Goal: Task Accomplishment & Management: Complete application form

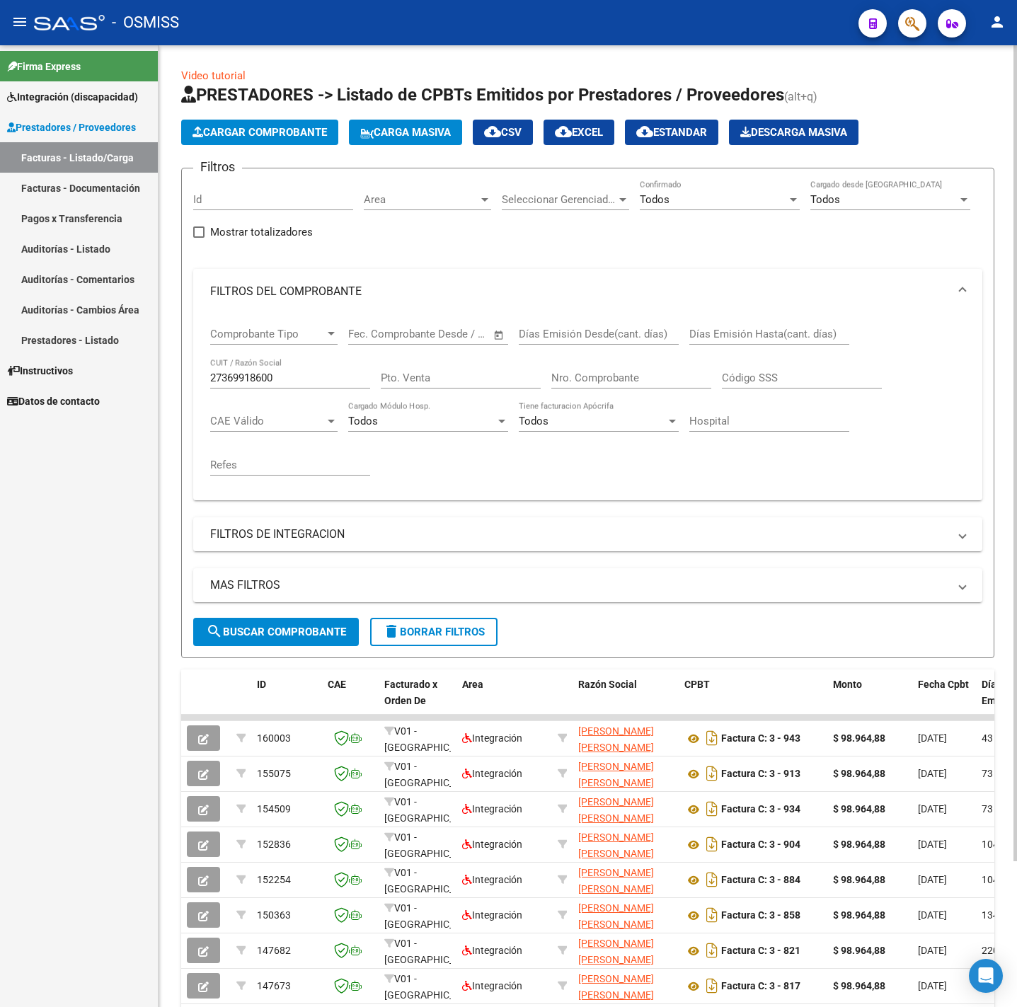
click at [292, 127] on span "Cargar Comprobante" at bounding box center [259, 132] width 134 height 13
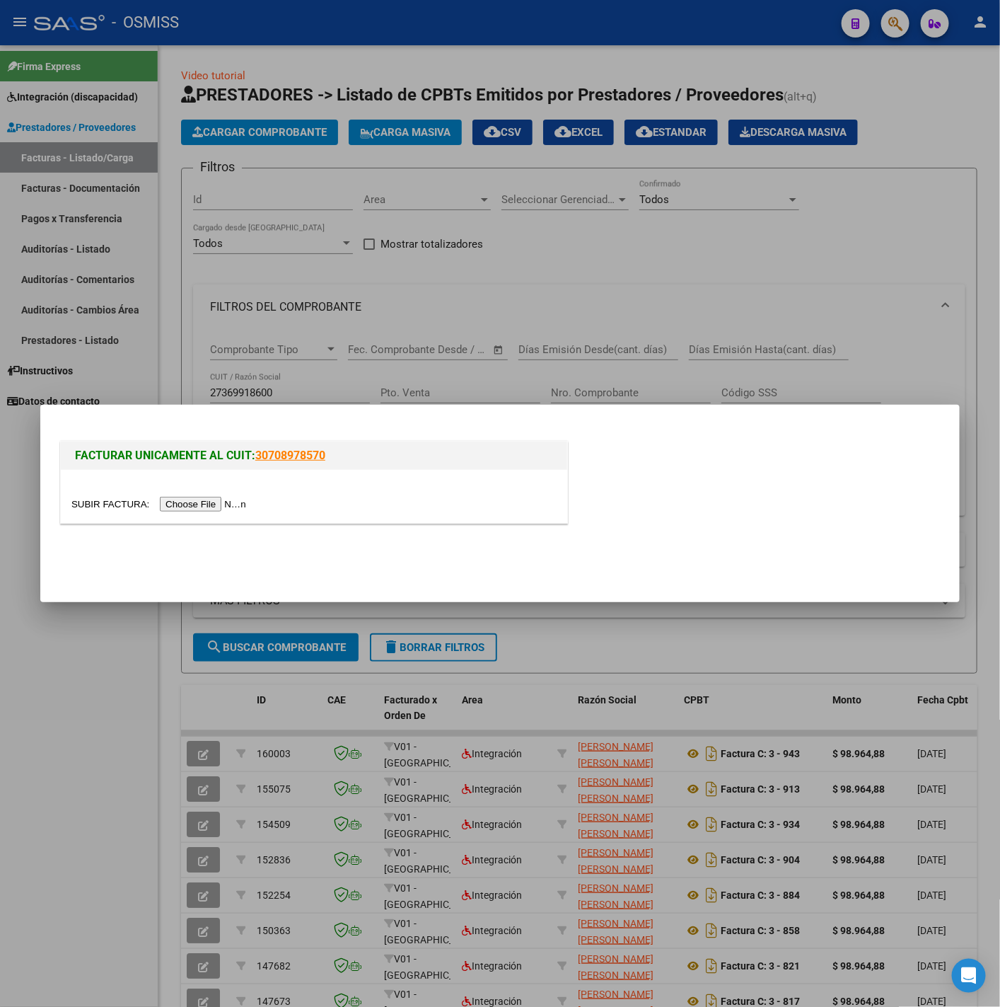
click at [185, 512] on input "file" at bounding box center [160, 504] width 179 height 15
click at [215, 501] on input "file" at bounding box center [160, 504] width 179 height 15
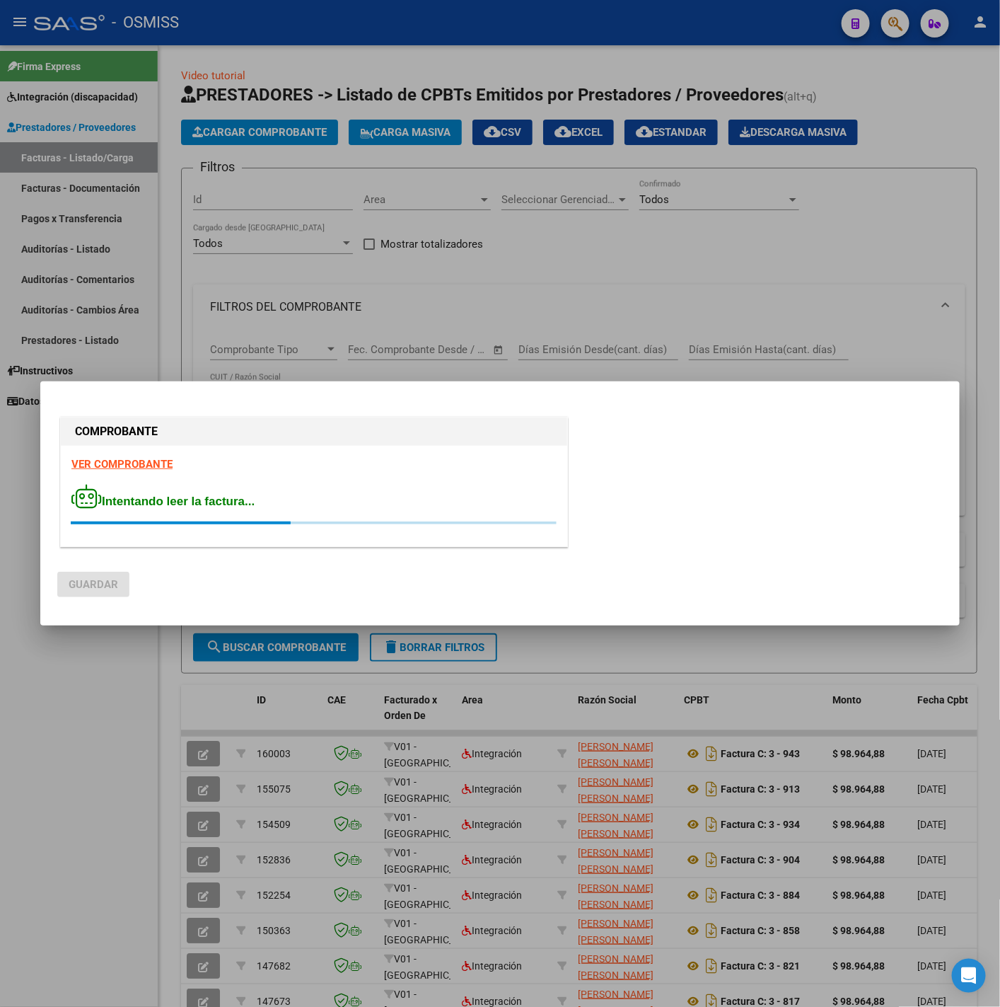
click at [143, 463] on strong "VER COMPROBANTE" at bounding box center [121, 464] width 101 height 13
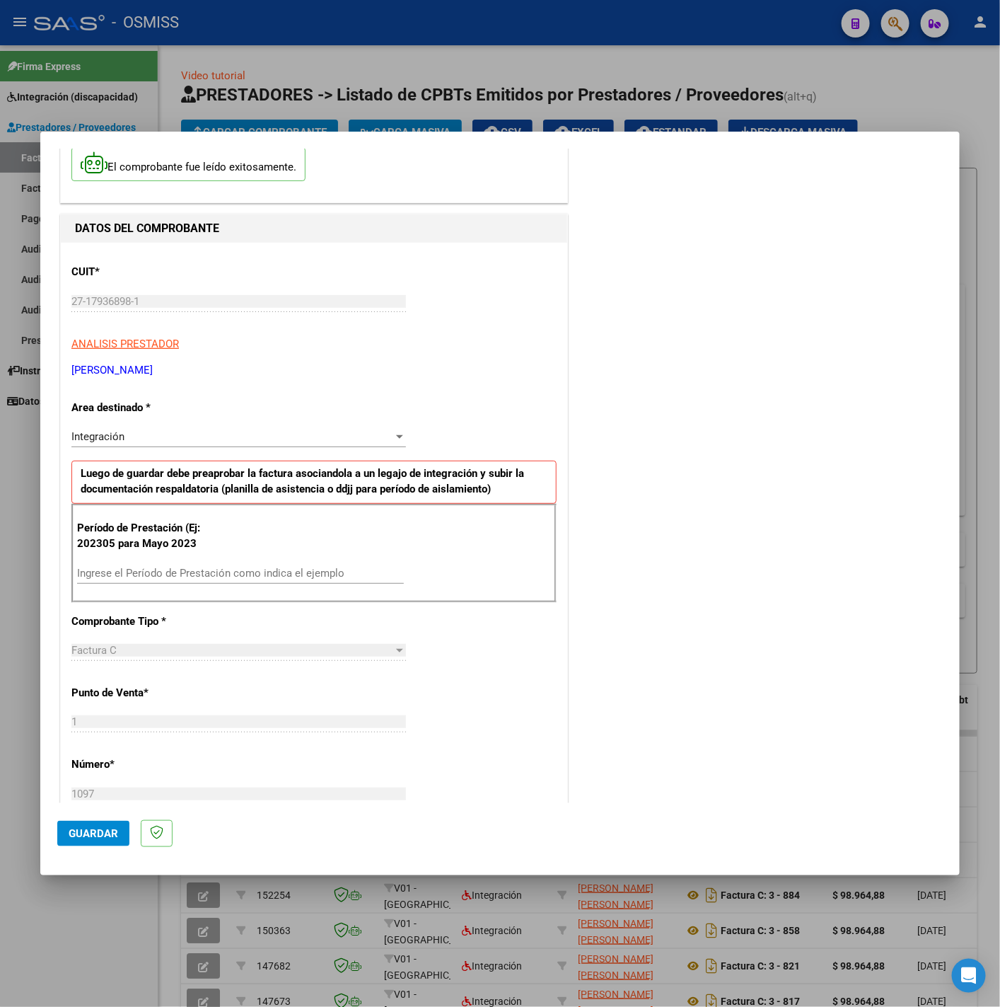
scroll to position [106, 0]
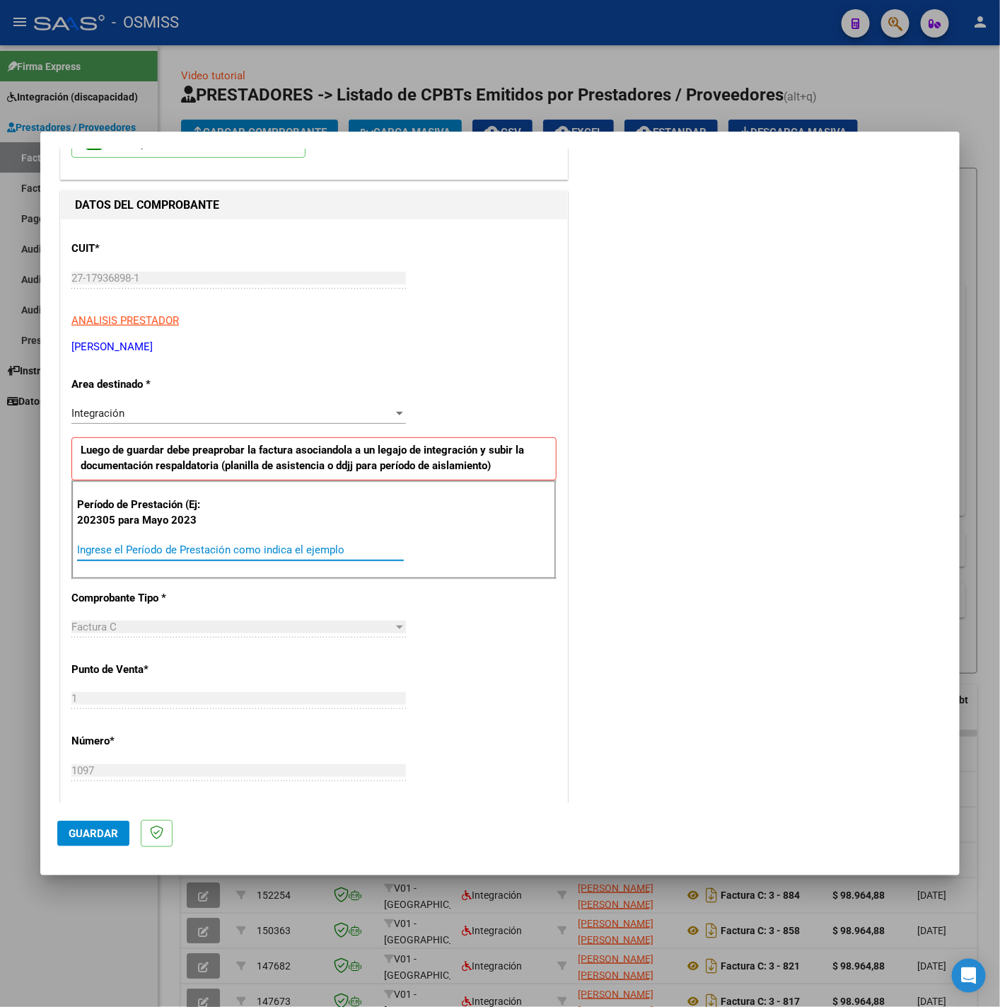
click at [232, 548] on input "Ingrese el Período de Prestación como indica el ejemplo" at bounding box center [240, 549] width 327 height 13
type input "202506"
click at [522, 650] on div "CUIT * 27-17936898-1 Ingresar CUIT ANALISIS PRESTADOR MAXIT SOFIA ARCA Padrón A…" at bounding box center [314, 751] width 507 height 1065
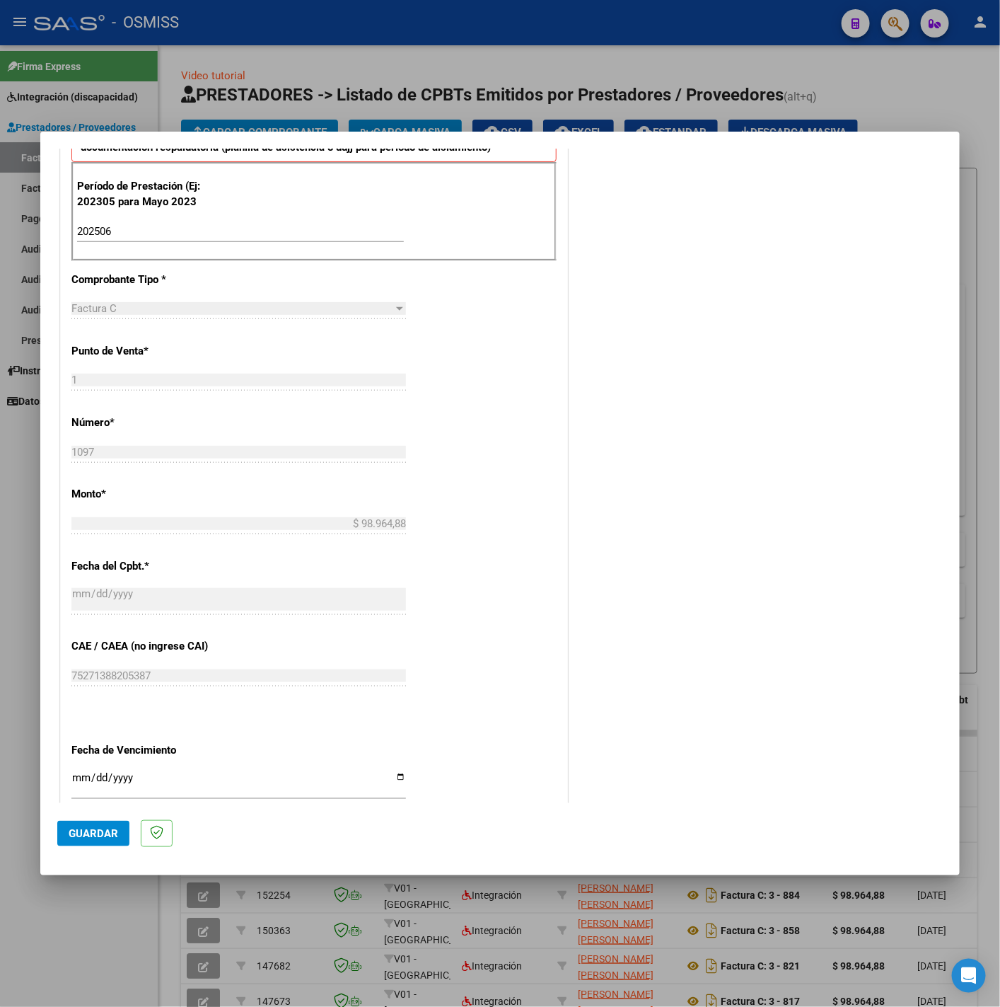
scroll to position [594, 0]
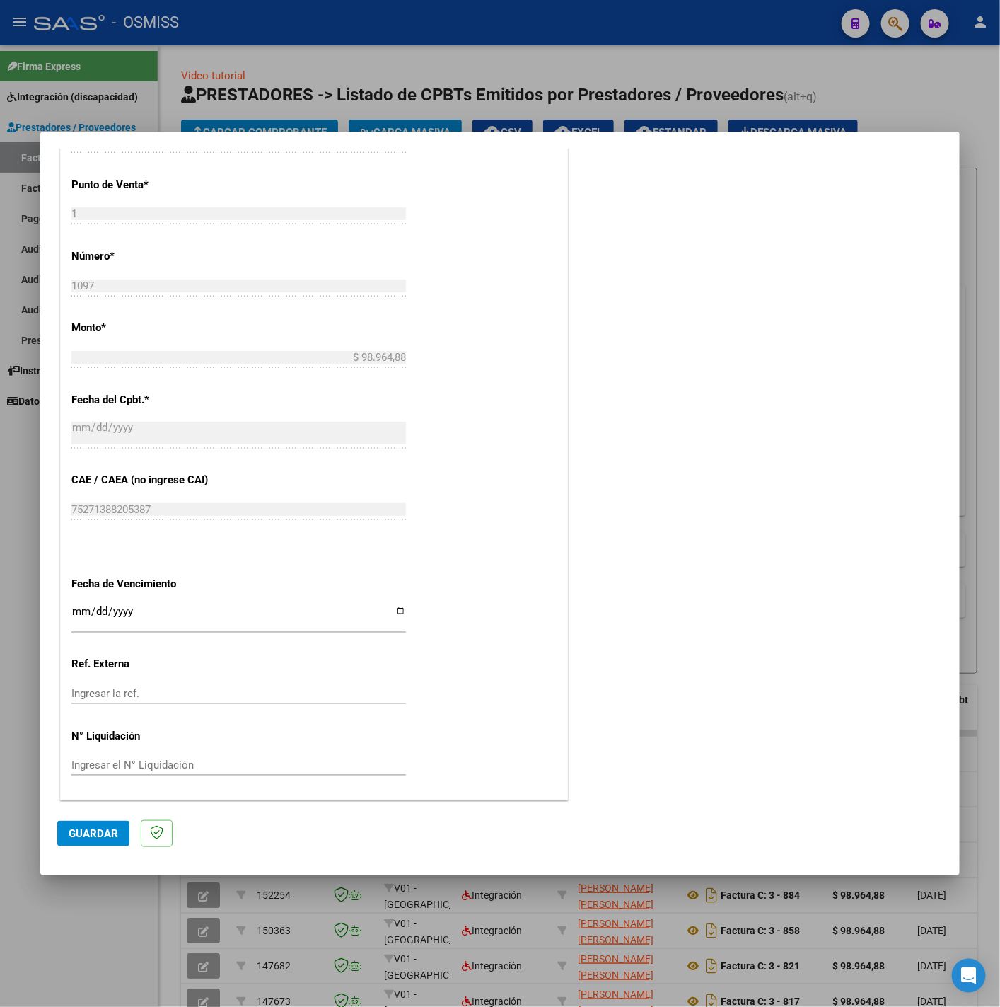
click at [71, 606] on input "Ingresar la fecha" at bounding box center [238, 617] width 335 height 23
type input "2025-07-15"
drag, startPoint x: 601, startPoint y: 698, endPoint x: 562, endPoint y: 690, distance: 39.1
click at [594, 700] on div "COMENTARIOS Comentarios del Prestador / Gerenciador:" at bounding box center [757, 188] width 372 height 1230
click at [96, 828] on span "Guardar" at bounding box center [94, 833] width 50 height 13
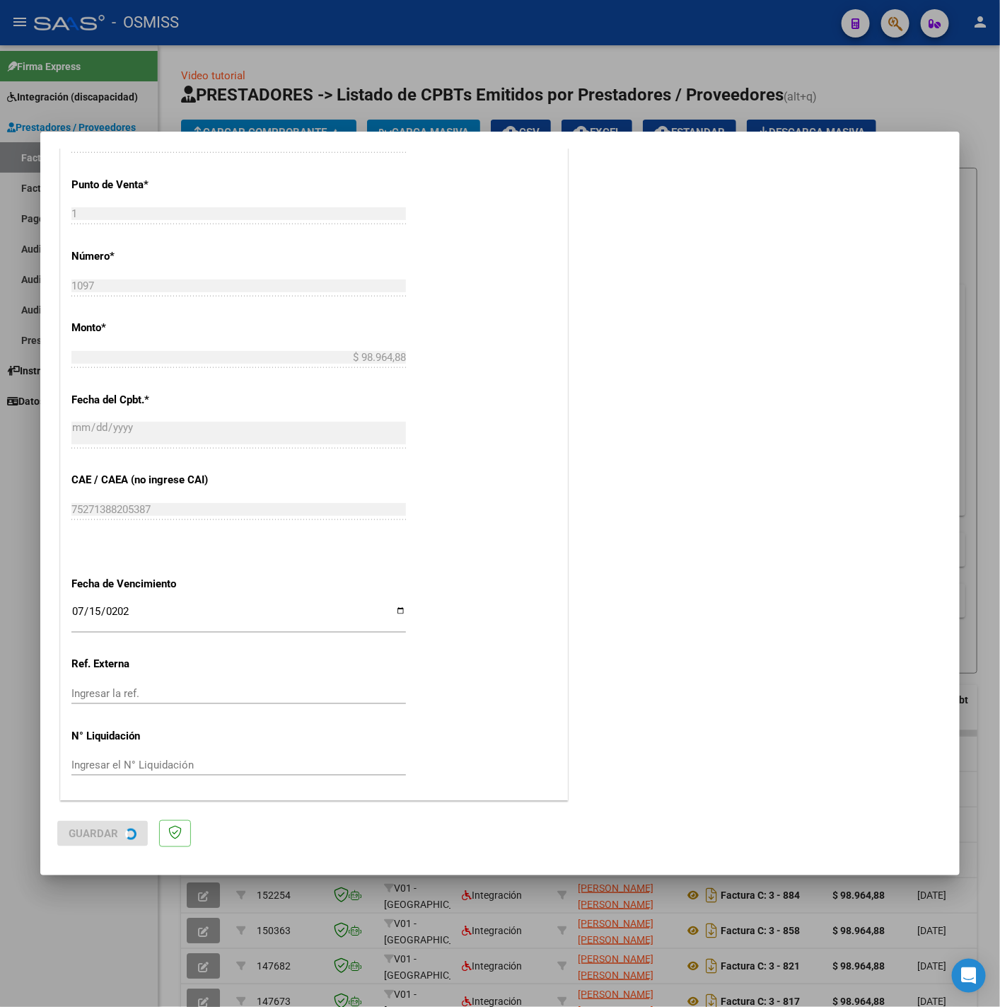
scroll to position [0, 0]
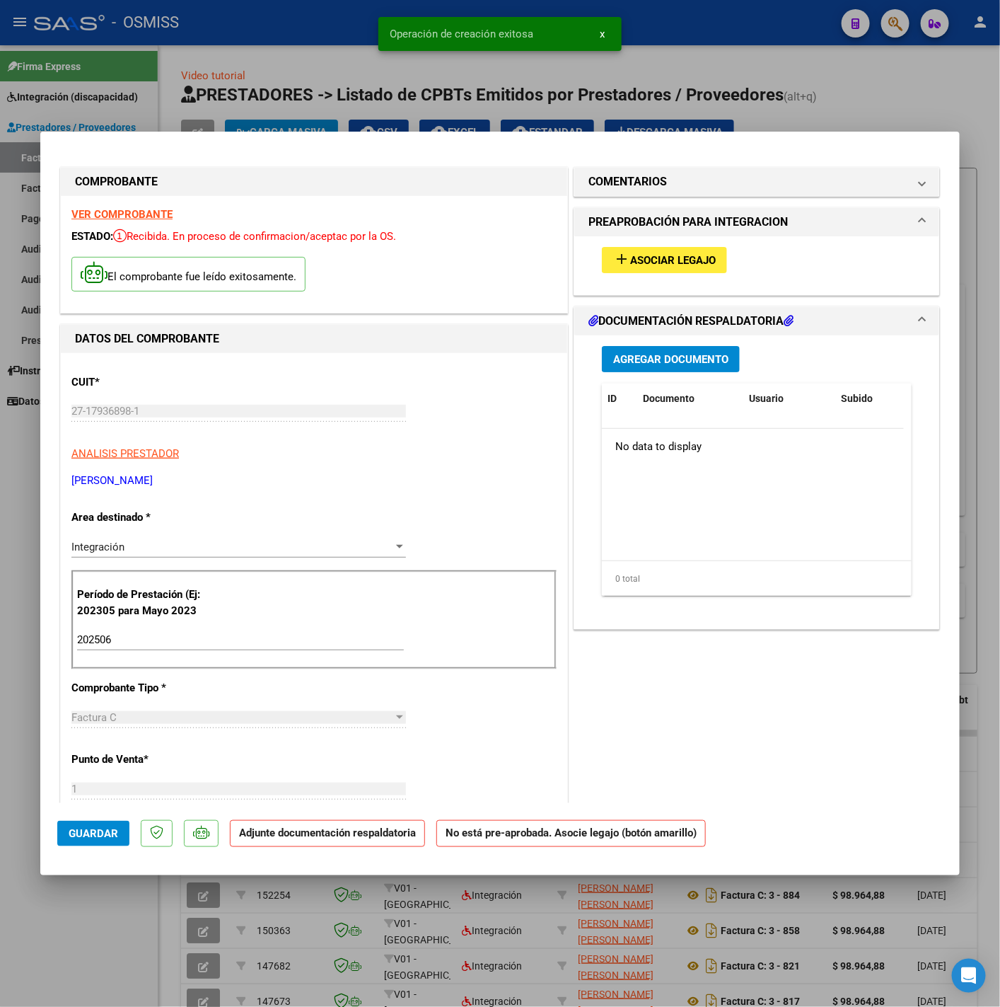
click at [703, 254] on span "Asociar Legajo" at bounding box center [673, 260] width 86 height 13
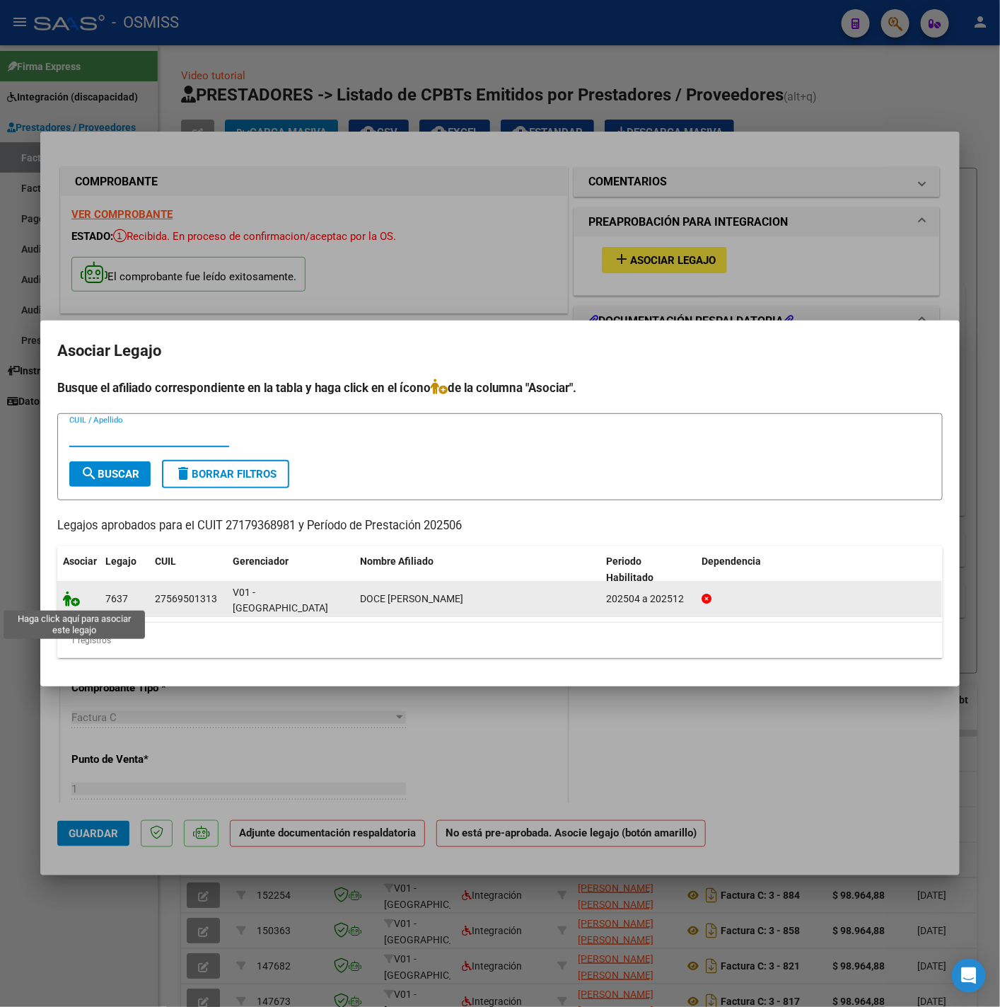
click at [71, 603] on icon at bounding box center [71, 599] width 17 height 16
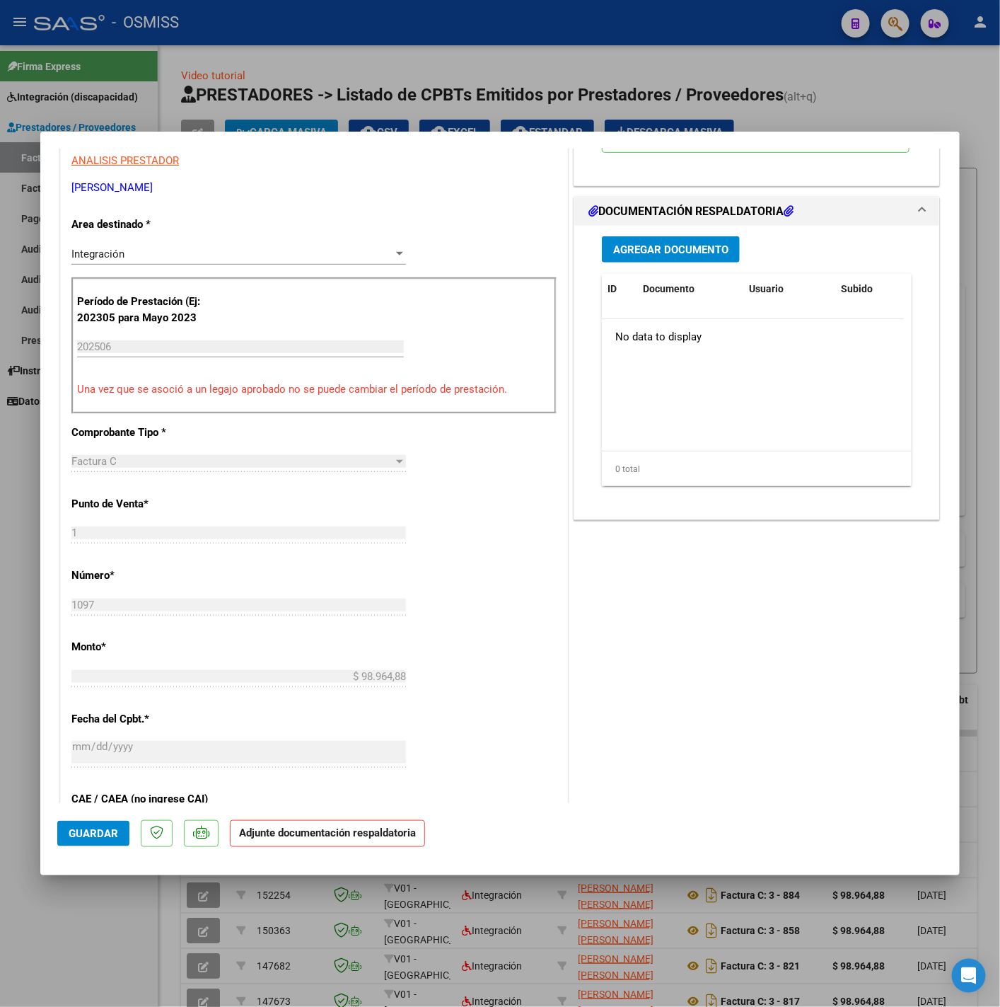
scroll to position [318, 0]
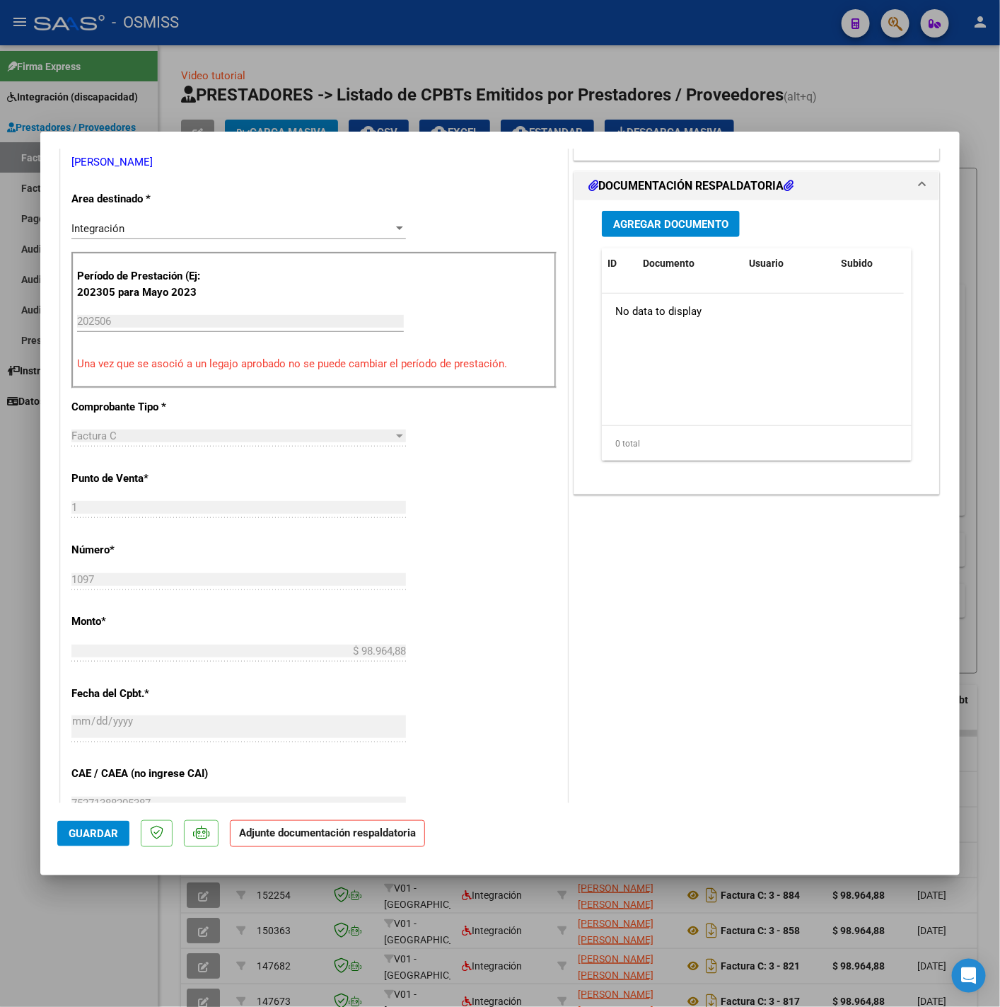
click at [673, 231] on span "Agregar Documento" at bounding box center [670, 224] width 115 height 13
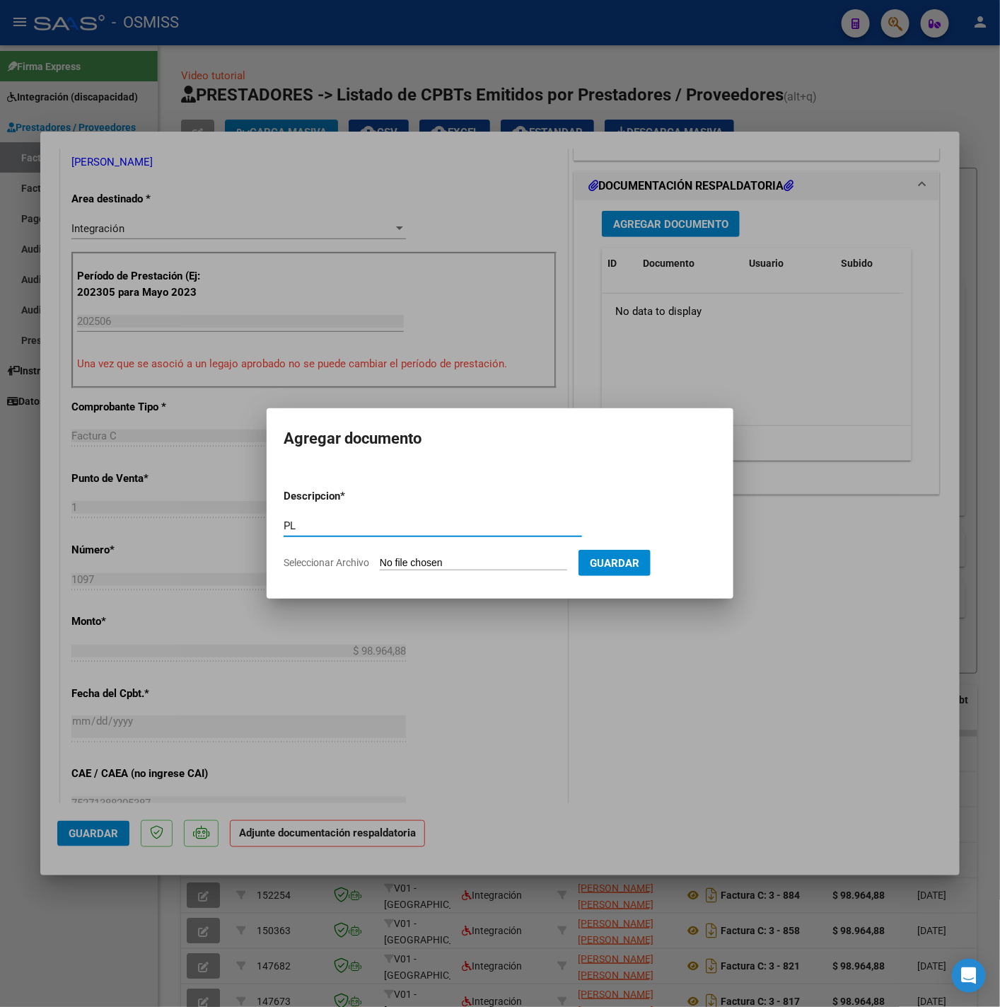
type input "PL"
click at [482, 557] on input "Seleccionar Archivo" at bounding box center [473, 563] width 187 height 13
type input "C:\fakepath\DOCE - Sofia Maxit (1).pdf"
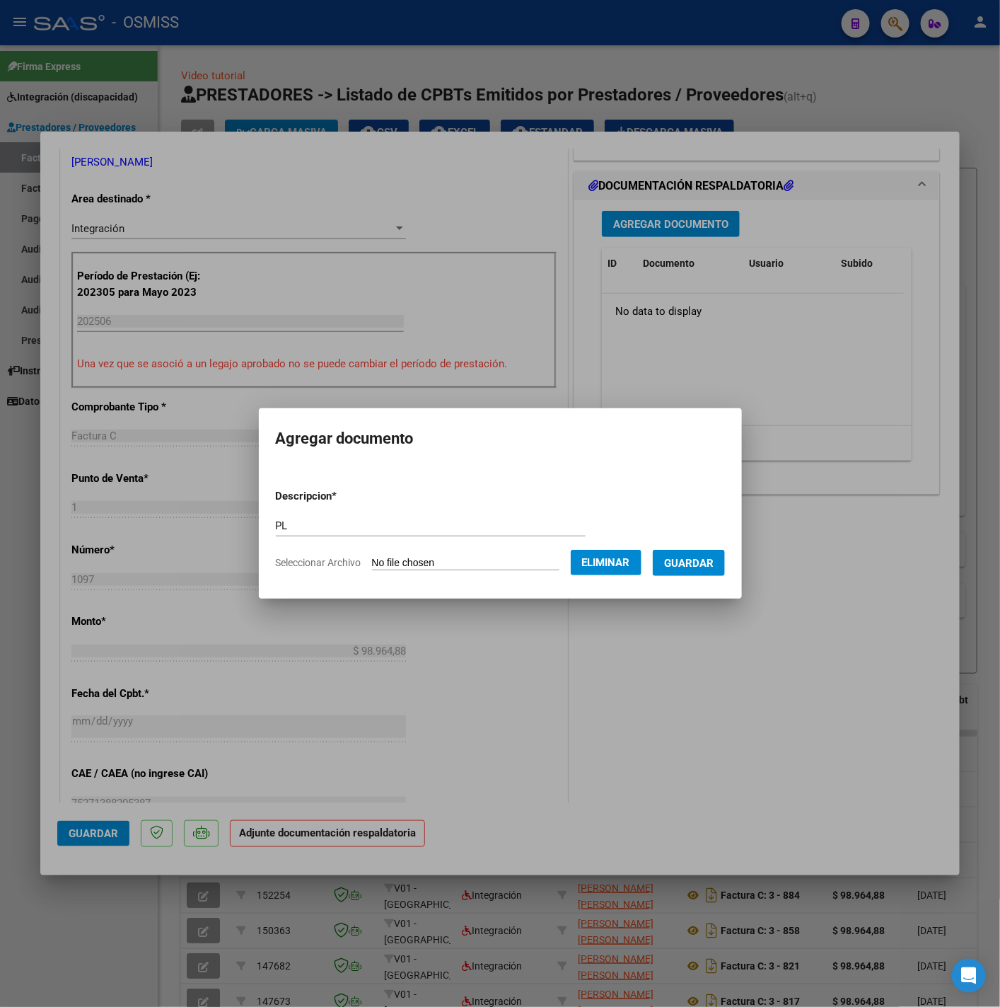
click at [701, 575] on form "Descripcion * PL Escriba aquí una descripcion Seleccionar Archivo Eliminar Guar…" at bounding box center [500, 529] width 449 height 103
click at [699, 567] on span "Guardar" at bounding box center [689, 563] width 50 height 13
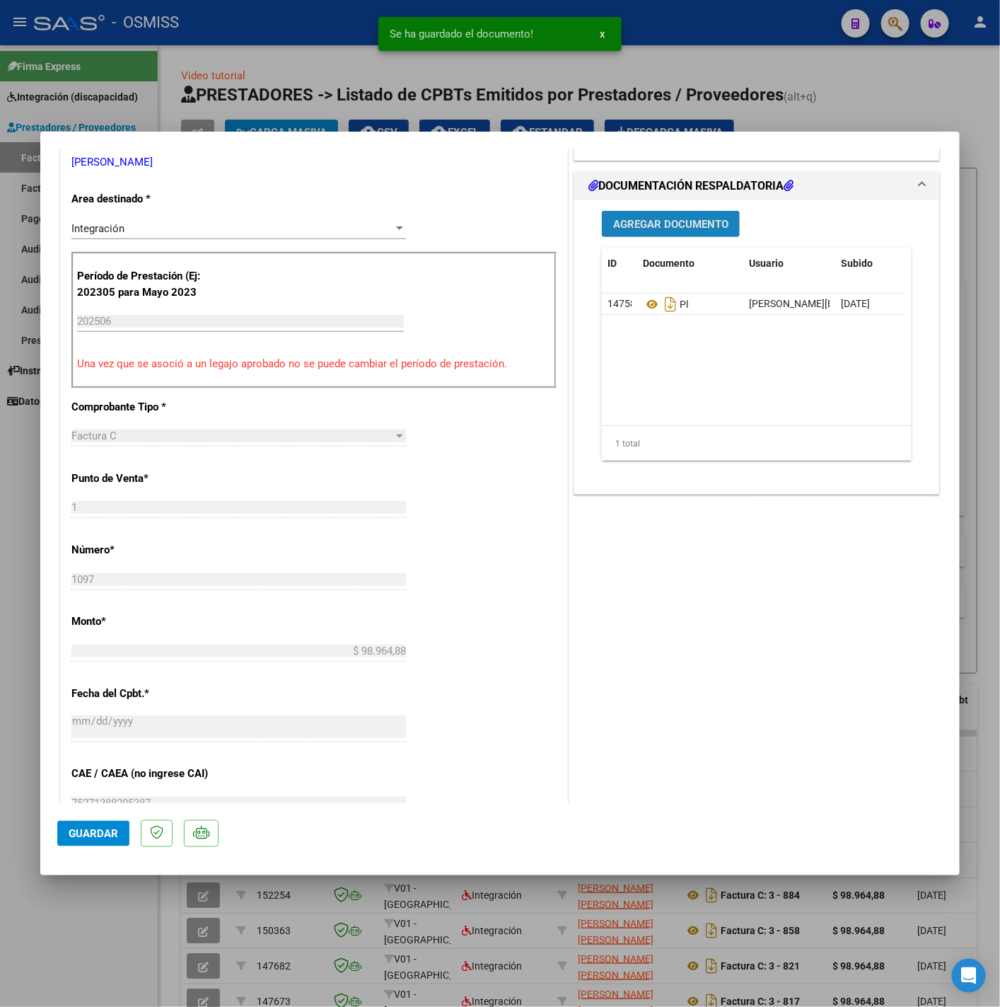
click at [629, 237] on button "Agregar Documento" at bounding box center [671, 224] width 138 height 26
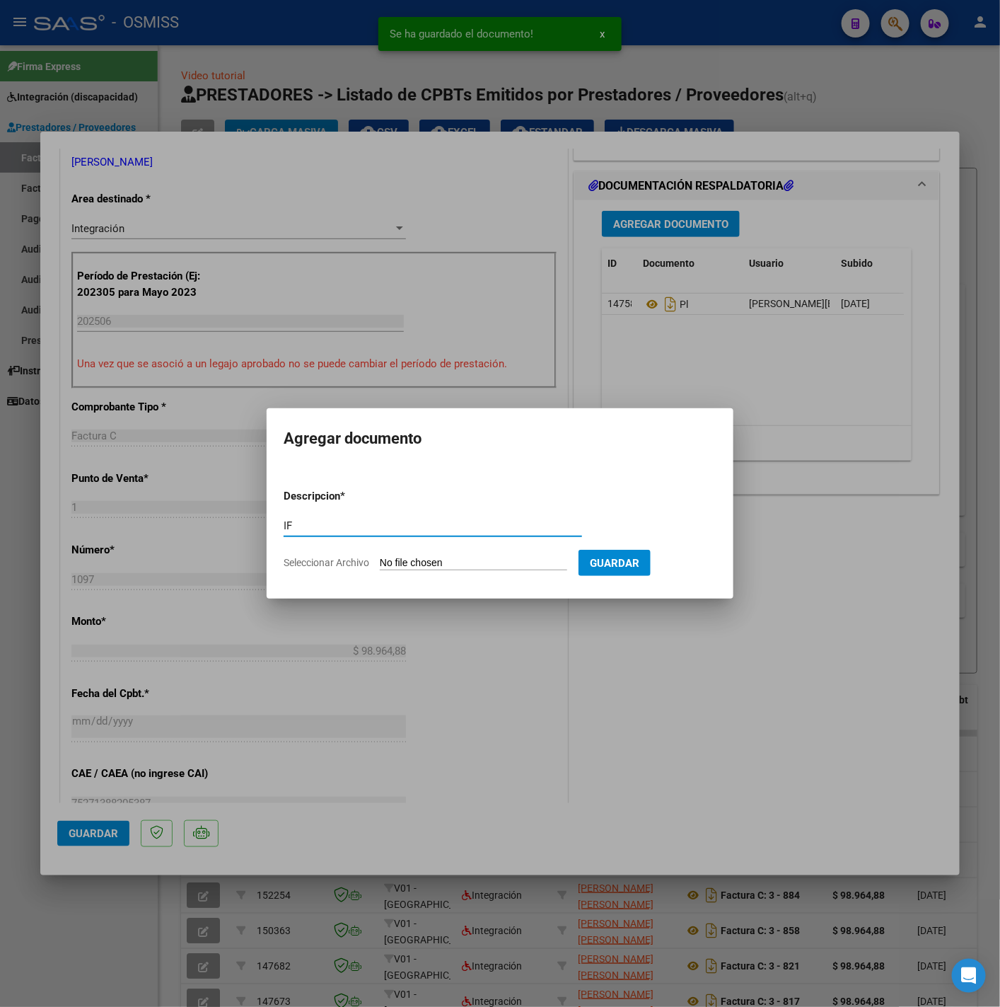
type input "IF"
drag, startPoint x: 429, startPoint y: 550, endPoint x: 436, endPoint y: 557, distance: 9.5
click at [432, 554] on form "Descripcion * IF Escriba aquí una descripcion Seleccionar Archivo Guardar" at bounding box center [500, 529] width 433 height 103
click at [440, 559] on input "Seleccionar Archivo" at bounding box center [473, 563] width 187 height 13
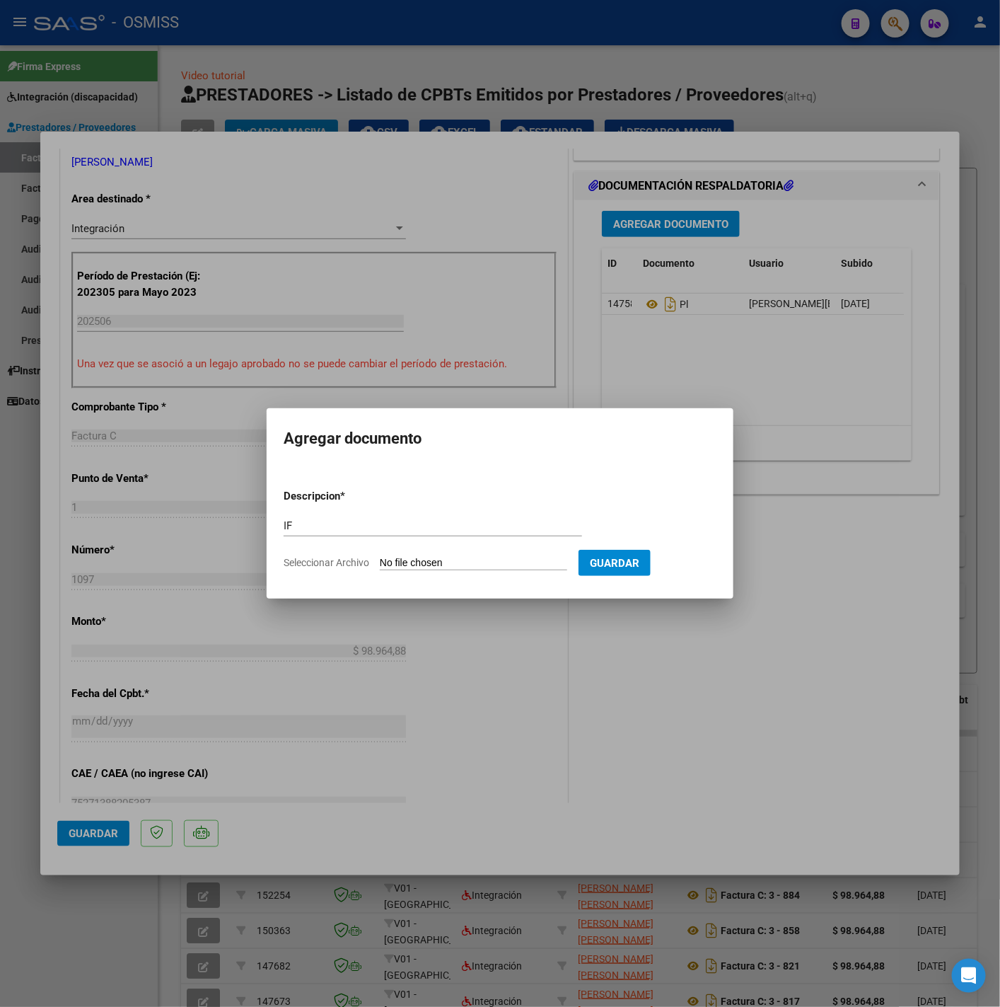
type input "C:\fakepath\INFORME DOCE - Sofia Maxit.pdf"
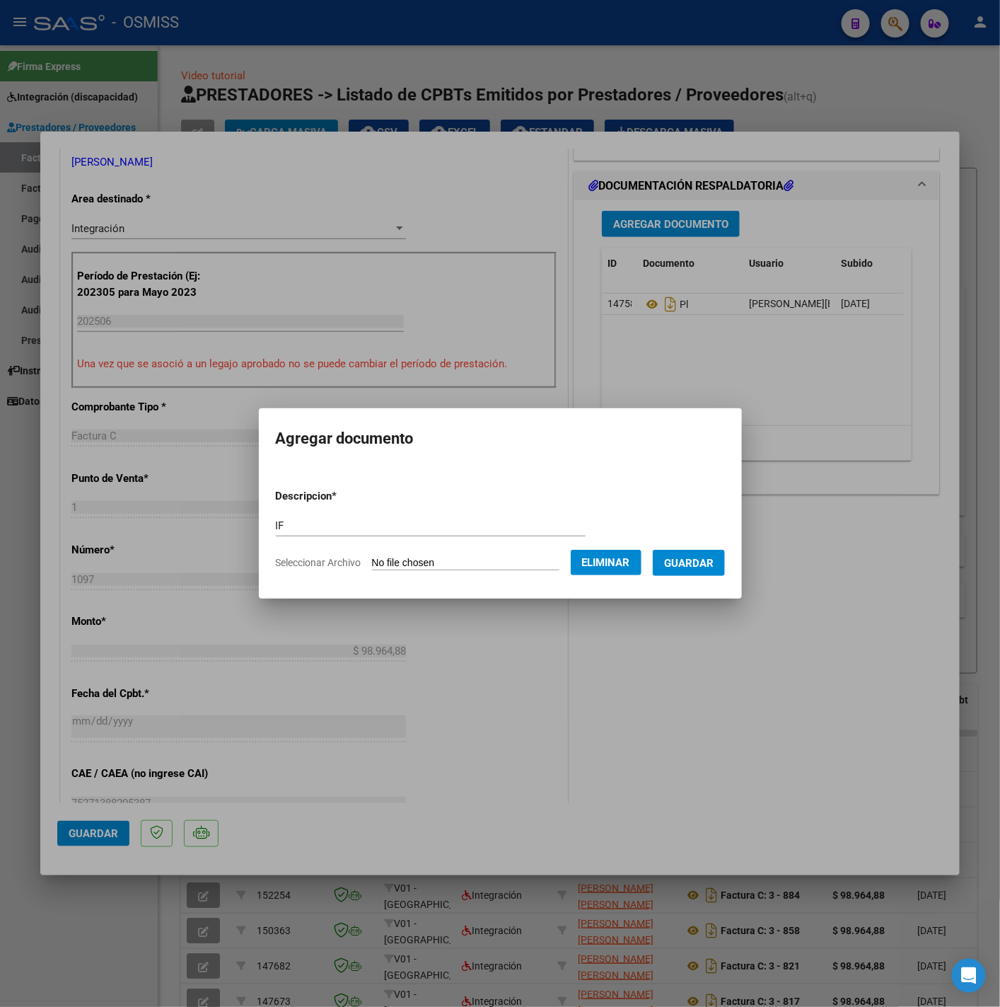
click at [693, 560] on span "Guardar" at bounding box center [689, 563] width 50 height 13
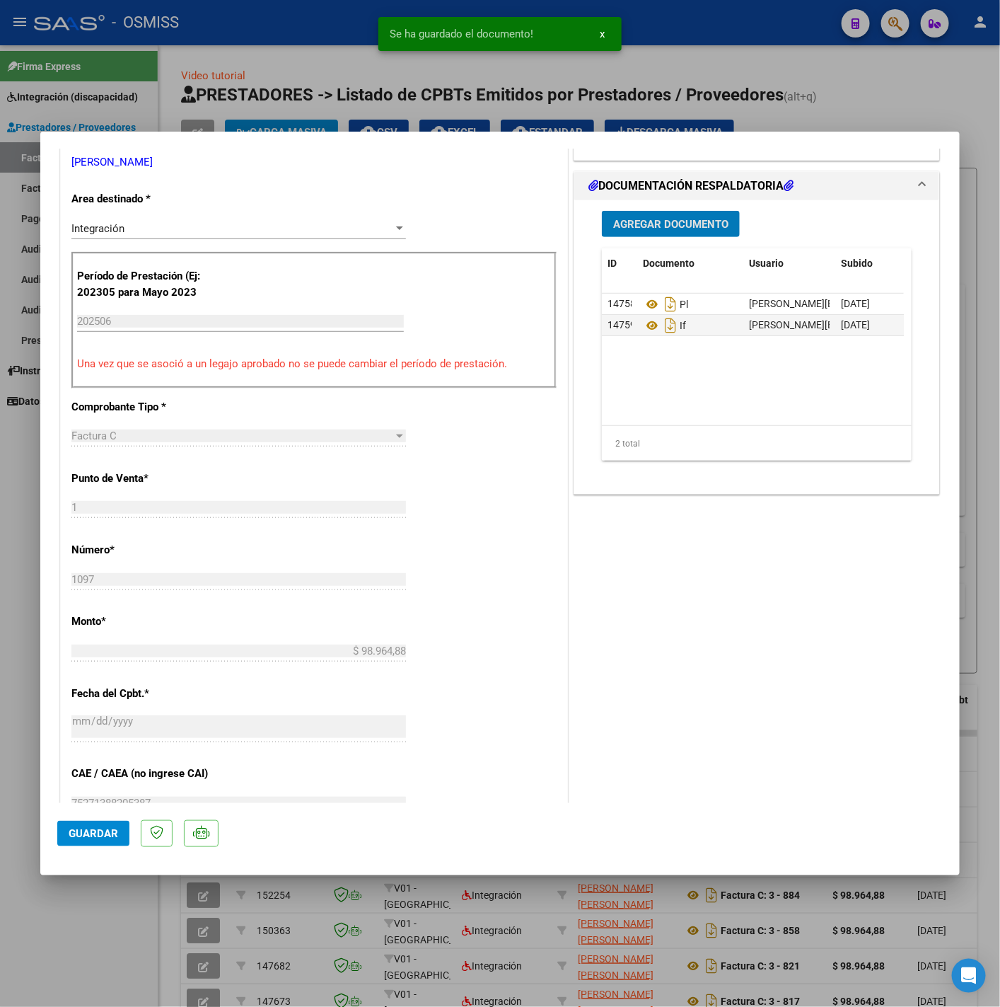
click at [106, 830] on span "Guardar" at bounding box center [94, 833] width 50 height 13
click at [87, 985] on div at bounding box center [500, 503] width 1000 height 1007
type input "$ 0,00"
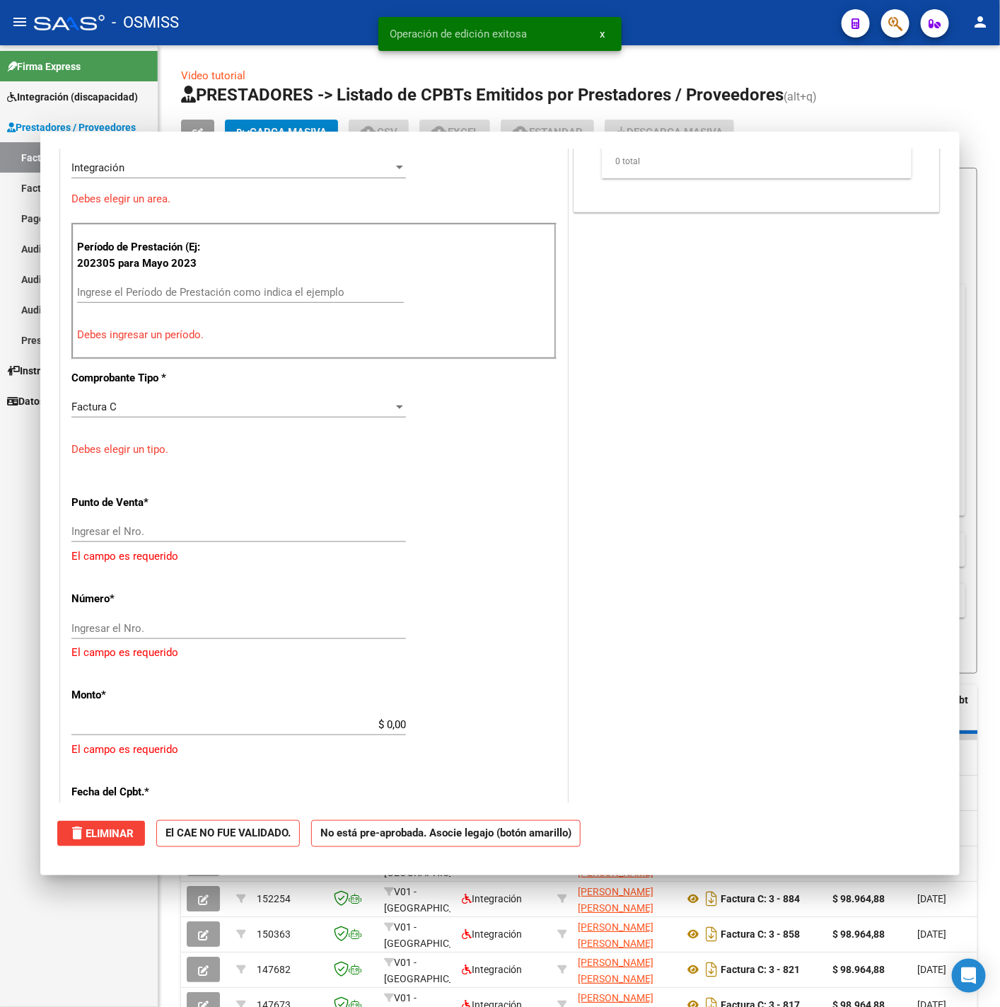
scroll to position [258, 0]
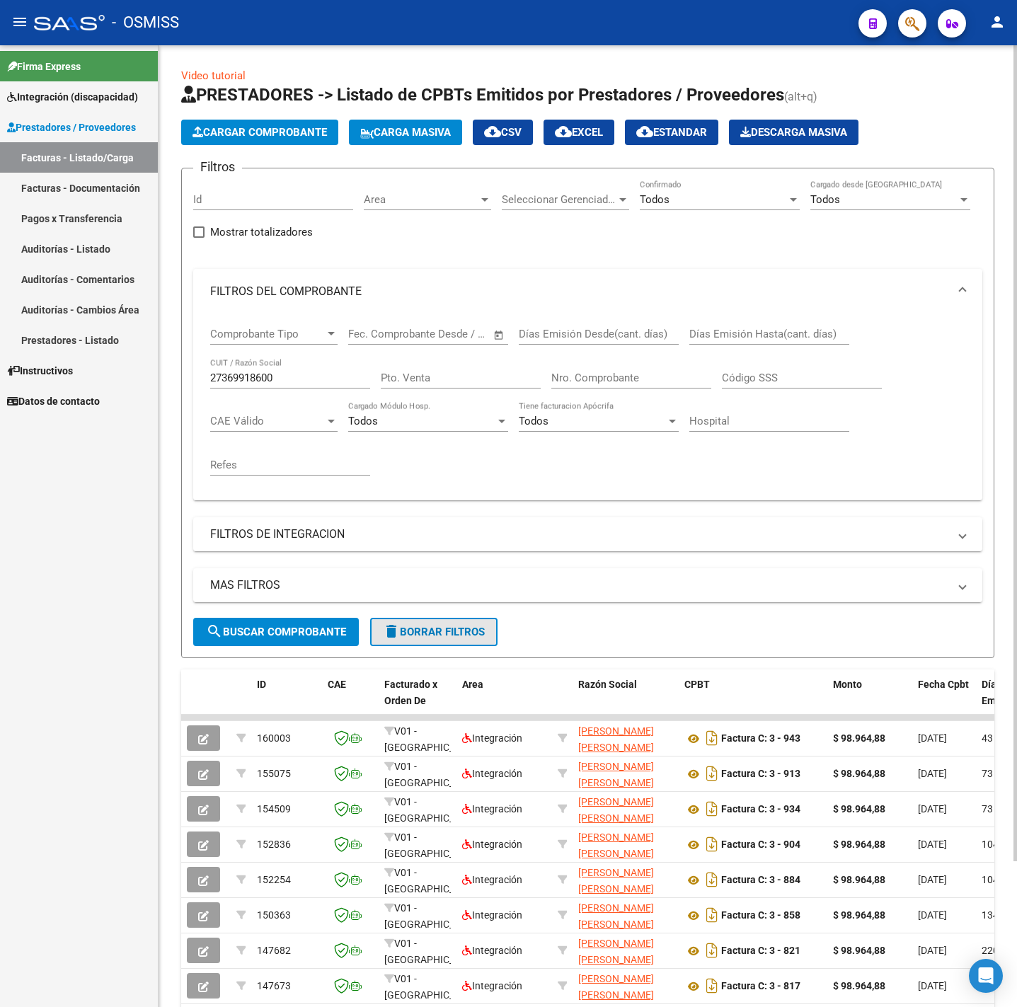
click at [446, 631] on span "delete Borrar Filtros" at bounding box center [434, 631] width 102 height 13
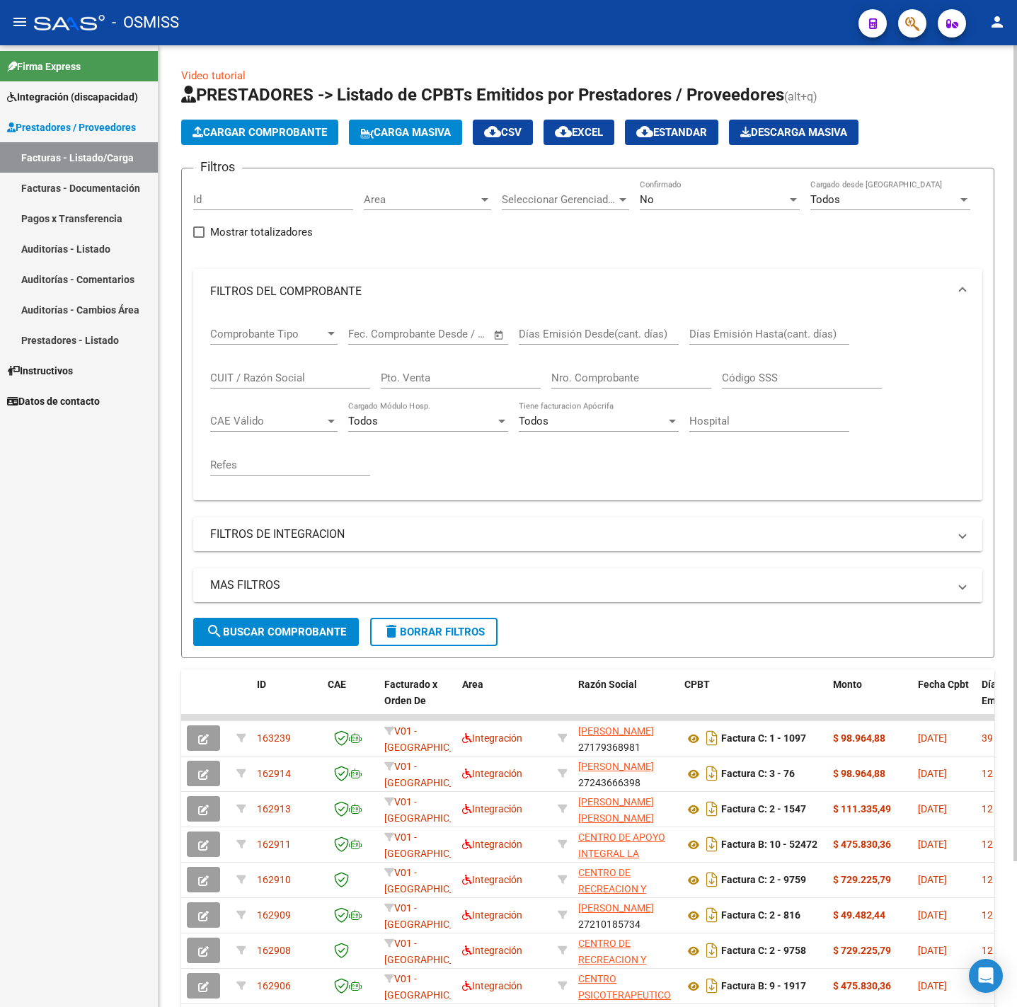
drag, startPoint x: 284, startPoint y: 145, endPoint x: 283, endPoint y: 134, distance: 10.7
click at [284, 143] on app-list-header "PRESTADORES -> Listado de CPBTs Emitidos por Prestadores / Proveedores (alt+q) …" at bounding box center [587, 370] width 813 height 575
click at [283, 134] on span "Cargar Comprobante" at bounding box center [259, 132] width 134 height 13
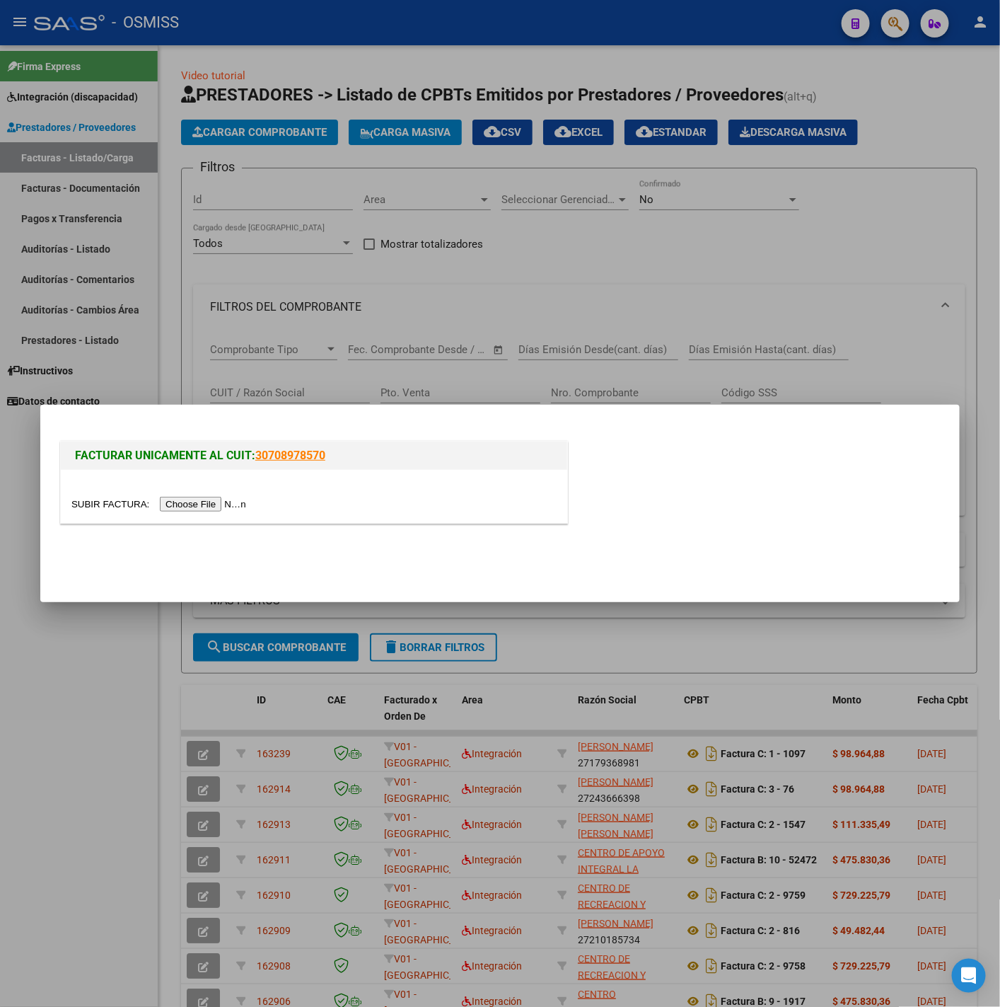
click at [238, 507] on input "file" at bounding box center [160, 504] width 179 height 15
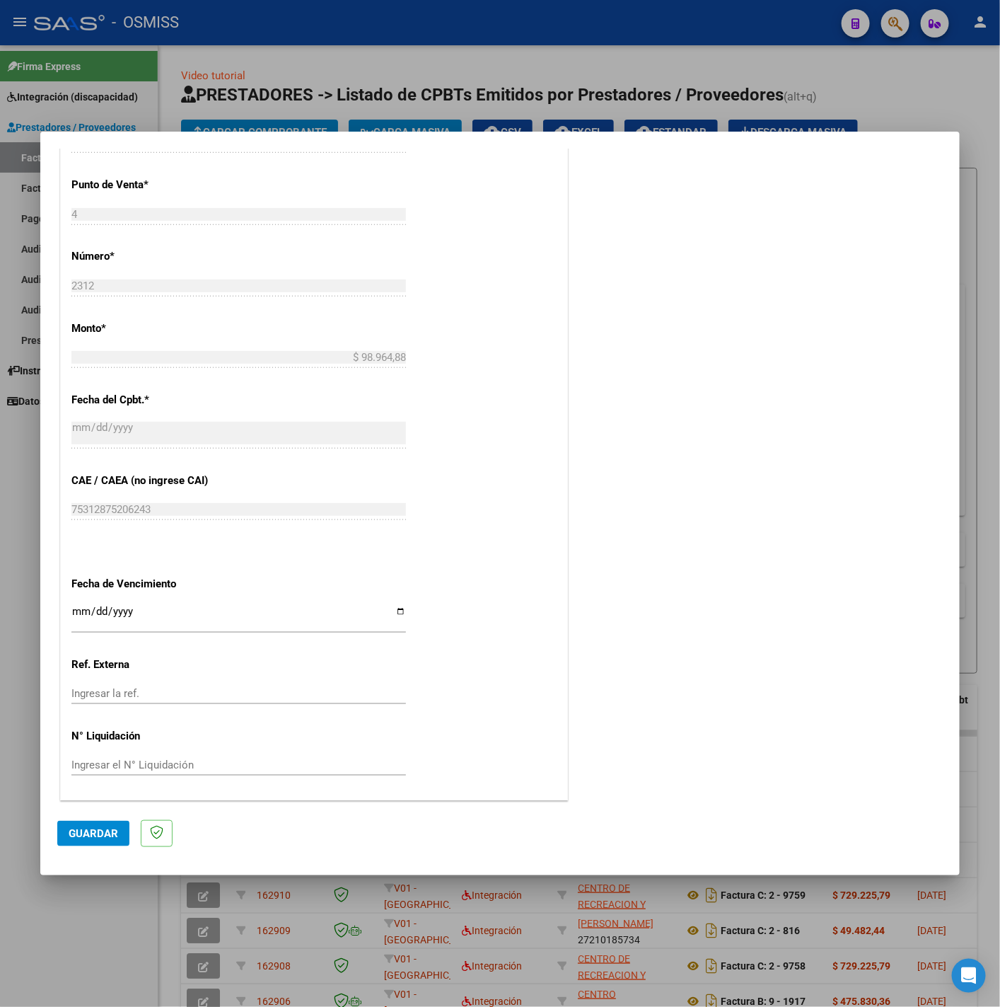
scroll to position [0, 0]
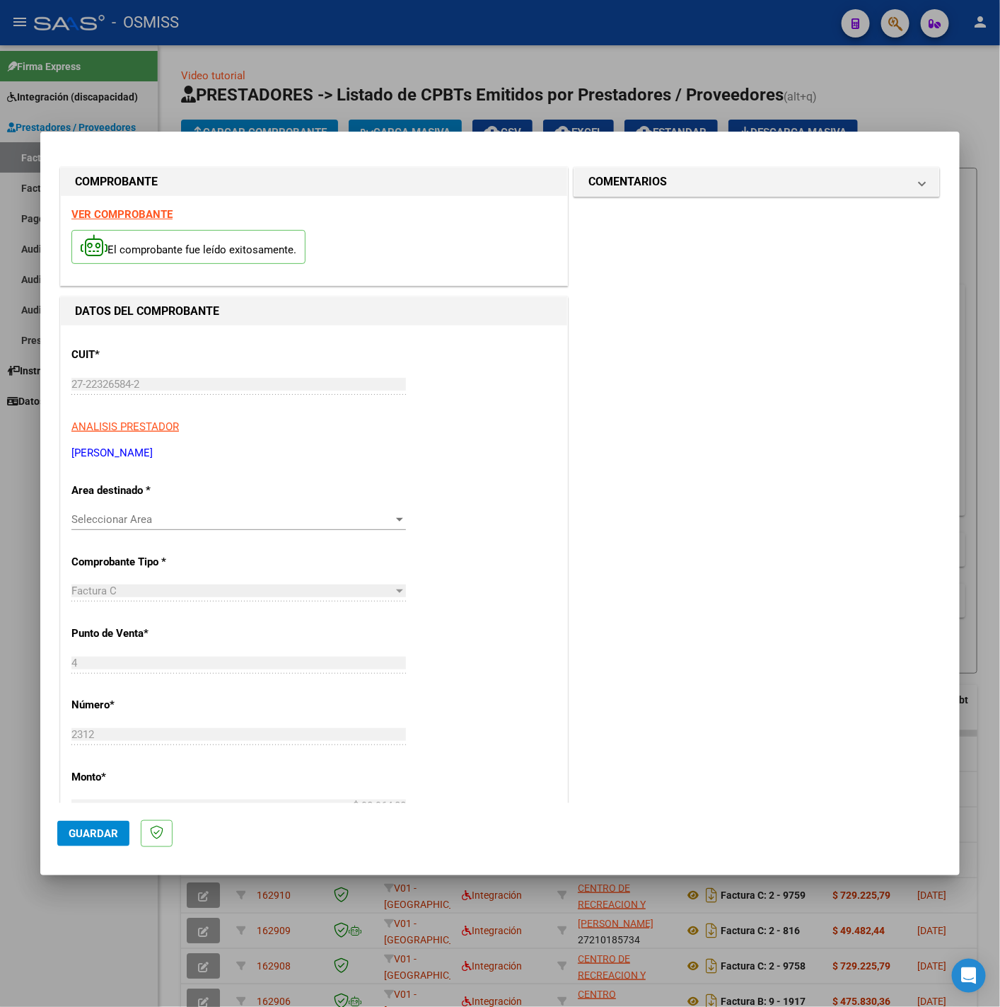
click at [157, 212] on strong "VER COMPROBANTE" at bounding box center [121, 214] width 101 height 13
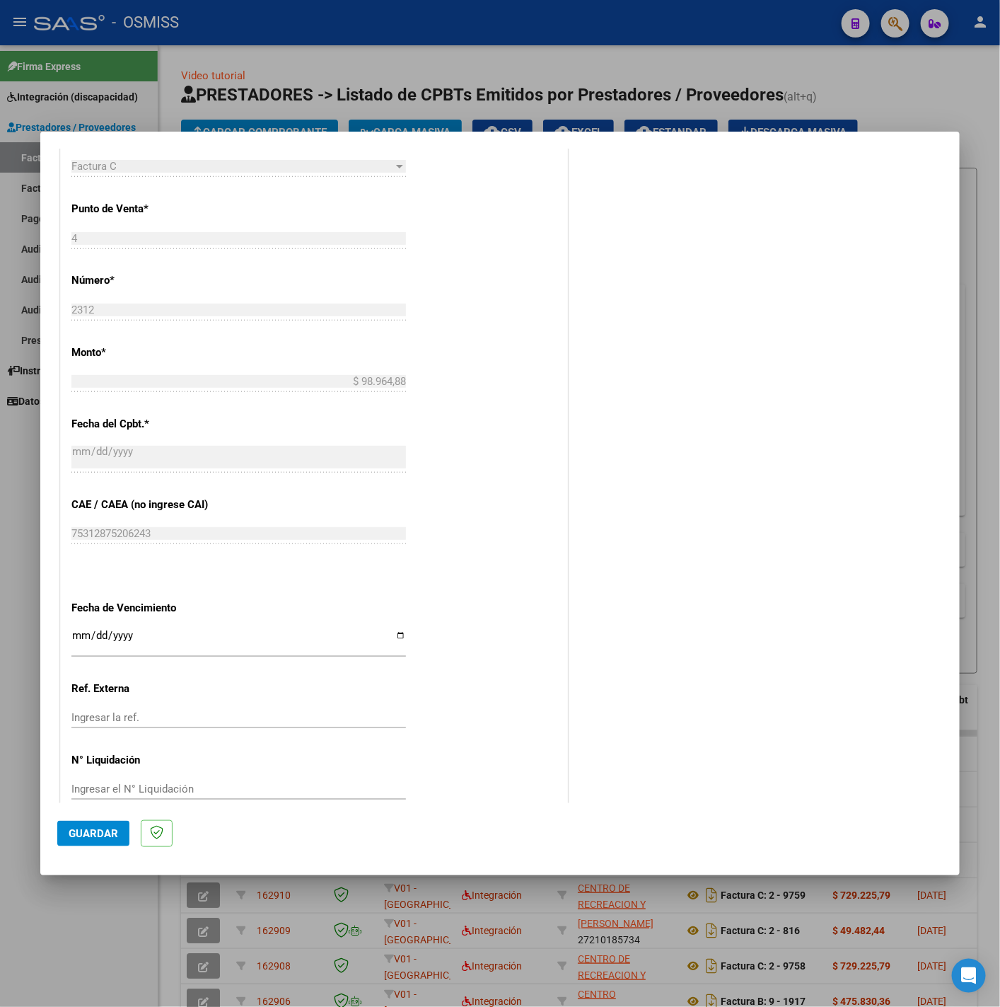
scroll to position [450, 0]
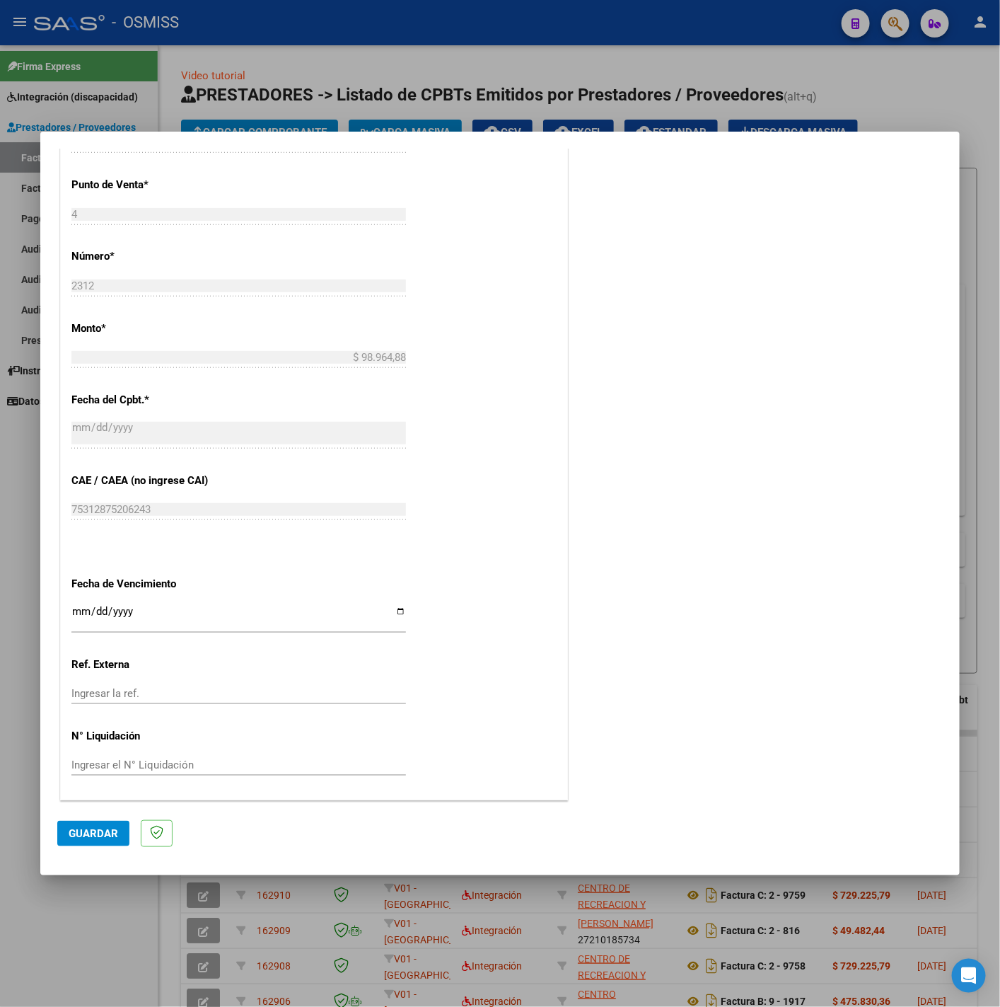
click at [74, 606] on input "Ingresar la fecha" at bounding box center [238, 617] width 335 height 23
type input "2025-08-11"
drag, startPoint x: 96, startPoint y: 824, endPoint x: 96, endPoint y: 832, distance: 7.8
click at [96, 830] on button "Guardar" at bounding box center [93, 833] width 72 height 25
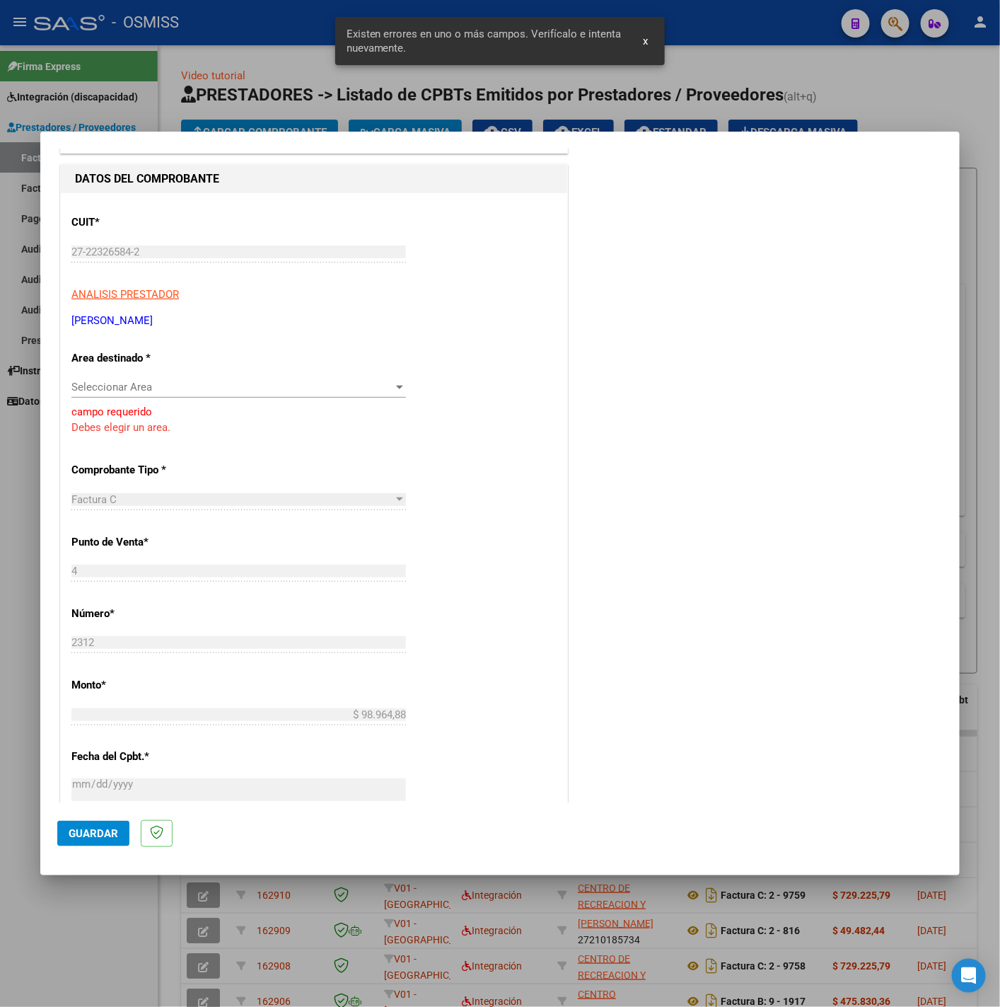
scroll to position [0, 0]
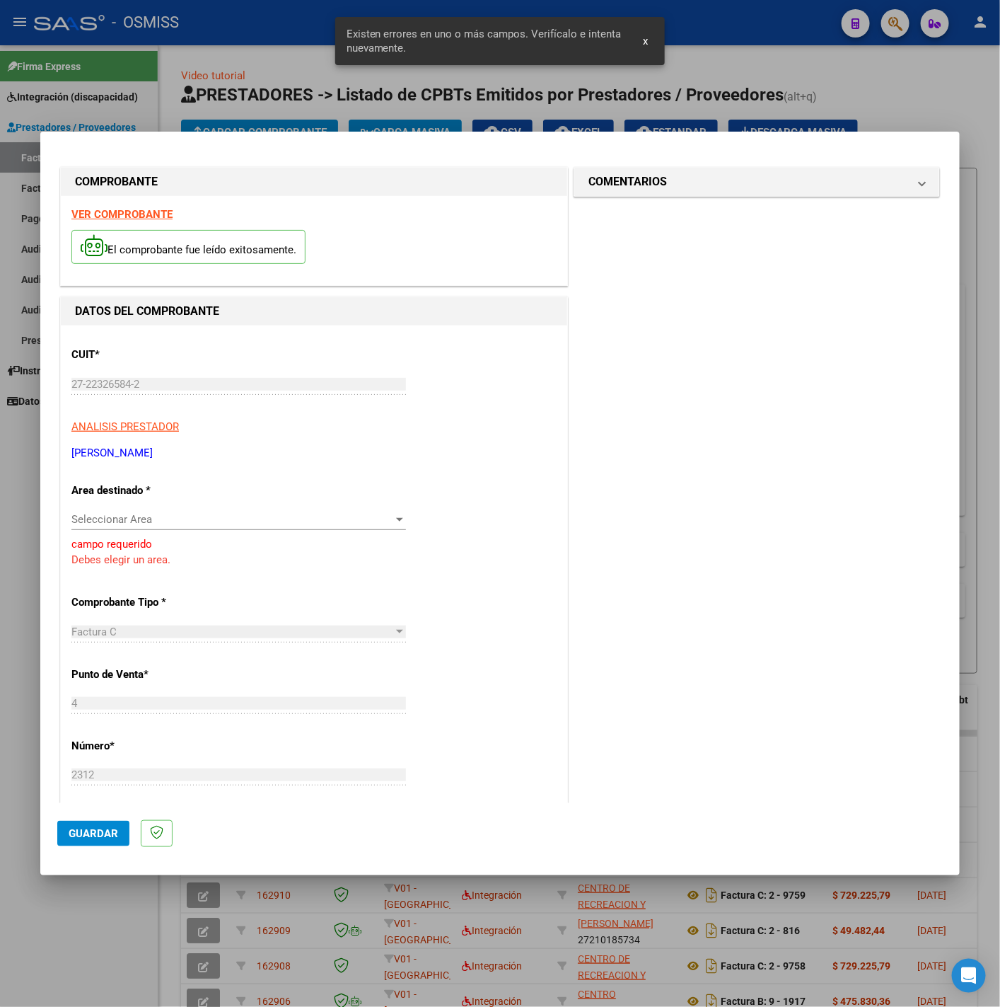
click at [287, 509] on div "Seleccionar Area Seleccionar Area" at bounding box center [238, 519] width 335 height 21
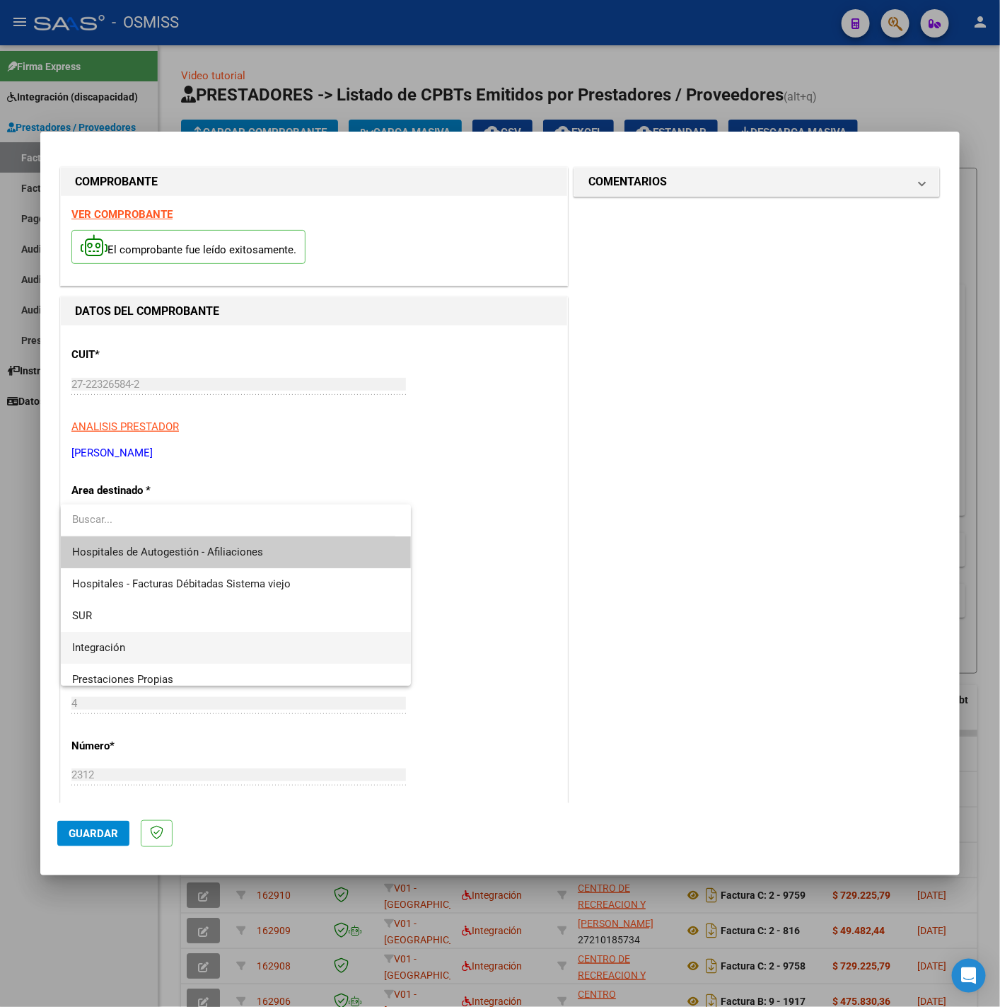
click at [198, 635] on span "Integración" at bounding box center [236, 648] width 328 height 32
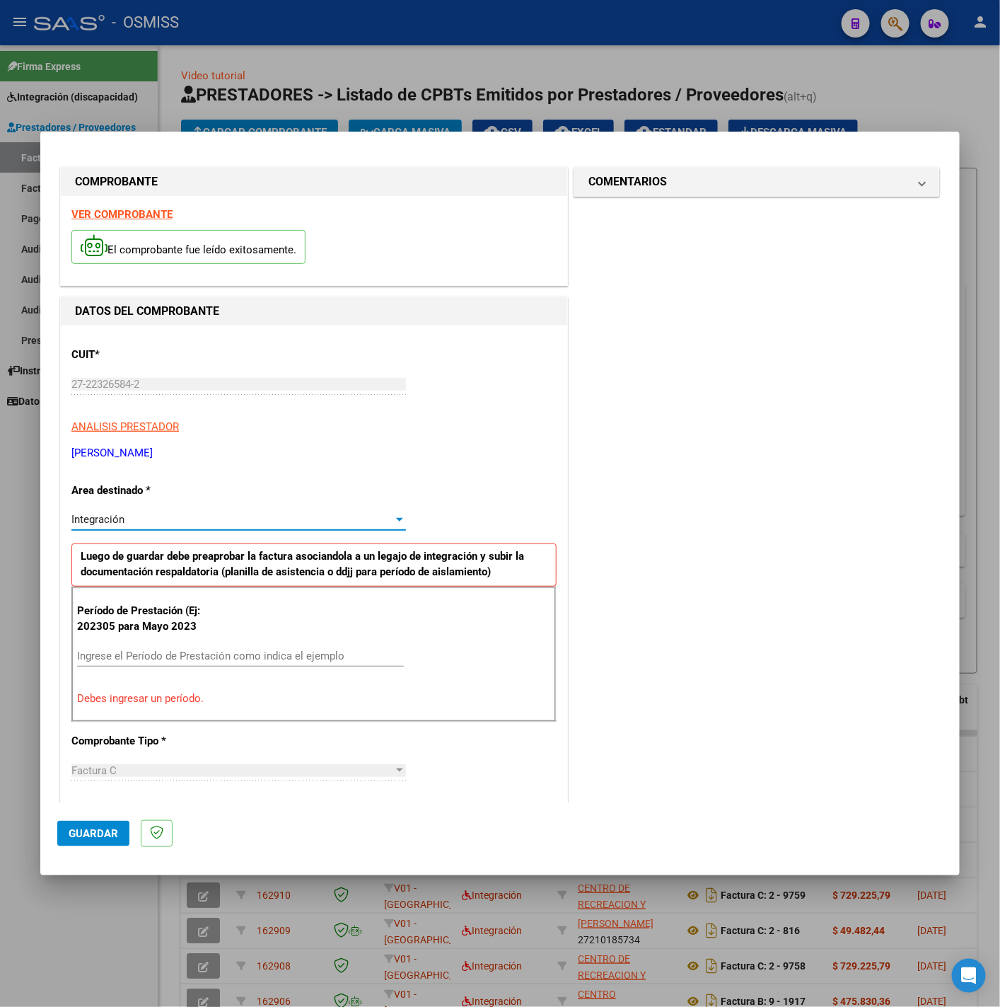
scroll to position [106, 0]
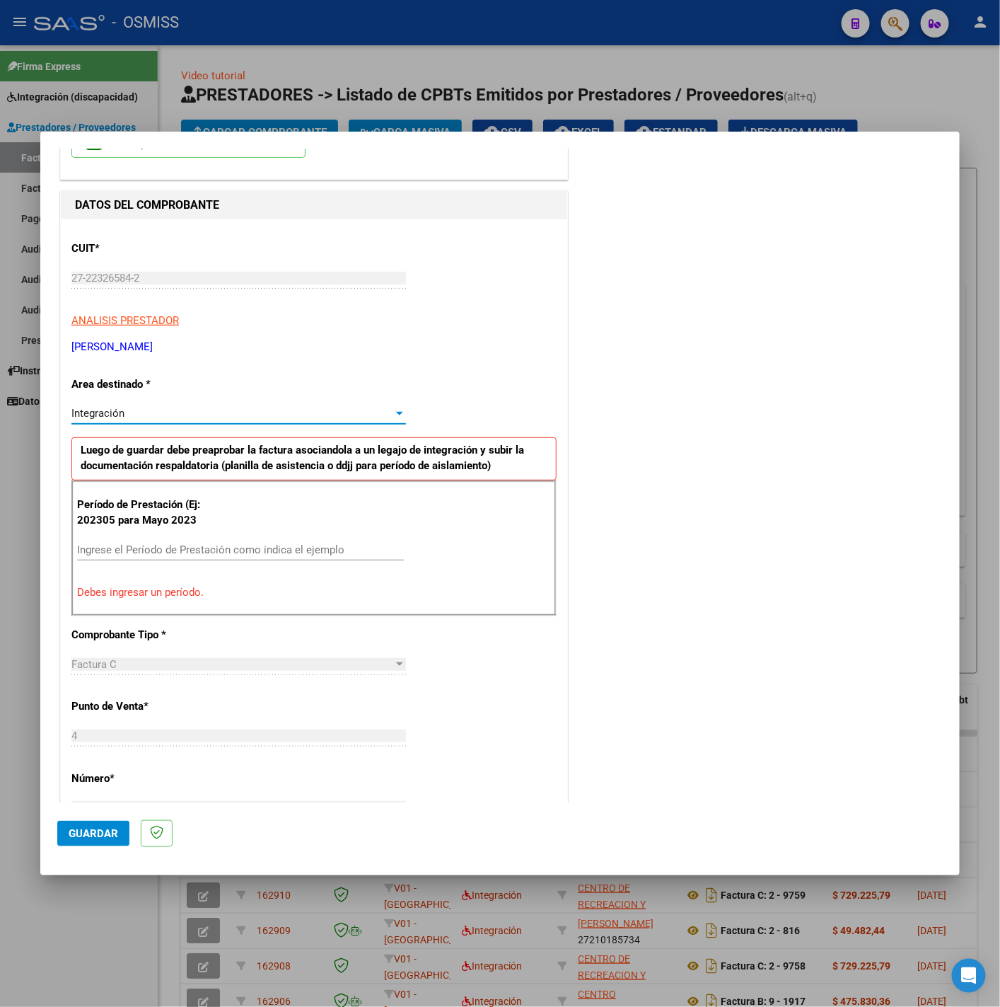
click at [185, 548] on input "Ingrese el Período de Prestación como indica el ejemplo" at bounding box center [240, 549] width 327 height 13
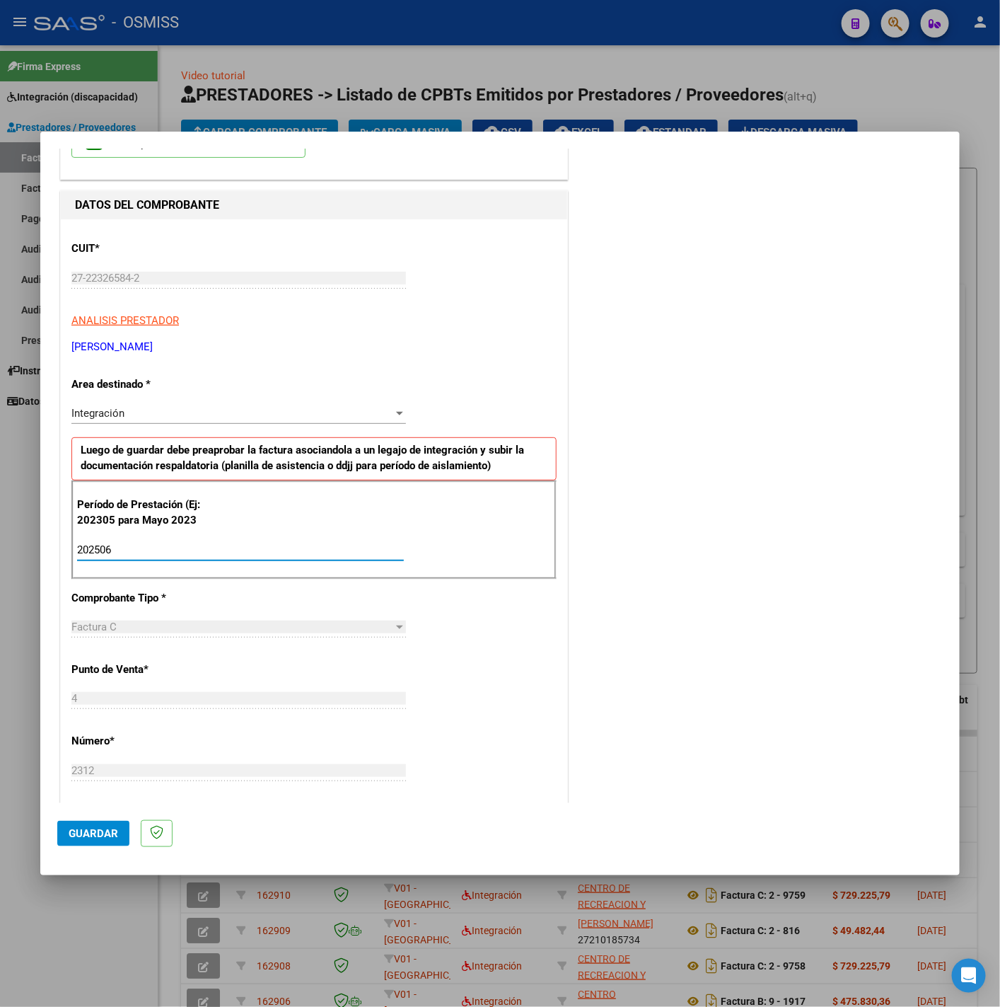
type input "202506"
click at [470, 648] on div "CUIT * 27-22326584-2 Ingresar CUIT ANALISIS PRESTADOR PELLE MONICA ANDREA ARCA …" at bounding box center [314, 751] width 507 height 1065
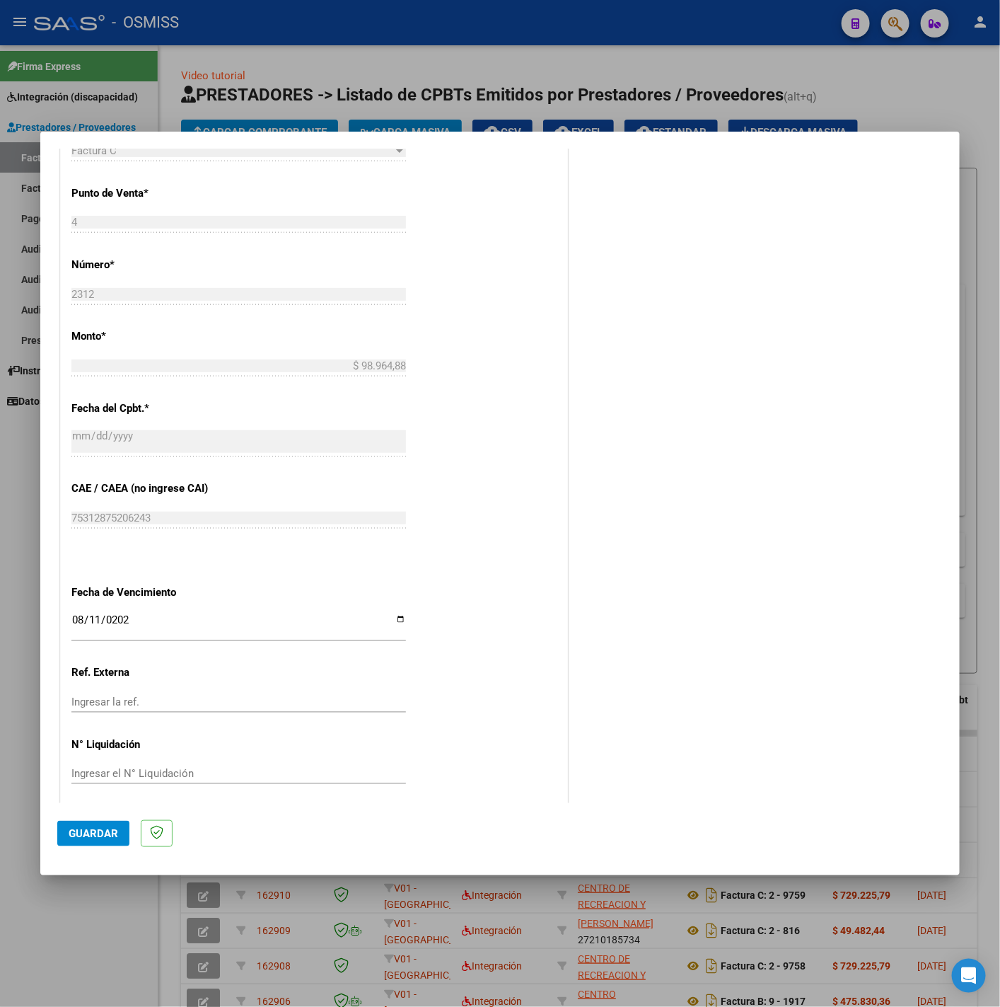
scroll to position [594, 0]
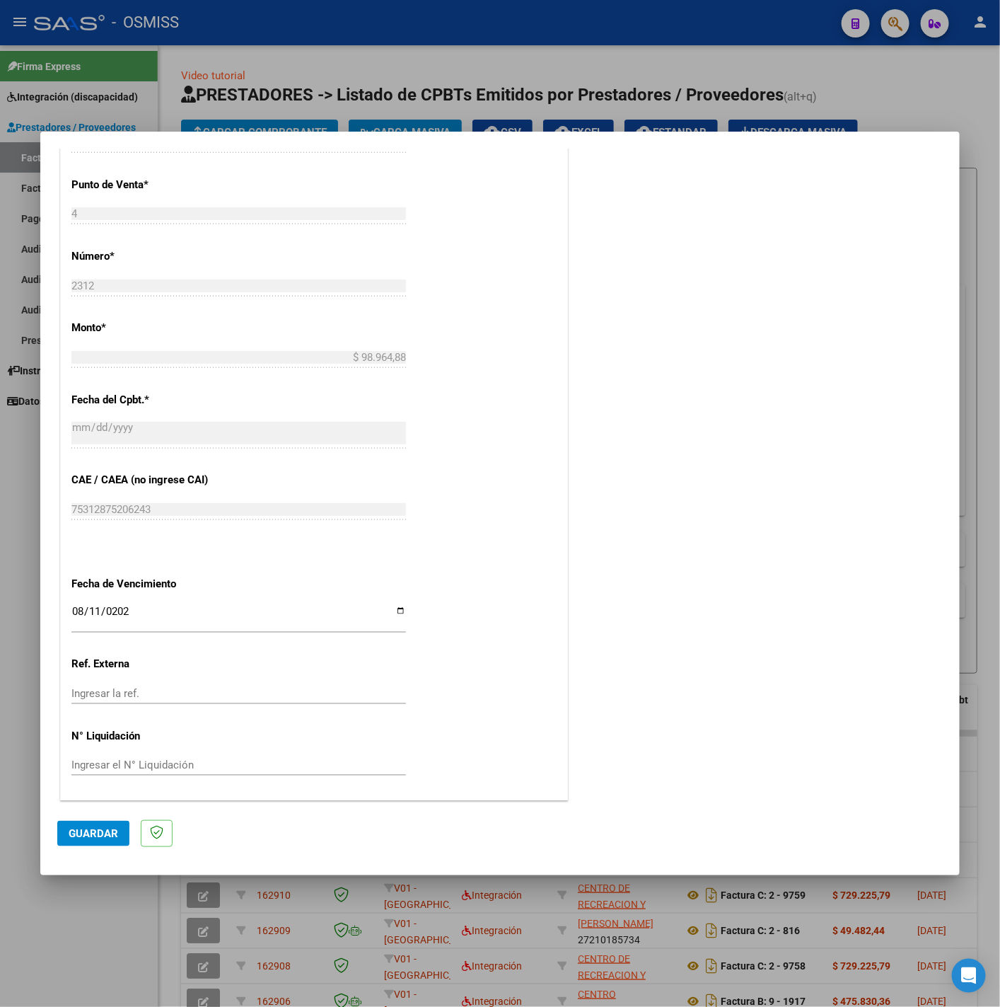
drag, startPoint x: 100, startPoint y: 809, endPoint x: 100, endPoint y: 816, distance: 7.1
click at [100, 813] on mat-dialog-actions "Guardar" at bounding box center [500, 831] width 886 height 56
click at [100, 827] on span "Guardar" at bounding box center [94, 833] width 50 height 13
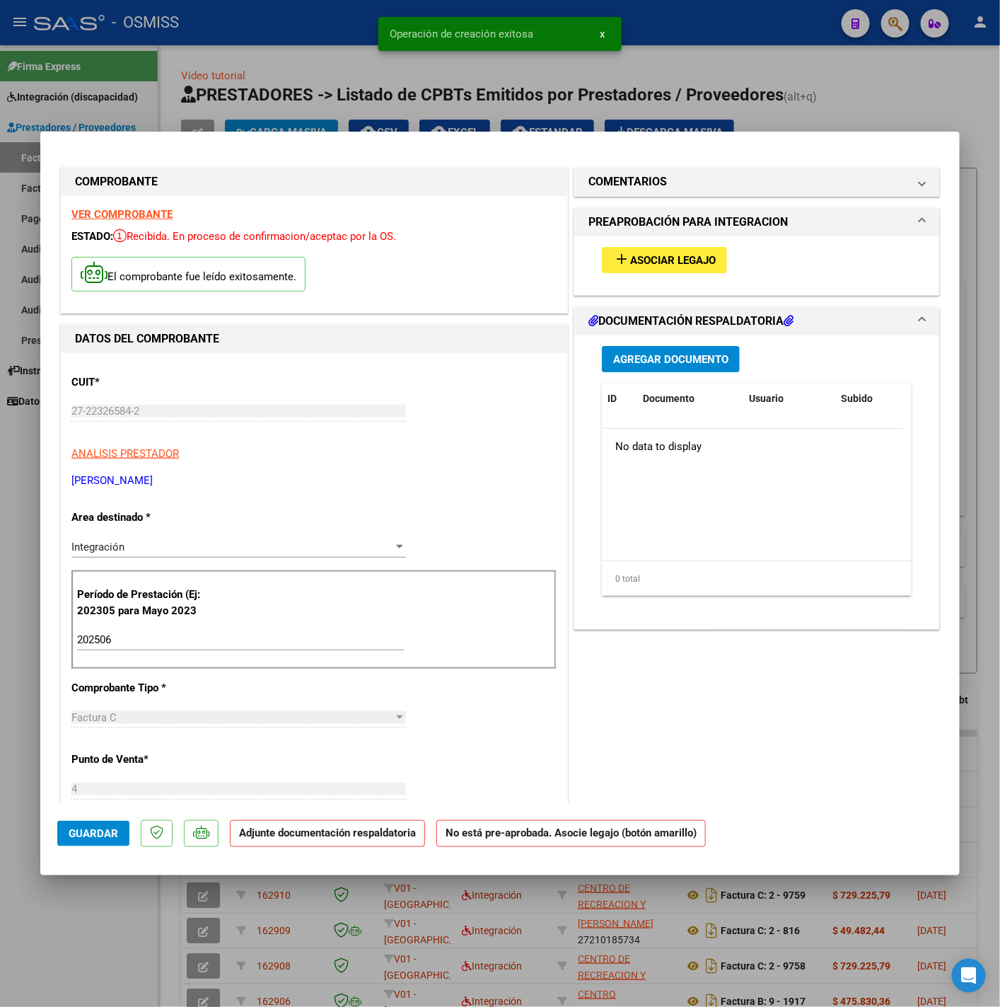
click at [657, 261] on span "Asociar Legajo" at bounding box center [673, 260] width 86 height 13
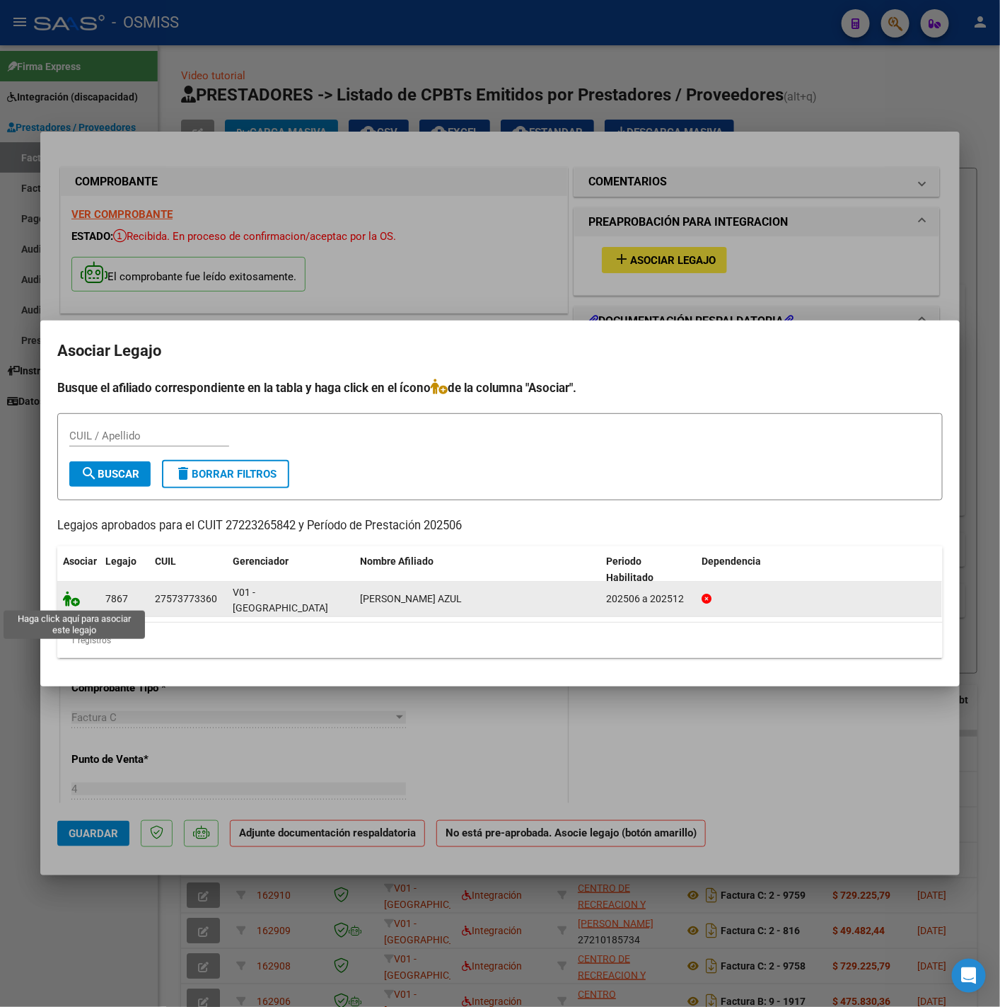
click at [70, 601] on icon at bounding box center [71, 599] width 17 height 16
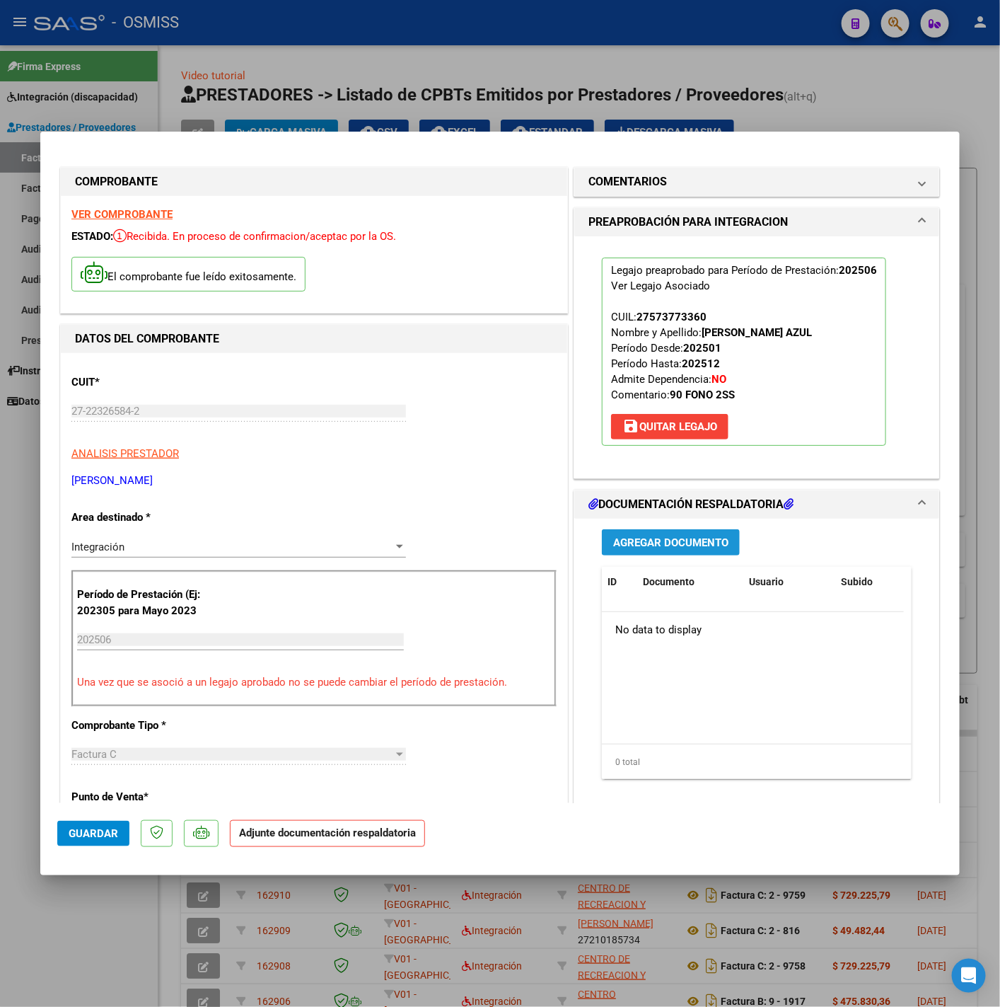
click at [695, 546] on span "Agregar Documento" at bounding box center [670, 542] width 115 height 13
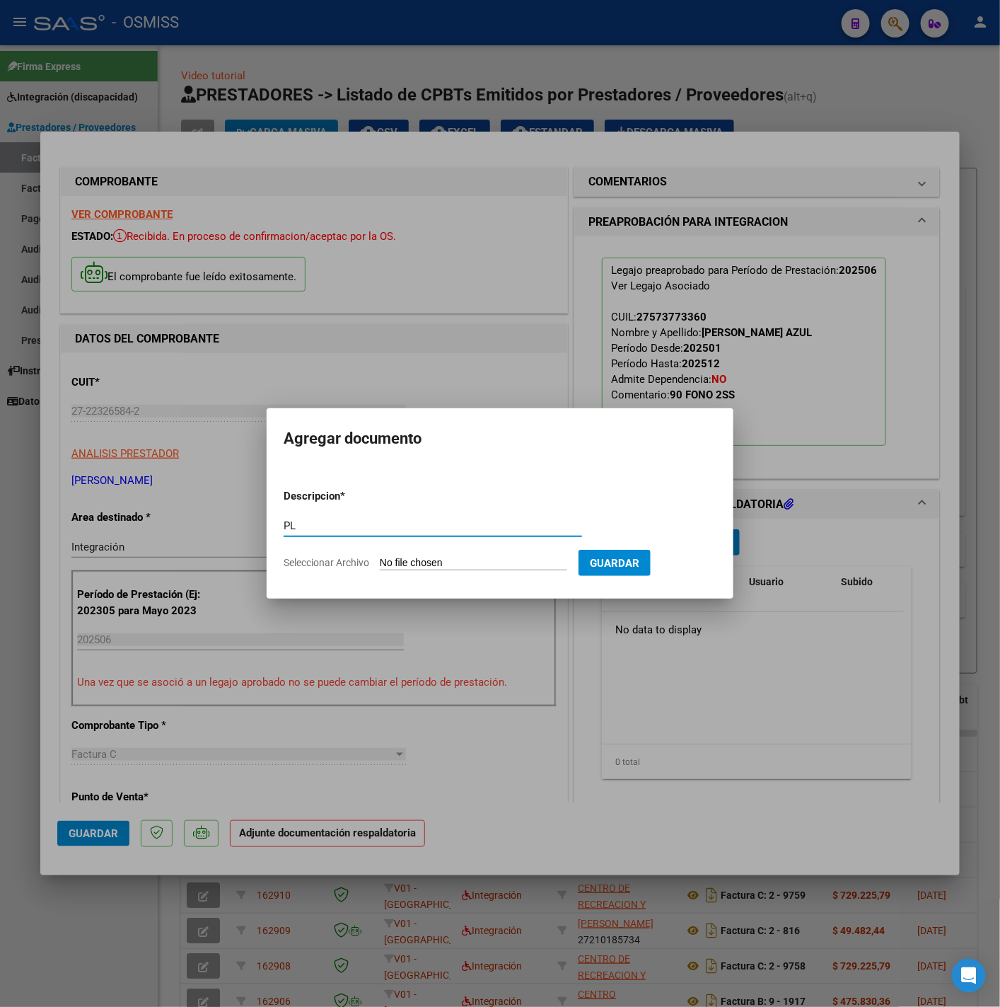
type input "PL"
click at [436, 562] on input "Seleccionar Archivo" at bounding box center [473, 563] width 187 height 13
type input "C:\fakepath\ASISTENCIA MAIA AZUL TORRES JUNIO 2025 - Andrea Pelle.pdf"
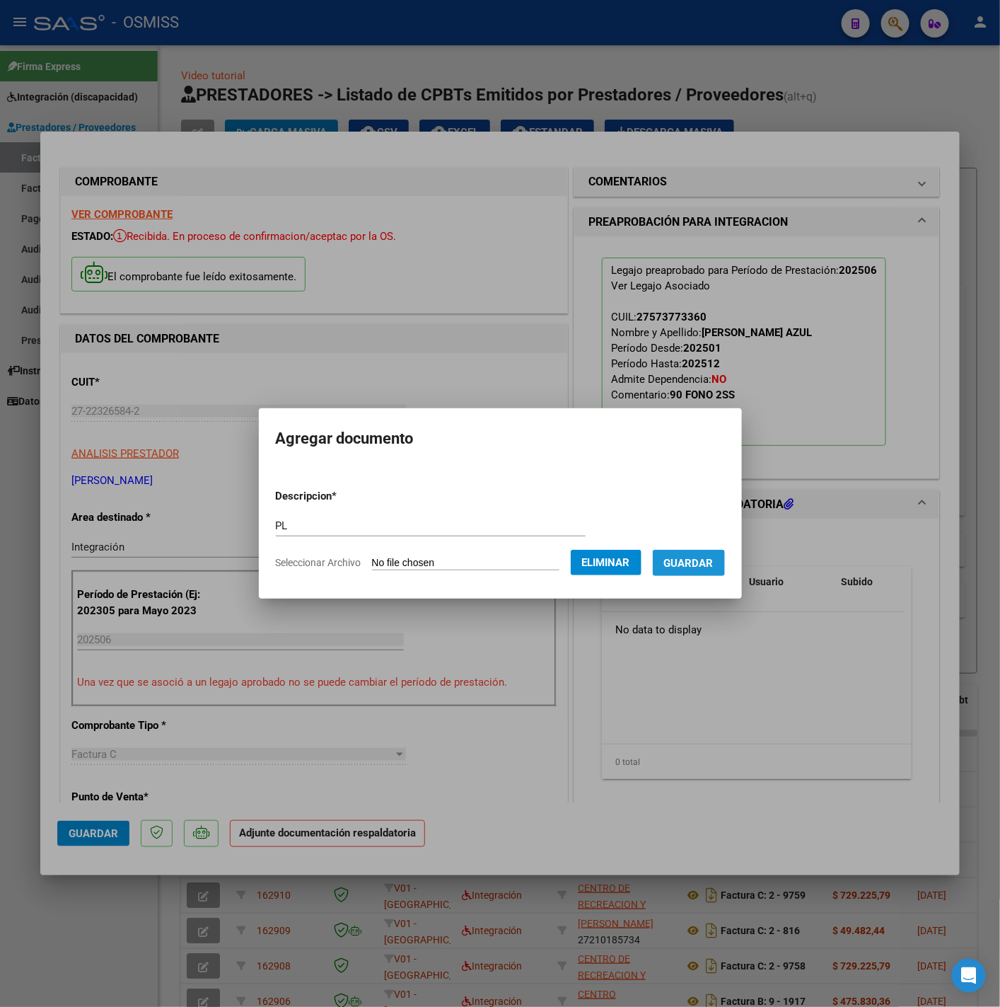
click at [688, 565] on span "Guardar" at bounding box center [689, 563] width 50 height 13
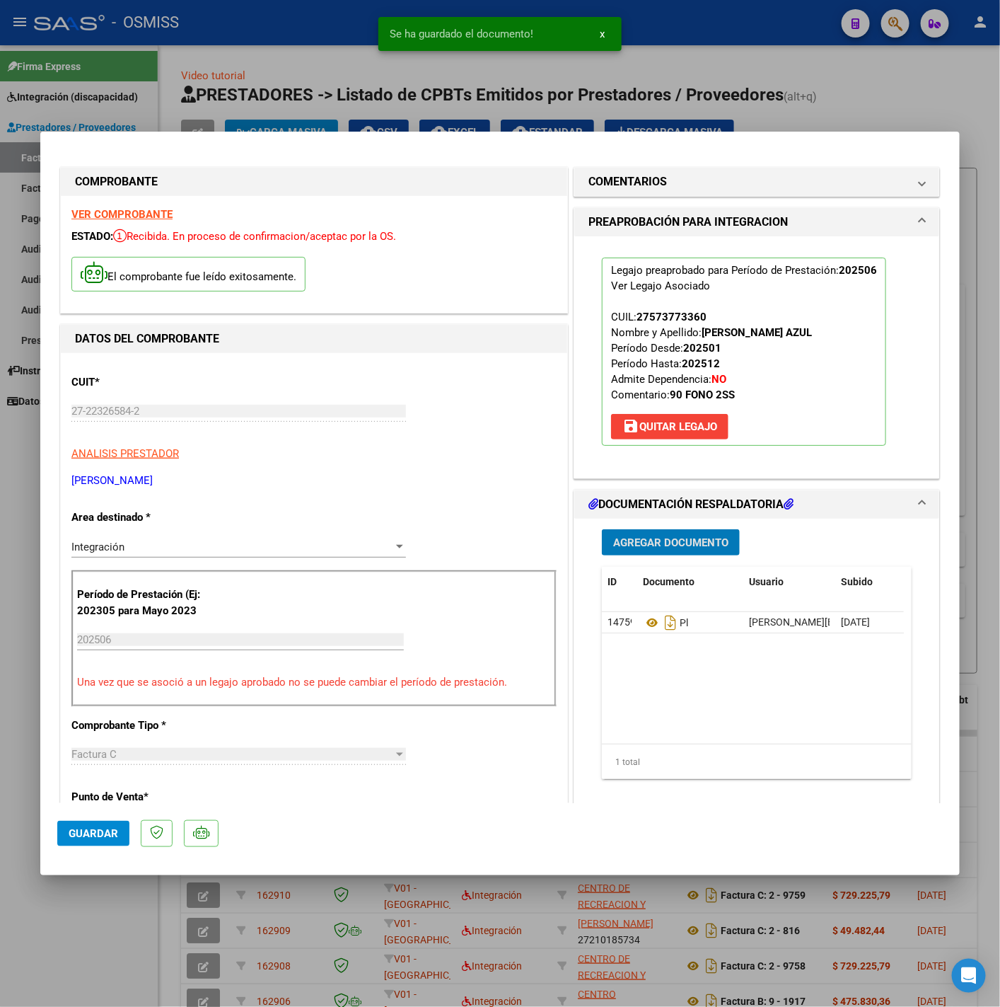
click at [667, 544] on span "Agregar Documento" at bounding box center [670, 542] width 115 height 13
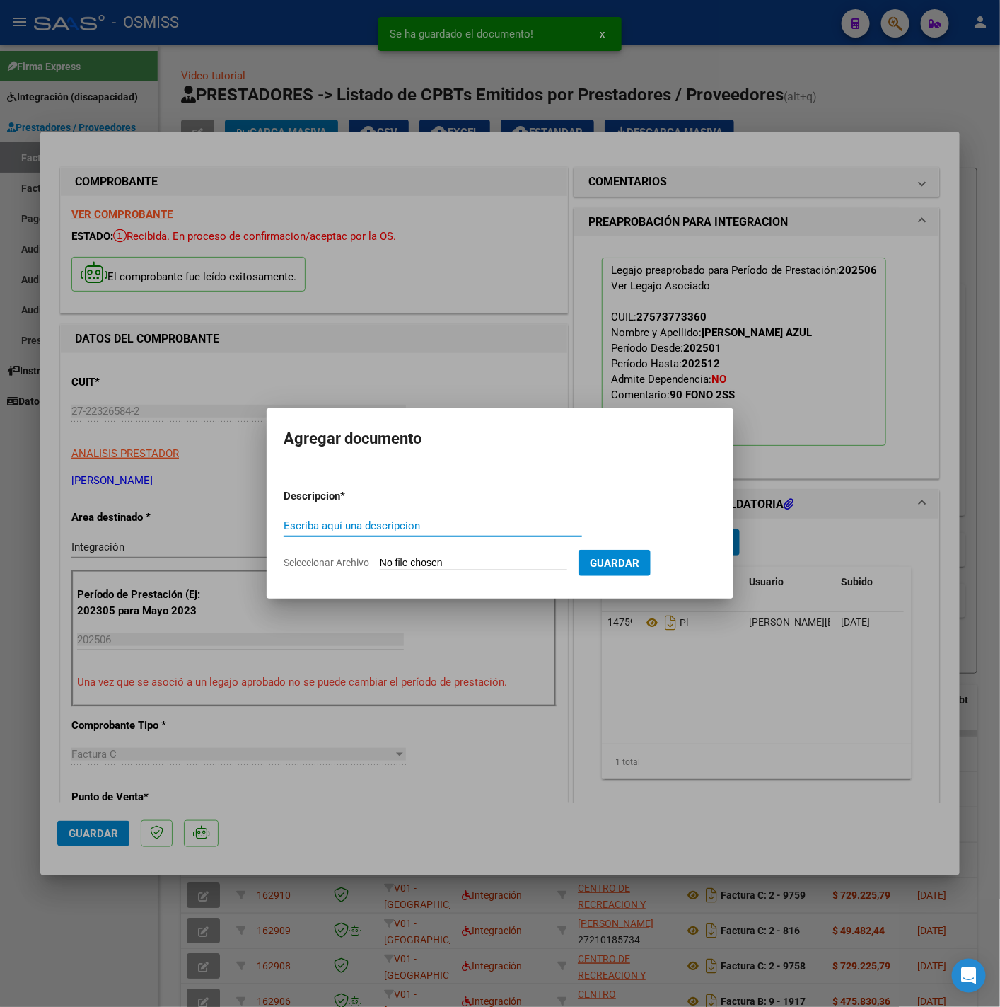
click at [646, 686] on div at bounding box center [500, 503] width 1000 height 1007
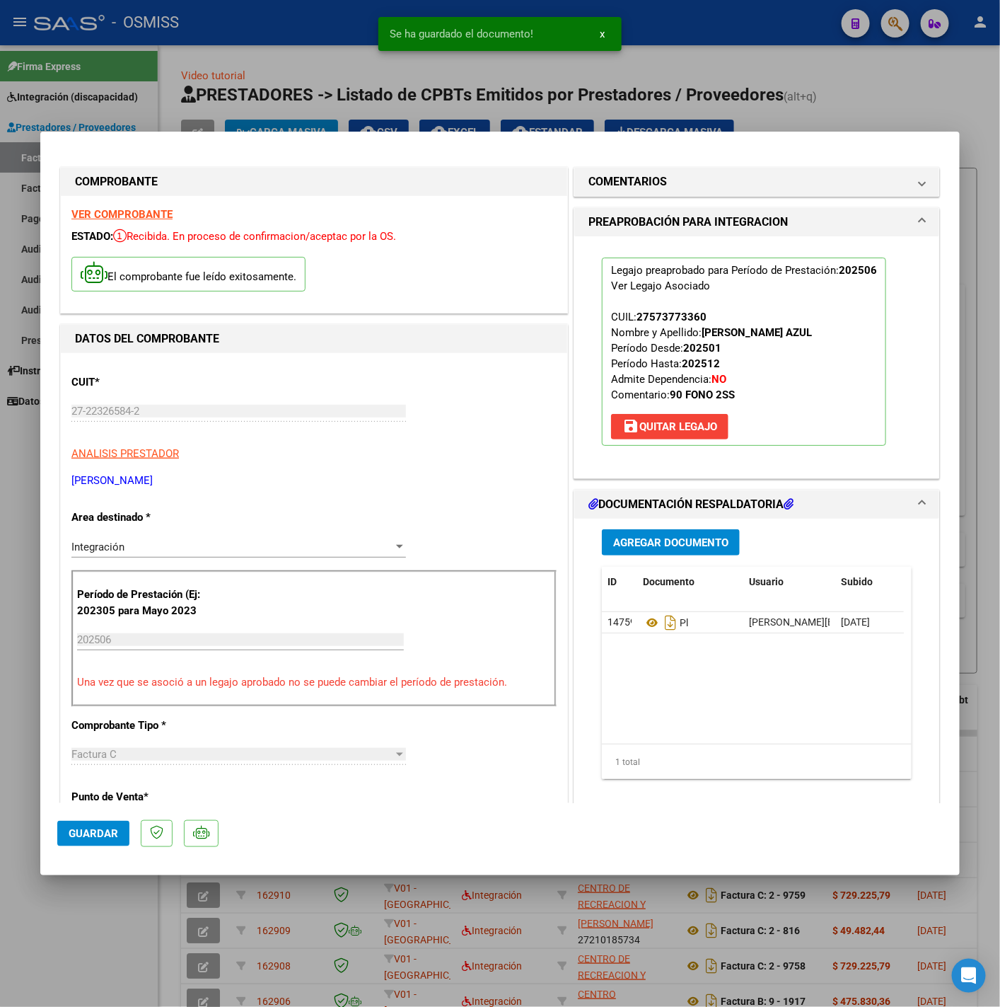
click at [102, 824] on button "Guardar" at bounding box center [93, 833] width 72 height 25
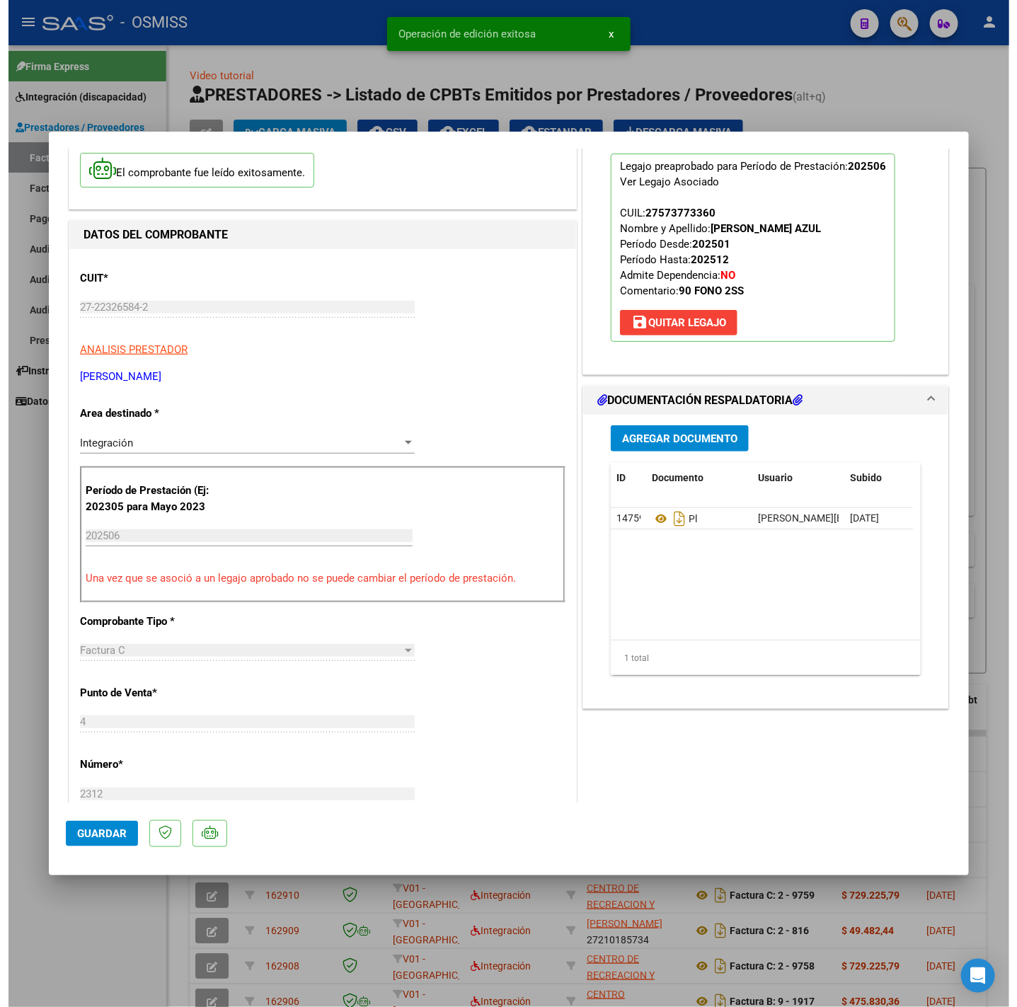
scroll to position [212, 0]
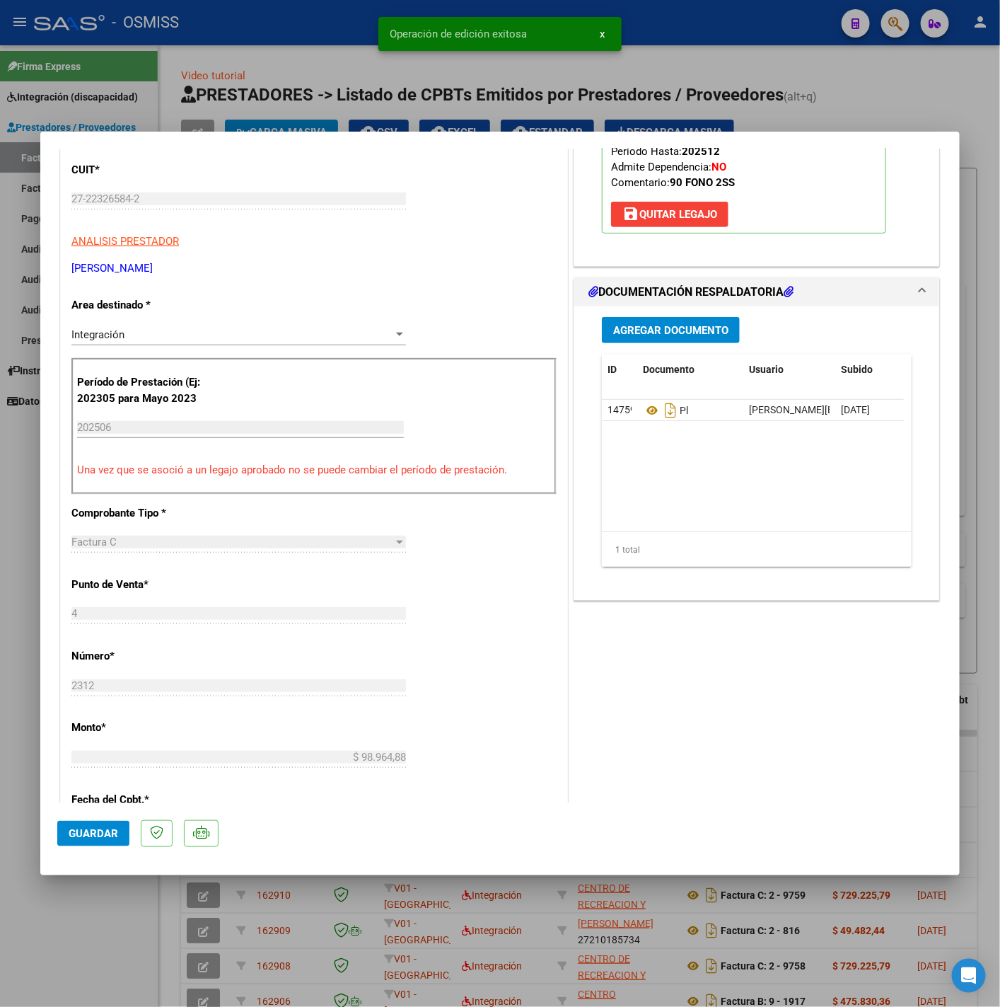
click at [92, 942] on div at bounding box center [500, 503] width 1000 height 1007
type input "$ 0,00"
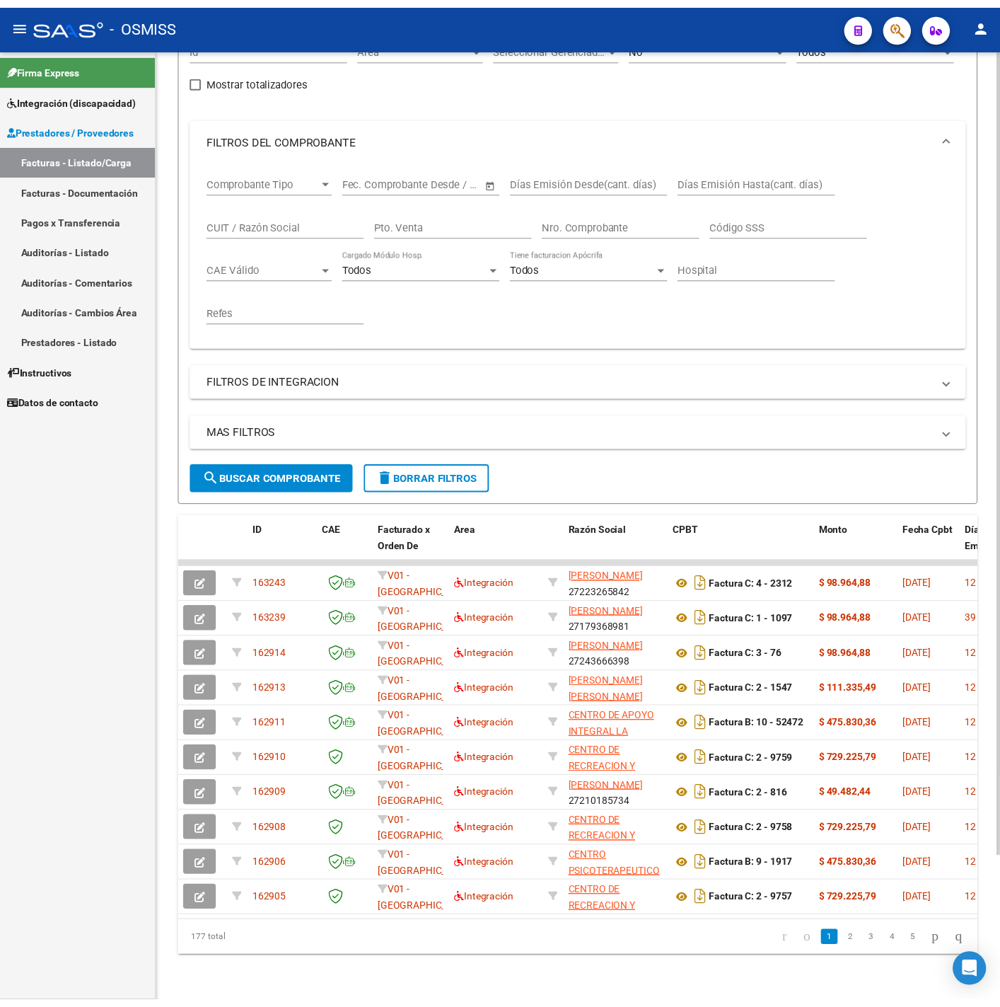
scroll to position [0, 0]
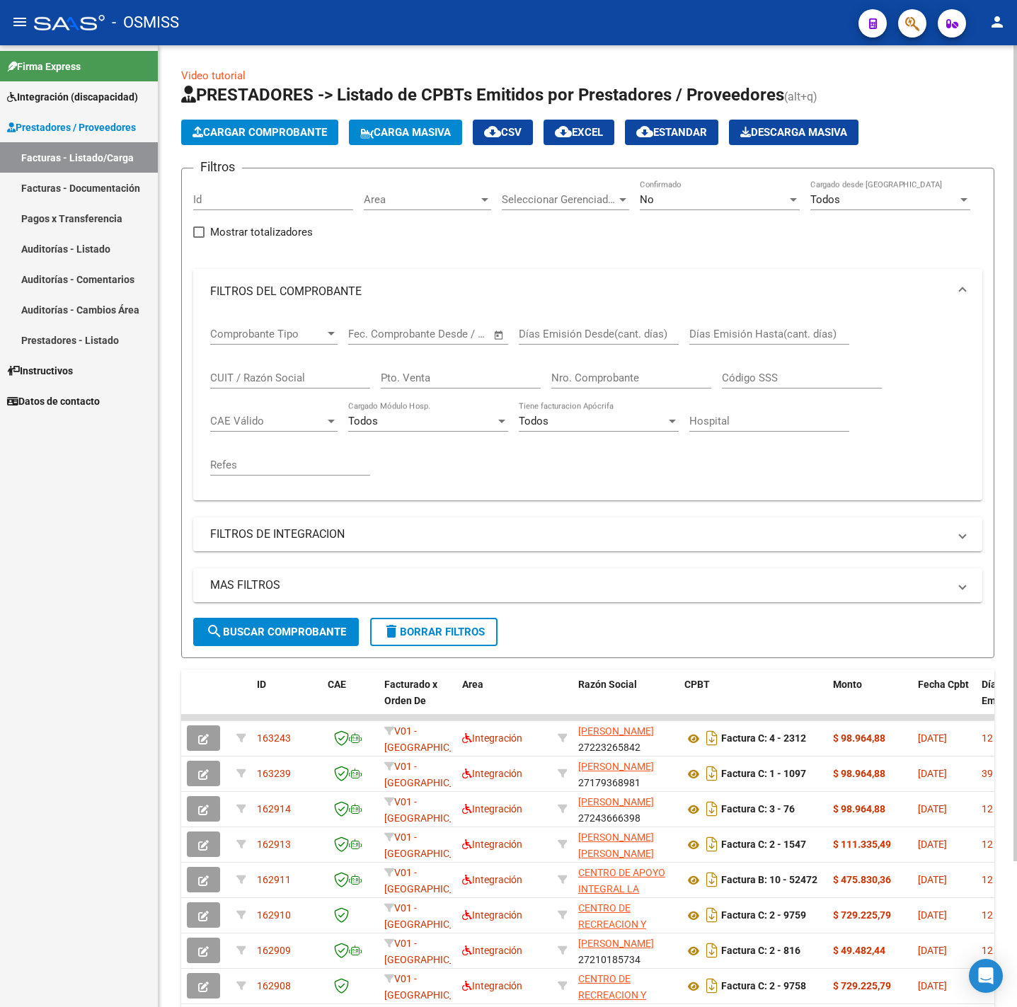
click at [262, 136] on span "Cargar Comprobante" at bounding box center [259, 132] width 134 height 13
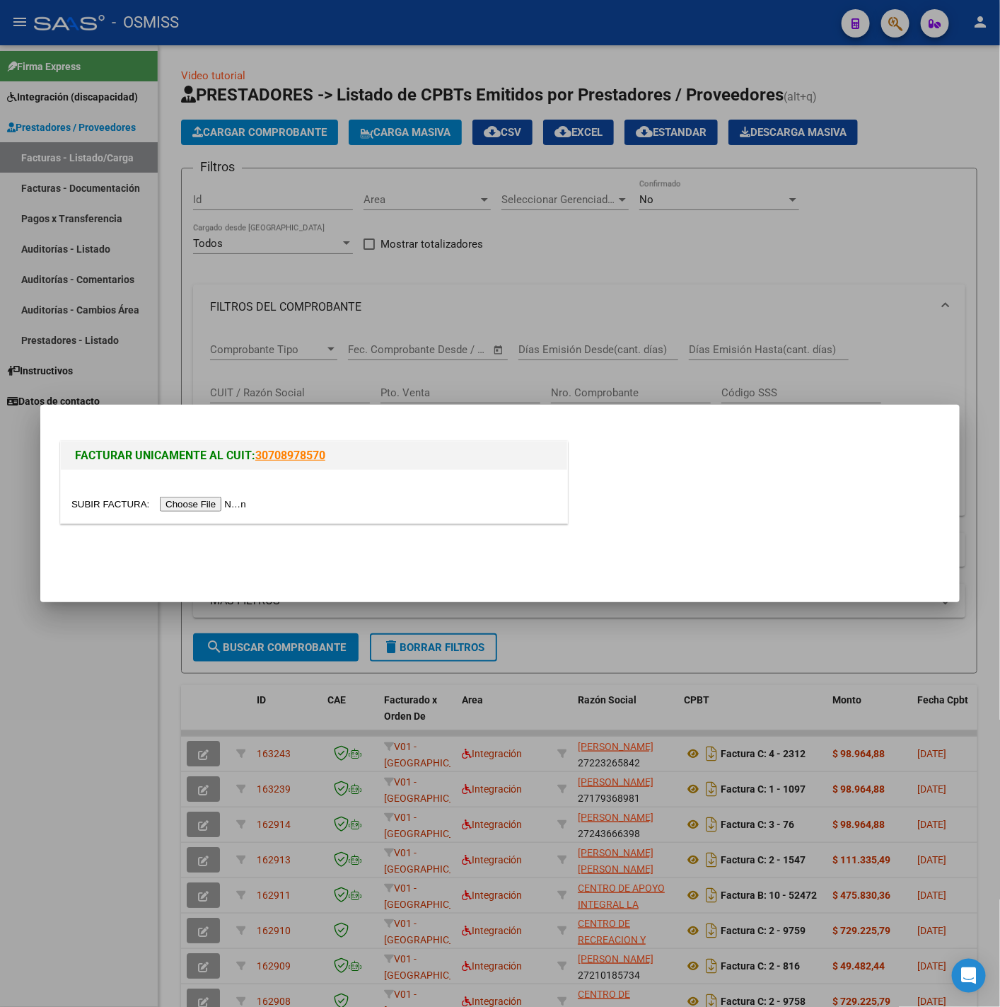
click at [224, 503] on input "file" at bounding box center [160, 504] width 179 height 15
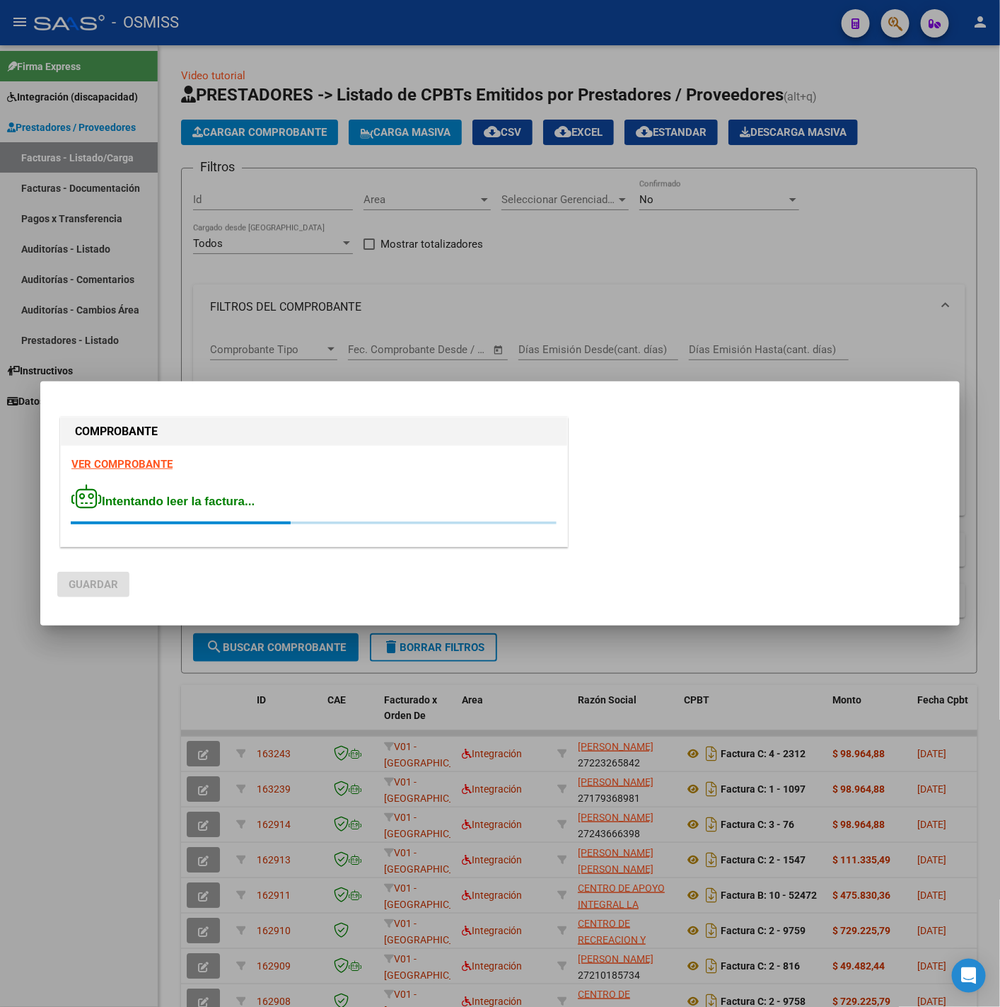
click at [142, 458] on strong "VER COMPROBANTE" at bounding box center [121, 464] width 101 height 13
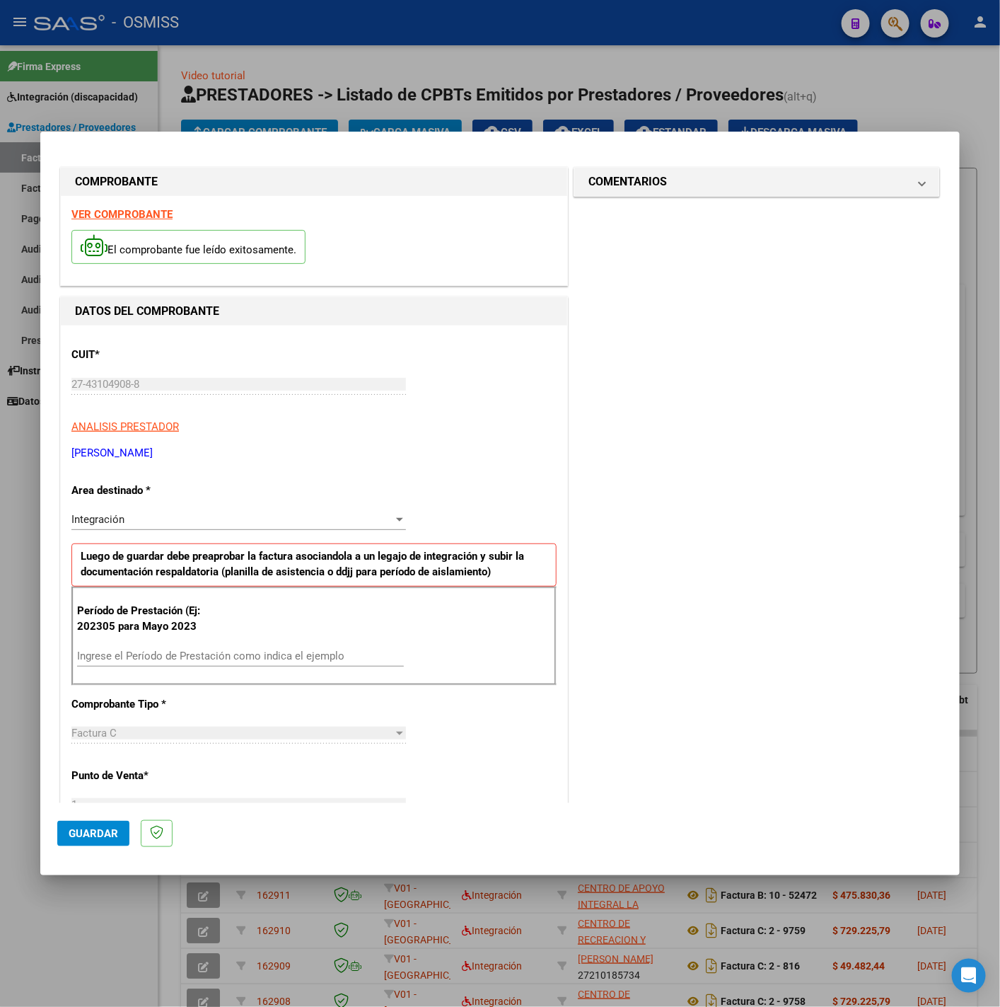
scroll to position [212, 0]
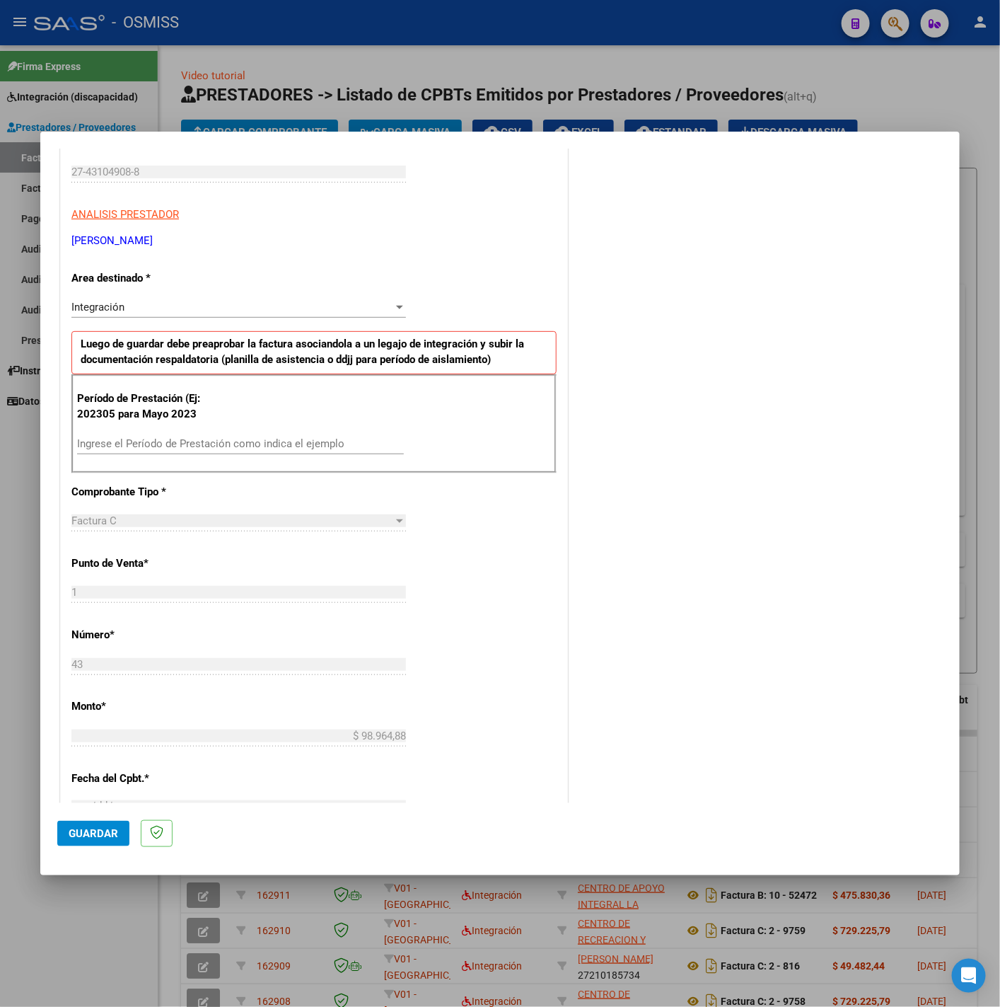
click at [163, 453] on div "Ingrese el Período de Prestación como indica el ejemplo" at bounding box center [240, 443] width 327 height 21
click at [168, 444] on input "Ingrese el Período de Prestación como indica el ejemplo" at bounding box center [240, 443] width 327 height 13
type input "202506"
click at [461, 519] on div "CUIT * 27-43104908-8 Ingresar CUIT ANALISIS PRESTADOR FERRARA CAROLINA MICHELLE…" at bounding box center [314, 645] width 507 height 1065
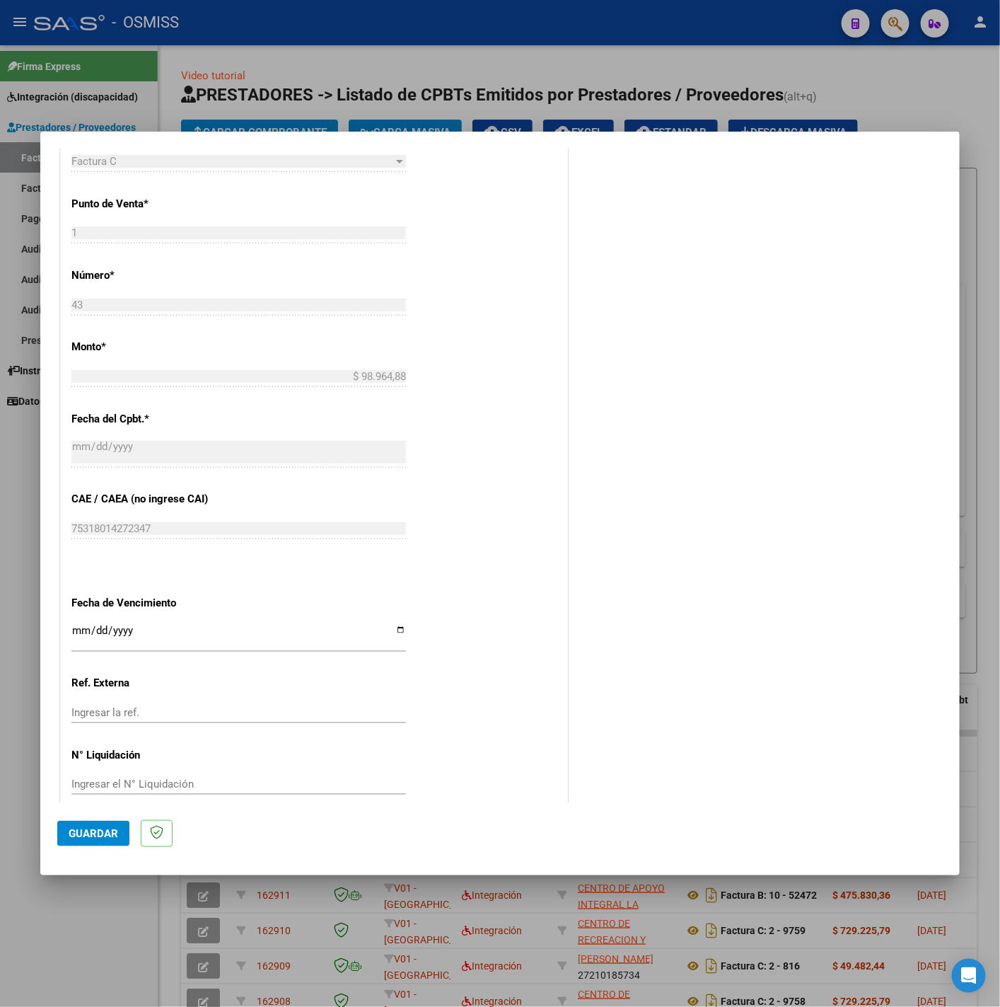
scroll to position [594, 0]
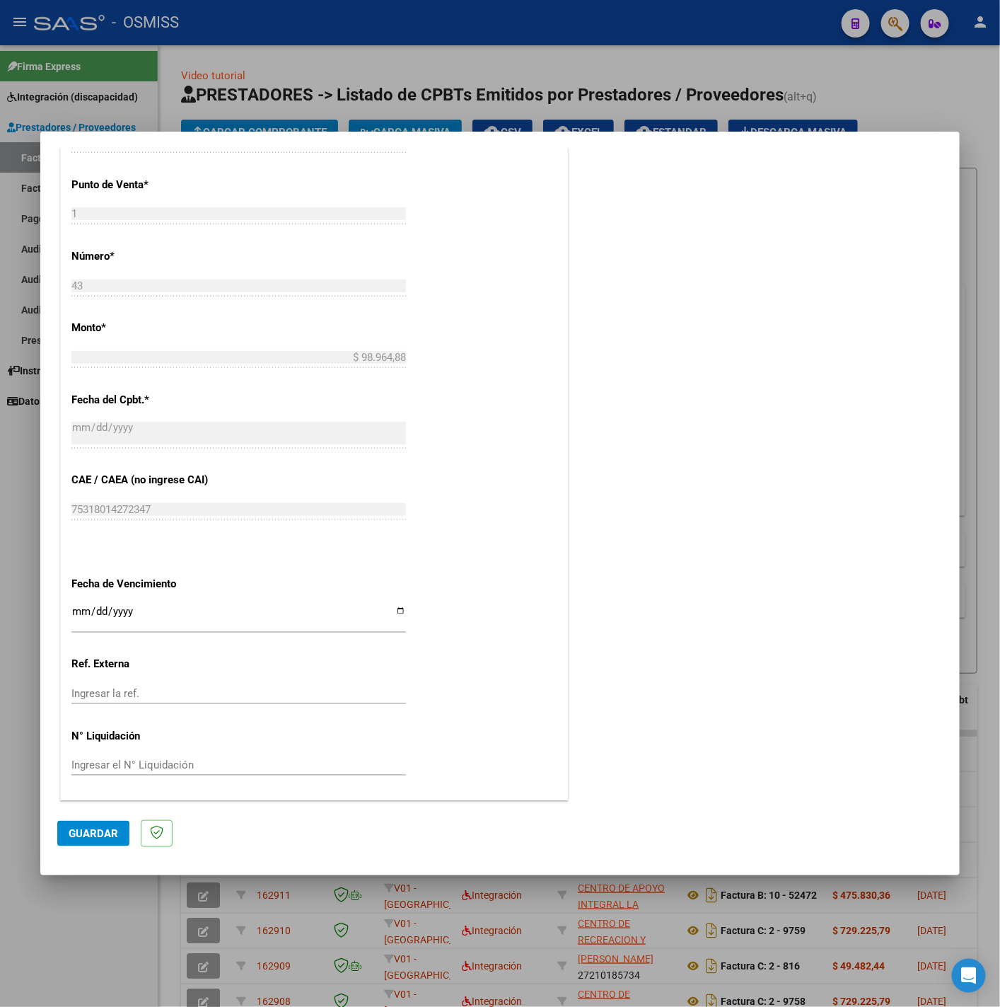
click at [77, 606] on input "Ingresar la fecha" at bounding box center [238, 617] width 335 height 23
type input "2025-08-14"
click at [117, 830] on span "Guardar" at bounding box center [94, 833] width 50 height 13
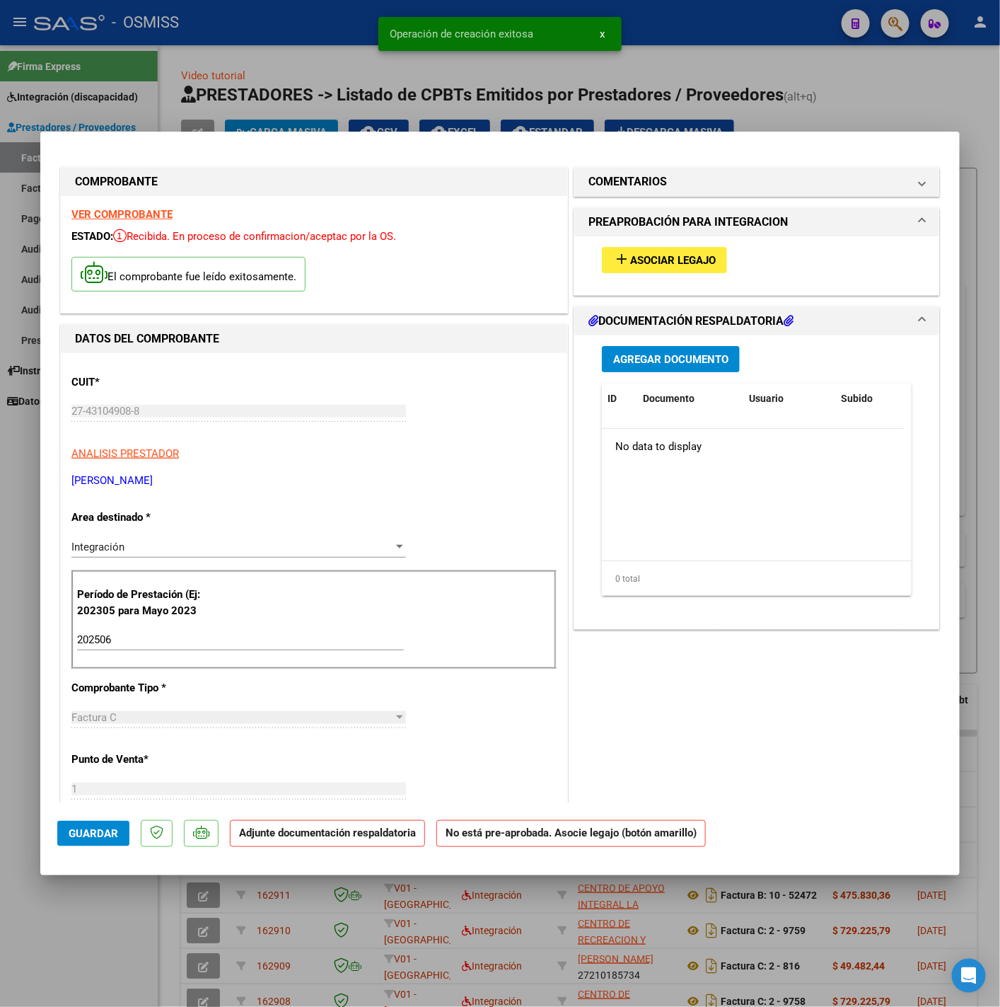
click at [690, 268] on button "add Asociar Legajo" at bounding box center [664, 260] width 125 height 26
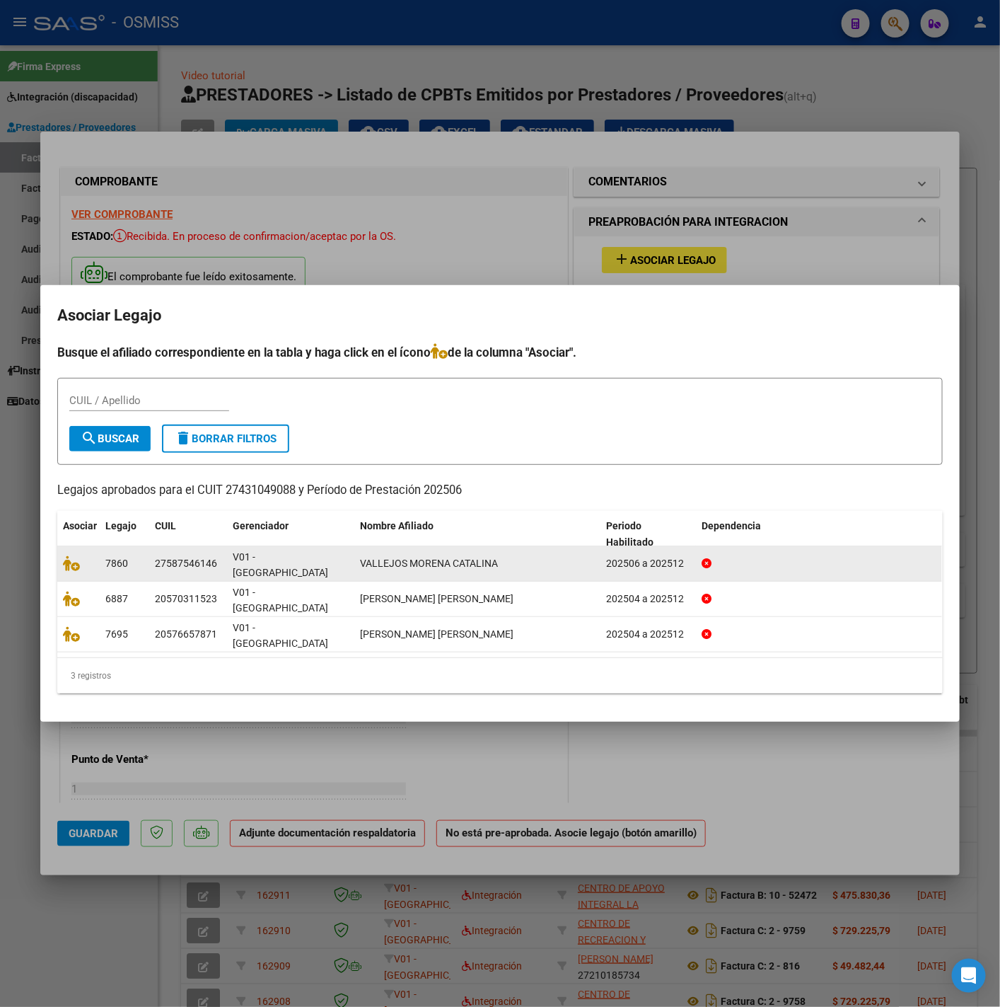
click at [62, 577] on datatable-body-cell at bounding box center [78, 563] width 42 height 35
click at [66, 571] on icon at bounding box center [71, 563] width 17 height 16
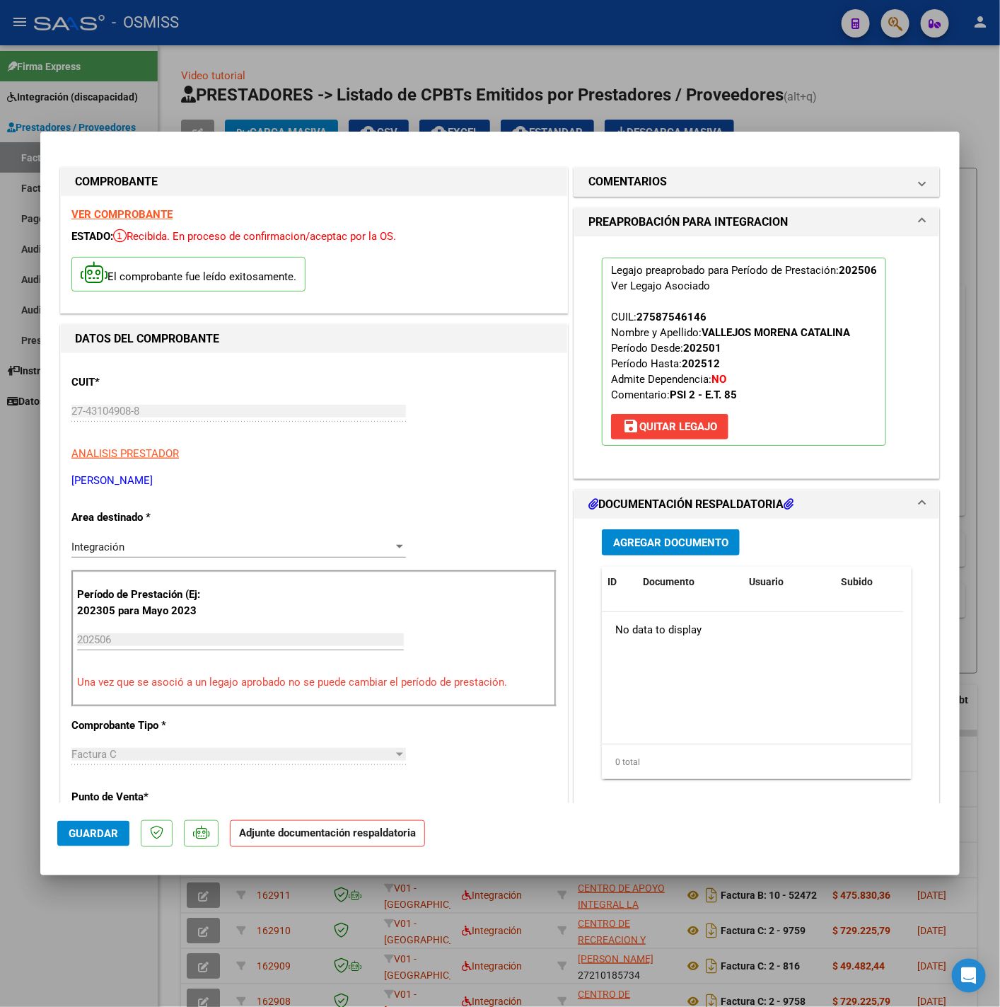
click at [648, 548] on span "Agregar Documento" at bounding box center [670, 542] width 115 height 13
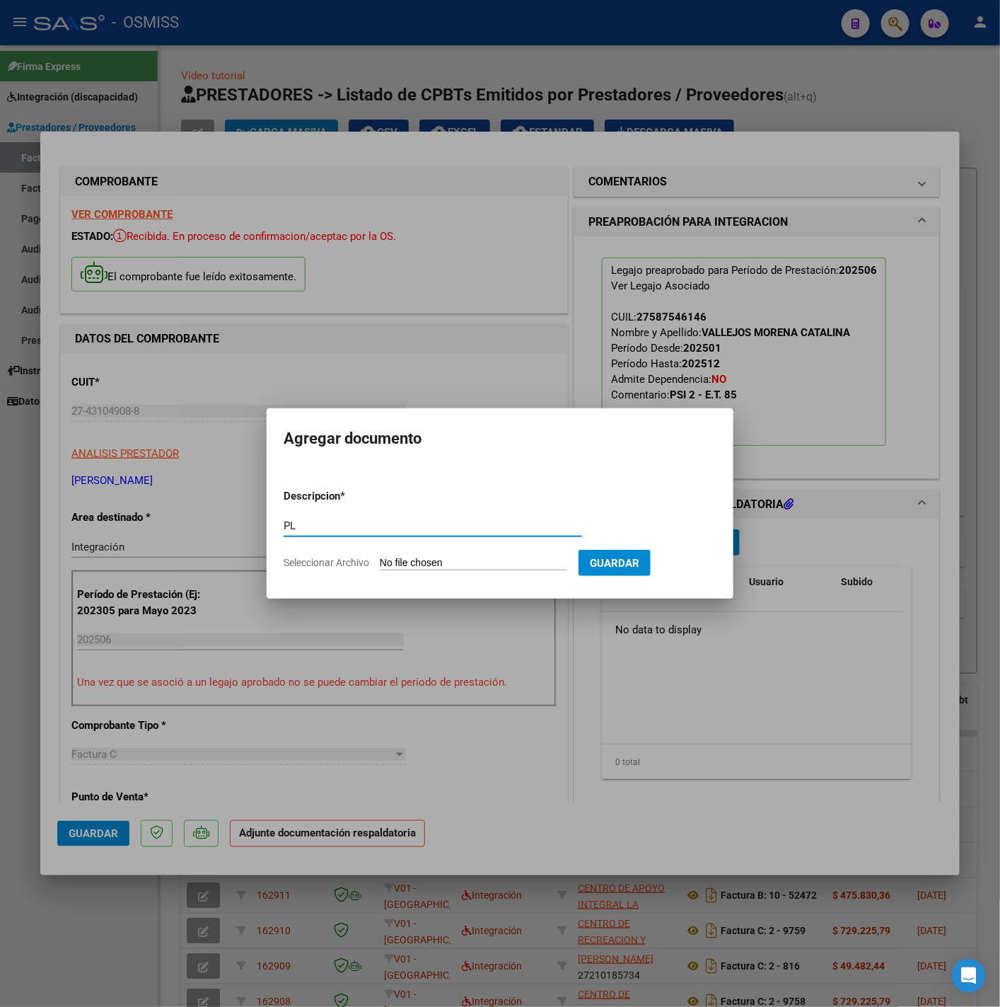
type input "PL"
click at [508, 559] on input "Seleccionar Archivo" at bounding box center [473, 563] width 187 height 13
type input "C:\fakepath\Planilla de asistencia Junio Vallejos - Carolina Ferrara (2).pdf"
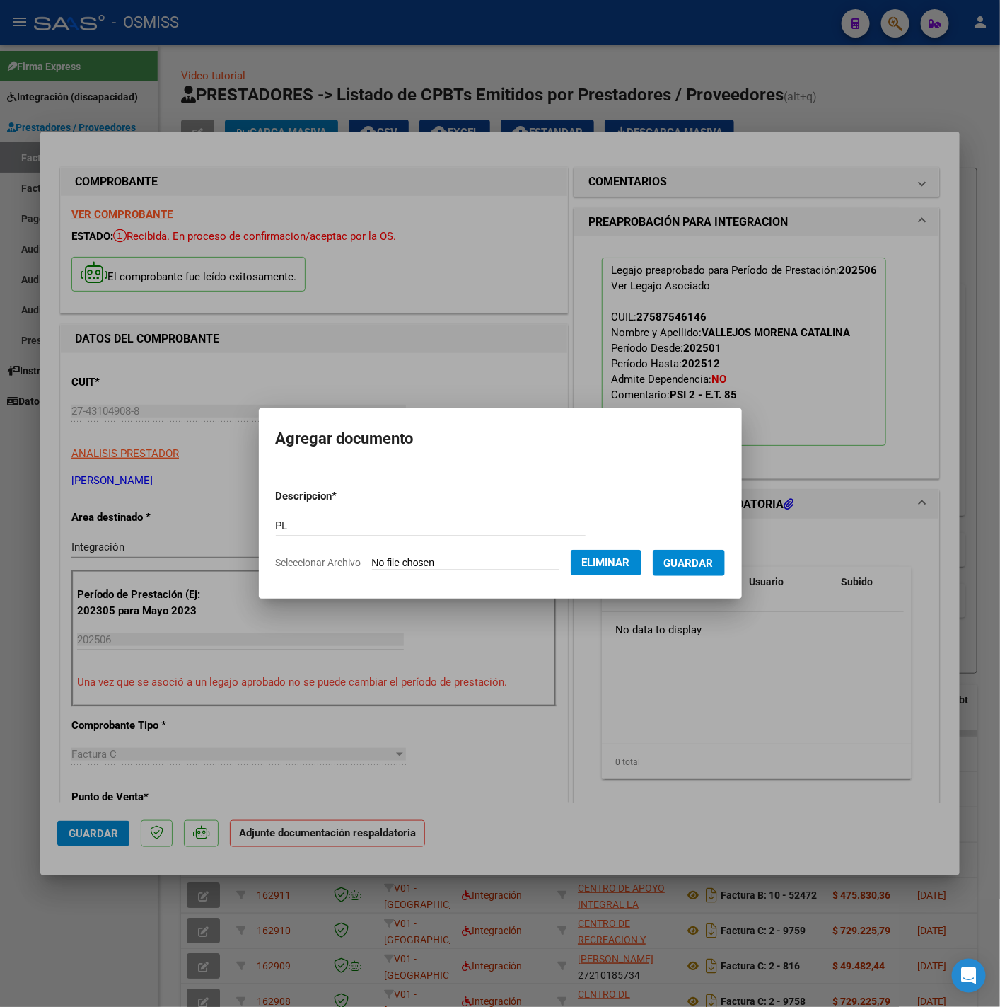
click at [696, 567] on span "Guardar" at bounding box center [689, 563] width 50 height 13
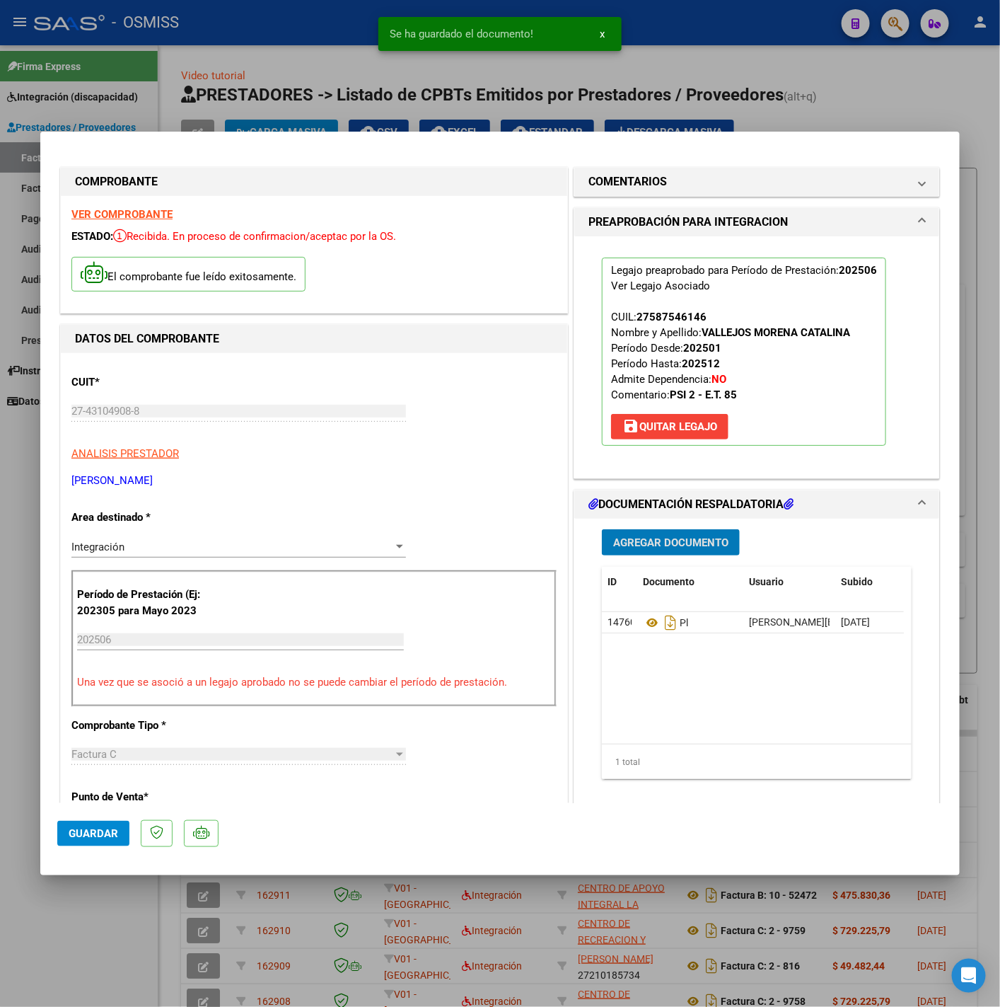
click at [120, 841] on button "Guardar" at bounding box center [93, 833] width 72 height 25
click at [96, 945] on div at bounding box center [500, 503] width 1000 height 1007
type input "$ 0,00"
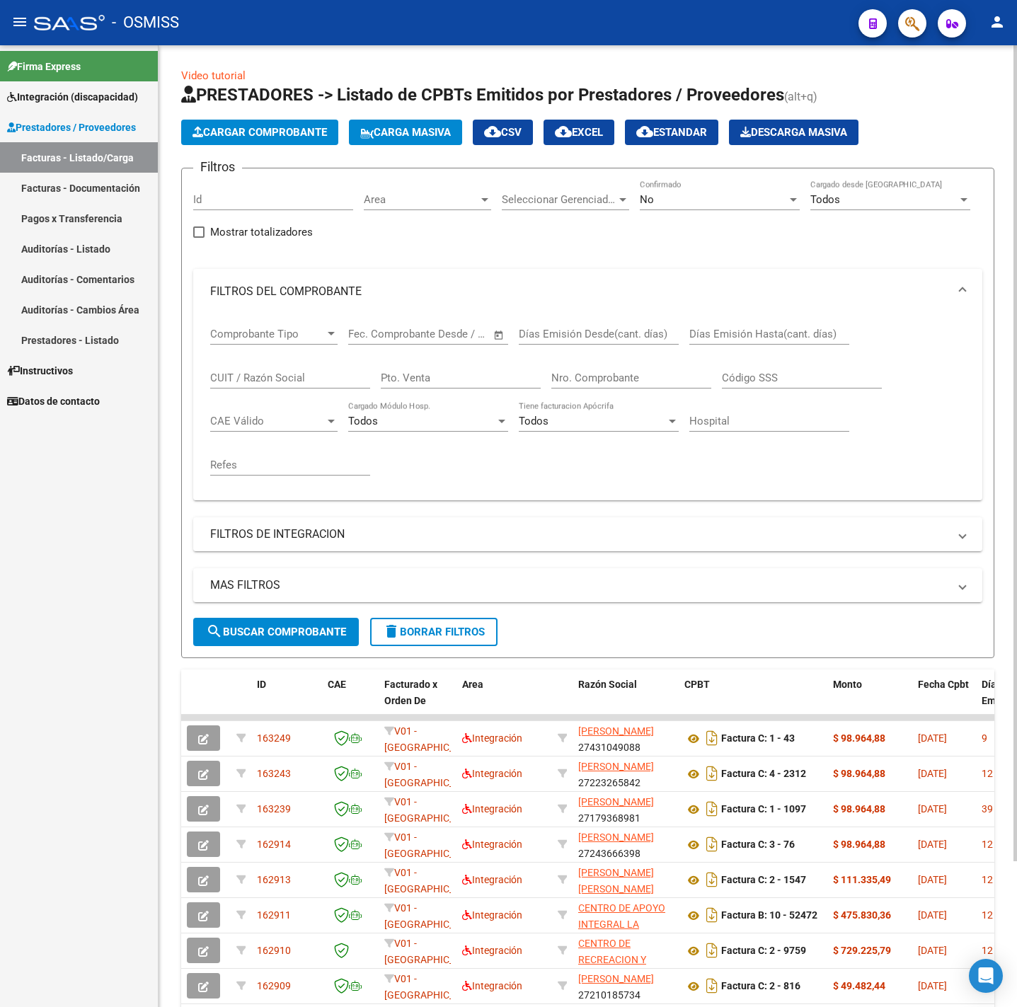
click at [276, 126] on span "Cargar Comprobante" at bounding box center [259, 132] width 134 height 13
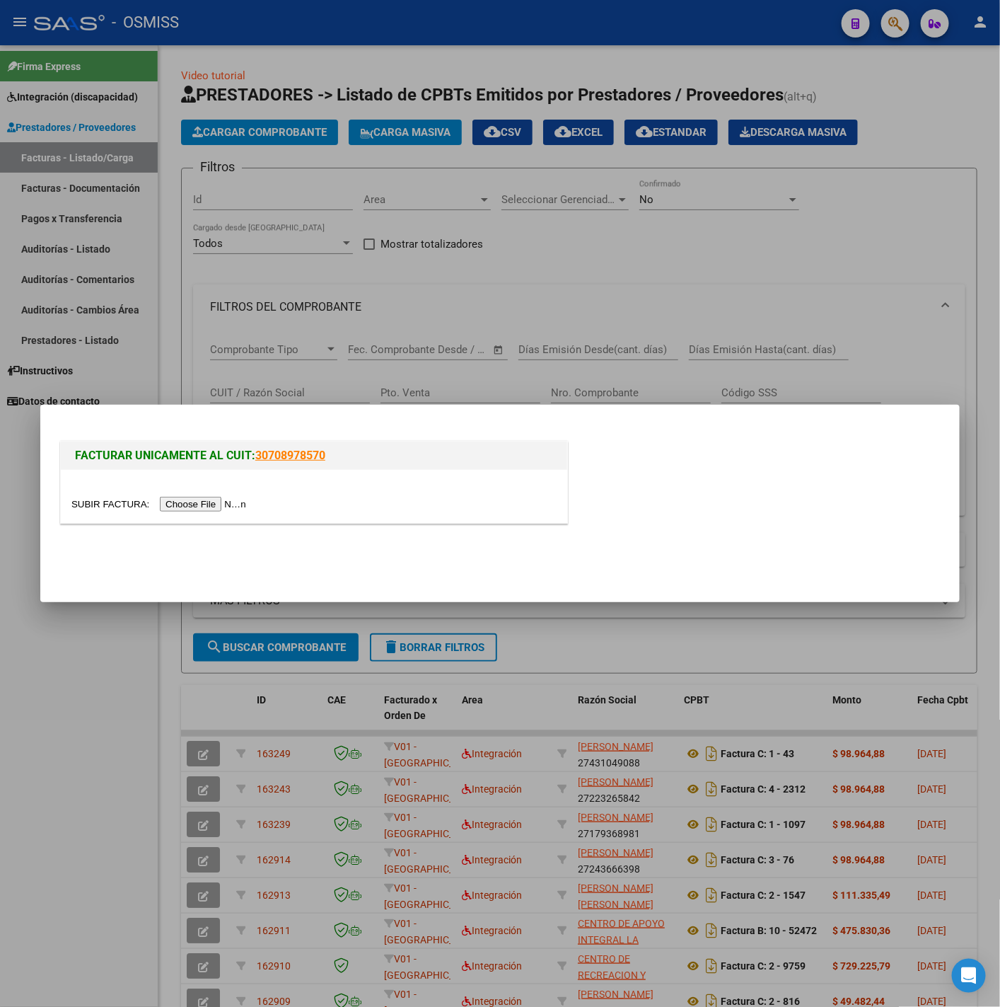
click at [210, 509] on input "file" at bounding box center [160, 504] width 179 height 15
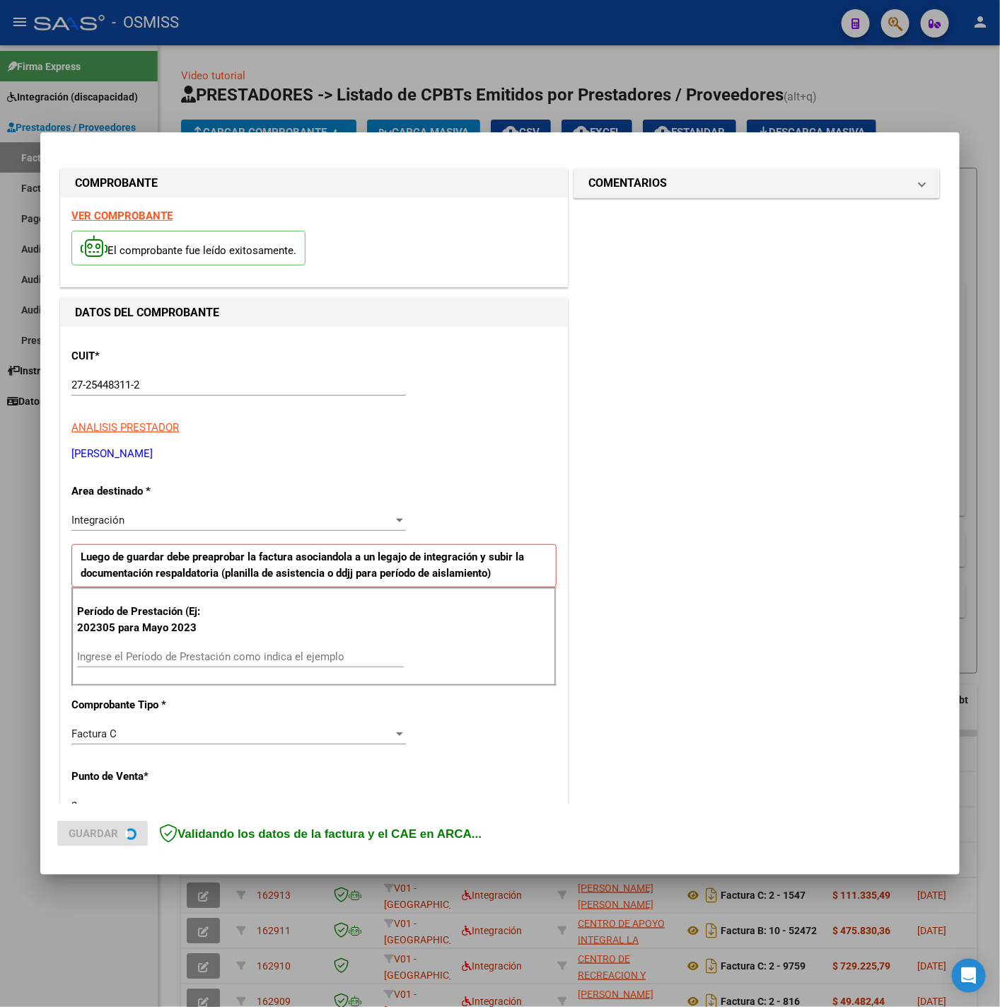
click at [137, 219] on strong "VER COMPROBANTE" at bounding box center [121, 215] width 101 height 13
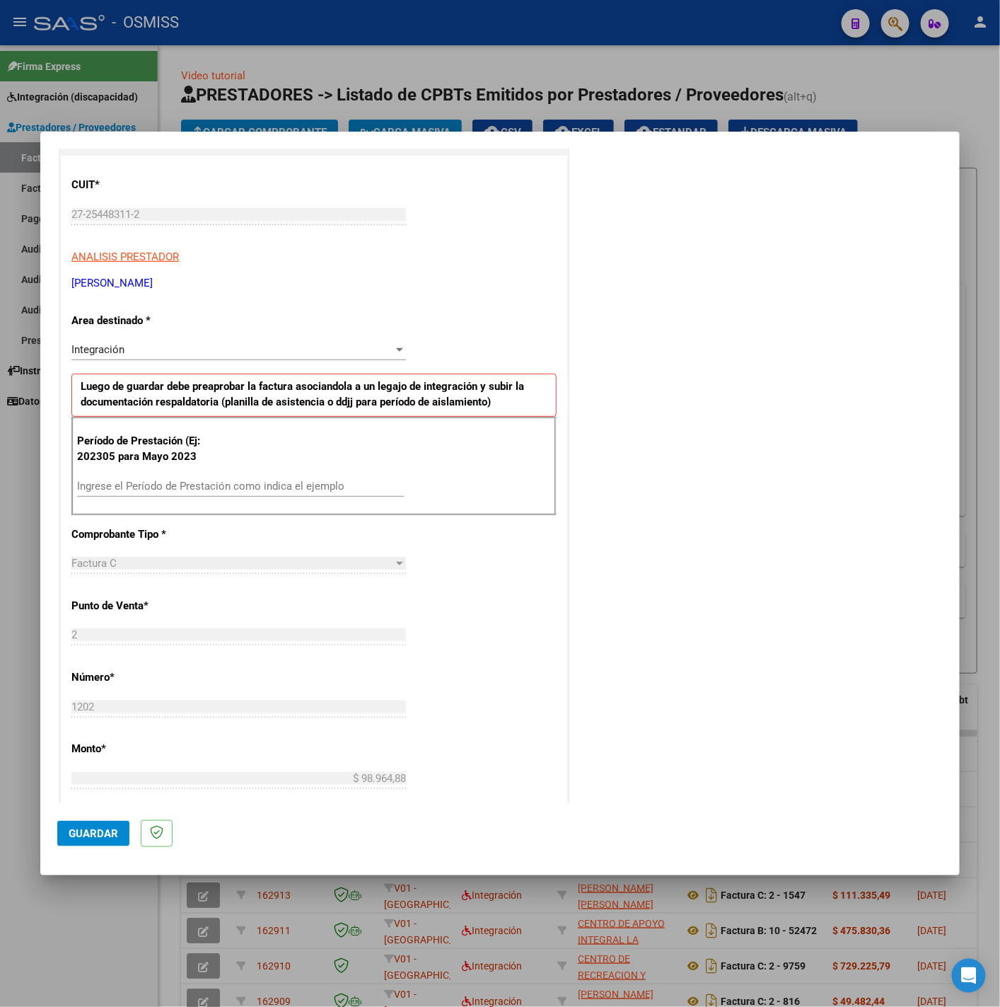
scroll to position [318, 0]
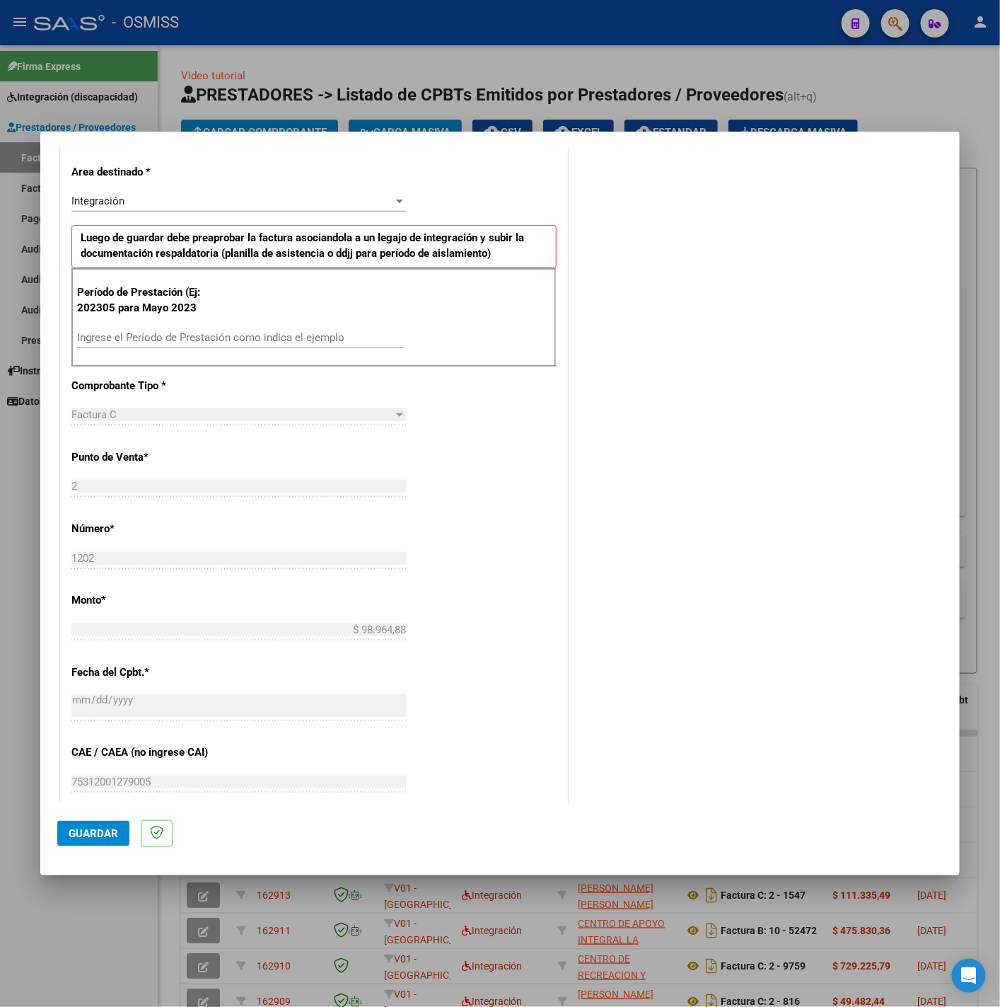
click at [281, 344] on input "Ingrese el Período de Prestación como indica el ejemplo" at bounding box center [240, 337] width 327 height 13
type input "202506"
click at [571, 478] on div "COMENTARIOS Comentarios del Prestador / Gerenciador:" at bounding box center [757, 461] width 372 height 1230
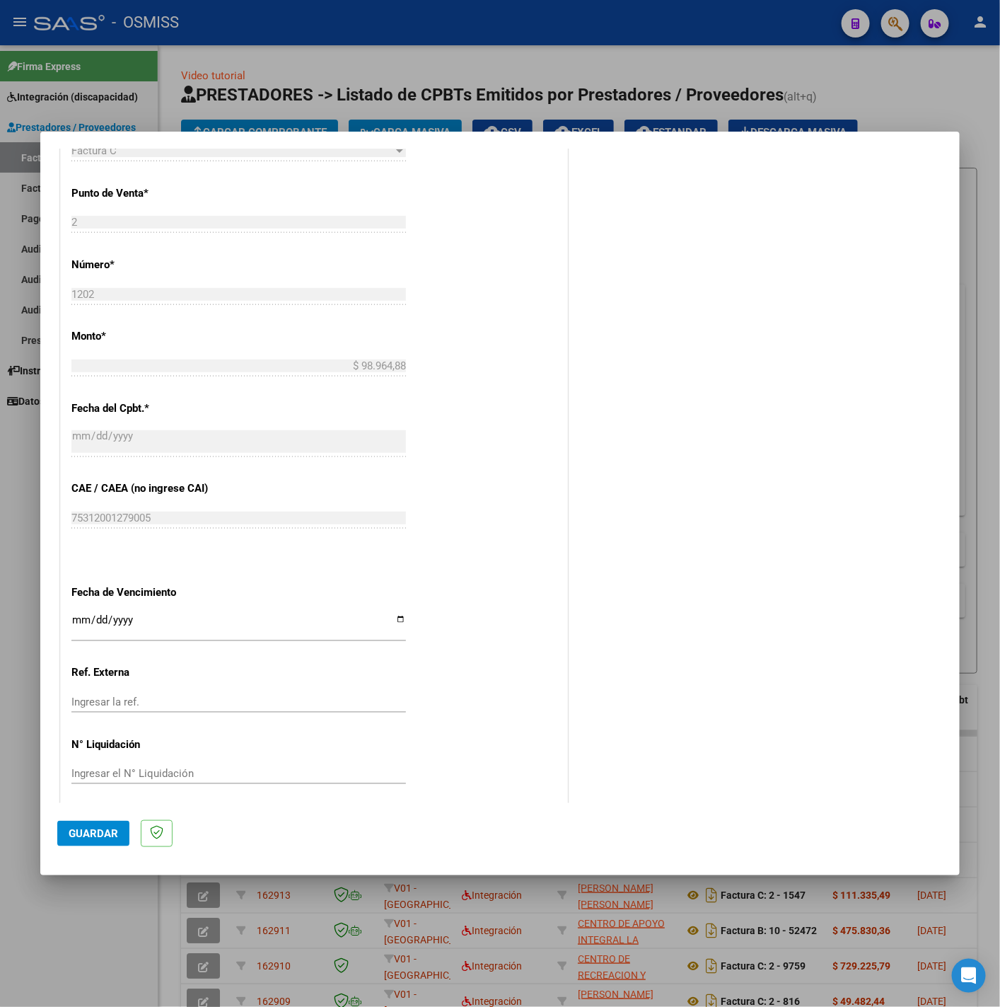
scroll to position [594, 0]
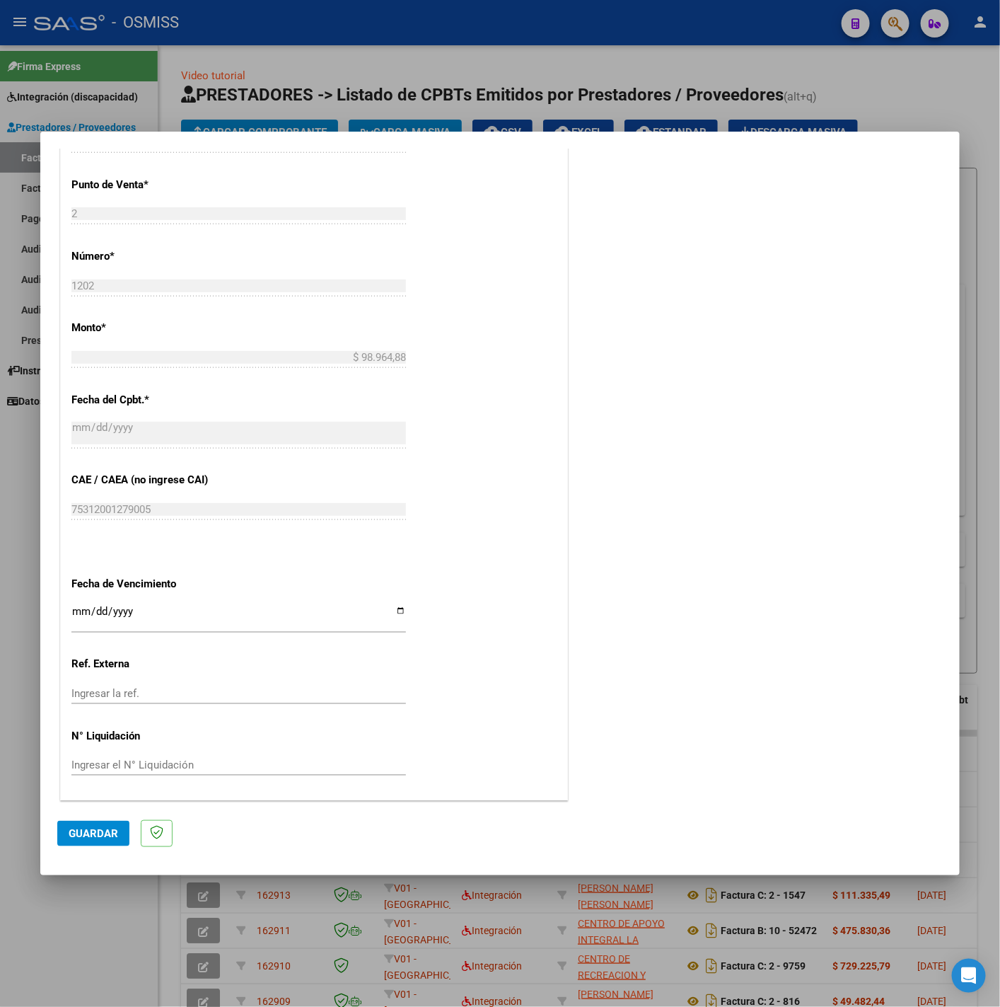
click at [74, 612] on input "Ingresar la fecha" at bounding box center [238, 617] width 335 height 23
type input "2025-08-14"
click at [94, 824] on button "Guardar" at bounding box center [93, 833] width 72 height 25
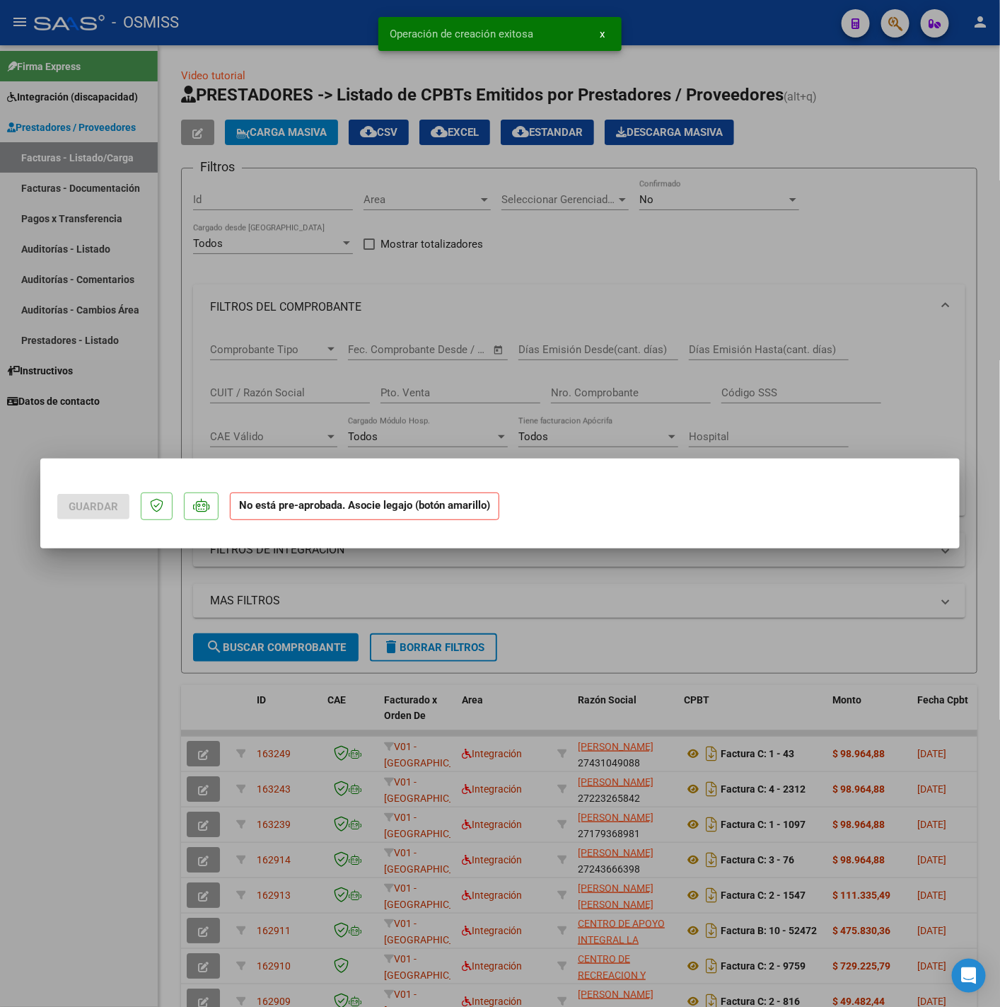
scroll to position [0, 0]
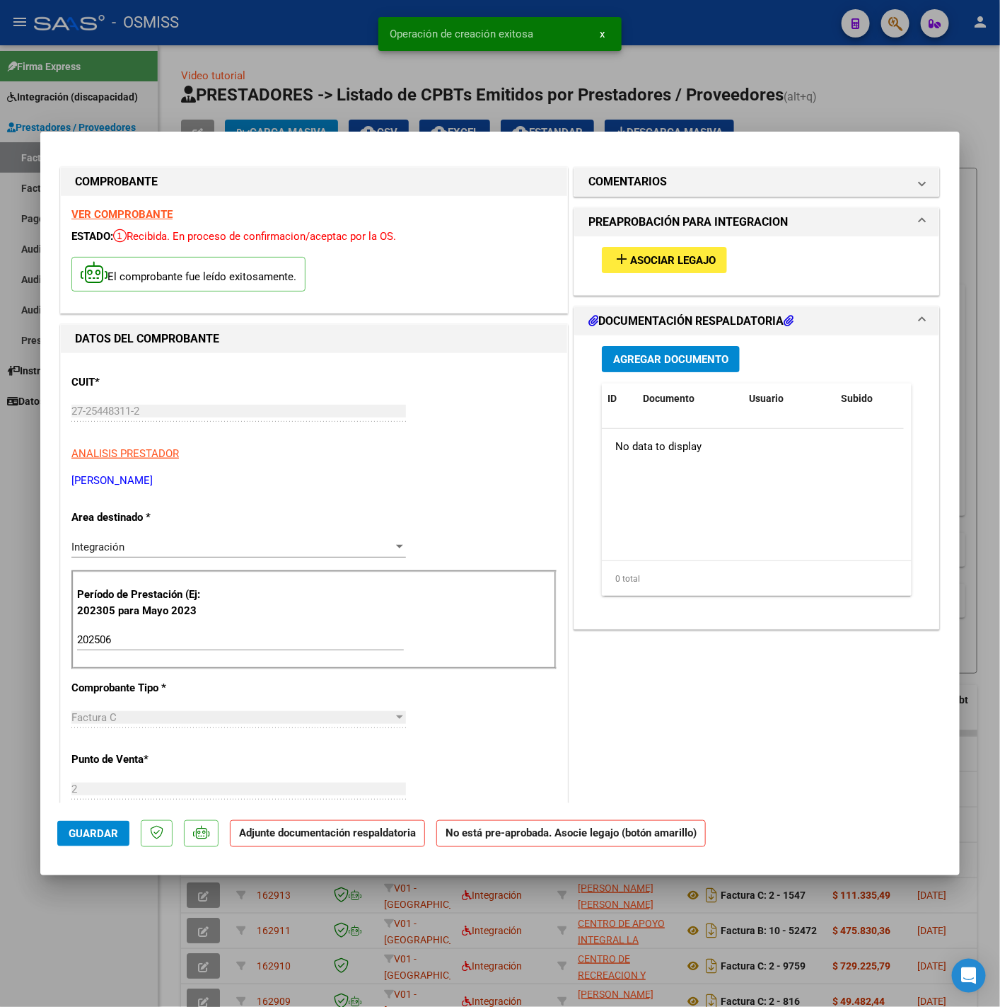
click at [676, 260] on span "Asociar Legajo" at bounding box center [673, 260] width 86 height 13
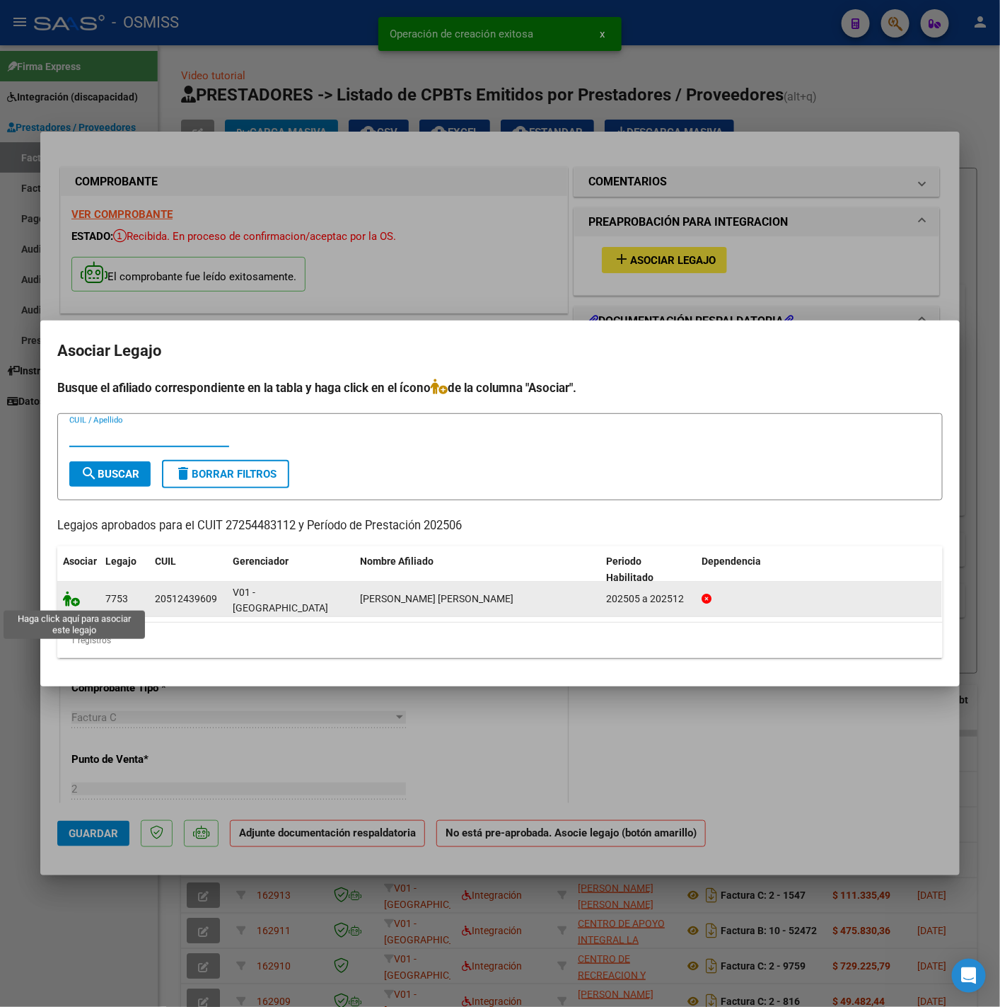
click at [73, 599] on icon at bounding box center [71, 599] width 17 height 16
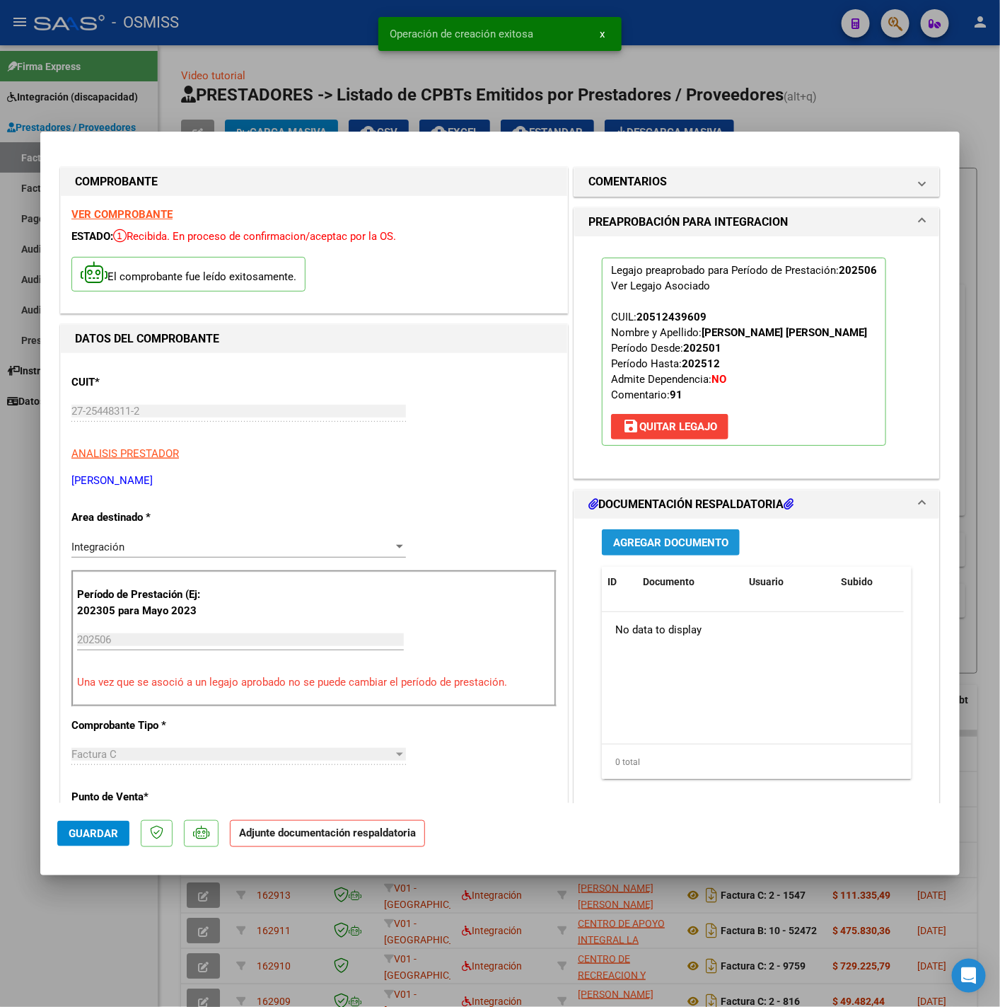
click at [647, 548] on span "Agregar Documento" at bounding box center [670, 542] width 115 height 13
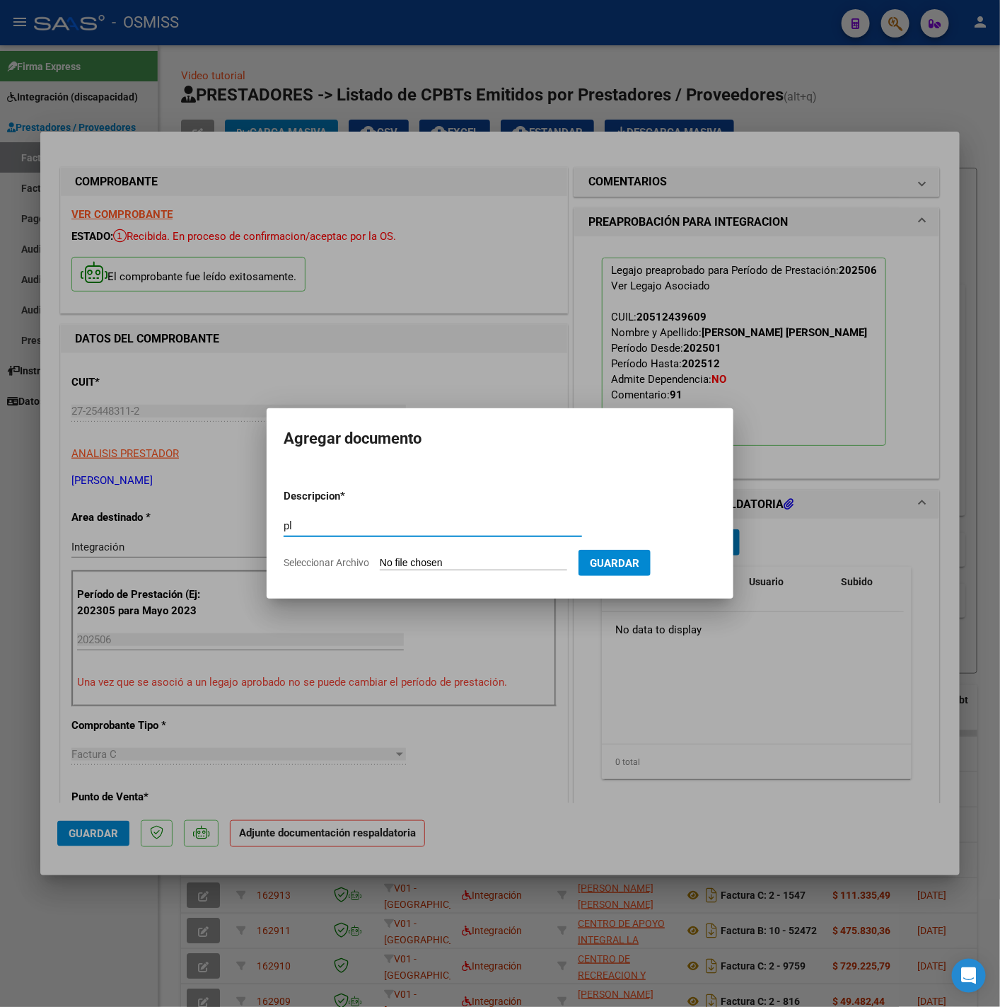
type input "p"
type input "PL"
click at [490, 557] on input "Seleccionar Archivo" at bounding box center [473, 563] width 187 height 13
type input "C:\fakepath\planilla de asistencia - SUAREZ - JUNIO 2025 - Araceli Muñoz.pdf"
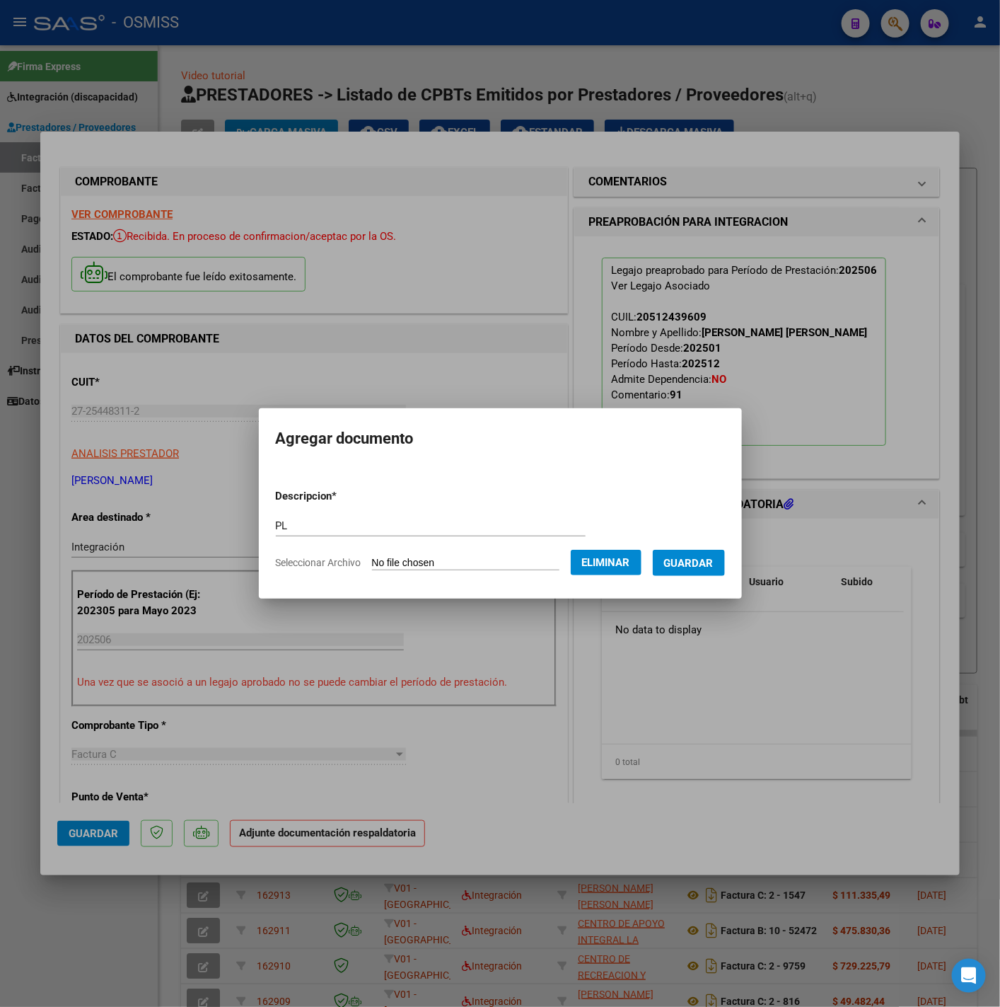
click at [707, 563] on span "Guardar" at bounding box center [689, 563] width 50 height 13
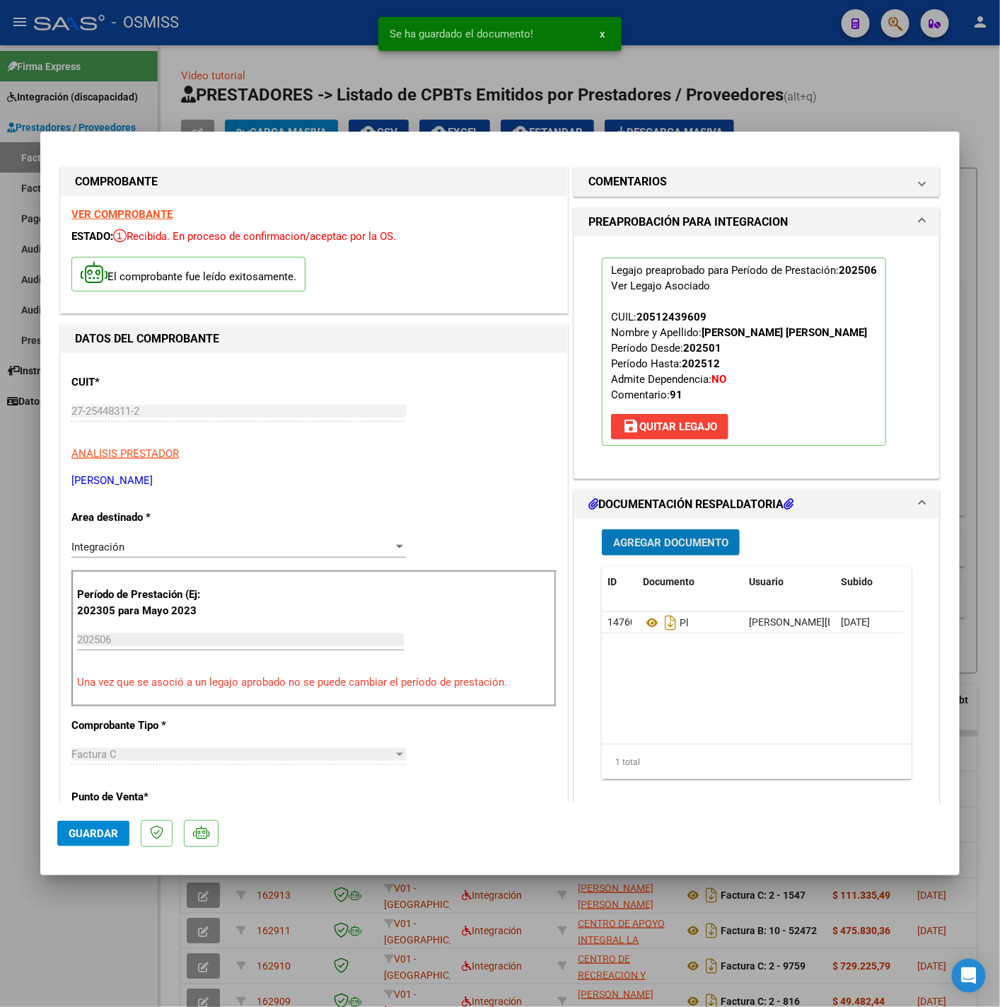
click at [107, 833] on span "Guardar" at bounding box center [94, 833] width 50 height 13
click at [110, 915] on div at bounding box center [500, 503] width 1000 height 1007
type input "$ 0,00"
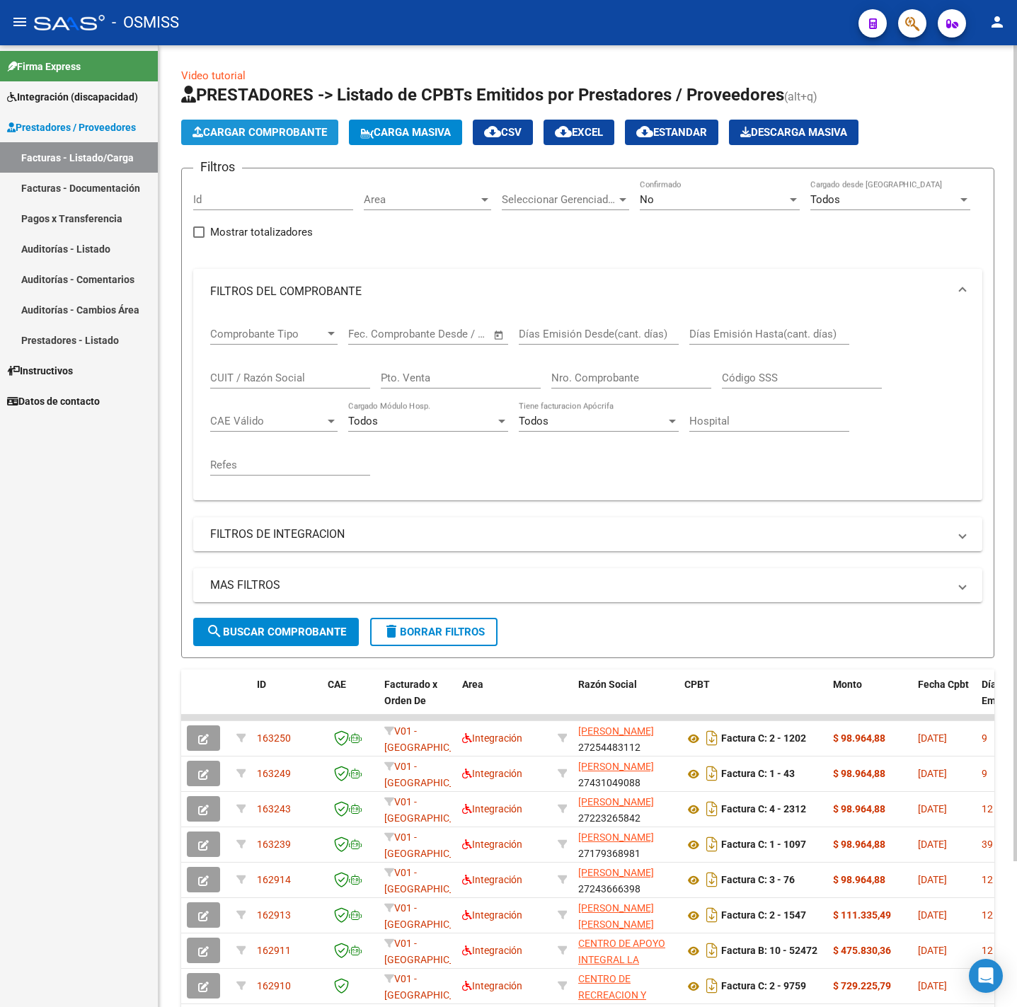
click at [236, 130] on span "Cargar Comprobante" at bounding box center [259, 132] width 134 height 13
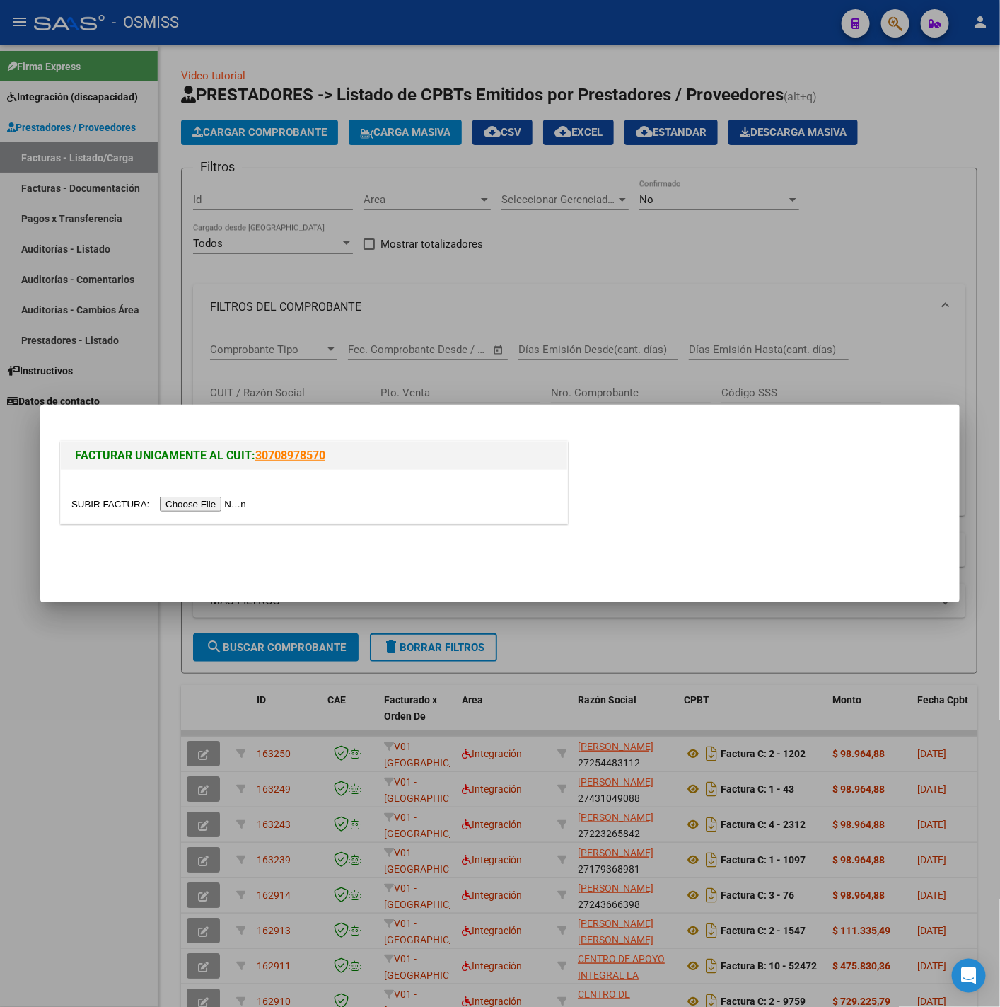
click at [219, 496] on div at bounding box center [313, 504] width 485 height 16
click at [219, 501] on input "file" at bounding box center [160, 504] width 179 height 15
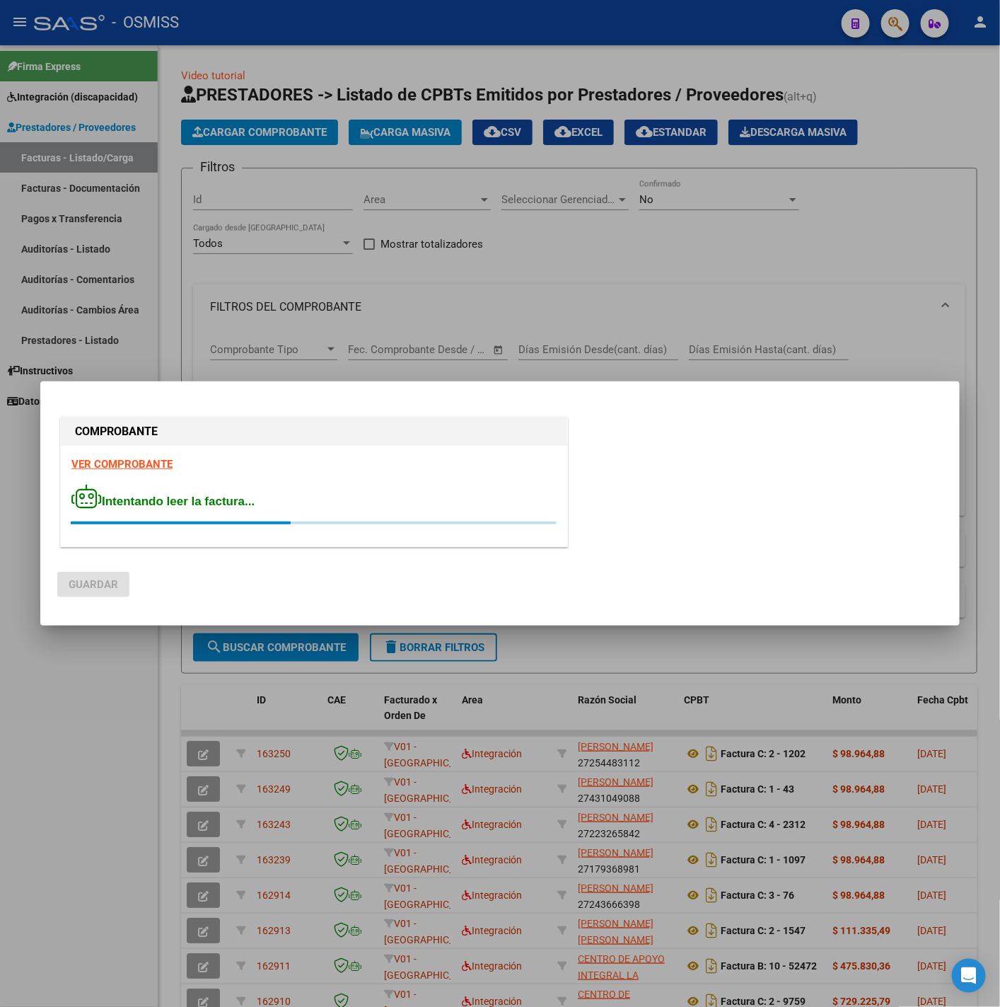
click at [142, 466] on strong "VER COMPROBANTE" at bounding box center [121, 464] width 101 height 13
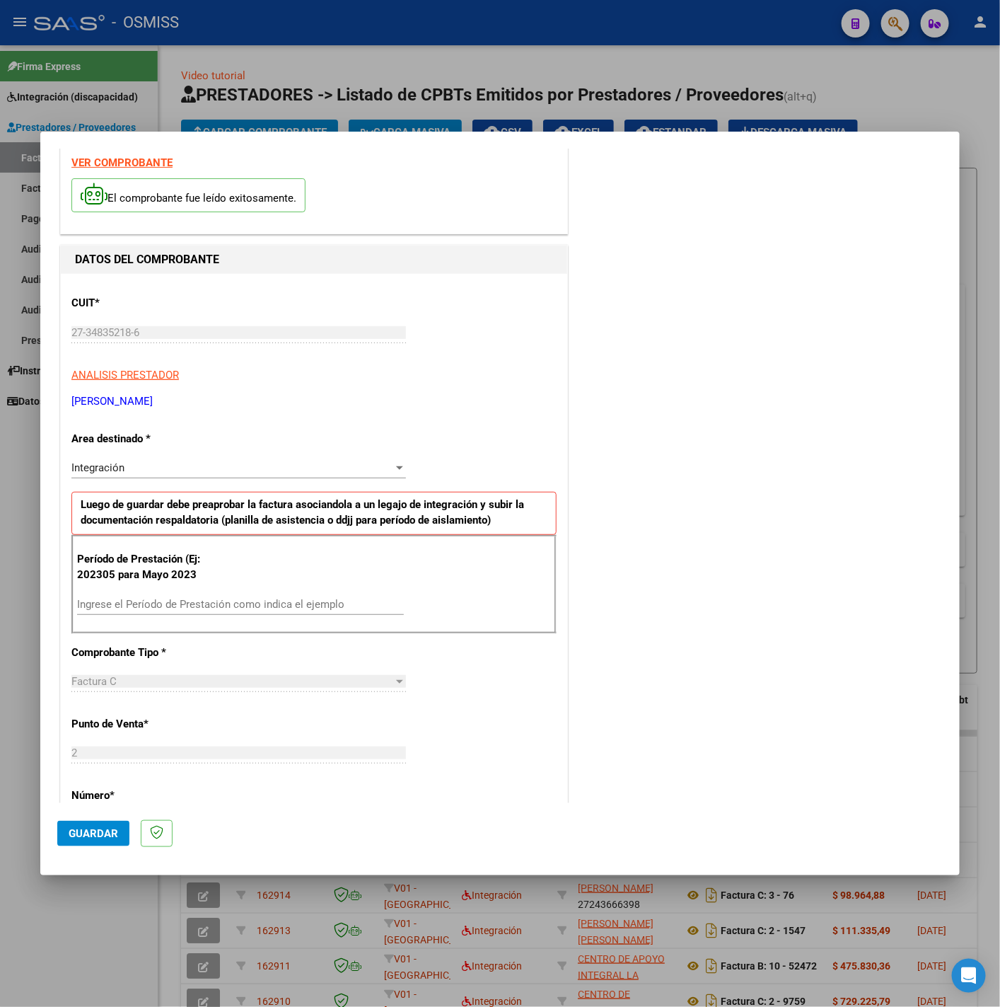
scroll to position [212, 0]
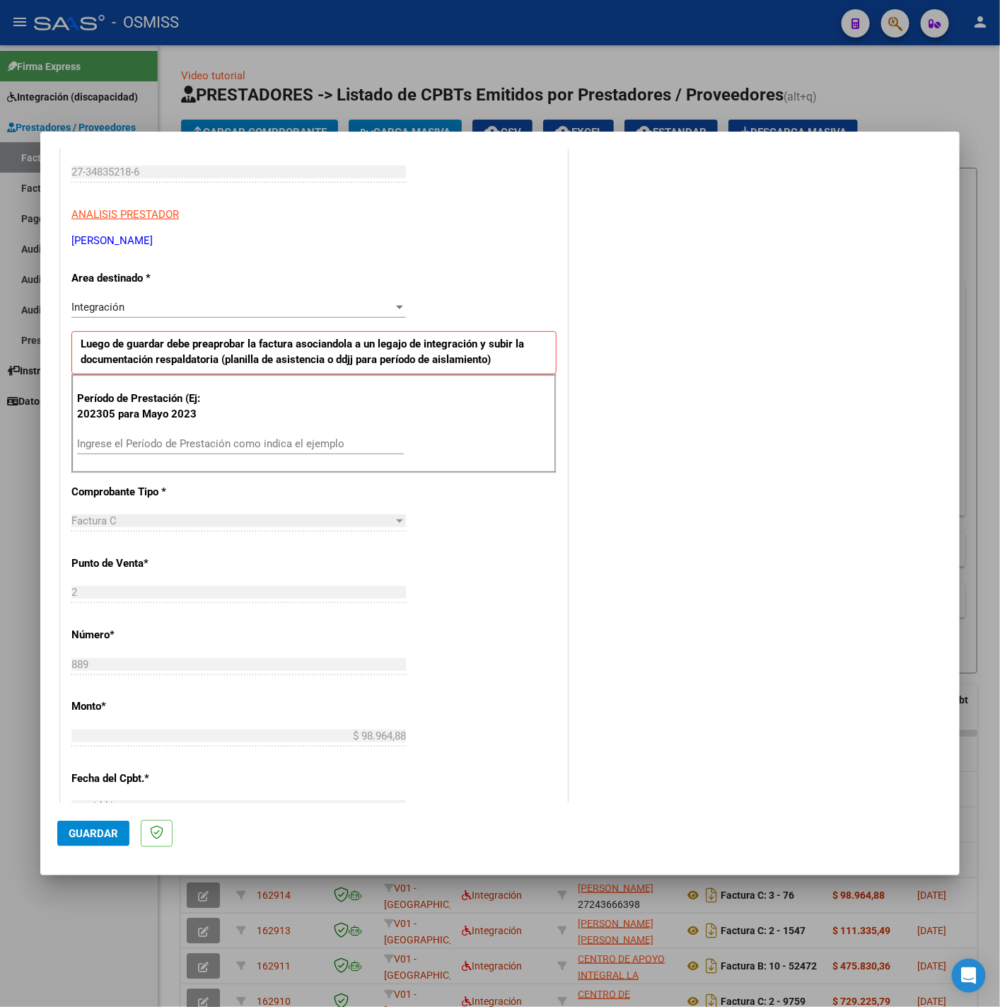
drag, startPoint x: 172, startPoint y: 463, endPoint x: 172, endPoint y: 451, distance: 12.0
click at [172, 458] on div "Ingrese el Período de Prestación como indica el ejemplo" at bounding box center [240, 450] width 327 height 35
click at [172, 450] on input "Ingrese el Período de Prestación como indica el ejemplo" at bounding box center [240, 443] width 327 height 13
type input "202506"
click at [516, 618] on div "CUIT * 27-34835218-6 Ingresar CUIT ANALISIS PRESTADOR GIL YANINA VANESA ARCA Pa…" at bounding box center [314, 645] width 507 height 1065
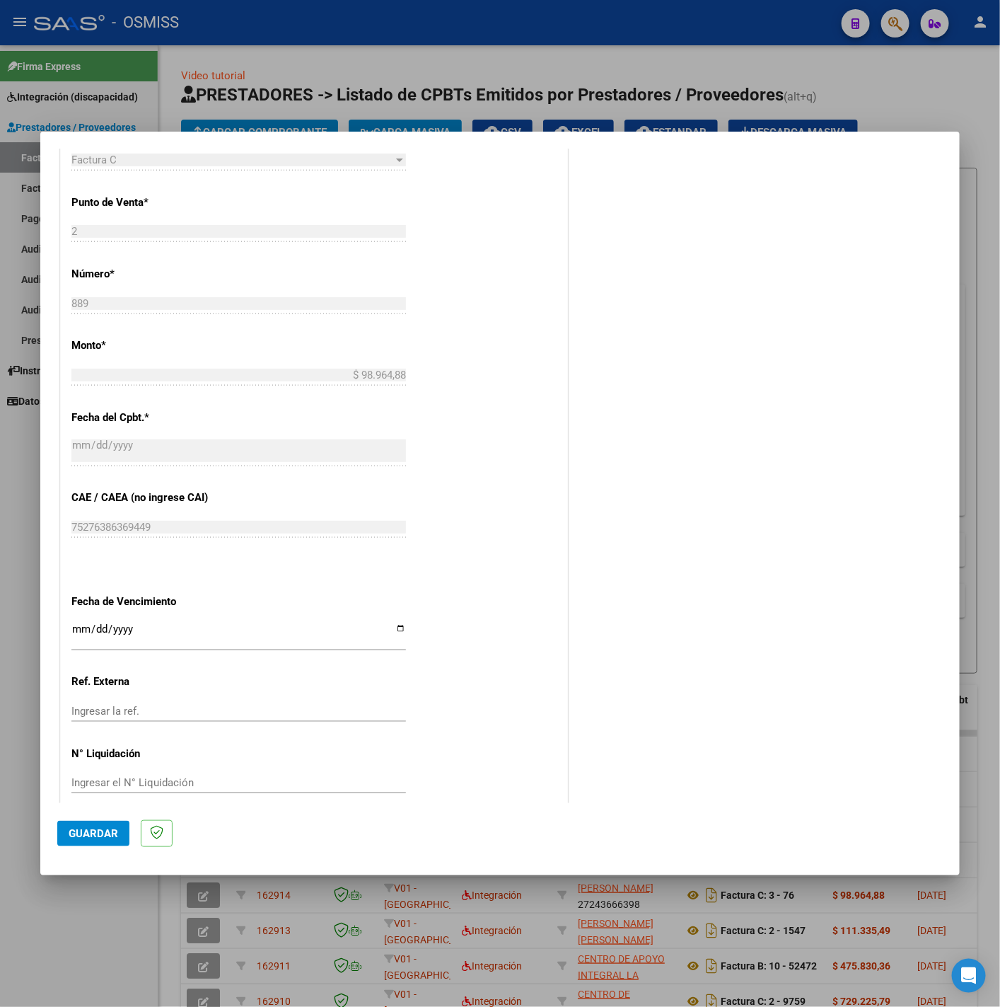
scroll to position [594, 0]
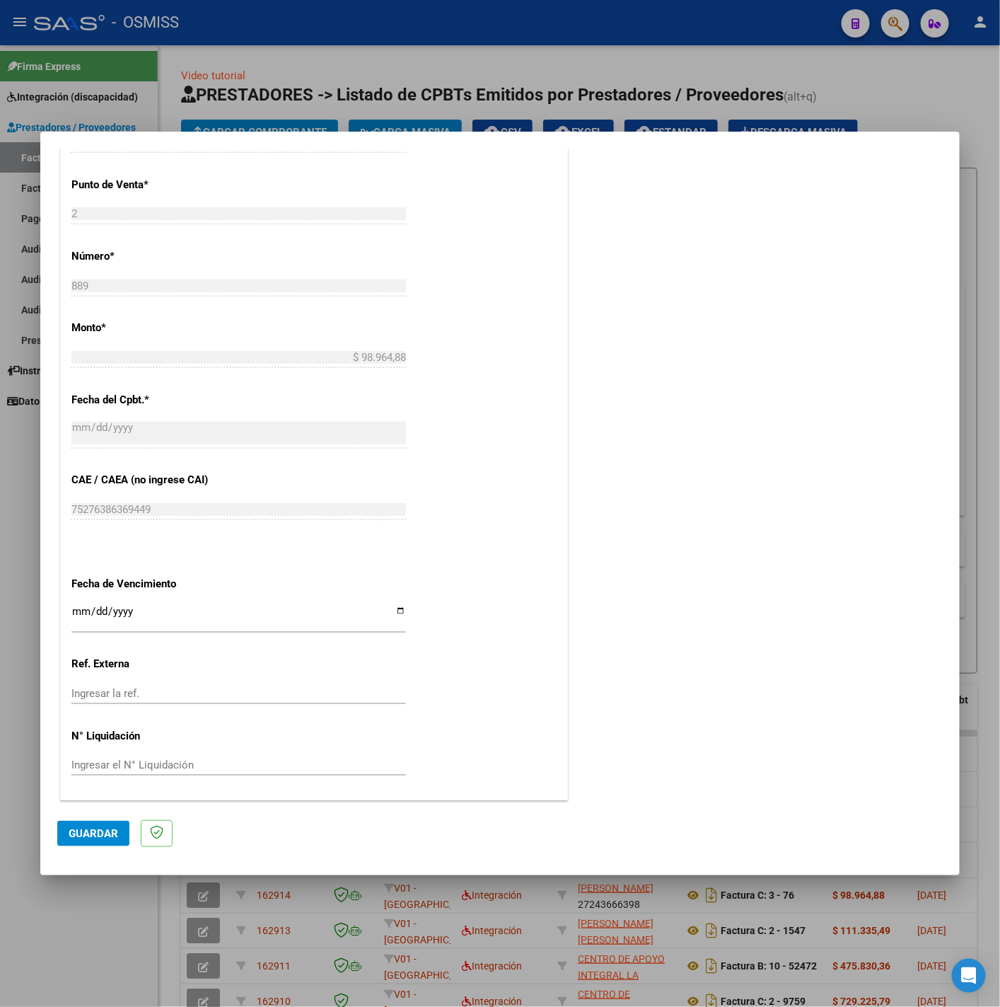
click at [79, 616] on input "Ingresar la fecha" at bounding box center [238, 617] width 335 height 23
type input "2025-07-11"
click at [121, 830] on button "Guardar" at bounding box center [93, 833] width 72 height 25
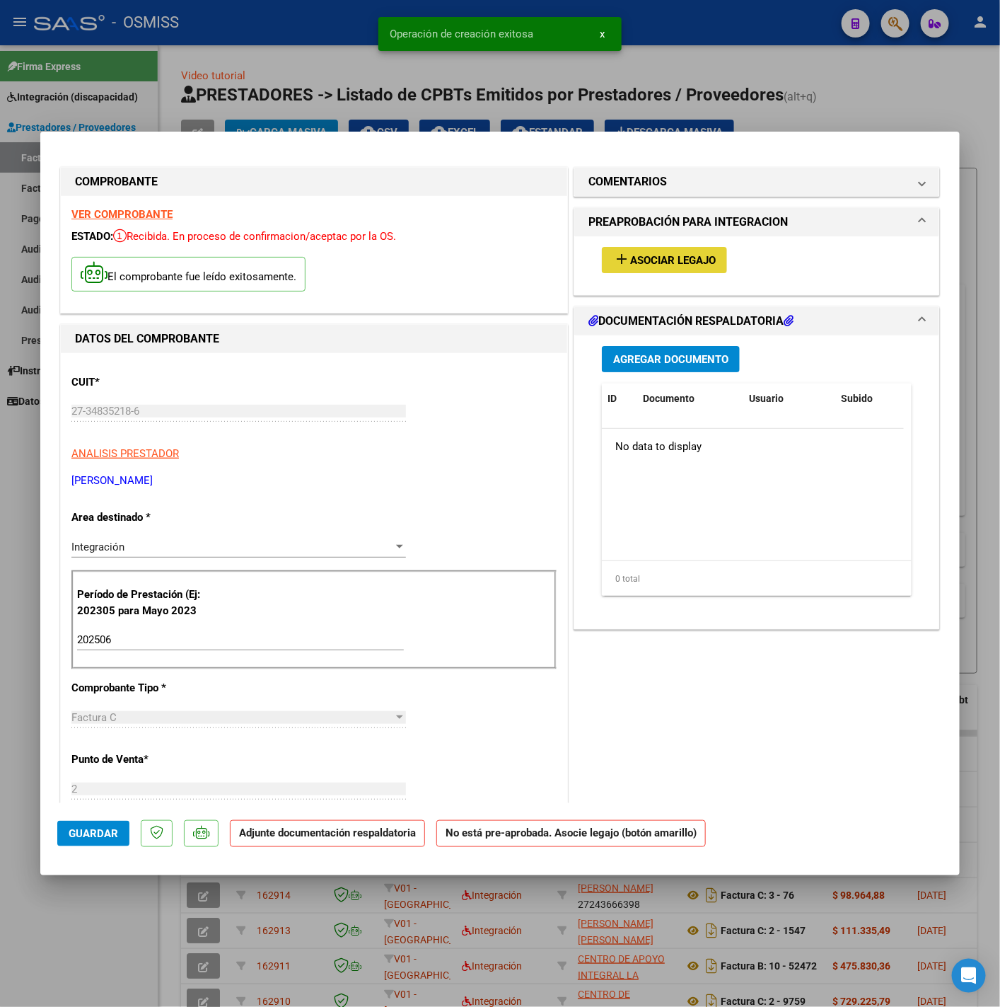
click at [635, 263] on span "Asociar Legajo" at bounding box center [673, 260] width 86 height 13
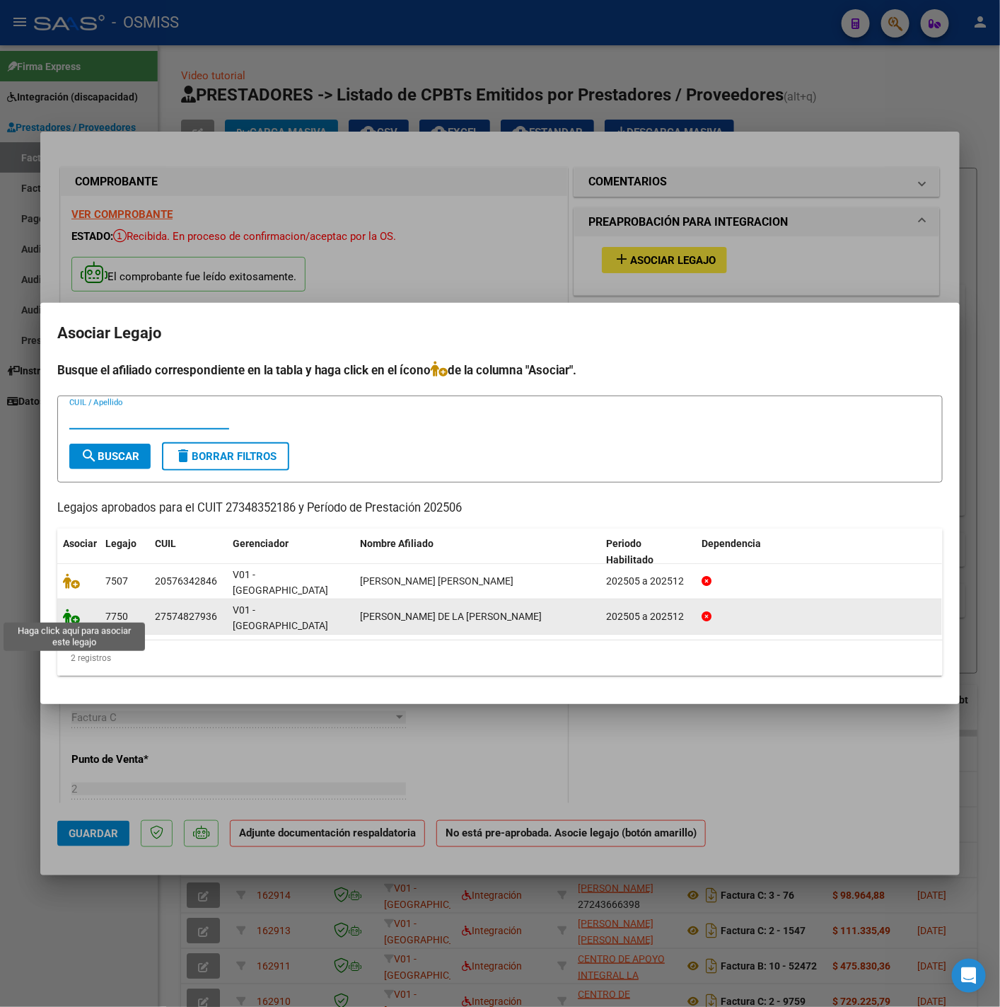
click at [70, 616] on icon at bounding box center [71, 616] width 17 height 16
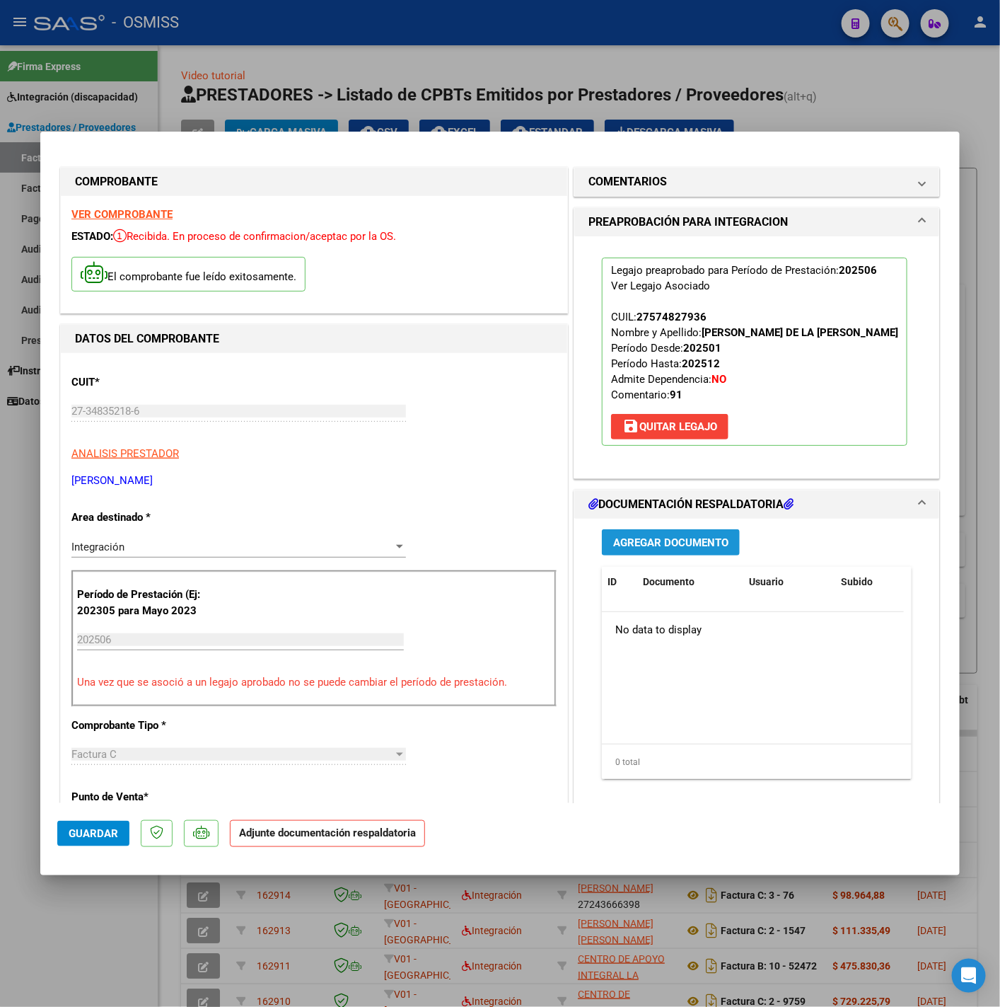
click at [633, 539] on span "Agregar Documento" at bounding box center [670, 542] width 115 height 13
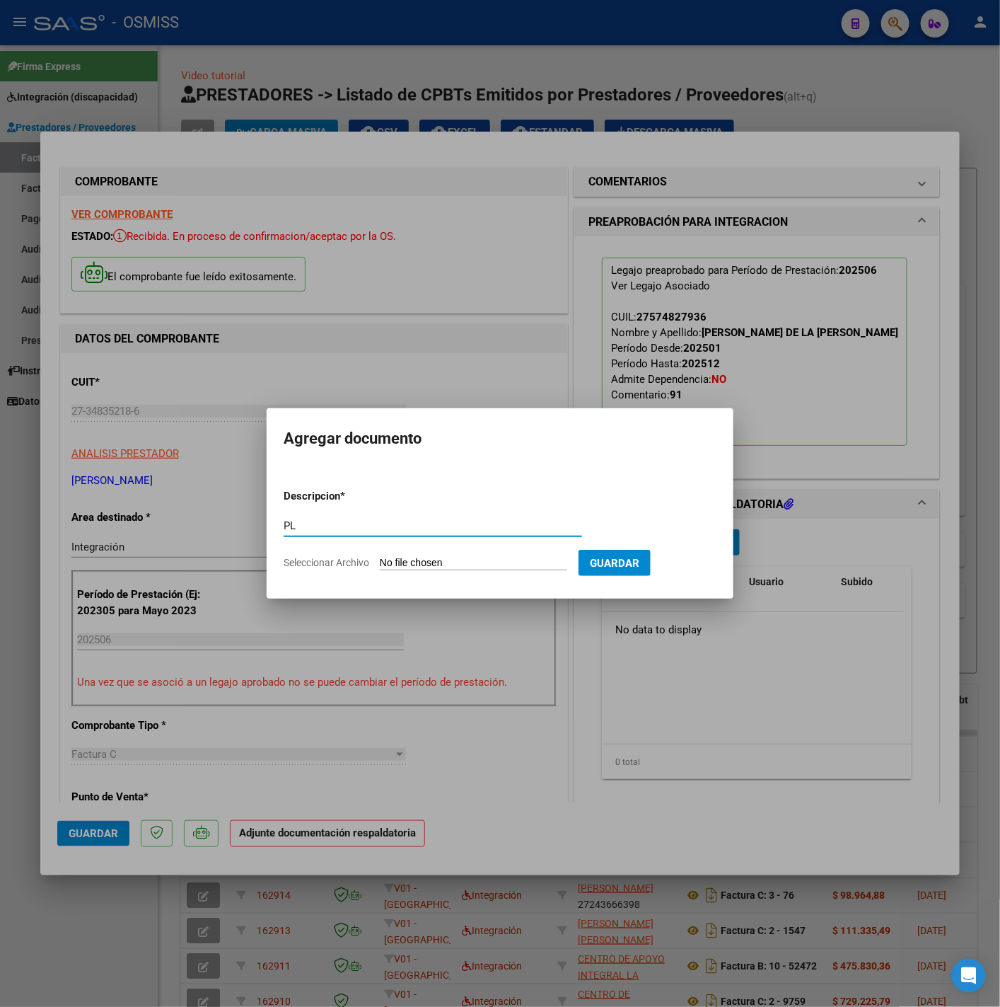
type input "PL"
click at [389, 560] on input "Seleccionar Archivo" at bounding box center [473, 563] width 187 height 13
type input "C:\fakepath\Emma jun 25 alvarez - Yanina Vanesa Gil.pdf"
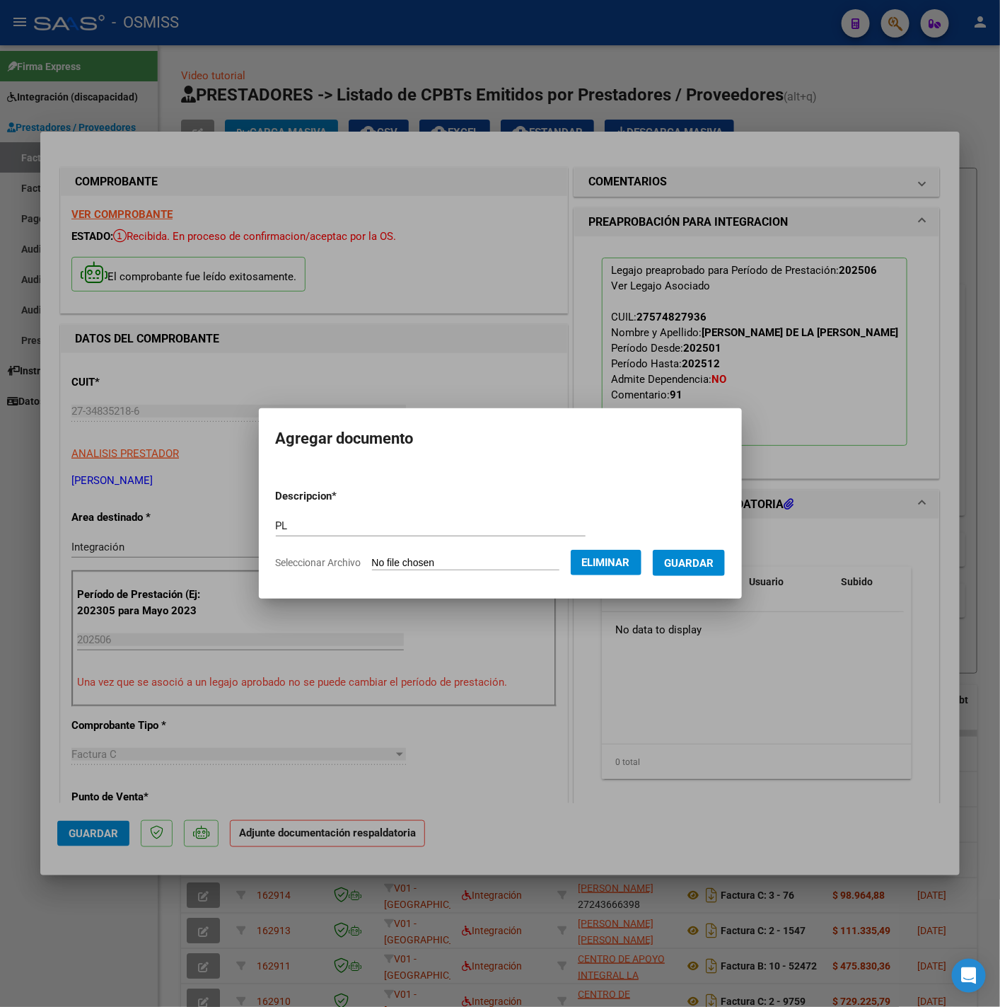
click at [698, 570] on button "Guardar" at bounding box center [689, 563] width 72 height 26
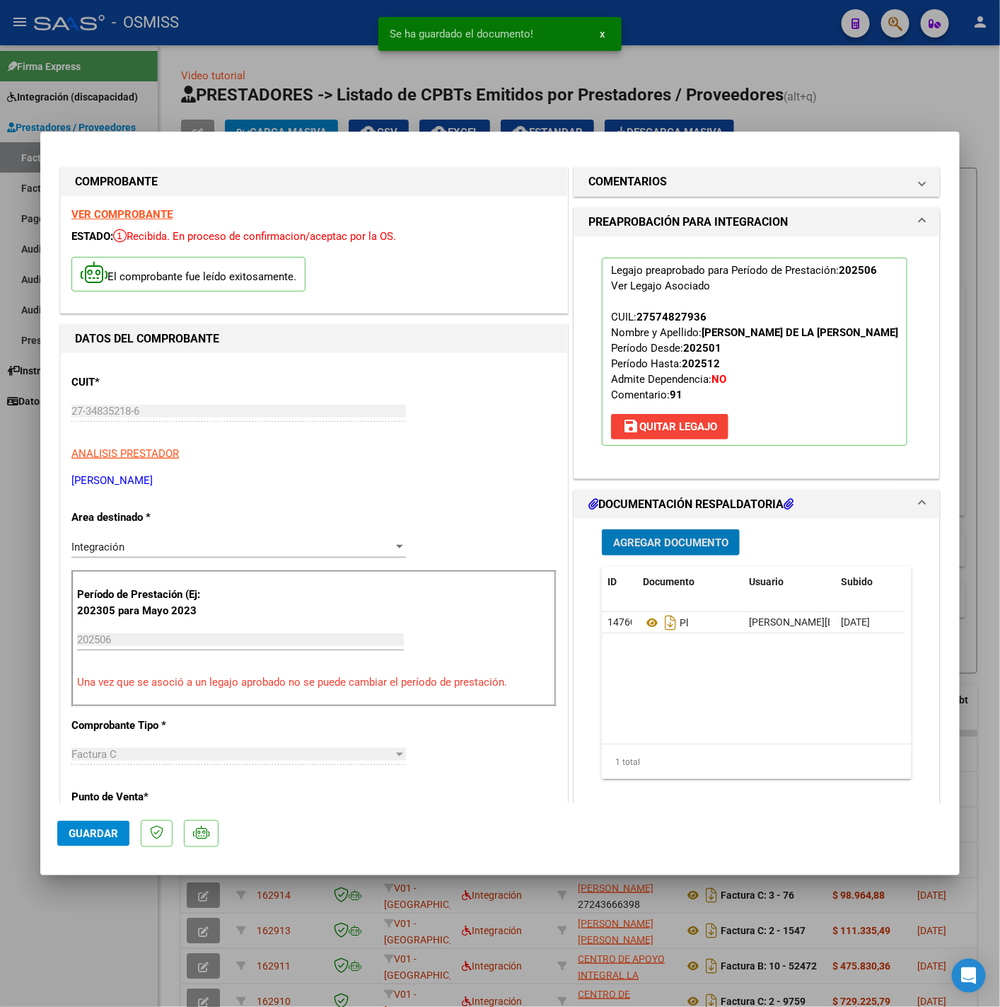
click at [117, 841] on button "Guardar" at bounding box center [93, 833] width 72 height 25
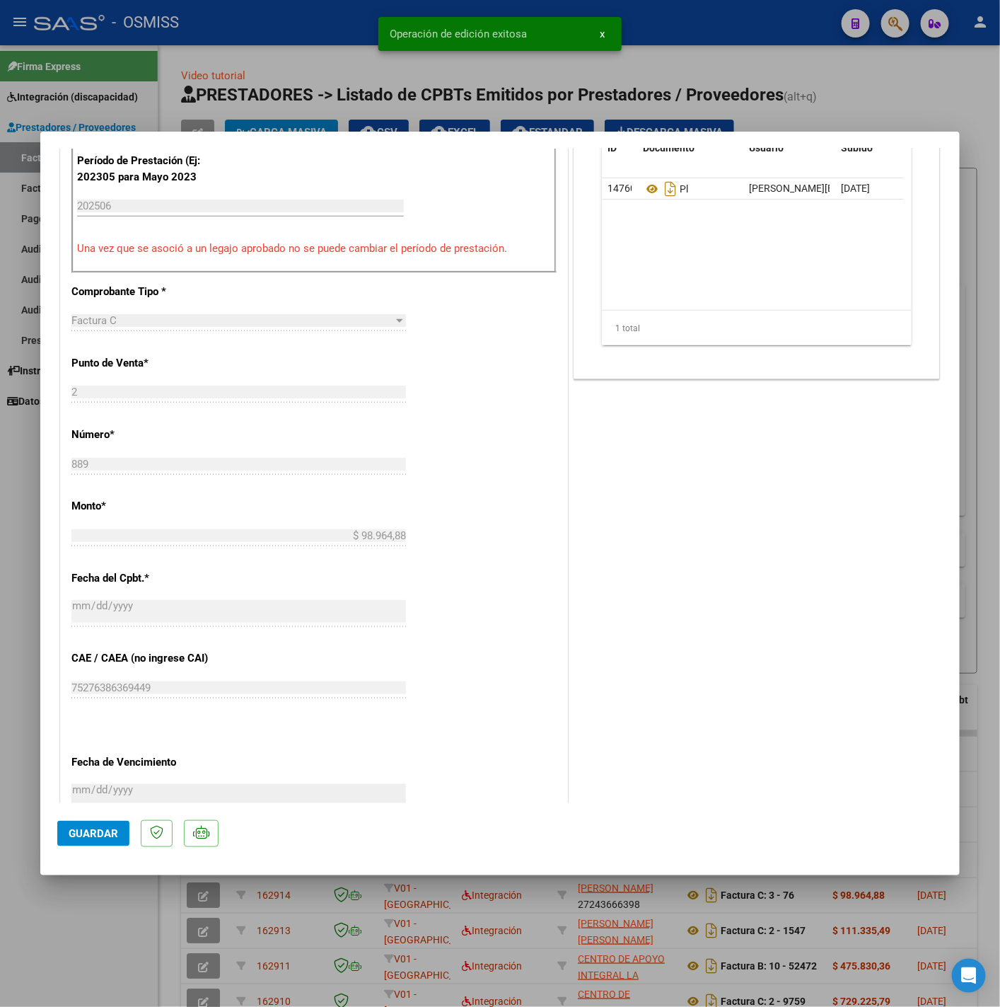
scroll to position [616, 0]
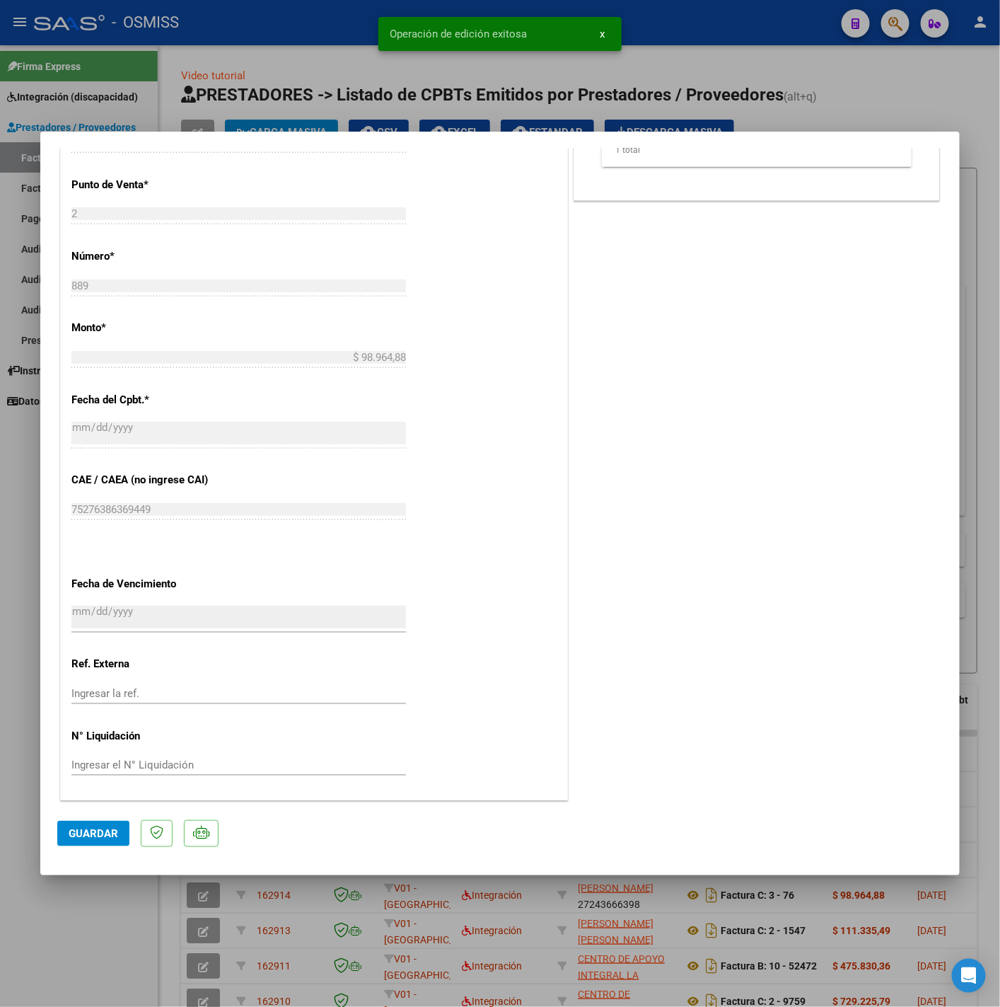
click at [83, 903] on div at bounding box center [500, 503] width 1000 height 1007
type input "$ 0,00"
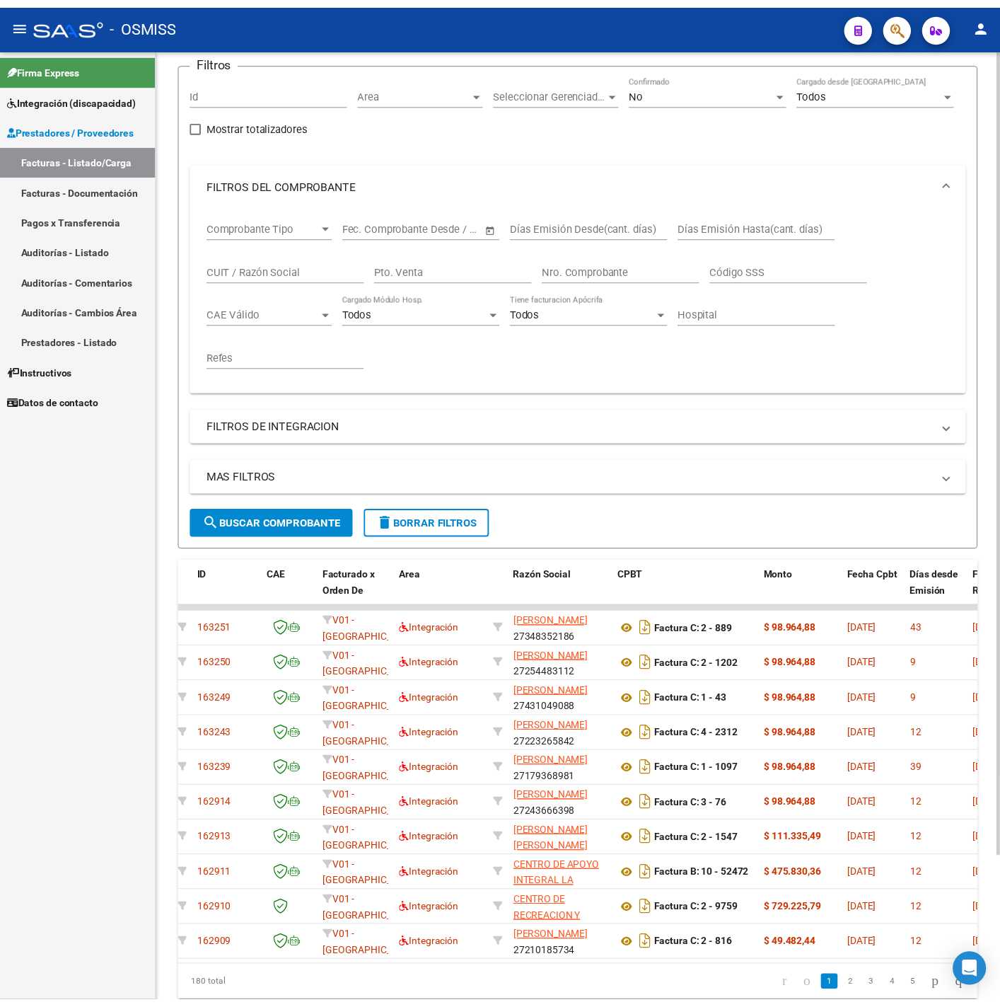
scroll to position [0, 0]
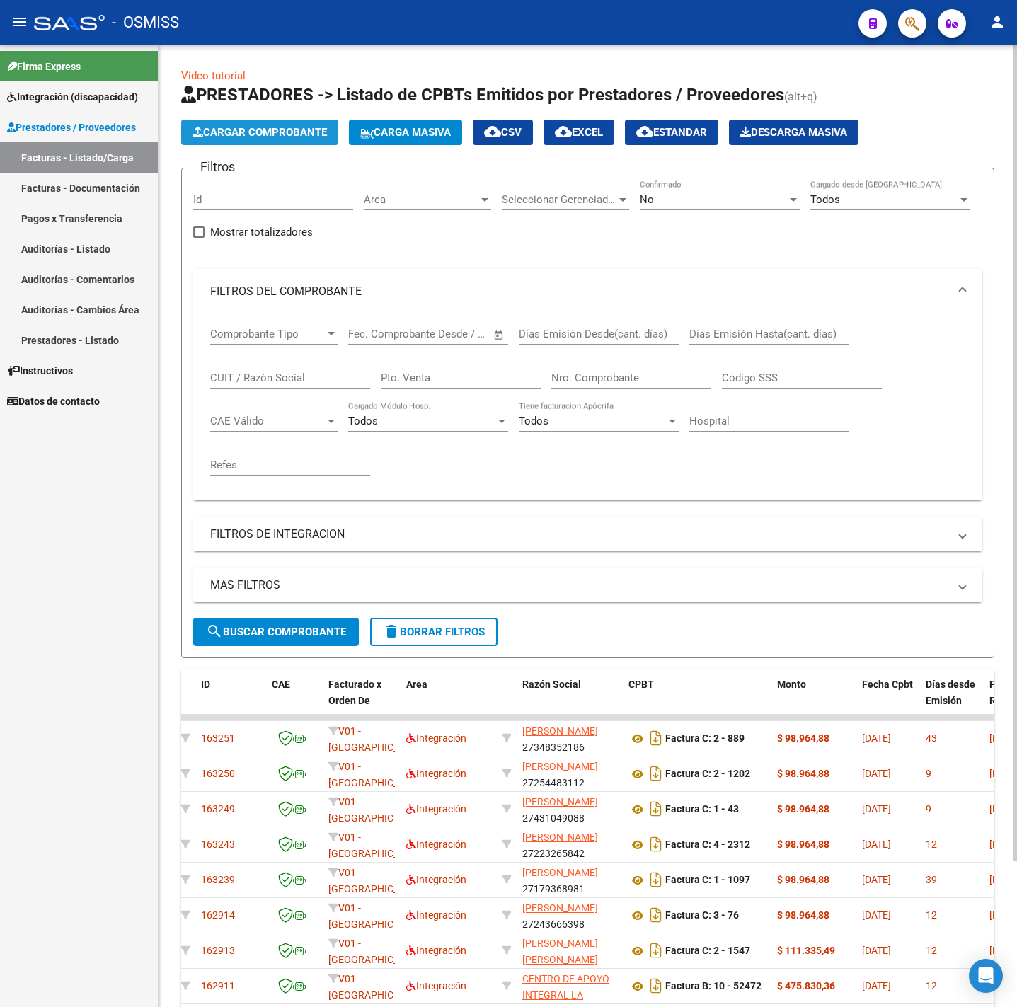
click at [311, 141] on button "Cargar Comprobante" at bounding box center [259, 132] width 157 height 25
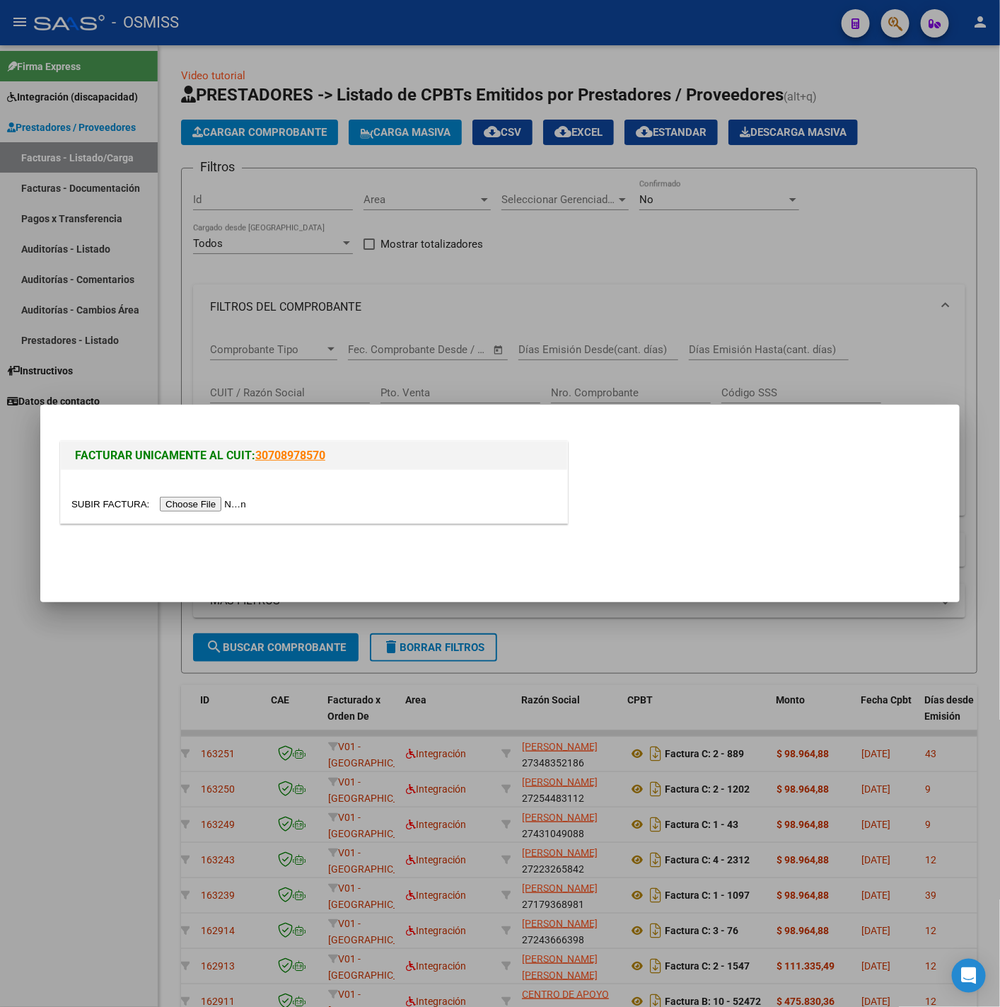
click at [238, 492] on div at bounding box center [314, 496] width 507 height 53
click at [229, 506] on input "file" at bounding box center [160, 504] width 179 height 15
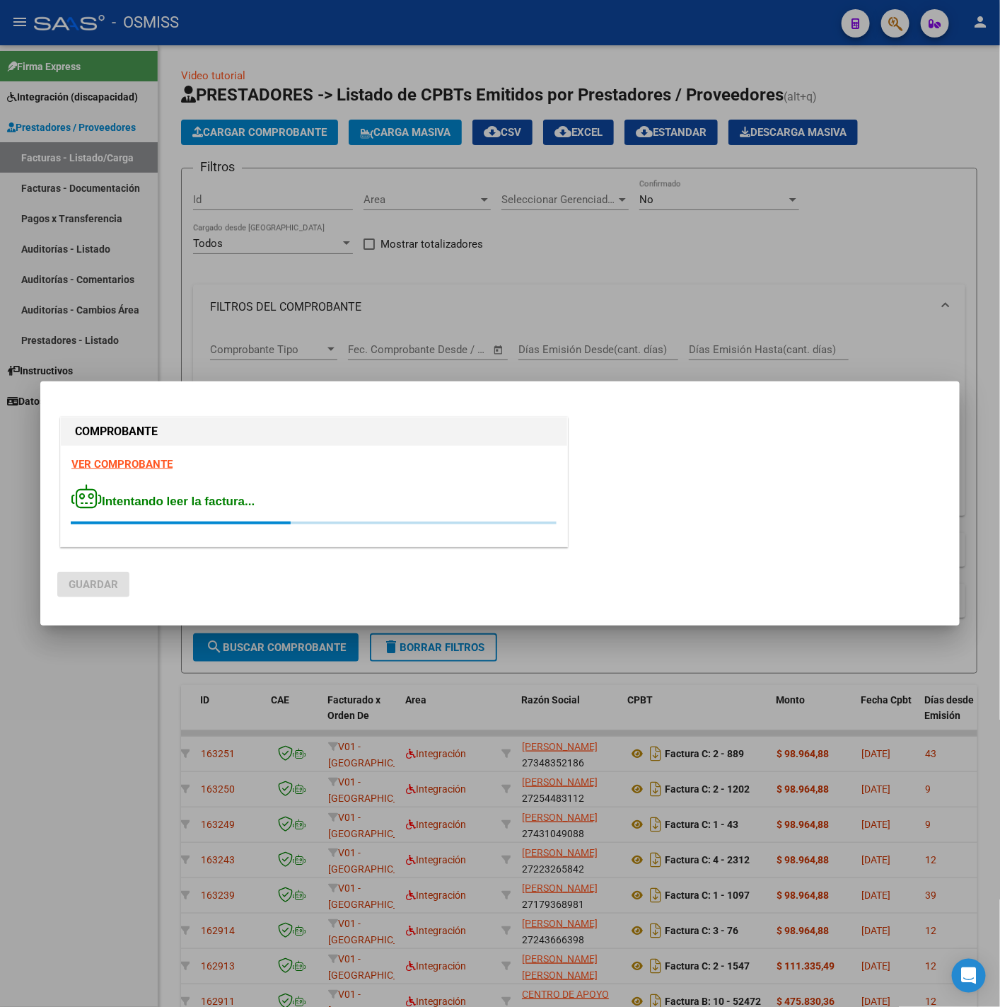
click at [111, 461] on strong "VER COMPROBANTE" at bounding box center [121, 464] width 101 height 13
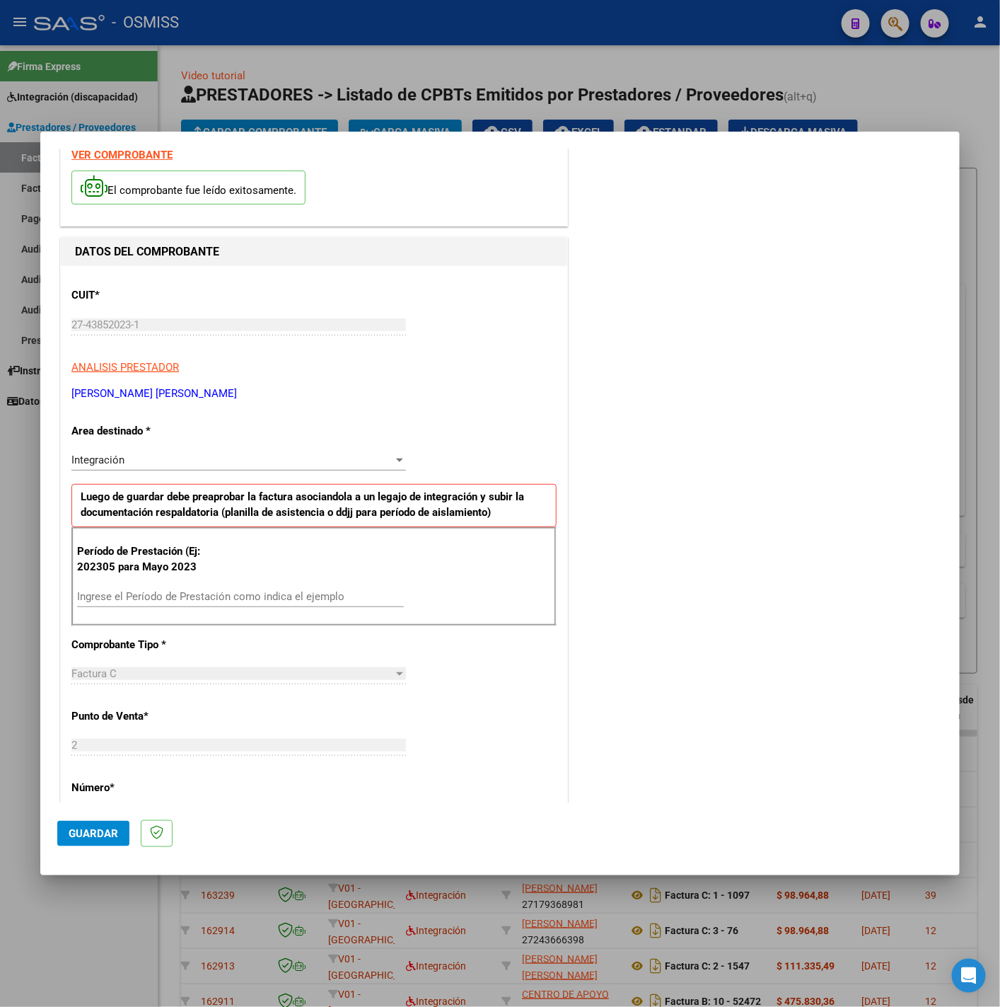
scroll to position [106, 0]
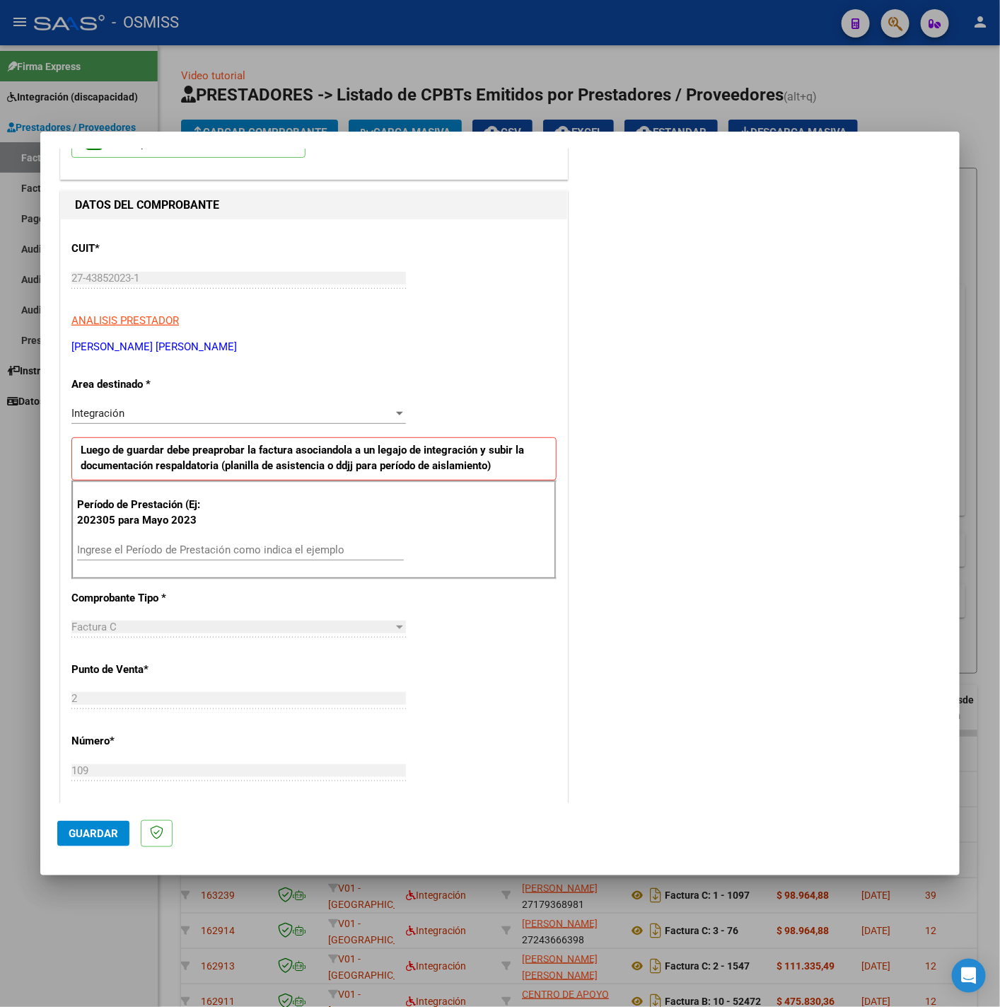
click at [208, 556] on input "Ingrese el Período de Prestación como indica el ejemplo" at bounding box center [240, 549] width 327 height 13
type input "202506"
click at [526, 613] on div "CUIT * 27-43852023-1 Ingresar CUIT ANALISIS PRESTADOR CORDOVA GUERRERO ADRIANA …" at bounding box center [314, 751] width 507 height 1065
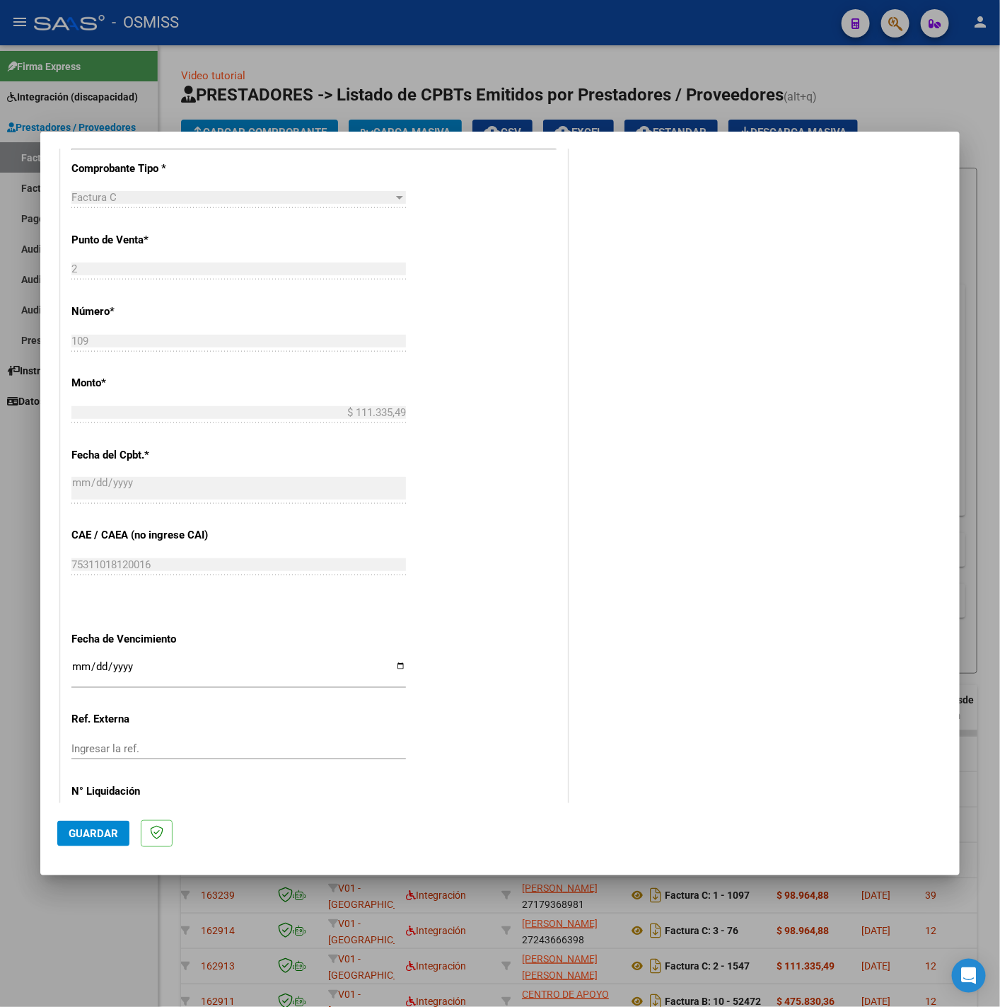
scroll to position [594, 0]
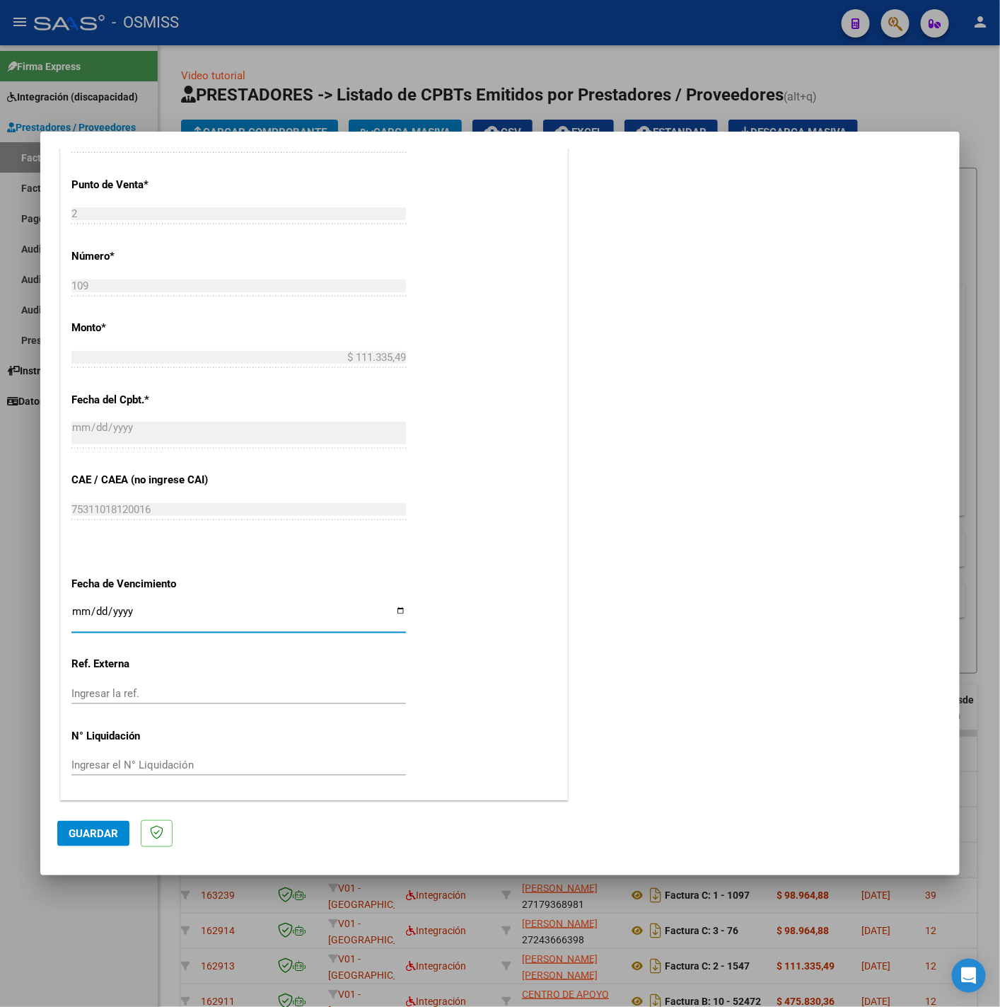
click at [76, 613] on input "Ingresar la fecha" at bounding box center [238, 617] width 335 height 23
type input "2025-08-14"
click at [103, 827] on span "Guardar" at bounding box center [94, 833] width 50 height 13
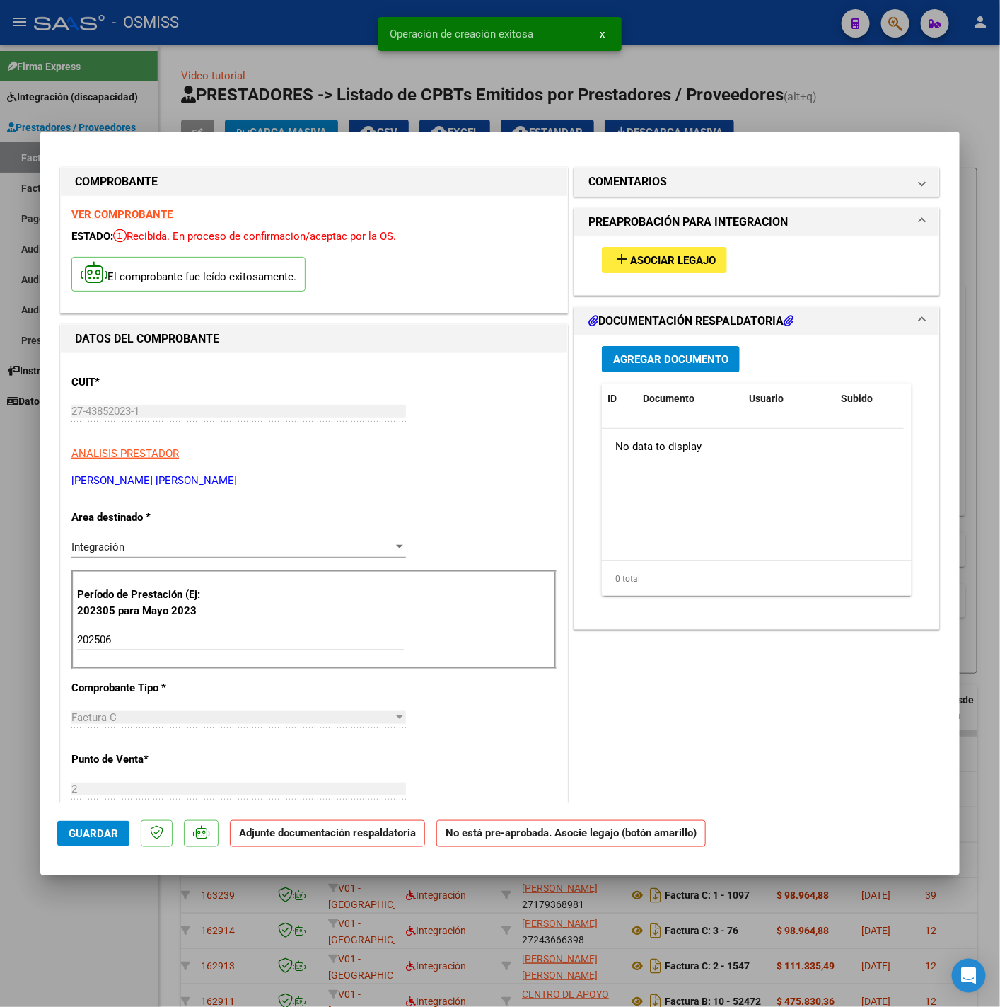
click at [686, 270] on button "add Asociar Legajo" at bounding box center [664, 260] width 125 height 26
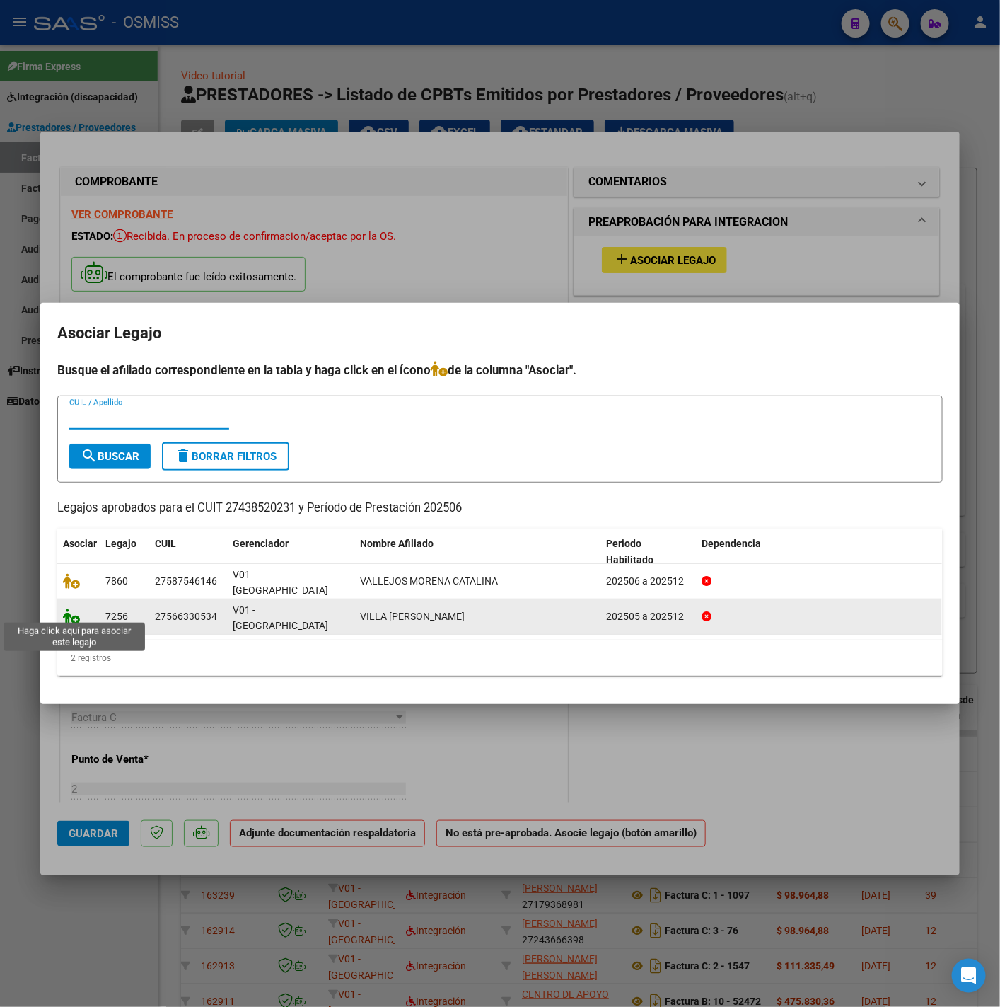
click at [73, 614] on icon at bounding box center [71, 616] width 17 height 16
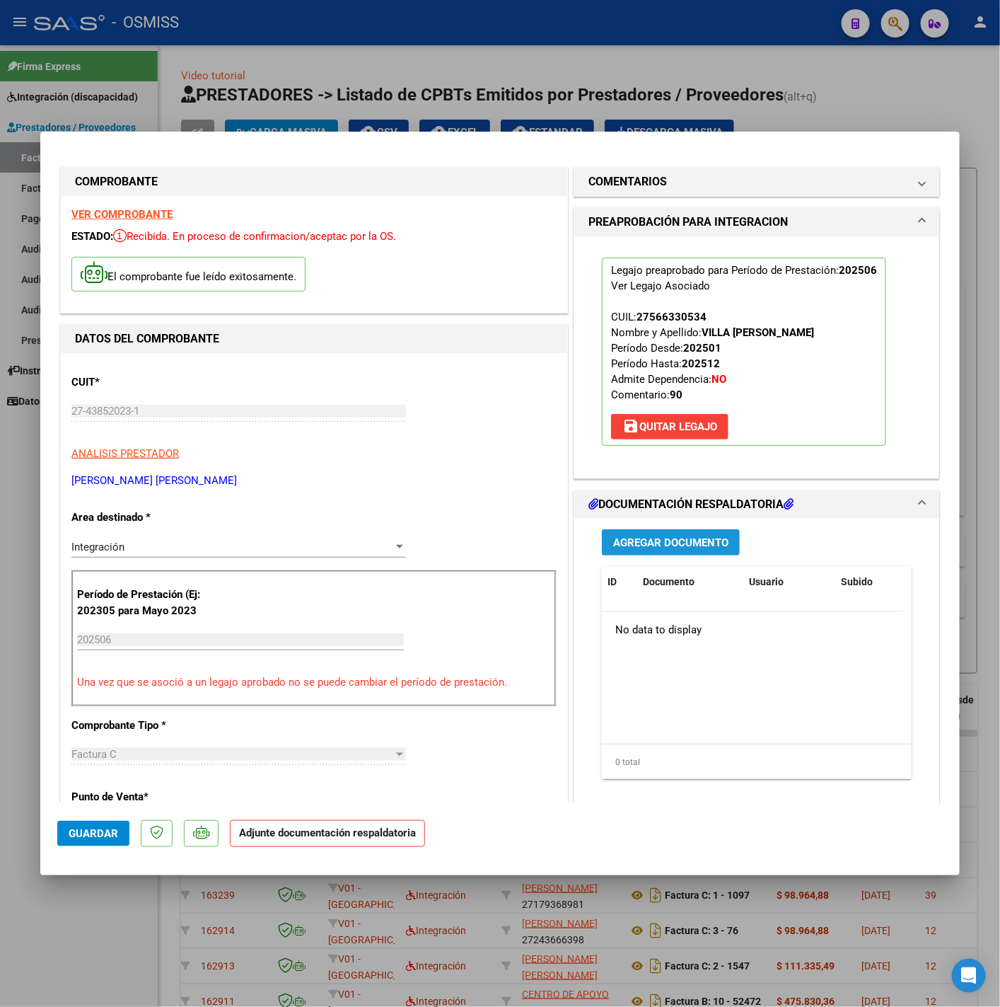
click at [671, 541] on span "Agregar Documento" at bounding box center [670, 542] width 115 height 13
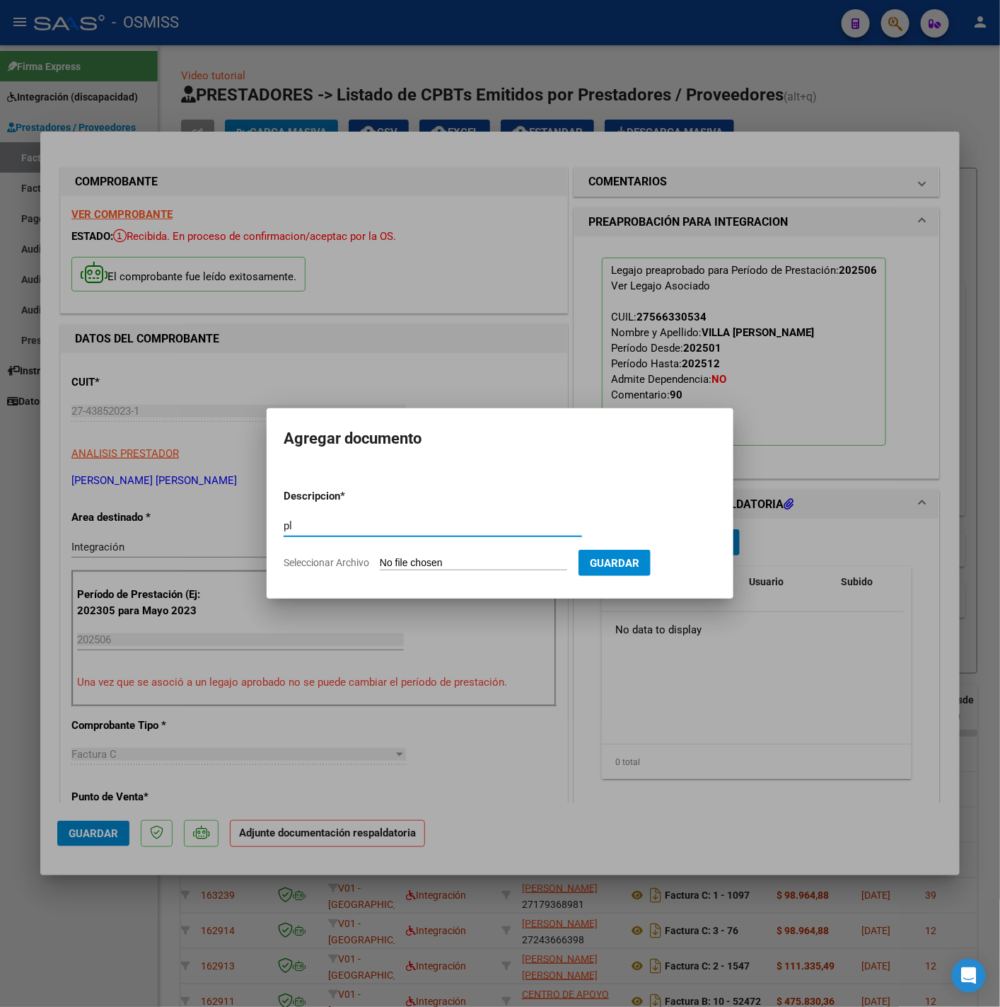
type input "pl"
click at [493, 557] on input "Seleccionar Archivo" at bounding box center [473, 563] width 187 height 13
type input "C:\fakepath\planilla junio malena villa - Anabella Córdova Guerrero.pdf"
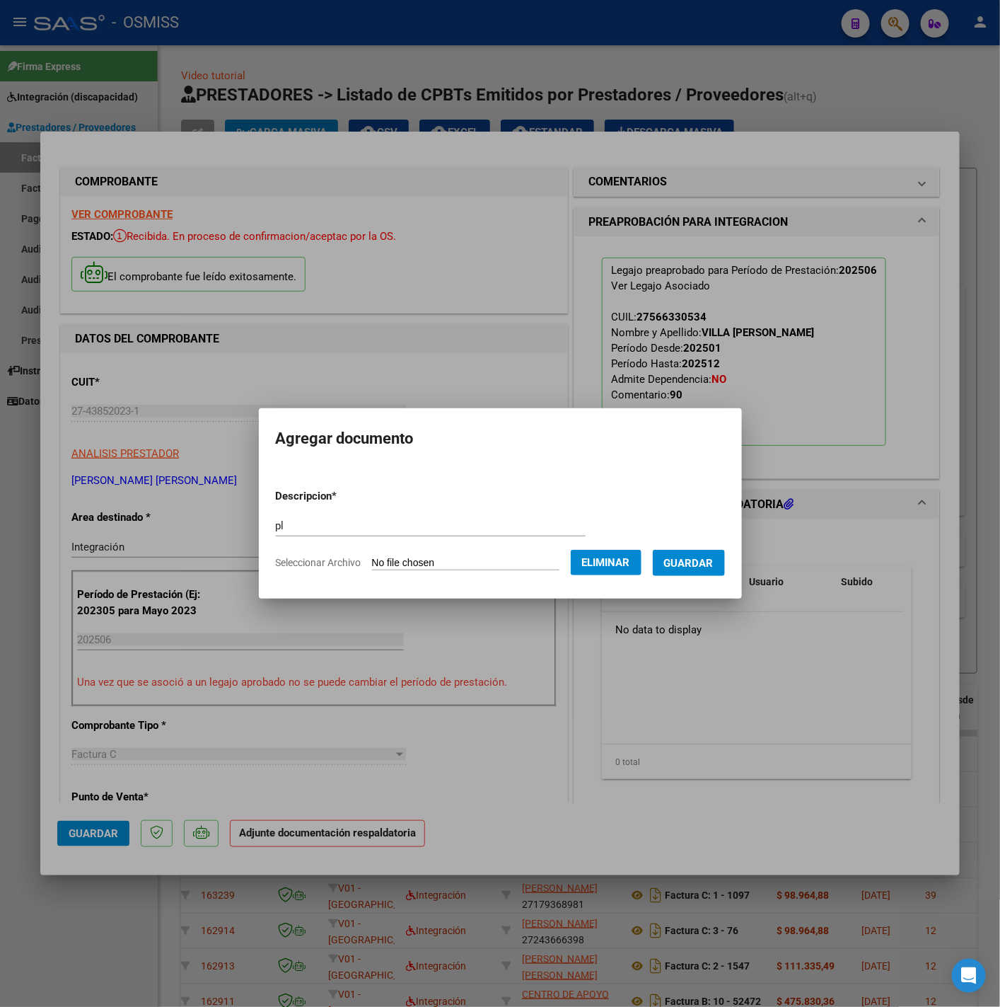
drag, startPoint x: 695, startPoint y: 567, endPoint x: 684, endPoint y: 569, distance: 10.8
click at [695, 567] on span "Guardar" at bounding box center [689, 563] width 50 height 13
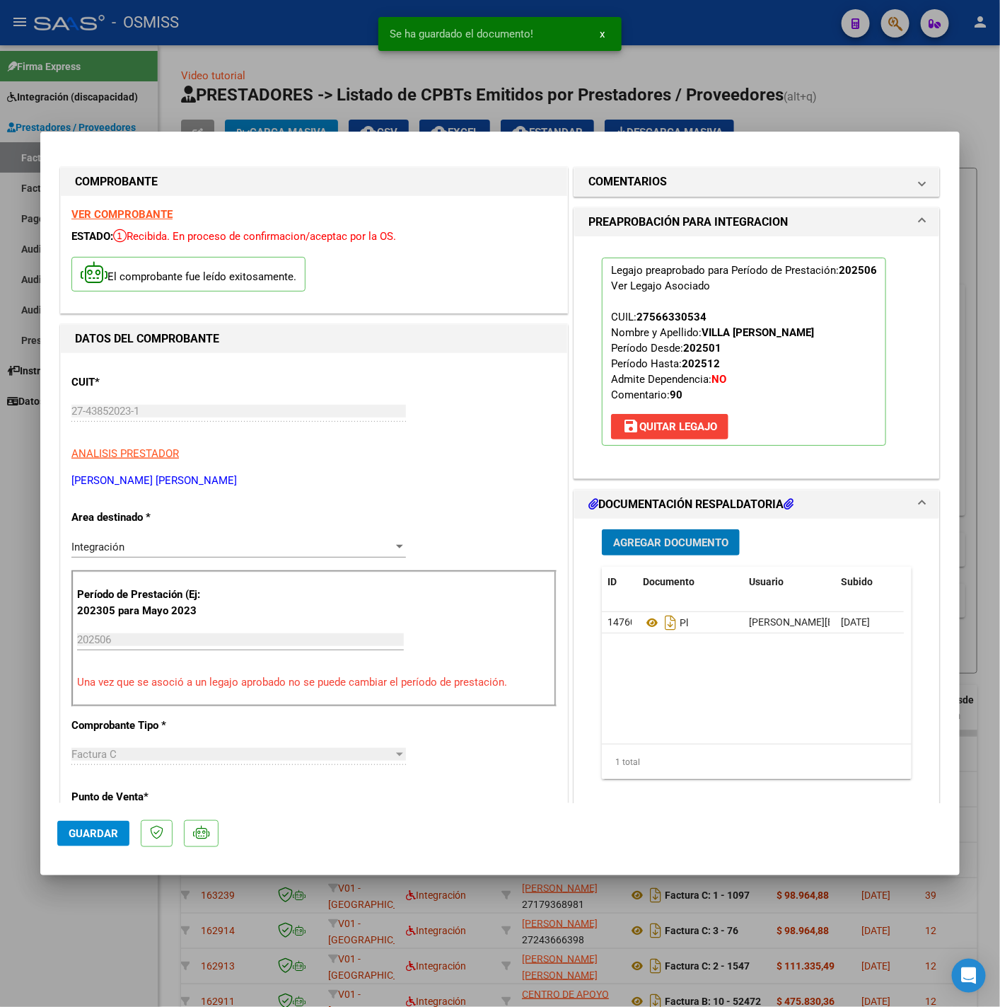
drag, startPoint x: 109, startPoint y: 828, endPoint x: 124, endPoint y: 845, distance: 22.6
click at [108, 828] on span "Guardar" at bounding box center [94, 833] width 50 height 13
click at [75, 955] on div at bounding box center [500, 503] width 1000 height 1007
type input "$ 0,00"
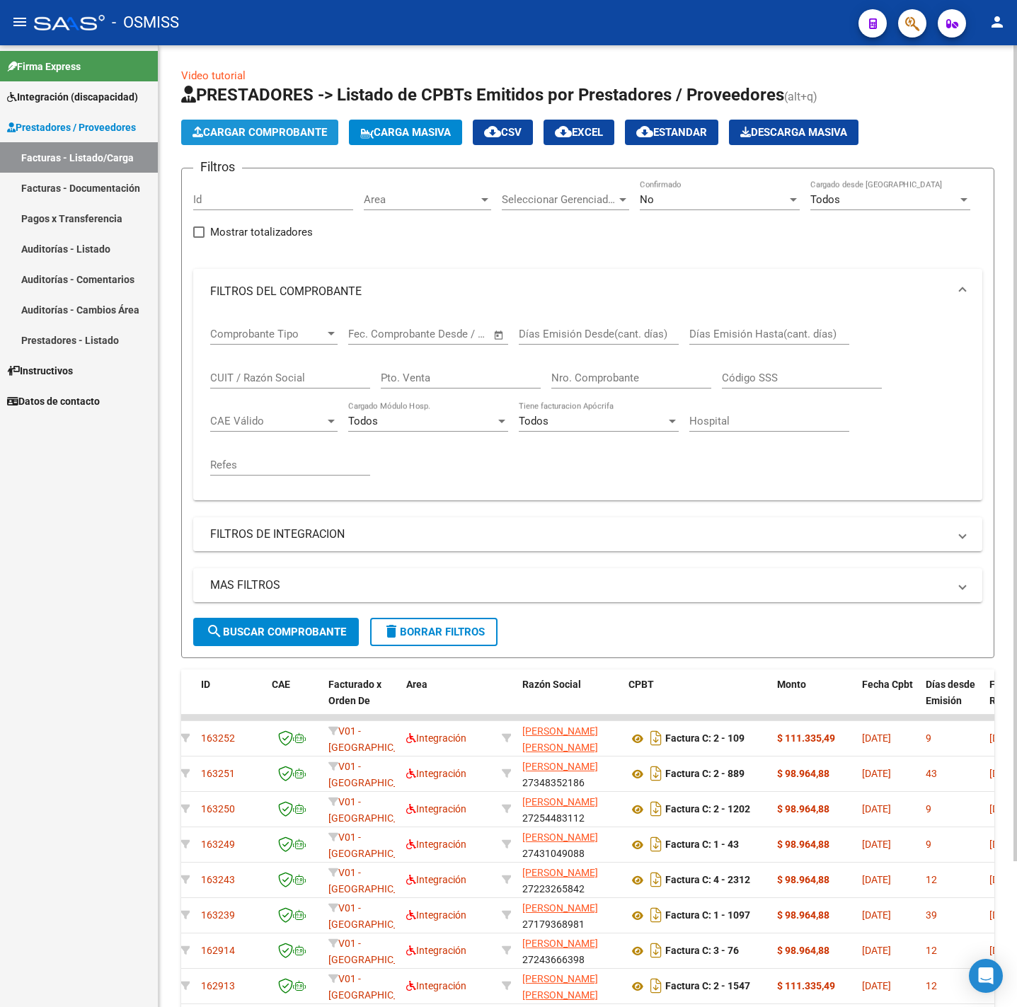
click at [262, 134] on span "Cargar Comprobante" at bounding box center [259, 132] width 134 height 13
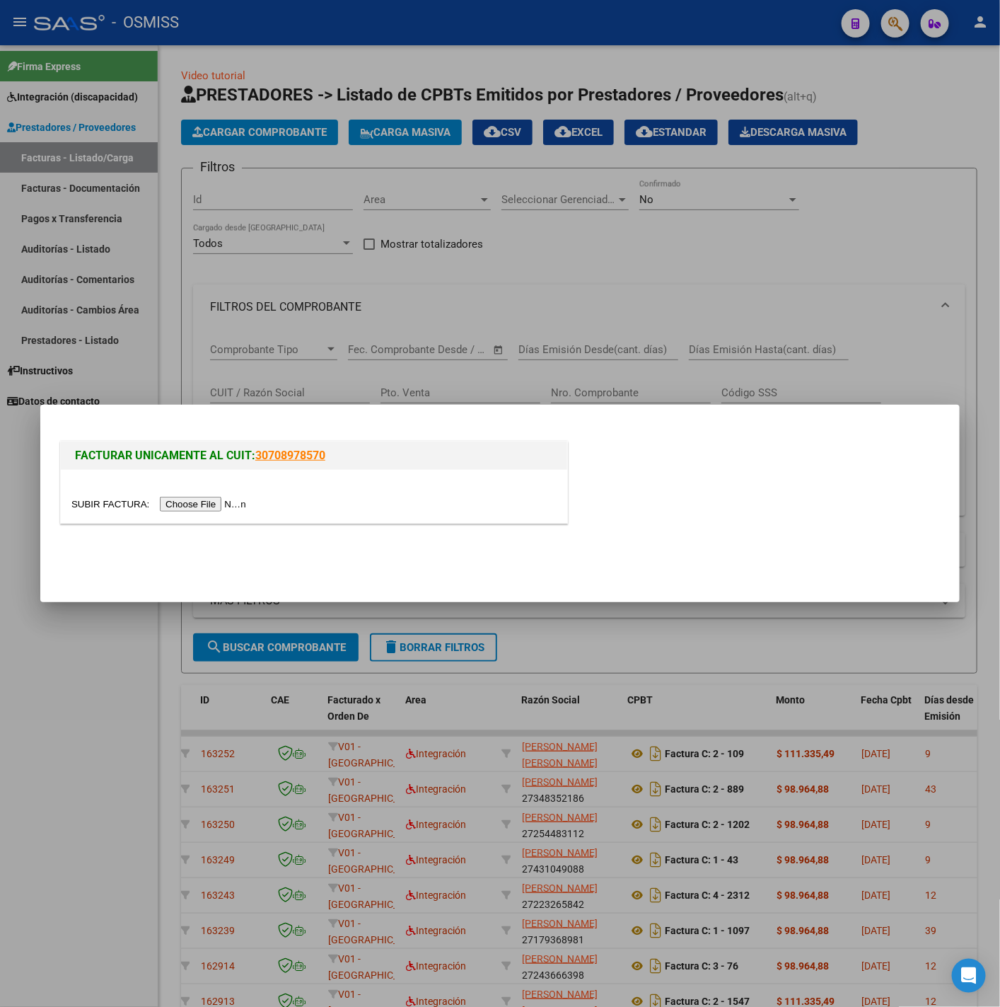
click at [209, 508] on input "file" at bounding box center [160, 504] width 179 height 15
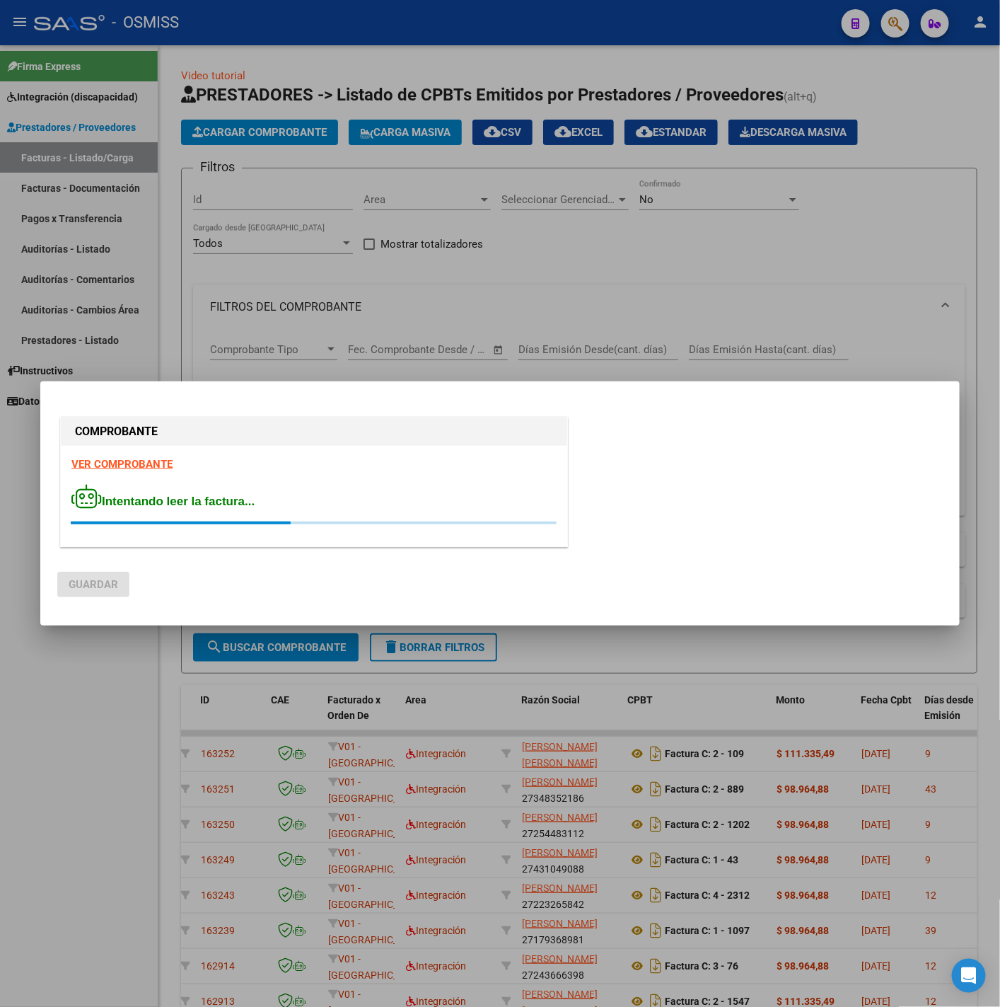
click at [123, 463] on strong "VER COMPROBANTE" at bounding box center [121, 464] width 101 height 13
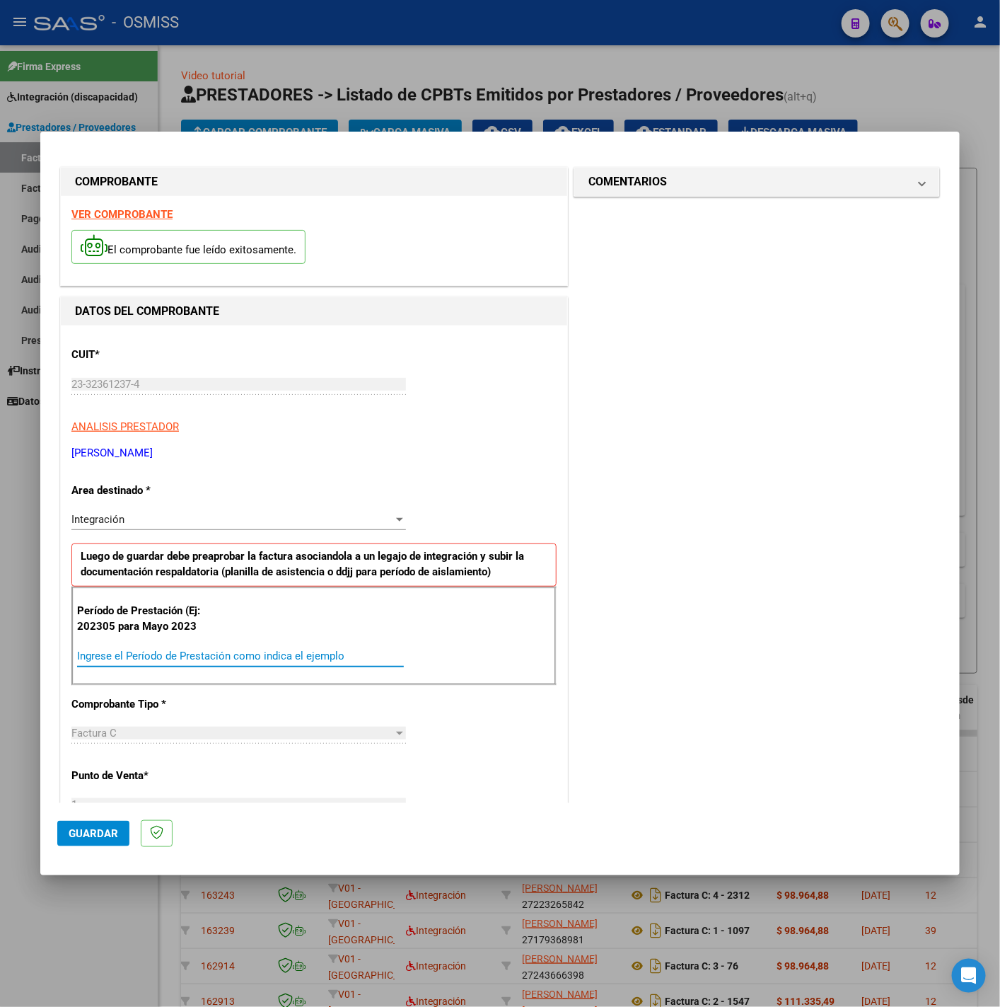
click at [292, 662] on input "Ingrese el Período de Prestación como indica el ejemplo" at bounding box center [240, 656] width 327 height 13
type input "202506"
click at [502, 722] on div "CUIT * 23-32361237-4 Ingresar CUIT ANALISIS PRESTADOR BALDOVINO AYALEN ARCA Pad…" at bounding box center [314, 857] width 507 height 1065
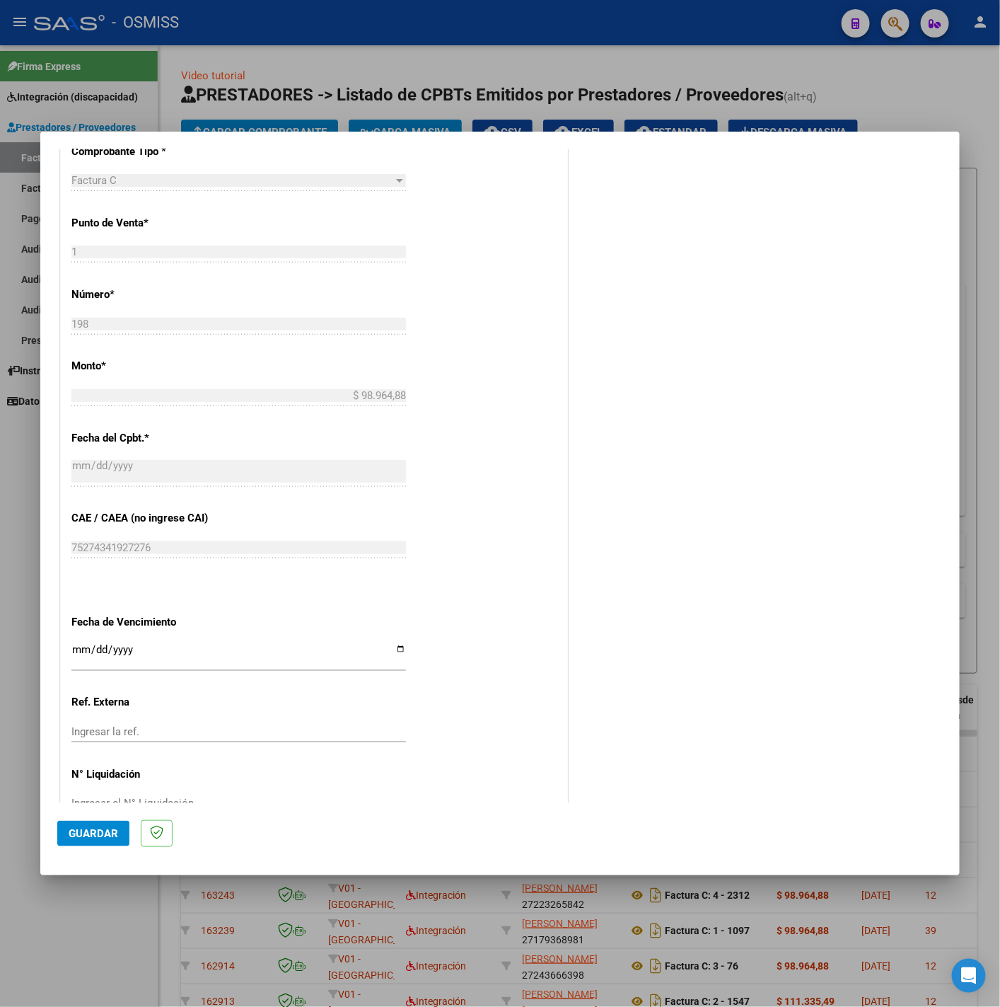
scroll to position [594, 0]
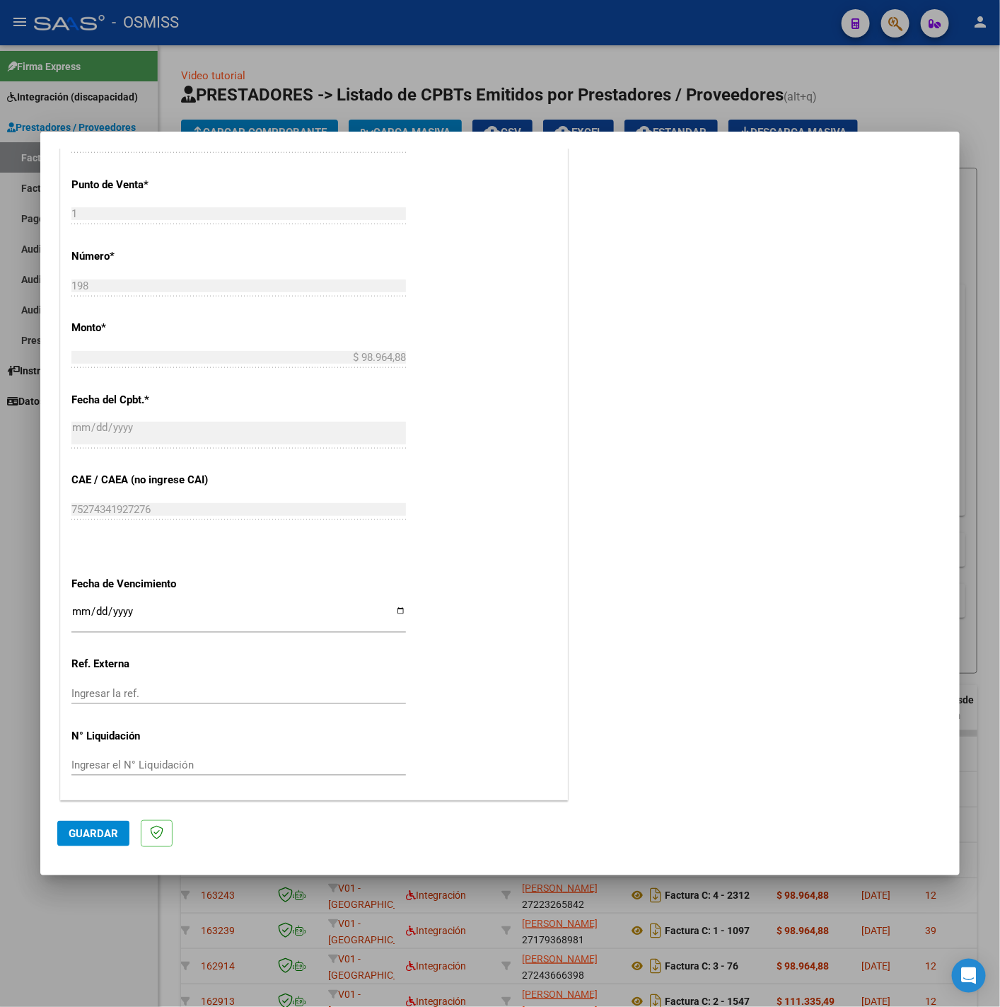
click at [75, 607] on input "Ingresar la fecha" at bounding box center [238, 617] width 335 height 23
type input "2025-07-11"
click at [98, 833] on span "Guardar" at bounding box center [94, 833] width 50 height 13
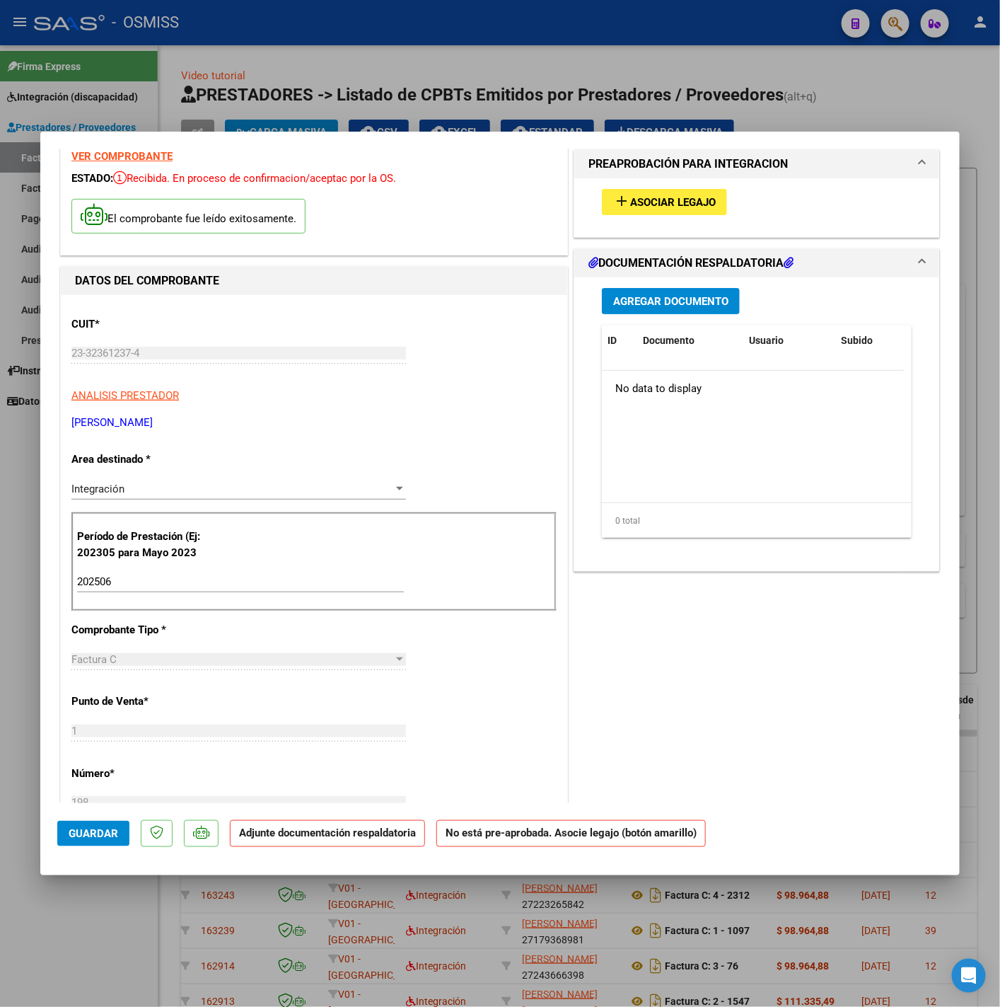
scroll to position [47, 0]
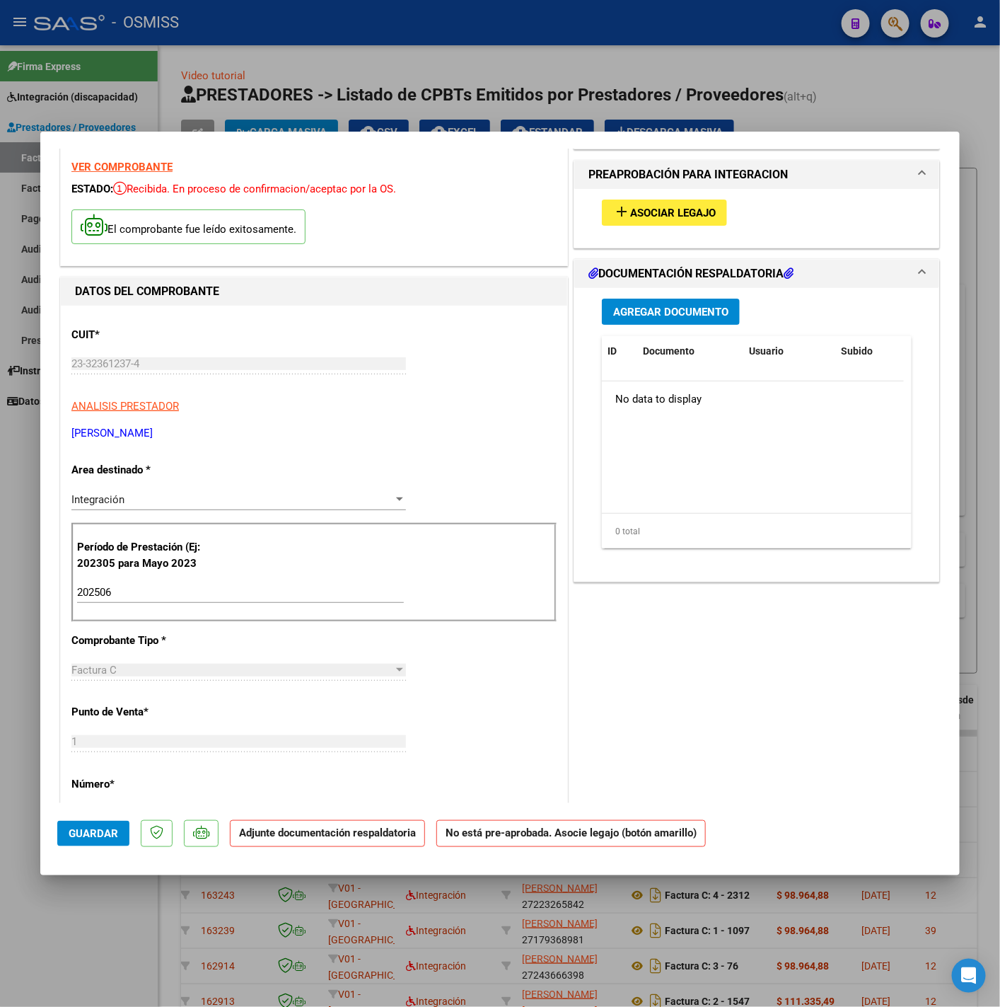
click at [652, 228] on div "add Asociar Legajo" at bounding box center [757, 212] width 331 height 47
click at [652, 219] on button "add Asociar Legajo" at bounding box center [664, 213] width 125 height 26
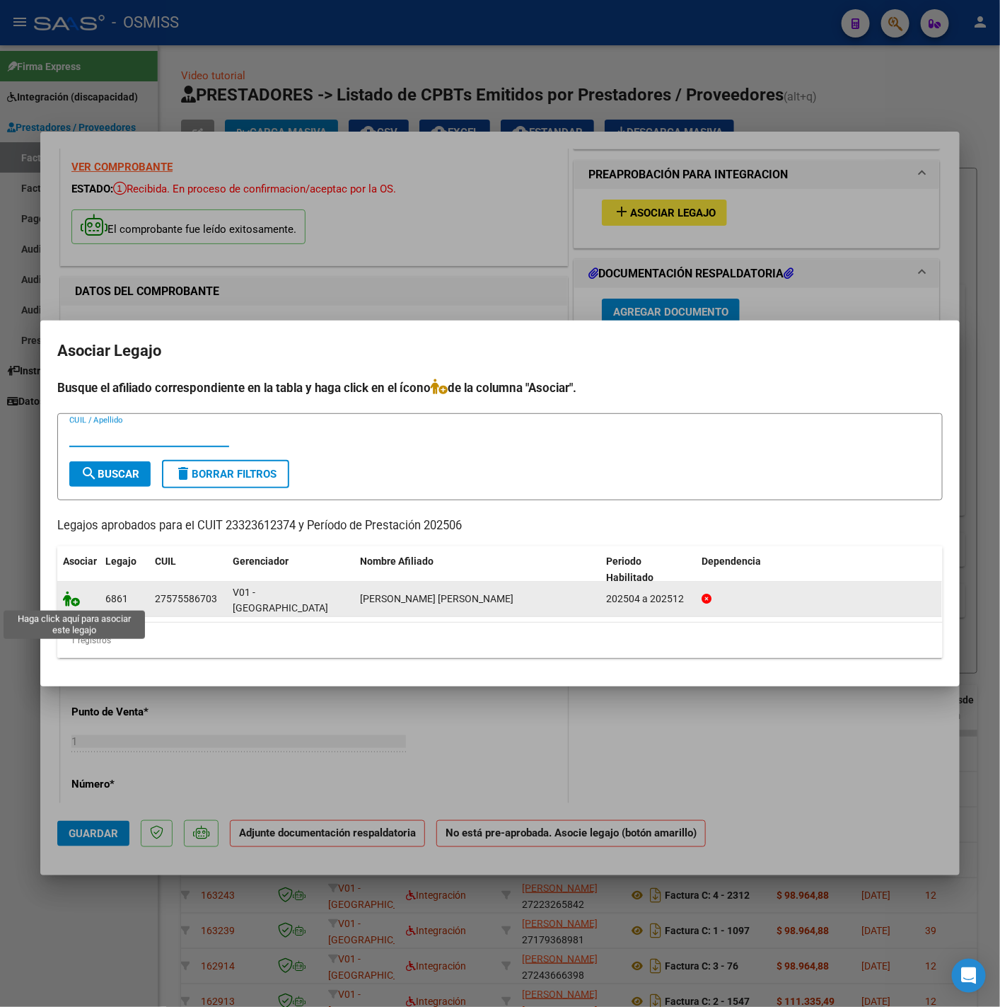
click at [70, 601] on icon at bounding box center [71, 599] width 17 height 16
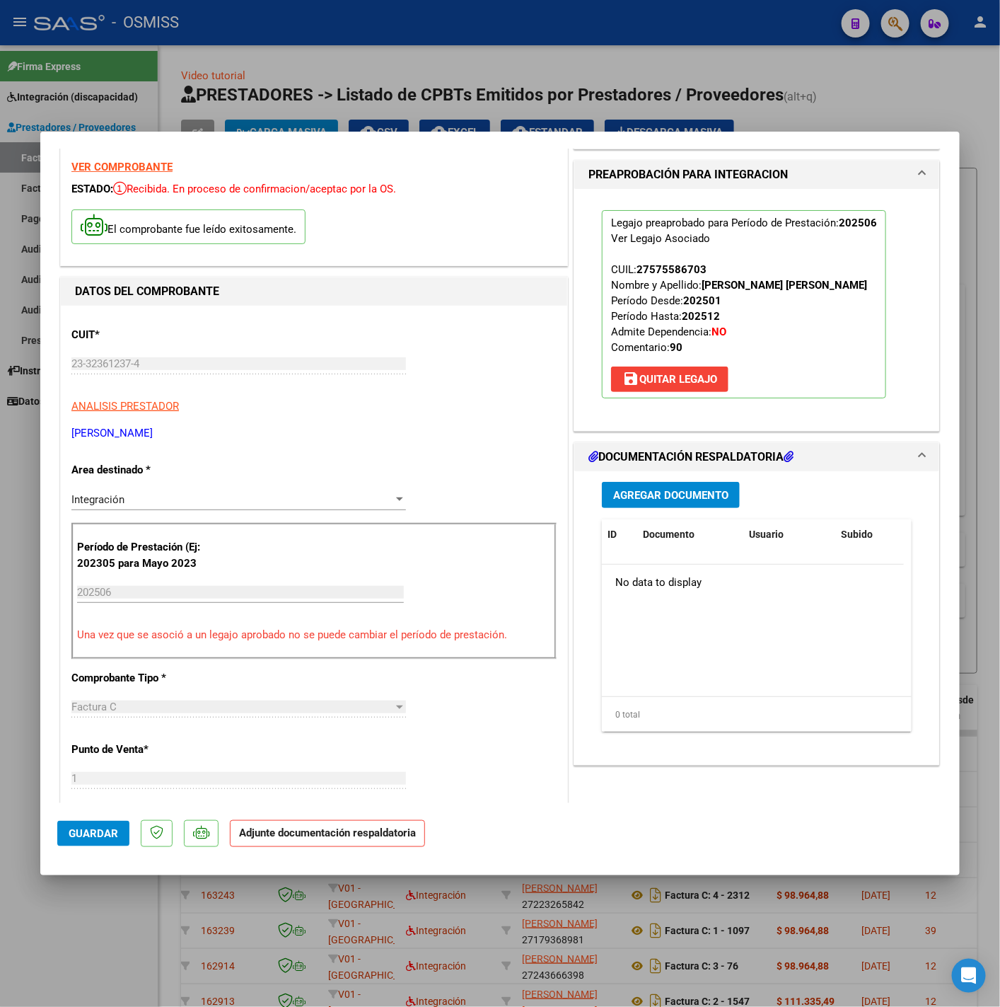
click at [628, 500] on span "Agregar Documento" at bounding box center [670, 495] width 115 height 13
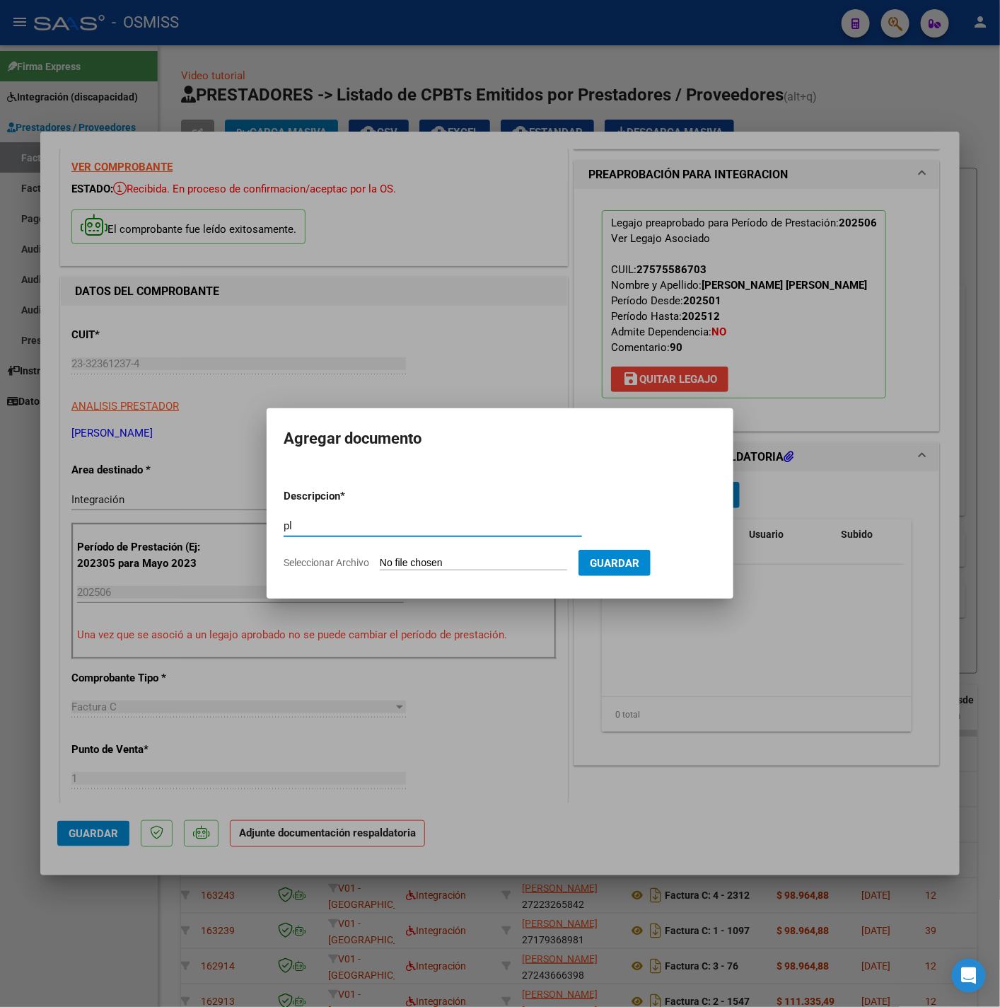
type input "pl"
click at [439, 563] on input "Seleccionar Archivo" at bounding box center [473, 563] width 187 height 13
type input "C:\fakepath\INFORME EVOLUTIVO ENERO-JUNIO 2025 - Ayalen.pdf"
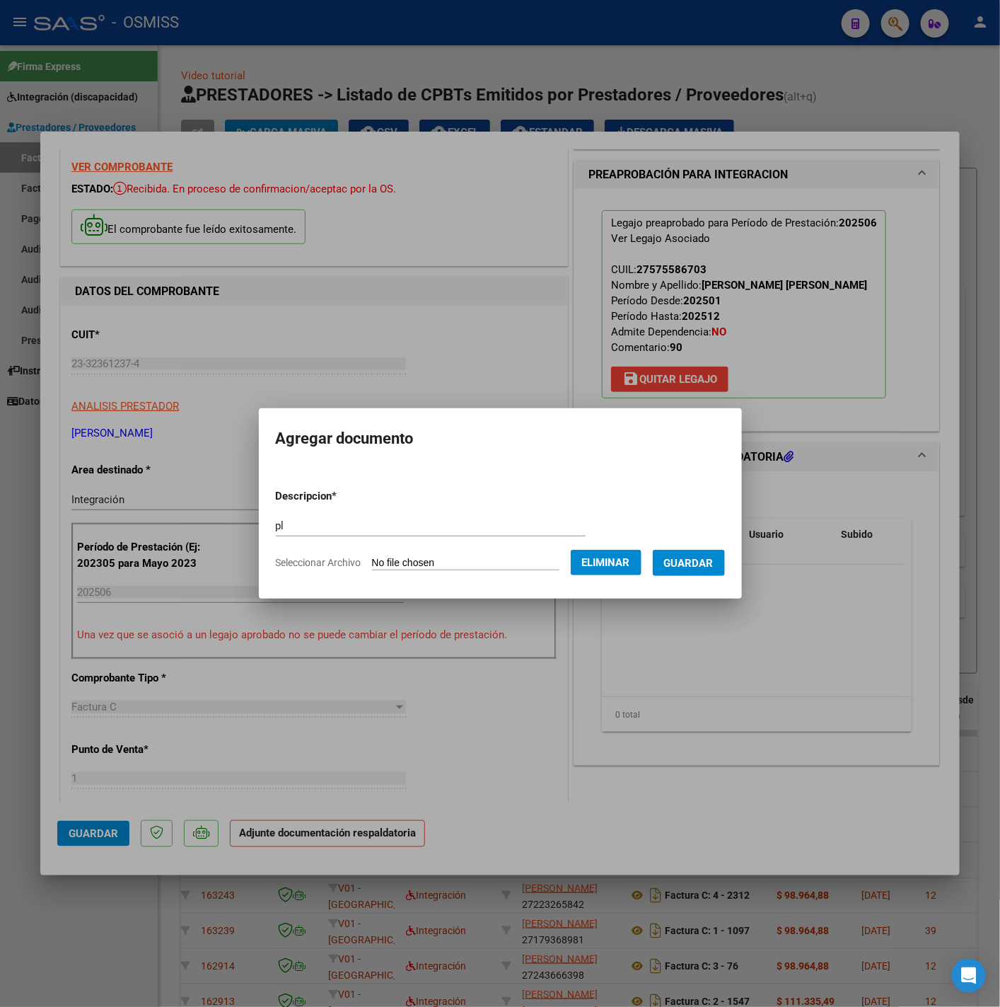
click at [626, 558] on span "Eliminar" at bounding box center [606, 562] width 48 height 13
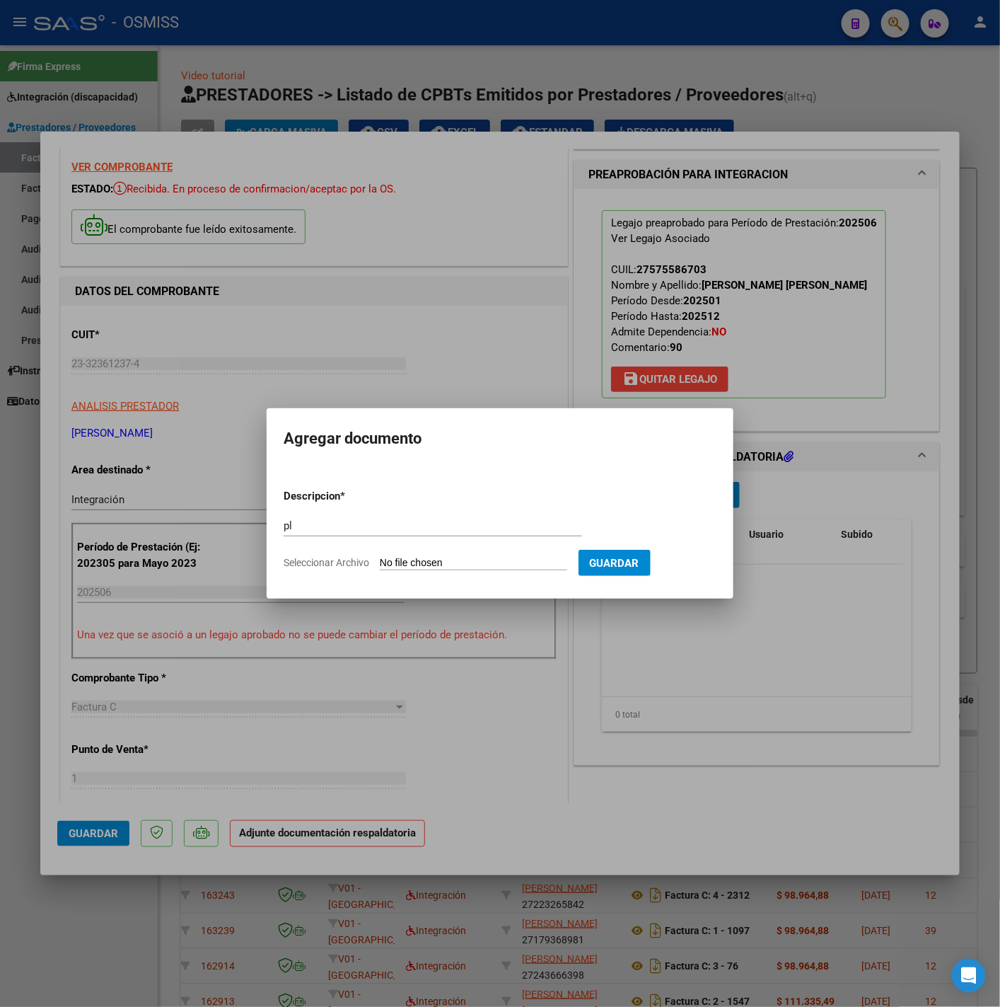
click at [518, 563] on input "Seleccionar Archivo" at bounding box center [473, 563] width 187 height 13
type input "C:\fakepath\CamScanner 5-8-25 10.24 - Ayalen.pdf"
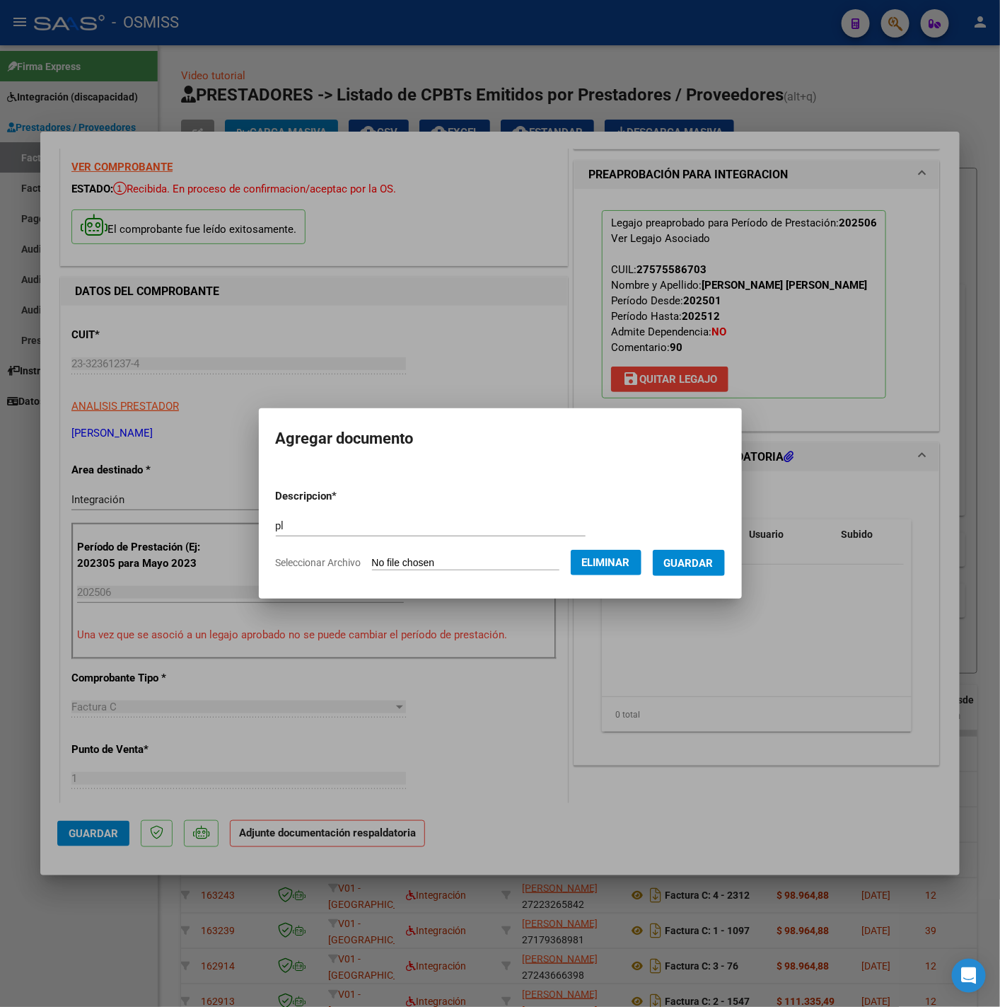
click at [679, 572] on button "Guardar" at bounding box center [689, 563] width 72 height 26
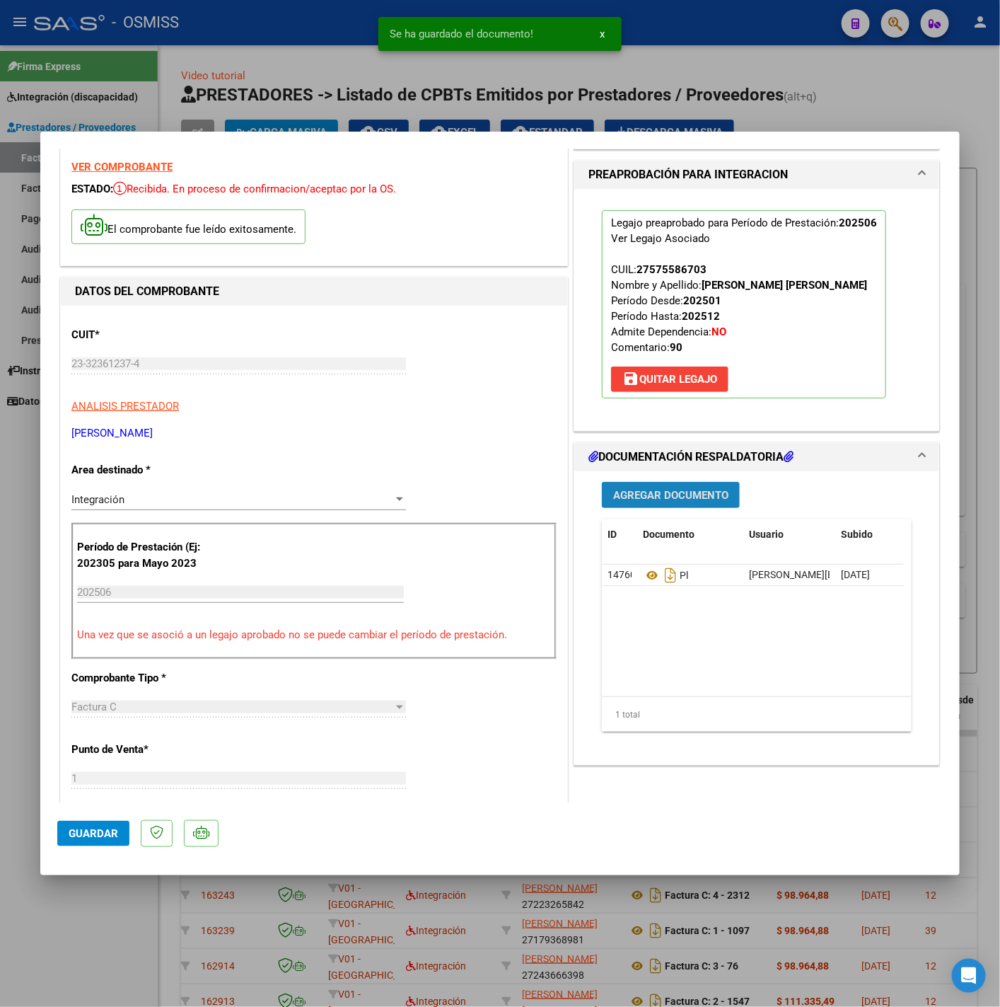
click at [641, 495] on span "Agregar Documento" at bounding box center [670, 495] width 115 height 13
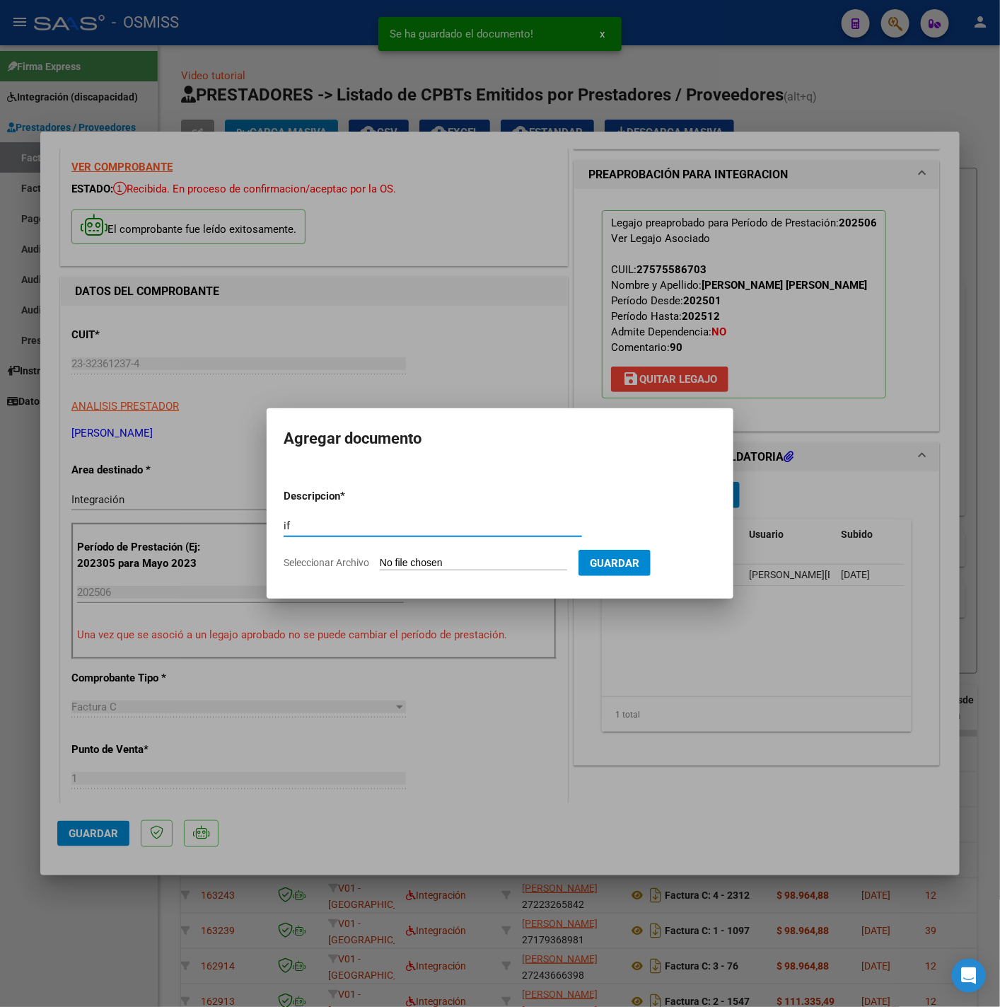
type input "if"
click at [456, 567] on input "Seleccionar Archivo" at bounding box center [473, 563] width 187 height 13
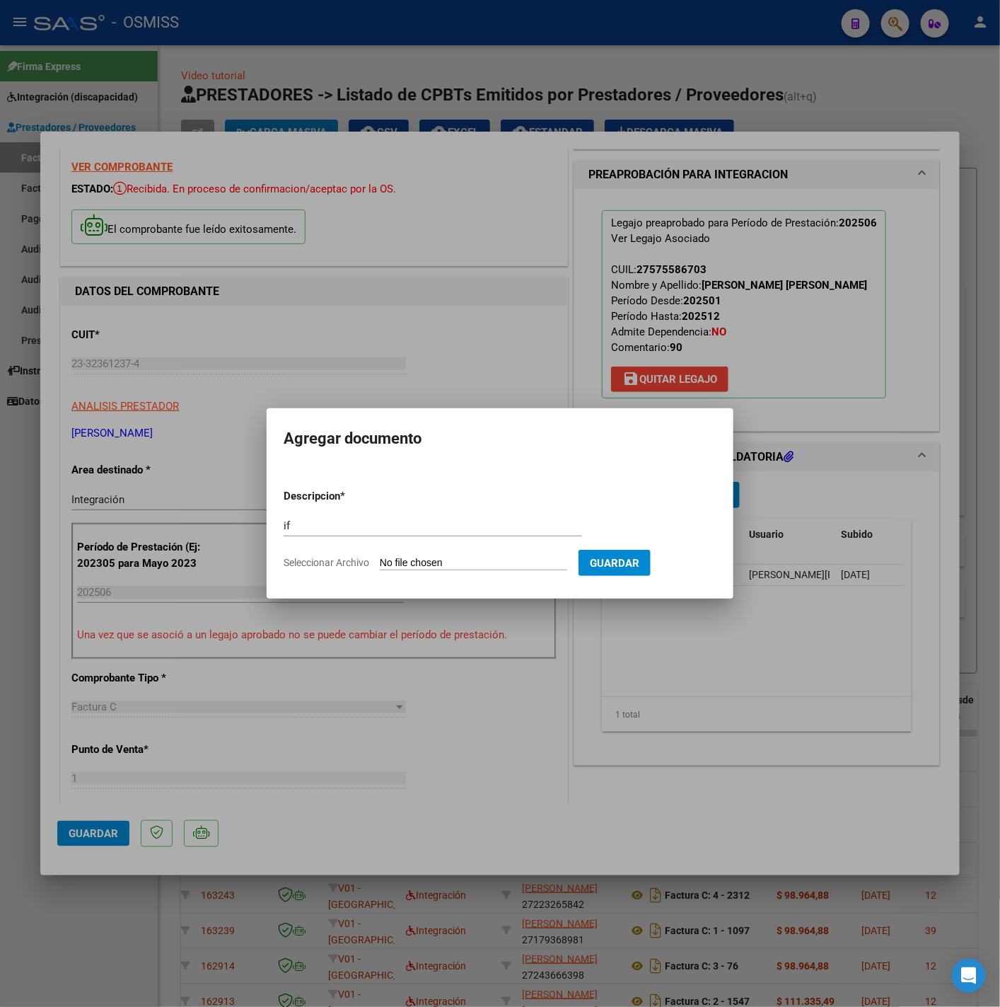
type input "C:\fakepath\INFORME EVOLUTIVO ENERO-JUNIO 2025 - Ayalen.pdf"
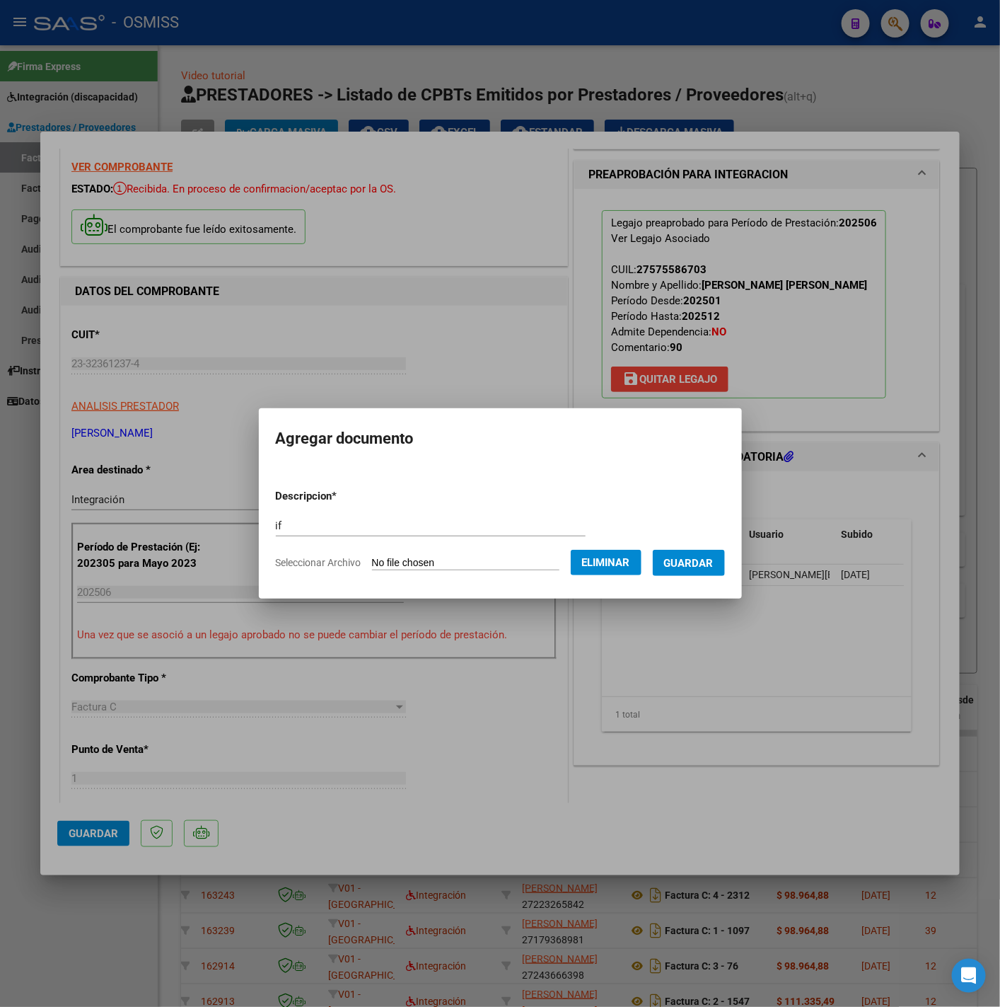
click at [707, 565] on span "Guardar" at bounding box center [689, 563] width 50 height 13
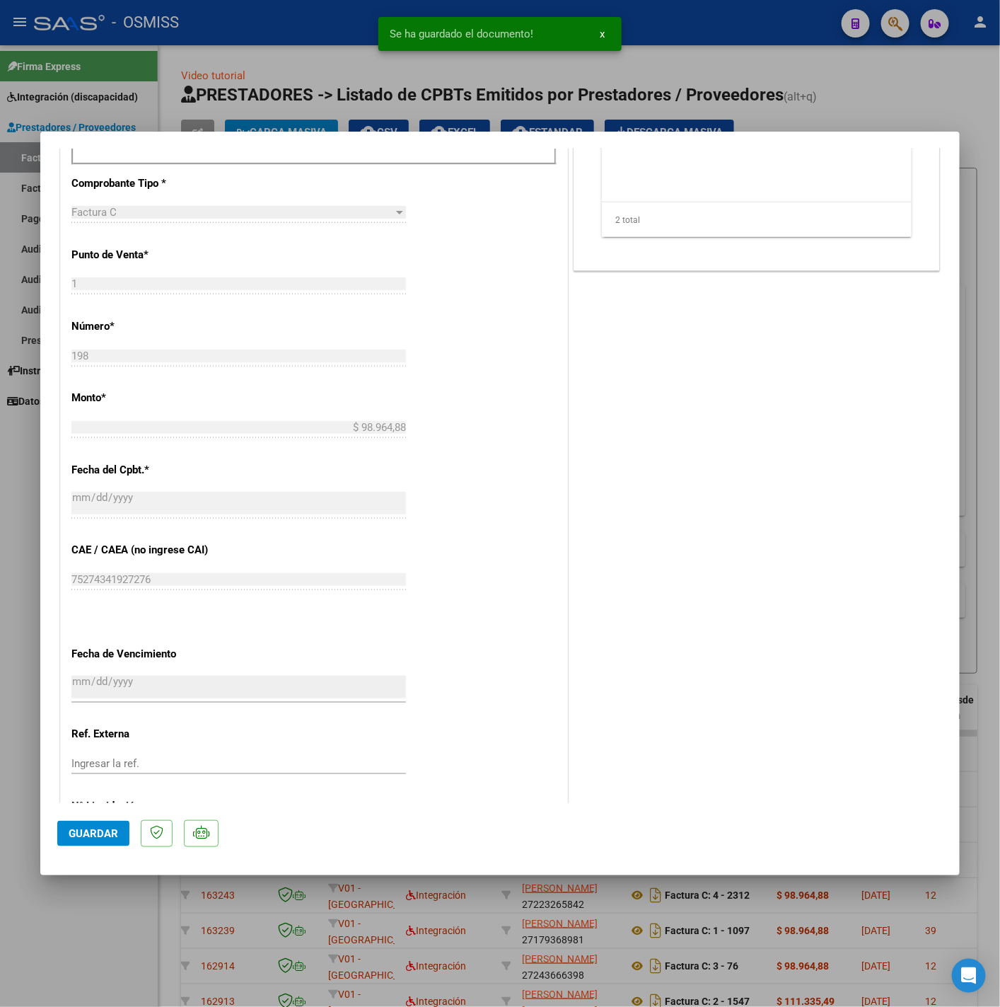
scroll to position [616, 0]
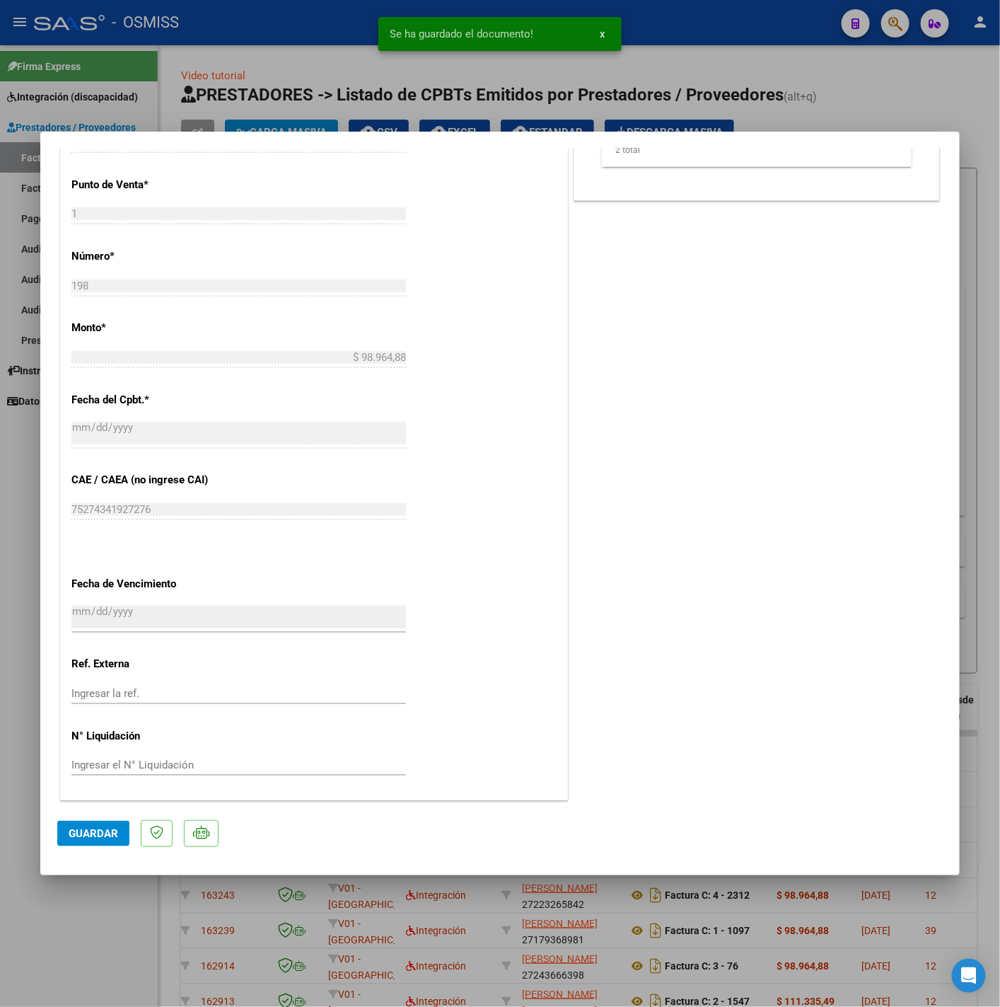
click at [113, 832] on span "Guardar" at bounding box center [94, 833] width 50 height 13
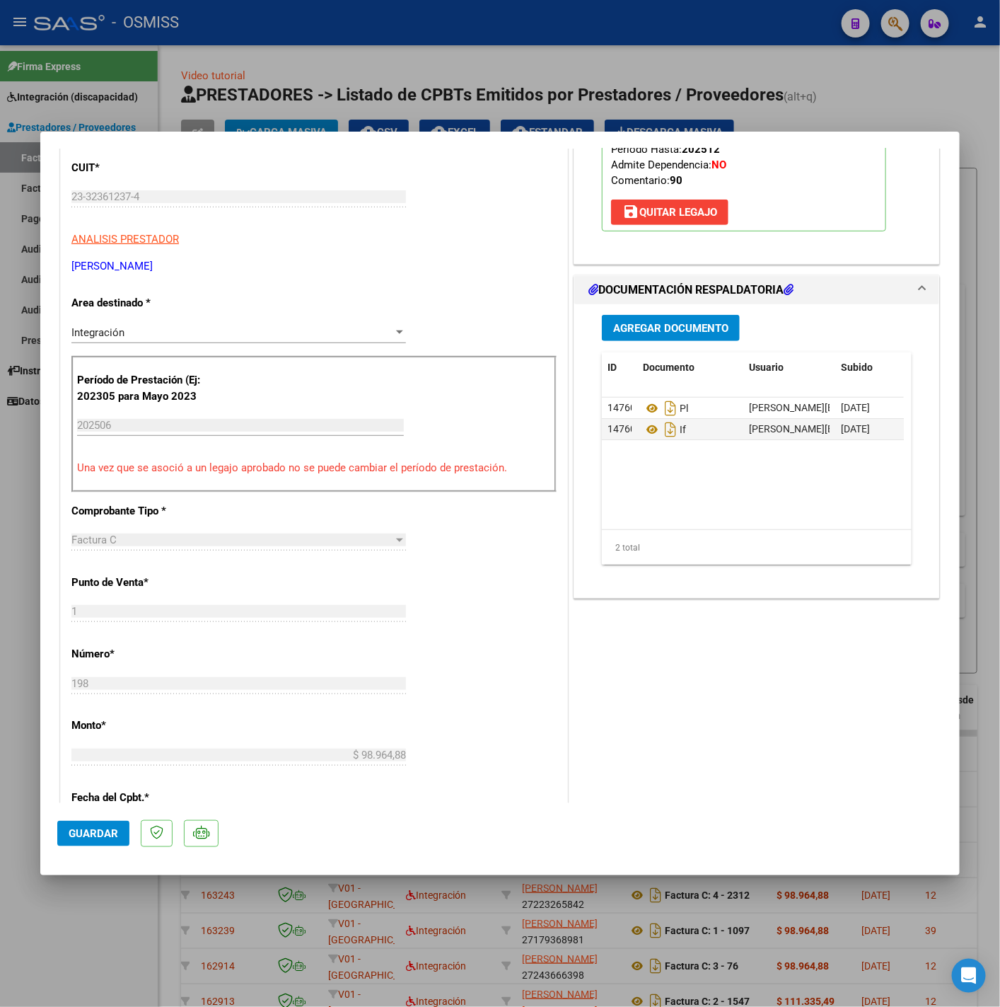
scroll to position [318, 0]
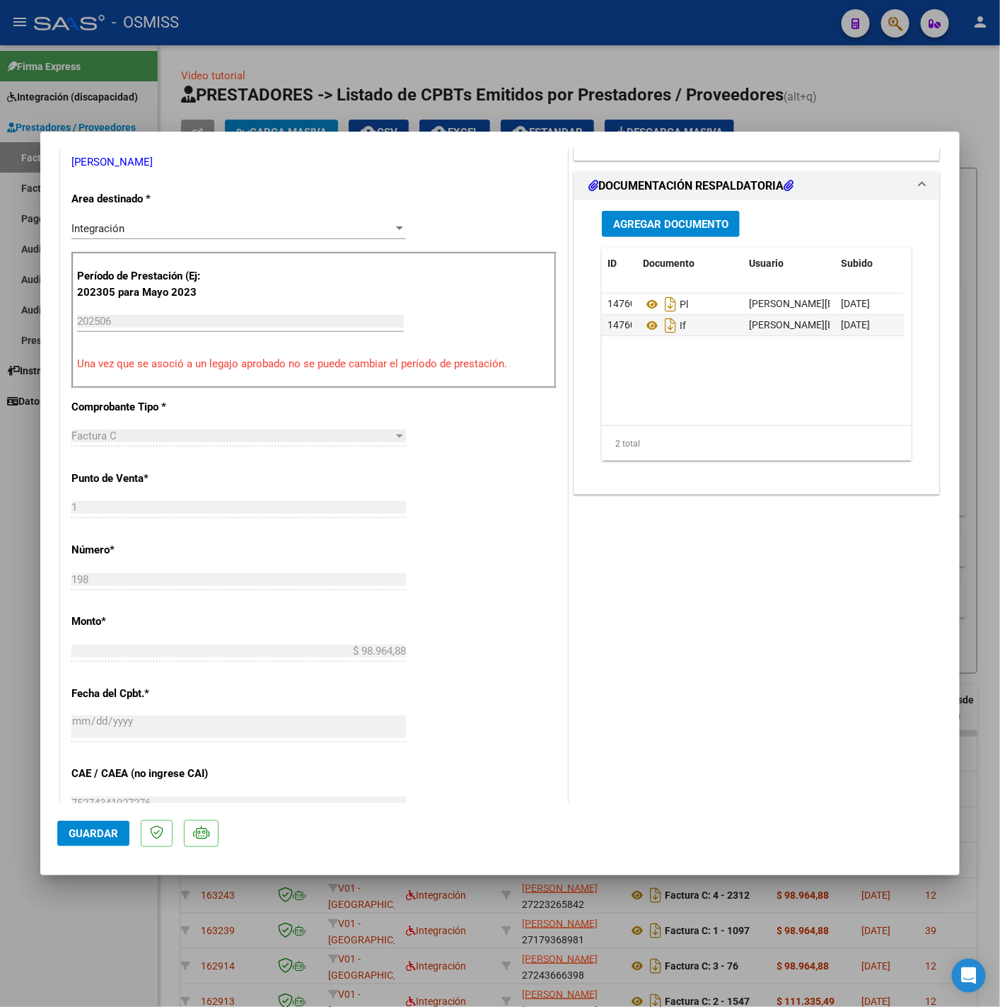
click at [73, 841] on button "Guardar" at bounding box center [93, 833] width 72 height 25
click at [123, 930] on div at bounding box center [500, 503] width 1000 height 1007
type input "$ 0,00"
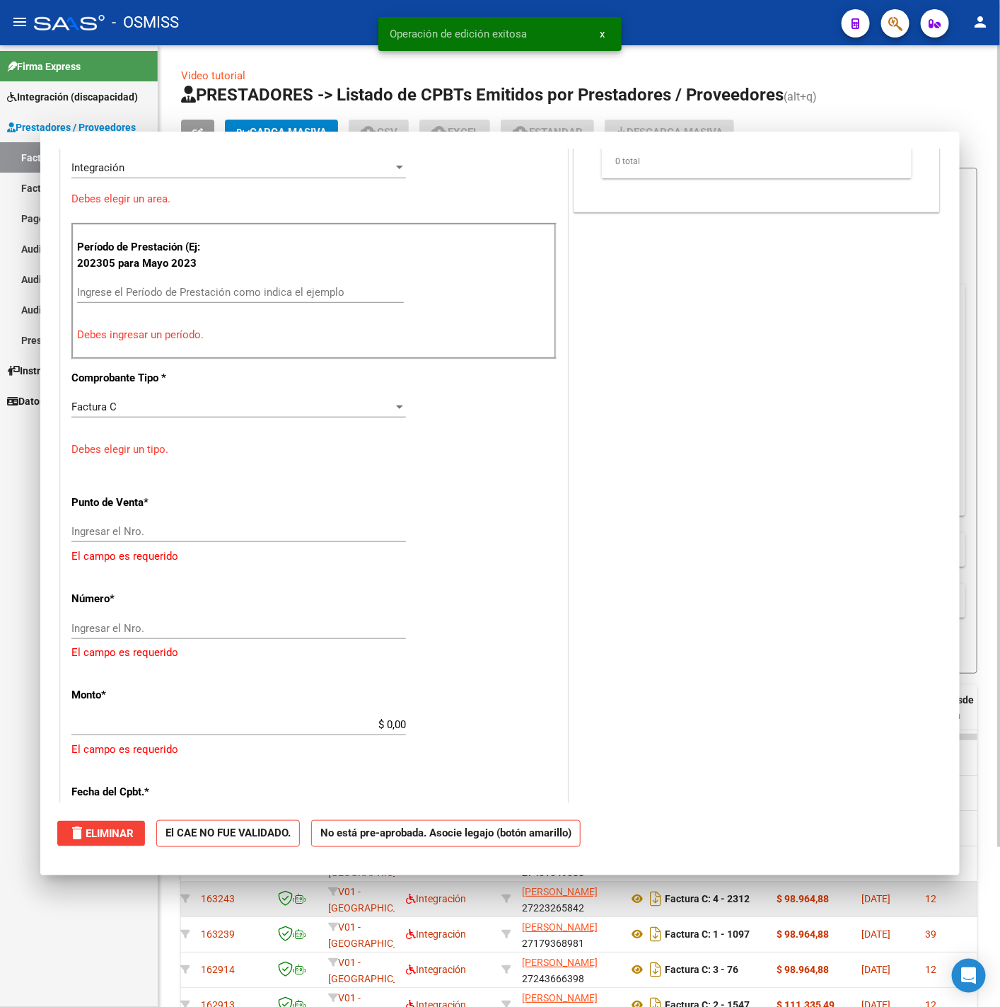
scroll to position [258, 0]
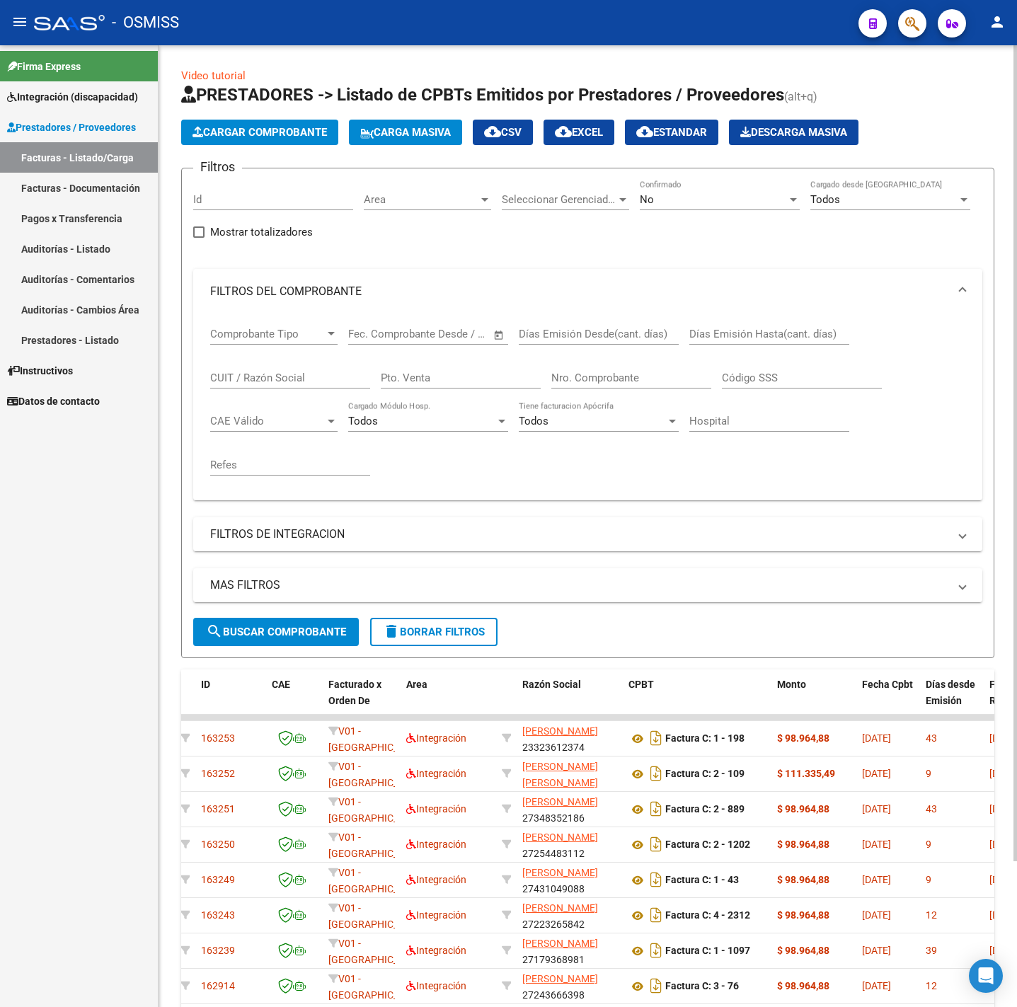
click at [275, 128] on span "Cargar Comprobante" at bounding box center [259, 132] width 134 height 13
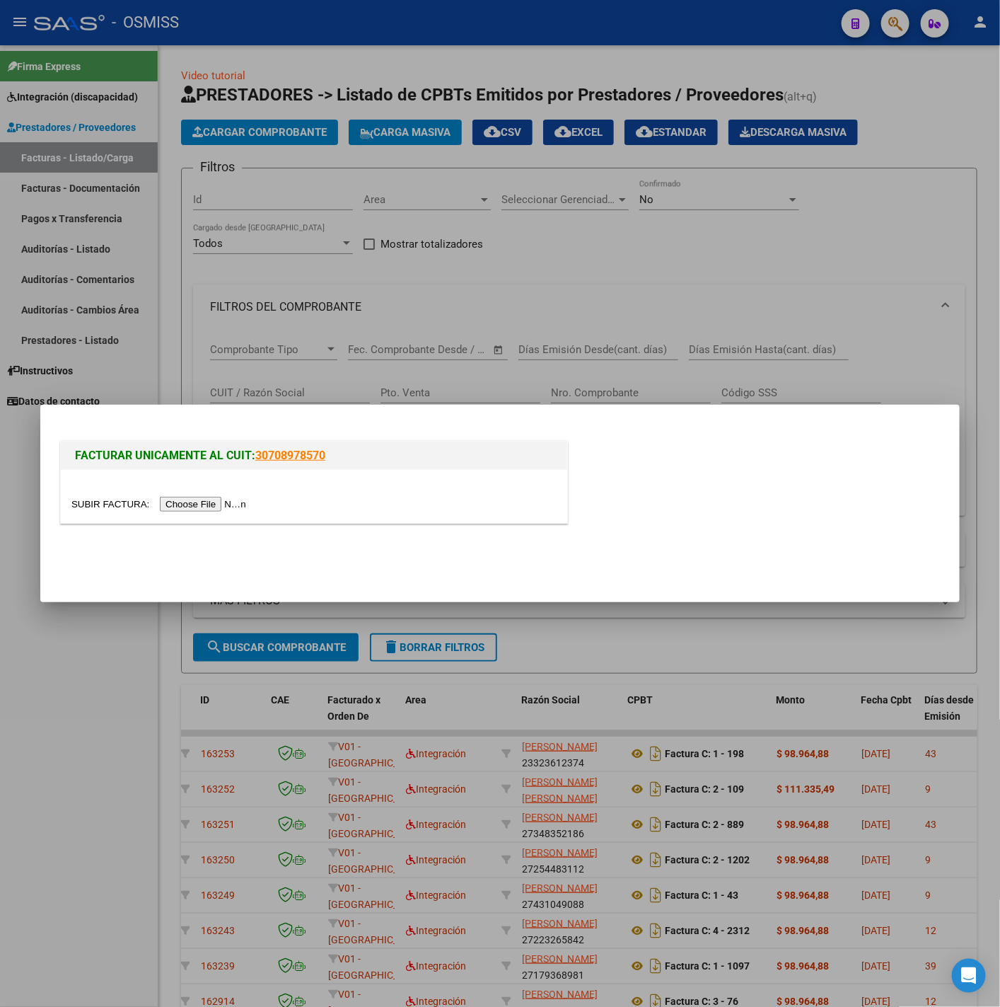
click at [187, 503] on input "file" at bounding box center [160, 504] width 179 height 15
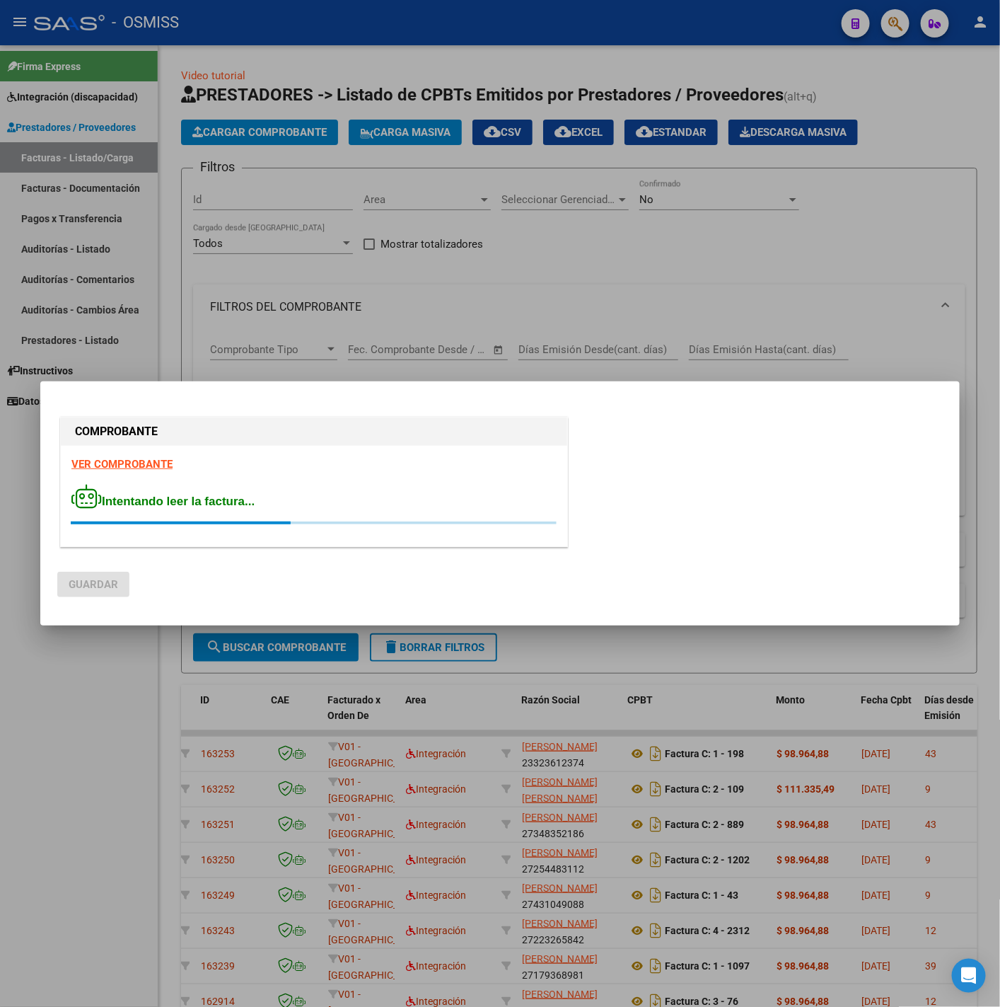
click at [162, 461] on strong "VER COMPROBANTE" at bounding box center [121, 464] width 101 height 13
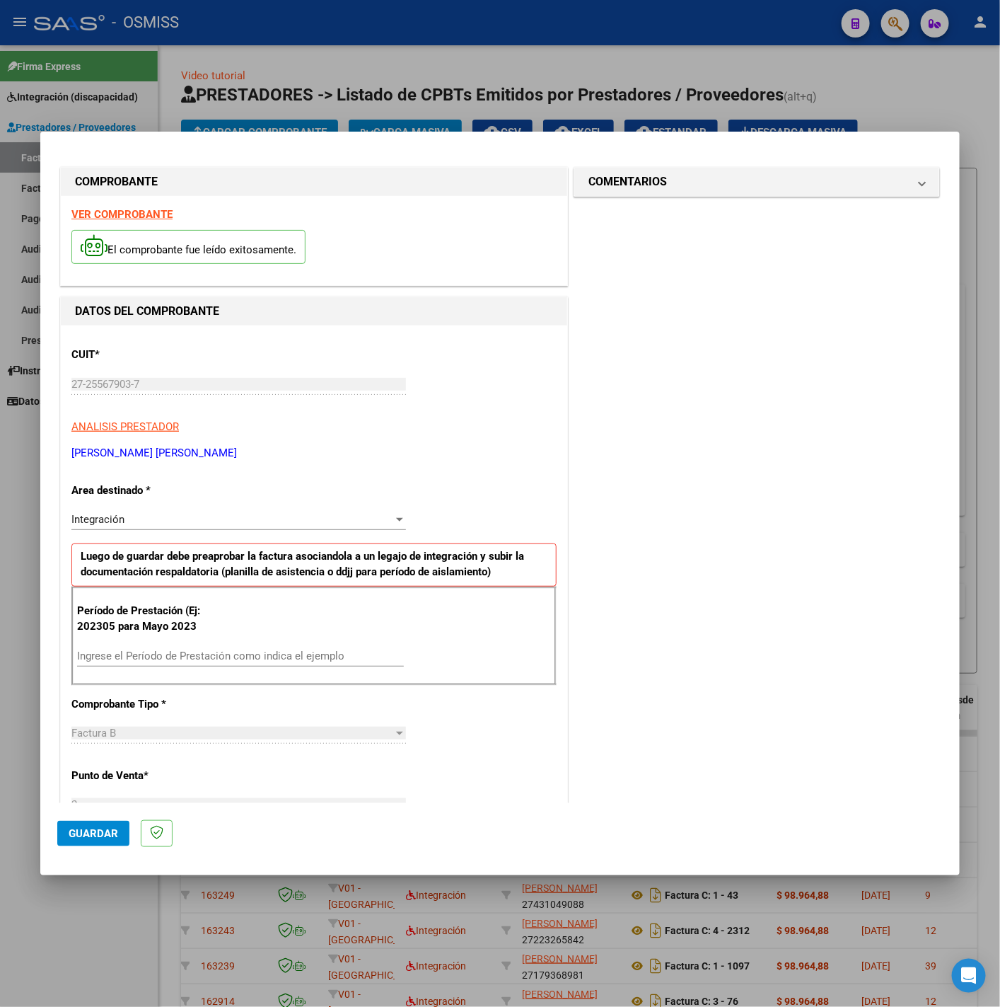
click at [255, 650] on div "Ingrese el Período de Prestación como indica el ejemplo" at bounding box center [240, 655] width 327 height 21
click at [265, 658] on input "Ingrese el Período de Prestación como indica el ejemplo" at bounding box center [240, 656] width 327 height 13
type input "202506"
click at [571, 667] on div "COMENTARIOS Comentarios del Prestador / Gerenciador:" at bounding box center [757, 779] width 372 height 1230
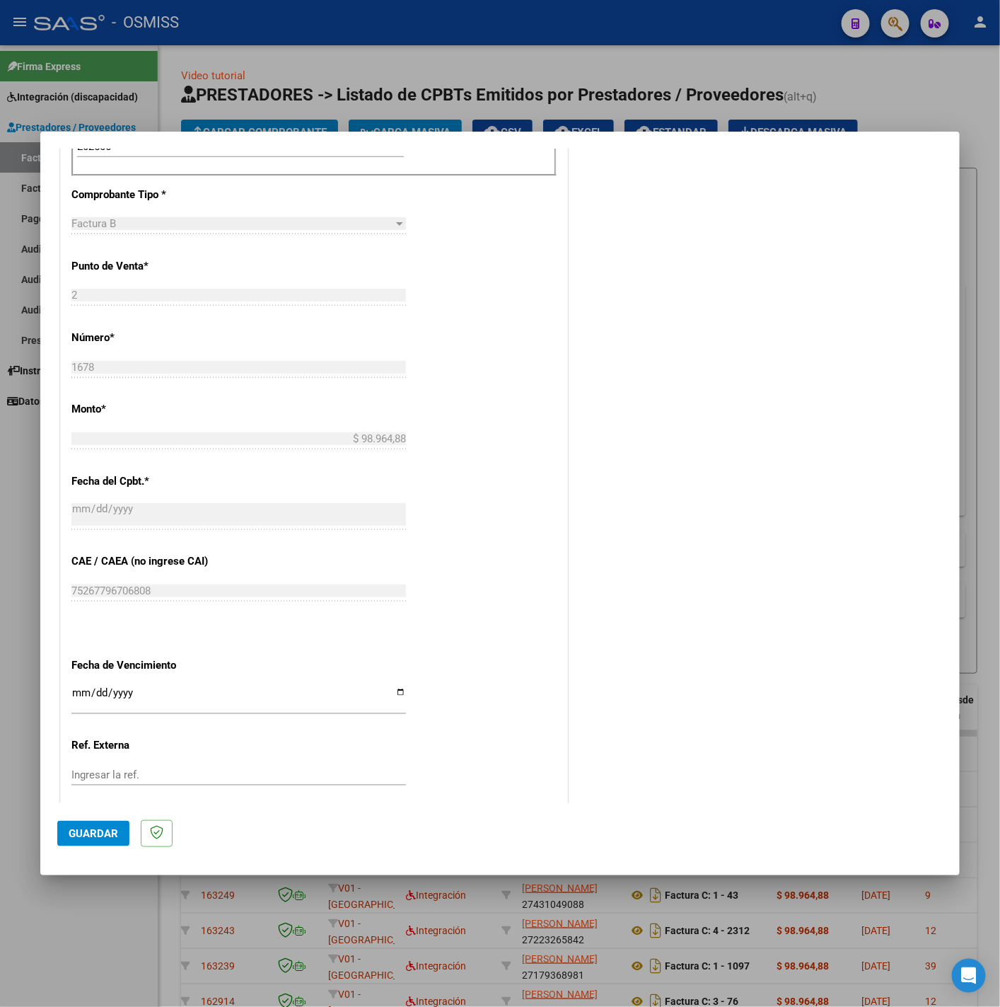
scroll to position [594, 0]
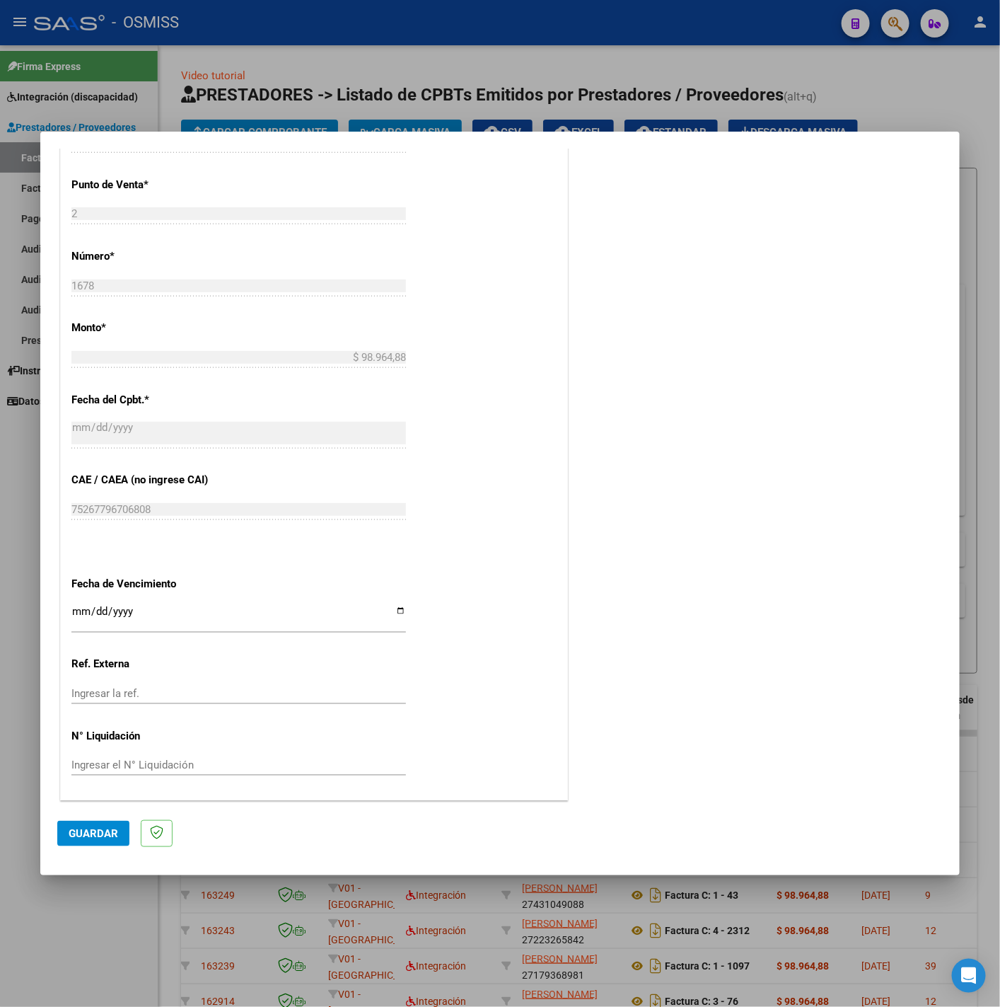
click at [81, 612] on input "Ingresar la fecha" at bounding box center [238, 617] width 335 height 23
type input "2025-07-11"
click at [524, 679] on div "CUIT * 27-25567903-7 Ingresar CUIT ANALISIS PRESTADOR PEREZ BRUNO MARIANA JIMEN…" at bounding box center [314, 267] width 507 height 1065
drag, startPoint x: 83, startPoint y: 819, endPoint x: 90, endPoint y: 821, distance: 7.4
click at [83, 820] on mat-dialog-actions "Guardar" at bounding box center [500, 831] width 886 height 56
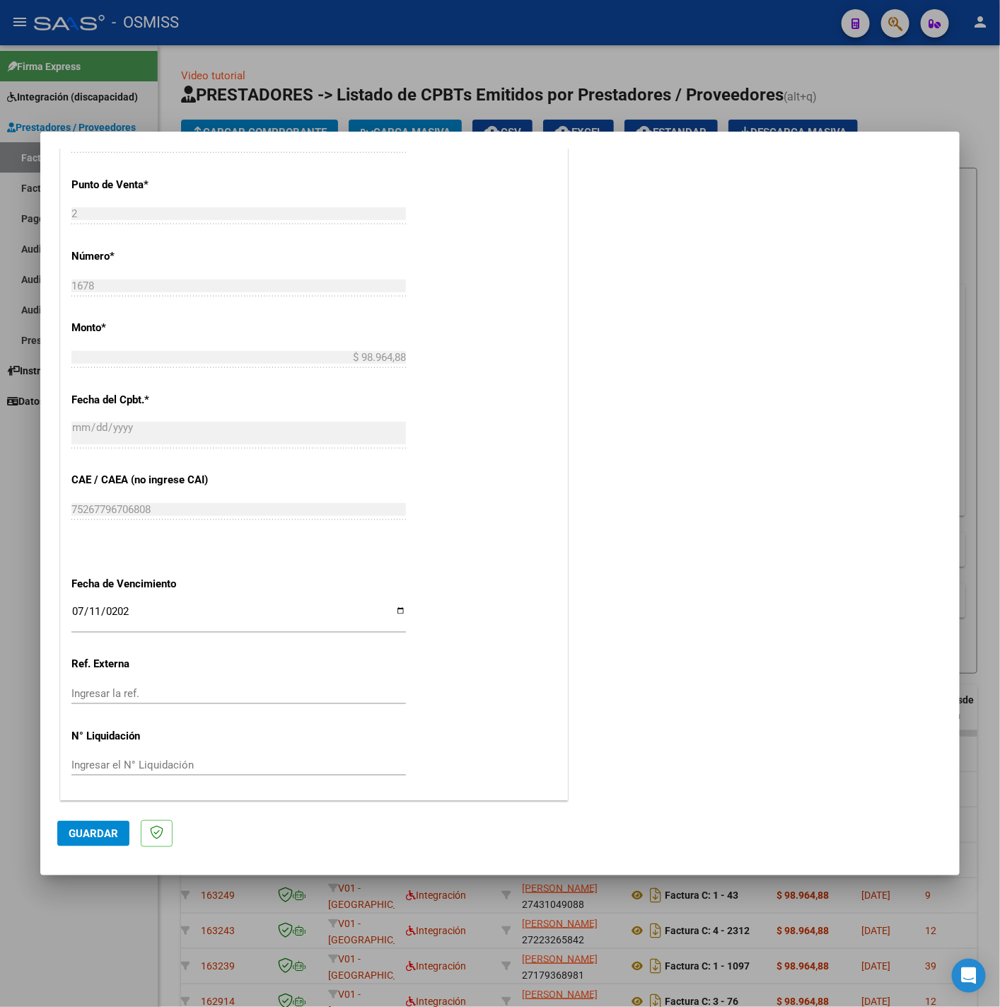
click at [96, 824] on button "Guardar" at bounding box center [93, 833] width 72 height 25
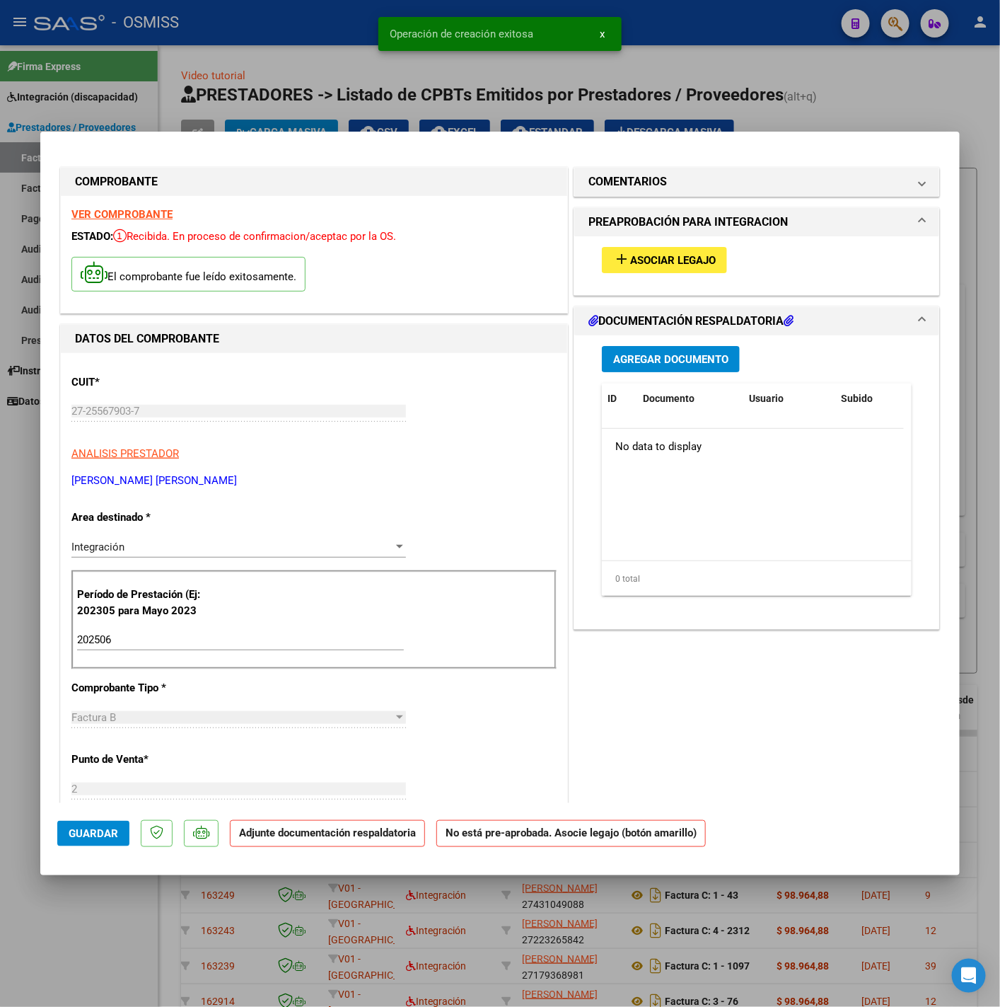
click at [669, 263] on span "Asociar Legajo" at bounding box center [673, 260] width 86 height 13
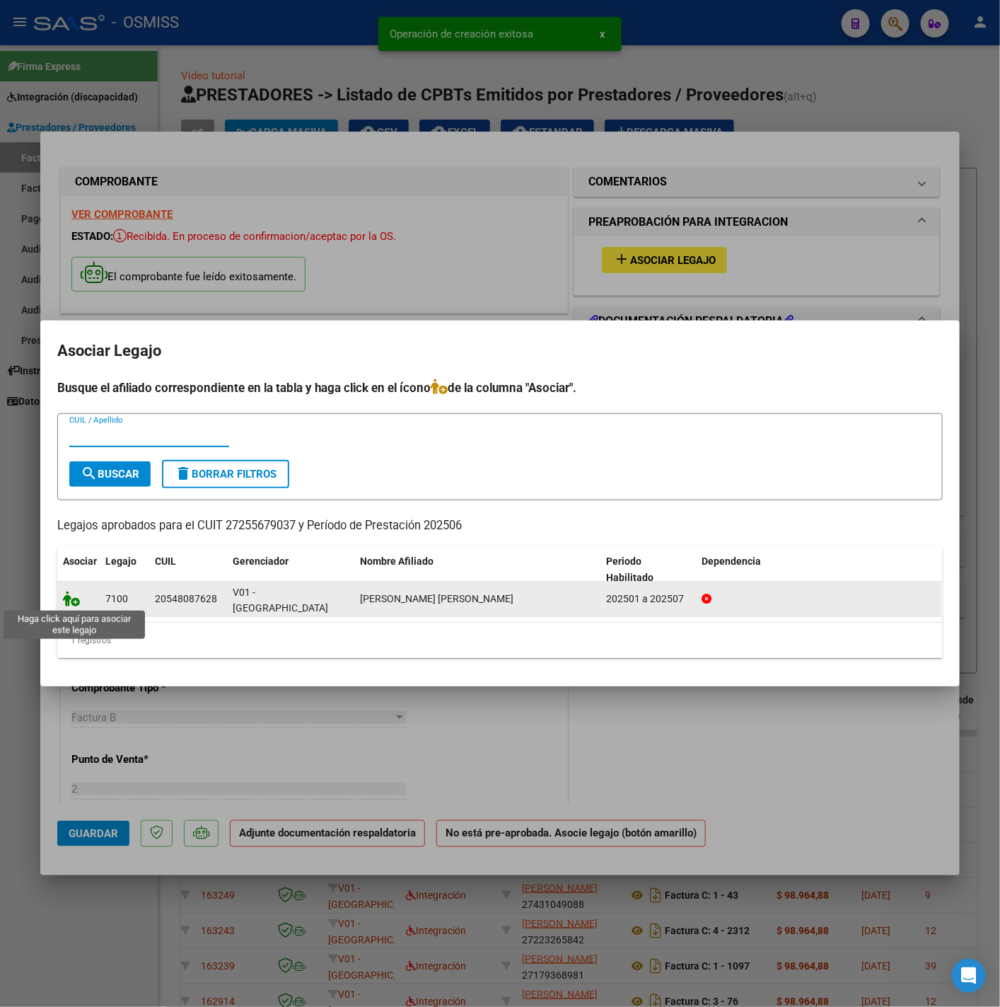
click at [70, 599] on icon at bounding box center [71, 599] width 17 height 16
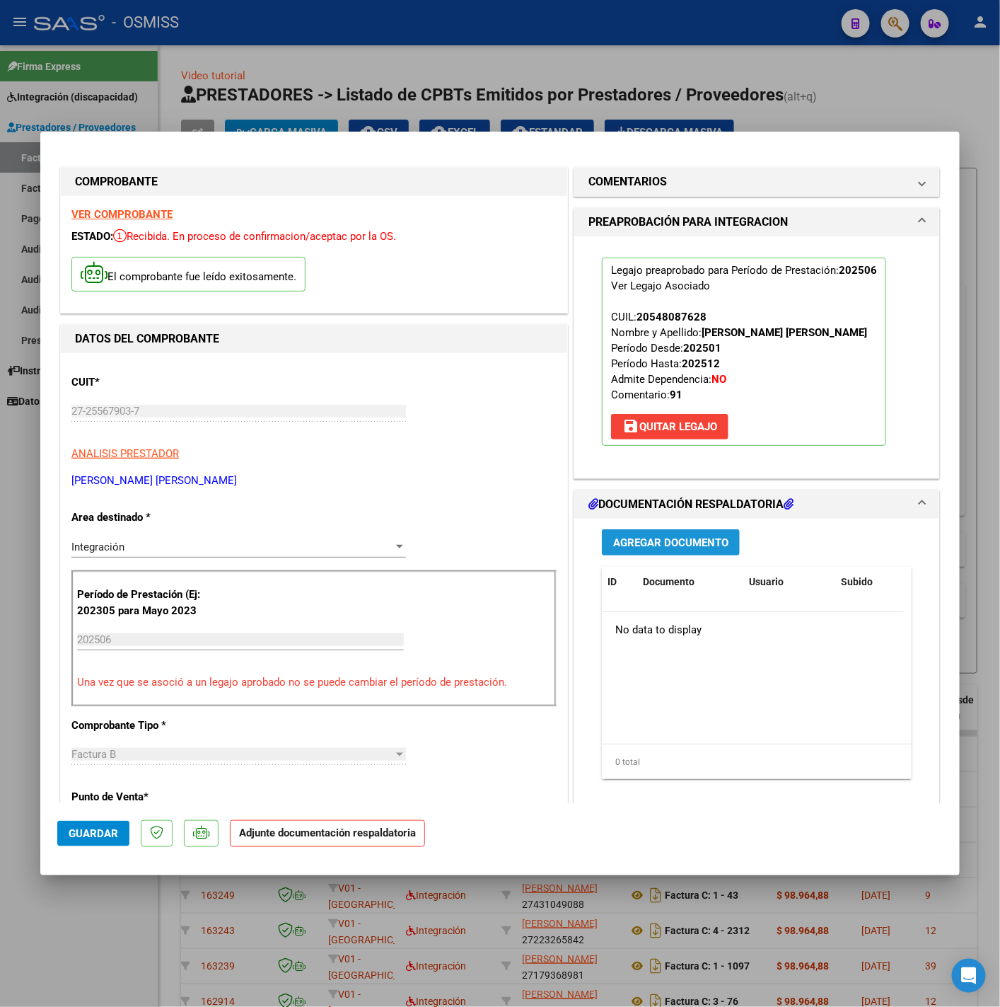
click at [708, 549] on span "Agregar Documento" at bounding box center [670, 542] width 115 height 13
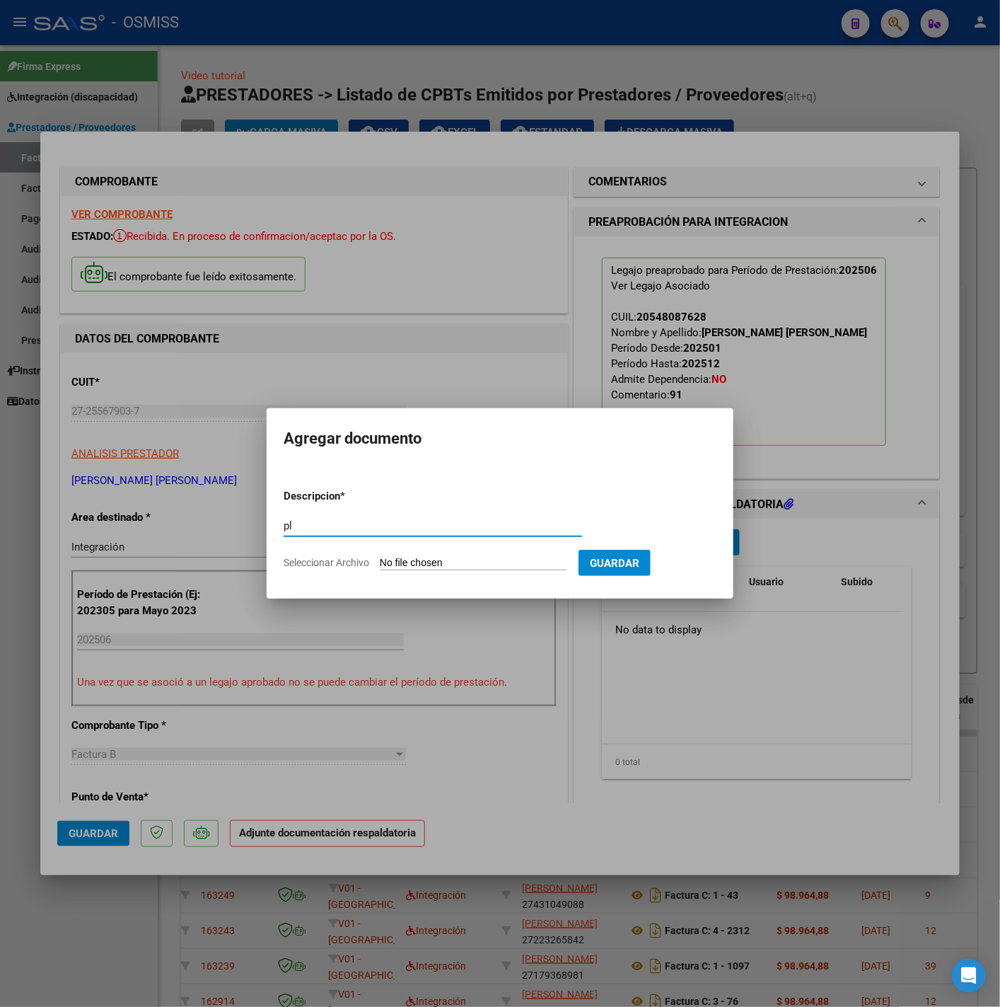
type input "pl"
click at [449, 562] on input "Seleccionar Archivo" at bounding box center [473, 563] width 187 height 13
type input "C:\fakepath\santillan deffino junio psicologia - Mariana Jimena Perez Bruno.pdf"
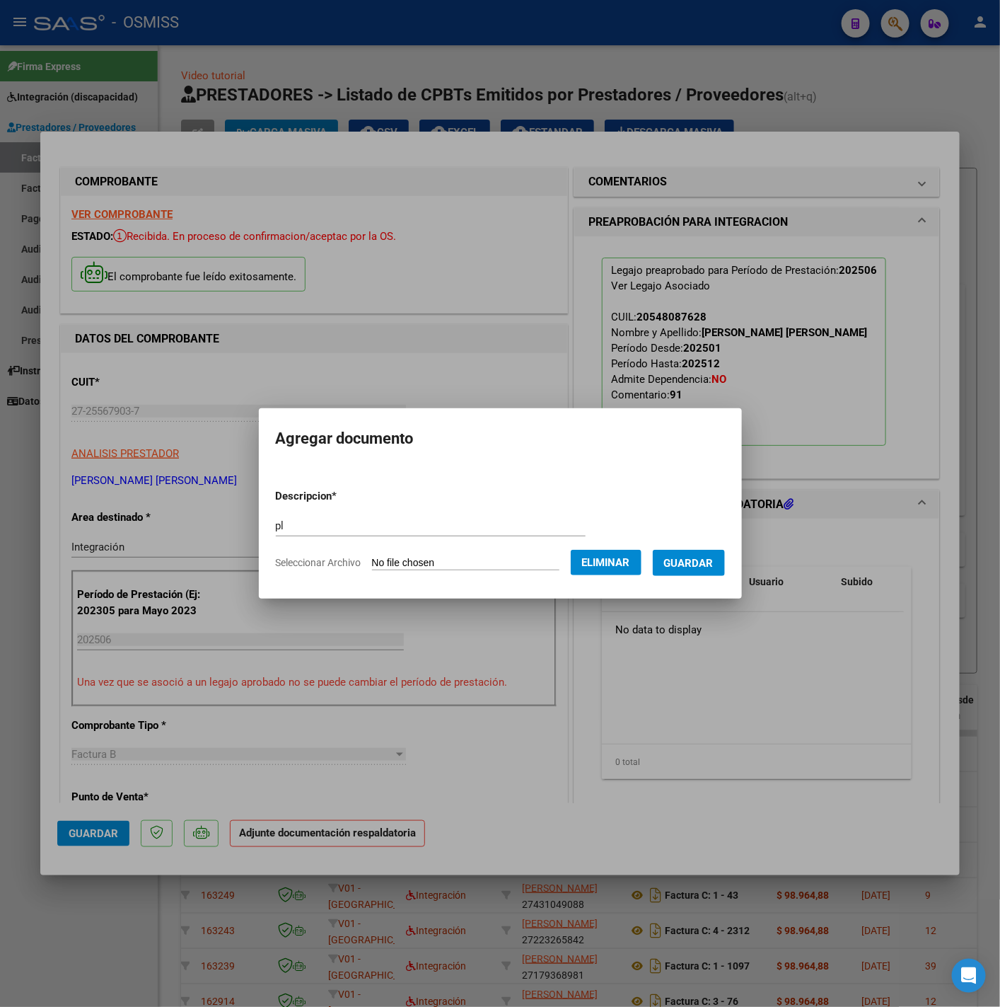
click at [678, 565] on span "Guardar" at bounding box center [689, 563] width 50 height 13
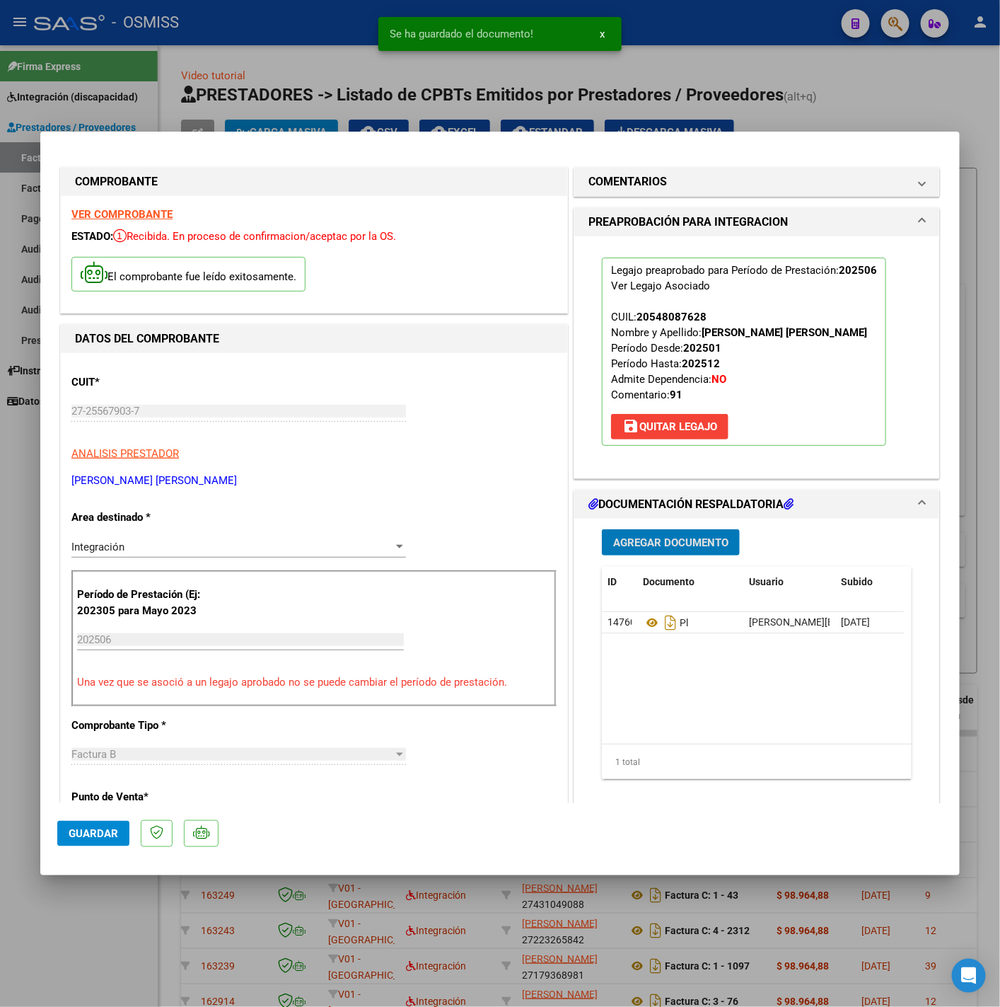
click at [637, 550] on button "Agregar Documento" at bounding box center [671, 542] width 138 height 26
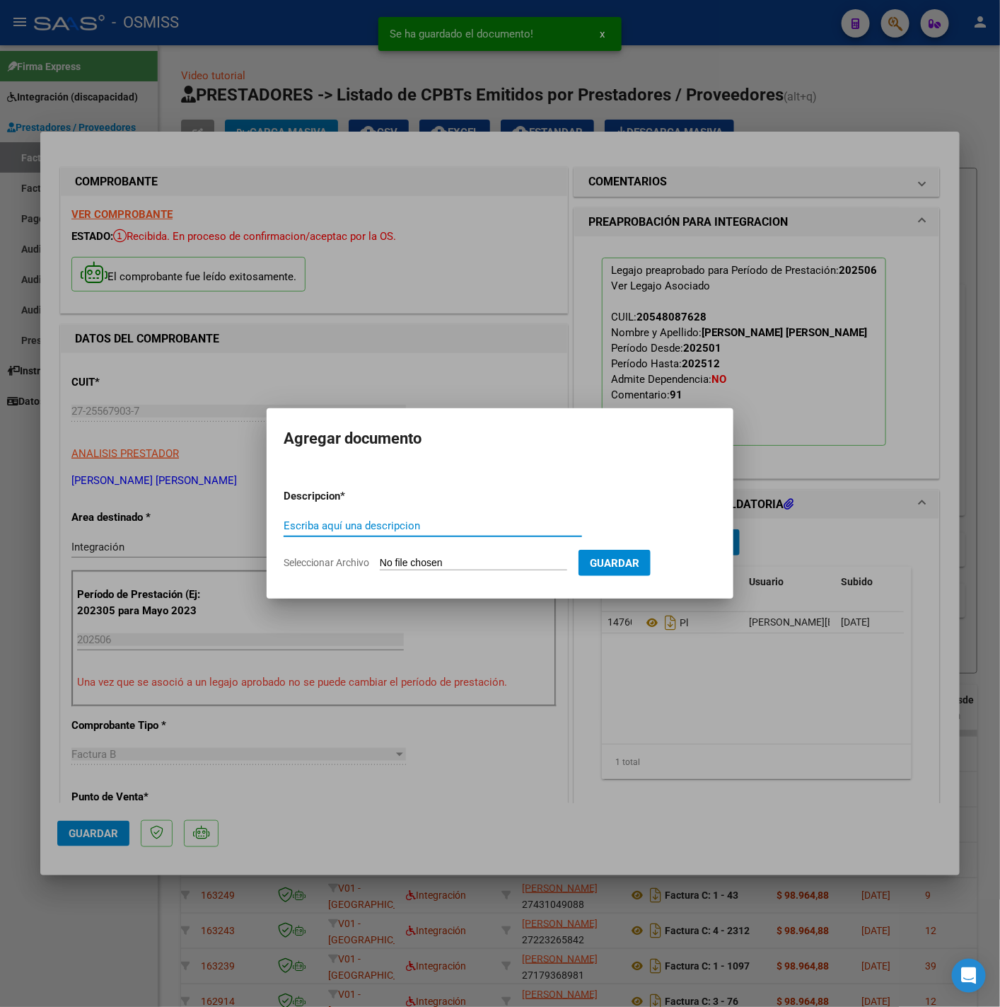
click at [438, 523] on input "Escriba aquí una descripcion" at bounding box center [433, 525] width 299 height 13
type input "if"
click at [490, 569] on input "Seleccionar Archivo" at bounding box center [473, 563] width 187 height 13
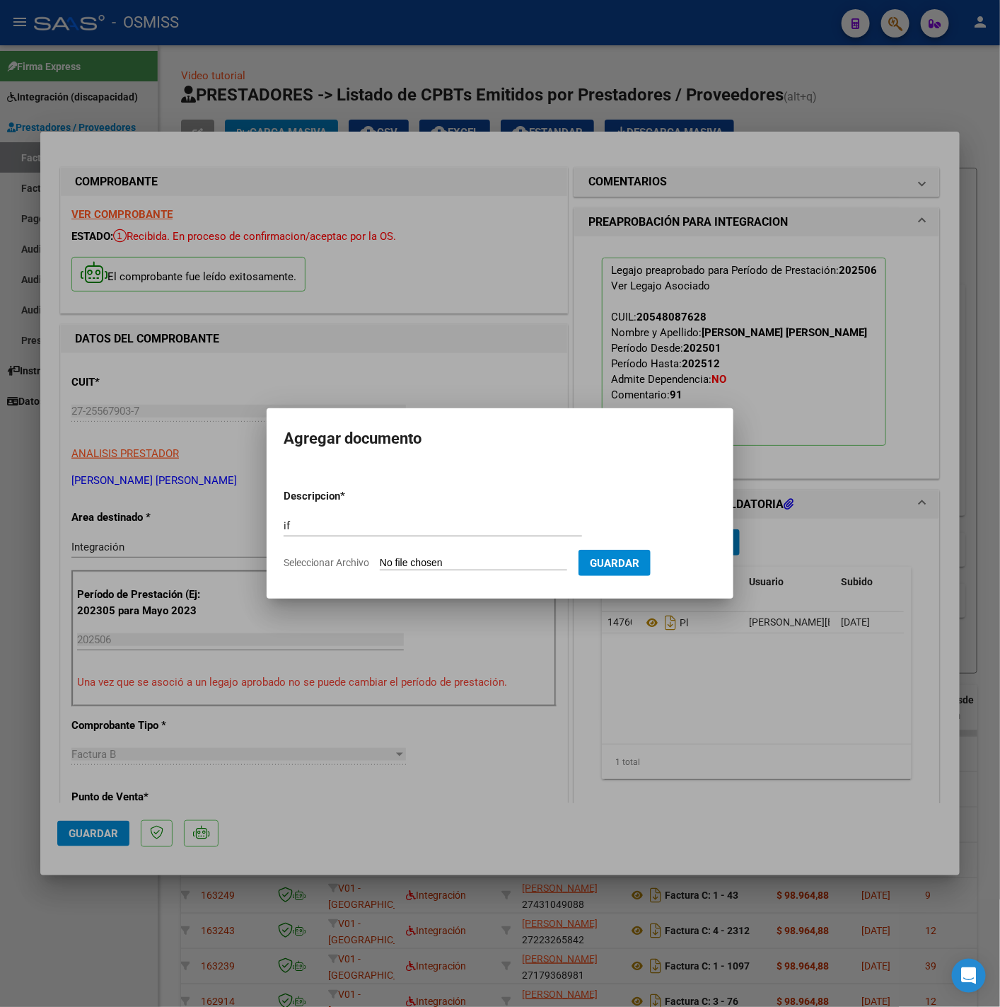
type input "C:\fakepath\informe evolutivo psicologia santillan deffino - Mariana Jimena Per…"
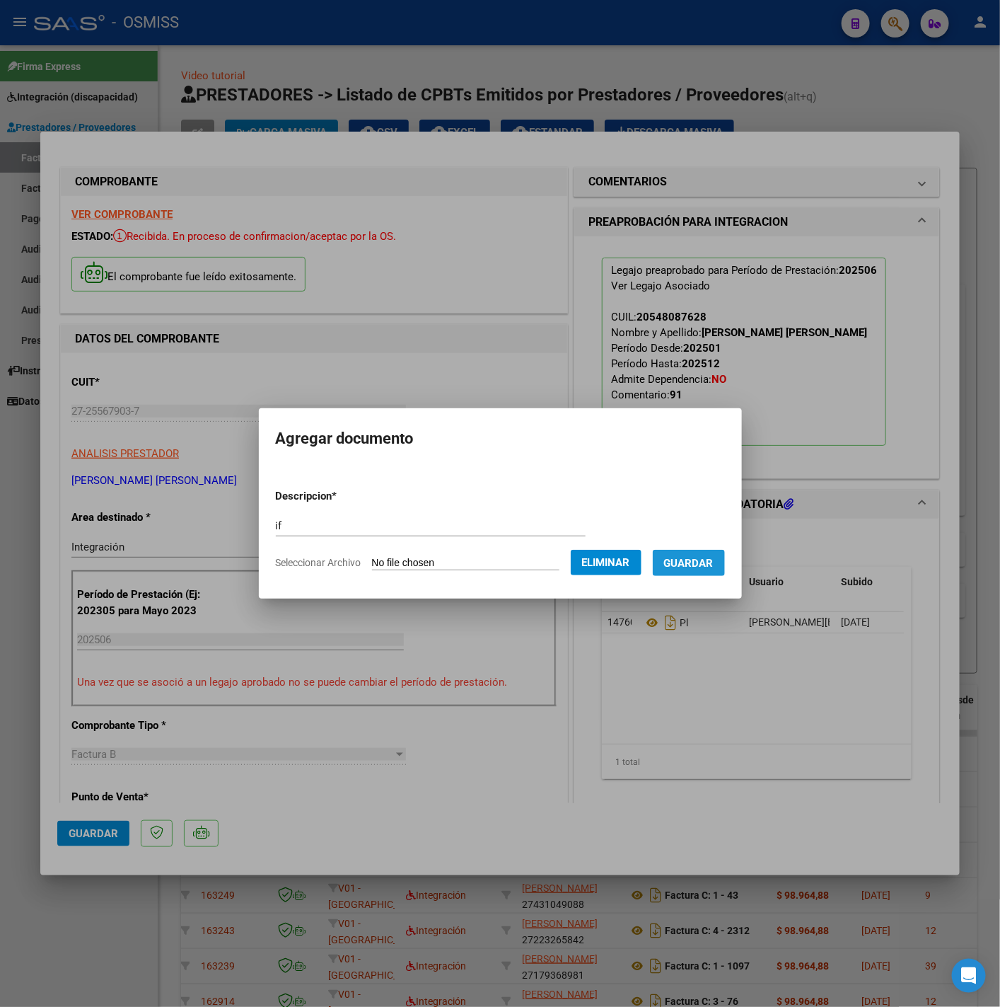
click at [697, 569] on button "Guardar" at bounding box center [689, 563] width 72 height 26
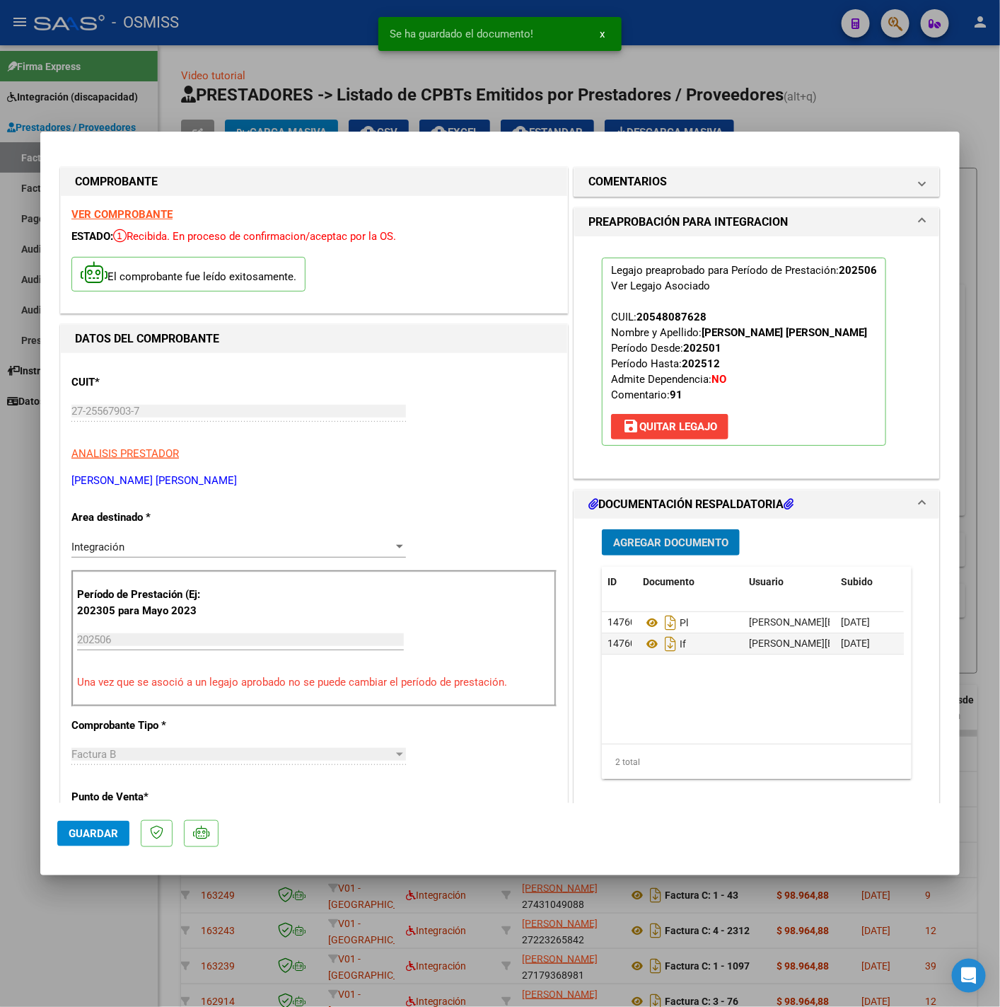
click at [100, 836] on span "Guardar" at bounding box center [94, 833] width 50 height 13
click at [103, 921] on div at bounding box center [500, 503] width 1000 height 1007
type input "$ 0,00"
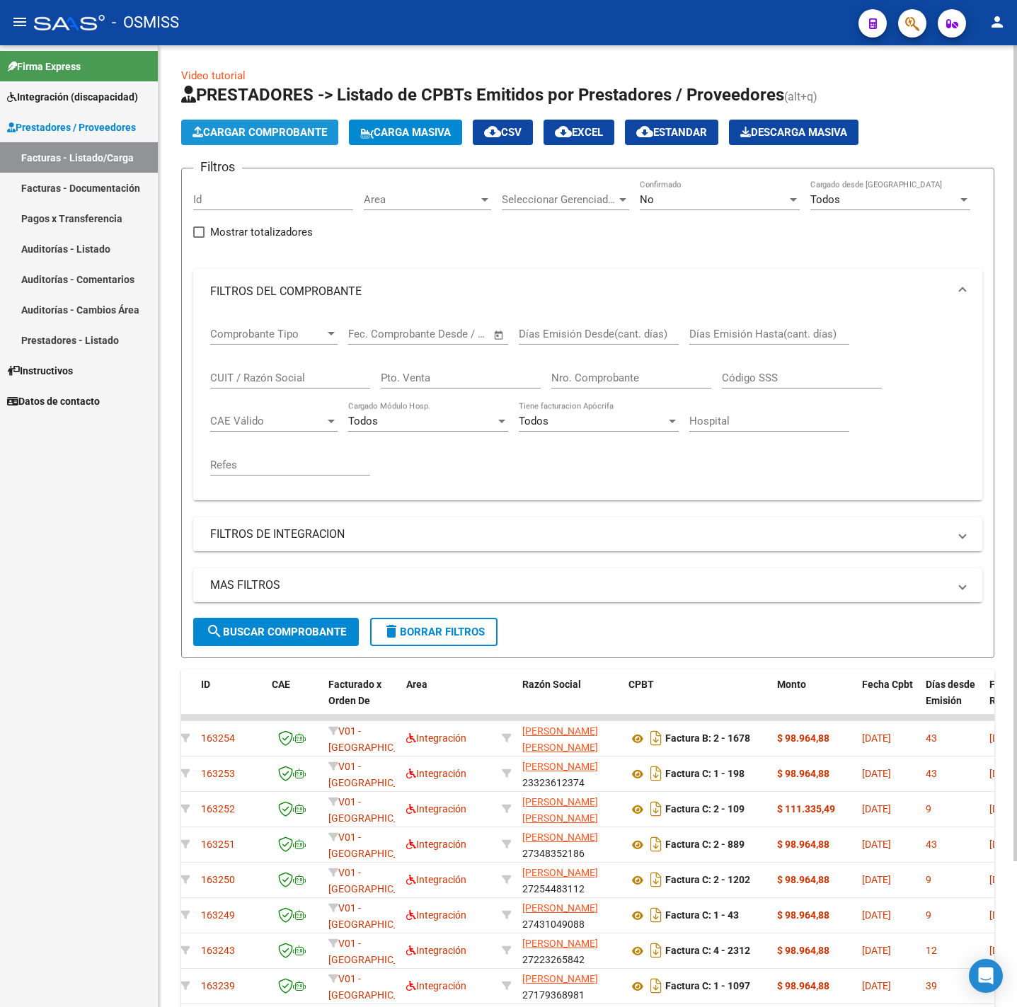
click at [287, 134] on span "Cargar Comprobante" at bounding box center [259, 132] width 134 height 13
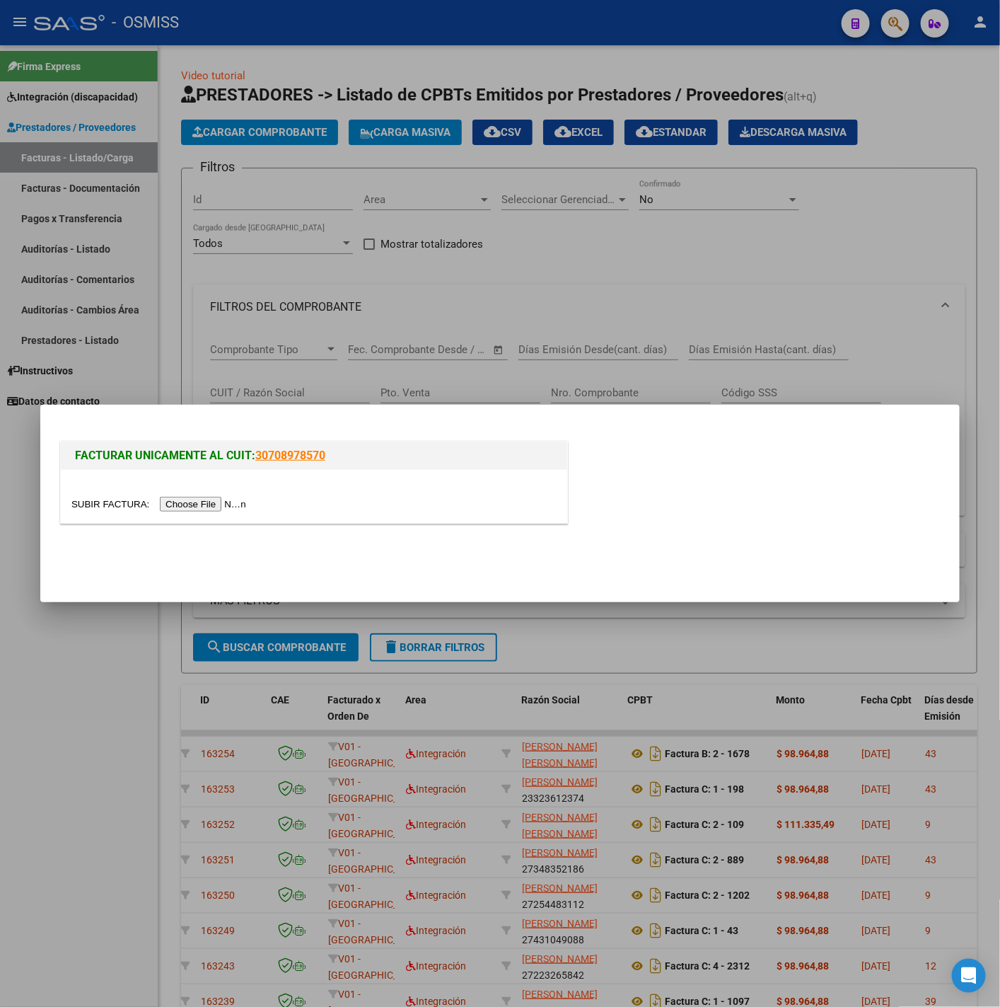
click at [223, 503] on input "file" at bounding box center [160, 504] width 179 height 15
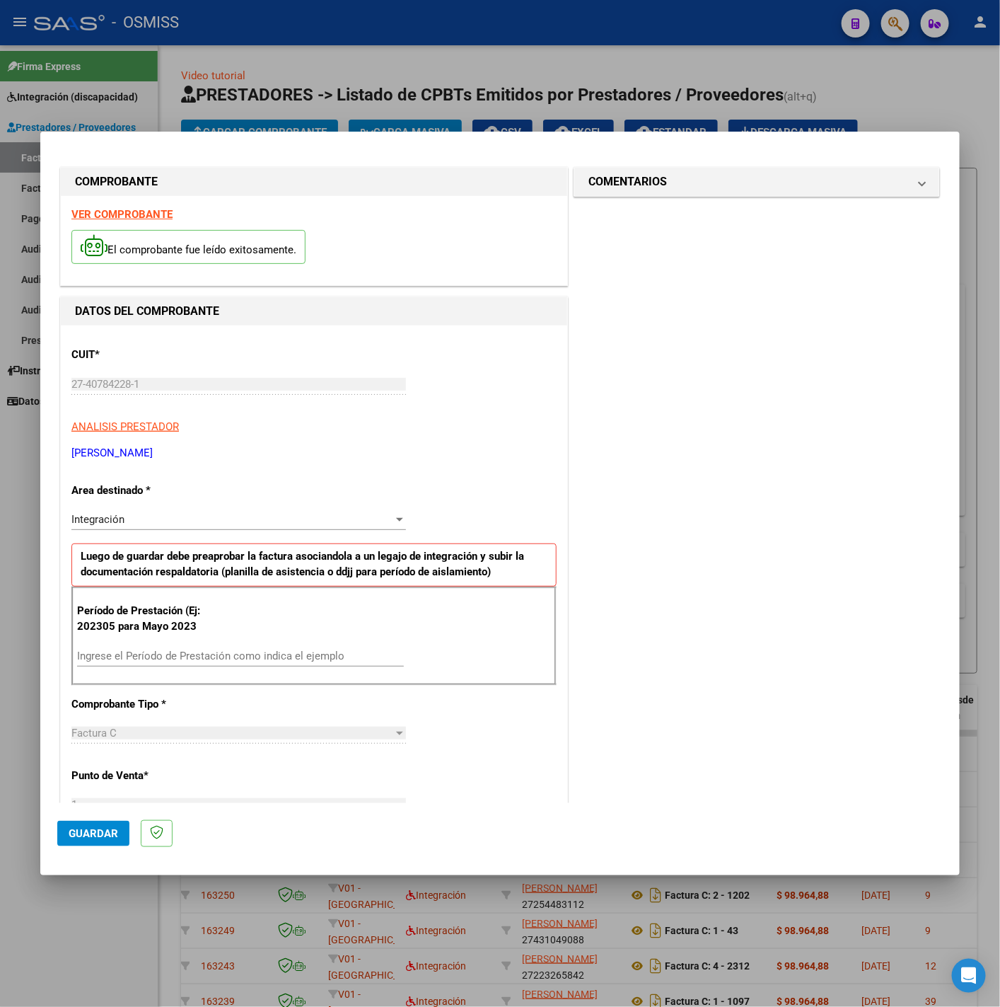
scroll to position [106, 0]
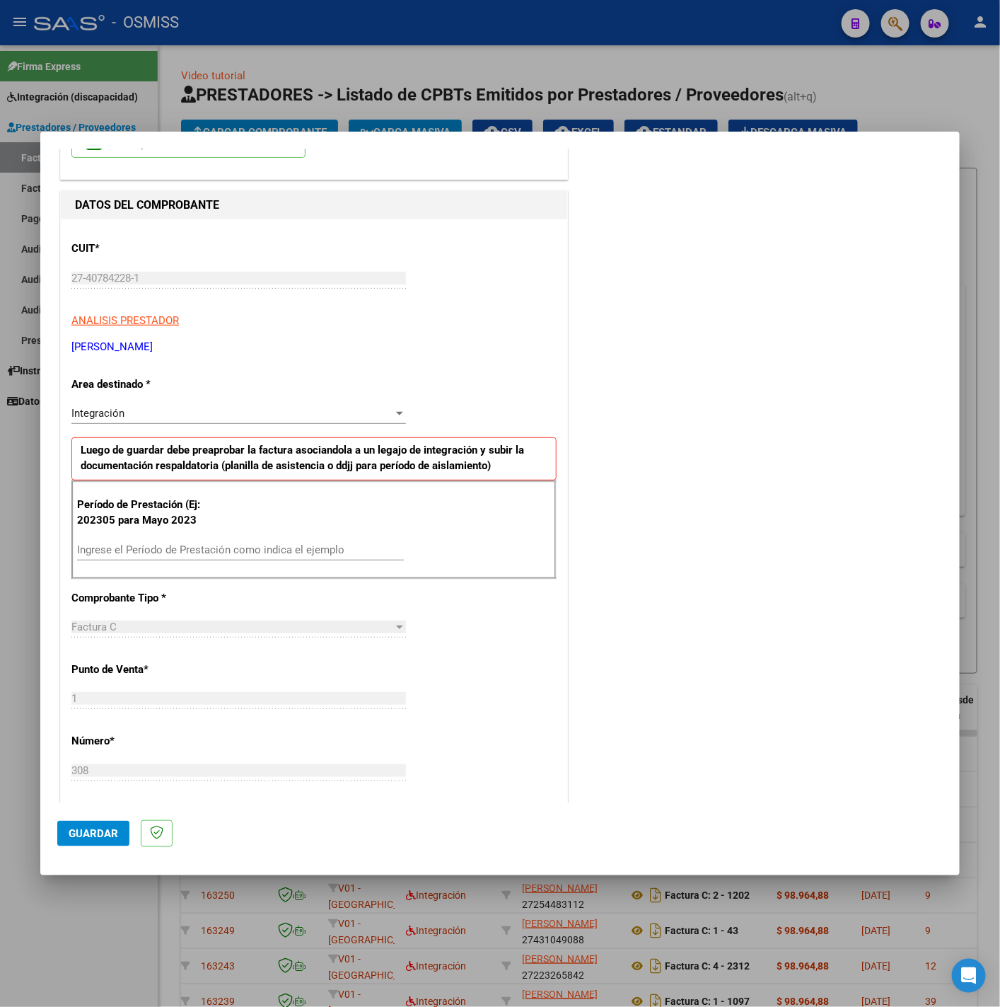
click at [229, 550] on input "Ingrese el Período de Prestación como indica el ejemplo" at bounding box center [240, 549] width 327 height 13
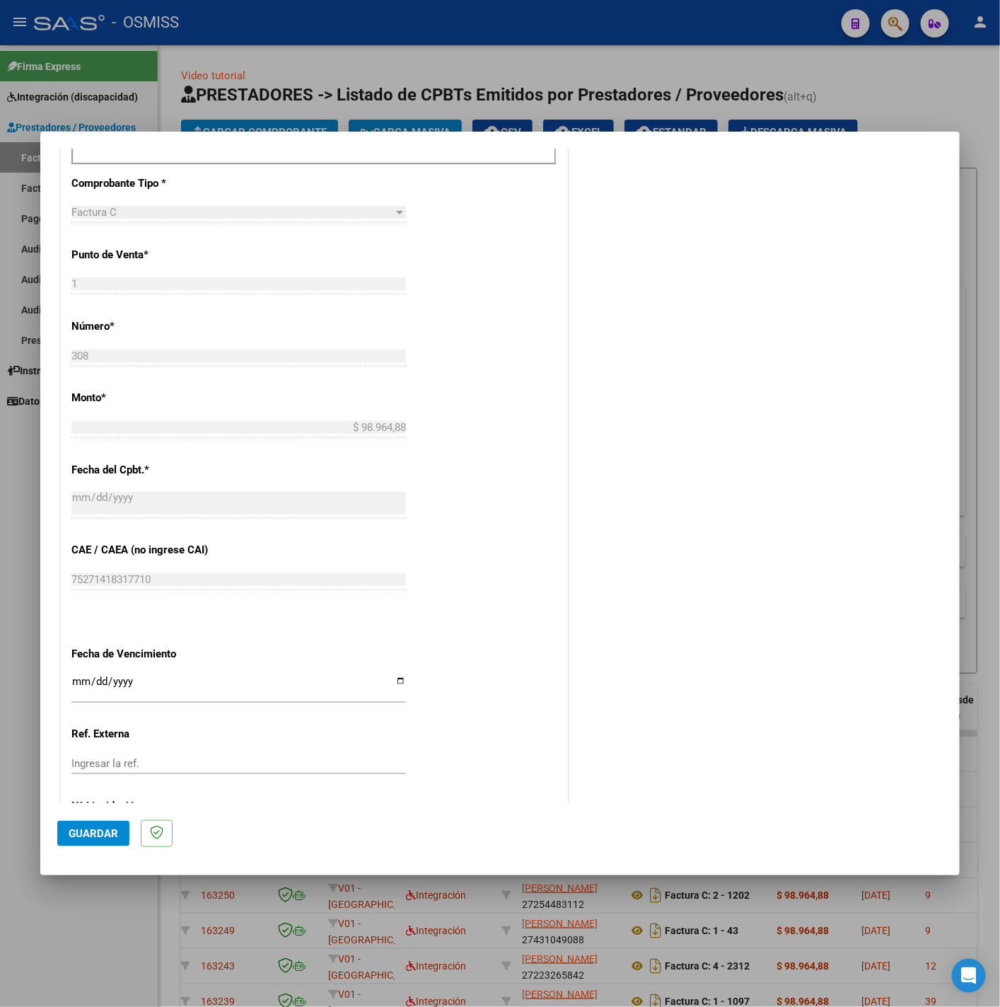
scroll to position [594, 0]
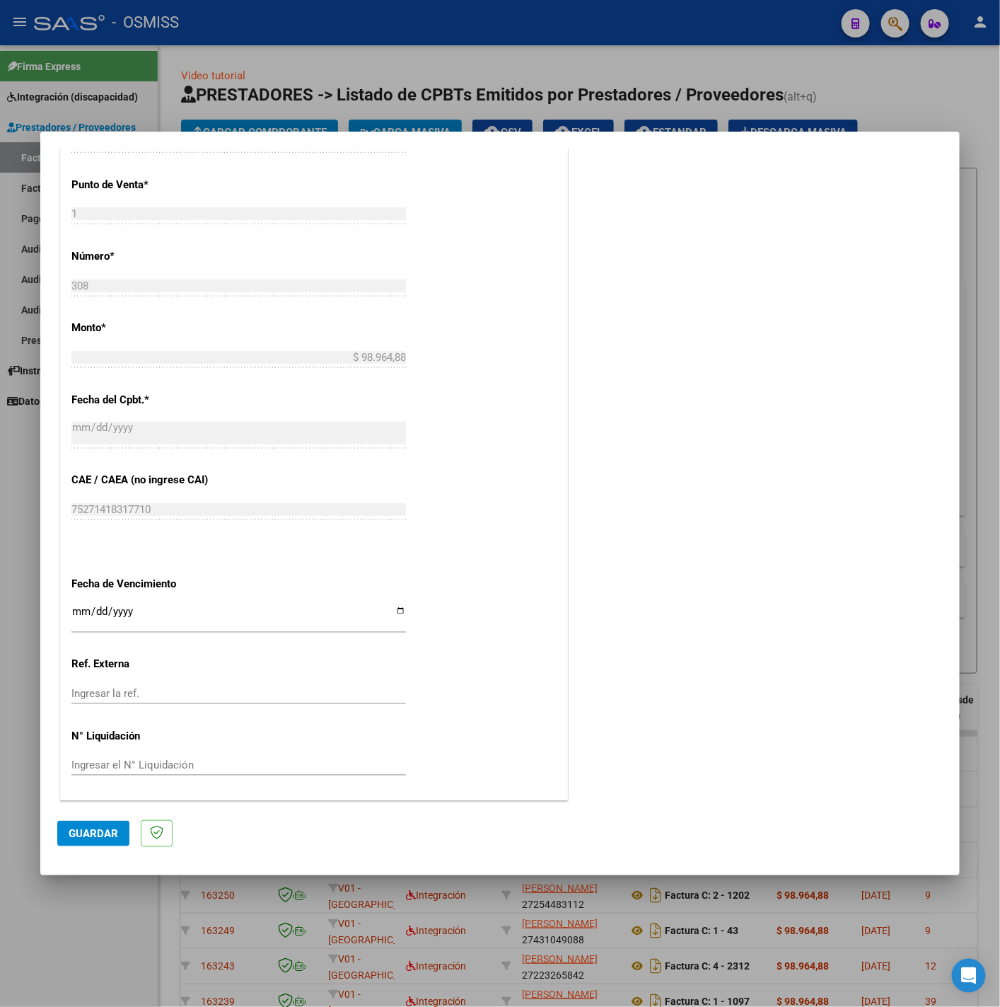
type input "202506"
click at [75, 611] on input "Ingresar la fecha" at bounding box center [238, 617] width 335 height 23
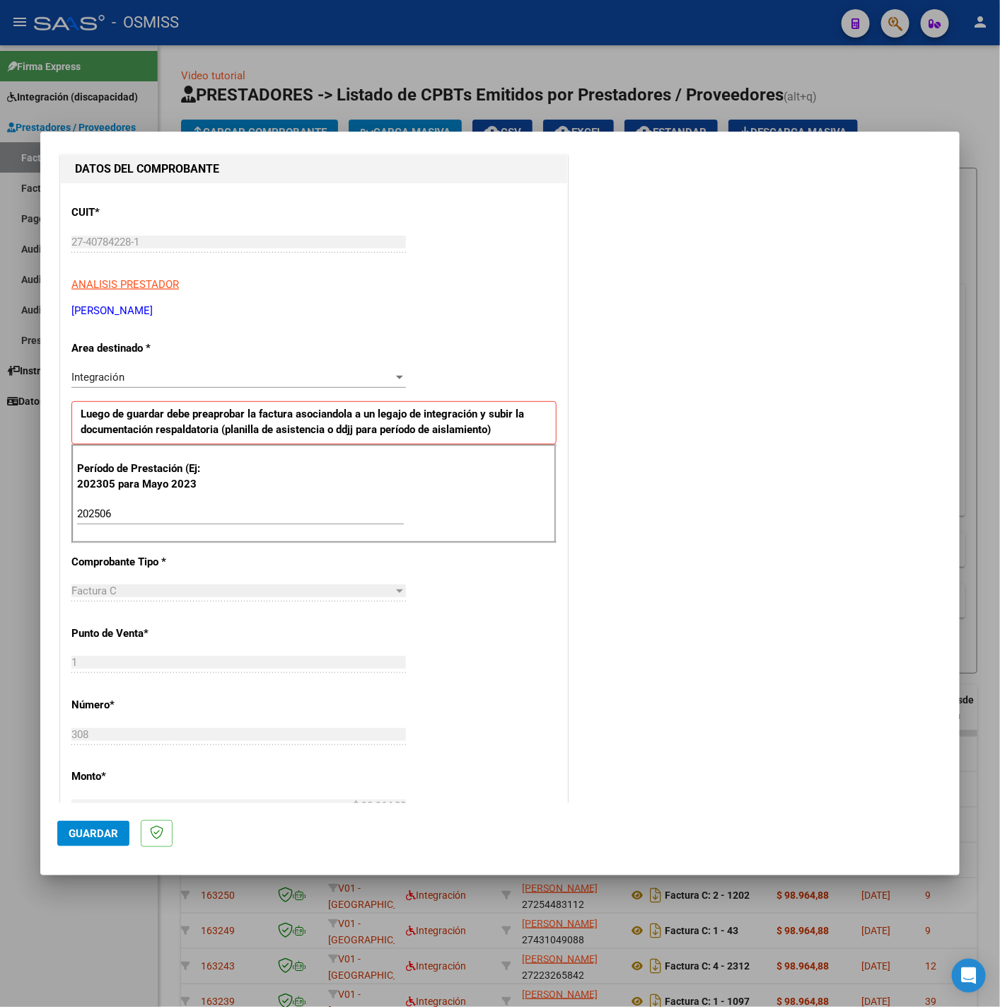
scroll to position [0, 0]
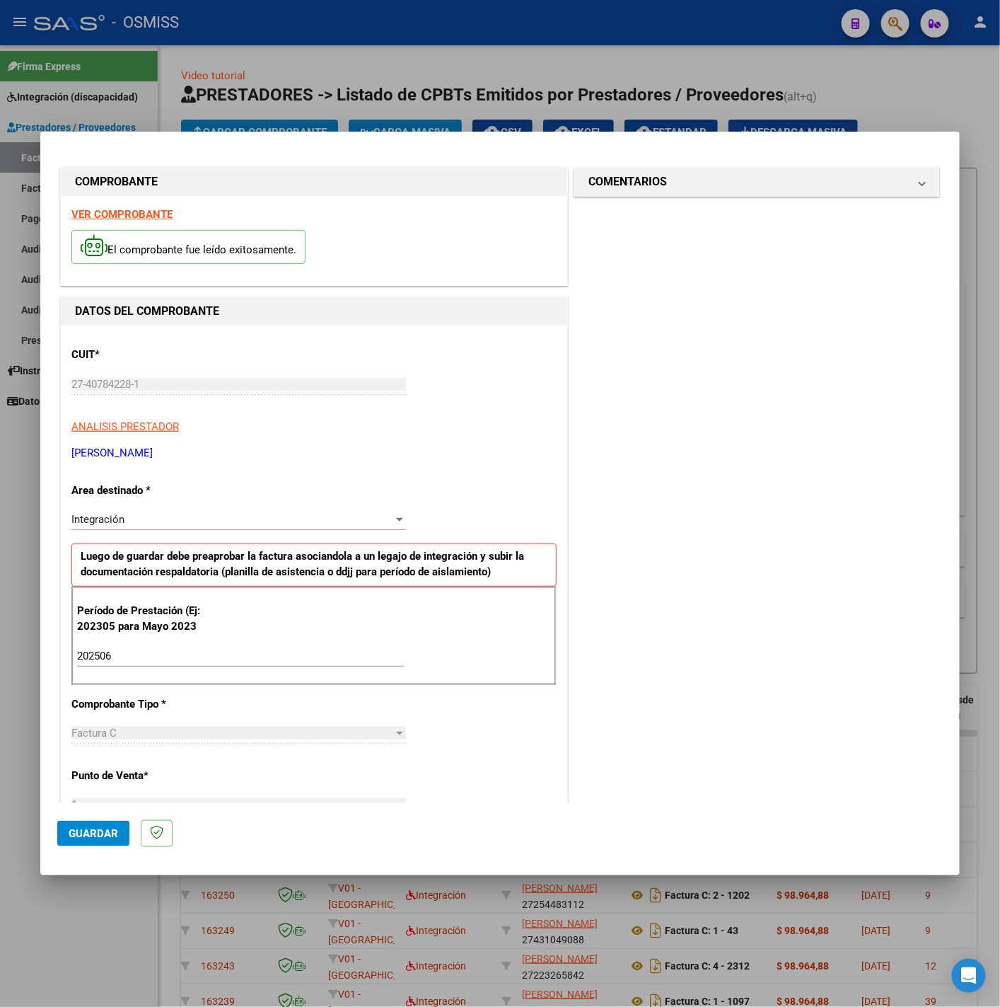
click at [145, 224] on div "El comprobante fue leído exitosamente." at bounding box center [313, 249] width 485 height 52
click at [140, 217] on strong "VER COMPROBANTE" at bounding box center [121, 214] width 101 height 13
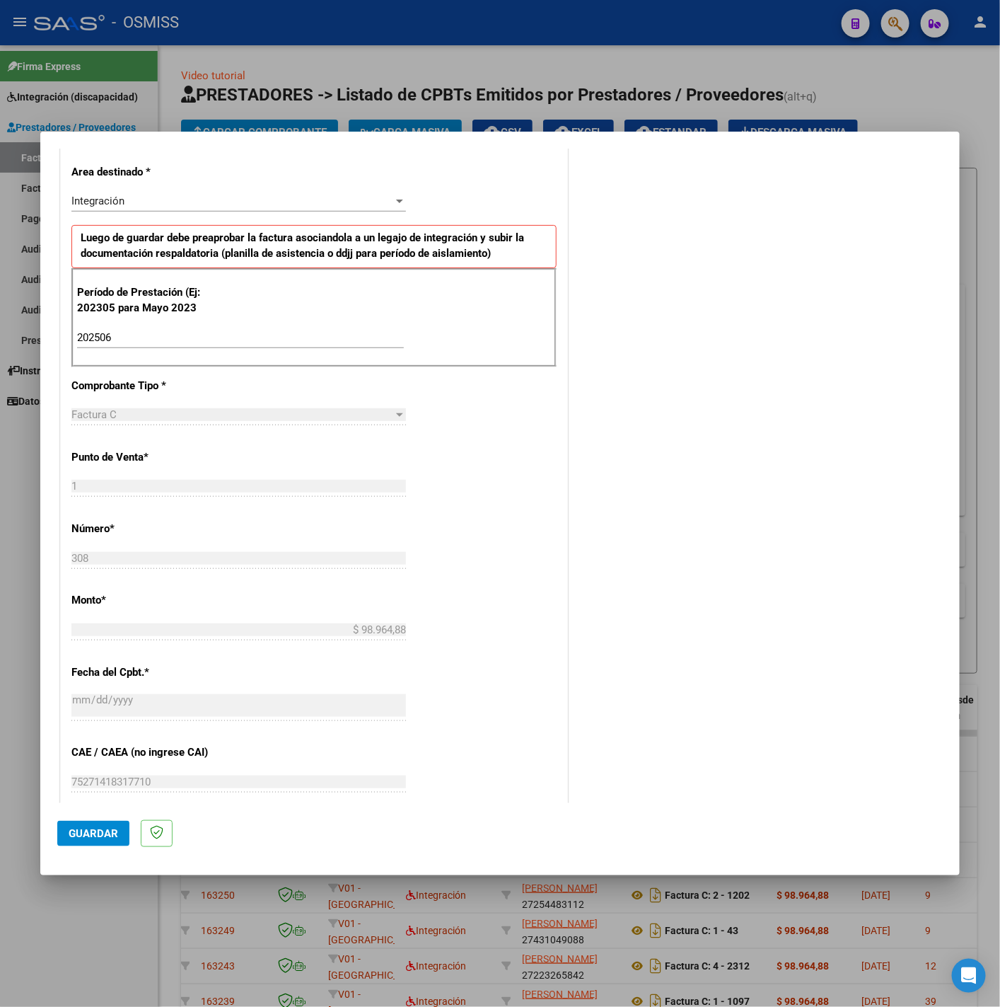
scroll to position [594, 0]
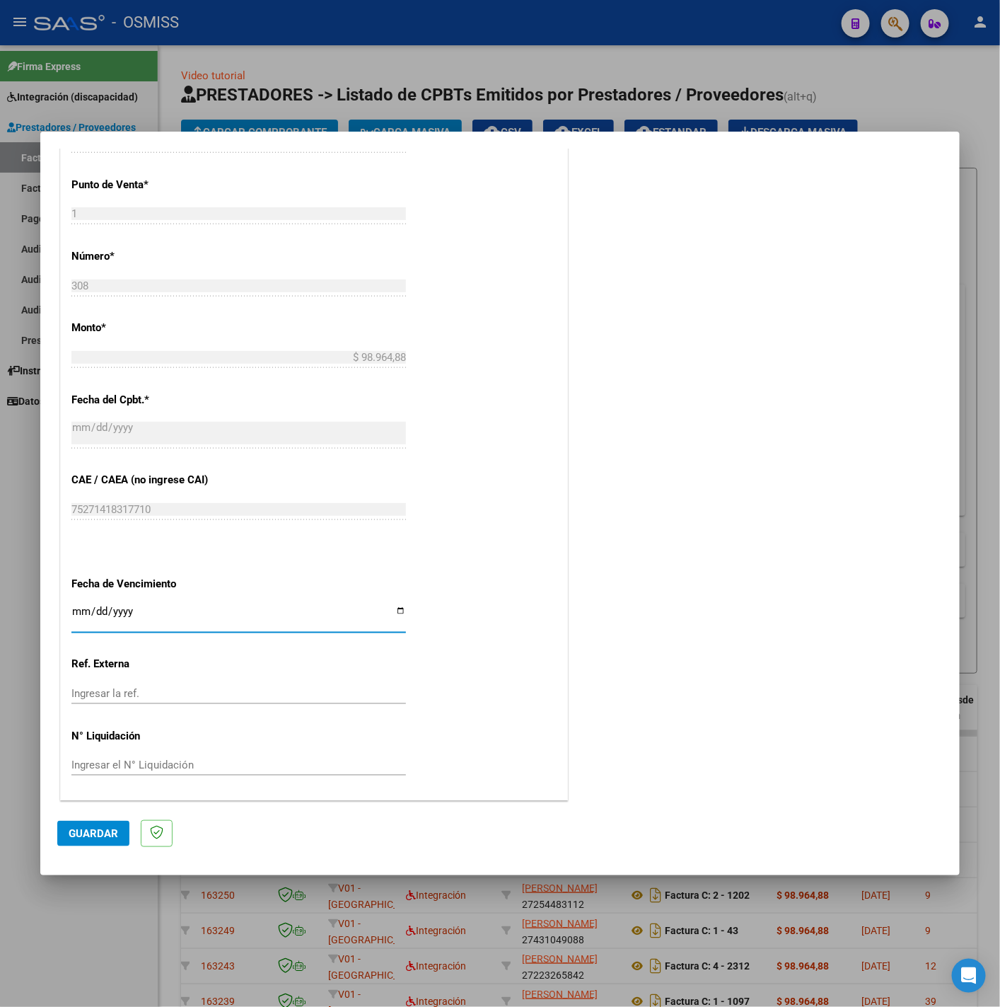
click at [83, 608] on input "Ingresar la fecha" at bounding box center [238, 617] width 335 height 23
type input "2025-07-15"
click at [91, 832] on span "Guardar" at bounding box center [94, 833] width 50 height 13
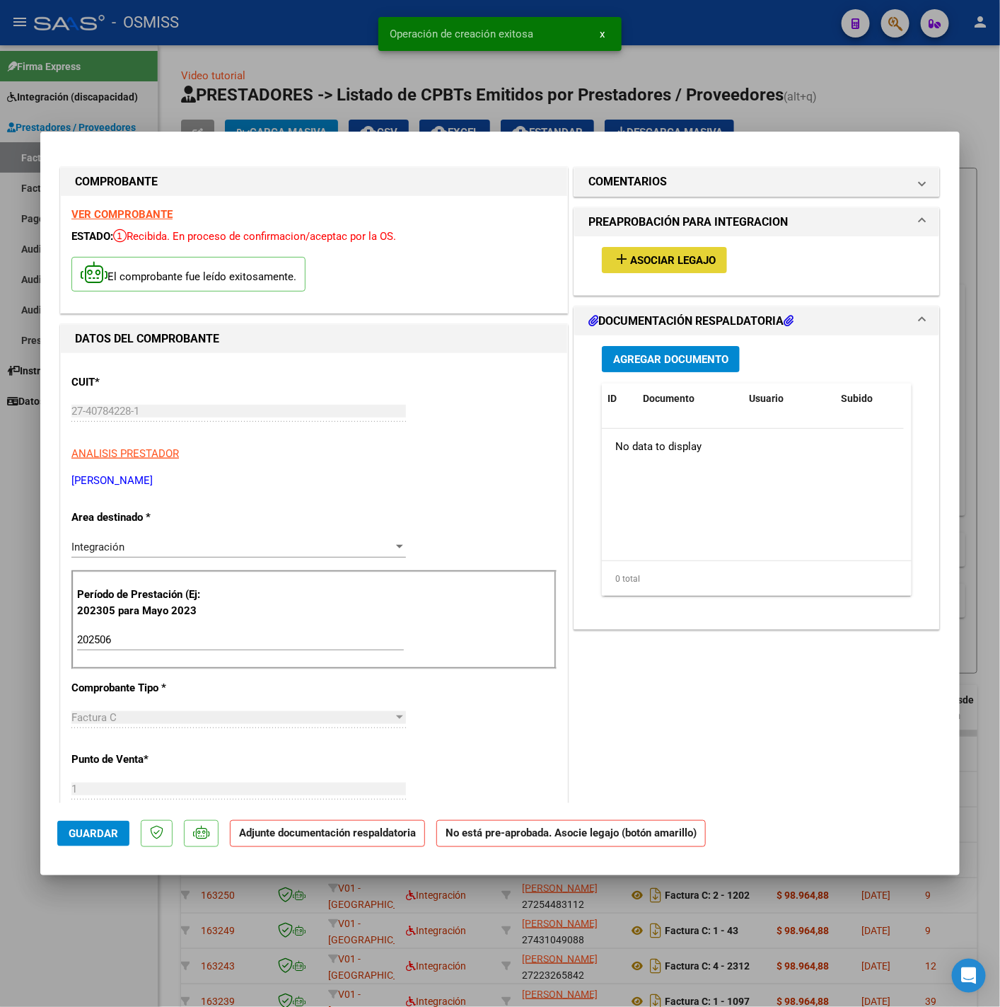
click at [639, 260] on span "Asociar Legajo" at bounding box center [673, 260] width 86 height 13
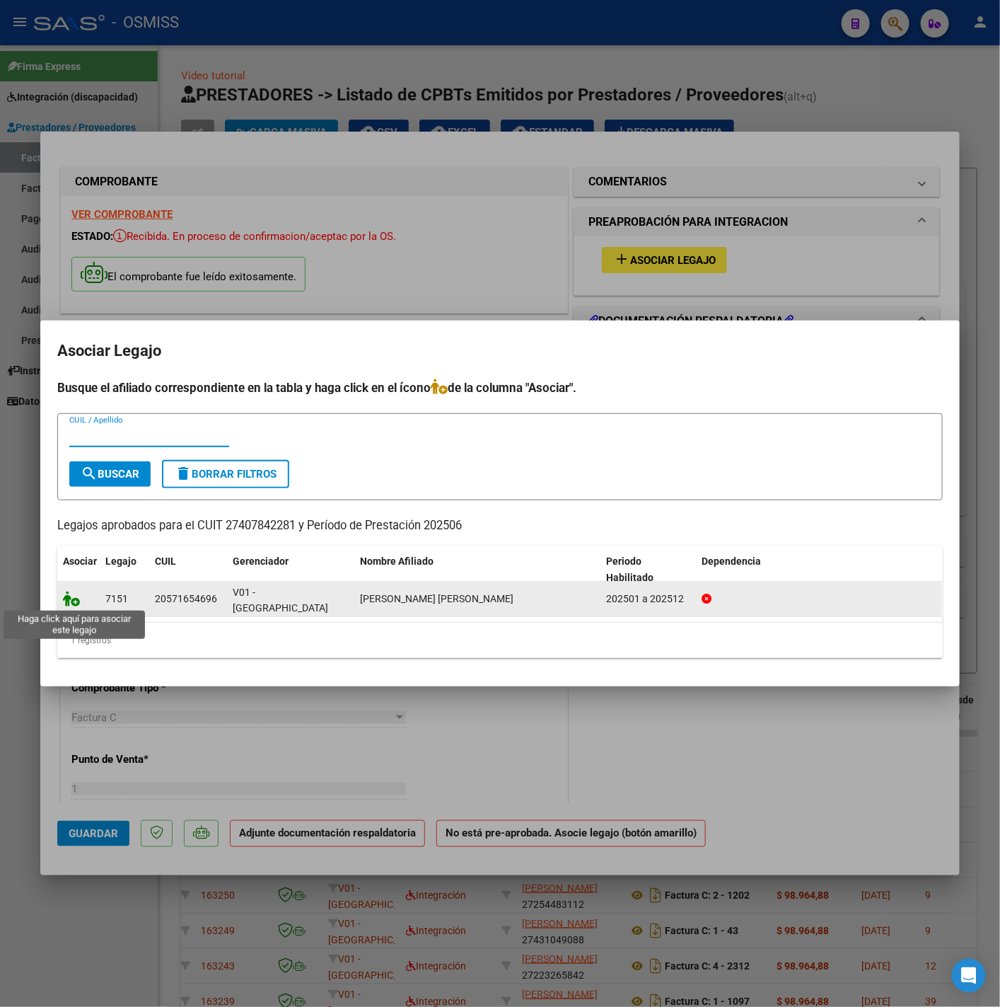
click at [74, 601] on icon at bounding box center [71, 599] width 17 height 16
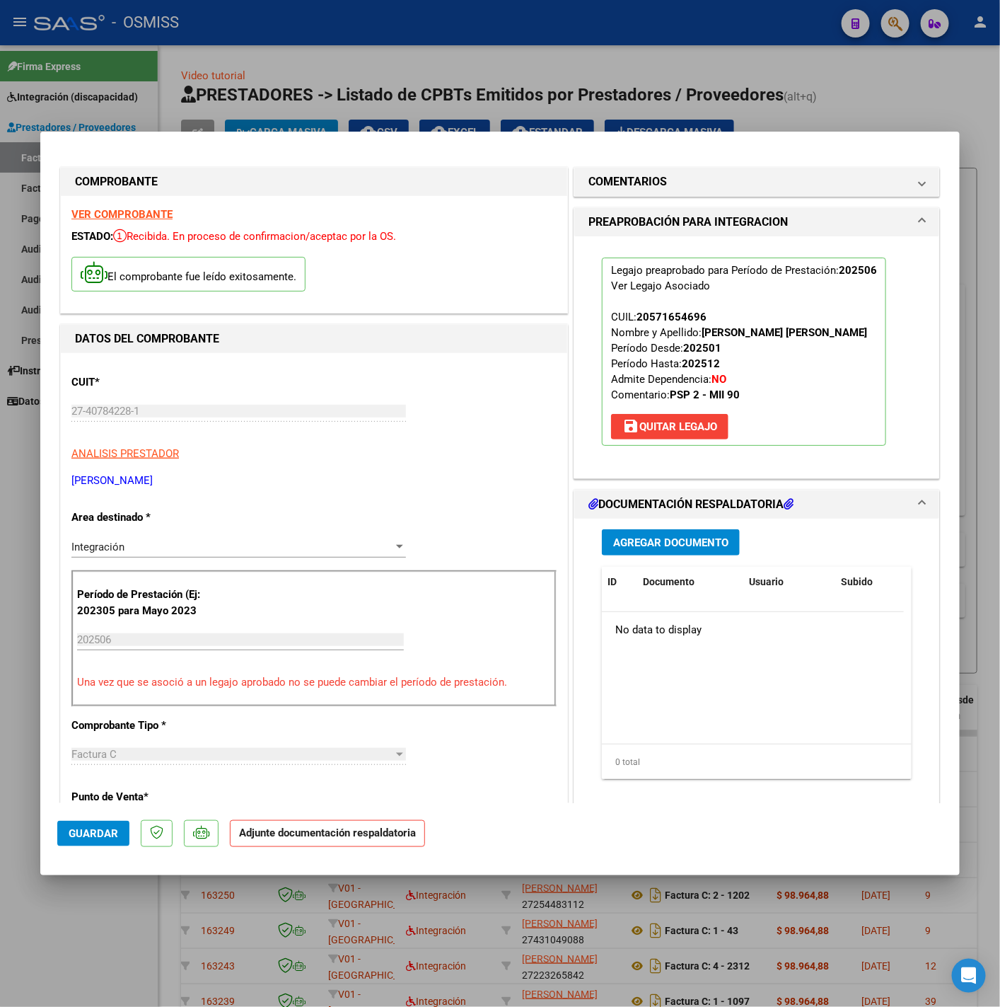
click at [639, 529] on div "Agregar Documento ID Documento Usuario Subido Acción No data to display 0 total…" at bounding box center [757, 660] width 331 height 282
click at [647, 535] on button "Agregar Documento" at bounding box center [671, 542] width 138 height 26
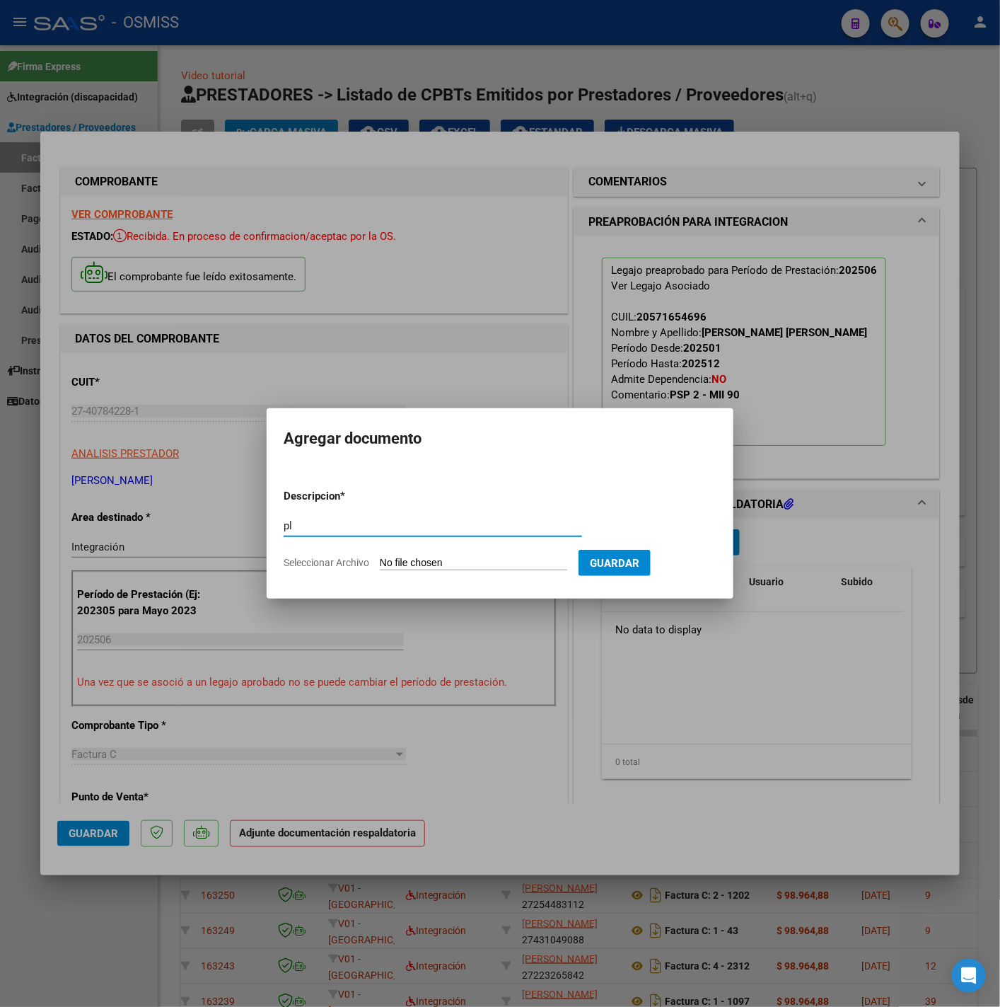
type input "pl"
click at [483, 560] on input "Seleccionar Archivo" at bounding box center [473, 563] width 187 height 13
type input "C:\fakepath\planilla Fabricio - Florencia Serafino.pdf"
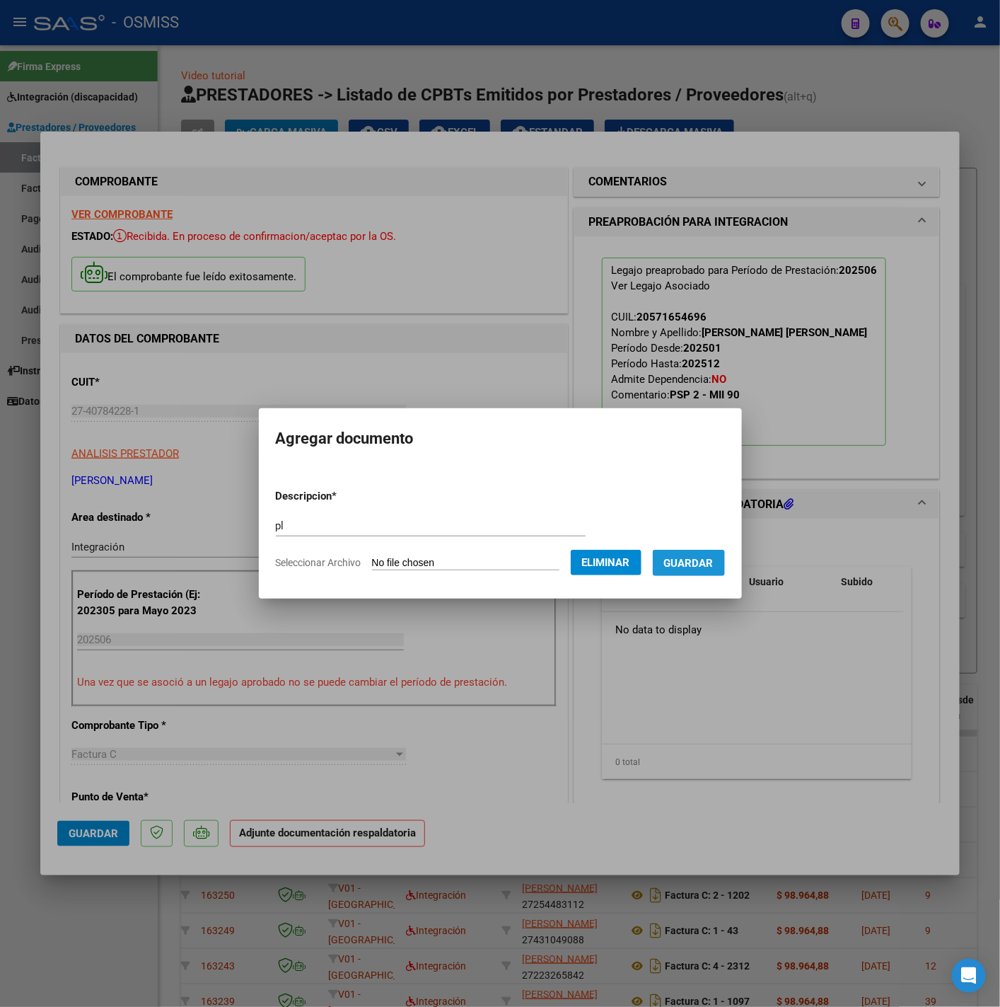
click at [700, 567] on span "Guardar" at bounding box center [689, 563] width 50 height 13
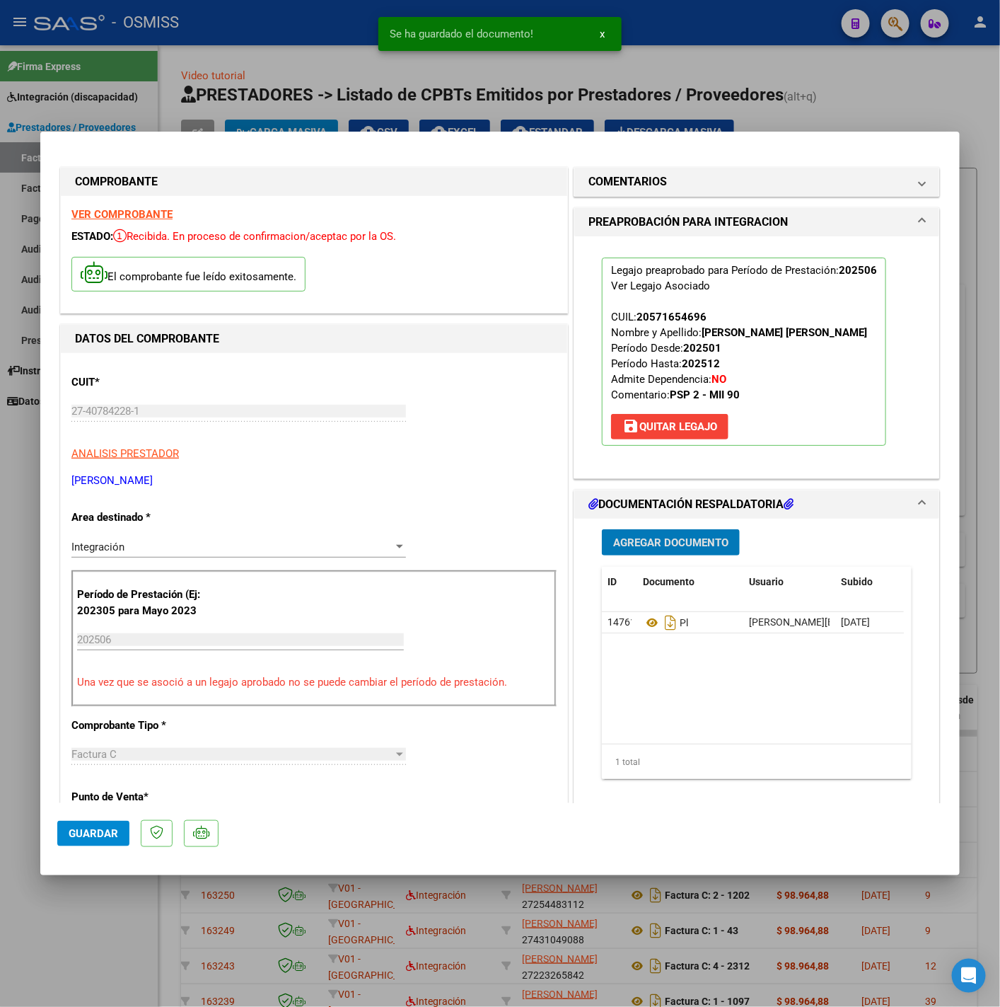
click at [640, 548] on span "Agregar Documento" at bounding box center [670, 542] width 115 height 13
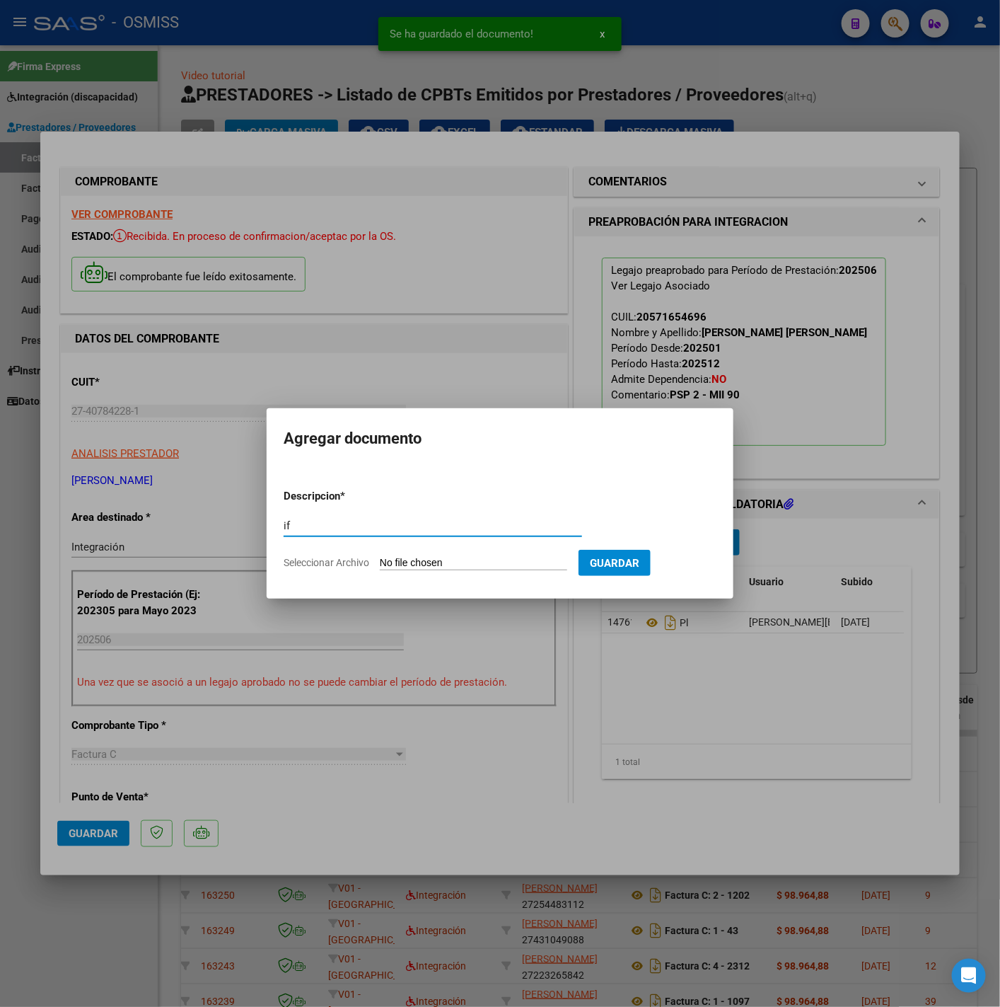
type input "if"
click at [412, 563] on input "Seleccionar Archivo" at bounding box center [473, 563] width 187 height 13
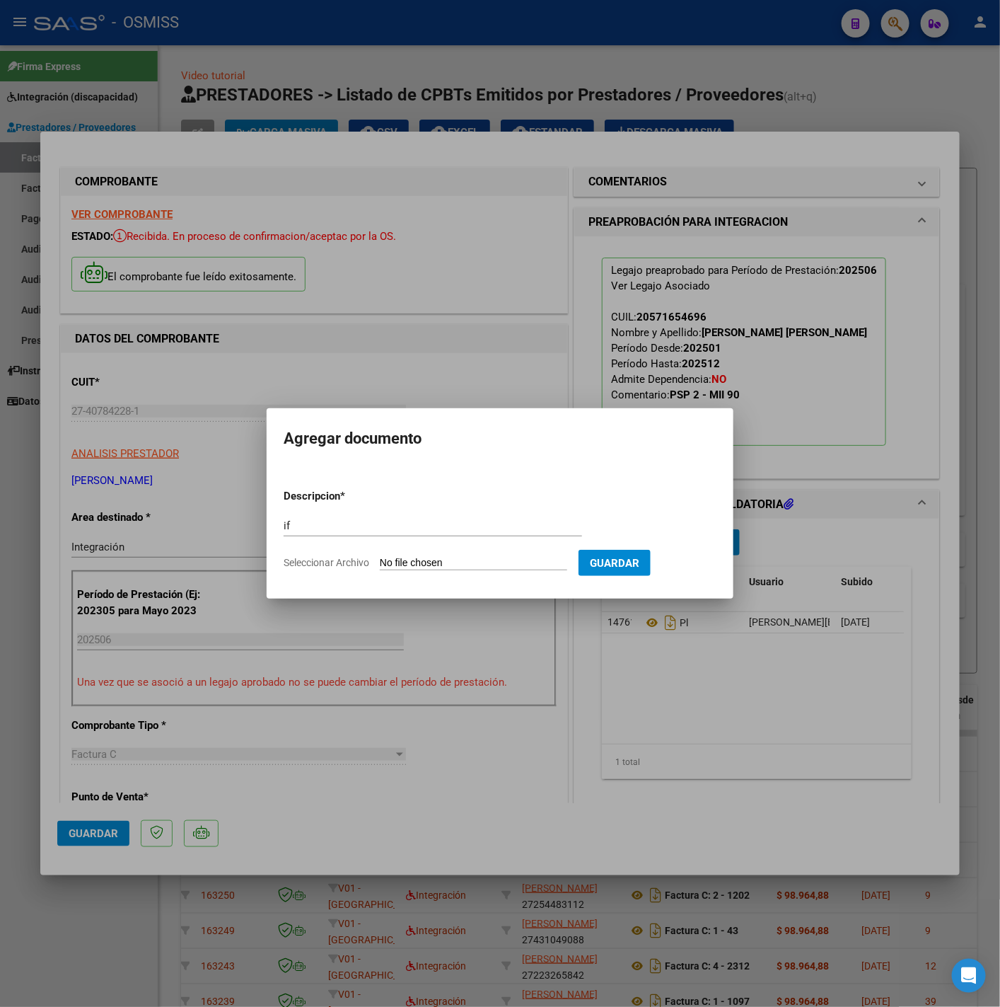
type input "C:\fakepath\Informe semestral Fabricio Baigorria (1) - Florencia Serafino.pdf"
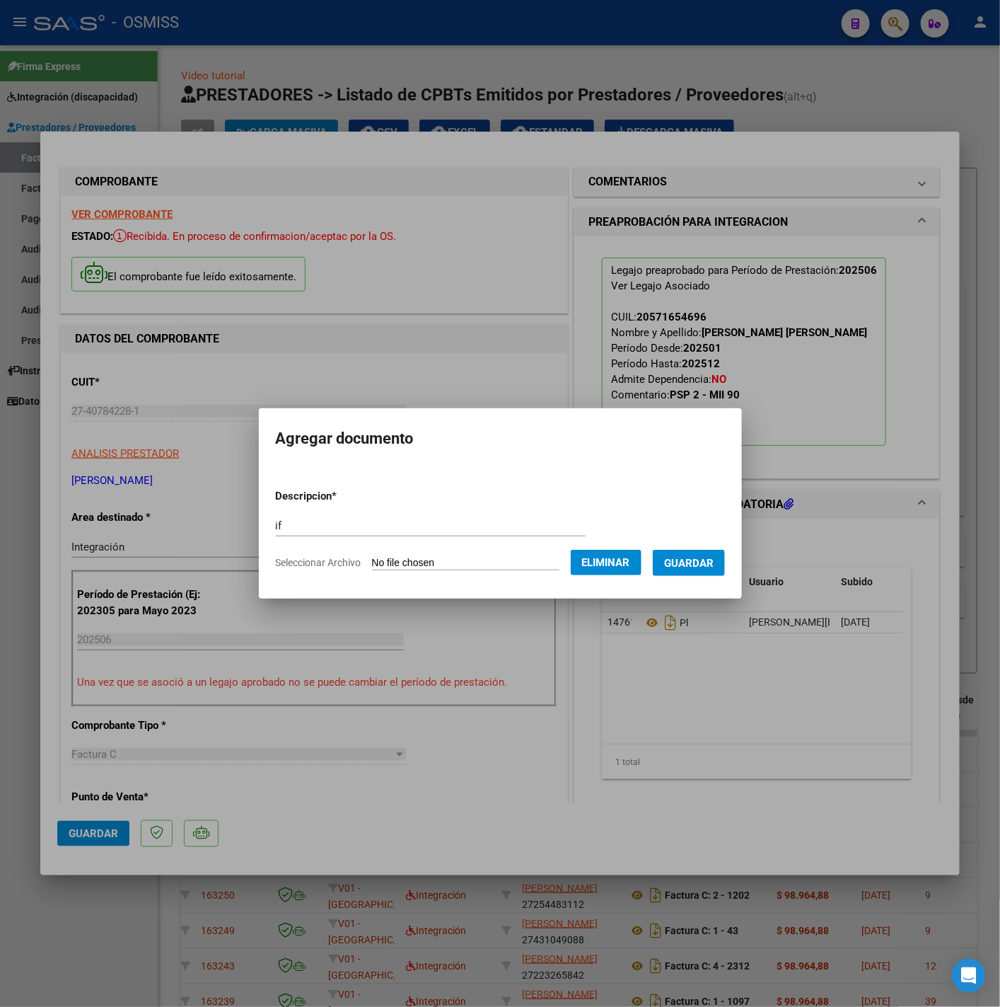
click at [709, 565] on span "Guardar" at bounding box center [689, 563] width 50 height 13
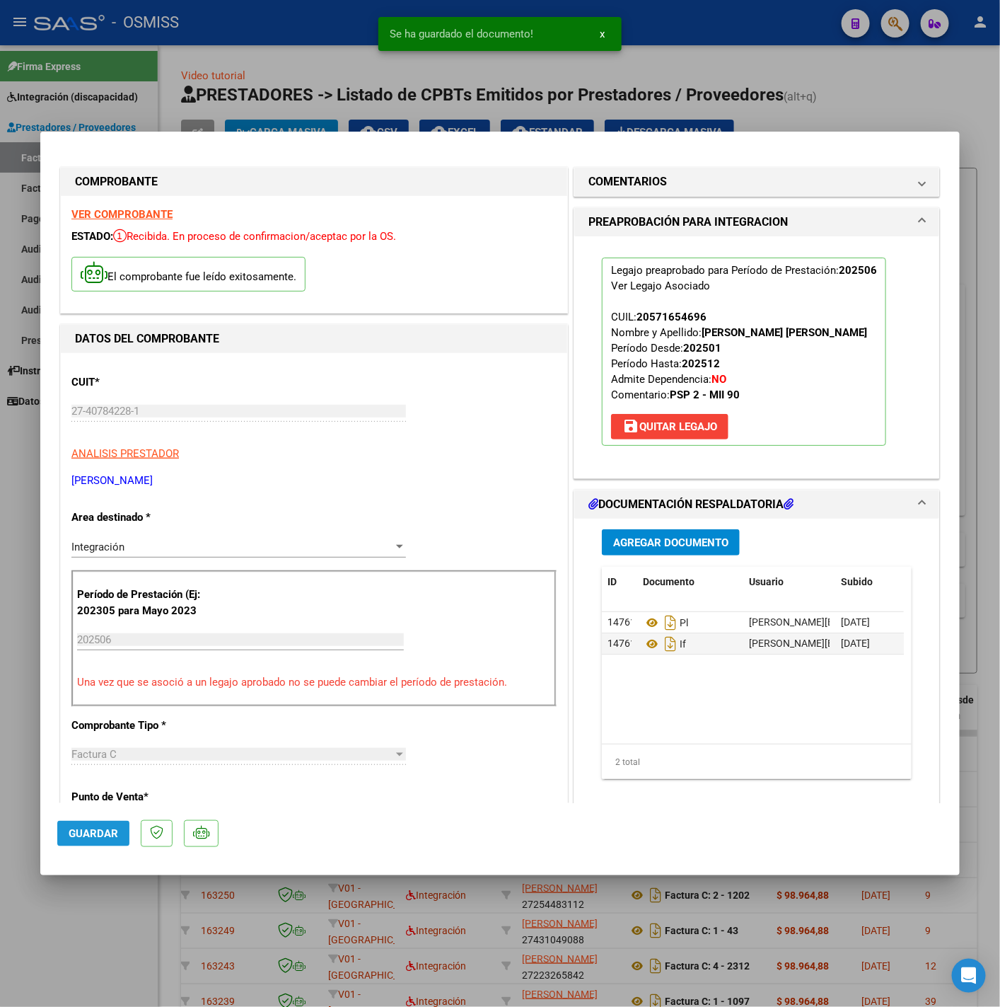
click at [96, 843] on button "Guardar" at bounding box center [93, 833] width 72 height 25
click at [71, 949] on div at bounding box center [500, 503] width 1000 height 1007
type input "$ 0,00"
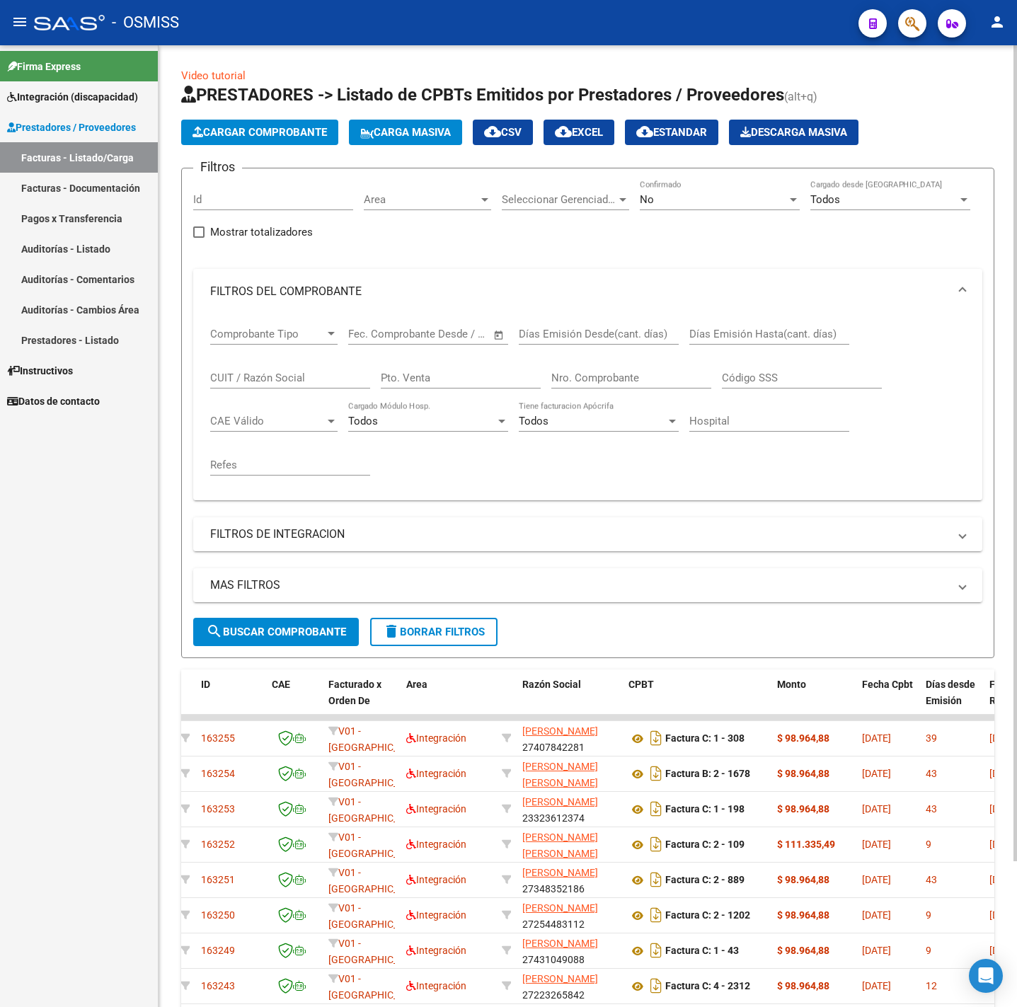
click at [285, 126] on span "Cargar Comprobante" at bounding box center [259, 132] width 134 height 13
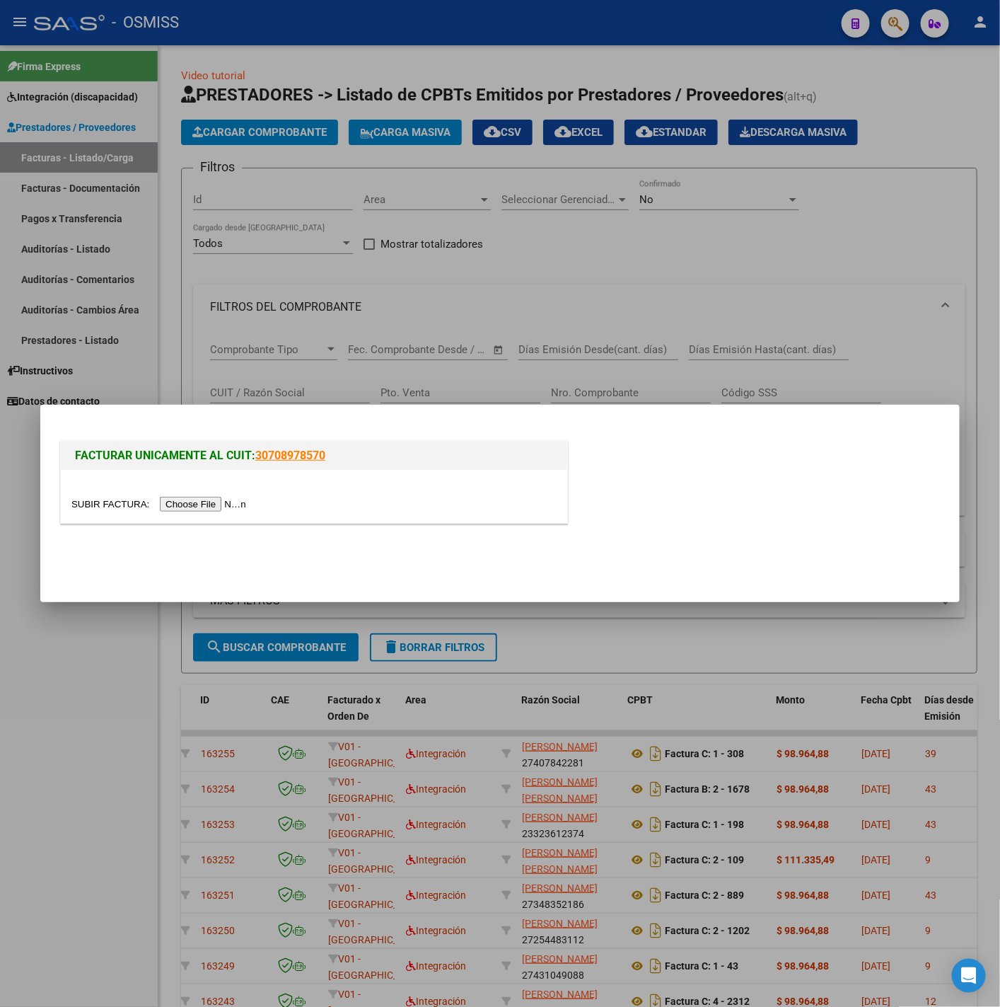
click at [213, 504] on input "file" at bounding box center [160, 504] width 179 height 15
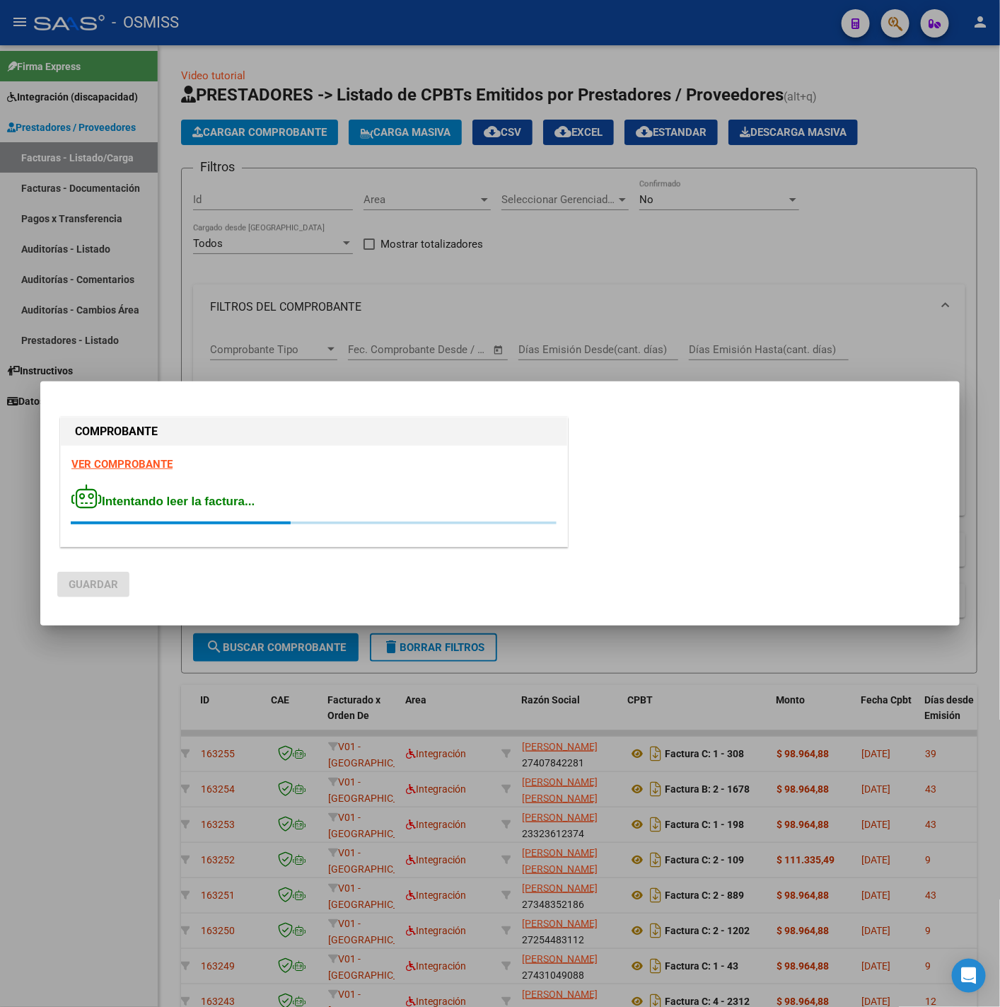
click at [143, 465] on strong "VER COMPROBANTE" at bounding box center [121, 464] width 101 height 13
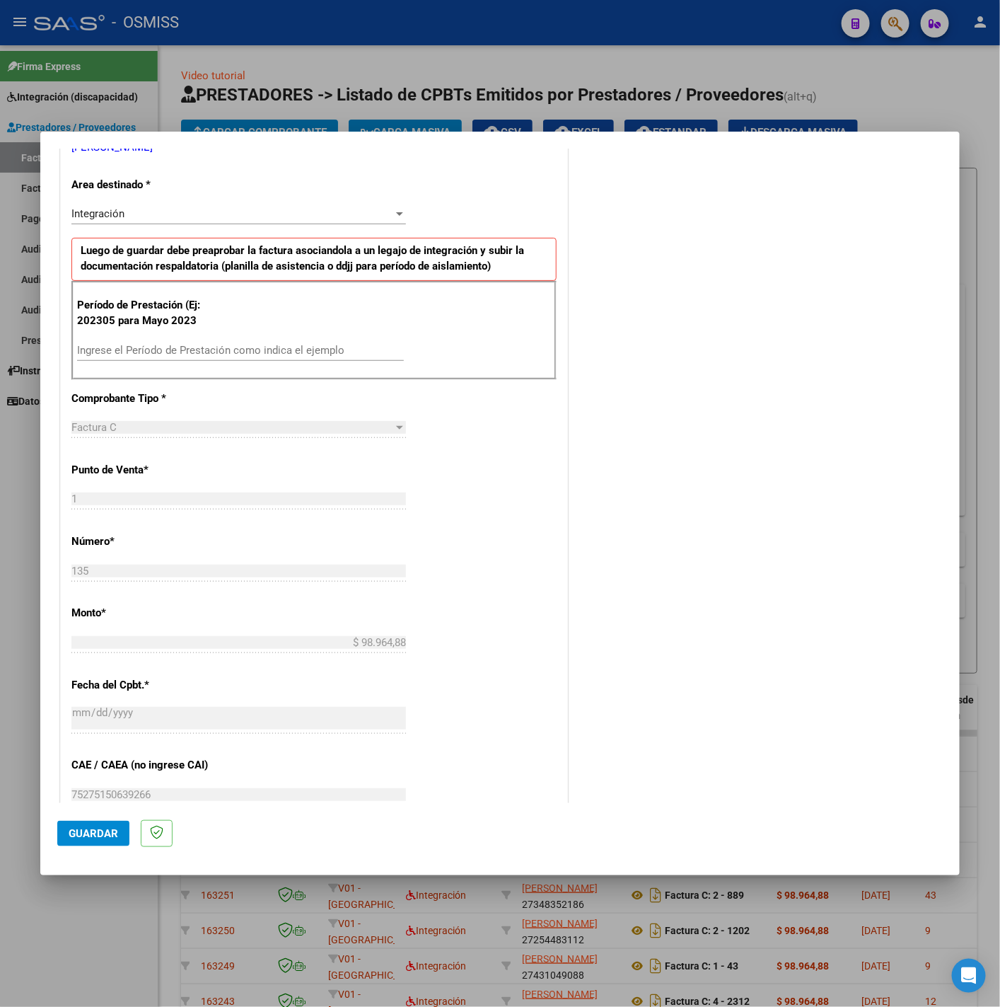
scroll to position [318, 0]
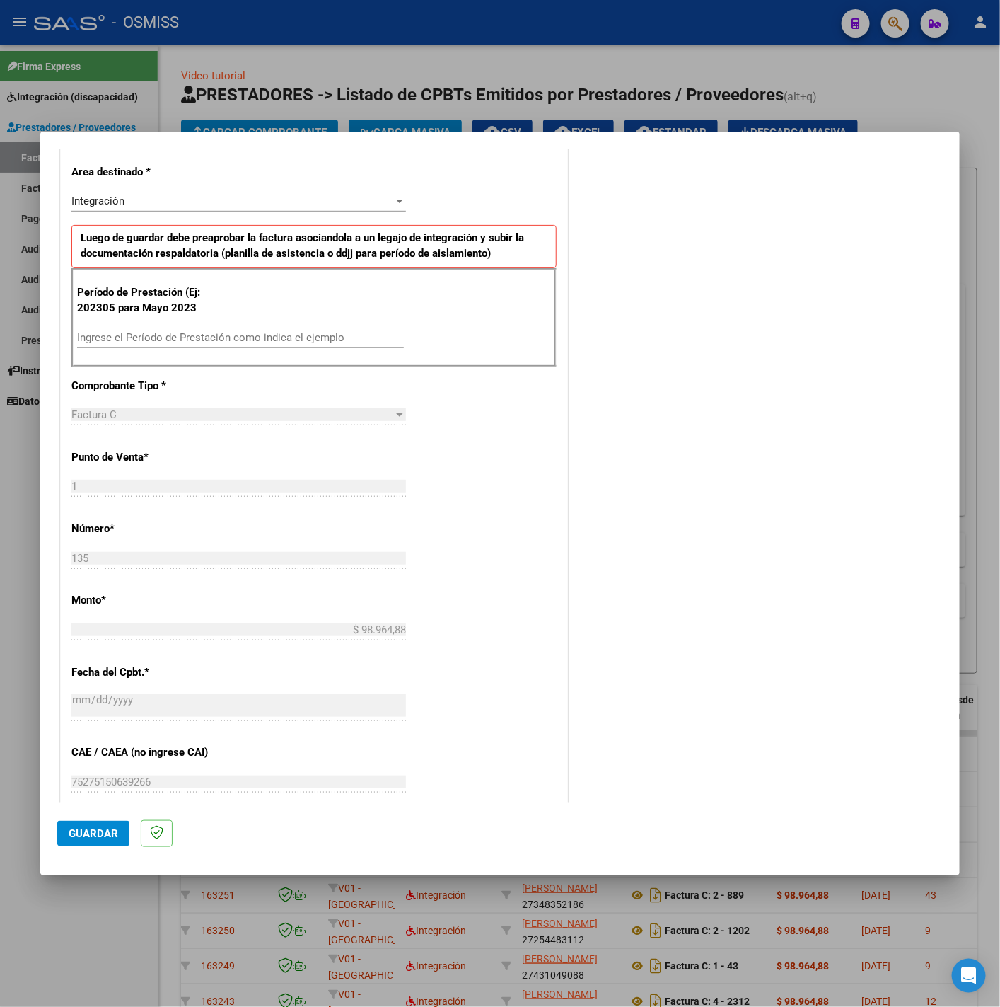
click at [185, 342] on input "Ingrese el Período de Prestación como indica el ejemplo" at bounding box center [240, 337] width 327 height 13
type input "202506"
click at [506, 517] on div "CUIT * 27-35426644-5 Ingresar CUIT ANALISIS PRESTADOR PRAT MARIA FLORENCIA ARCA…" at bounding box center [314, 539] width 507 height 1065
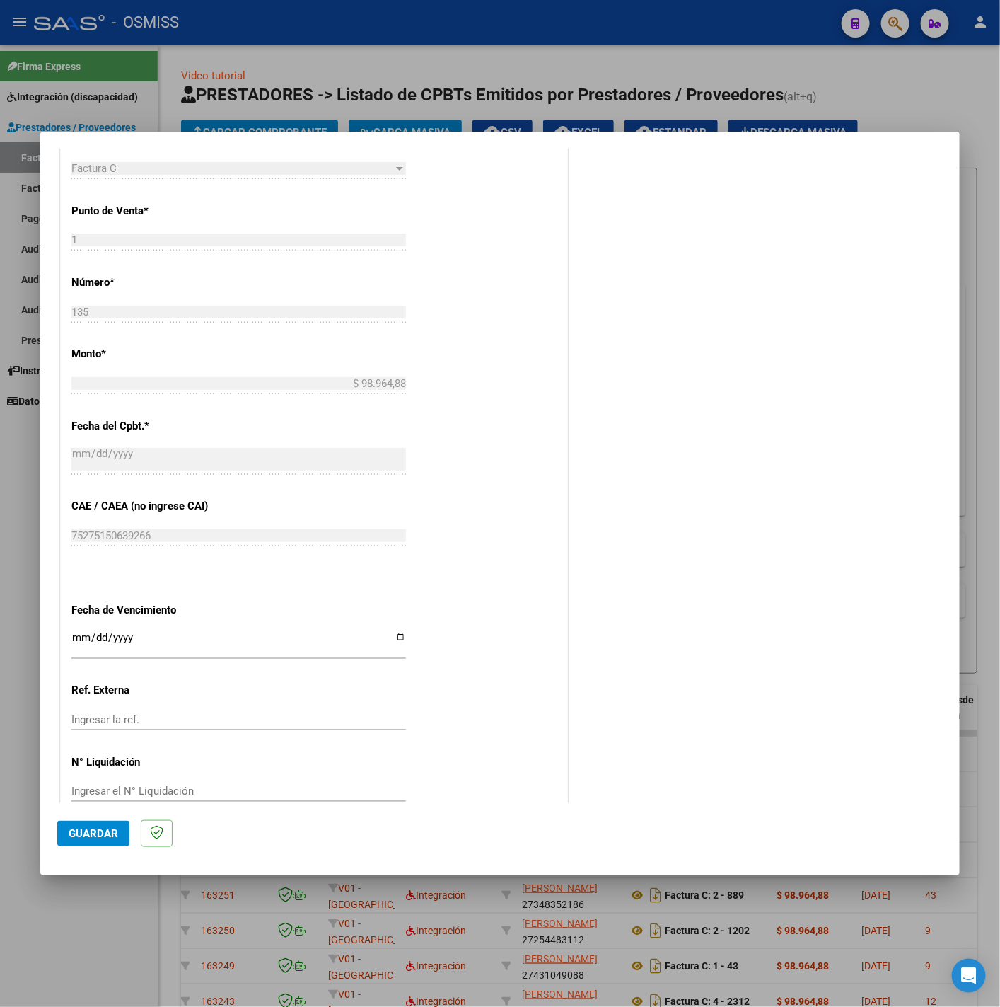
scroll to position [594, 0]
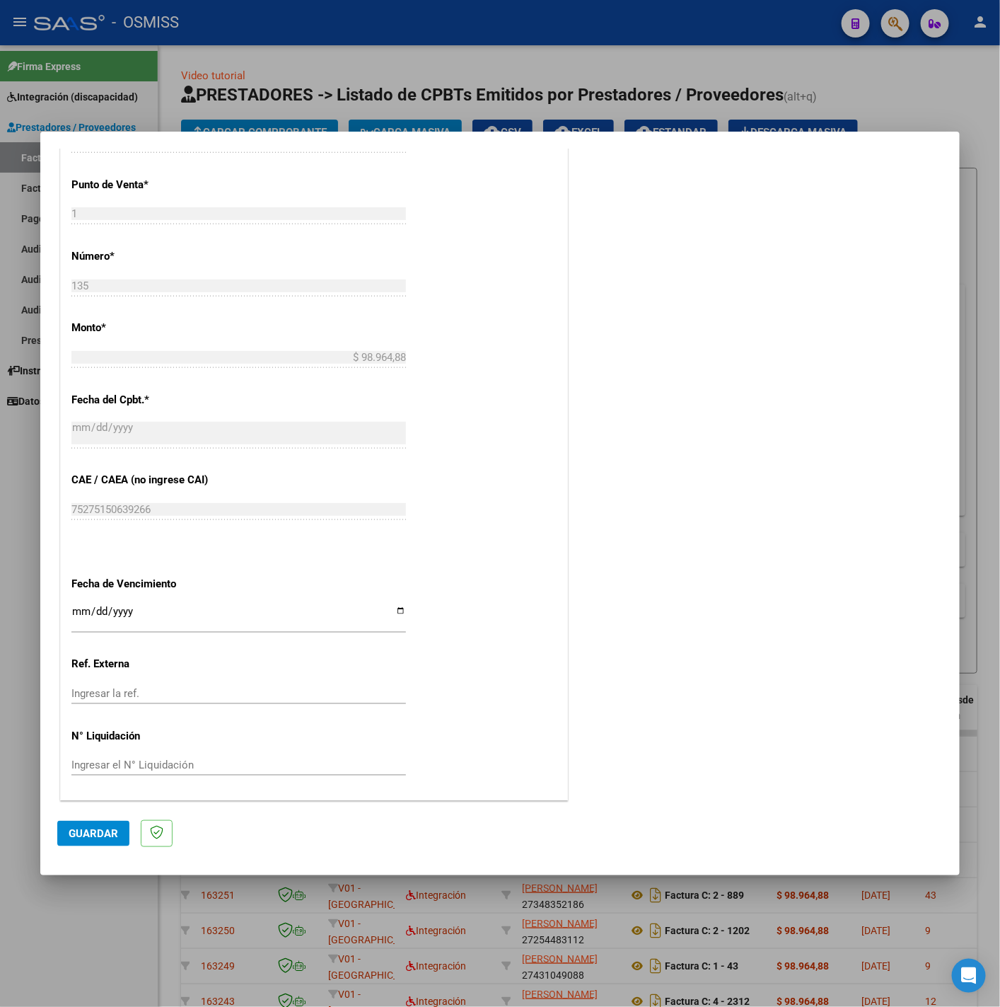
click at [77, 612] on input "Ingresar la fecha" at bounding box center [238, 617] width 335 height 23
type input "2025-07-14"
click at [110, 833] on span "Guardar" at bounding box center [94, 833] width 50 height 13
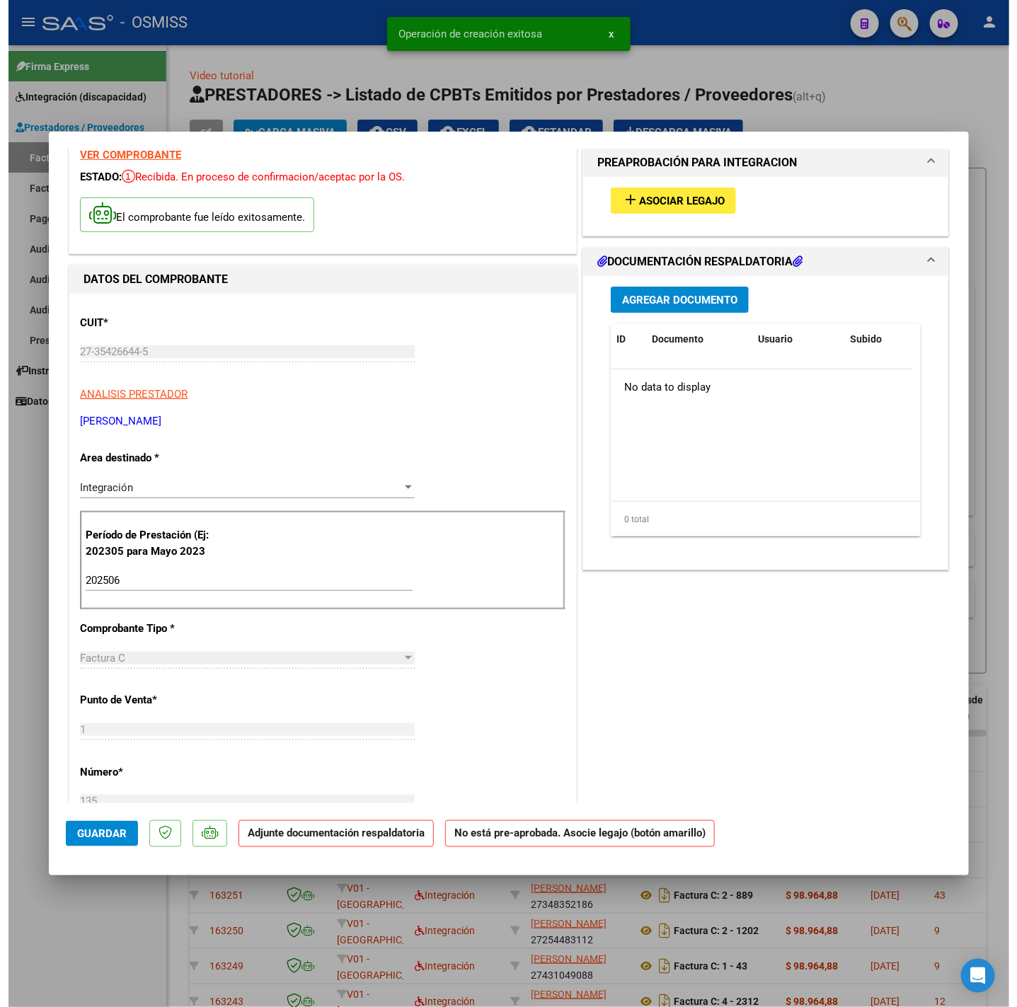
scroll to position [0, 0]
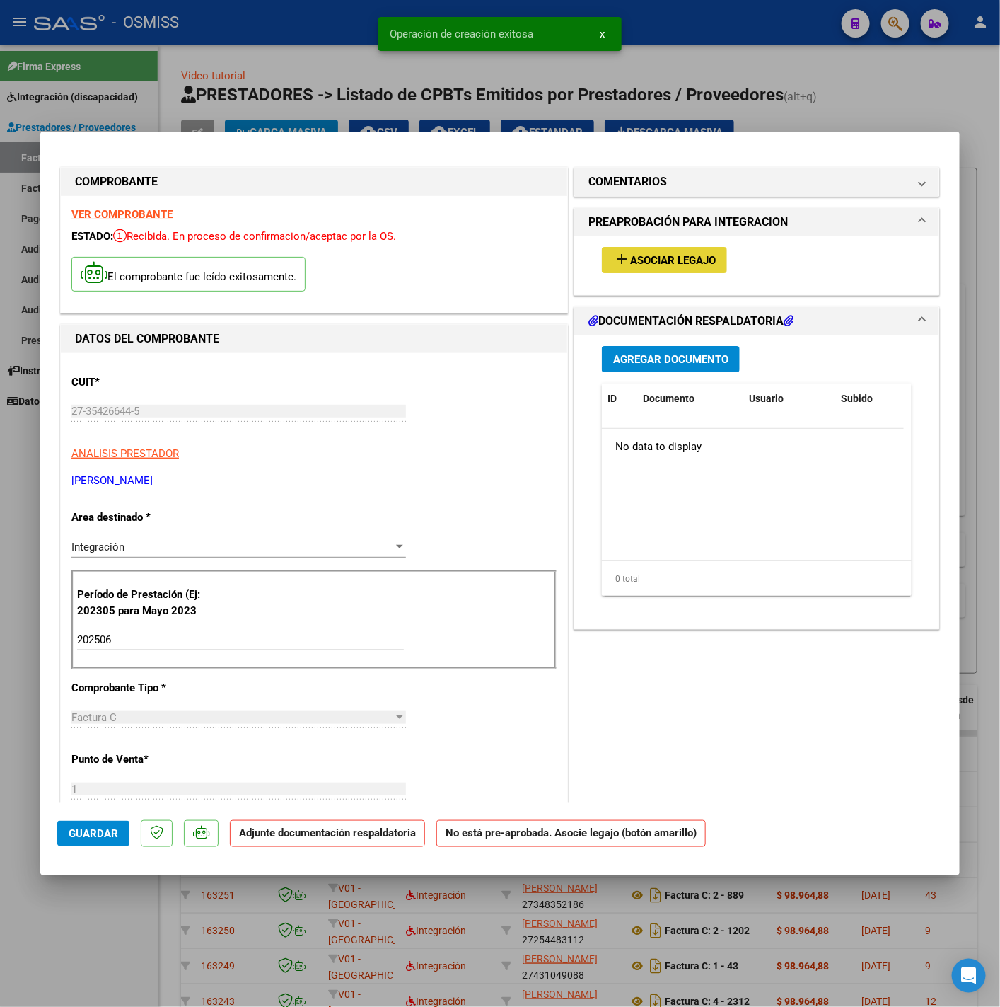
click at [674, 262] on span "Asociar Legajo" at bounding box center [673, 260] width 86 height 13
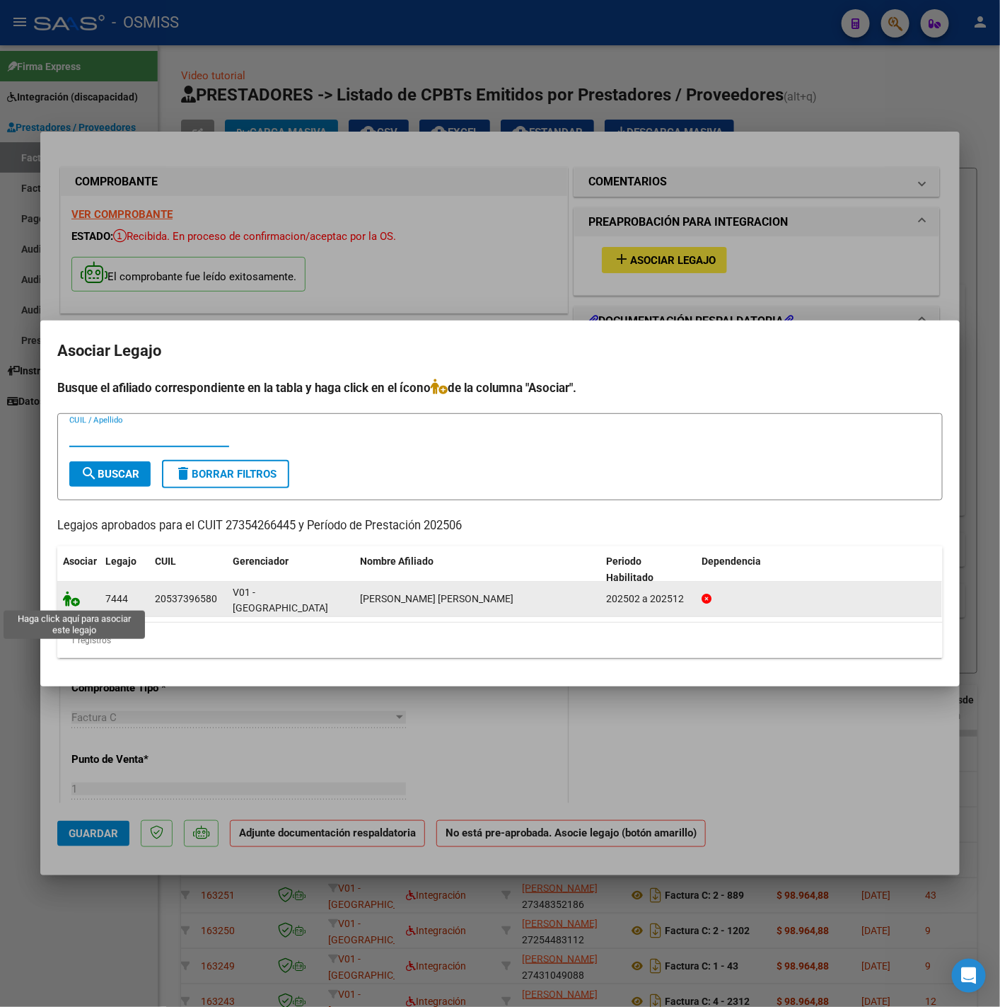
click at [69, 606] on icon at bounding box center [71, 599] width 17 height 16
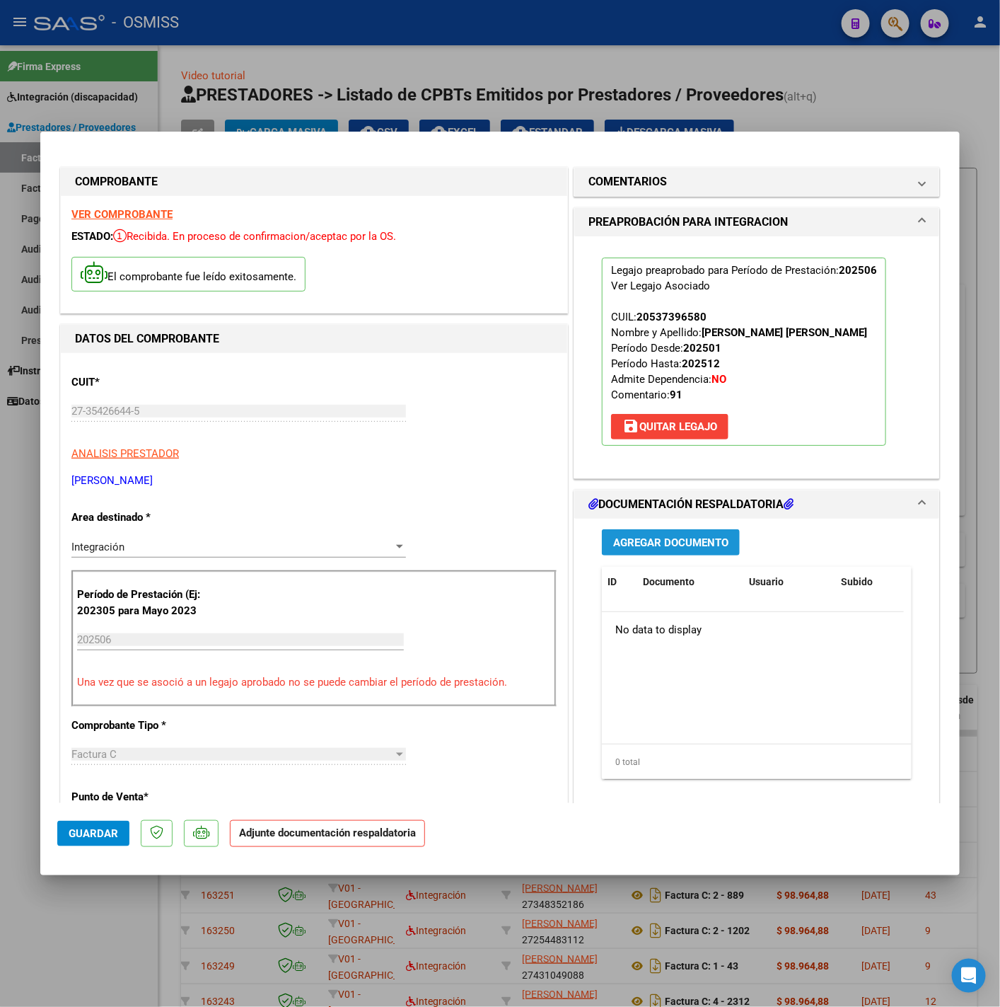
click at [637, 548] on button "Agregar Documento" at bounding box center [671, 542] width 138 height 26
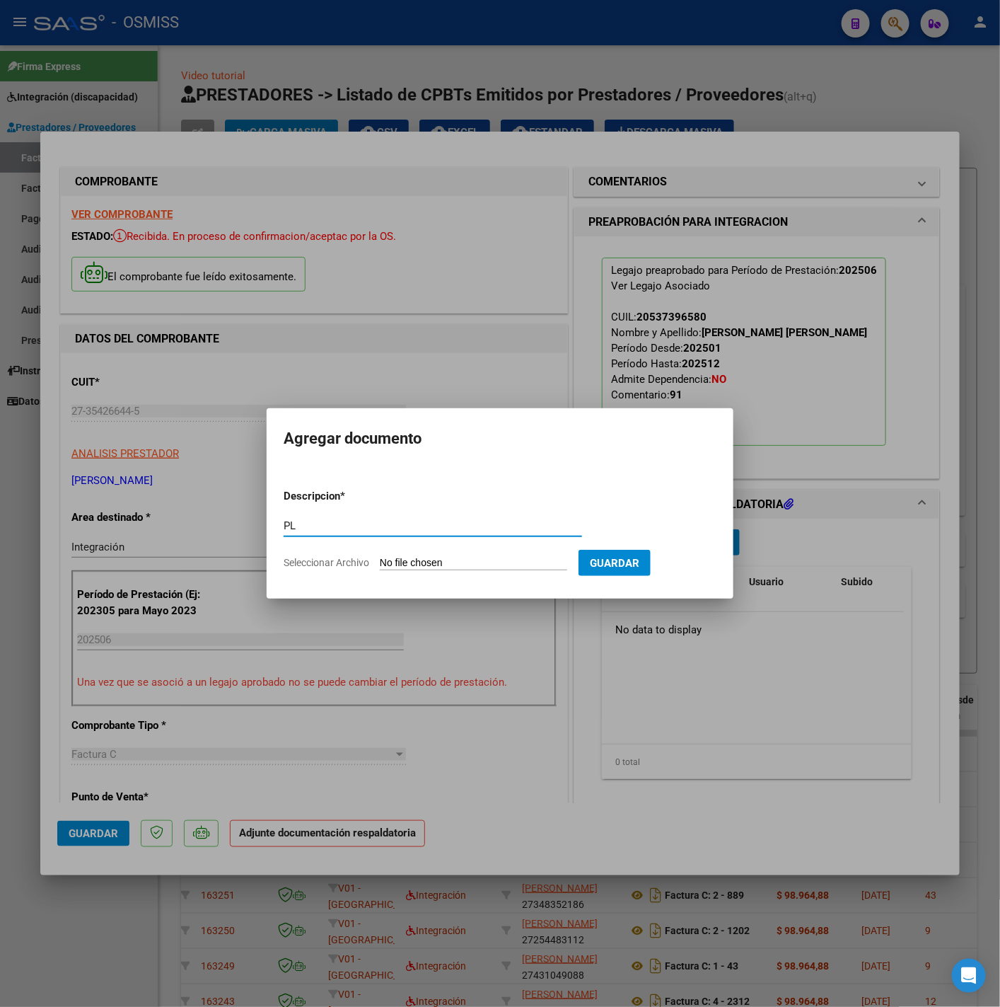
type input "PL"
click at [507, 565] on input "Seleccionar Archivo" at bounding box center [473, 563] width 187 height 13
type input "C:\fakepath\ASISTENCIA DE JUNIO - FRANCISCO MORENO OJEDA - María Florencia Prat…"
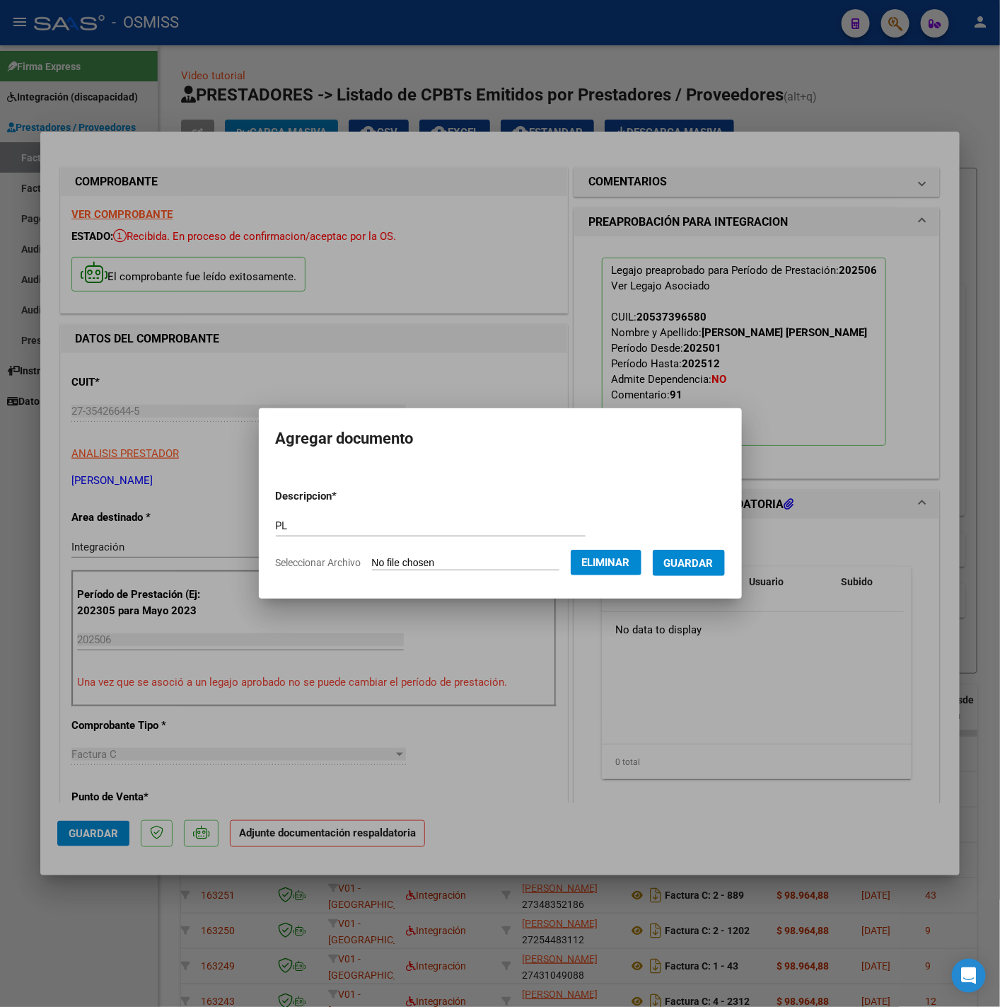
click at [703, 563] on span "Guardar" at bounding box center [689, 563] width 50 height 13
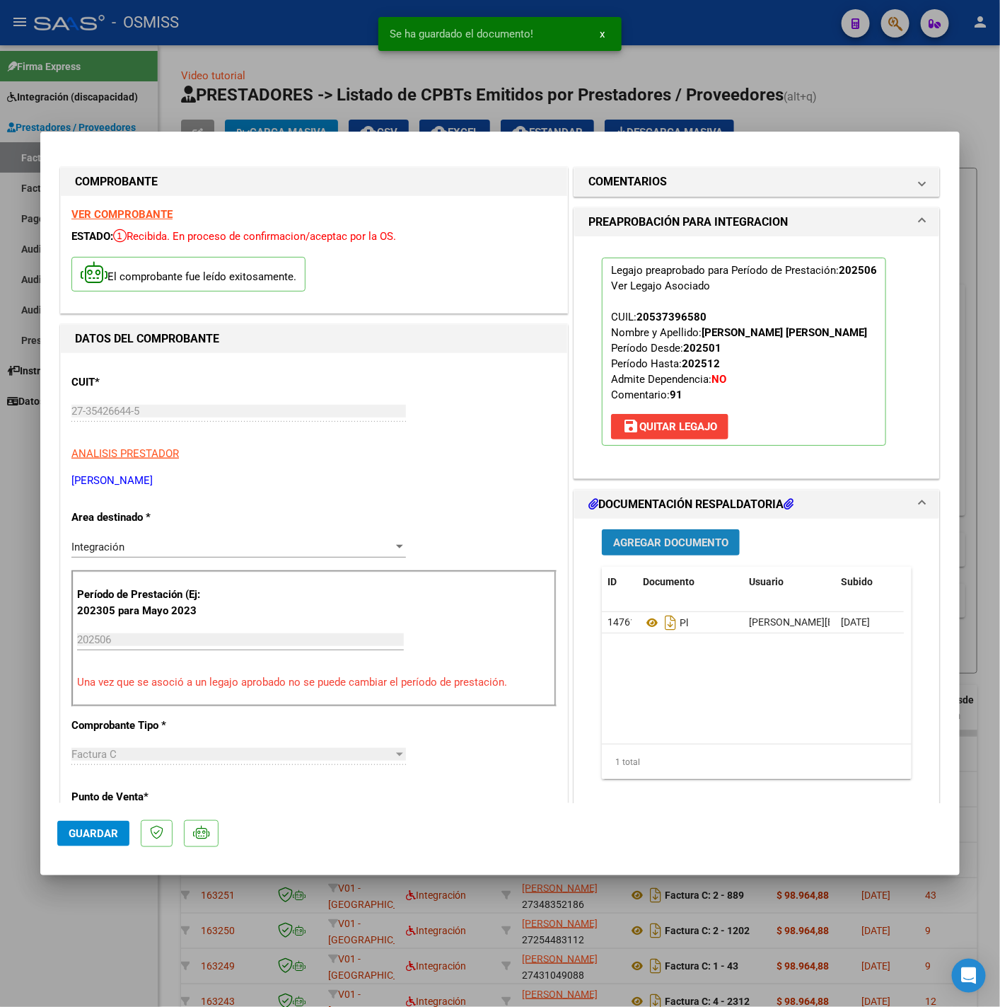
click at [645, 549] on span "Agregar Documento" at bounding box center [670, 542] width 115 height 13
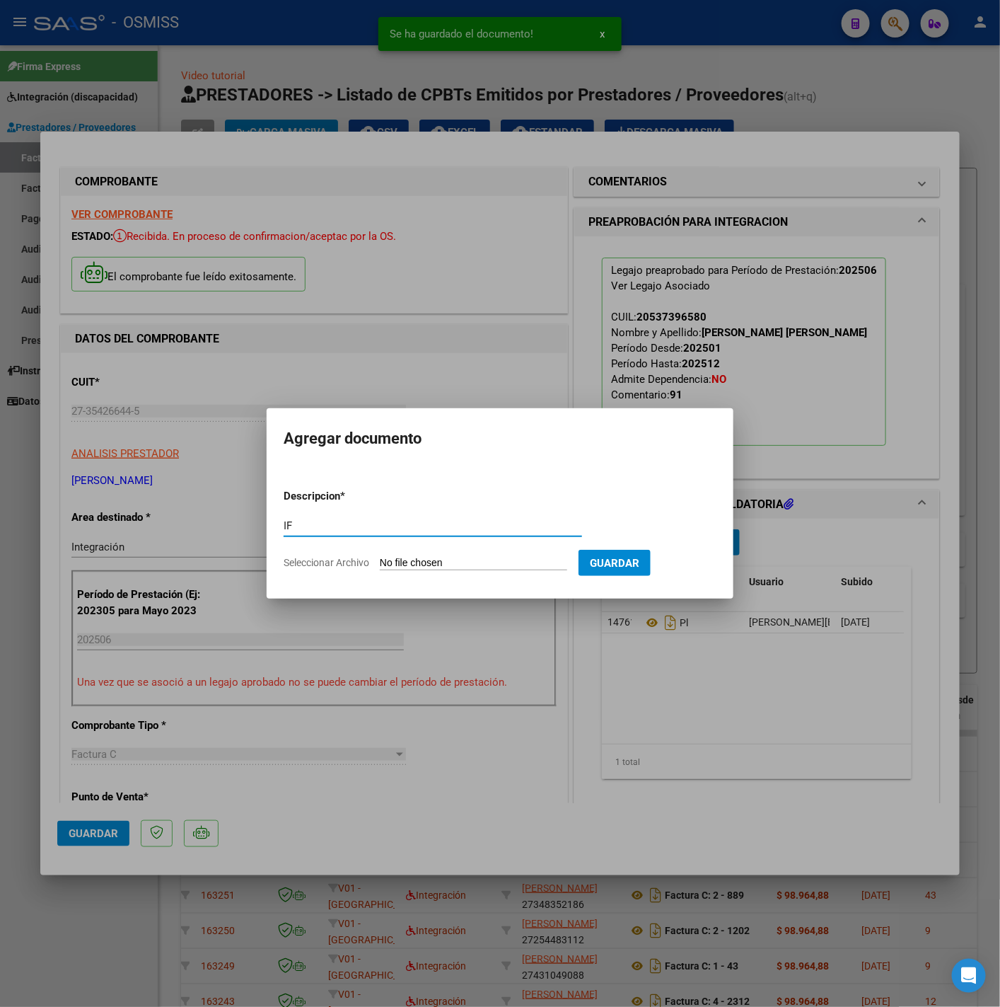
type input "IF"
click at [509, 557] on input "Seleccionar Archivo" at bounding box center [473, 563] width 187 height 13
type input "C:\fakepath\INFORME EVOLUTIVO - OJEDA FRANCISCO - María Florencia Prat.pdf"
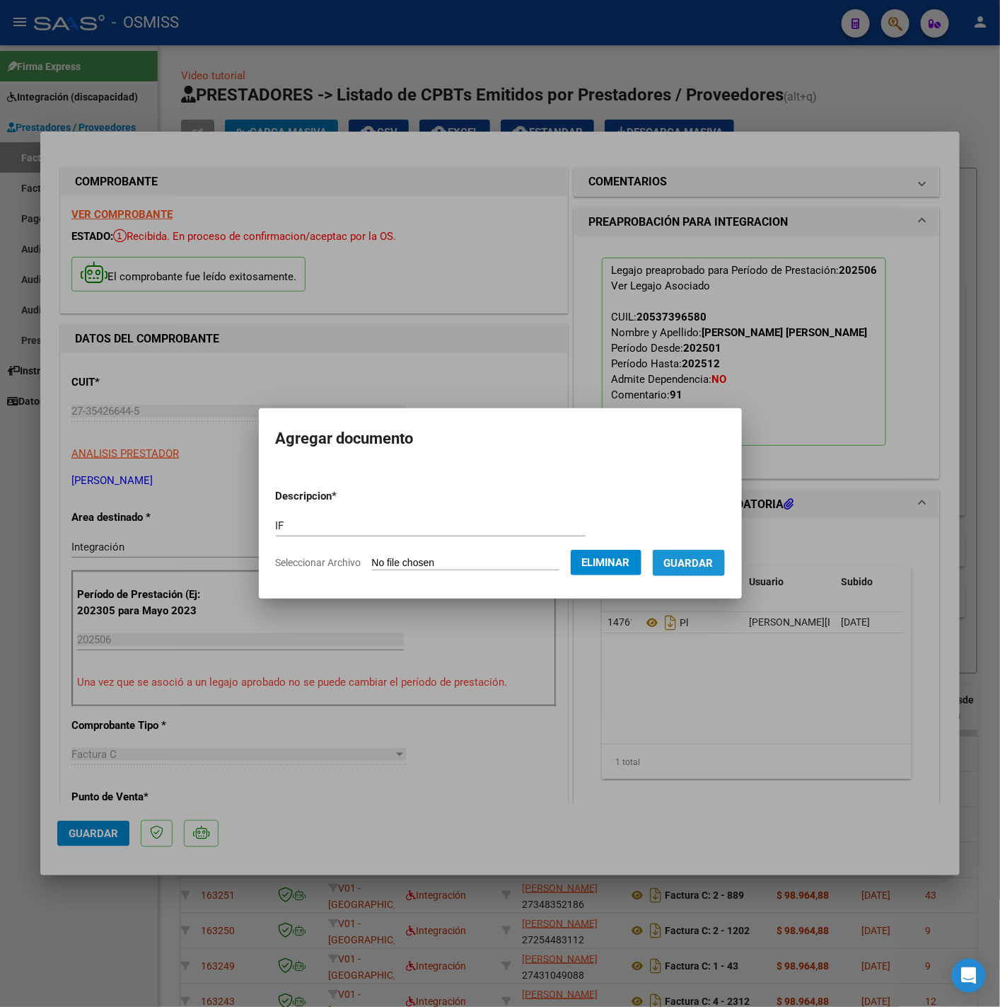
click at [691, 572] on button "Guardar" at bounding box center [689, 563] width 72 height 26
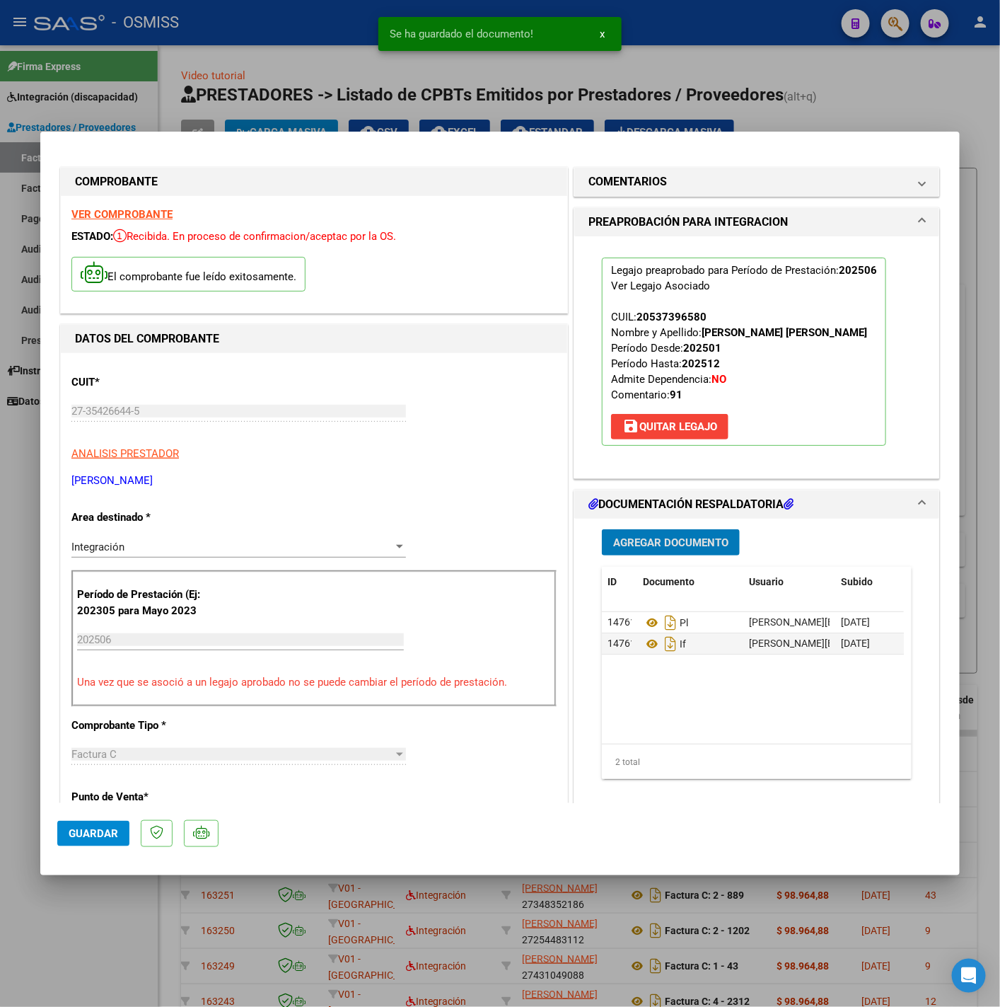
click at [120, 822] on button "Guardar" at bounding box center [93, 833] width 72 height 25
click at [104, 909] on div at bounding box center [500, 503] width 1000 height 1007
type input "$ 0,00"
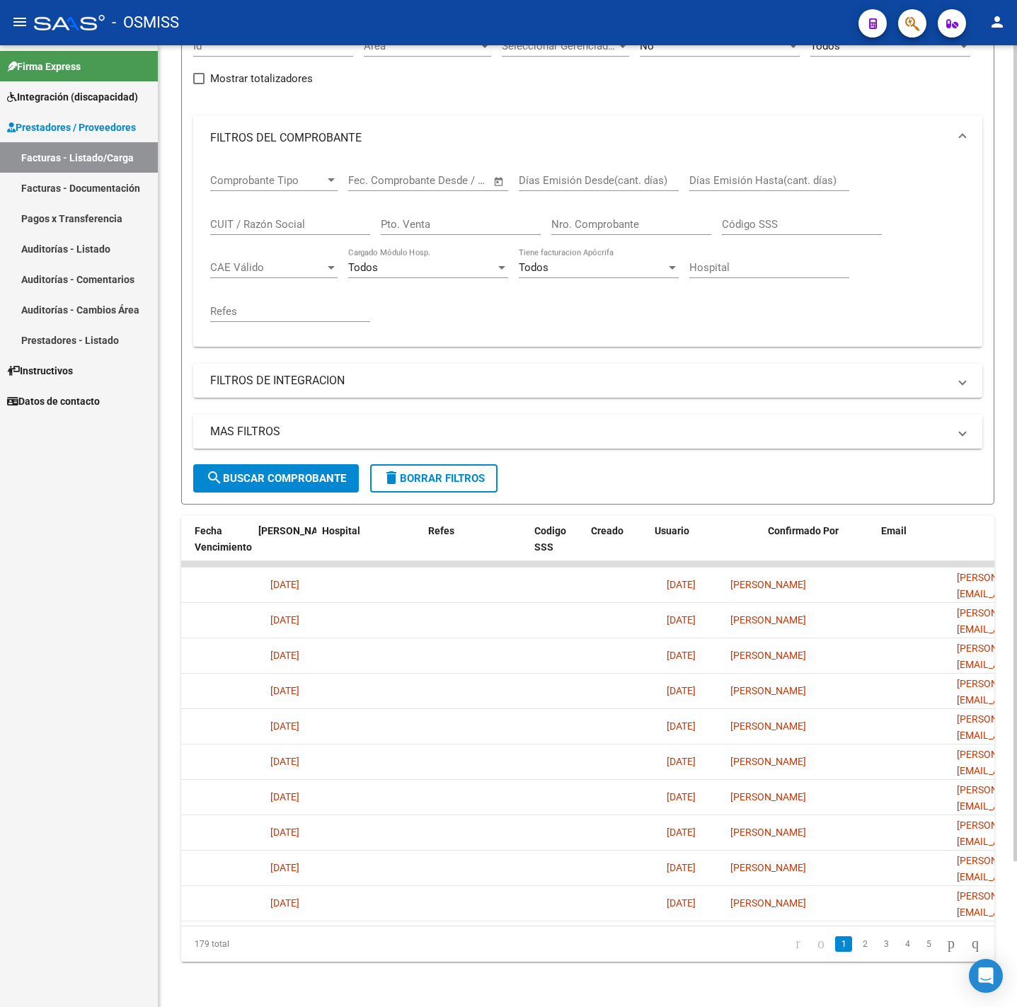
scroll to position [0, 2622]
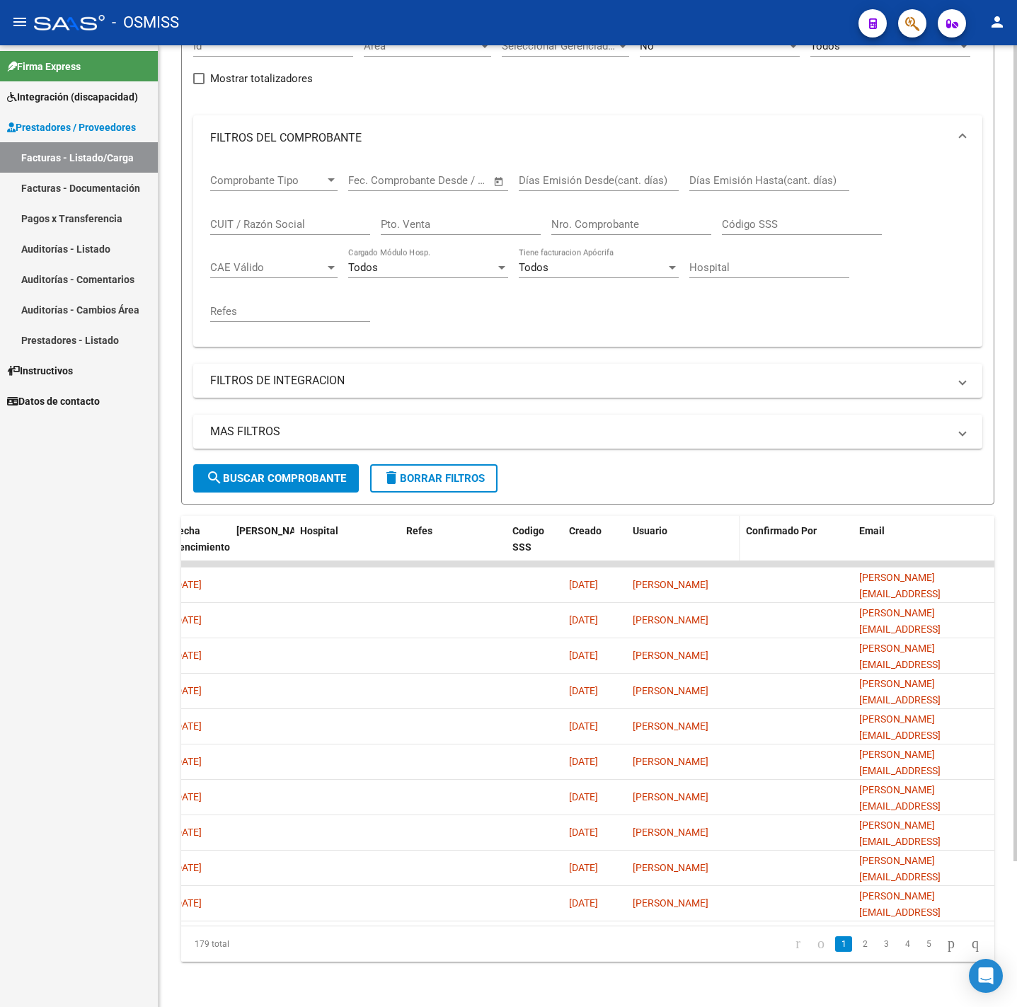
click at [669, 523] on div "Usuario" at bounding box center [684, 531] width 102 height 16
click at [648, 525] on span "Usuario" at bounding box center [650, 530] width 35 height 11
click at [856, 951] on link "2" at bounding box center [864, 944] width 17 height 16
click at [835, 942] on link "1" at bounding box center [843, 944] width 17 height 16
click at [858, 940] on li "2" at bounding box center [864, 944] width 21 height 24
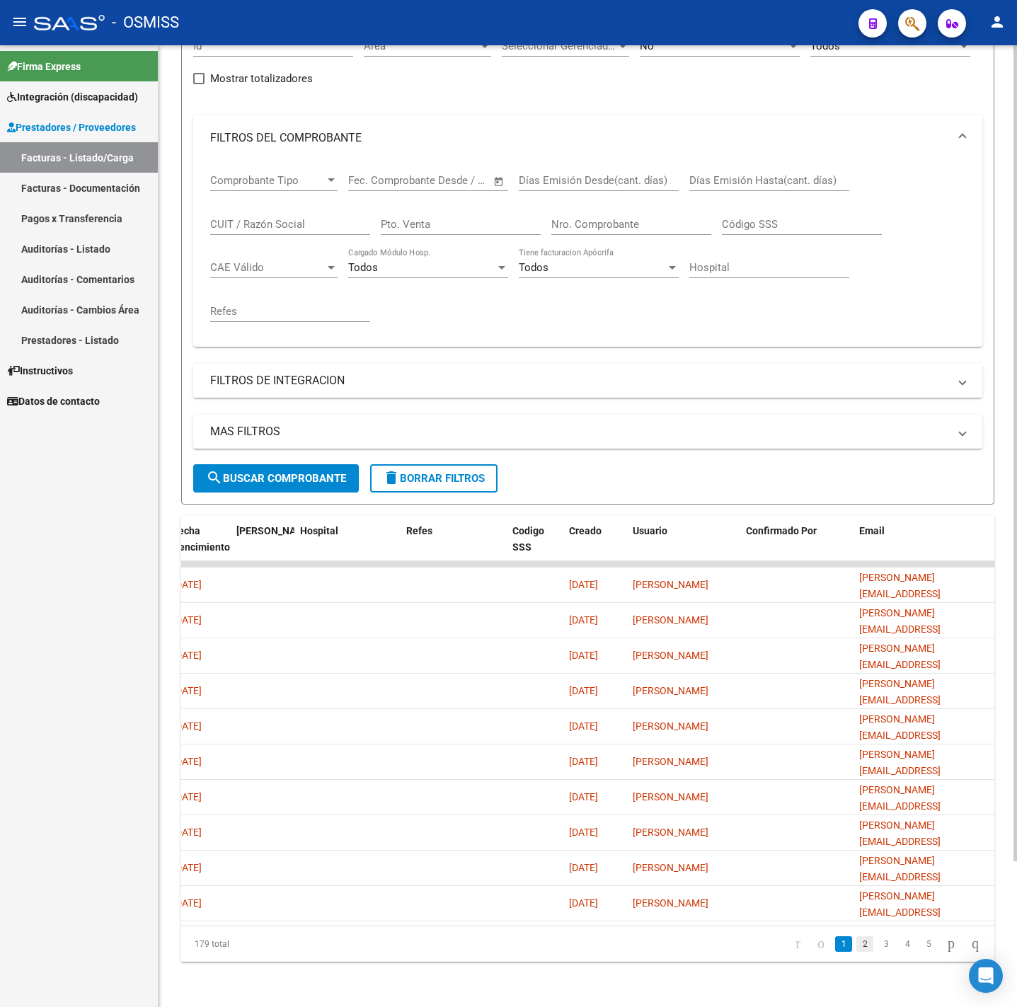
click at [856, 942] on link "2" at bounding box center [864, 944] width 17 height 16
click at [793, 945] on icon "go to first page" at bounding box center [797, 943] width 9 height 17
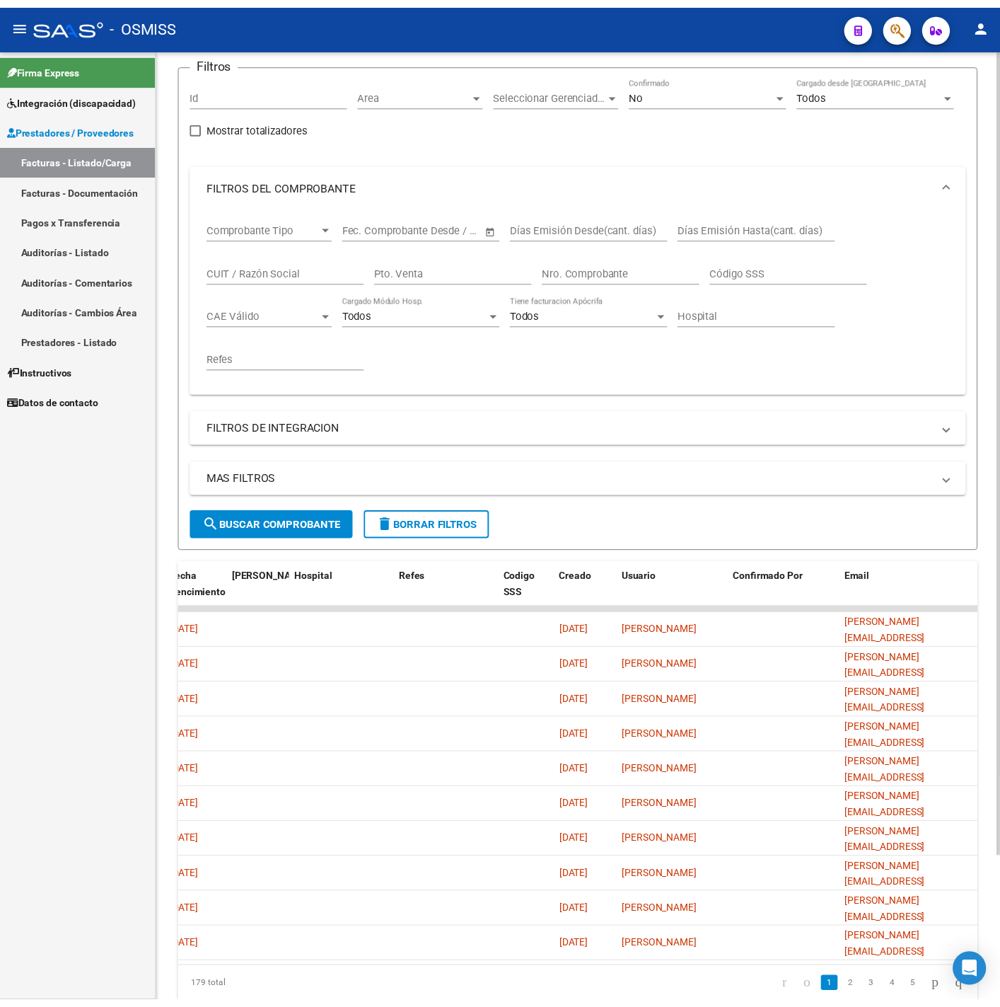
scroll to position [0, 0]
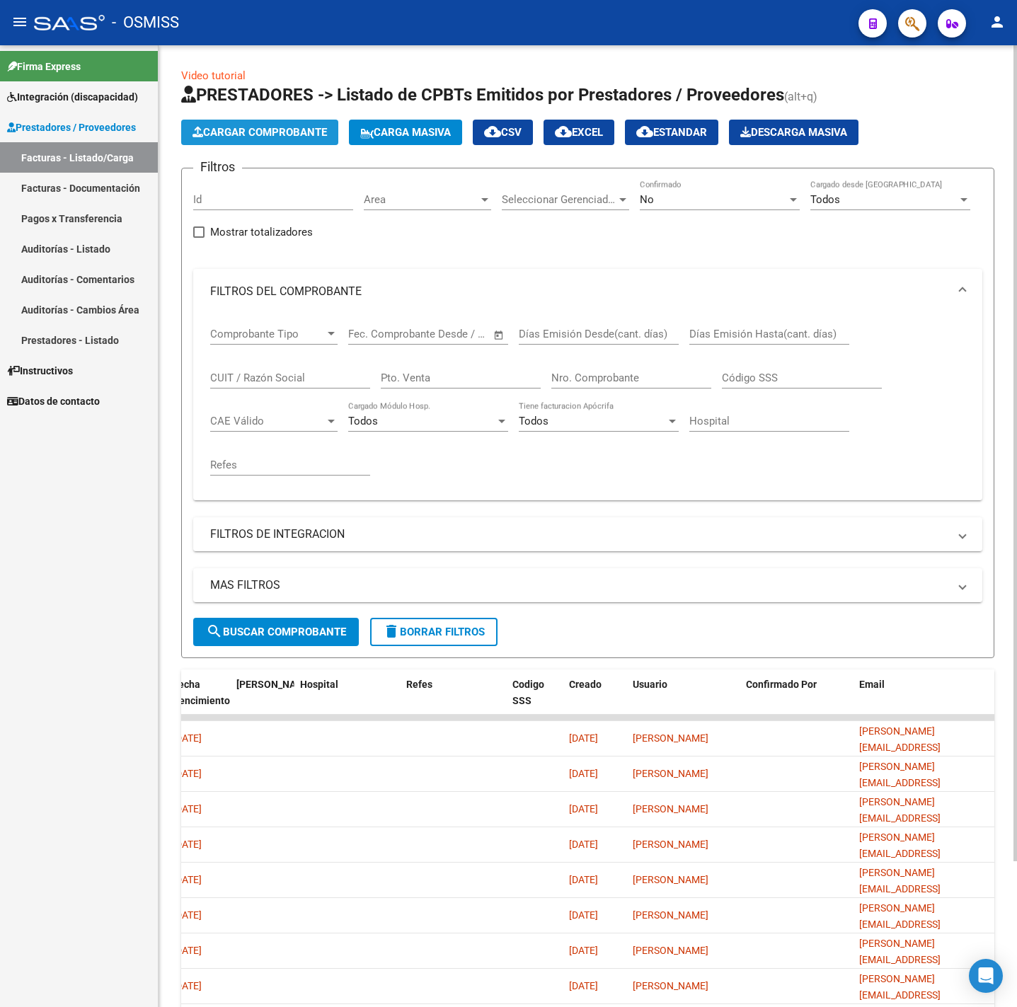
click at [221, 129] on span "Cargar Comprobante" at bounding box center [259, 132] width 134 height 13
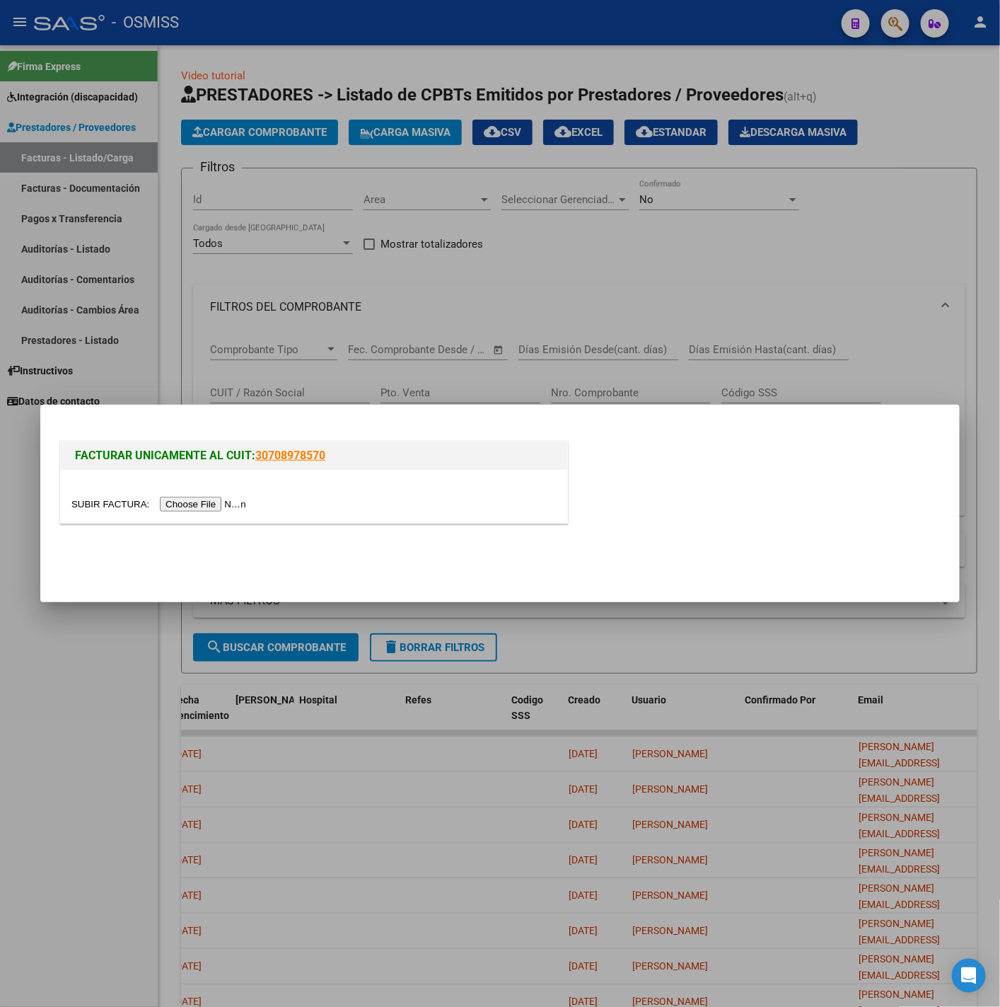
click at [200, 508] on input "file" at bounding box center [160, 504] width 179 height 15
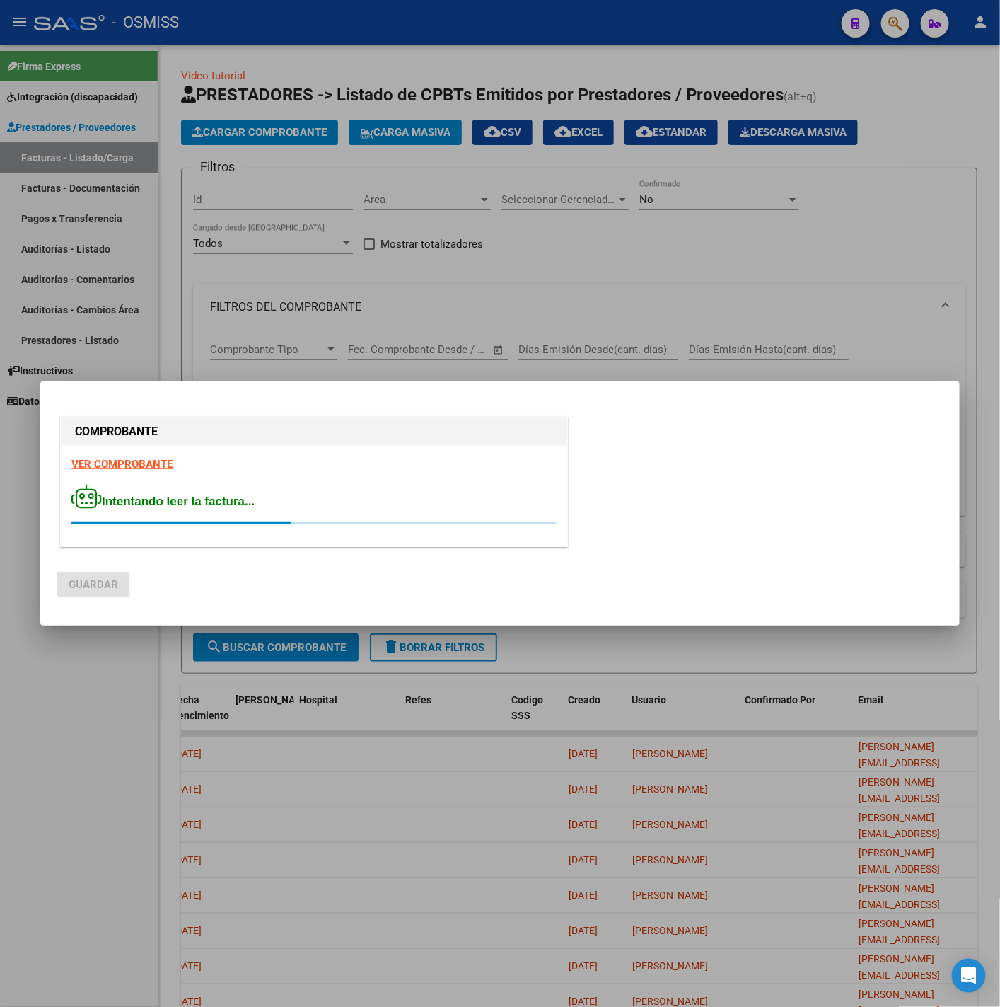
click at [132, 463] on strong "VER COMPROBANTE" at bounding box center [121, 464] width 101 height 13
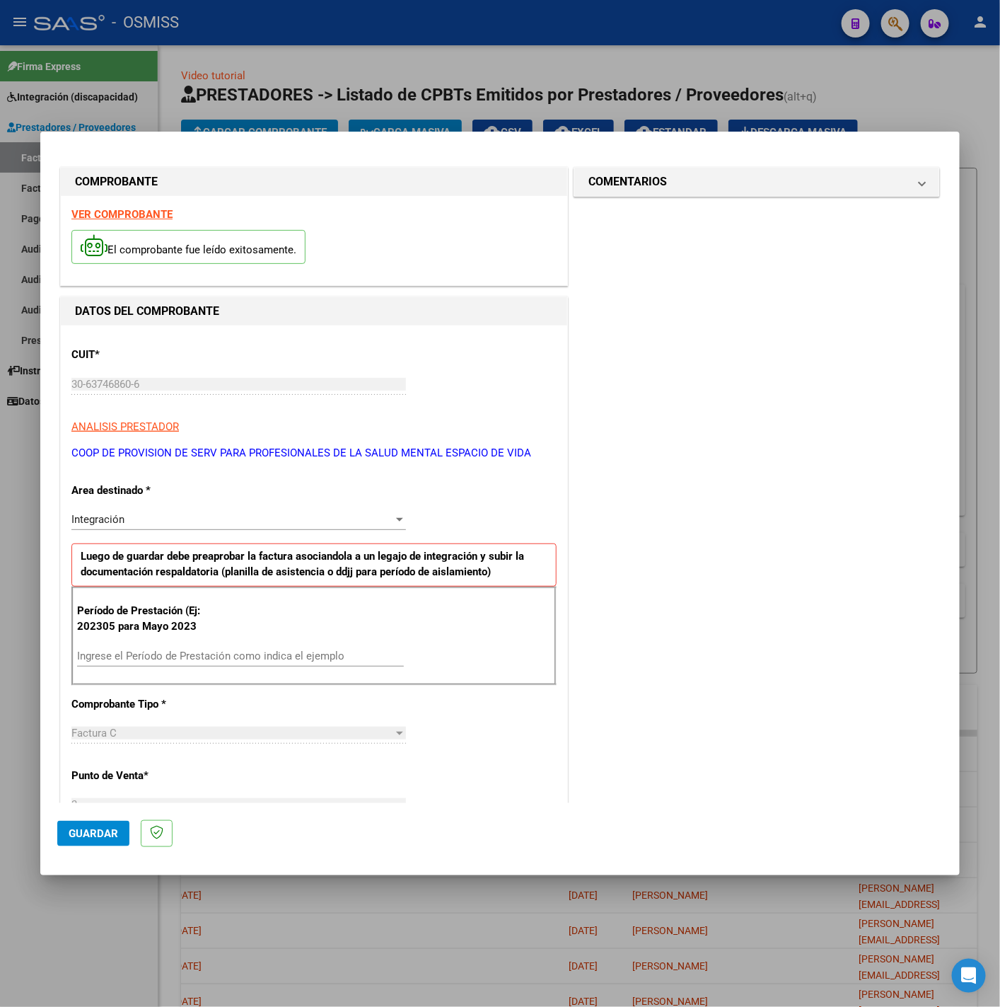
click at [189, 665] on div "Ingrese el Período de Prestación como indica el ejemplo" at bounding box center [240, 655] width 327 height 21
click at [185, 656] on input "Ingrese el Período de Prestación como indica el ejemplo" at bounding box center [240, 656] width 327 height 13
type input "202507"
click at [507, 725] on div "CUIT * 30-63746860-6 Ingresar CUIT ANALISIS PRESTADOR COOP DE PROVISION DE SERV…" at bounding box center [314, 857] width 507 height 1065
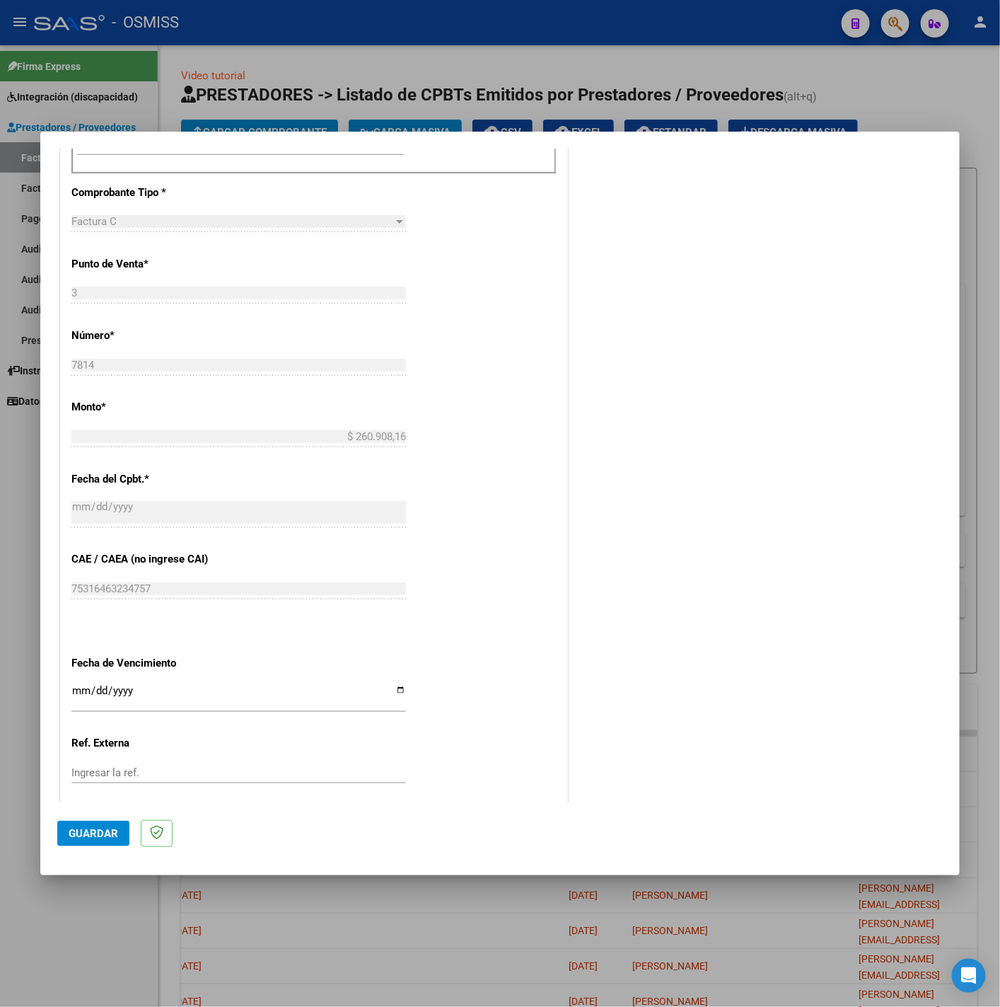
scroll to position [594, 0]
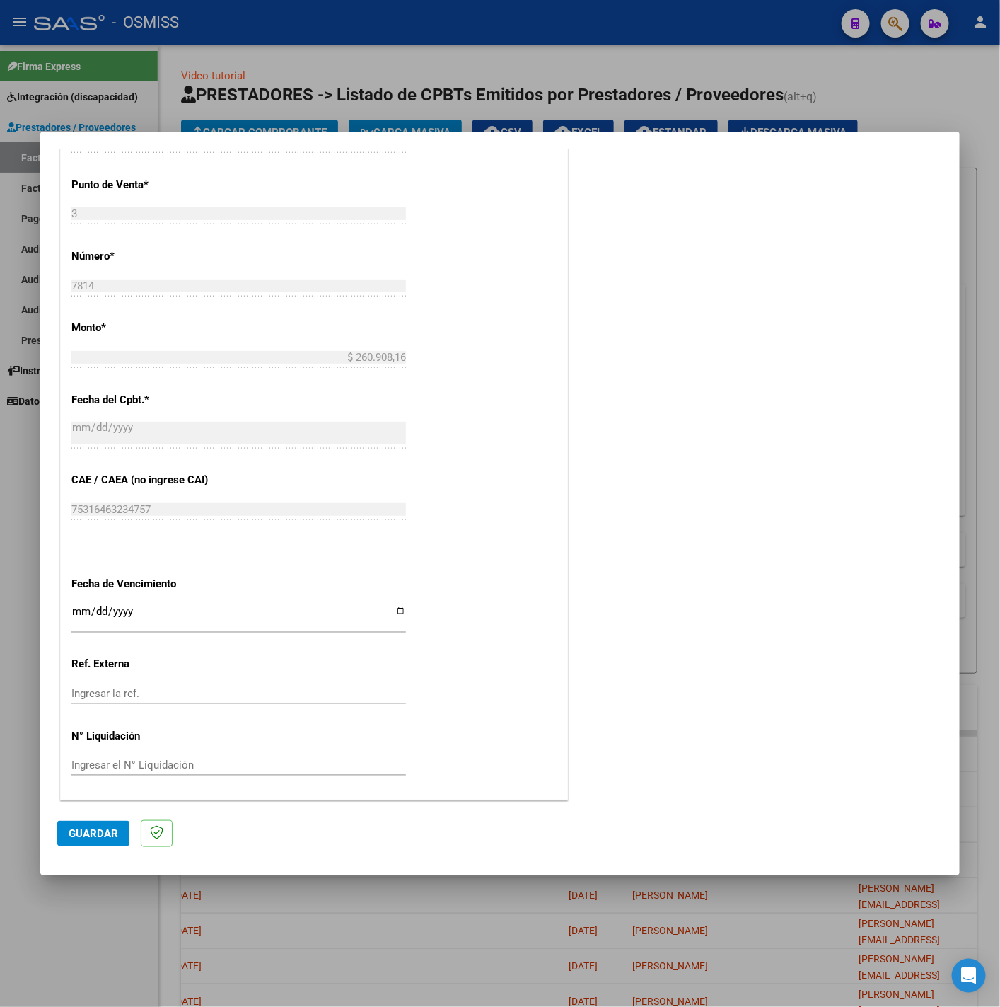
click at [77, 609] on input "Ingresar la fecha" at bounding box center [238, 617] width 335 height 23
type input "2025-08-11"
click at [71, 821] on button "Guardar" at bounding box center [93, 833] width 72 height 25
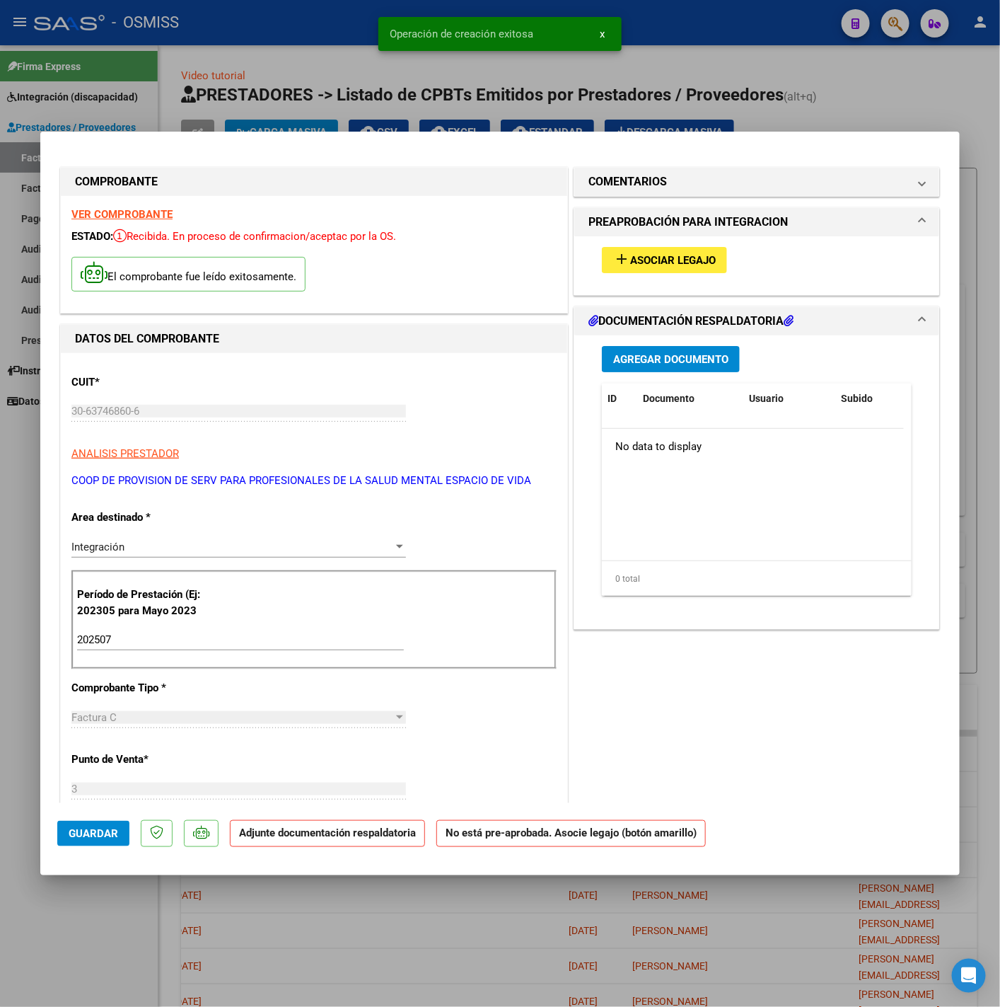
click at [718, 265] on button "add Asociar Legajo" at bounding box center [664, 260] width 125 height 26
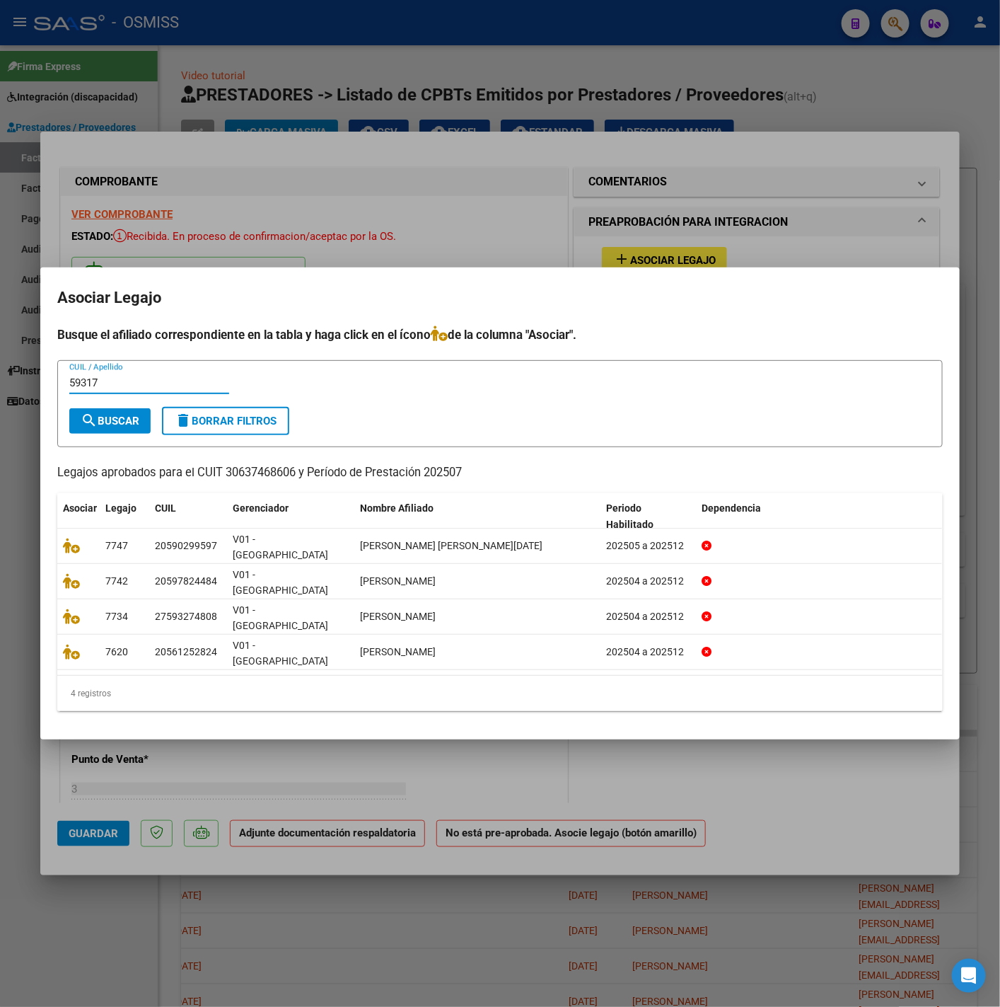
type input "59317"
click at [115, 427] on span "search Buscar" at bounding box center [110, 421] width 59 height 13
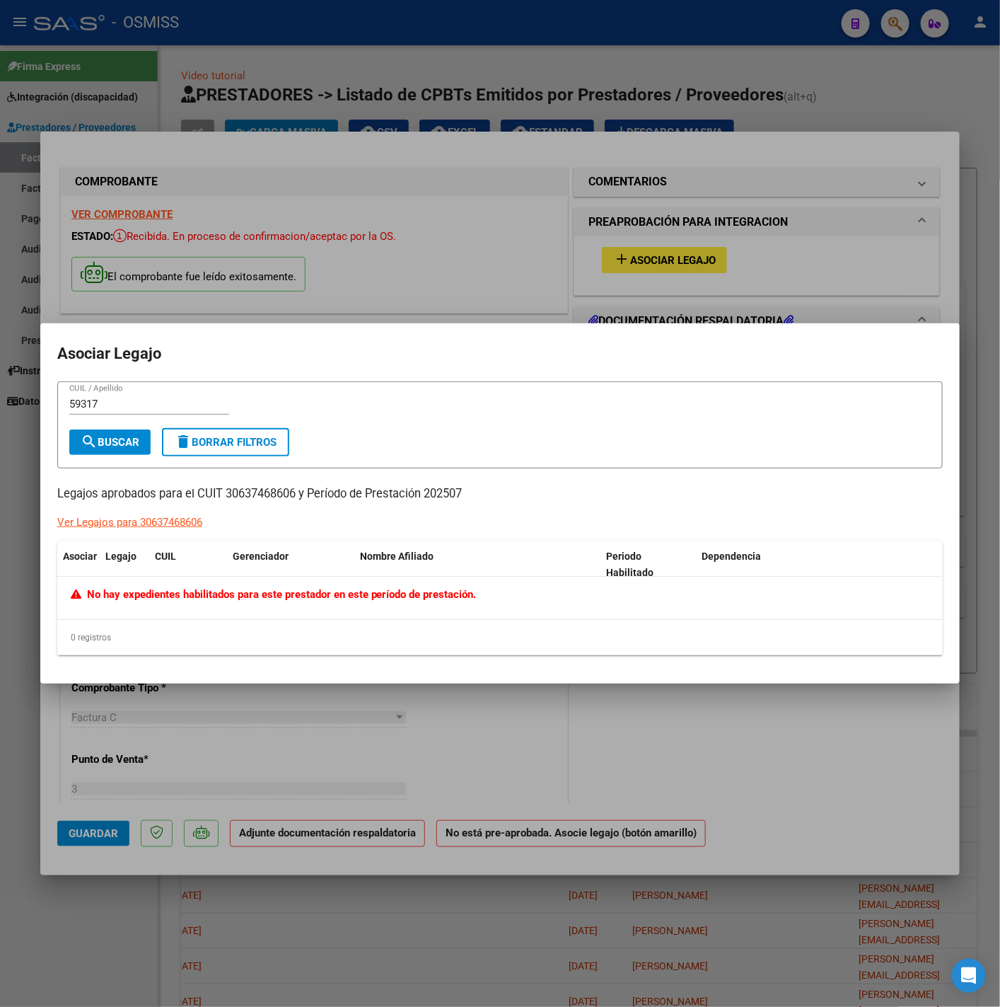
click at [696, 212] on div at bounding box center [500, 503] width 1000 height 1007
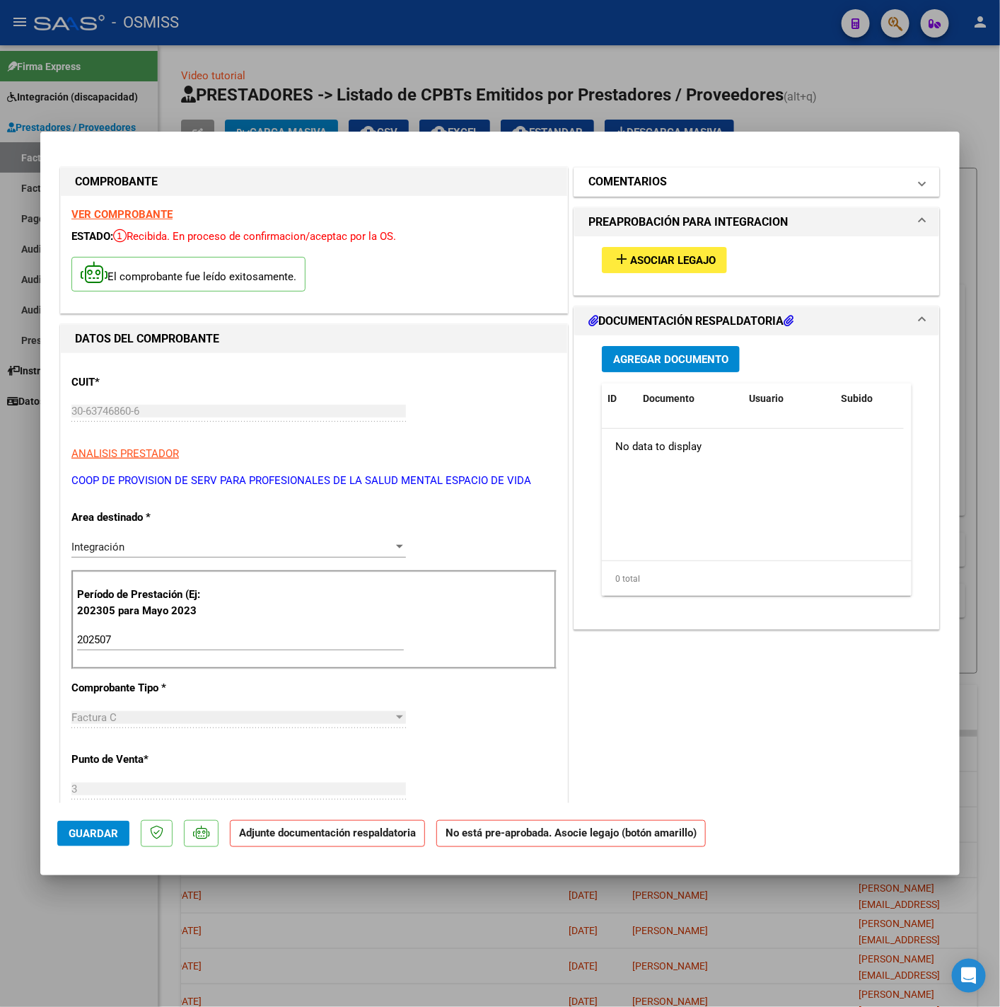
click at [663, 185] on mat-panel-title "COMENTARIOS" at bounding box center [749, 181] width 320 height 17
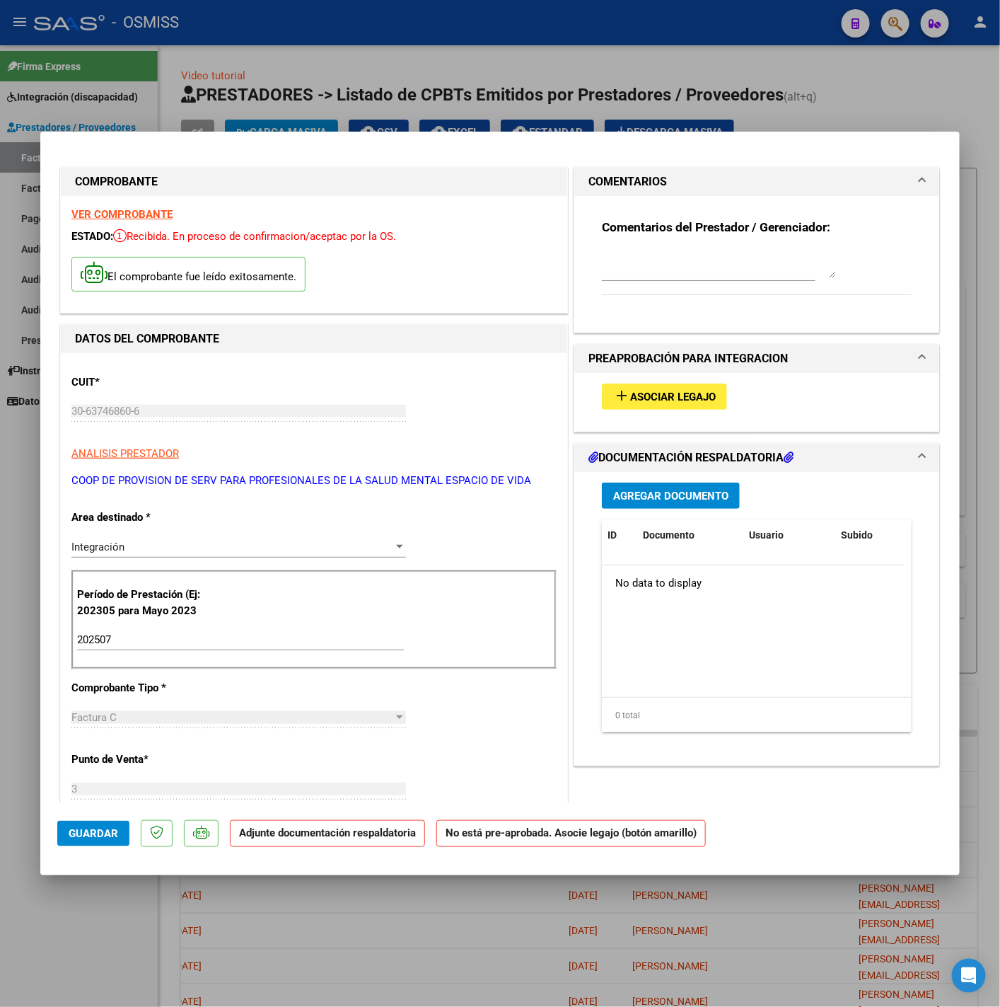
click at [643, 264] on textarea at bounding box center [718, 264] width 233 height 28
paste textarea "SANTAGADA ALMA ADELINE"
type textarea "13-08 SIN LEGAJO PARA ASOCIAR A SANTAGADA ALMA ADELINE"
click at [678, 393] on span "Asociar Legajo" at bounding box center [673, 397] width 86 height 13
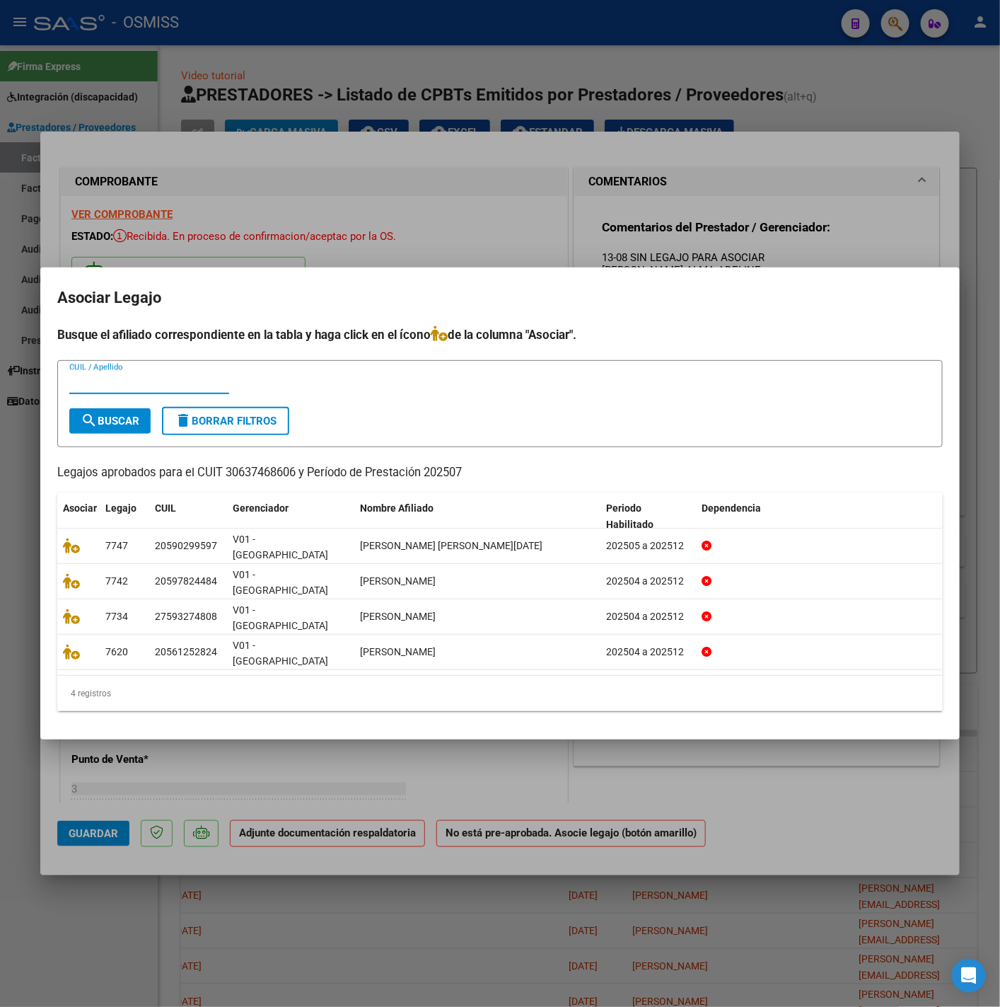
click at [820, 266] on div at bounding box center [500, 503] width 1000 height 1007
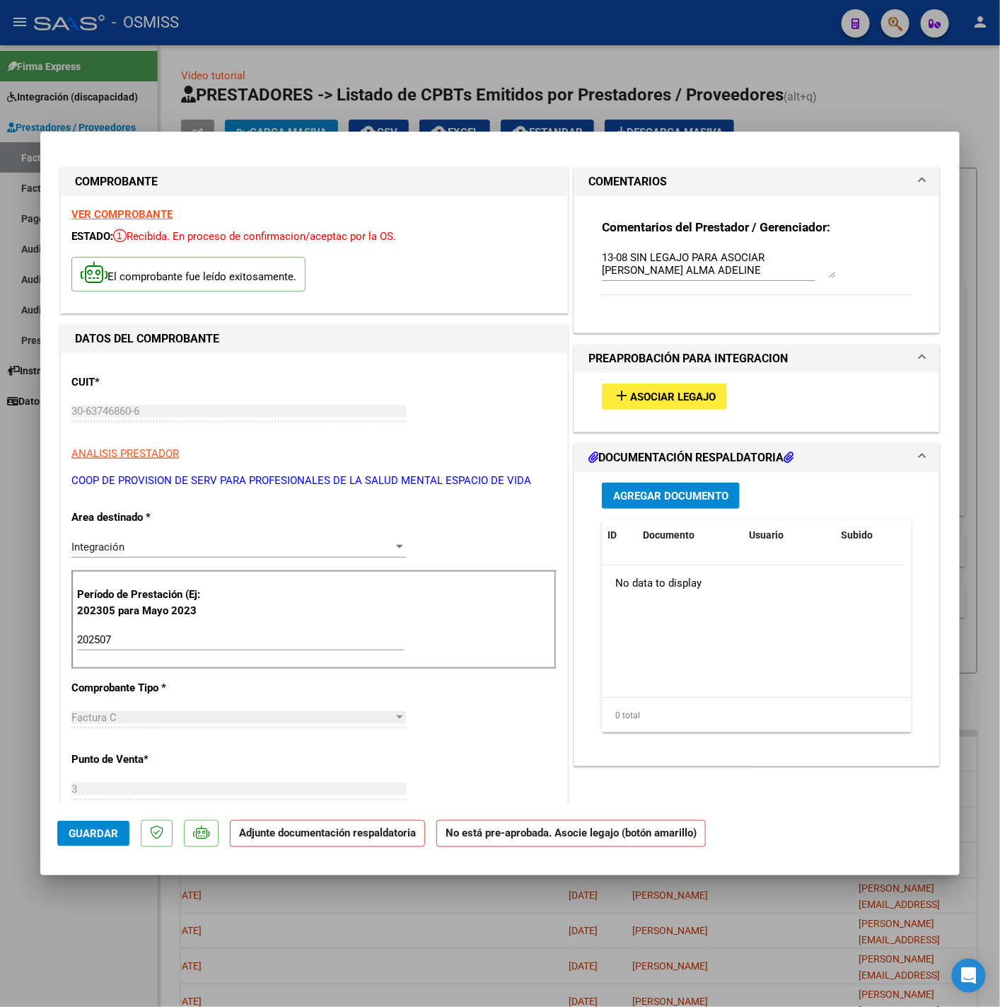
click at [688, 483] on div "Agregar Documento ID Documento Usuario Subido Acción No data to display 0 total…" at bounding box center [757, 613] width 331 height 282
click at [696, 487] on button "Agregar Documento" at bounding box center [671, 496] width 138 height 26
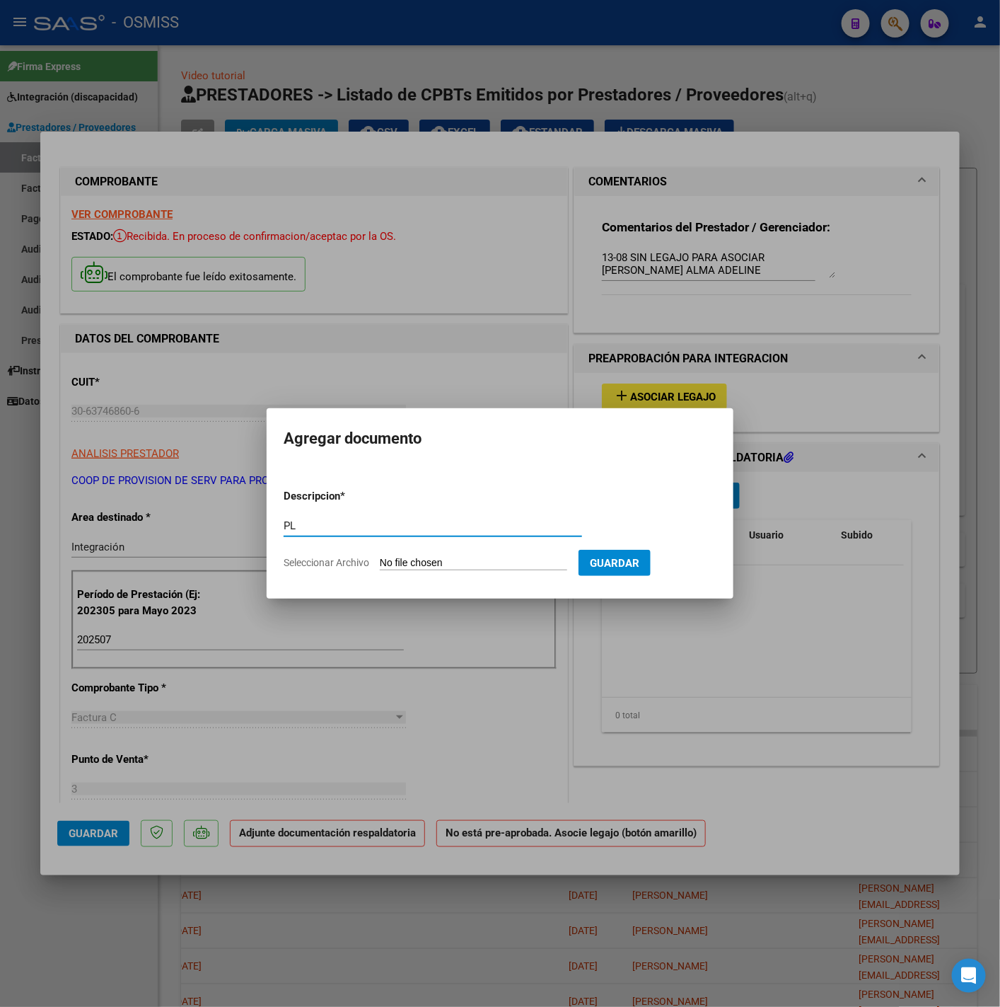
type input "PL"
click at [525, 553] on form "Descripcion * PL Escriba aquí una descripcion Seleccionar Archivo Guardar" at bounding box center [500, 529] width 433 height 103
click at [455, 558] on input "Seleccionar Archivo" at bounding box center [473, 563] width 187 height 13
type input "C:\fakepath\SANTAGADA ALMA-JULIO 2025 - espaciodevida cet.pdf"
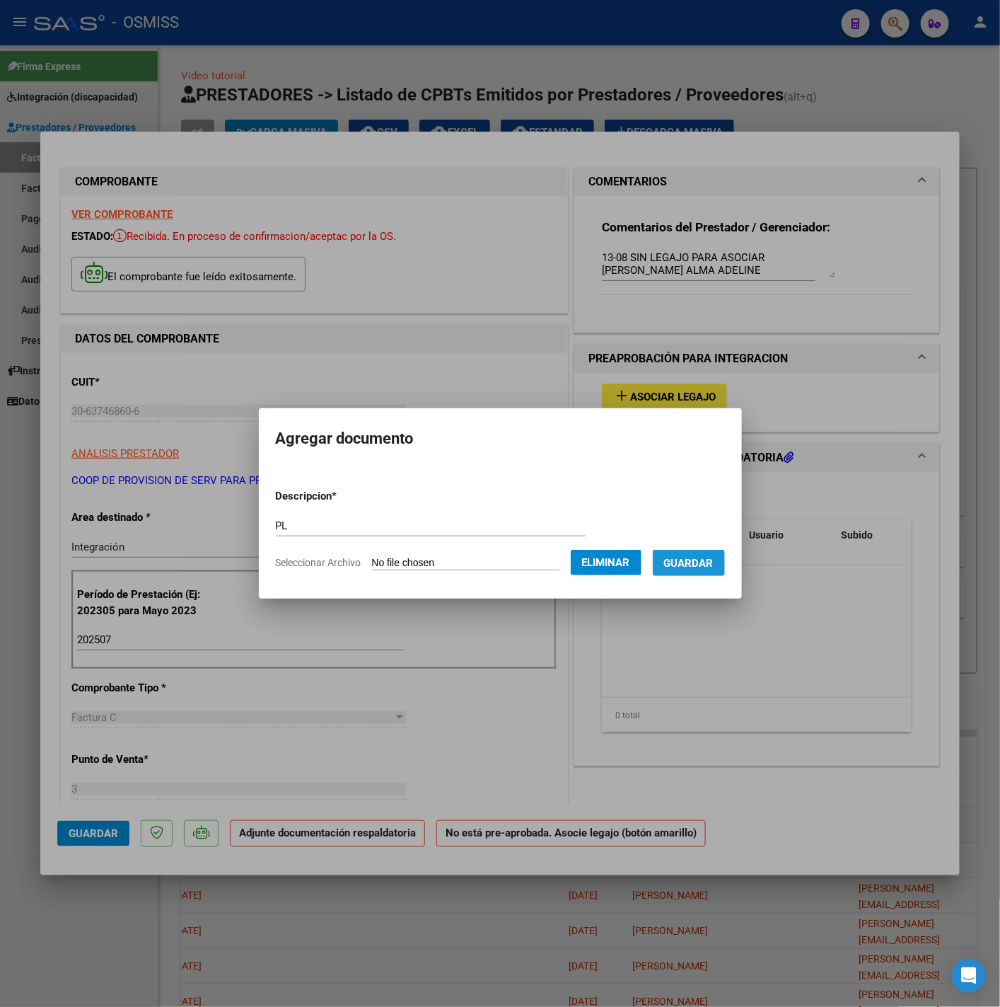
click at [703, 570] on button "Guardar" at bounding box center [689, 563] width 72 height 26
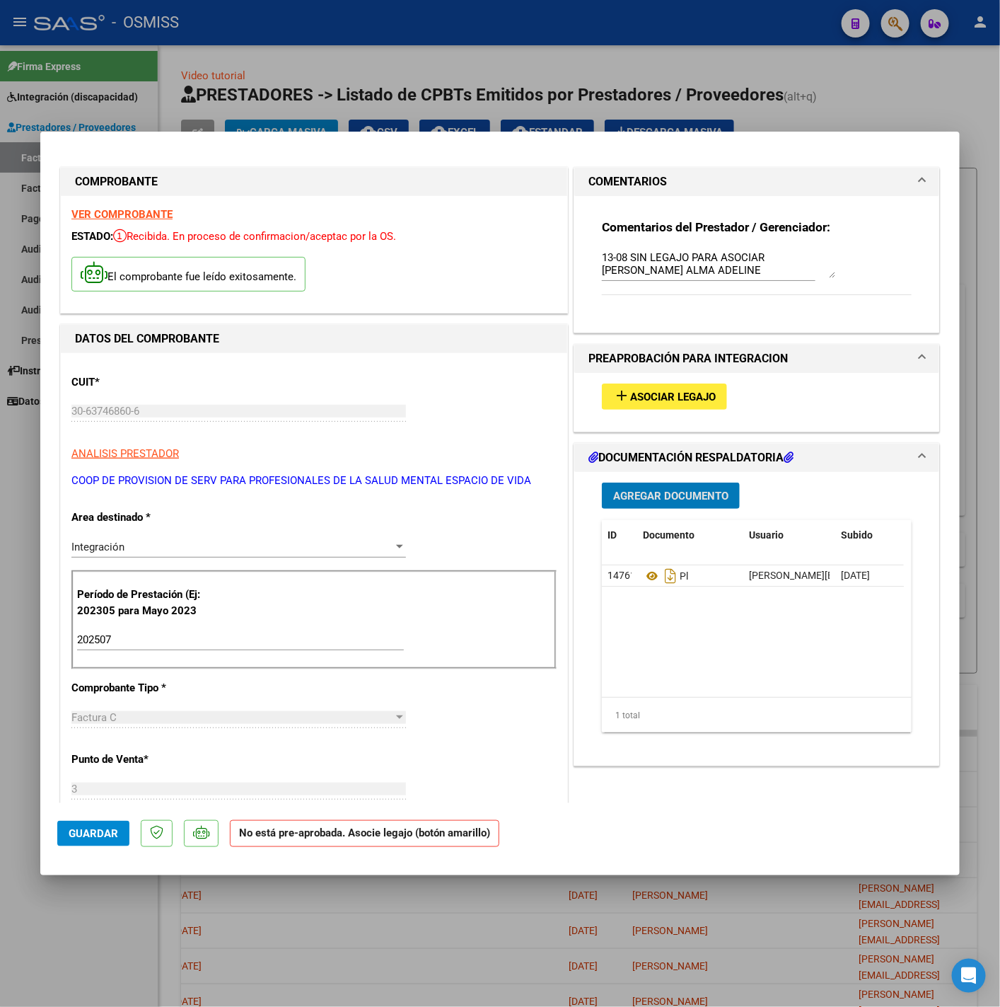
click at [107, 833] on span "Guardar" at bounding box center [94, 833] width 50 height 13
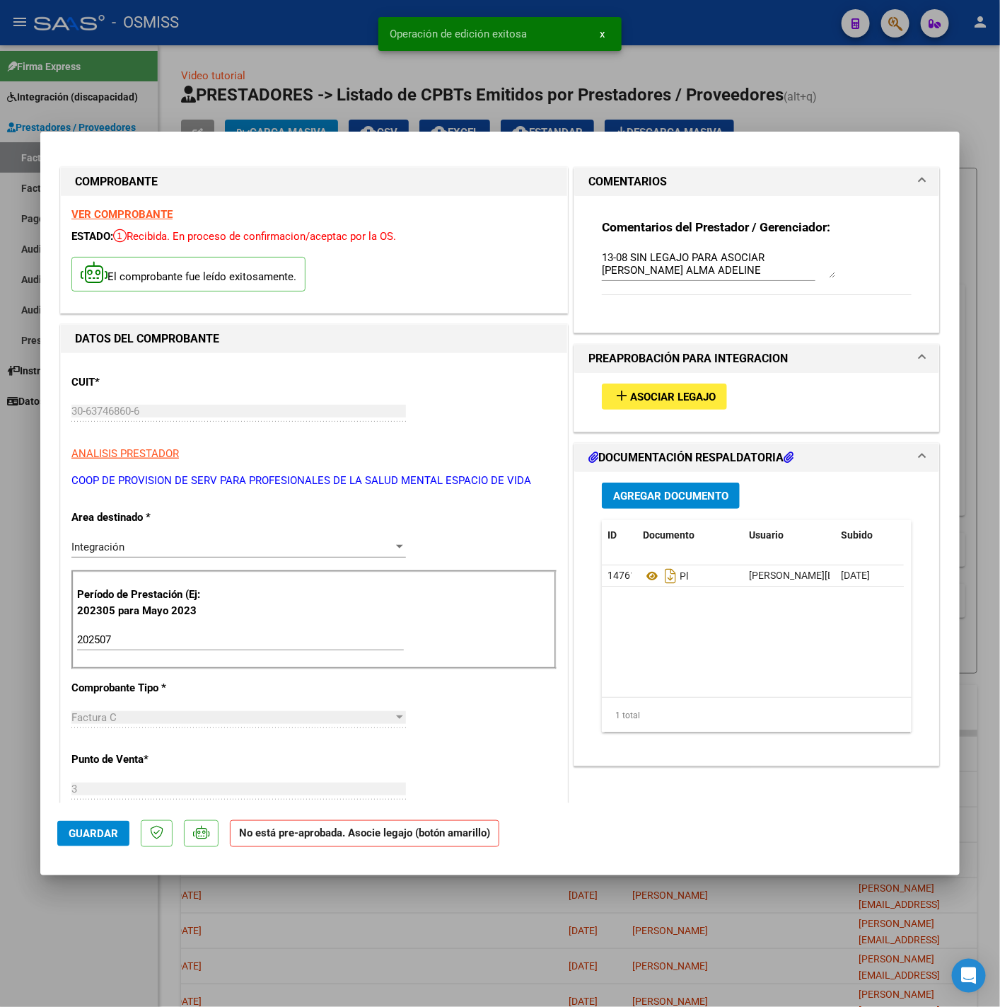
click at [140, 920] on div at bounding box center [500, 503] width 1000 height 1007
type input "$ 0,00"
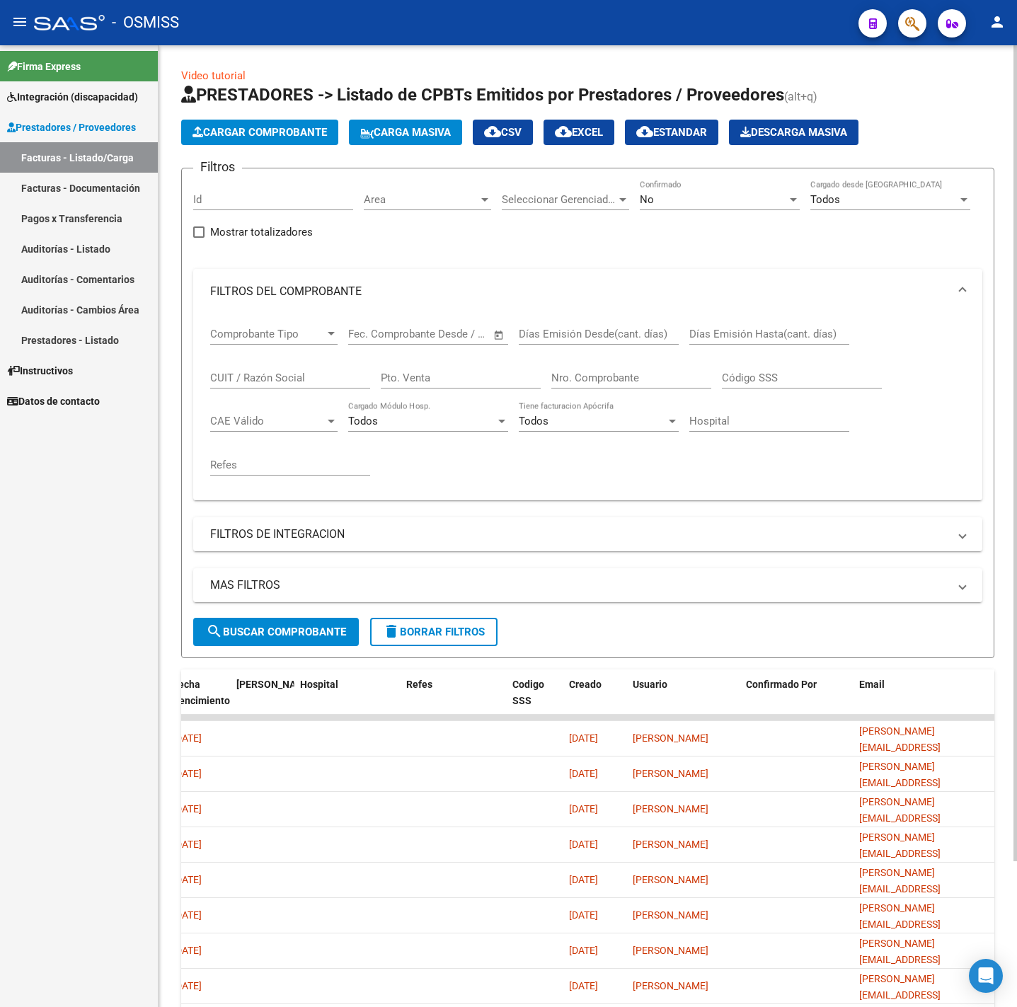
click at [263, 121] on button "Cargar Comprobante" at bounding box center [259, 132] width 157 height 25
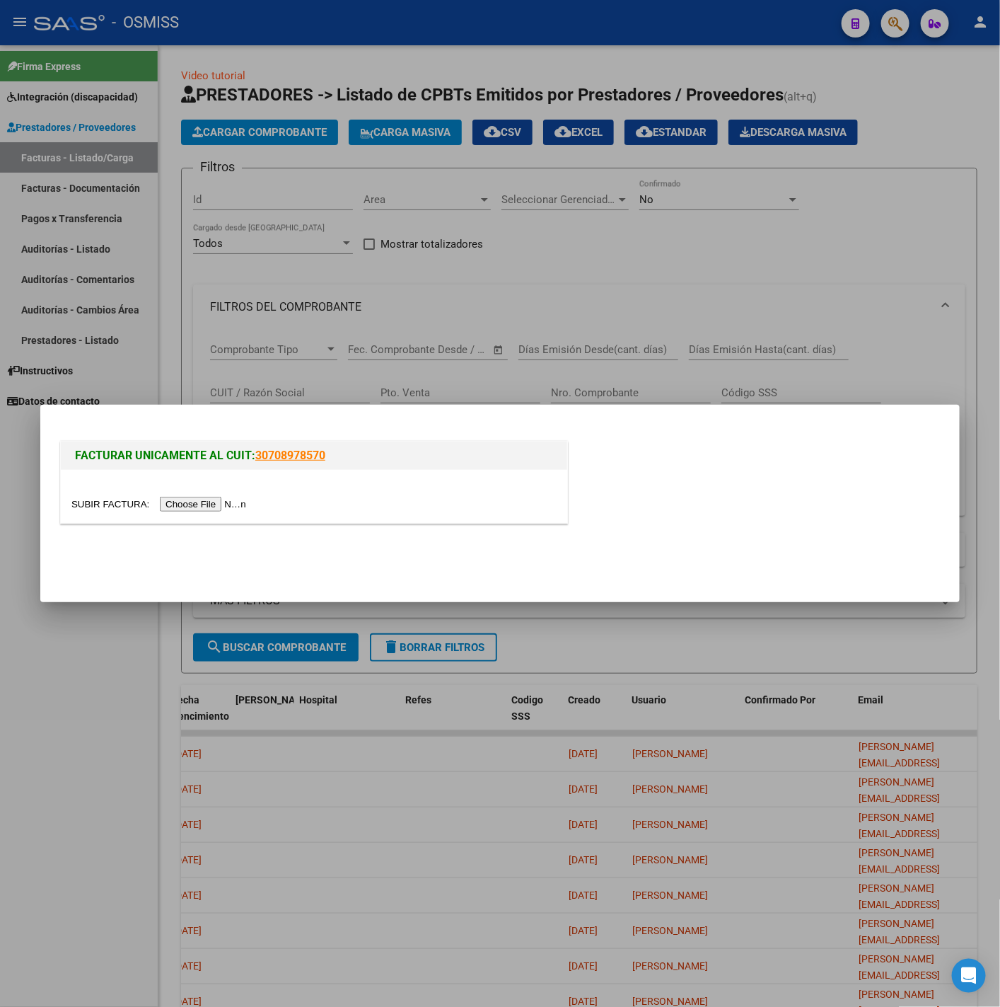
click at [176, 504] on input "file" at bounding box center [160, 504] width 179 height 15
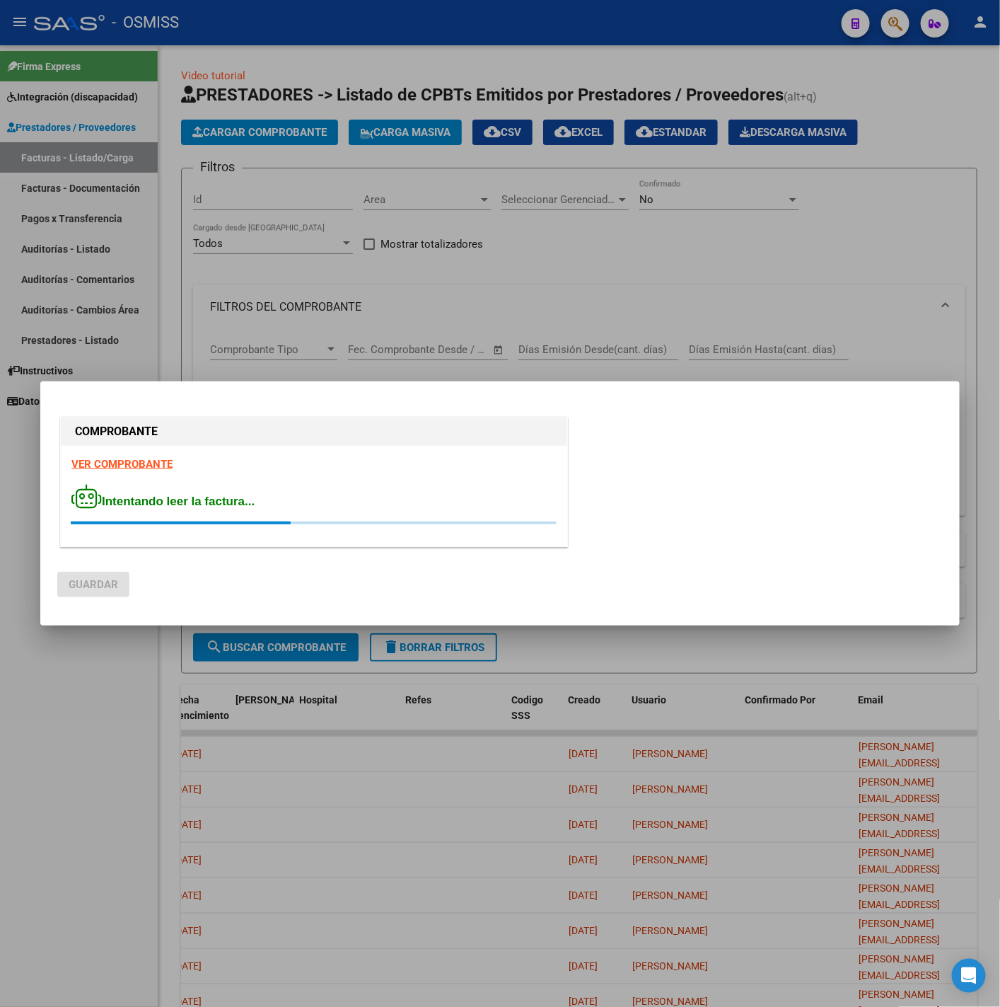
click at [139, 459] on strong "VER COMPROBANTE" at bounding box center [121, 464] width 101 height 13
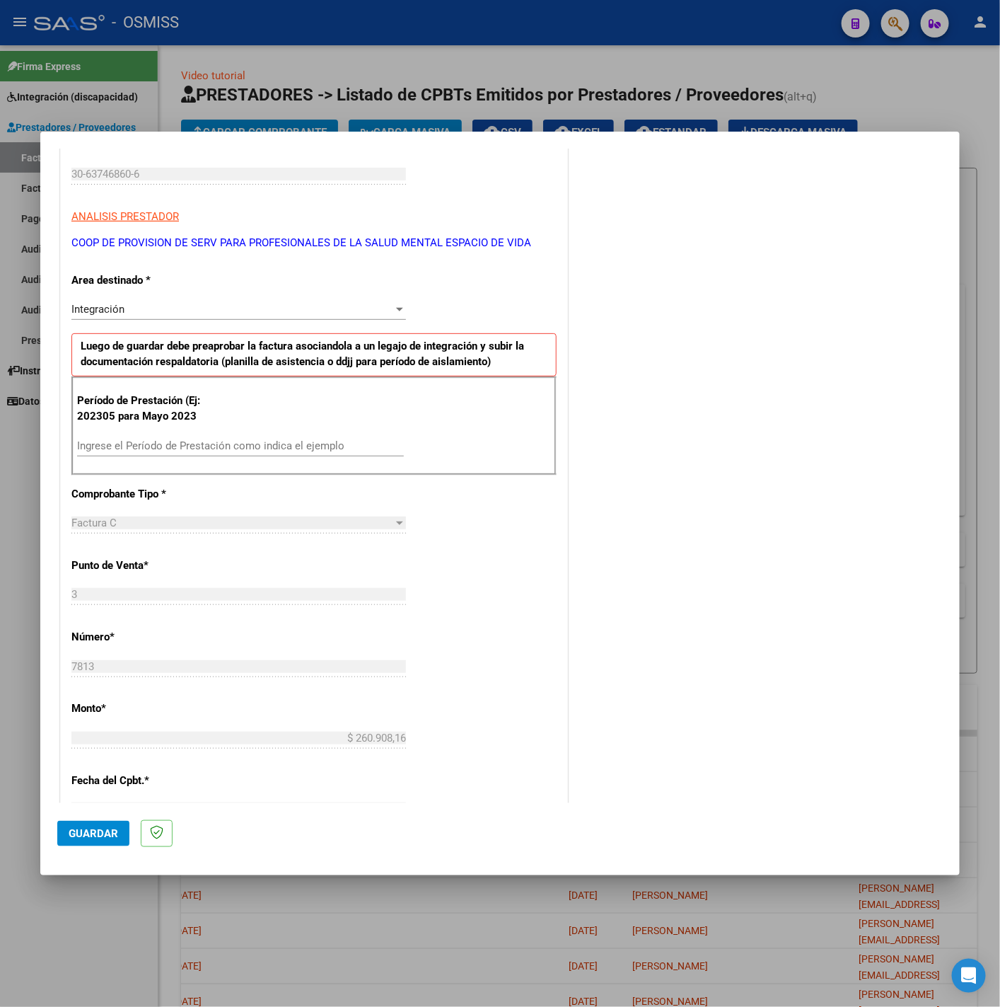
scroll to position [212, 0]
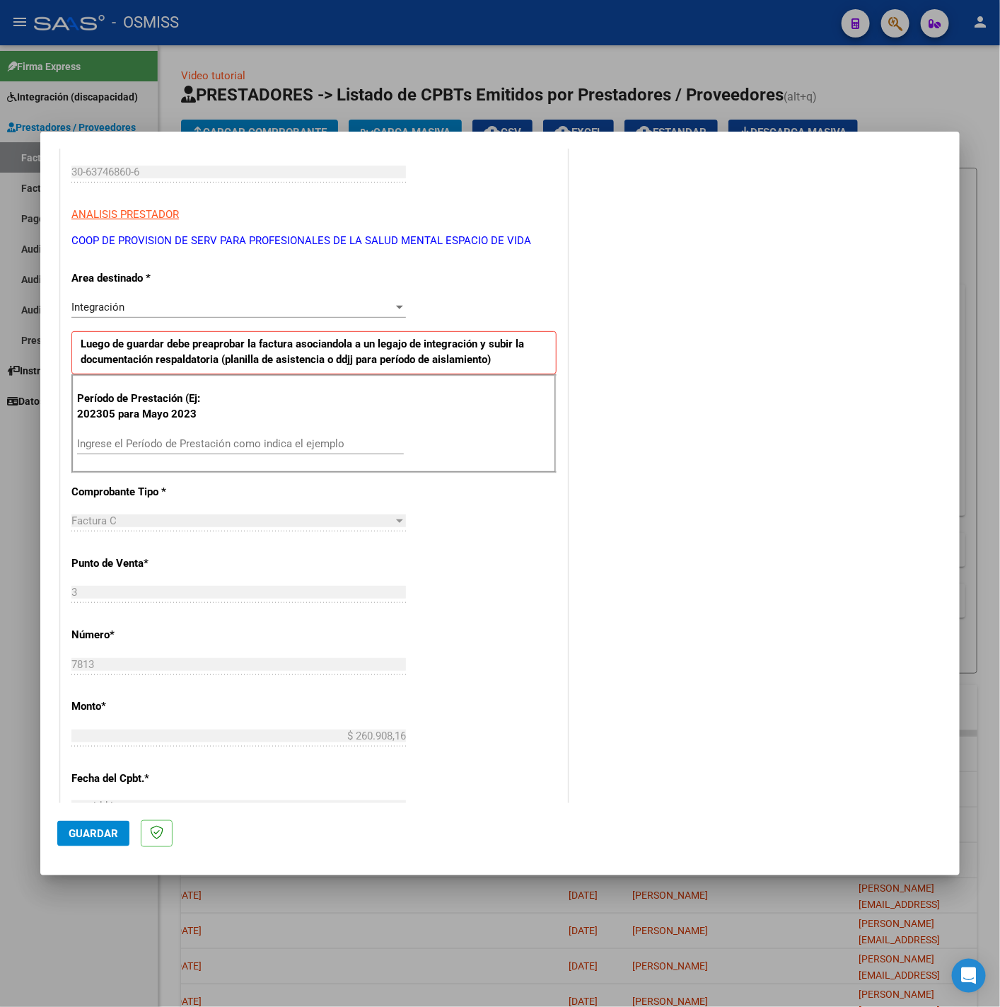
click at [236, 453] on div "Ingrese el Período de Prestación como indica el ejemplo" at bounding box center [240, 443] width 327 height 21
click at [229, 444] on input "Ingrese el Período de Prestación como indica el ejemplo" at bounding box center [240, 443] width 327 height 13
type input "202507"
click at [444, 527] on div "CUIT * 30-63746860-6 Ingresar CUIT ANALISIS PRESTADOR COOP DE PROVISION DE SERV…" at bounding box center [314, 645] width 507 height 1065
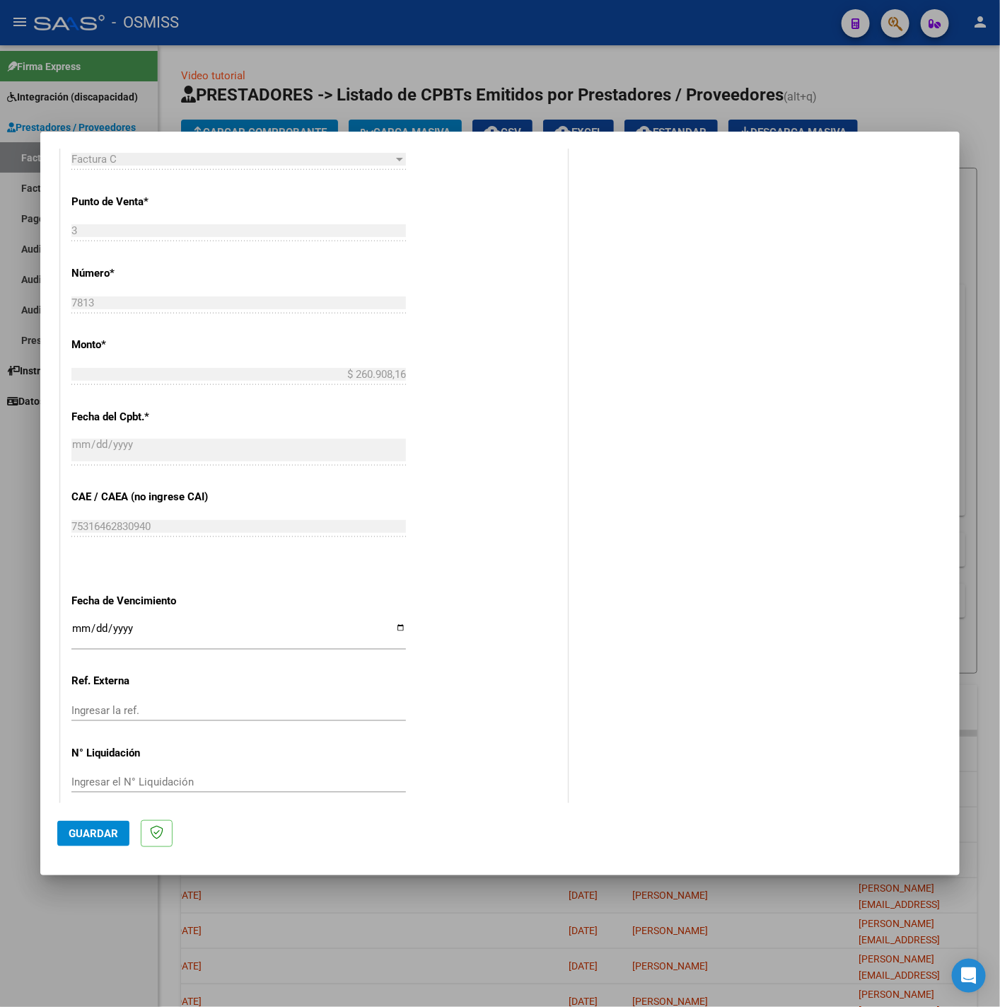
scroll to position [594, 0]
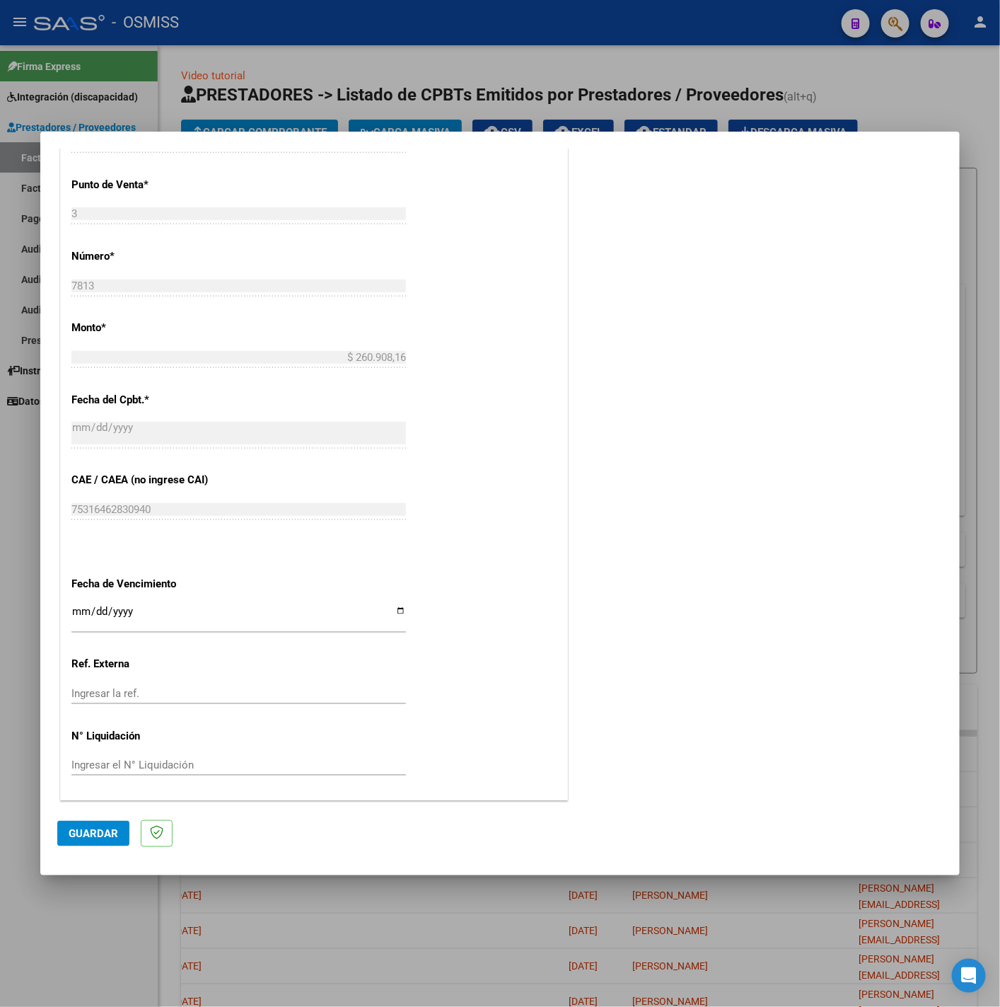
click at [83, 609] on input "Ingresar la fecha" at bounding box center [238, 617] width 335 height 23
type input "2025-08-11"
click at [87, 824] on button "Guardar" at bounding box center [93, 833] width 72 height 25
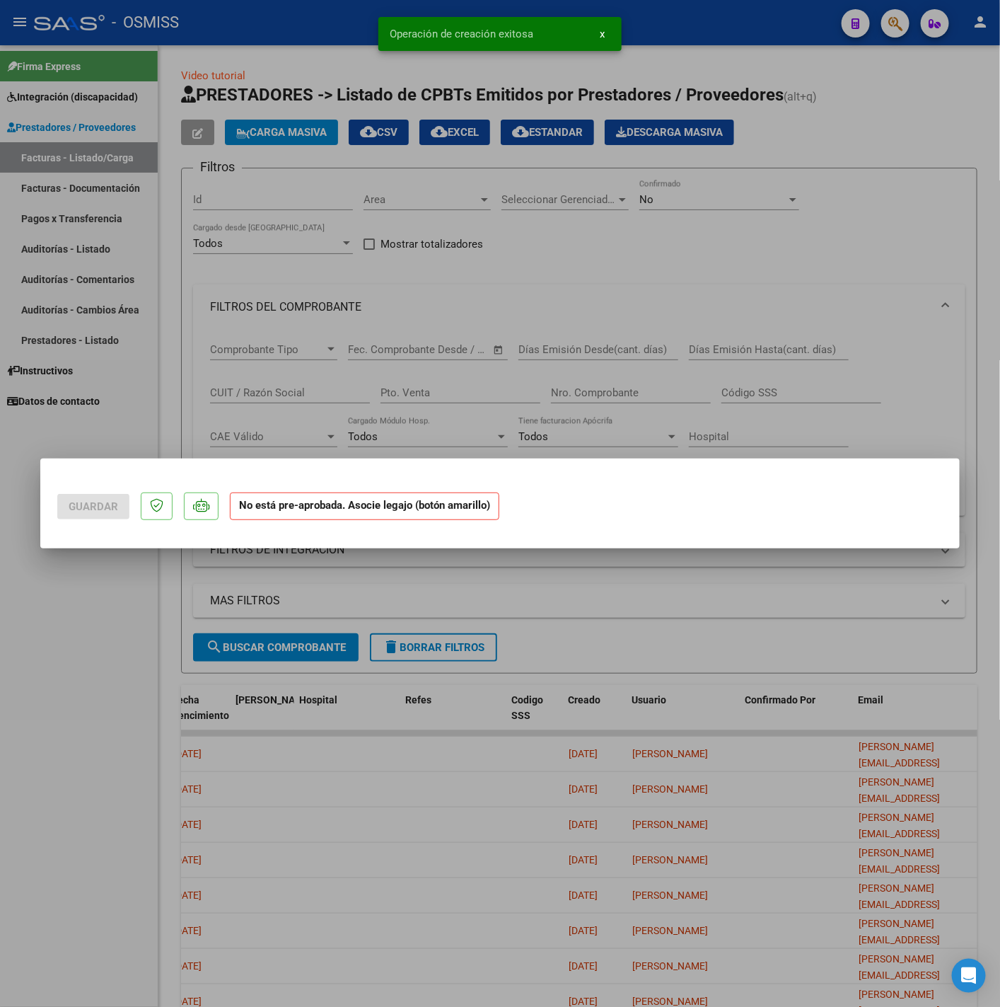
scroll to position [0, 0]
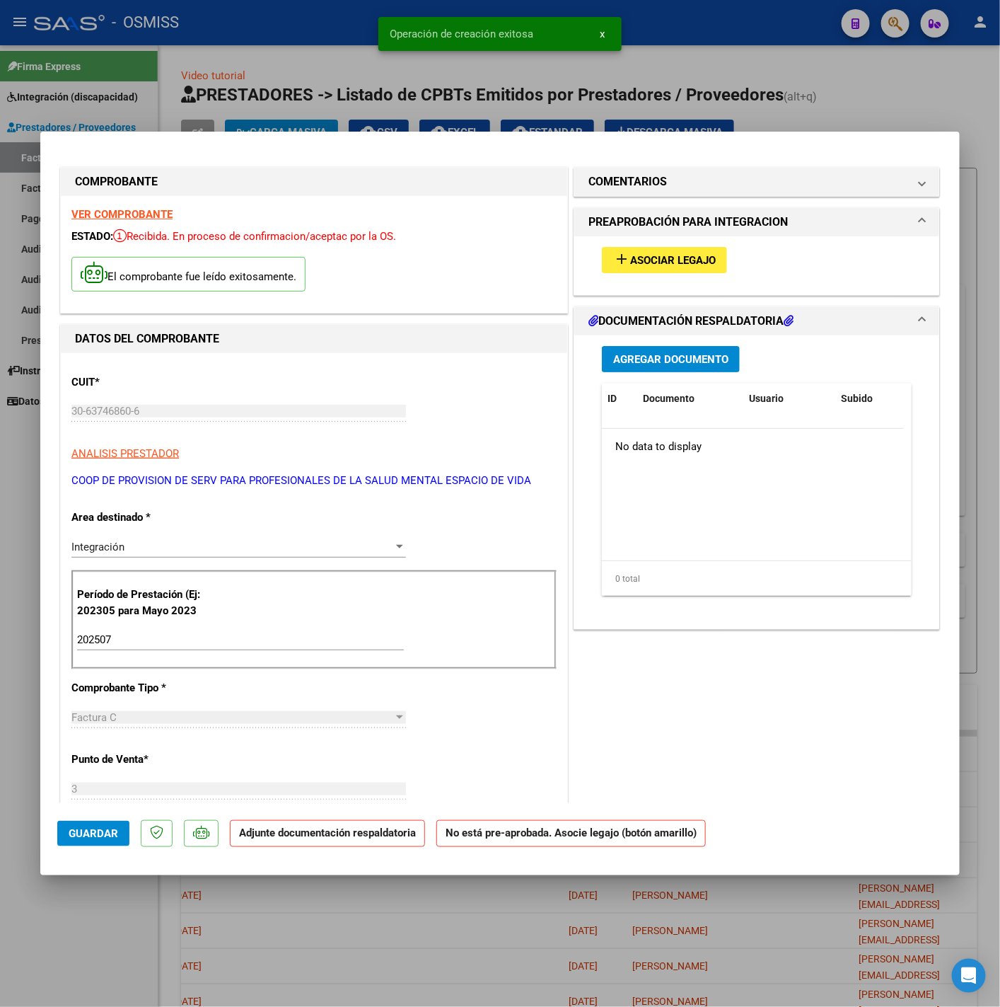
click at [644, 255] on span "Asociar Legajo" at bounding box center [673, 260] width 86 height 13
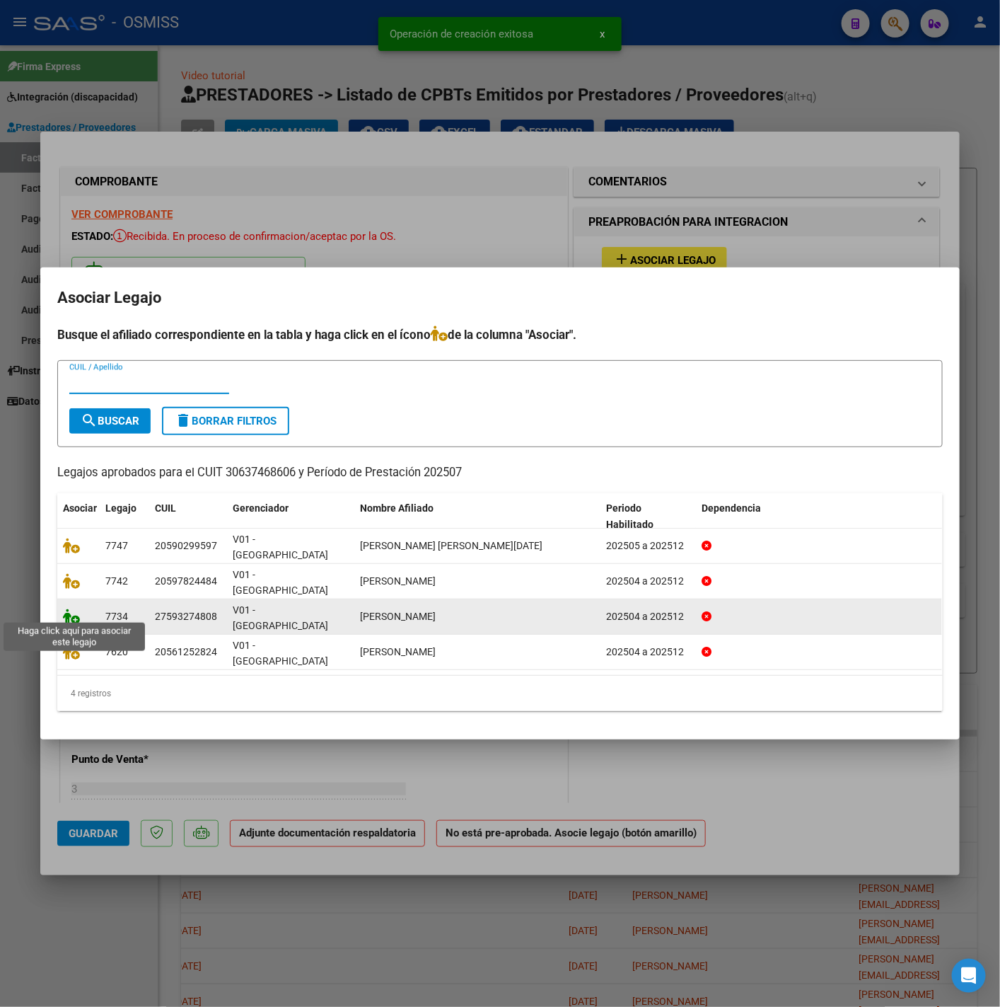
click at [73, 613] on icon at bounding box center [71, 616] width 17 height 16
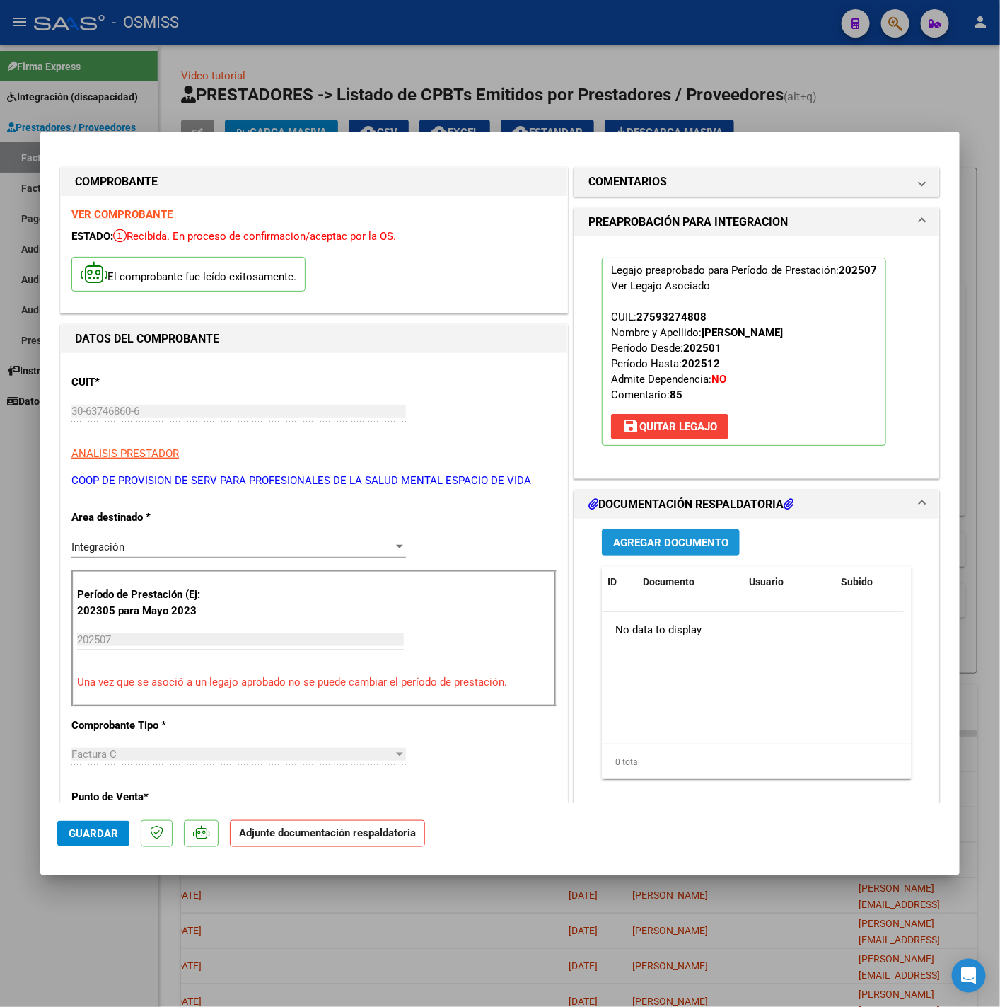
click at [631, 543] on span "Agregar Documento" at bounding box center [670, 542] width 115 height 13
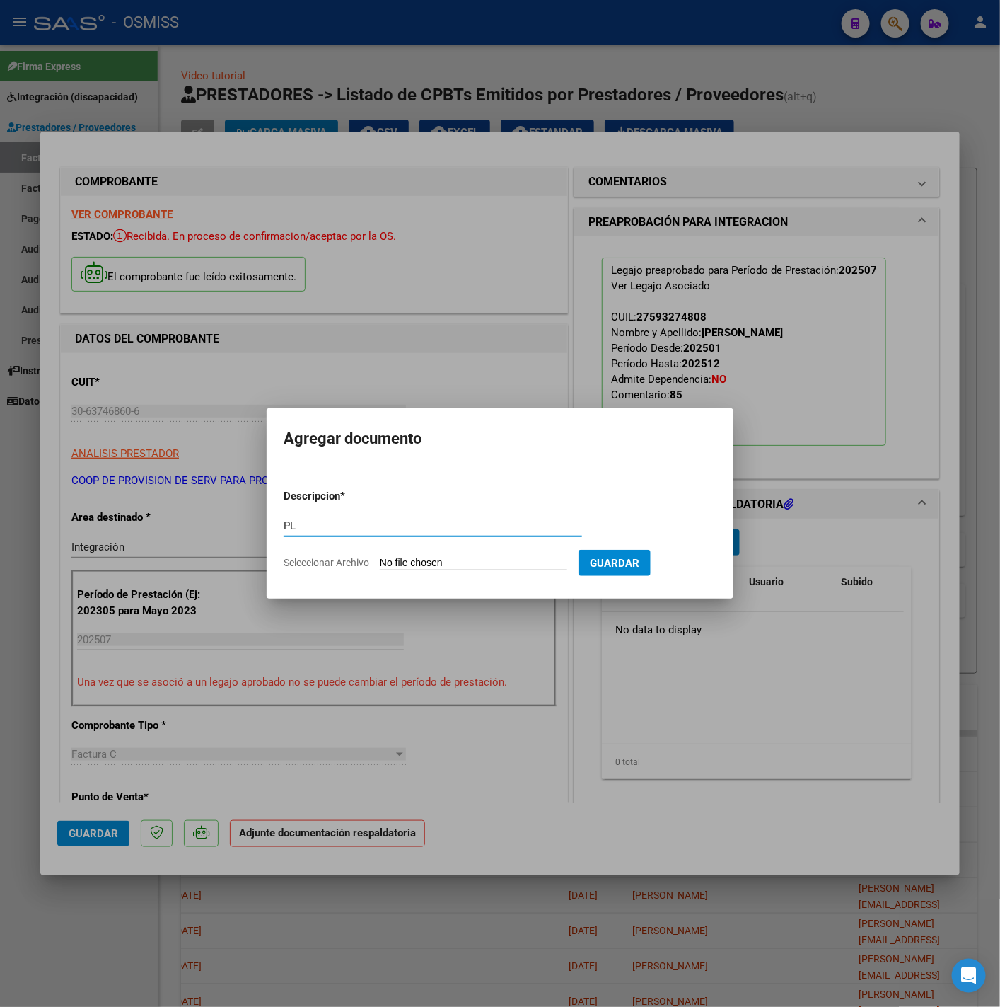
type input "PL"
click at [463, 558] on input "Seleccionar Archivo" at bounding box center [473, 563] width 187 height 13
type input "C:\fakepath\REA LUNA- JULIO 2025 - espaciodevida cet.pdf"
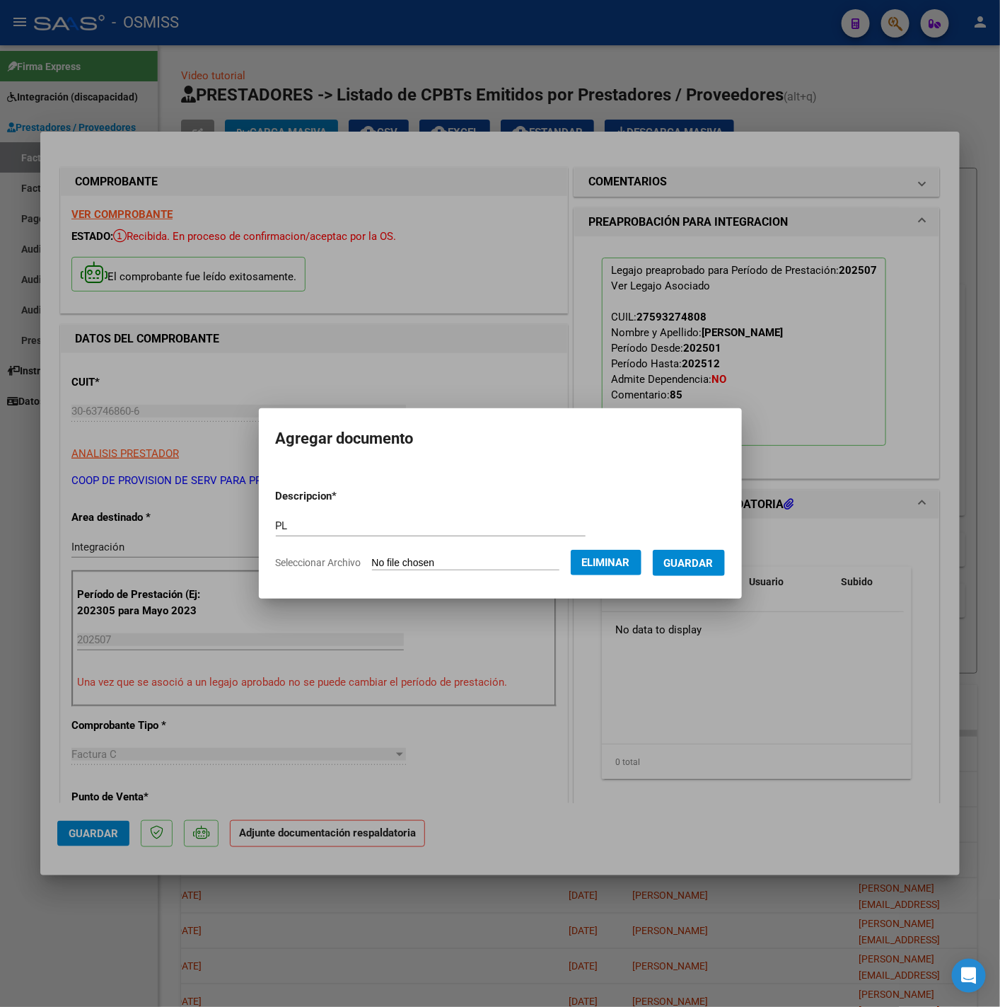
click at [696, 574] on button "Guardar" at bounding box center [689, 563] width 72 height 26
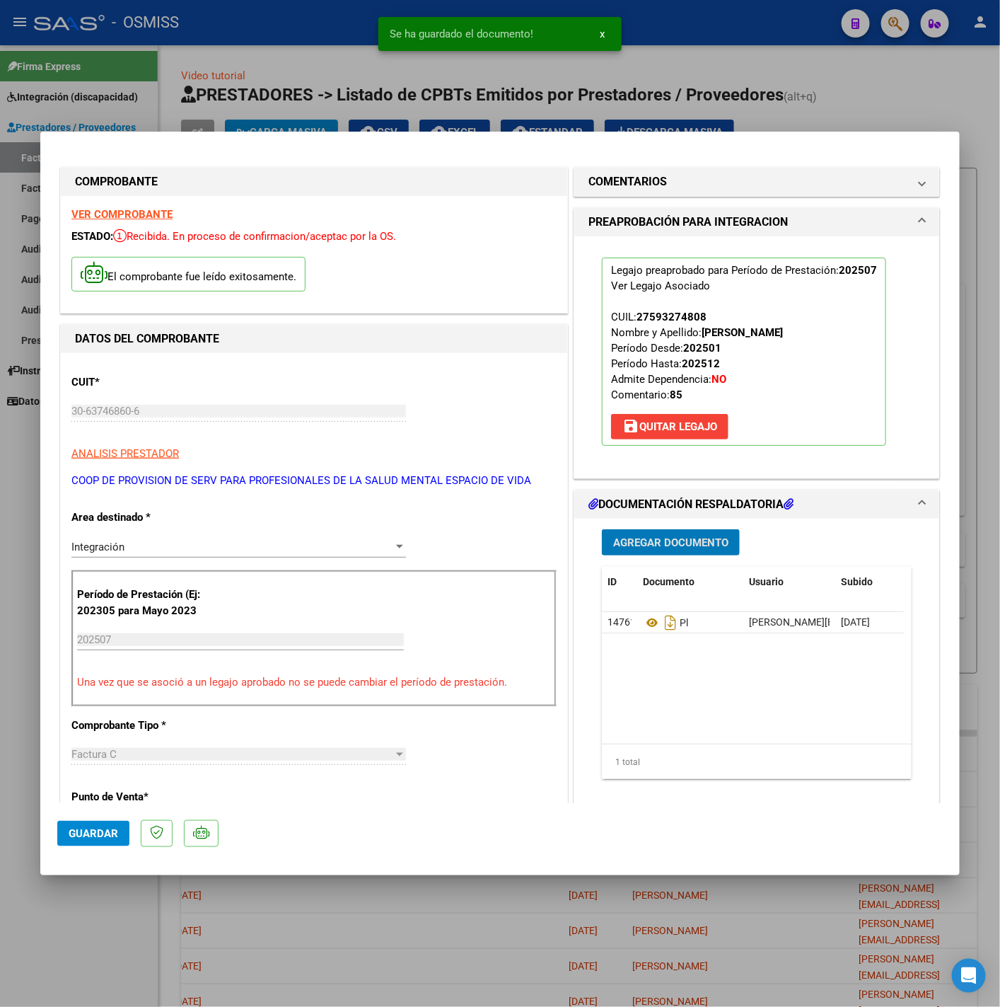
click at [111, 832] on span "Guardar" at bounding box center [94, 833] width 50 height 13
click at [117, 937] on div at bounding box center [500, 503] width 1000 height 1007
type input "$ 0,00"
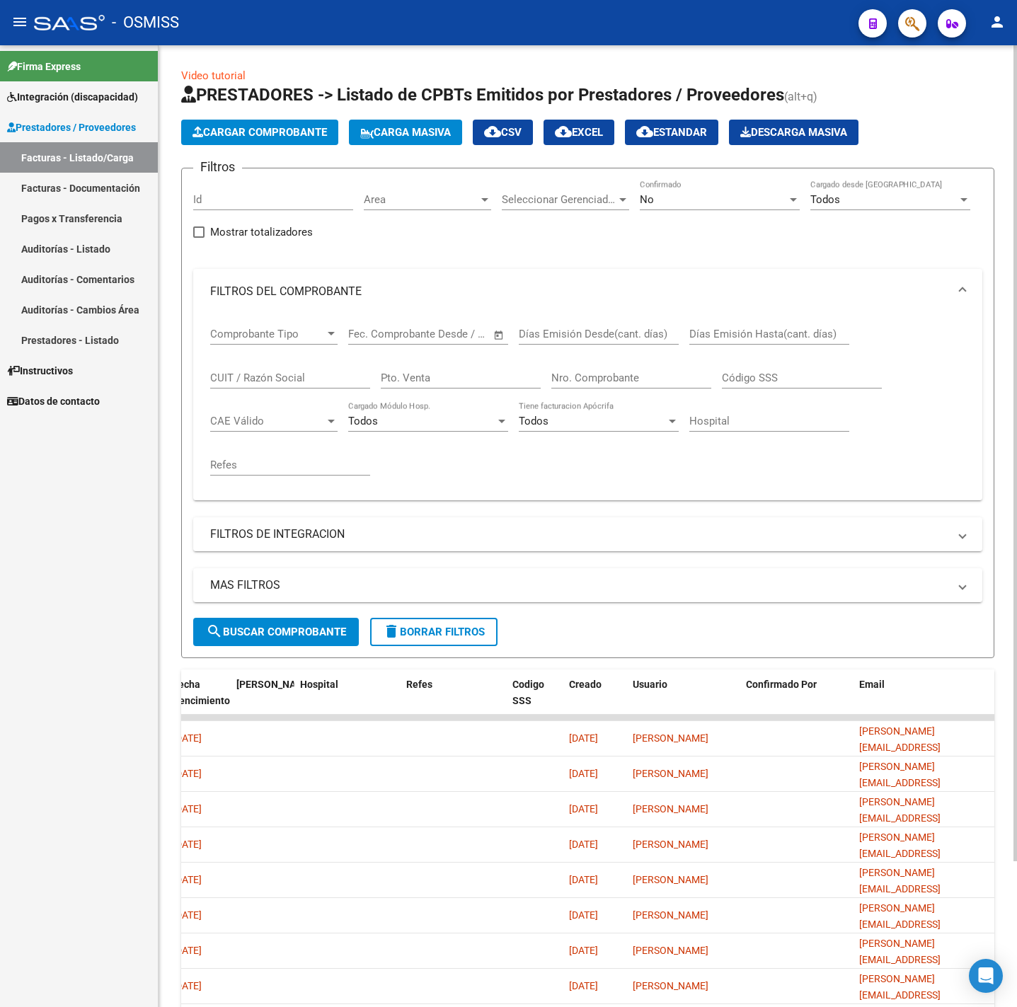
click at [275, 134] on span "Cargar Comprobante" at bounding box center [259, 132] width 134 height 13
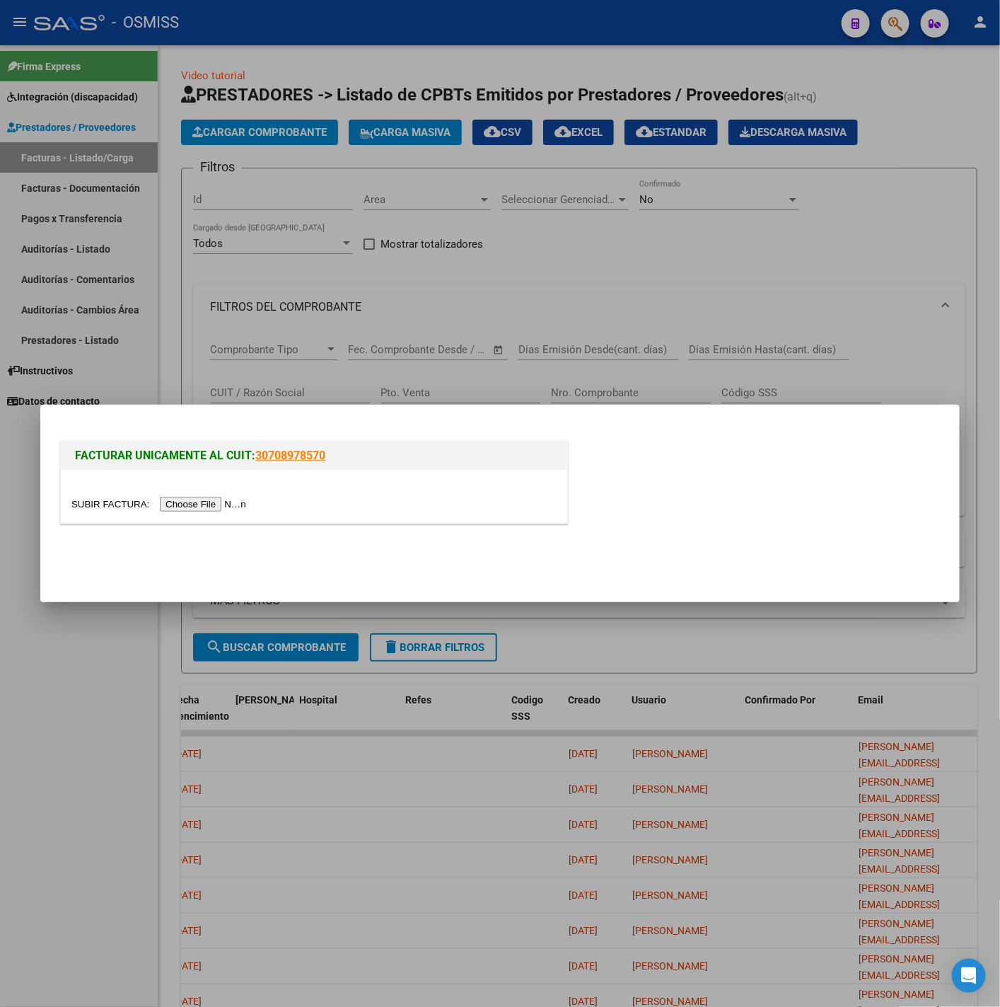
click at [183, 508] on input "file" at bounding box center [160, 504] width 179 height 15
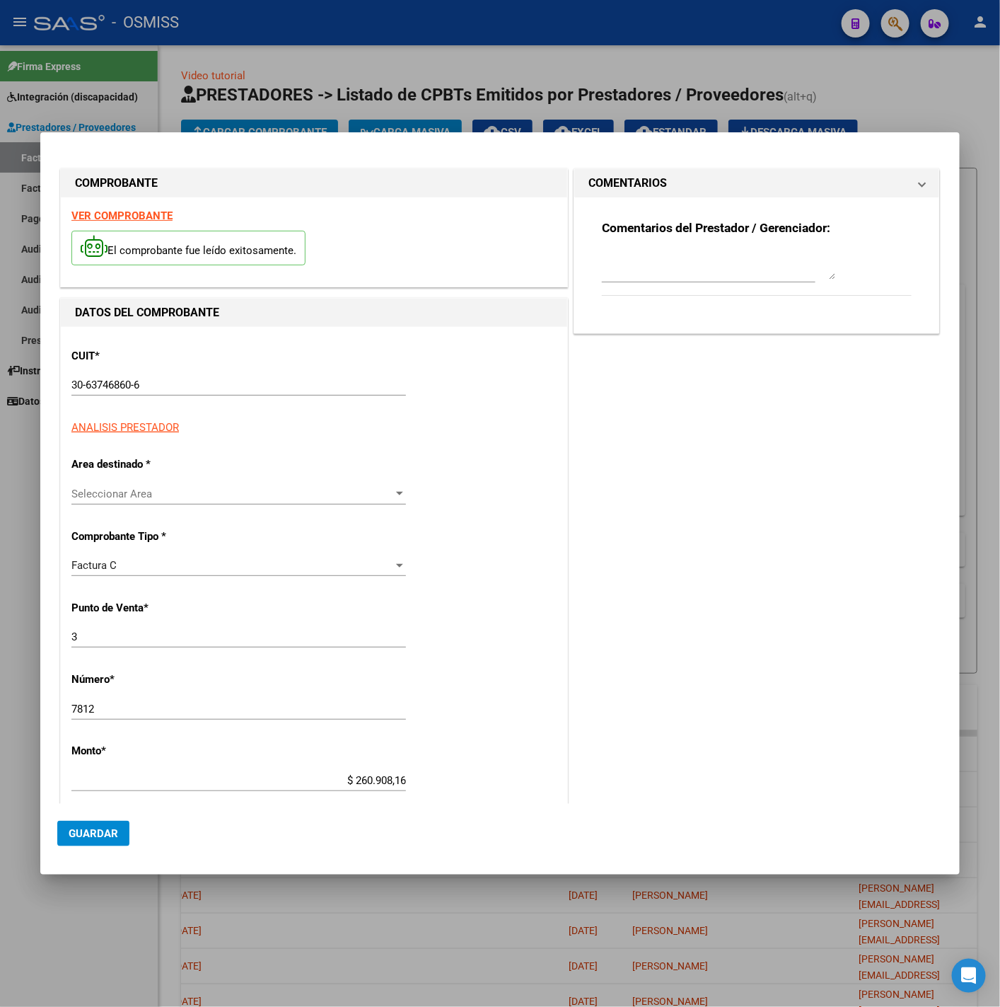
click at [154, 461] on p "Area destinado *" at bounding box center [144, 464] width 146 height 16
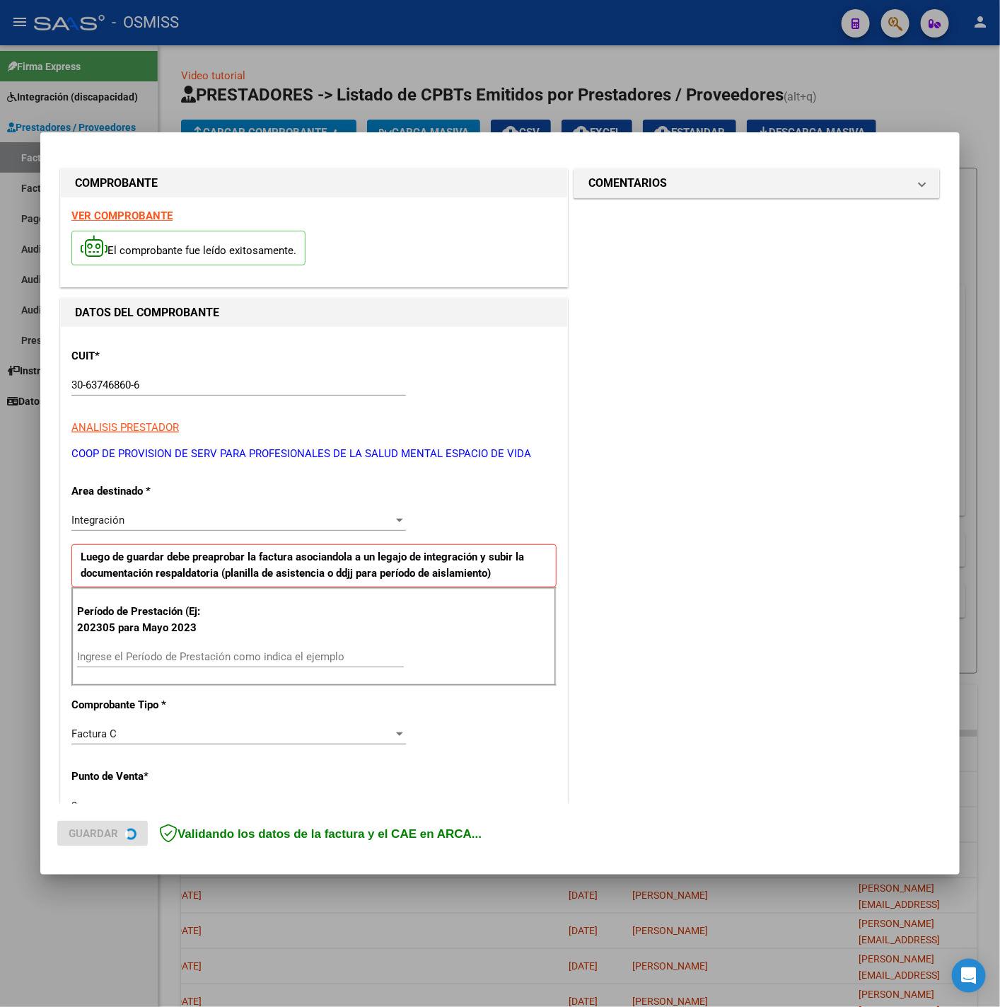
click at [137, 217] on strong "VER COMPROBANTE" at bounding box center [121, 215] width 101 height 13
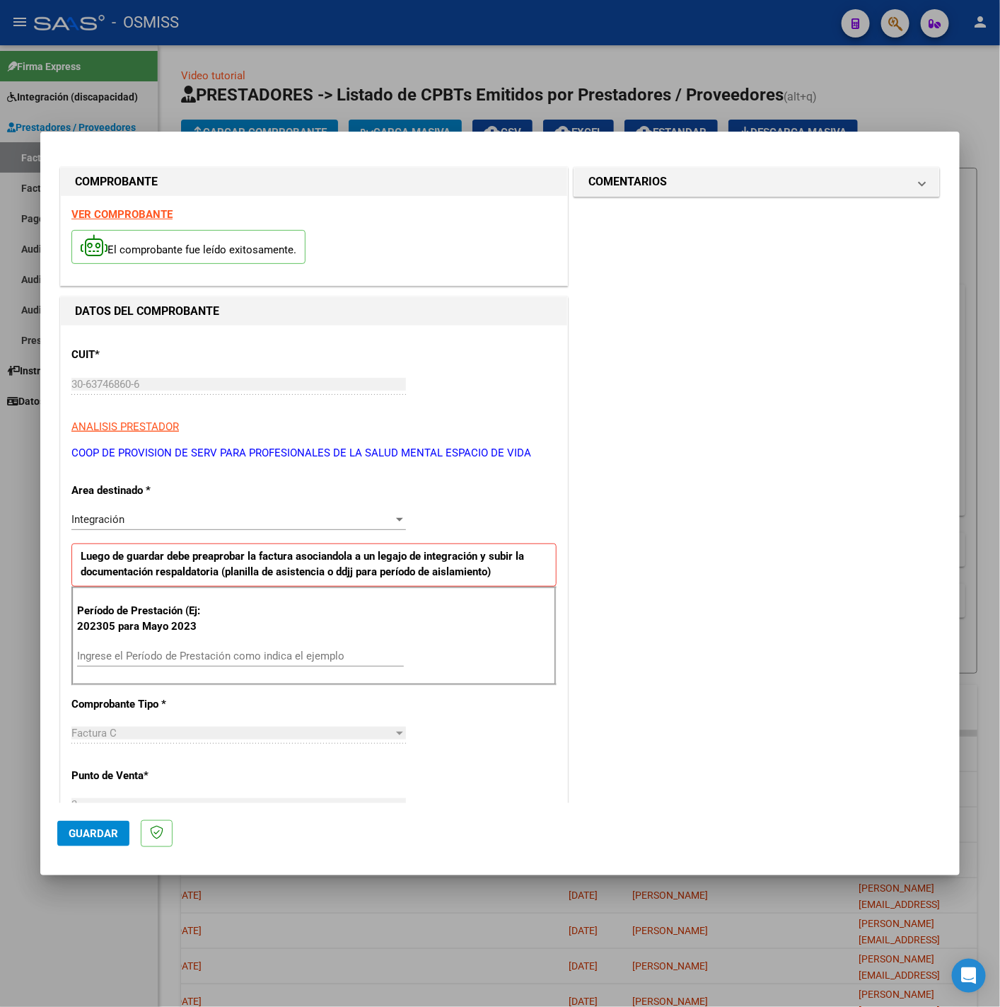
click at [196, 654] on input "Ingrese el Período de Prestación como indica el ejemplo" at bounding box center [240, 656] width 327 height 13
type input "202507"
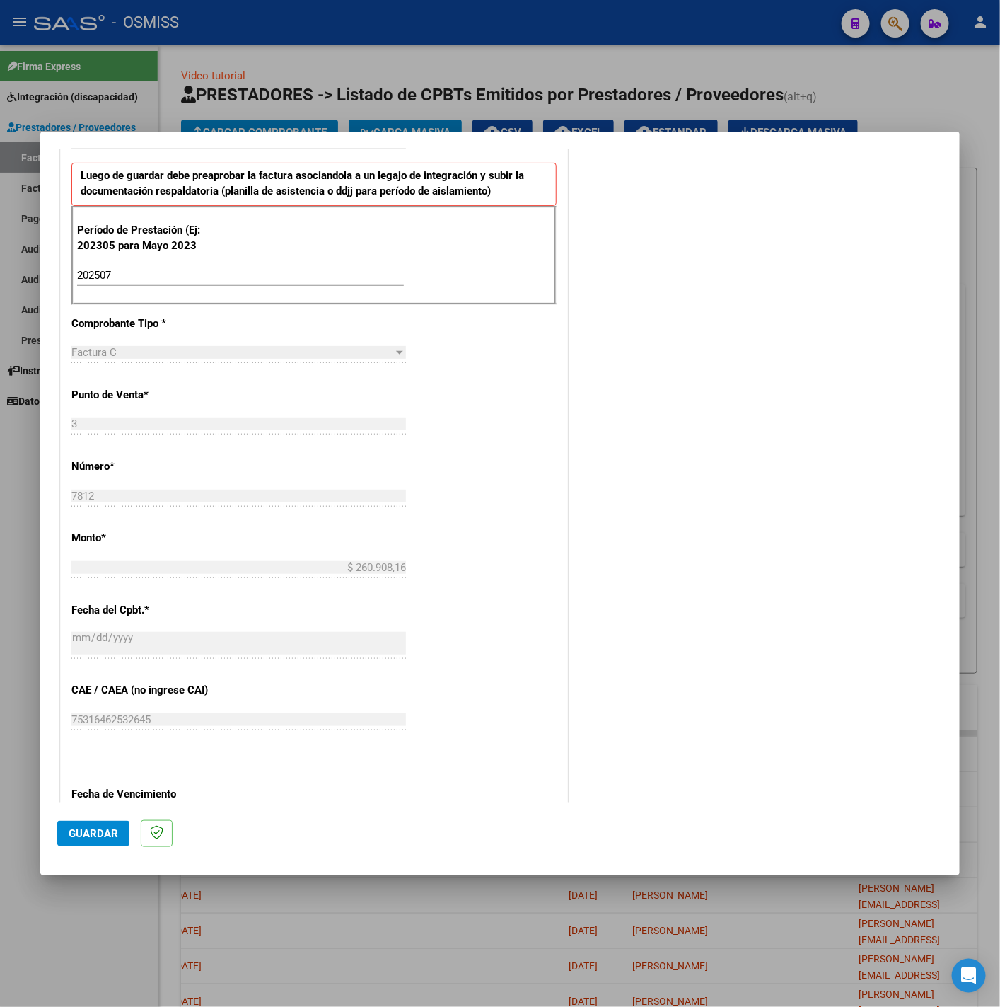
scroll to position [531, 0]
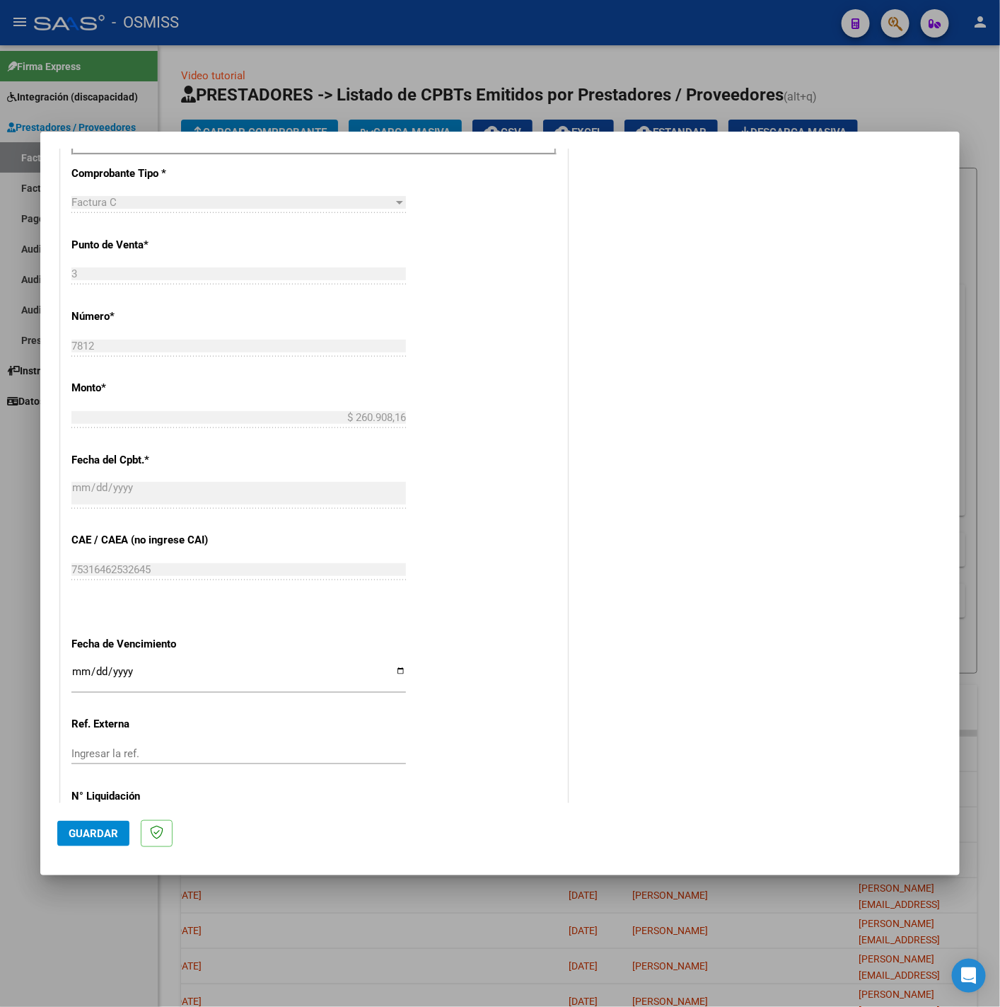
click at [74, 667] on div "Ingresar la fecha" at bounding box center [238, 677] width 335 height 30
type input "2025-08-11"
click at [110, 837] on span "Guardar" at bounding box center [94, 833] width 50 height 13
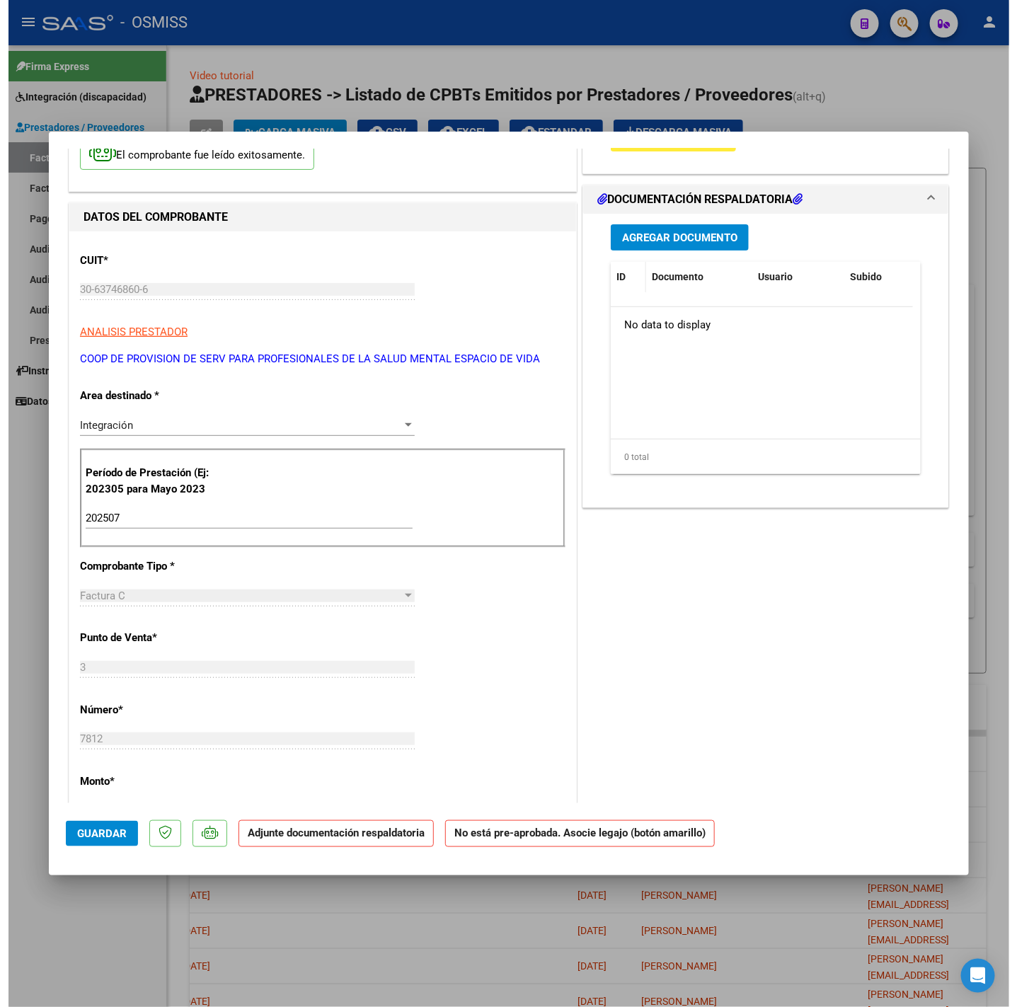
scroll to position [0, 0]
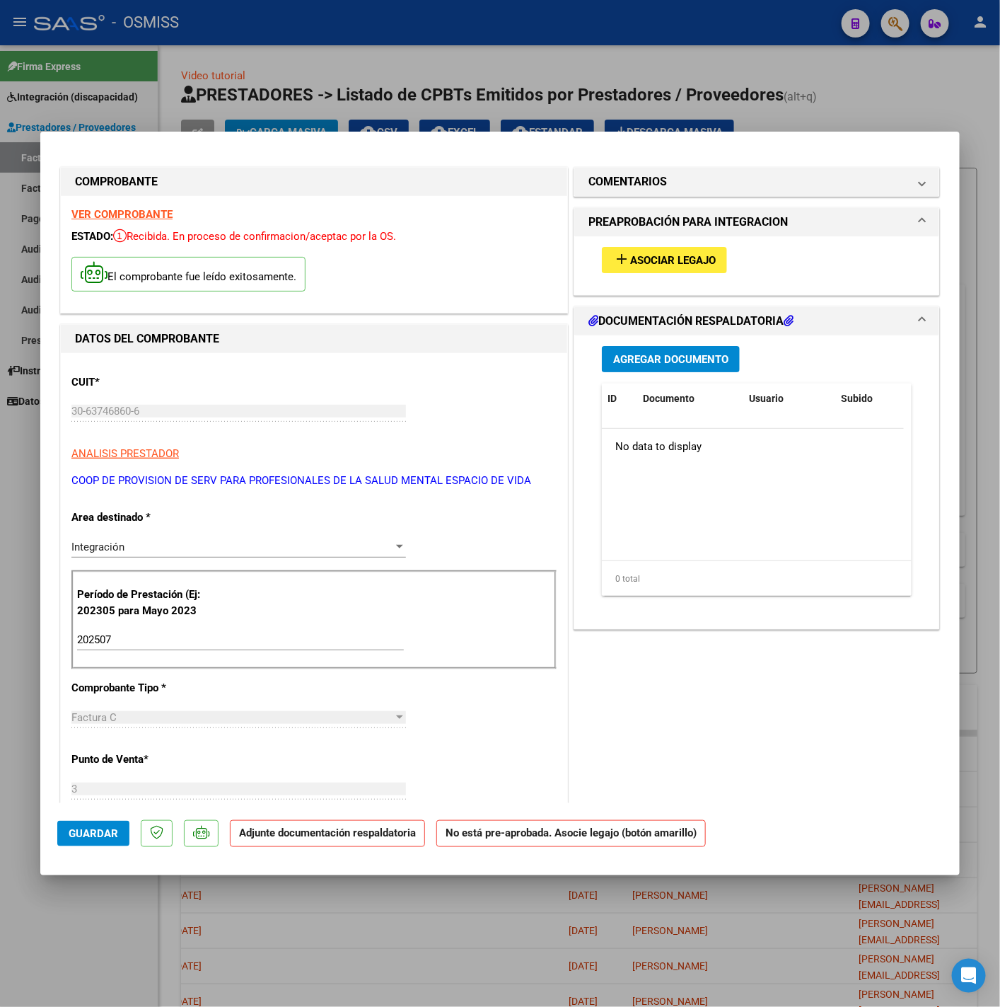
click at [650, 270] on button "add Asociar Legajo" at bounding box center [664, 260] width 125 height 26
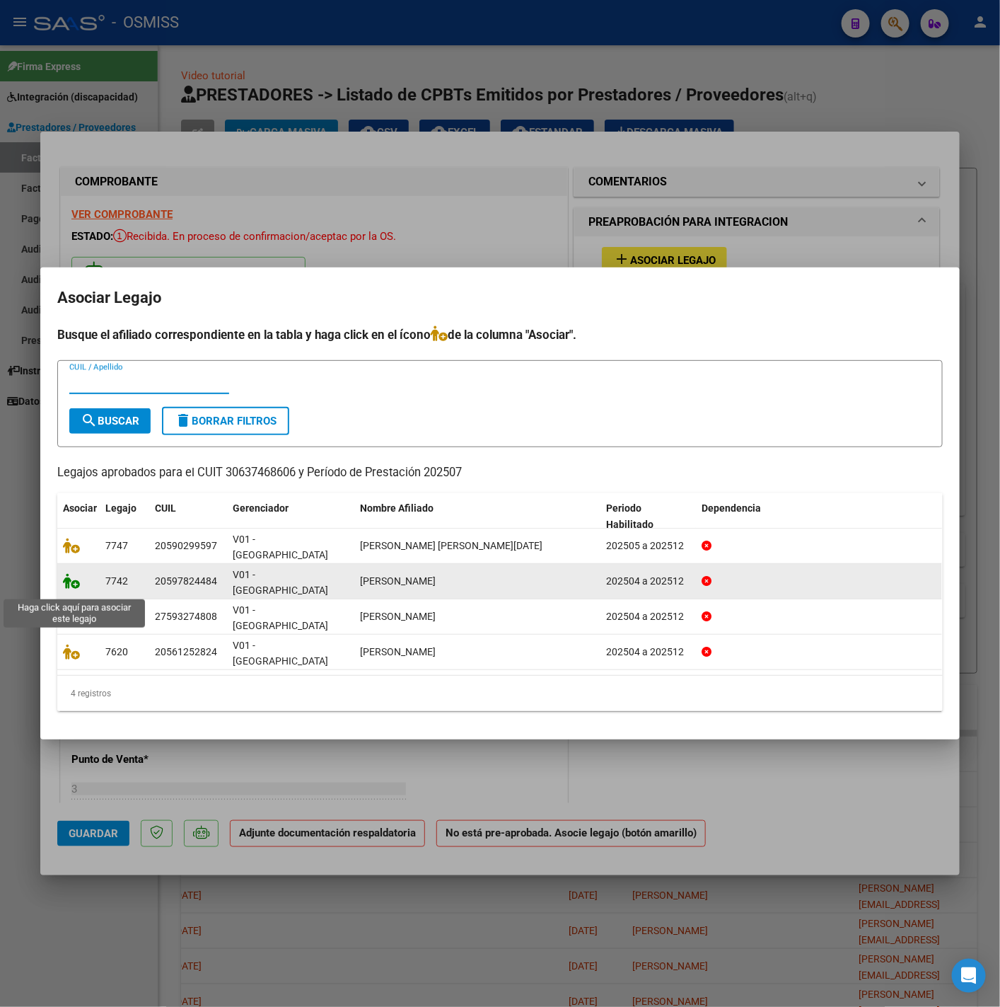
click at [66, 589] on icon at bounding box center [71, 581] width 17 height 16
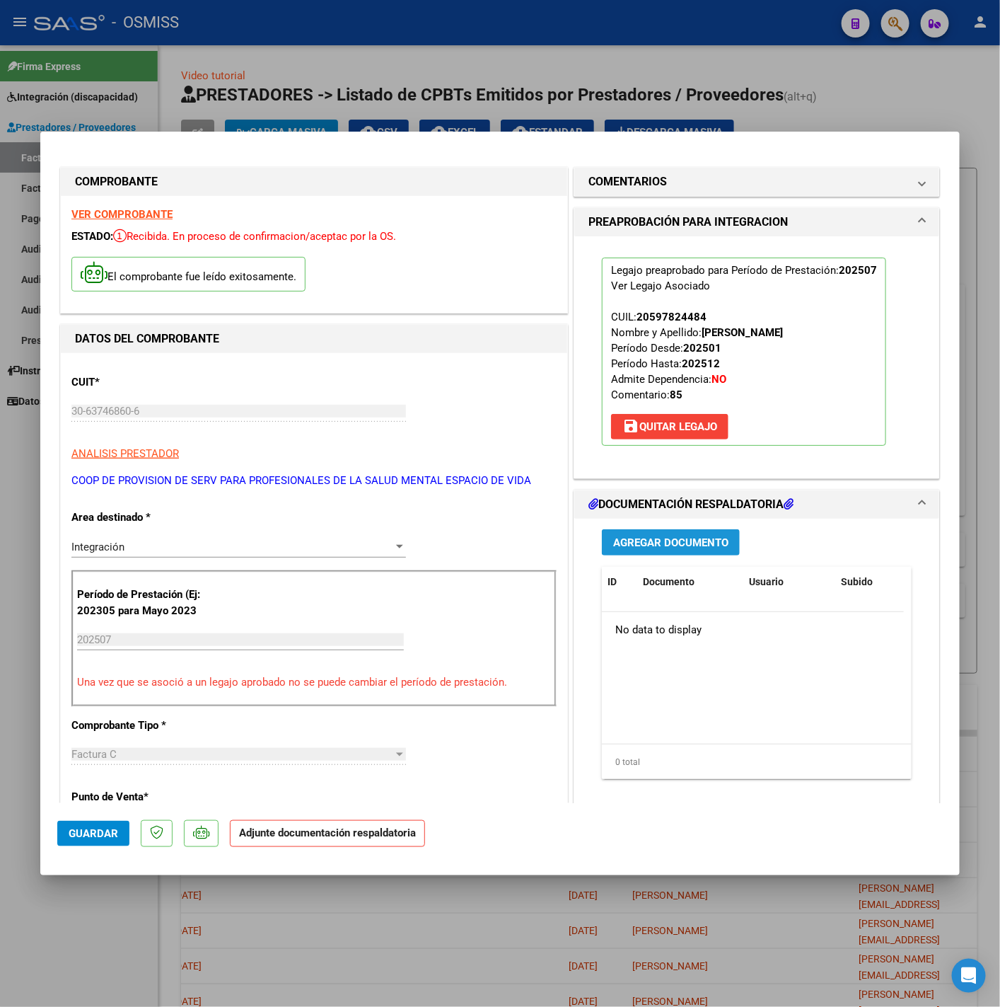
click at [675, 540] on span "Agregar Documento" at bounding box center [670, 542] width 115 height 13
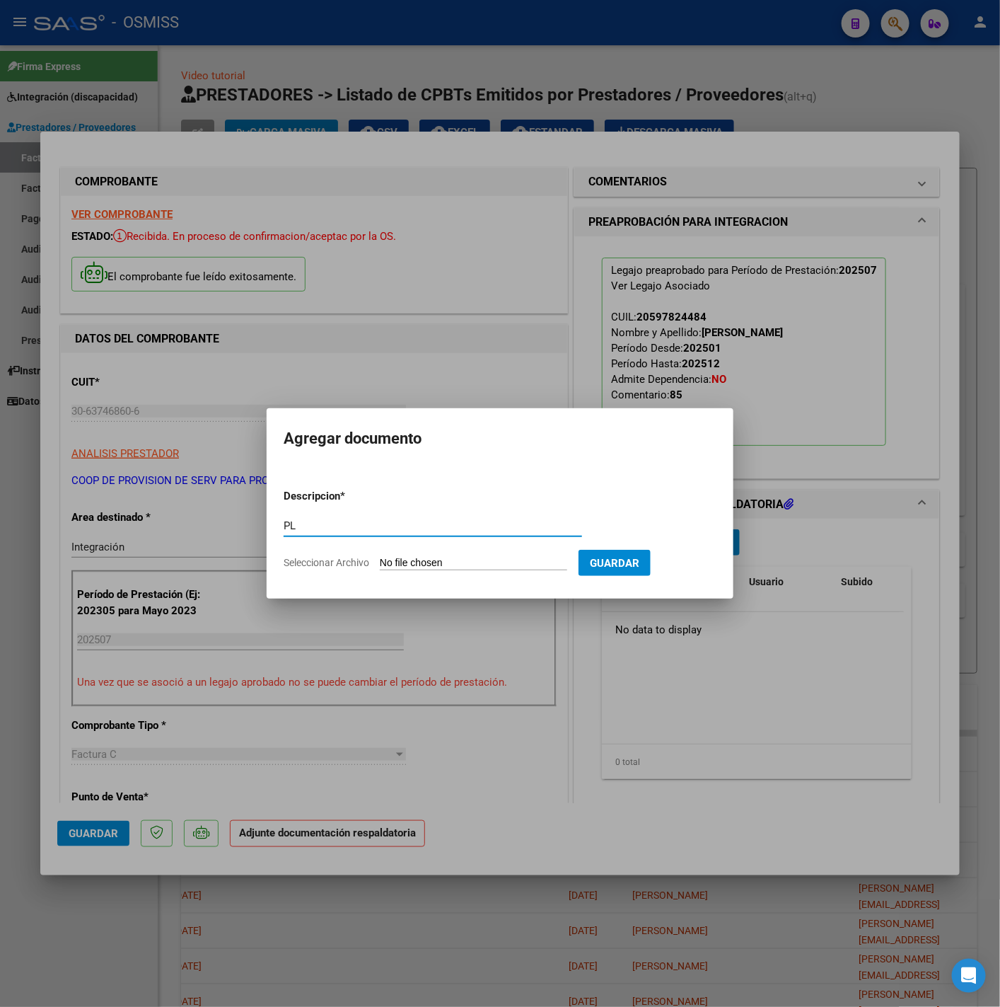
type input "PL"
click at [517, 561] on input "Seleccionar Archivo" at bounding box center [473, 563] width 187 height 13
type input "C:\fakepath\RAPOSO ALEJO-JULIO 2025 - espaciodevida cet.pdf"
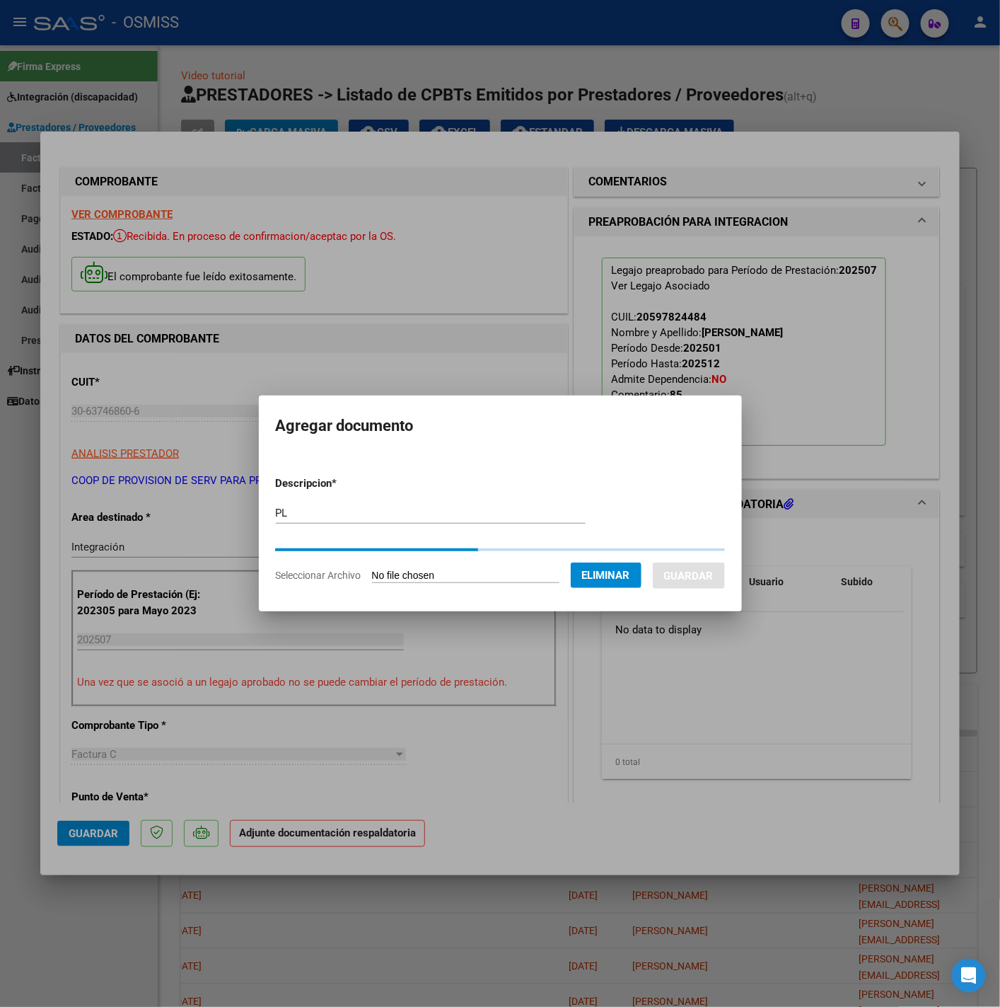
click at [691, 565] on button "Guardar" at bounding box center [689, 575] width 72 height 26
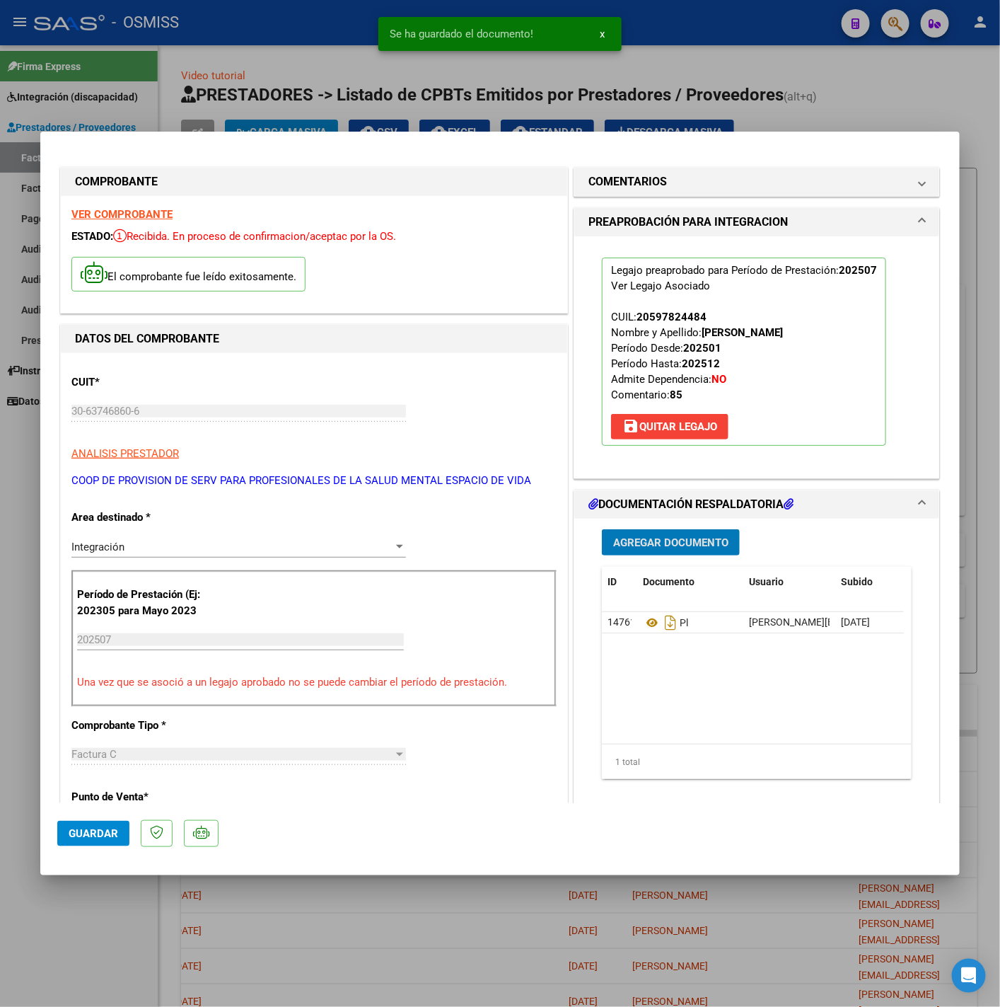
click at [62, 838] on button "Guardar" at bounding box center [93, 833] width 72 height 25
drag, startPoint x: 77, startPoint y: 911, endPoint x: 11, endPoint y: 700, distance: 220.2
click at [79, 911] on div at bounding box center [500, 503] width 1000 height 1007
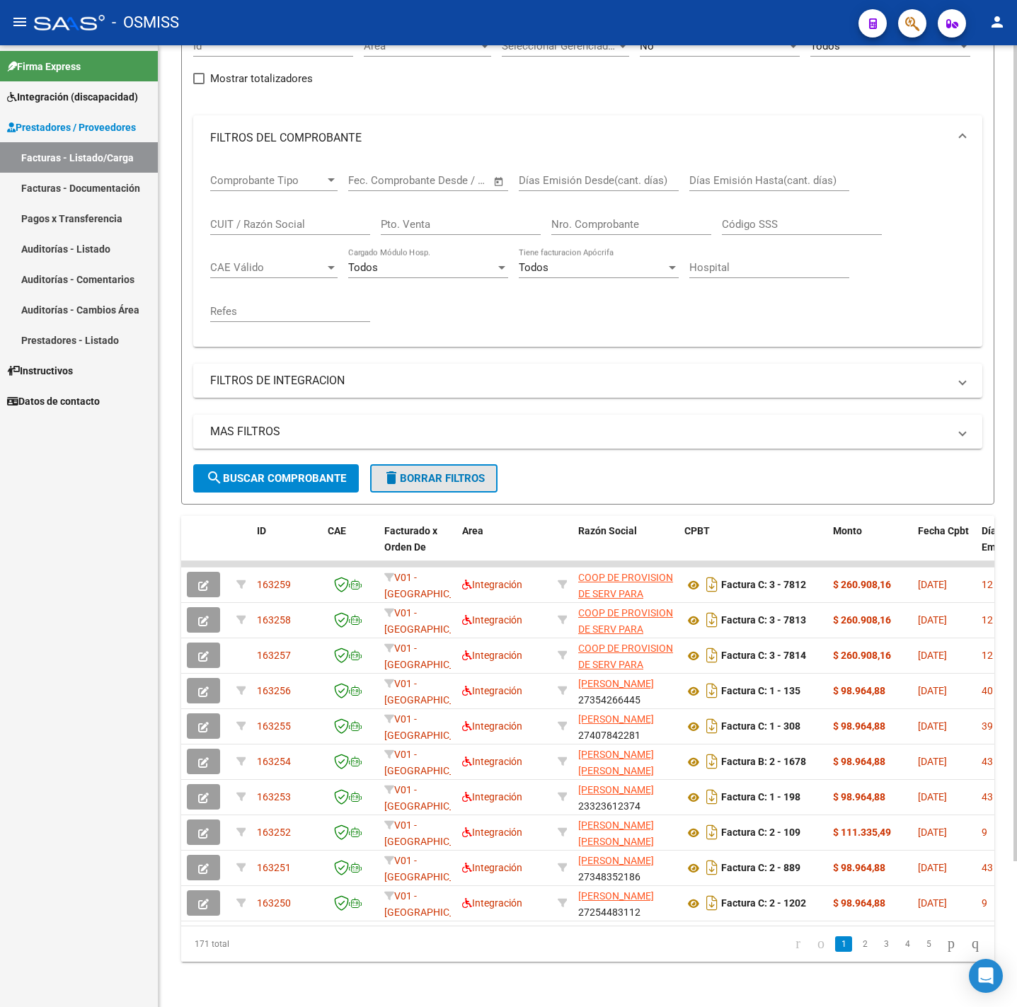
click at [485, 472] on span "delete Borrar Filtros" at bounding box center [434, 478] width 102 height 13
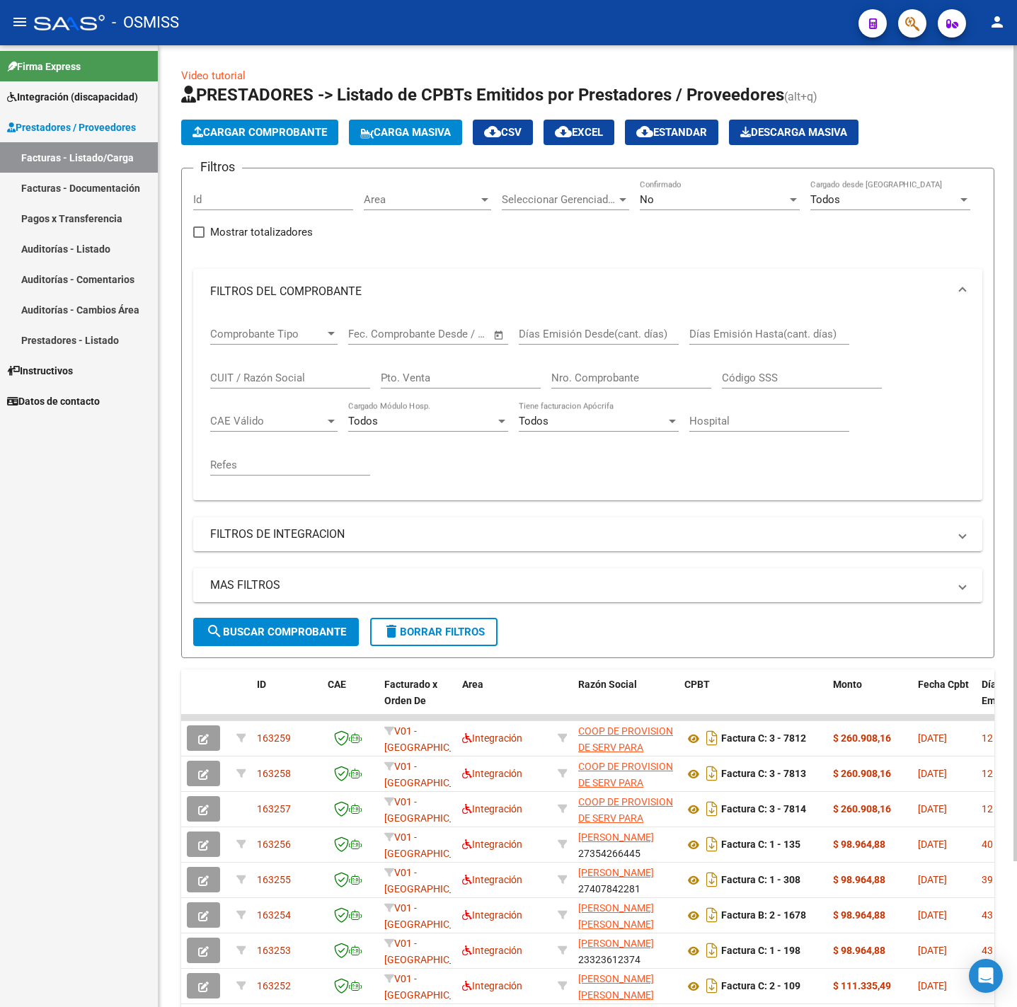
click at [289, 138] on span "Cargar Comprobante" at bounding box center [259, 132] width 134 height 13
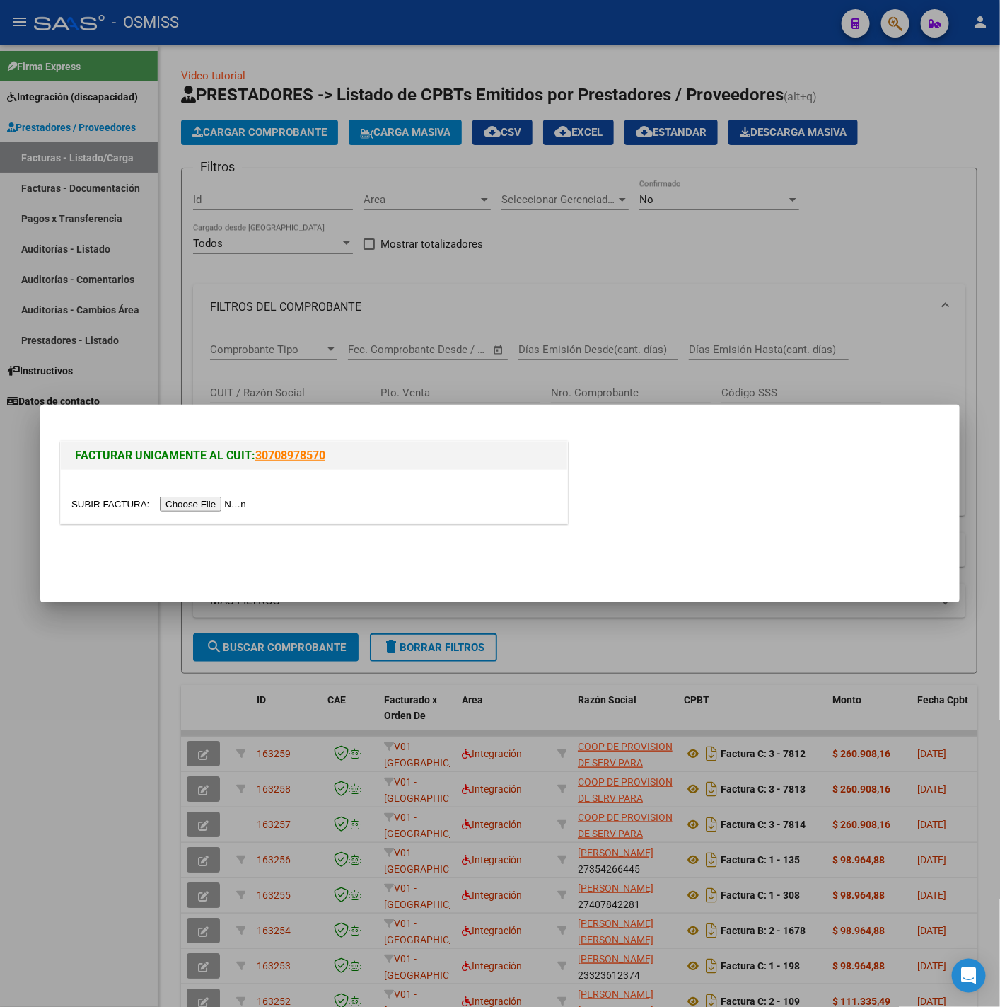
click at [195, 497] on div at bounding box center [313, 504] width 485 height 16
click at [185, 497] on input "file" at bounding box center [160, 504] width 179 height 15
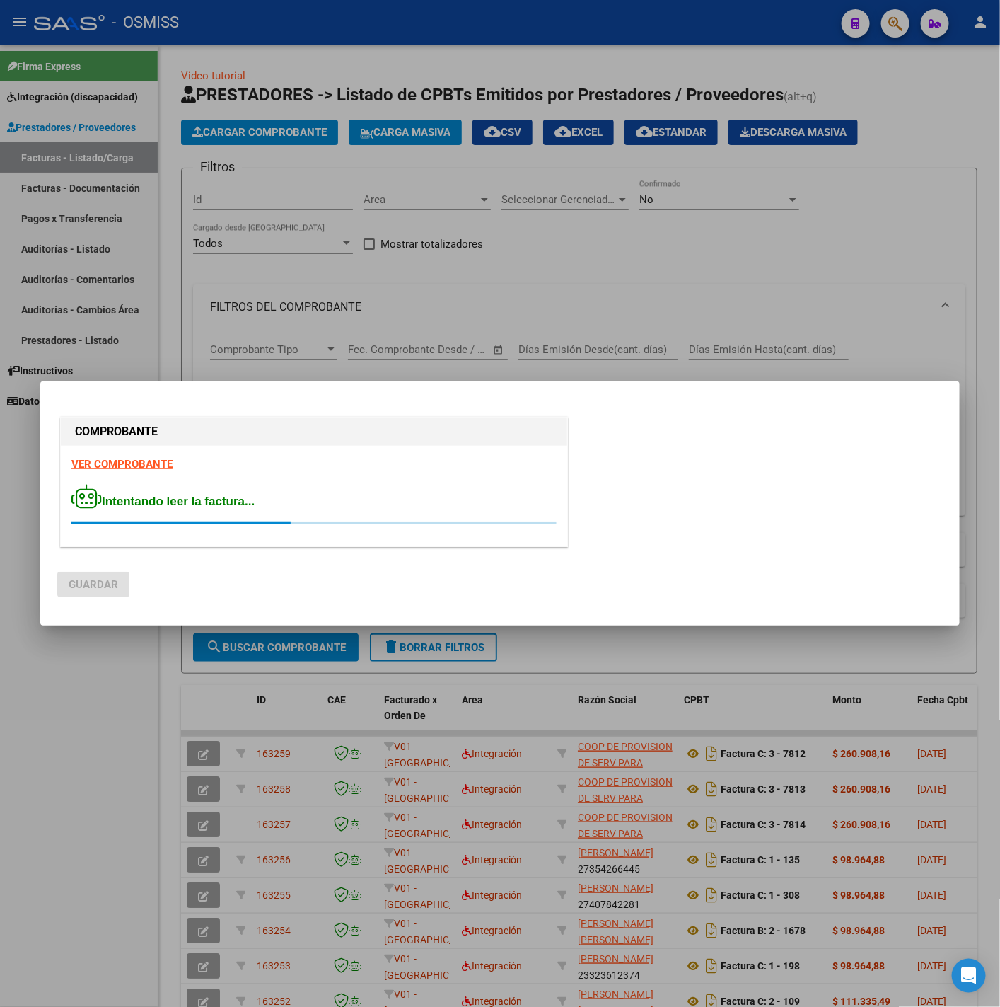
click at [154, 463] on strong "VER COMPROBANTE" at bounding box center [121, 464] width 101 height 13
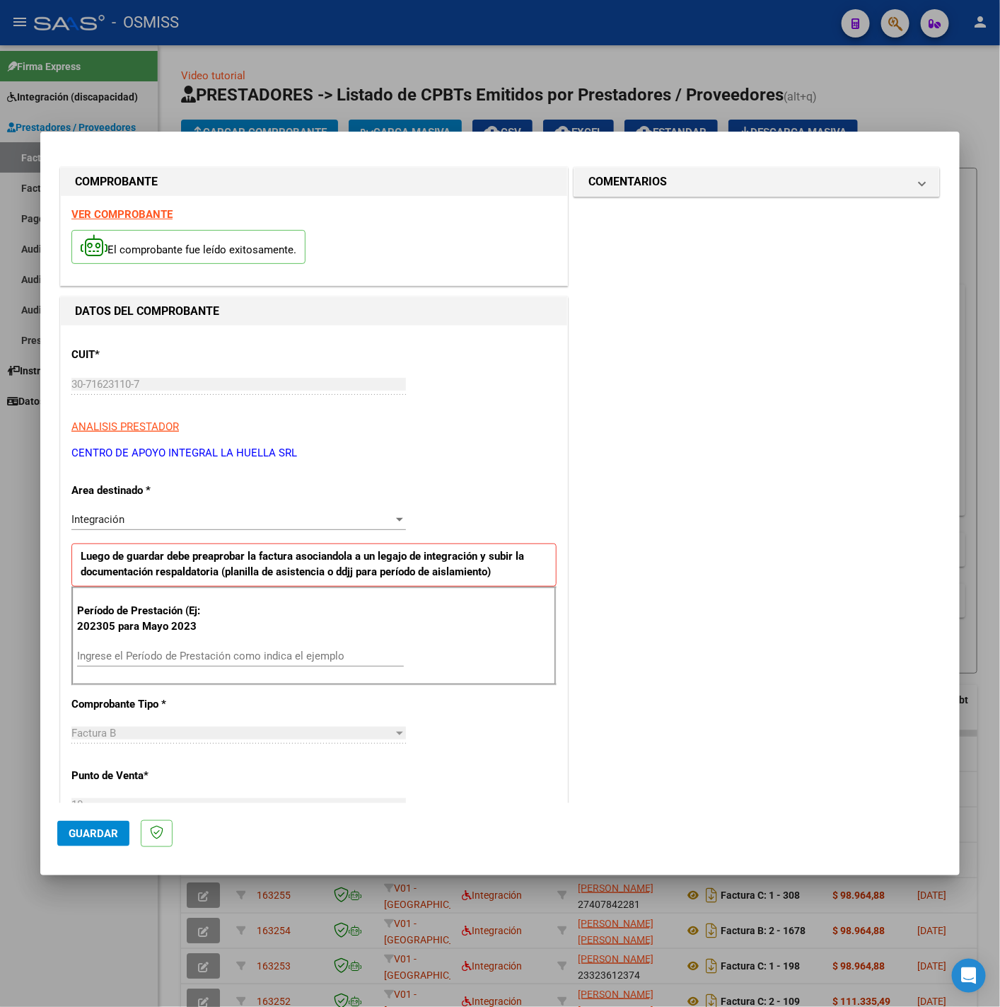
click at [145, 662] on input "Ingrese el Período de Prestación como indica el ejemplo" at bounding box center [240, 656] width 327 height 13
type input "202507"
click at [571, 713] on div "COMENTARIOS Comentarios del Prestador / Gerenciador:" at bounding box center [757, 779] width 372 height 1230
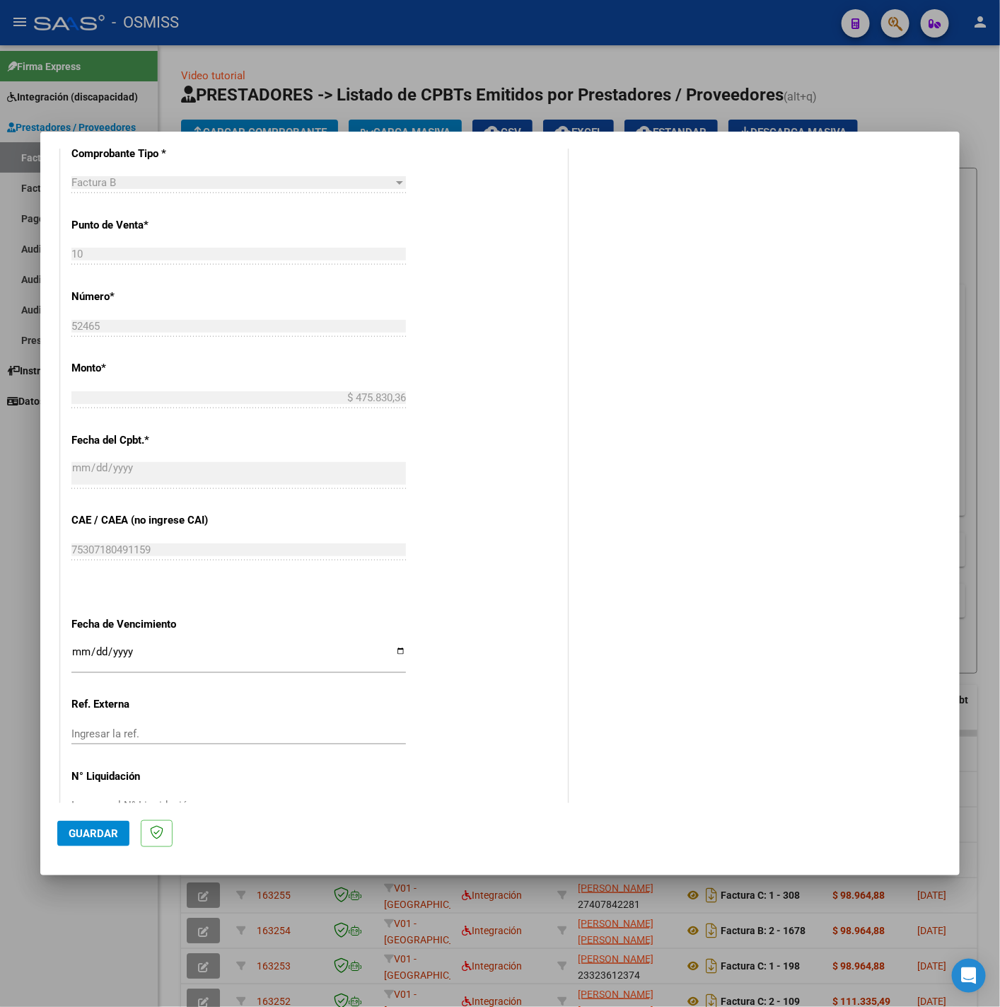
scroll to position [594, 0]
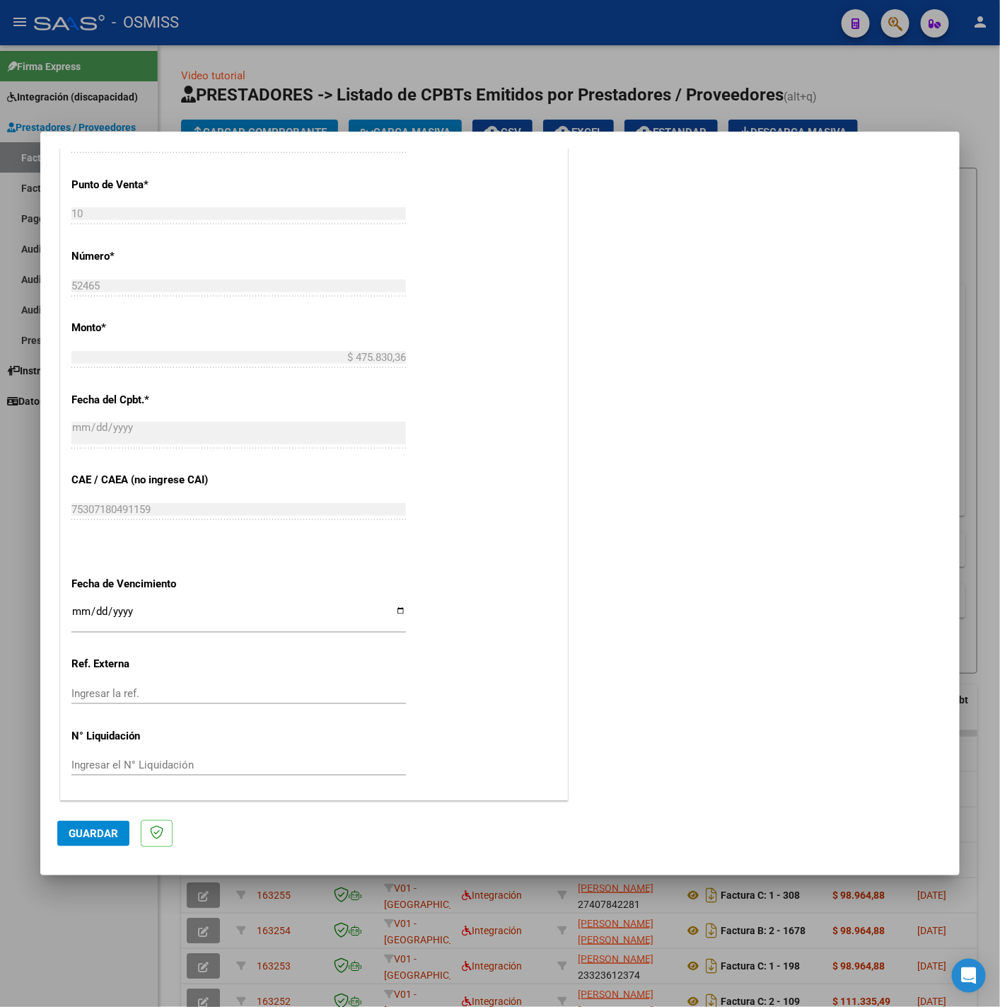
click at [77, 616] on input "Ingresar la fecha" at bounding box center [238, 617] width 335 height 23
type input "2025-08-11"
click at [98, 833] on span "Guardar" at bounding box center [94, 833] width 50 height 13
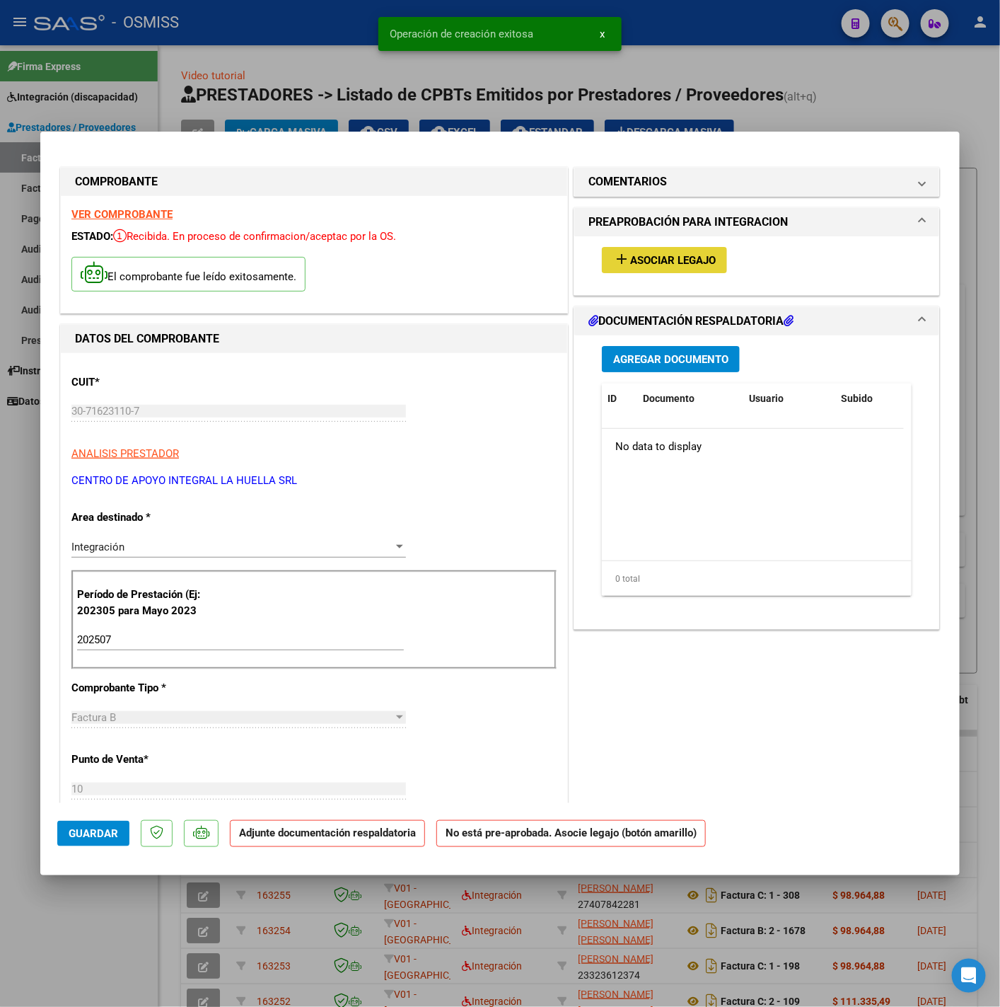
click at [635, 268] on button "add Asociar Legajo" at bounding box center [664, 260] width 125 height 26
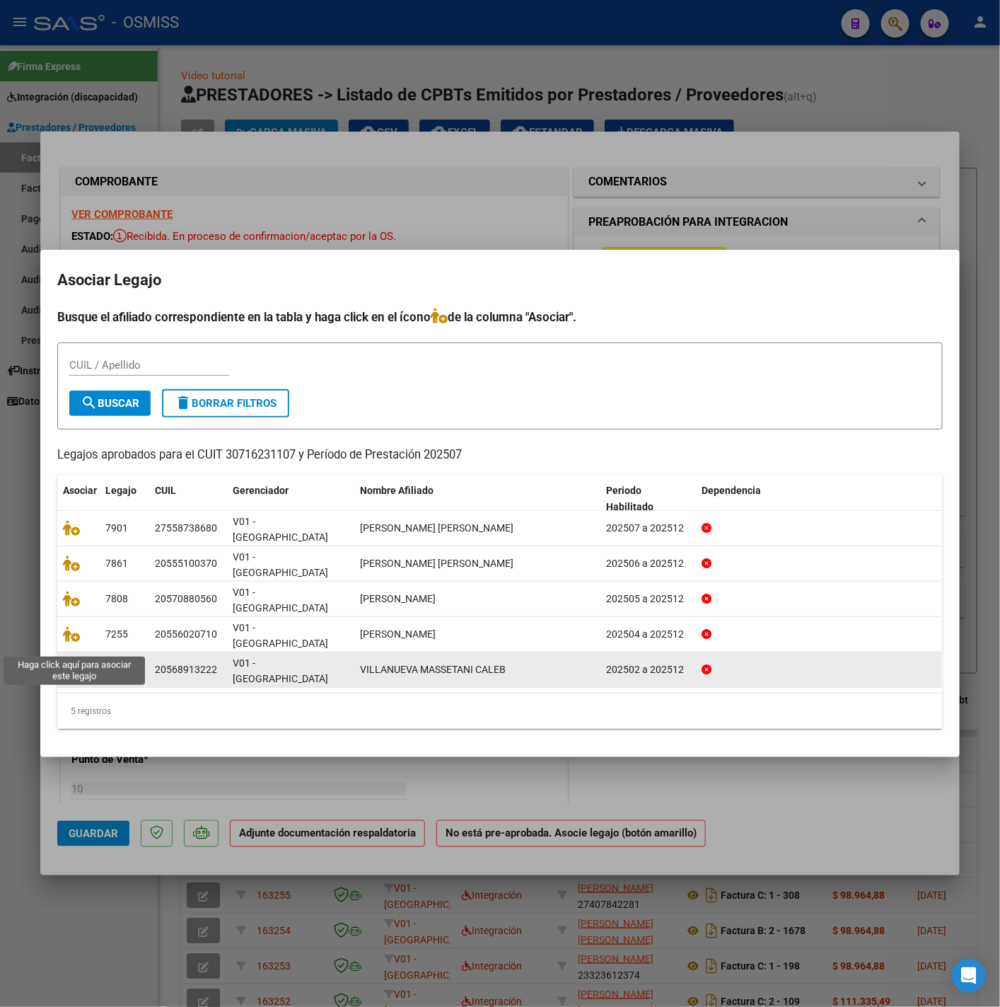
click at [70, 662] on icon at bounding box center [71, 670] width 17 height 16
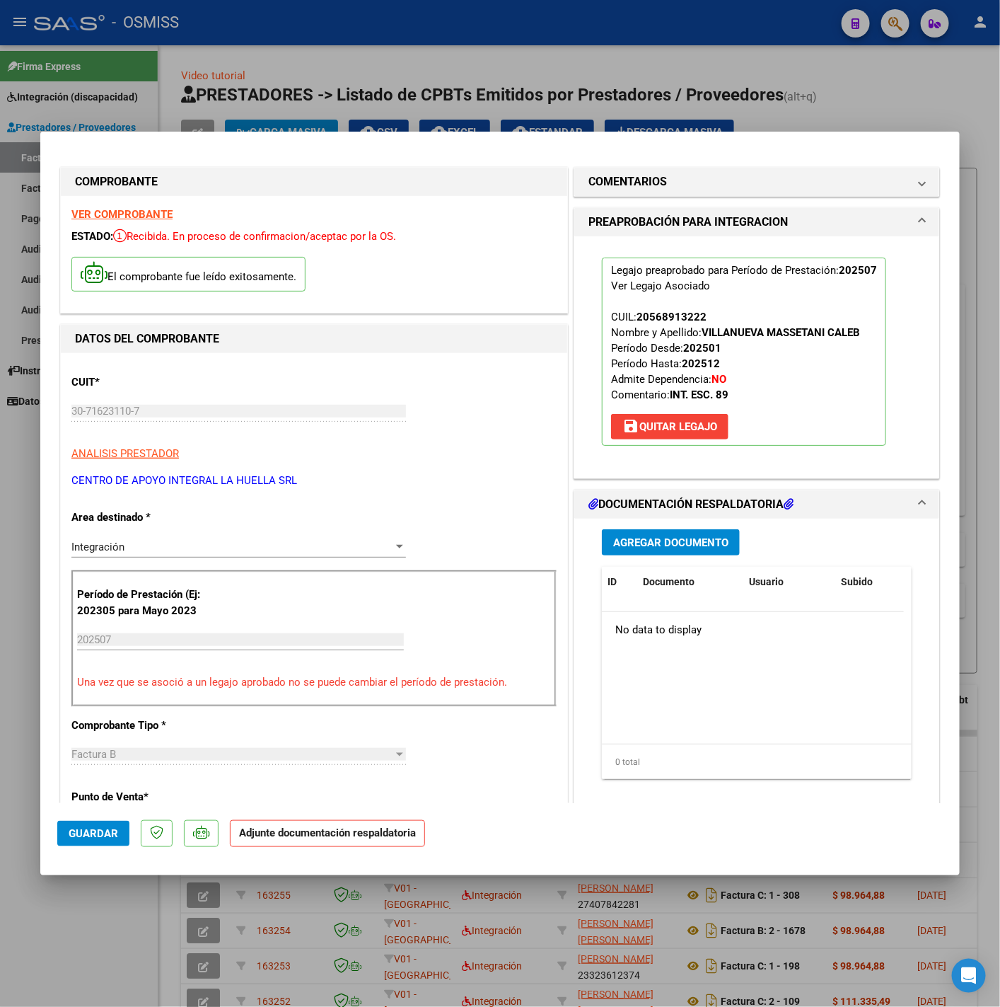
click at [624, 555] on div "Agregar Documento" at bounding box center [757, 542] width 310 height 26
click at [627, 548] on span "Agregar Documento" at bounding box center [670, 542] width 115 height 13
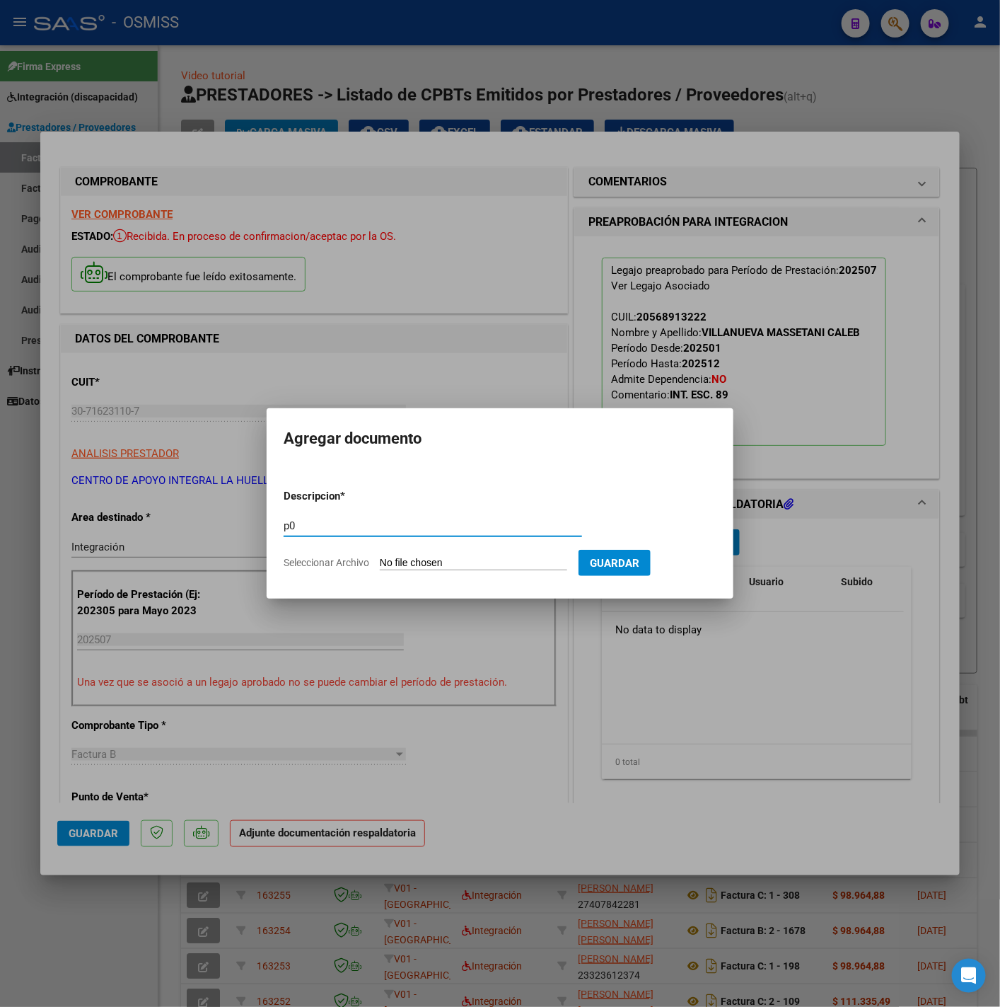
type input "p"
type input "PL"
click at [458, 550] on form "Descripcion * PL Escriba aquí una descripcion Seleccionar Archivo Guardar" at bounding box center [500, 529] width 433 height 103
click at [469, 559] on input "Seleccionar Archivo" at bounding box center [473, 563] width 187 height 13
type input "C:\fakepath\VILLANUEVA MASSETANI CALEB-PLANILLA ASISTENCIA JULIO-OSMISS - Adela…"
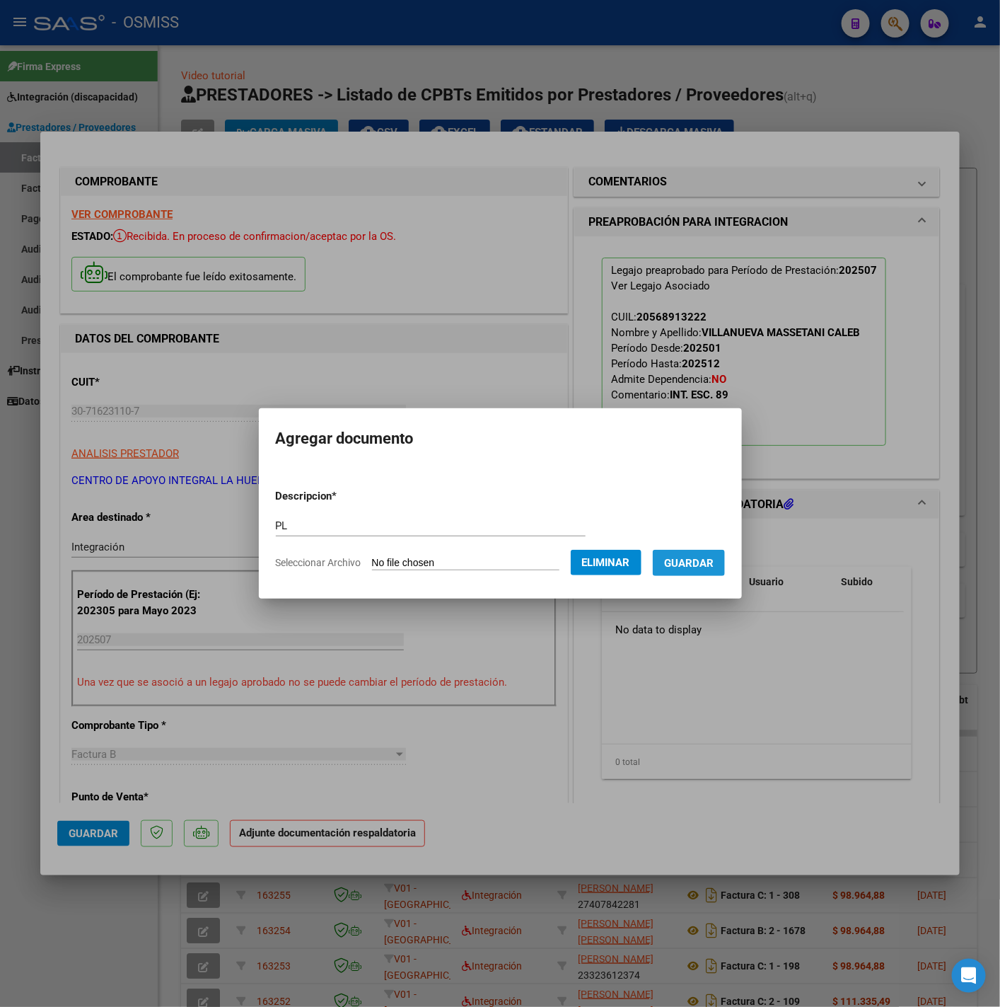
click at [697, 572] on button "Guardar" at bounding box center [689, 563] width 72 height 26
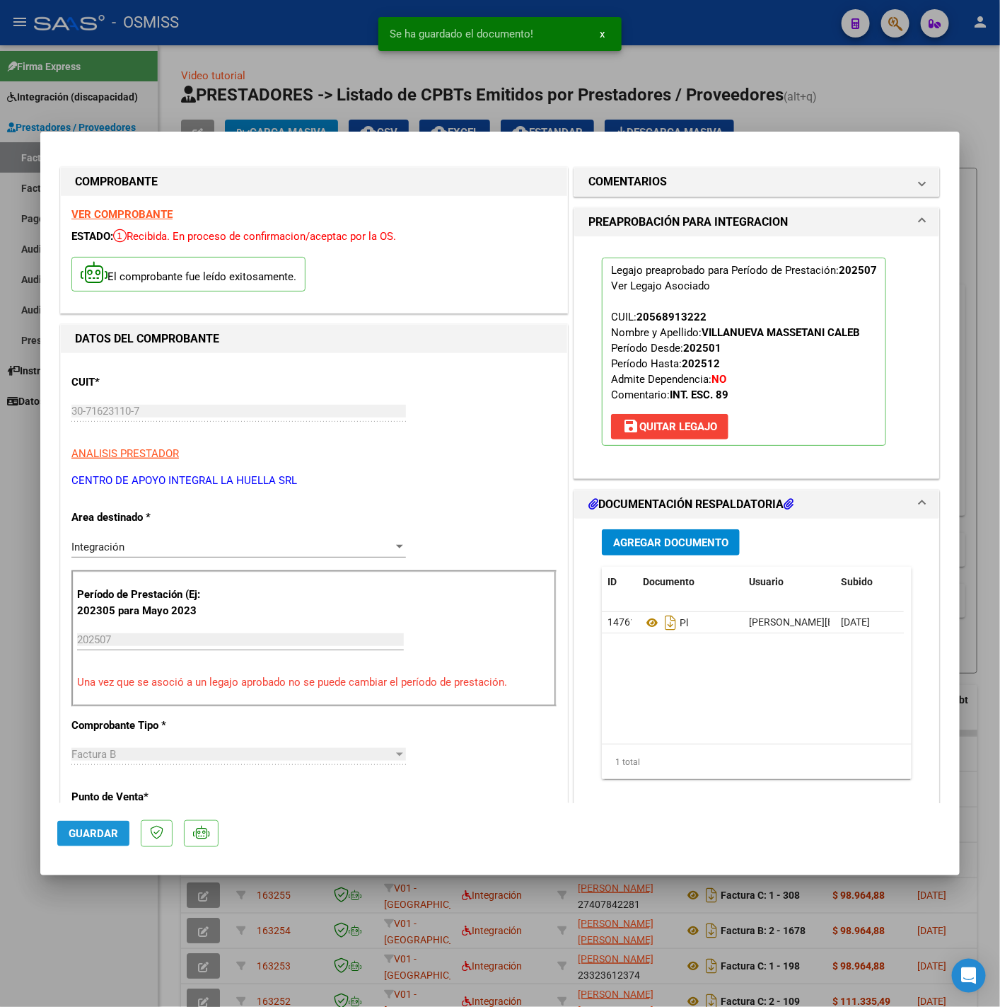
click at [106, 836] on span "Guardar" at bounding box center [94, 833] width 50 height 13
click at [100, 930] on div at bounding box center [500, 503] width 1000 height 1007
type input "$ 0,00"
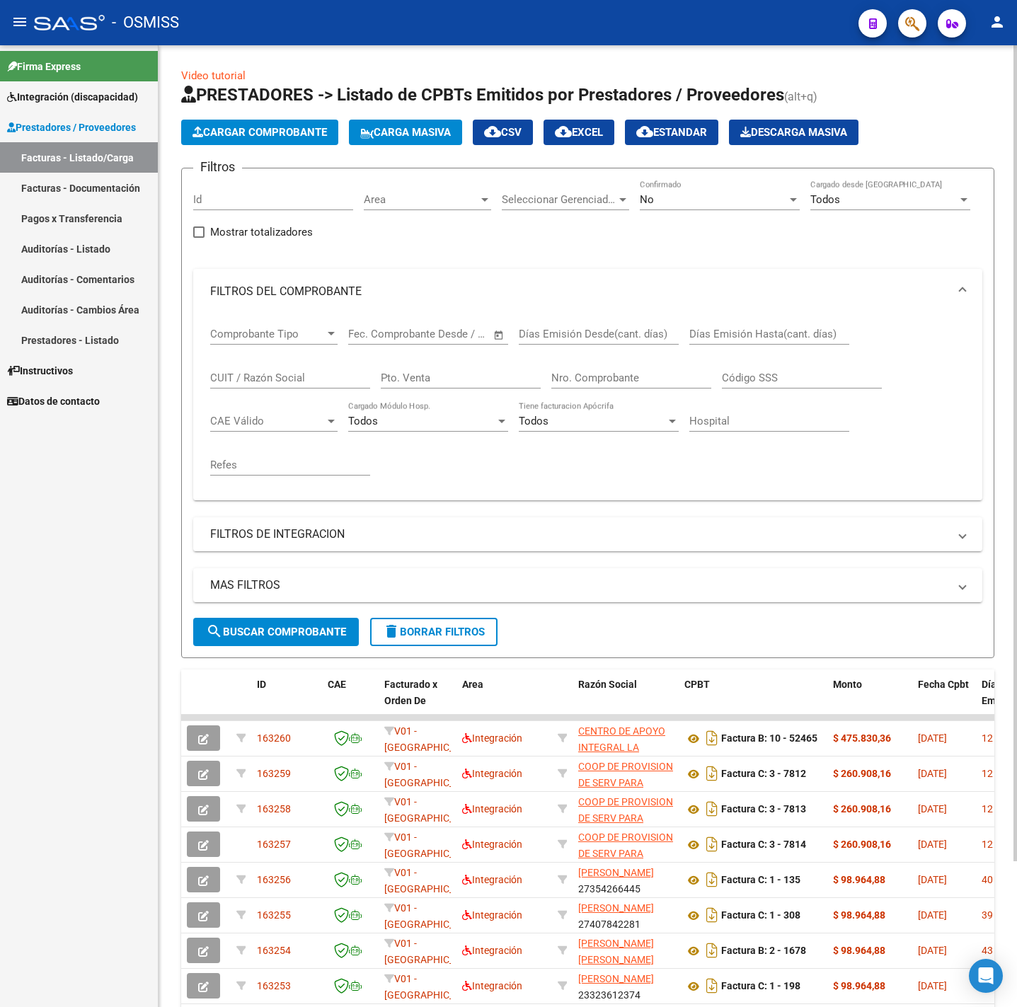
click at [230, 122] on button "Cargar Comprobante" at bounding box center [259, 132] width 157 height 25
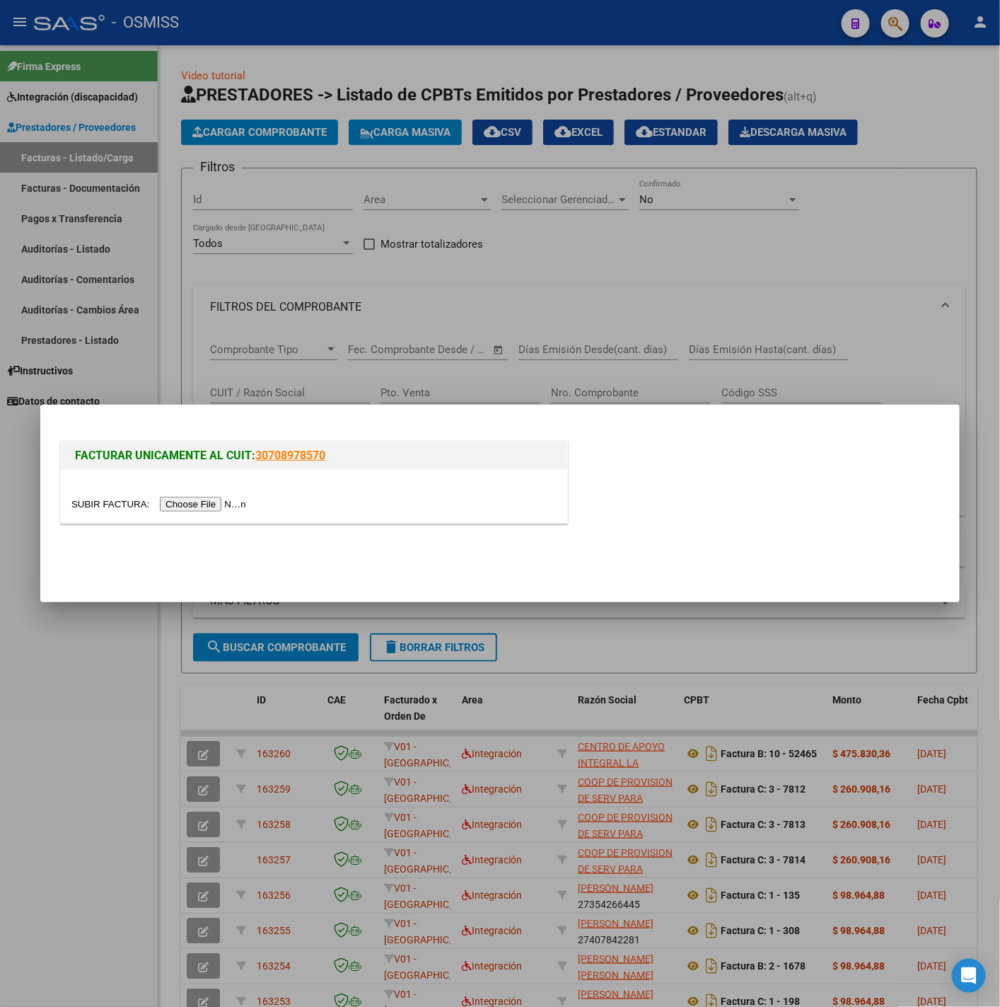
click at [204, 499] on input "file" at bounding box center [160, 504] width 179 height 15
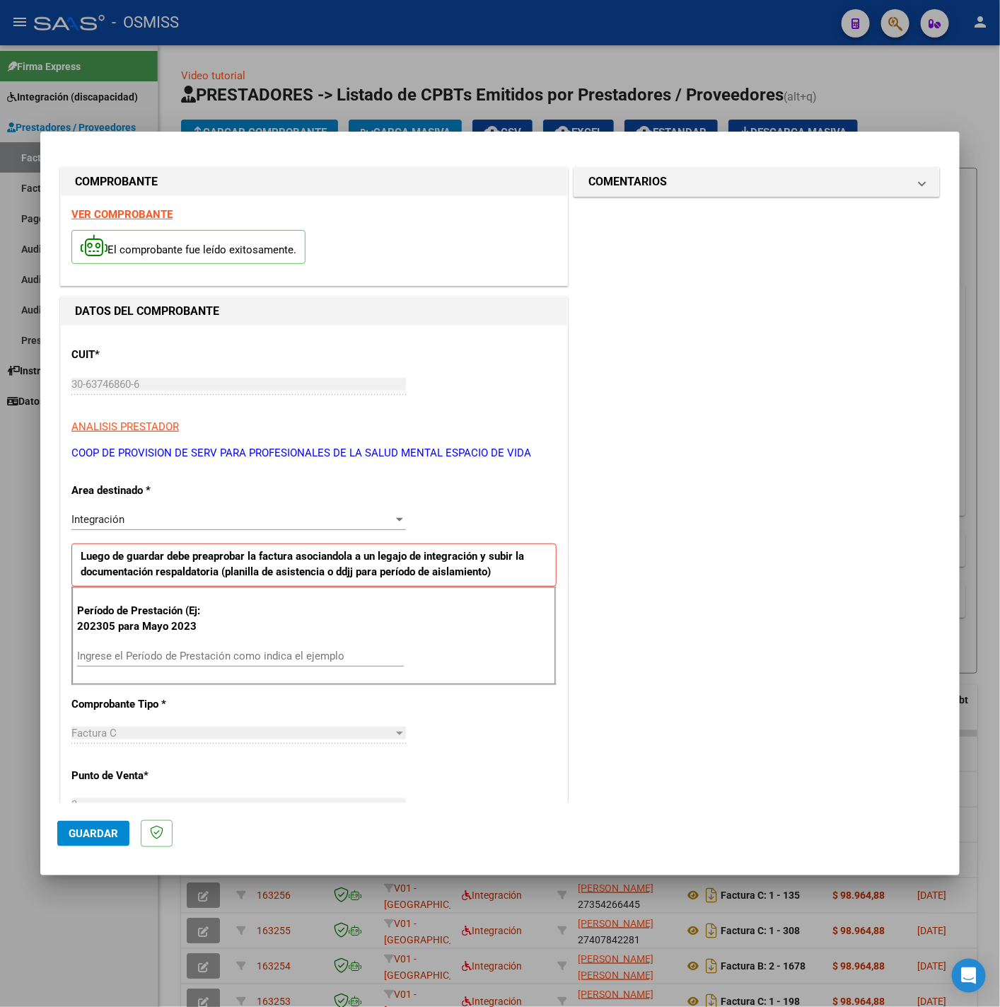
click at [139, 212] on strong "VER COMPROBANTE" at bounding box center [121, 214] width 101 height 13
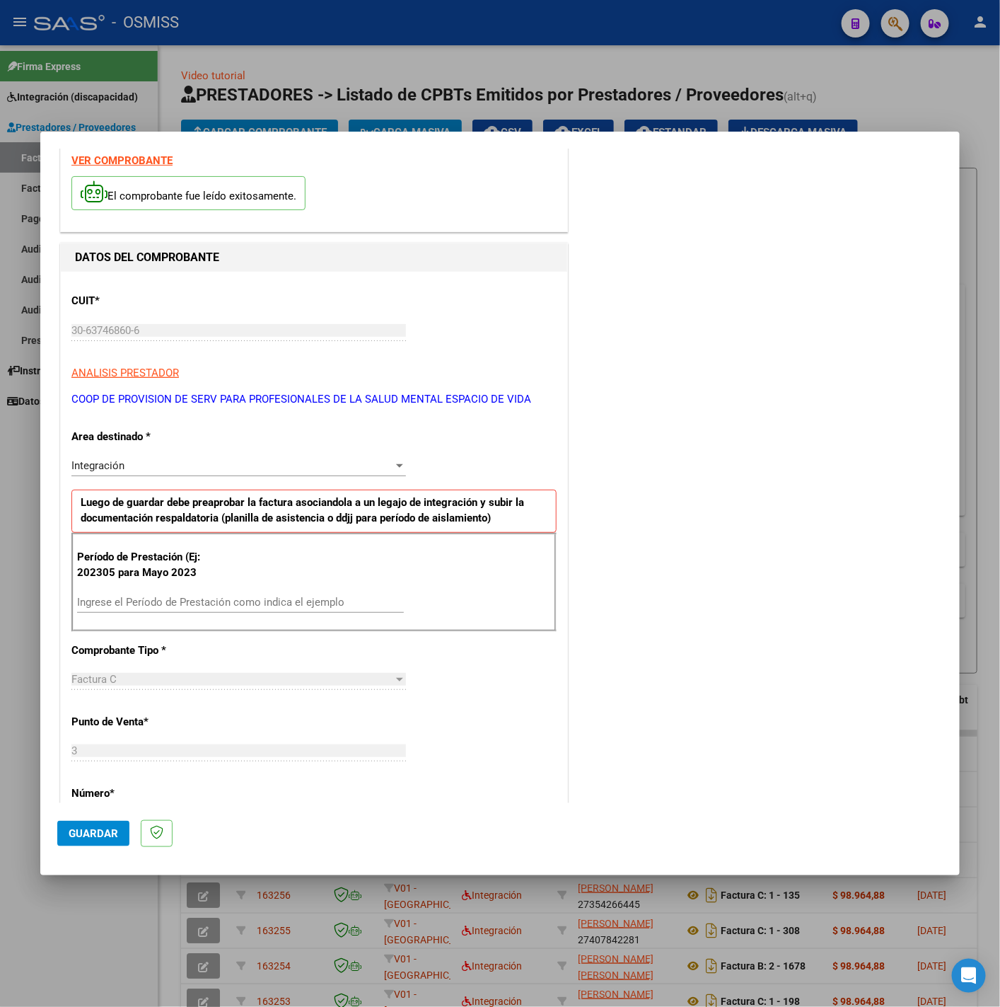
scroll to position [106, 0]
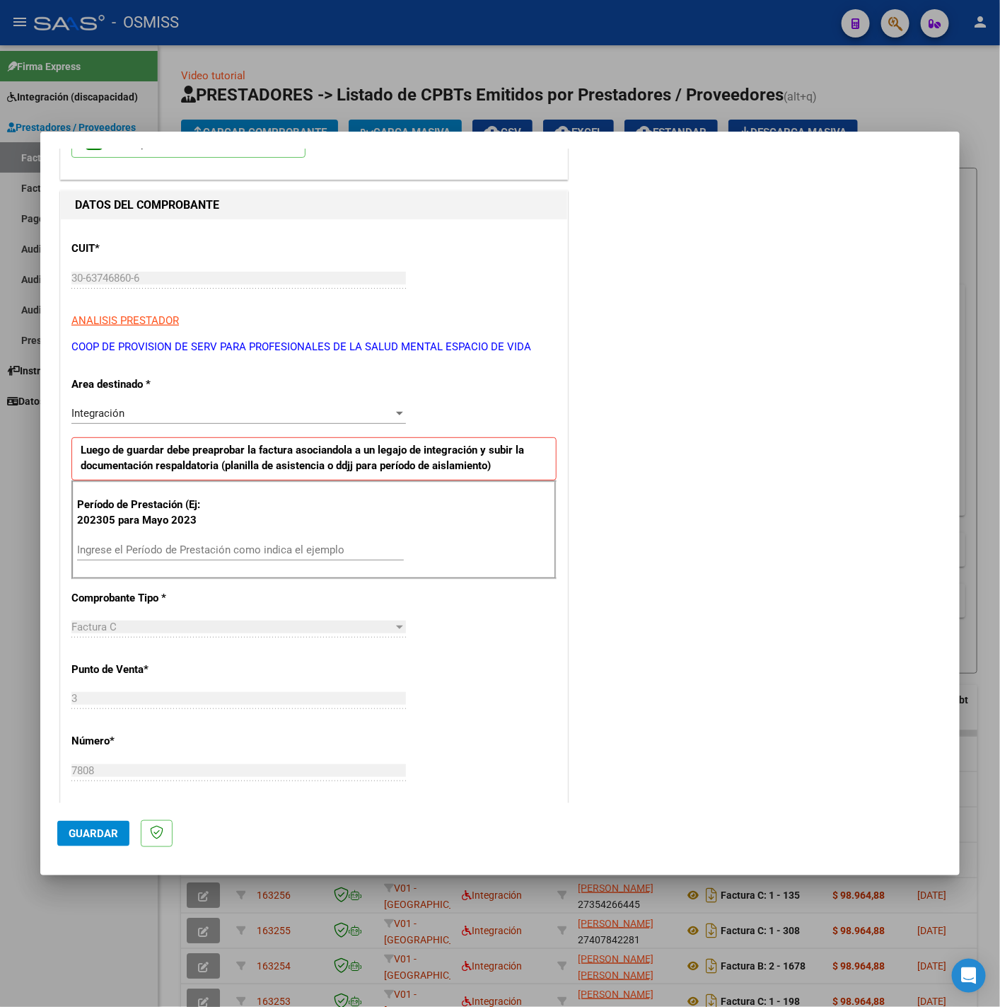
click at [189, 554] on input "Ingrese el Período de Prestación como indica el ejemplo" at bounding box center [240, 549] width 327 height 13
type input "202507"
click at [489, 656] on div "CUIT * 30-63746860-6 Ingresar CUIT ANALISIS PRESTADOR COOP DE PROVISION DE SERV…" at bounding box center [314, 751] width 507 height 1065
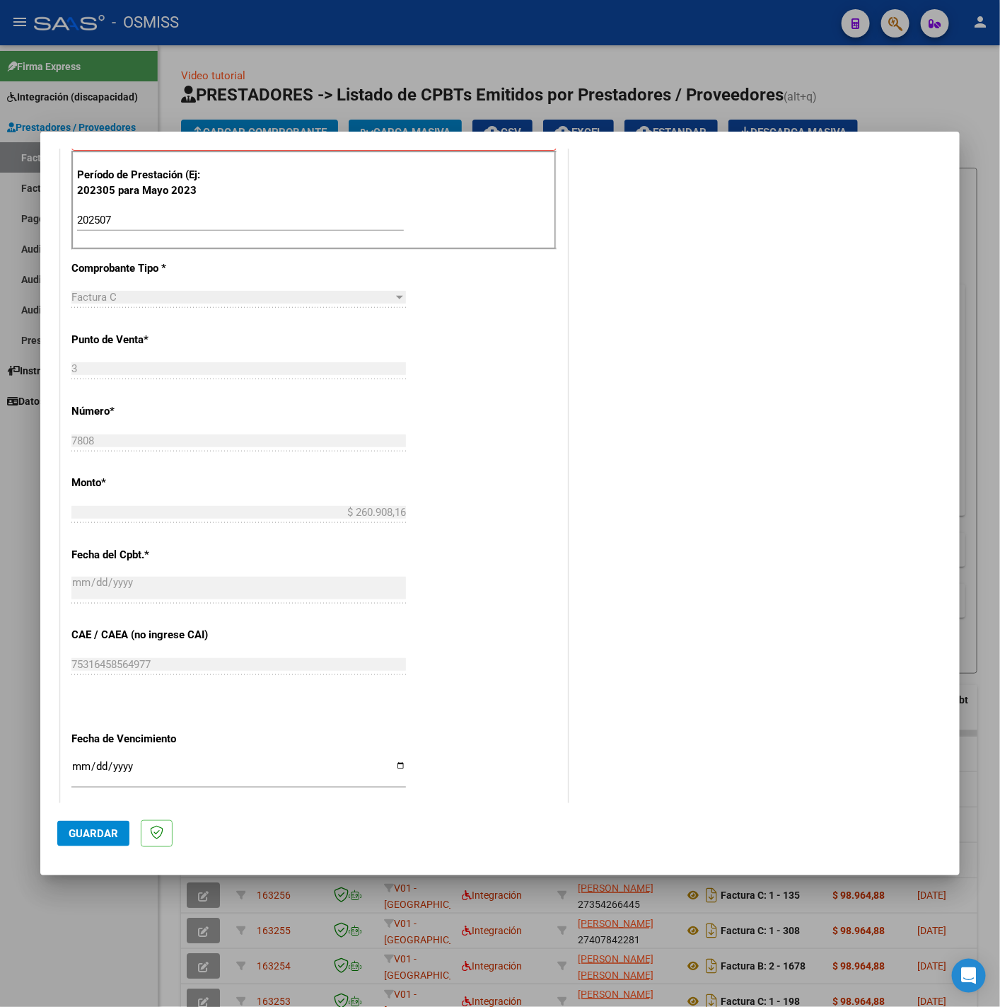
scroll to position [594, 0]
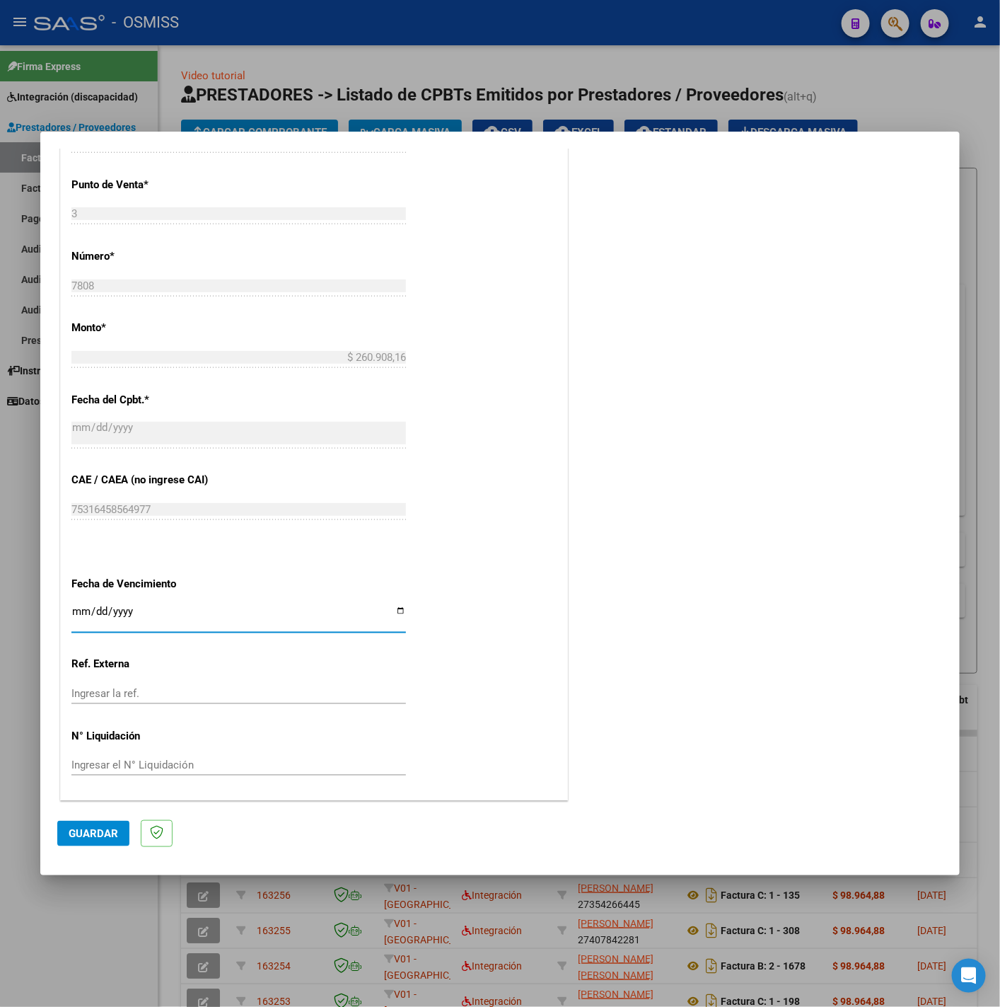
click at [76, 613] on input "Ingresar la fecha" at bounding box center [238, 617] width 335 height 23
type input "2025-08-11"
click at [96, 841] on button "Guardar" at bounding box center [93, 833] width 72 height 25
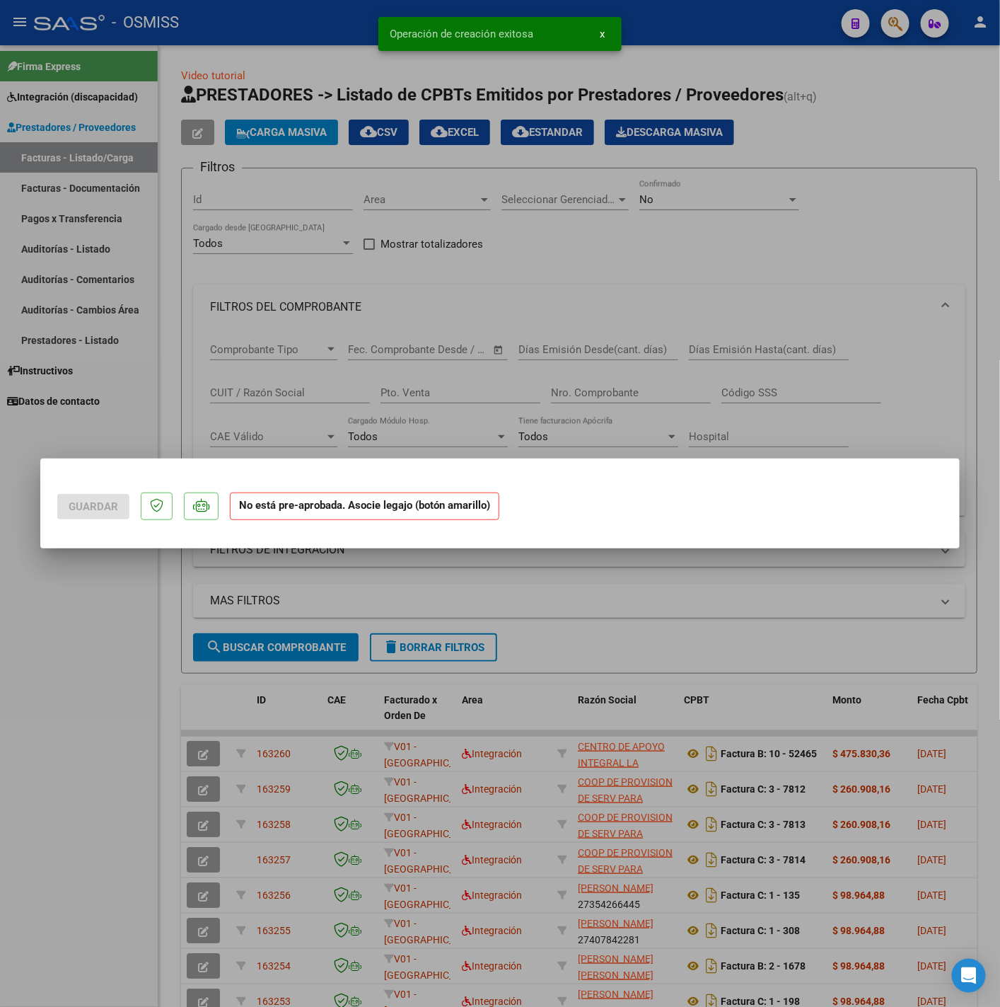
scroll to position [0, 0]
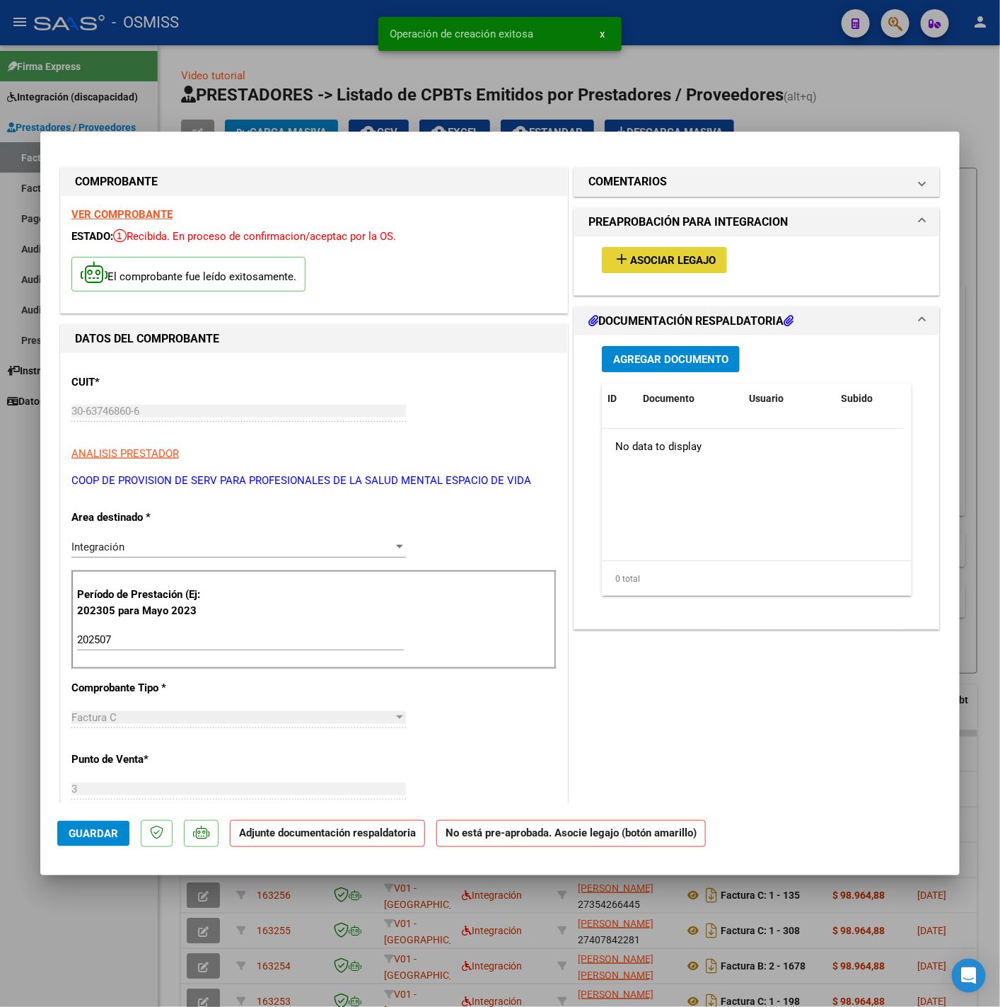
click at [647, 266] on span "Asociar Legajo" at bounding box center [673, 260] width 86 height 13
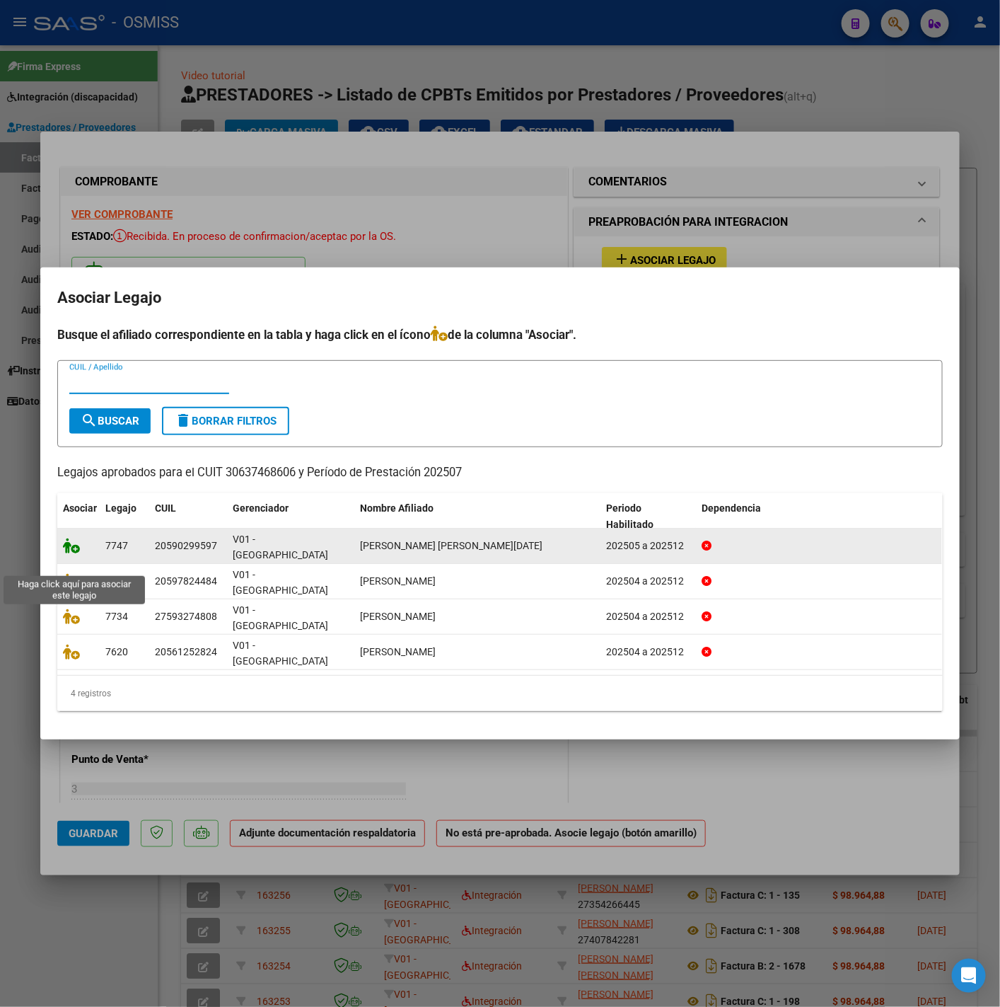
click at [66, 553] on icon at bounding box center [71, 546] width 17 height 16
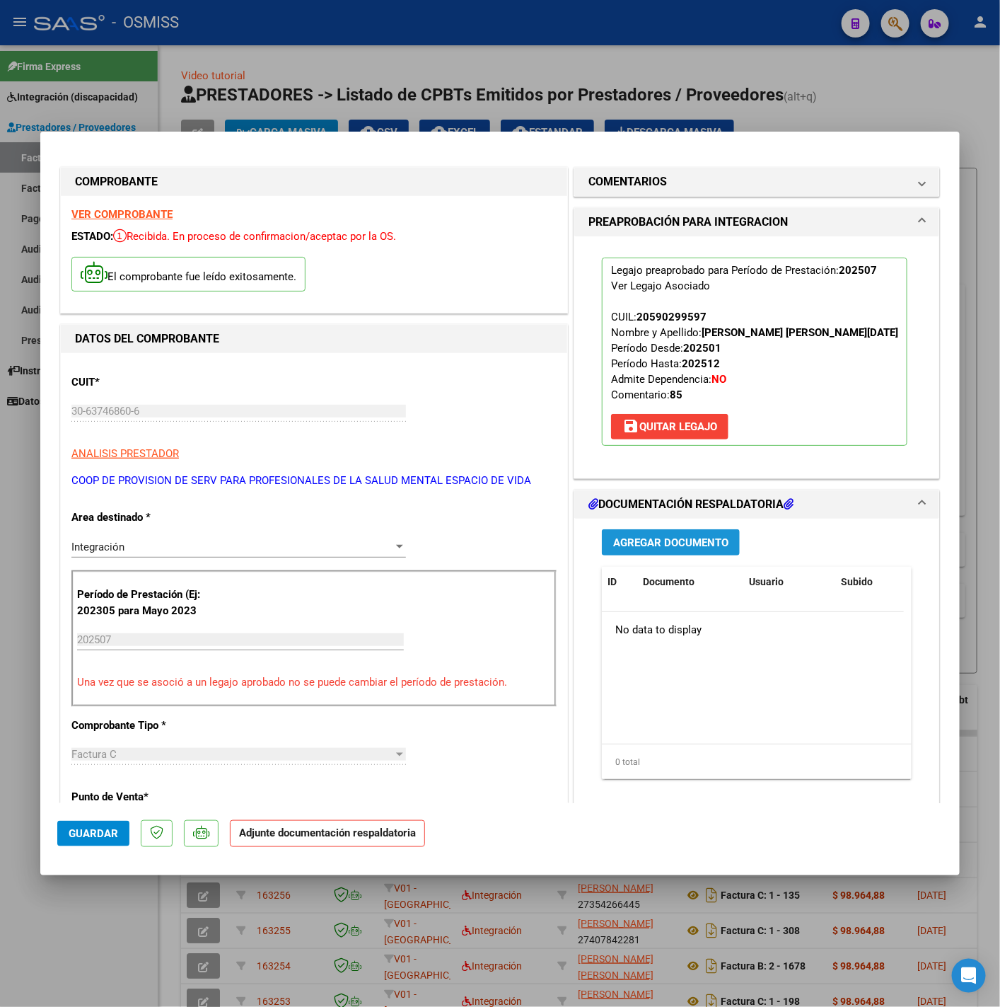
click at [639, 531] on button "Agregar Documento" at bounding box center [671, 542] width 138 height 26
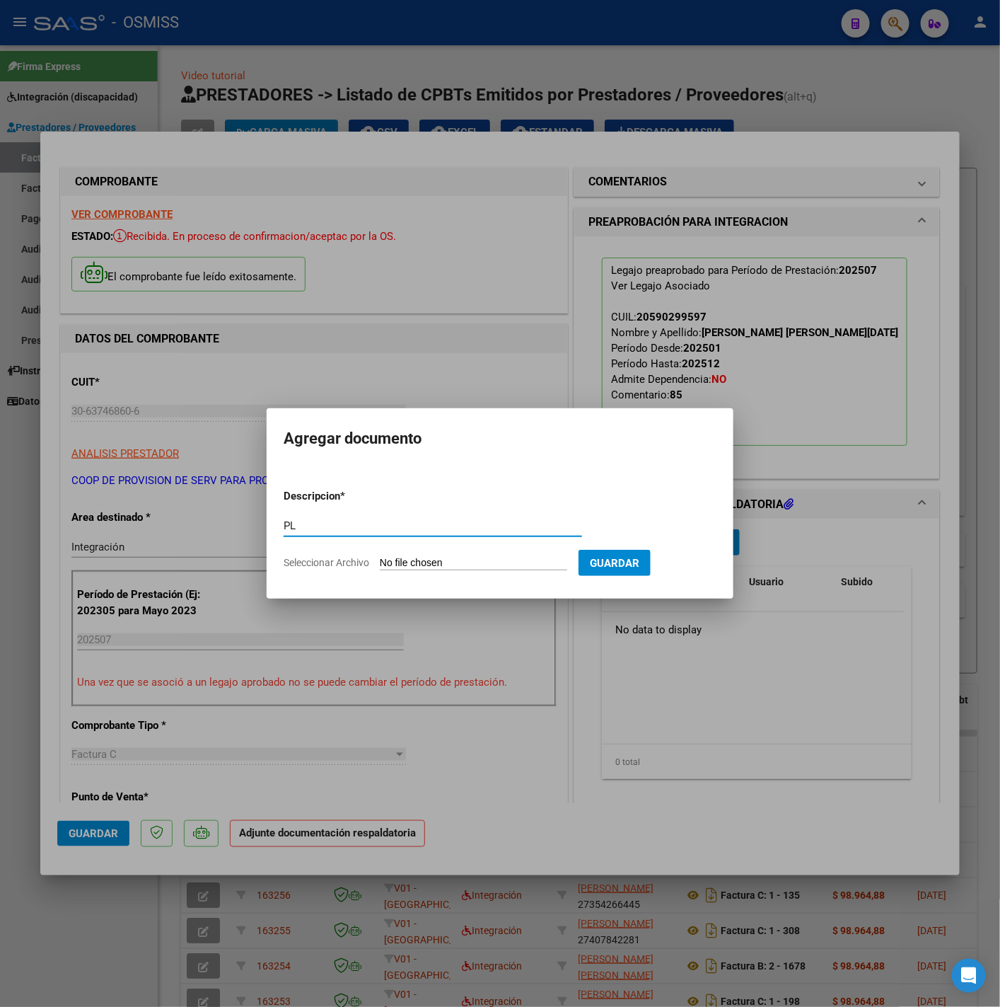
type input "PL"
click at [456, 567] on input "Seleccionar Archivo" at bounding box center [473, 563] width 187 height 13
type input "C:\fakepath\MOLINA BASTIAN-JULIO 2025 - espaciodevida cet.pdf"
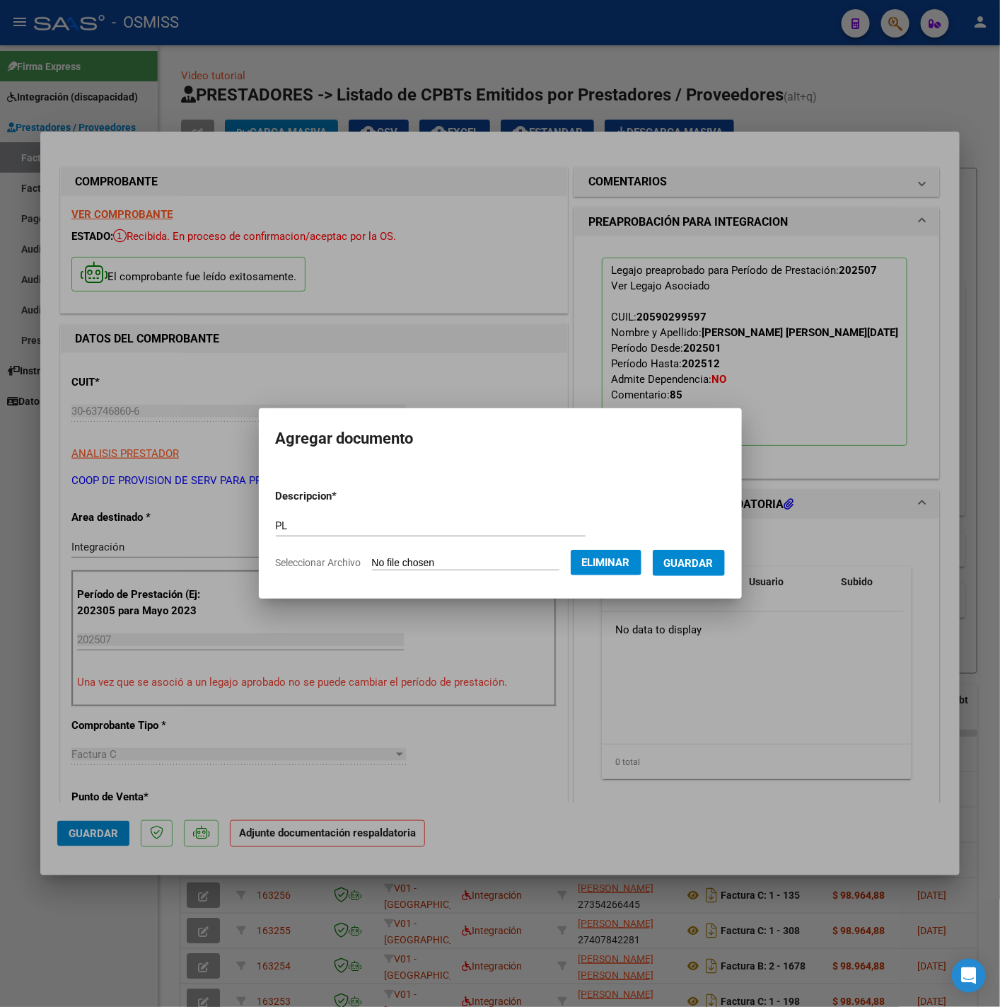
click at [686, 570] on button "Guardar" at bounding box center [689, 563] width 72 height 26
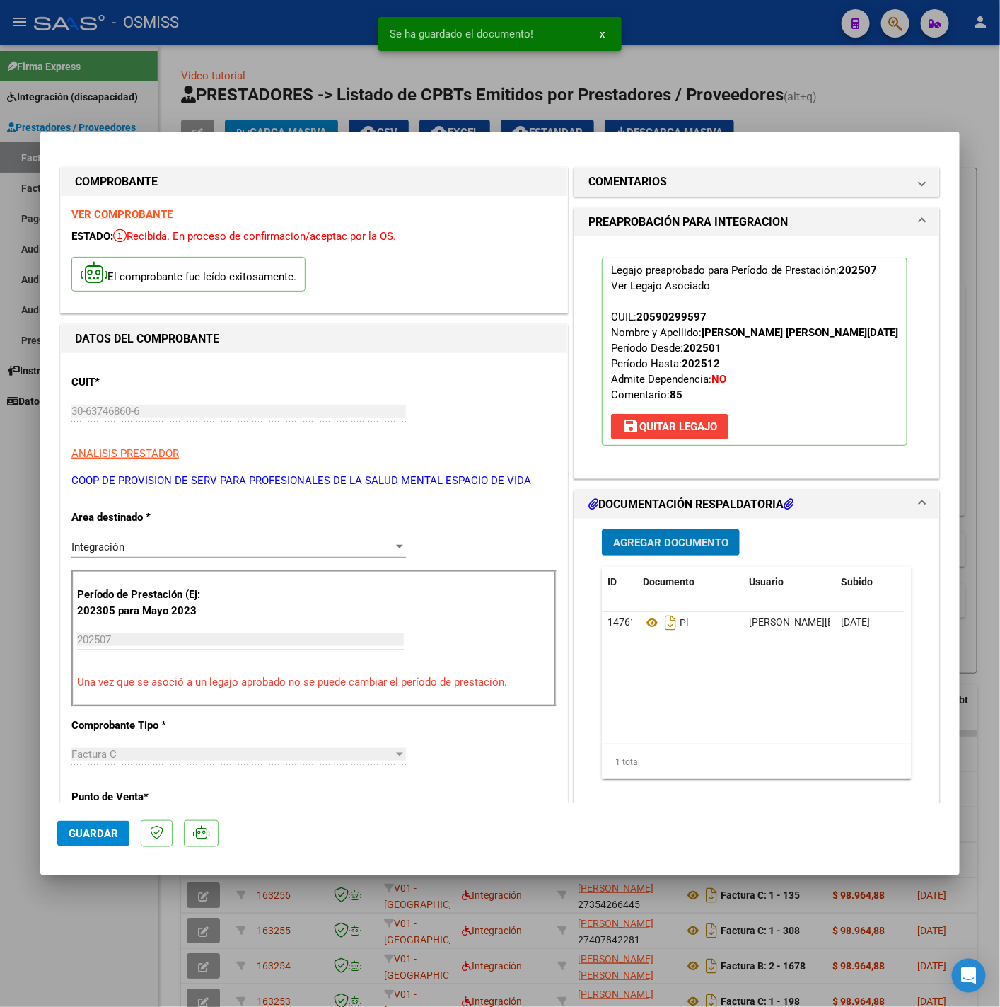
click at [111, 835] on span "Guardar" at bounding box center [94, 833] width 50 height 13
click at [73, 934] on div at bounding box center [500, 503] width 1000 height 1007
type input "$ 0,00"
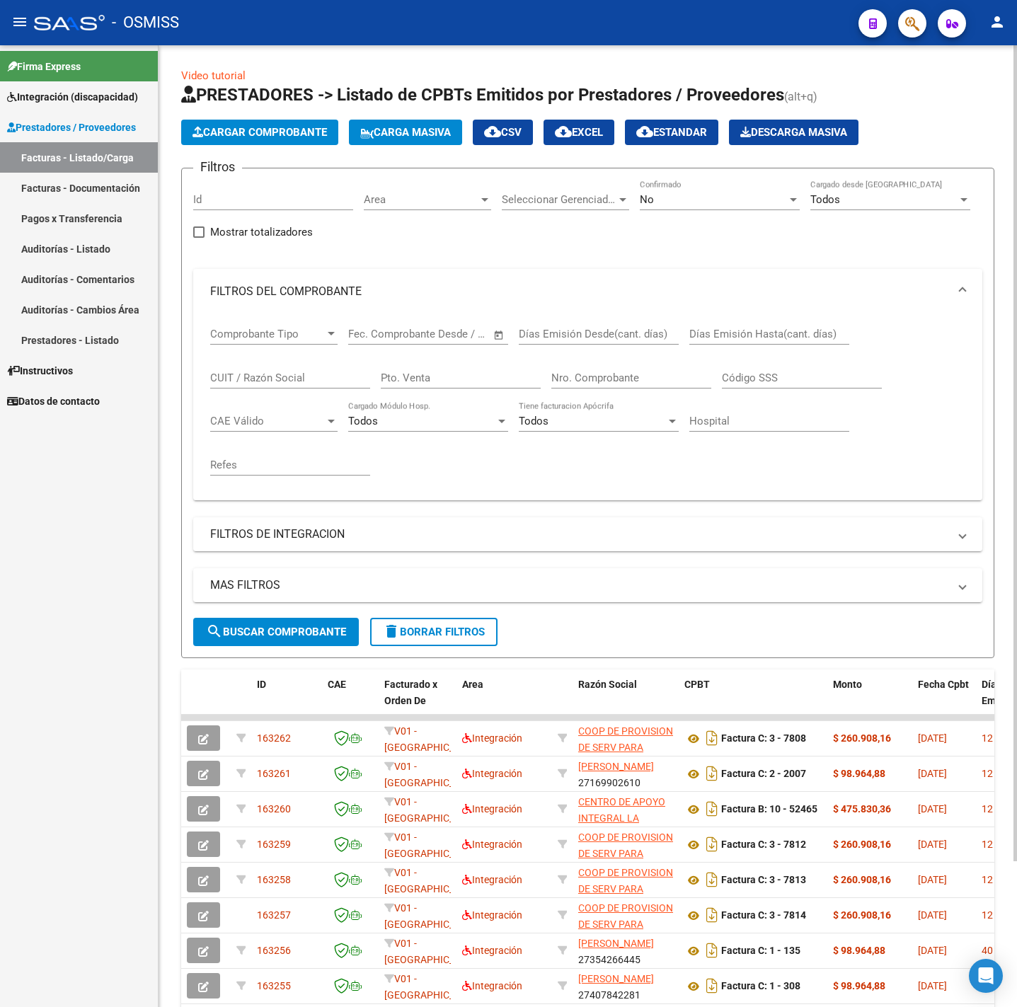
click at [283, 126] on span "Cargar Comprobante" at bounding box center [259, 132] width 134 height 13
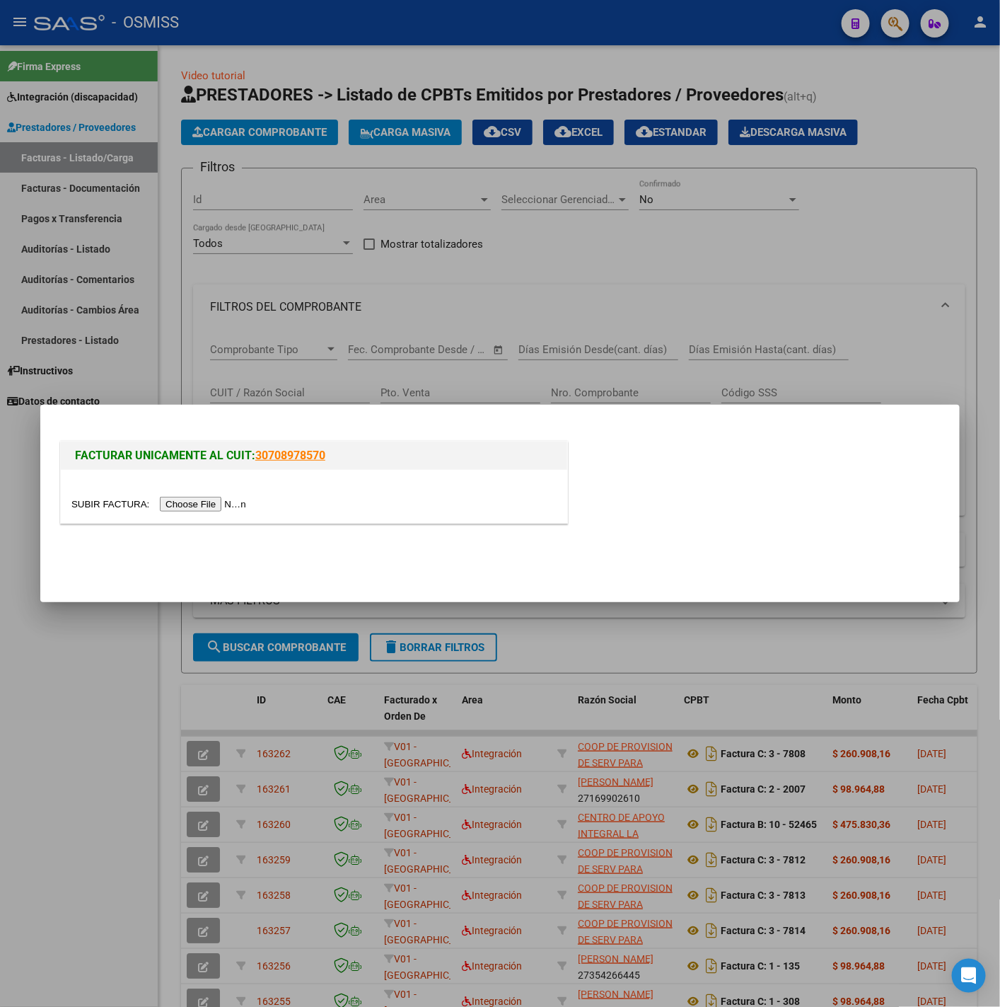
click at [196, 497] on div at bounding box center [313, 504] width 485 height 16
click at [217, 504] on input "file" at bounding box center [160, 504] width 179 height 15
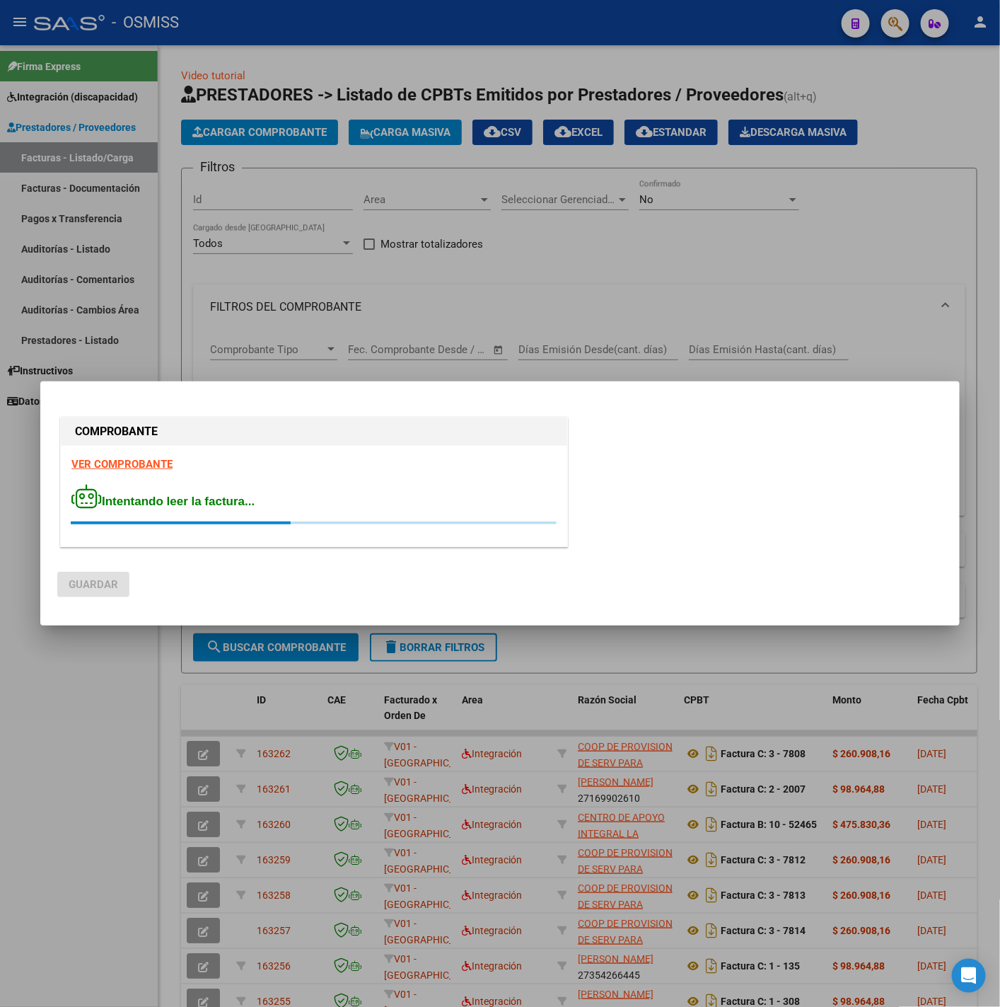
click at [162, 459] on strong "VER COMPROBANTE" at bounding box center [121, 464] width 101 height 13
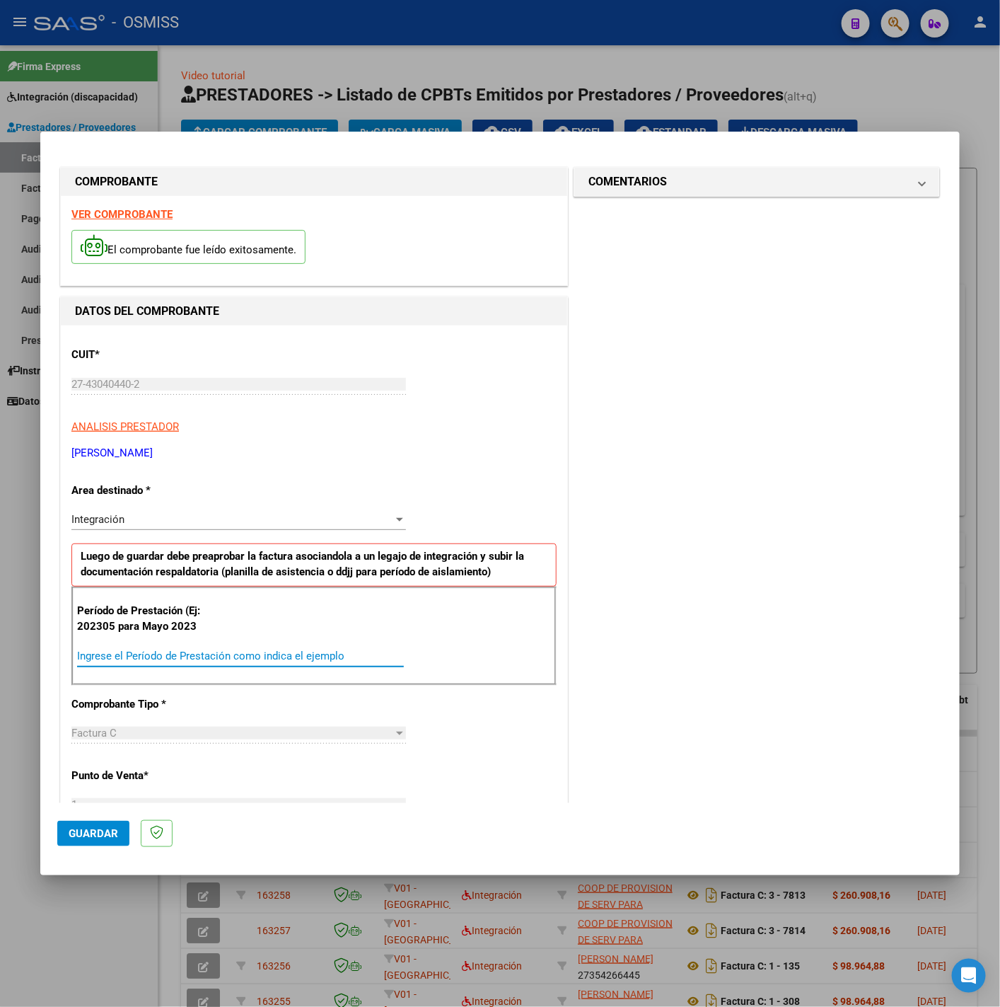
click at [224, 656] on input "Ingrese el Período de Prestación como indica el ejemplo" at bounding box center [240, 656] width 327 height 13
type input "202507"
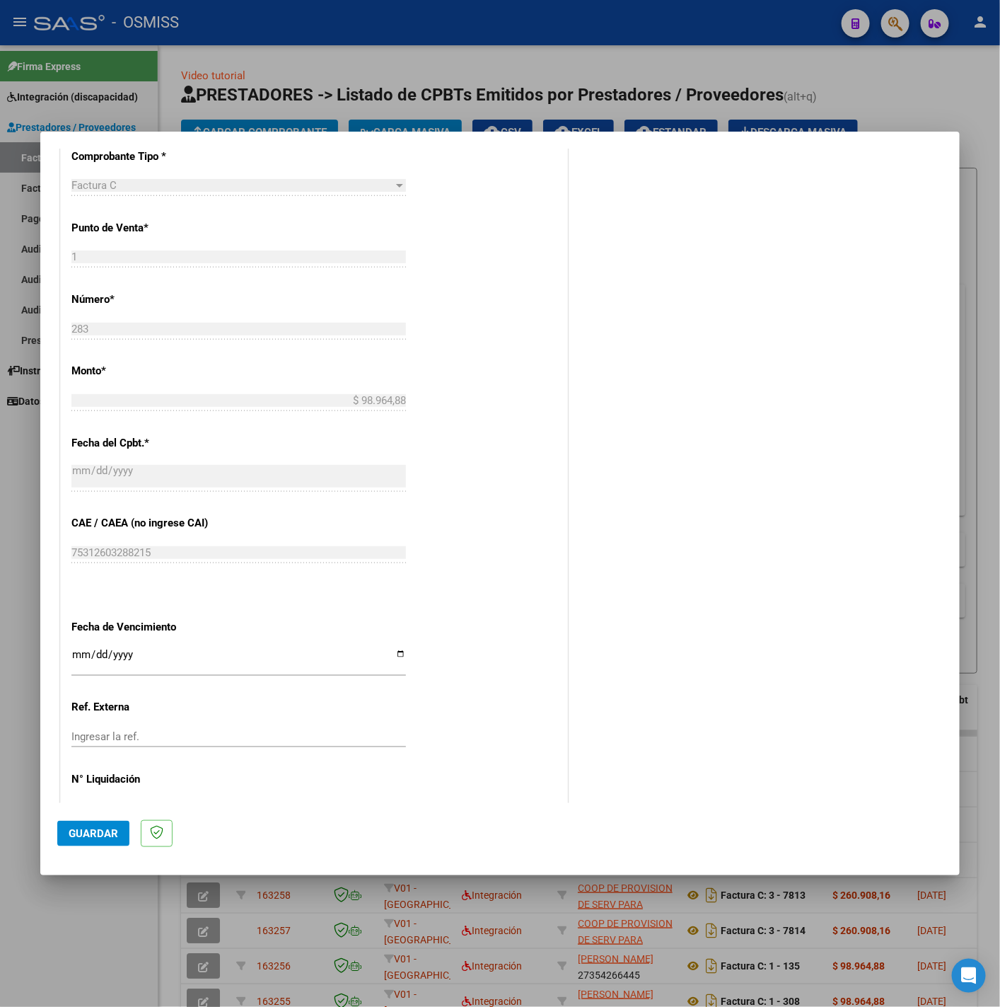
scroll to position [594, 0]
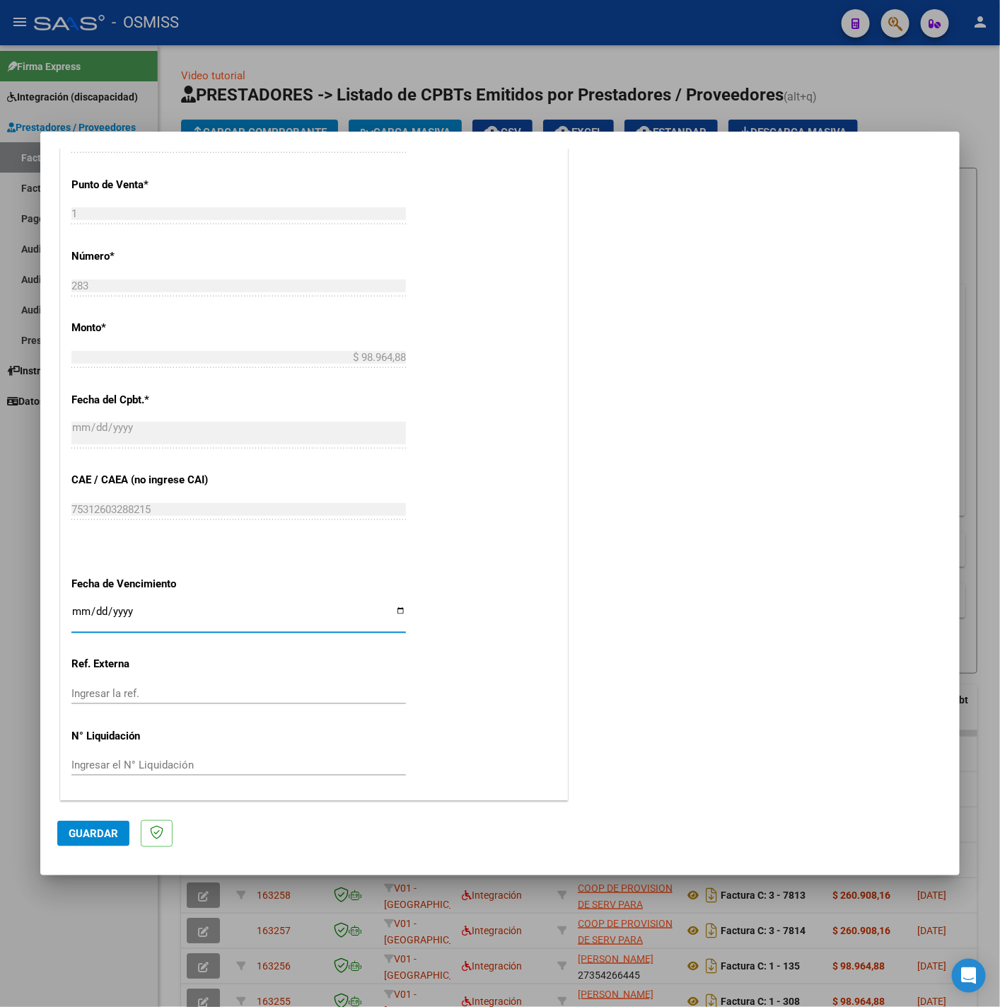
click at [87, 609] on input "Ingresar la fecha" at bounding box center [238, 617] width 335 height 23
click at [79, 607] on input "Ingresar la fecha" at bounding box center [238, 617] width 335 height 23
type input "2025-08-11"
click at [70, 821] on button "Guardar" at bounding box center [93, 833] width 72 height 25
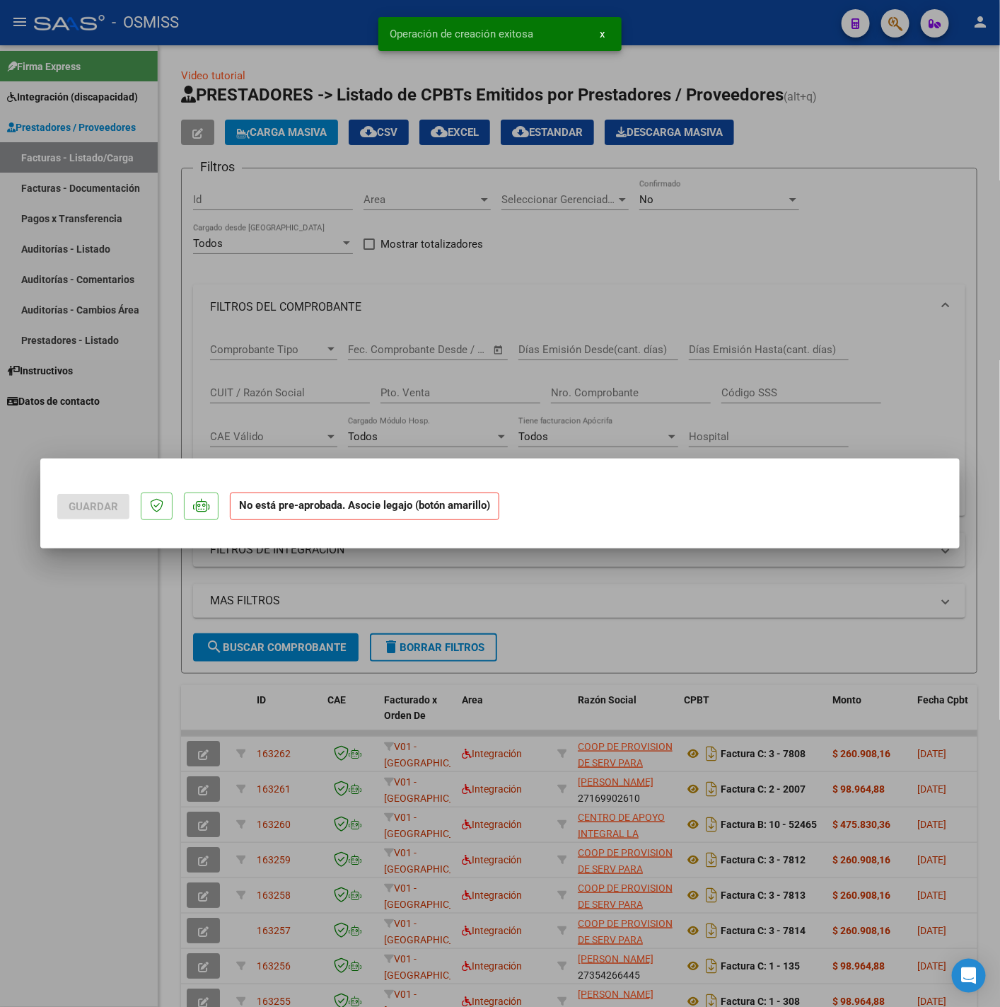
scroll to position [0, 0]
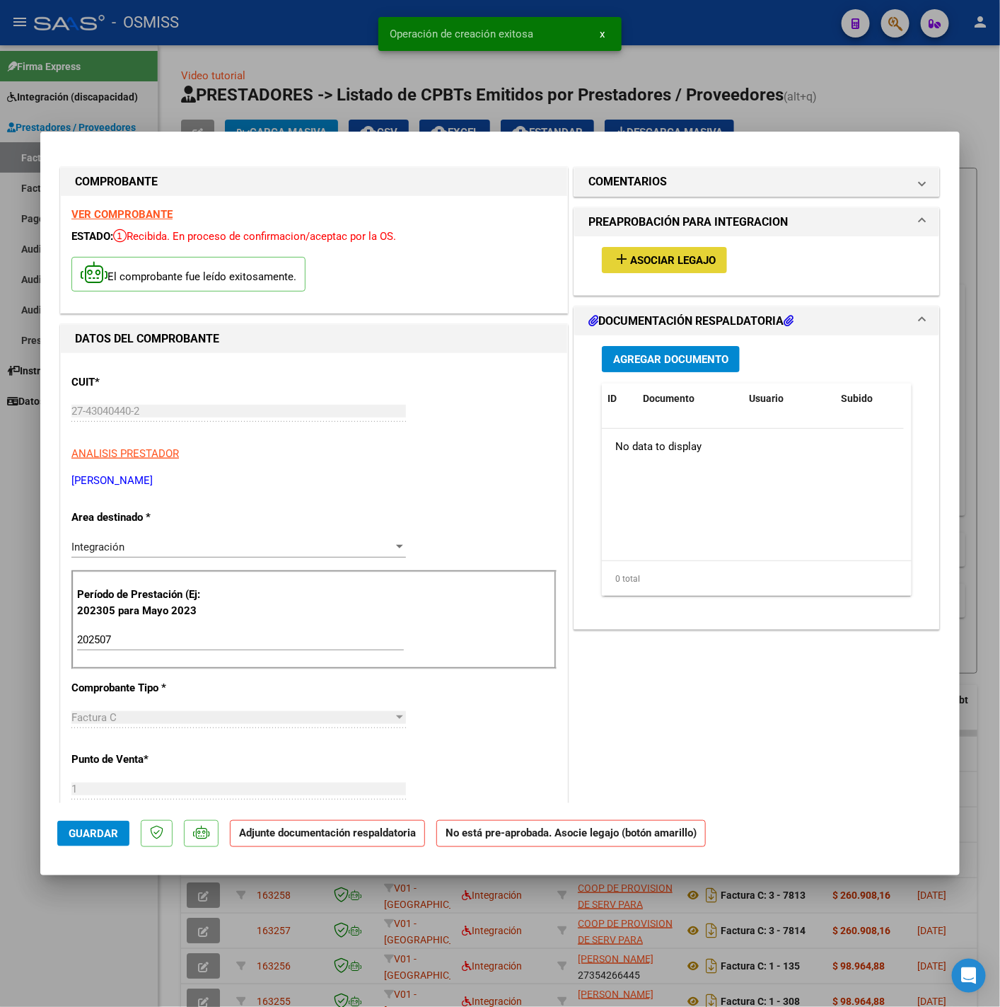
click at [659, 272] on button "add Asociar Legajo" at bounding box center [664, 260] width 125 height 26
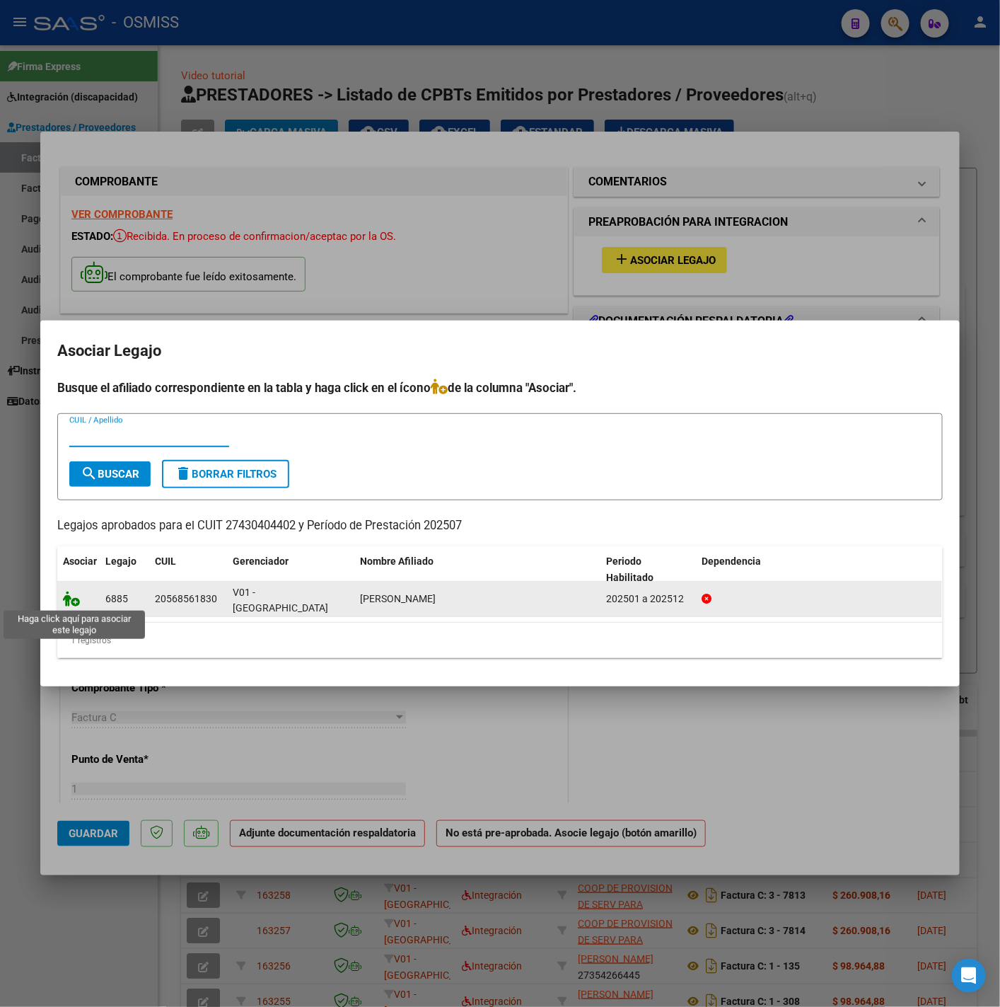
click at [63, 603] on icon at bounding box center [71, 599] width 17 height 16
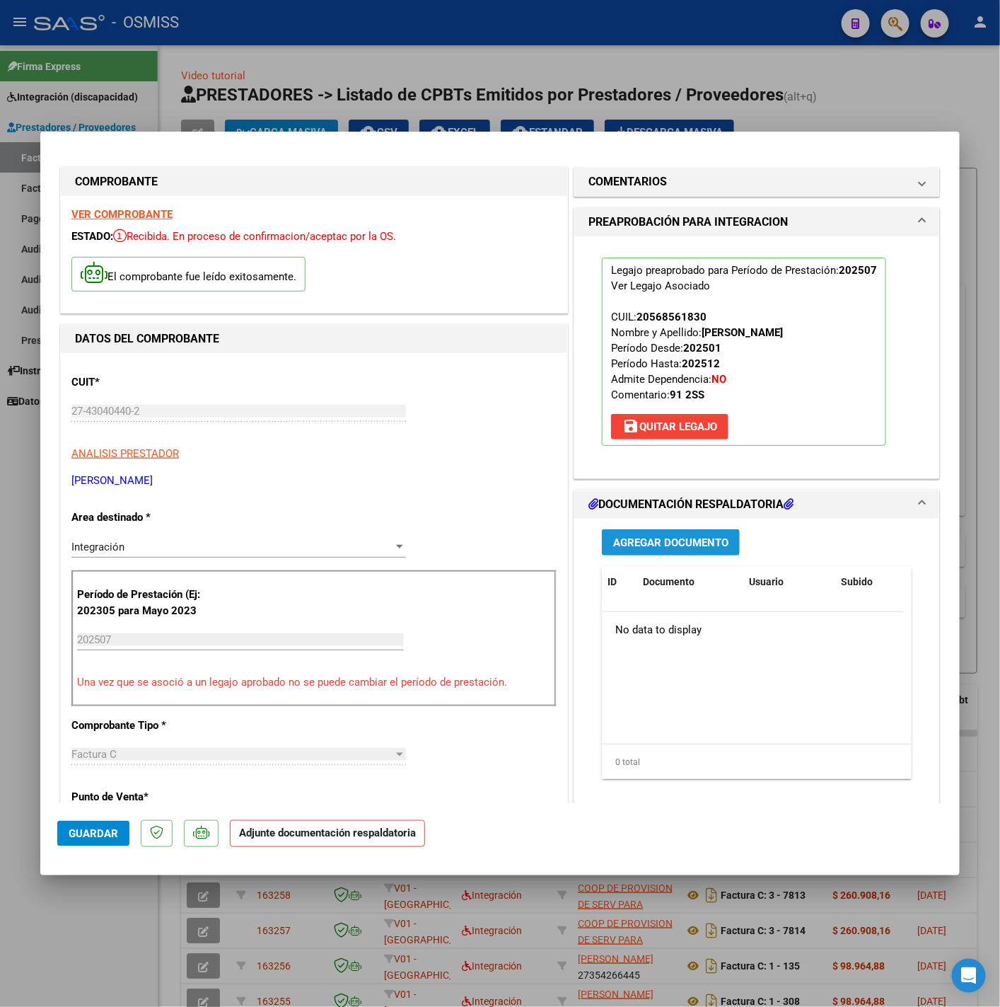
click at [660, 553] on button "Agregar Documento" at bounding box center [671, 542] width 138 height 26
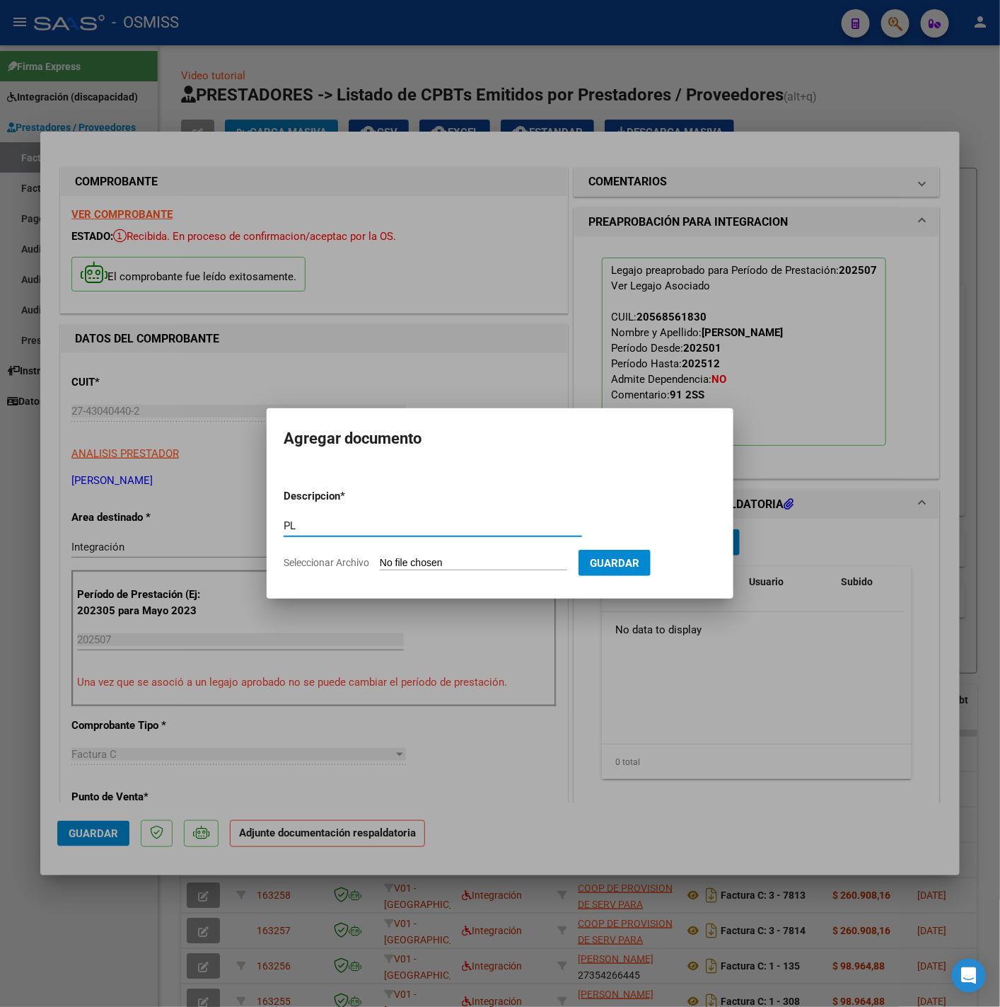
type input "PL"
click at [472, 558] on input "Seleccionar Archivo" at bounding box center [473, 563] width 187 height 13
type input "C:\fakepath\Elias Julio 2025. Planilla - Vanesa Miranda (1).pdf"
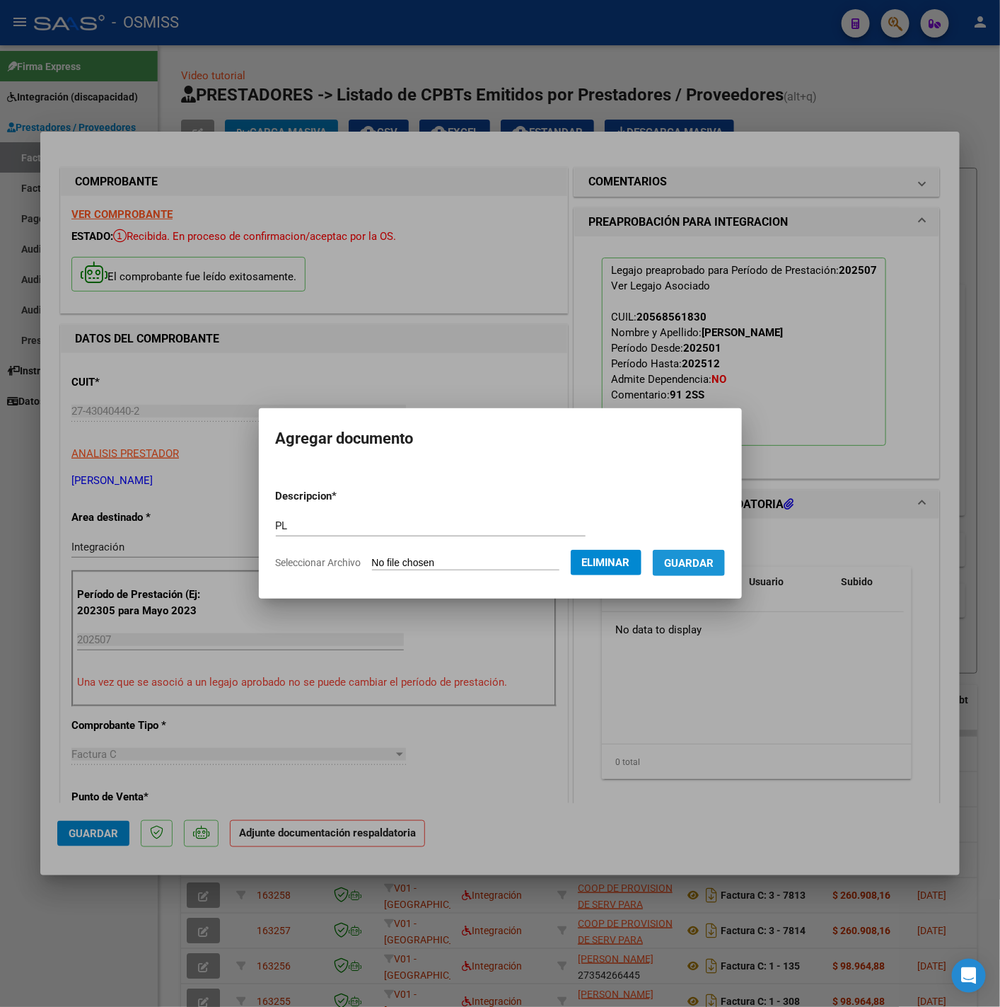
click at [690, 565] on span "Guardar" at bounding box center [689, 563] width 50 height 13
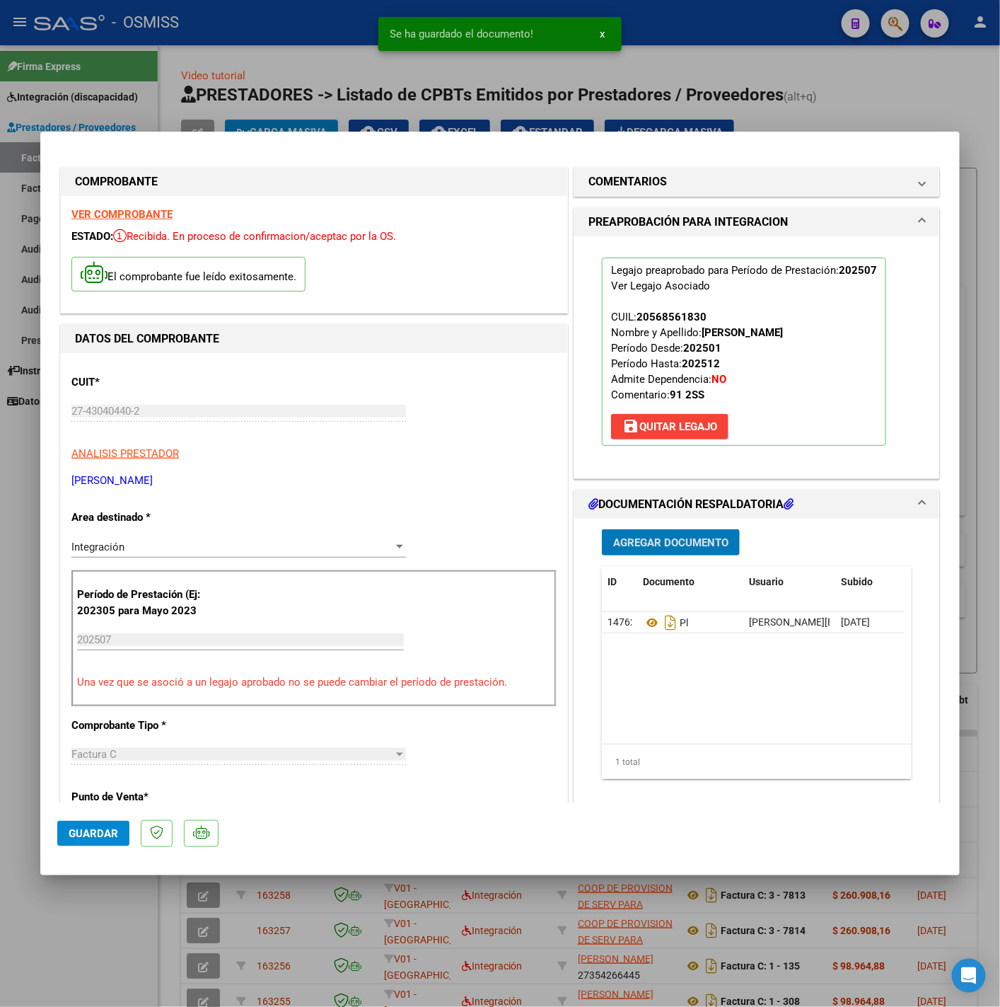
click at [108, 837] on span "Guardar" at bounding box center [94, 833] width 50 height 13
click at [128, 911] on div at bounding box center [500, 503] width 1000 height 1007
type input "$ 0,00"
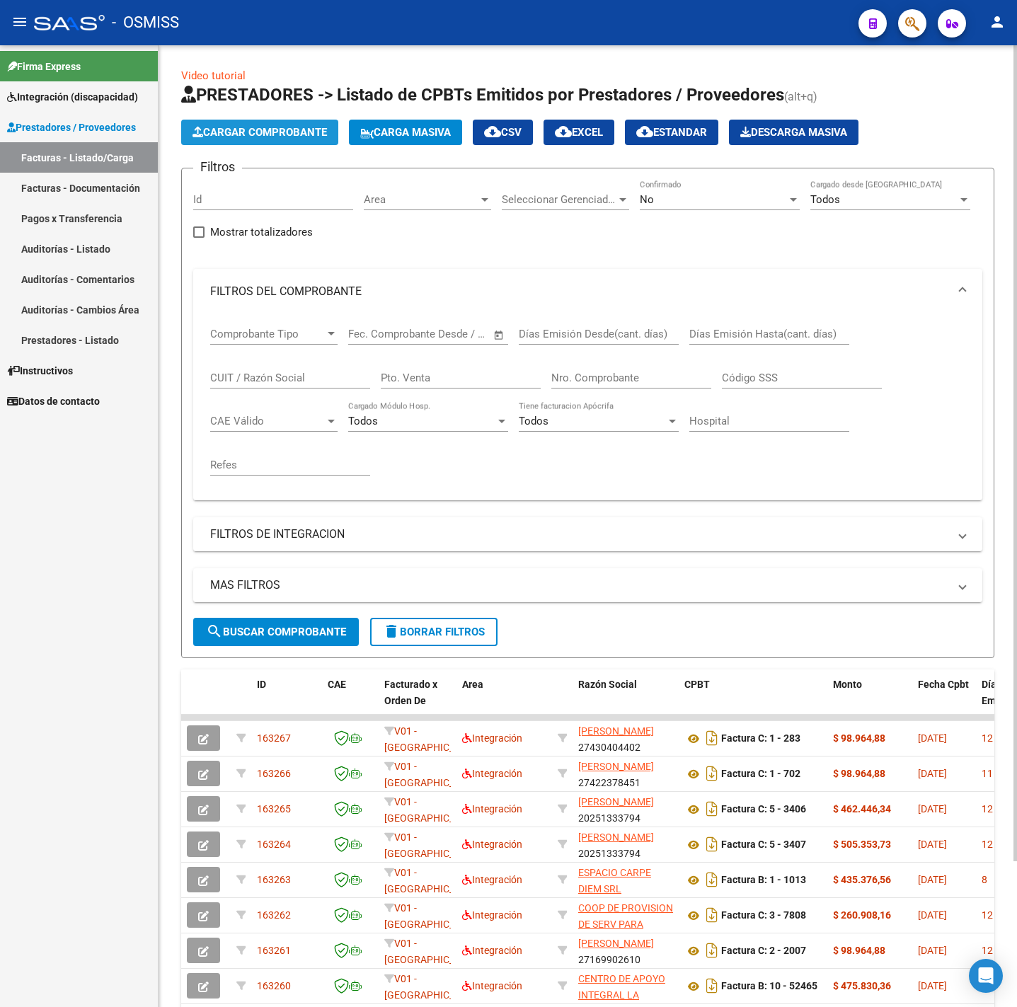
click at [245, 127] on span "Cargar Comprobante" at bounding box center [259, 132] width 134 height 13
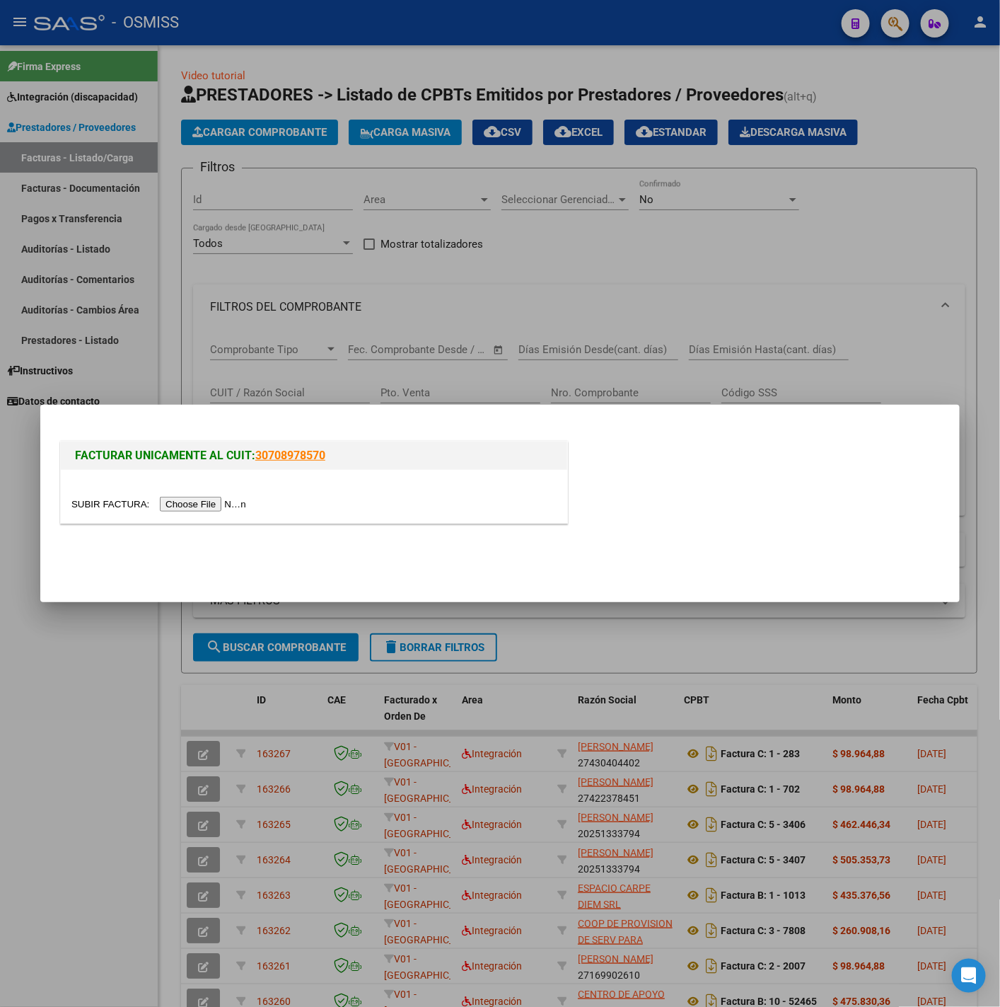
click at [236, 499] on input "file" at bounding box center [160, 504] width 179 height 15
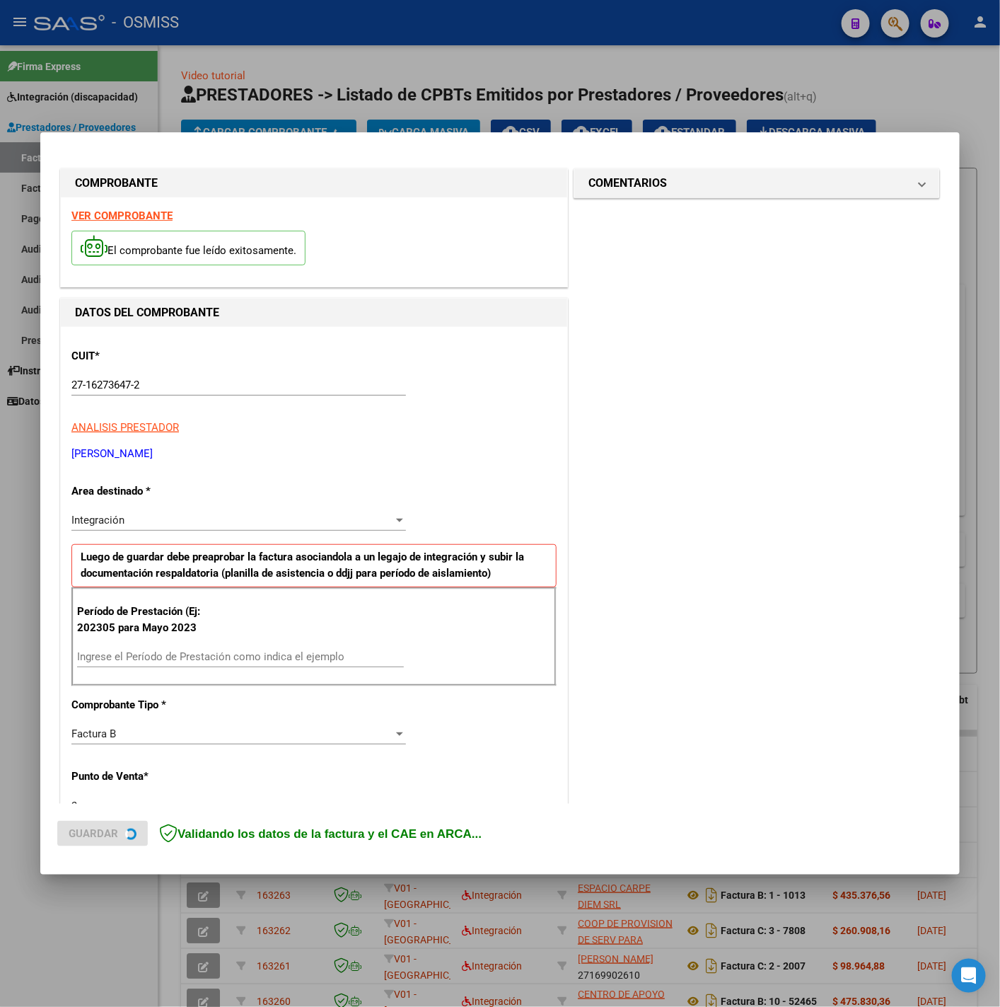
click at [125, 221] on strong "VER COMPROBANTE" at bounding box center [121, 215] width 101 height 13
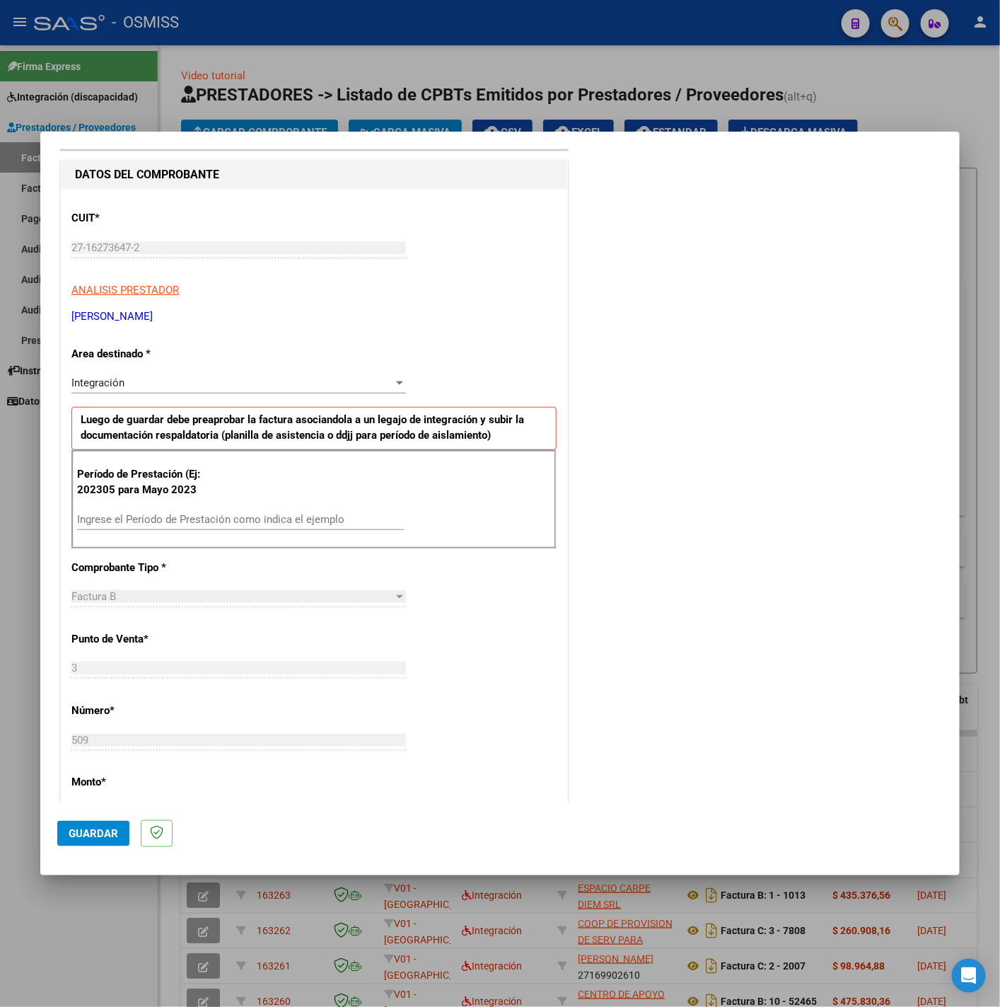
scroll to position [212, 0]
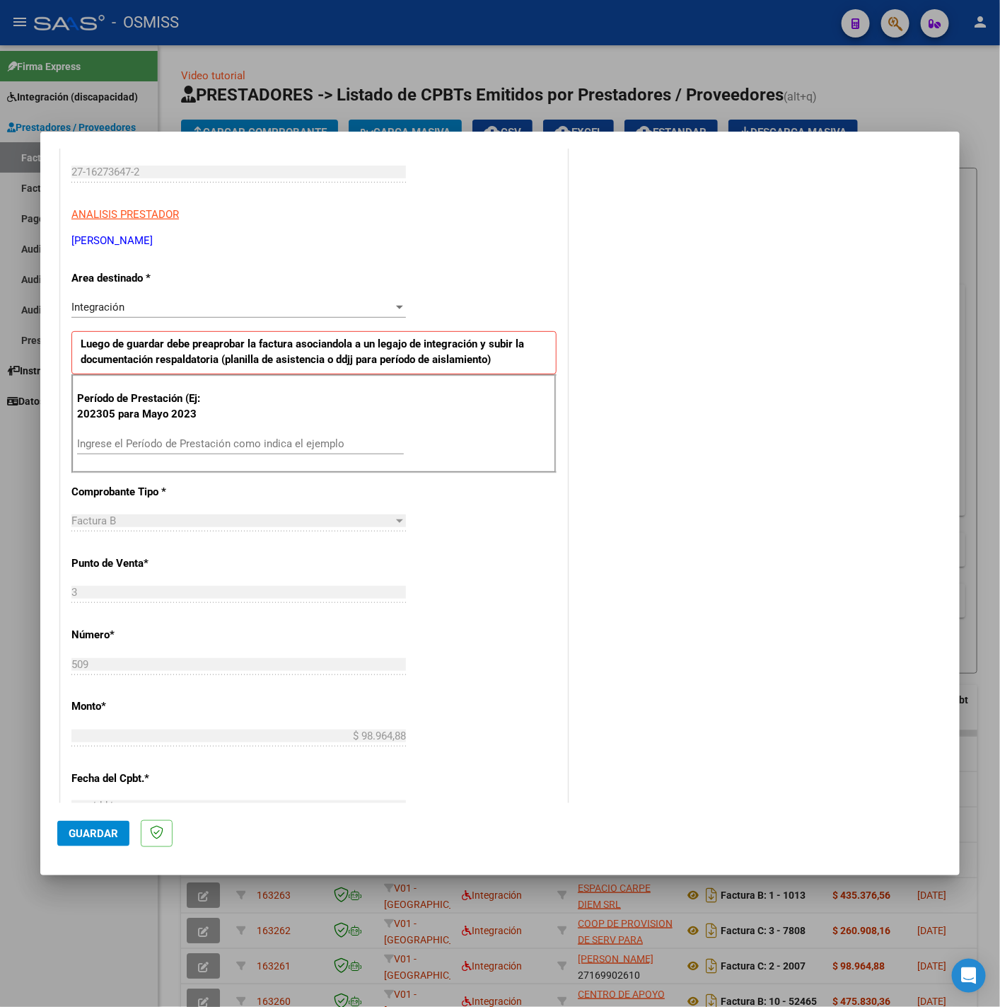
drag, startPoint x: 208, startPoint y: 436, endPoint x: 225, endPoint y: 442, distance: 17.9
click at [208, 435] on div "Ingrese el Período de Prestación como indica el ejemplo" at bounding box center [240, 443] width 327 height 21
click at [225, 442] on input "Ingrese el Período de Prestación como indica el ejemplo" at bounding box center [240, 443] width 327 height 13
click at [510, 546] on div "CUIT * 27-16273647-2 Ingresar CUIT ANALISIS PRESTADOR ROJAS MARIA INES ARCA Pad…" at bounding box center [314, 645] width 507 height 1065
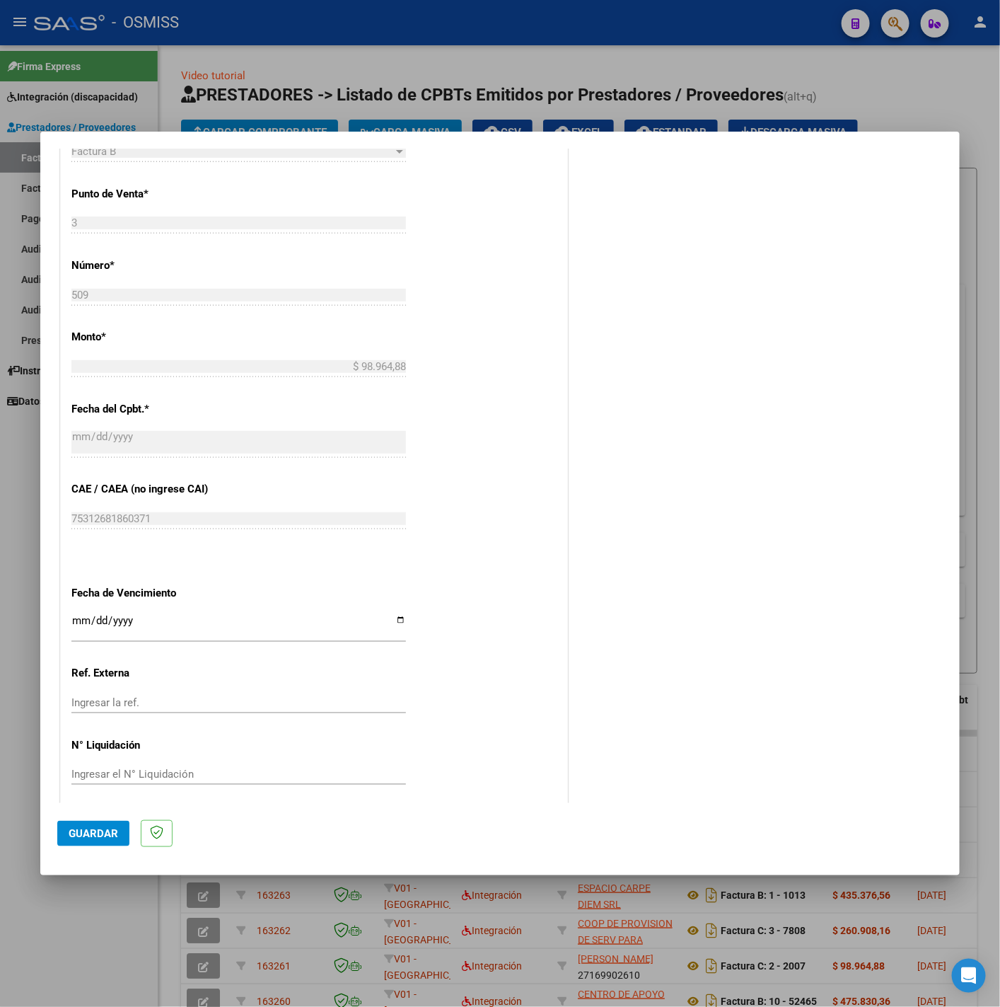
scroll to position [594, 0]
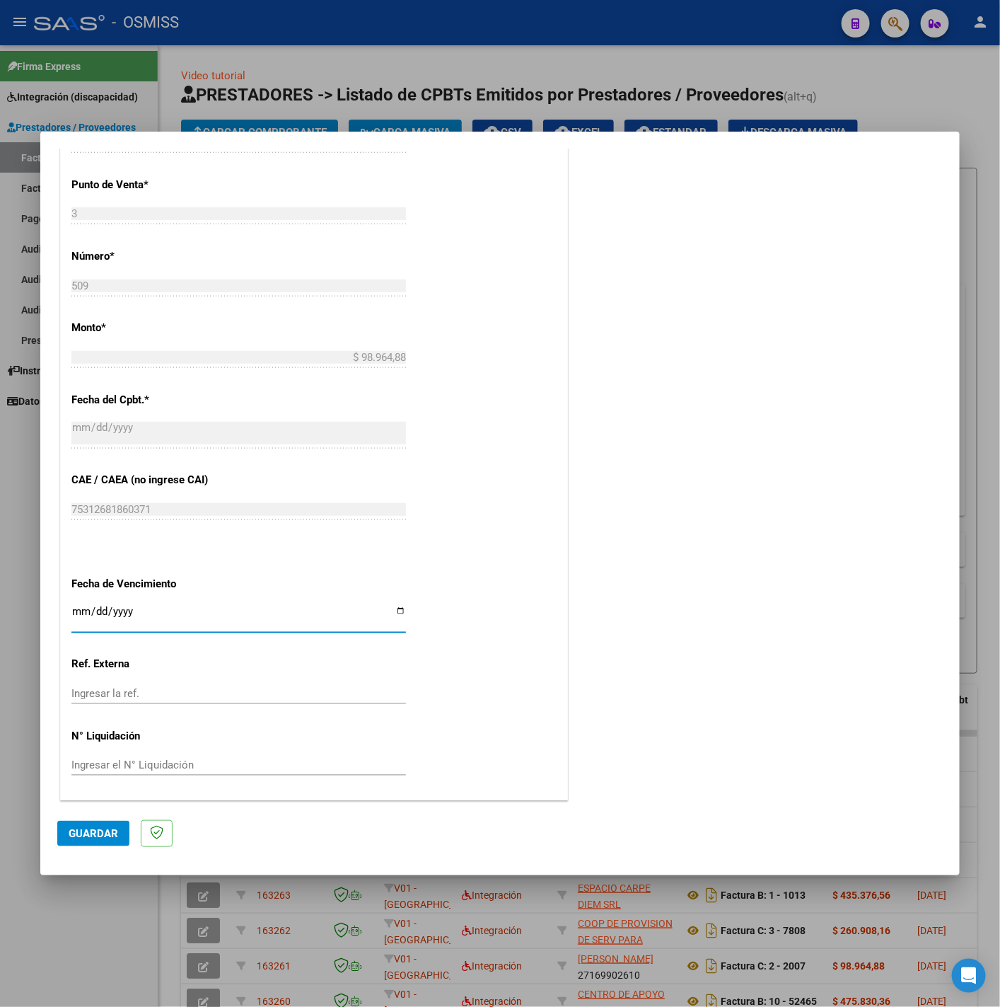
click at [75, 610] on input "Ingresar la fecha" at bounding box center [238, 617] width 335 height 23
click at [79, 839] on span "Guardar" at bounding box center [94, 833] width 50 height 13
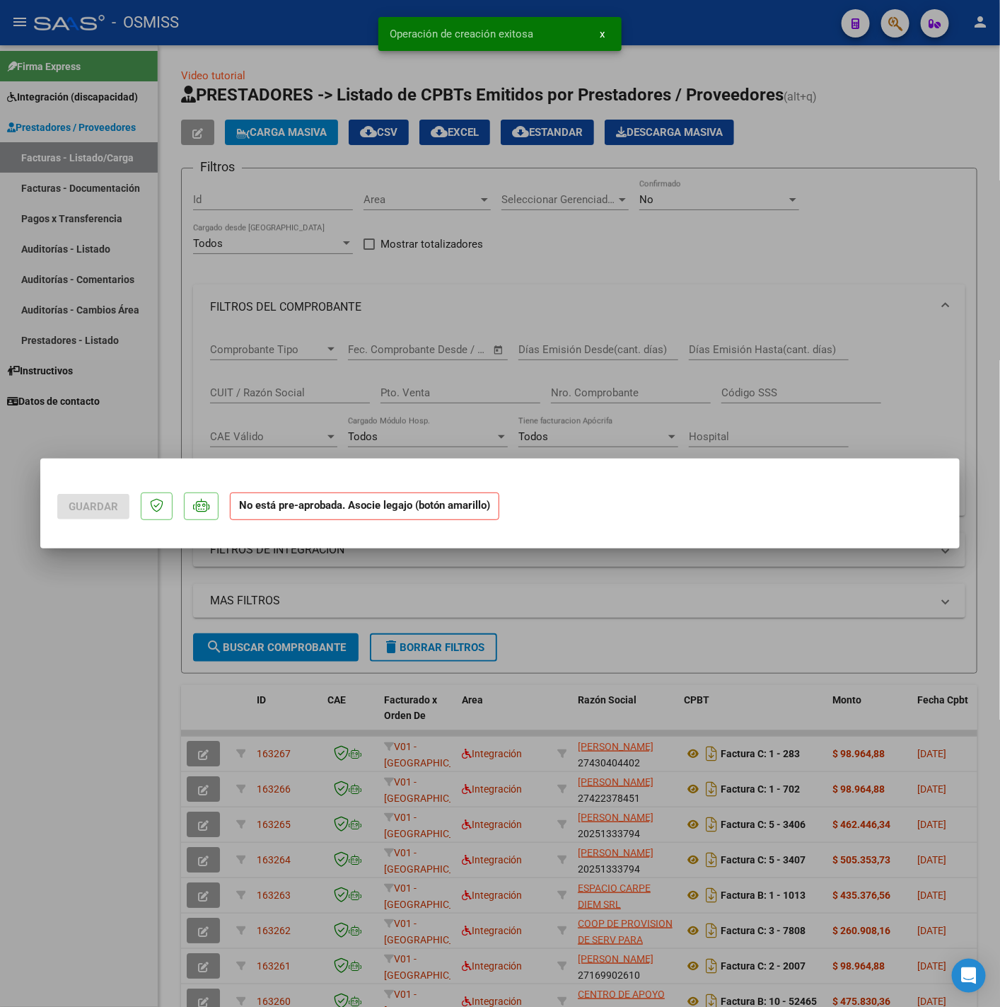
scroll to position [0, 0]
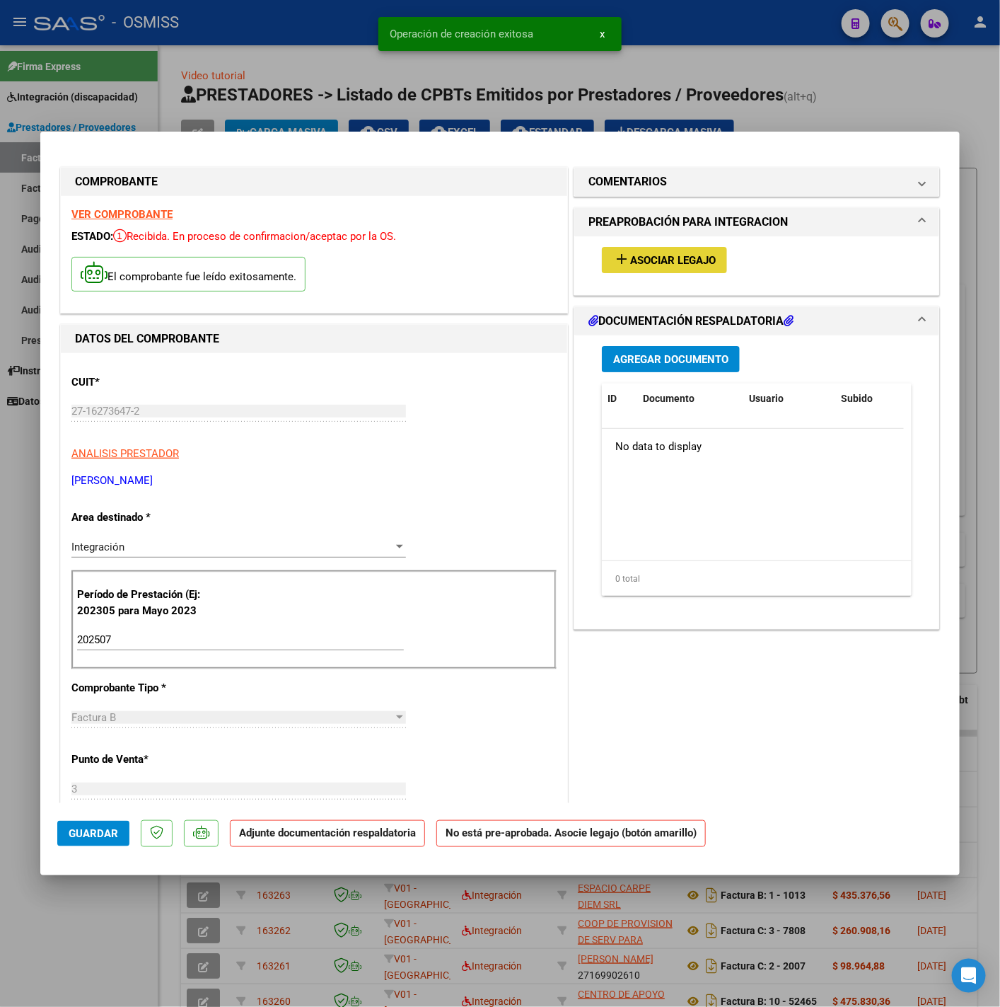
click at [663, 270] on button "add Asociar Legajo" at bounding box center [664, 260] width 125 height 26
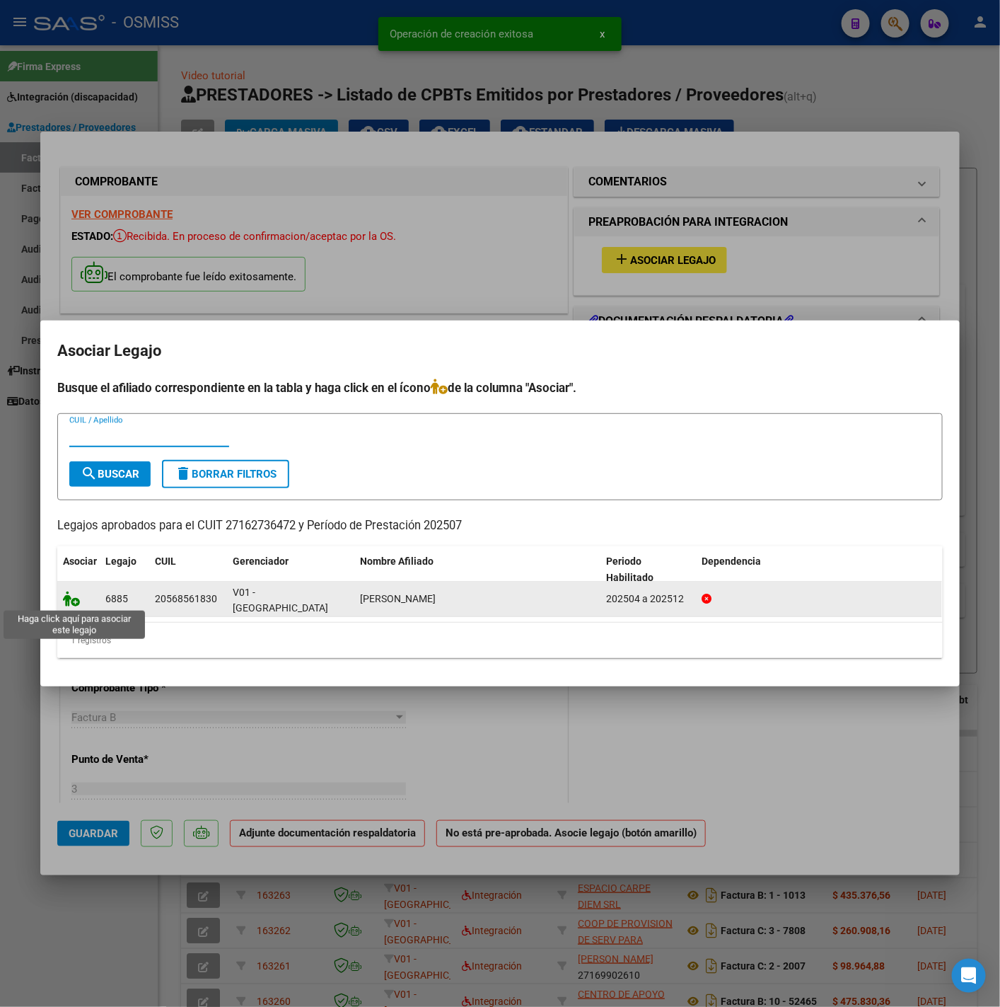
click at [68, 603] on icon at bounding box center [71, 599] width 17 height 16
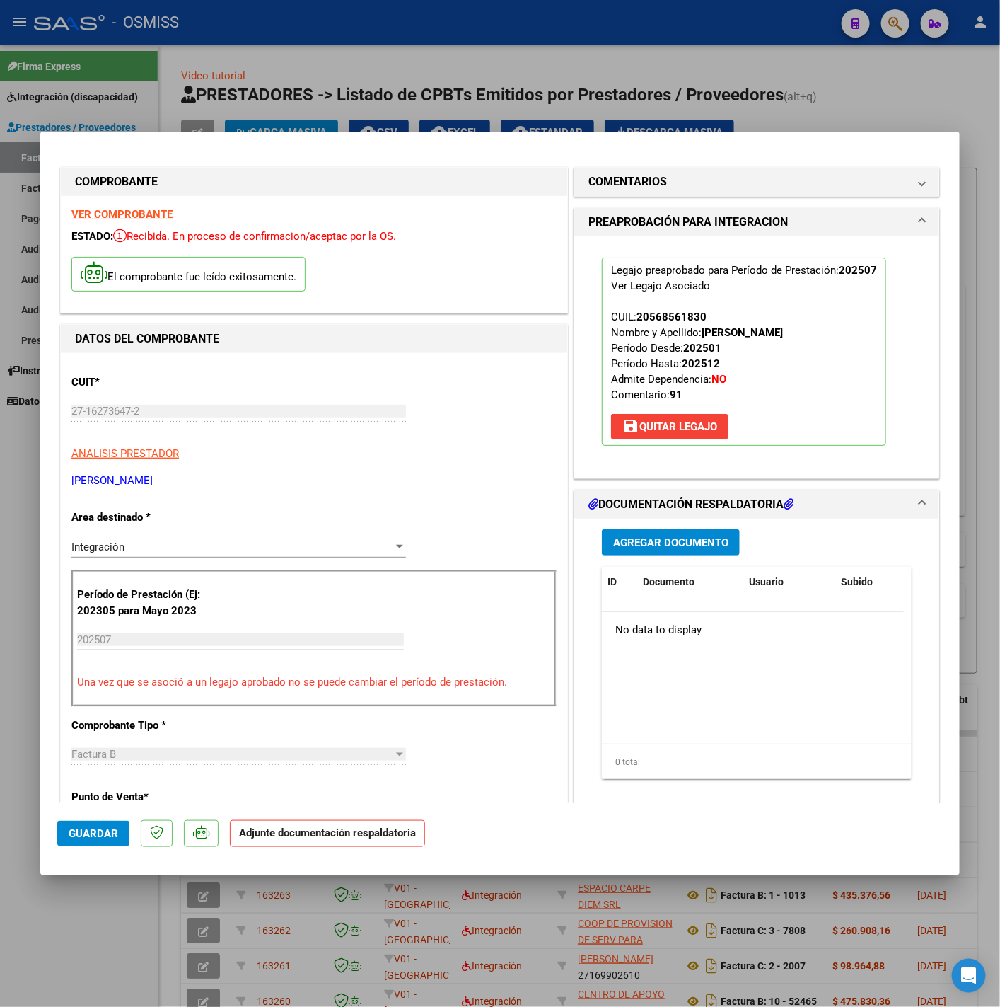
click at [613, 548] on span "Agregar Documento" at bounding box center [670, 542] width 115 height 13
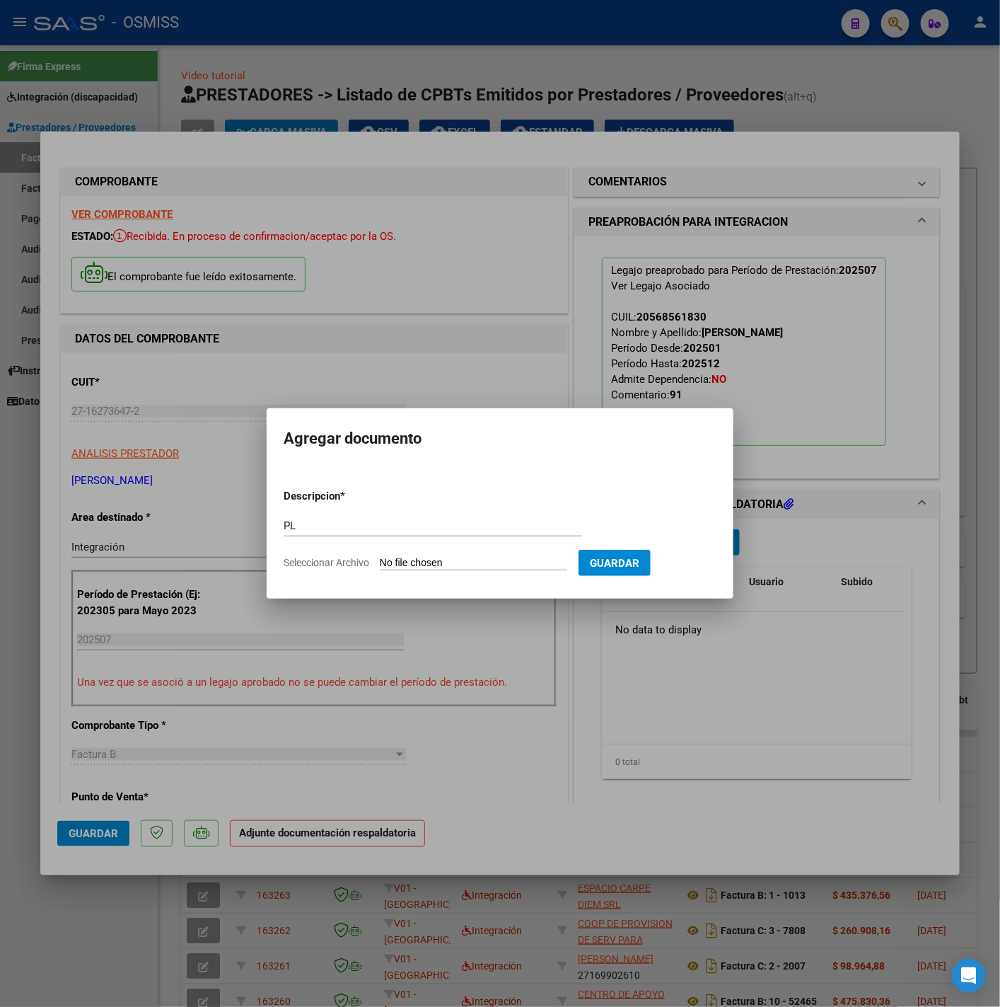
click at [565, 562] on input "Seleccionar Archivo" at bounding box center [473, 563] width 187 height 13
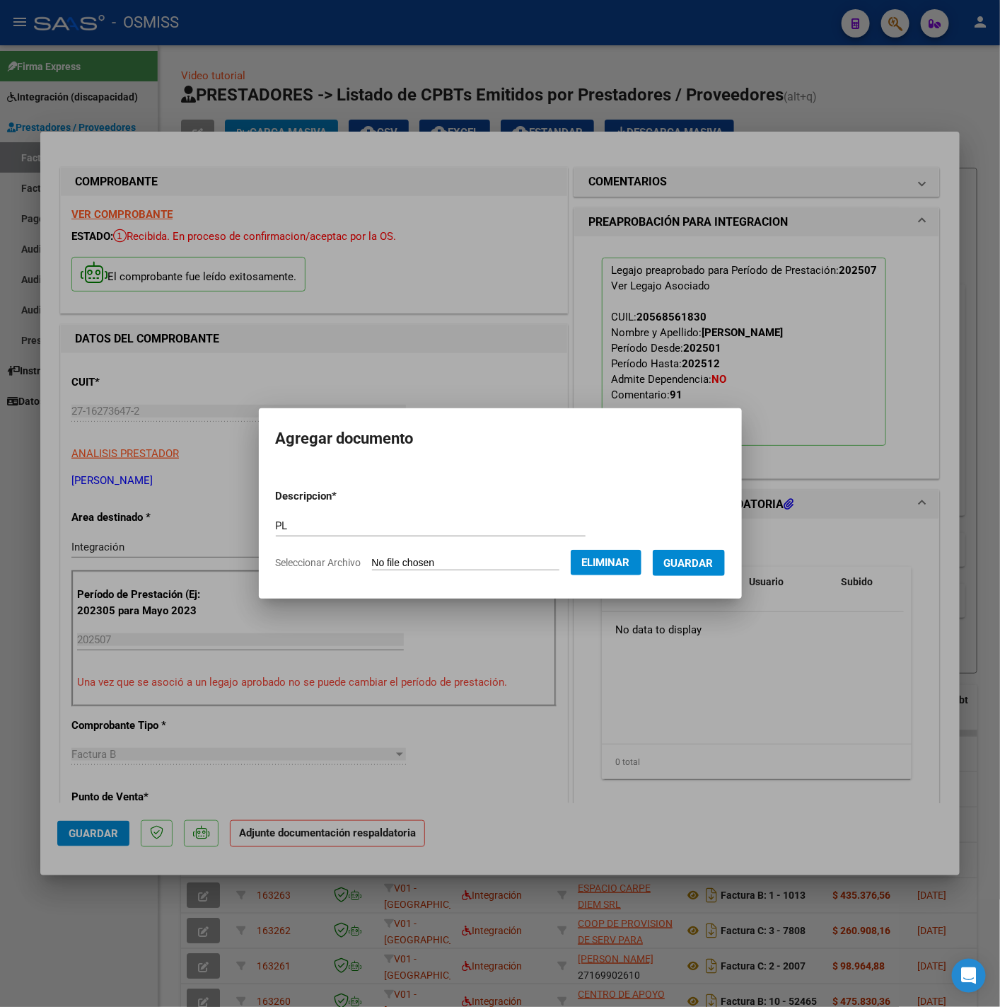
click at [684, 559] on span "Guardar" at bounding box center [689, 563] width 50 height 13
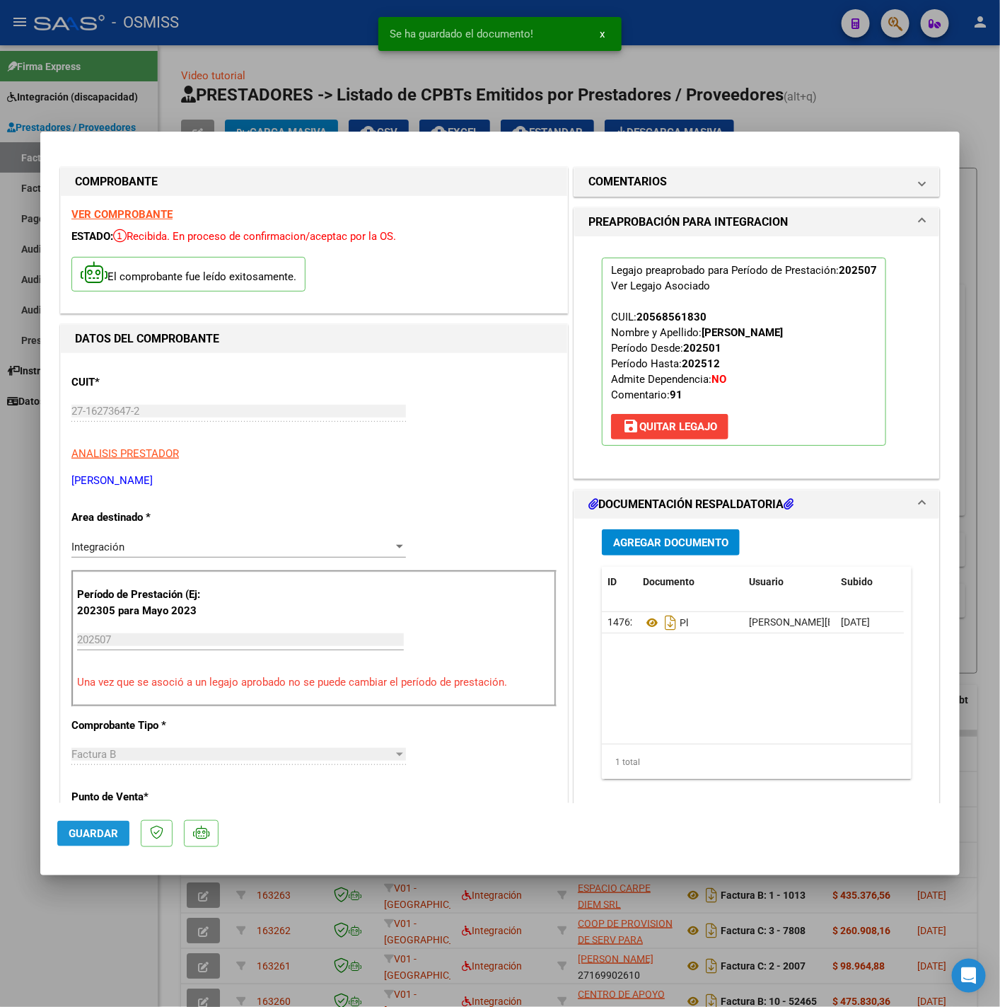
click at [104, 841] on button "Guardar" at bounding box center [93, 833] width 72 height 25
click at [93, 923] on div at bounding box center [500, 503] width 1000 height 1007
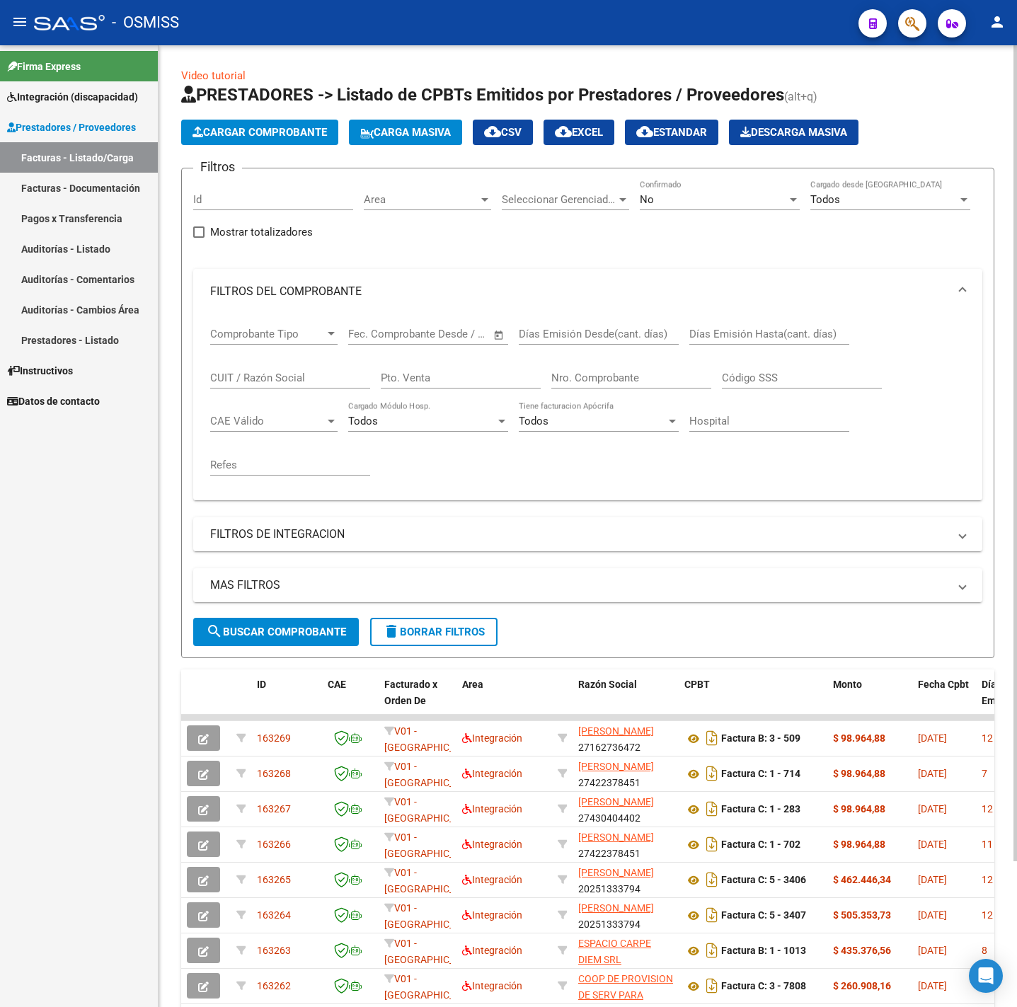
click at [266, 130] on span "Cargar Comprobante" at bounding box center [259, 132] width 134 height 13
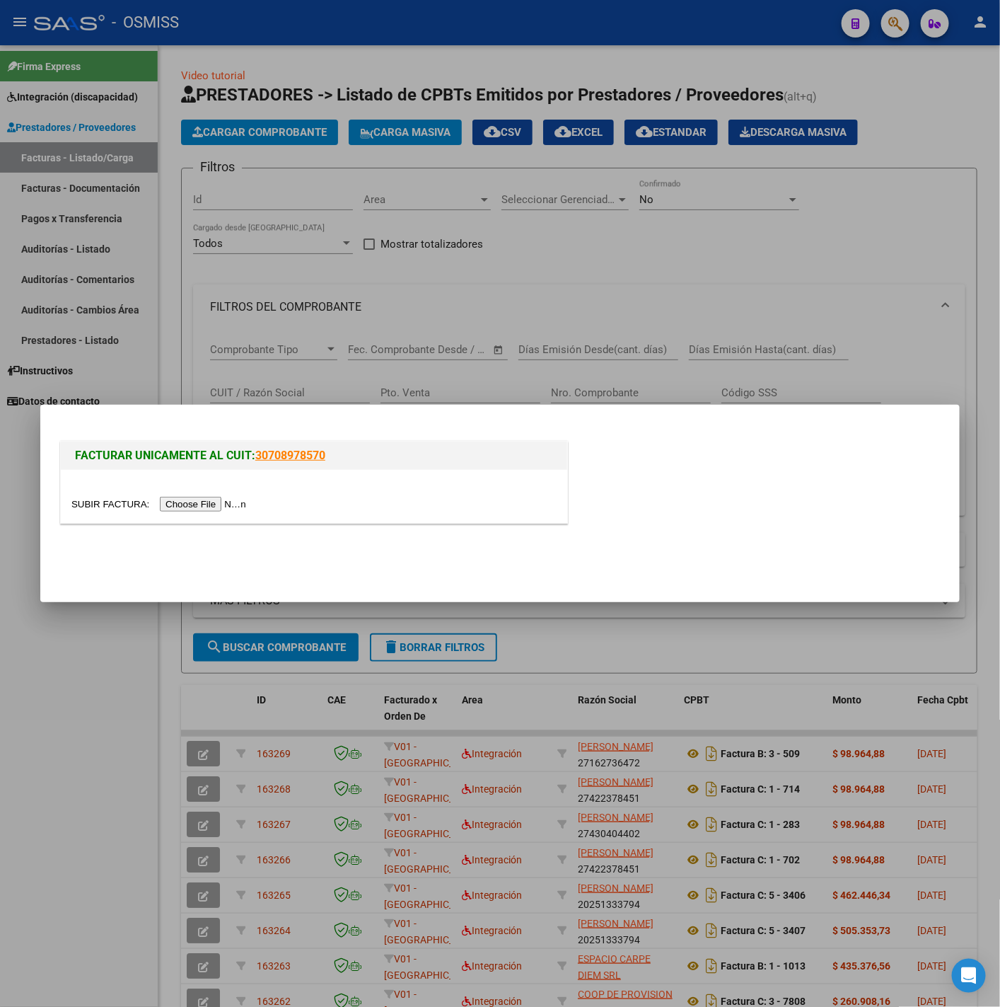
click at [191, 500] on input "file" at bounding box center [160, 504] width 179 height 15
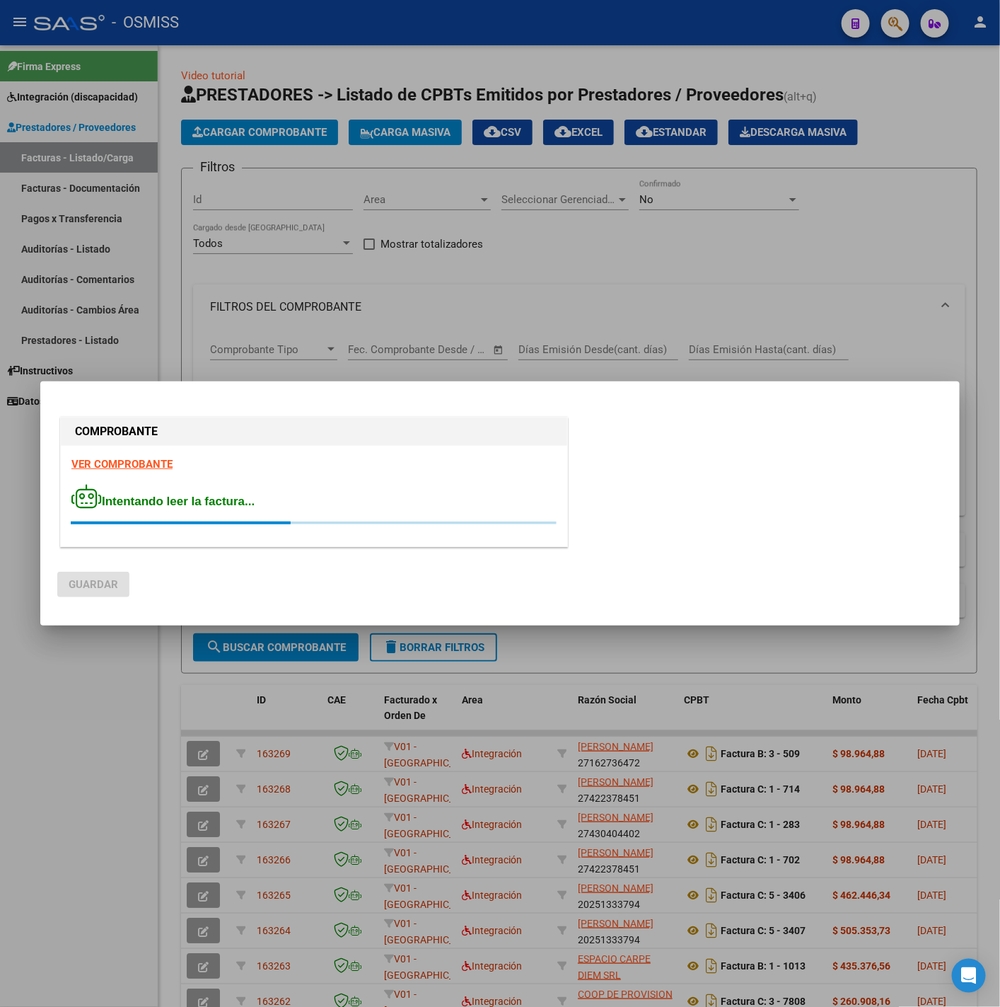
click at [123, 463] on strong "VER COMPROBANTE" at bounding box center [121, 464] width 101 height 13
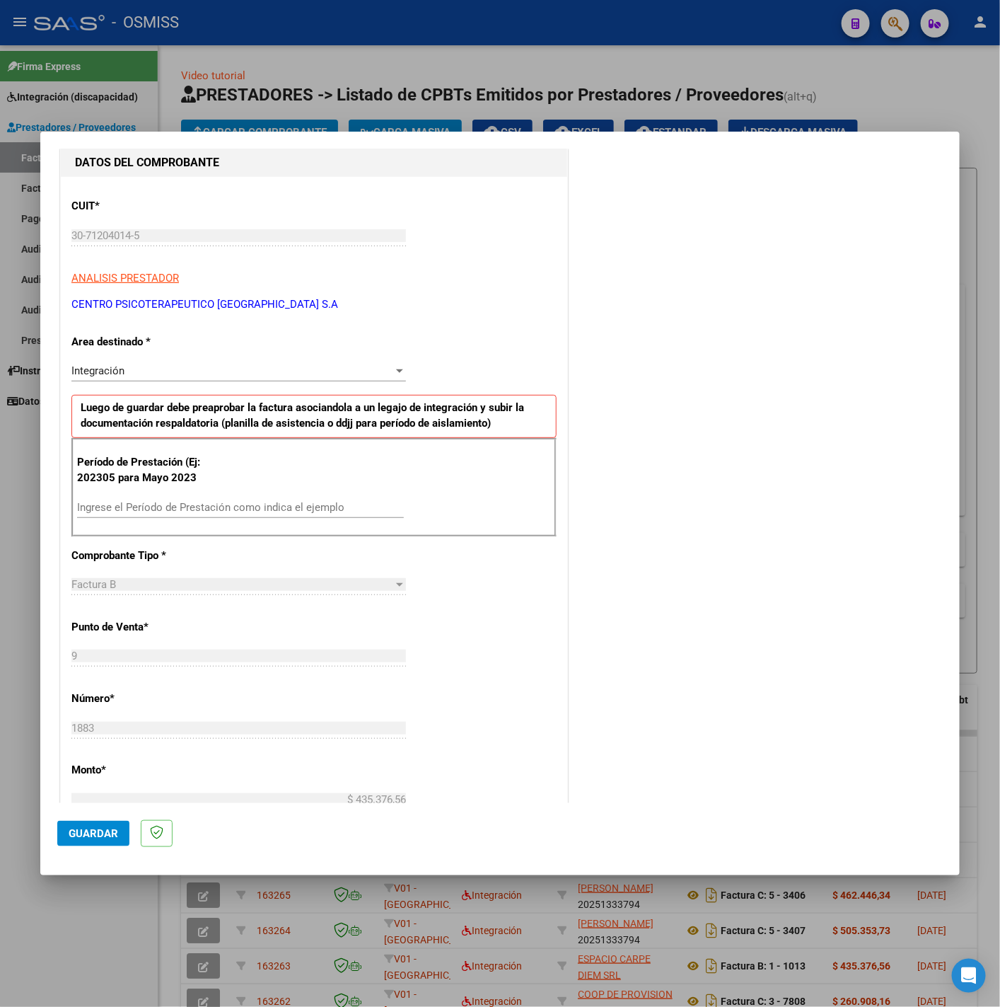
scroll to position [212, 0]
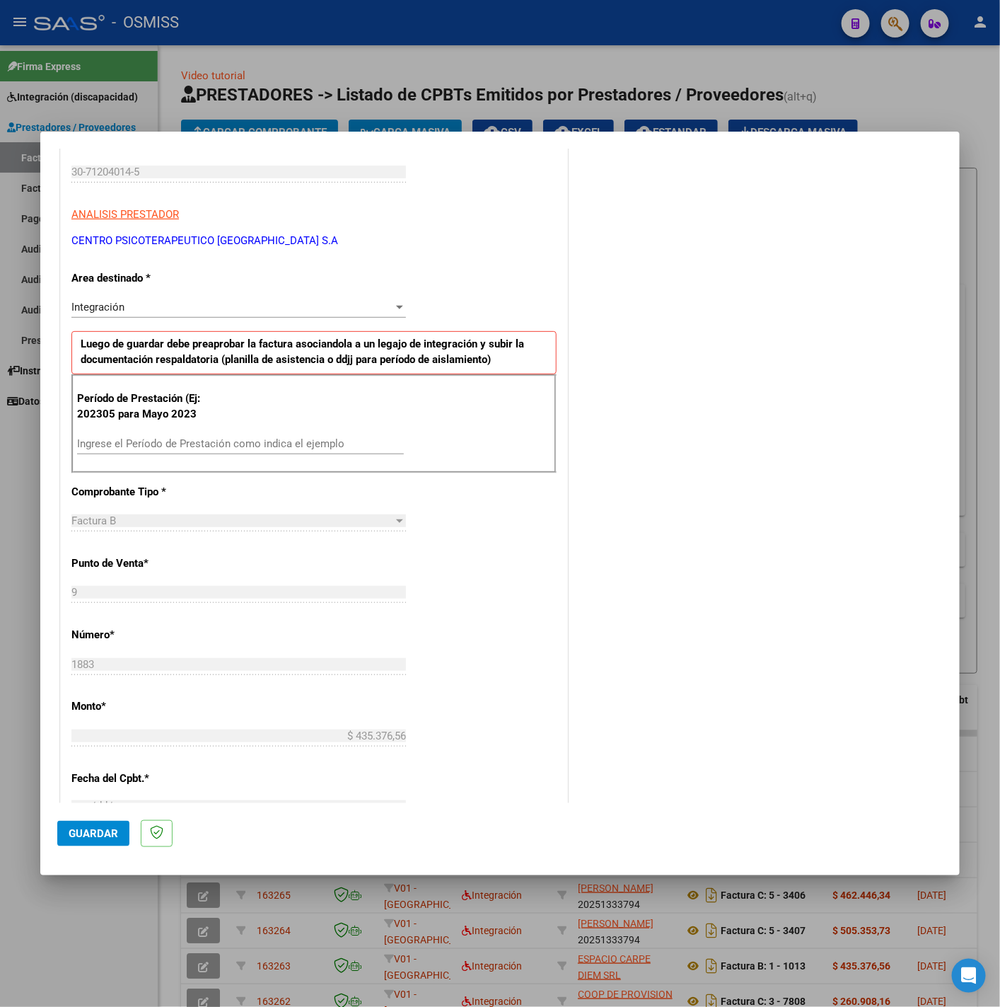
click at [160, 444] on input "Ingrese el Período de Prestación como indica el ejemplo" at bounding box center [240, 443] width 327 height 13
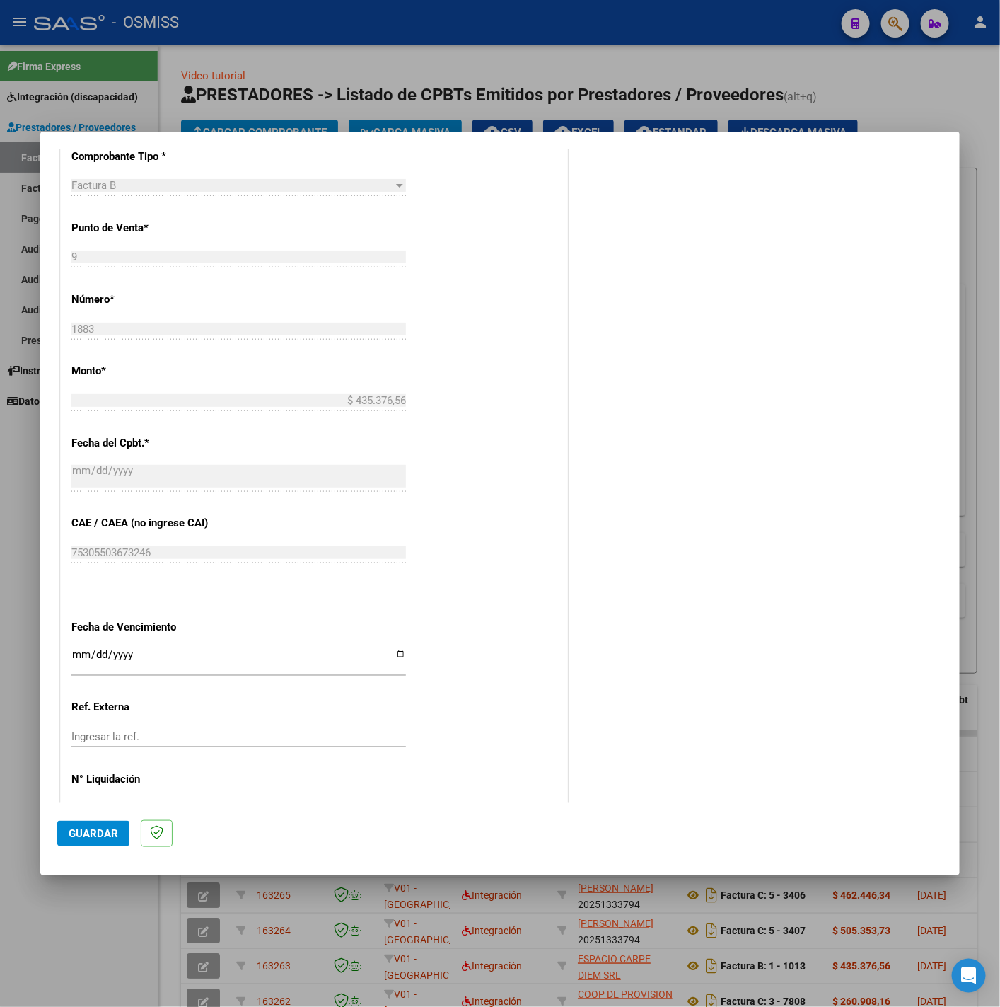
scroll to position [594, 0]
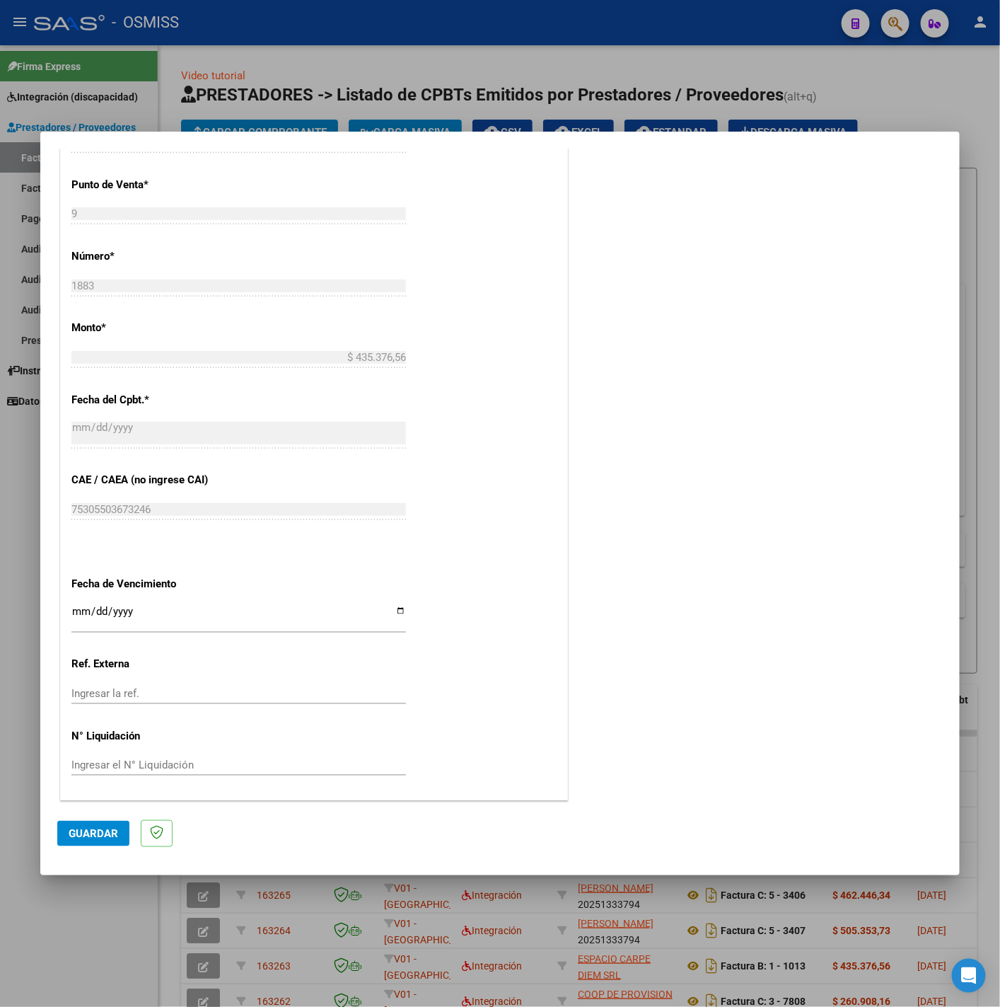
click at [79, 614] on input "Ingresar la fecha" at bounding box center [238, 617] width 335 height 23
click at [105, 831] on span "Guardar" at bounding box center [94, 833] width 50 height 13
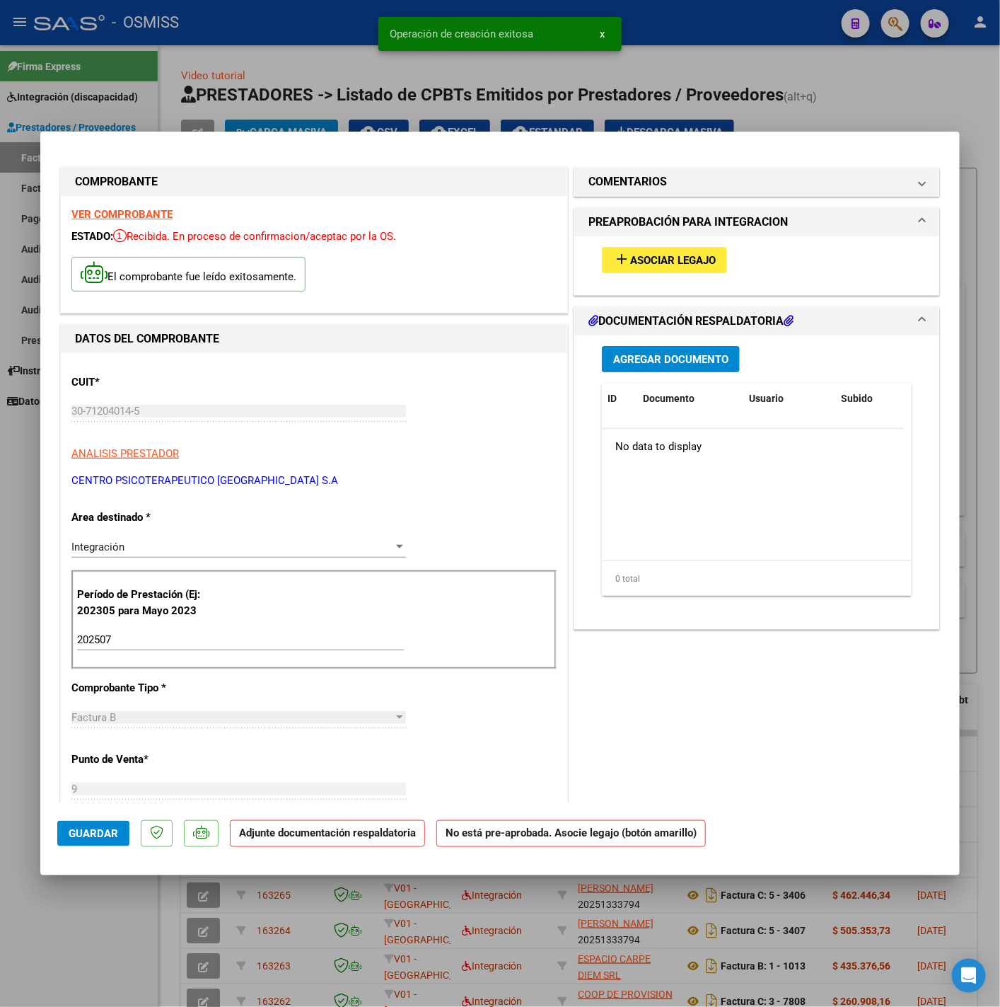
click at [635, 254] on span "Asociar Legajo" at bounding box center [673, 260] width 86 height 13
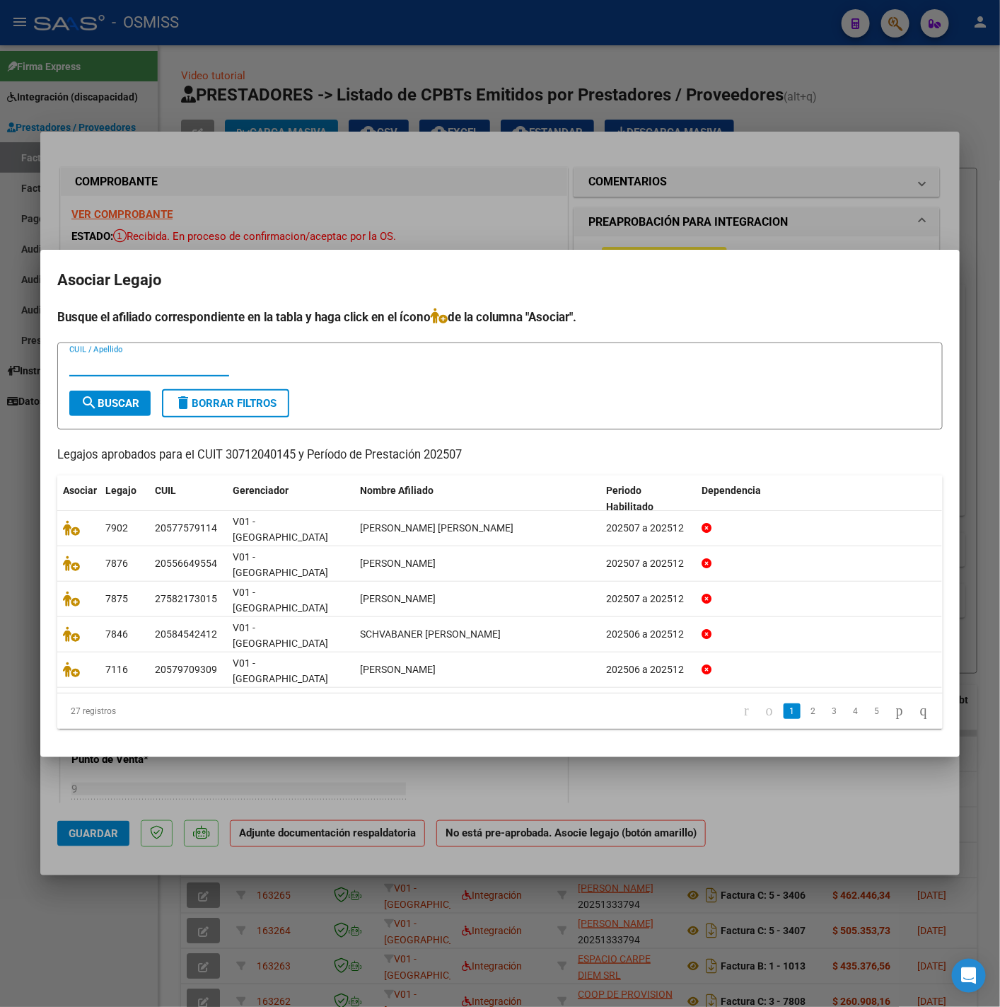
click at [171, 371] on input "CUIL / Apellido" at bounding box center [149, 365] width 160 height 13
click at [119, 410] on span "search Buscar" at bounding box center [110, 403] width 59 height 13
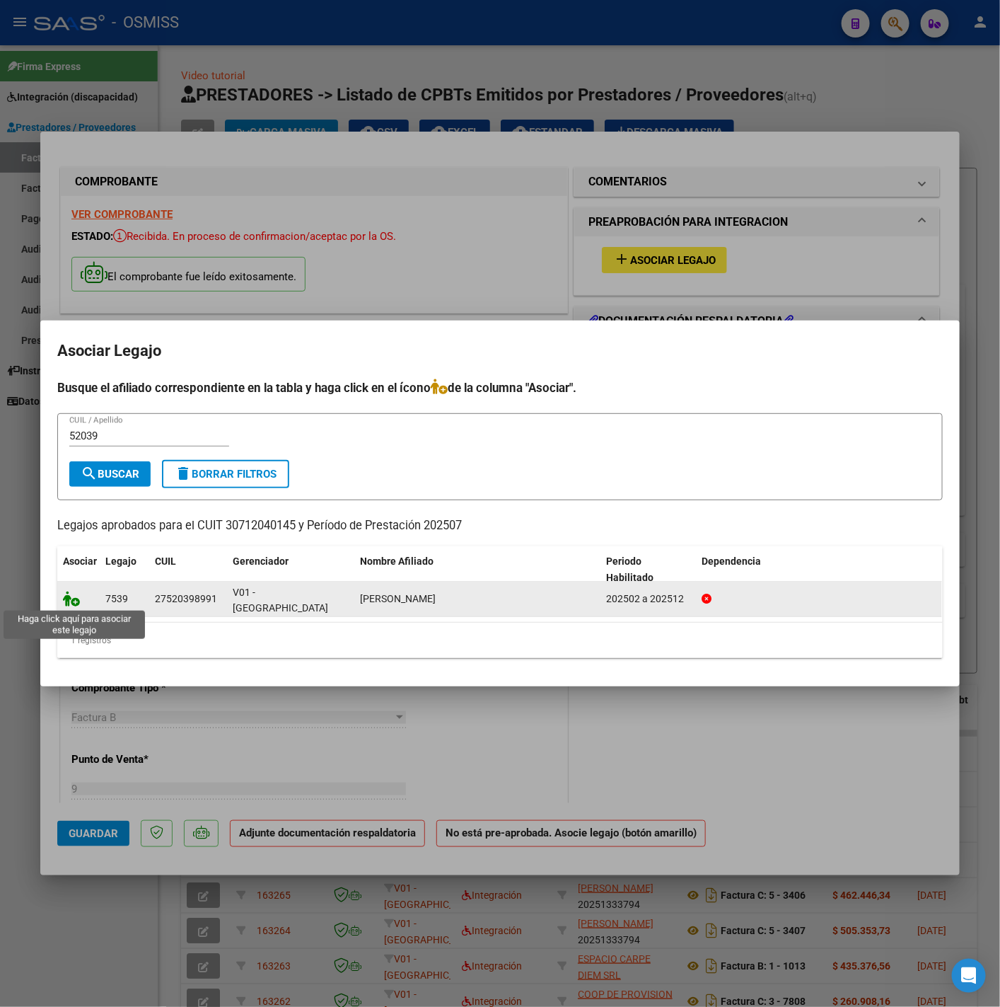
click at [72, 601] on icon at bounding box center [71, 599] width 17 height 16
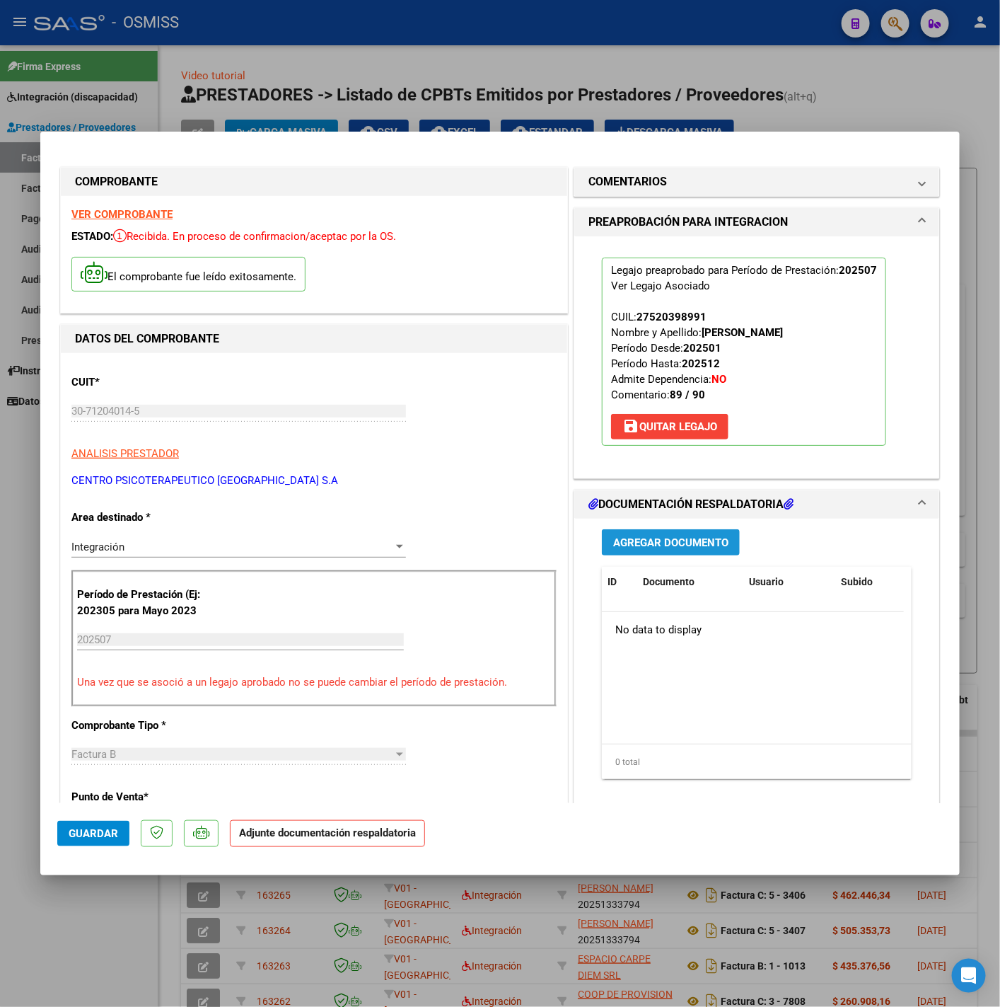
click at [693, 533] on button "Agregar Documento" at bounding box center [671, 542] width 138 height 26
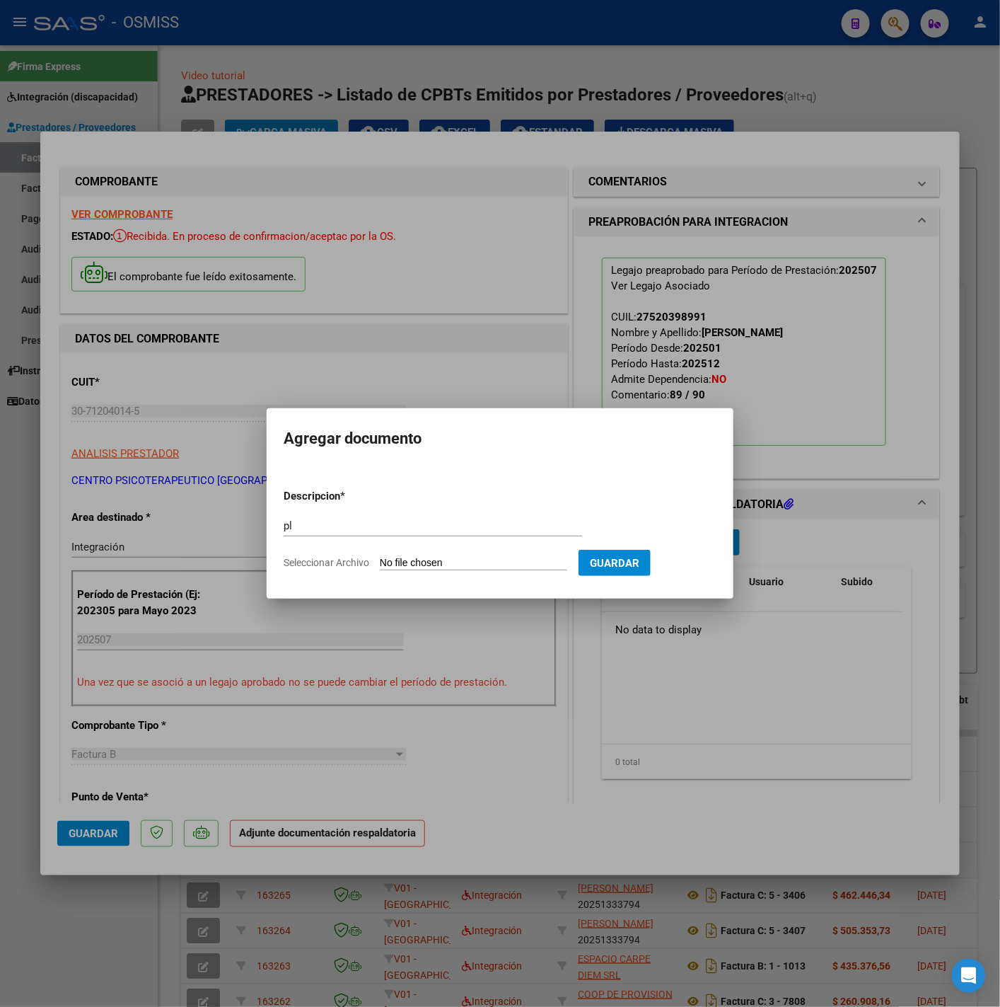
click at [500, 560] on input "Seleccionar Archivo" at bounding box center [473, 563] width 187 height 13
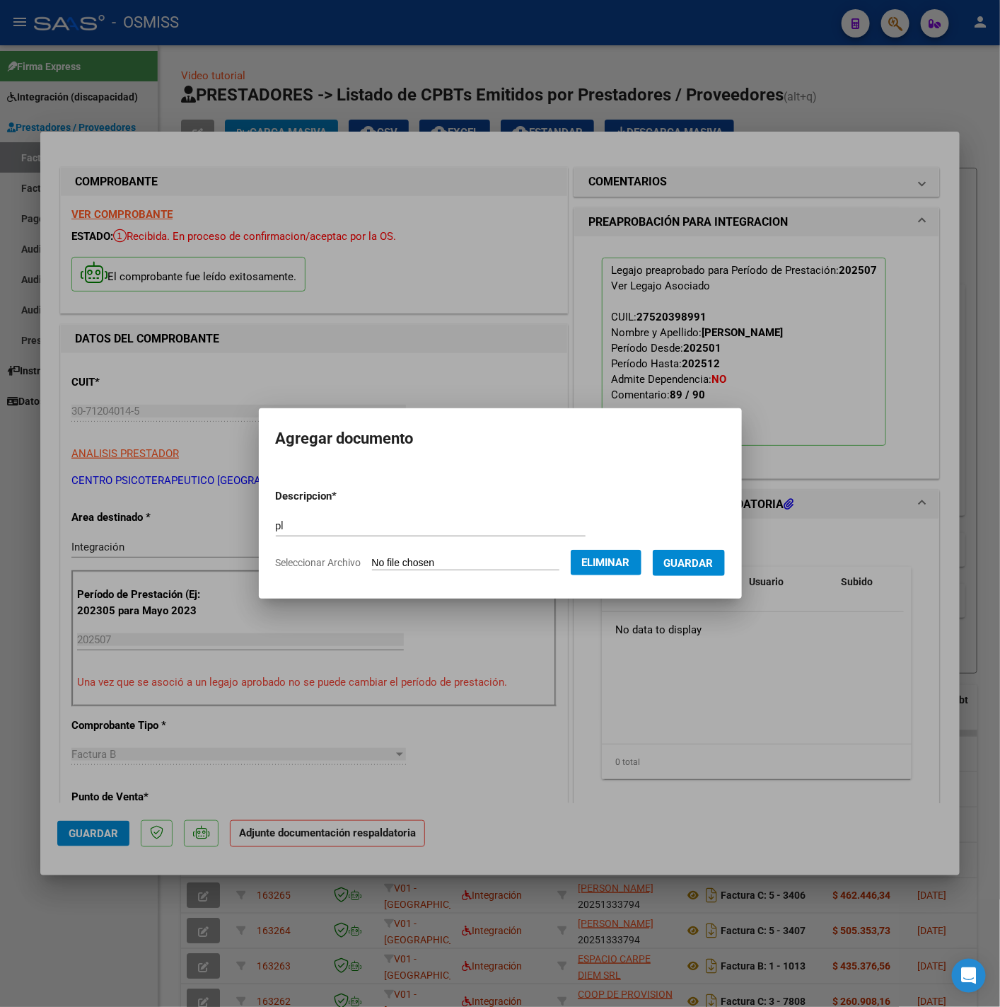
click at [681, 567] on span "Guardar" at bounding box center [689, 563] width 50 height 13
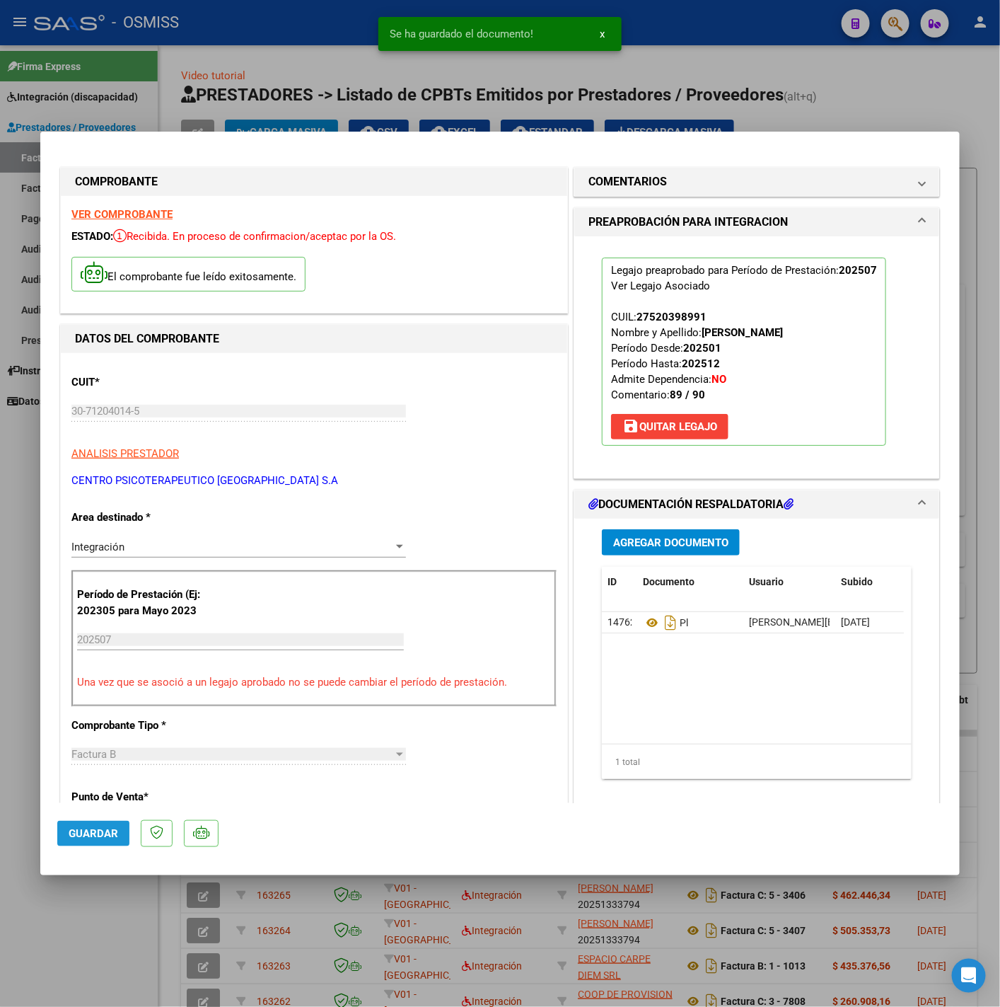
click at [126, 837] on button "Guardar" at bounding box center [93, 833] width 72 height 25
click at [119, 900] on div at bounding box center [500, 503] width 1000 height 1007
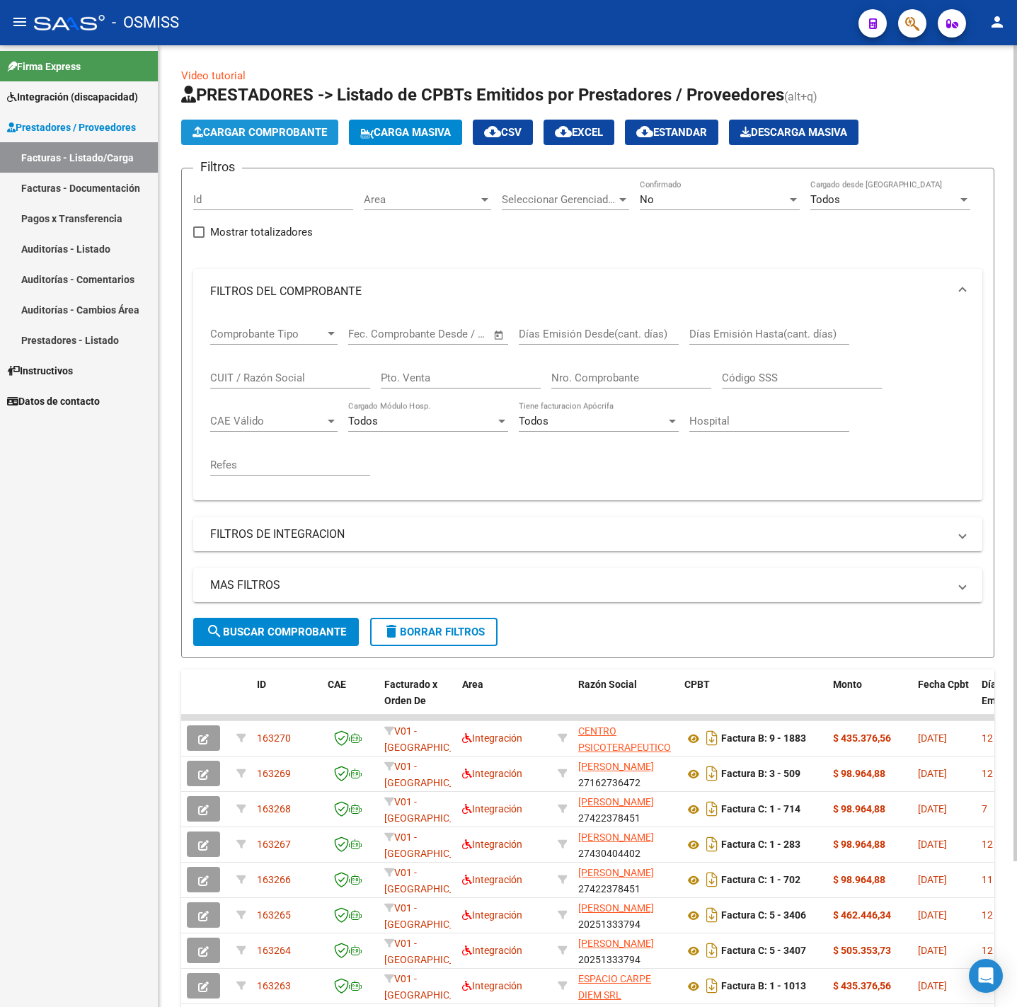
click at [292, 130] on span "Cargar Comprobante" at bounding box center [259, 132] width 134 height 13
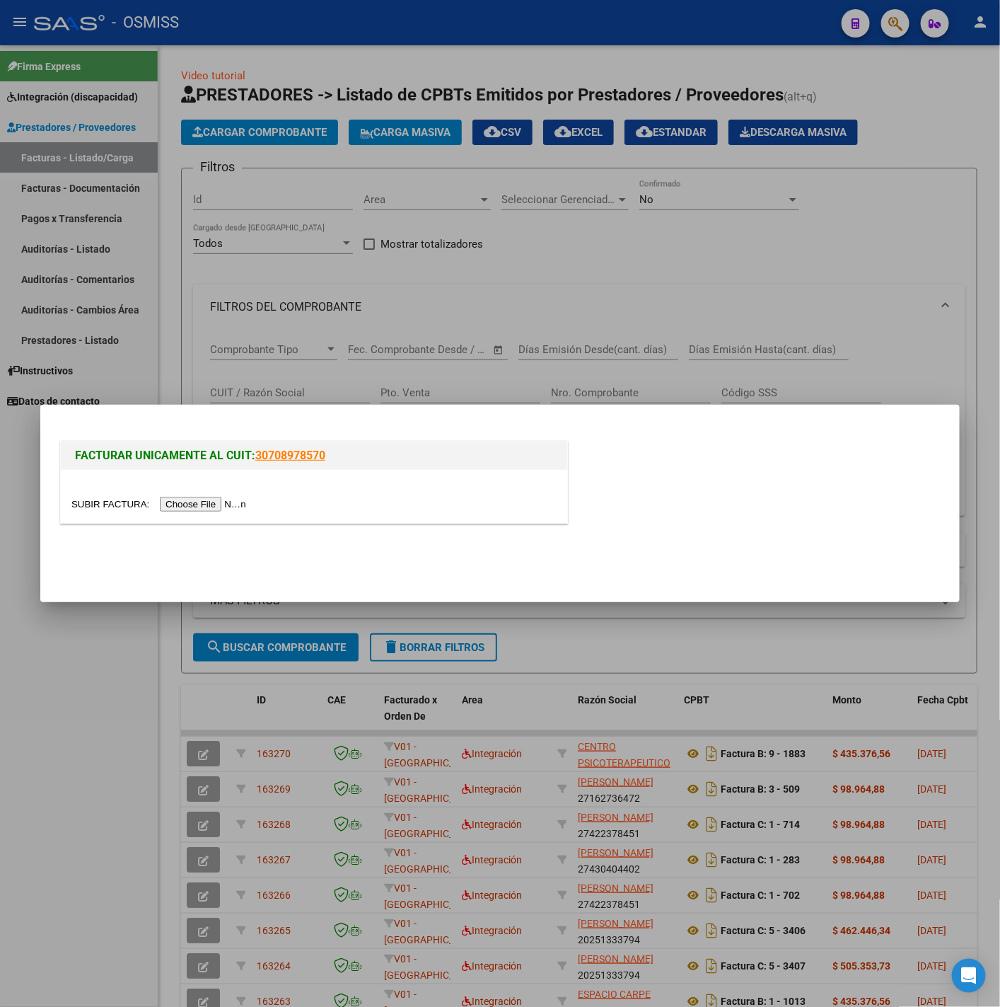
click at [238, 497] on input "file" at bounding box center [160, 504] width 179 height 15
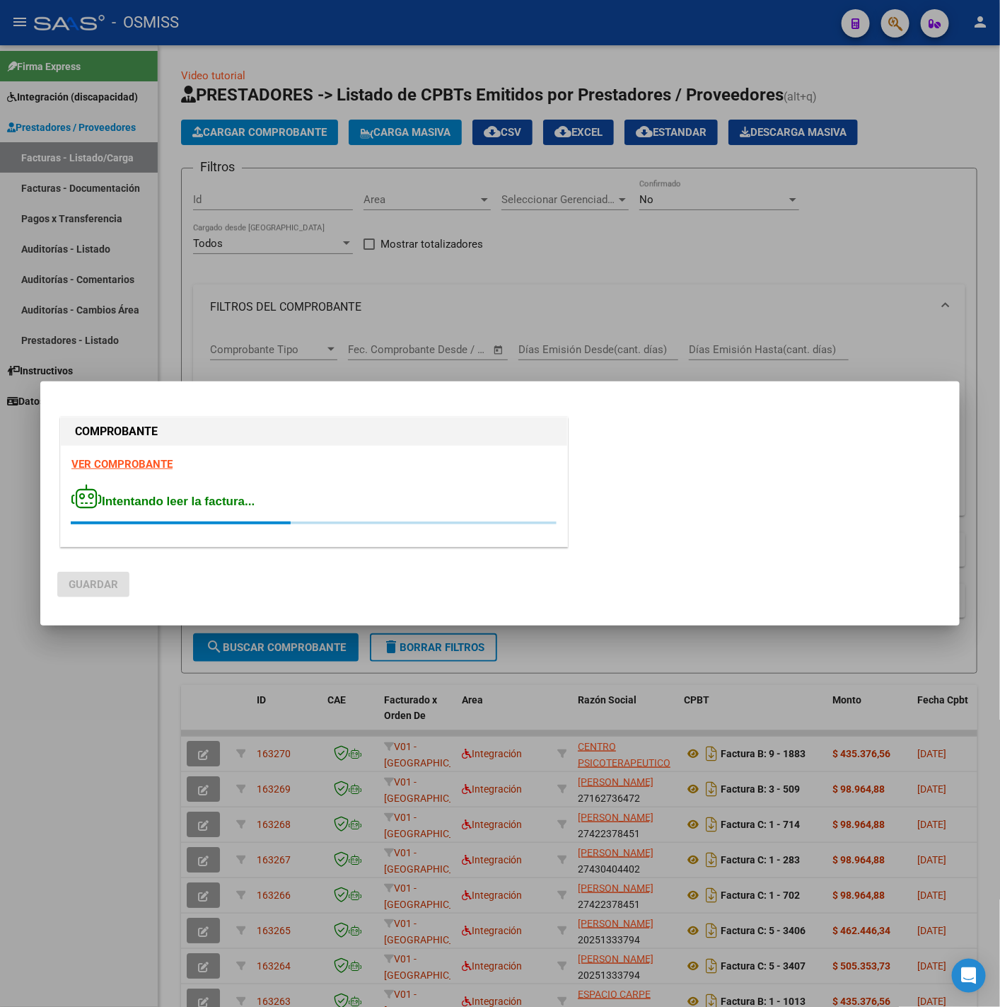
click at [156, 461] on strong "VER COMPROBANTE" at bounding box center [121, 464] width 101 height 13
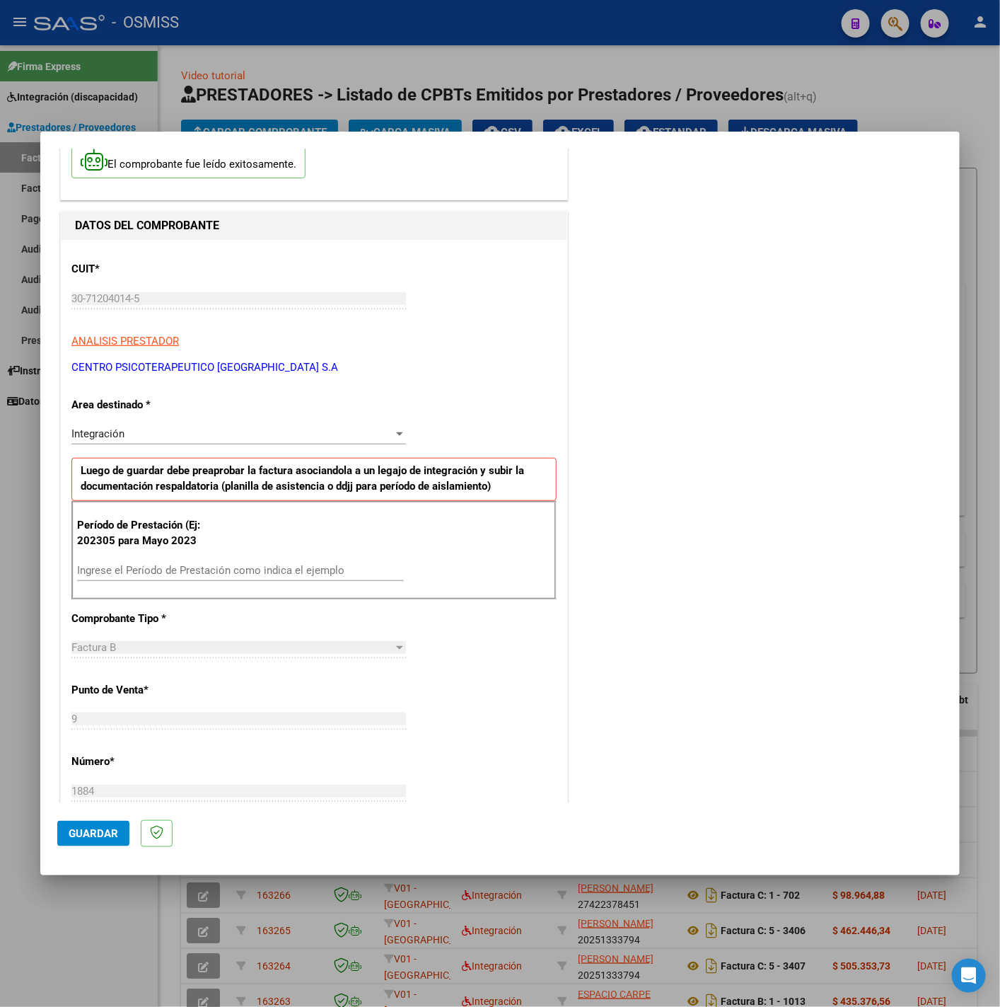
scroll to position [106, 0]
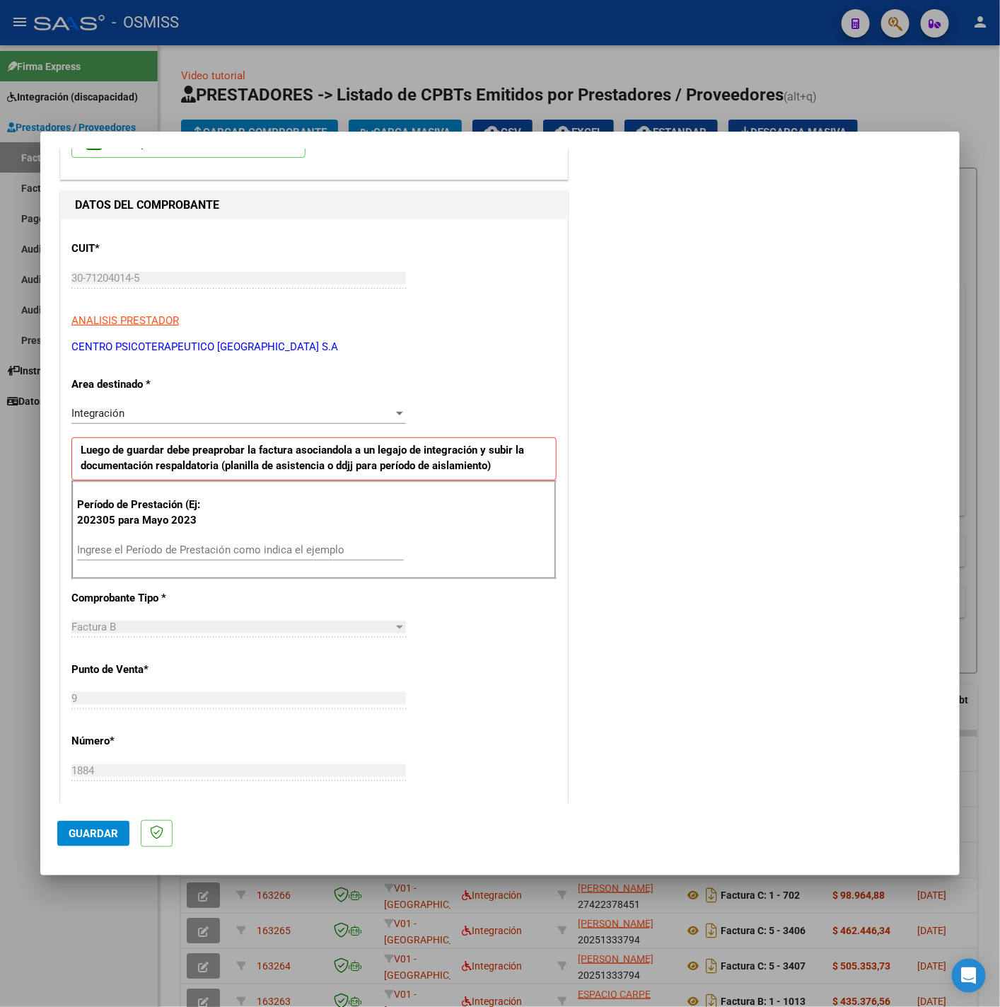
drag, startPoint x: 314, startPoint y: 546, endPoint x: 325, endPoint y: 550, distance: 12.4
click at [315, 546] on input "Ingrese el Período de Prestación como indica el ejemplo" at bounding box center [240, 549] width 327 height 13
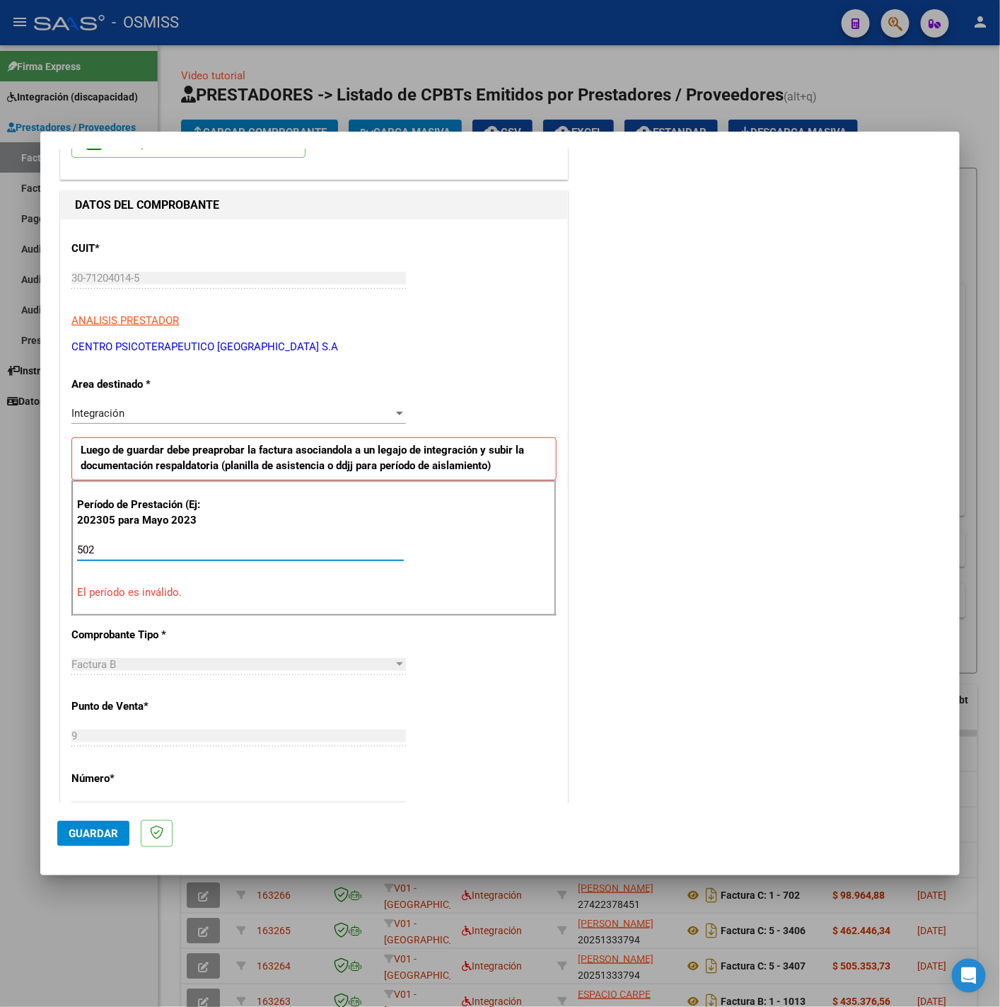
drag, startPoint x: 187, startPoint y: 548, endPoint x: 20, endPoint y: 543, distance: 167.1
click at [20, 543] on div "COMPROBANTE VER COMPROBANTE El comprobante fue leído exitosamente. DATOS DEL CO…" at bounding box center [500, 503] width 1000 height 1007
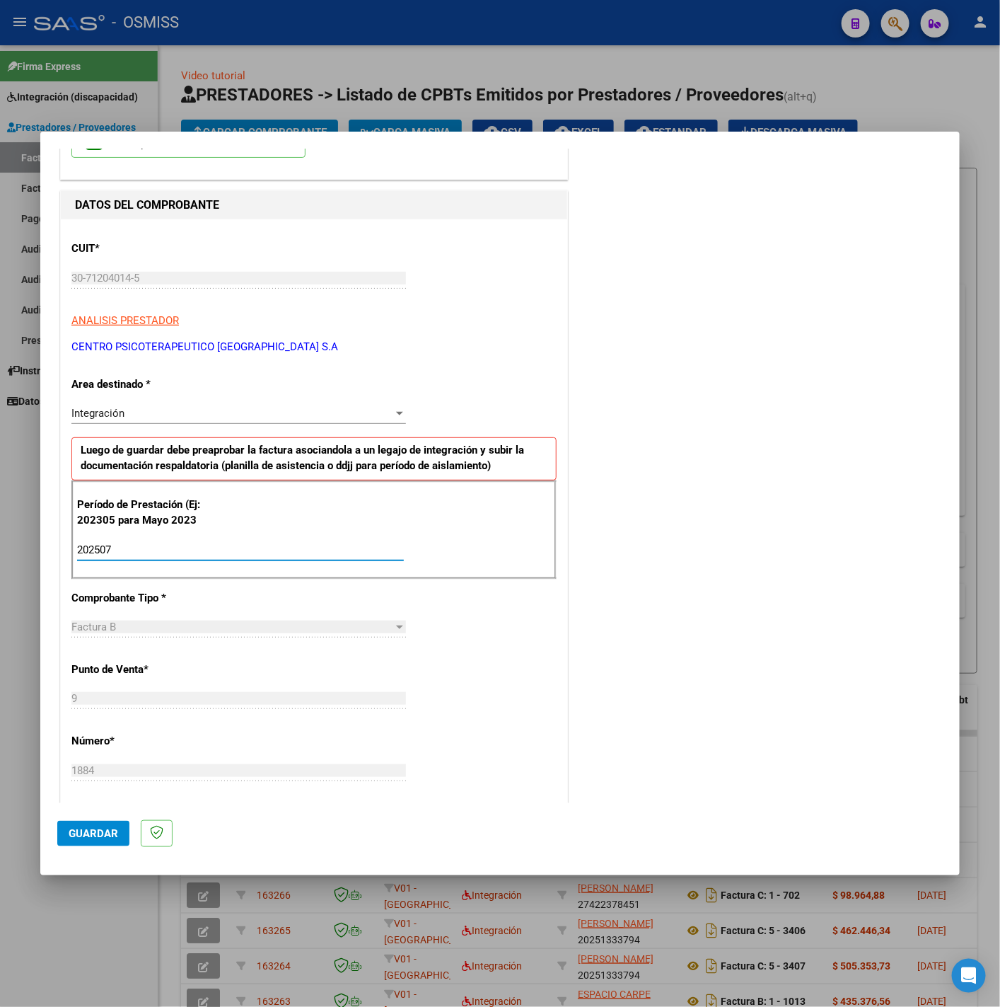
click at [539, 622] on div "CUIT * 30-71204014-5 Ingresar CUIT ANALISIS PRESTADOR CENTRO PSICOTERAPEUTICO B…" at bounding box center [314, 751] width 507 height 1065
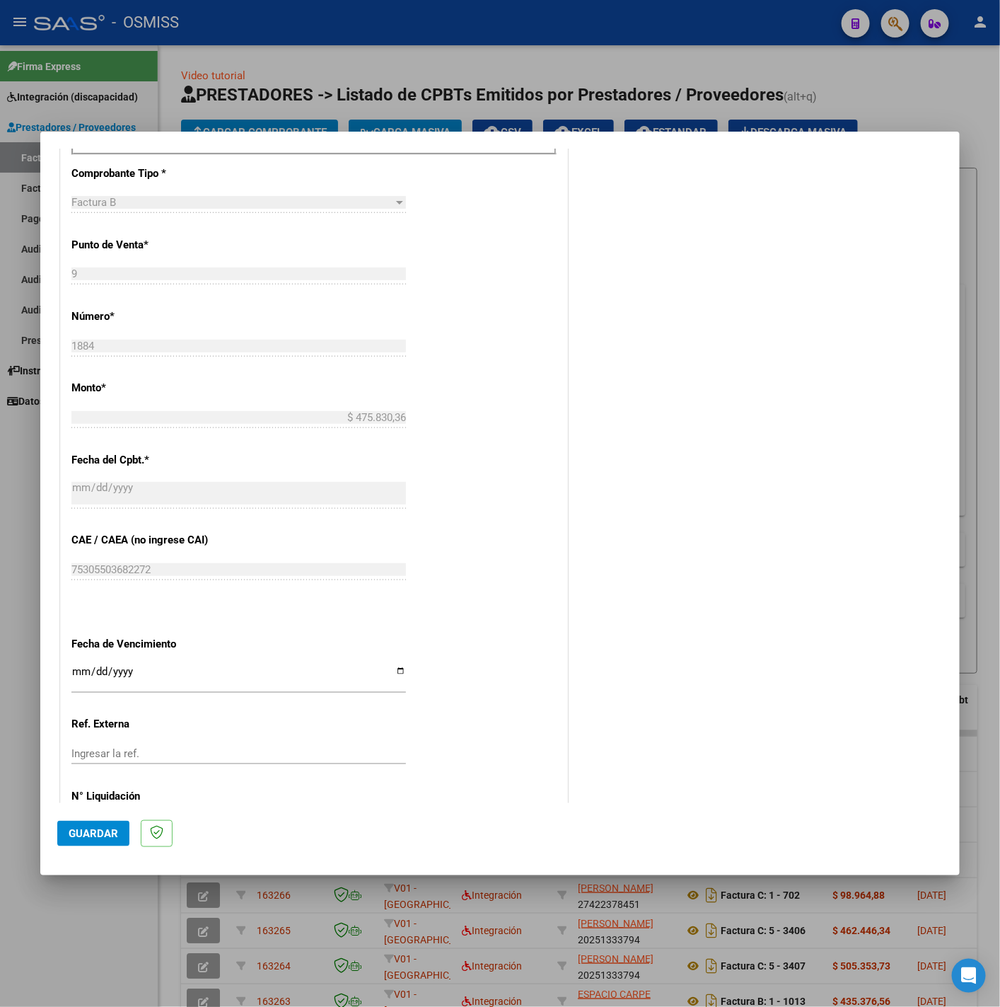
scroll to position [594, 0]
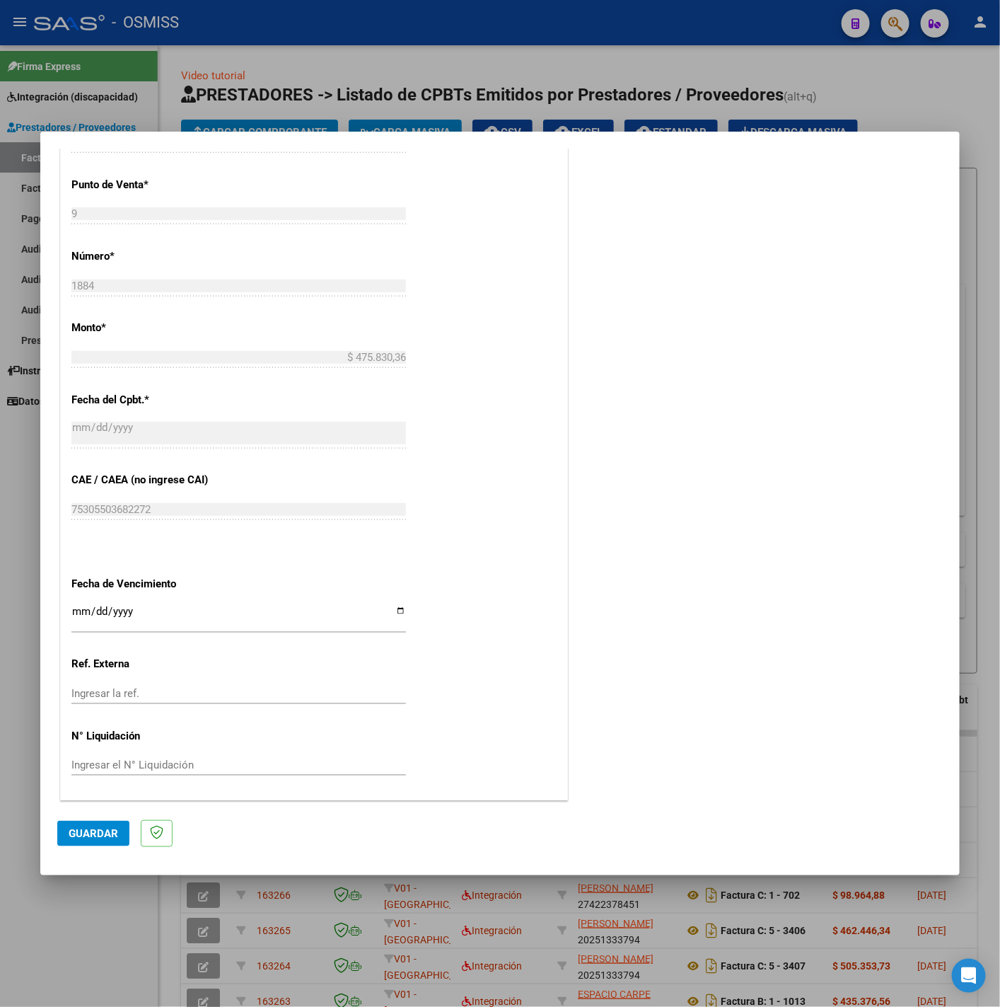
click at [83, 613] on input "Ingresar la fecha" at bounding box center [238, 617] width 335 height 23
click at [81, 830] on span "Guardar" at bounding box center [94, 833] width 50 height 13
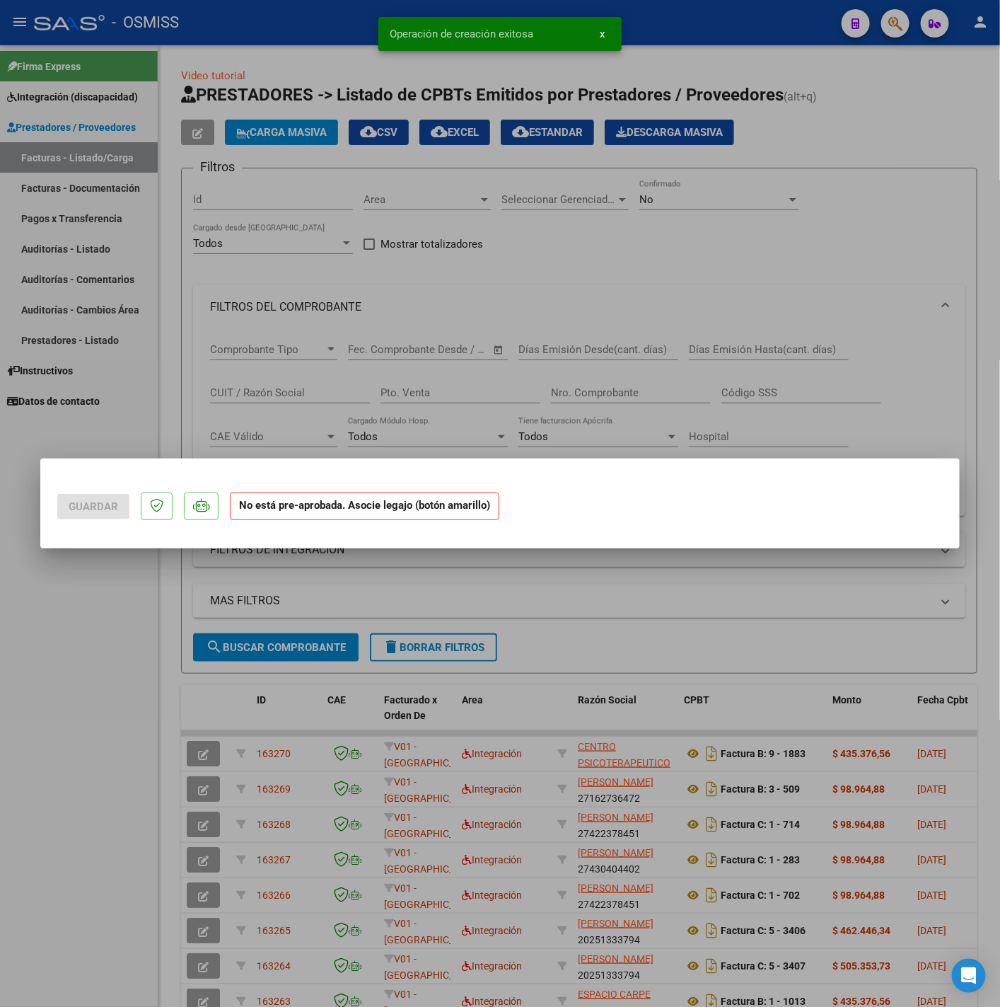
scroll to position [0, 0]
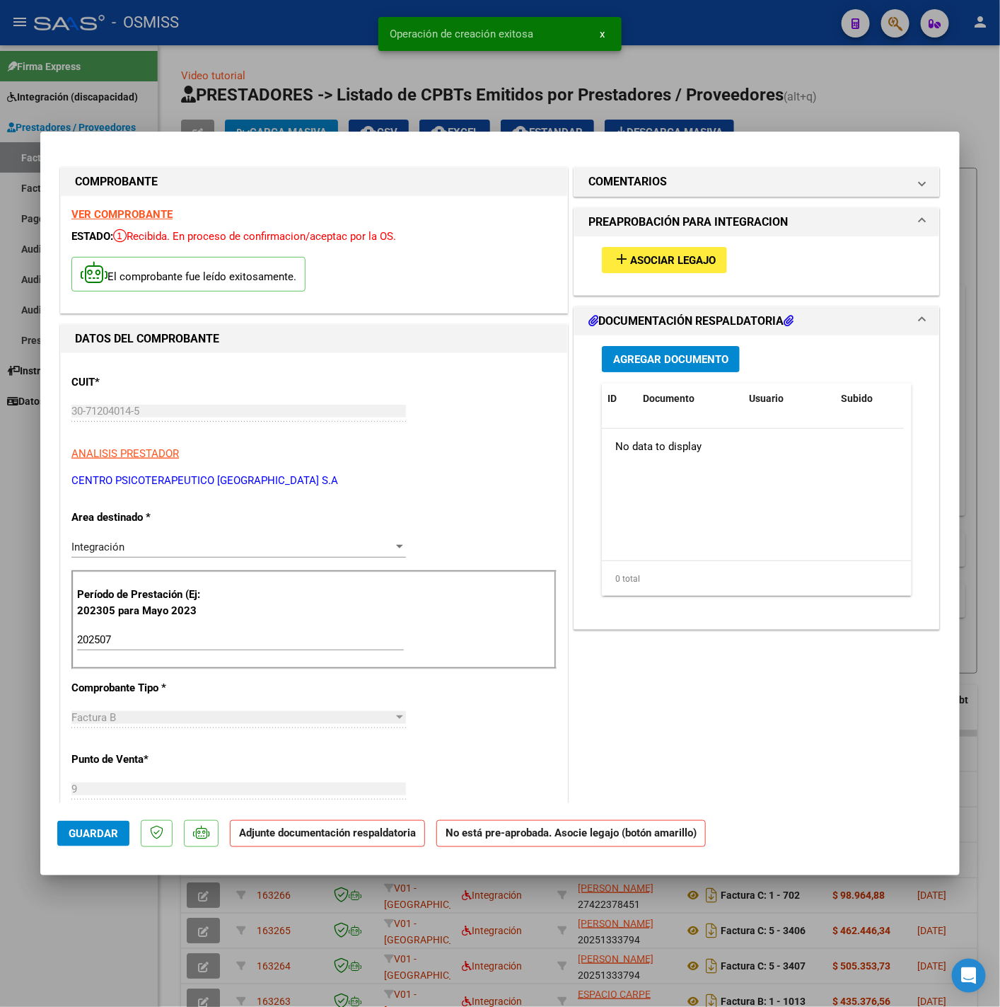
click at [667, 249] on button "add Asociar Legajo" at bounding box center [664, 260] width 125 height 26
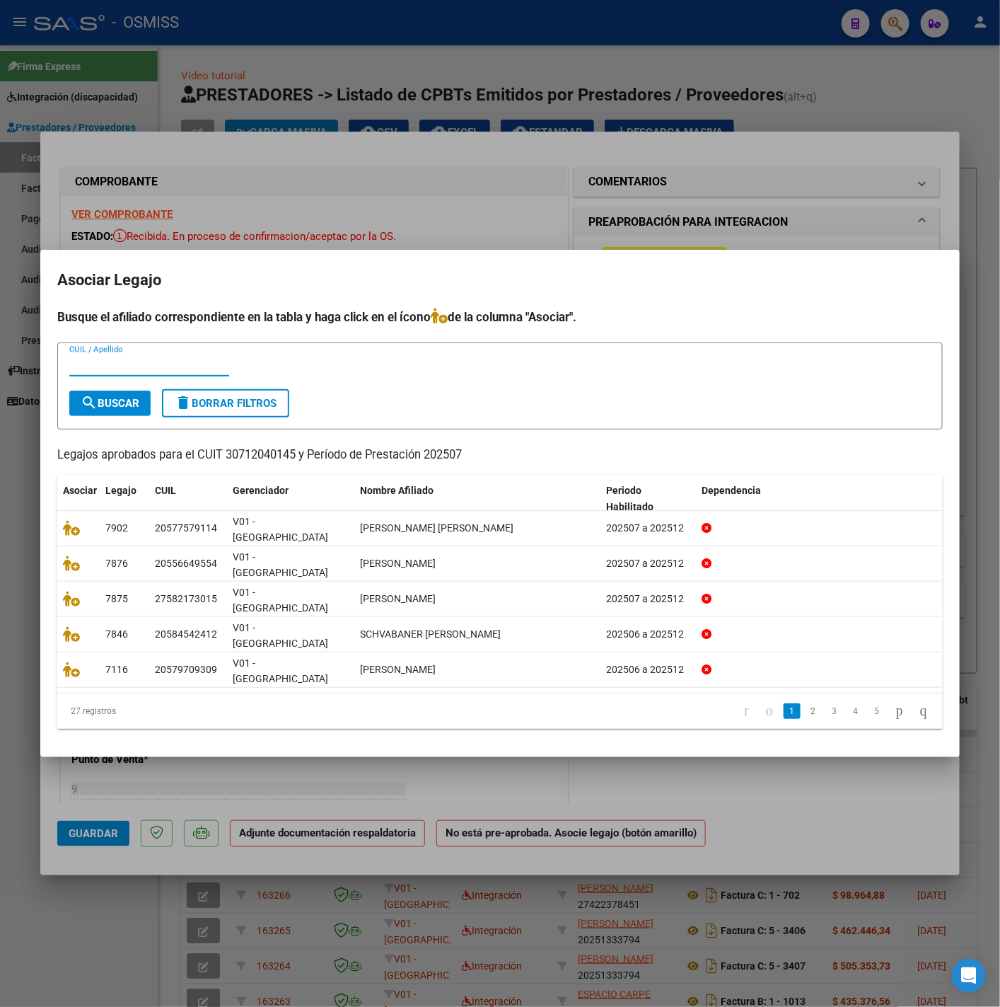
click at [159, 371] on input "CUIL / Apellido" at bounding box center [149, 365] width 160 height 13
click at [129, 410] on span "search Buscar" at bounding box center [110, 403] width 59 height 13
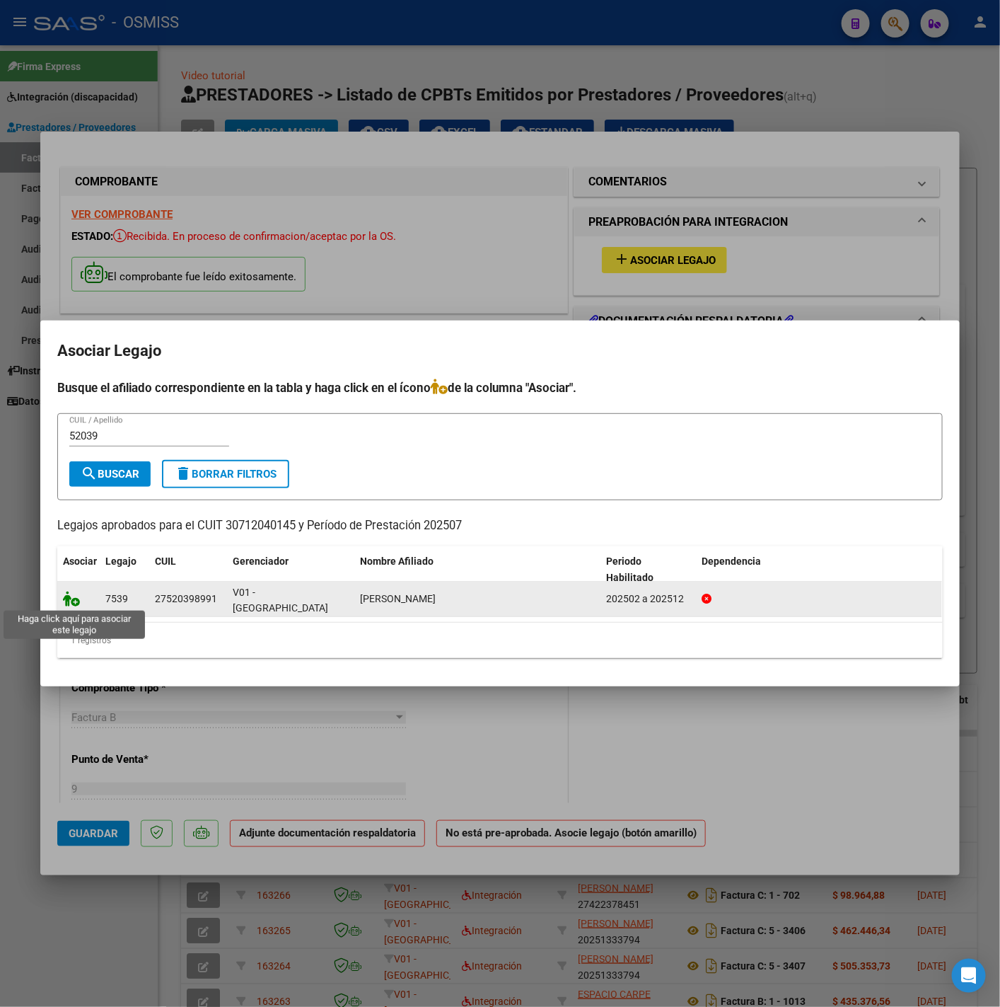
click at [77, 594] on icon at bounding box center [71, 599] width 17 height 16
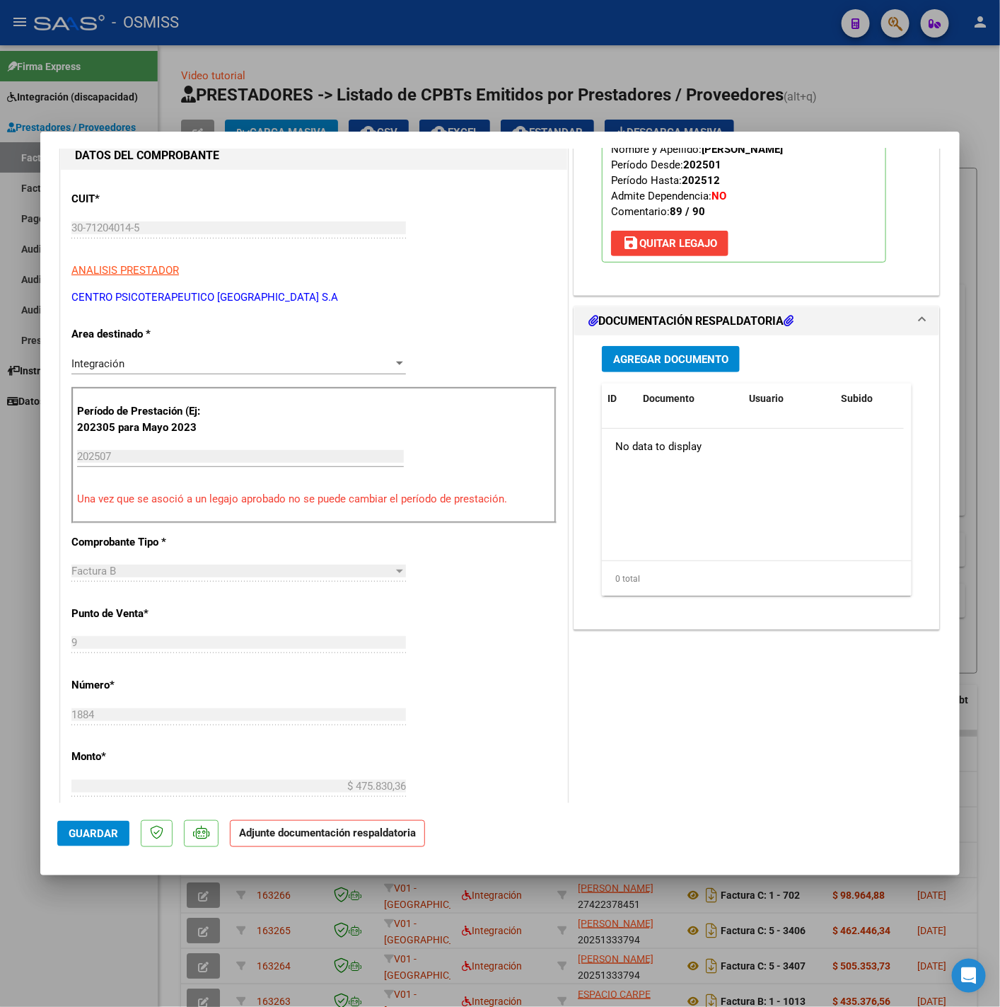
scroll to position [212, 0]
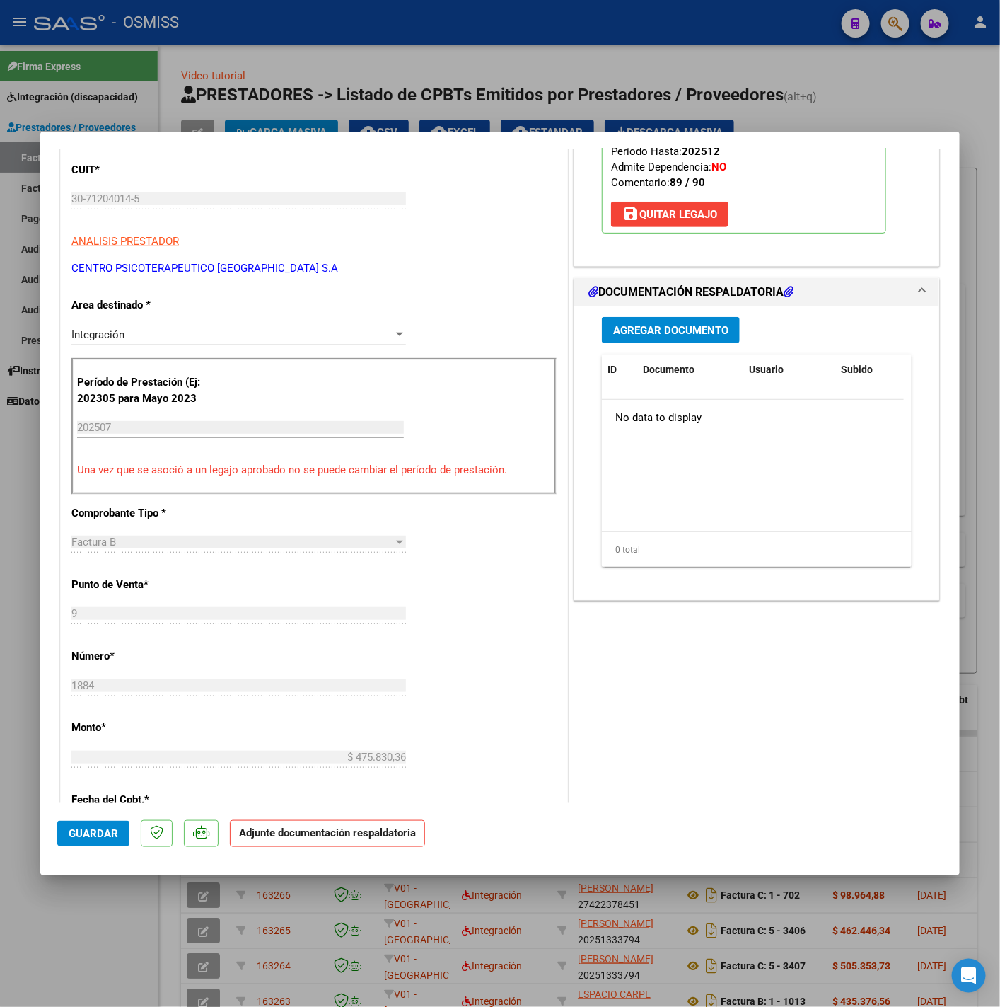
click at [654, 340] on button "Agregar Documento" at bounding box center [671, 330] width 138 height 26
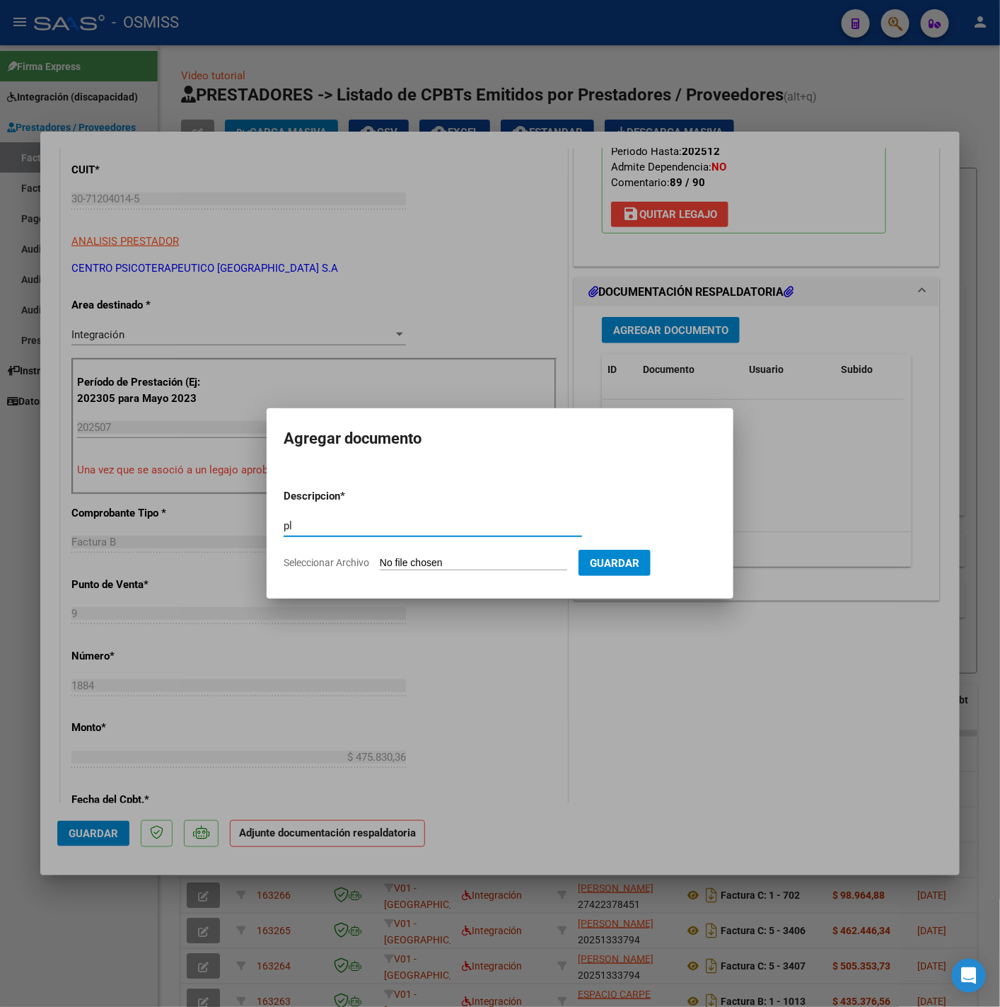
click at [429, 567] on input "Seleccionar Archivo" at bounding box center [473, 563] width 187 height 13
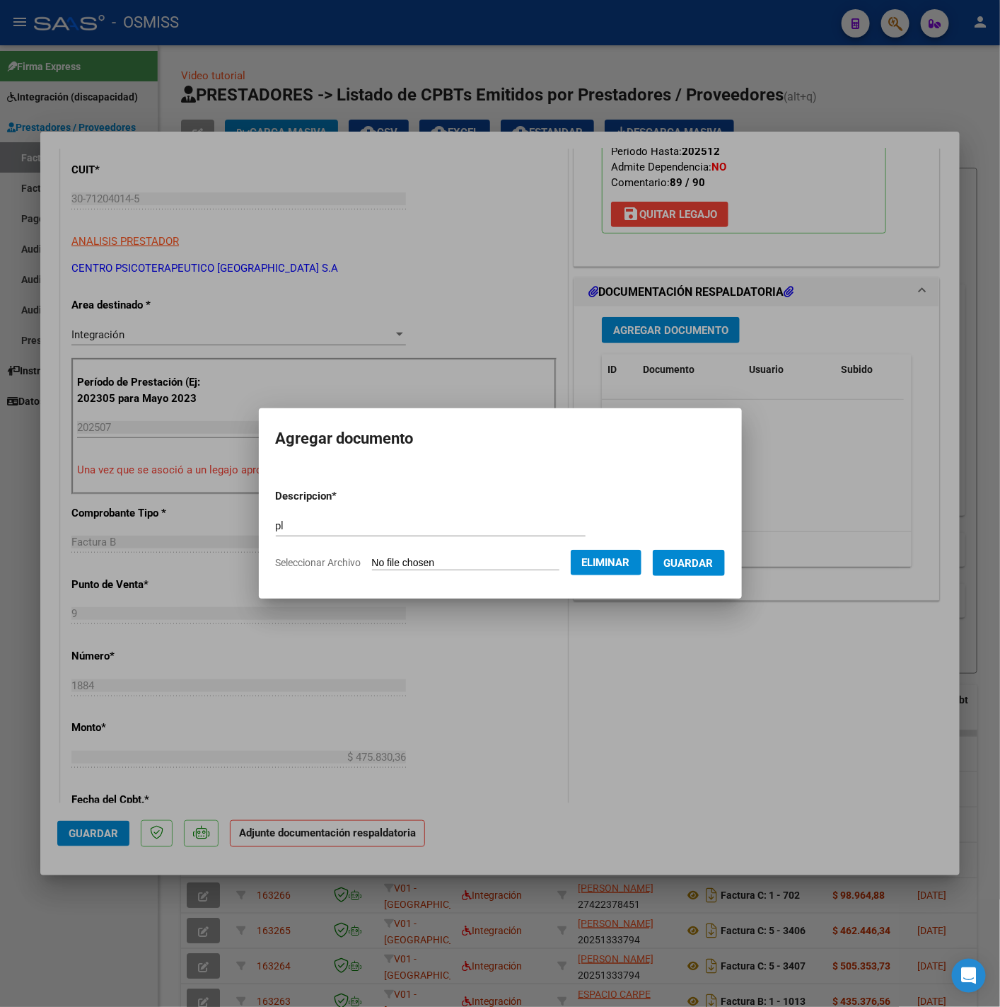
click at [694, 561] on span "Guardar" at bounding box center [689, 563] width 50 height 13
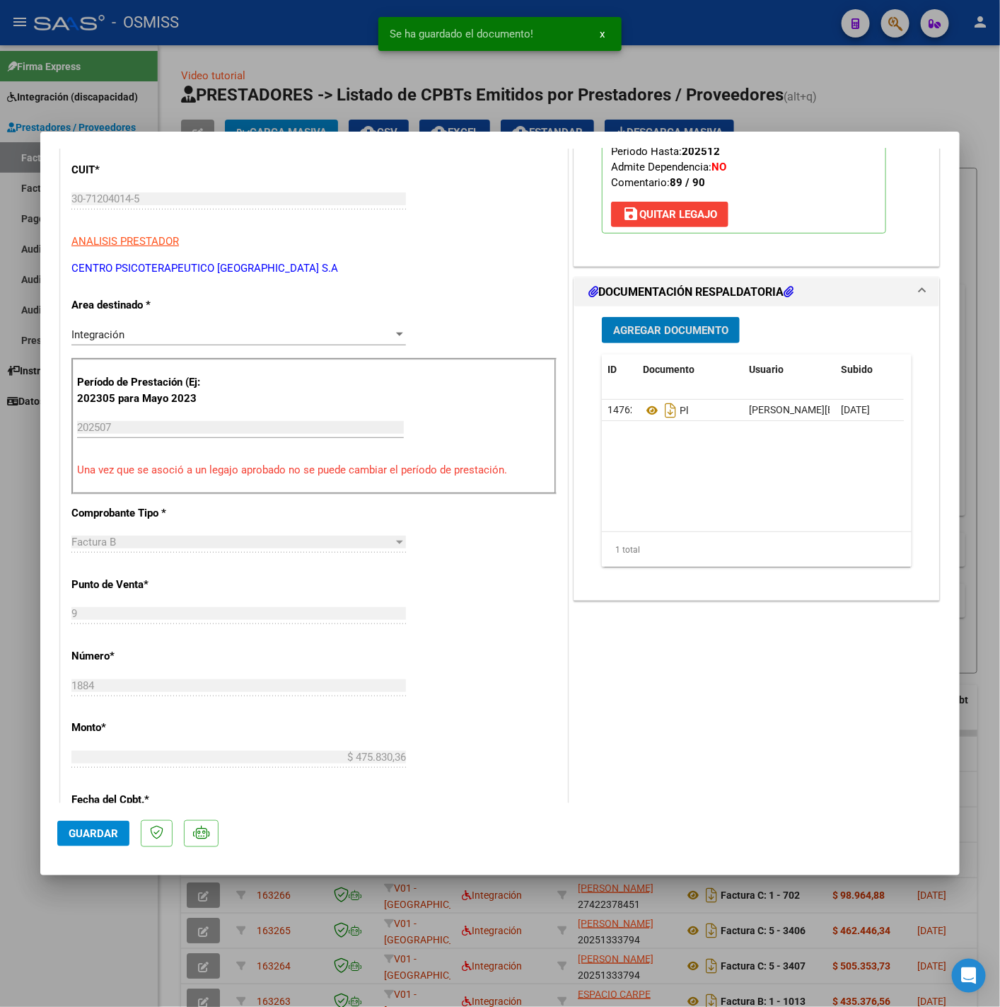
click at [107, 833] on span "Guardar" at bounding box center [94, 833] width 50 height 13
click at [115, 890] on div at bounding box center [500, 503] width 1000 height 1007
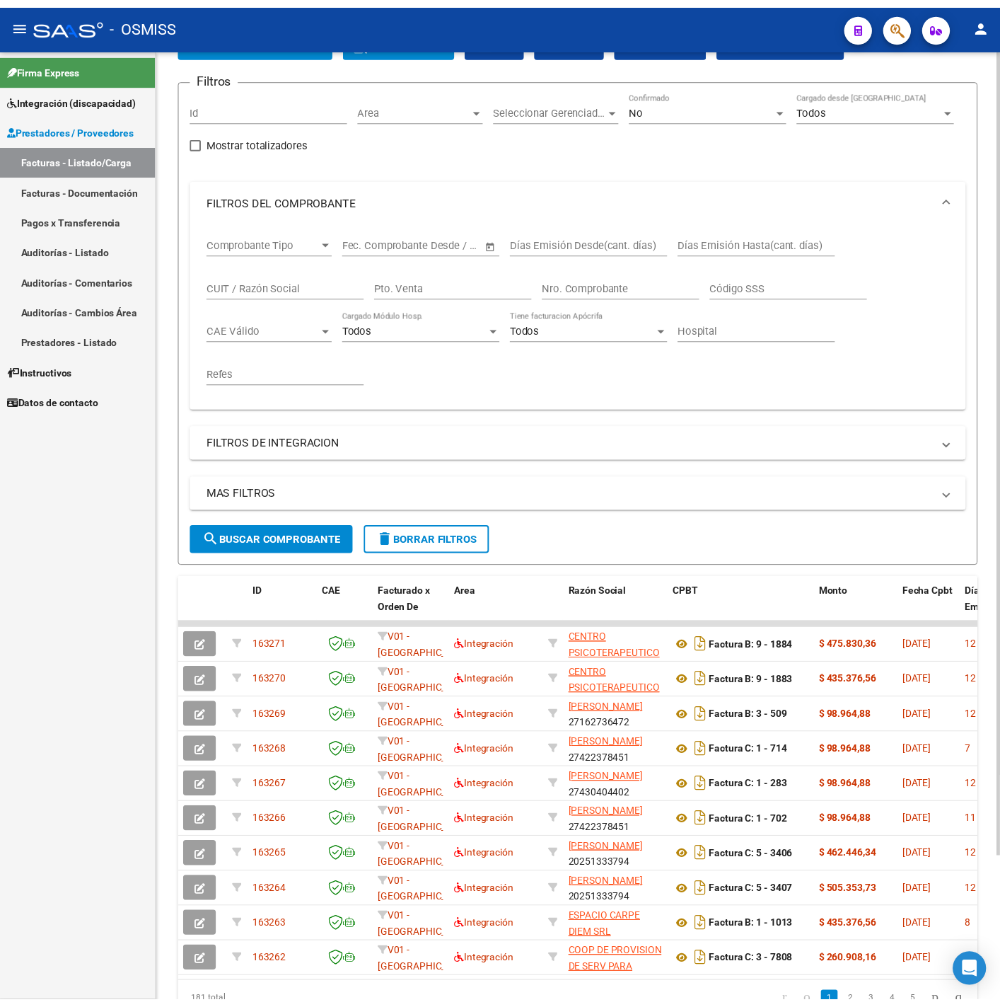
scroll to position [0, 0]
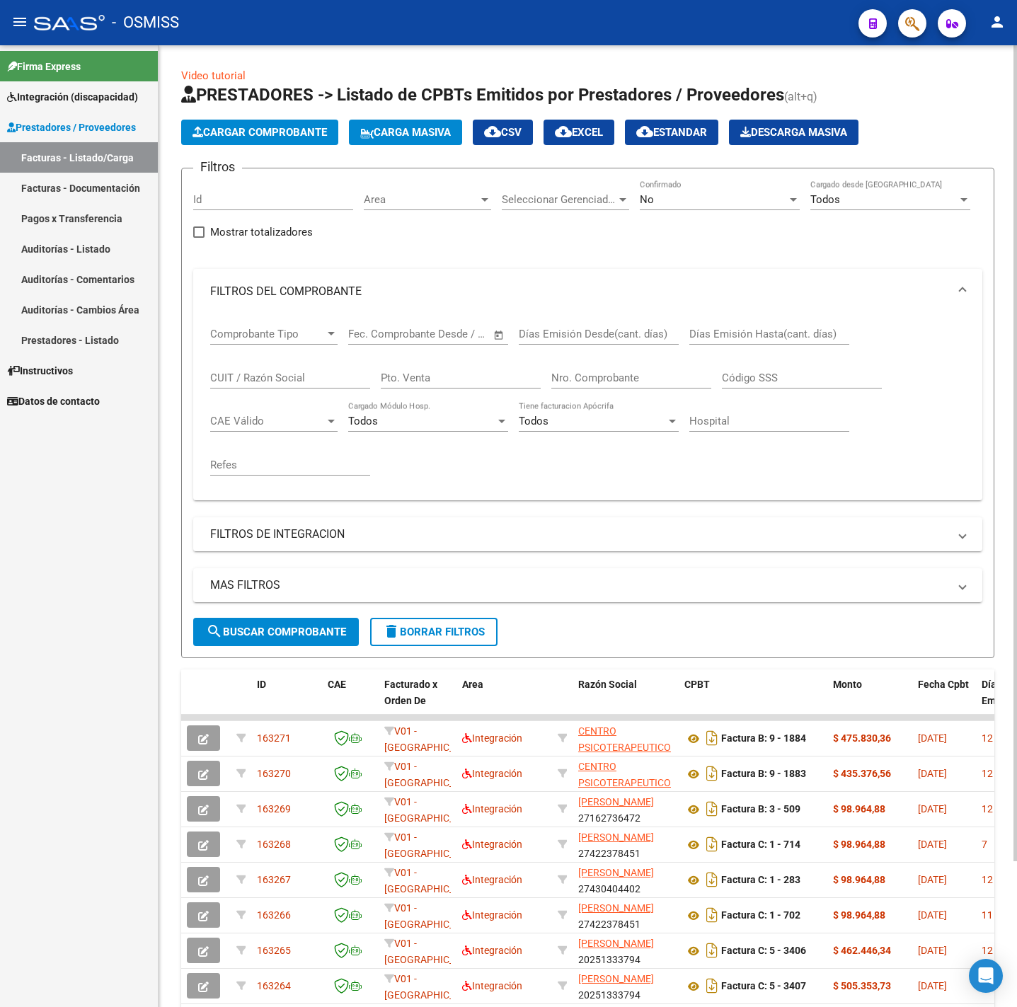
click at [240, 129] on span "Cargar Comprobante" at bounding box center [259, 132] width 134 height 13
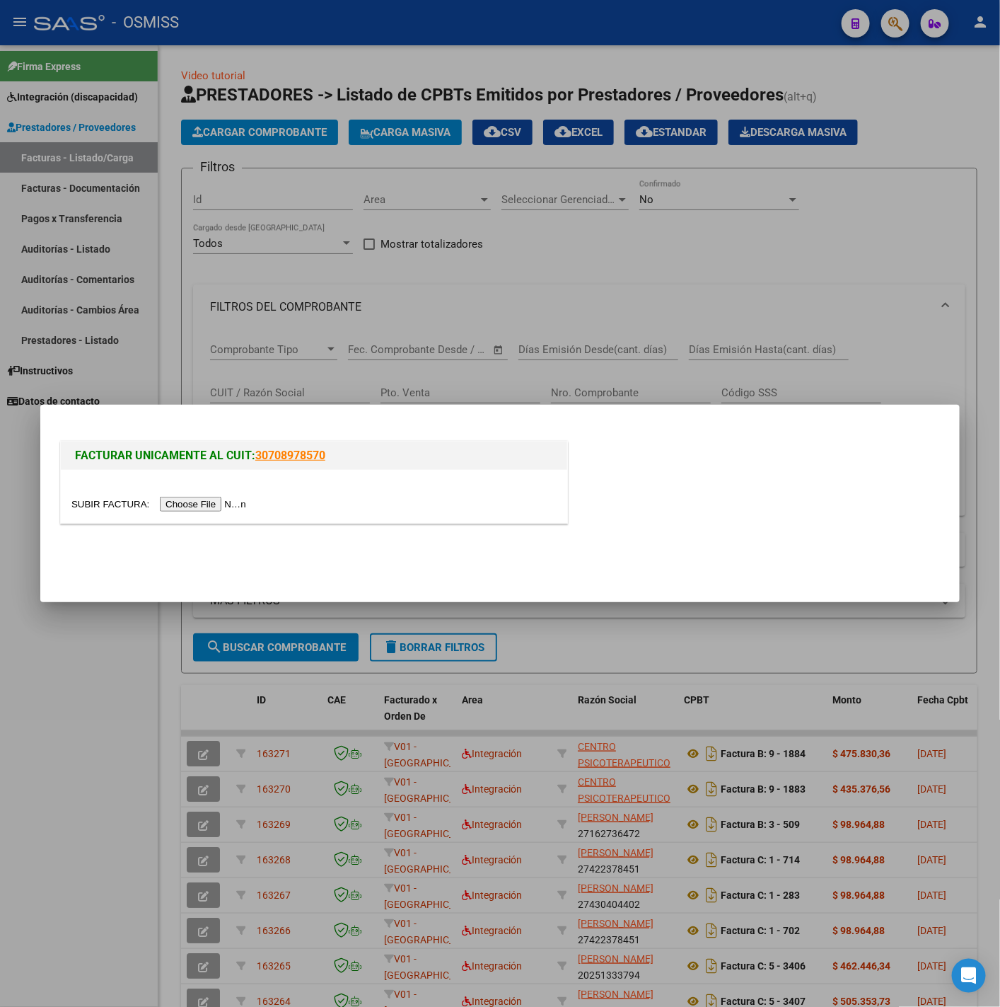
click at [217, 509] on input "file" at bounding box center [160, 504] width 179 height 15
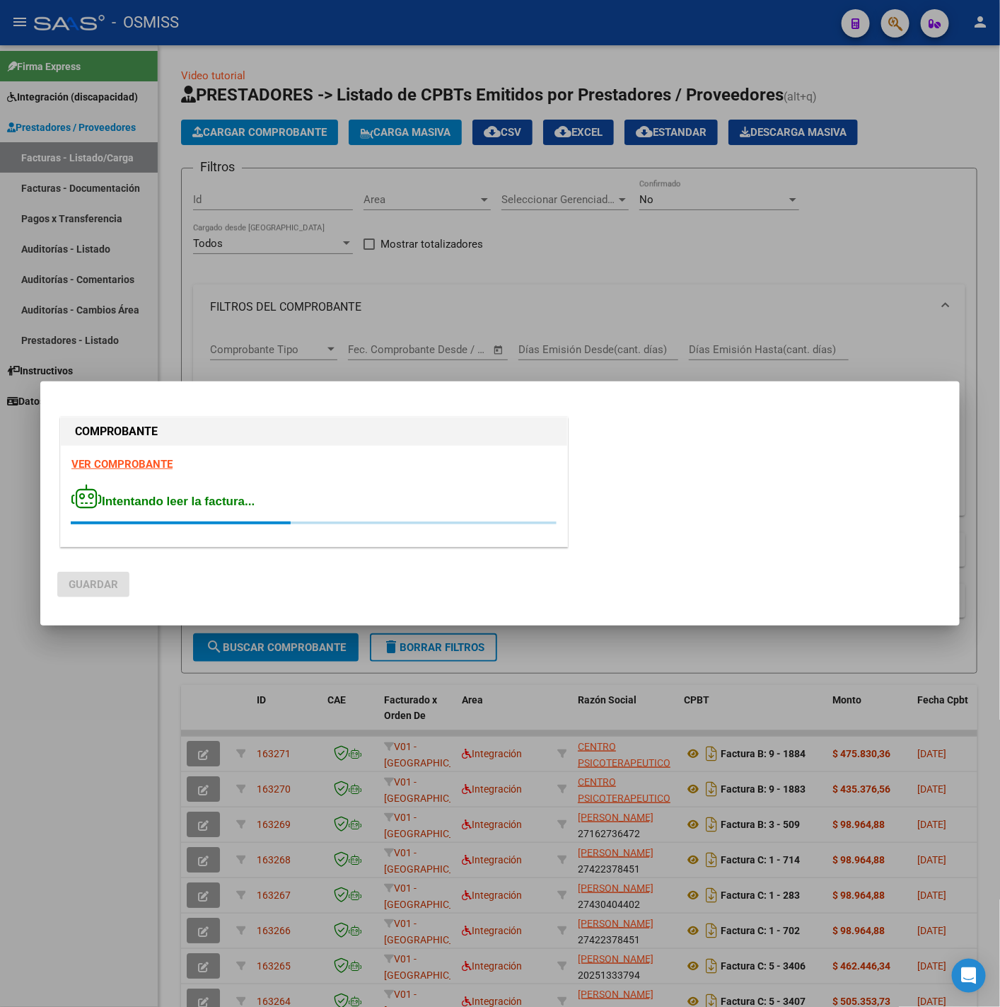
click at [124, 468] on strong "VER COMPROBANTE" at bounding box center [121, 464] width 101 height 13
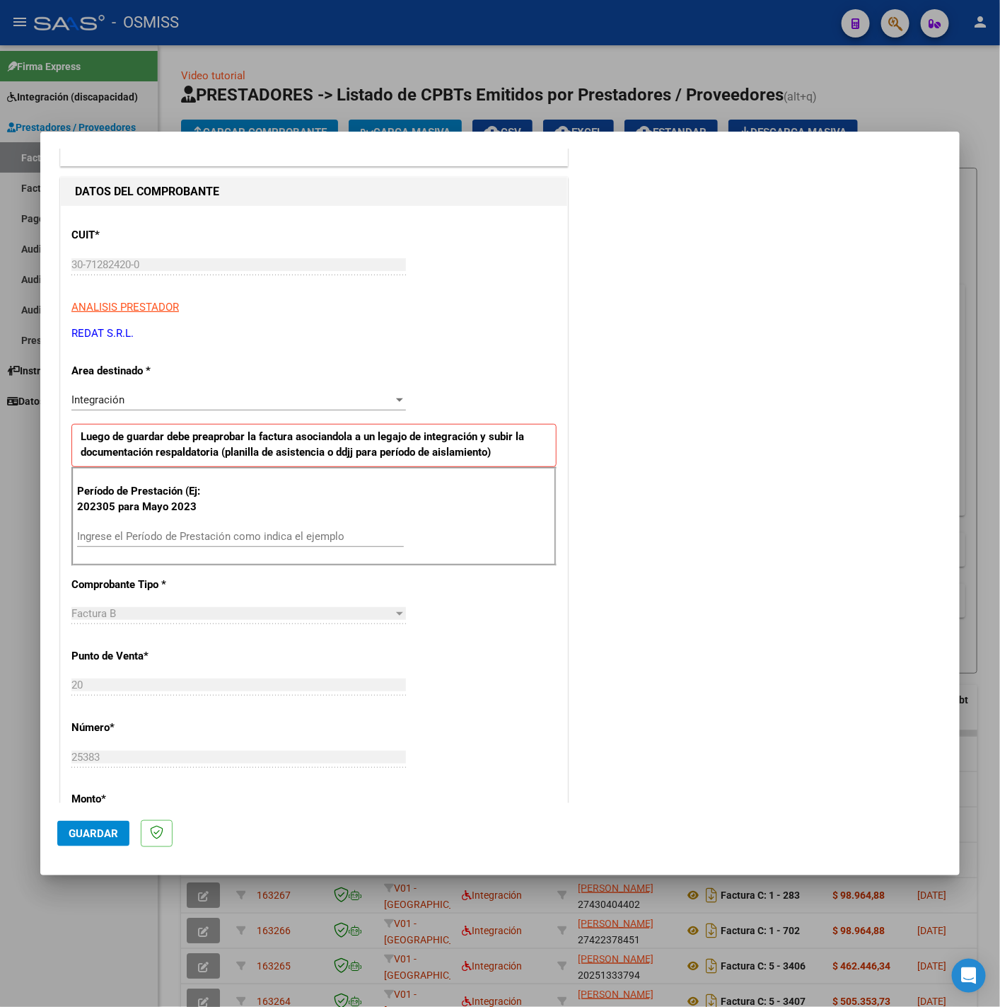
scroll to position [212, 0]
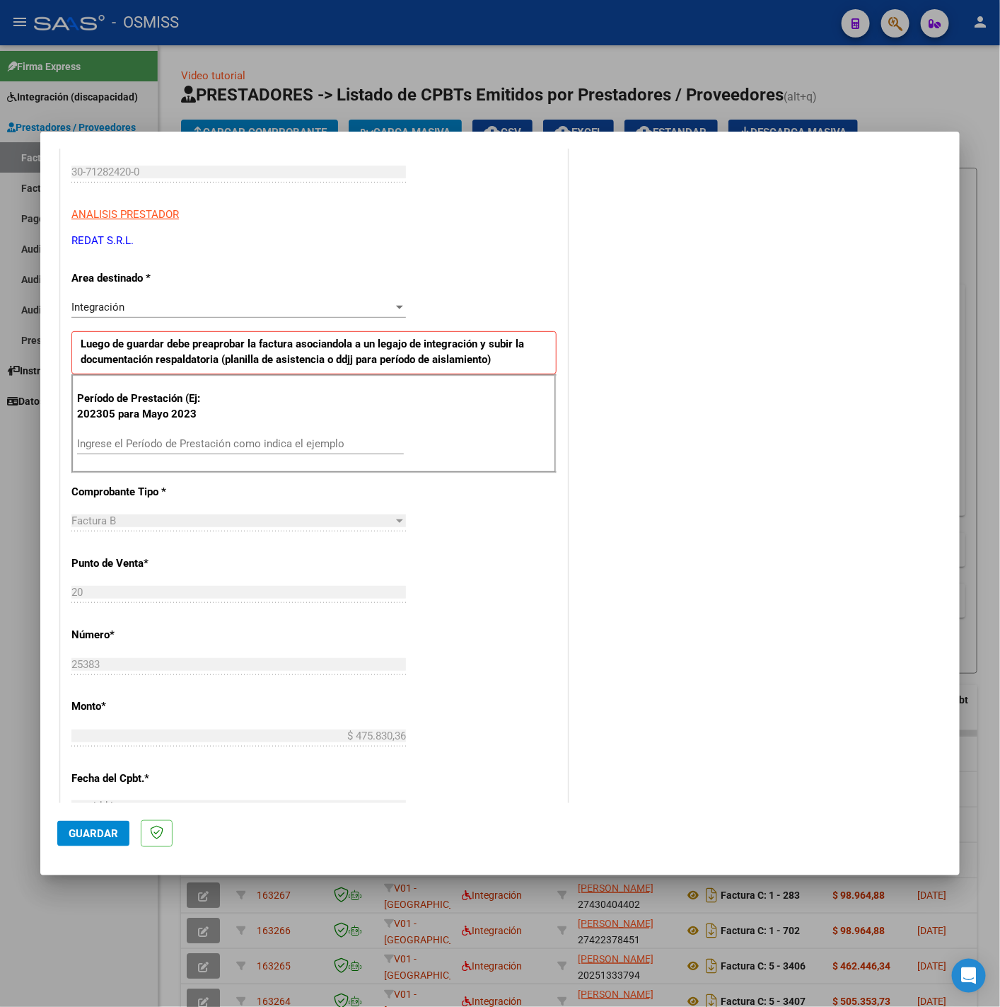
click at [246, 448] on input "Ingrese el Período de Prestación como indica el ejemplo" at bounding box center [240, 443] width 327 height 13
click at [484, 622] on div "CUIT * 30-71282420-0 Ingresar CUIT ANALISIS PRESTADOR REDAT S.R.L. ARCA Padrón …" at bounding box center [314, 645] width 507 height 1065
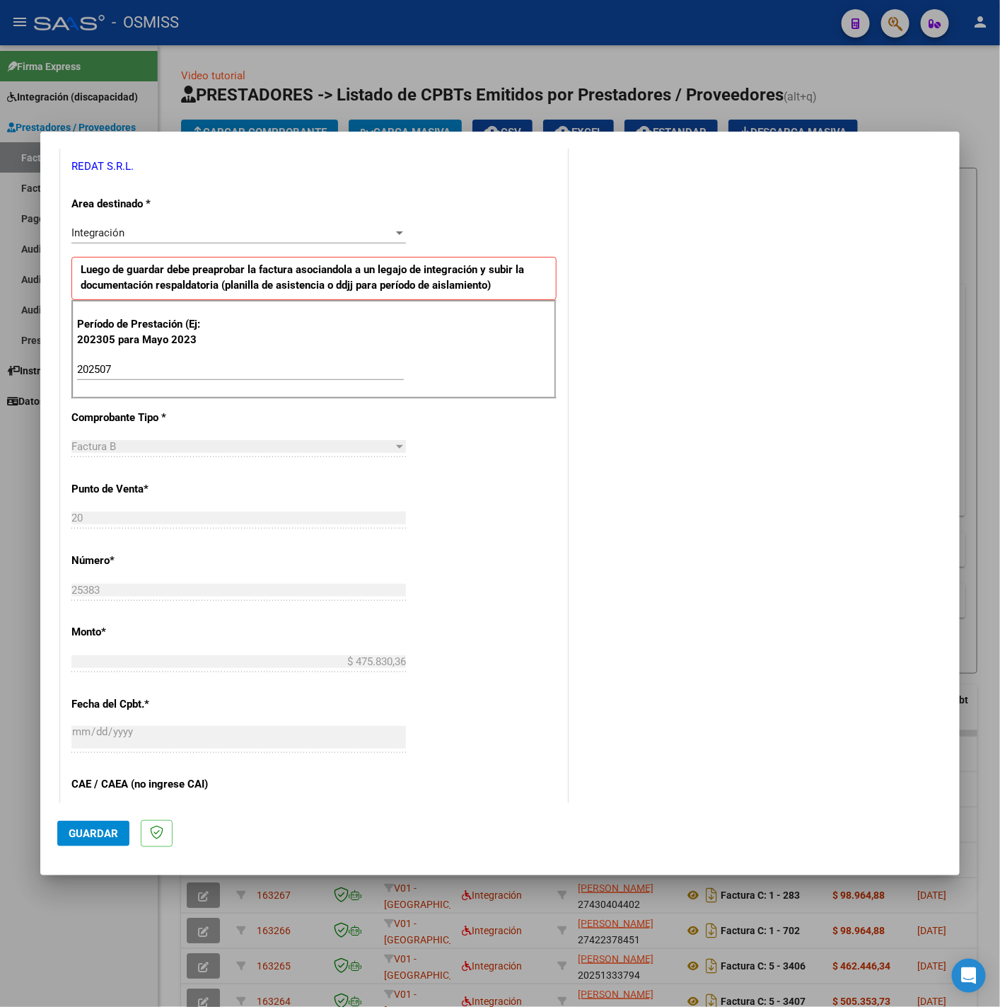
scroll to position [531, 0]
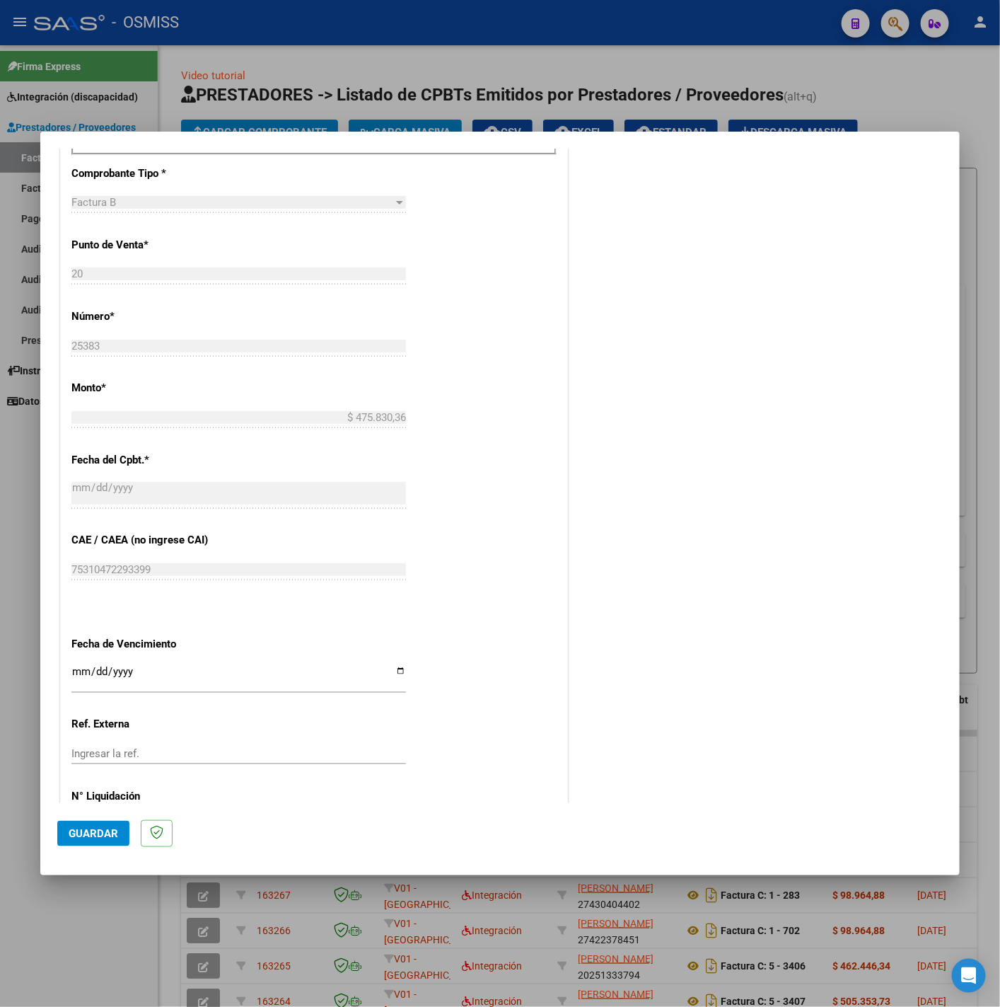
click at [81, 673] on input "Ingresar la fecha" at bounding box center [238, 677] width 335 height 23
click at [107, 834] on span "Guardar" at bounding box center [94, 833] width 50 height 13
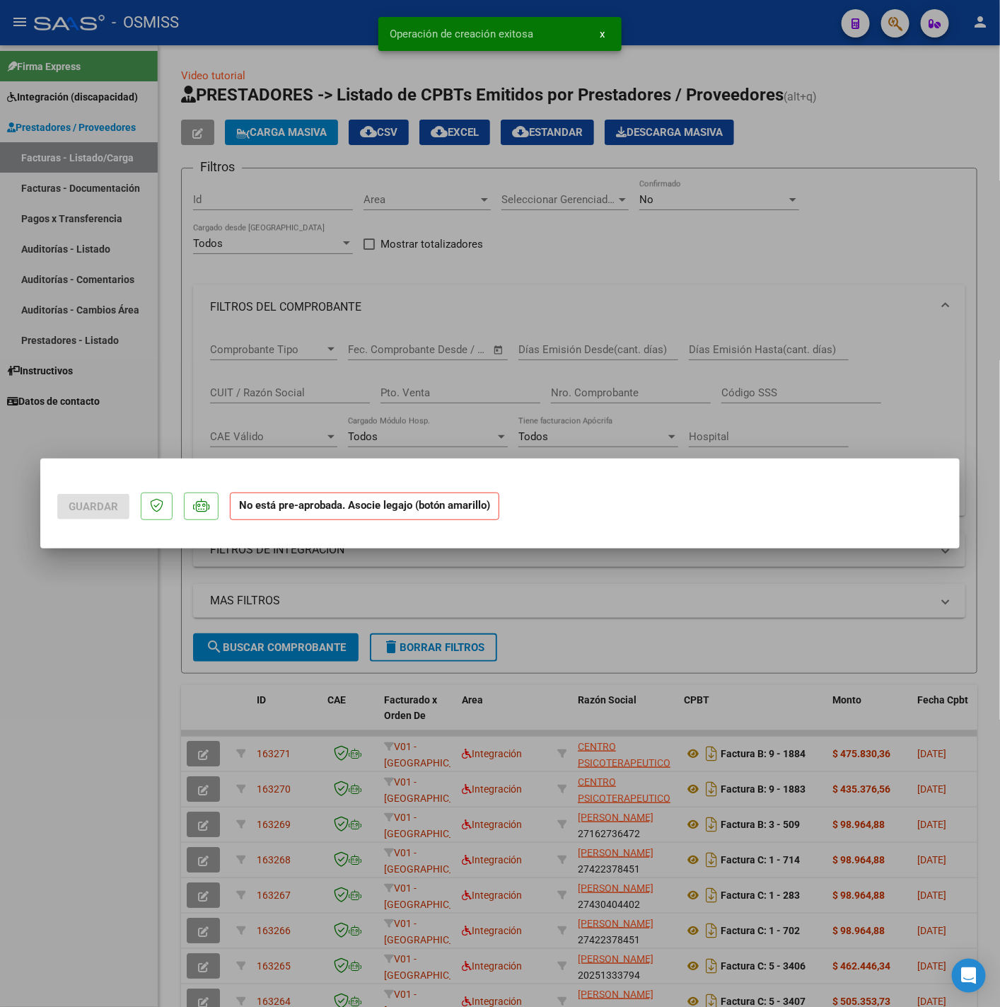
scroll to position [0, 0]
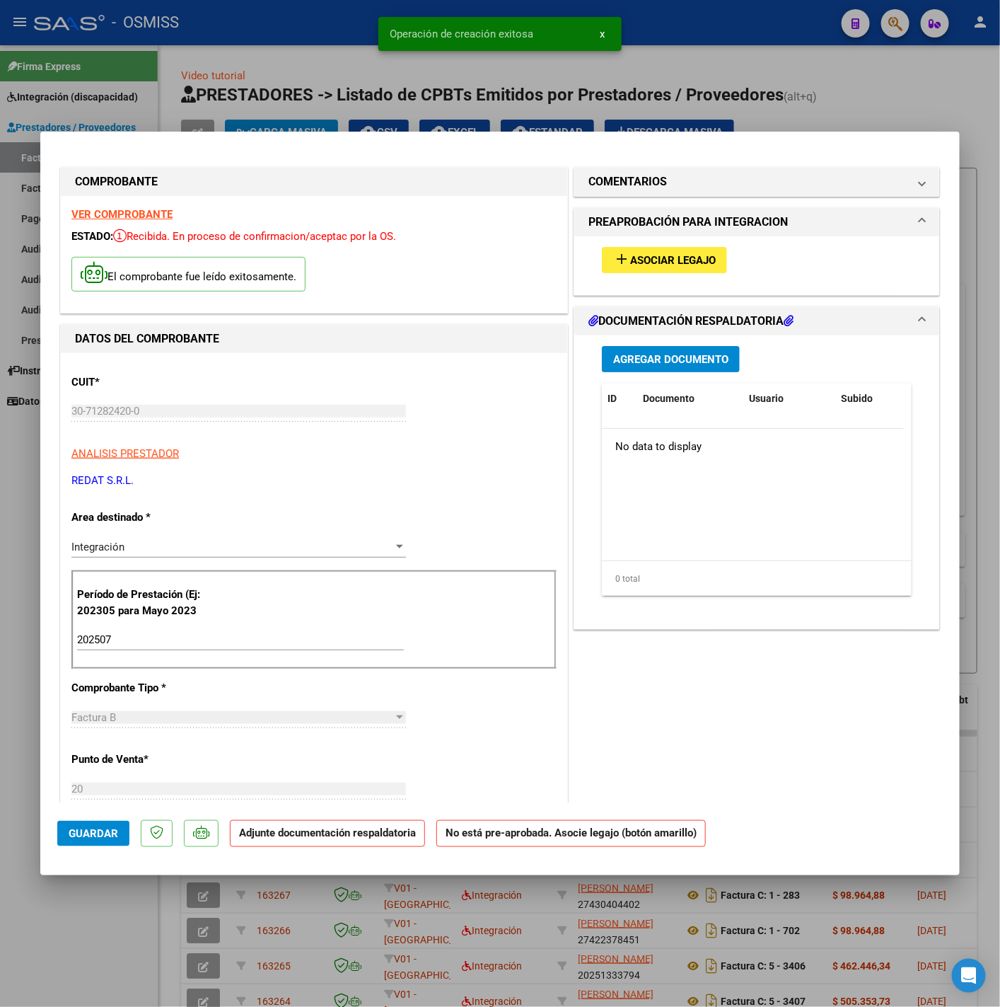
click at [661, 259] on span "Asociar Legajo" at bounding box center [673, 260] width 86 height 13
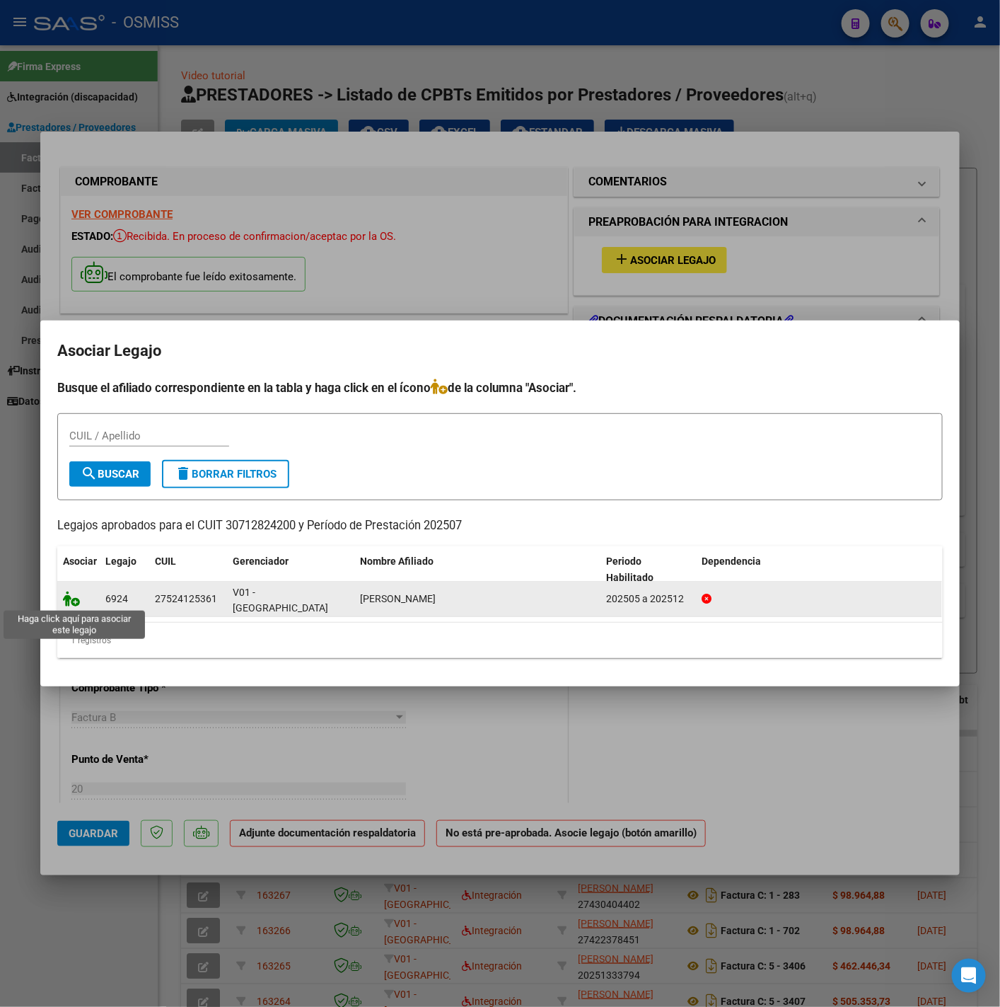
click at [72, 601] on icon at bounding box center [71, 599] width 17 height 16
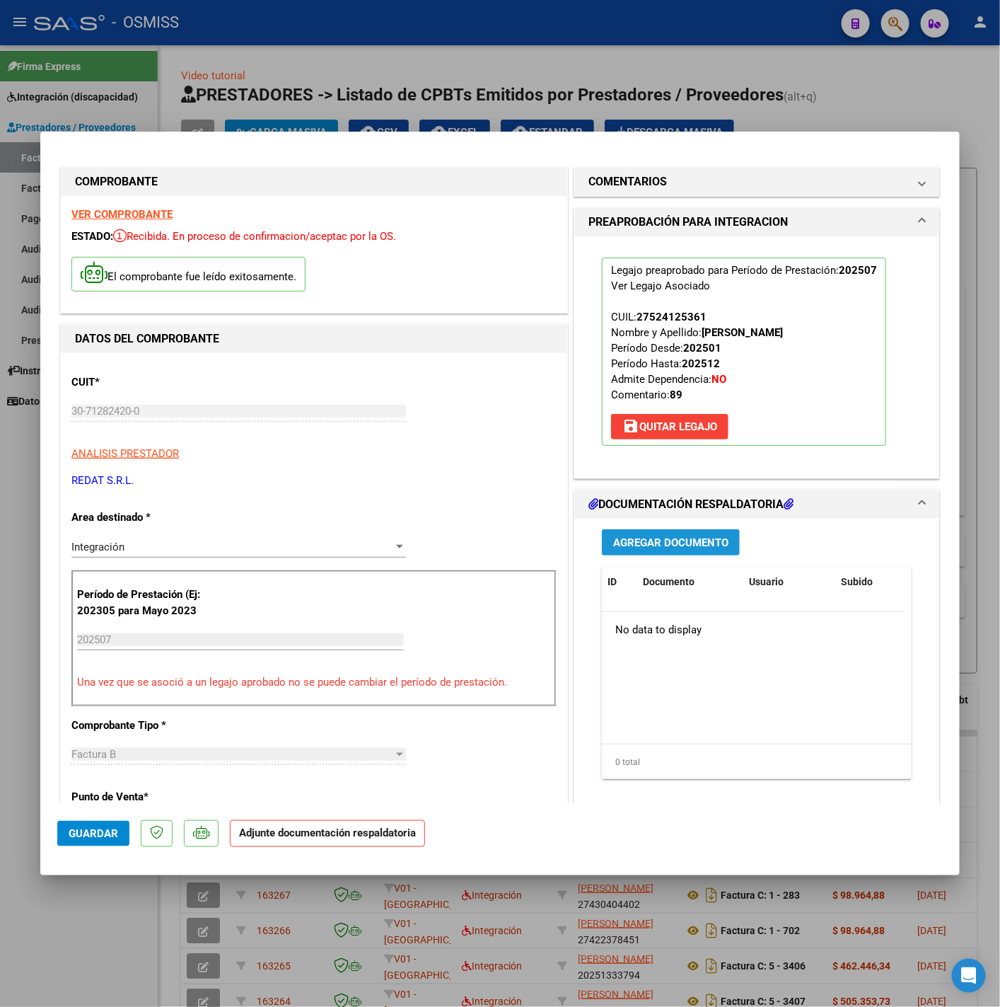
click at [645, 531] on button "Agregar Documento" at bounding box center [671, 542] width 138 height 26
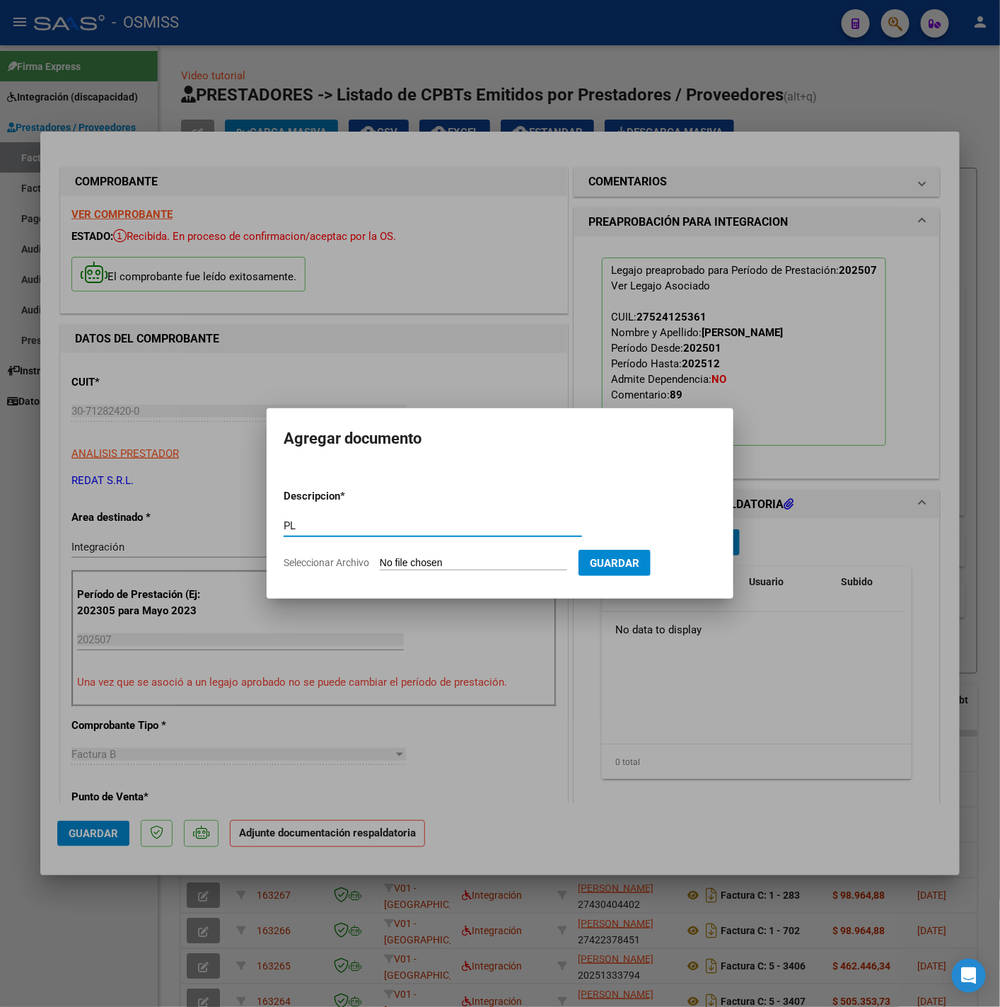
click at [436, 565] on input "Seleccionar Archivo" at bounding box center [473, 563] width 187 height 13
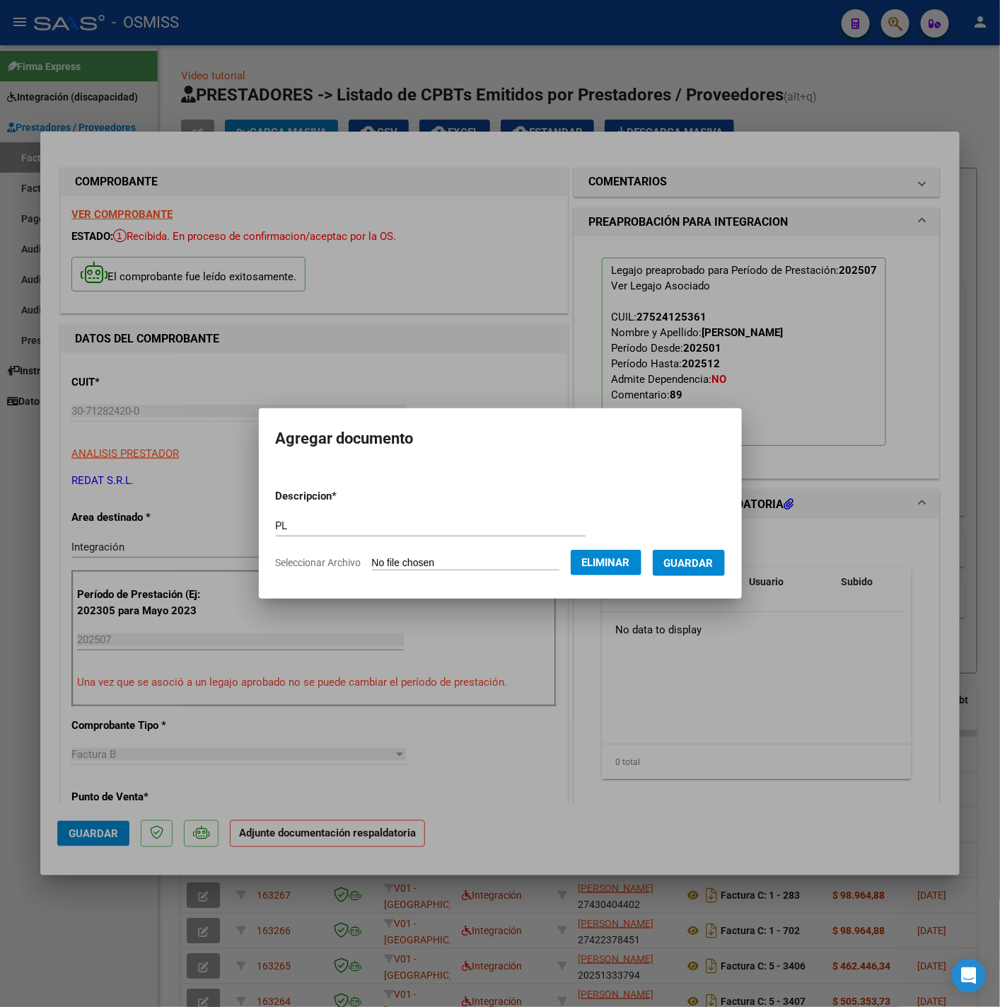
click at [697, 565] on span "Guardar" at bounding box center [689, 563] width 50 height 13
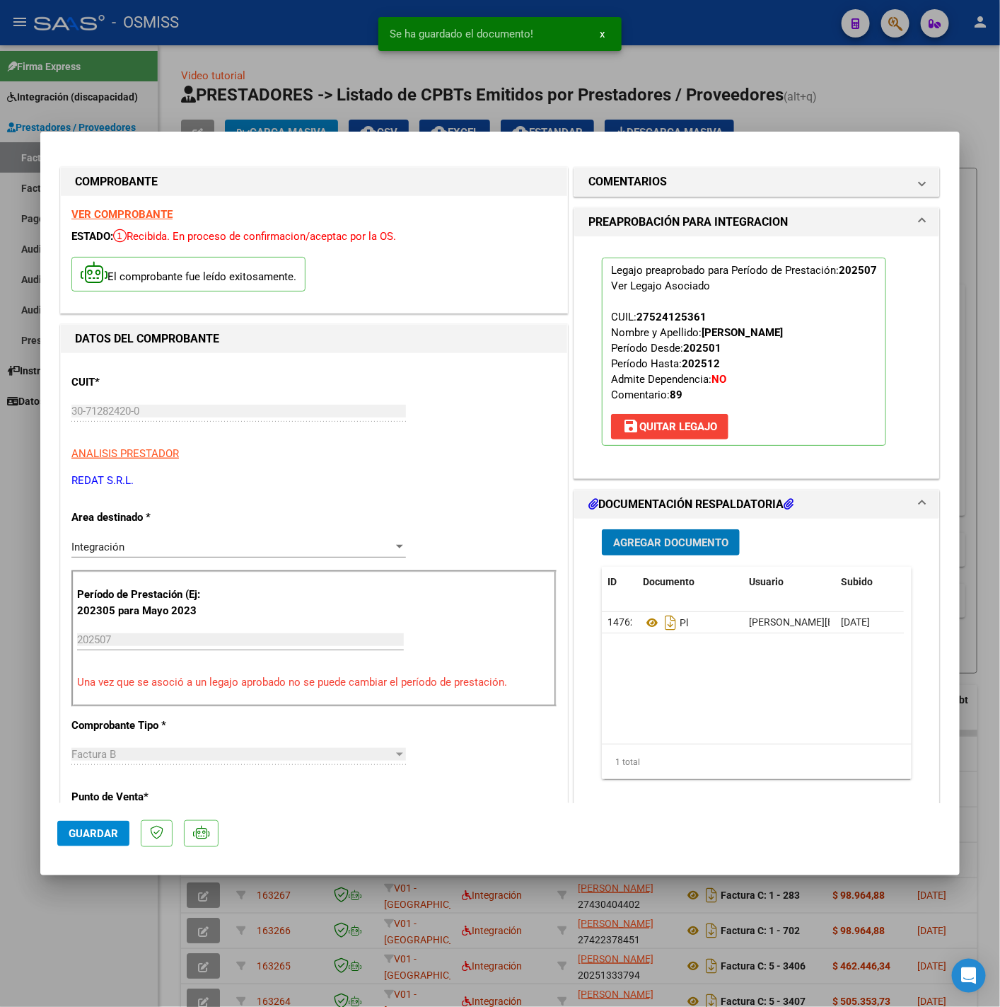
click at [115, 837] on span "Guardar" at bounding box center [94, 833] width 50 height 13
click at [81, 834] on span "Guardar" at bounding box center [94, 833] width 50 height 13
click at [67, 925] on div at bounding box center [500, 503] width 1000 height 1007
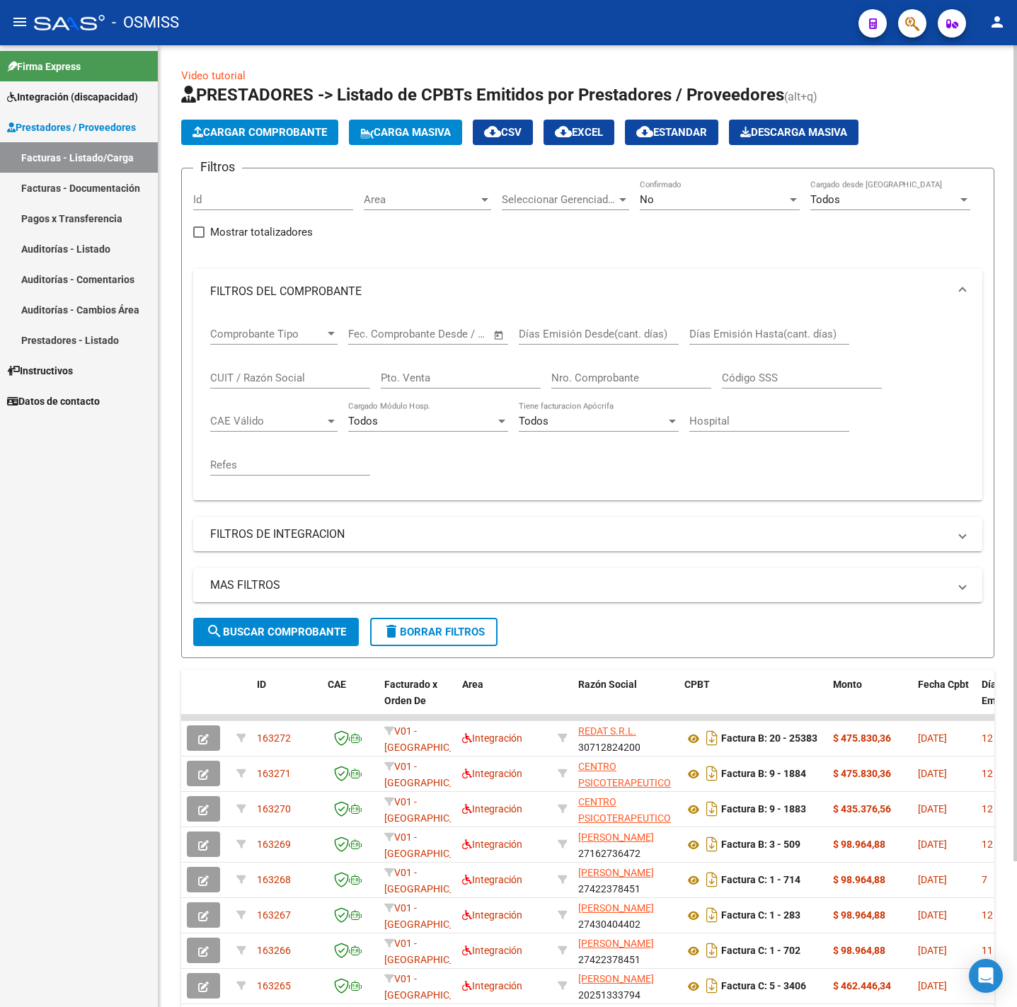
click at [265, 134] on span "Cargar Comprobante" at bounding box center [259, 132] width 134 height 13
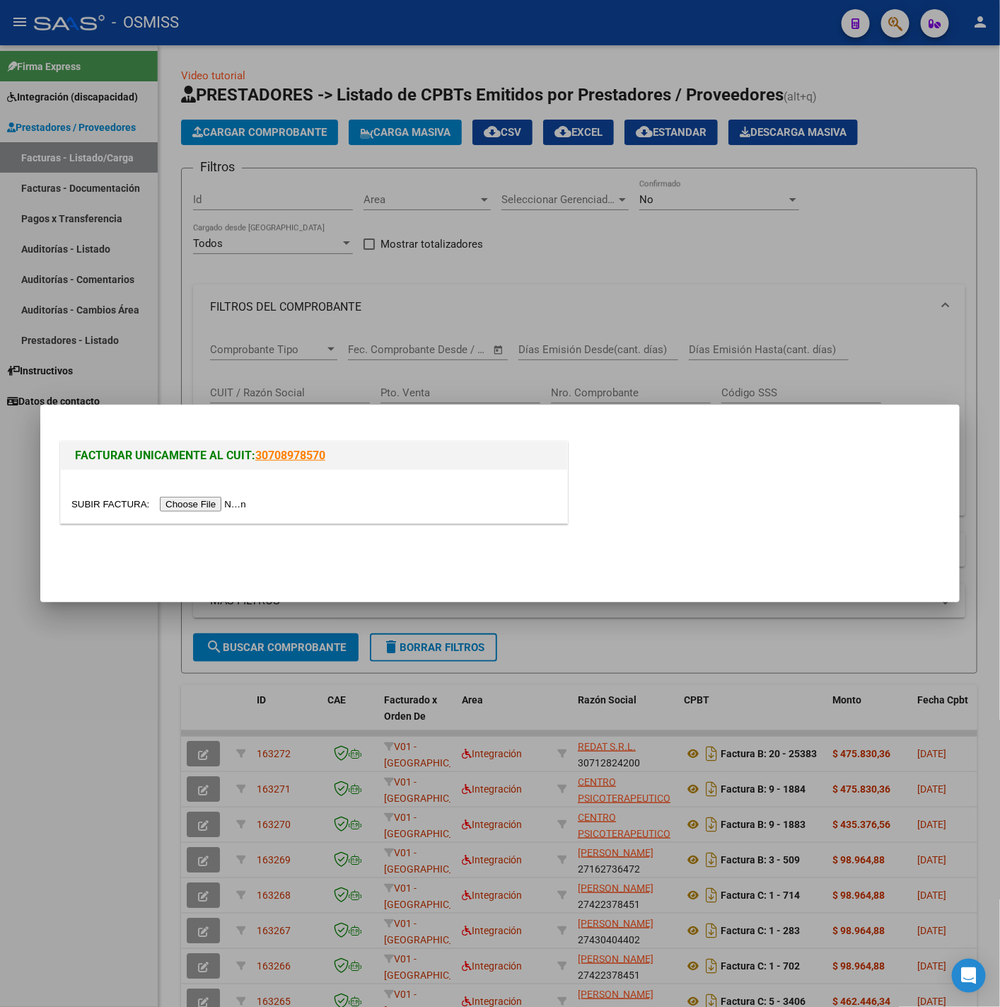
click at [210, 502] on input "file" at bounding box center [160, 504] width 179 height 15
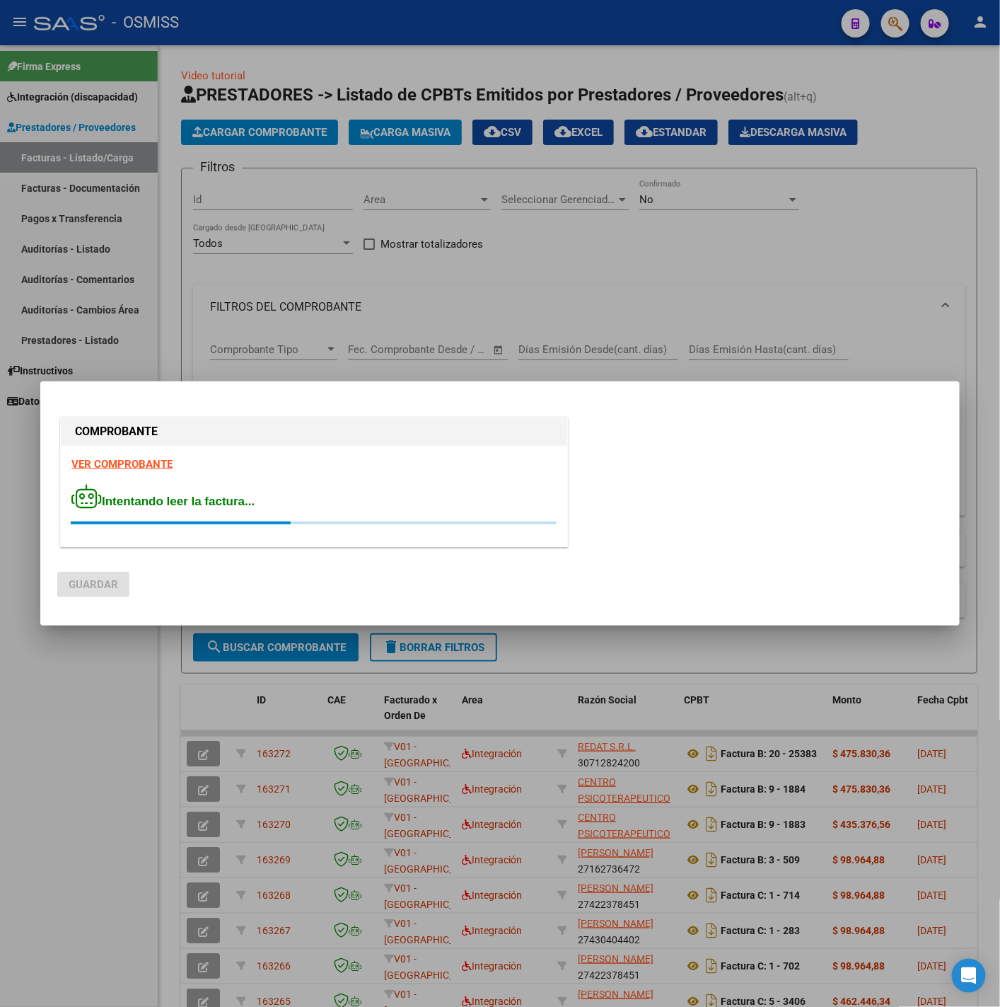
click at [139, 461] on strong "VER COMPROBANTE" at bounding box center [121, 464] width 101 height 13
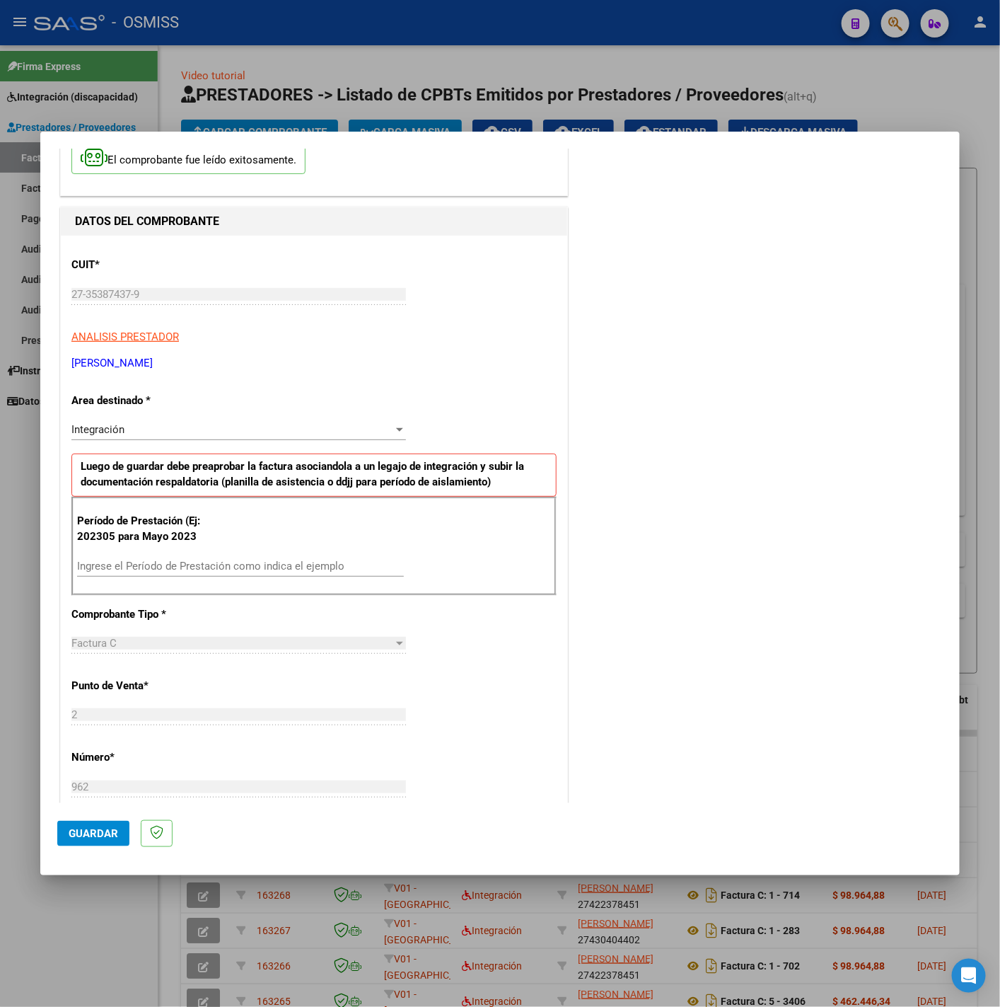
scroll to position [212, 0]
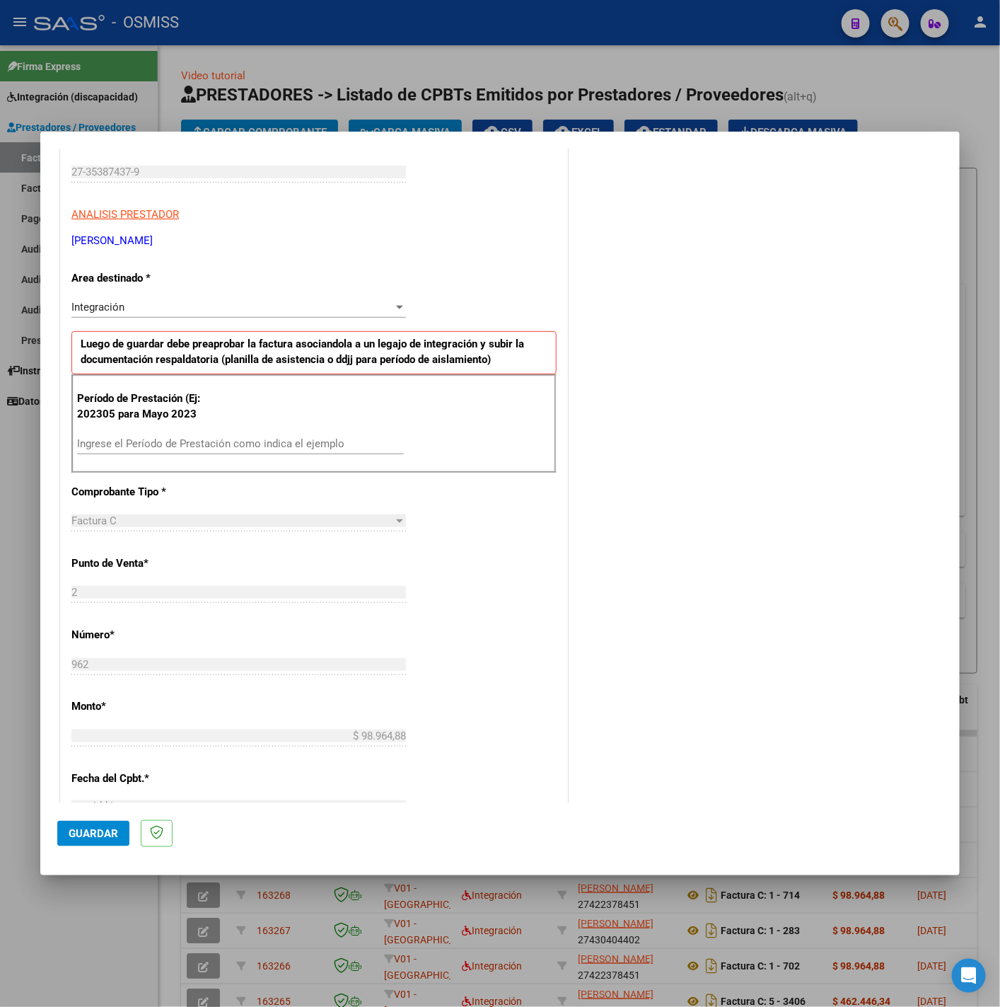
click at [294, 450] on input "Ingrese el Período de Prestación como indica el ejemplo" at bounding box center [240, 443] width 327 height 13
click at [491, 593] on div "CUIT * 27-35387437-9 Ingresar CUIT ANALISIS PRESTADOR COSTANTINO ROCIO BELEN AR…" at bounding box center [314, 645] width 507 height 1065
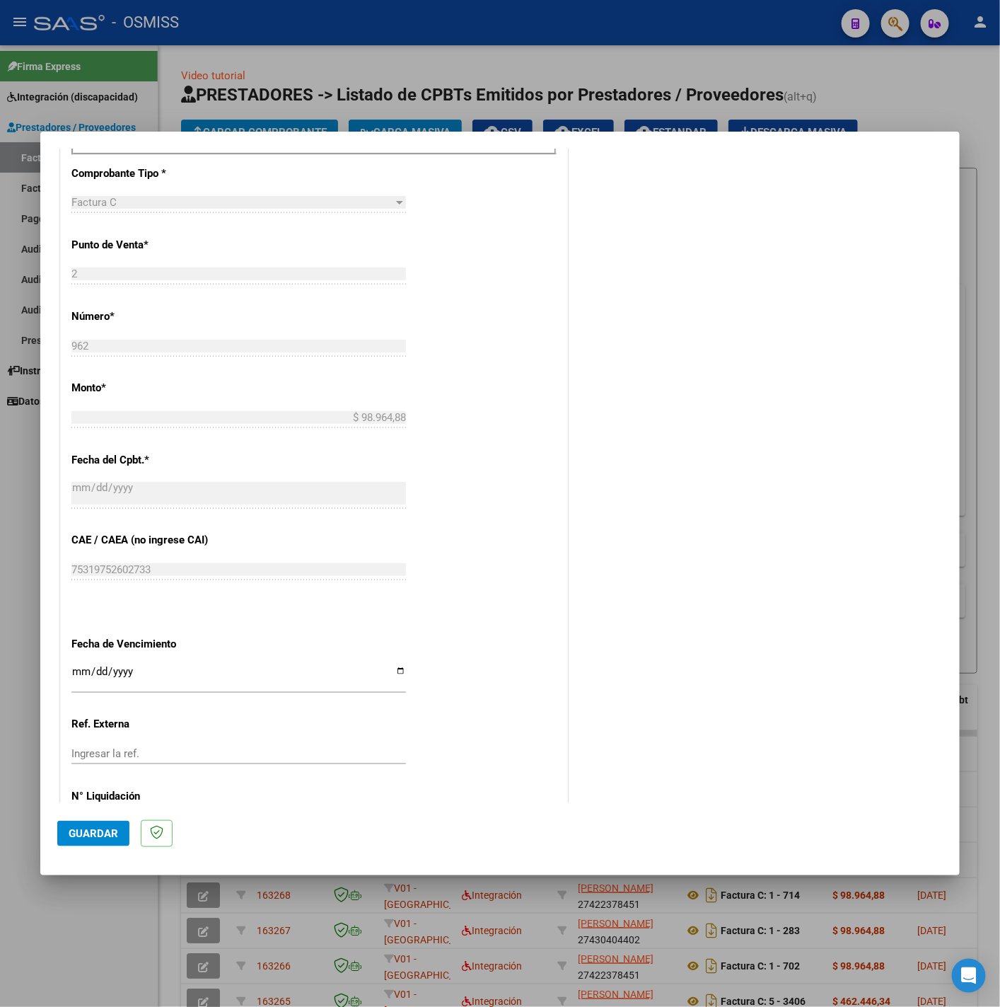
scroll to position [594, 0]
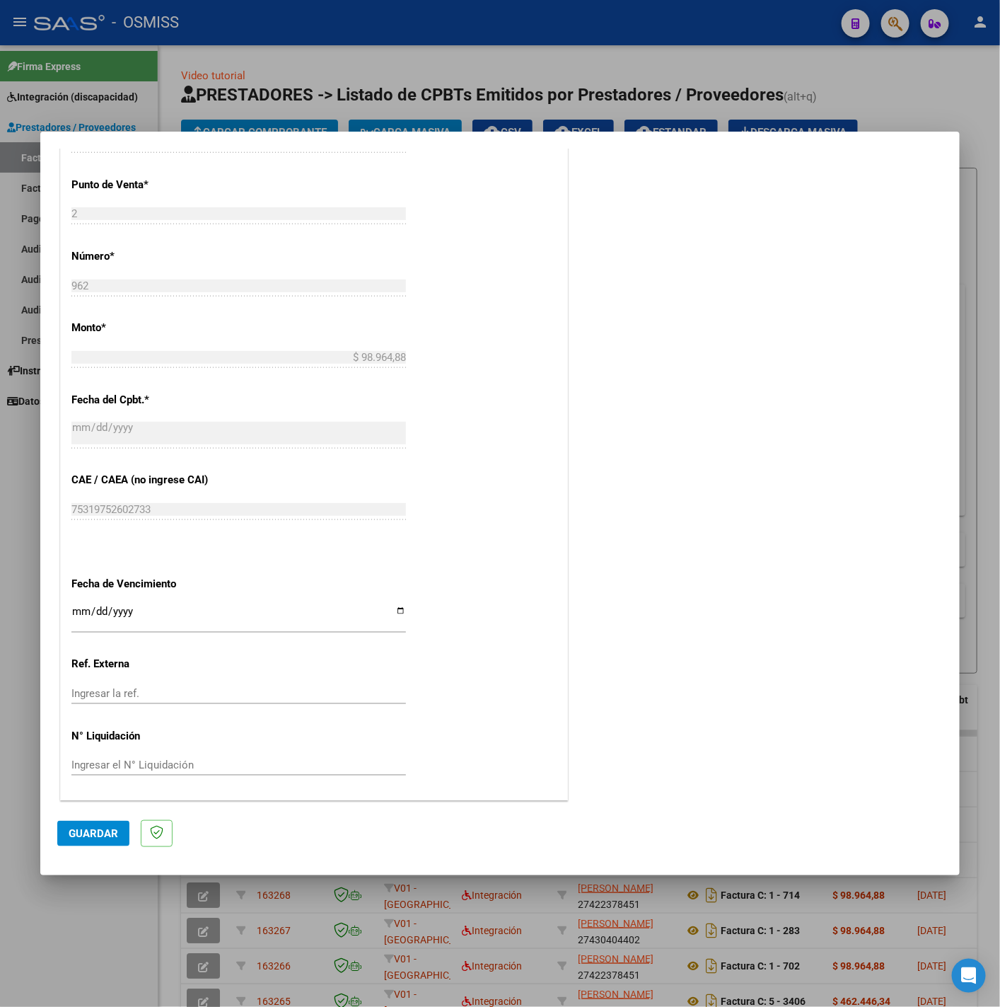
click at [79, 607] on input "Ingresar la fecha" at bounding box center [238, 617] width 335 height 23
click at [70, 837] on span "Guardar" at bounding box center [94, 833] width 50 height 13
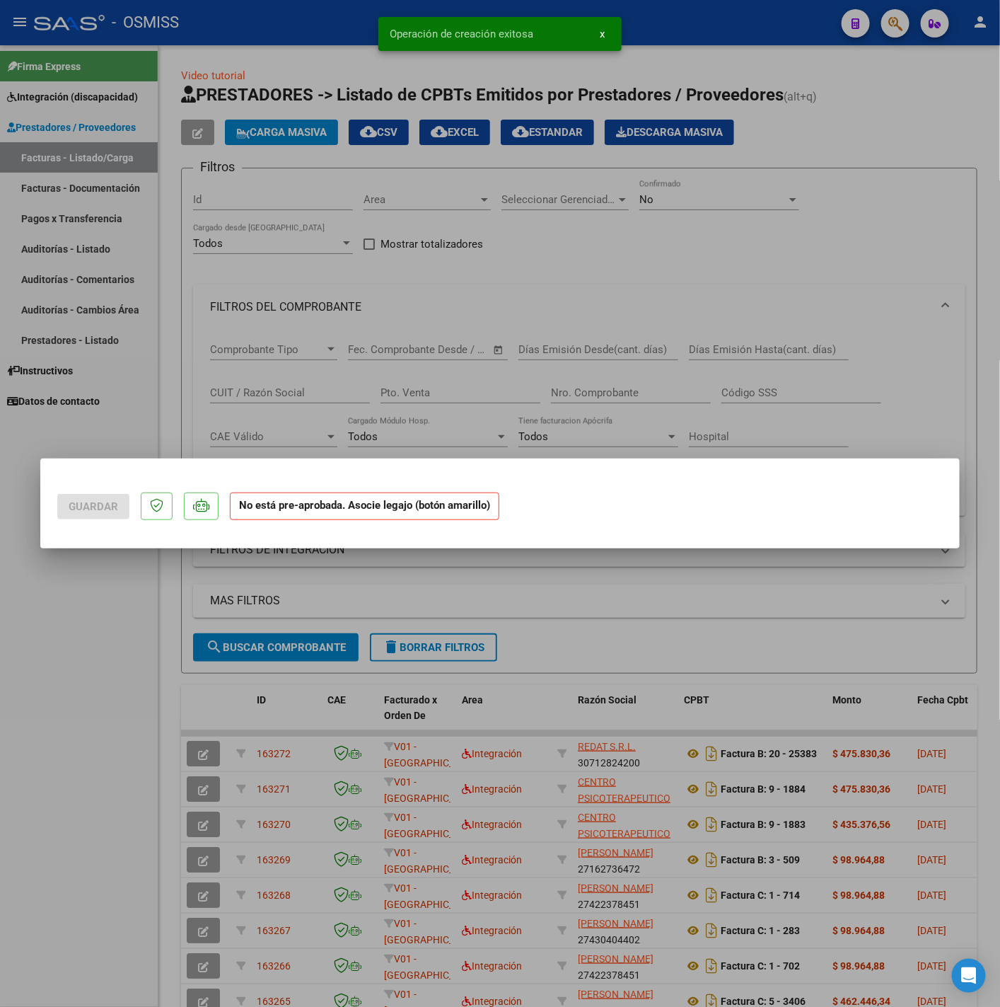
scroll to position [0, 0]
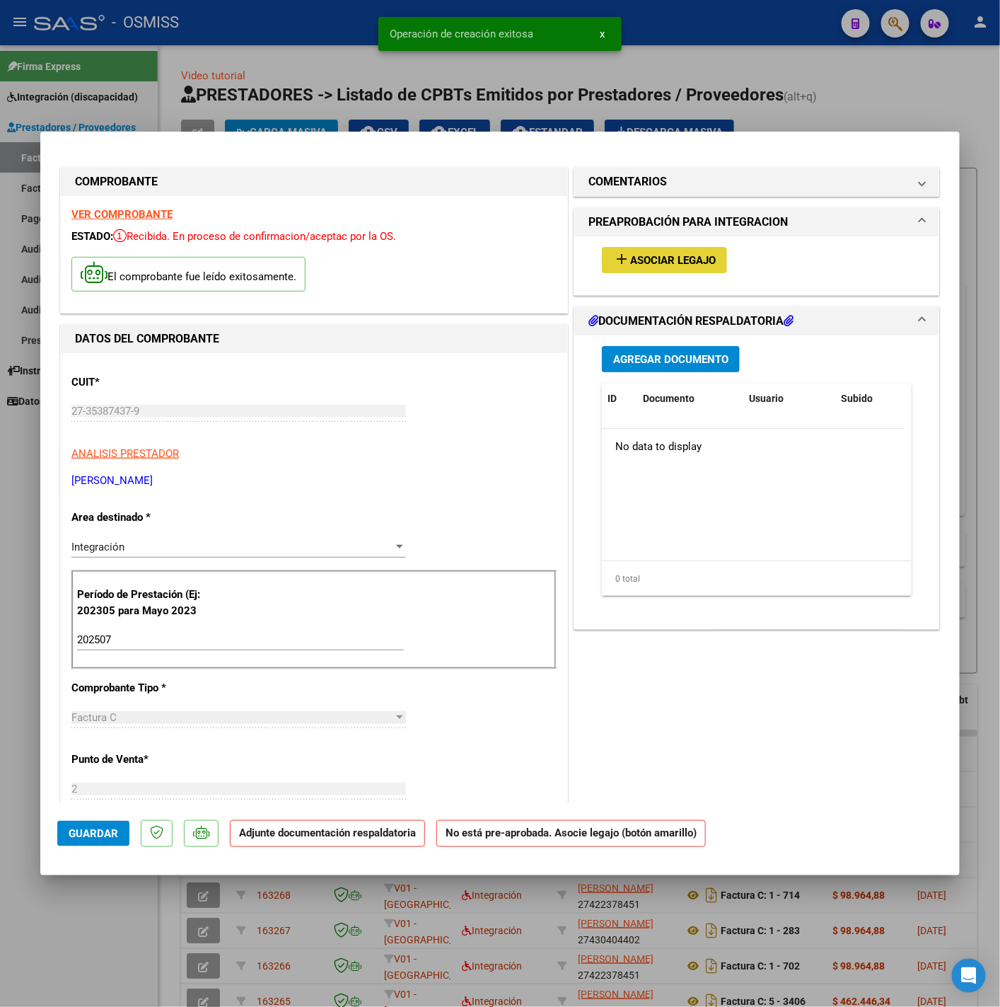
click at [642, 263] on span "Asociar Legajo" at bounding box center [673, 260] width 86 height 13
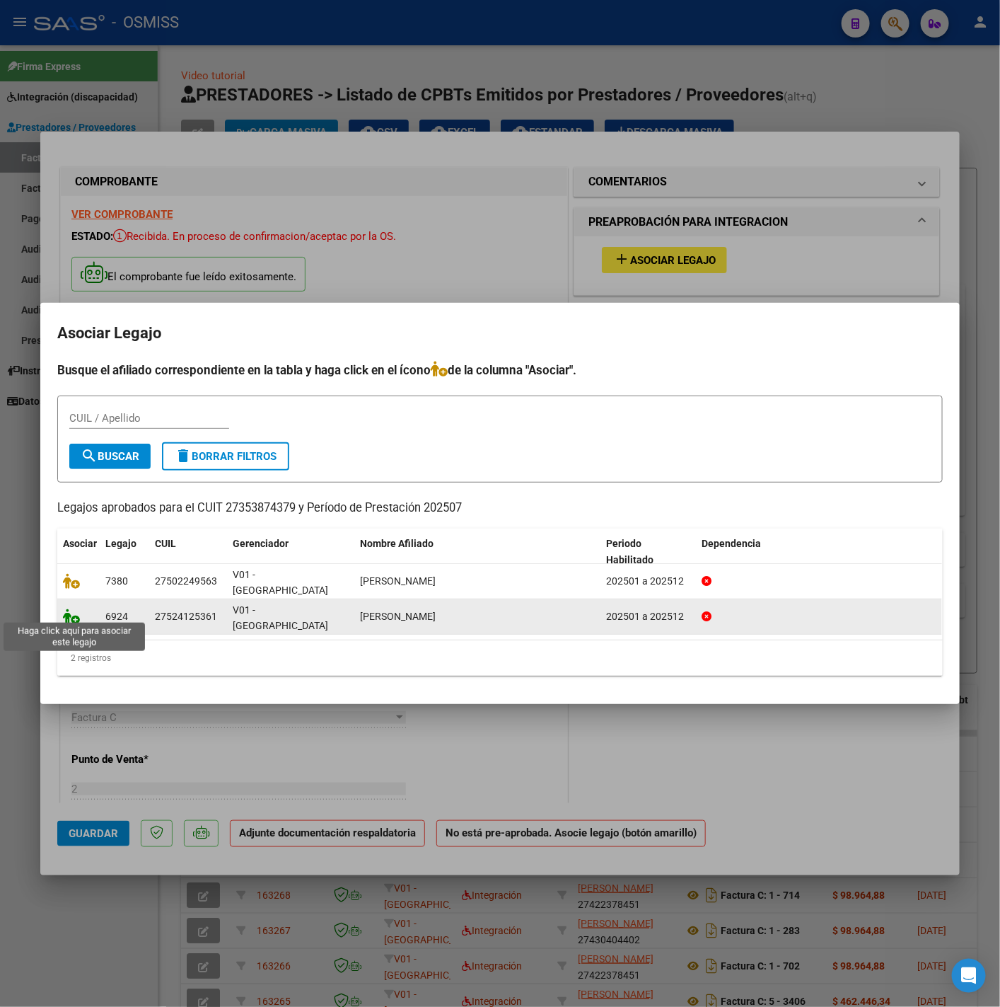
click at [70, 611] on icon at bounding box center [71, 616] width 17 height 16
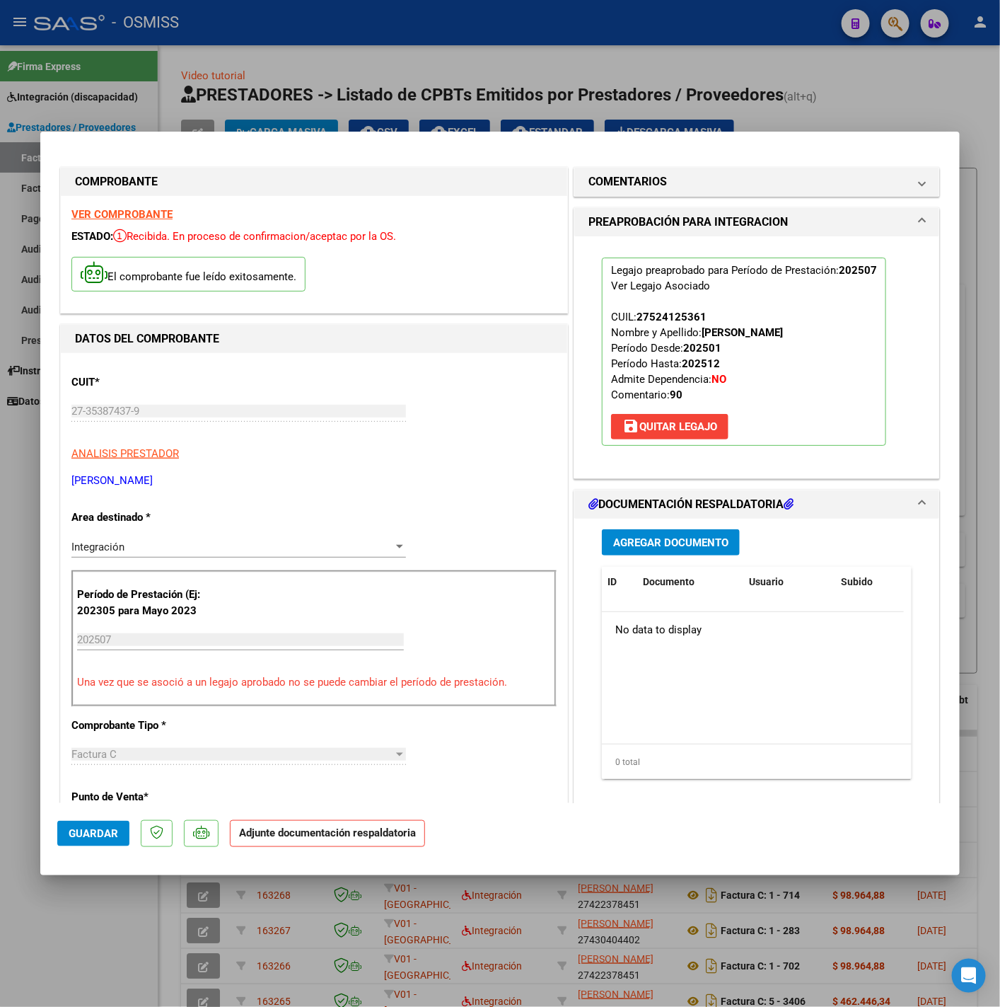
click at [654, 529] on div "Agregar Documento ID Documento Usuario Subido Acción No data to display 0 total…" at bounding box center [757, 660] width 331 height 282
click at [661, 531] on button "Agregar Documento" at bounding box center [671, 542] width 138 height 26
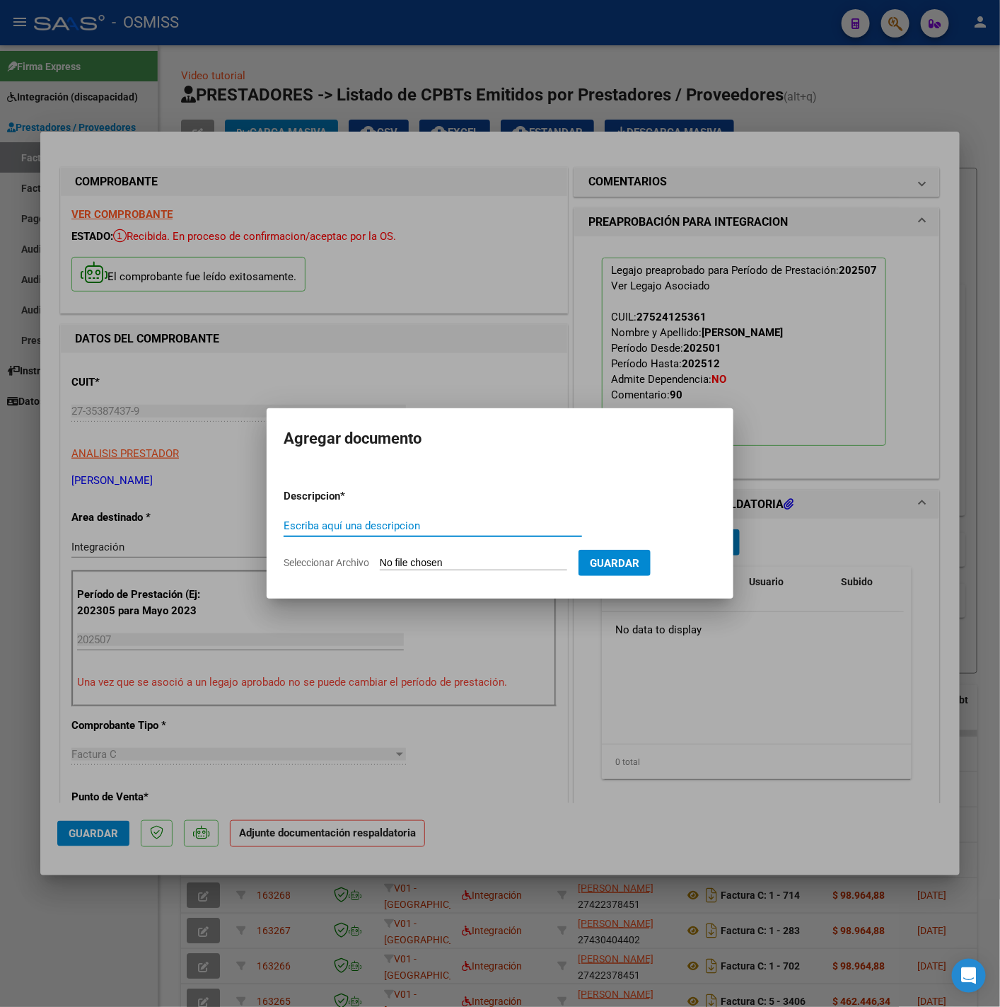
click at [427, 529] on input "Escriba aquí una descripcion" at bounding box center [433, 525] width 299 height 13
click at [420, 557] on input "Seleccionar Archivo" at bounding box center [473, 563] width 187 height 13
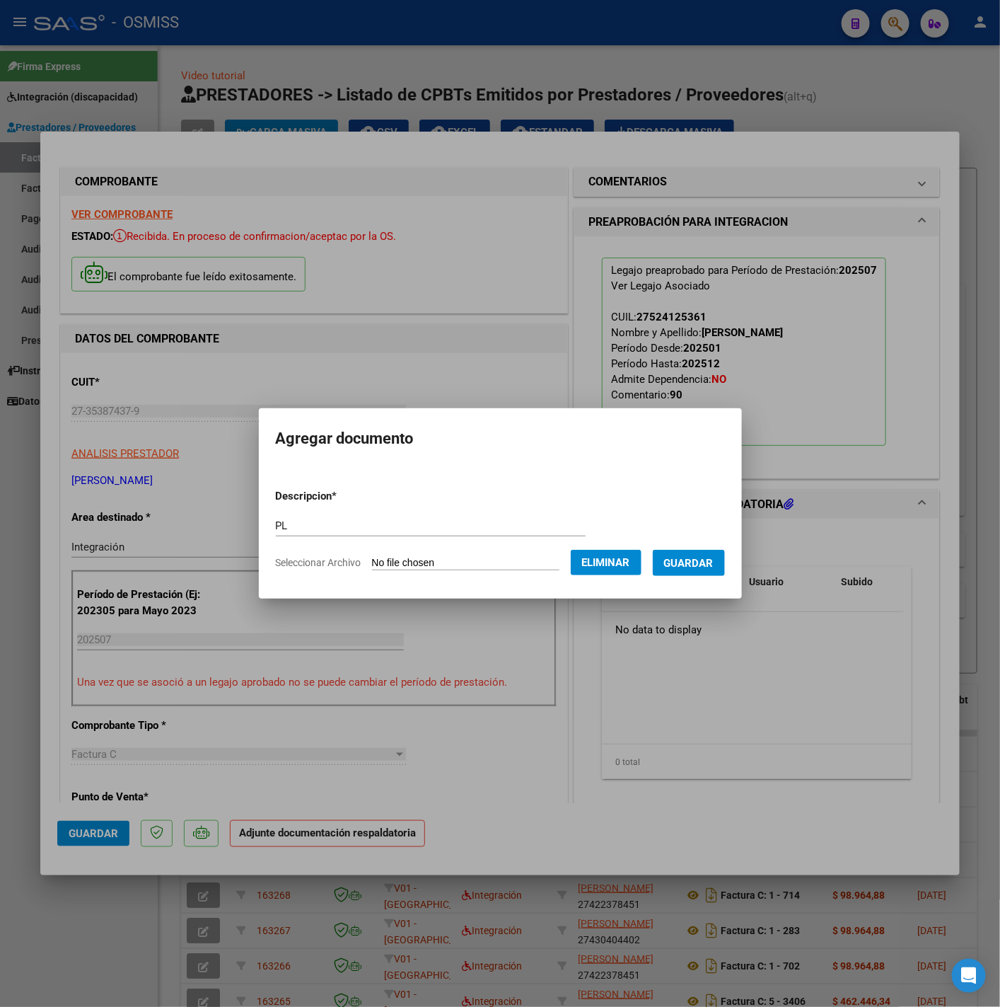
click at [699, 567] on span "Guardar" at bounding box center [689, 563] width 50 height 13
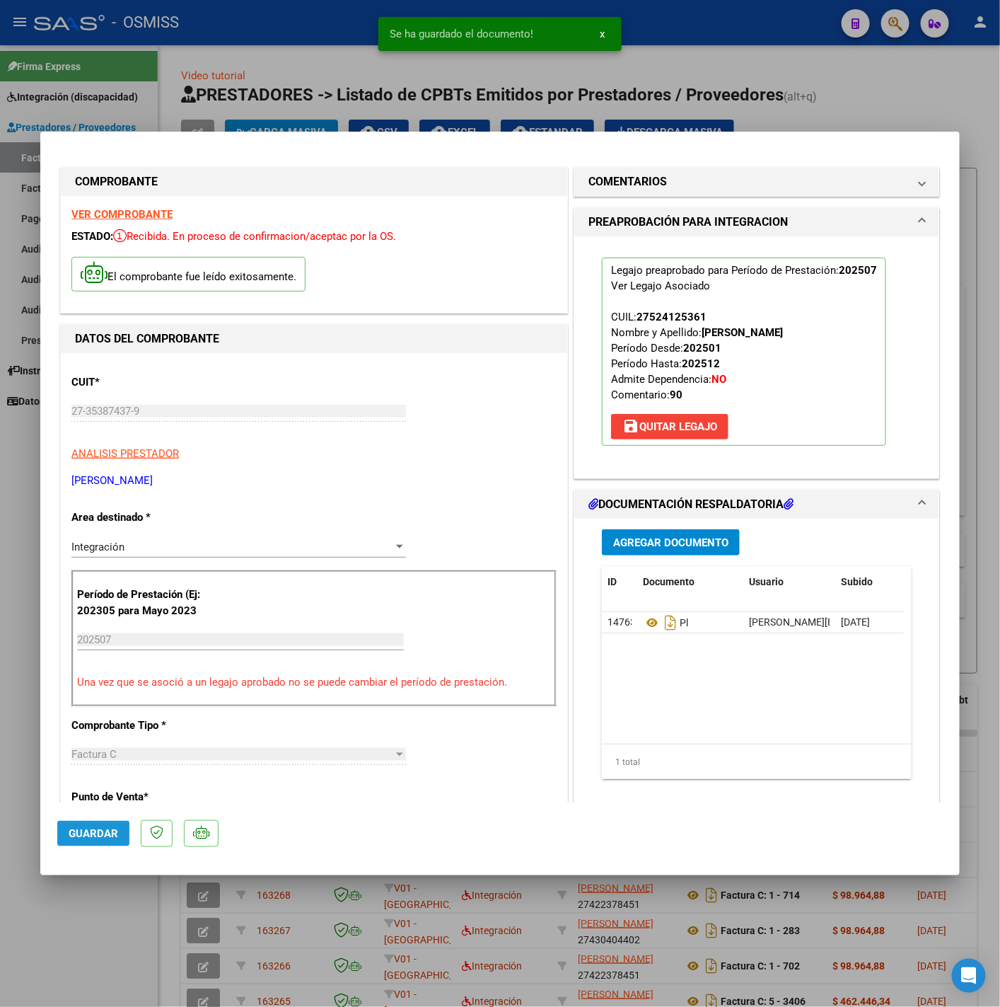
click at [93, 829] on span "Guardar" at bounding box center [94, 833] width 50 height 13
click at [87, 928] on div at bounding box center [500, 503] width 1000 height 1007
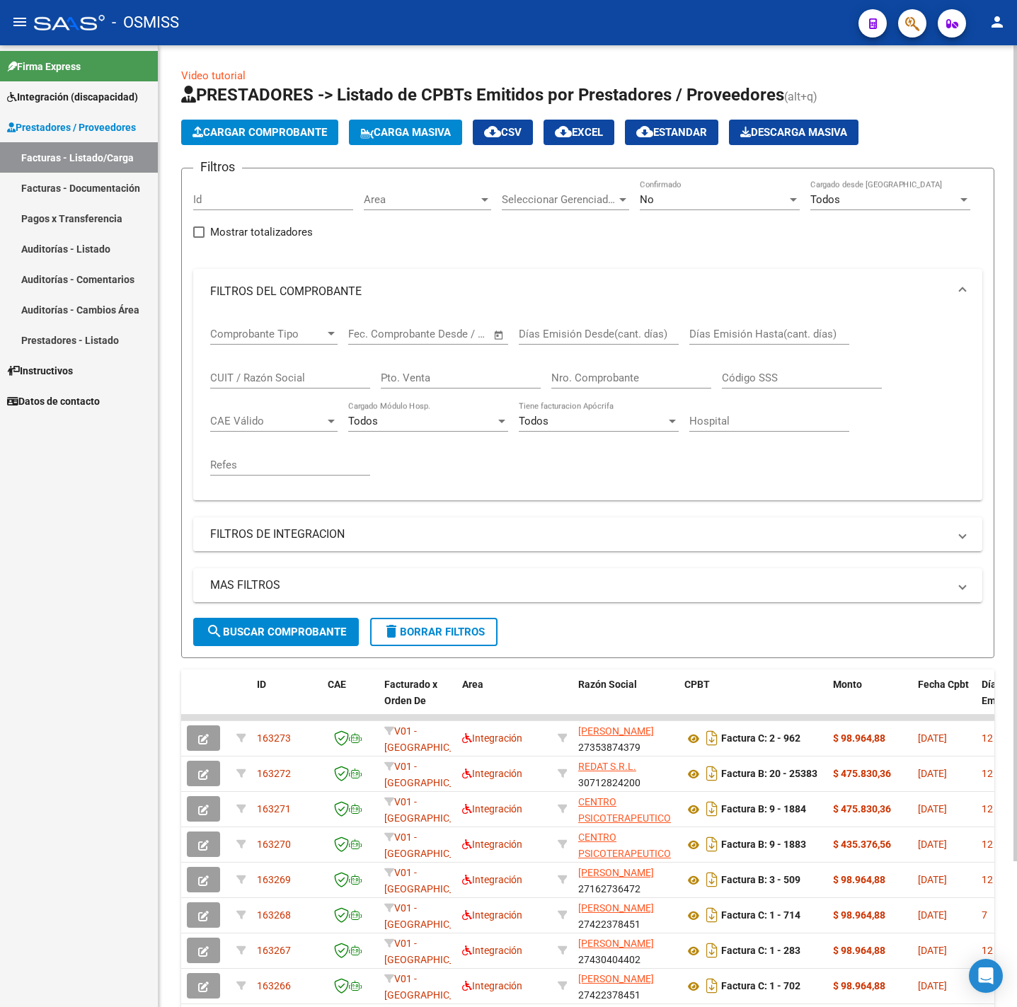
click at [317, 128] on span "Cargar Comprobante" at bounding box center [259, 132] width 134 height 13
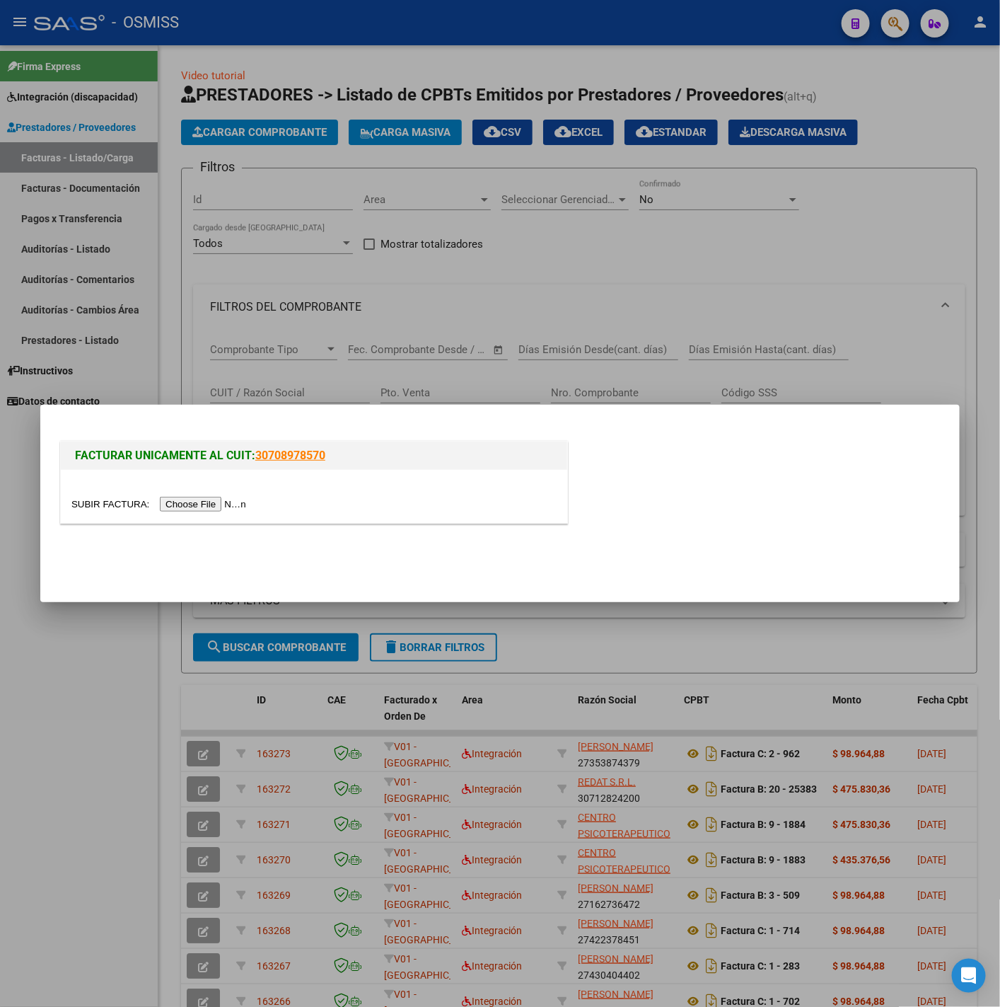
click at [189, 503] on input "file" at bounding box center [160, 504] width 179 height 15
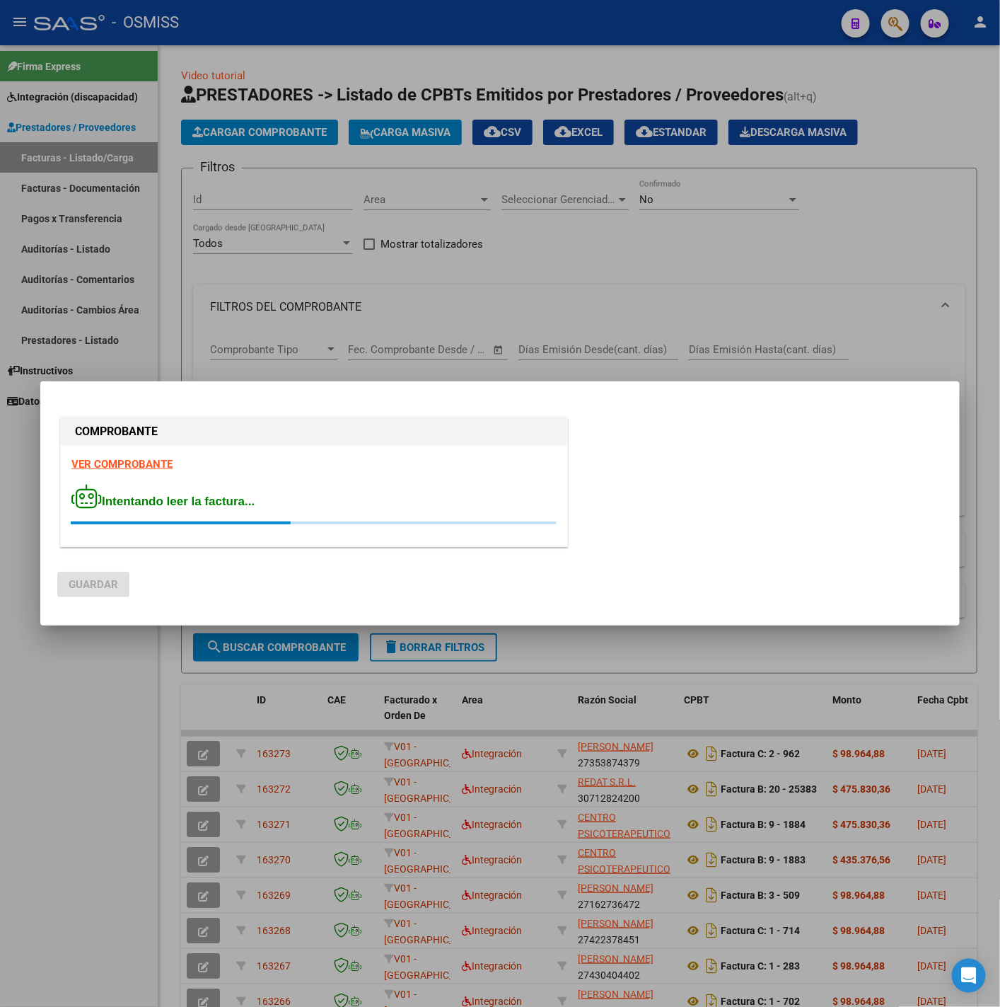
click at [125, 461] on strong "VER COMPROBANTE" at bounding box center [121, 464] width 101 height 13
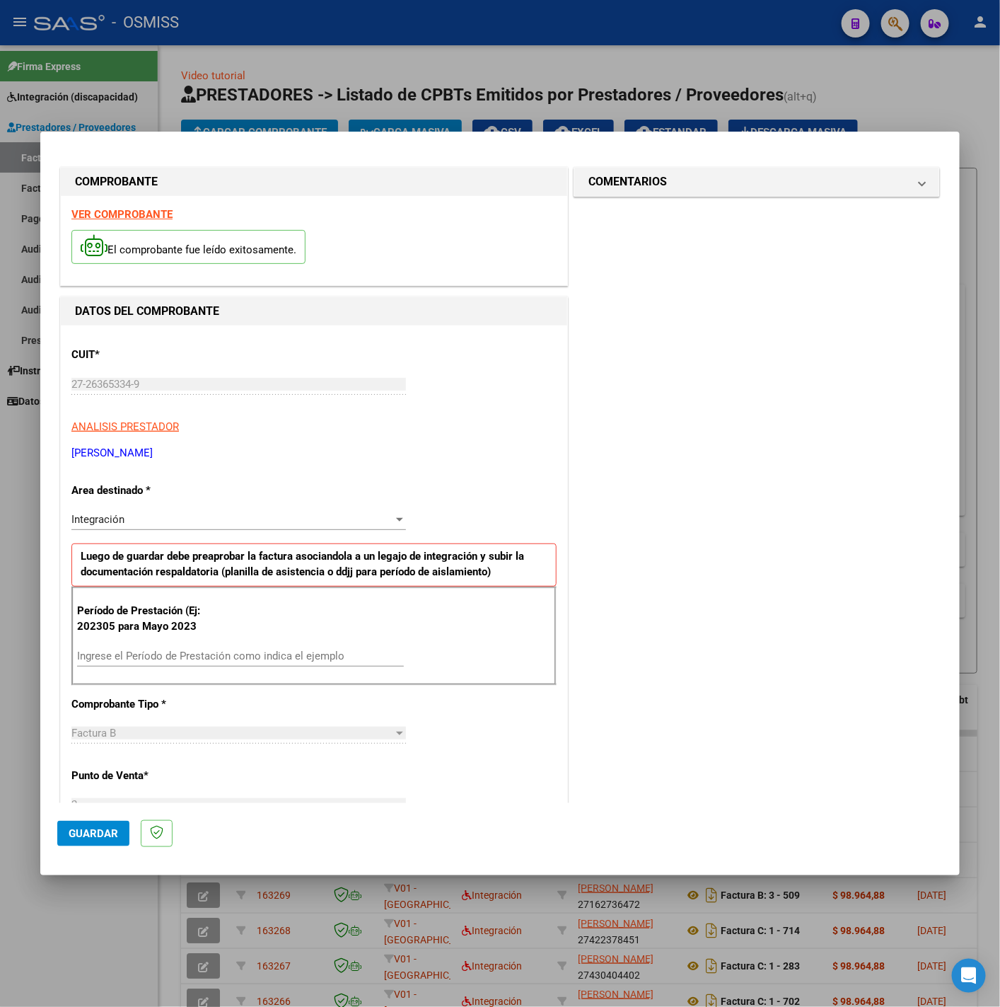
scroll to position [106, 0]
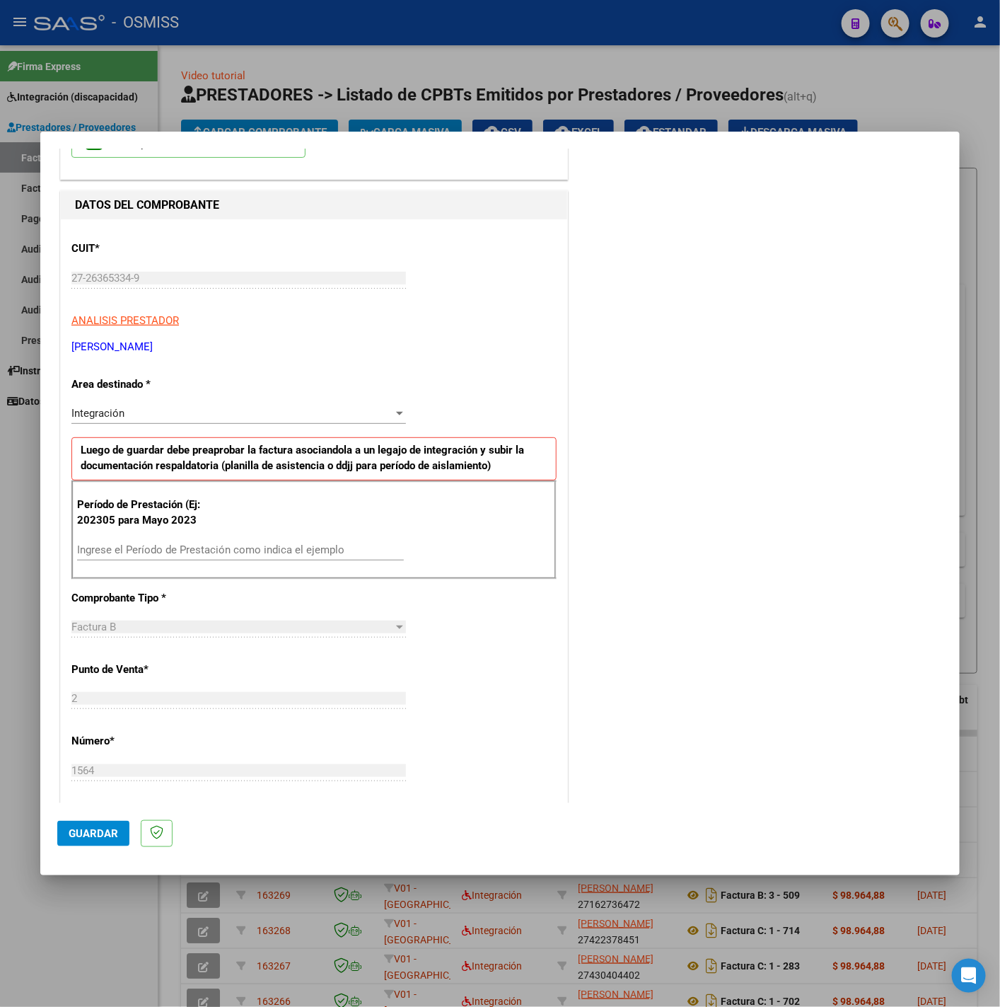
click at [185, 552] on input "Ingrese el Período de Prestación como indica el ejemplo" at bounding box center [240, 549] width 327 height 13
click at [431, 710] on div "CUIT * 27-26365334-9 Ingresar CUIT ANALISIS PRESTADOR GALARZA GRISELDA ELIZABET…" at bounding box center [314, 751] width 507 height 1065
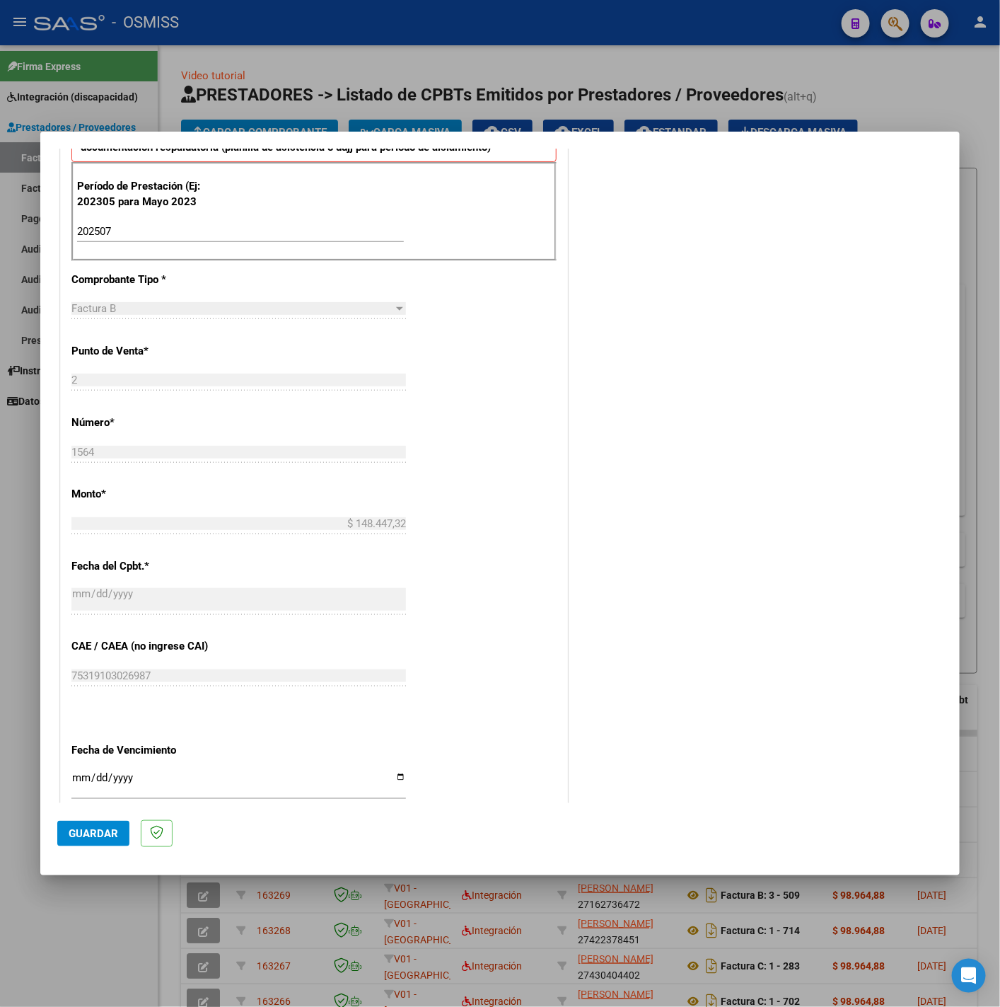
scroll to position [594, 0]
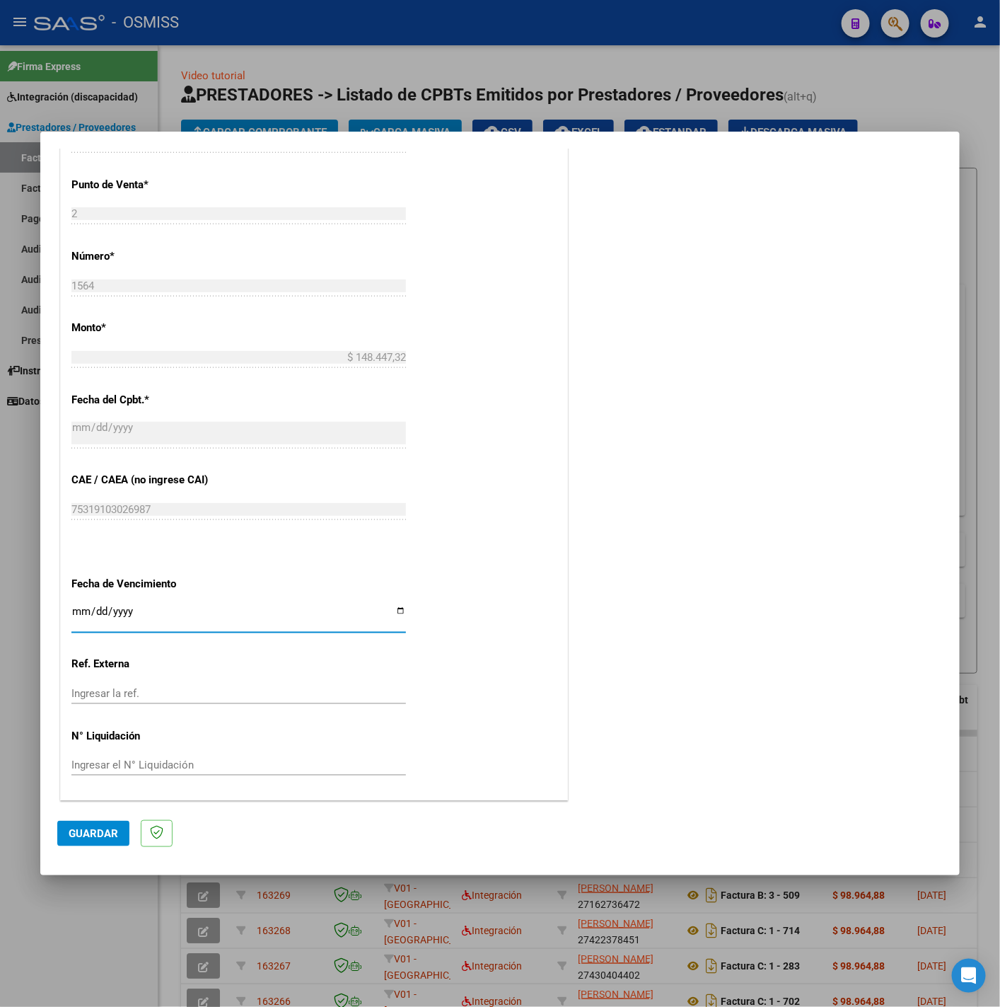
click at [75, 612] on input "Ingresar la fecha" at bounding box center [238, 617] width 335 height 23
click at [103, 836] on span "Guardar" at bounding box center [94, 833] width 50 height 13
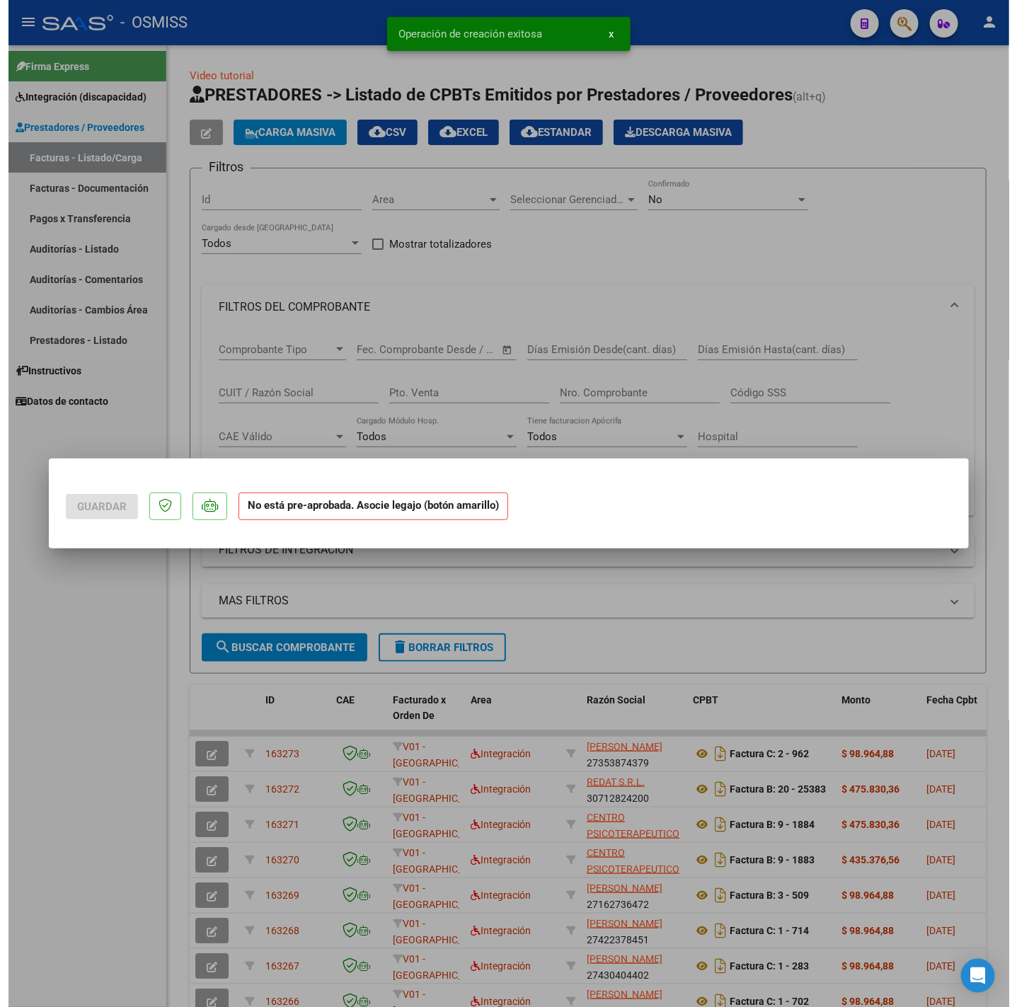
scroll to position [0, 0]
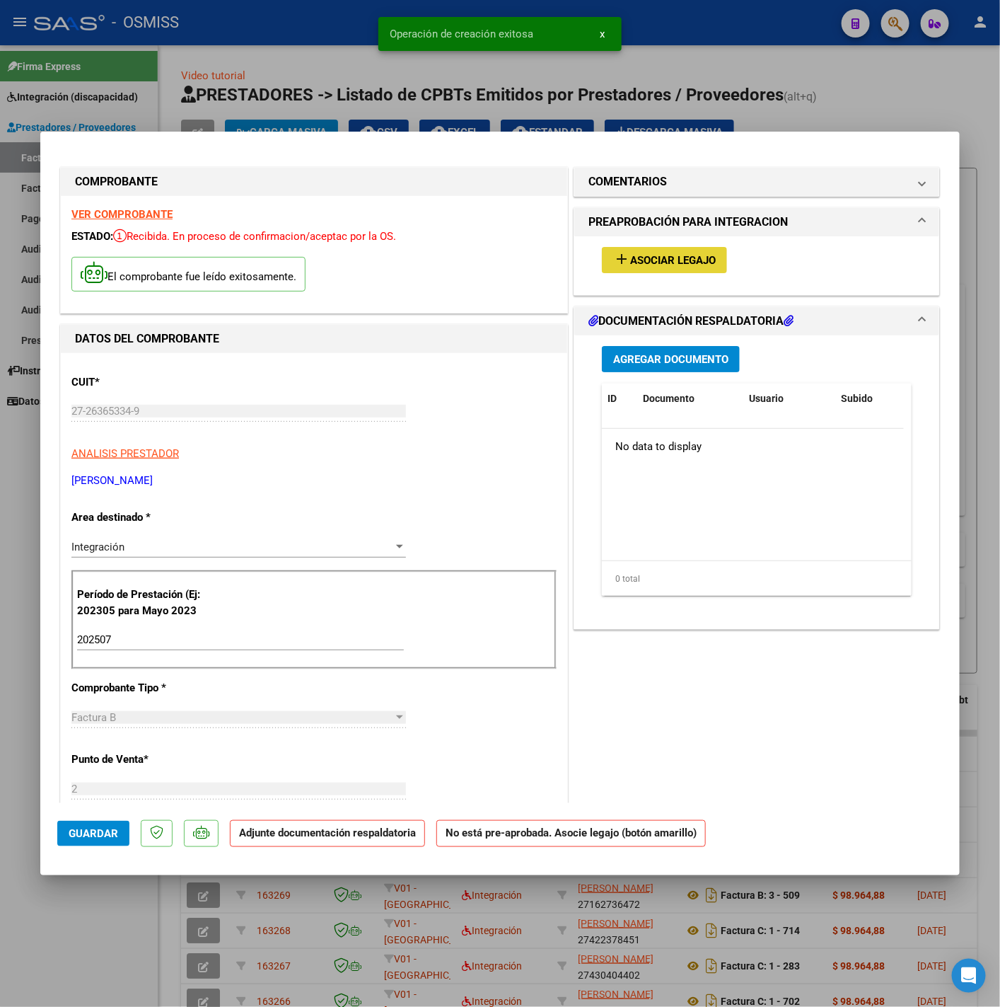
click at [692, 259] on span "Asociar Legajo" at bounding box center [673, 260] width 86 height 13
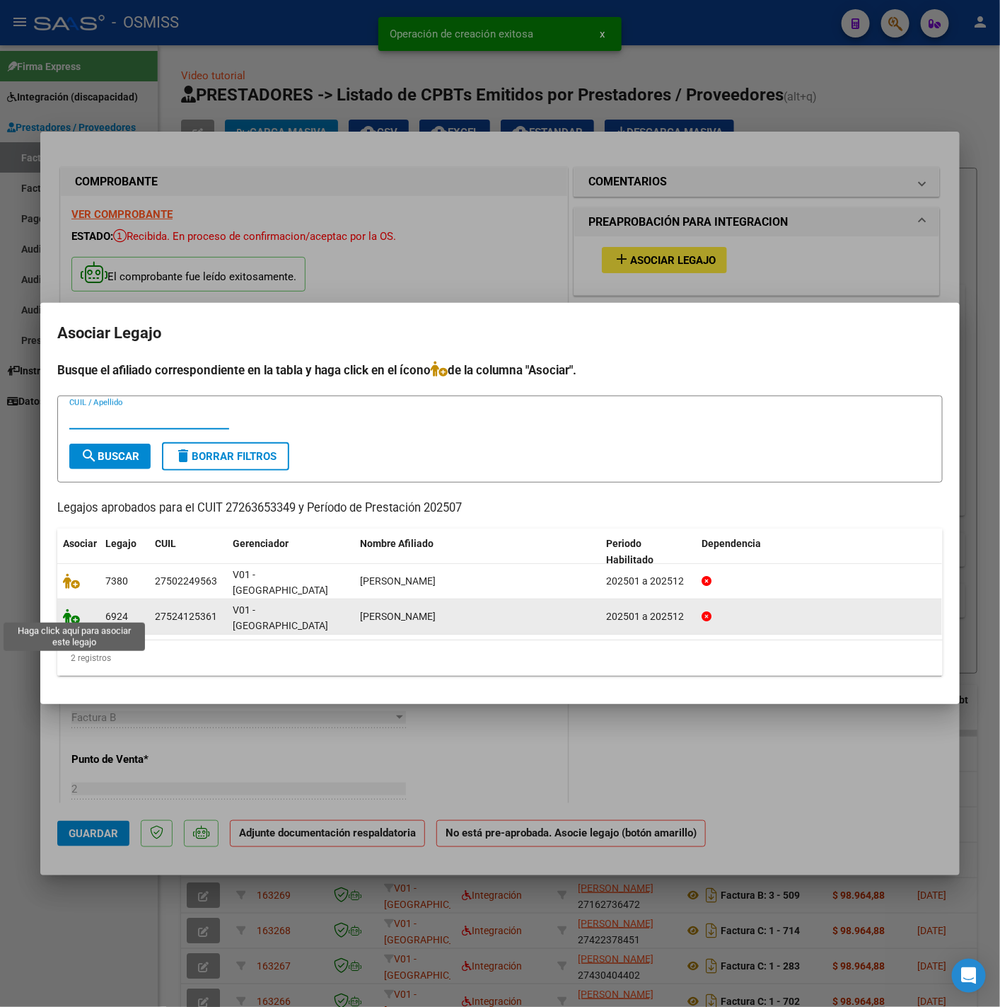
click at [71, 608] on icon at bounding box center [71, 616] width 17 height 16
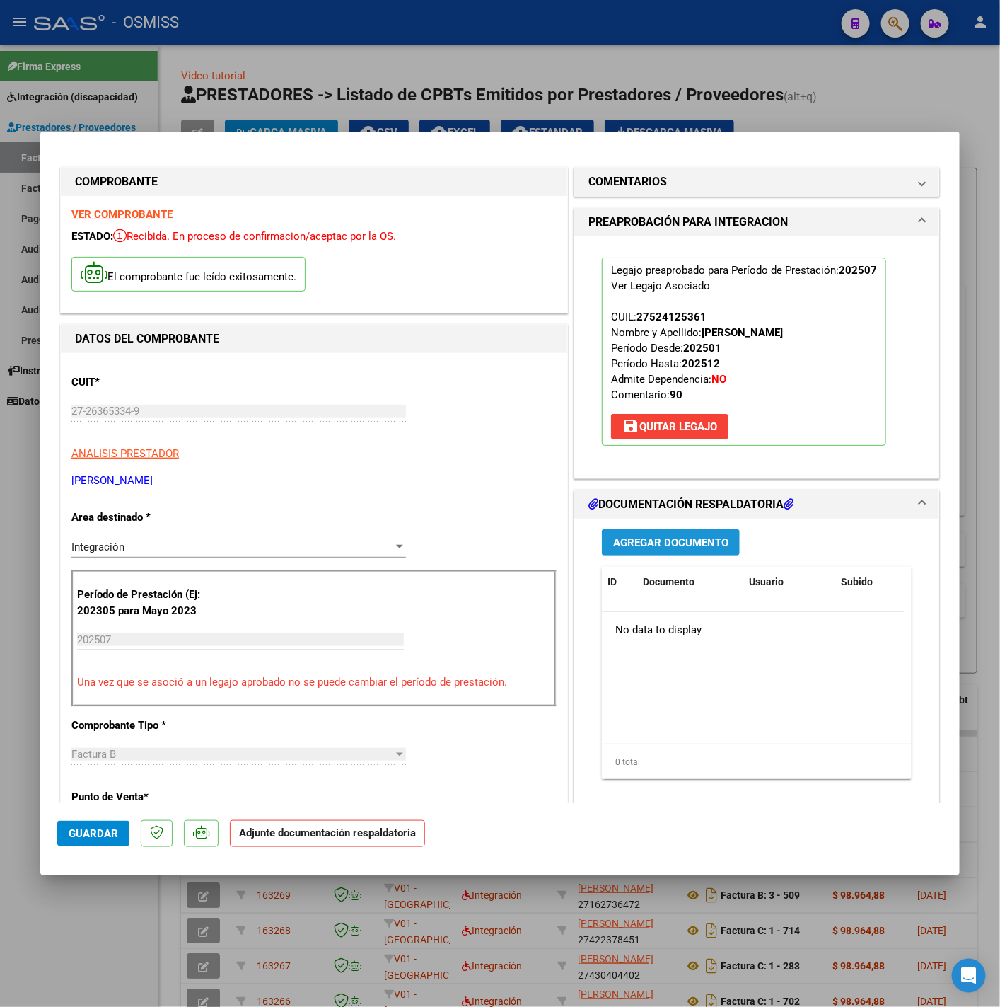
click at [648, 543] on span "Agregar Documento" at bounding box center [670, 542] width 115 height 13
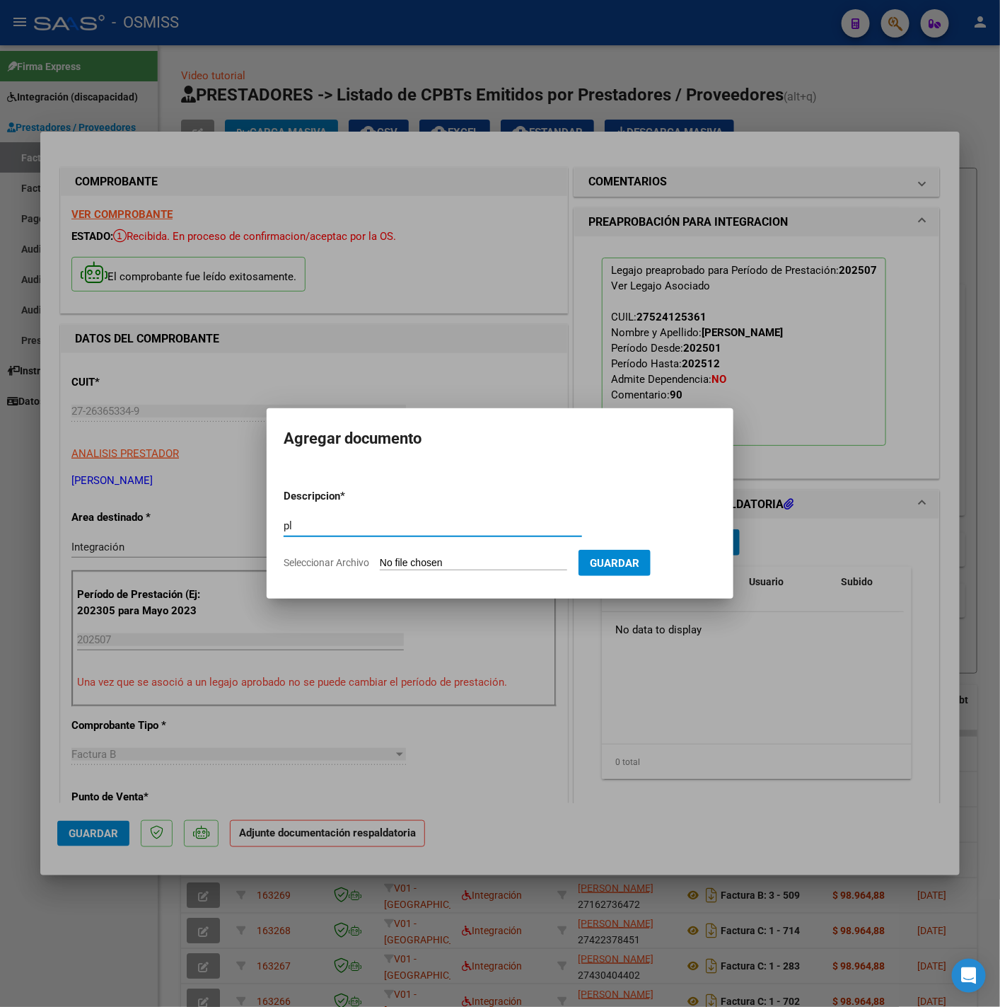
click at [505, 565] on input "Seleccionar Archivo" at bounding box center [473, 563] width 187 height 13
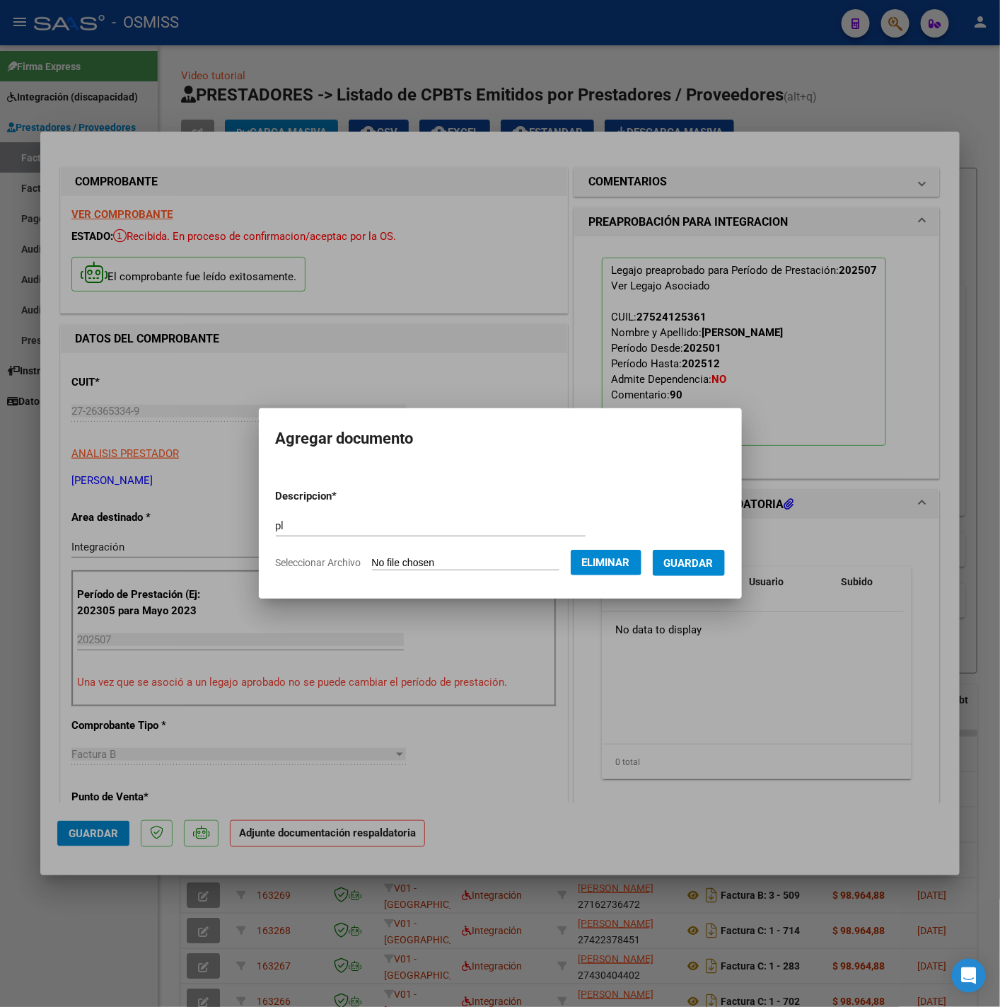
click at [688, 572] on button "Guardar" at bounding box center [689, 563] width 72 height 26
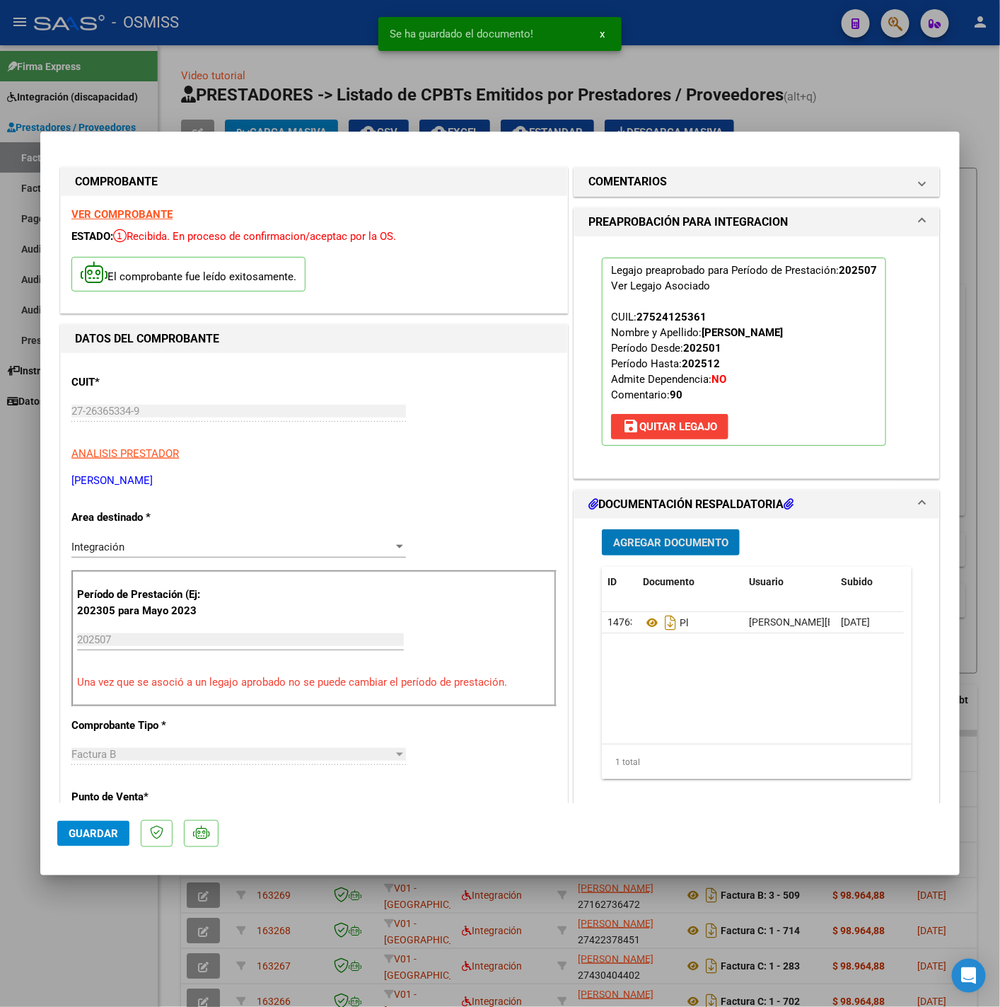
click at [117, 829] on span "Guardar" at bounding box center [94, 833] width 50 height 13
click at [107, 937] on div at bounding box center [500, 503] width 1000 height 1007
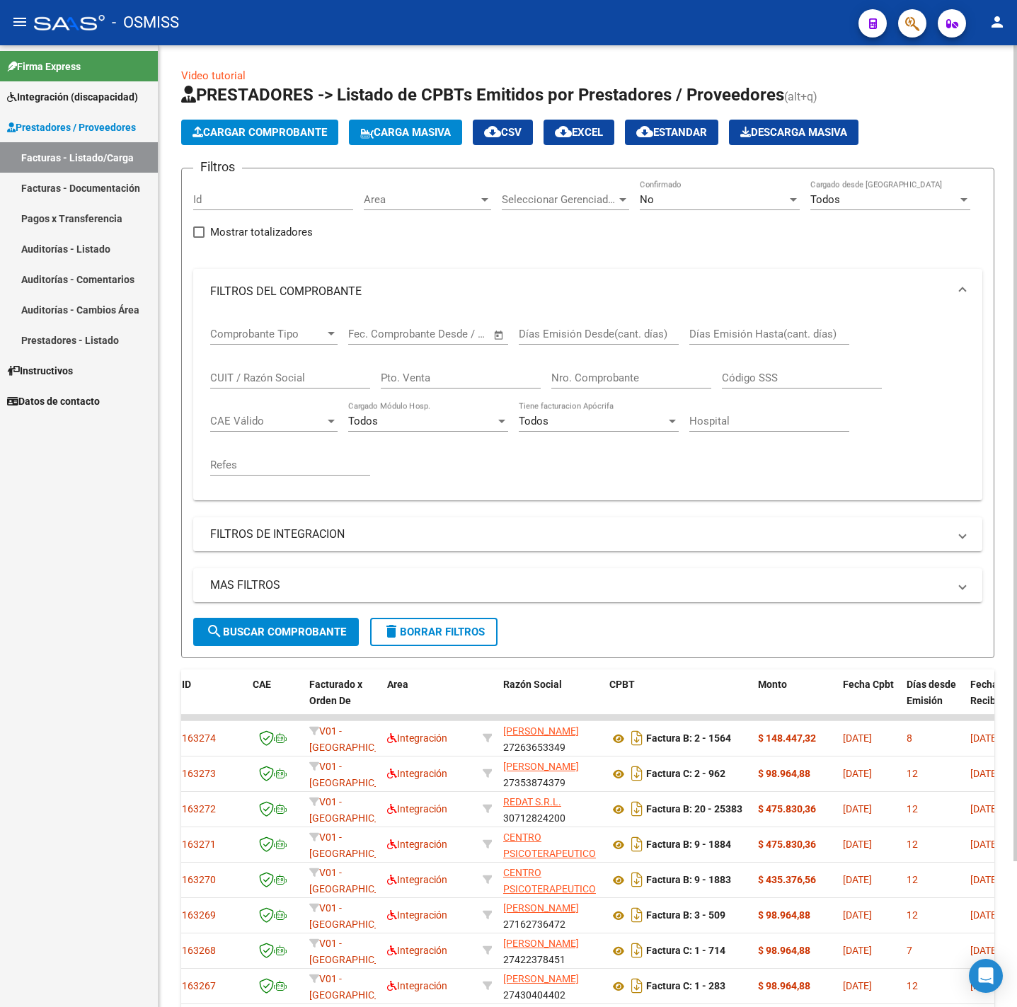
click at [707, 210] on div "No Confirmado" at bounding box center [720, 195] width 160 height 30
click at [667, 132] on span "Todos" at bounding box center [720, 137] width 160 height 32
click at [340, 537] on mat-panel-title "FILTROS DE INTEGRACION" at bounding box center [579, 534] width 738 height 16
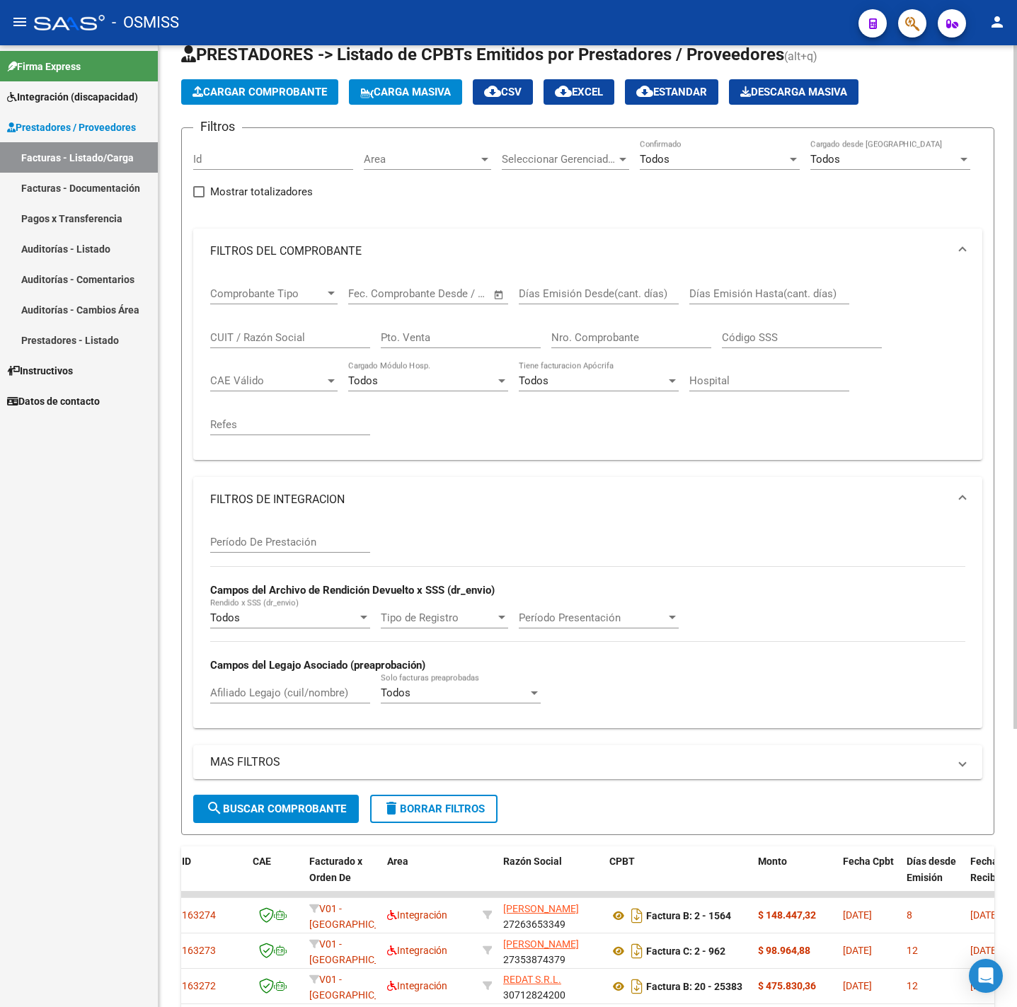
scroll to position [106, 0]
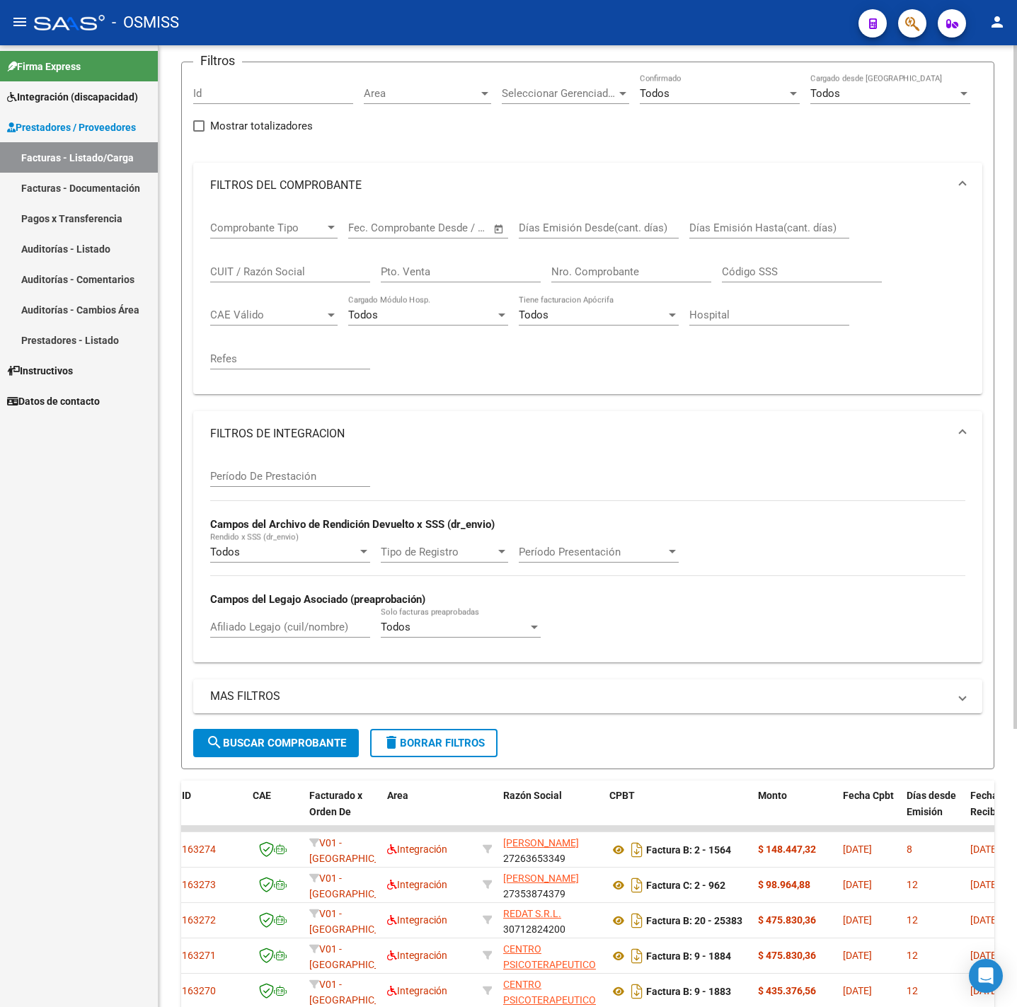
drag, startPoint x: 495, startPoint y: 690, endPoint x: 516, endPoint y: 659, distance: 37.3
click at [495, 690] on mat-expansion-panel-header "MAS FILTROS" at bounding box center [587, 696] width 789 height 34
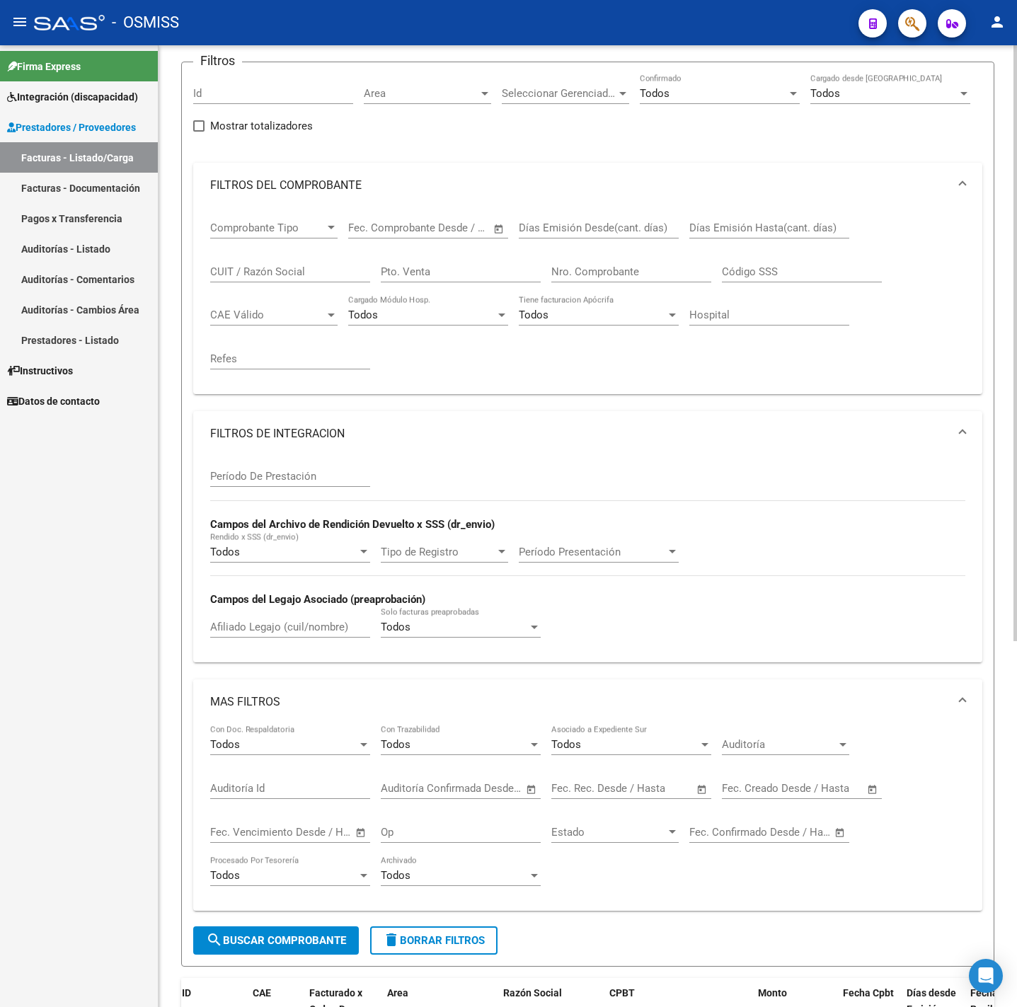
scroll to position [212, 0]
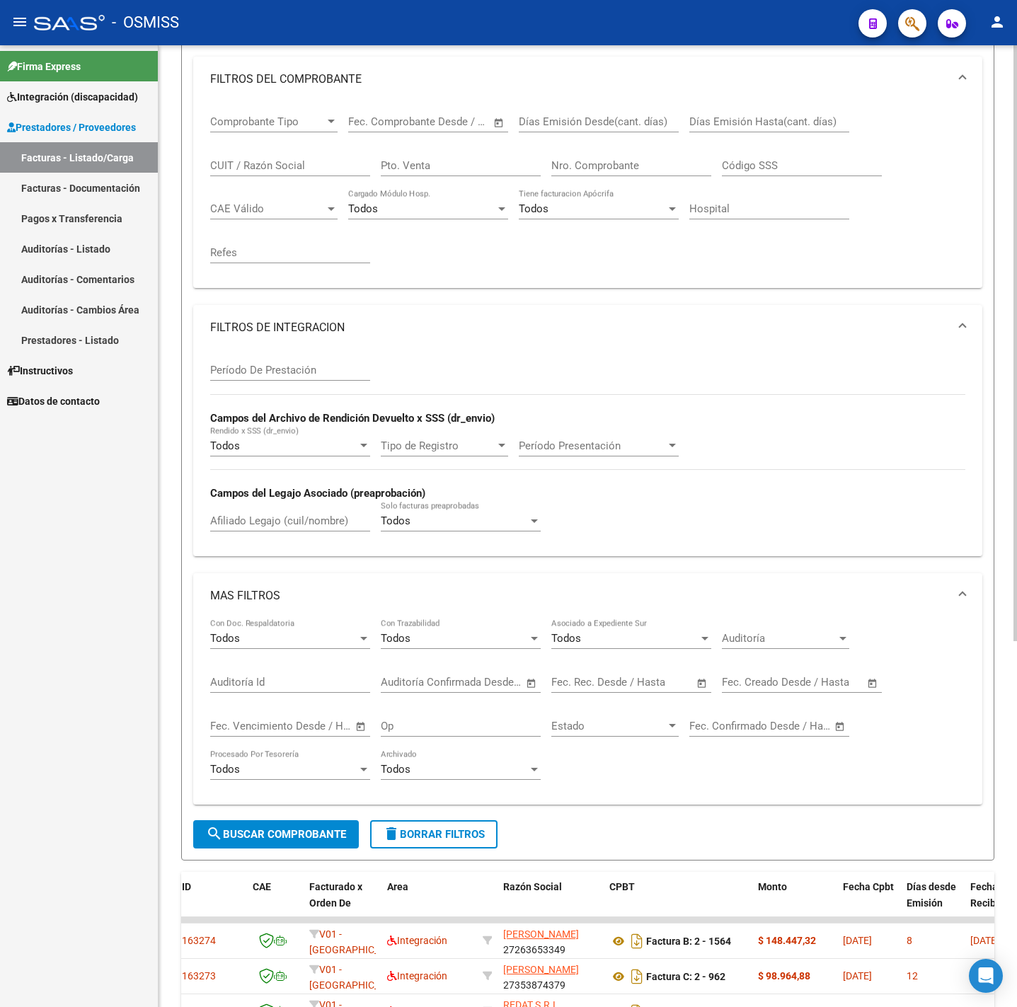
click at [881, 684] on span "Open calendar" at bounding box center [872, 683] width 34 height 34
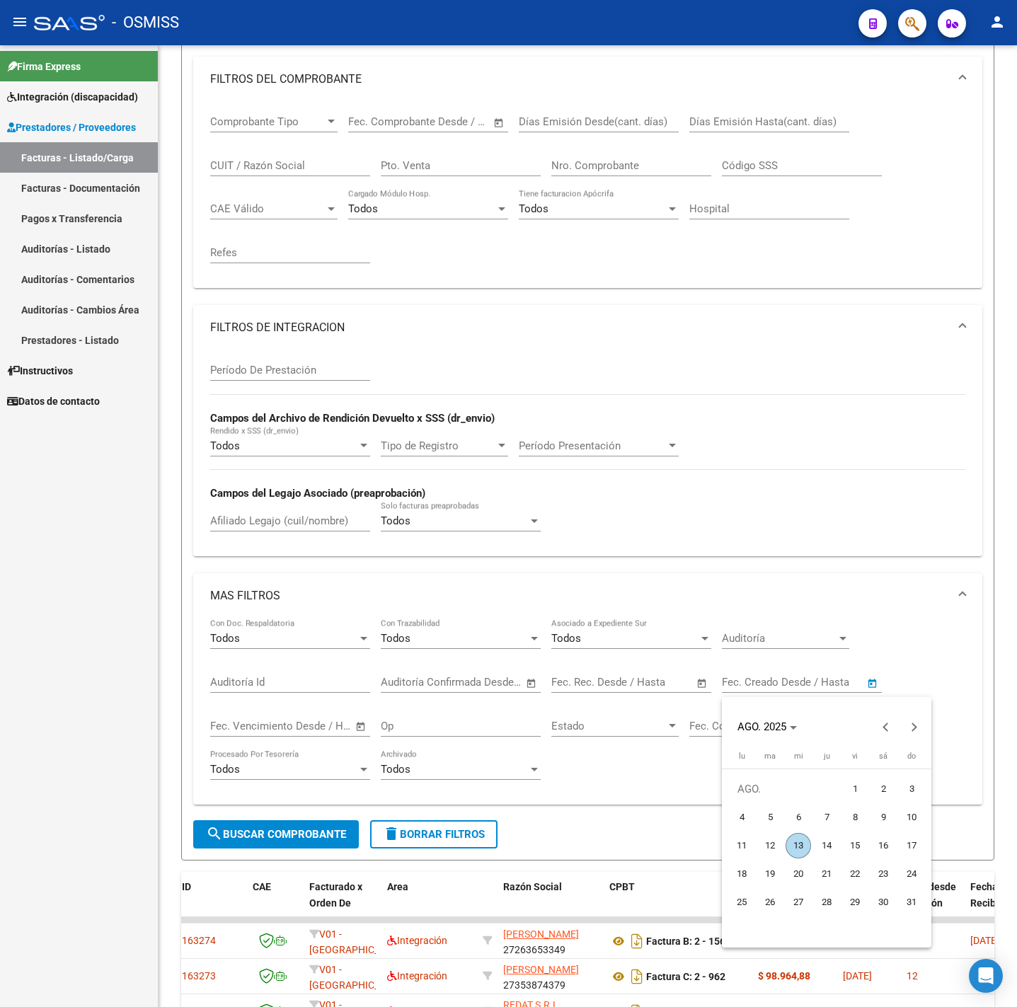
click at [800, 843] on span "13" at bounding box center [797, 845] width 25 height 25
drag, startPoint x: 315, startPoint y: 843, endPoint x: 323, endPoint y: 843, distance: 7.8
click at [317, 843] on div at bounding box center [508, 503] width 1017 height 1007
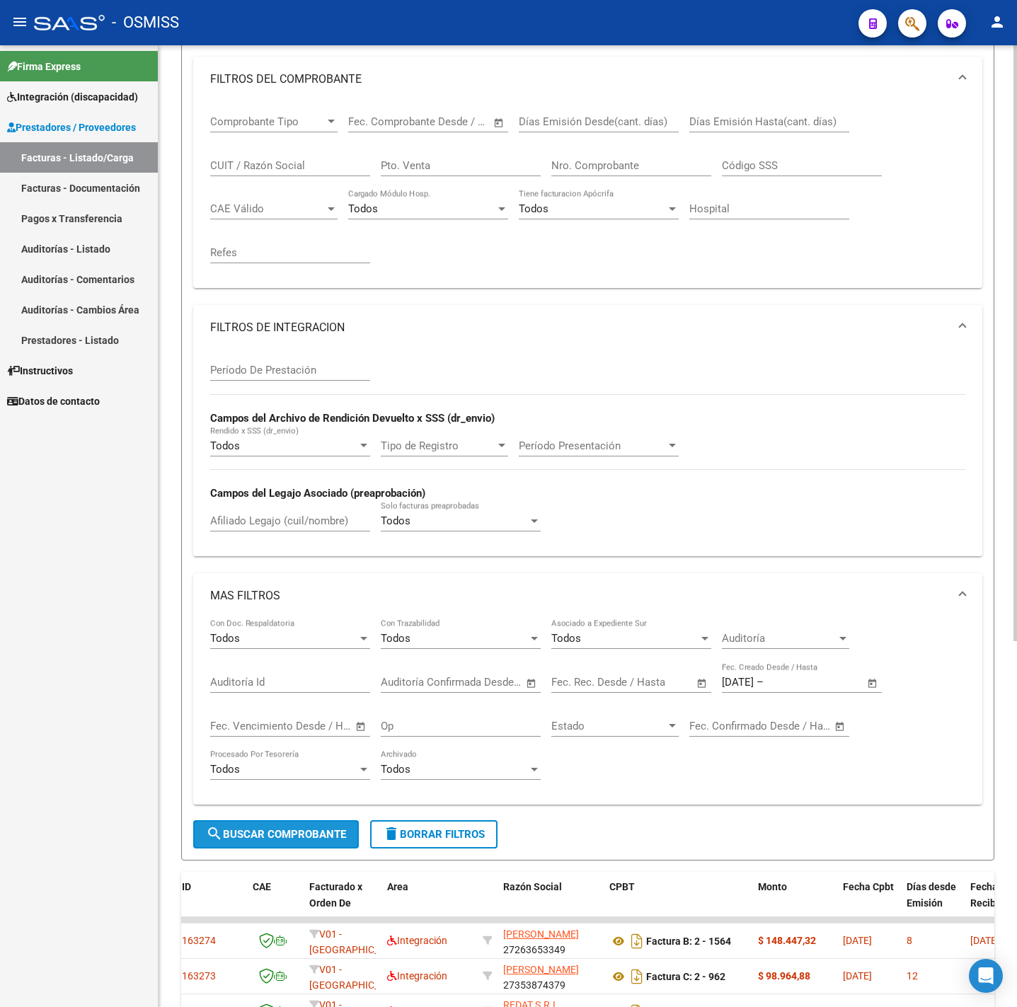
click at [323, 841] on span "search Buscar Comprobante" at bounding box center [276, 834] width 140 height 13
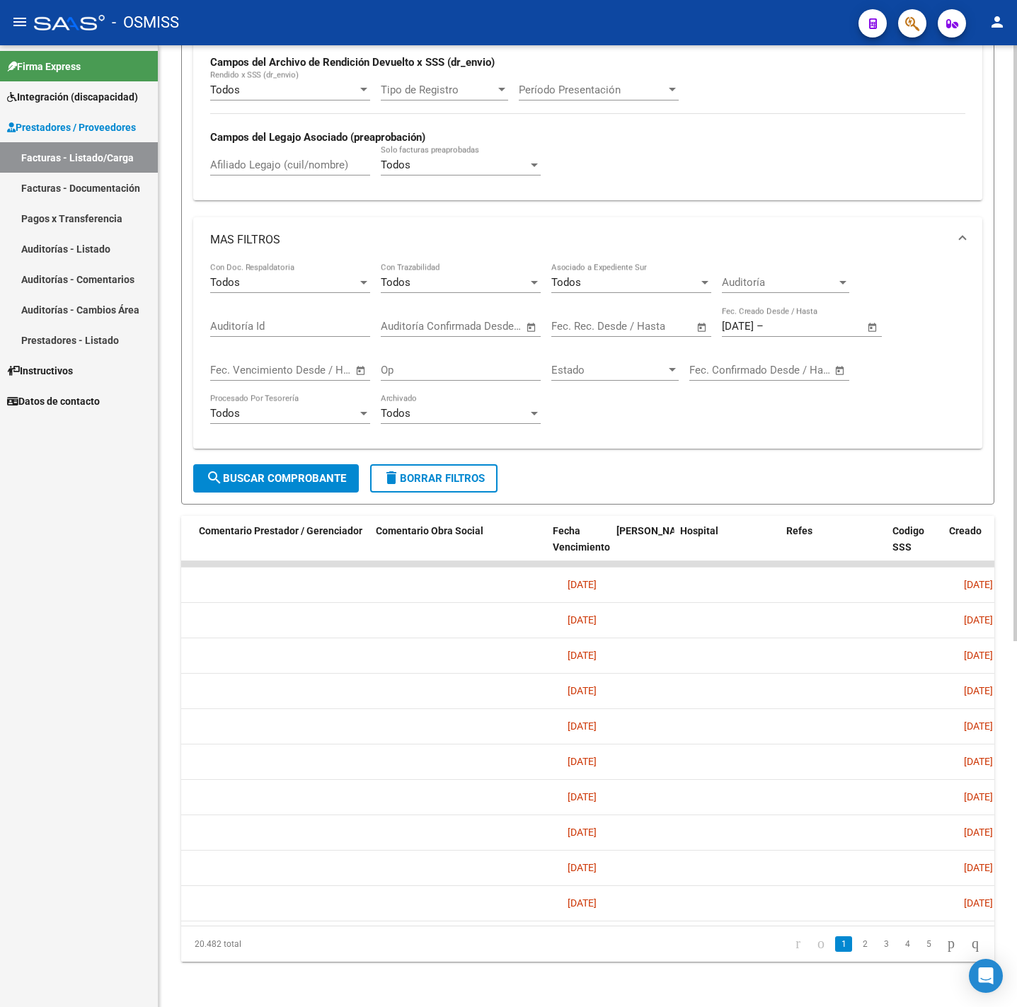
scroll to position [0, 2622]
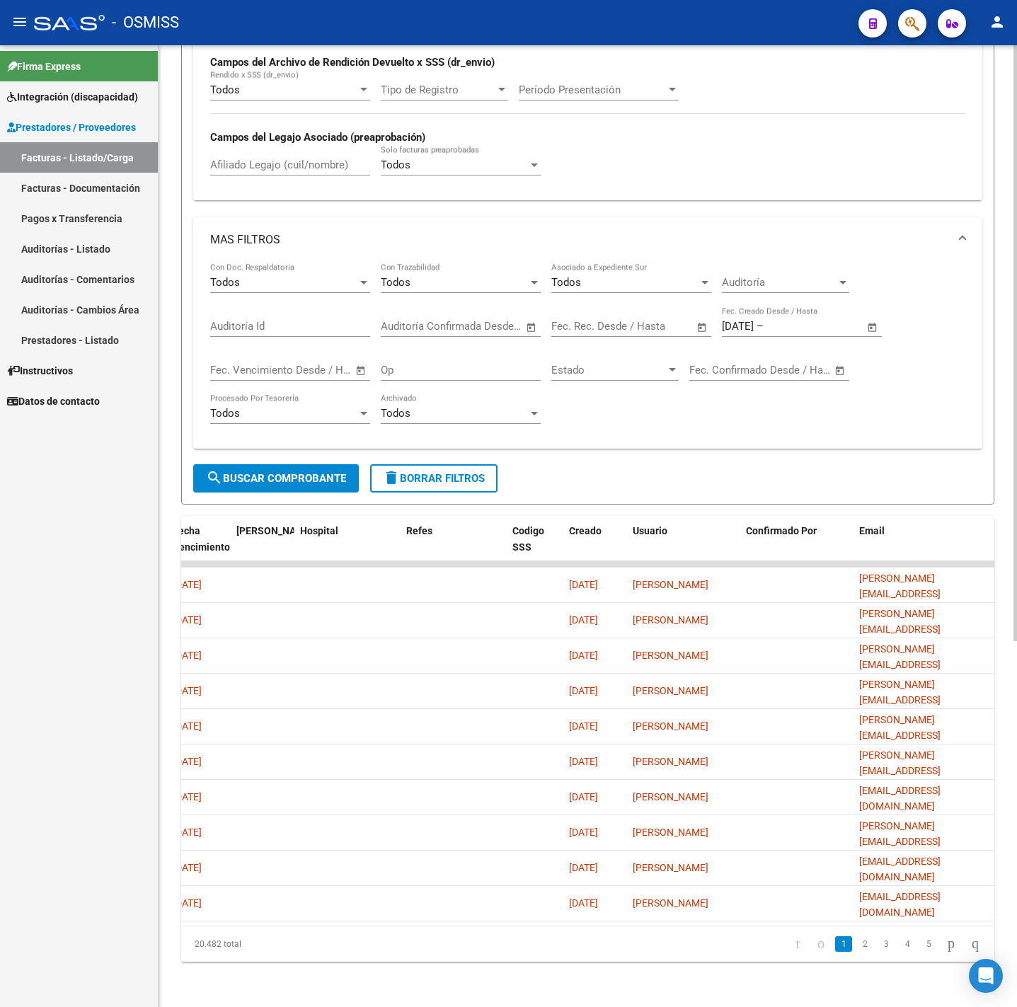
click at [869, 316] on span "Open calendar" at bounding box center [872, 327] width 34 height 34
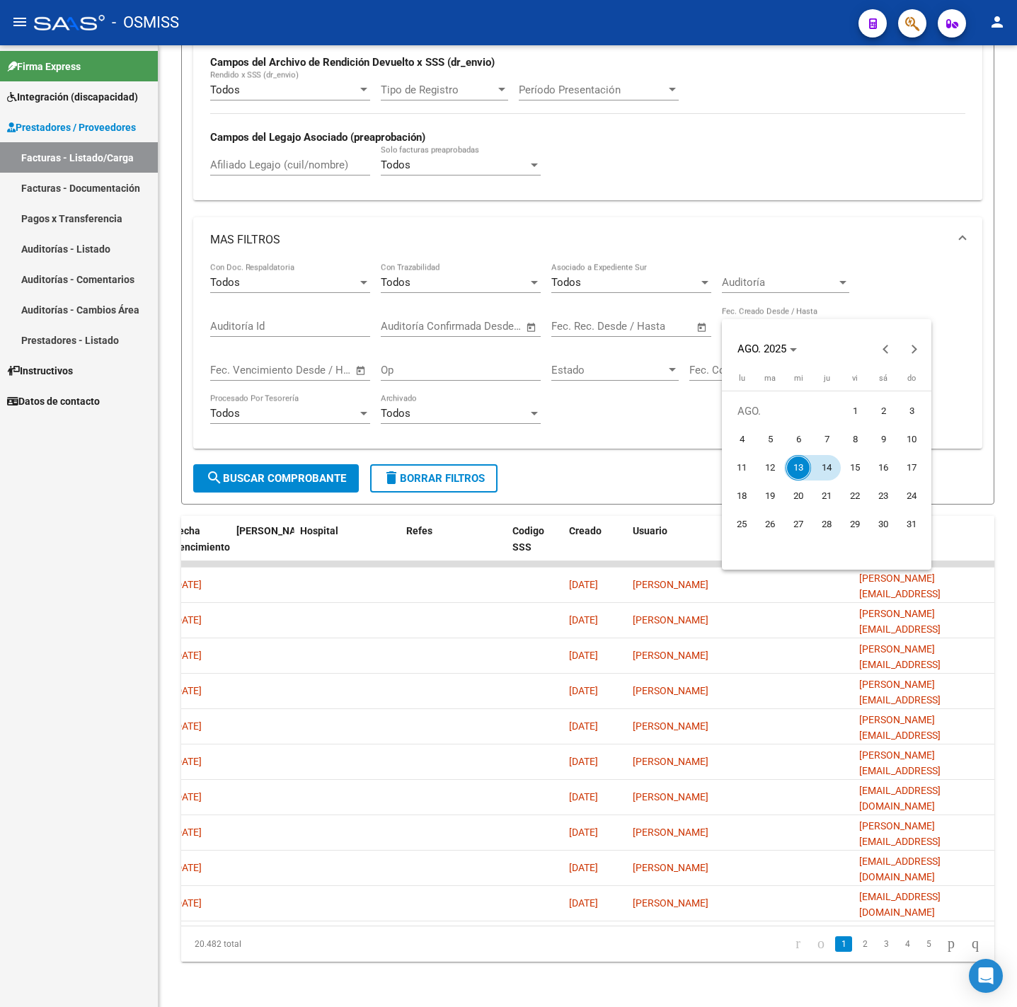
click at [820, 465] on span "14" at bounding box center [826, 467] width 25 height 25
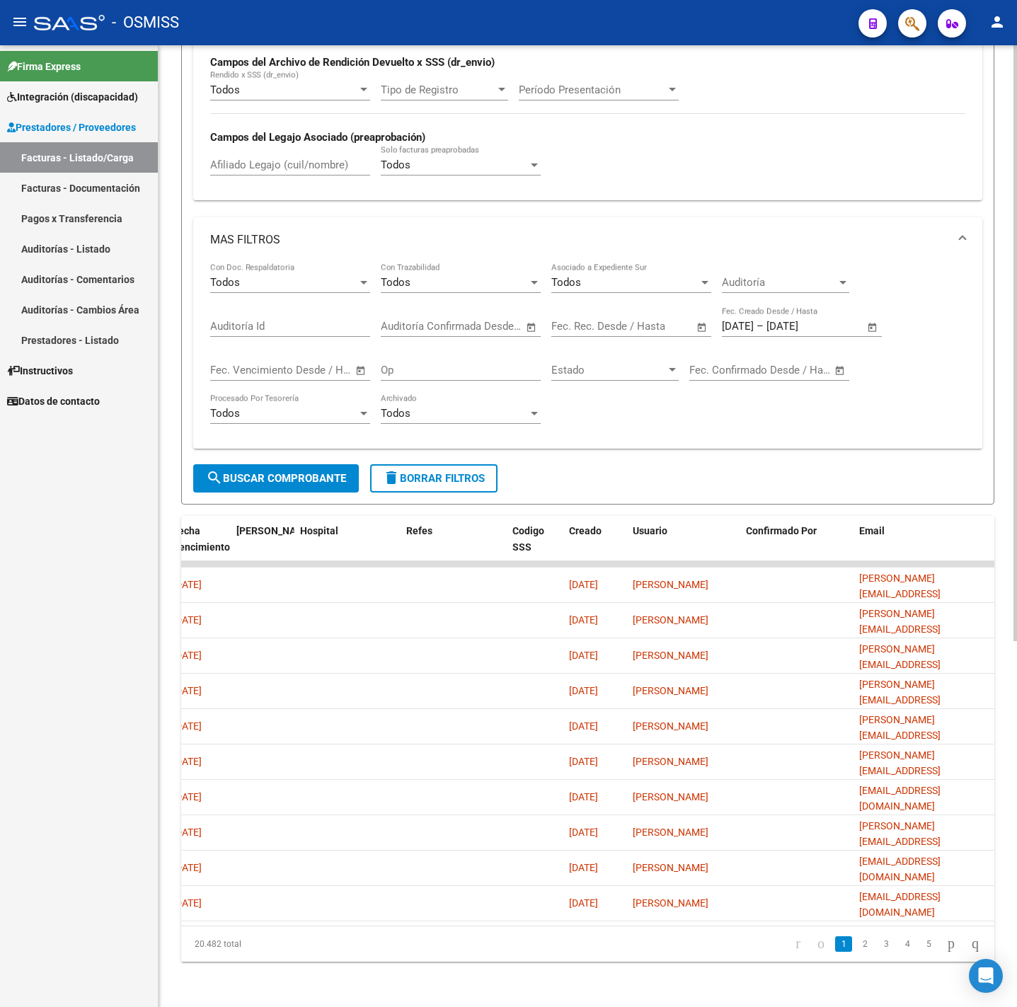
click at [282, 464] on button "search Buscar Comprobante" at bounding box center [276, 478] width 166 height 28
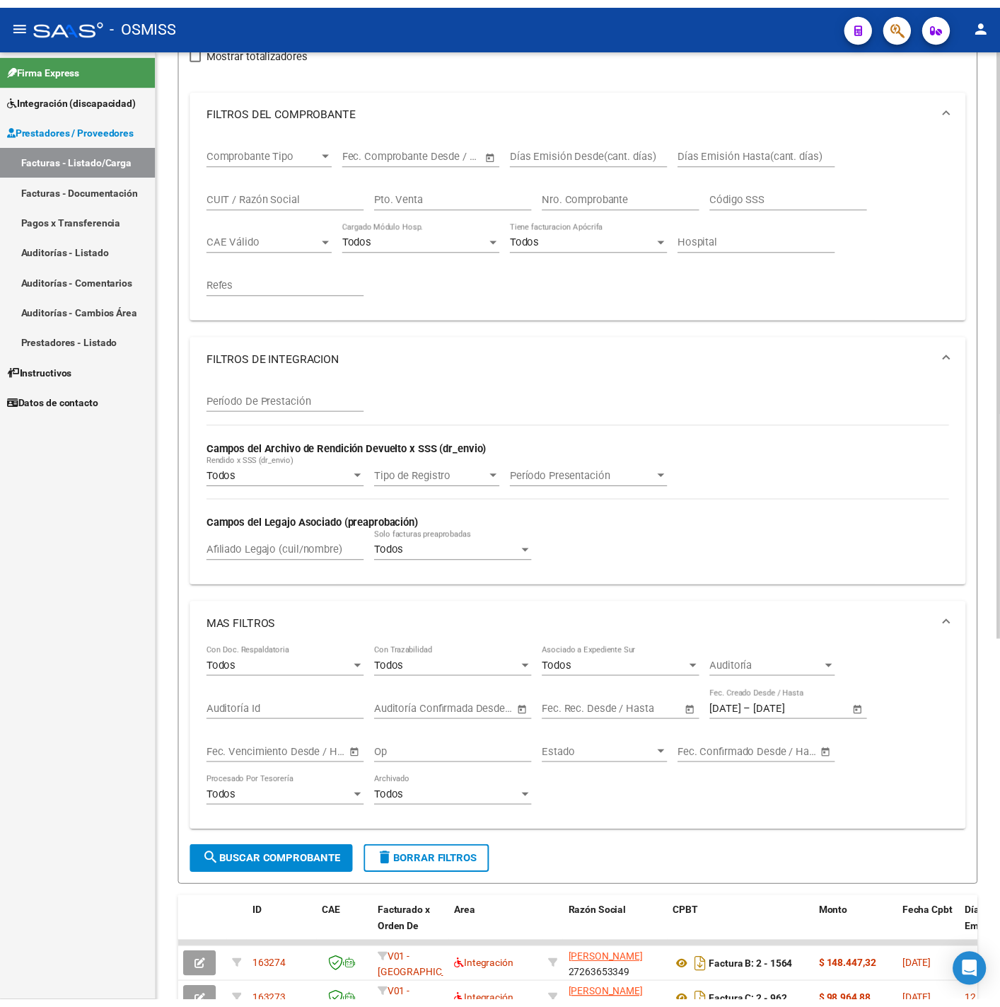
scroll to position [59, 0]
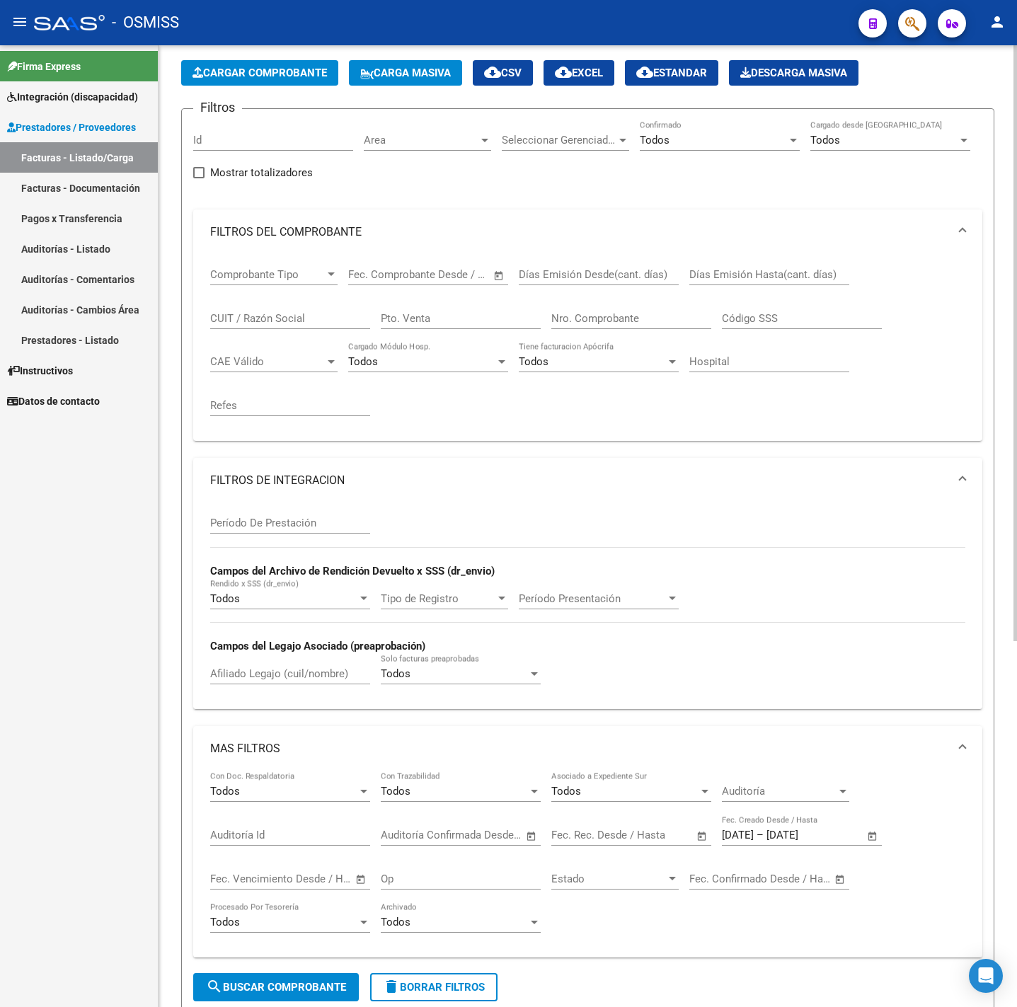
click at [270, 75] on span "Cargar Comprobante" at bounding box center [259, 73] width 134 height 13
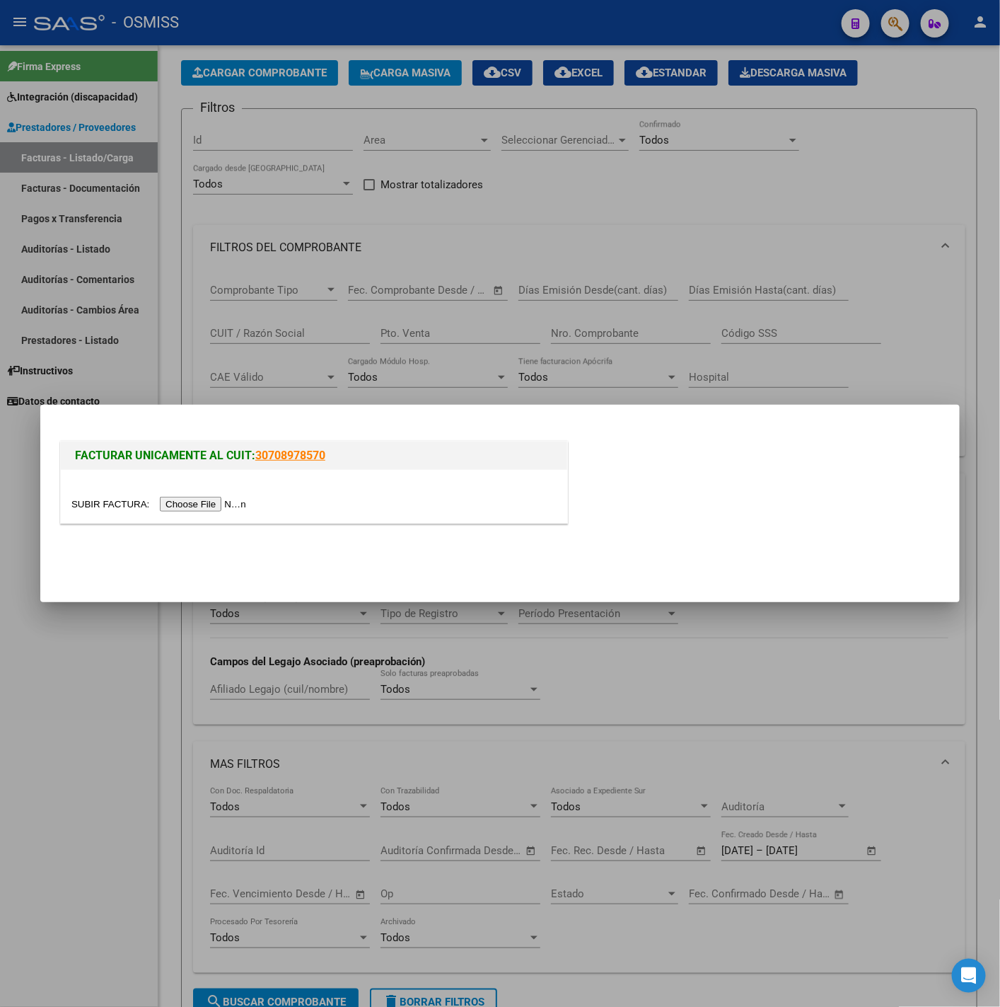
click at [229, 502] on input "file" at bounding box center [160, 504] width 179 height 15
click at [206, 506] on input "file" at bounding box center [160, 504] width 179 height 15
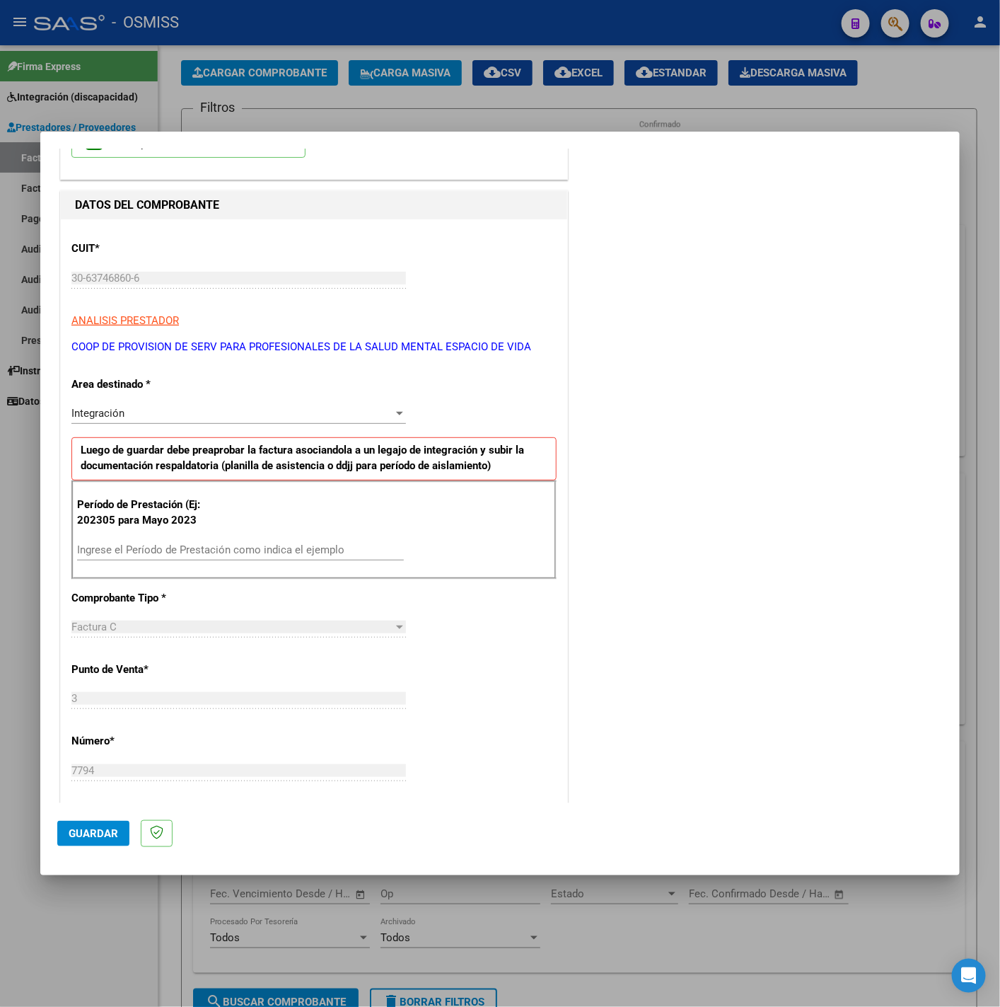
scroll to position [0, 0]
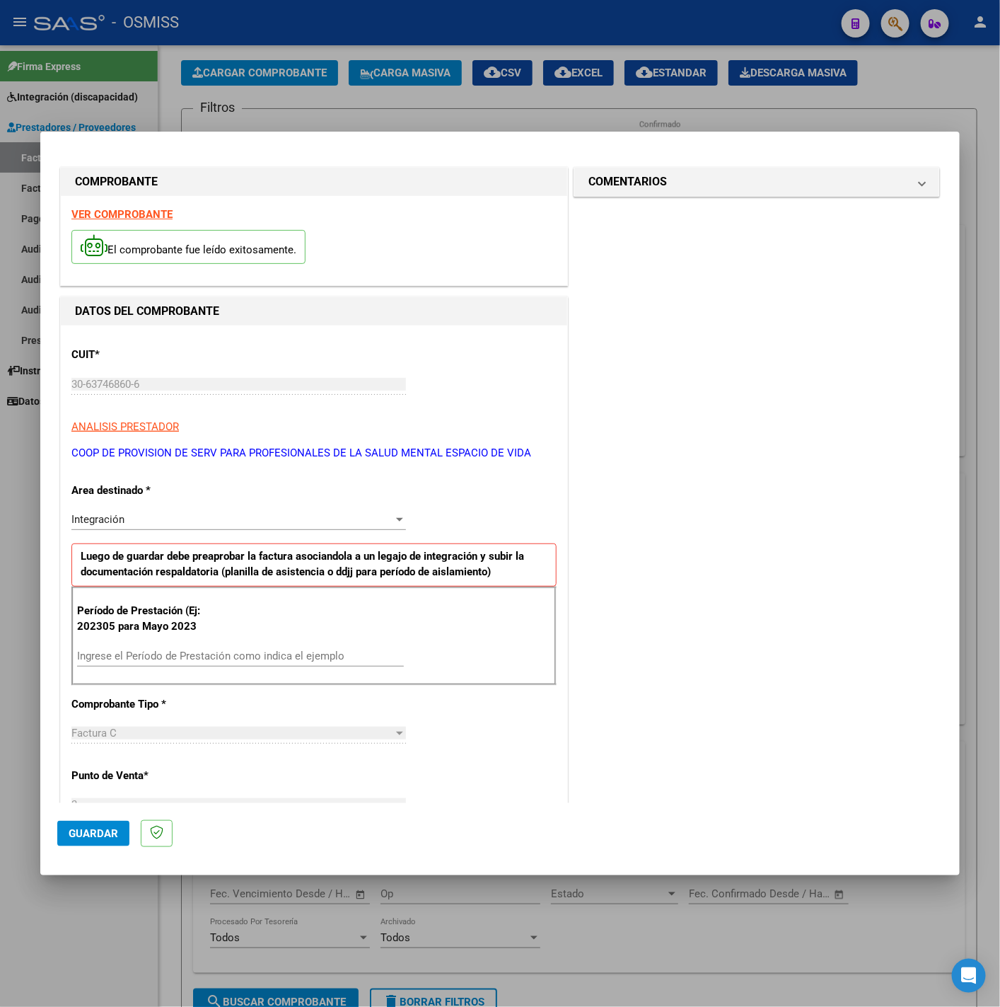
click at [127, 217] on strong "VER COMPROBANTE" at bounding box center [121, 214] width 101 height 13
click at [187, 659] on input "Ingrese el Período de Prestación como indica el ejemplo" at bounding box center [240, 656] width 327 height 13
click at [495, 703] on div "CUIT * 30-63746860-6 Ingresar CUIT ANALISIS PRESTADOR COOP DE PROVISION DE SERV…" at bounding box center [314, 857] width 507 height 1065
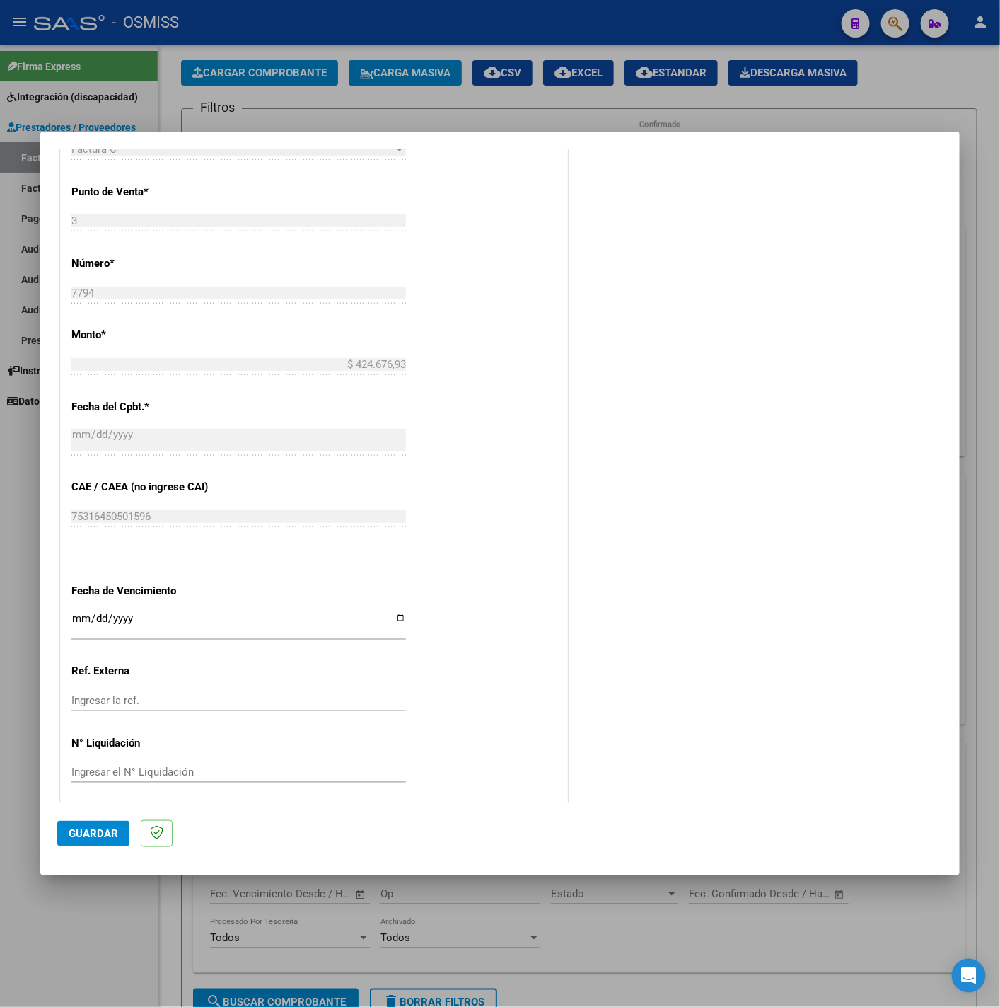
scroll to position [594, 0]
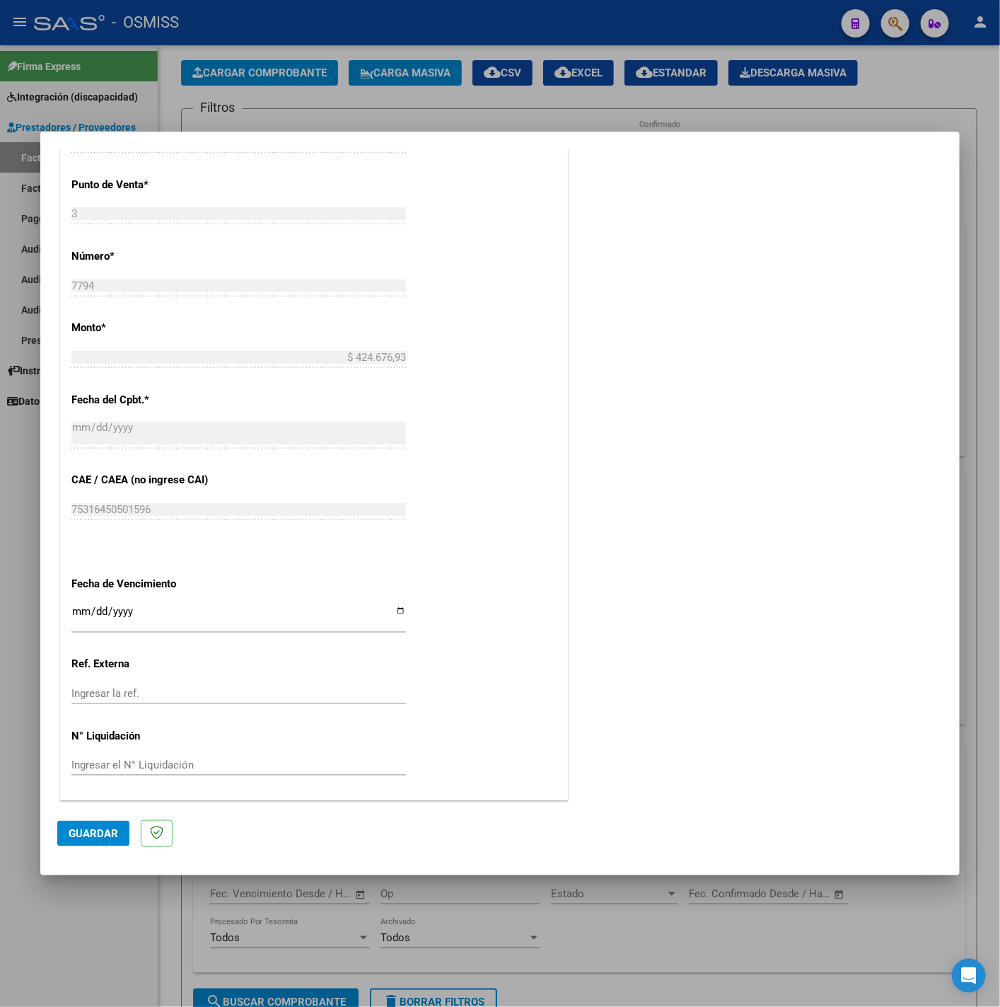
click at [73, 610] on input "Ingresar la fecha" at bounding box center [238, 617] width 335 height 23
drag, startPoint x: 96, startPoint y: 833, endPoint x: 100, endPoint y: 824, distance: 9.8
click at [93, 834] on span "Guardar" at bounding box center [94, 833] width 50 height 13
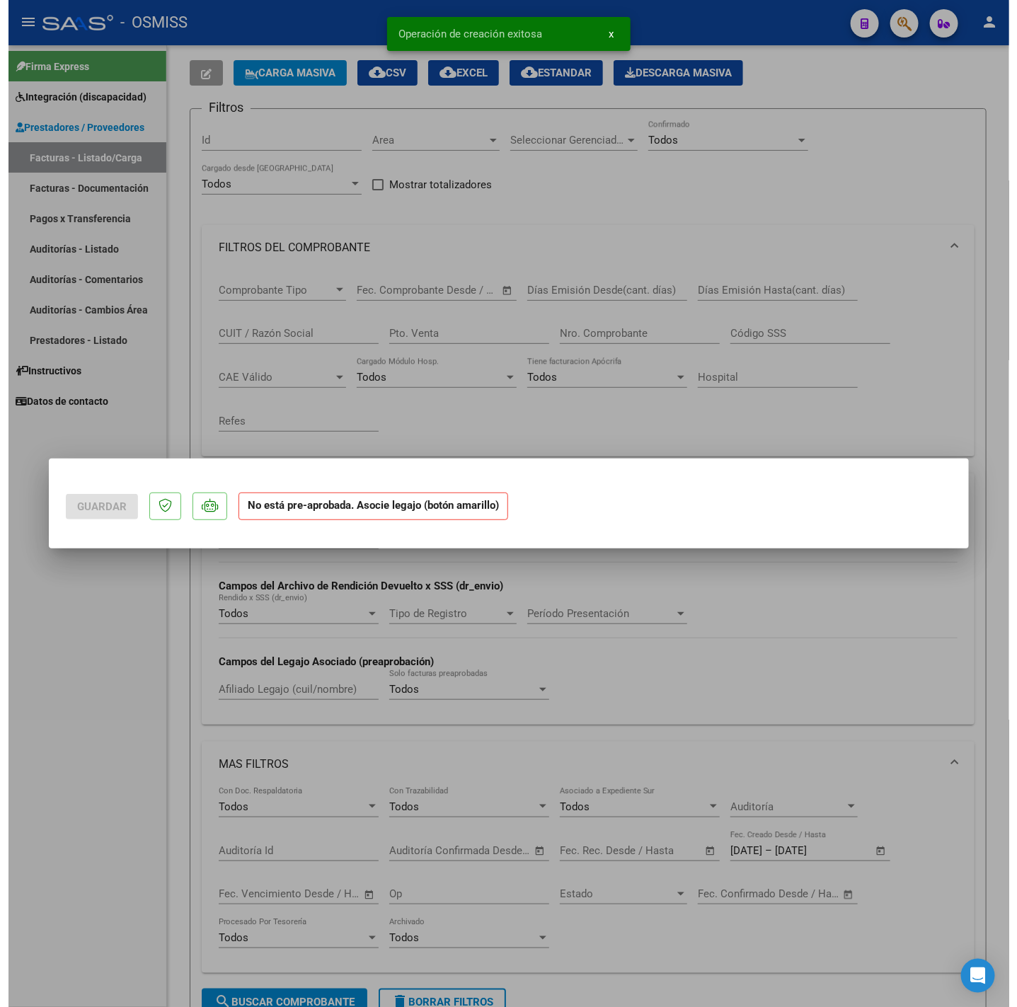
scroll to position [0, 0]
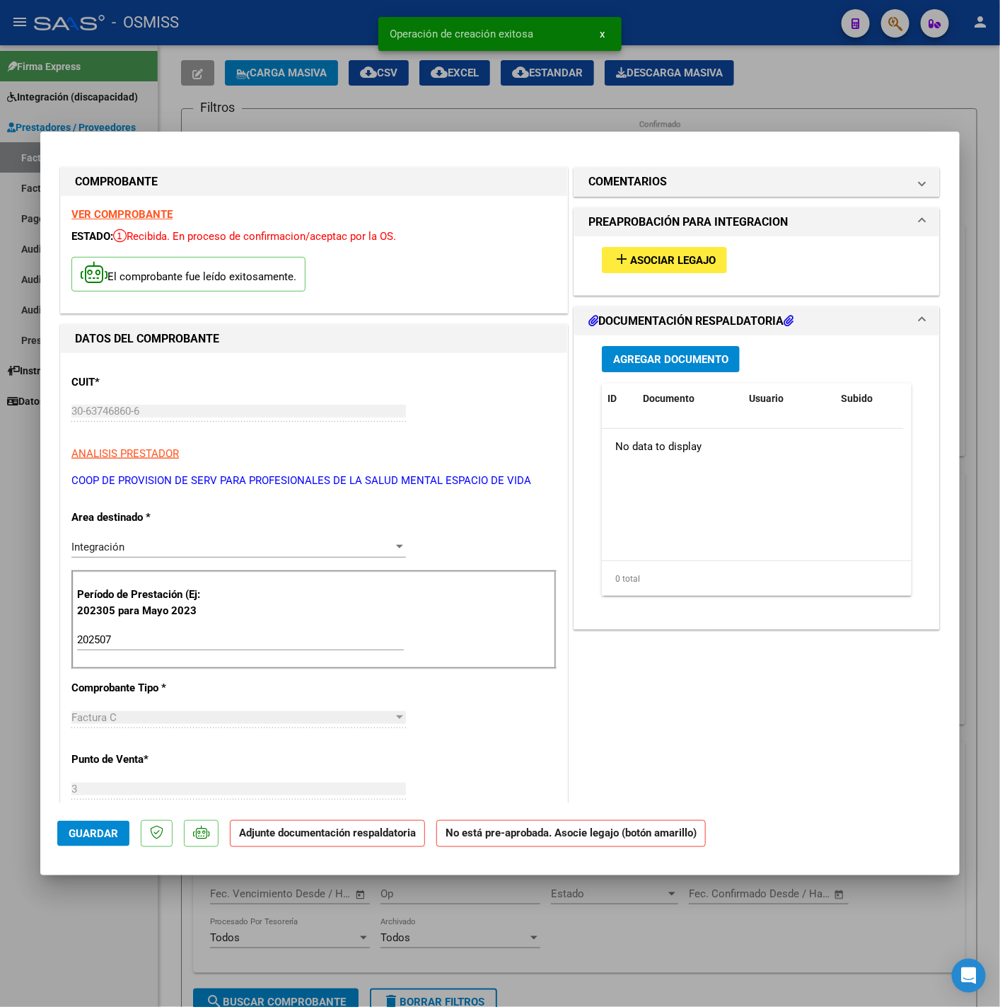
click at [633, 266] on span "Asociar Legajo" at bounding box center [673, 260] width 86 height 13
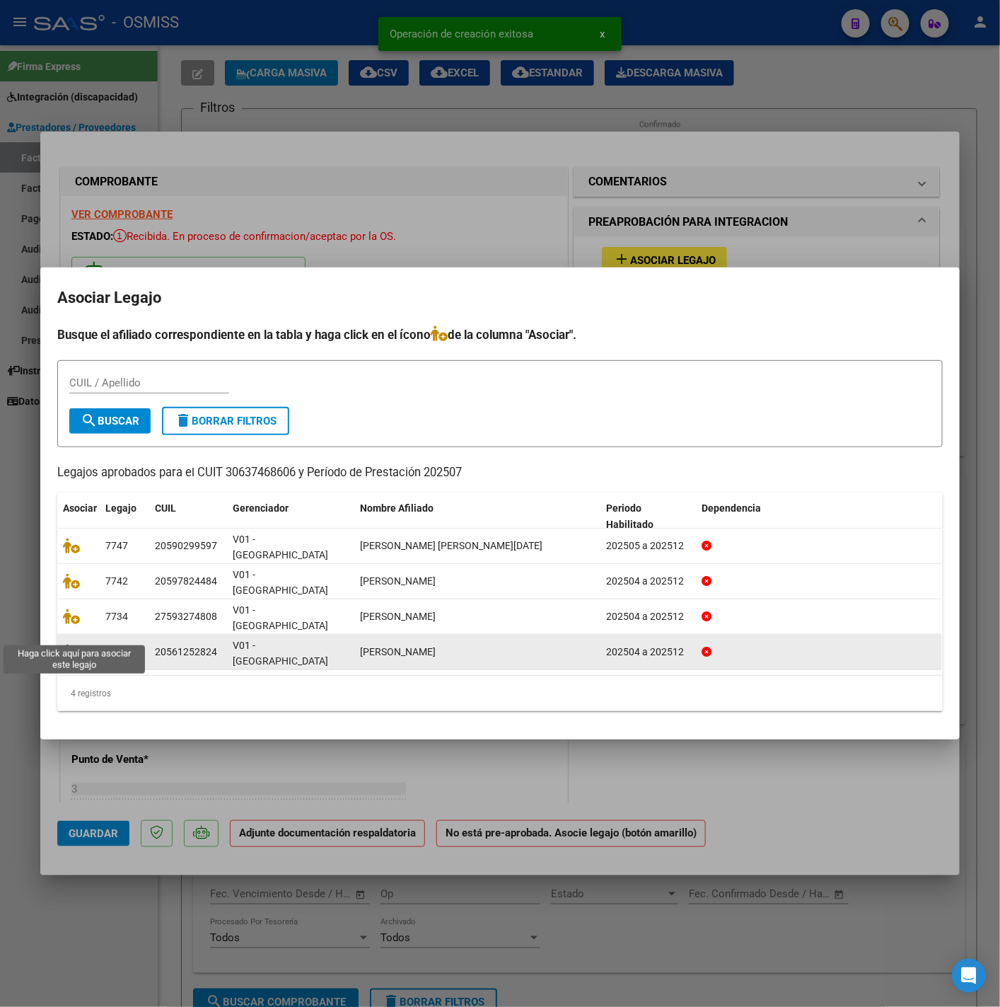
click at [71, 644] on icon at bounding box center [71, 652] width 17 height 16
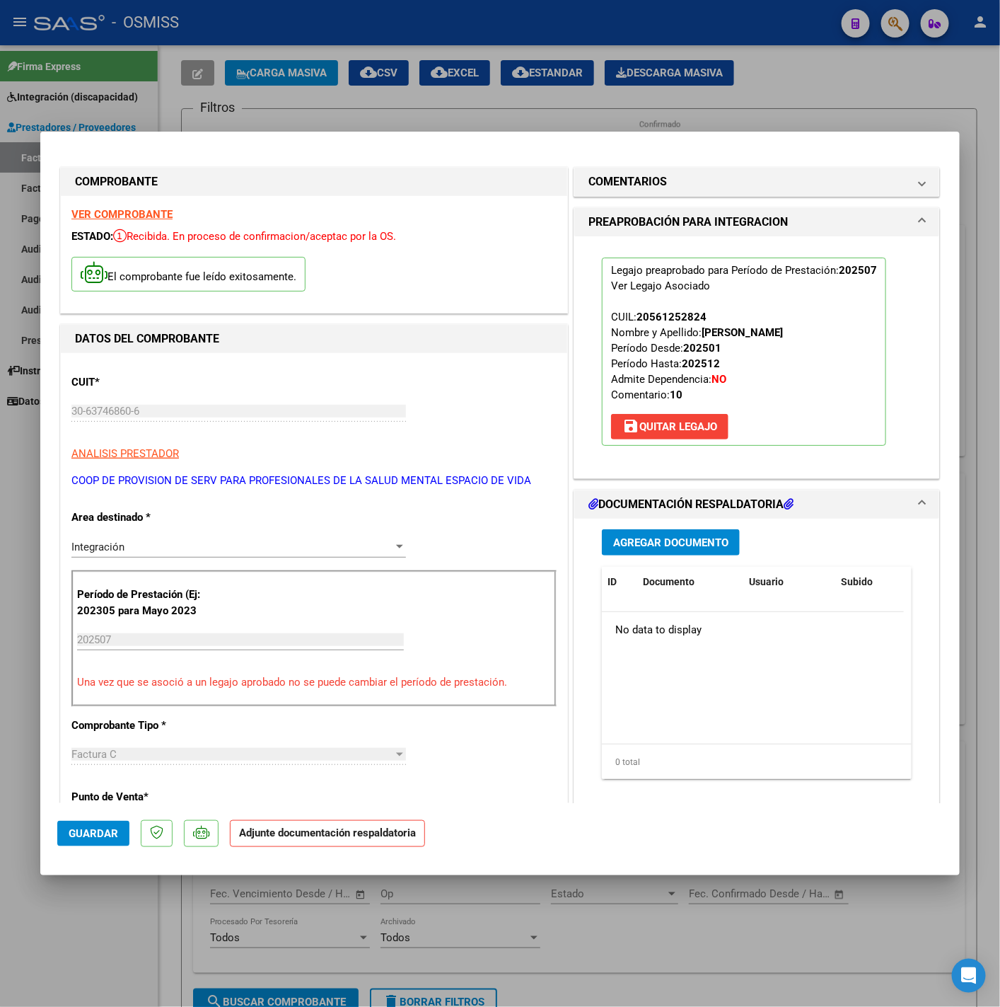
click at [652, 549] on span "Agregar Documento" at bounding box center [670, 542] width 115 height 13
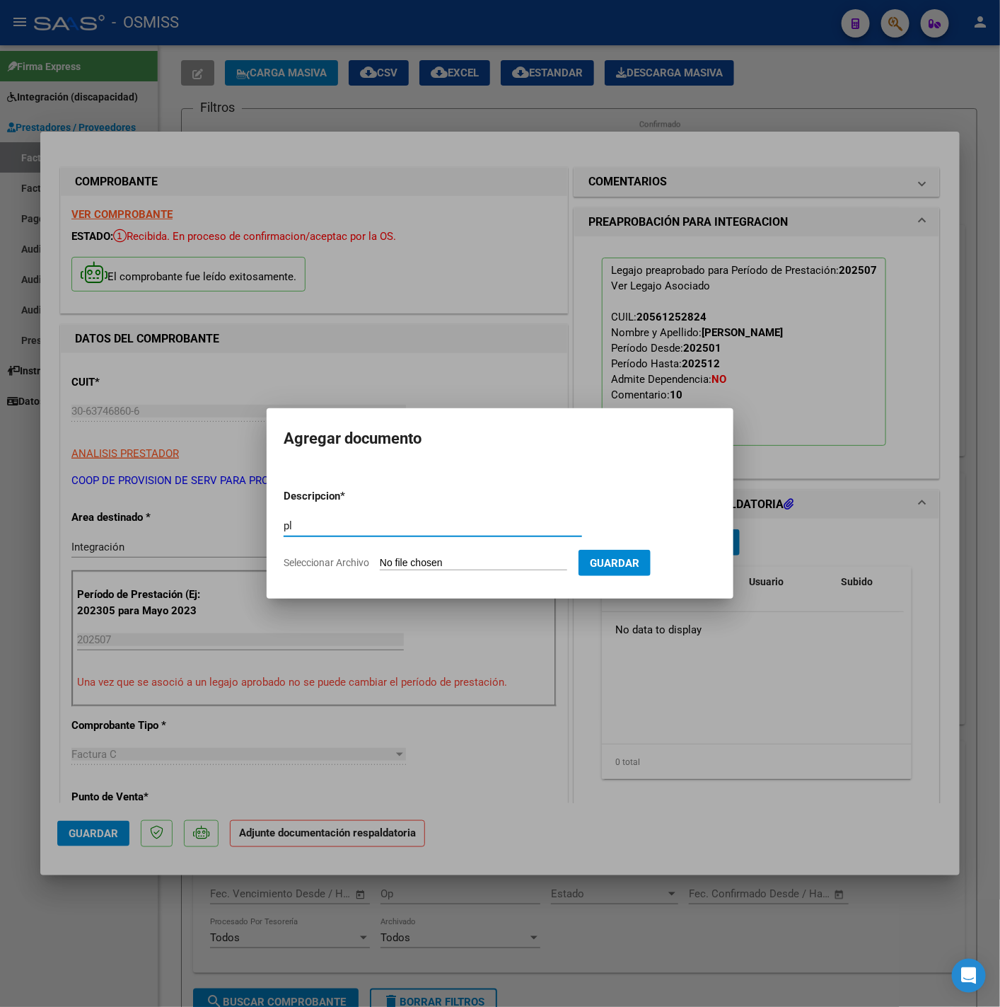
click at [546, 562] on input "Seleccionar Archivo" at bounding box center [473, 563] width 187 height 13
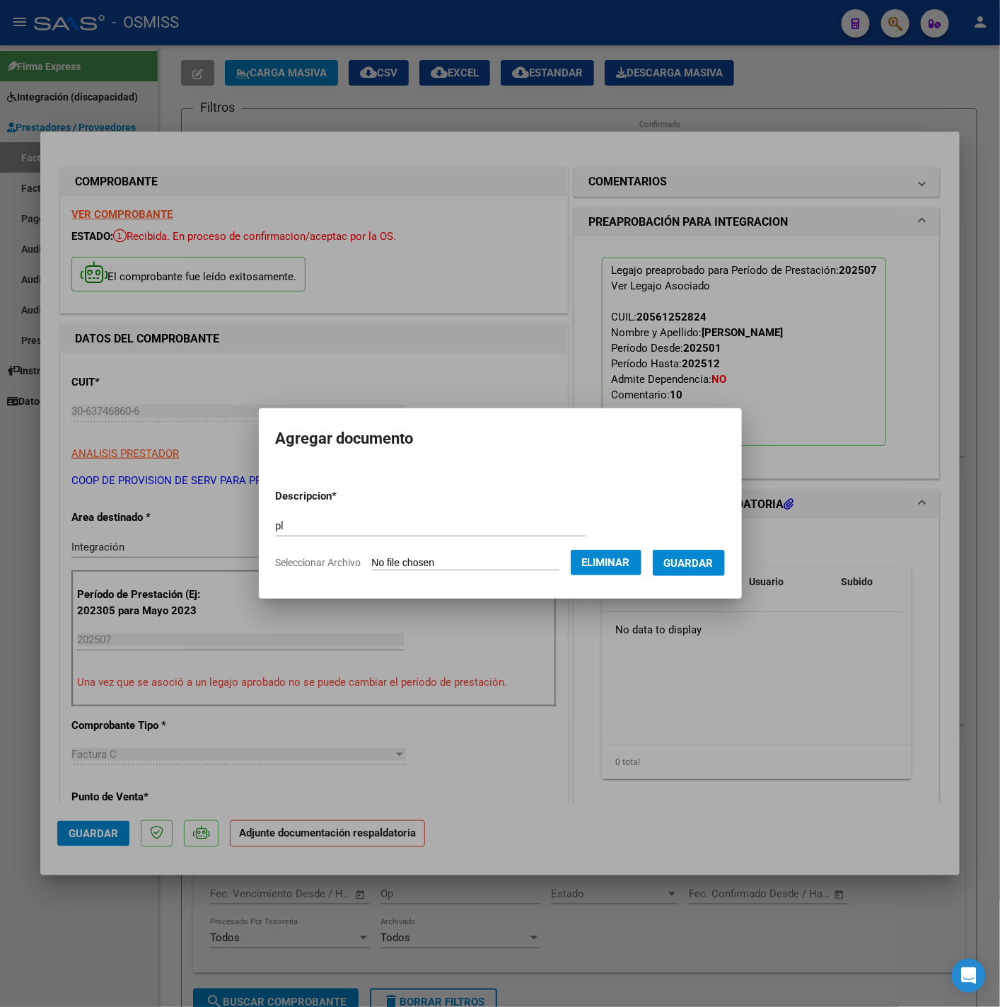
click at [700, 569] on button "Guardar" at bounding box center [689, 563] width 72 height 26
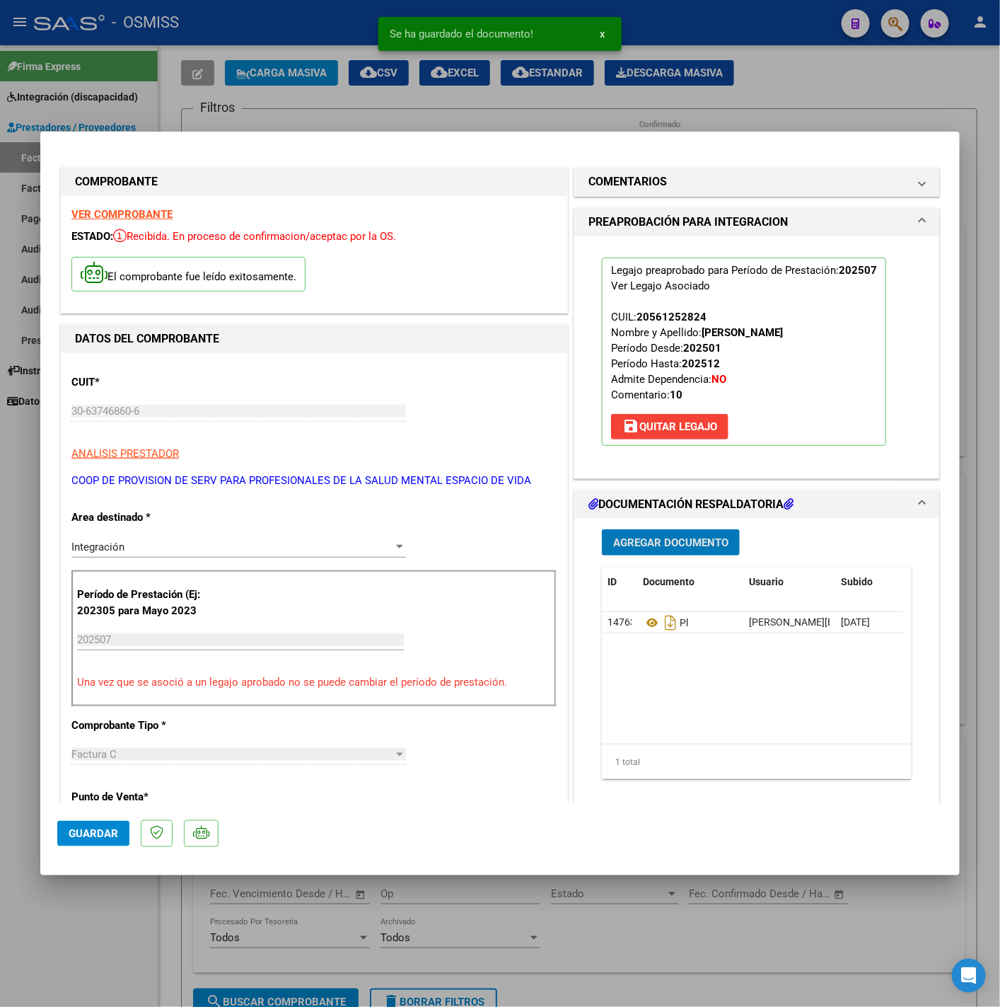
click at [113, 832] on span "Guardar" at bounding box center [94, 833] width 50 height 13
click at [85, 904] on div at bounding box center [500, 503] width 1000 height 1007
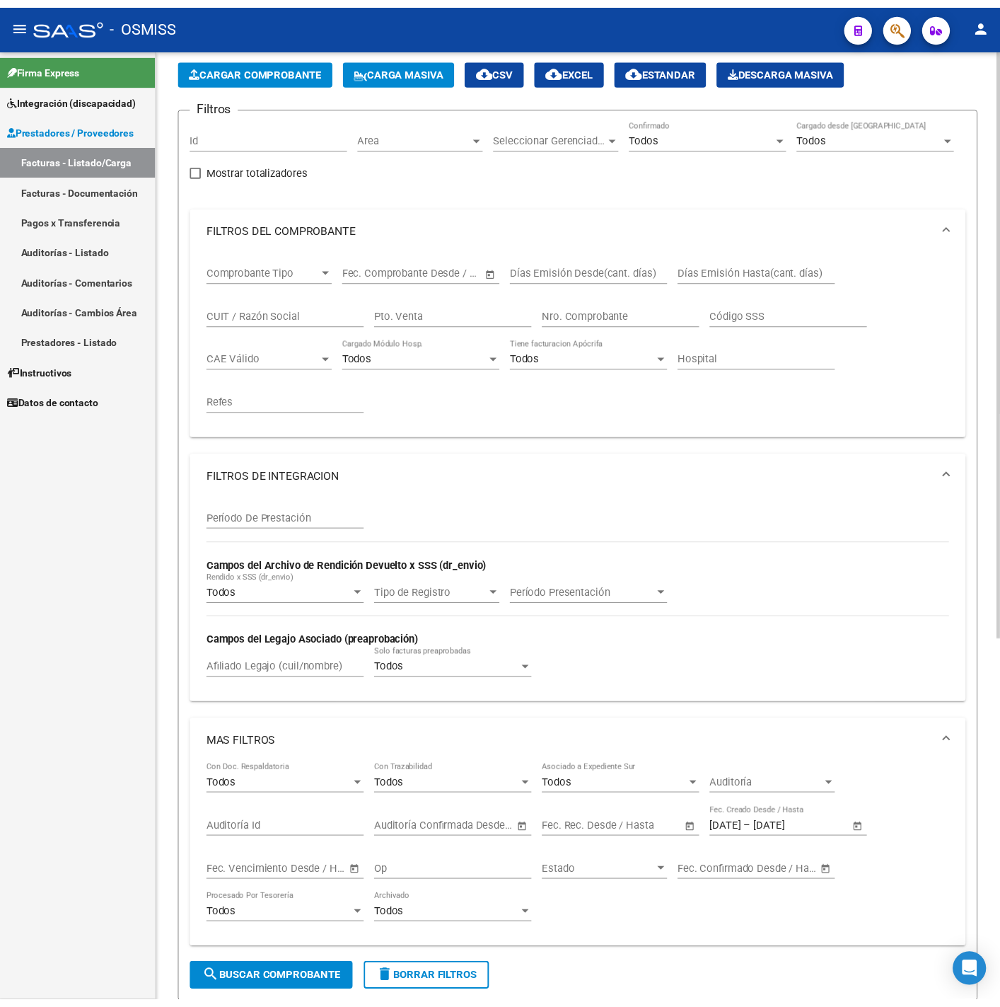
scroll to position [59, 0]
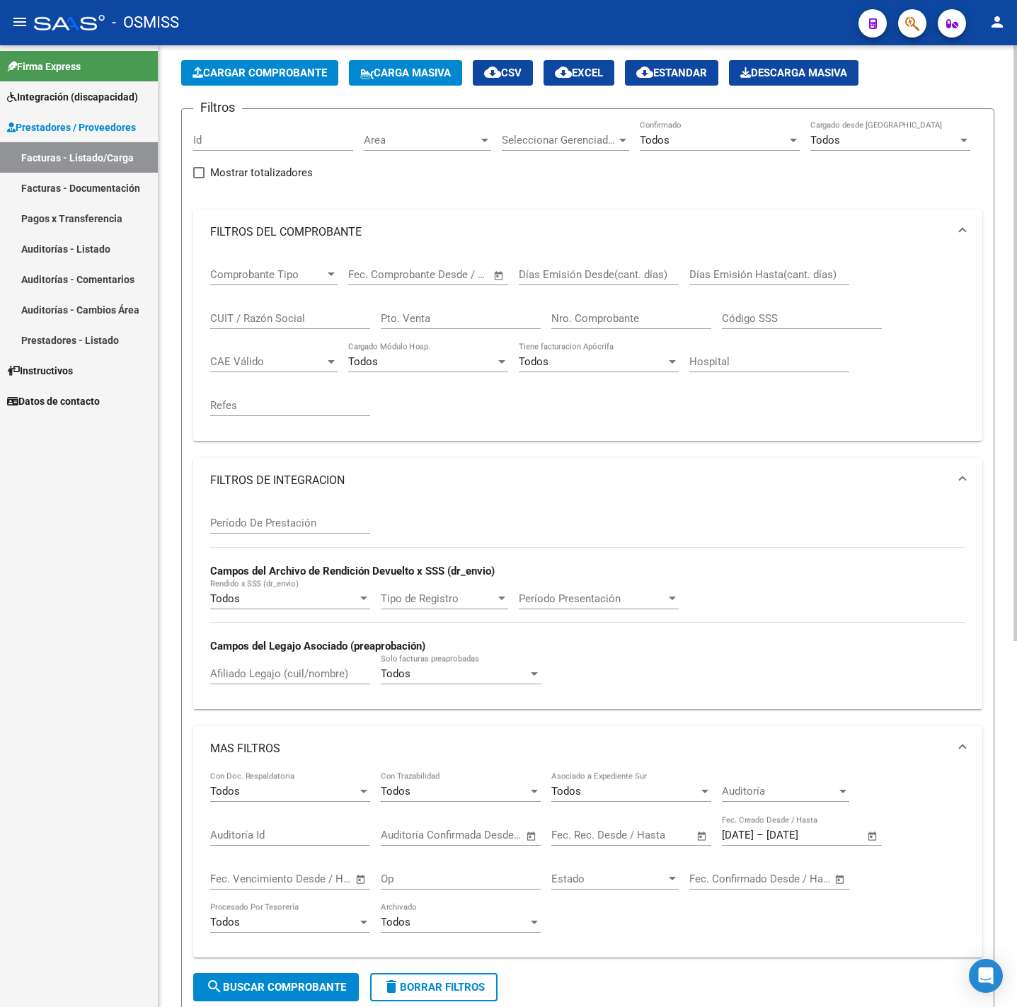
click at [276, 79] on button "Cargar Comprobante" at bounding box center [259, 72] width 157 height 25
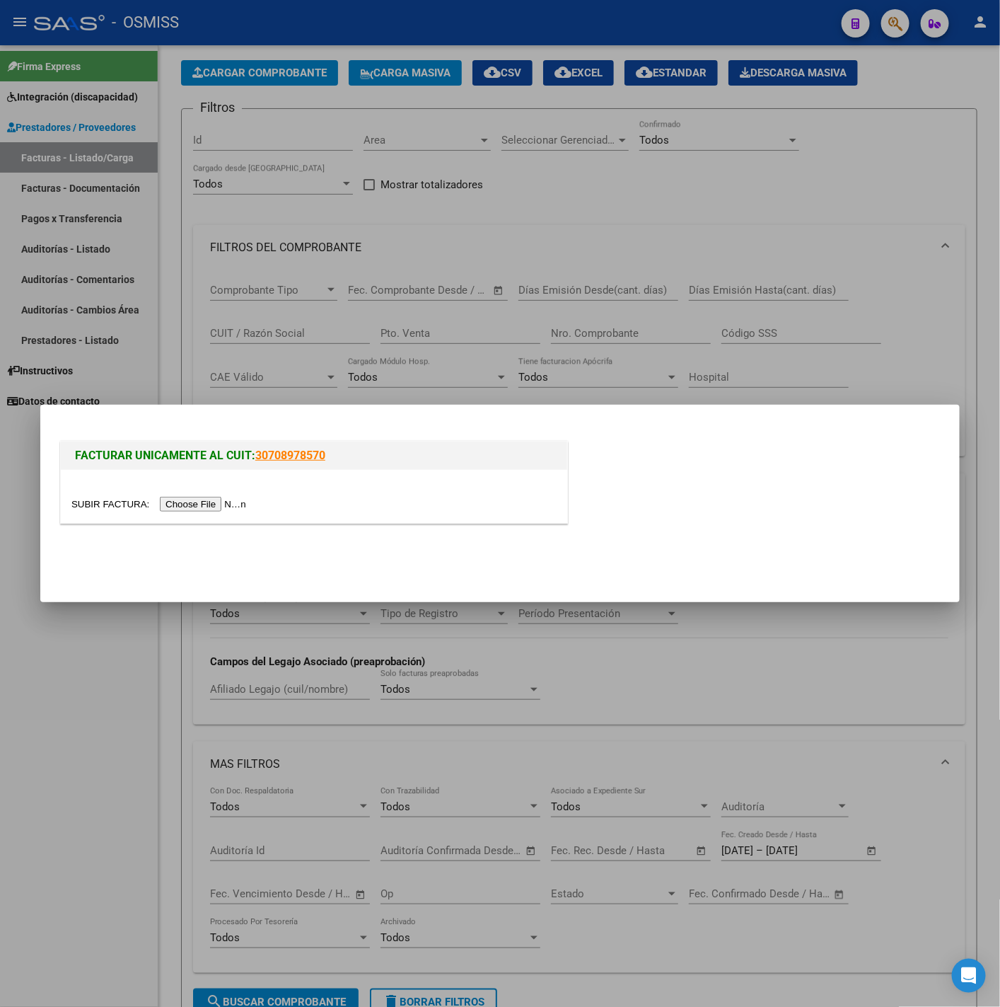
click at [207, 499] on input "file" at bounding box center [160, 504] width 179 height 15
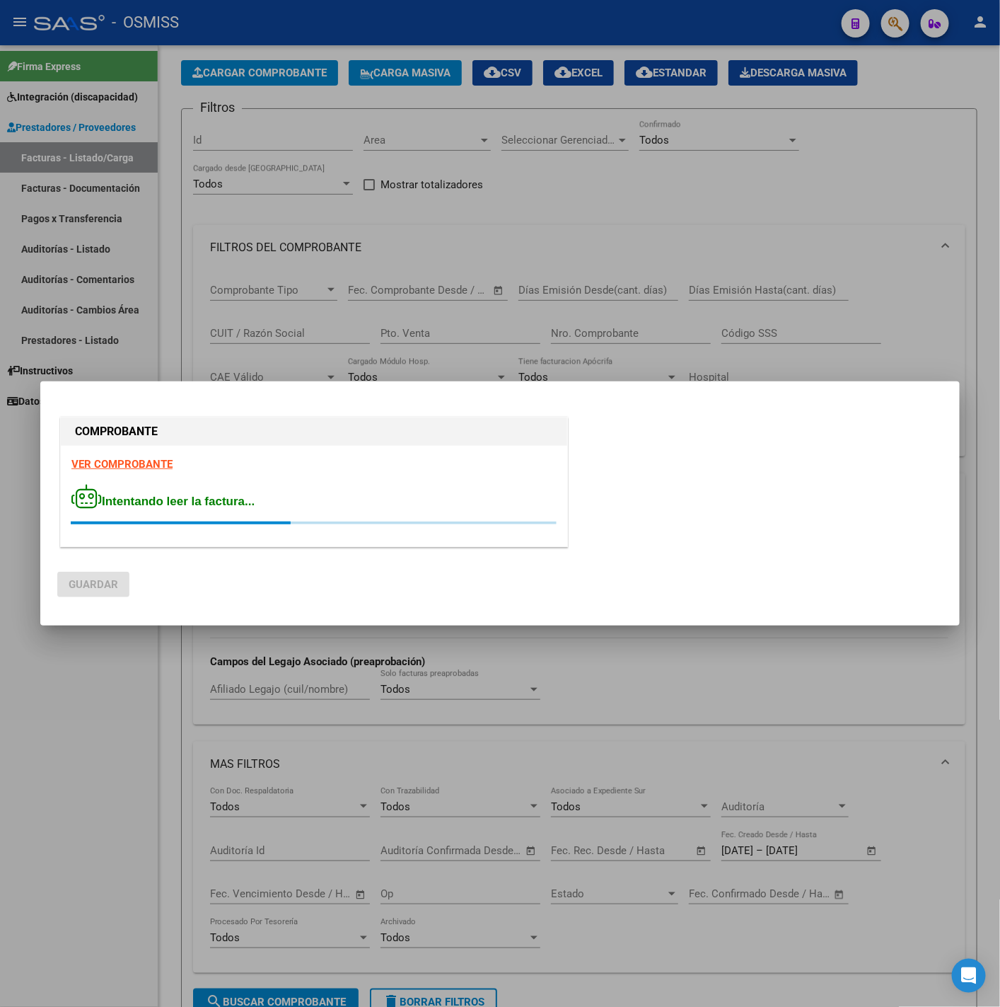
click at [122, 461] on strong "VER COMPROBANTE" at bounding box center [121, 464] width 101 height 13
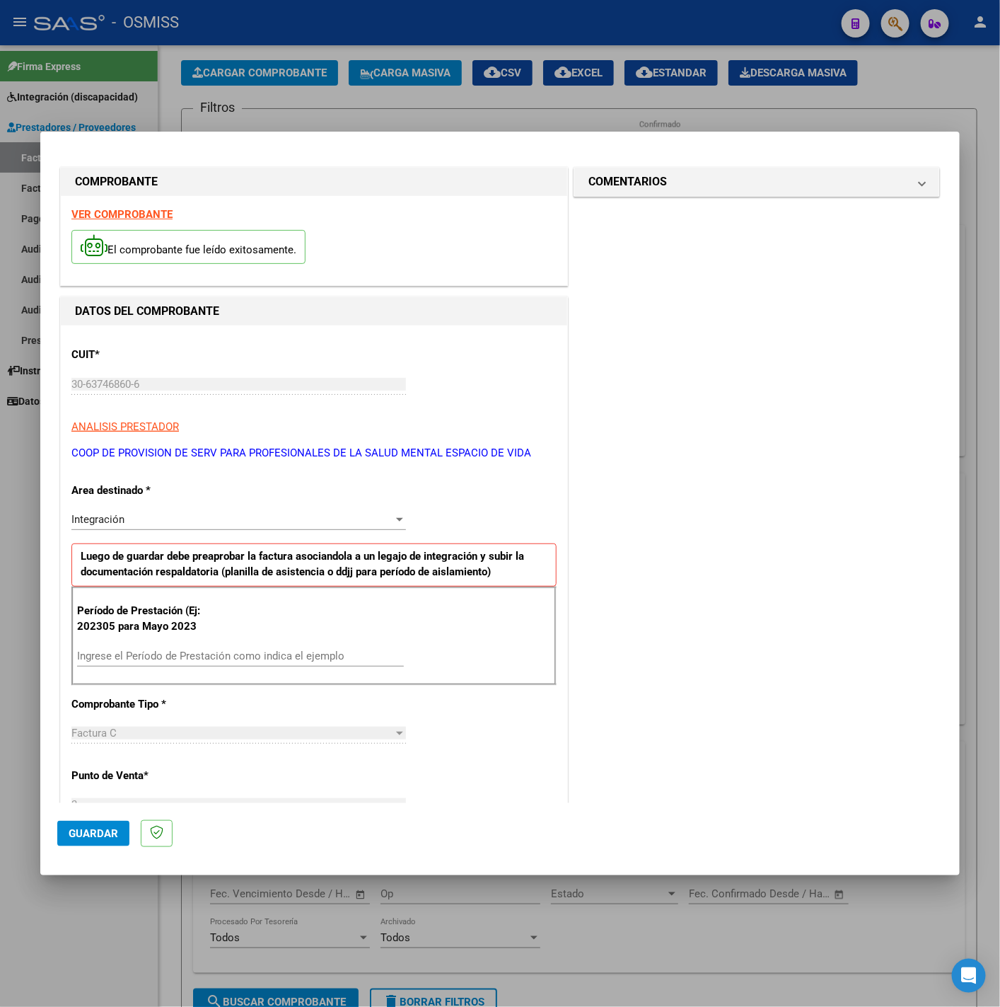
scroll to position [106, 0]
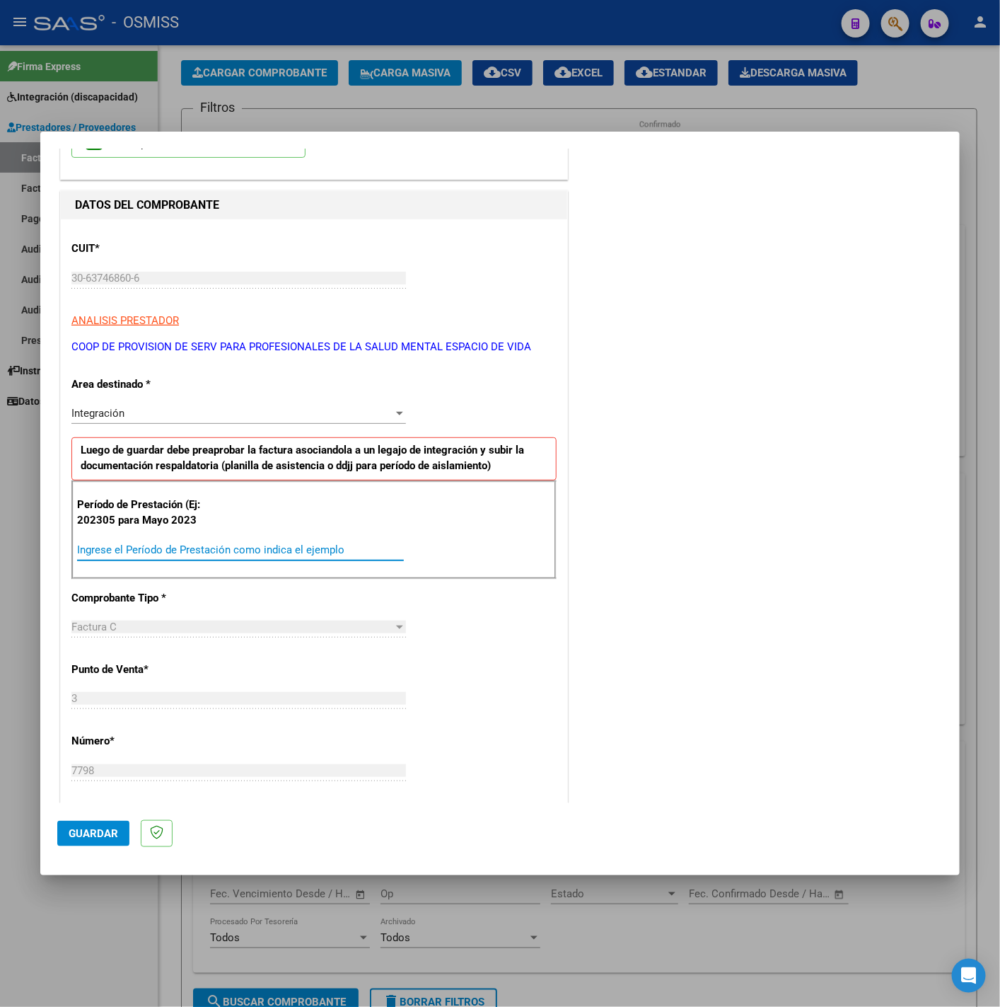
click at [149, 554] on input "Ingrese el Período de Prestación como indica el ejemplo" at bounding box center [240, 549] width 327 height 13
click at [446, 658] on div "CUIT * 30-63746860-6 Ingresar CUIT ANALISIS PRESTADOR COOP DE PROVISION DE SERV…" at bounding box center [314, 751] width 507 height 1065
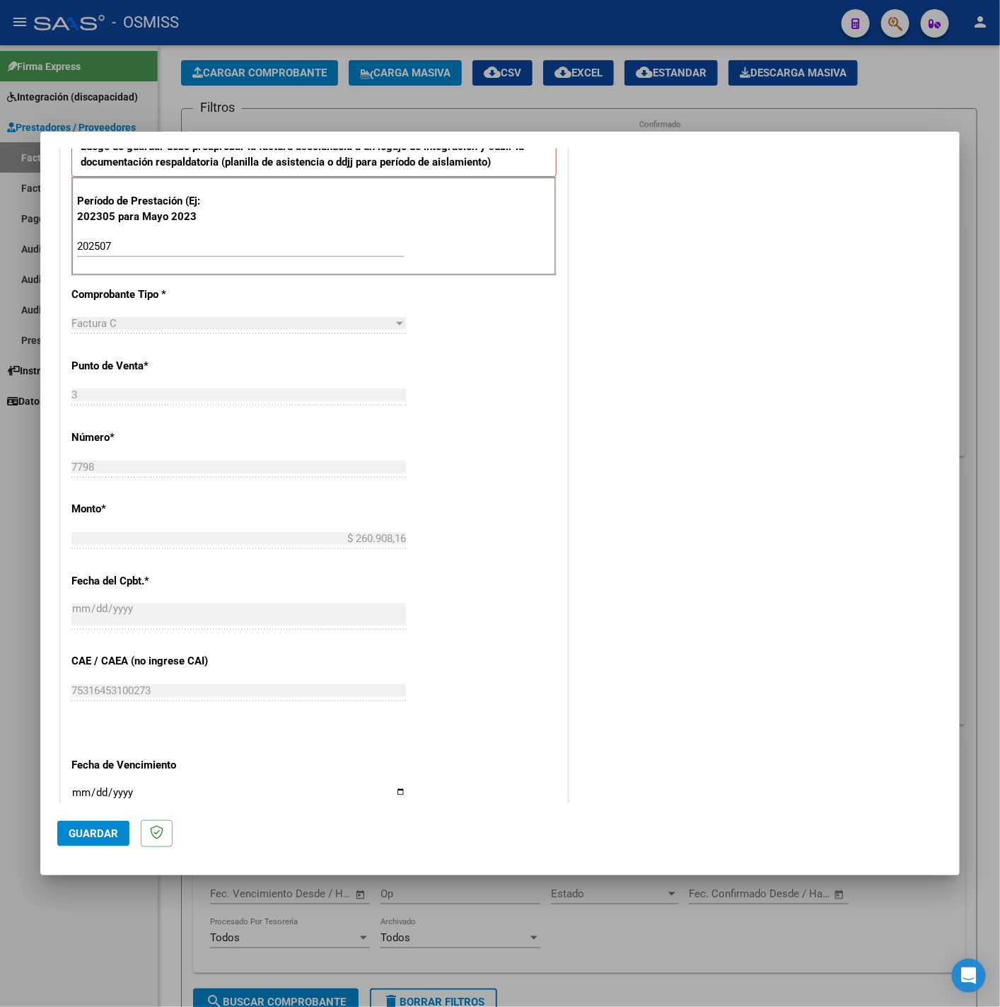
scroll to position [594, 0]
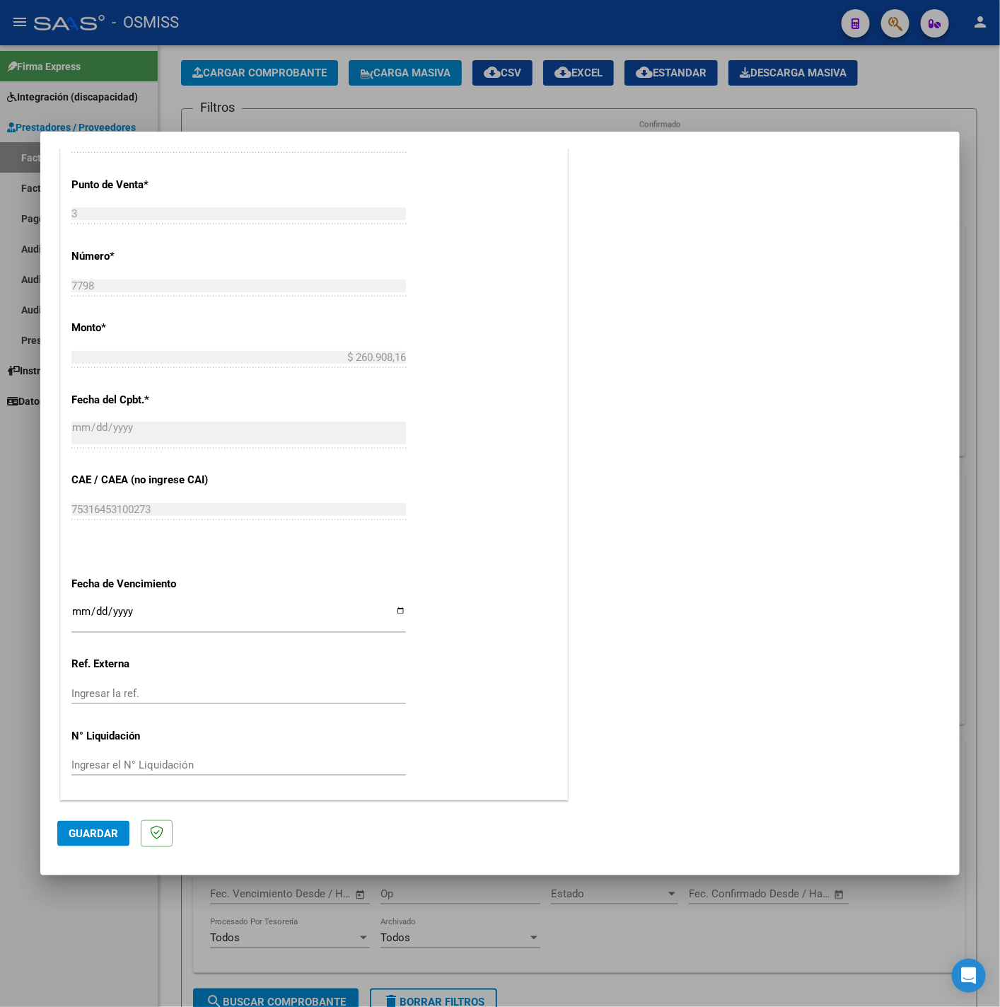
click at [79, 609] on input "Ingresar la fecha" at bounding box center [238, 617] width 335 height 23
click at [73, 831] on span "Guardar" at bounding box center [94, 833] width 50 height 13
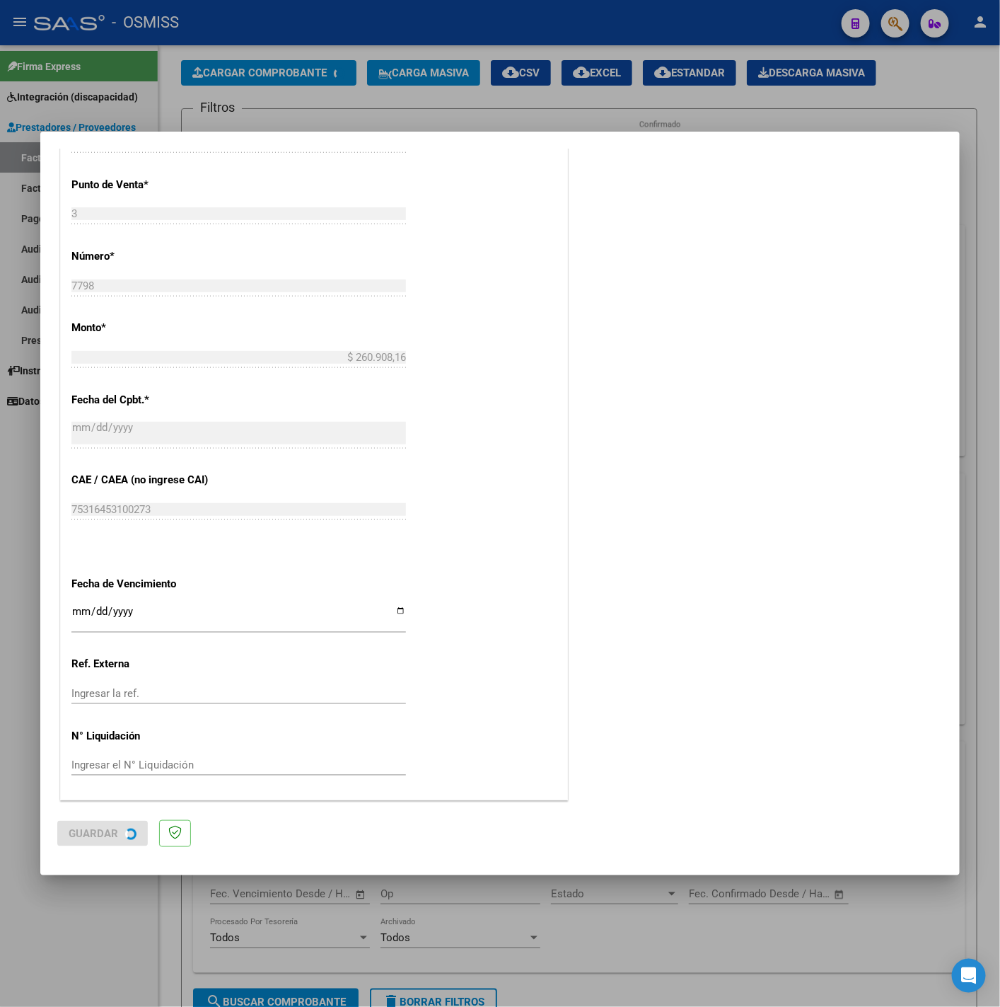
scroll to position [0, 0]
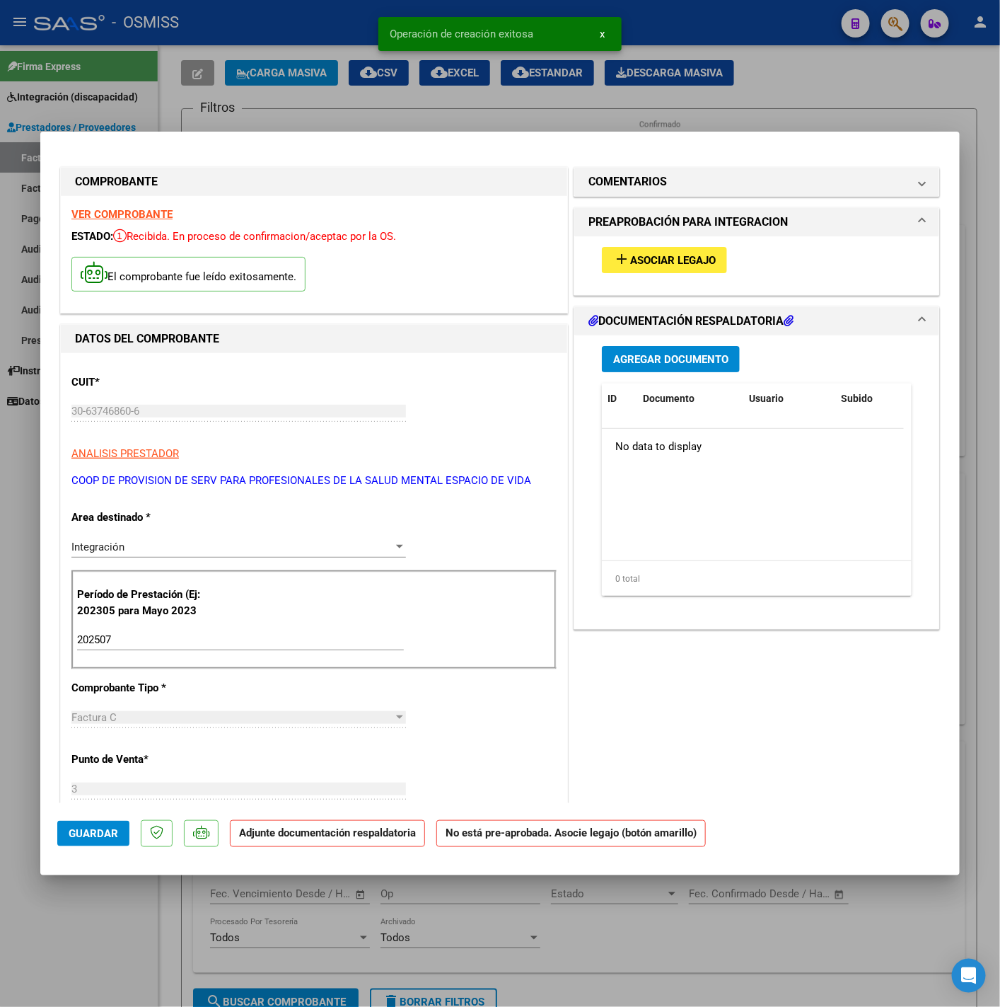
click at [646, 267] on button "add Asociar Legajo" at bounding box center [664, 260] width 125 height 26
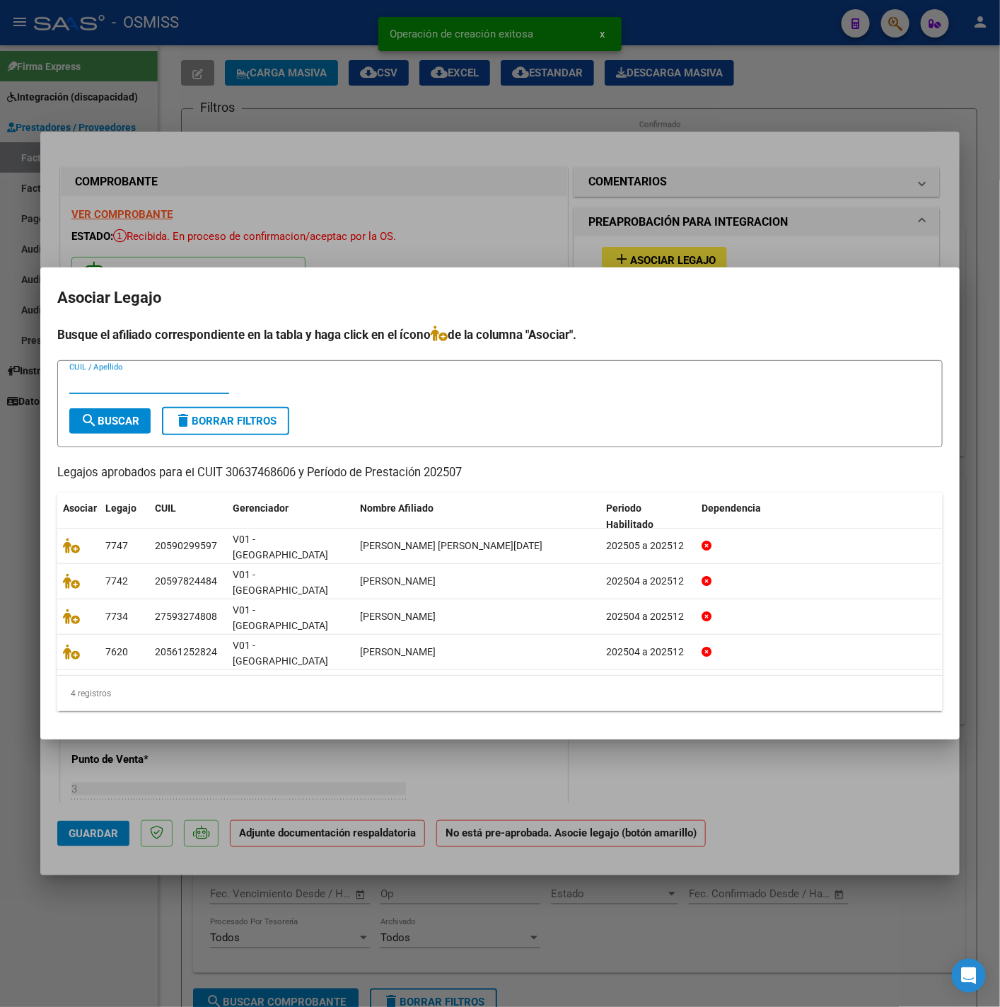
click at [168, 389] on input "CUIL / Apellido" at bounding box center [149, 382] width 160 height 13
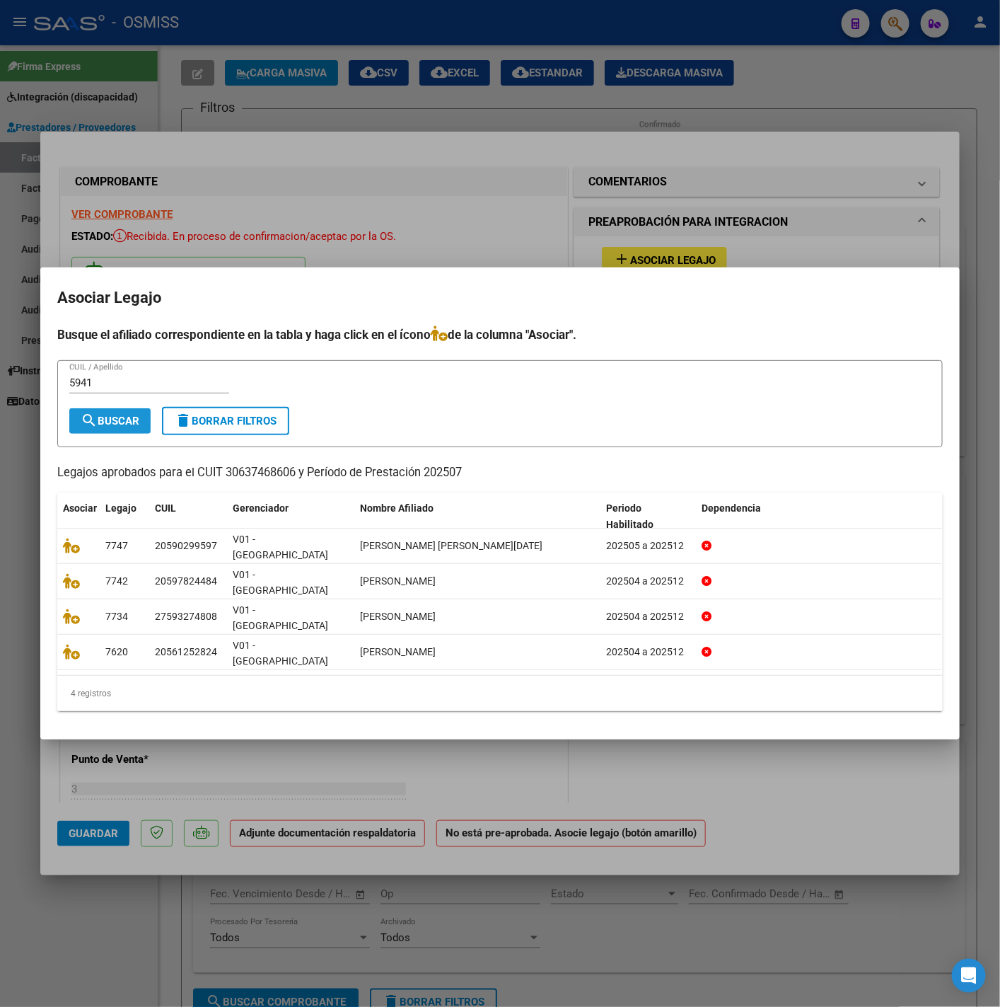
click at [130, 427] on span "search Buscar" at bounding box center [110, 421] width 59 height 13
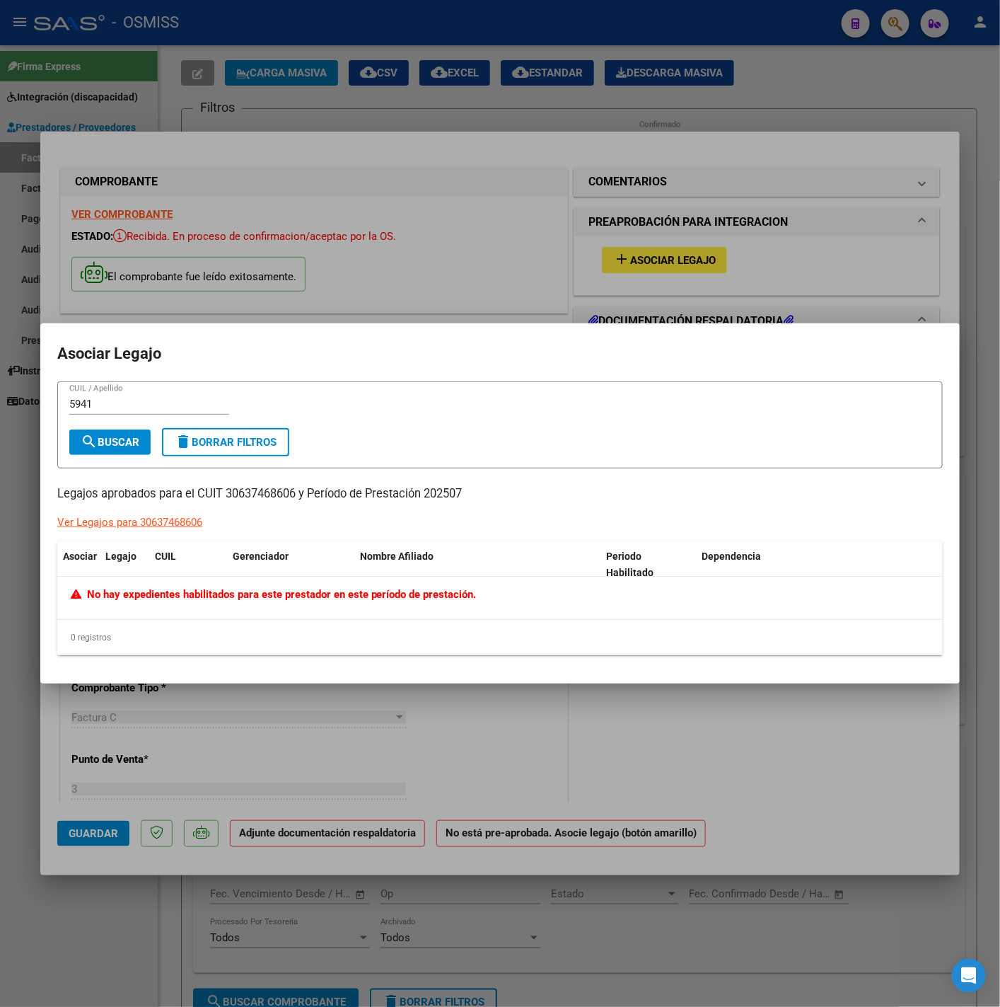
click at [606, 756] on div at bounding box center [500, 503] width 1000 height 1007
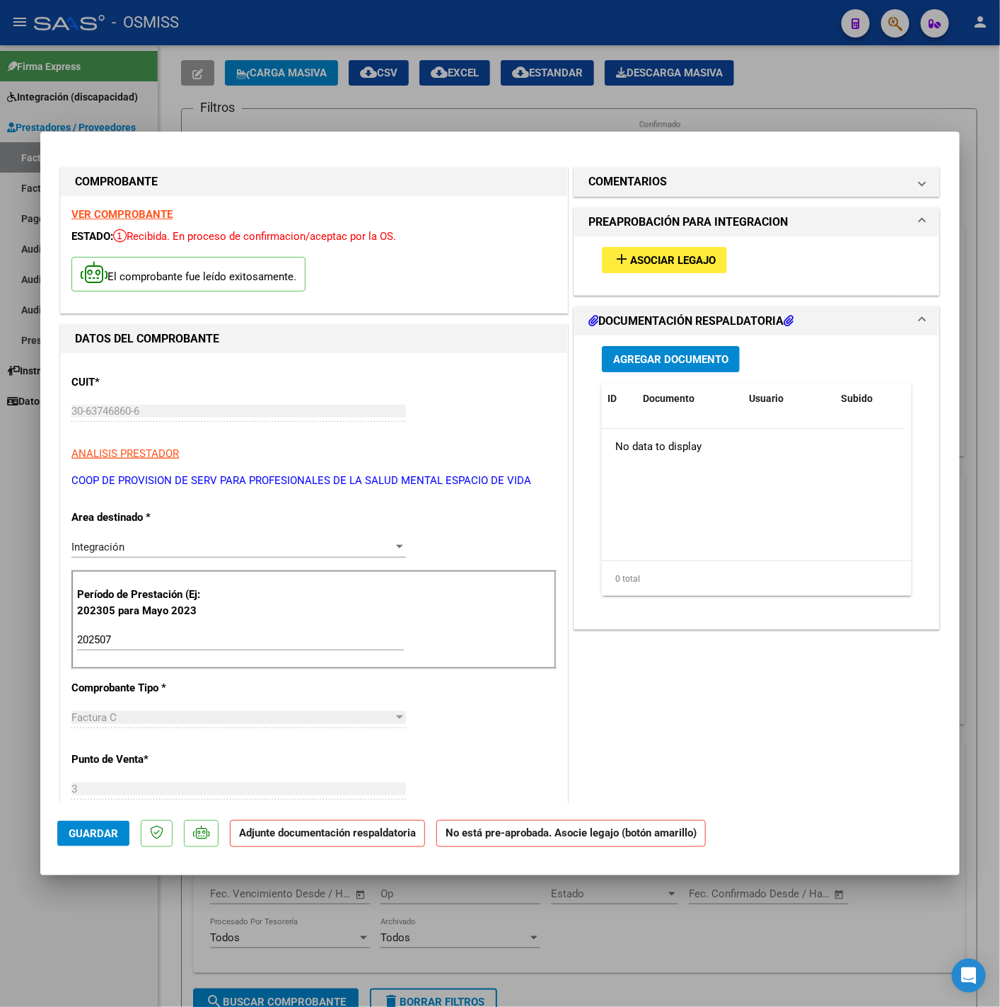
click at [142, 211] on strong "VER COMPROBANTE" at bounding box center [121, 214] width 101 height 13
click at [671, 262] on span "Asociar Legajo" at bounding box center [673, 260] width 86 height 13
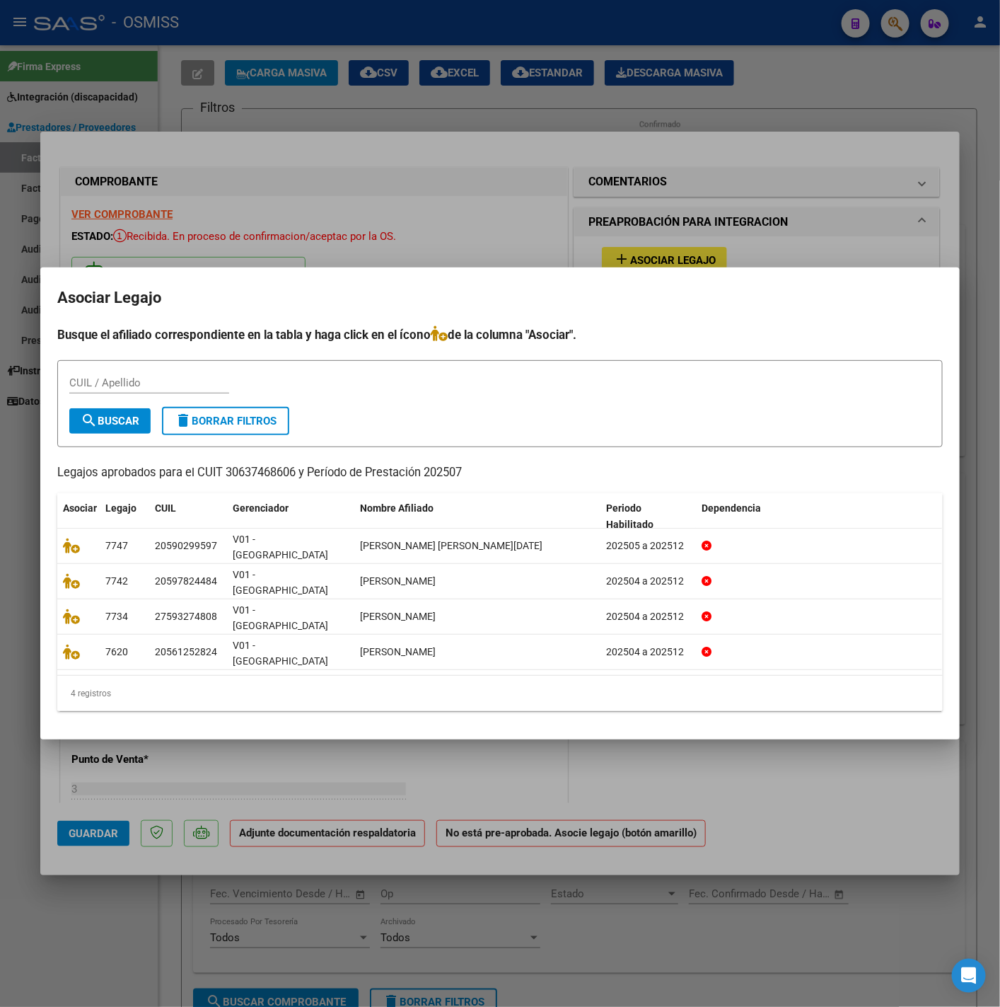
click at [592, 183] on div at bounding box center [500, 503] width 1000 height 1007
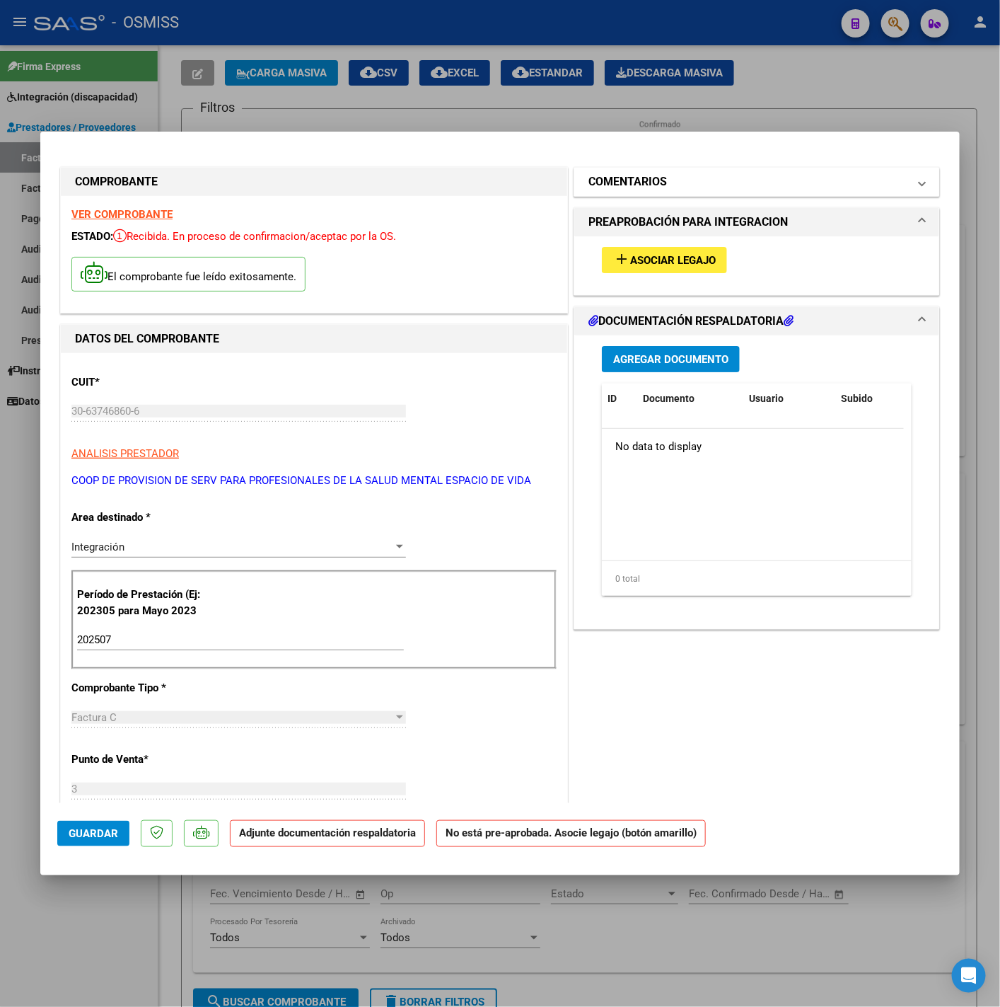
click at [604, 179] on h1 "COMENTARIOS" at bounding box center [628, 181] width 79 height 17
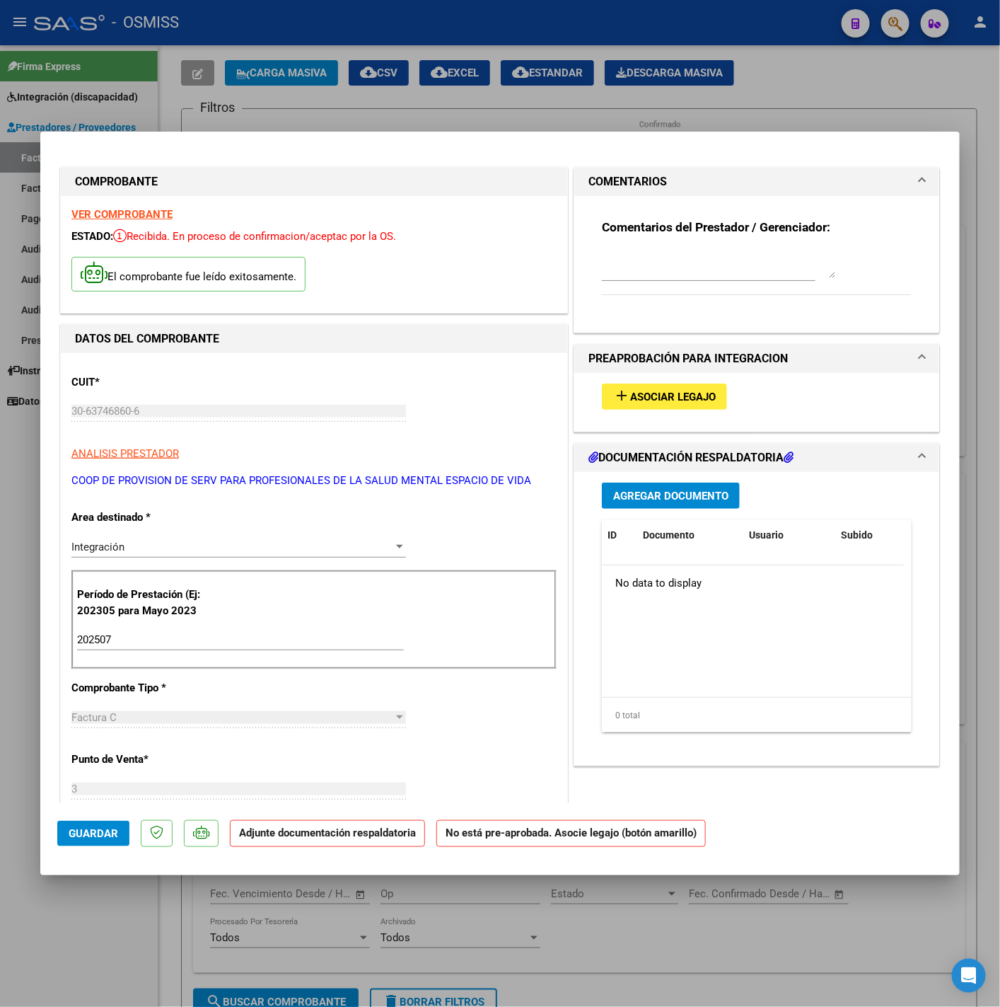
click at [625, 270] on textarea at bounding box center [718, 264] width 233 height 28
click at [637, 260] on textarea at bounding box center [718, 264] width 233 height 28
paste textarea "CAMINITI FARIAS CATALINA LUANA"
click at [667, 396] on span "Asociar Legajo" at bounding box center [673, 397] width 86 height 13
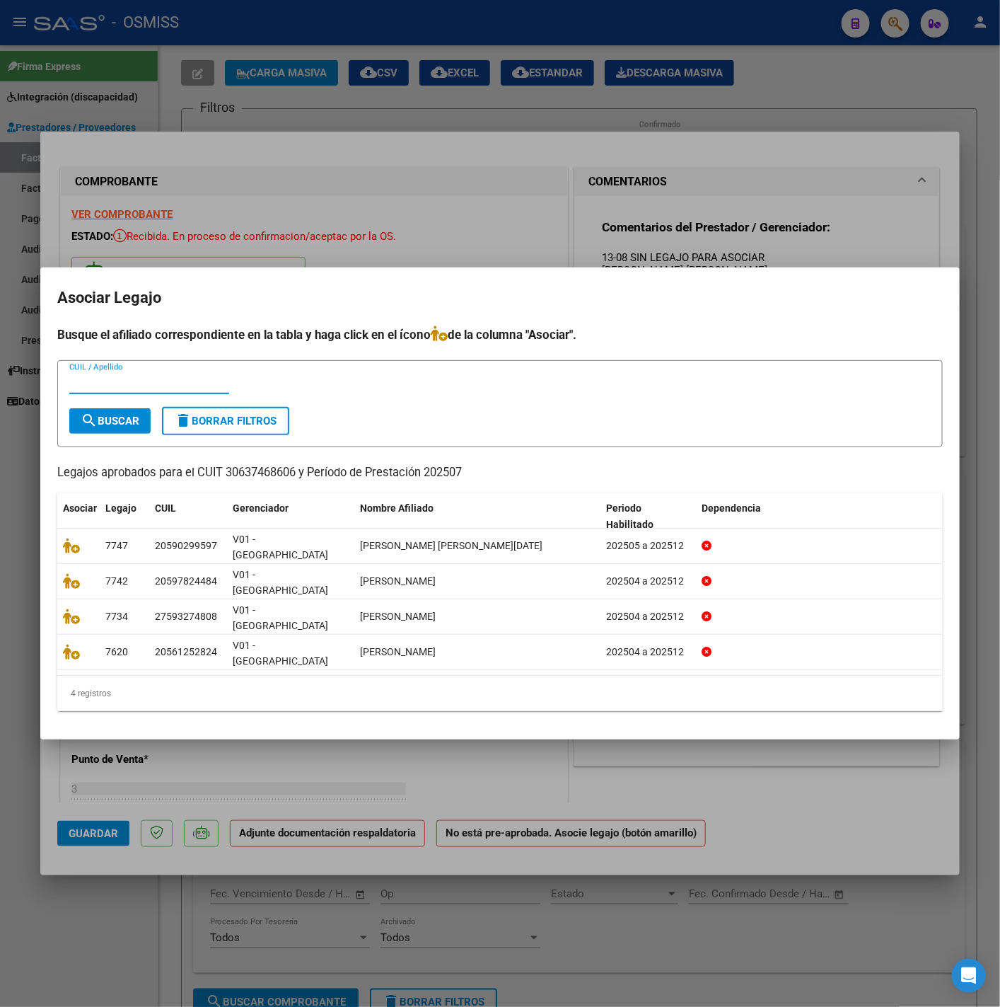
click at [868, 259] on div at bounding box center [500, 503] width 1000 height 1007
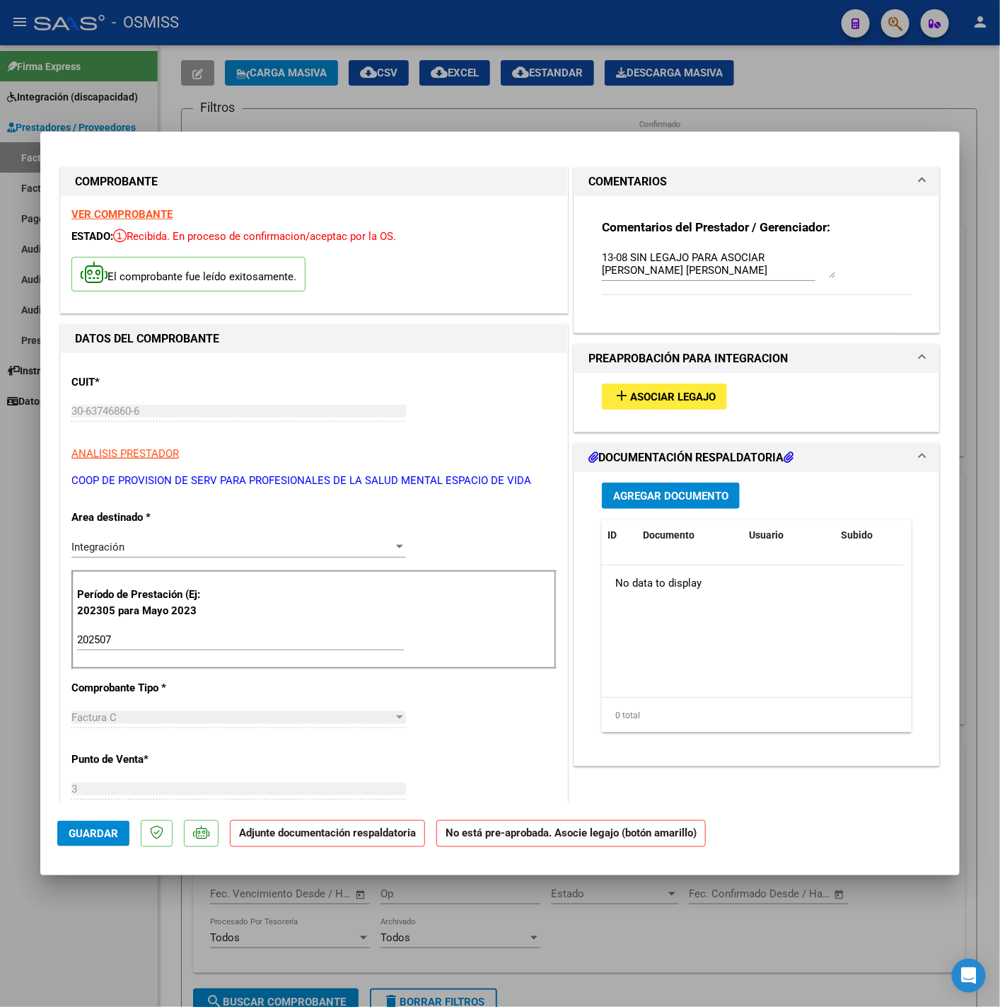
scroll to position [212, 0]
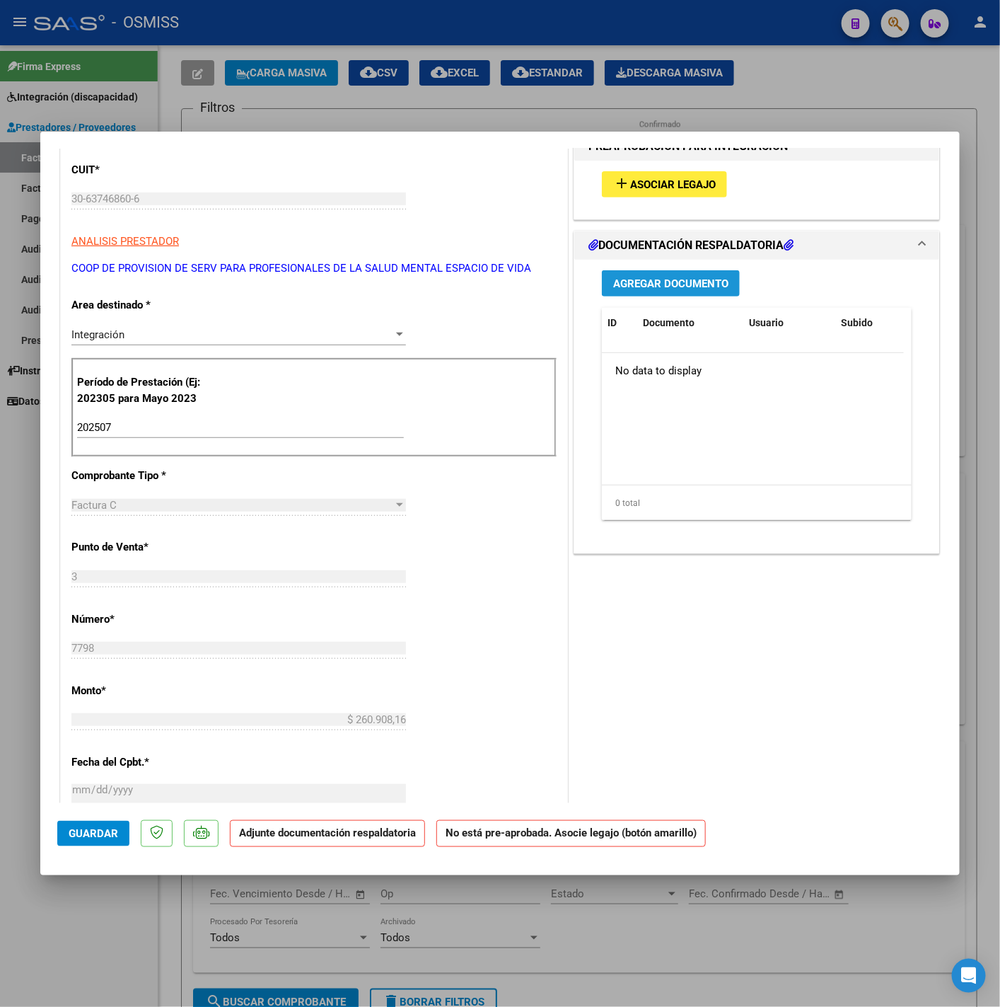
click at [683, 289] on span "Agregar Documento" at bounding box center [670, 283] width 115 height 13
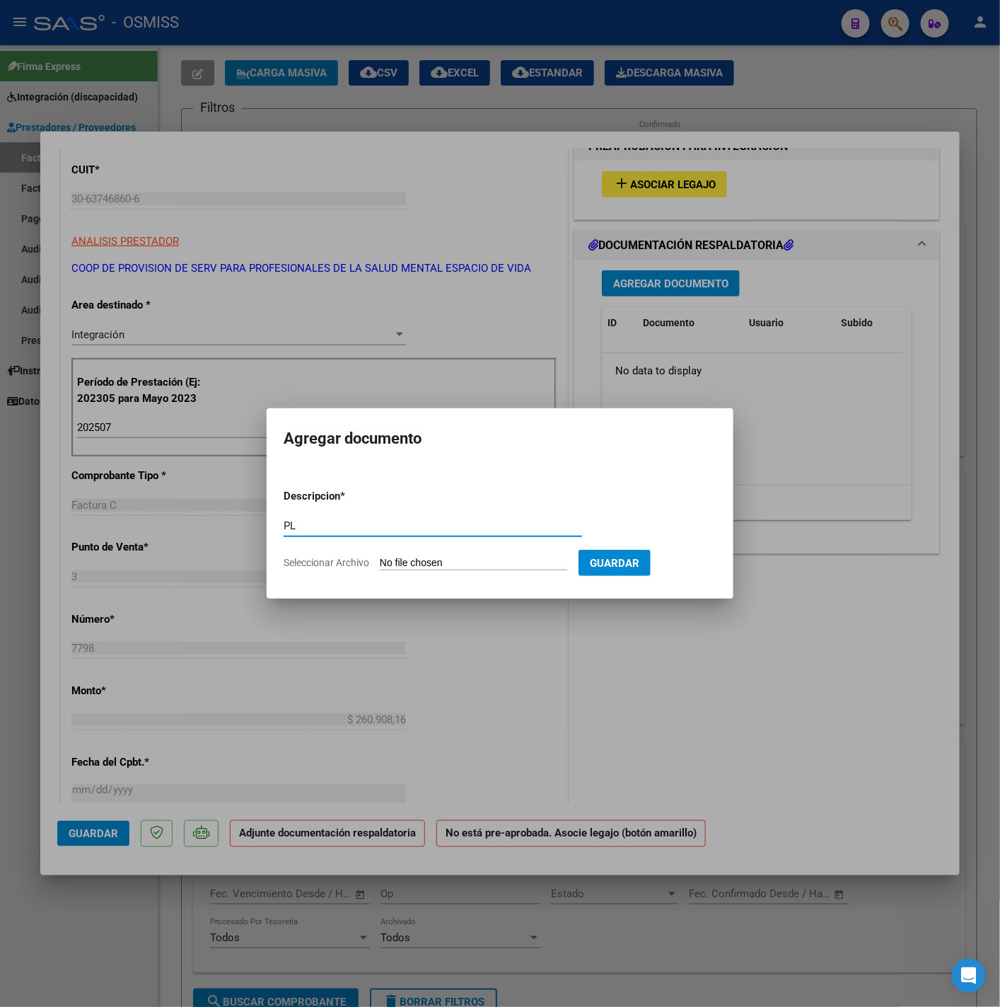
click at [440, 565] on input "Seleccionar Archivo" at bounding box center [473, 563] width 187 height 13
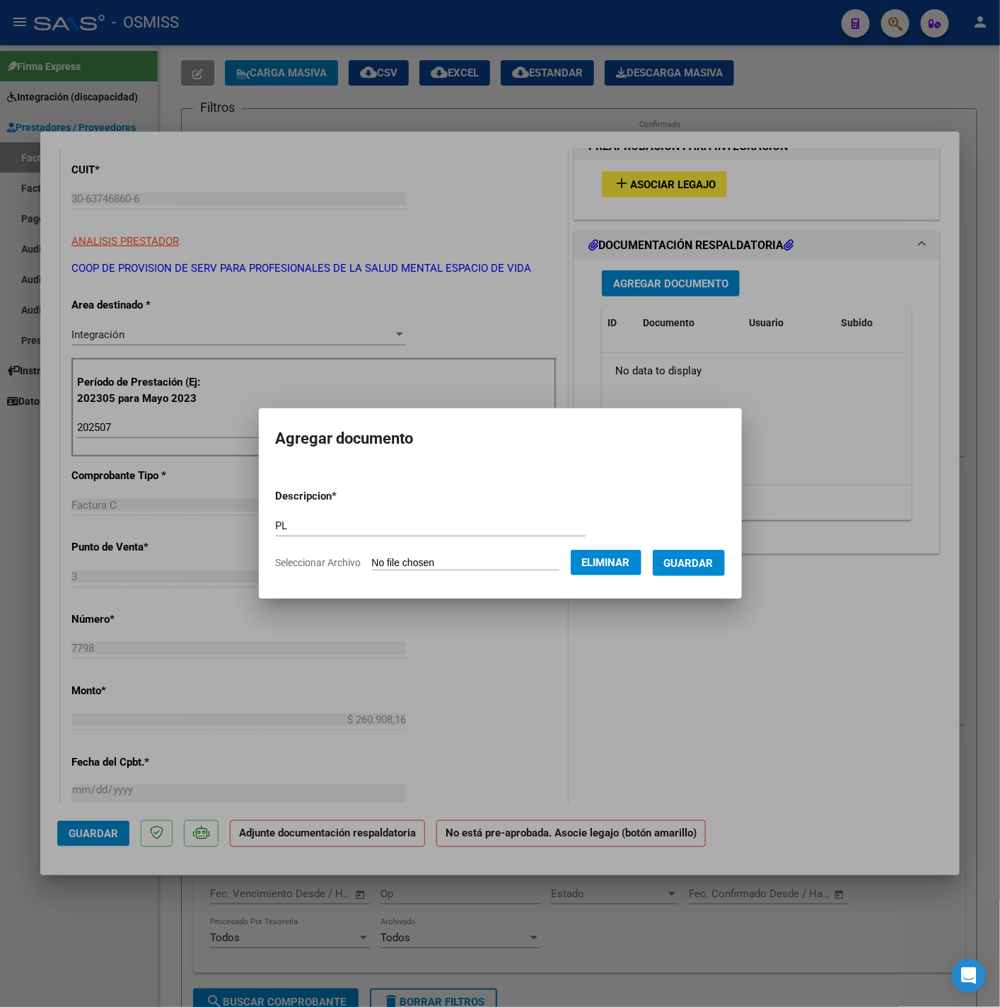
click at [690, 569] on button "Guardar" at bounding box center [689, 563] width 72 height 26
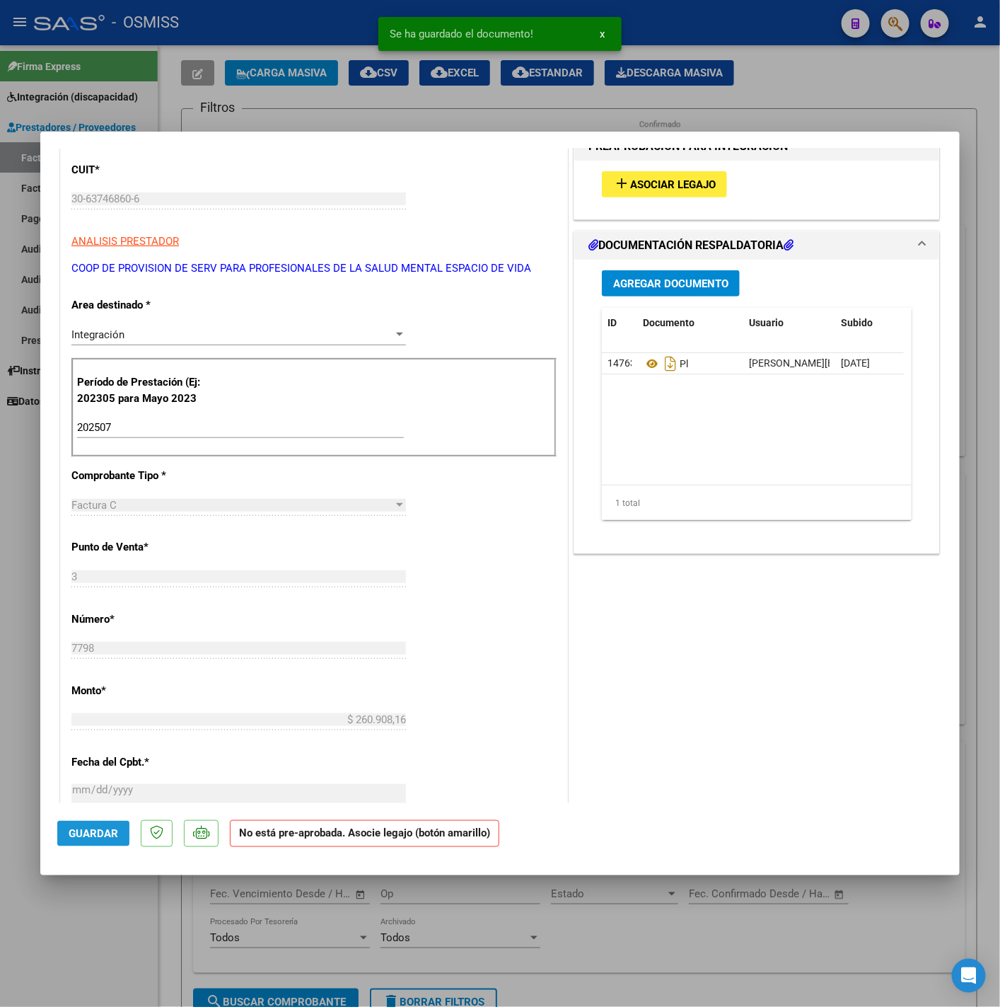
click at [115, 839] on span "Guardar" at bounding box center [94, 833] width 50 height 13
click at [132, 908] on div at bounding box center [500, 503] width 1000 height 1007
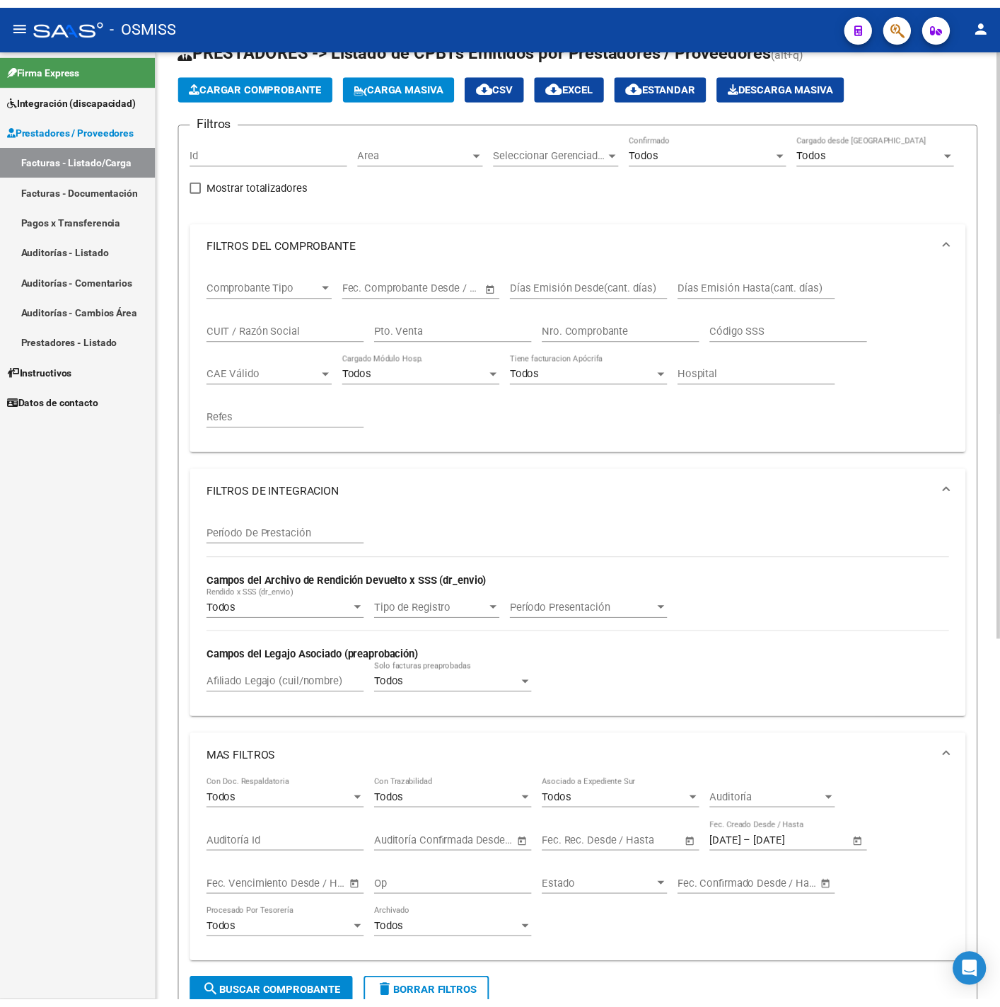
scroll to position [0, 0]
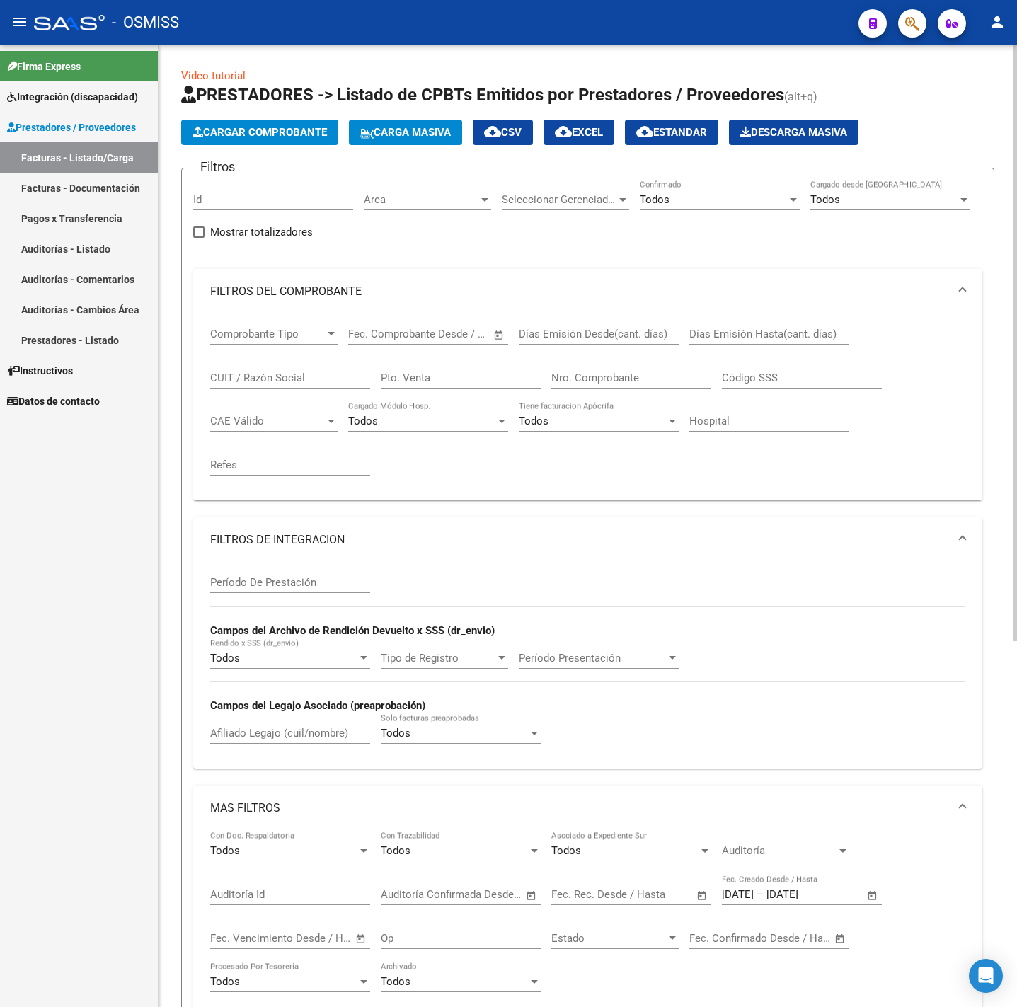
click at [312, 138] on span "Cargar Comprobante" at bounding box center [259, 132] width 134 height 13
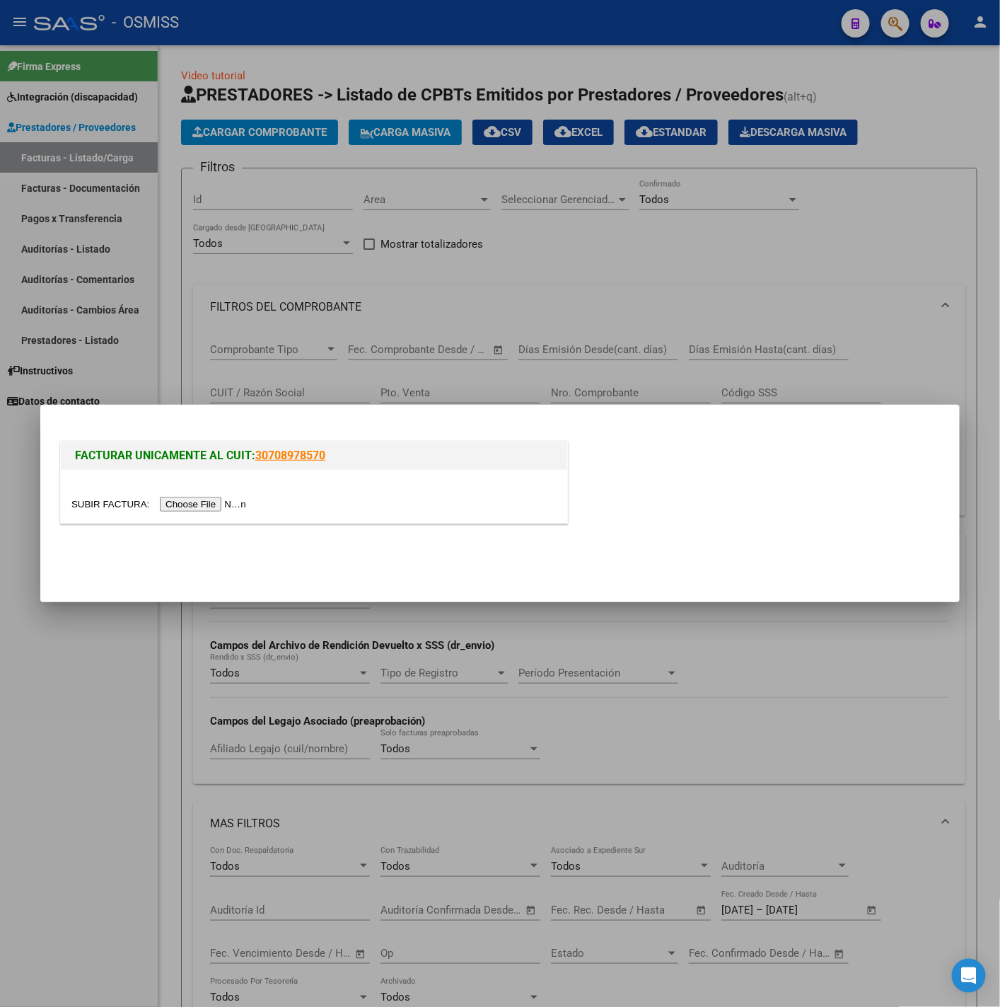
click at [226, 504] on input "file" at bounding box center [160, 504] width 179 height 15
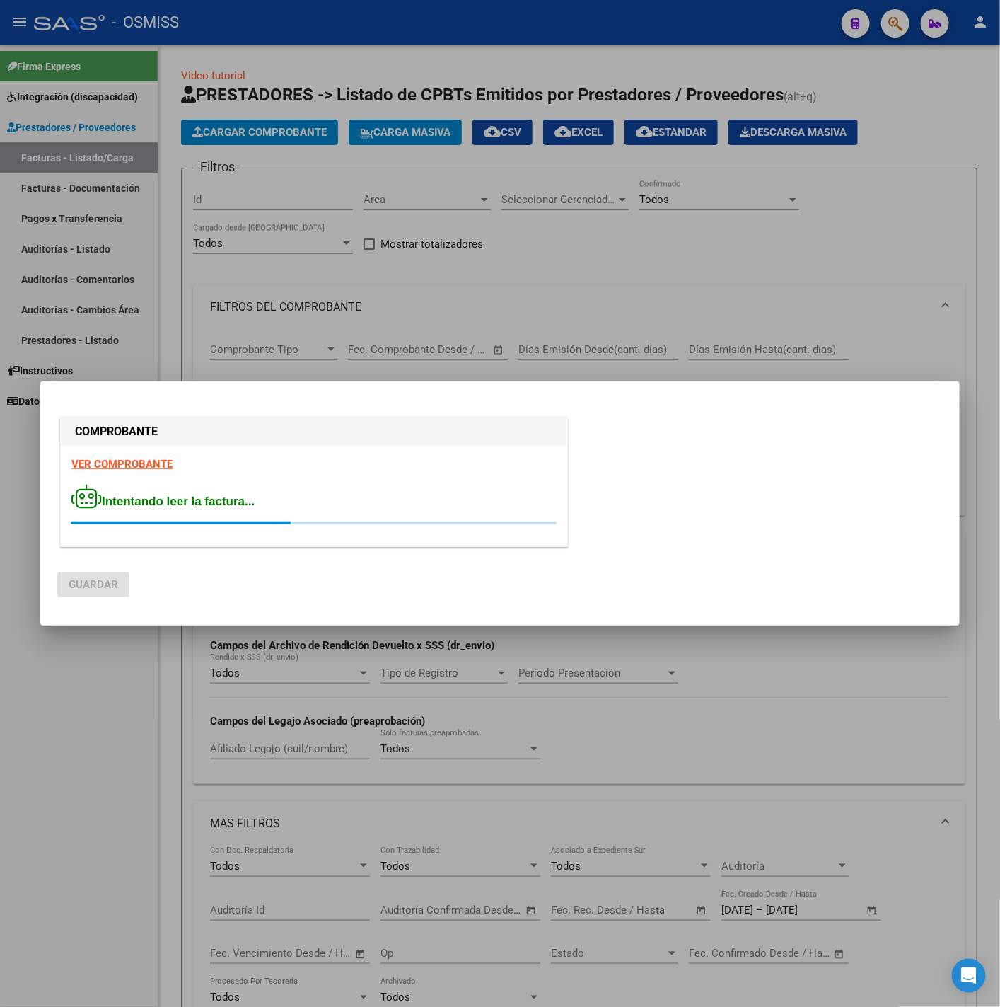
click at [126, 461] on strong "VER COMPROBANTE" at bounding box center [121, 464] width 101 height 13
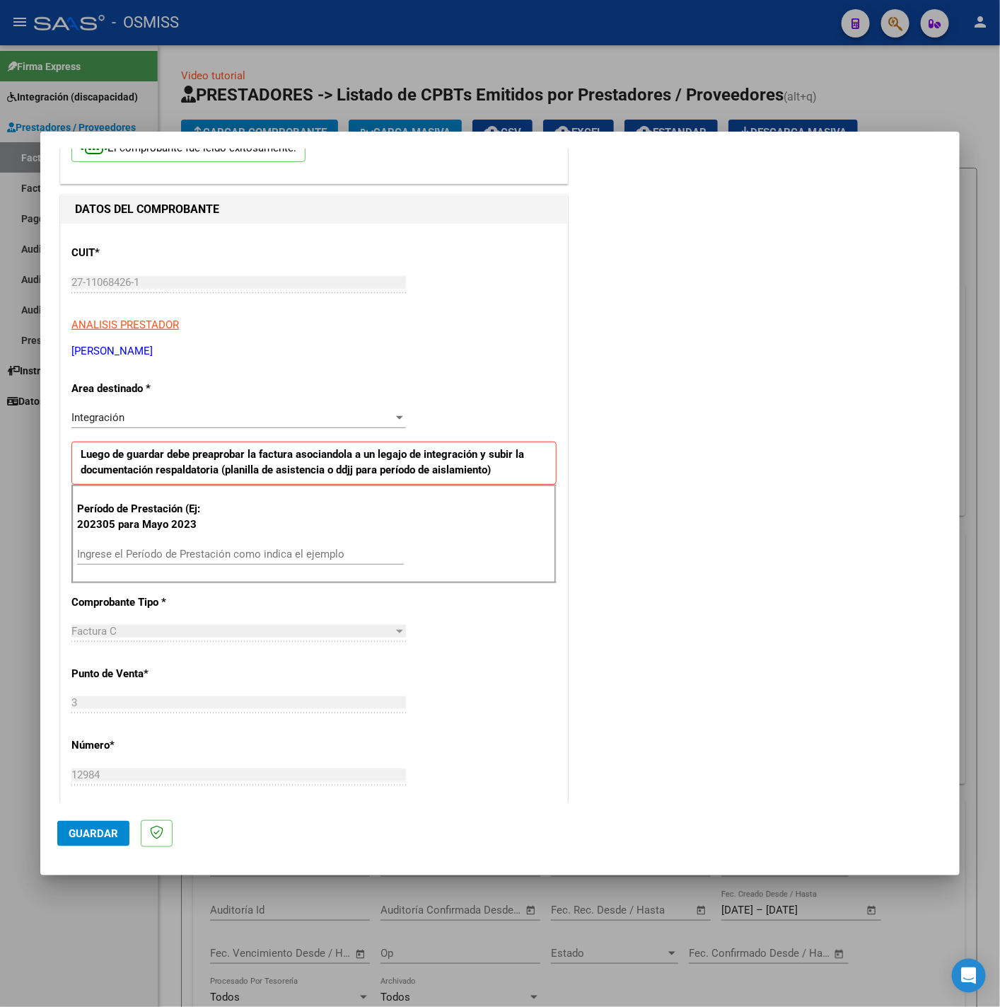
scroll to position [106, 0]
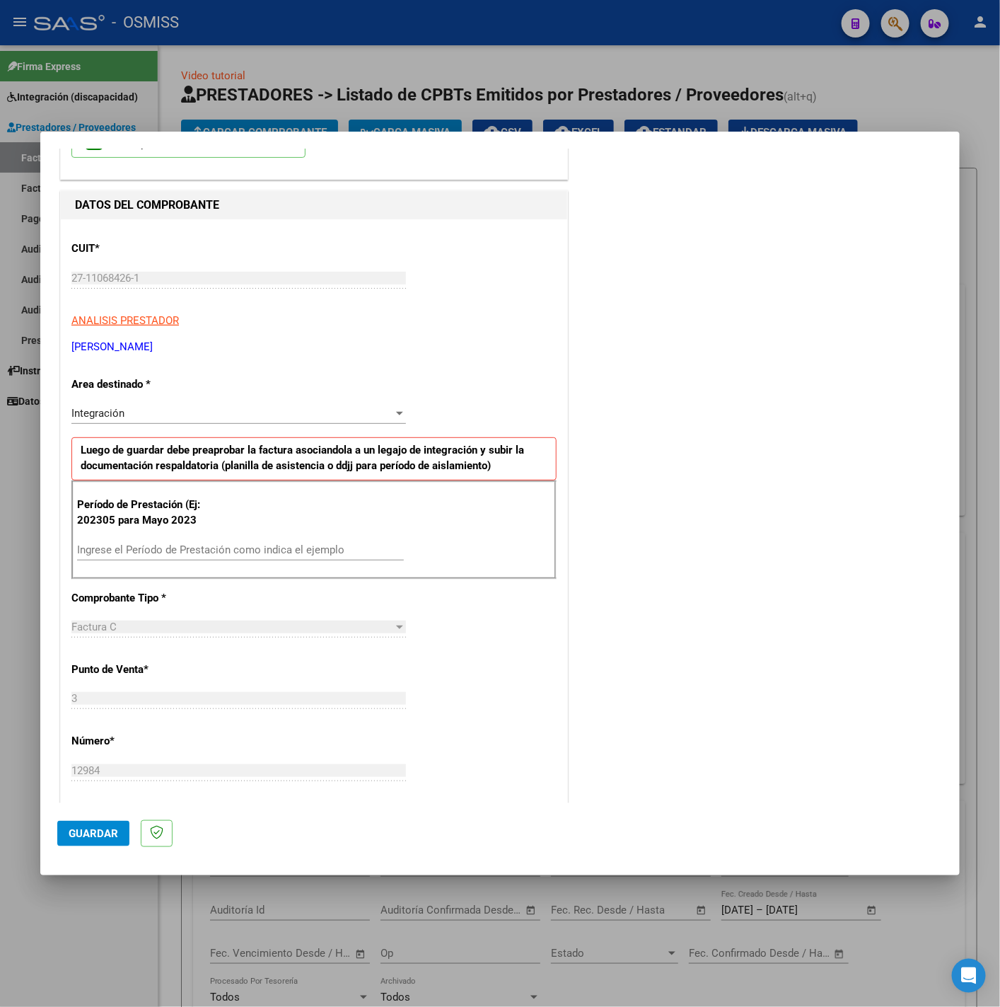
click at [266, 550] on input "Ingrese el Período de Prestación como indica el ejemplo" at bounding box center [240, 549] width 327 height 13
click at [488, 641] on div "CUIT * 27-11068426-1 Ingresar CUIT ANALISIS PRESTADOR KOHAN LILIAN ELIZABETH AR…" at bounding box center [314, 751] width 507 height 1065
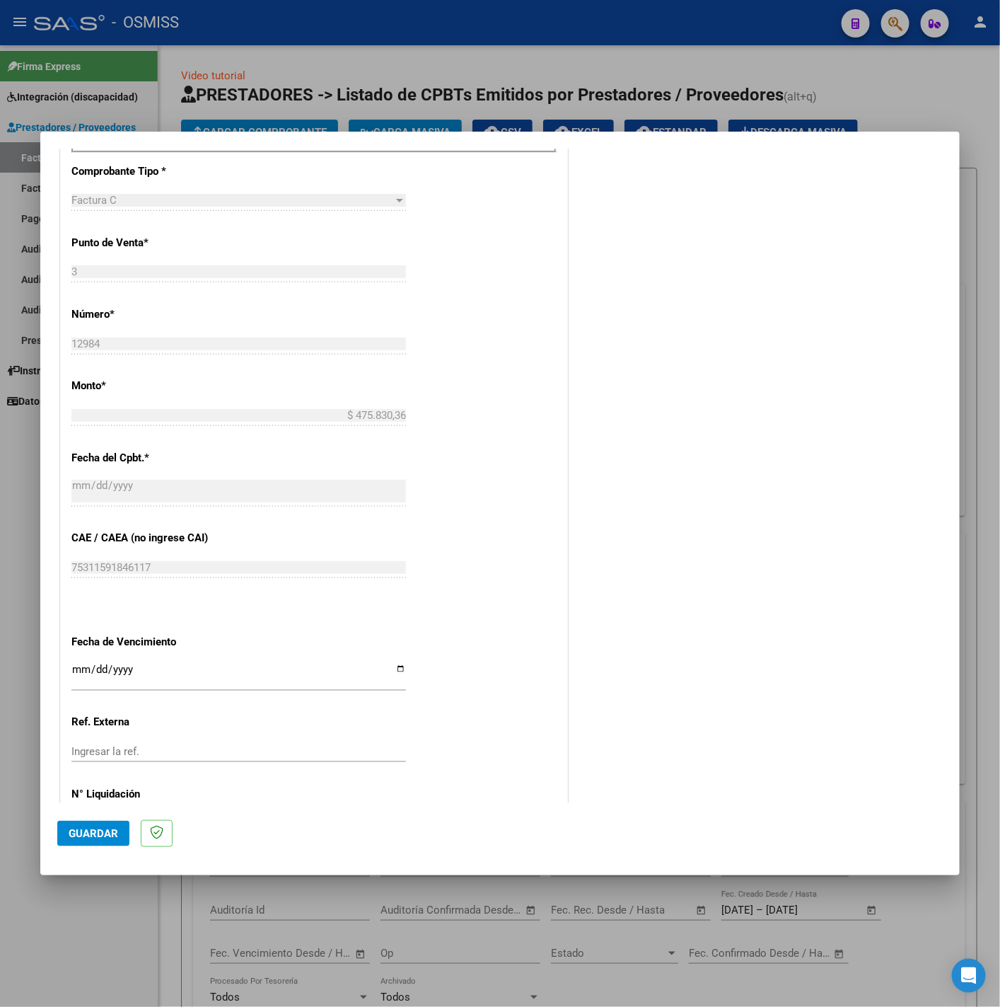
scroll to position [594, 0]
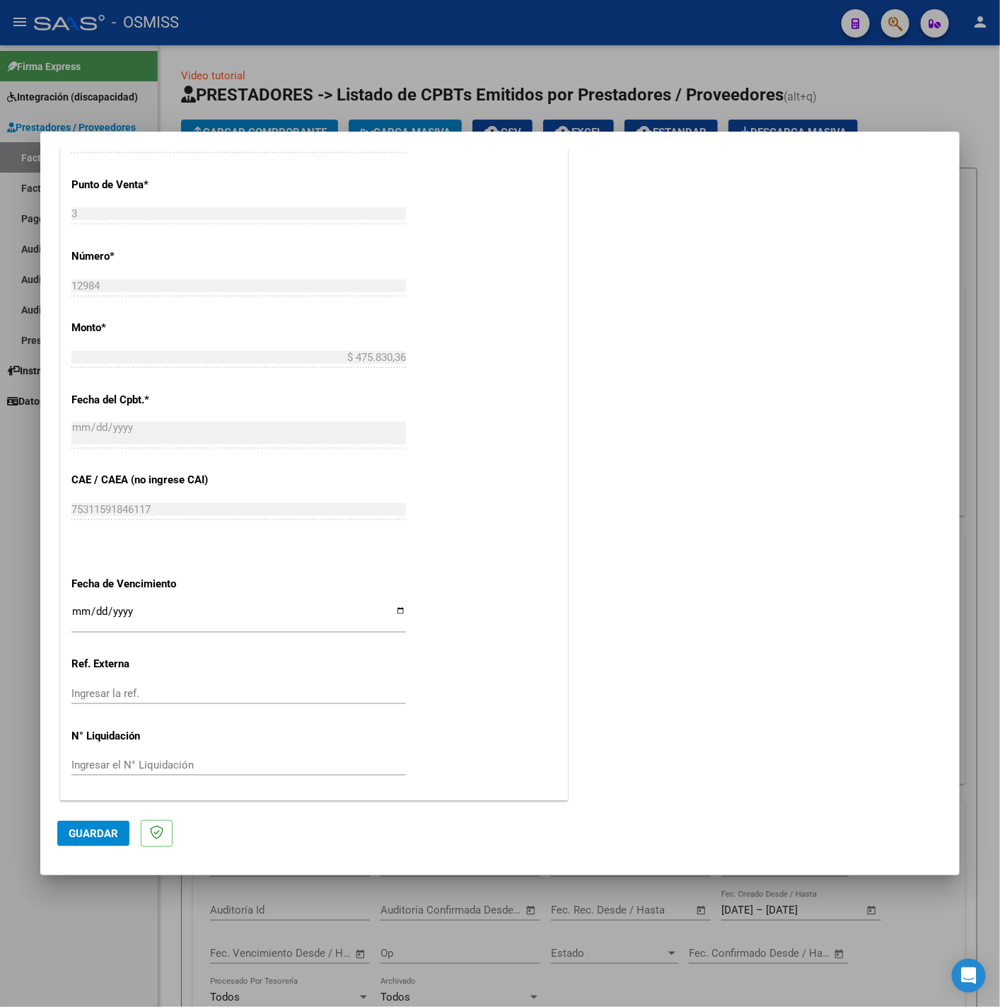
click at [75, 608] on input "Ingresar la fecha" at bounding box center [238, 617] width 335 height 23
click at [106, 821] on button "Guardar" at bounding box center [93, 833] width 72 height 25
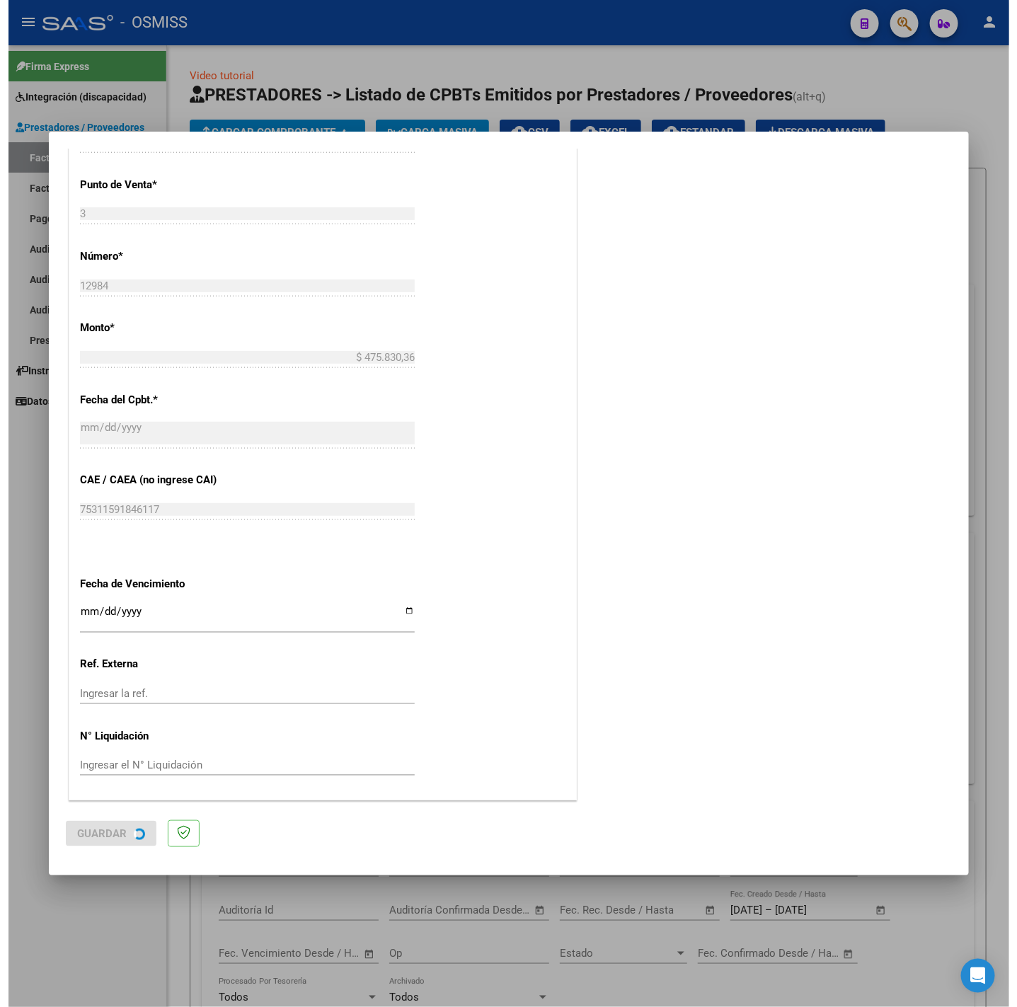
scroll to position [0, 0]
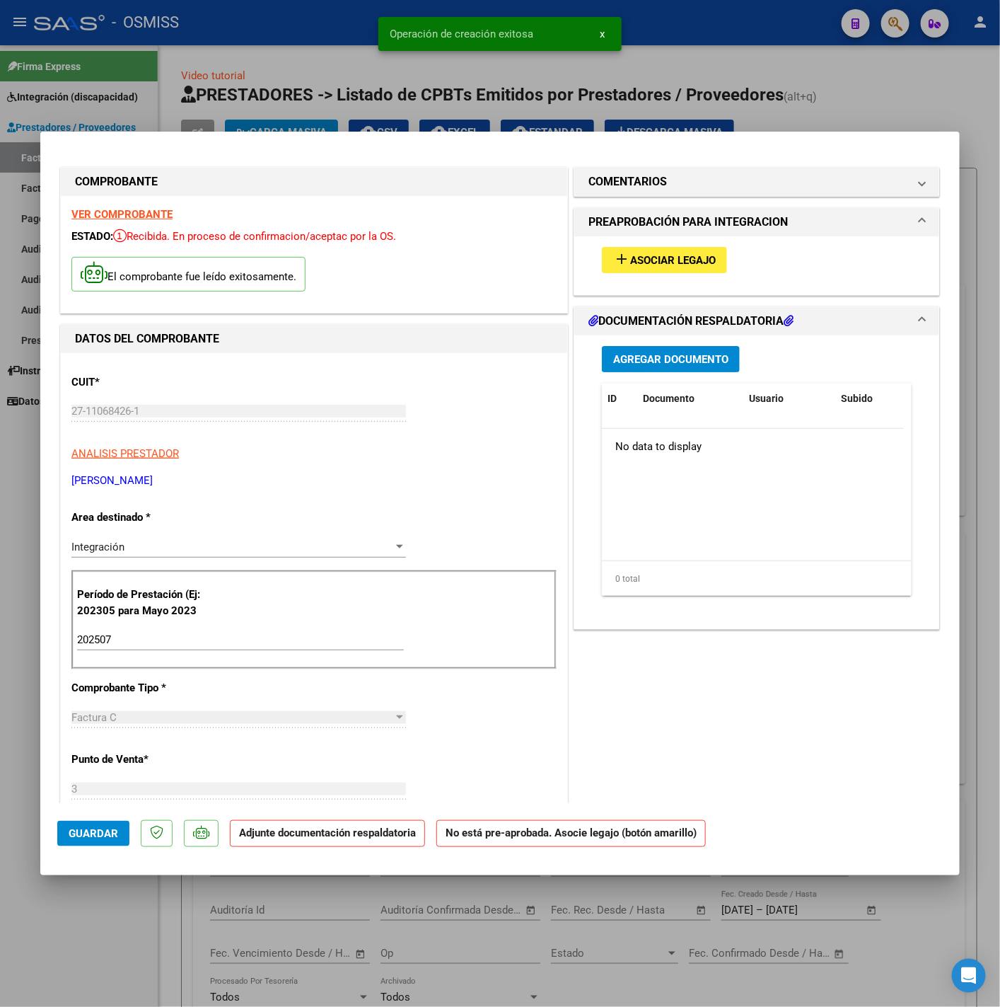
click at [712, 262] on button "add Asociar Legajo" at bounding box center [664, 260] width 125 height 26
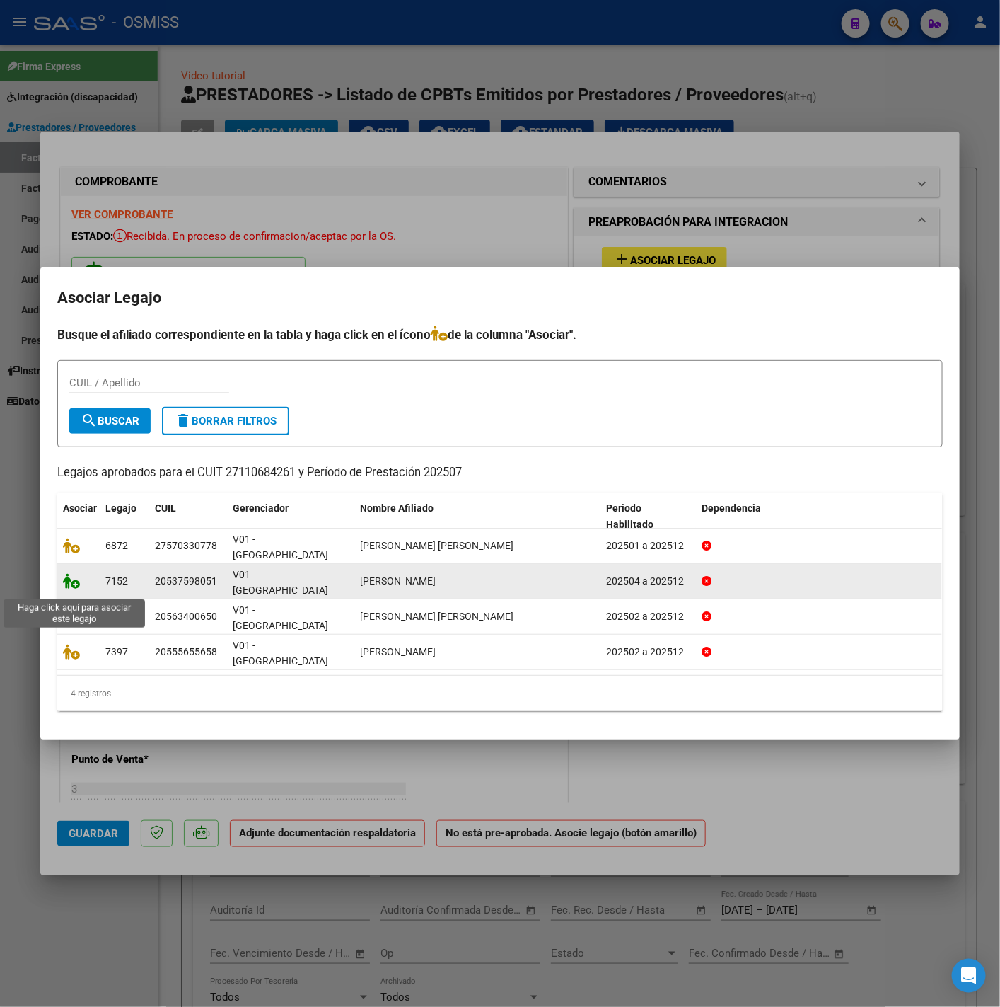
click at [67, 589] on icon at bounding box center [71, 581] width 17 height 16
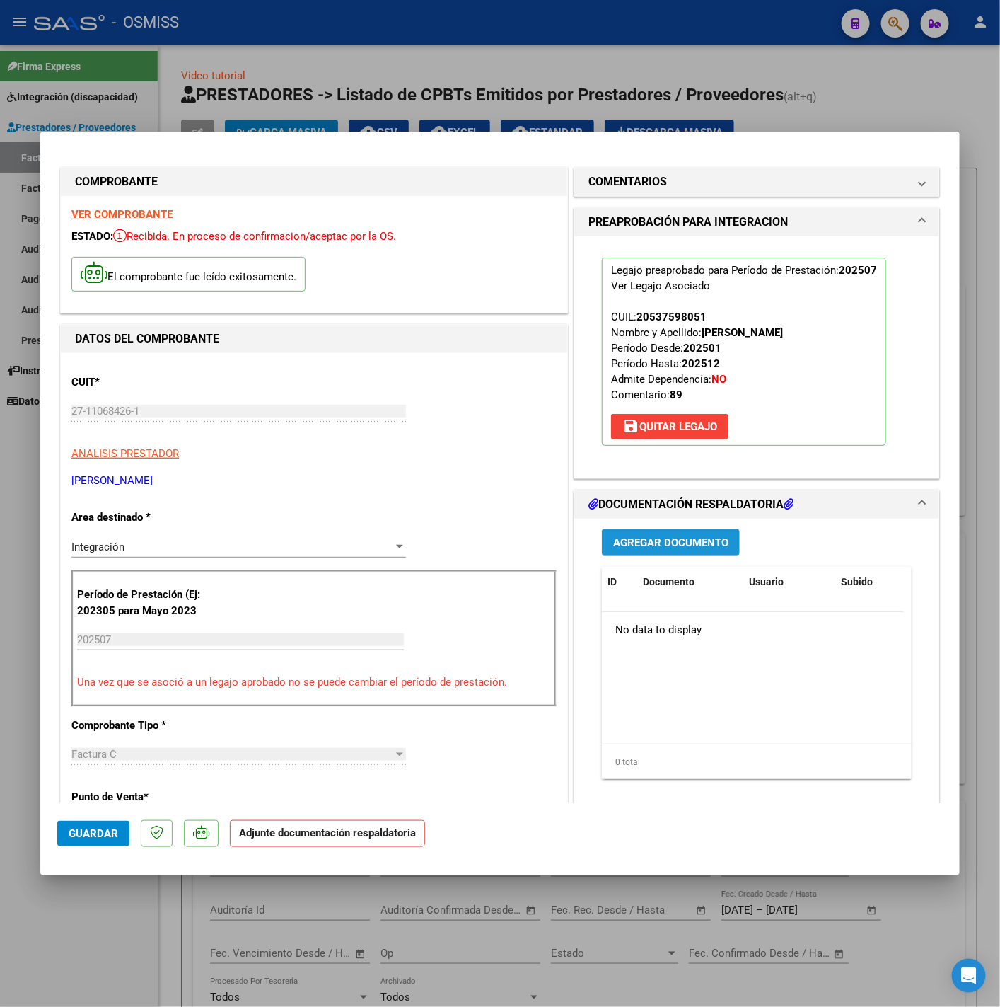
click at [650, 548] on span "Agregar Documento" at bounding box center [670, 542] width 115 height 13
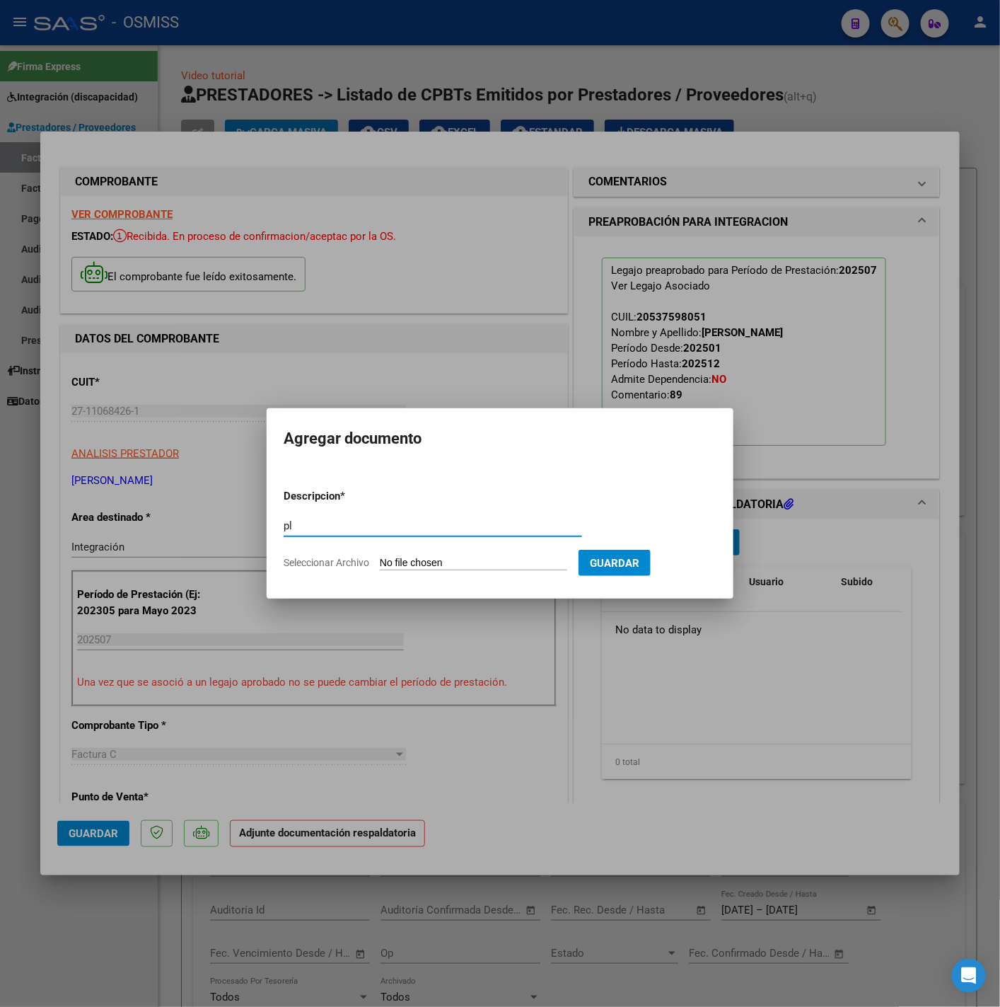
click at [504, 559] on input "Seleccionar Archivo" at bounding box center [473, 563] width 187 height 13
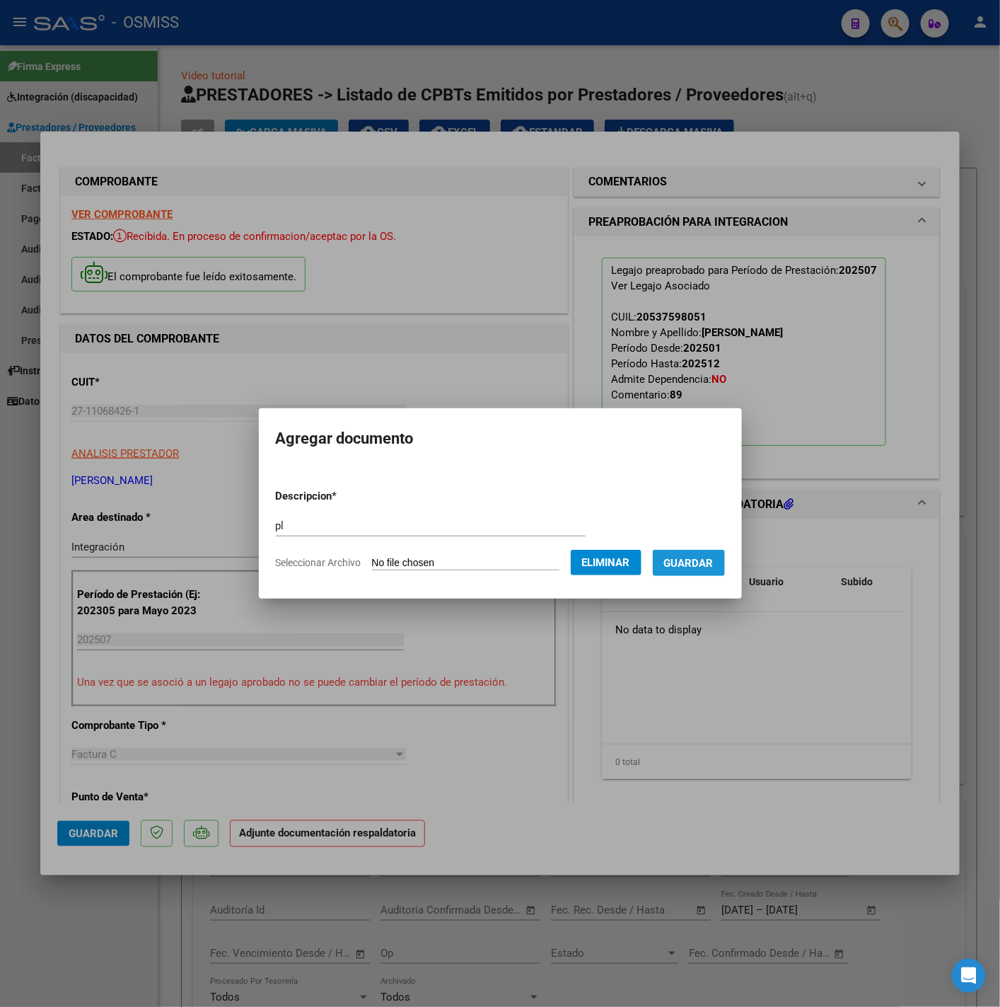
click at [690, 565] on span "Guardar" at bounding box center [689, 563] width 50 height 13
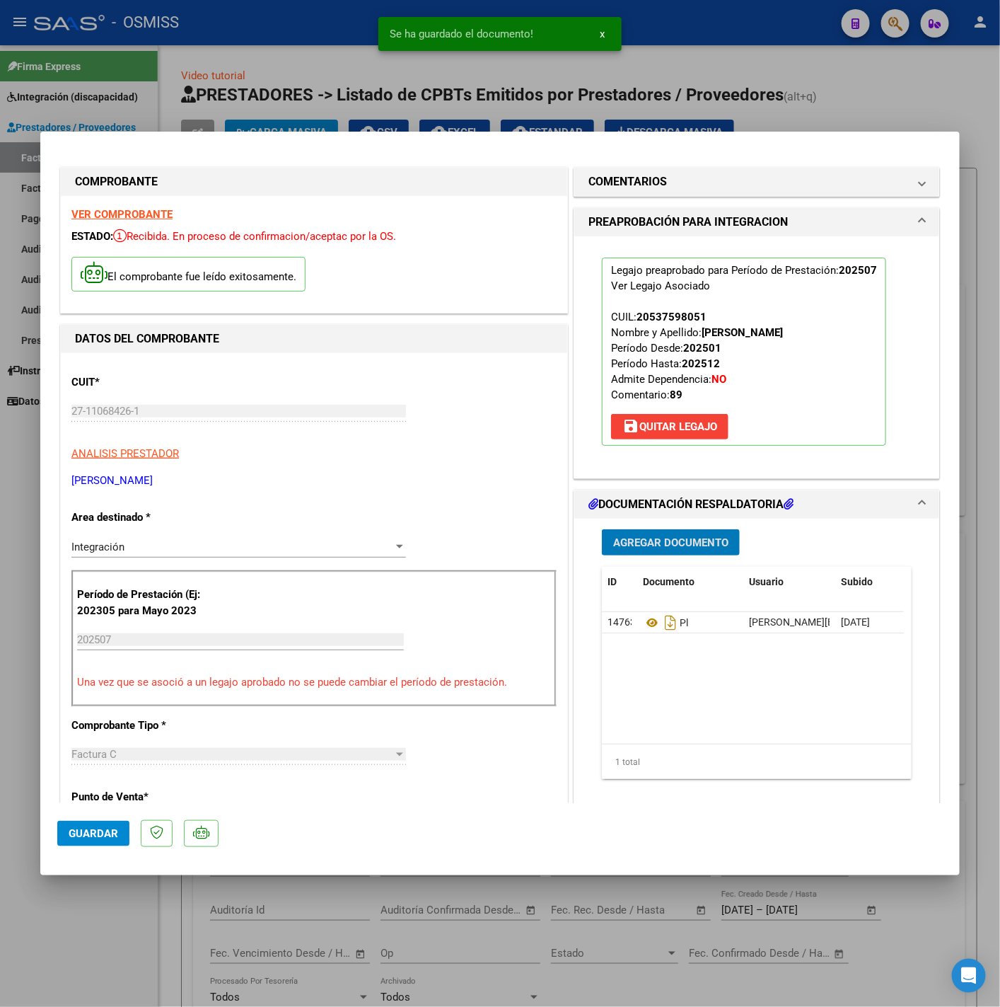
click at [115, 832] on span "Guardar" at bounding box center [94, 833] width 50 height 13
click at [113, 903] on div at bounding box center [500, 503] width 1000 height 1007
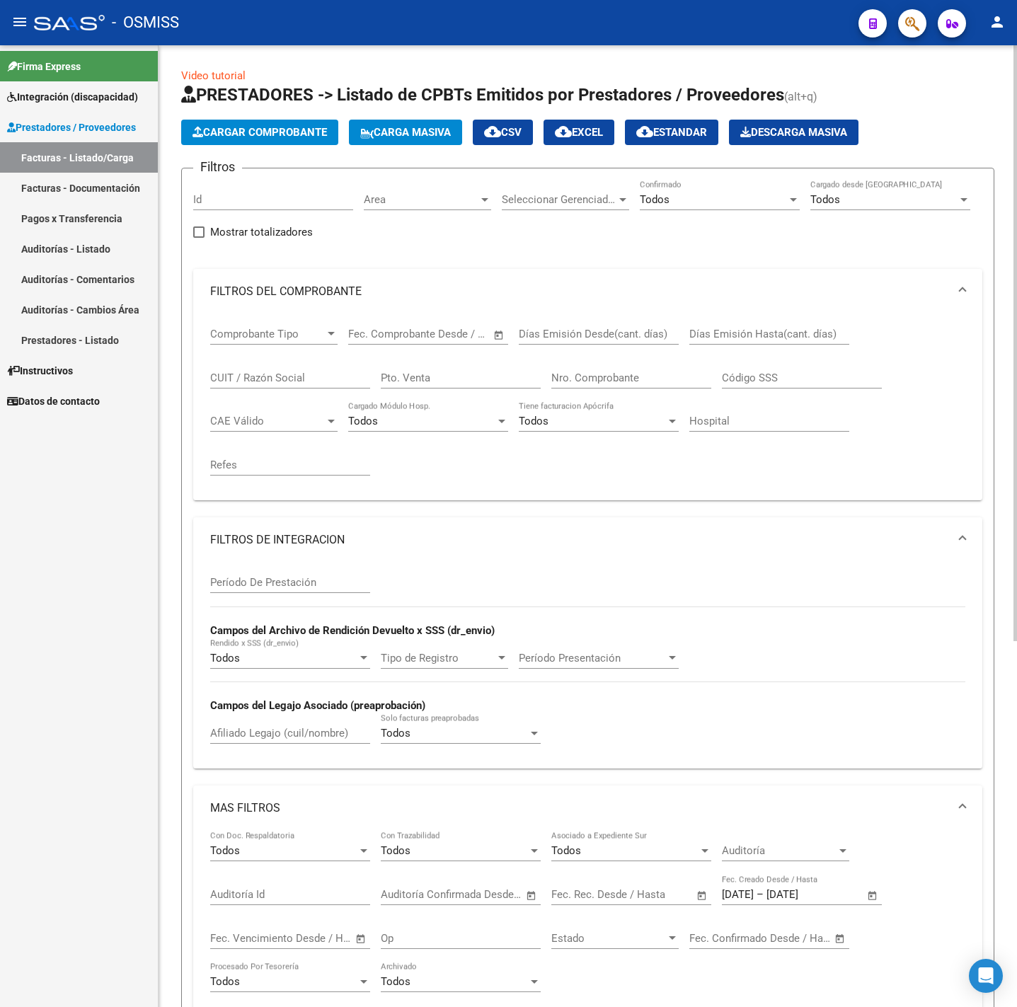
click at [266, 129] on span "Cargar Comprobante" at bounding box center [259, 132] width 134 height 13
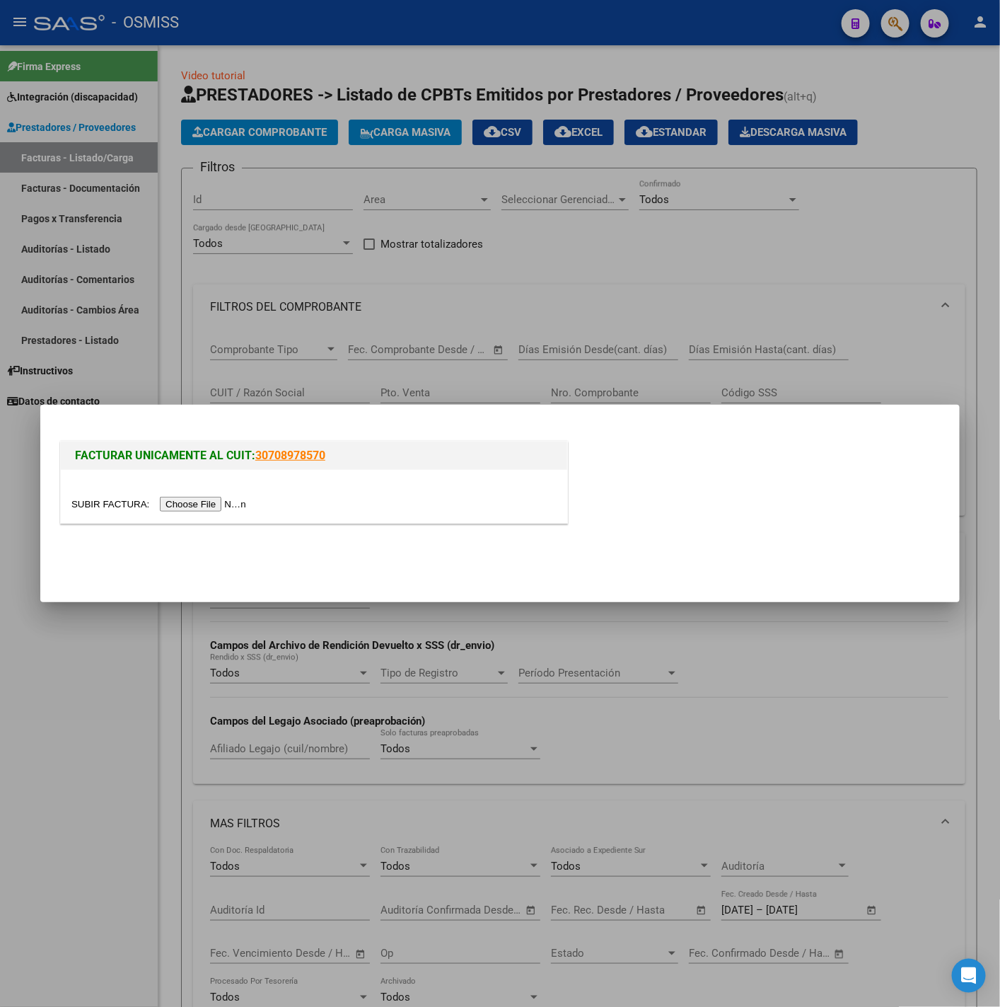
click at [217, 504] on input "file" at bounding box center [160, 504] width 179 height 15
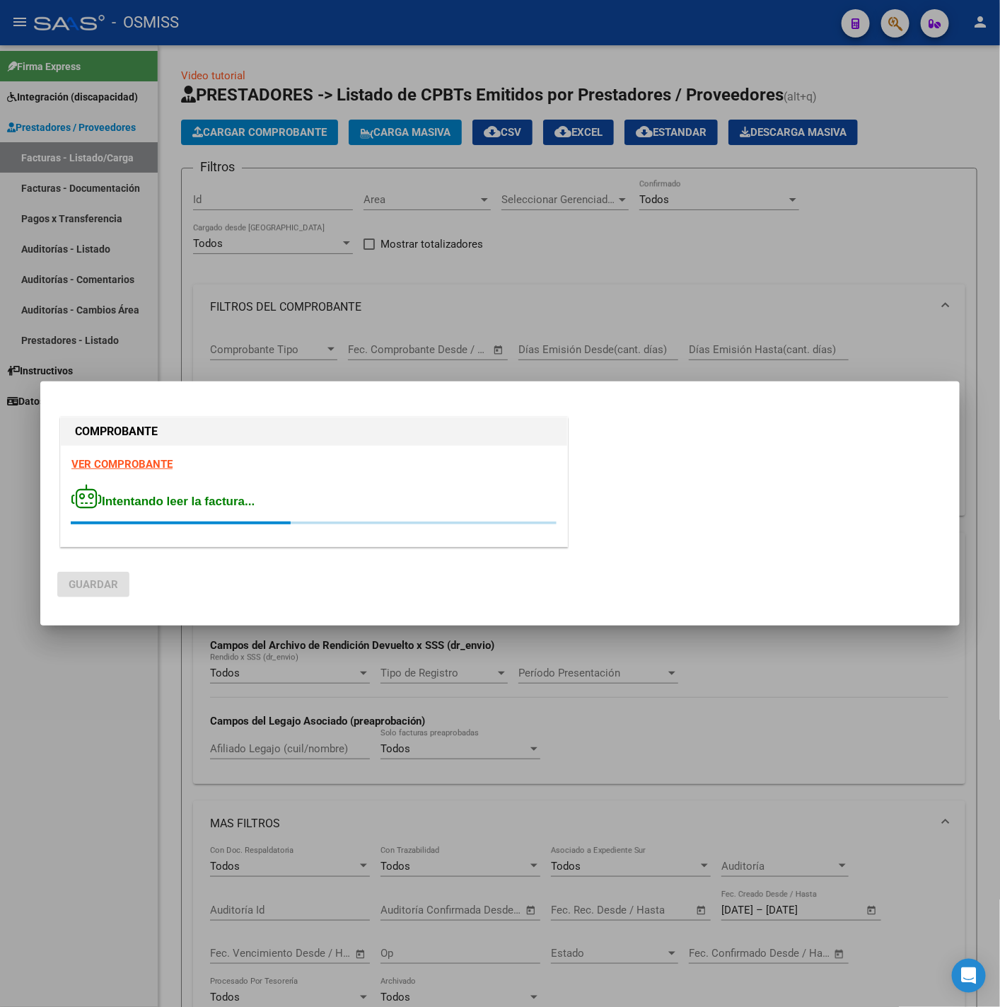
click at [121, 461] on strong "VER COMPROBANTE" at bounding box center [121, 464] width 101 height 13
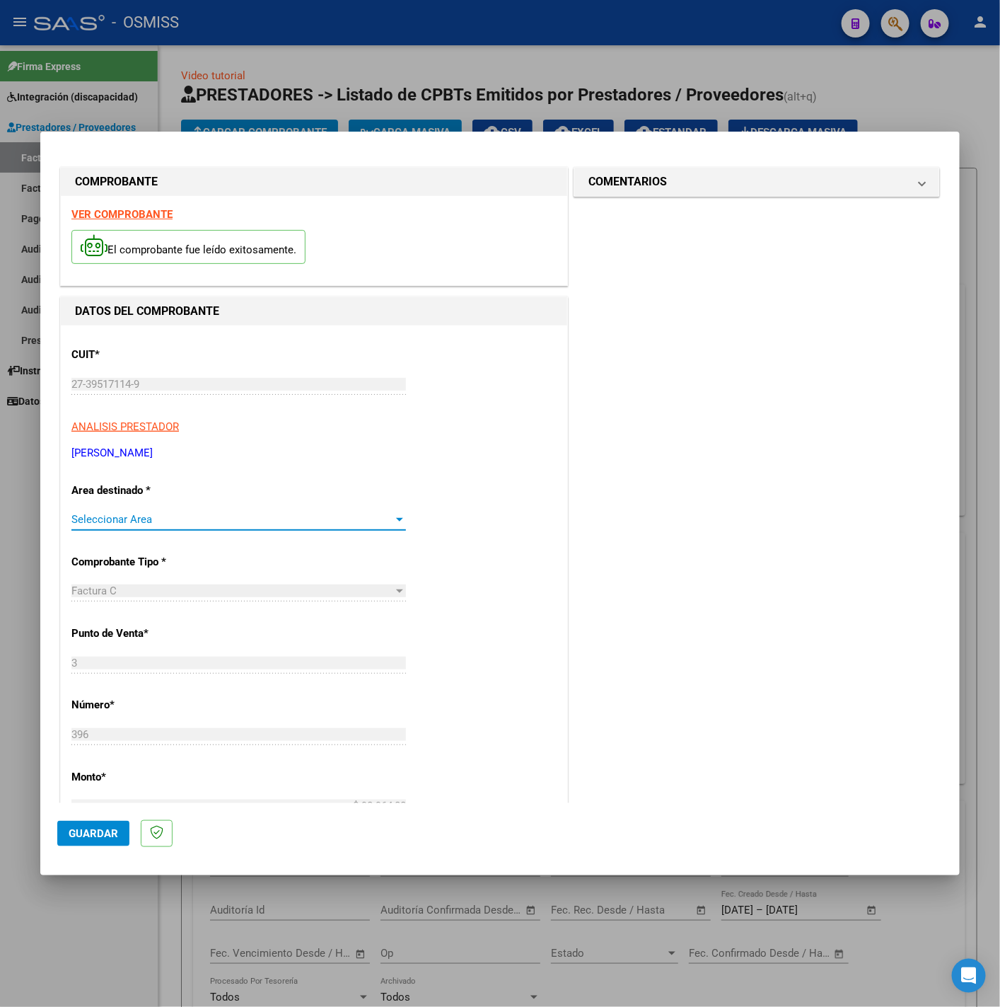
click at [156, 522] on span "Seleccionar Area" at bounding box center [232, 519] width 322 height 13
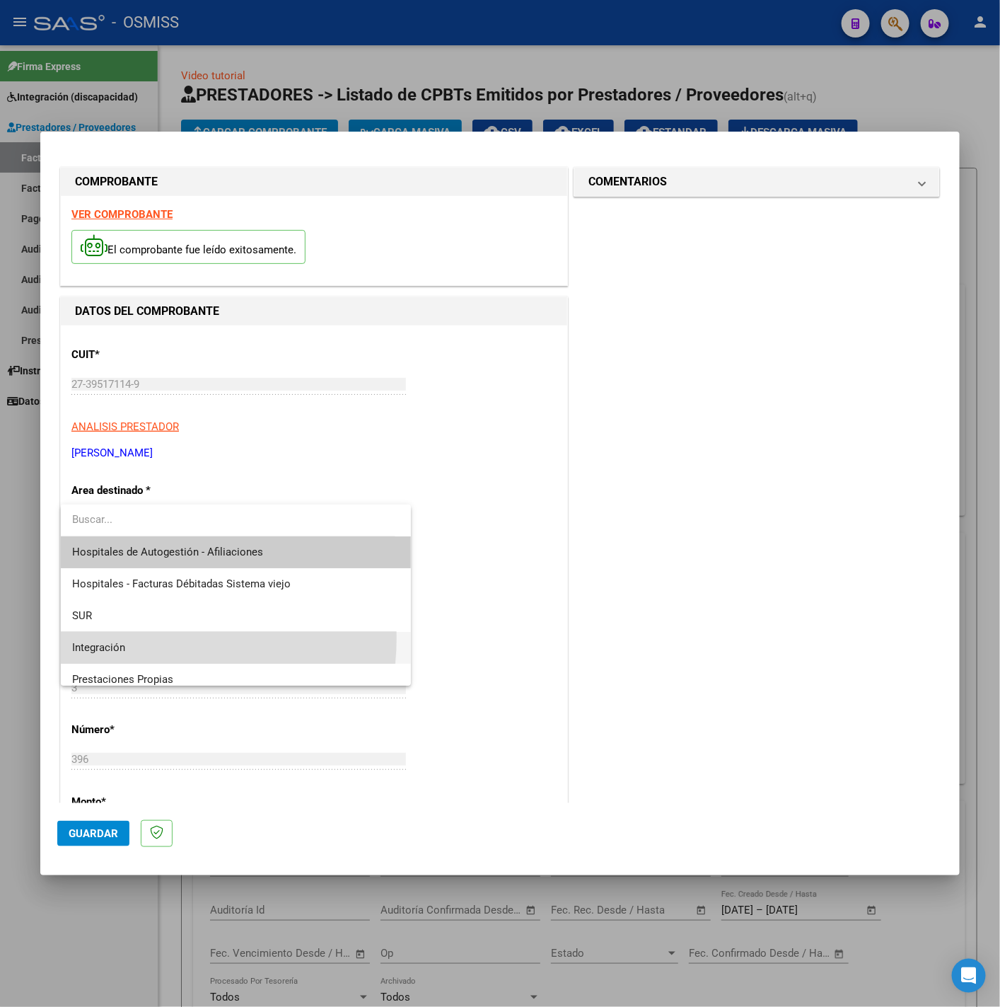
click at [141, 637] on span "Integración" at bounding box center [236, 648] width 328 height 32
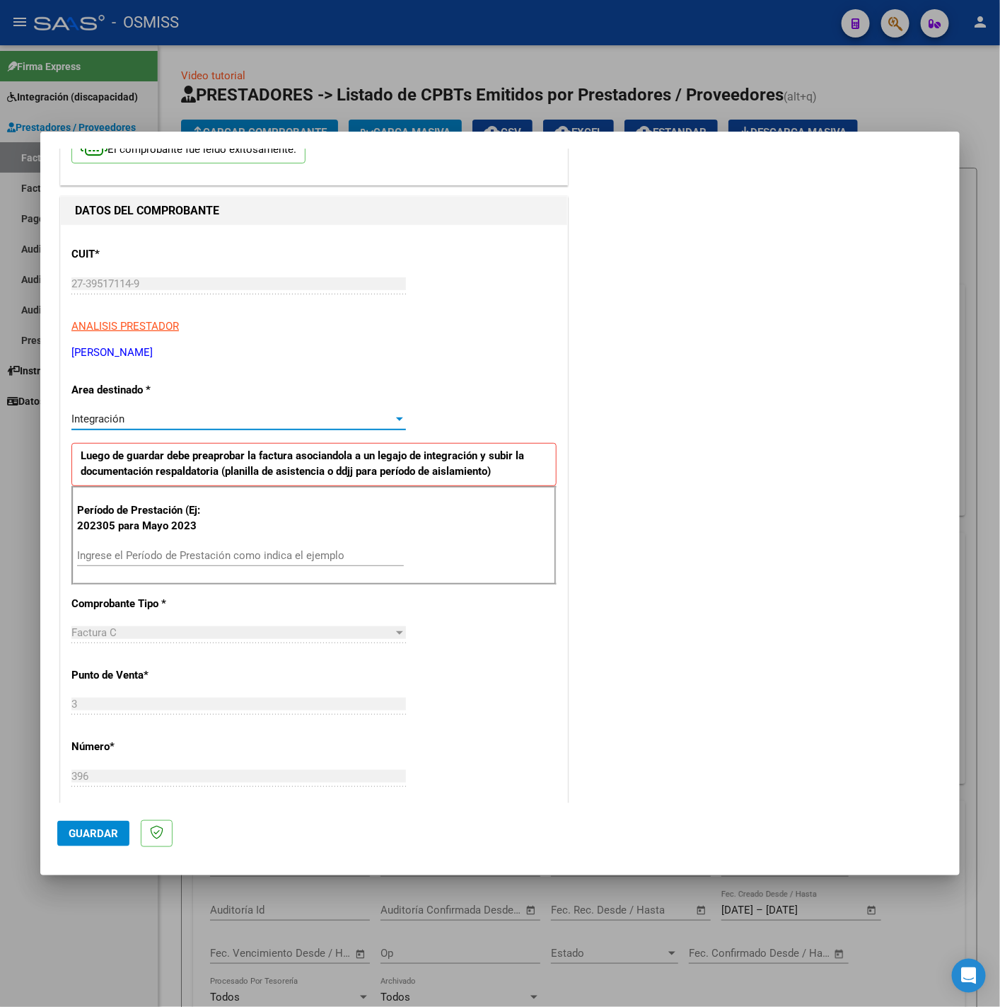
scroll to position [106, 0]
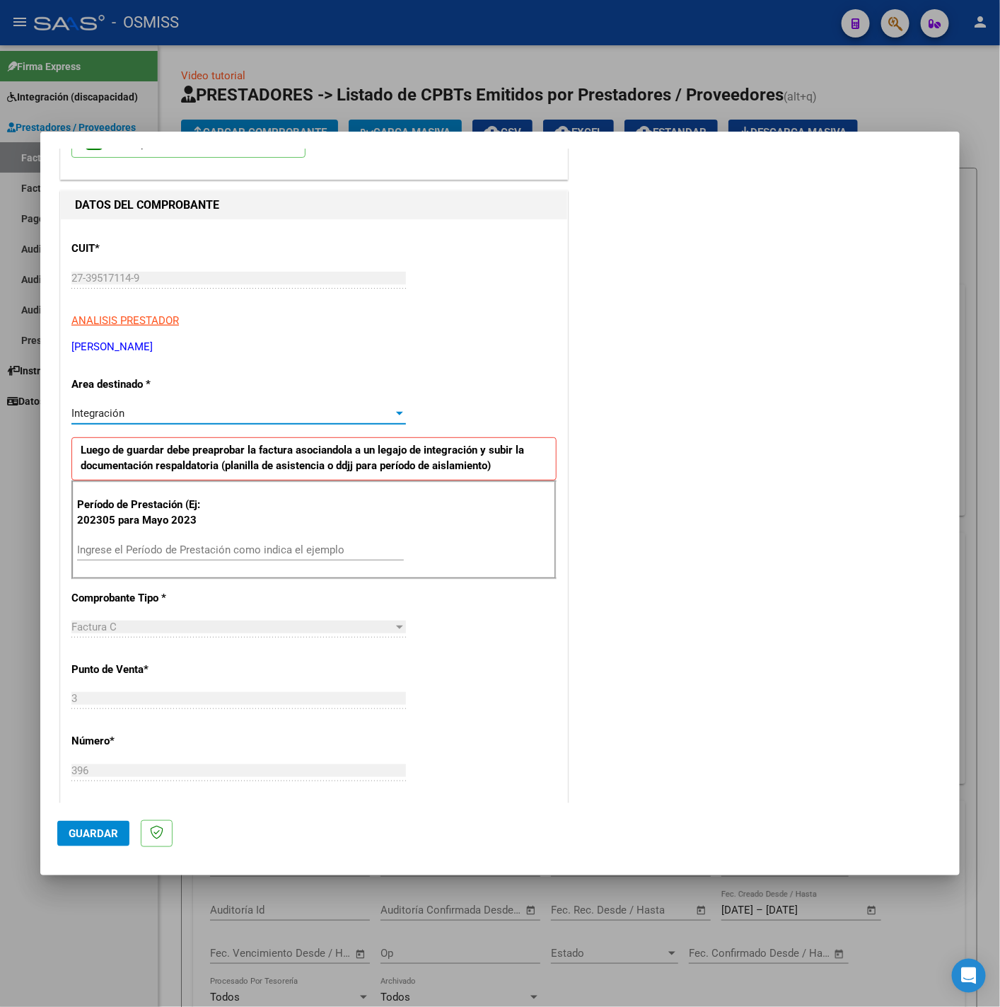
click at [159, 556] on input "Ingrese el Período de Prestación como indica el ejemplo" at bounding box center [240, 549] width 327 height 13
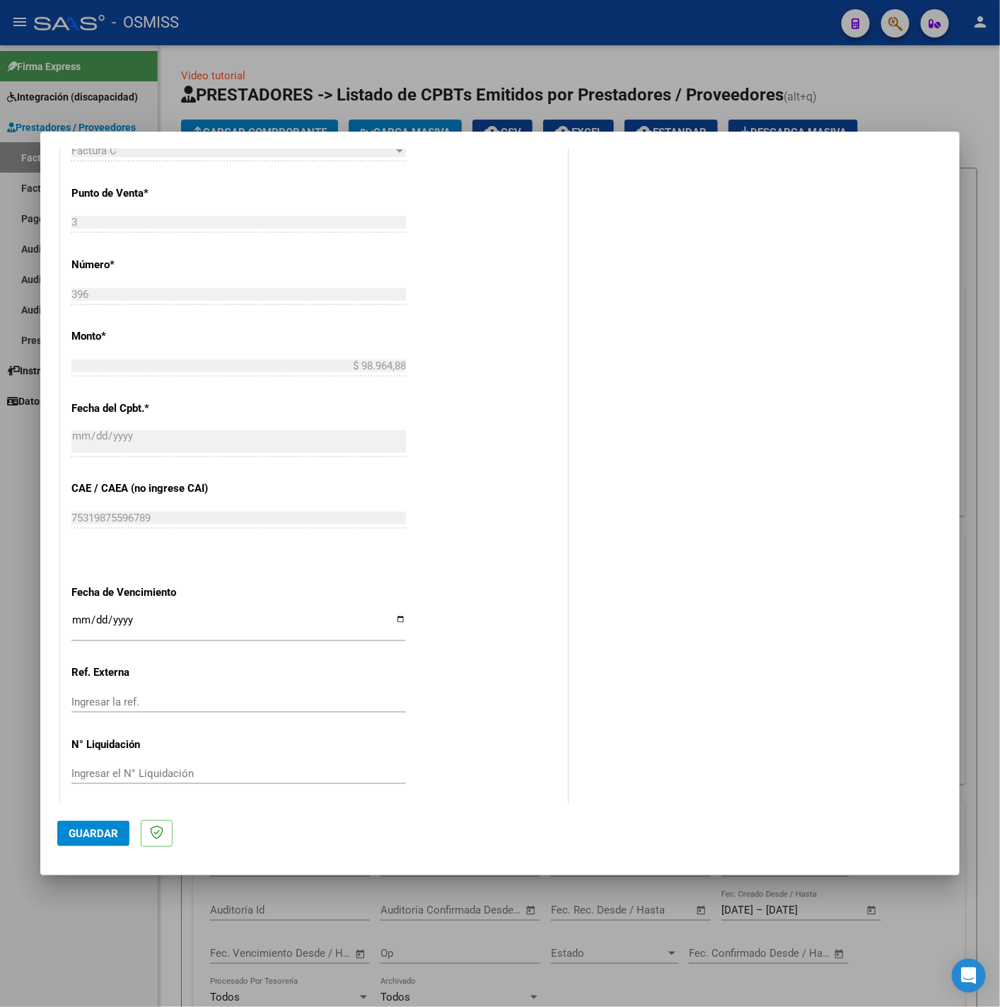
scroll to position [594, 0]
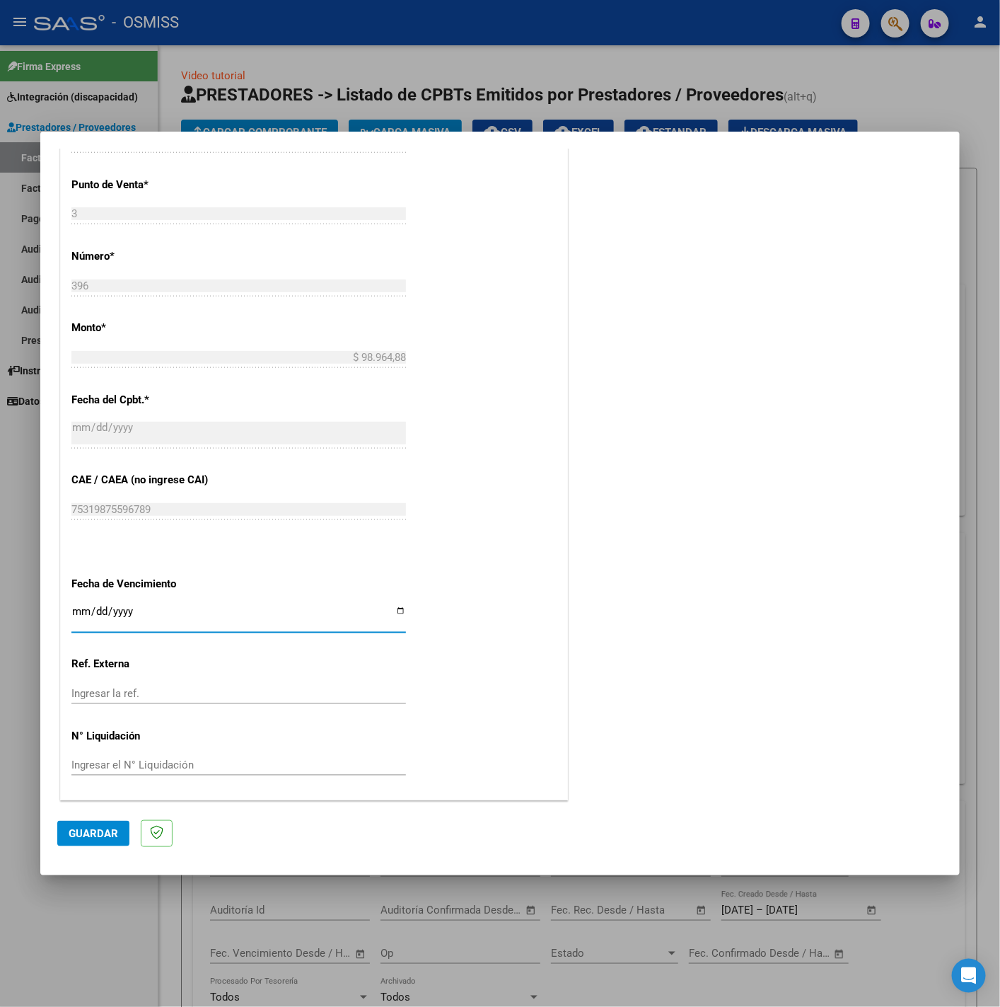
click at [79, 608] on input "Ingresar la fecha" at bounding box center [238, 617] width 335 height 23
click at [90, 821] on button "Guardar" at bounding box center [93, 833] width 72 height 25
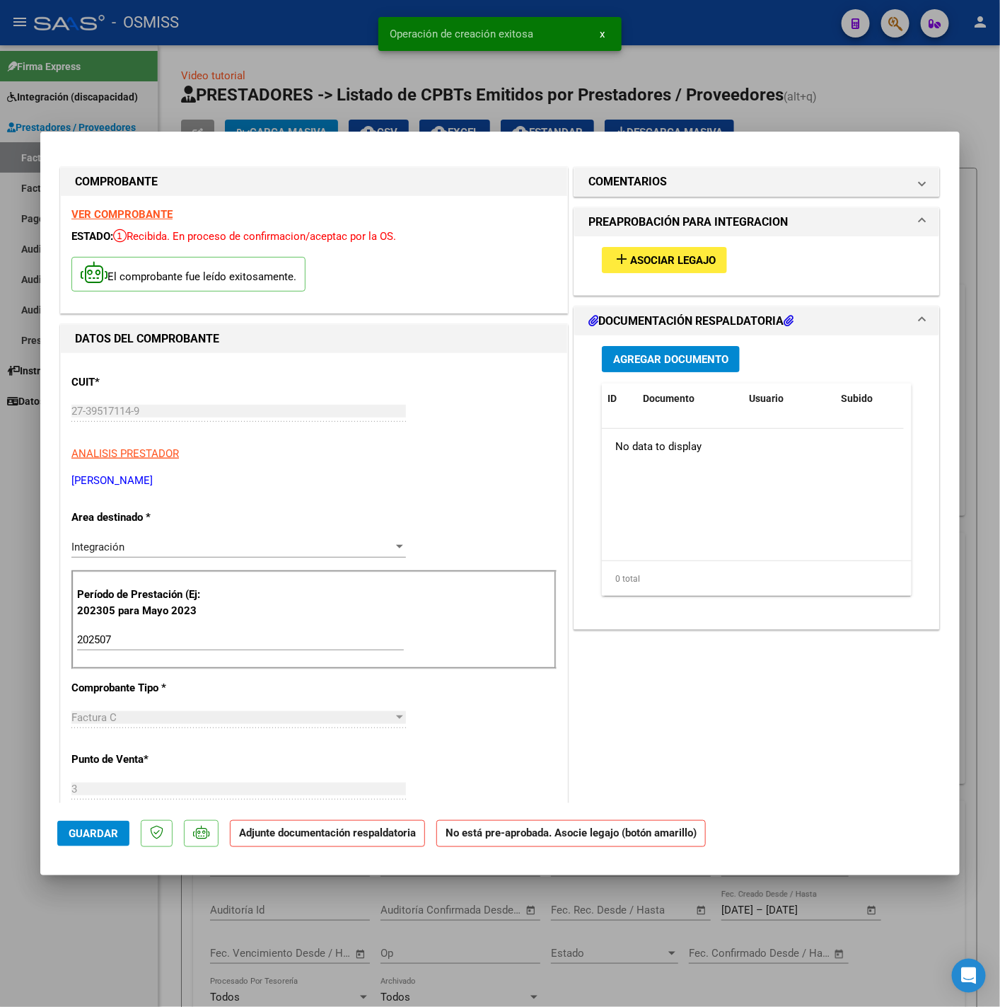
click at [654, 245] on div "add Asociar Legajo" at bounding box center [757, 259] width 331 height 47
click at [674, 255] on span "Asociar Legajo" at bounding box center [673, 260] width 86 height 13
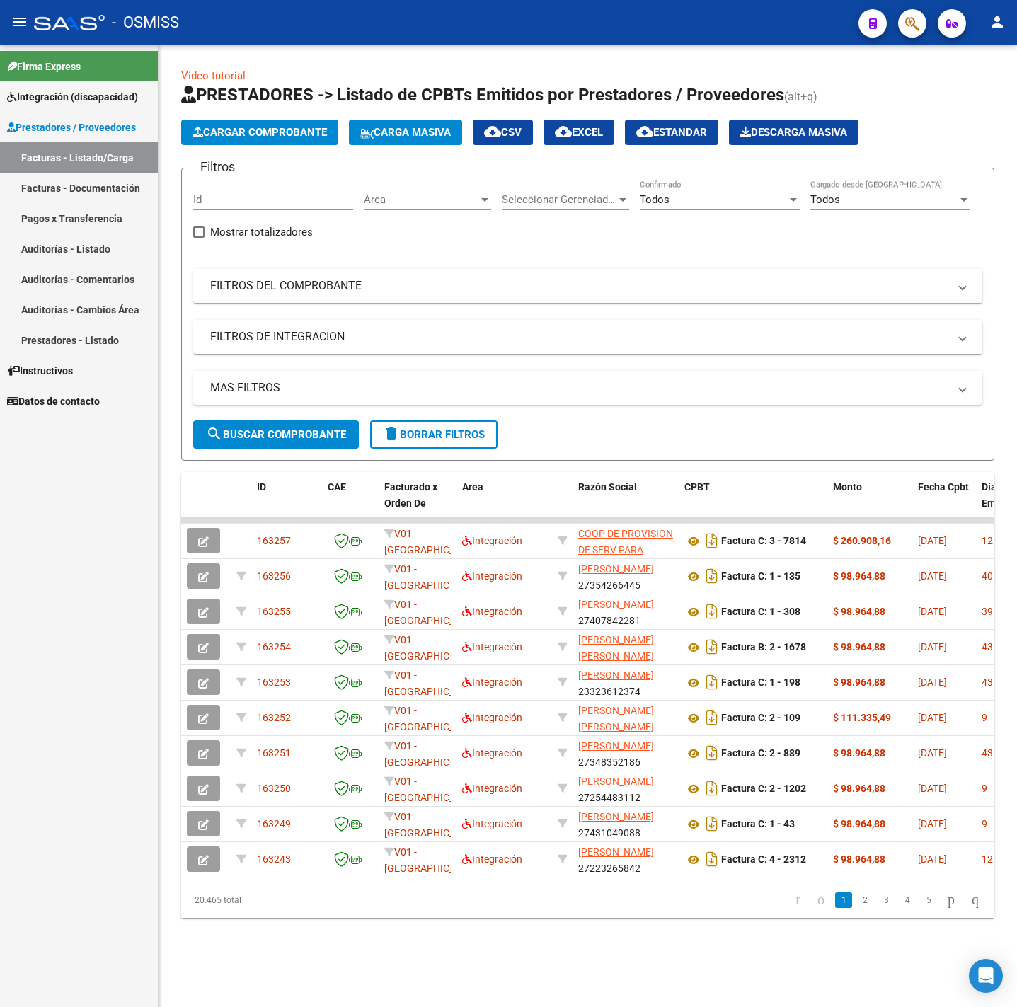
click at [58, 98] on span "Integración (discapacidad)" at bounding box center [72, 97] width 131 height 16
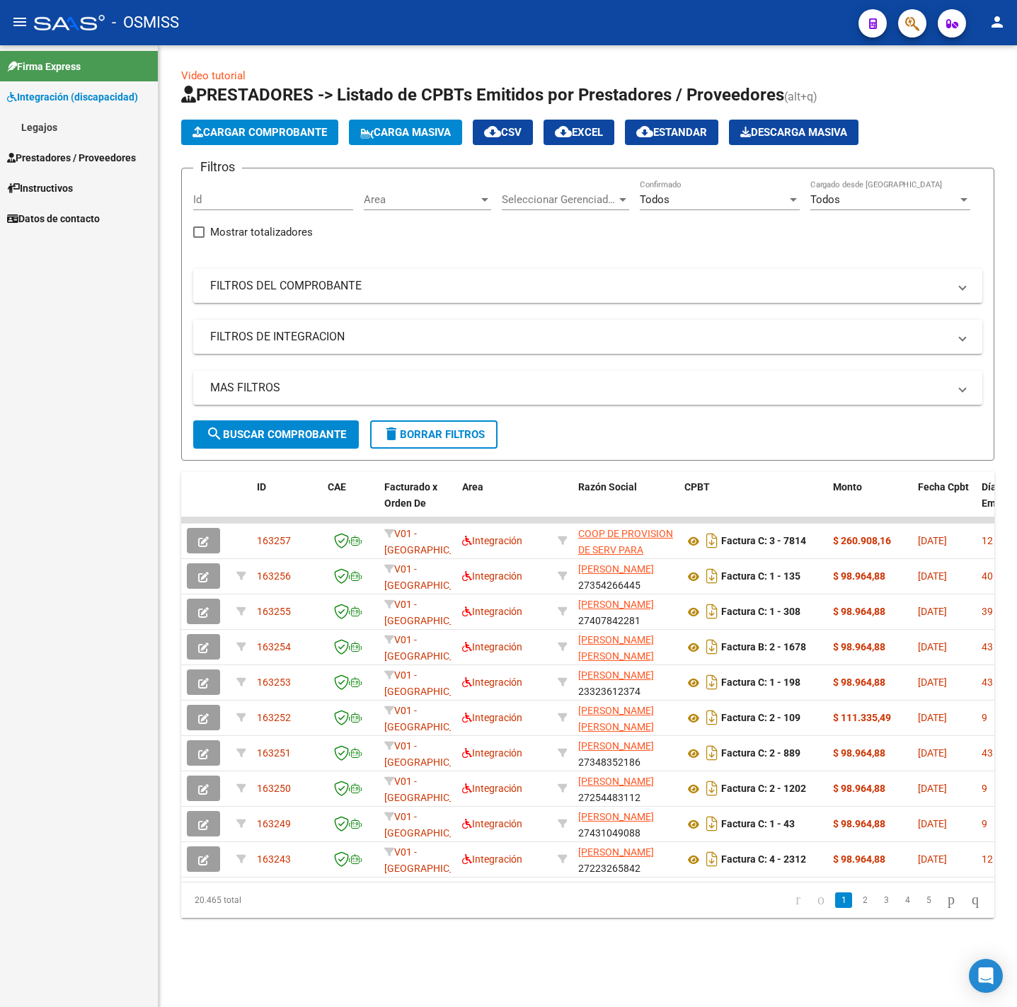
click at [47, 117] on link "Legajos" at bounding box center [79, 127] width 158 height 30
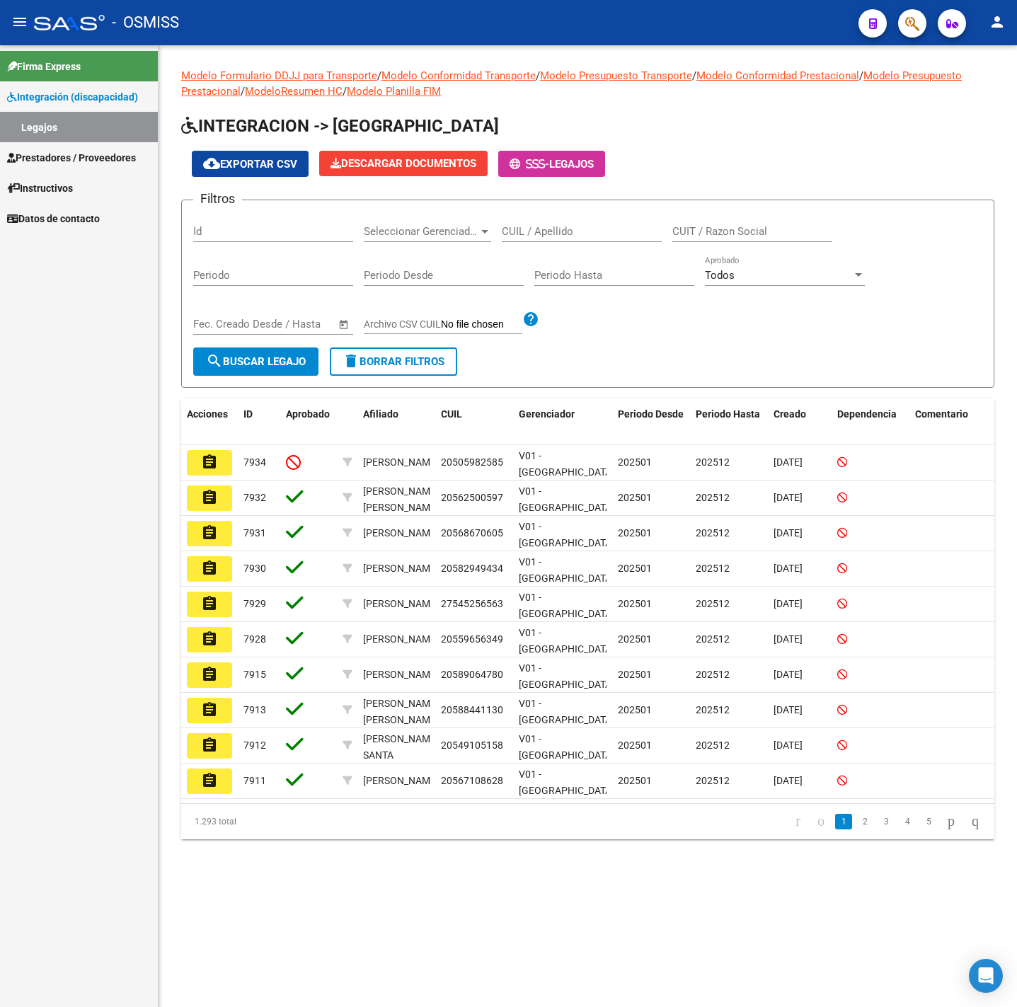
click at [589, 219] on div "CUIL / Apellido" at bounding box center [582, 227] width 160 height 30
click at [593, 226] on input "CUIL / Apellido" at bounding box center [582, 231] width 160 height 13
type input "santagada"
click at [302, 359] on span "search Buscar Legajo" at bounding box center [256, 361] width 100 height 13
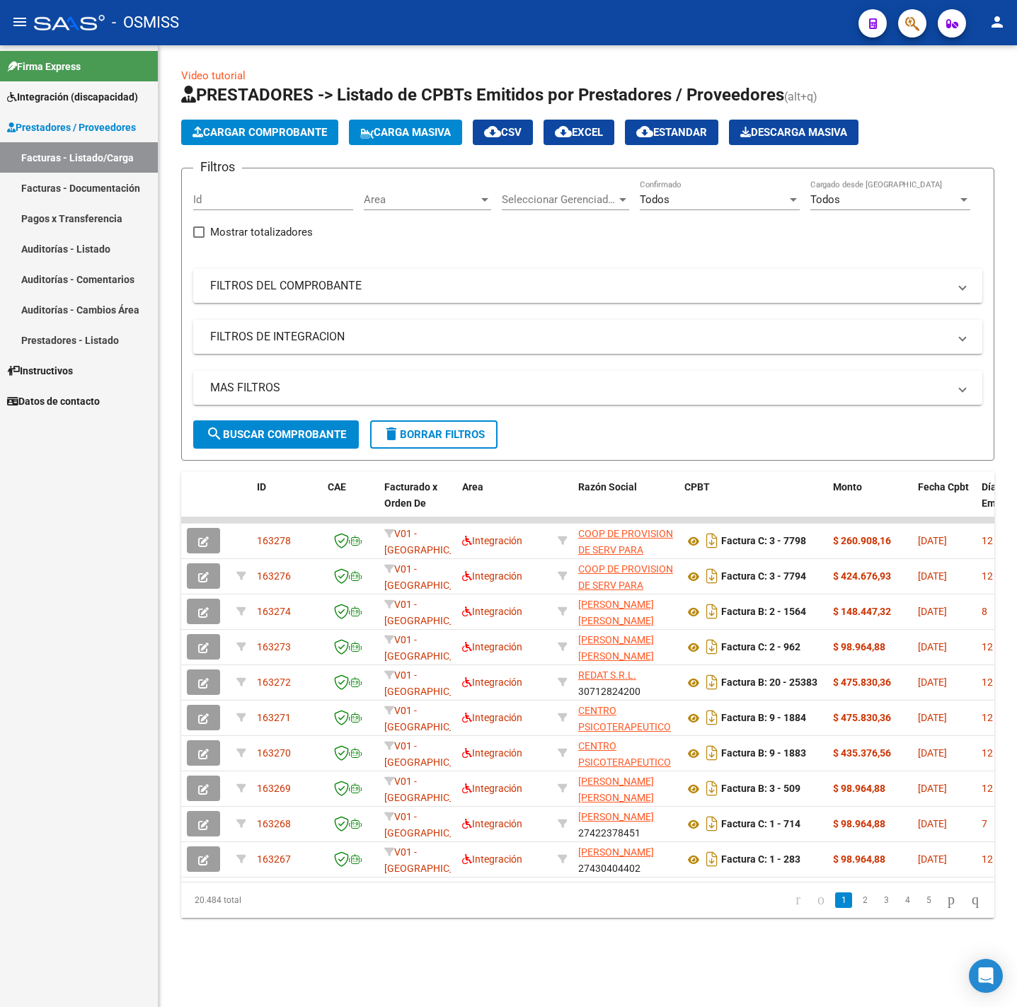
click at [77, 100] on span "Integración (discapacidad)" at bounding box center [72, 97] width 131 height 16
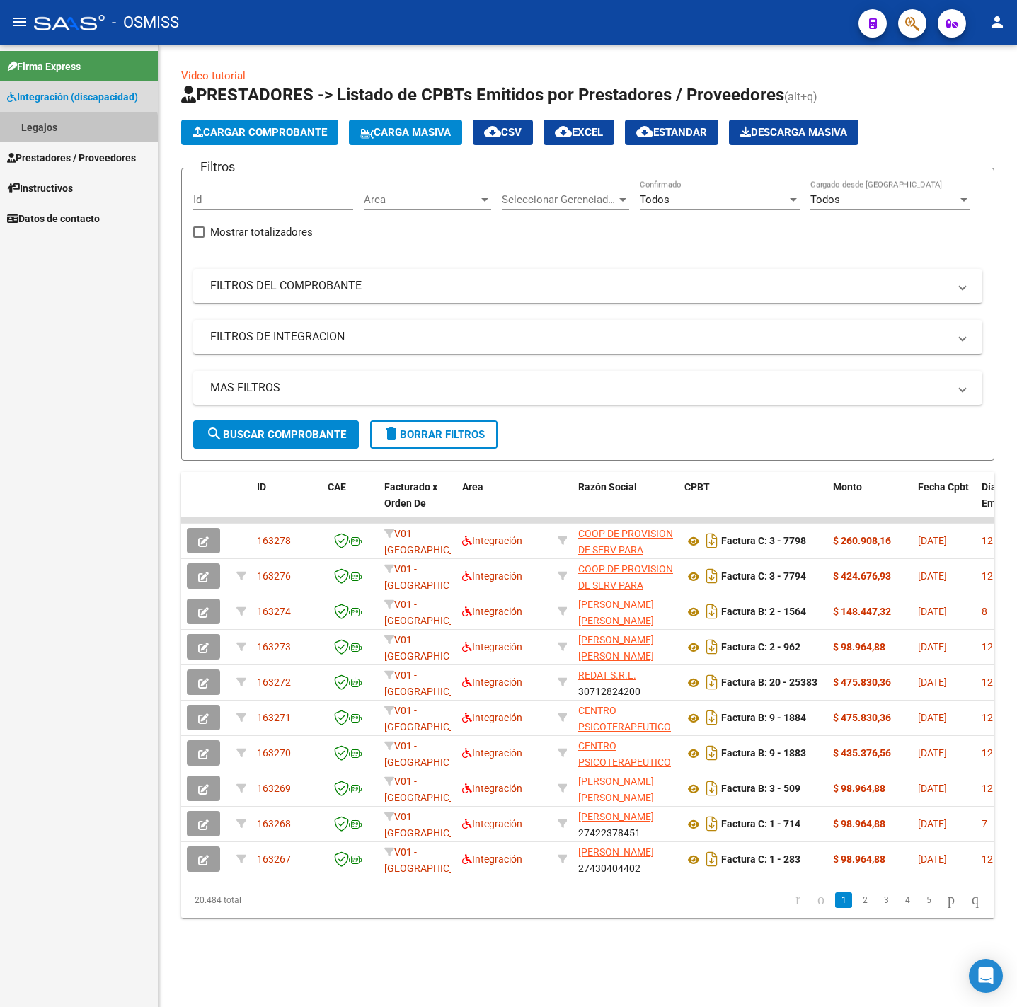
click at [59, 132] on link "Legajos" at bounding box center [79, 127] width 158 height 30
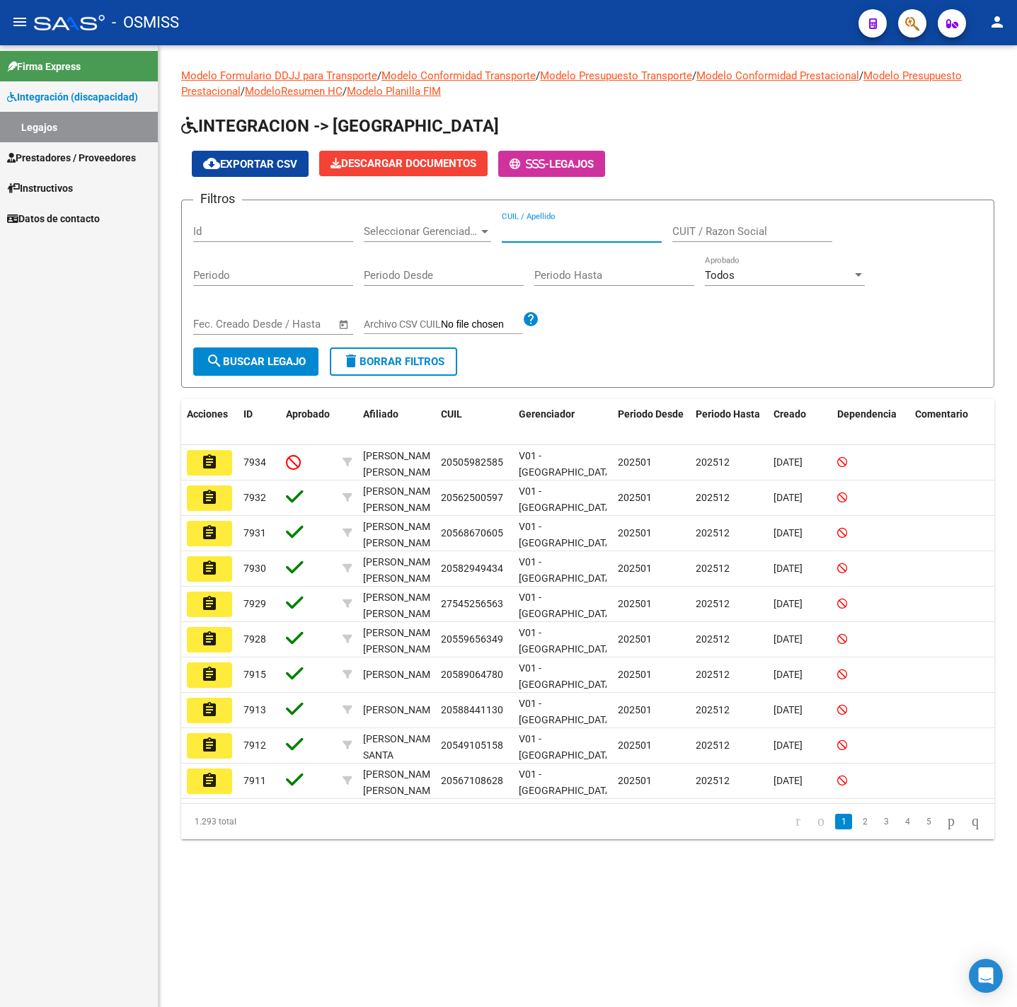
click at [587, 230] on input "CUIL / Apellido" at bounding box center [582, 231] width 160 height 13
type input "caminiti"
click at [253, 366] on span "search Buscar Legajo" at bounding box center [256, 361] width 100 height 13
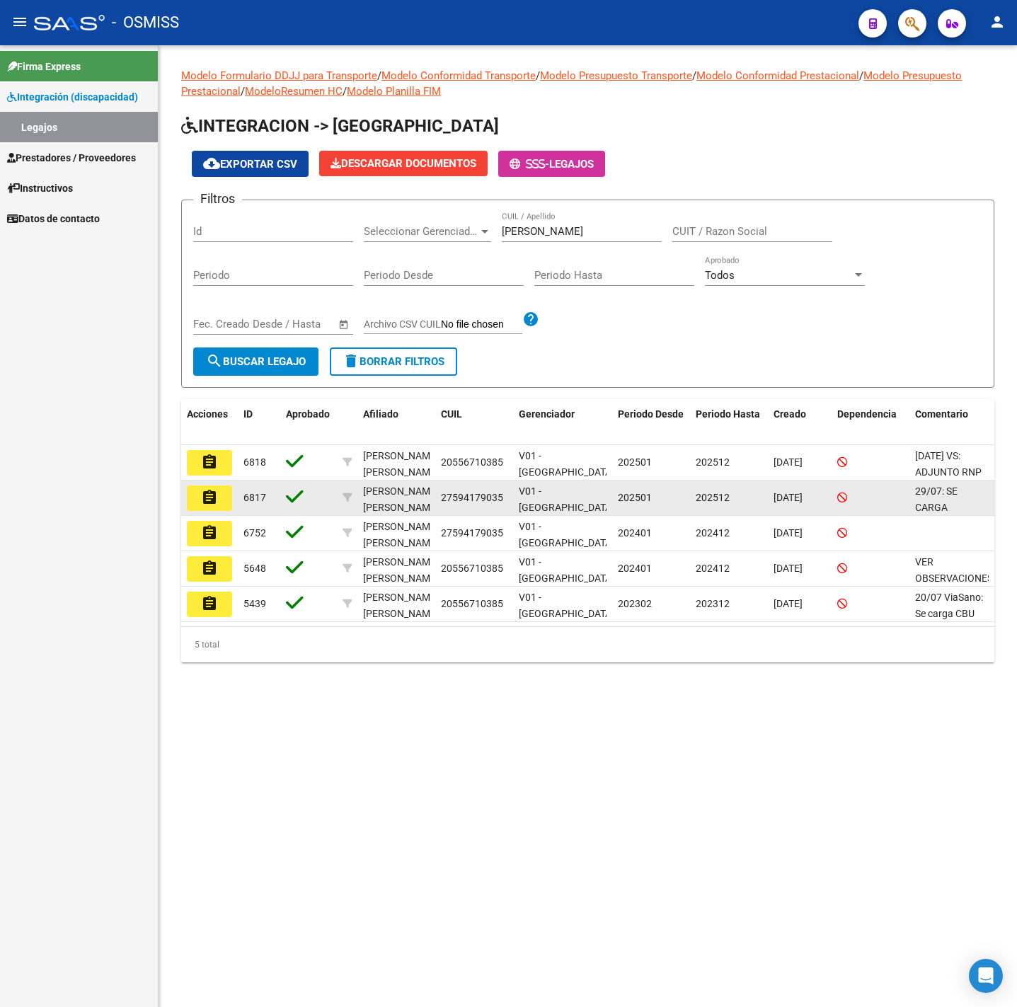
click at [219, 497] on button "assignment" at bounding box center [209, 497] width 45 height 25
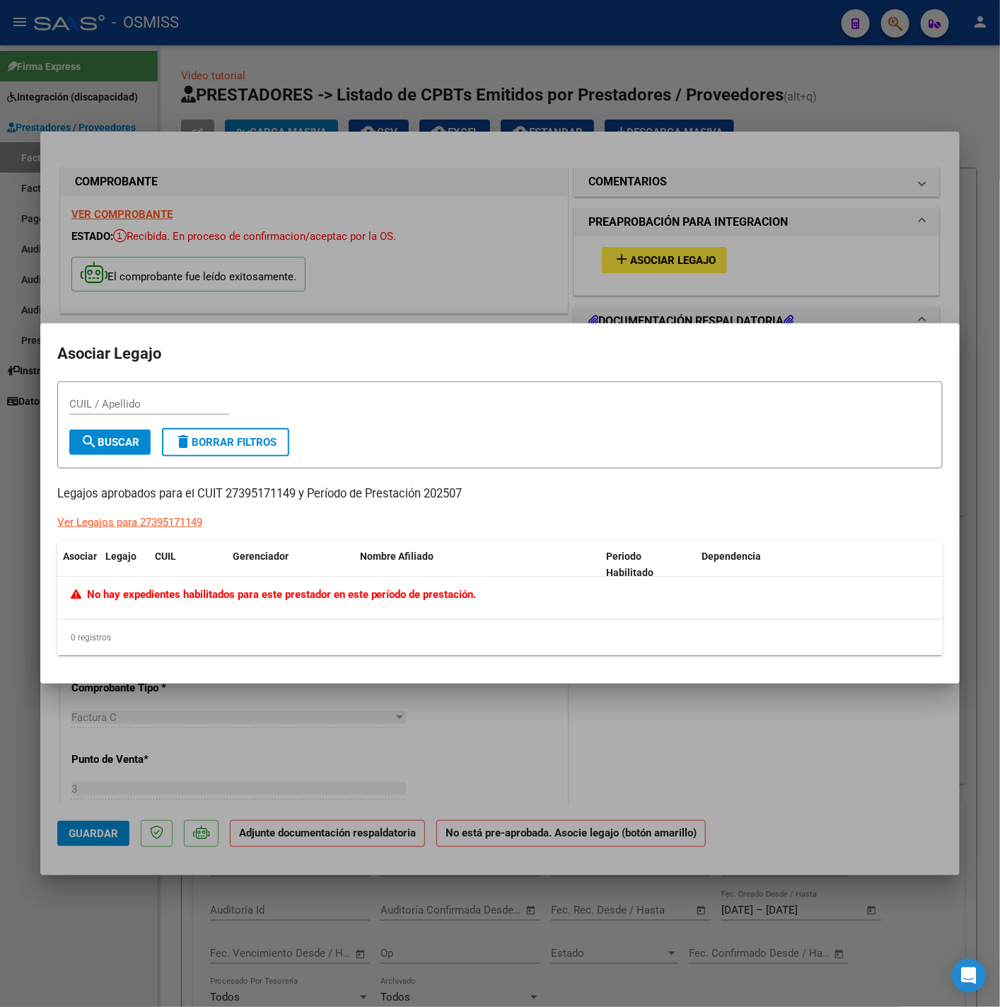
click at [452, 285] on div at bounding box center [500, 503] width 1000 height 1007
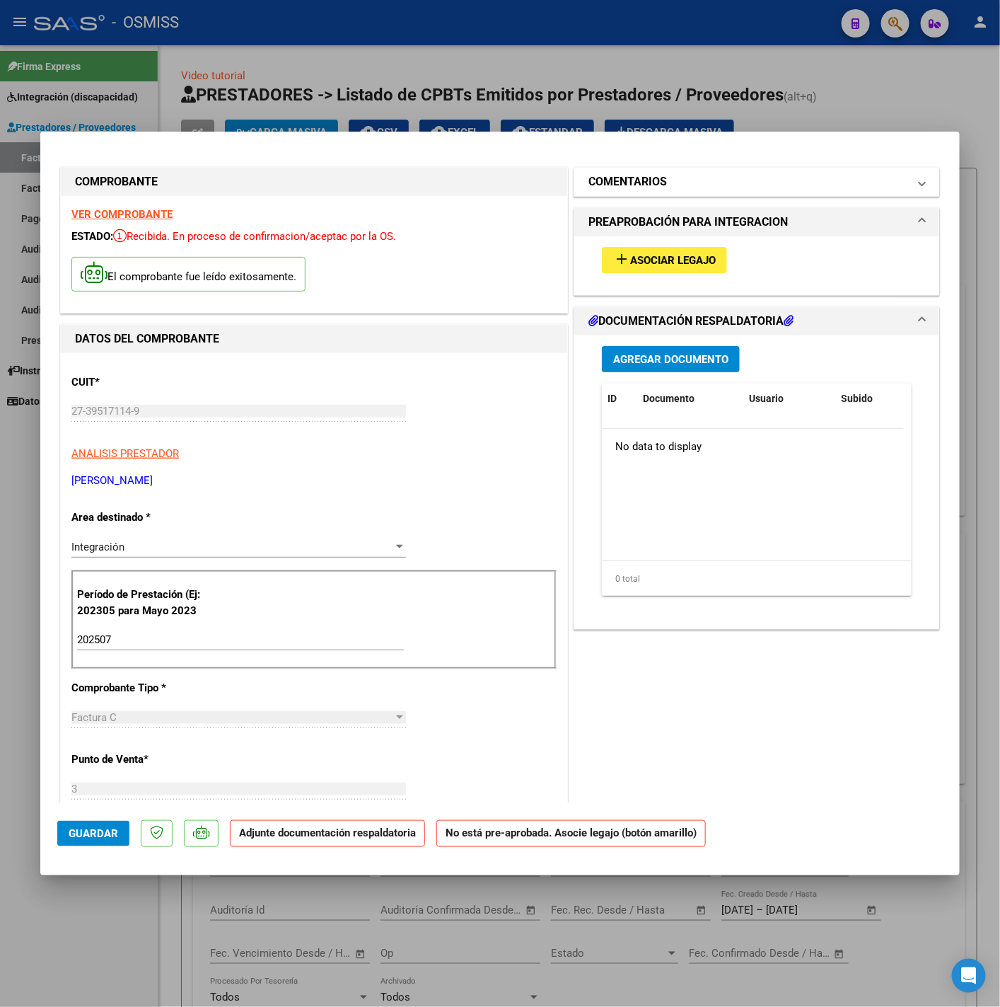
click at [614, 183] on h1 "COMENTARIOS" at bounding box center [628, 181] width 79 height 17
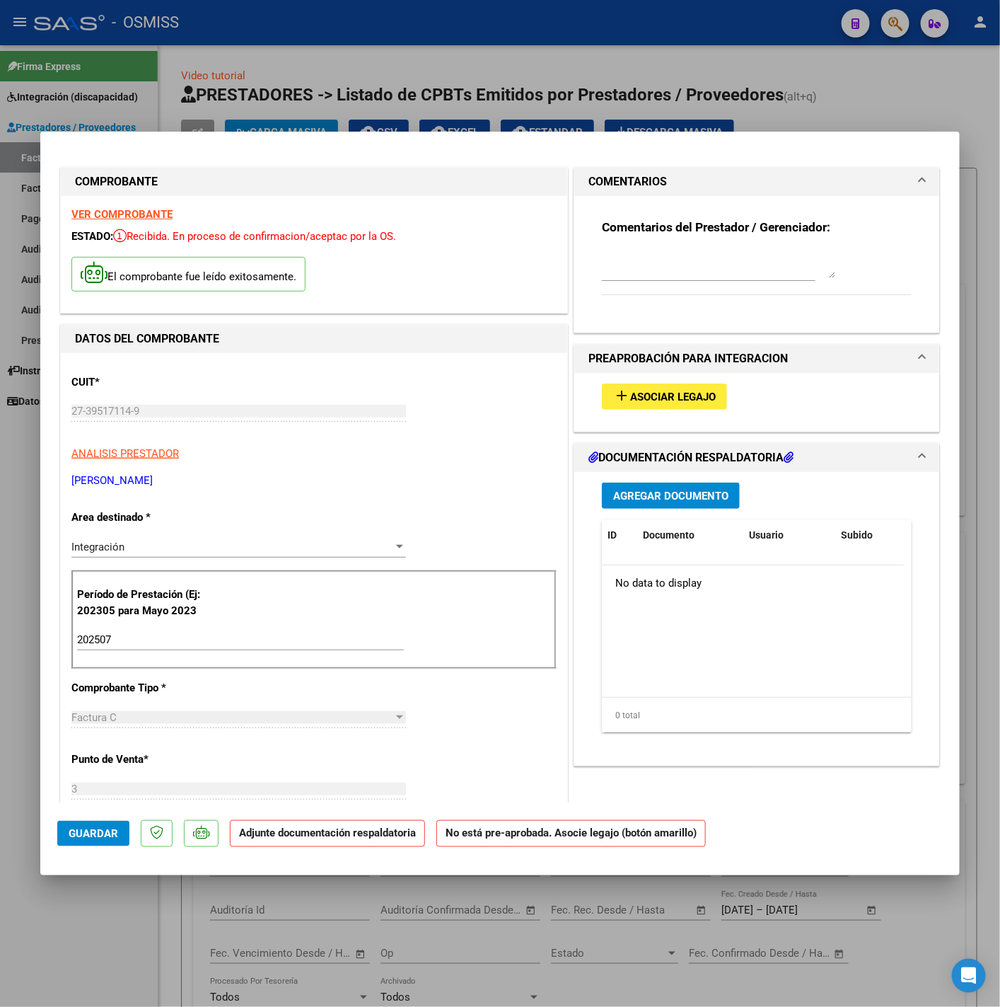
drag, startPoint x: 607, startPoint y: 253, endPoint x: 616, endPoint y: 257, distance: 9.2
click at [613, 255] on textarea at bounding box center [718, 264] width 233 height 28
paste textarea "GOMEZ VALENTINO"
type textarea "13-08 SIN LEGAJO PARA ASOCIAR GOMEZ VALENTINO"
click at [676, 486] on button "Agregar Documento" at bounding box center [671, 496] width 138 height 26
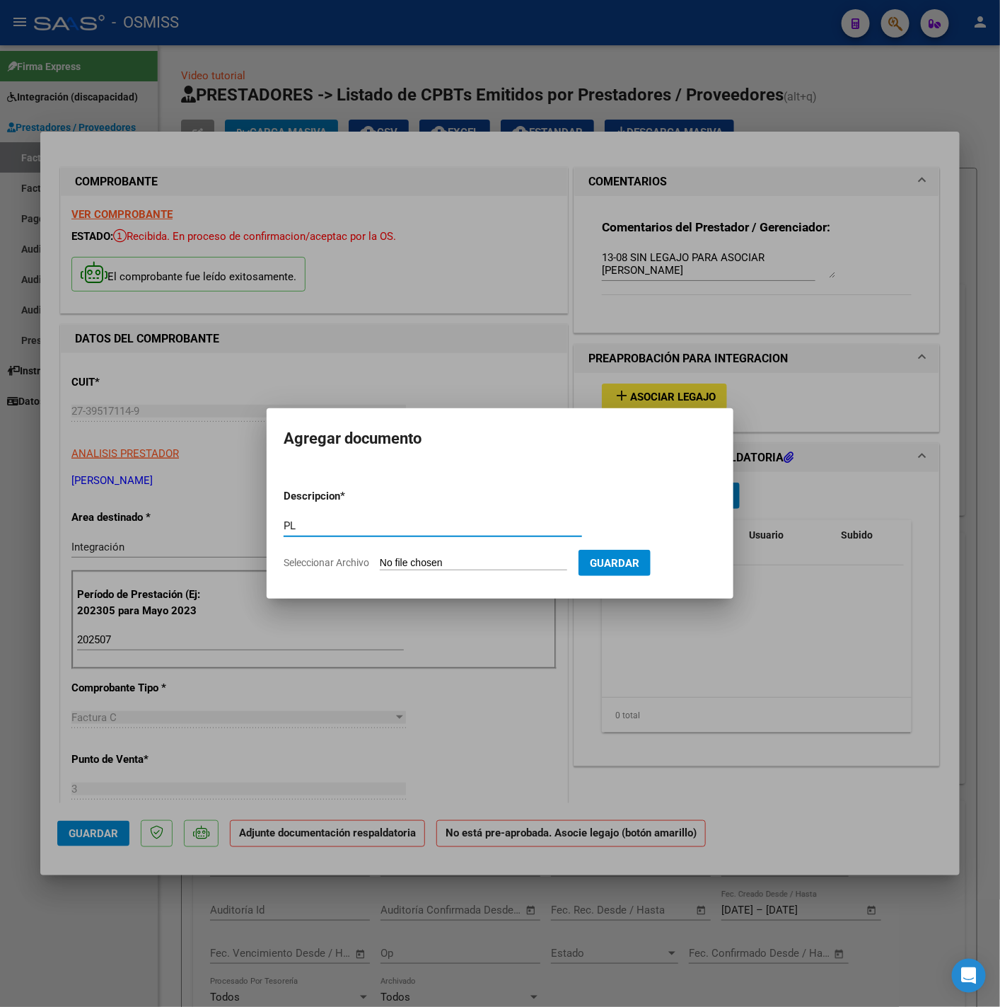
type input "PL"
click at [408, 556] on app-file-uploader "Seleccionar Archivo" at bounding box center [431, 562] width 295 height 13
click at [435, 561] on input "Seleccionar Archivo" at bounding box center [473, 563] width 187 height 13
type input "C:\fakepath\Planilla Valentino Gomez julio 2025 - Sofia.pdf"
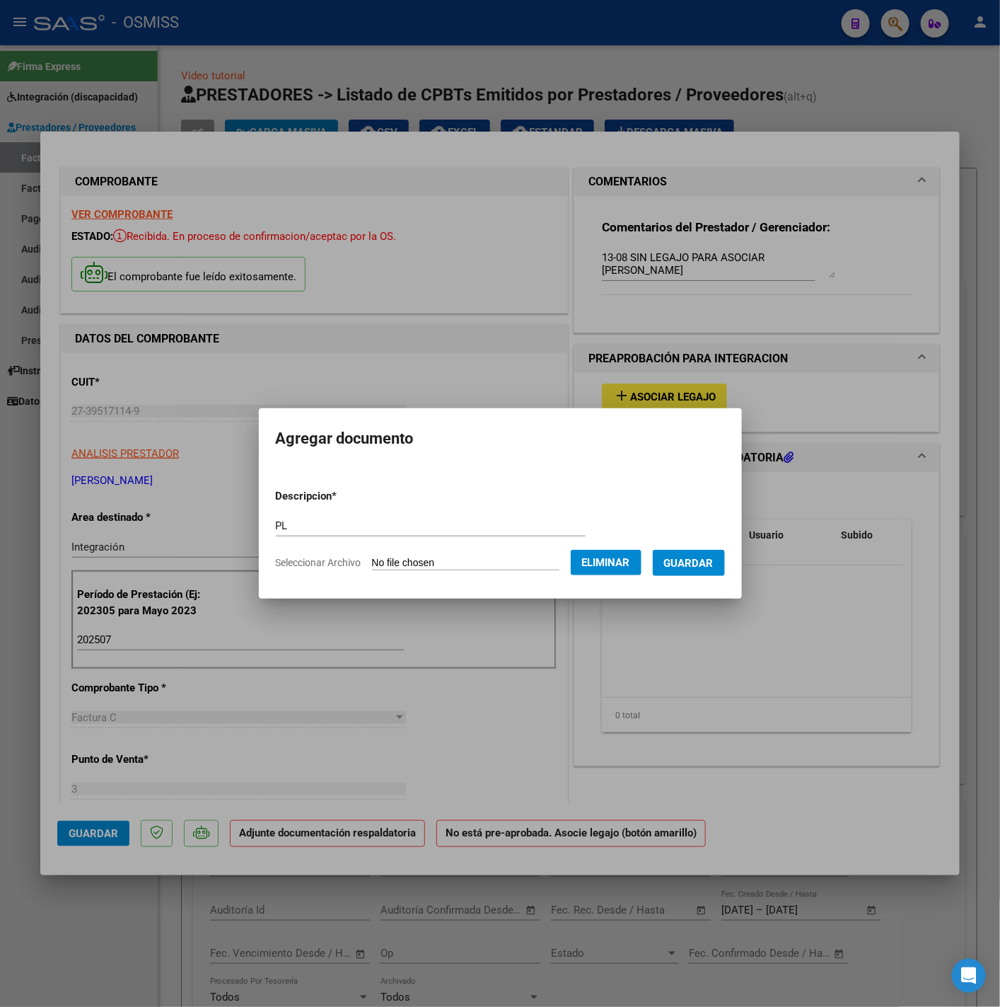
click at [692, 570] on button "Guardar" at bounding box center [689, 563] width 72 height 26
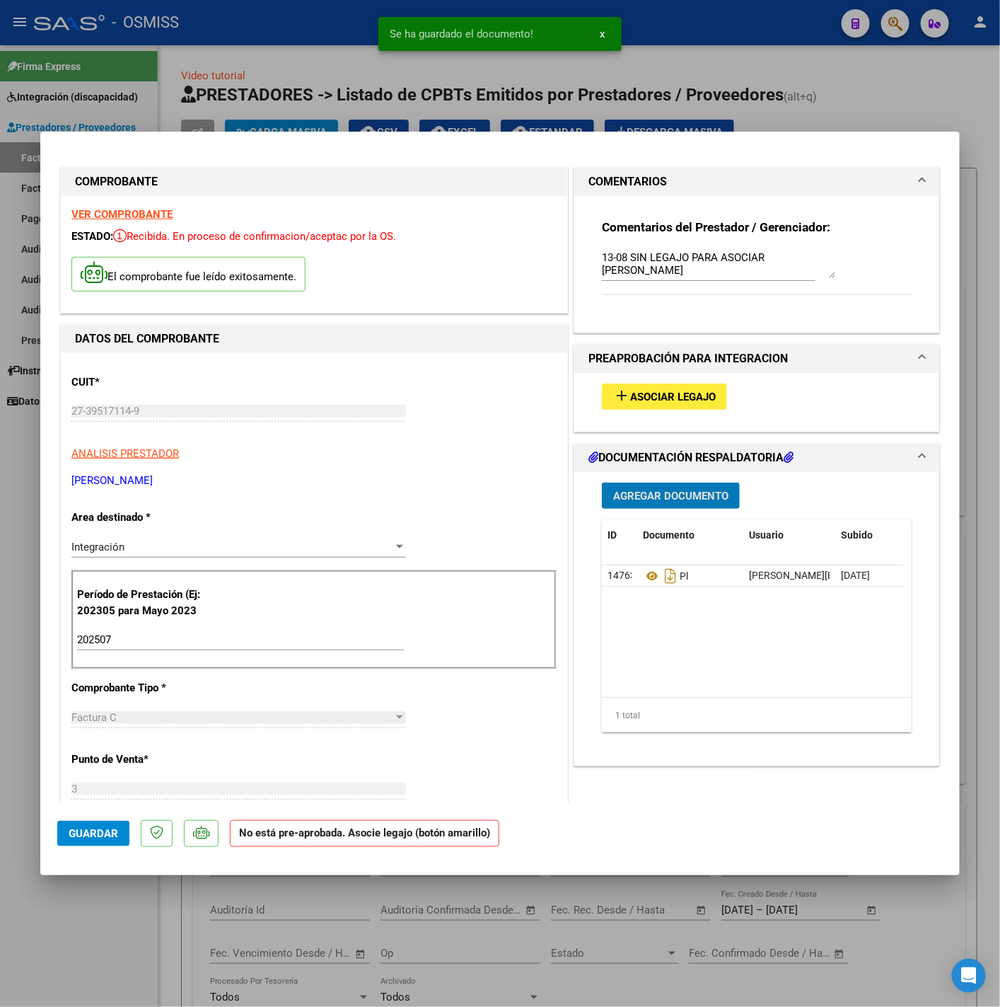
click at [117, 831] on span "Guardar" at bounding box center [94, 833] width 50 height 13
click at [120, 904] on div at bounding box center [500, 503] width 1000 height 1007
type input "$ 0,00"
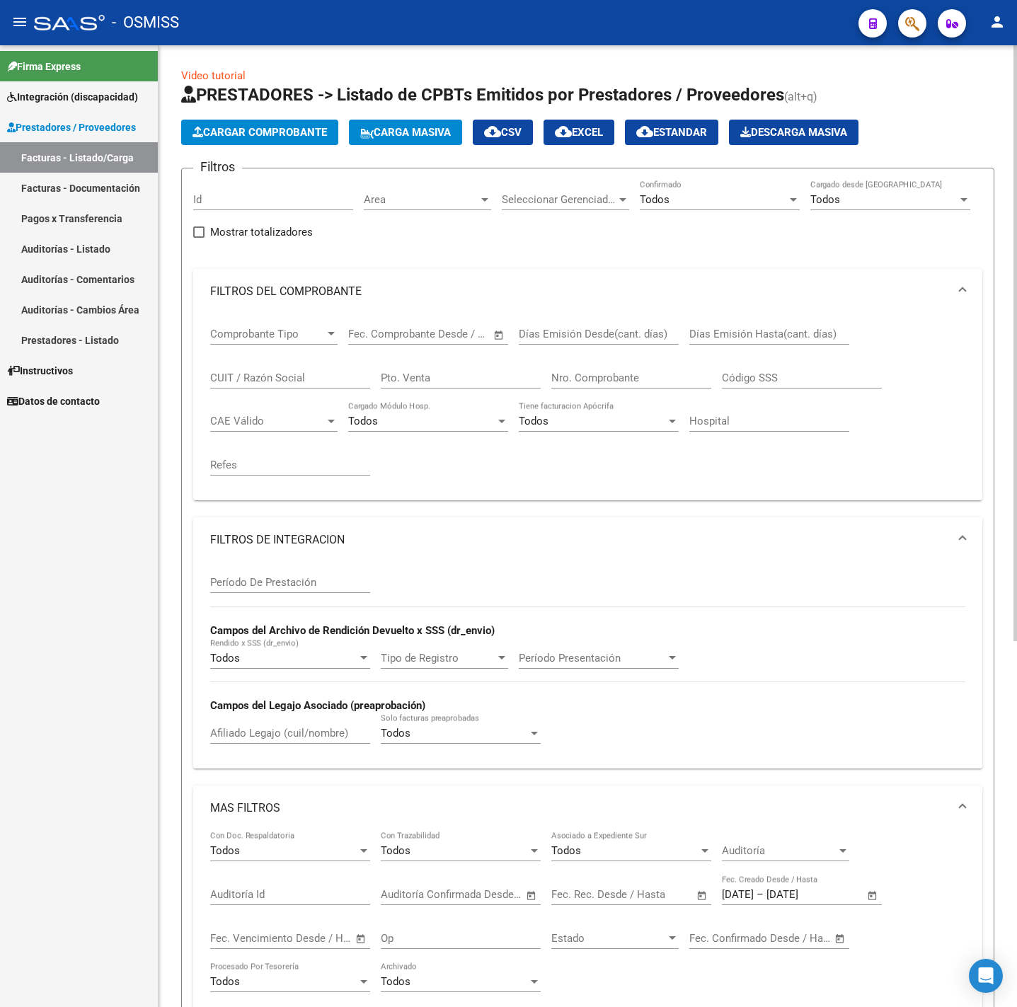
click at [962, 535] on span at bounding box center [962, 540] width 6 height 16
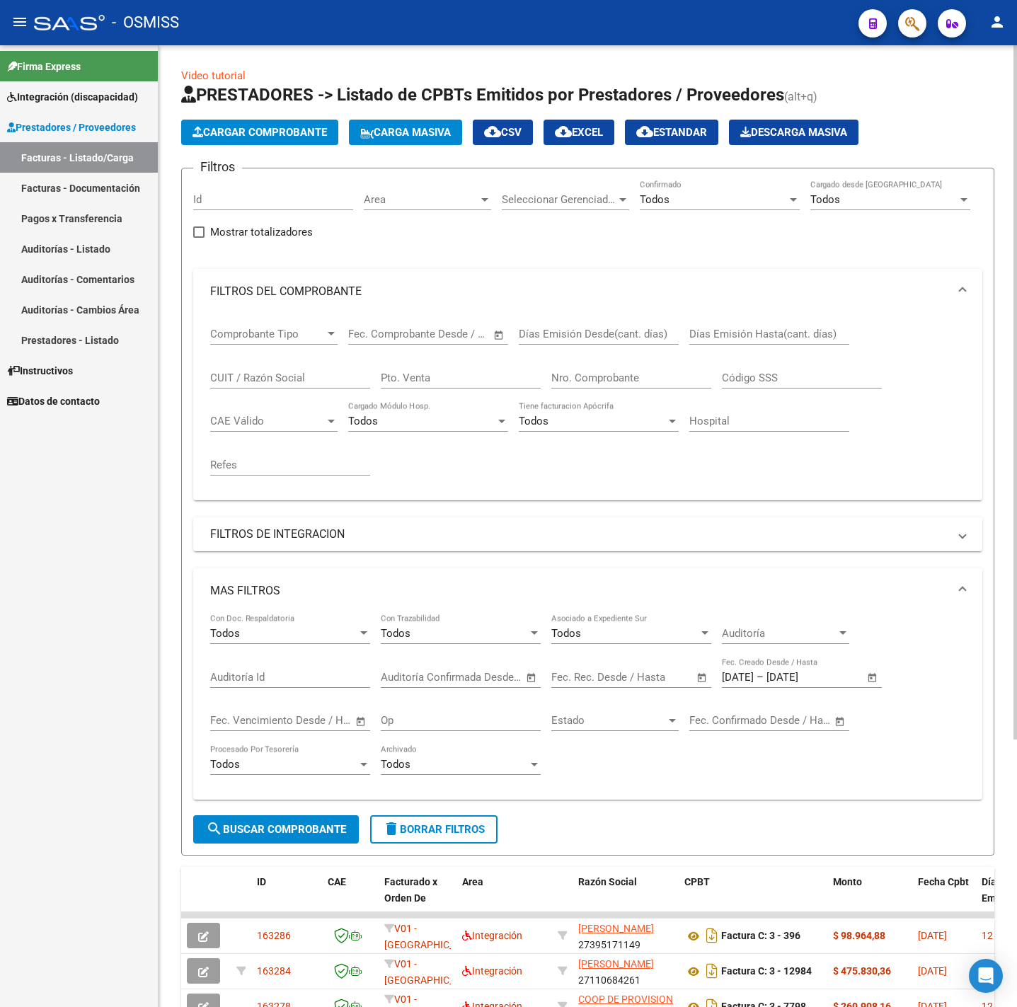
click at [962, 579] on mat-expansion-panel-header "MAS FILTROS" at bounding box center [587, 590] width 789 height 45
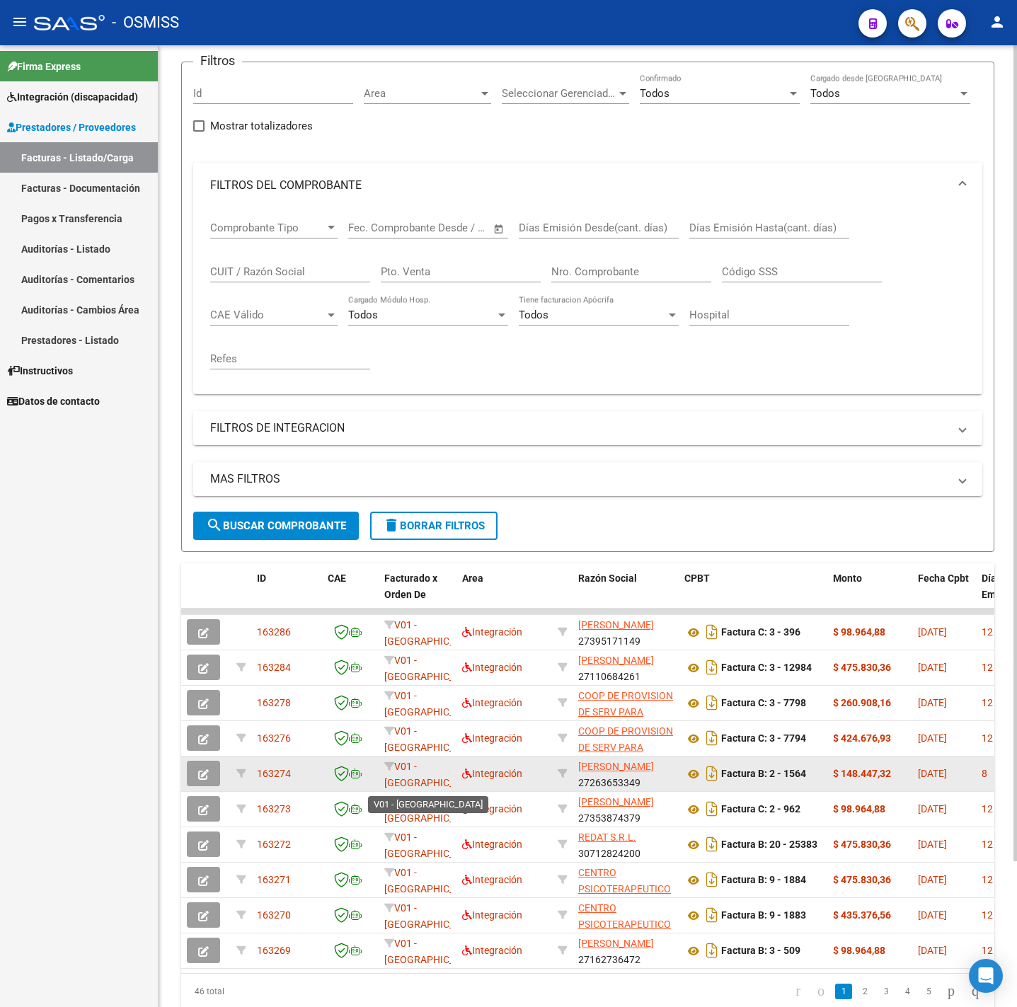
scroll to position [2, 0]
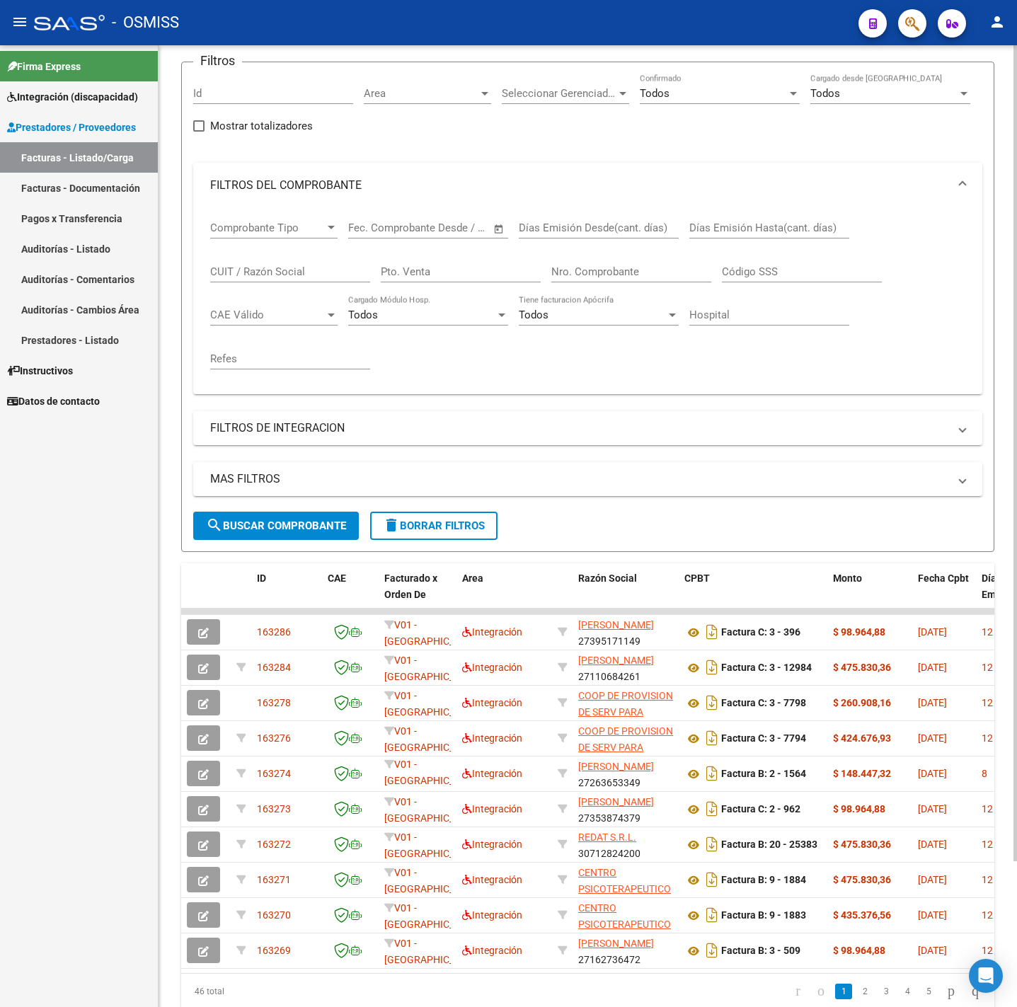
click at [289, 529] on span "search Buscar Comprobante" at bounding box center [276, 525] width 140 height 13
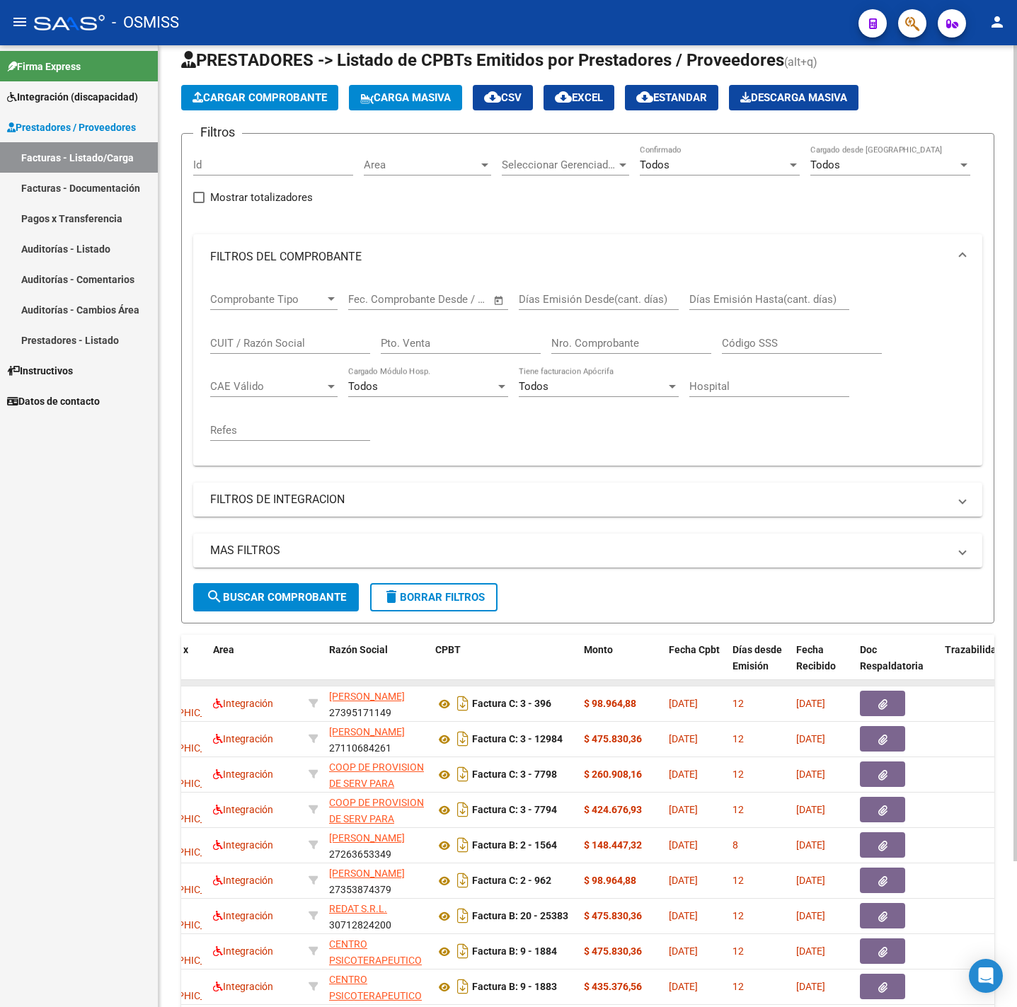
scroll to position [0, 0]
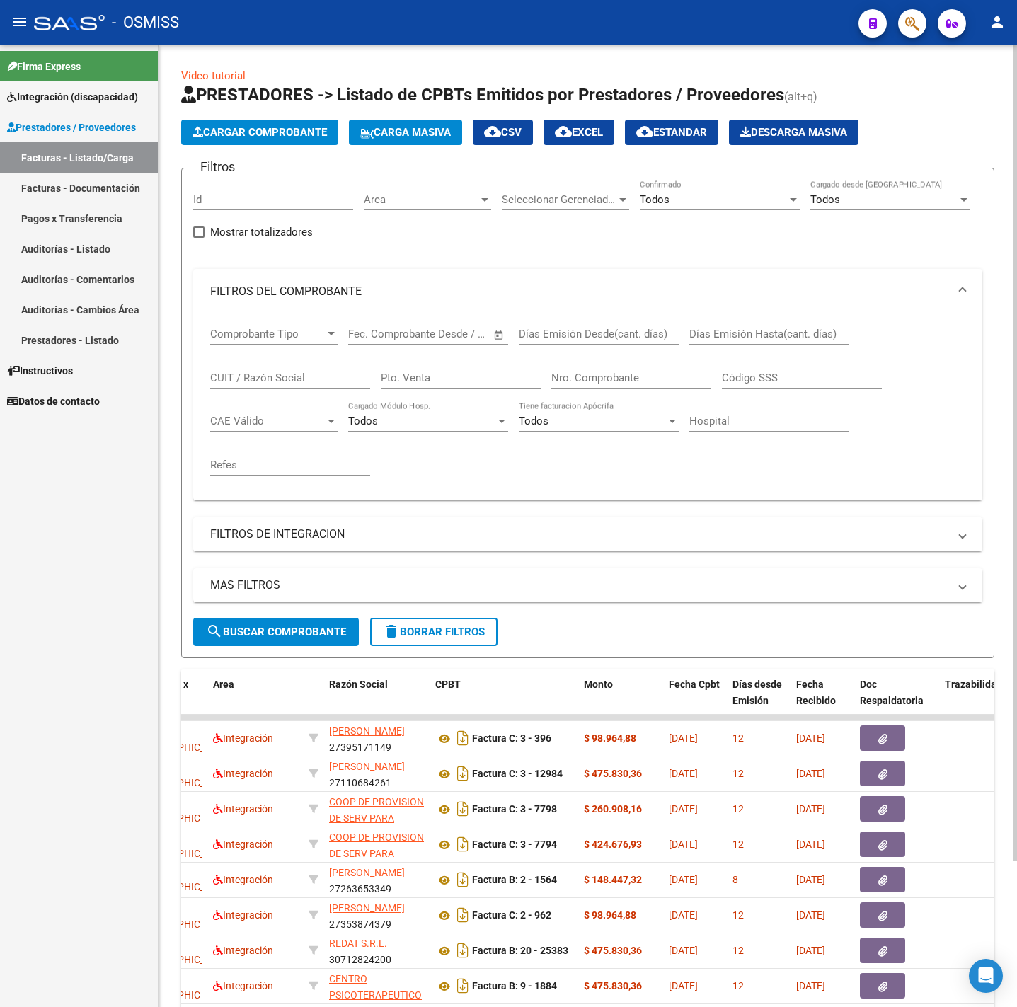
click at [419, 529] on mat-panel-title "FILTROS DE INTEGRACION" at bounding box center [579, 534] width 738 height 16
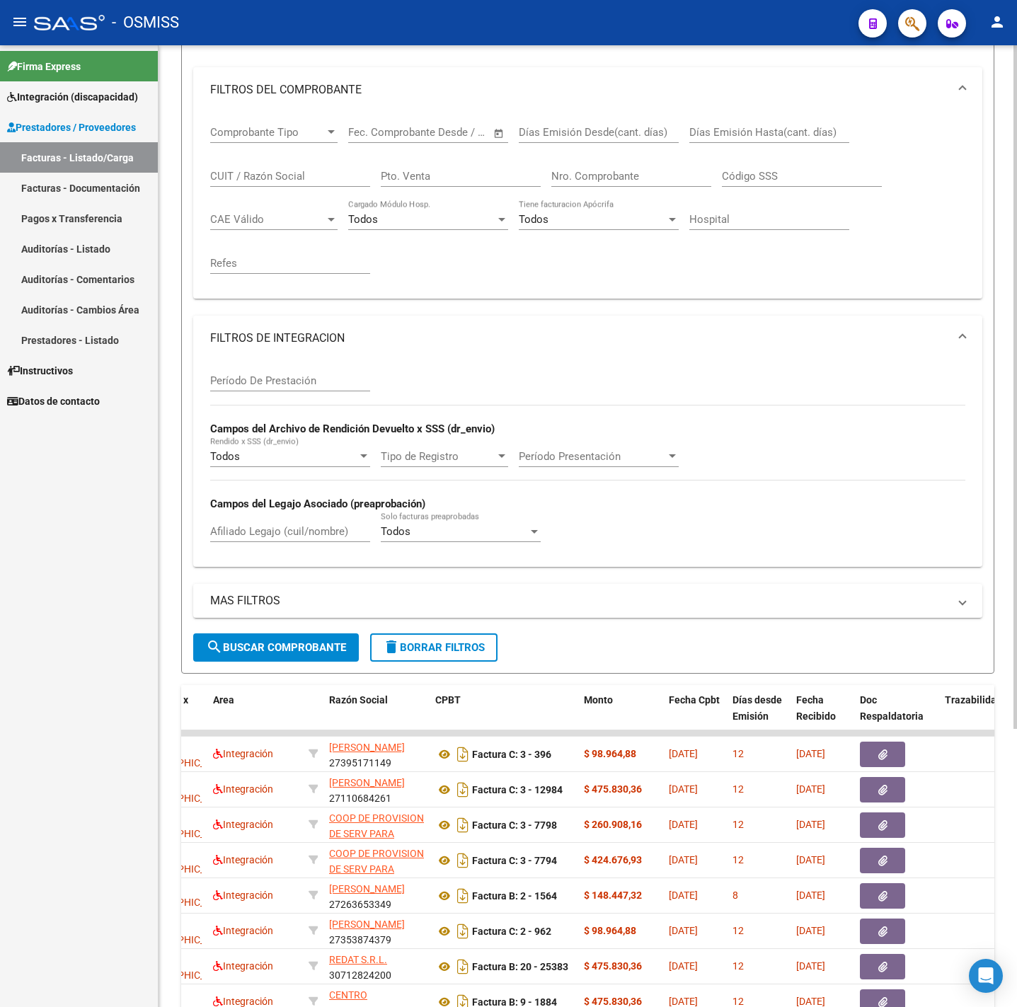
scroll to position [212, 0]
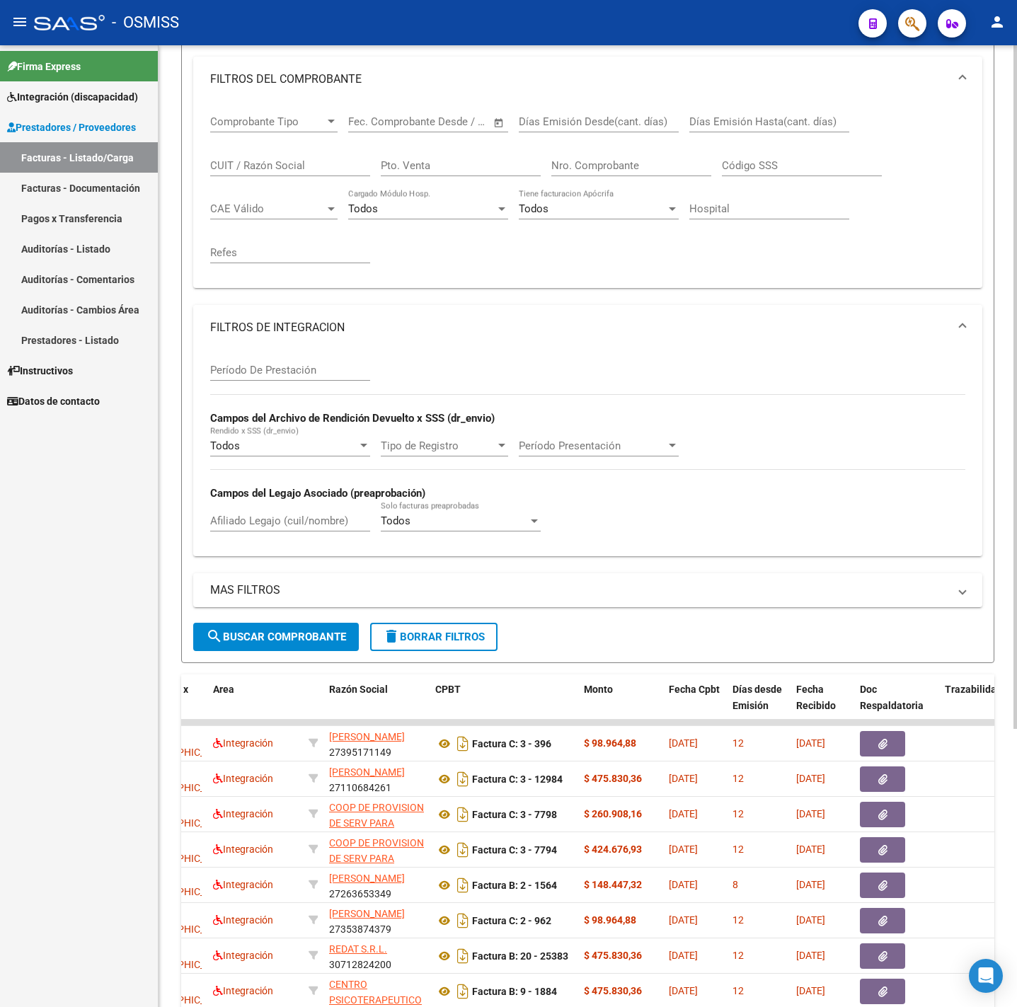
drag, startPoint x: 938, startPoint y: 328, endPoint x: 922, endPoint y: 331, distance: 16.7
click at [937, 328] on mat-panel-title "FILTROS DE INTEGRACION" at bounding box center [579, 328] width 738 height 16
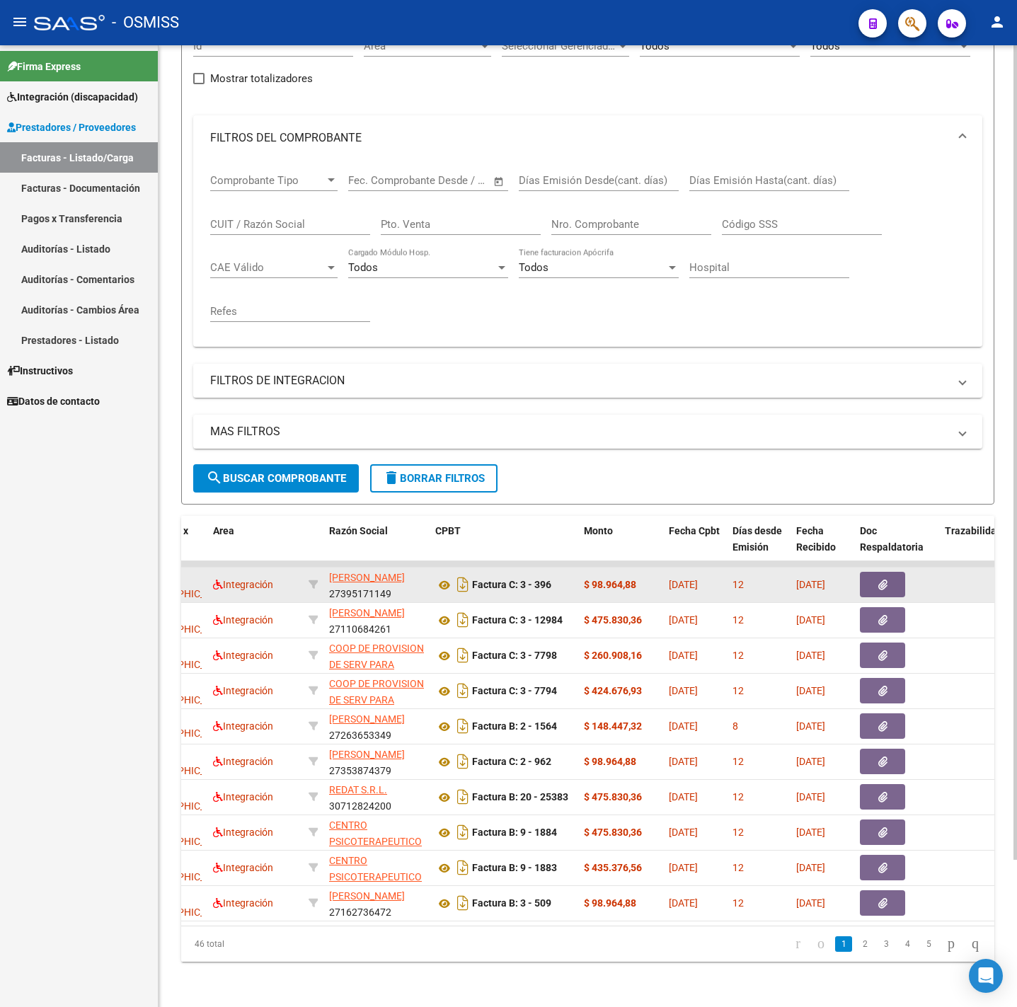
scroll to position [172, 0]
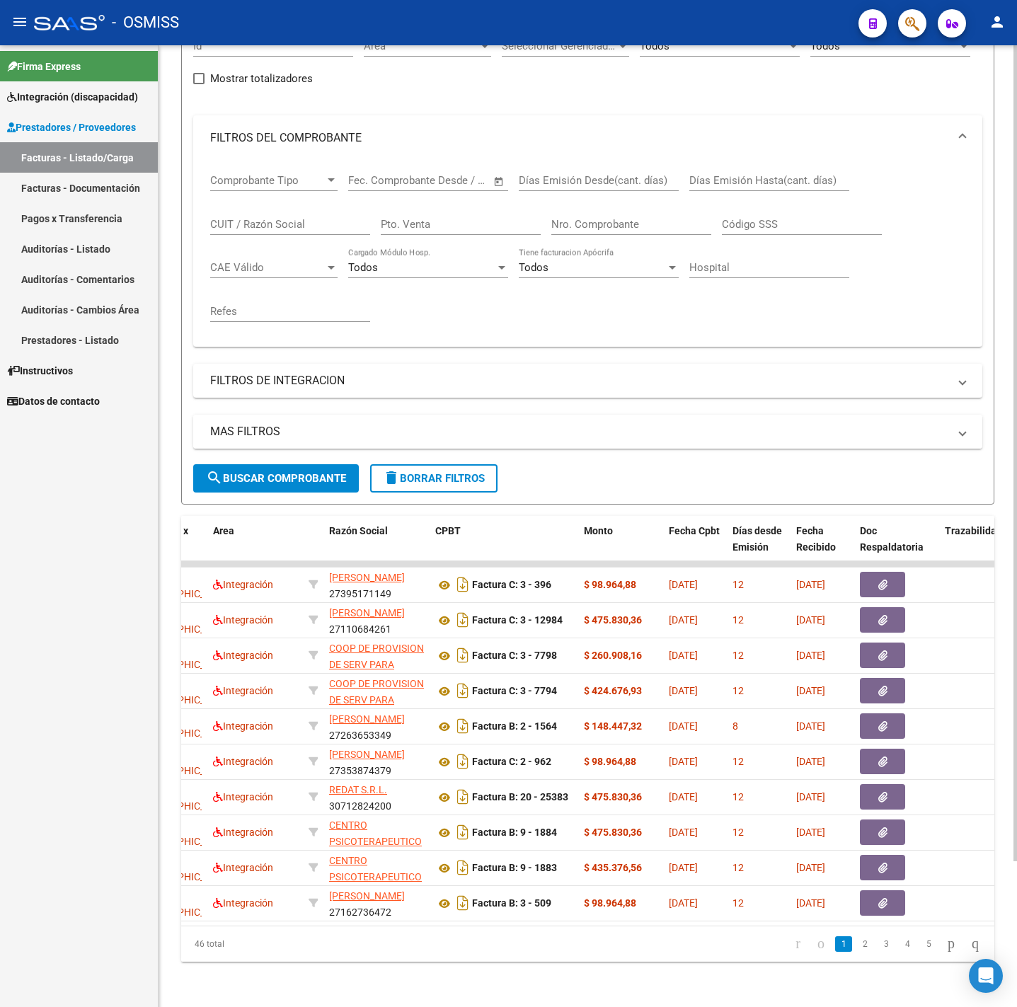
click at [379, 424] on mat-panel-title "MAS FILTROS" at bounding box center [579, 432] width 738 height 16
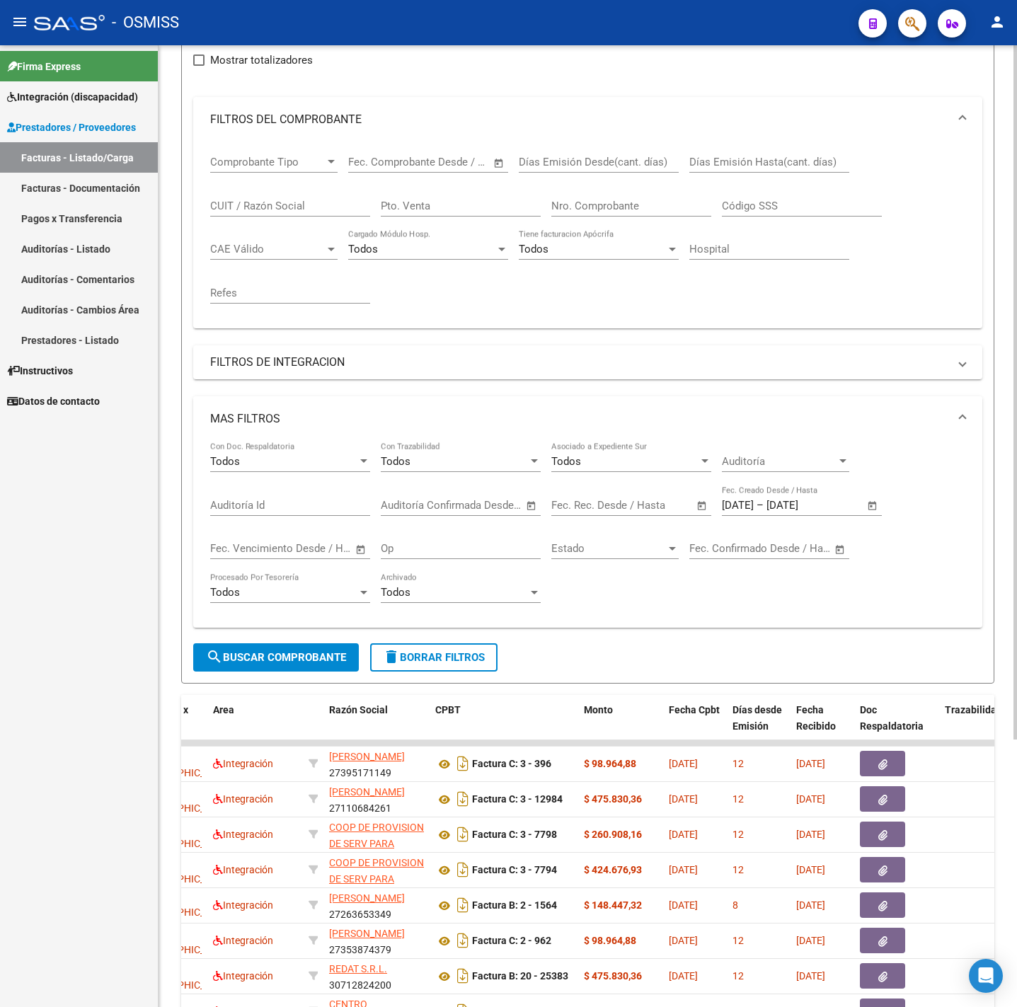
click at [970, 410] on mat-expansion-panel-header "MAS FILTROS" at bounding box center [587, 418] width 789 height 45
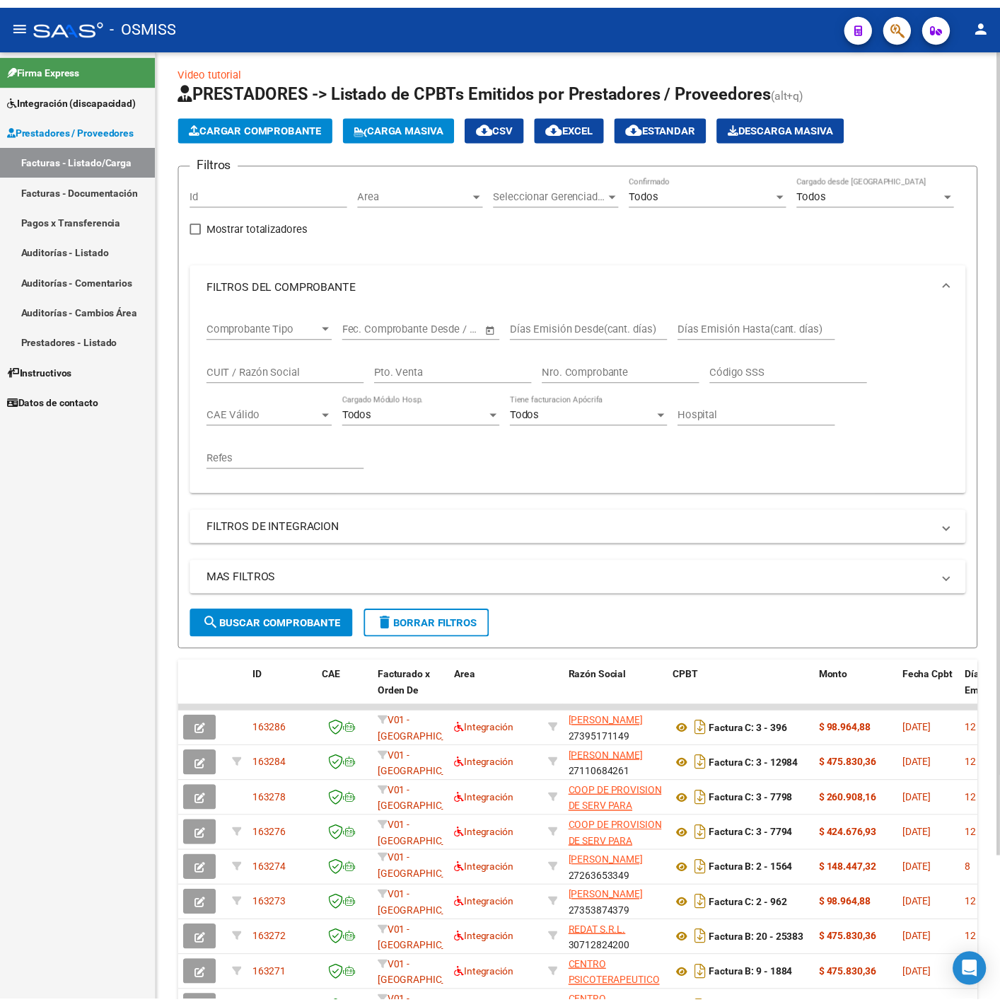
scroll to position [0, 0]
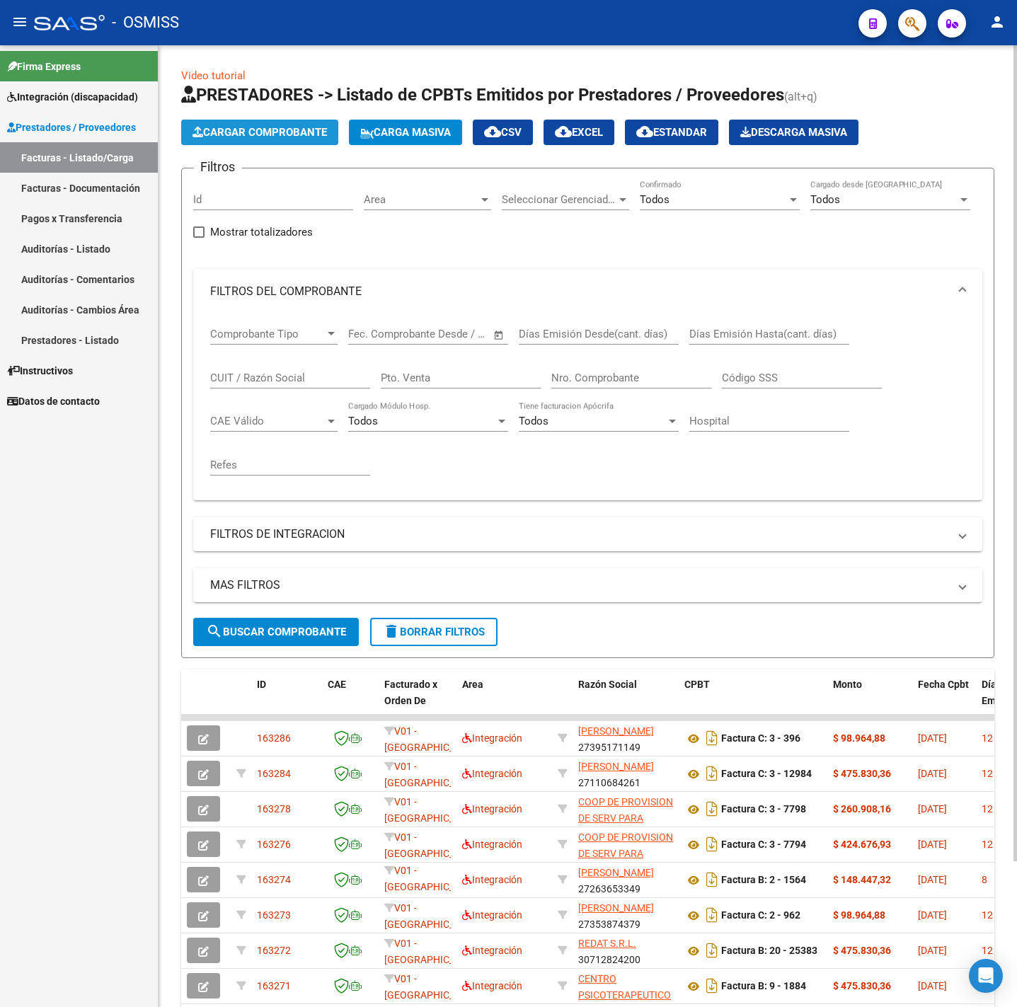
click at [246, 130] on span "Cargar Comprobante" at bounding box center [259, 132] width 134 height 13
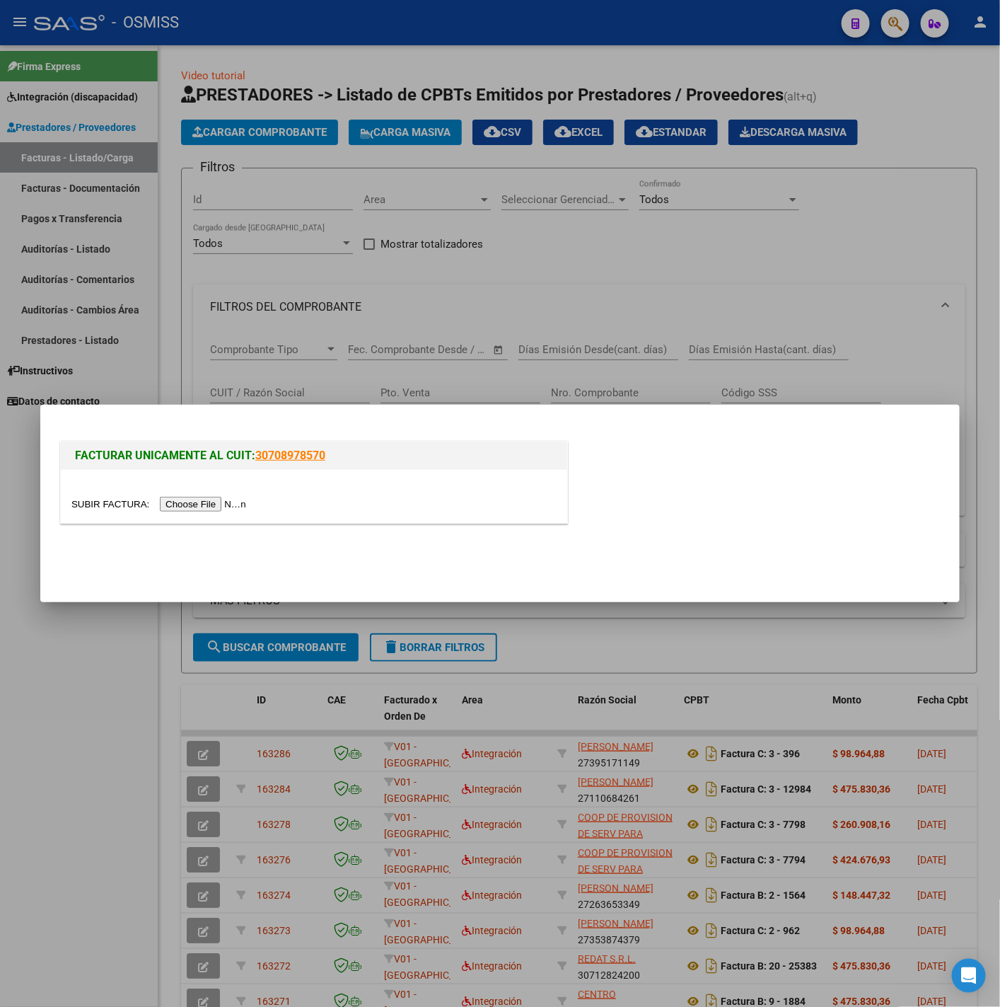
click at [229, 507] on input "file" at bounding box center [160, 504] width 179 height 15
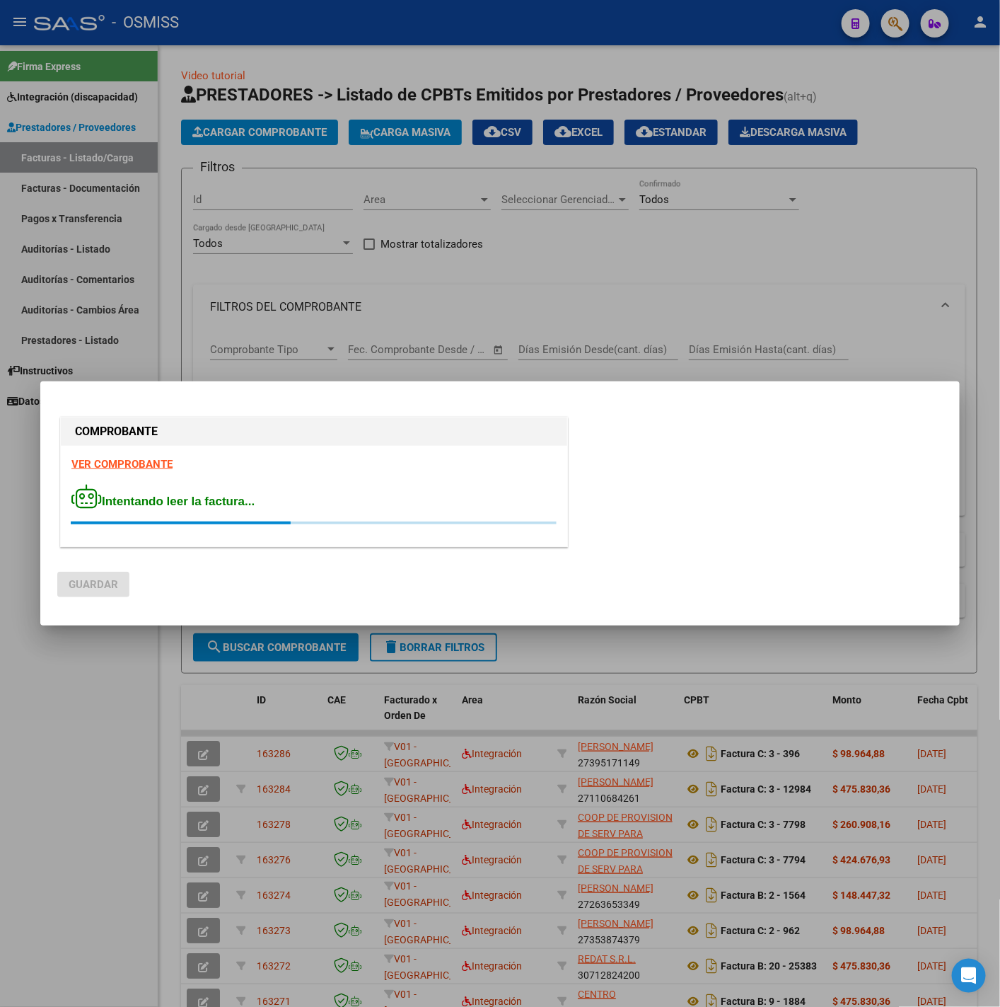
click at [151, 456] on div "VER COMPROBANTE Intentando leer la factura..." at bounding box center [314, 496] width 507 height 100
click at [155, 461] on strong "VER COMPROBANTE" at bounding box center [121, 464] width 101 height 13
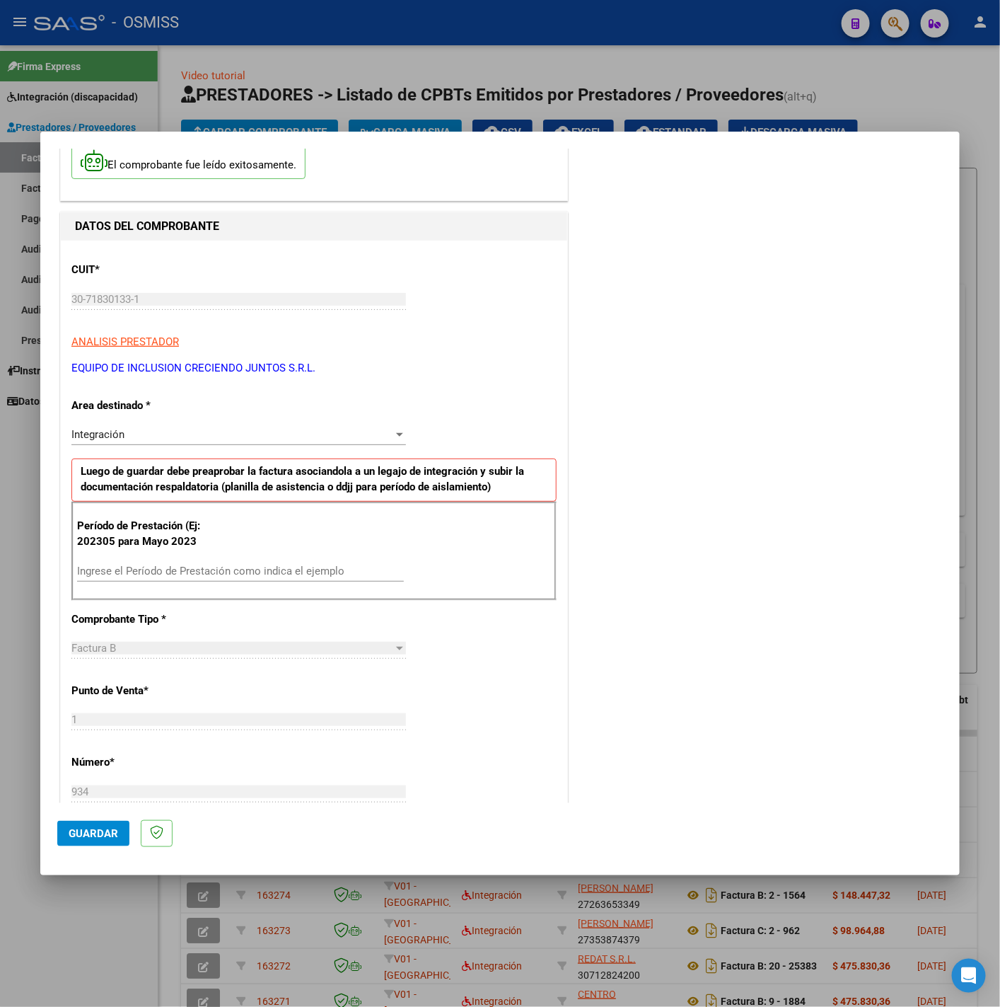
scroll to position [212, 0]
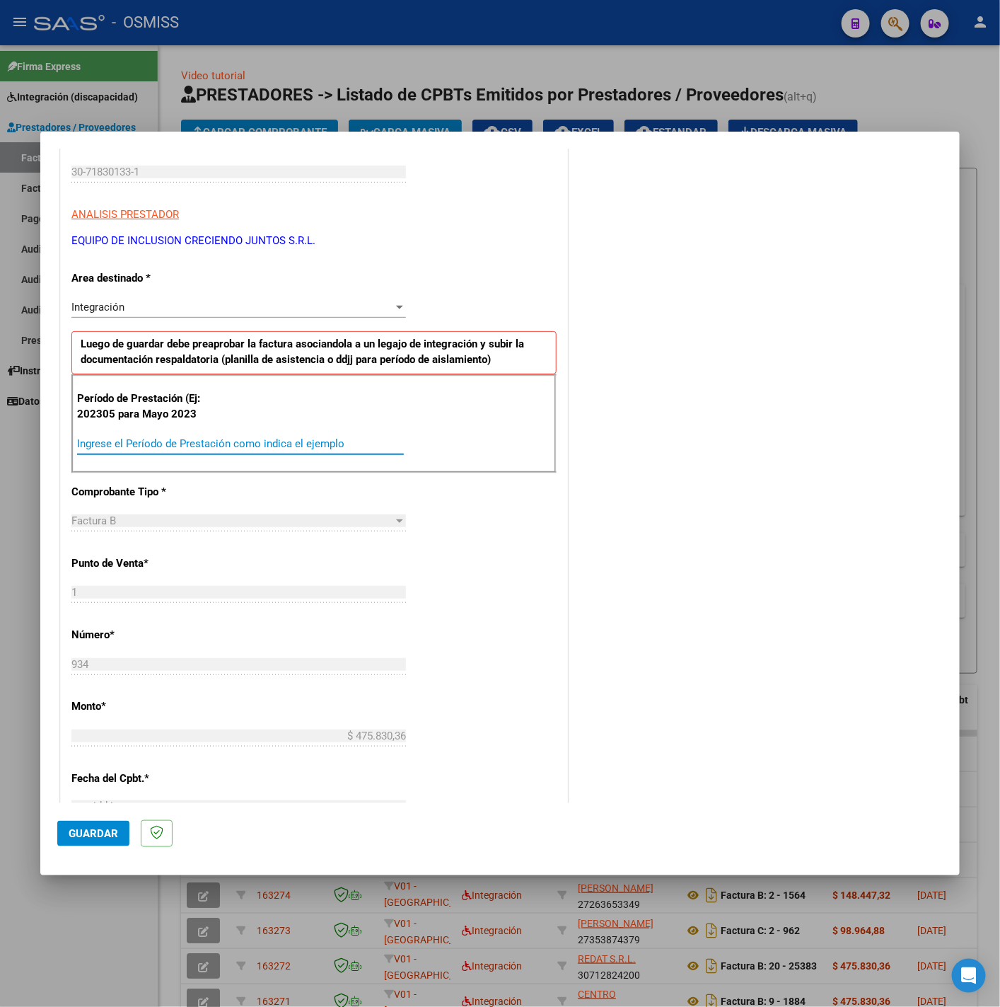
click at [195, 450] on input "Ingrese el Período de Prestación como indica el ejemplo" at bounding box center [240, 443] width 327 height 13
type input "202507"
click at [520, 565] on div "CUIT * 30-71830133-1 Ingresar CUIT ANALISIS PRESTADOR EQUIPO DE INCLUSION CRECI…" at bounding box center [314, 645] width 507 height 1065
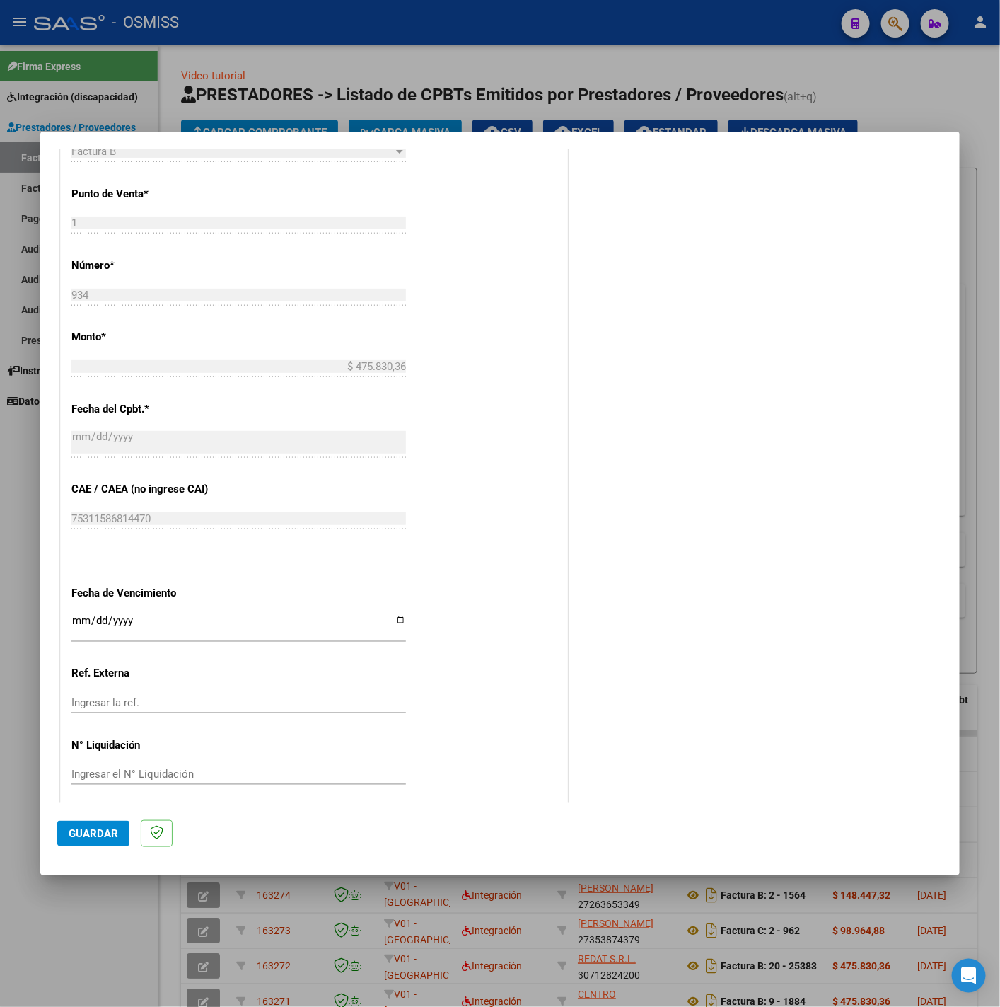
scroll to position [594, 0]
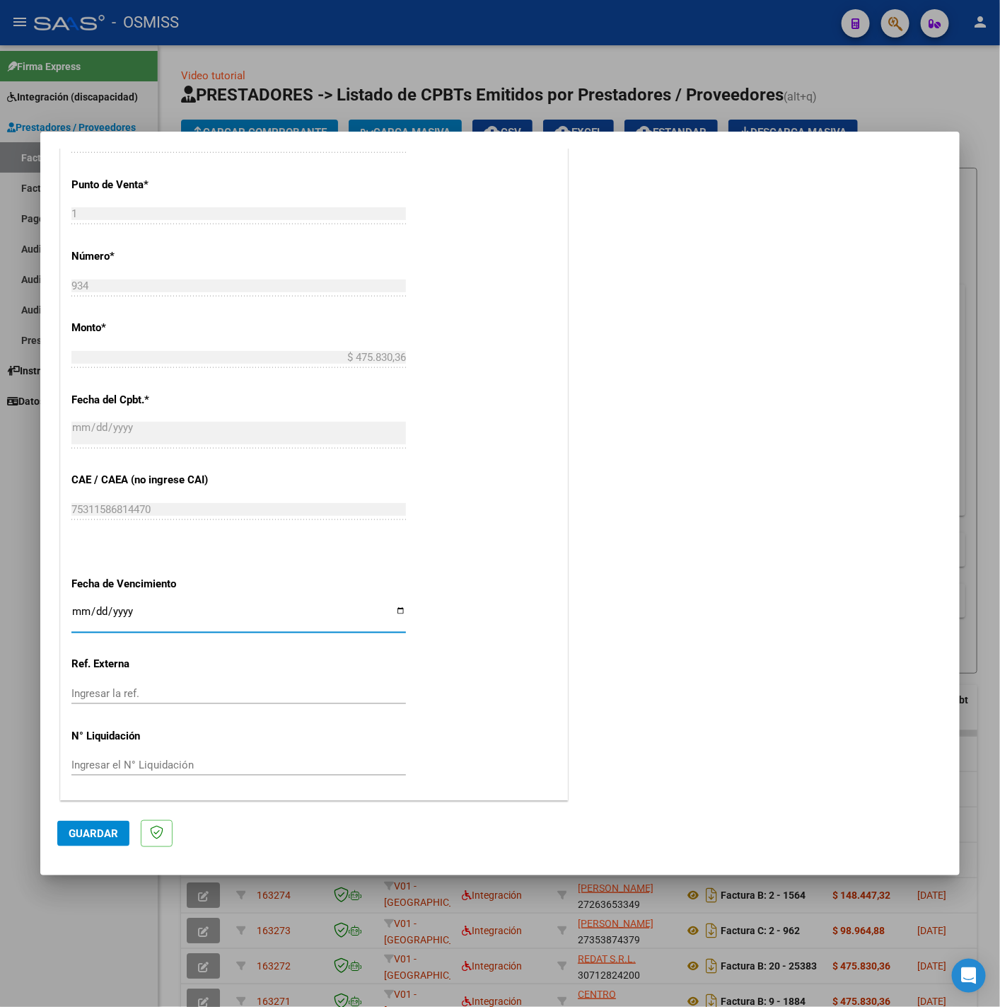
click at [79, 614] on input "Ingresar la fecha" at bounding box center [238, 617] width 335 height 23
type input "2025-08-11"
click at [429, 691] on div "CUIT * 30-71830133-1 Ingresar CUIT ANALISIS PRESTADOR EQUIPO DE INCLUSION CRECI…" at bounding box center [314, 267] width 507 height 1065
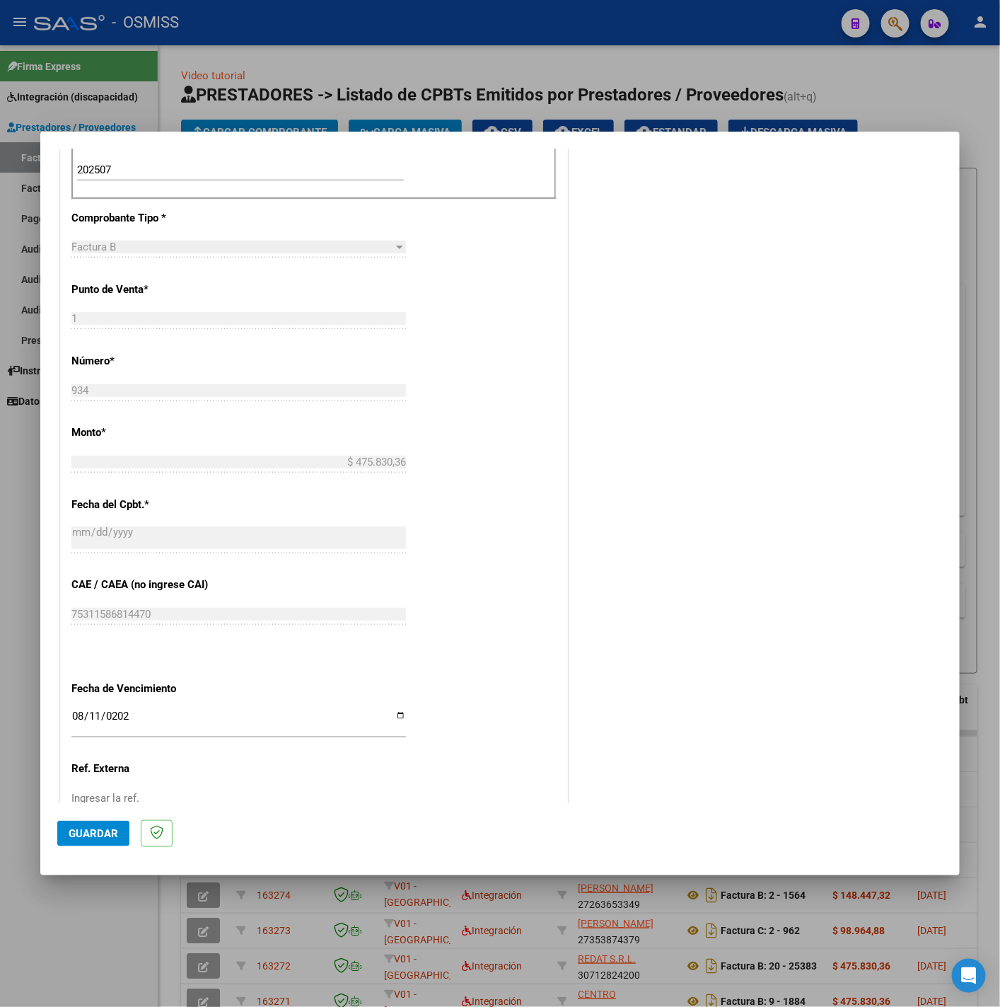
scroll to position [383, 0]
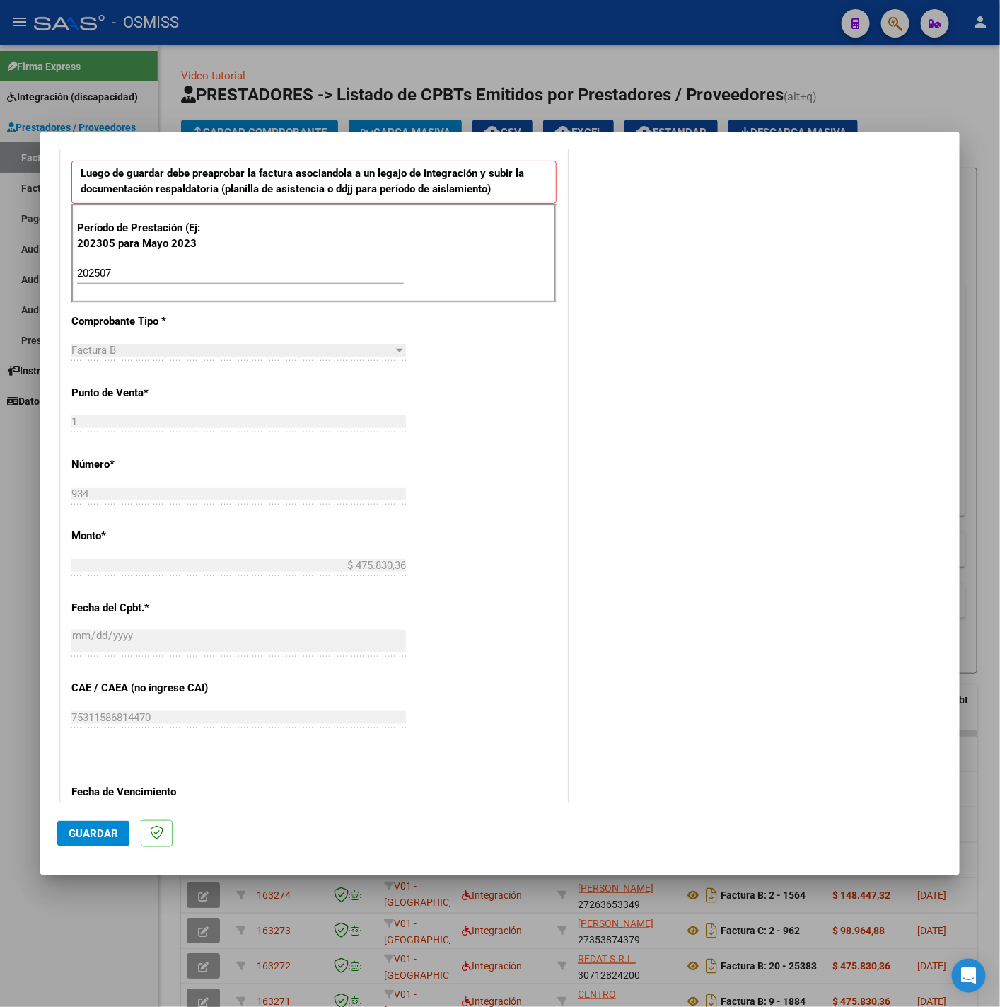
click at [85, 833] on span "Guardar" at bounding box center [94, 833] width 50 height 13
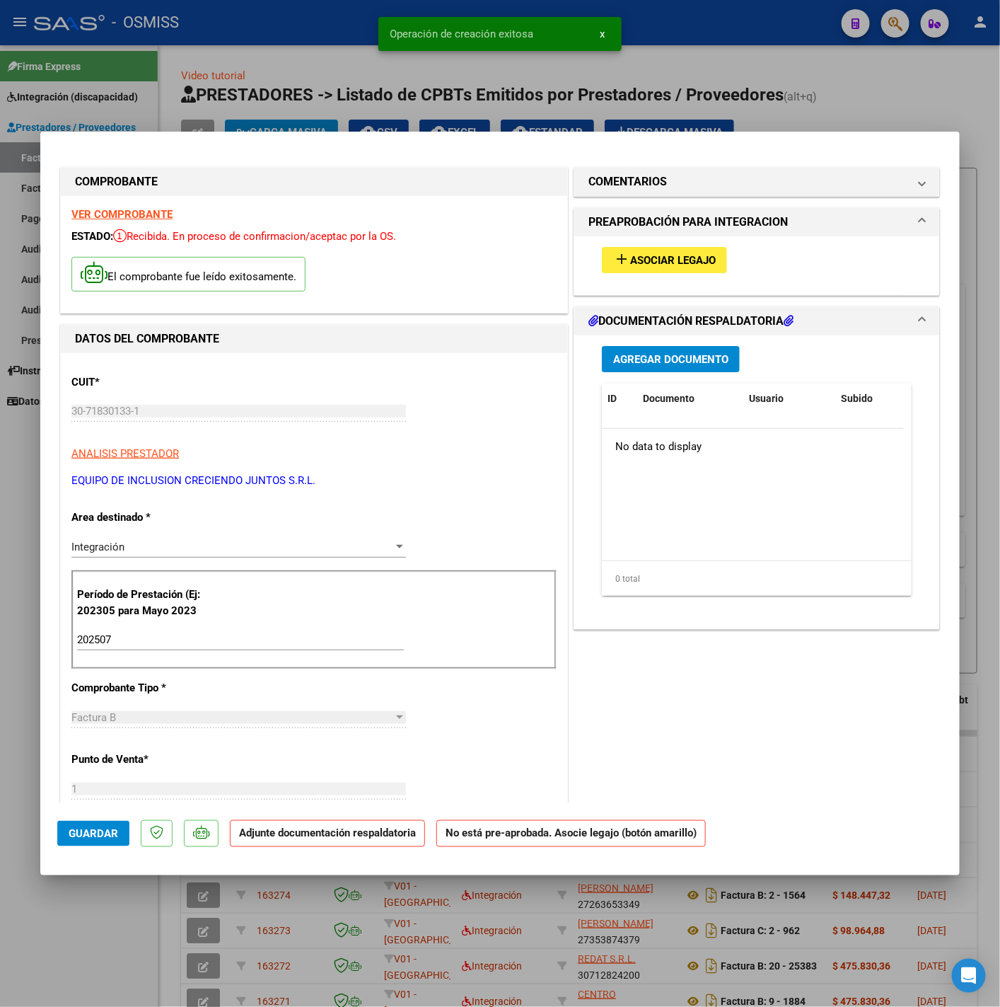
click at [676, 254] on span "Asociar Legajo" at bounding box center [673, 260] width 86 height 13
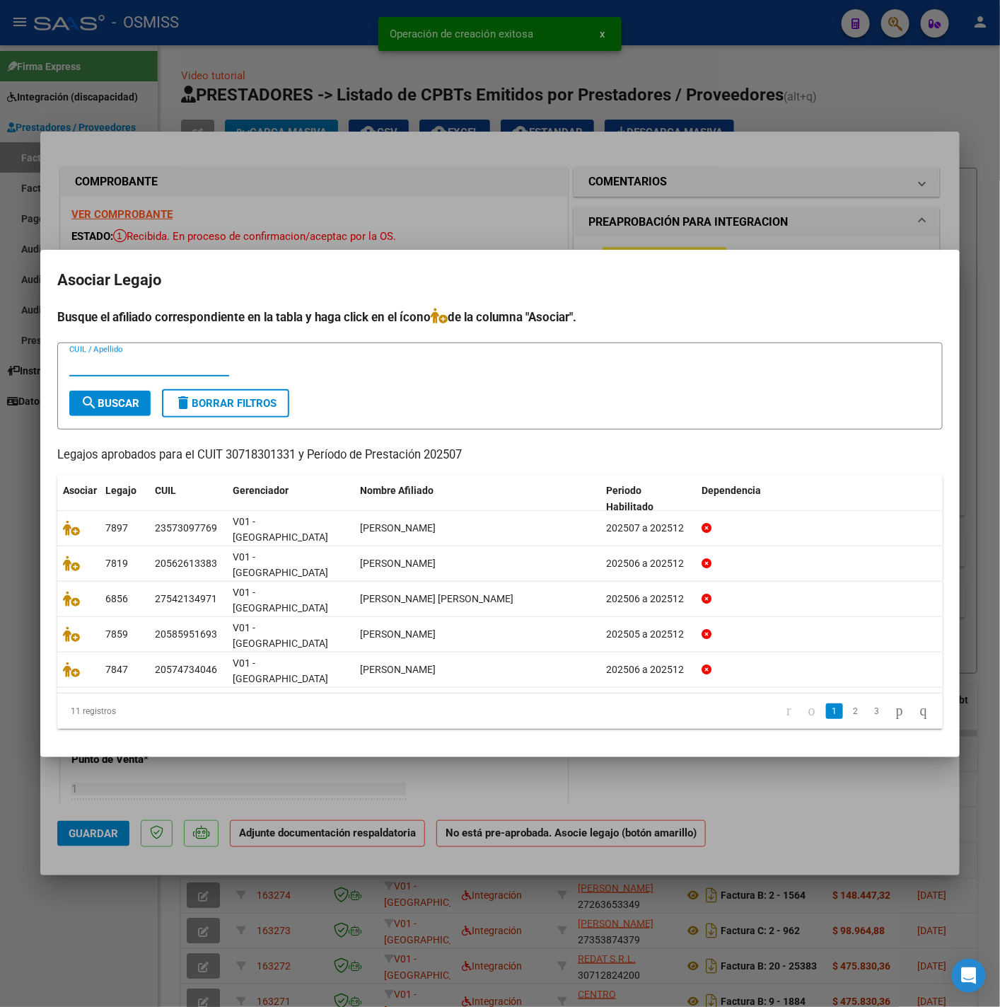
click at [130, 371] on input "CUIL / Apellido" at bounding box center [149, 365] width 160 height 13
type input "5534"
click at [139, 410] on span "search Buscar" at bounding box center [110, 403] width 59 height 13
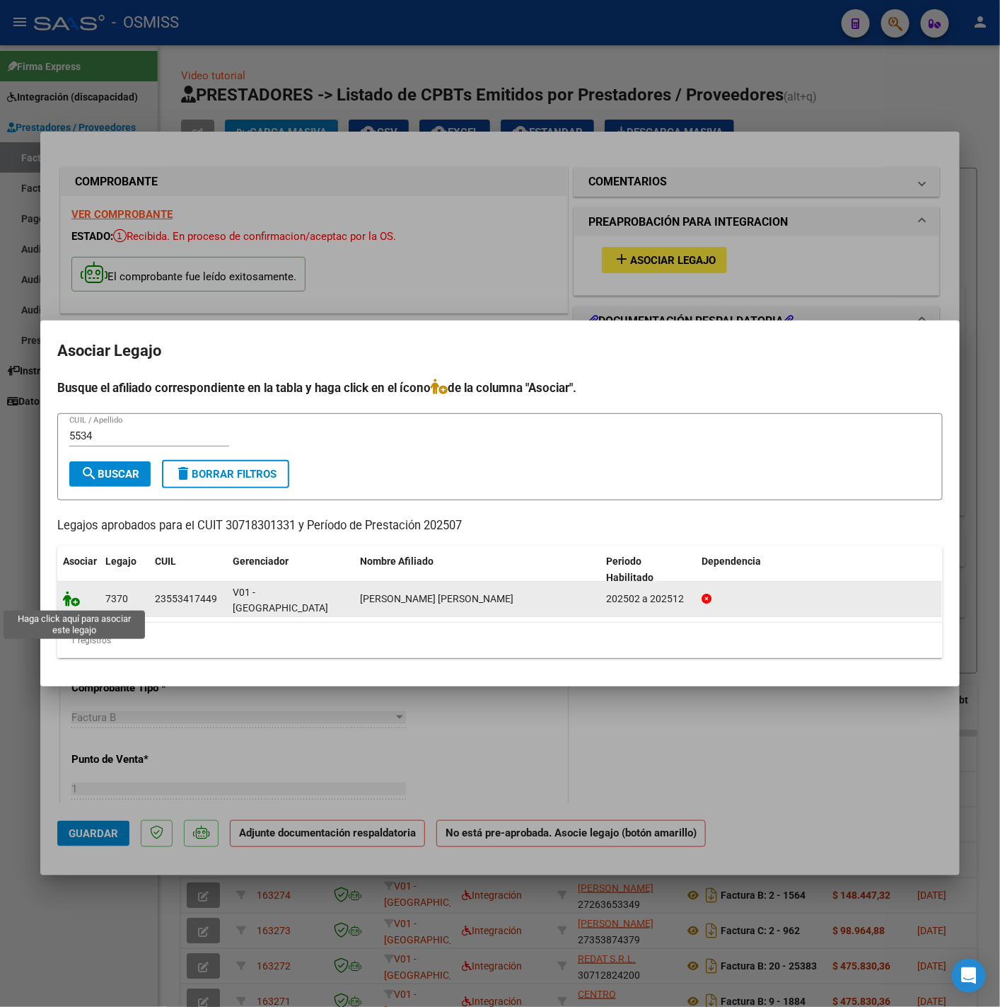
click at [64, 601] on icon at bounding box center [71, 599] width 17 height 16
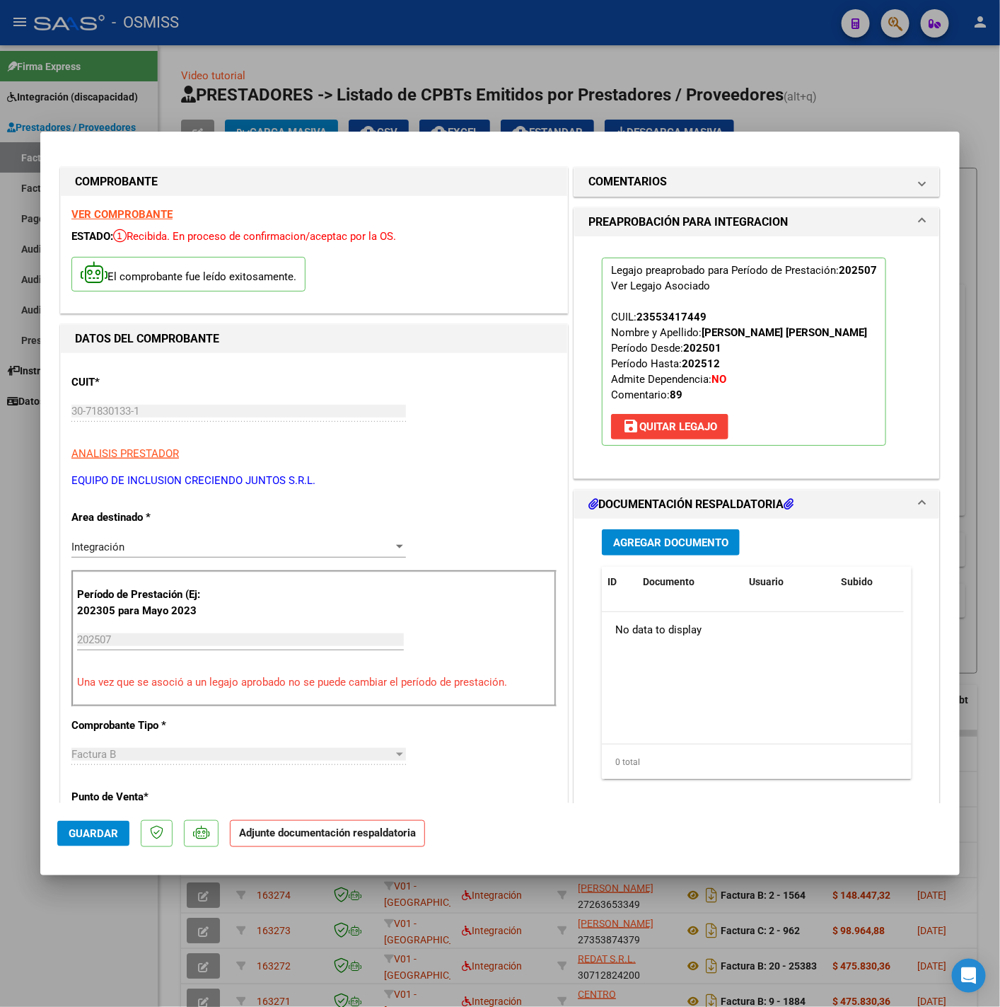
click at [677, 539] on span "Agregar Documento" at bounding box center [670, 542] width 115 height 13
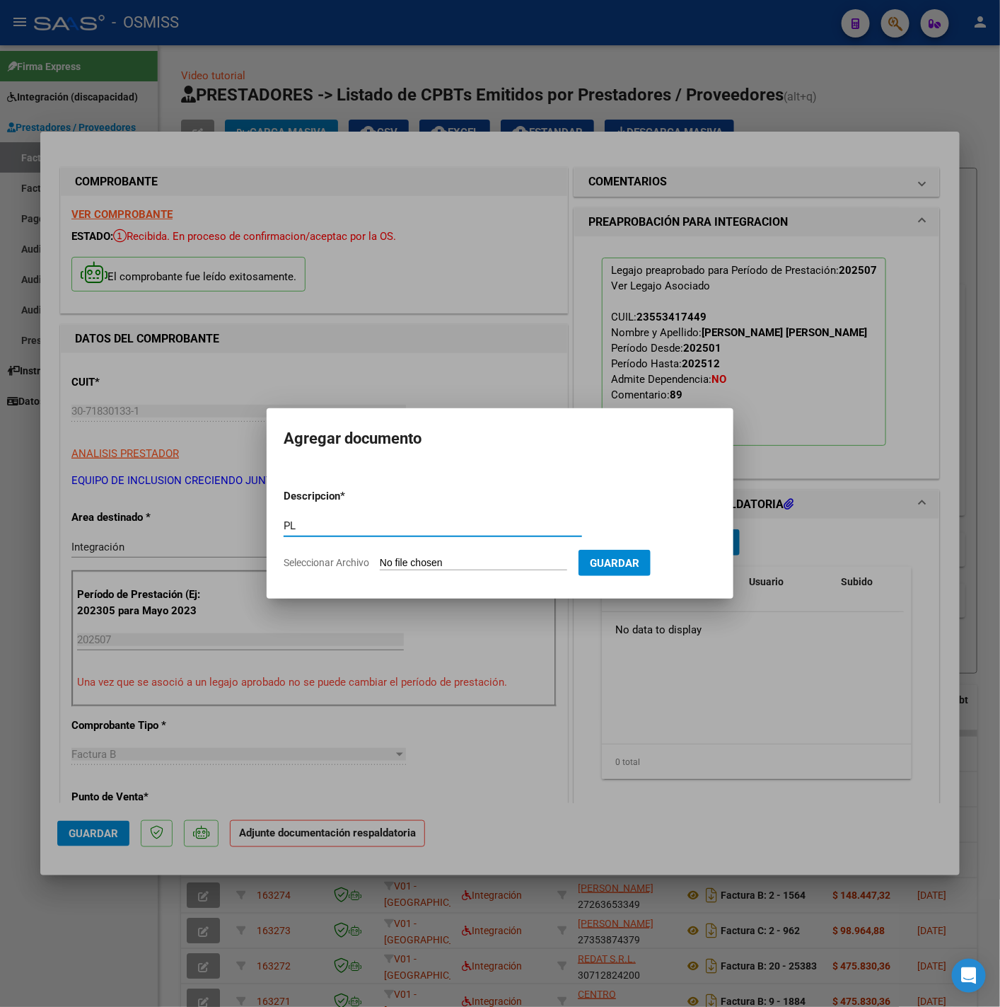
type input "PL"
click at [437, 556] on app-file-uploader "Seleccionar Archivo" at bounding box center [431, 562] width 295 height 13
click at [416, 559] on input "Seleccionar Archivo" at bounding box center [473, 563] width 187 height 13
type input "C:\fakepath\Planilla de asistencia - julio 2025- luciano fuoquet - Natasha Serr…"
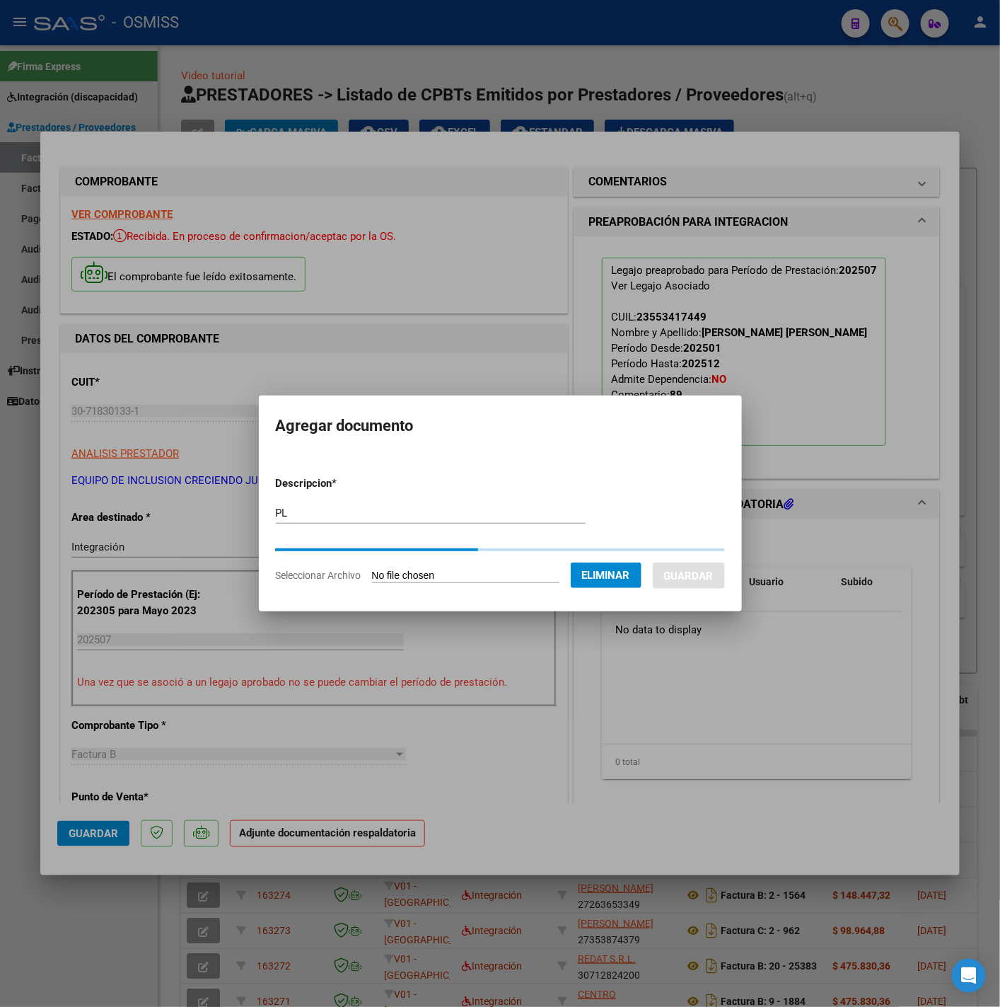
click at [686, 572] on button "Guardar" at bounding box center [689, 575] width 72 height 26
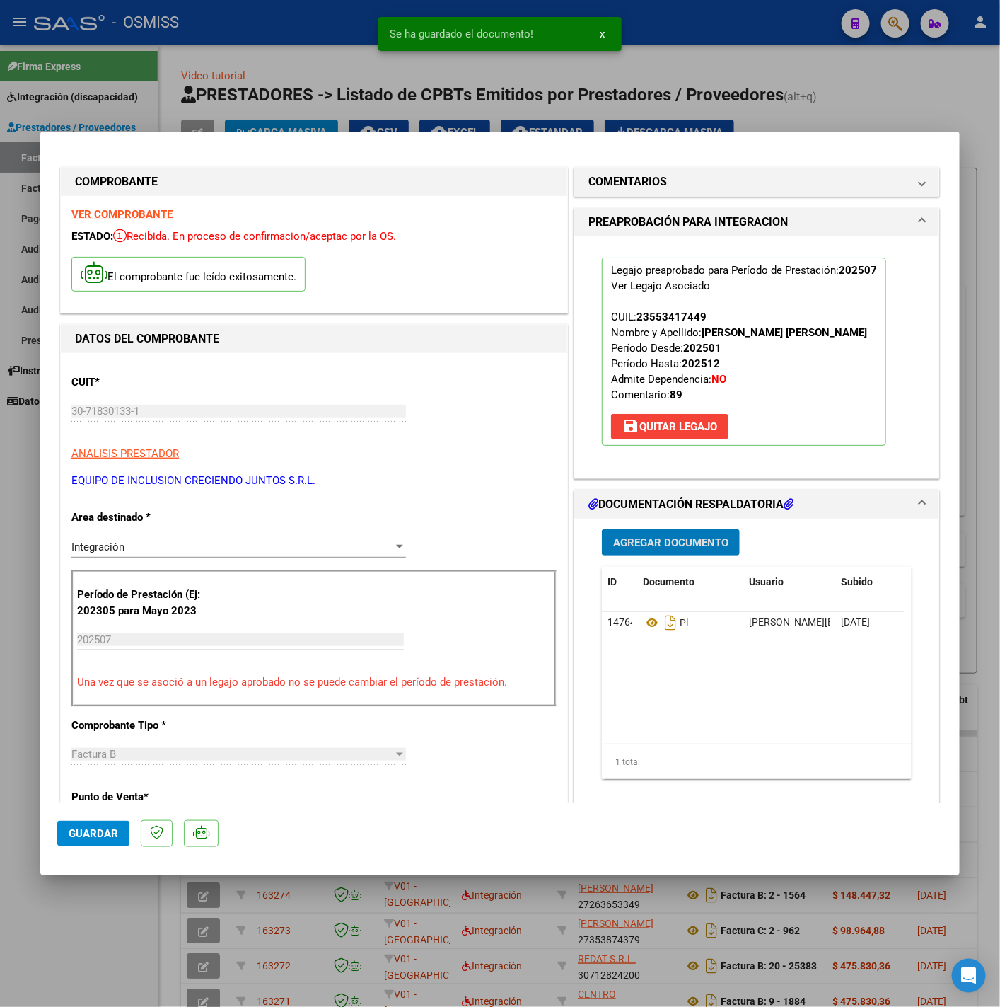
click at [83, 837] on span "Guardar" at bounding box center [94, 833] width 50 height 13
click at [71, 926] on div at bounding box center [500, 503] width 1000 height 1007
type input "$ 0,00"
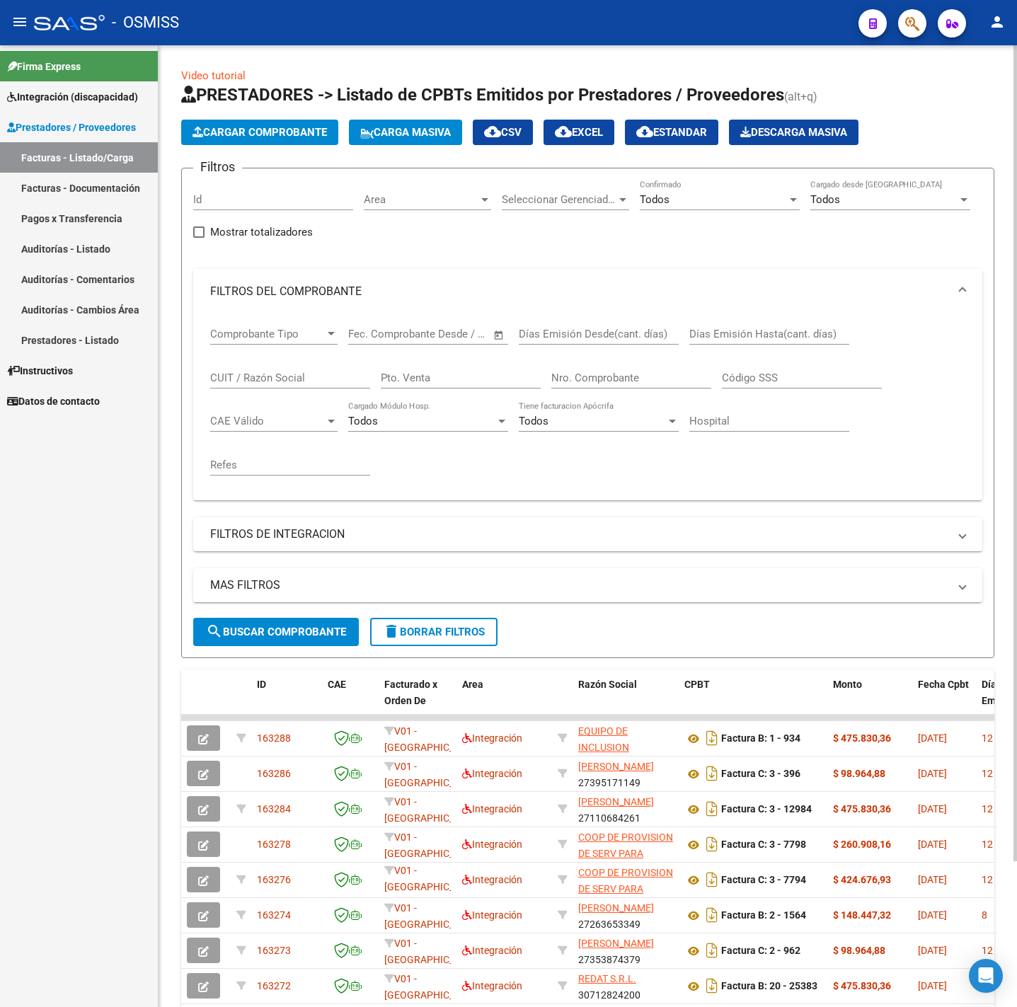
click at [291, 141] on button "Cargar Comprobante" at bounding box center [259, 132] width 157 height 25
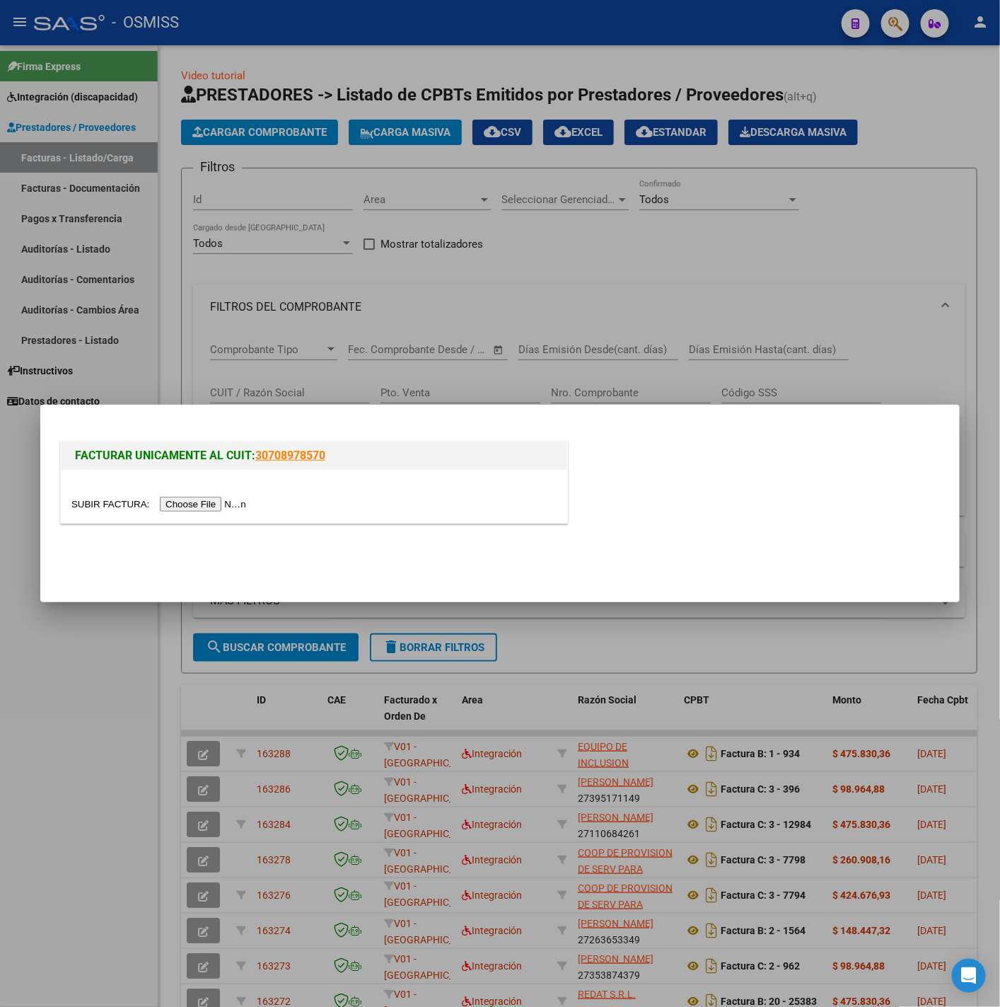
click at [176, 503] on input "file" at bounding box center [160, 504] width 179 height 15
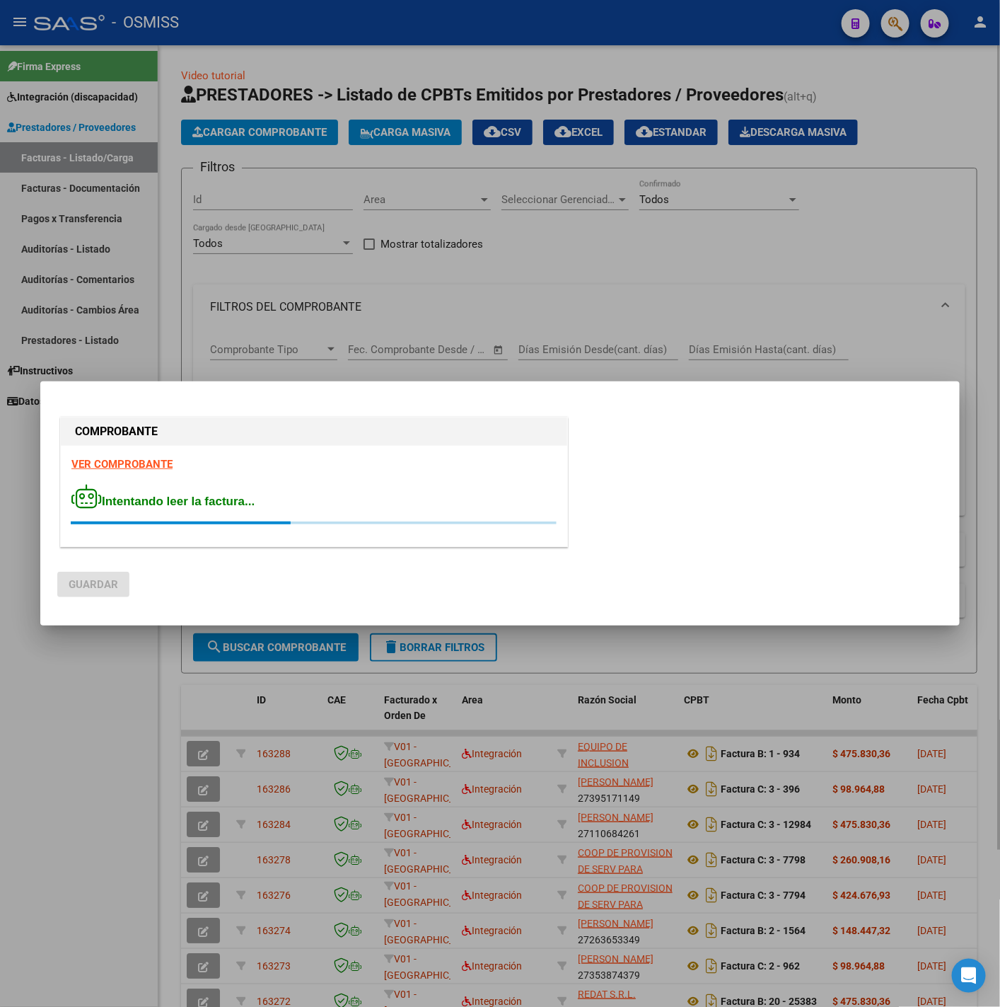
drag, startPoint x: 119, startPoint y: 684, endPoint x: 223, endPoint y: 431, distance: 273.8
click at [119, 686] on div at bounding box center [500, 503] width 1000 height 1007
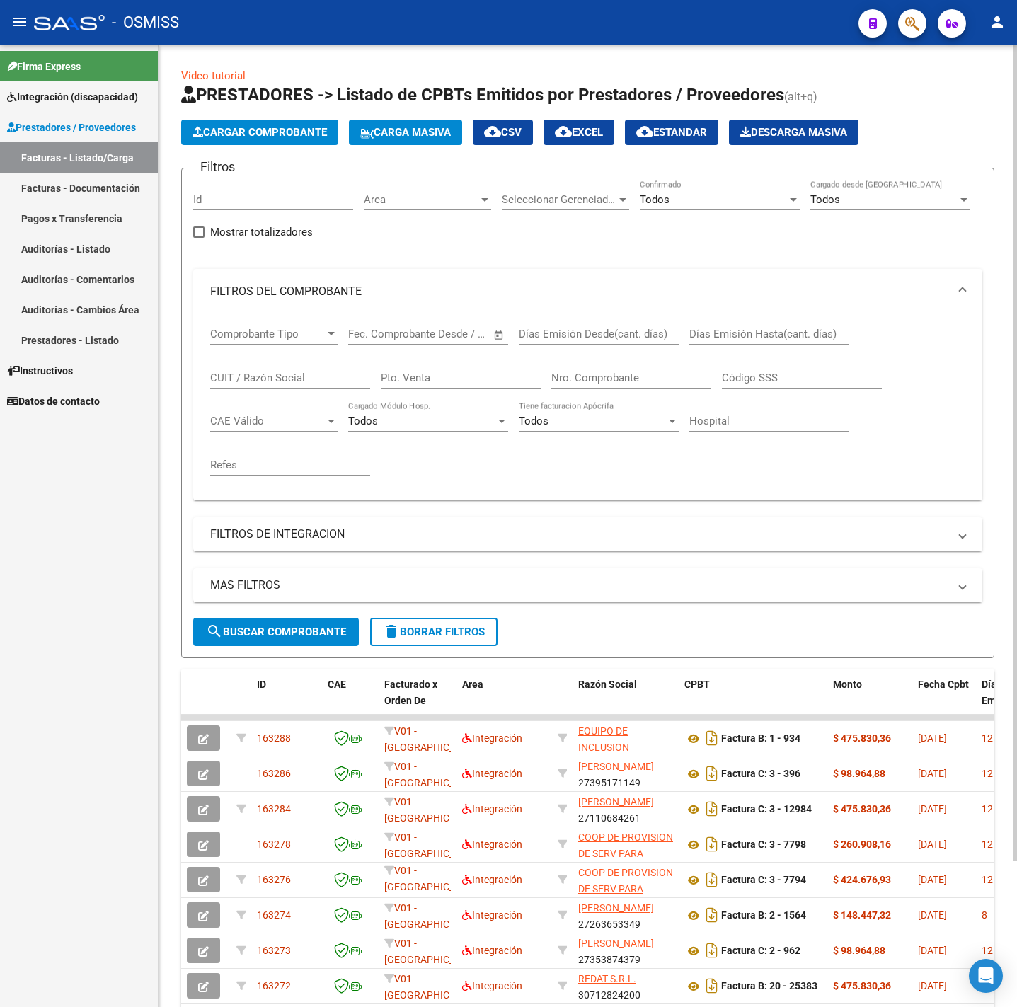
click at [253, 127] on span "Cargar Comprobante" at bounding box center [259, 132] width 134 height 13
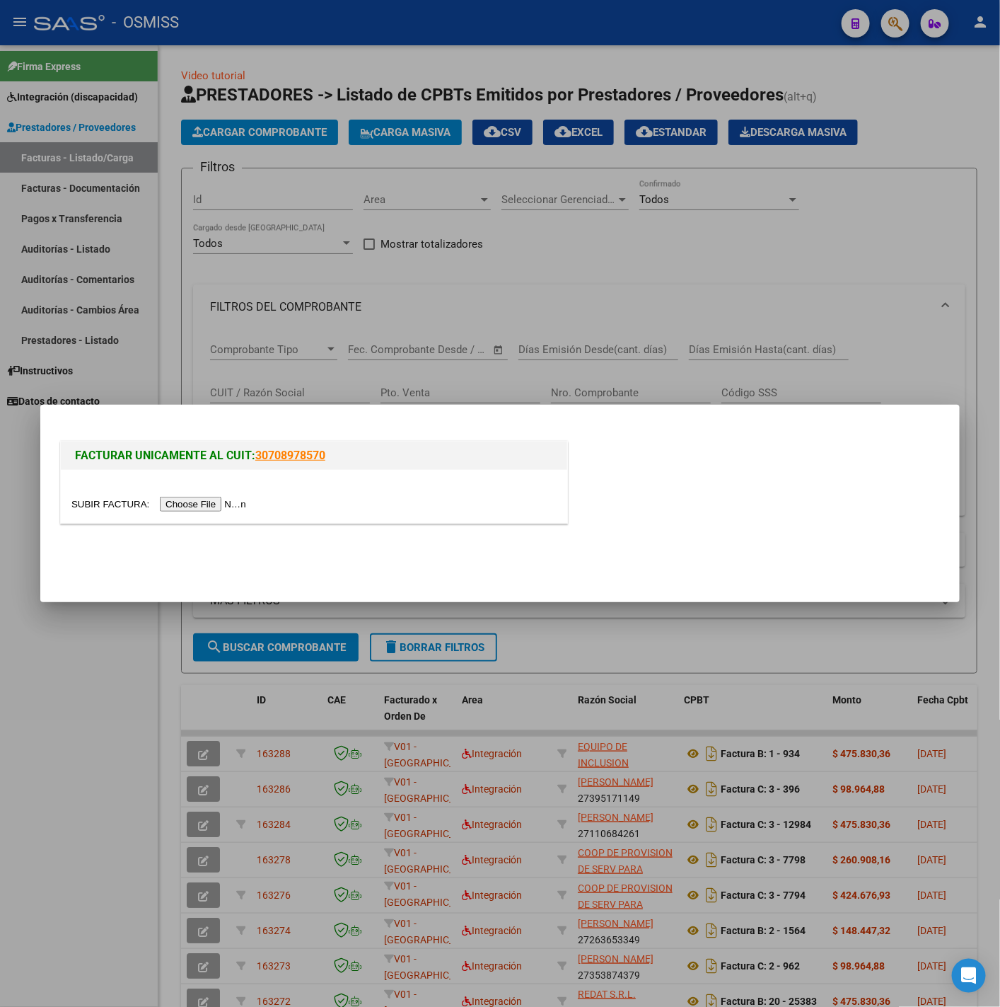
click at [190, 505] on input "file" at bounding box center [160, 504] width 179 height 15
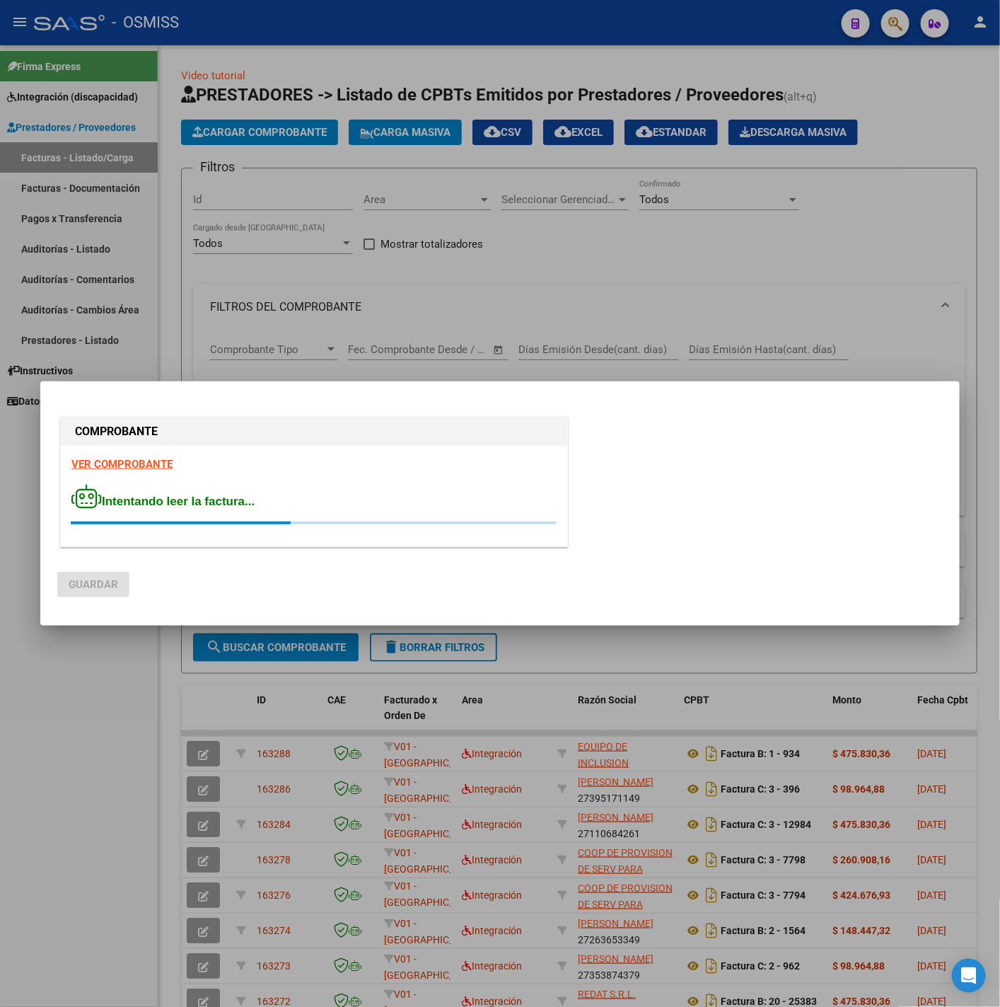
click at [132, 467] on strong "VER COMPROBANTE" at bounding box center [121, 464] width 101 height 13
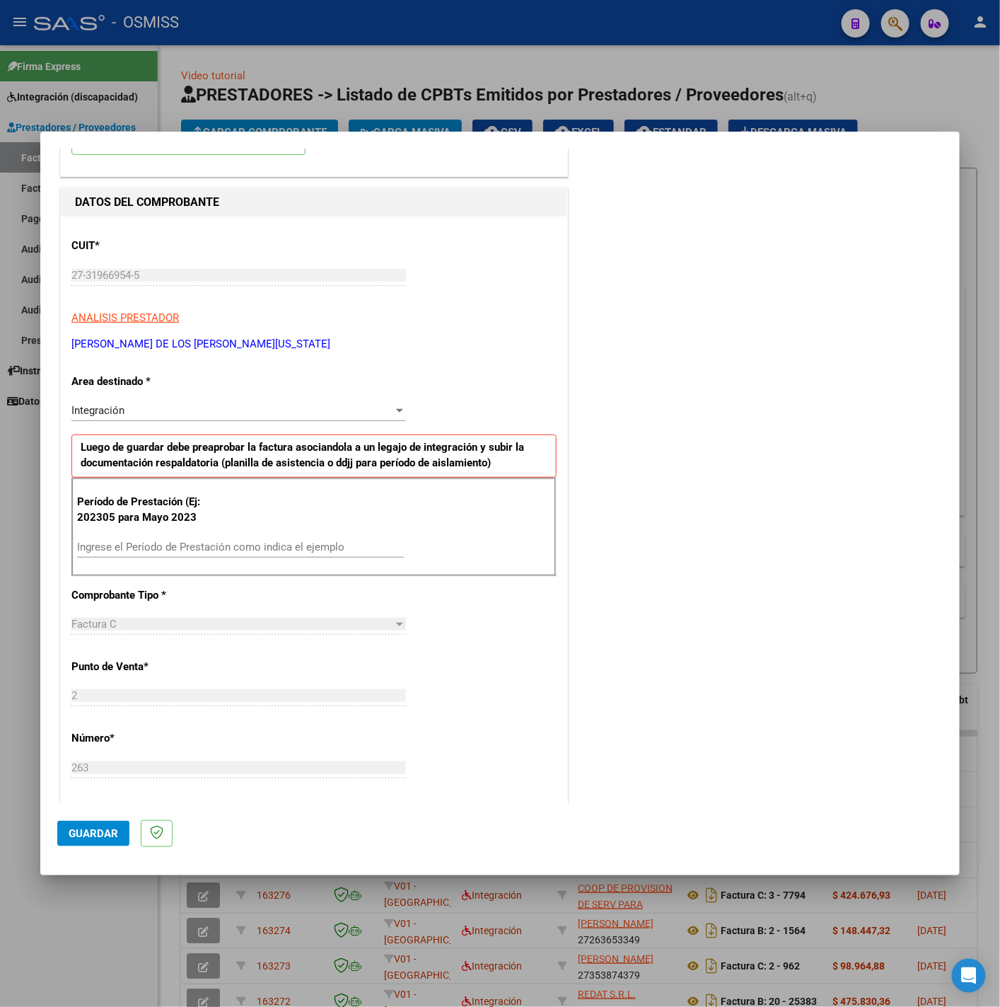
scroll to position [212, 0]
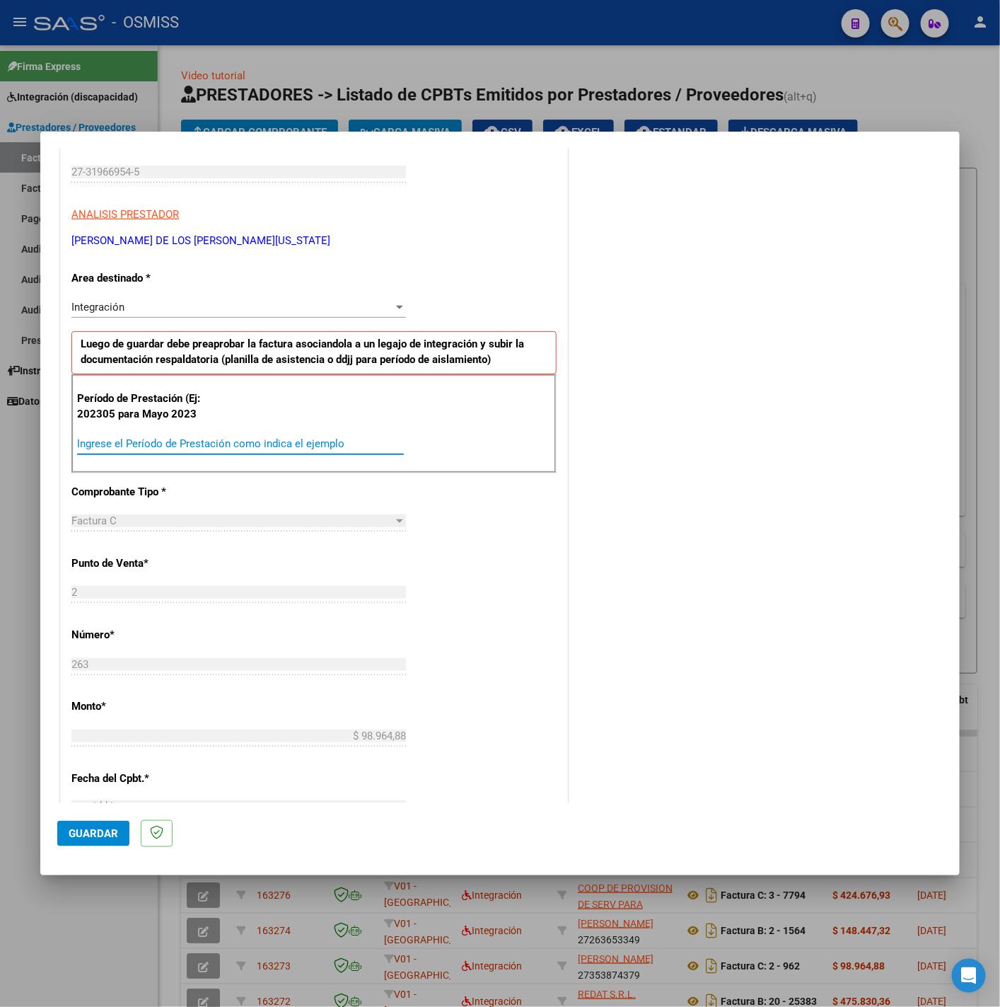
click at [232, 449] on input "Ingrese el Período de Prestación como indica el ejemplo" at bounding box center [240, 443] width 327 height 13
type input "202507"
click at [431, 567] on div "CUIT * 27-31966954-5 Ingresar CUIT ANALISIS PRESTADOR CLAVIJO DE LOS SANTOS IVA…" at bounding box center [314, 645] width 507 height 1065
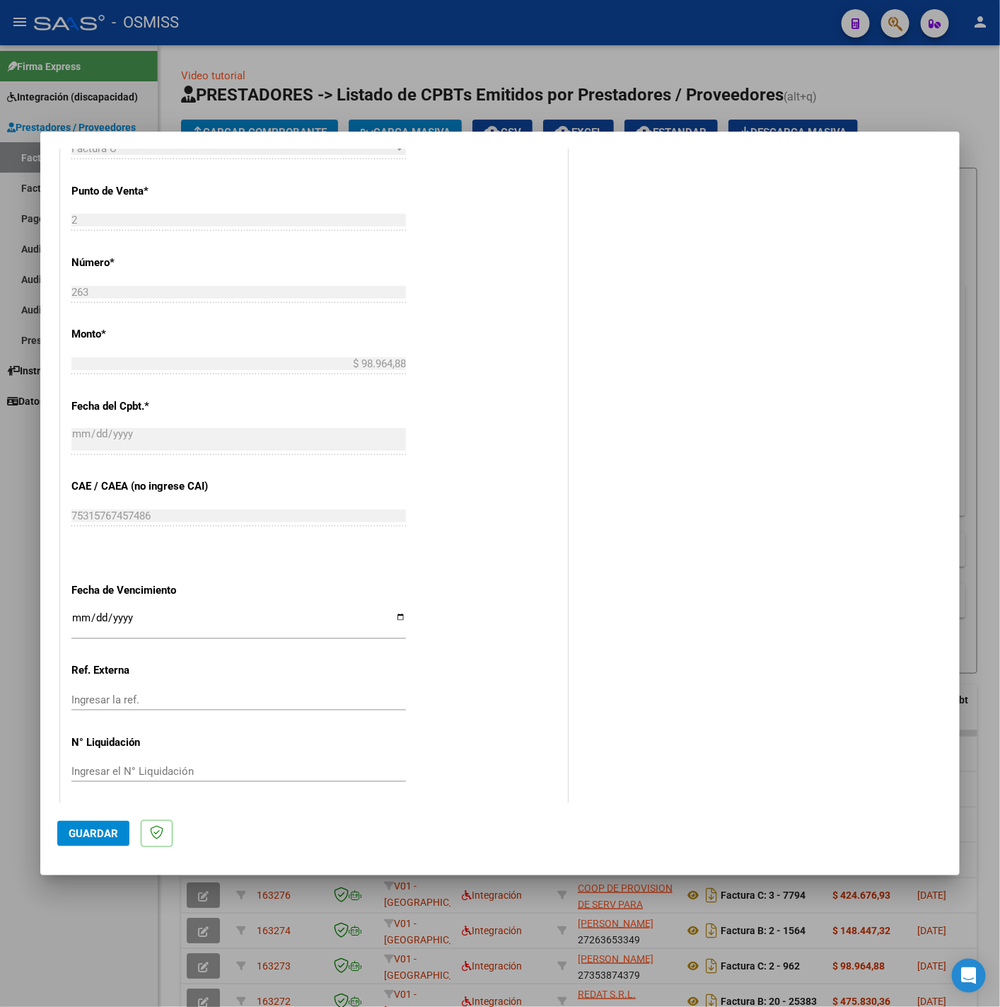
scroll to position [594, 0]
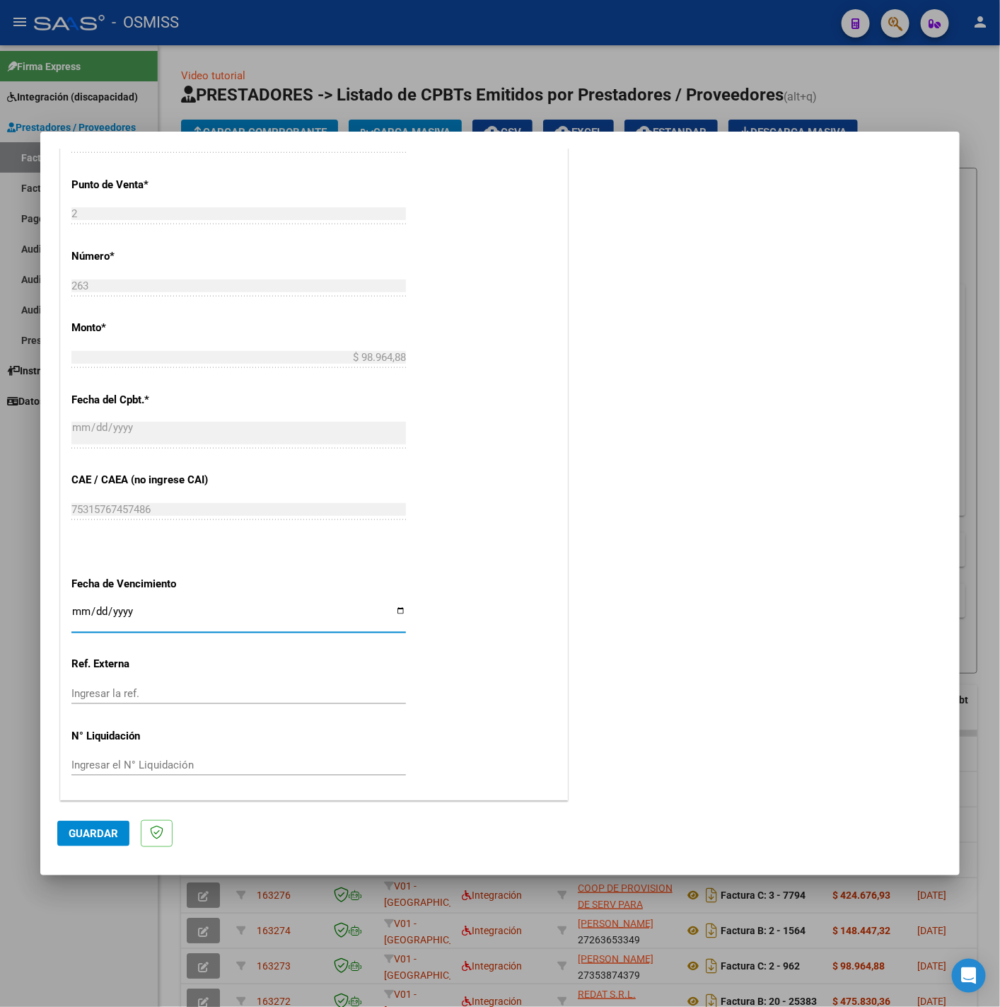
click at [76, 608] on input "Ingresar la fecha" at bounding box center [238, 617] width 335 height 23
type input "2025-08-12"
click at [87, 824] on button "Guardar" at bounding box center [93, 833] width 72 height 25
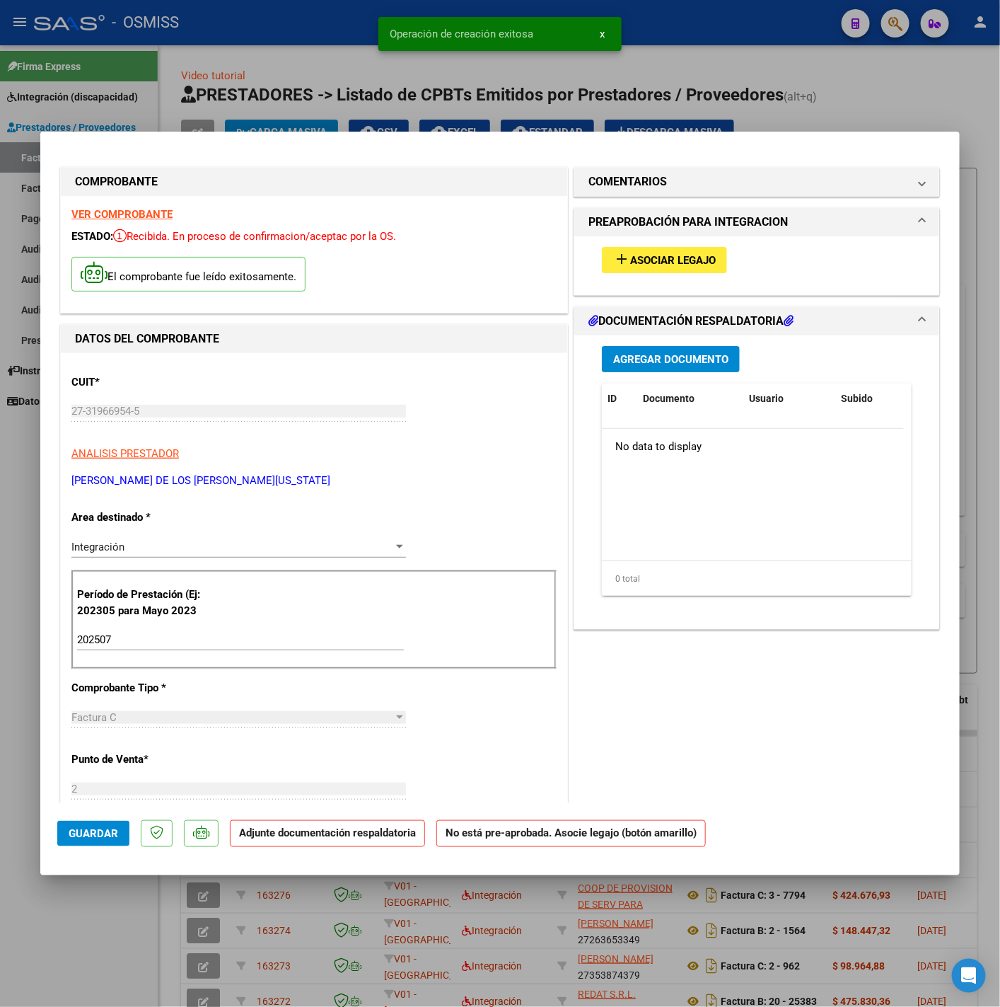
click at [662, 265] on span "Asociar Legajo" at bounding box center [673, 260] width 86 height 13
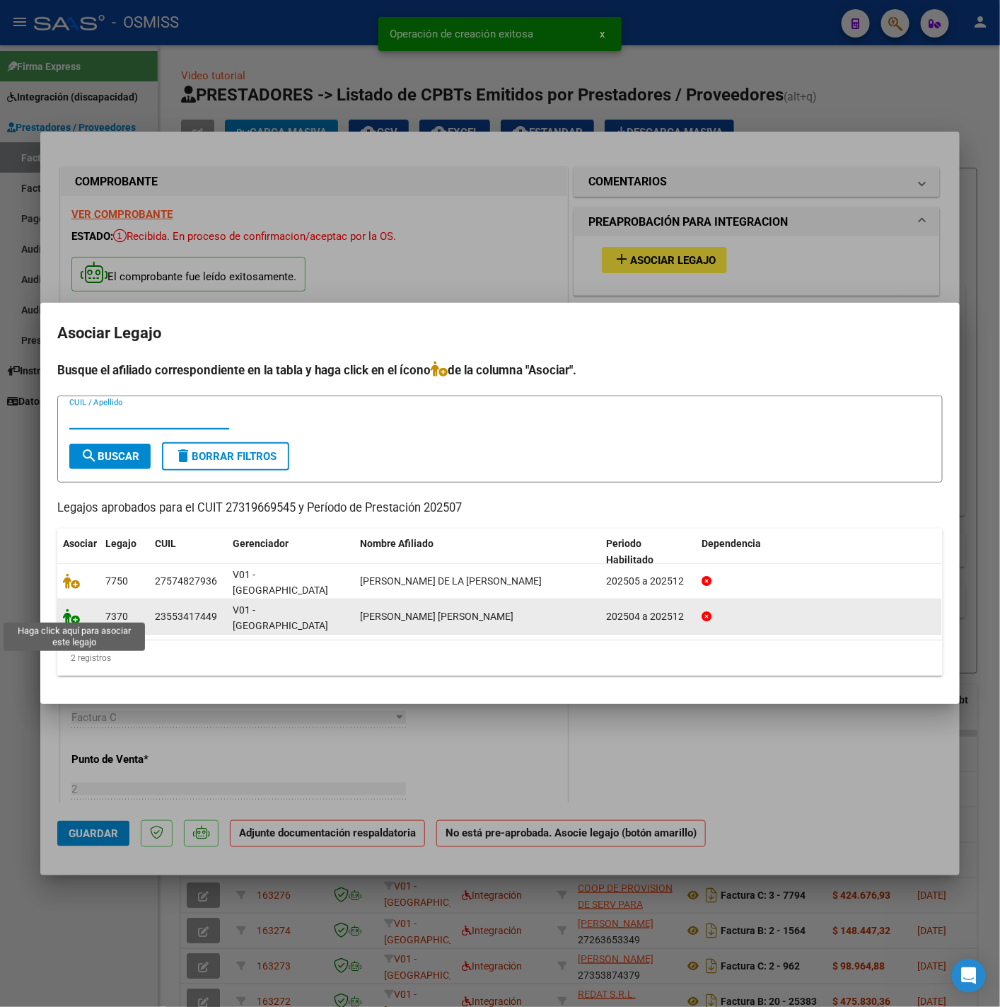
click at [70, 613] on icon at bounding box center [71, 616] width 17 height 16
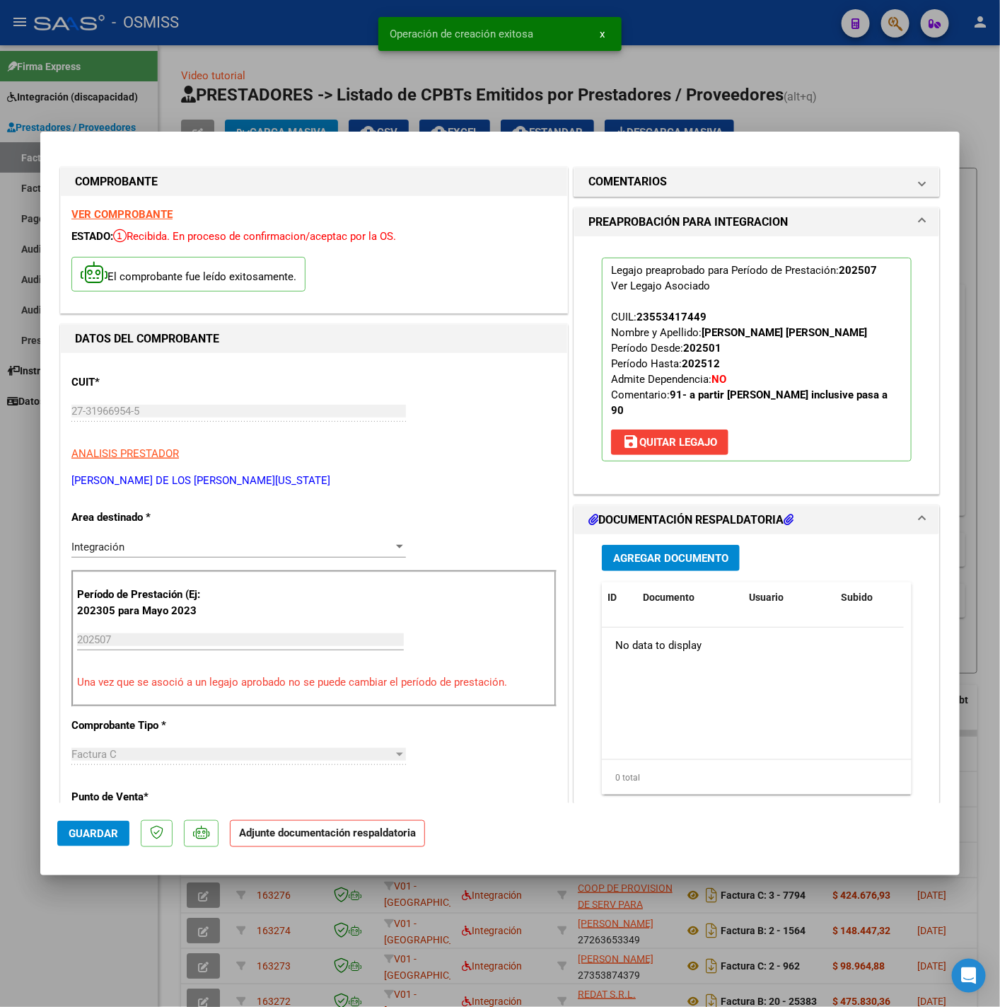
click at [691, 552] on span "Agregar Documento" at bounding box center [670, 558] width 115 height 13
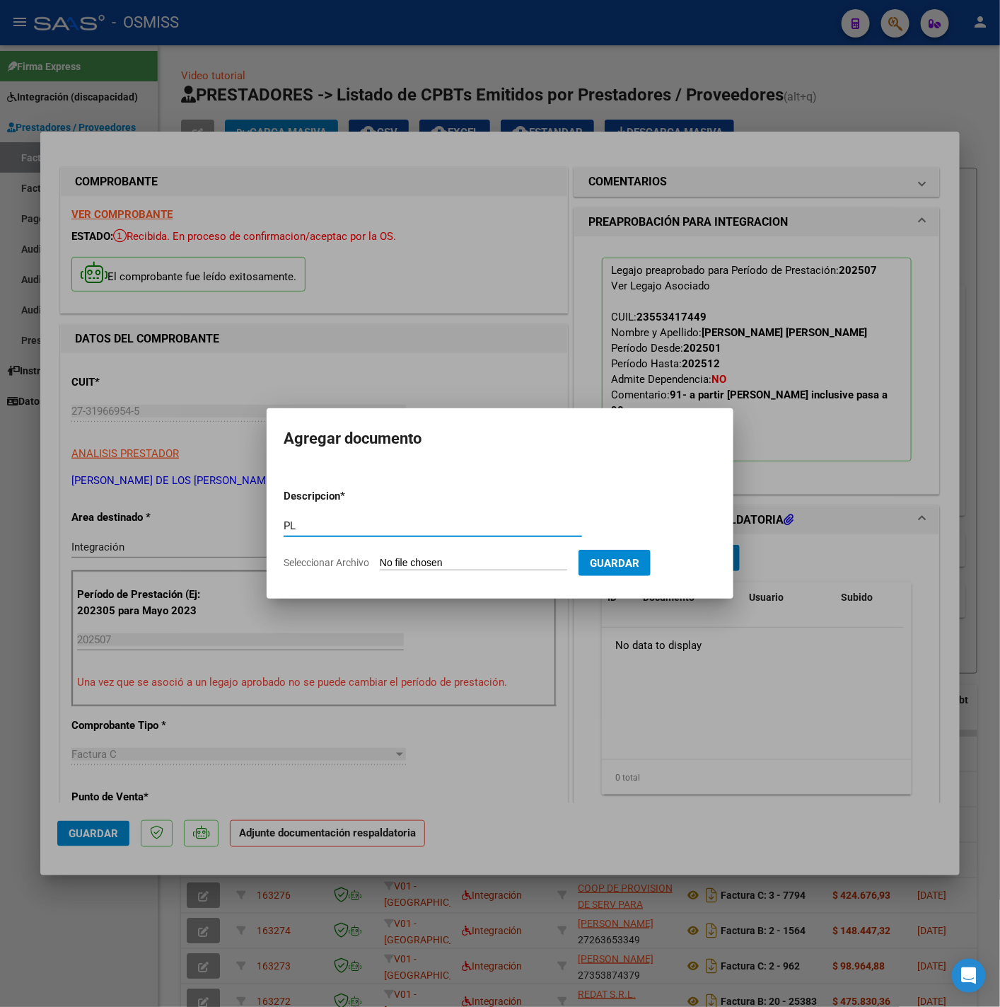
type input "PL"
click at [436, 555] on form "Descripcion * PL Escriba aquí una descripcion Seleccionar Archivo Guardar" at bounding box center [500, 529] width 433 height 103
click at [444, 558] on input "Seleccionar Archivo" at bounding box center [473, 563] width 187 height 13
type input "C:\fakepath\27319669545_011_00002_00000263 Asist julio20250802_17451168 - Lic. …"
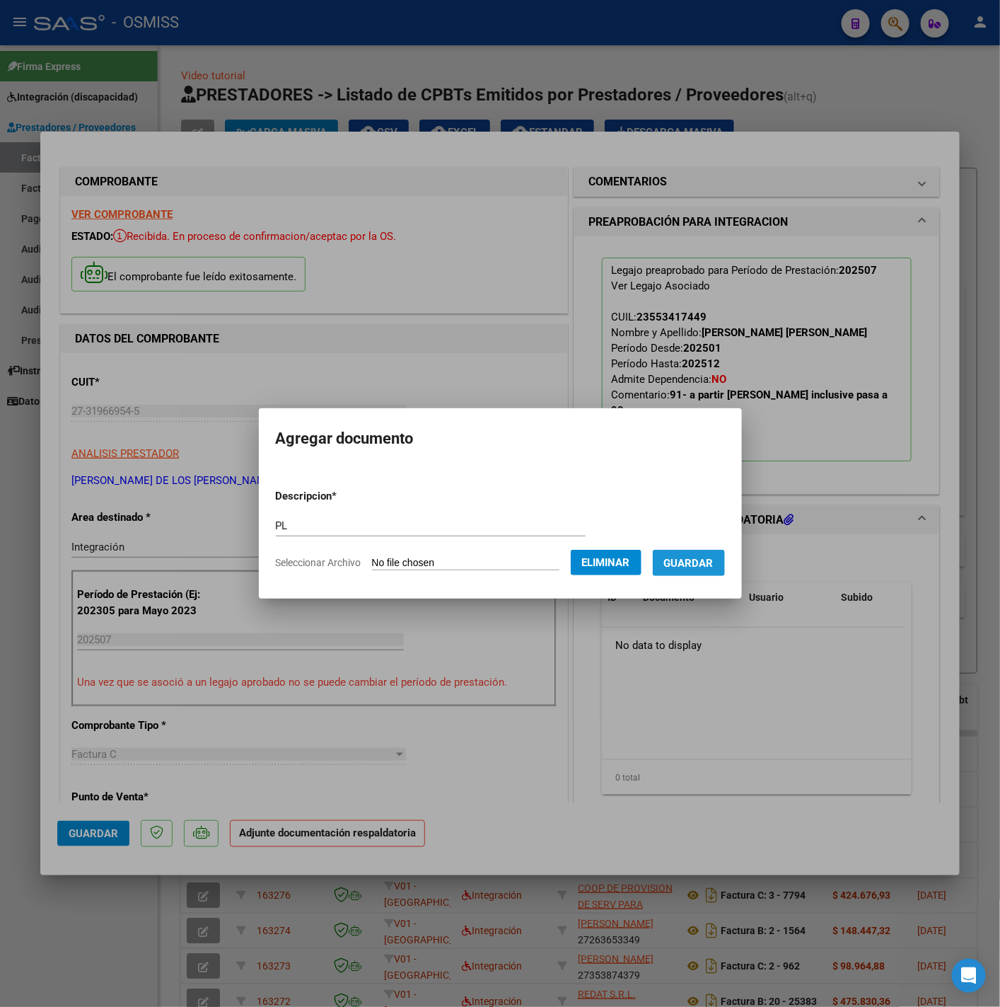
click at [714, 565] on span "Guardar" at bounding box center [689, 563] width 50 height 13
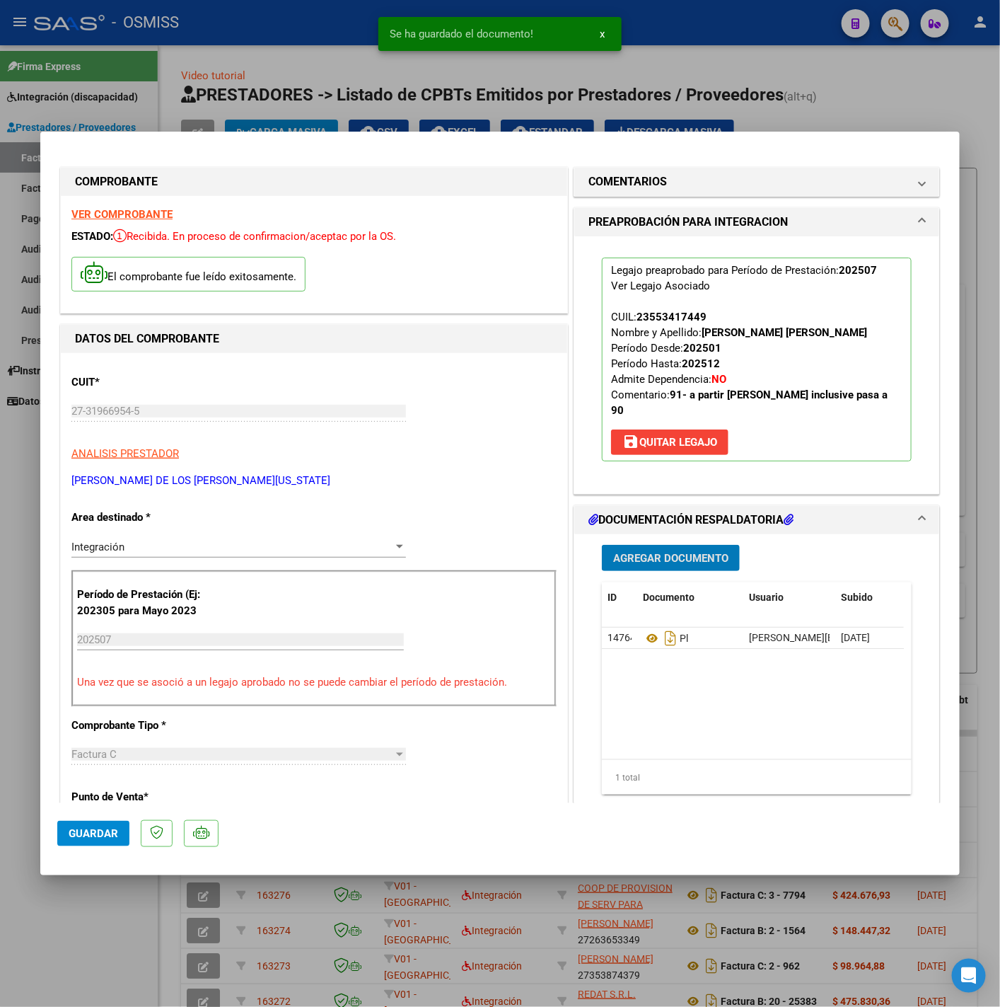
click at [100, 839] on span "Guardar" at bounding box center [94, 833] width 50 height 13
click at [109, 936] on div at bounding box center [500, 503] width 1000 height 1007
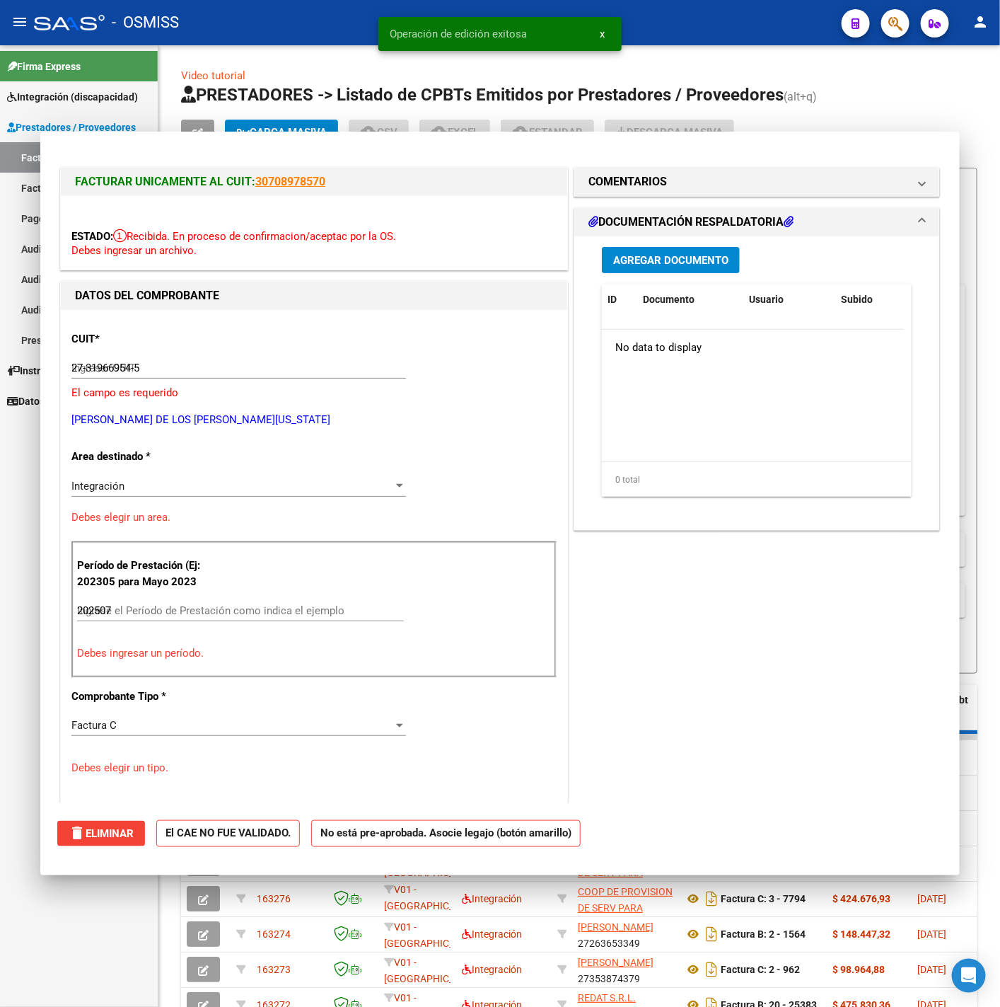
type input "$ 0,00"
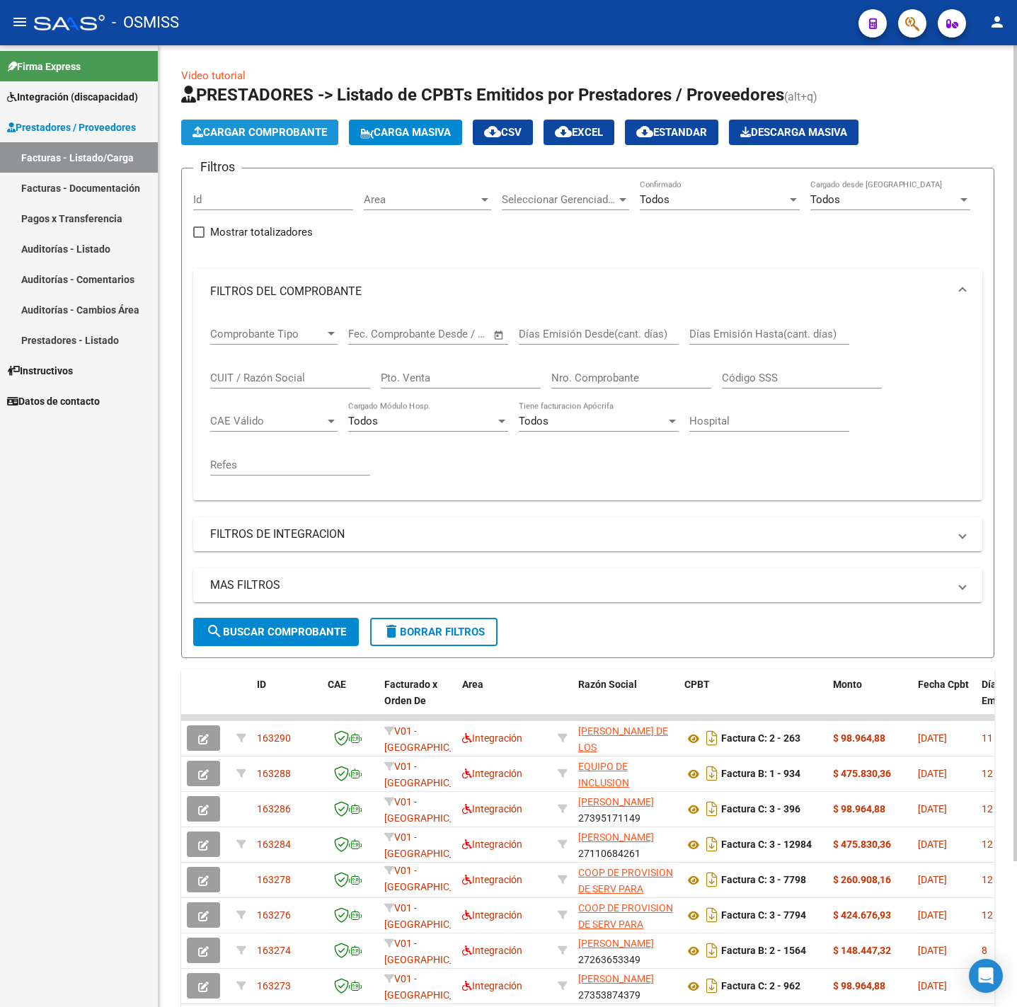
click at [276, 136] on span "Cargar Comprobante" at bounding box center [259, 132] width 134 height 13
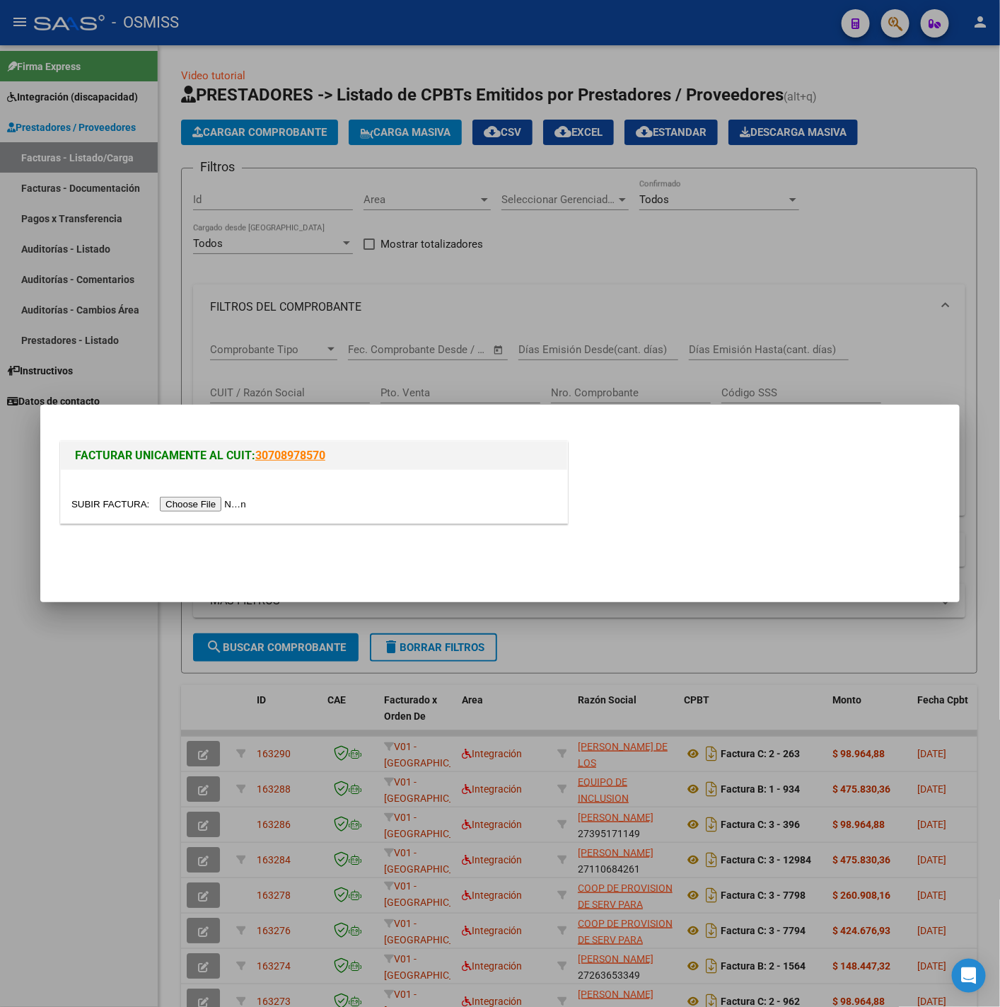
click at [225, 500] on input "file" at bounding box center [160, 504] width 179 height 15
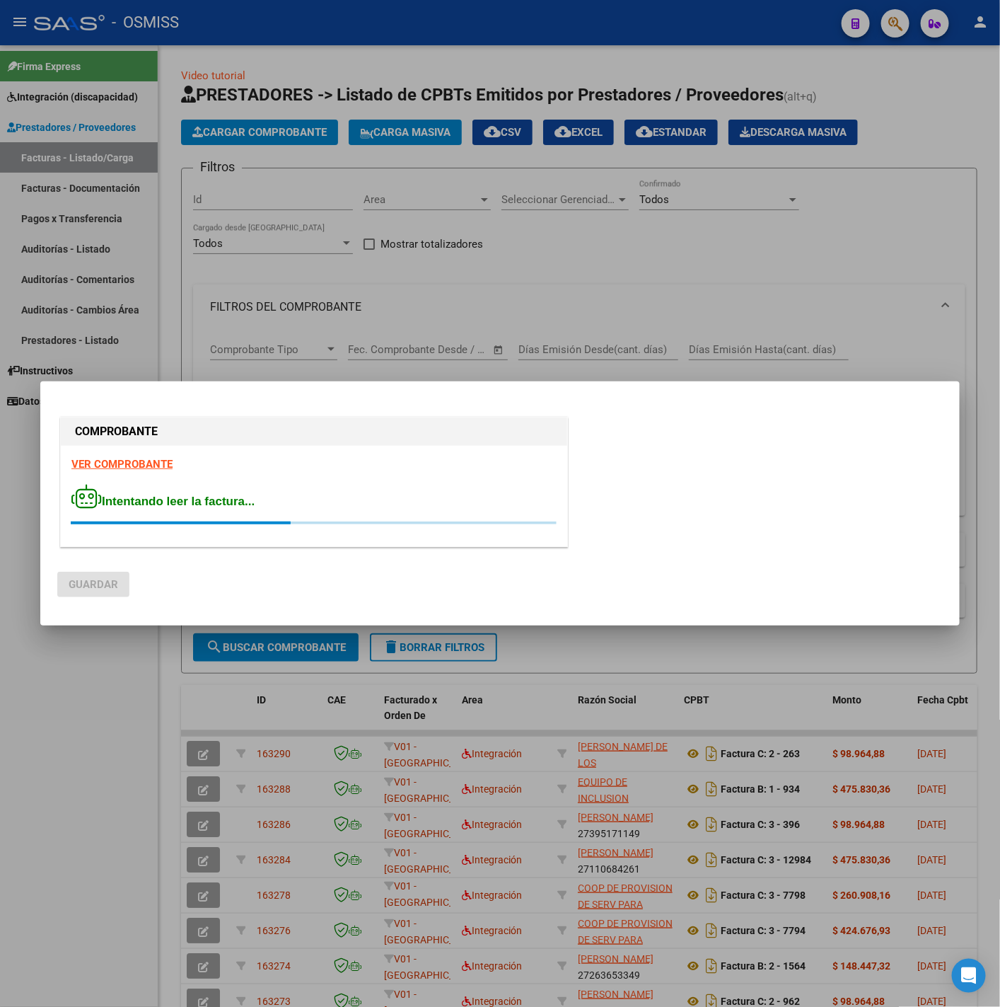
click at [111, 463] on strong "VER COMPROBANTE" at bounding box center [121, 464] width 101 height 13
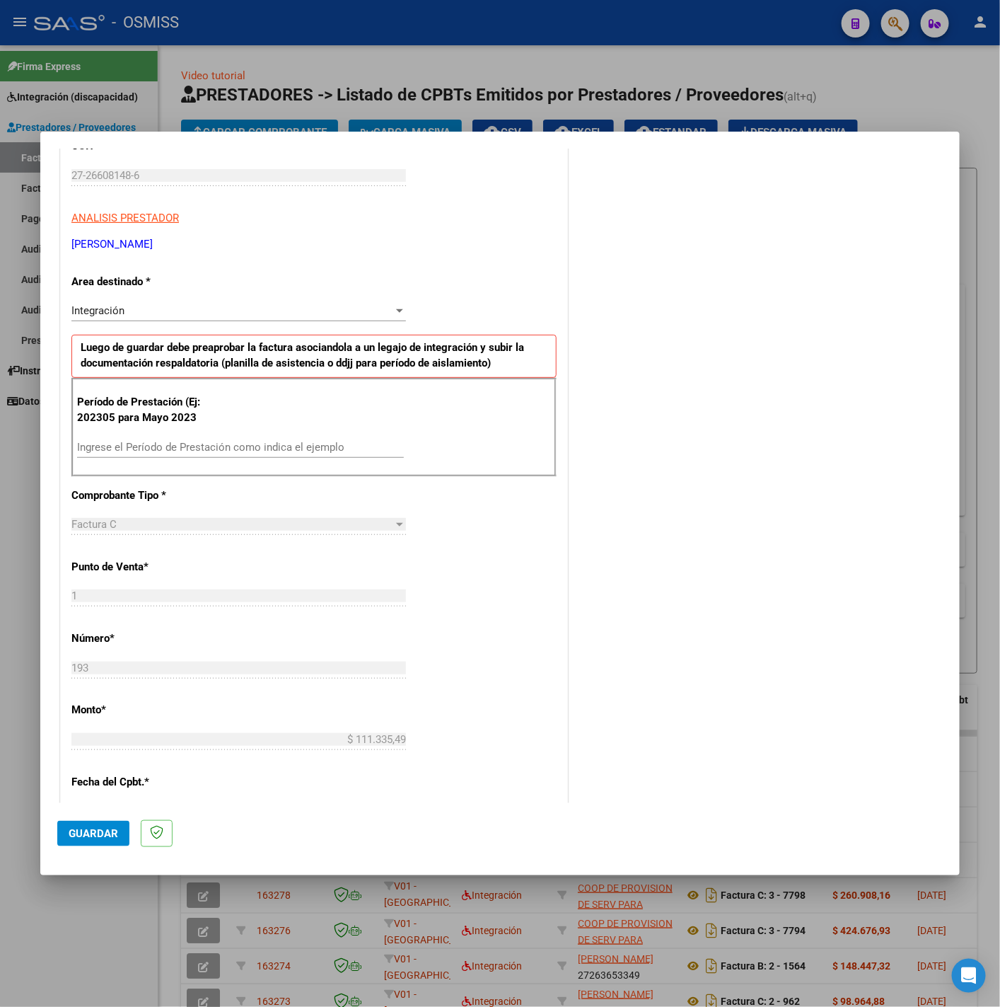
scroll to position [212, 0]
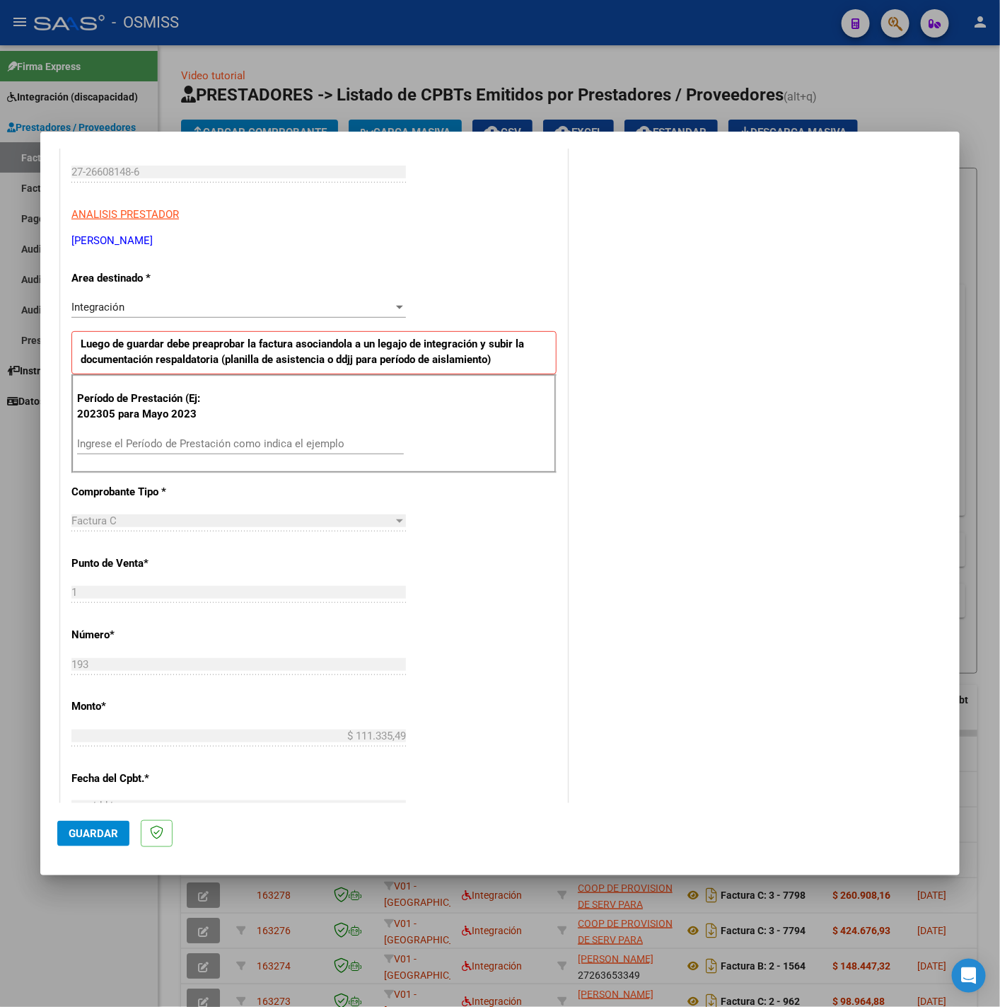
click at [233, 453] on div "Ingrese el Período de Prestación como indica el ejemplo" at bounding box center [240, 443] width 327 height 21
click at [225, 446] on input "Ingrese el Período de Prestación como indica el ejemplo" at bounding box center [240, 443] width 327 height 13
type input "202507"
click at [504, 565] on div "CUIT * 27-26608148-6 Ingresar CUIT ANALISIS PRESTADOR MEZZAPESA ANDREA MARIELA …" at bounding box center [314, 645] width 507 height 1065
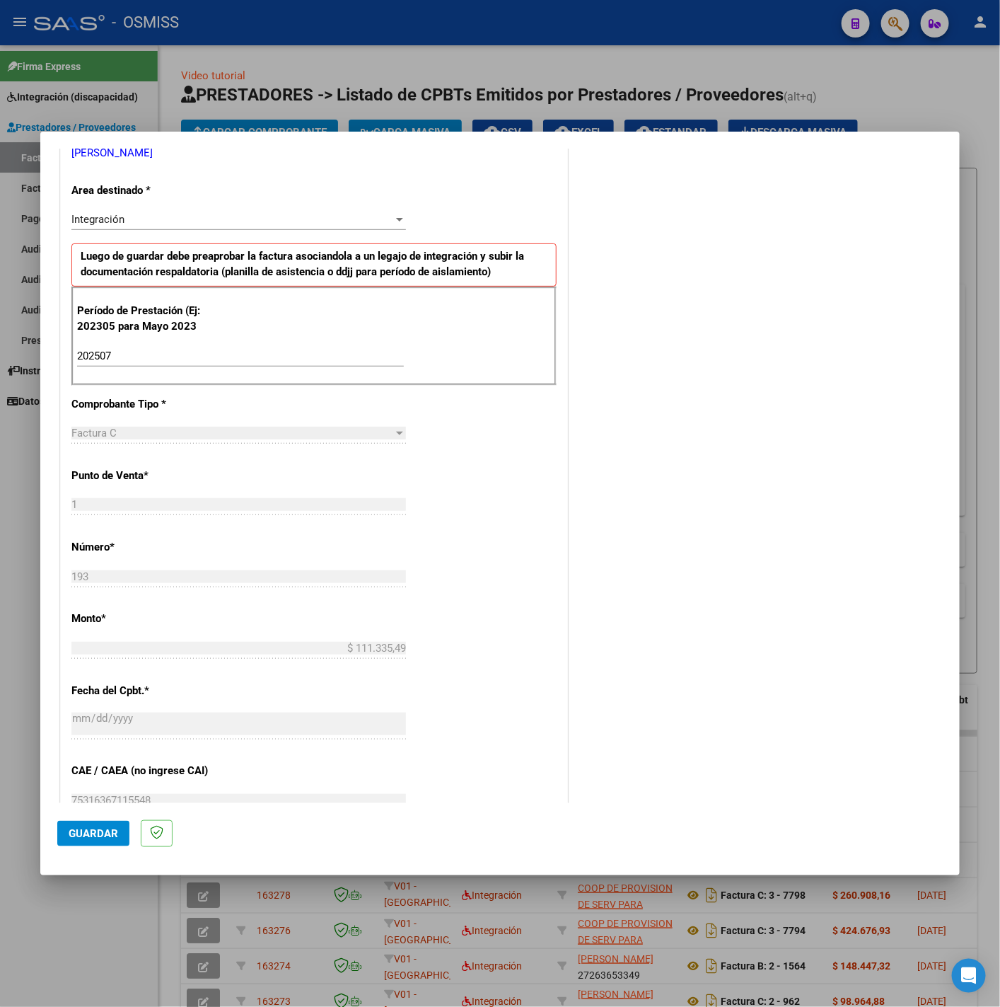
scroll to position [594, 0]
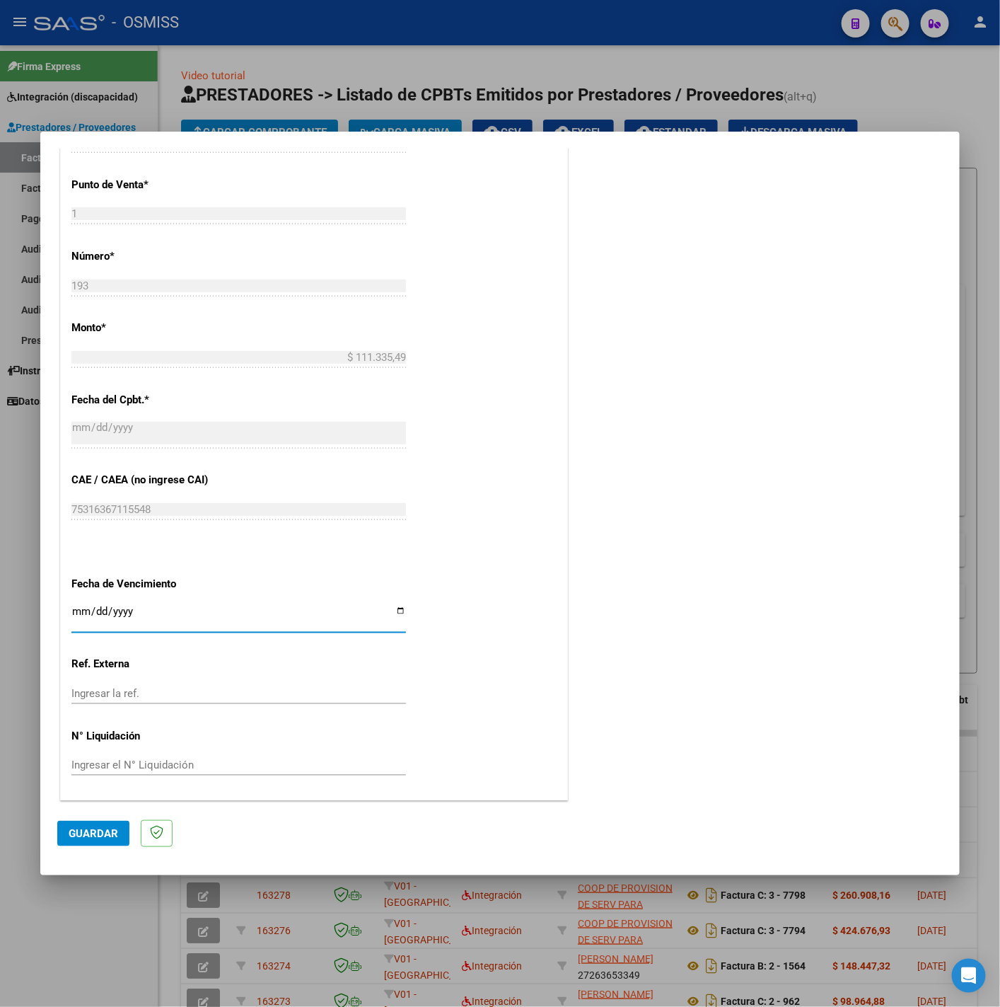
click at [75, 613] on input "Ingresar la fecha" at bounding box center [238, 617] width 335 height 23
type input "2025-08-11"
click at [110, 824] on button "Guardar" at bounding box center [93, 833] width 72 height 25
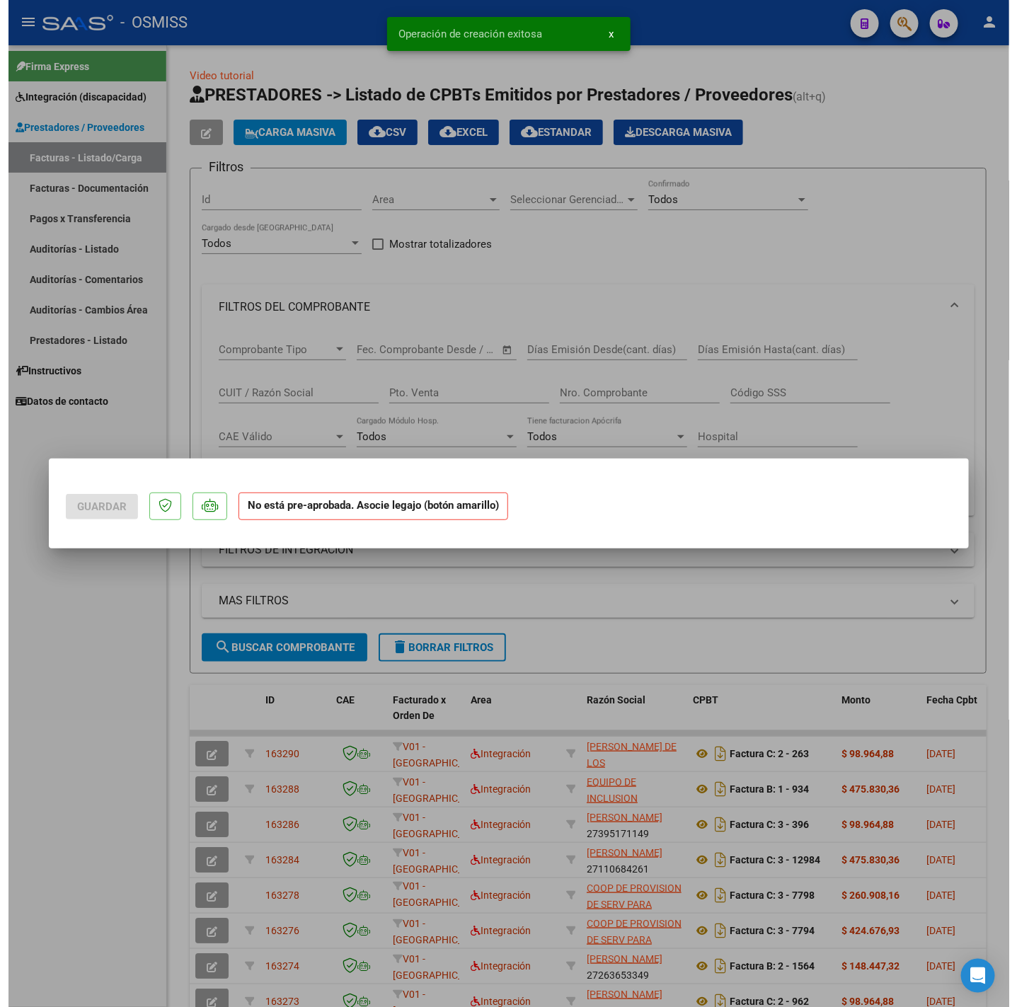
scroll to position [0, 0]
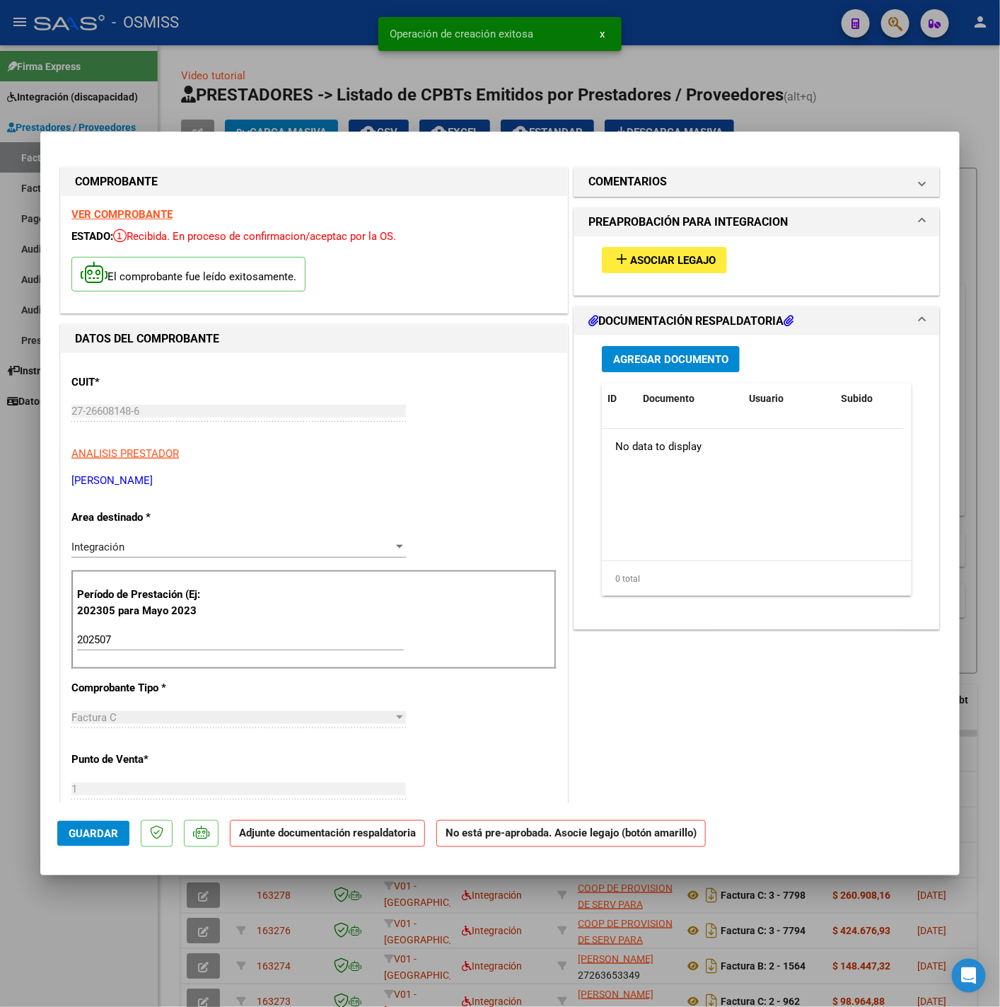
click at [654, 260] on span "Asociar Legajo" at bounding box center [673, 260] width 86 height 13
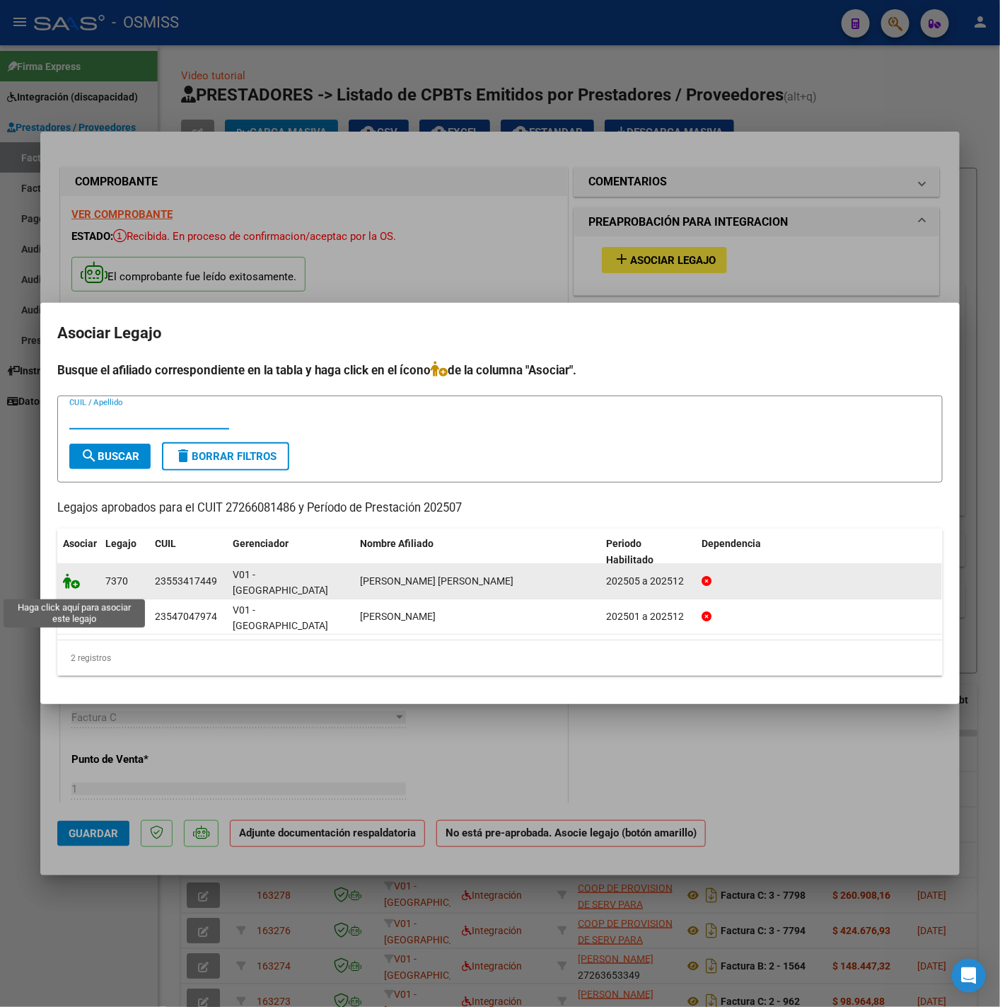
click at [70, 589] on icon at bounding box center [71, 581] width 17 height 16
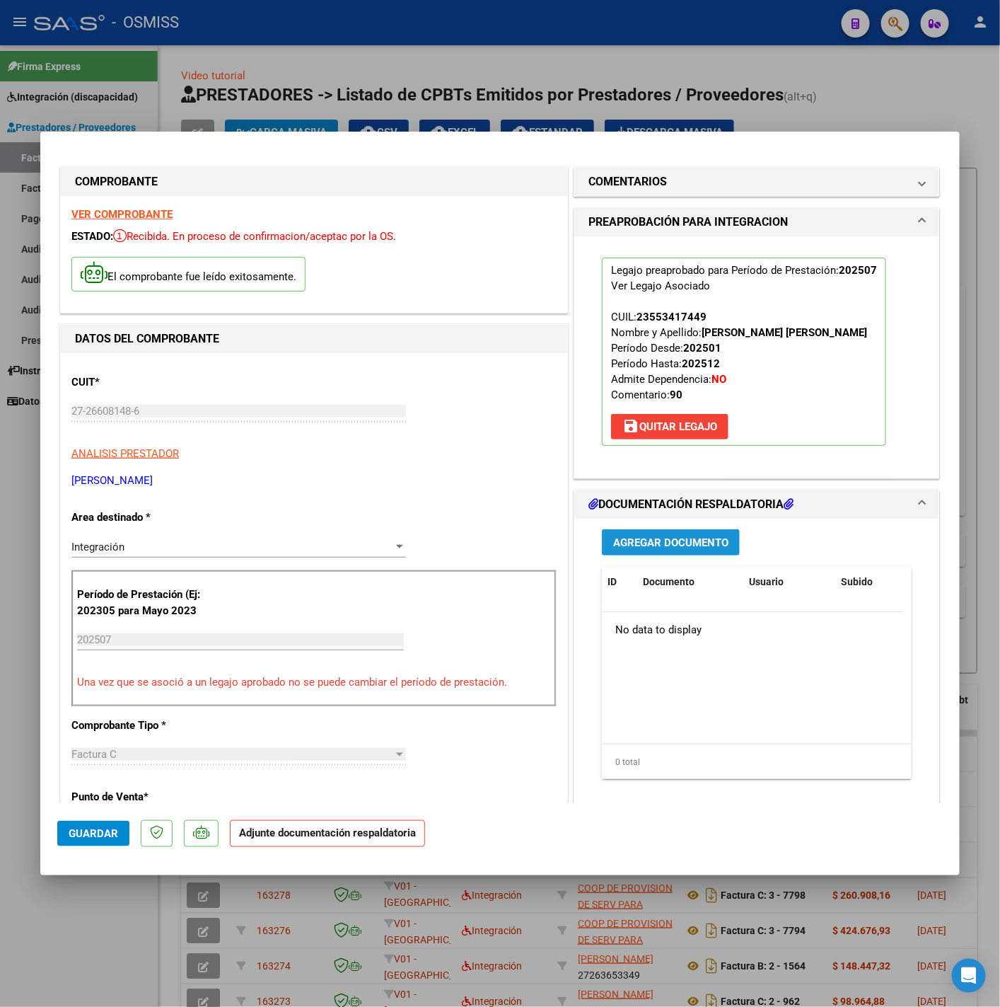
click at [640, 548] on span "Agregar Documento" at bounding box center [670, 542] width 115 height 13
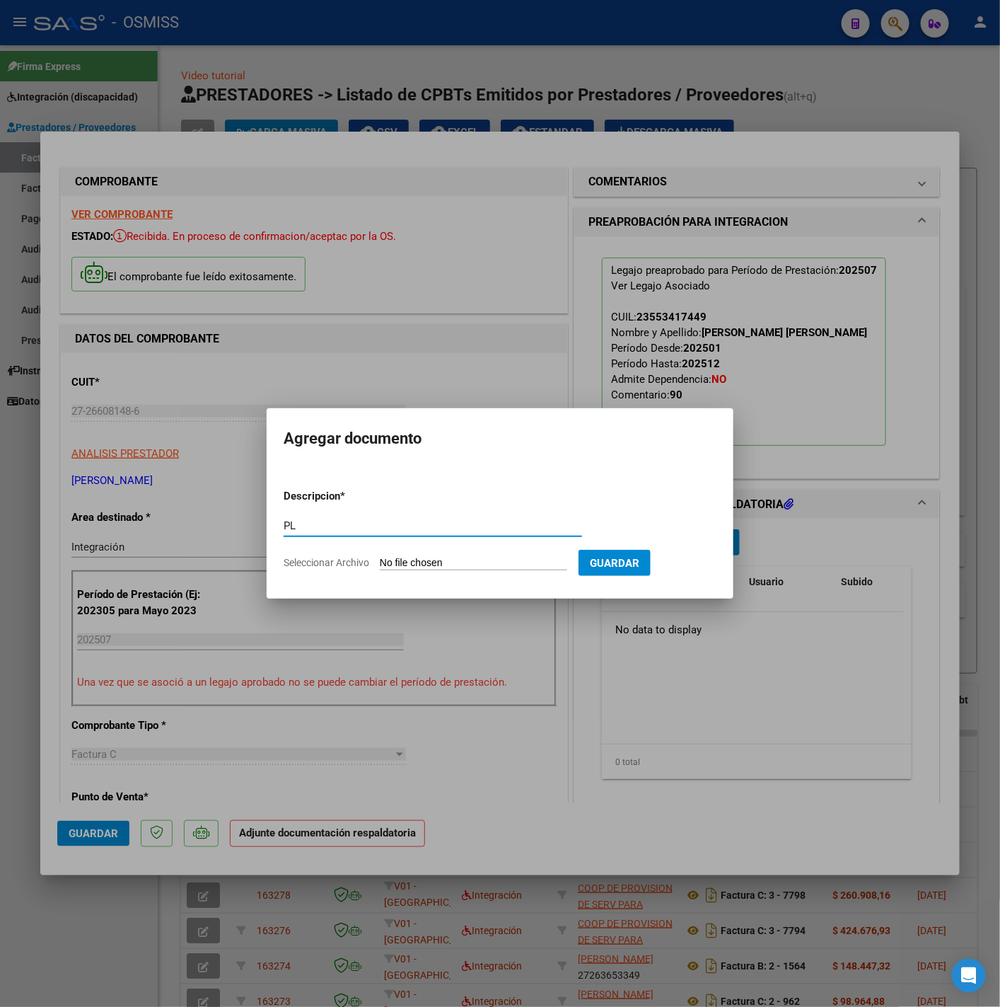
type input "PL"
drag, startPoint x: 461, startPoint y: 548, endPoint x: 458, endPoint y: 557, distance: 8.8
click at [457, 552] on form "Descripcion * PL Escriba aquí una descripcion Seleccionar Archivo Guardar" at bounding box center [500, 529] width 433 height 103
click at [461, 562] on input "Seleccionar Archivo" at bounding box center [473, 563] width 187 height 13
type input "C:\fakepath\Fouquet. Planilla de Asistencia . - Andrea Mezzapesa.pdf"
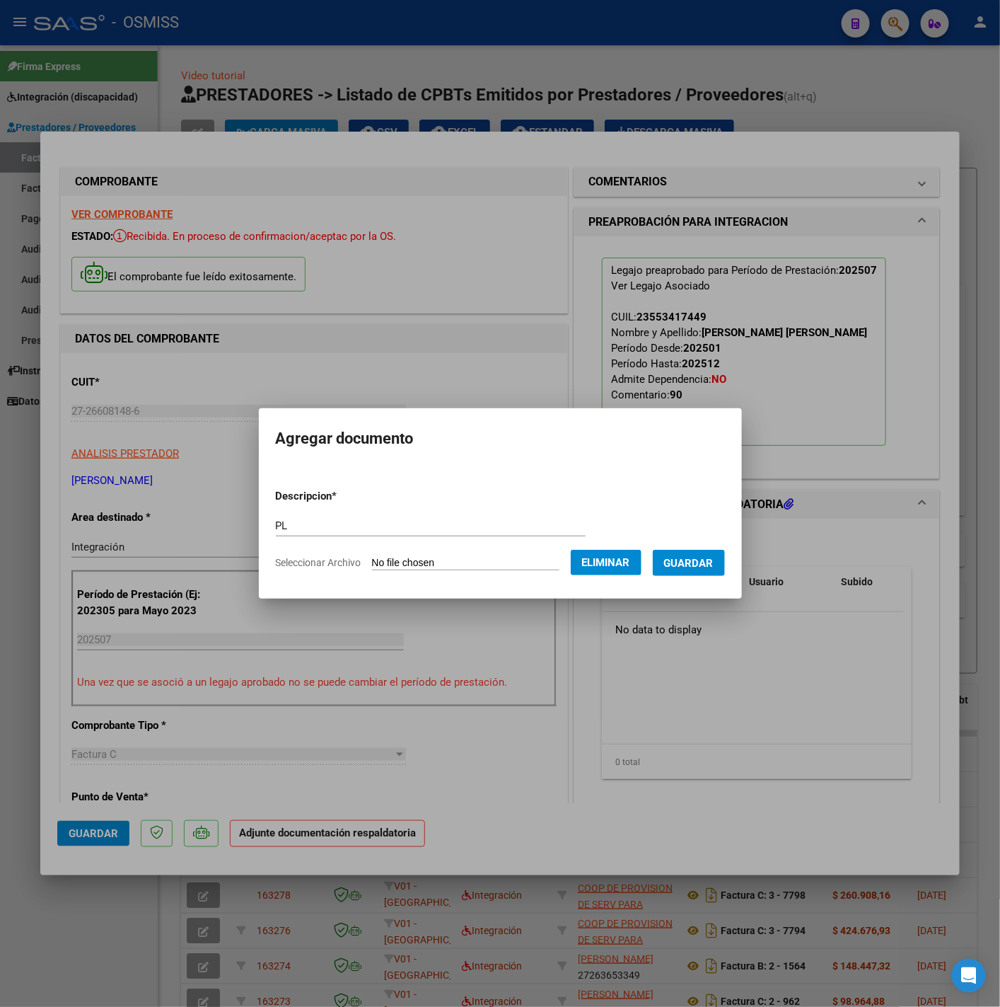
click at [690, 567] on span "Guardar" at bounding box center [689, 563] width 50 height 13
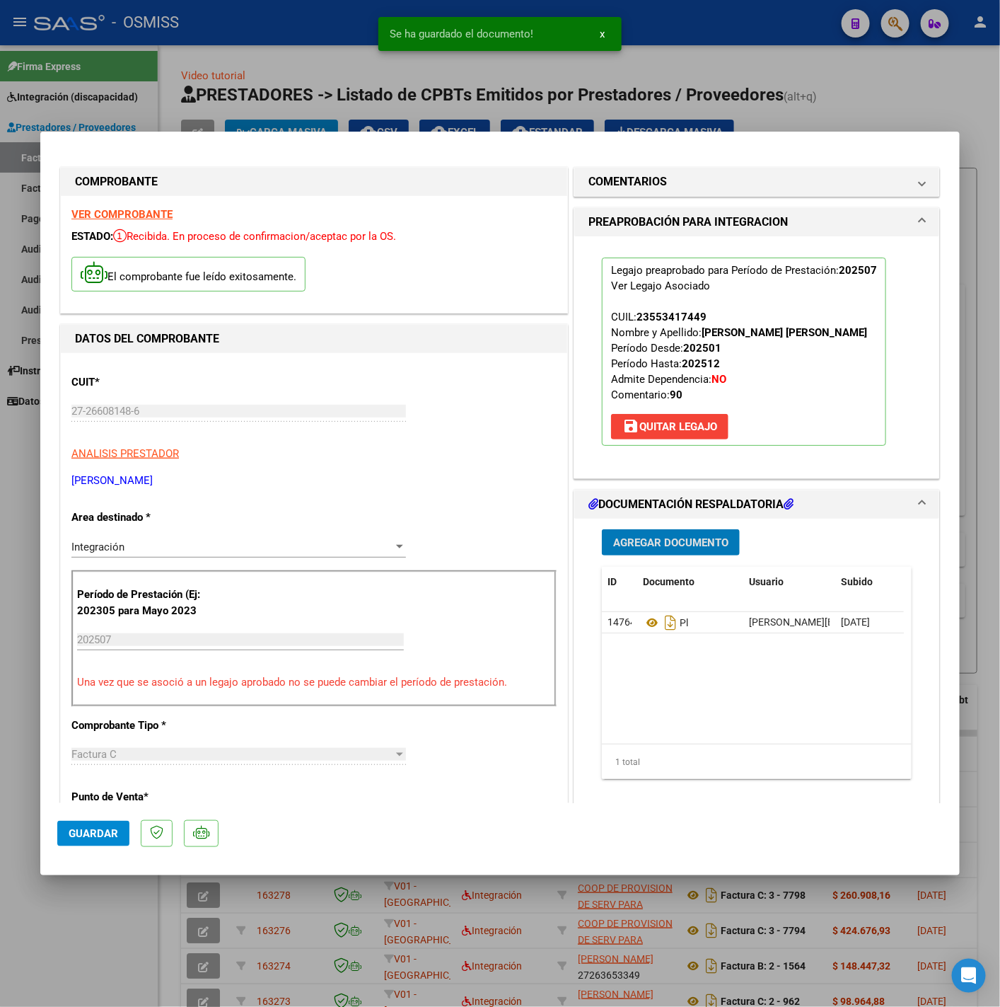
click at [120, 830] on button "Guardar" at bounding box center [93, 833] width 72 height 25
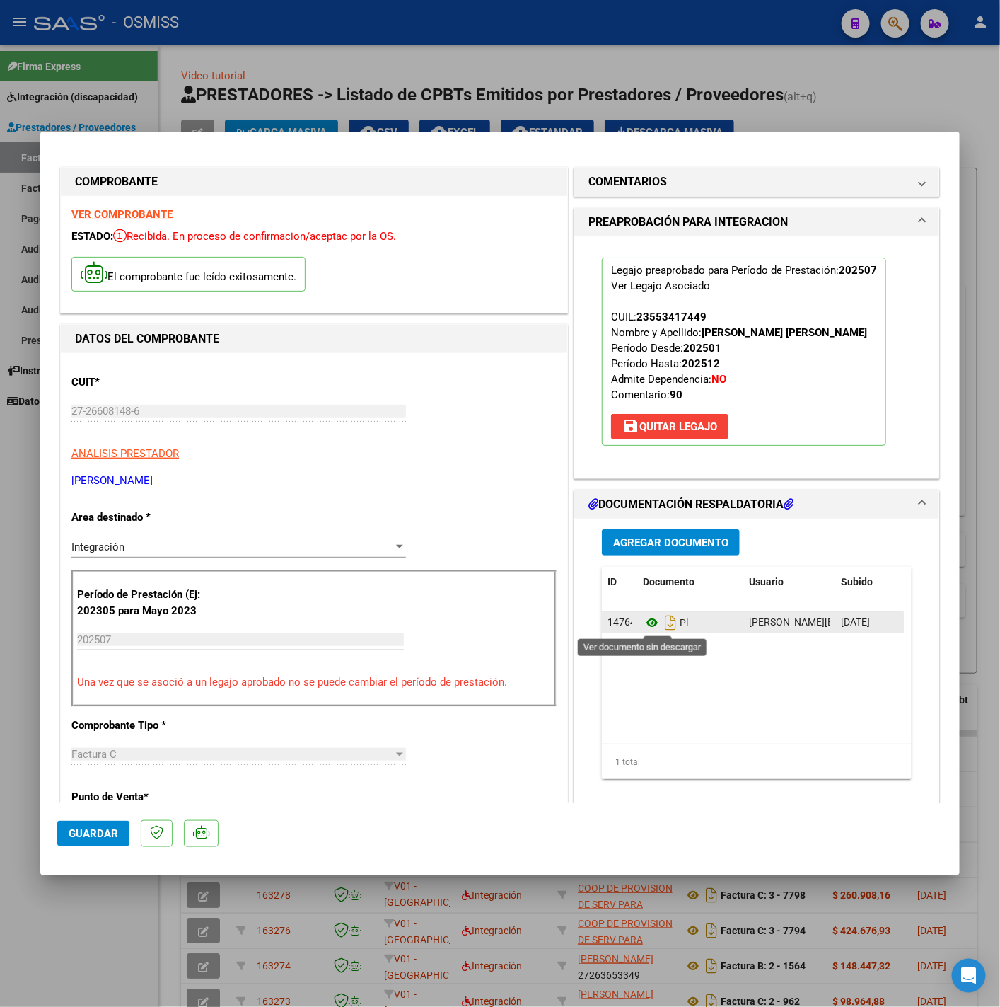
click at [643, 621] on icon at bounding box center [652, 622] width 18 height 17
click at [111, 911] on div at bounding box center [500, 503] width 1000 height 1007
type input "$ 0,00"
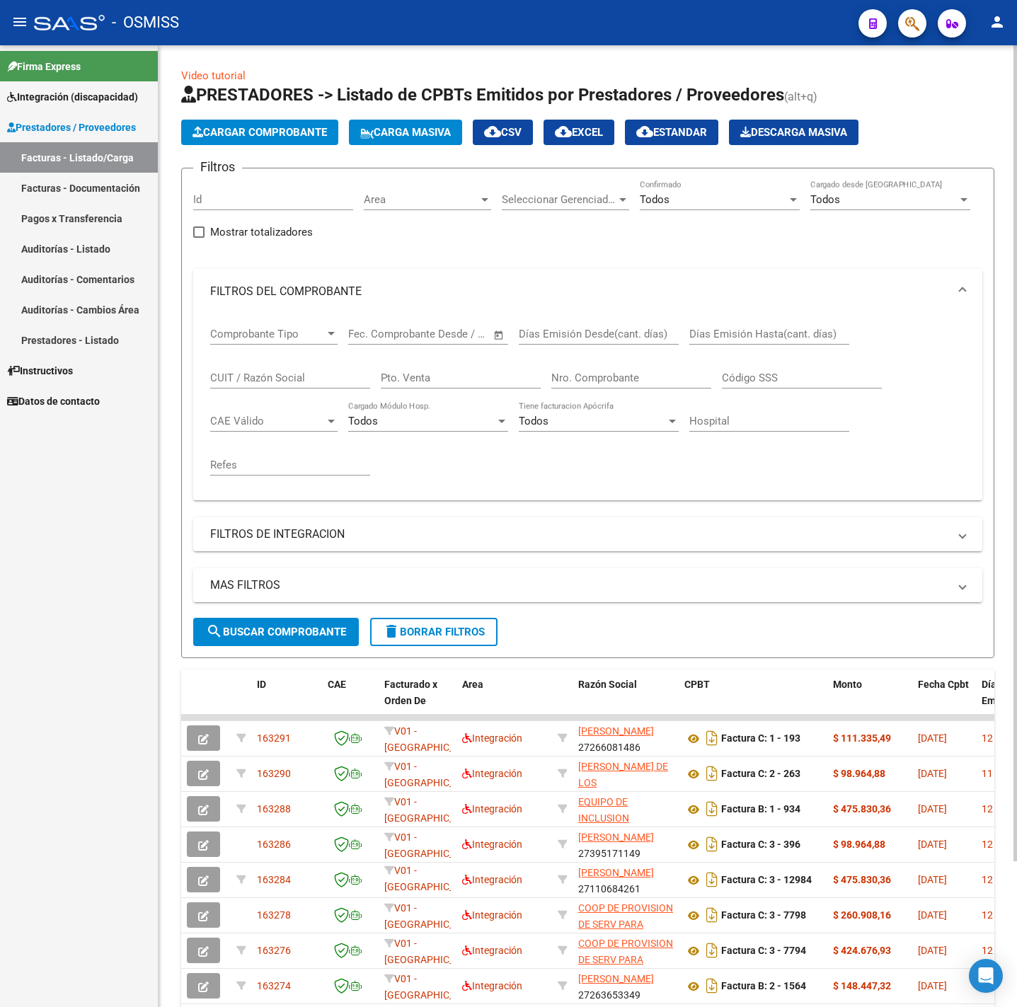
click at [306, 137] on span "Cargar Comprobante" at bounding box center [259, 132] width 134 height 13
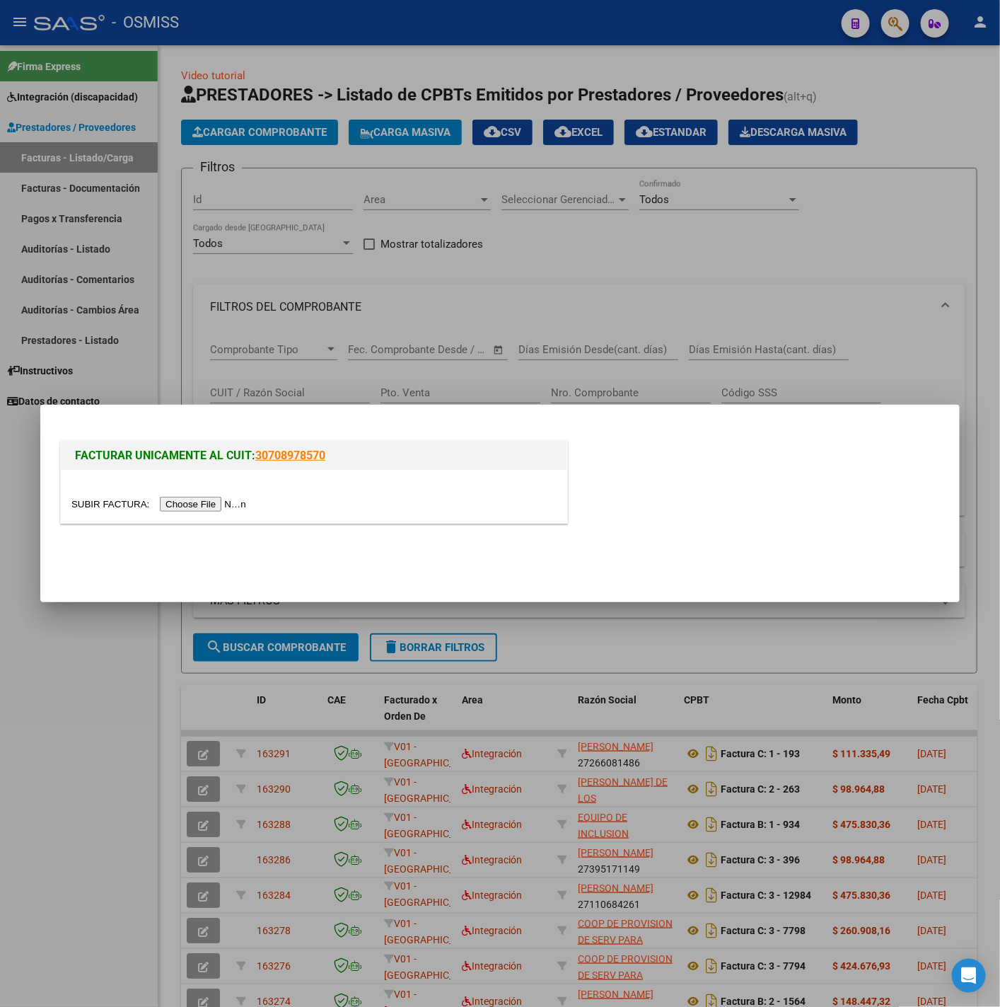
click at [200, 507] on input "file" at bounding box center [160, 504] width 179 height 15
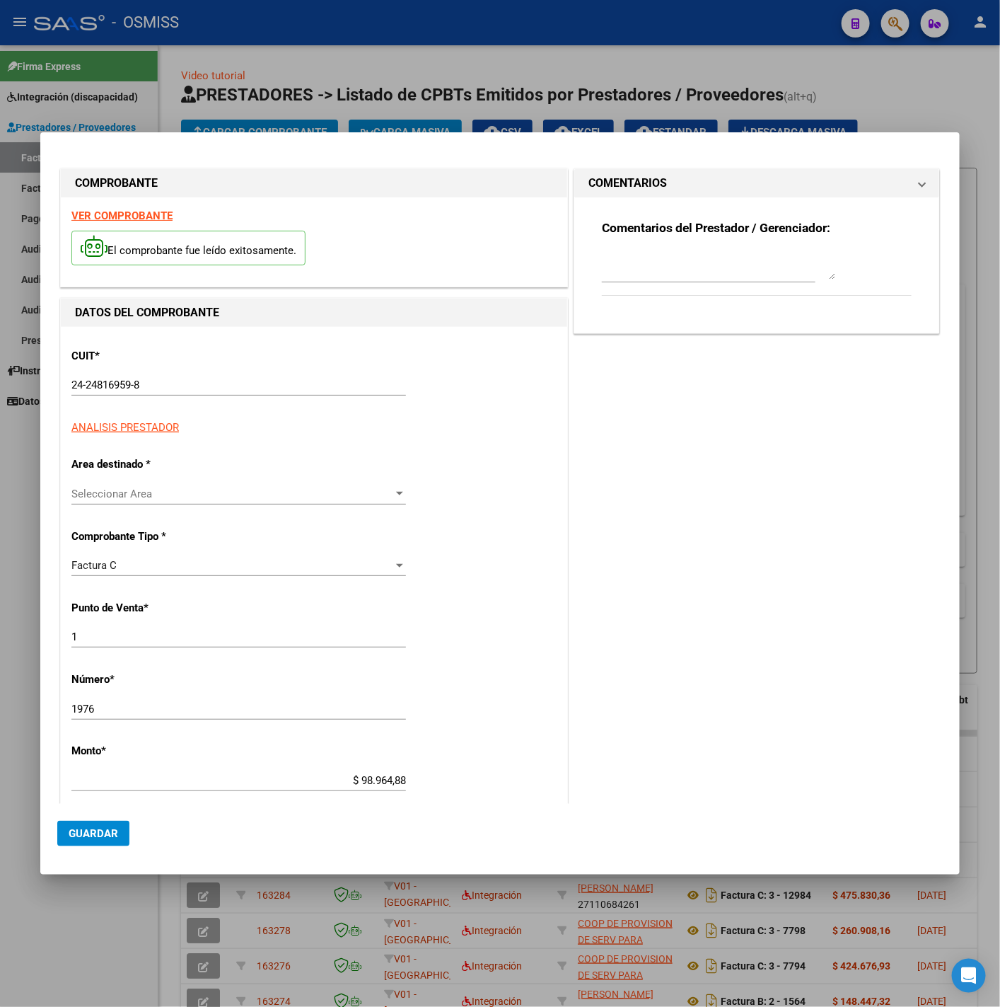
click at [98, 461] on p "Area destinado *" at bounding box center [144, 464] width 146 height 16
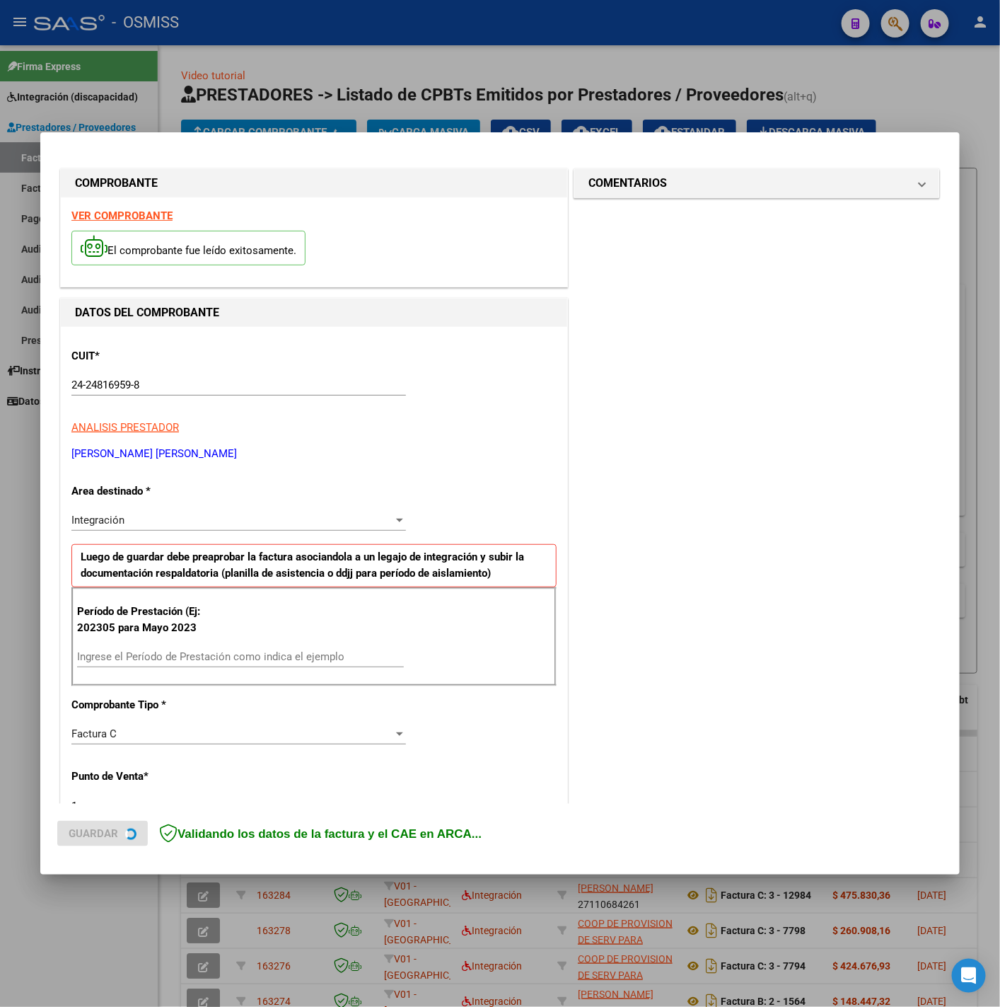
click at [115, 210] on strong "VER COMPROBANTE" at bounding box center [121, 215] width 101 height 13
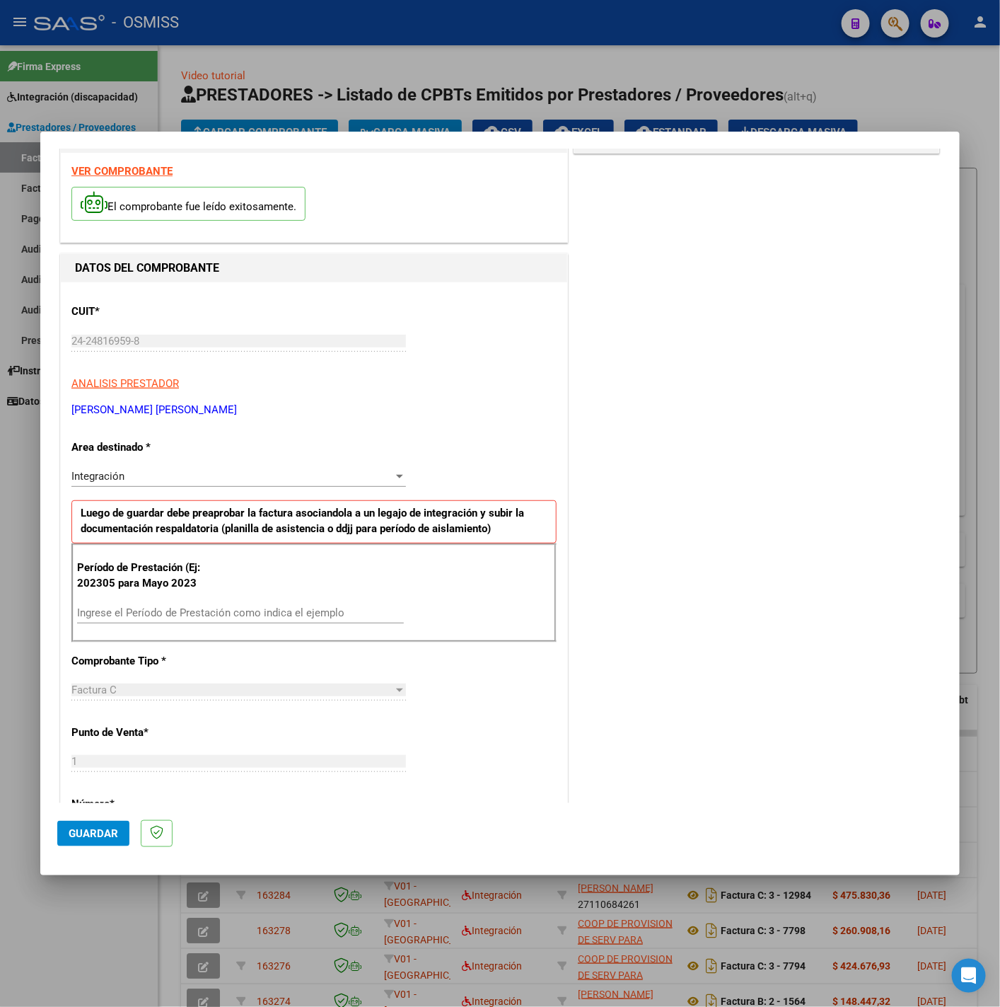
scroll to position [212, 0]
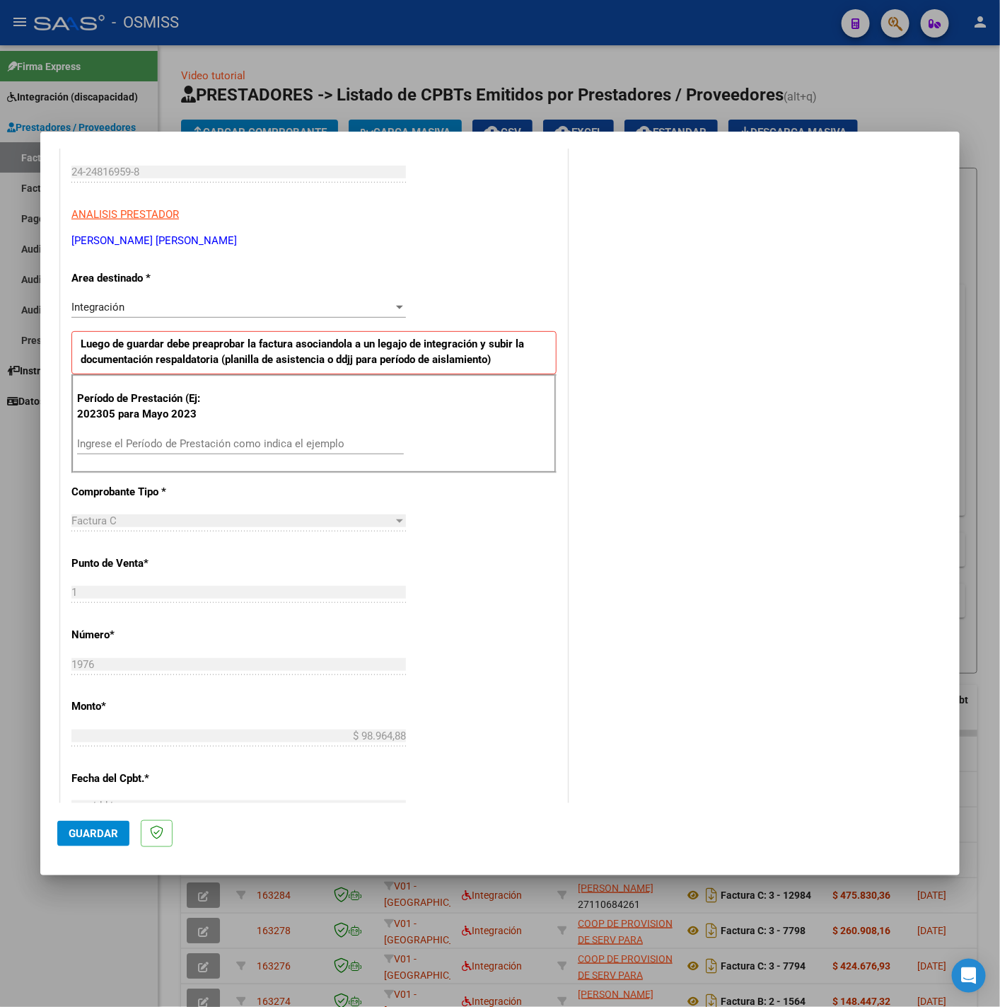
click at [190, 436] on div "Ingrese el Período de Prestación como indica el ejemplo" at bounding box center [240, 443] width 327 height 21
click at [195, 439] on input "Ingrese el Período de Prestación como indica el ejemplo" at bounding box center [240, 443] width 327 height 13
type input "202507"
click at [497, 661] on div "CUIT * 24-24816959-8 Ingresar CUIT ANALISIS PRESTADOR FARFAN CLAUDIA MARIELA AR…" at bounding box center [314, 645] width 507 height 1065
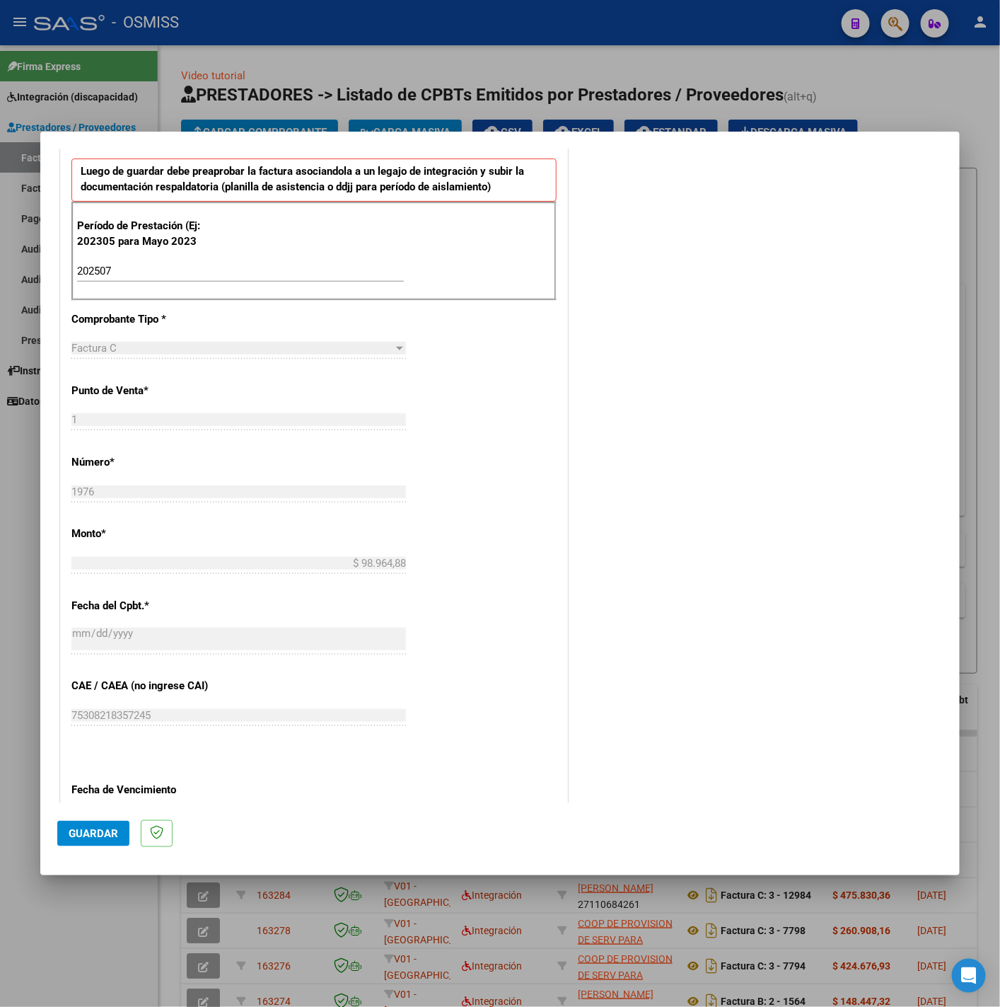
scroll to position [594, 0]
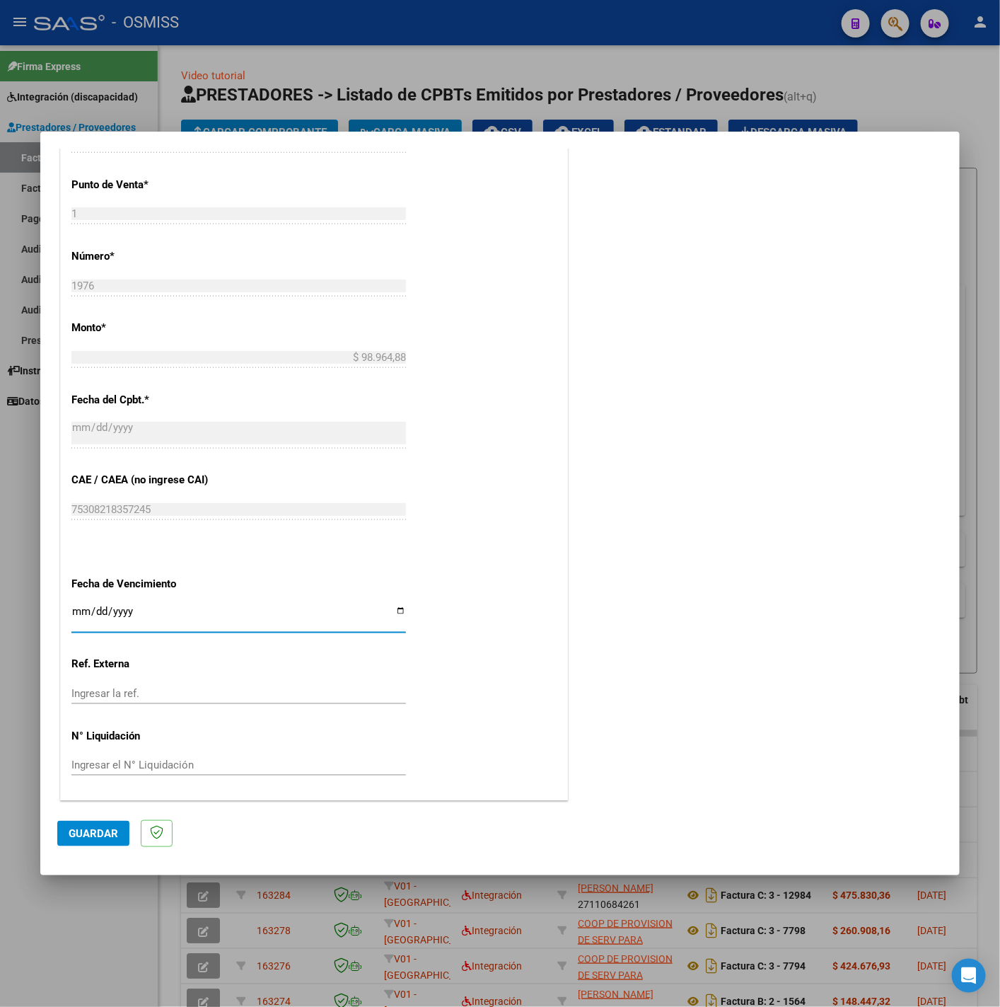
click at [76, 606] on input "Ingresar la fecha" at bounding box center [238, 617] width 335 height 23
type input "2025-08-11"
click at [81, 828] on span "Guardar" at bounding box center [94, 833] width 50 height 13
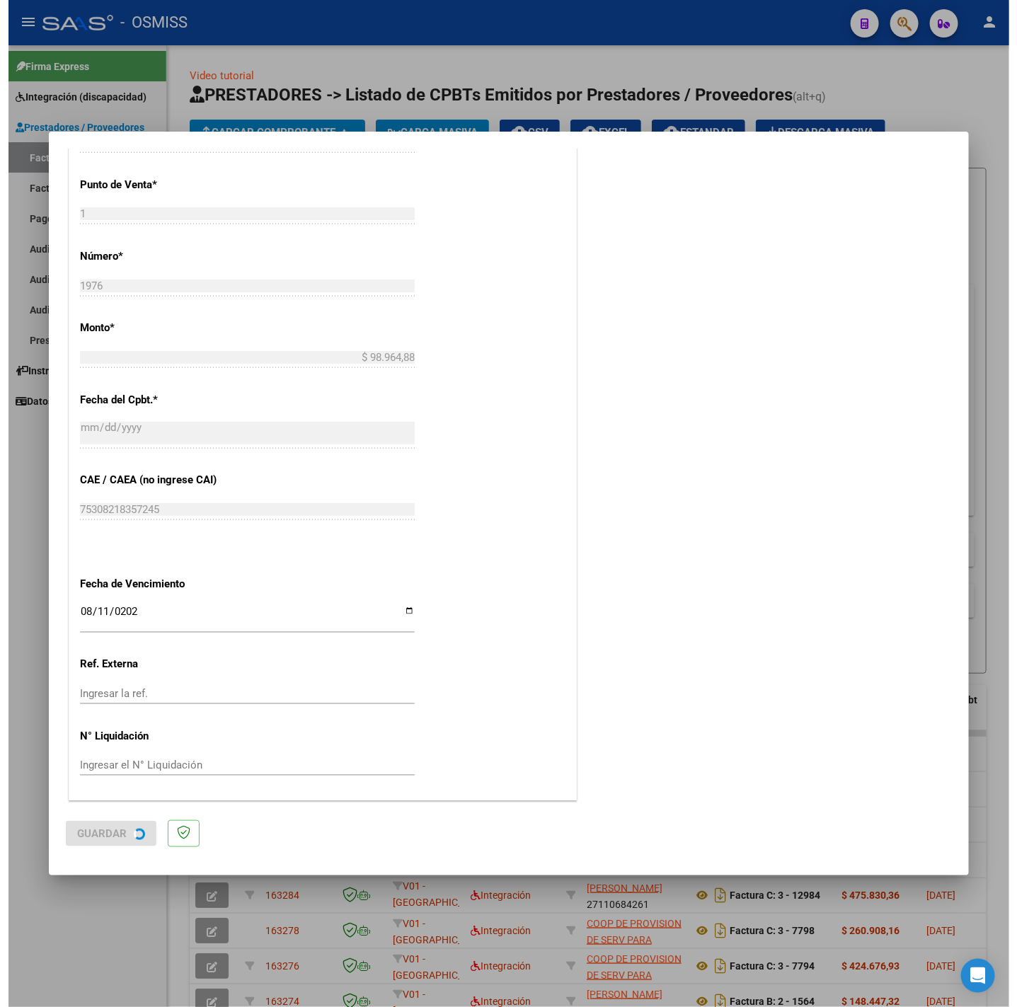
scroll to position [0, 0]
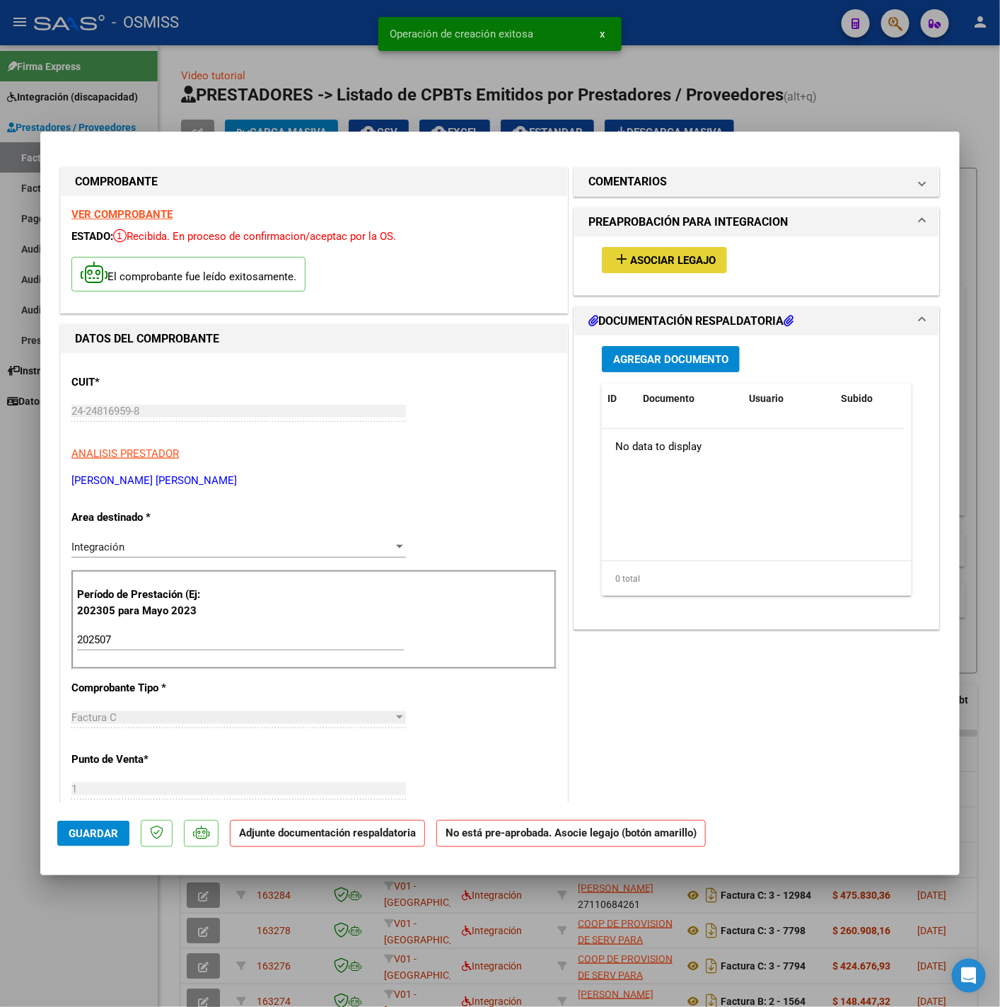
click at [667, 262] on span "Asociar Legajo" at bounding box center [673, 260] width 86 height 13
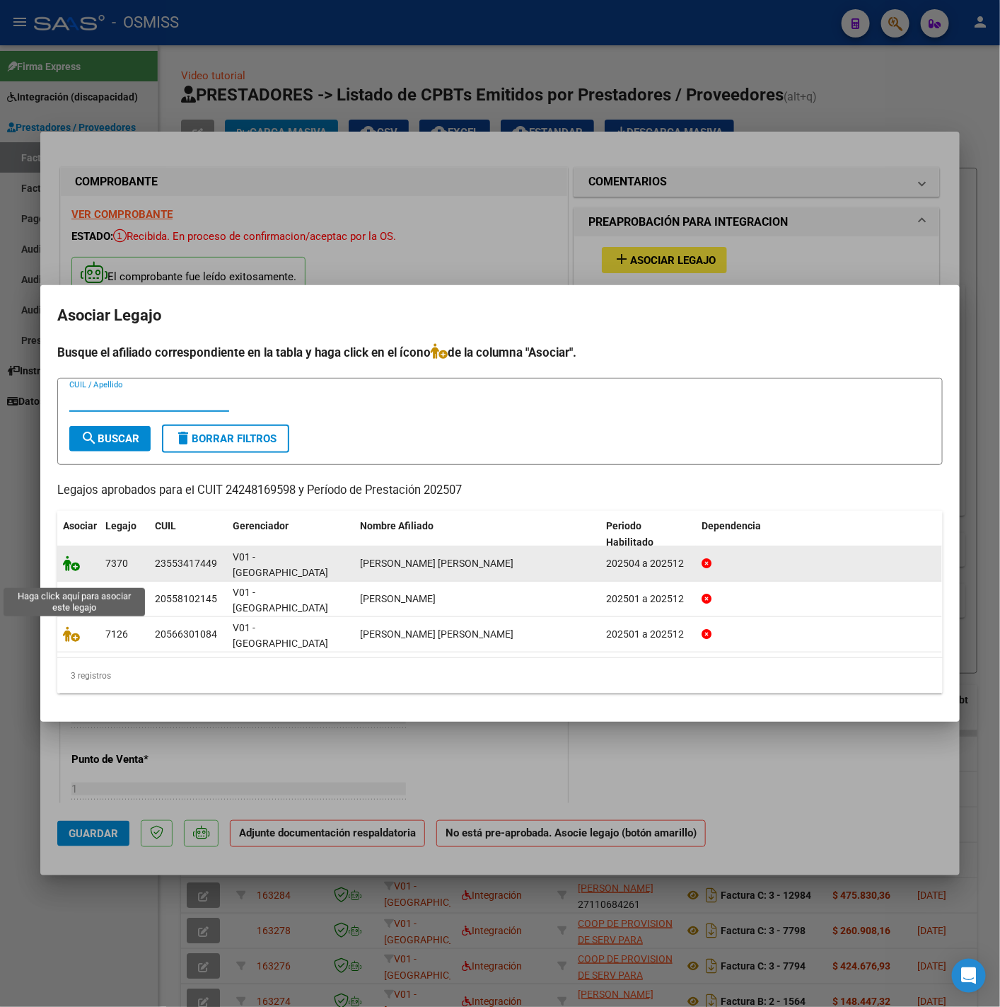
click at [71, 571] on icon at bounding box center [71, 563] width 17 height 16
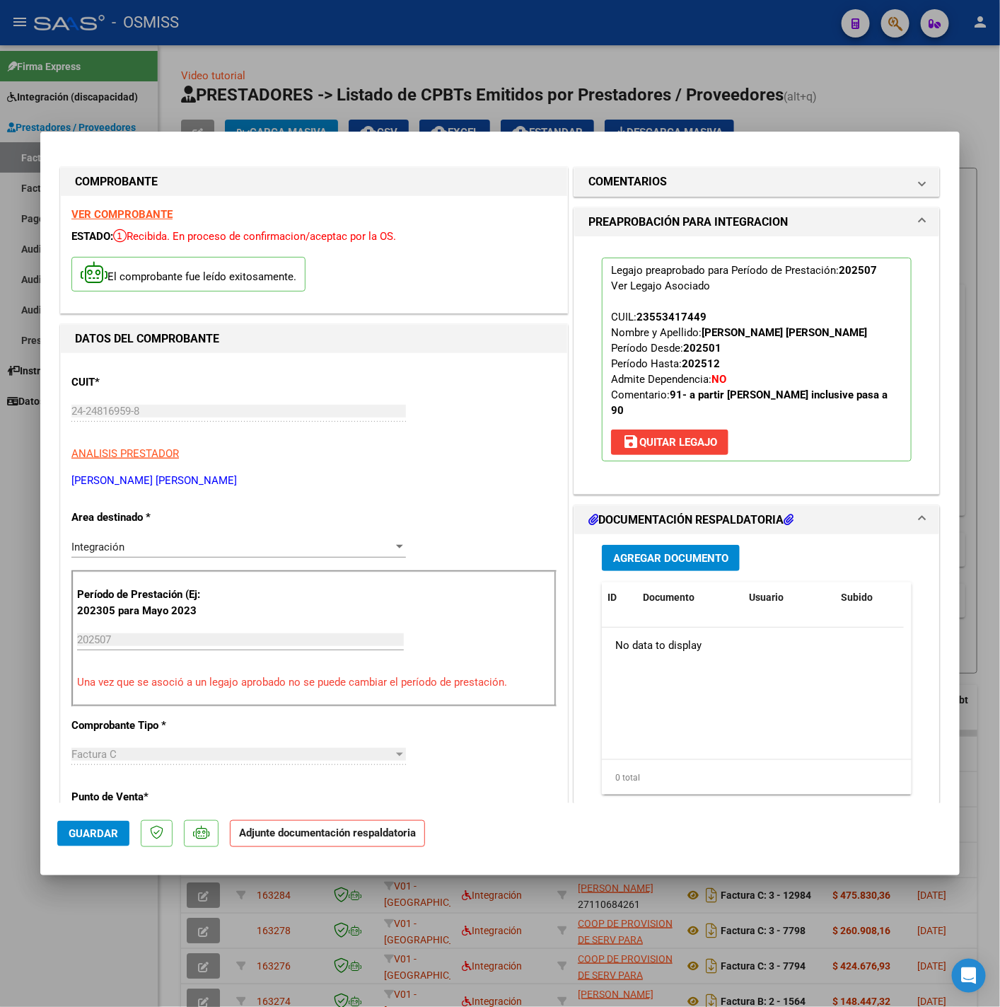
click at [650, 534] on div "Agregar Documento ID Documento Usuario Subido Acción No data to display 0 total…" at bounding box center [757, 675] width 331 height 282
click at [654, 545] on button "Agregar Documento" at bounding box center [671, 558] width 138 height 26
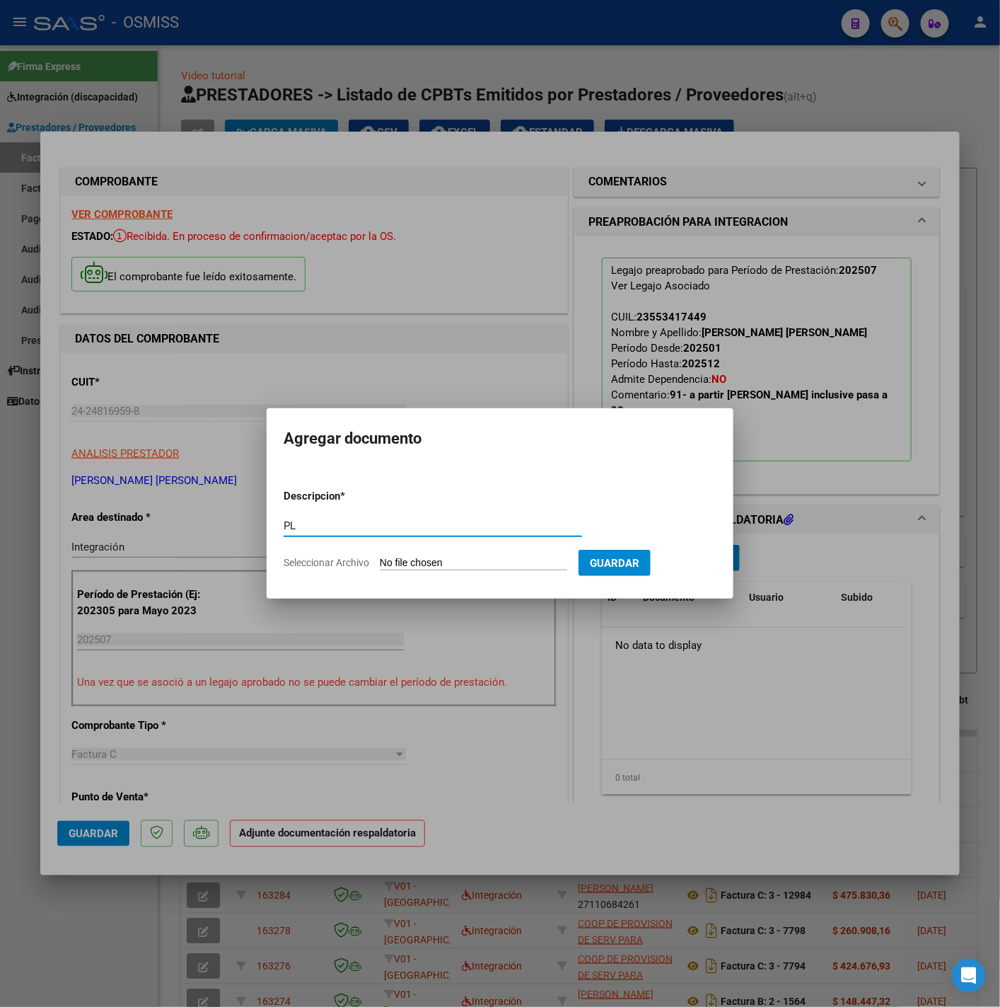
type input "PL"
click at [531, 560] on input "Seleccionar Archivo" at bounding box center [473, 563] width 187 height 13
type input "C:\fakepath\24248169598_011_00001_00001976 - claudia mariela farfan.pdf"
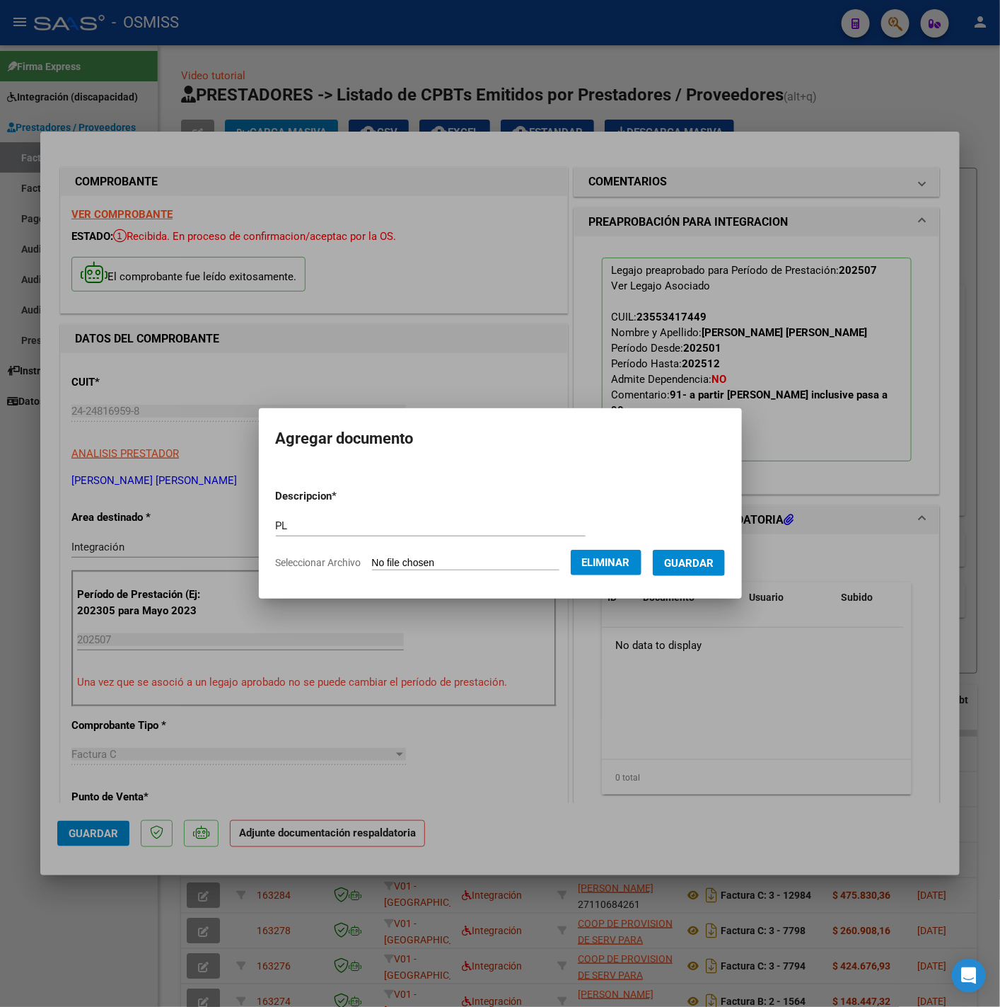
click at [695, 569] on button "Guardar" at bounding box center [689, 563] width 72 height 26
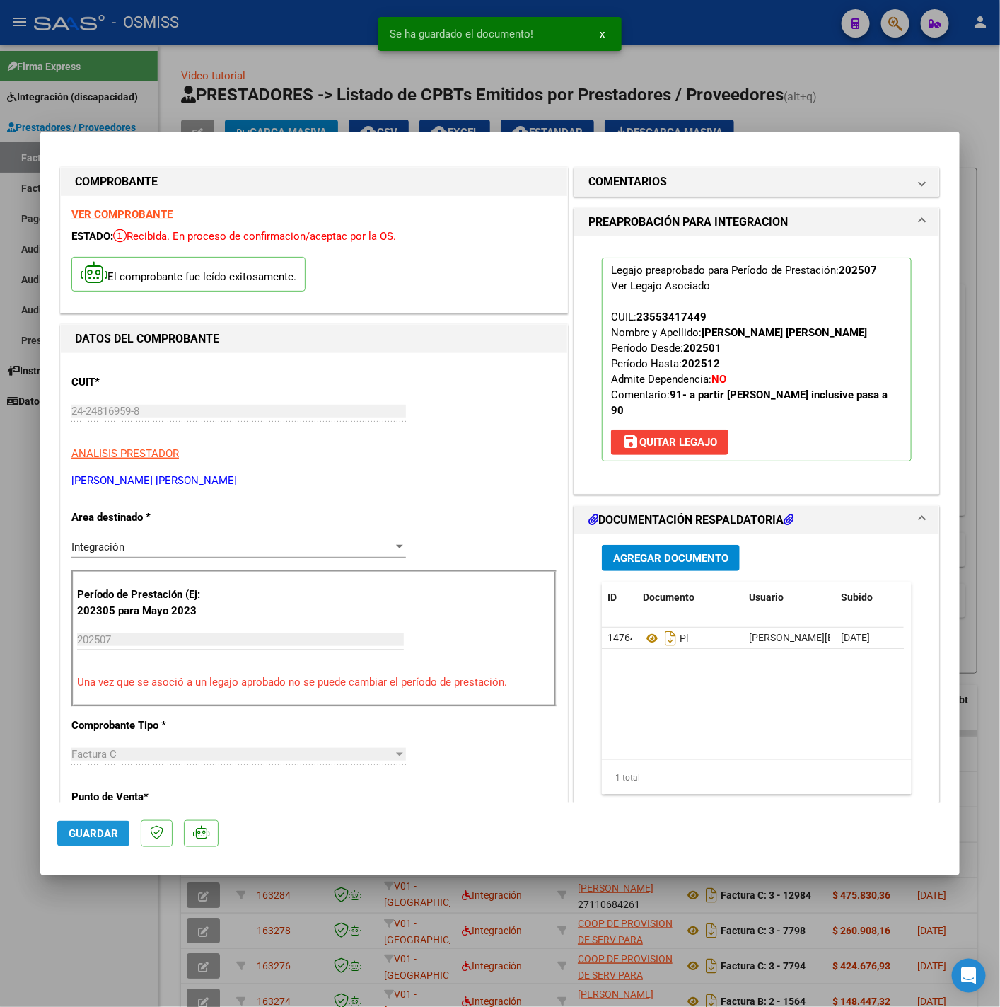
click at [115, 832] on span "Guardar" at bounding box center [94, 833] width 50 height 13
click at [108, 908] on div at bounding box center [500, 503] width 1000 height 1007
type input "$ 0,00"
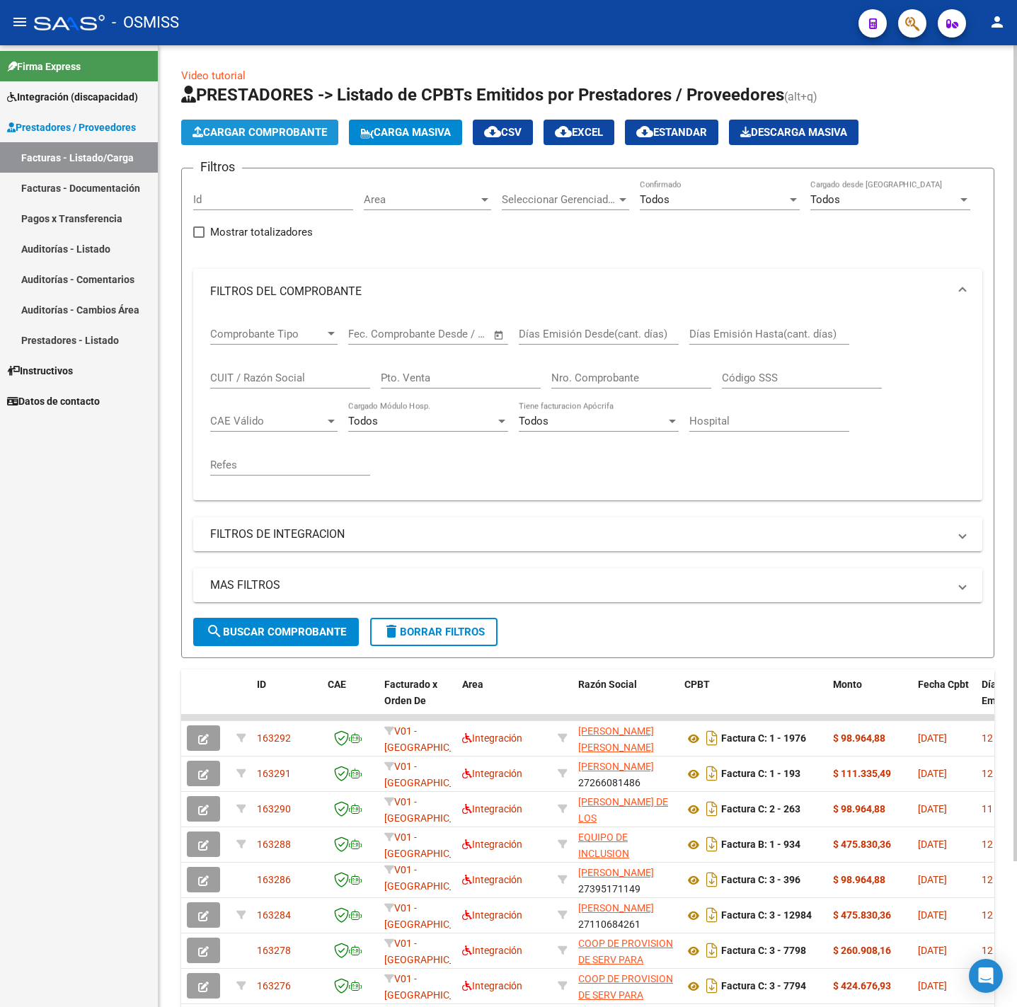
click at [214, 126] on span "Cargar Comprobante" at bounding box center [259, 132] width 134 height 13
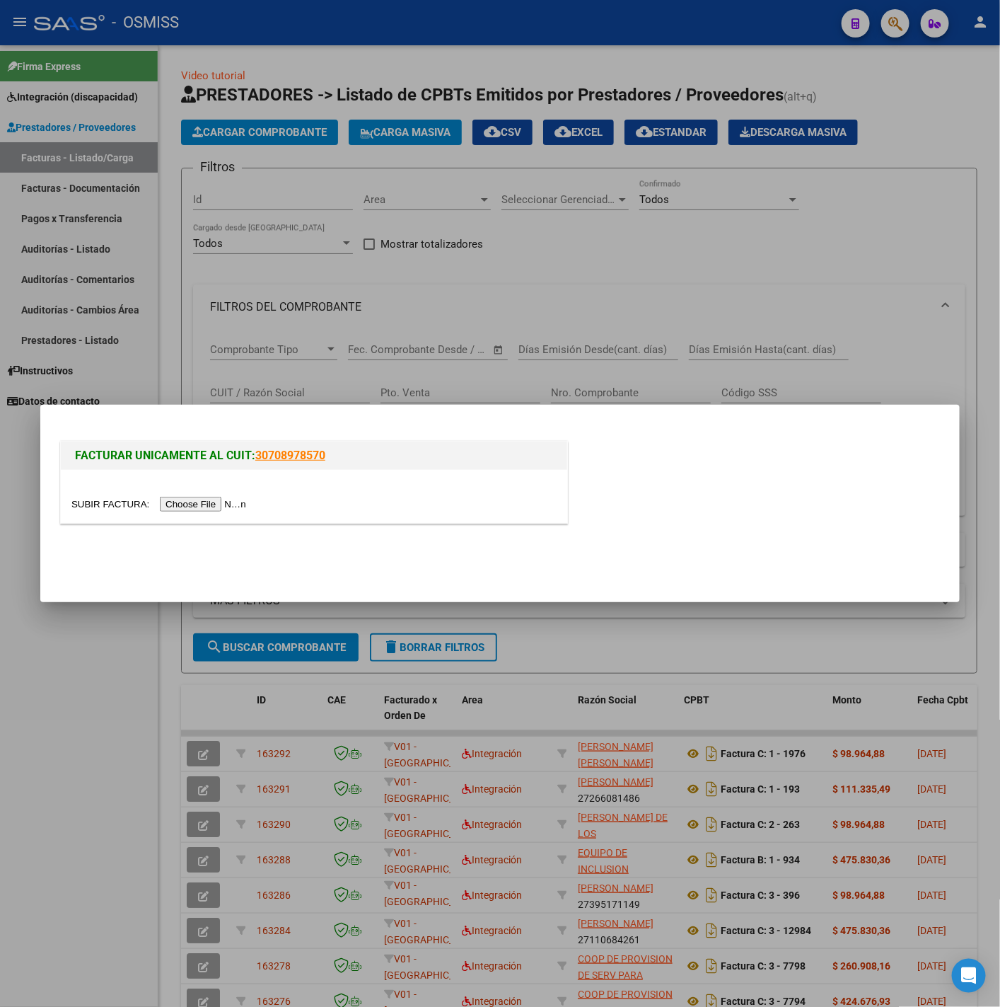
click at [224, 499] on input "file" at bounding box center [160, 504] width 179 height 15
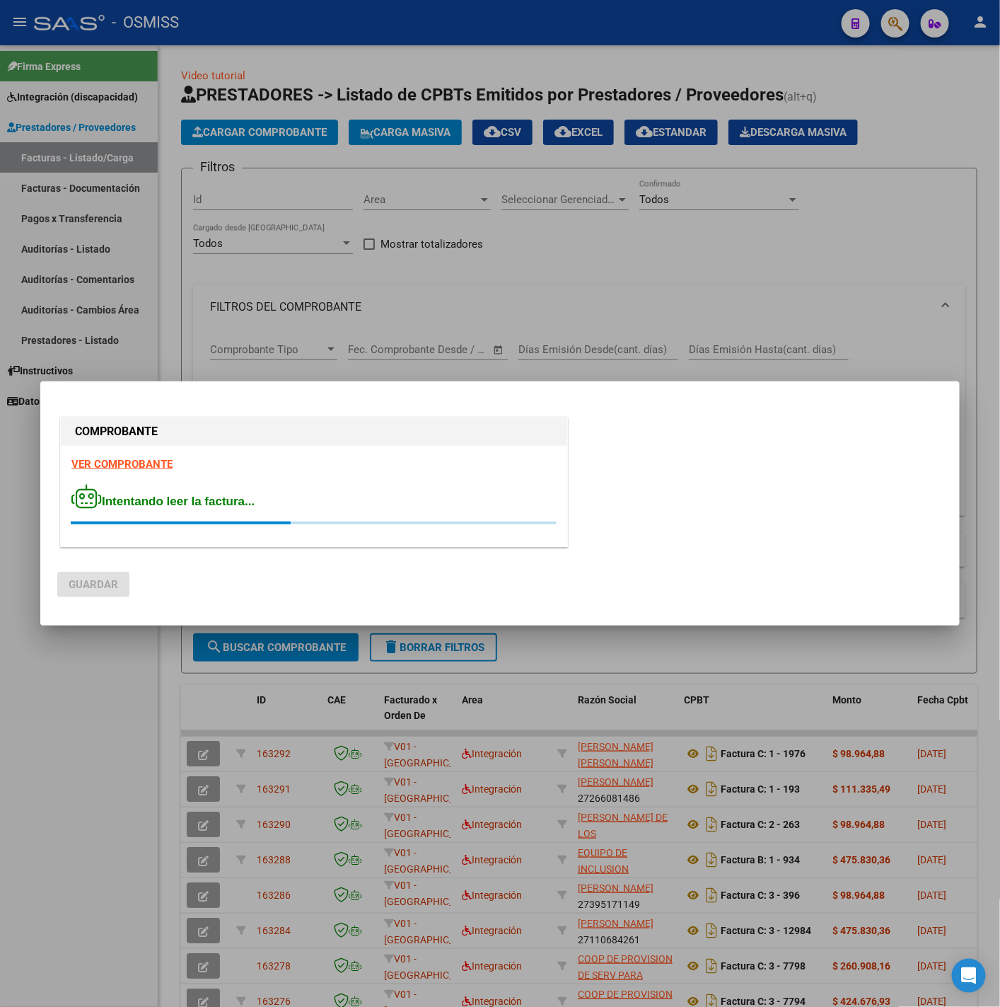
click at [154, 463] on strong "VER COMPROBANTE" at bounding box center [121, 464] width 101 height 13
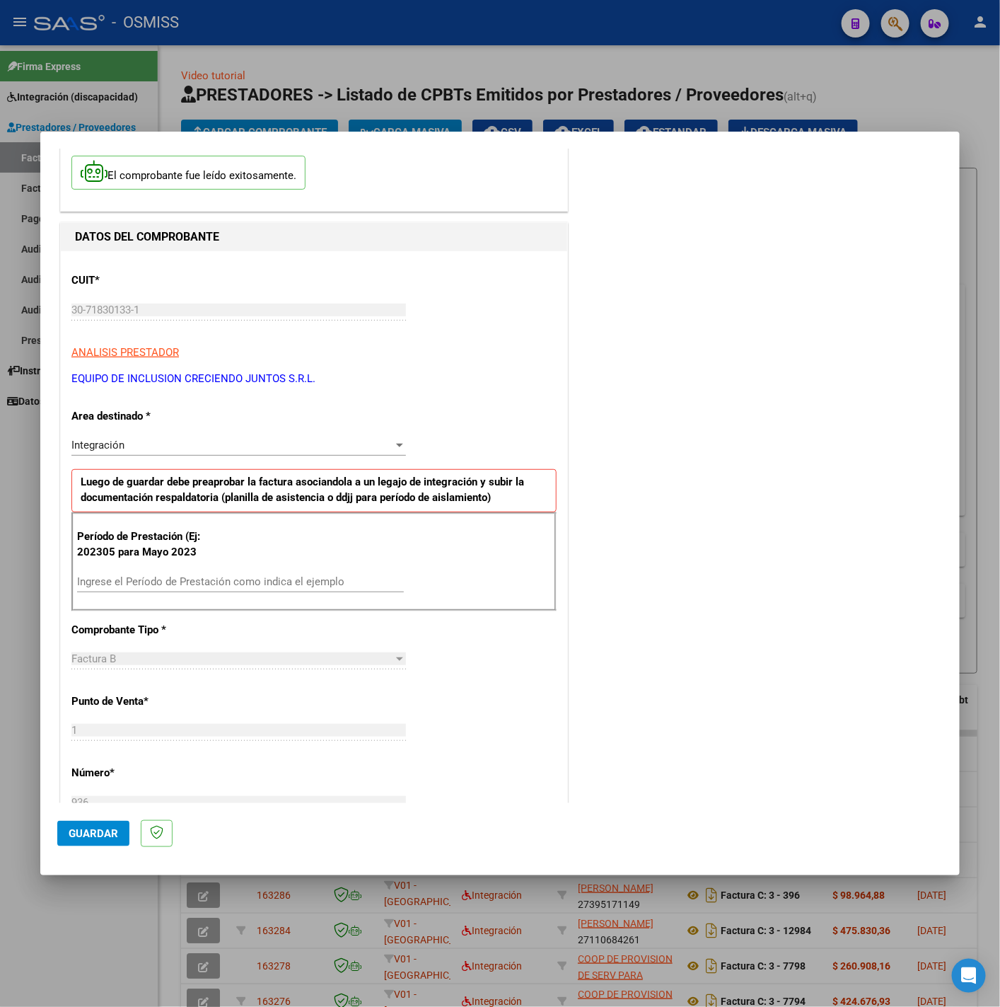
scroll to position [106, 0]
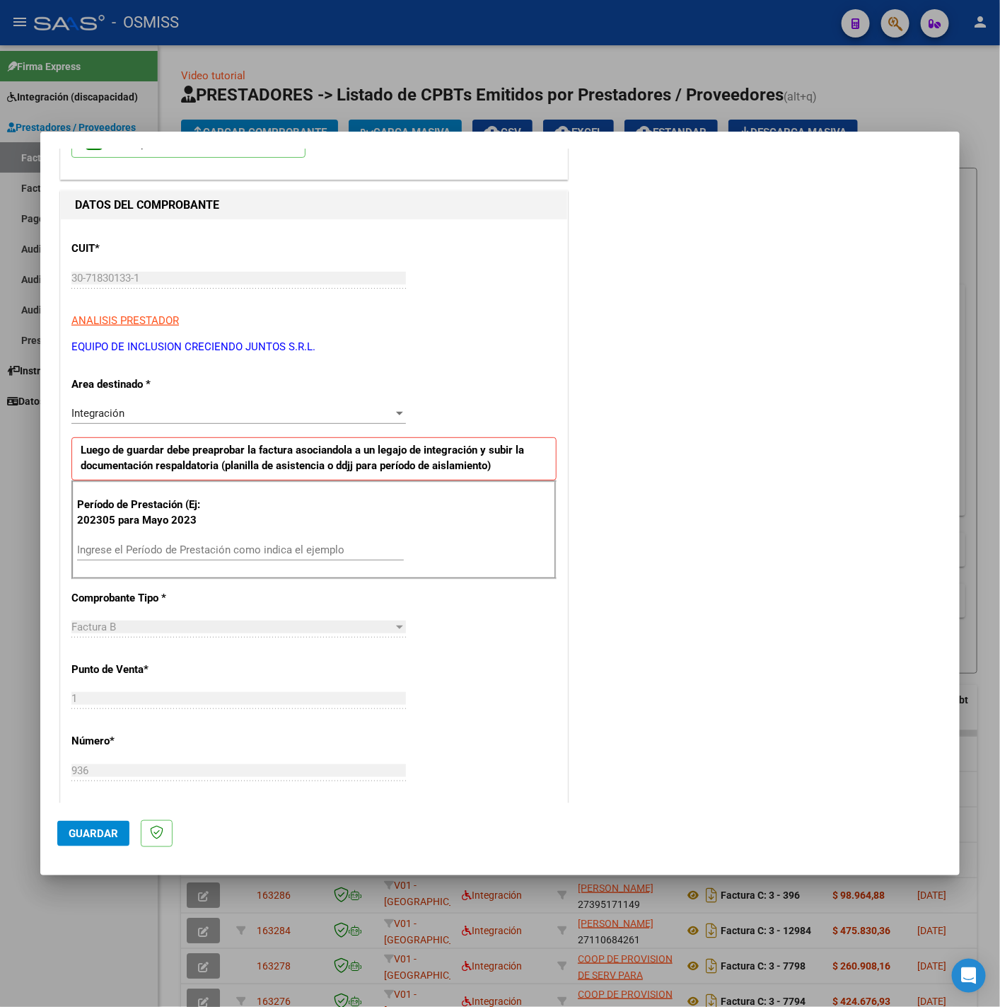
click at [265, 555] on input "Ingrese el Período de Prestación como indica el ejemplo" at bounding box center [240, 549] width 327 height 13
type input "202507"
click at [495, 659] on div "CUIT * 30-71830133-1 Ingresar CUIT ANALISIS PRESTADOR EQUIPO DE INCLUSION CRECI…" at bounding box center [314, 751] width 507 height 1065
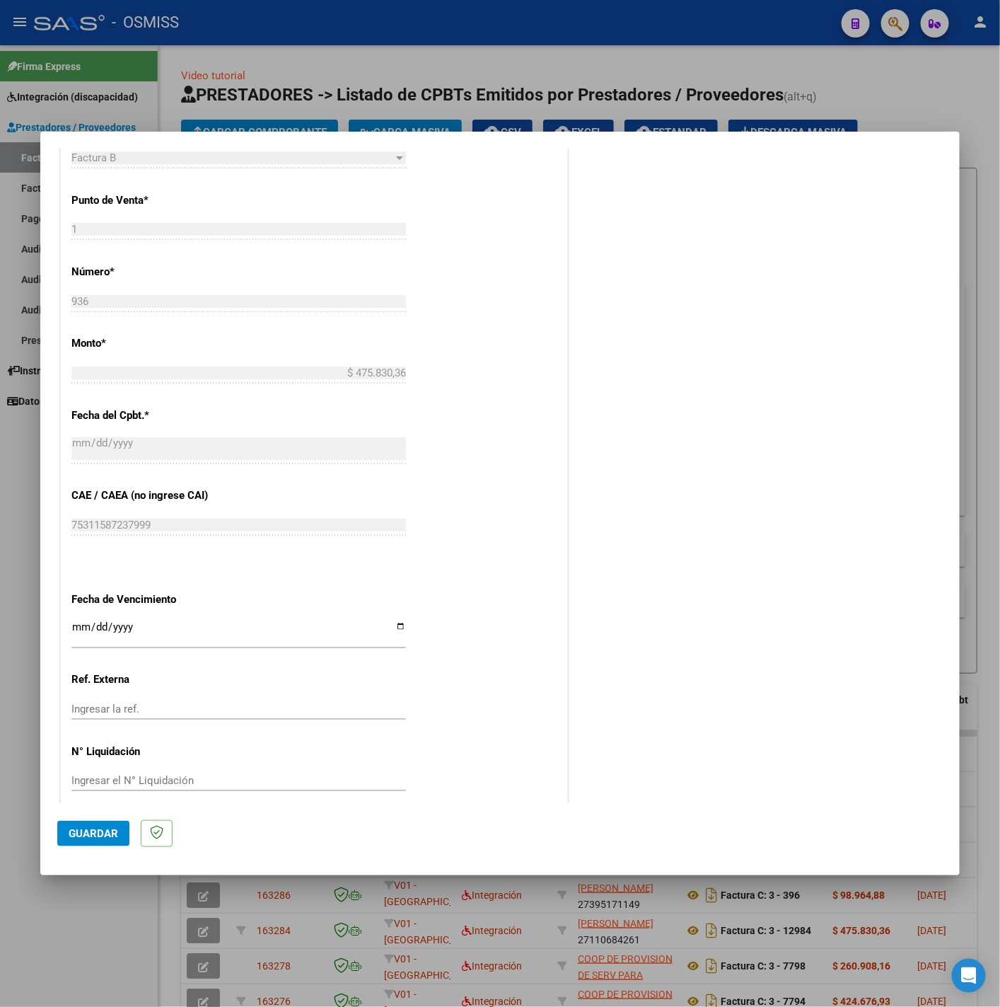
scroll to position [594, 0]
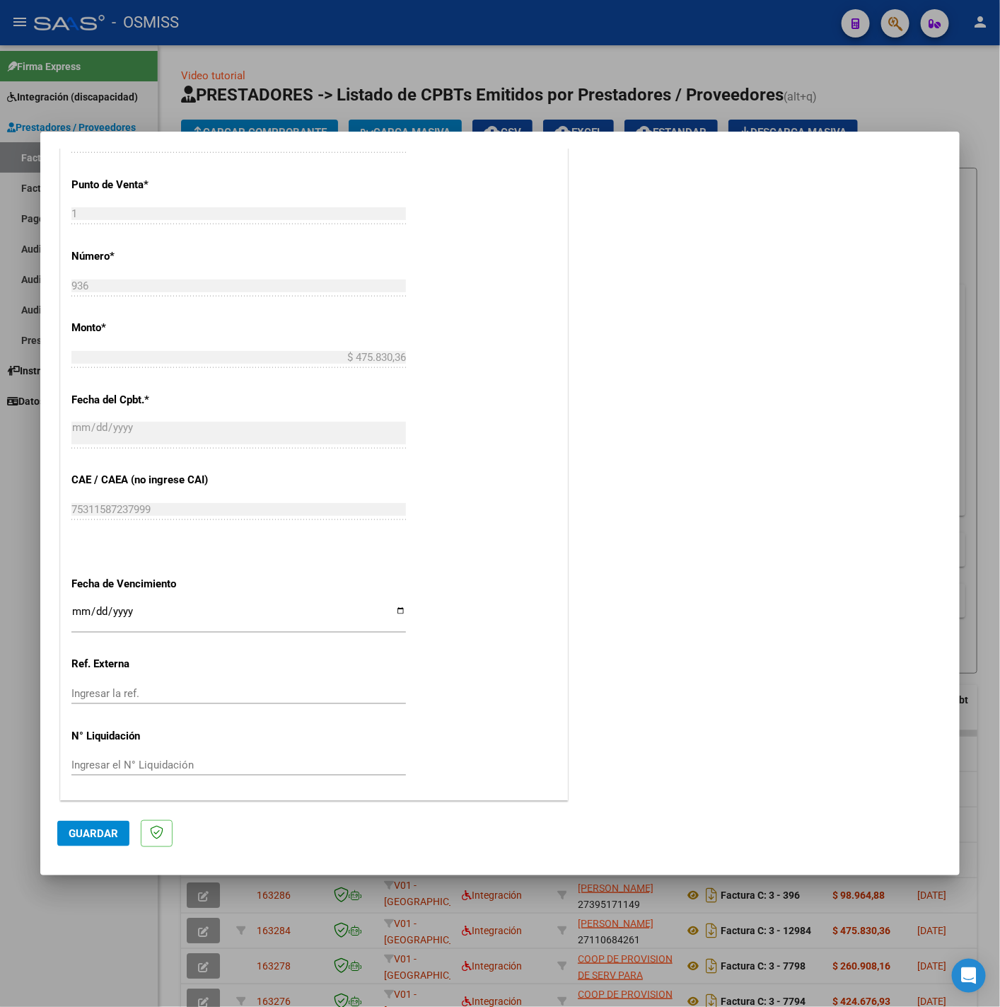
click at [70, 616] on div "CUIT * 30-71830133-1 Ingresar CUIT ANALISIS PRESTADOR EQUIPO DE INCLUSION CRECI…" at bounding box center [314, 267] width 507 height 1065
click at [72, 612] on input "Ingresar la fecha" at bounding box center [238, 617] width 335 height 23
type input "2025-08-11"
click at [121, 841] on button "Guardar" at bounding box center [93, 833] width 72 height 25
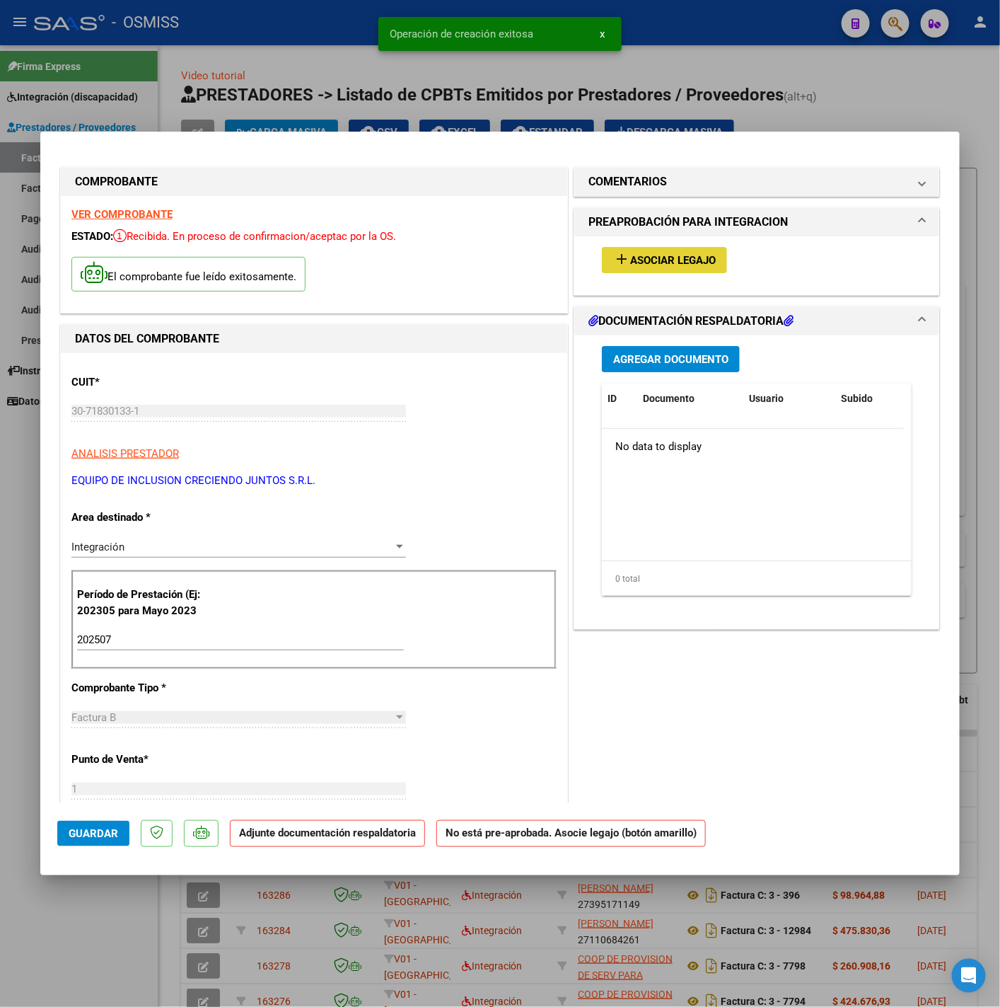
click at [674, 259] on span "Asociar Legajo" at bounding box center [673, 260] width 86 height 13
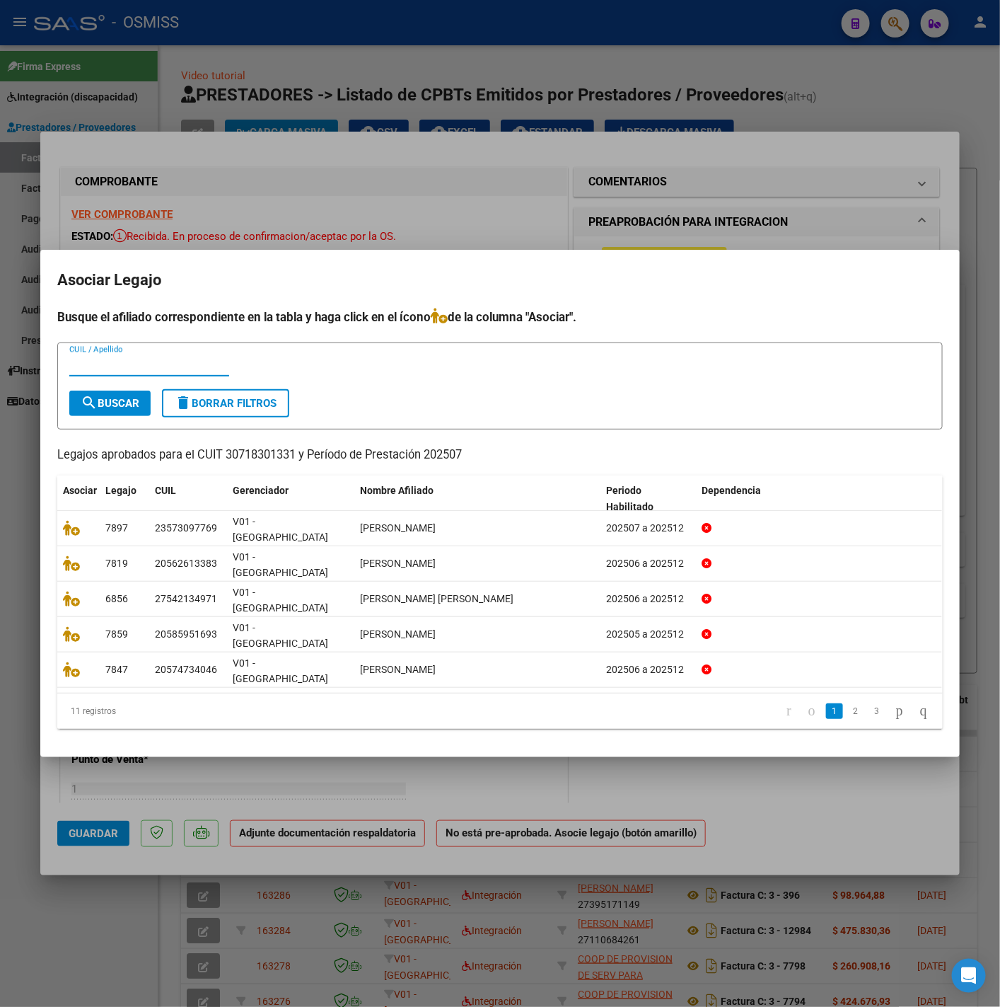
click at [121, 371] on input "CUIL / Apellido" at bounding box center [149, 365] width 160 height 13
type input "5766"
click at [139, 410] on span "search Buscar" at bounding box center [110, 403] width 59 height 13
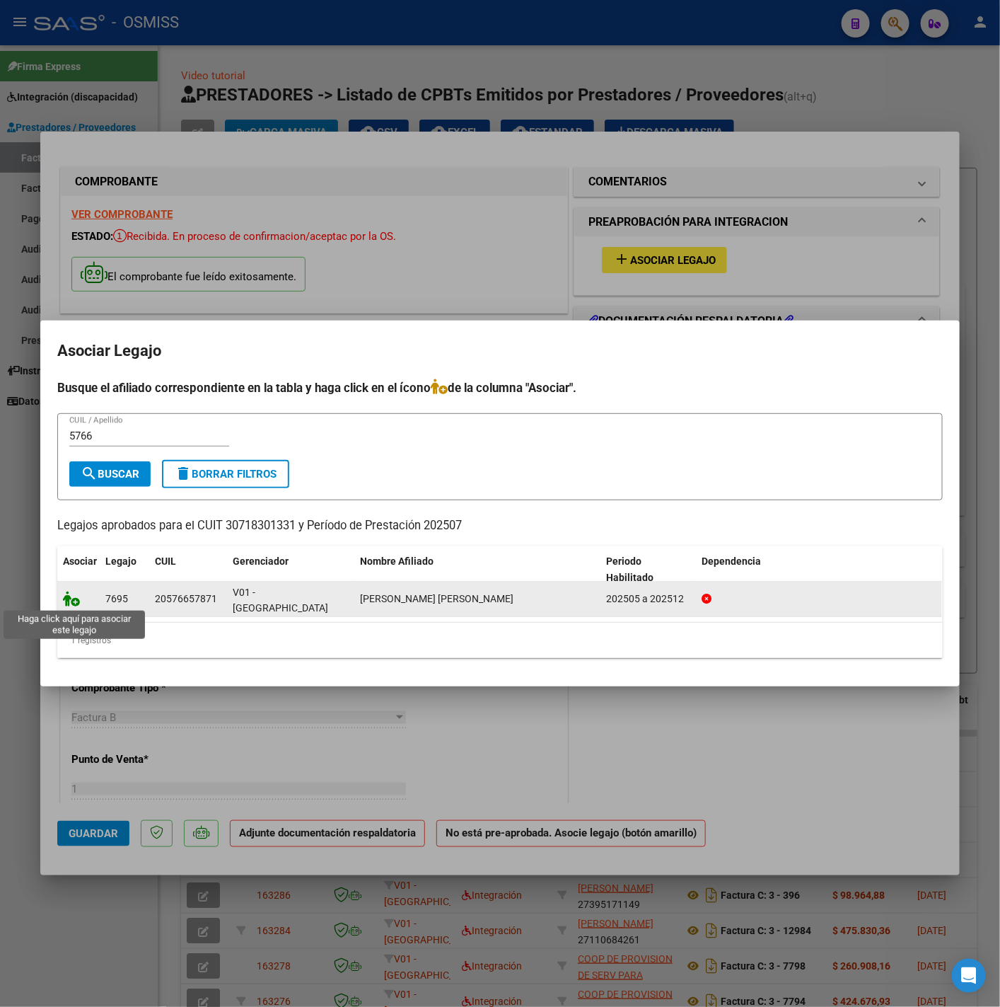
click at [72, 596] on icon at bounding box center [71, 599] width 17 height 16
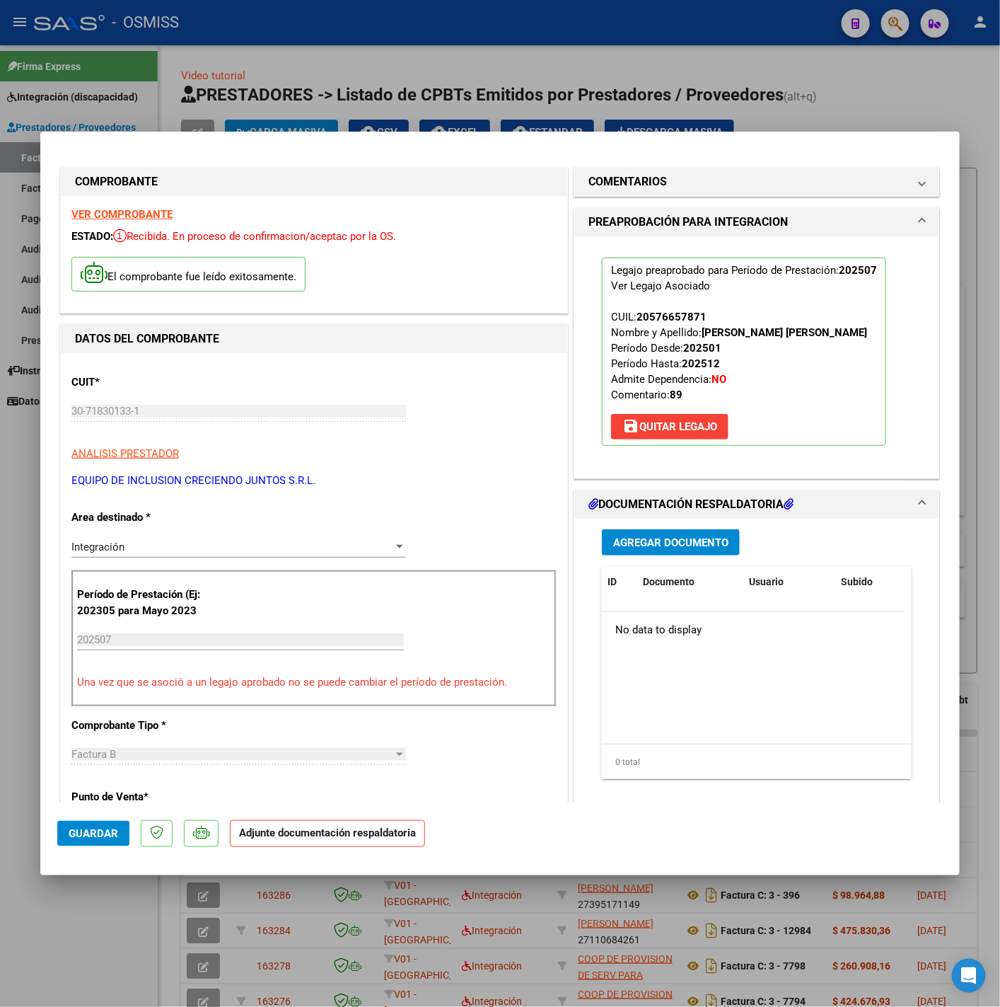
click at [710, 548] on span "Agregar Documento" at bounding box center [670, 542] width 115 height 13
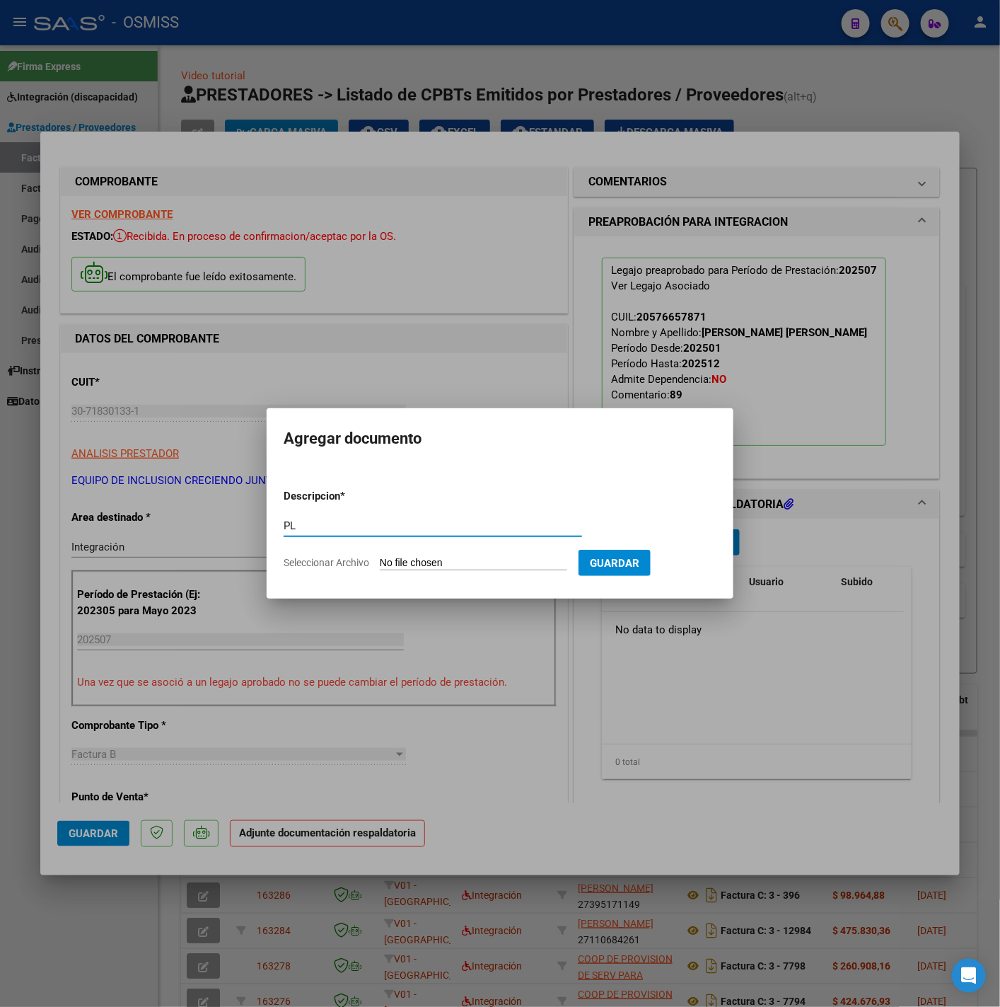
type input "PL"
click at [486, 550] on form "Descripcion * PL Escriba aquí una descripcion Seleccionar Archivo Guardar" at bounding box center [500, 529] width 433 height 103
click at [500, 554] on form "Descripcion * PL Escriba aquí una descripcion Seleccionar Archivo Guardar" at bounding box center [500, 529] width 433 height 103
click at [400, 561] on input "Seleccionar Archivo" at bounding box center [473, 563] width 187 height 13
type input "C:\fakepath\PLANILLA DE ASISTENCIA GONZALO ESCOBAR ALEJO JULIO 25 - Natasha Ser…"
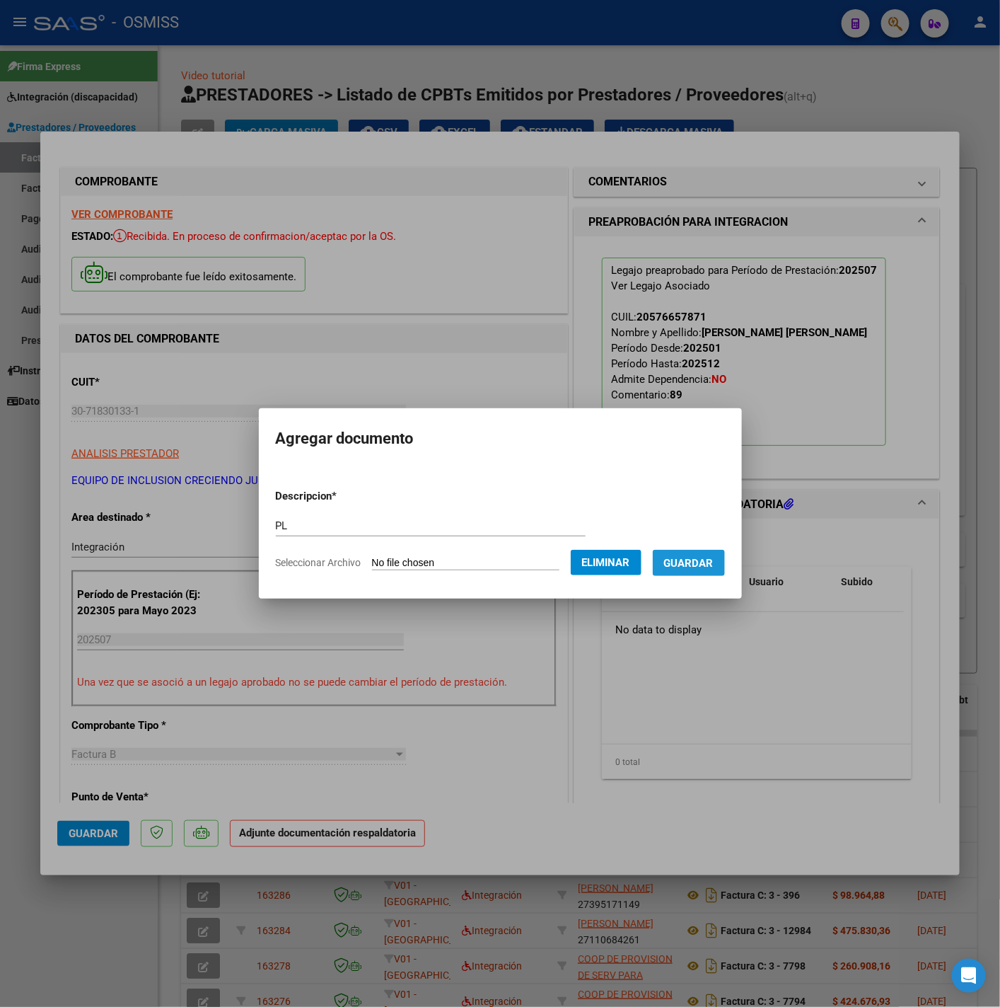
click at [707, 561] on span "Guardar" at bounding box center [689, 563] width 50 height 13
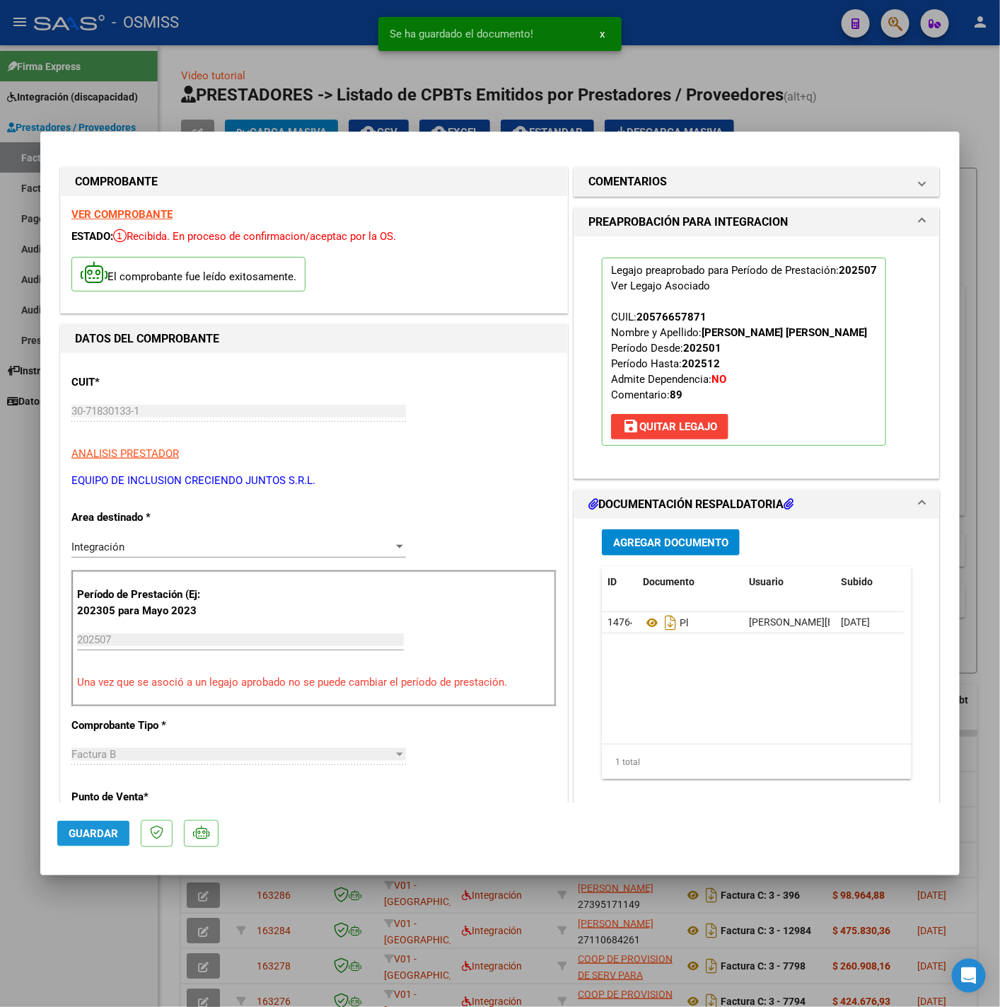
click at [83, 843] on button "Guardar" at bounding box center [93, 833] width 72 height 25
click at [139, 913] on div at bounding box center [500, 503] width 1000 height 1007
type input "$ 0,00"
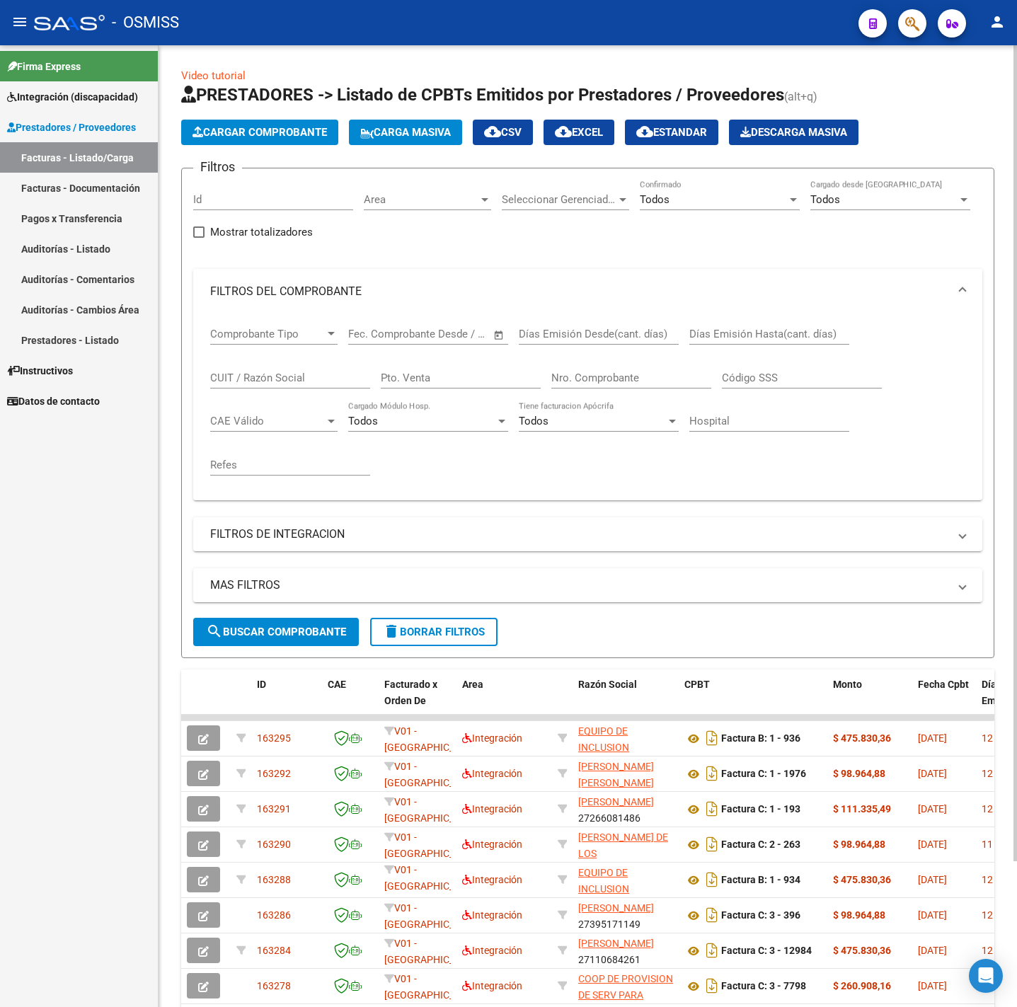
click at [279, 136] on span "Cargar Comprobante" at bounding box center [259, 132] width 134 height 13
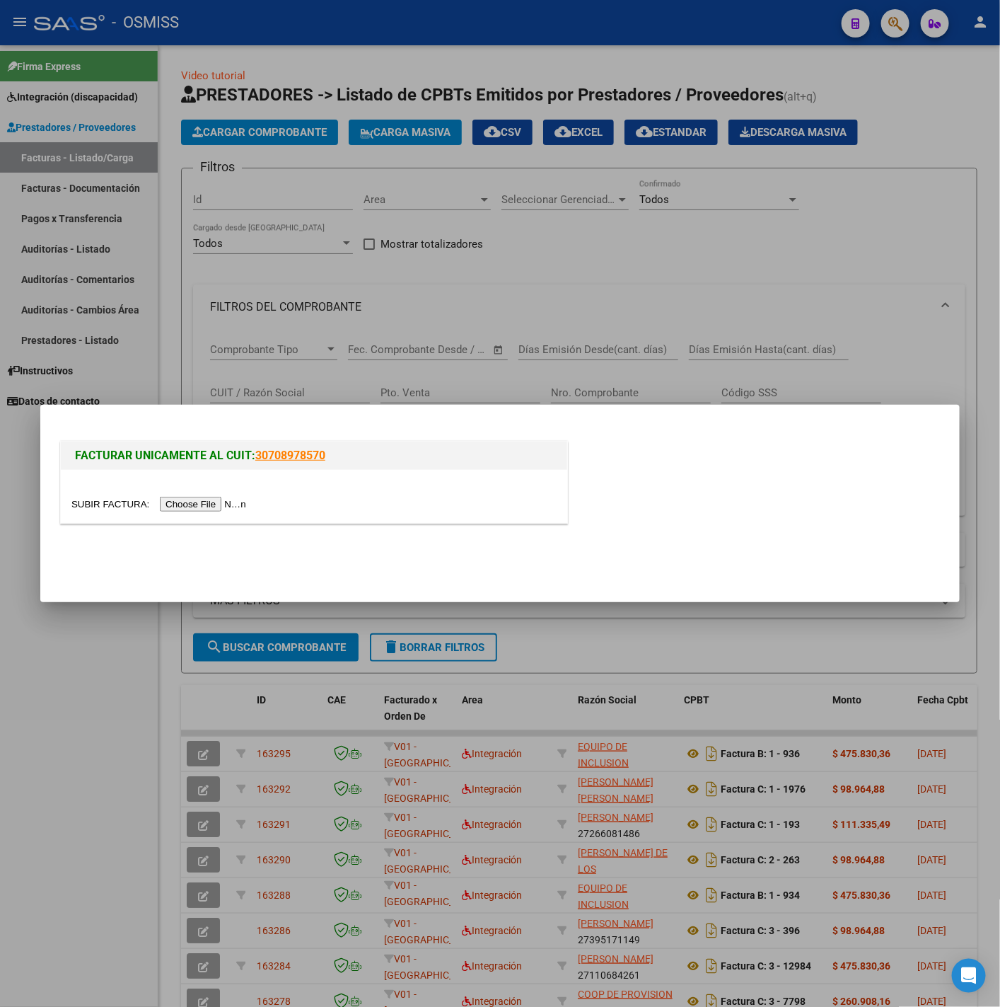
click at [183, 500] on input "file" at bounding box center [160, 504] width 179 height 15
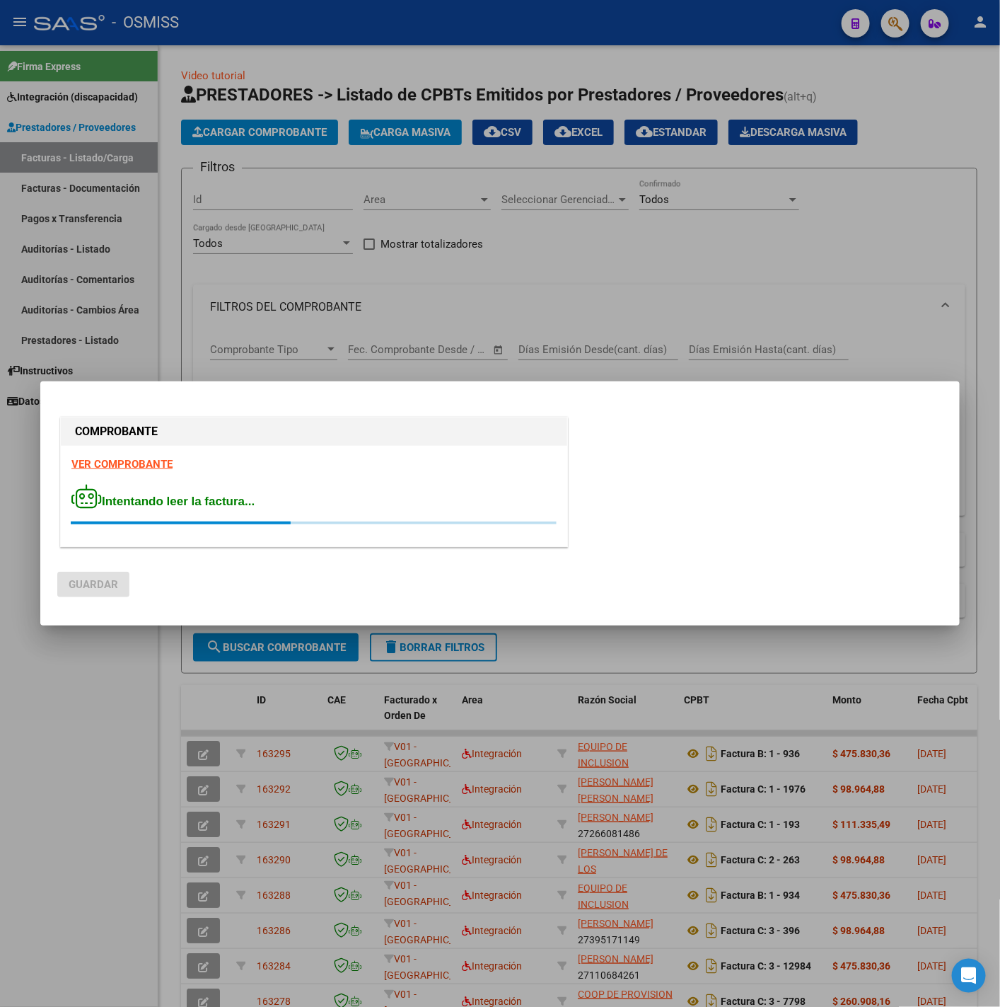
click at [144, 465] on strong "VER COMPROBANTE" at bounding box center [121, 464] width 101 height 13
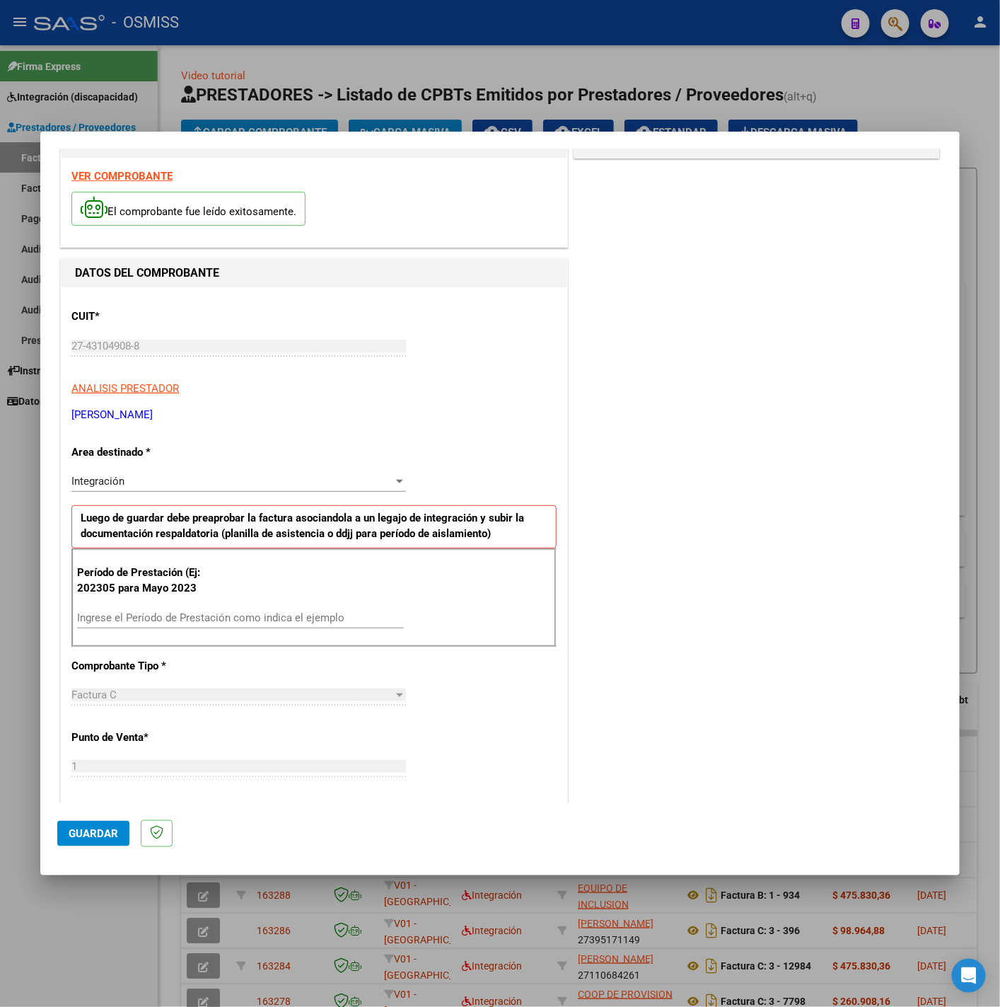
scroll to position [106, 0]
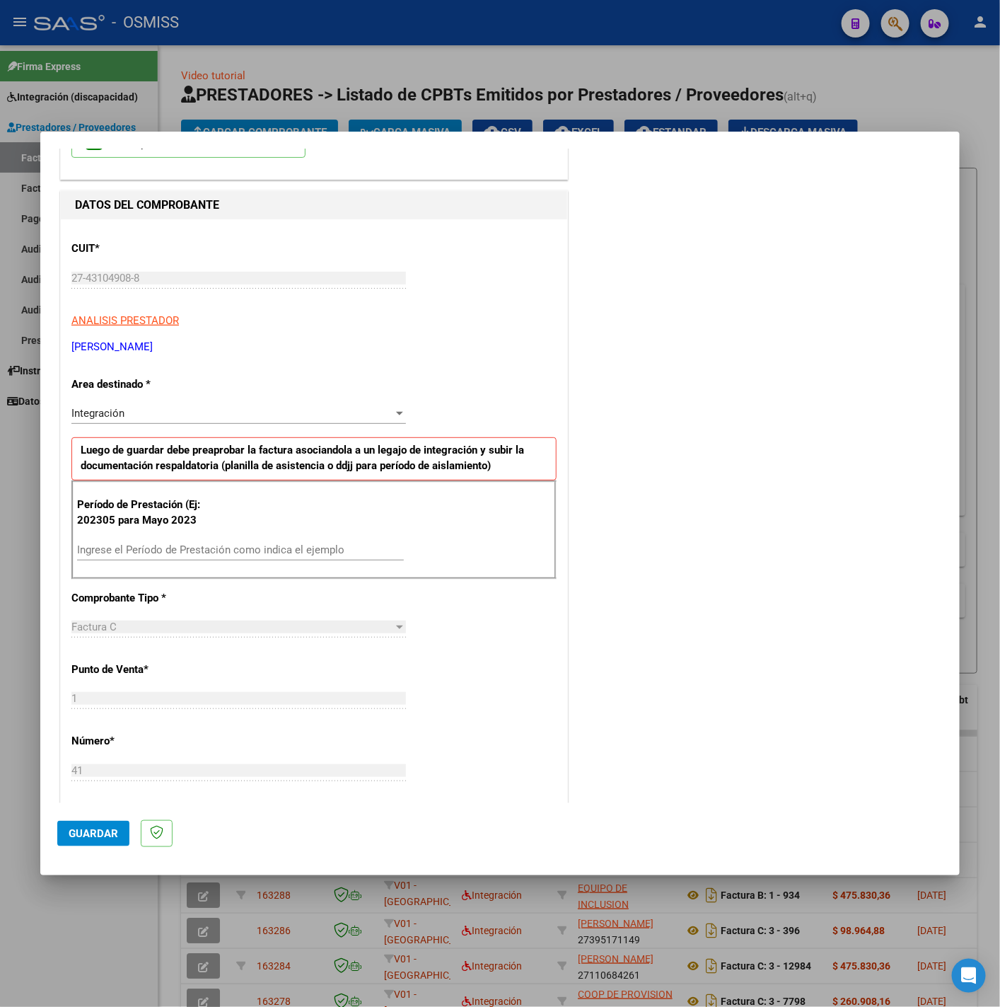
click at [185, 550] on input "Ingrese el Período de Prestación como indica el ejemplo" at bounding box center [240, 549] width 327 height 13
type input "202507"
click at [459, 652] on div "CUIT * 27-43104908-8 Ingresar CUIT ANALISIS PRESTADOR FERRARA CAROLINA MICHELLE…" at bounding box center [314, 751] width 507 height 1065
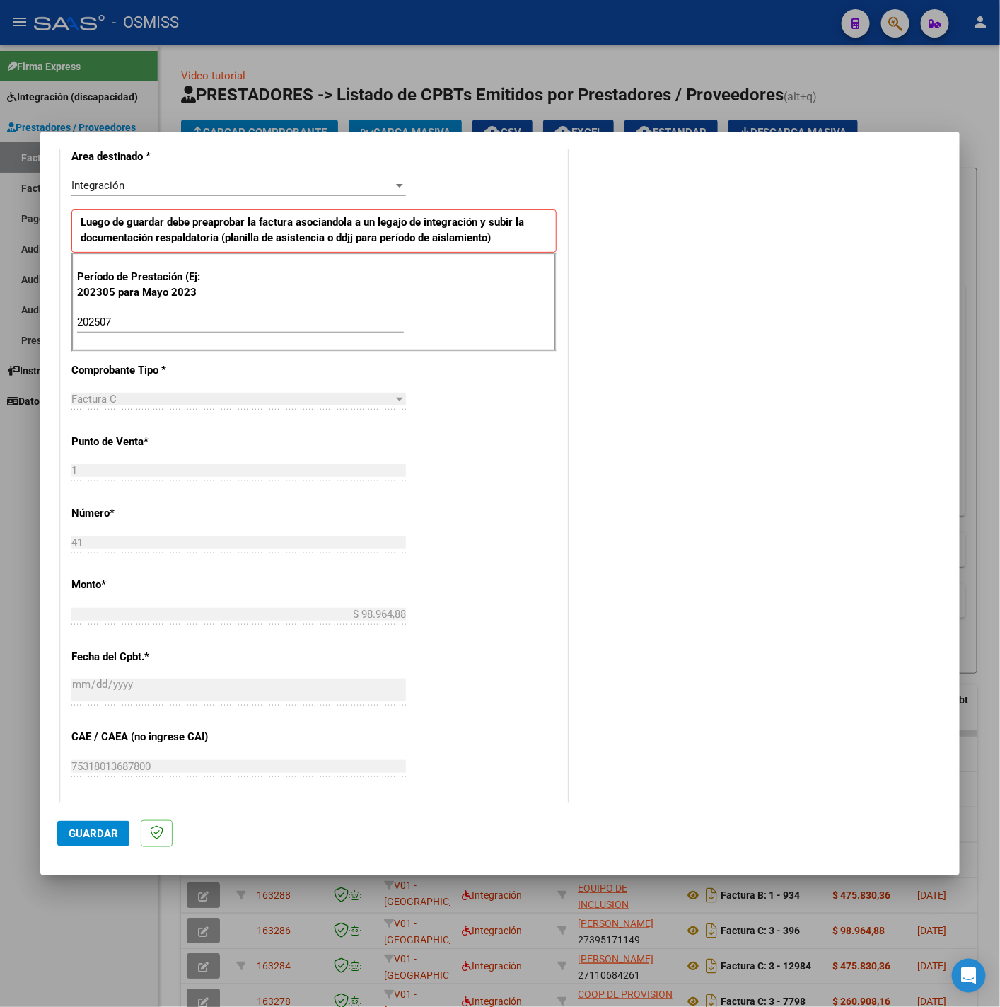
scroll to position [531, 0]
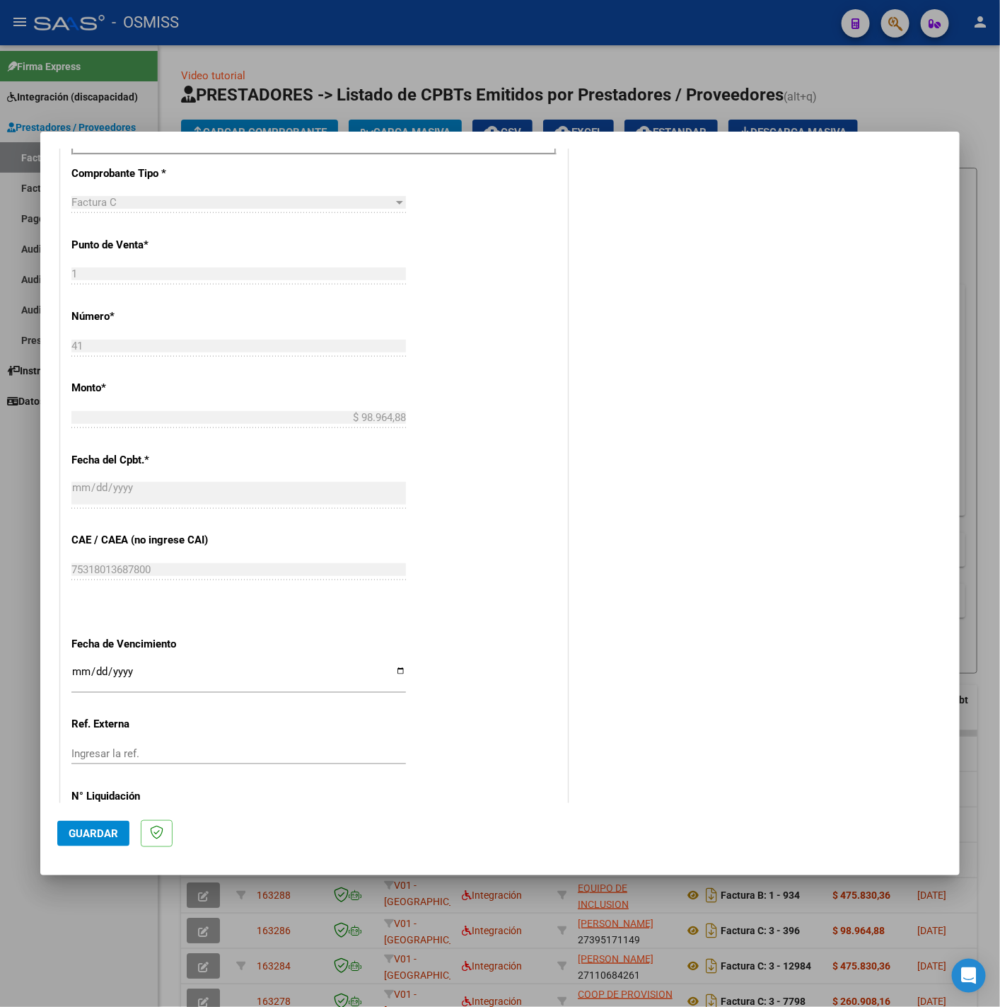
click at [79, 671] on input "Ingresar la fecha" at bounding box center [238, 677] width 335 height 23
type input "2052-08-14"
click at [112, 847] on mat-dialog-actions "Guardar" at bounding box center [500, 831] width 886 height 56
click at [75, 831] on span "Guardar" at bounding box center [94, 833] width 50 height 13
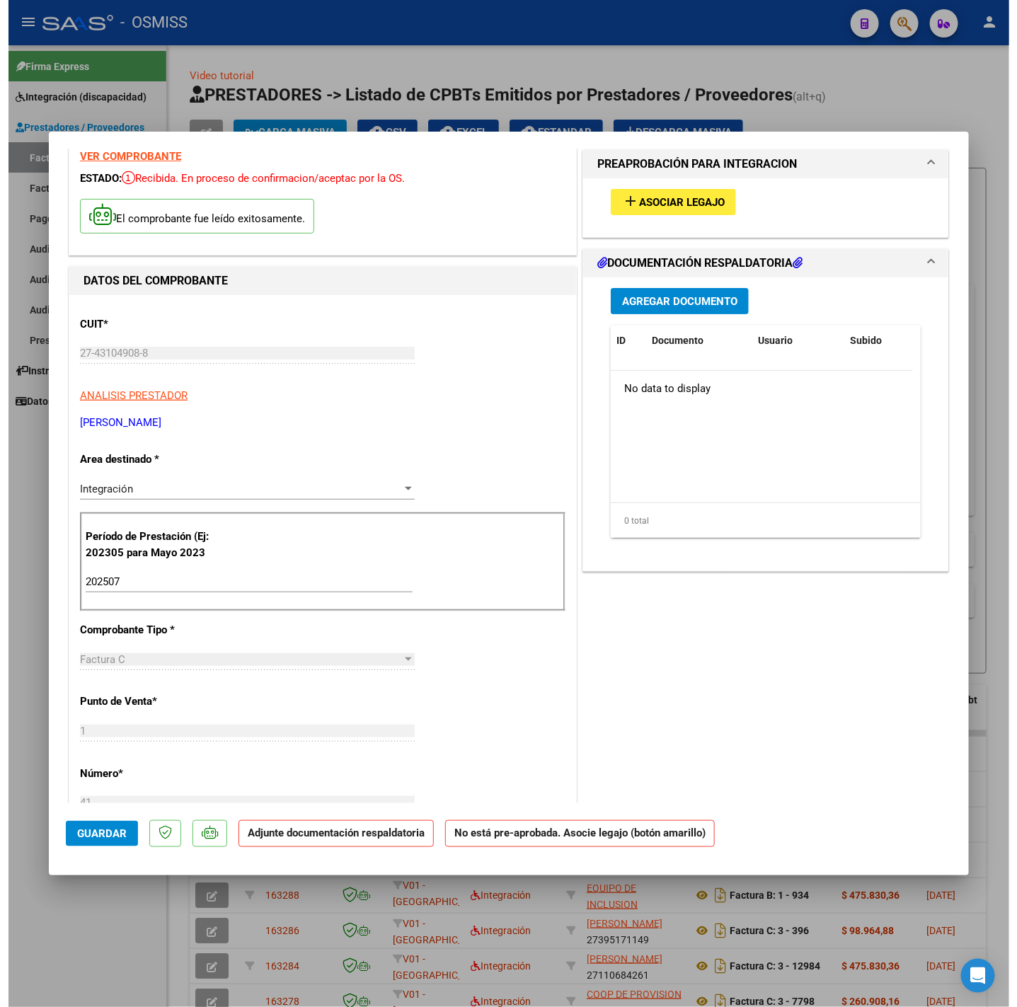
scroll to position [0, 0]
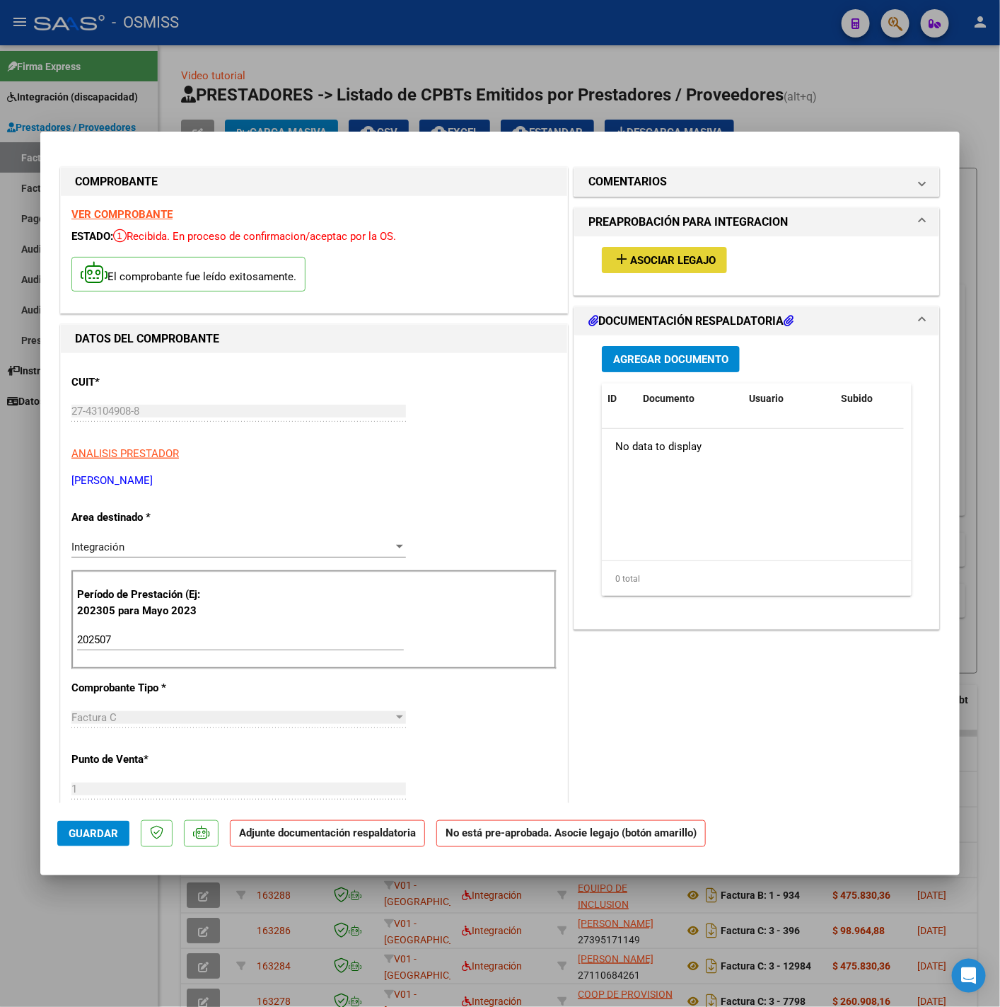
click at [630, 259] on span "Asociar Legajo" at bounding box center [673, 260] width 86 height 13
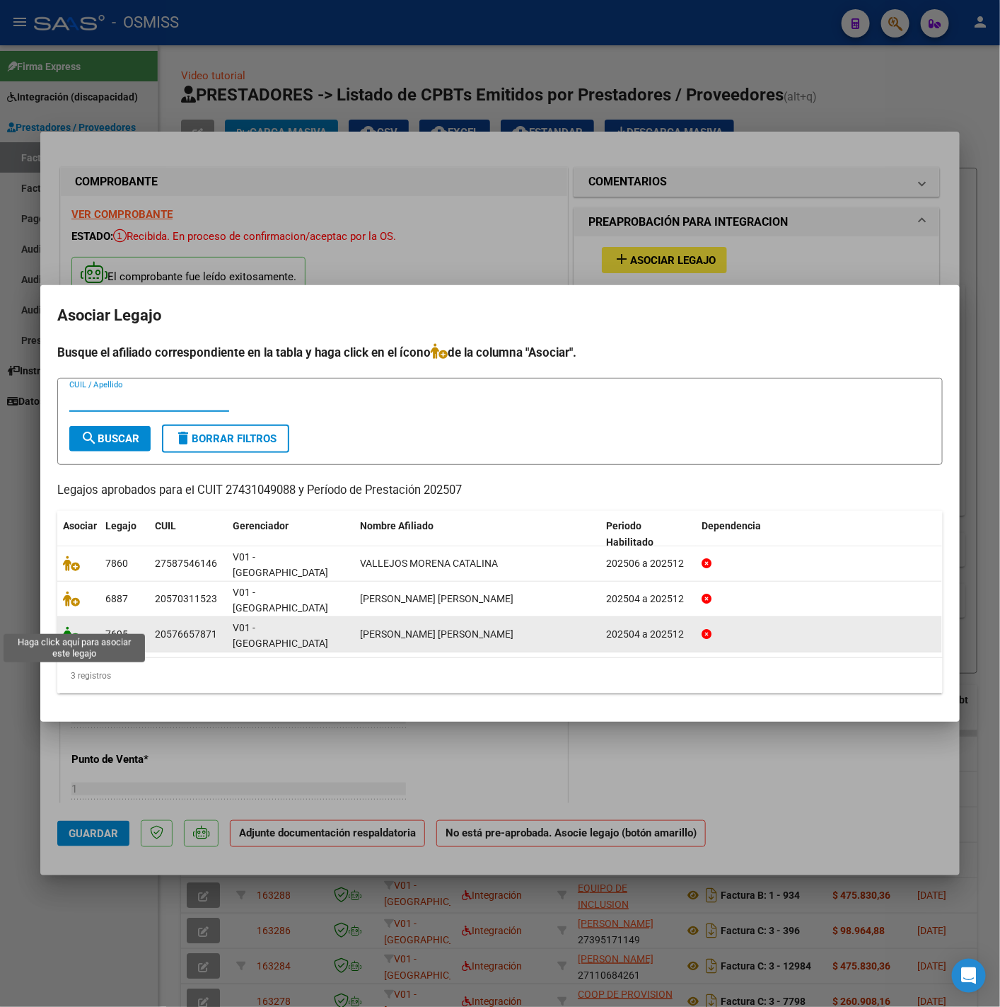
click at [72, 626] on icon at bounding box center [71, 634] width 17 height 16
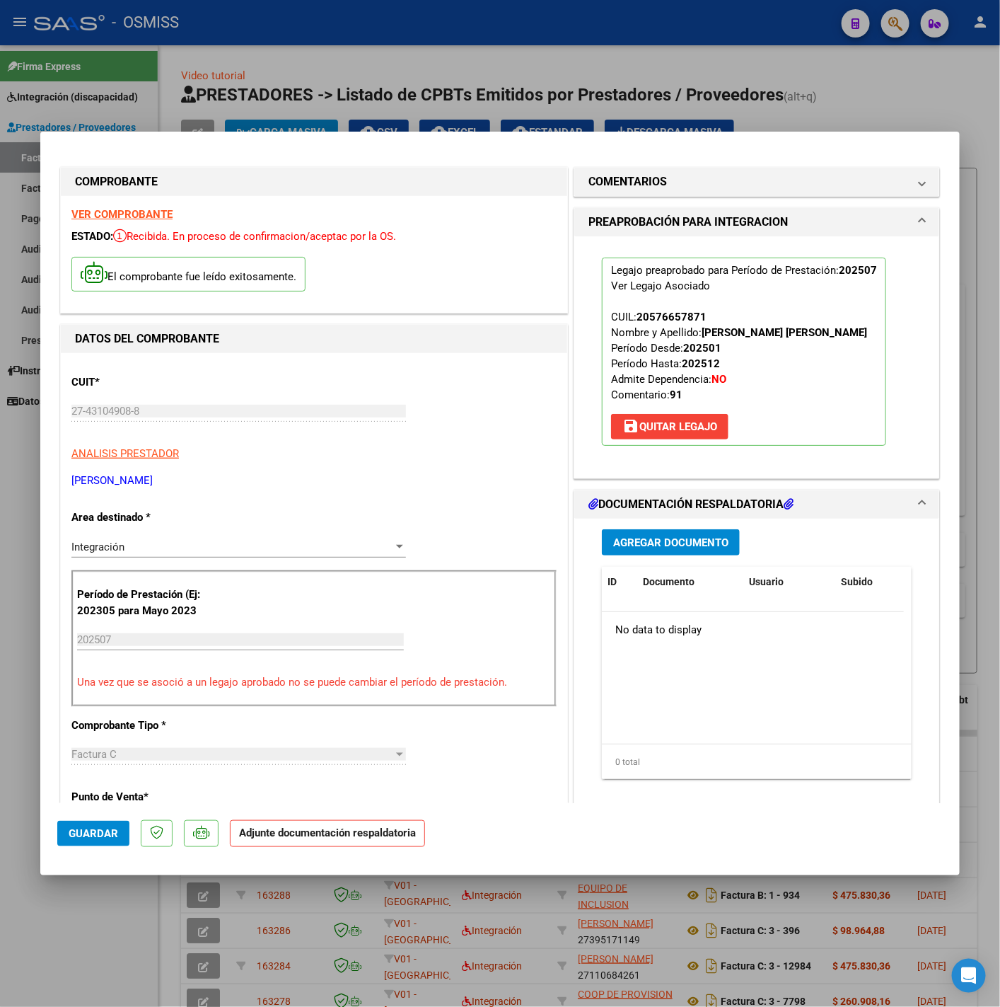
click at [627, 544] on span "Agregar Documento" at bounding box center [670, 542] width 115 height 13
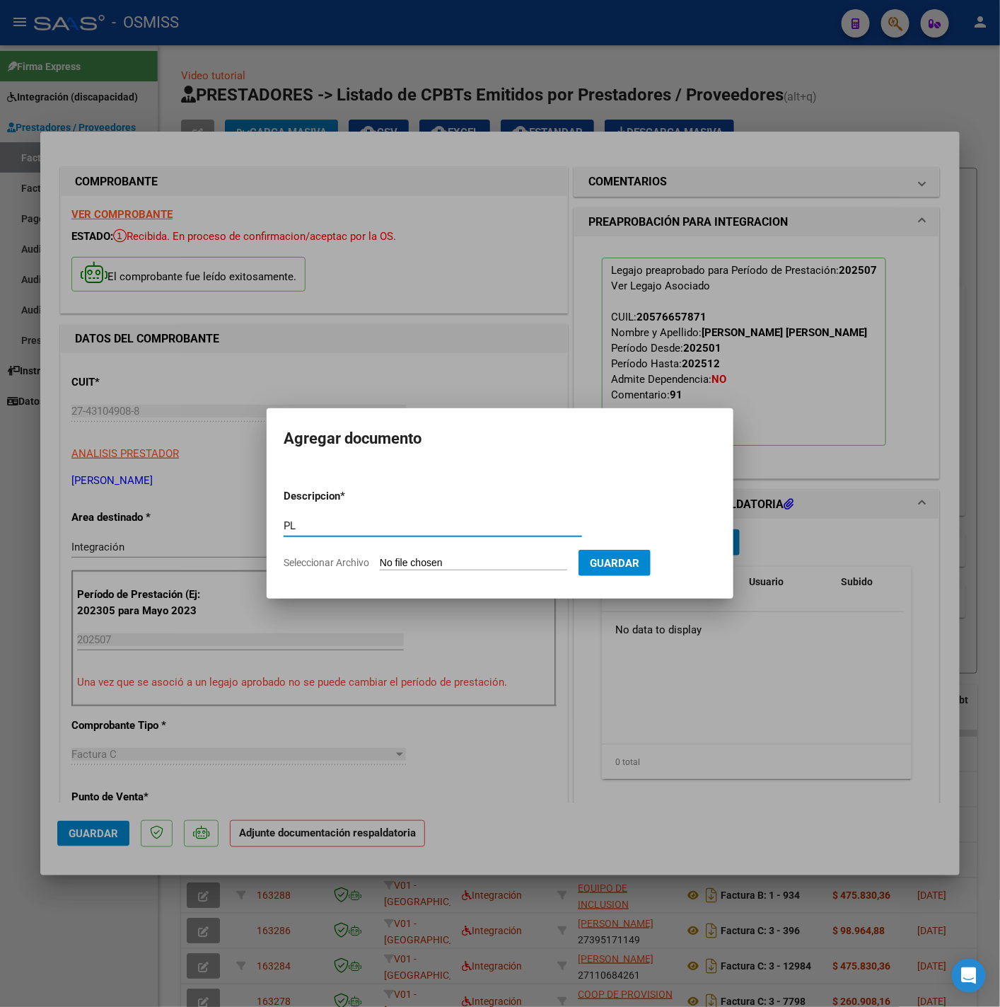
type input "PL"
click at [488, 550] on form "Descripcion * PL Escriba aquí una descripcion Seleccionar Archivo Guardar" at bounding box center [500, 529] width 433 height 103
click at [491, 553] on form "Descripcion * PL Escriba aquí una descripcion Seleccionar Archivo Guardar" at bounding box center [500, 529] width 433 height 103
click at [453, 554] on form "Descripcion * PL Escriba aquí una descripcion Seleccionar Archivo Guardar" at bounding box center [500, 529] width 433 height 103
click at [451, 560] on input "Seleccionar Archivo" at bounding box center [473, 563] width 187 height 13
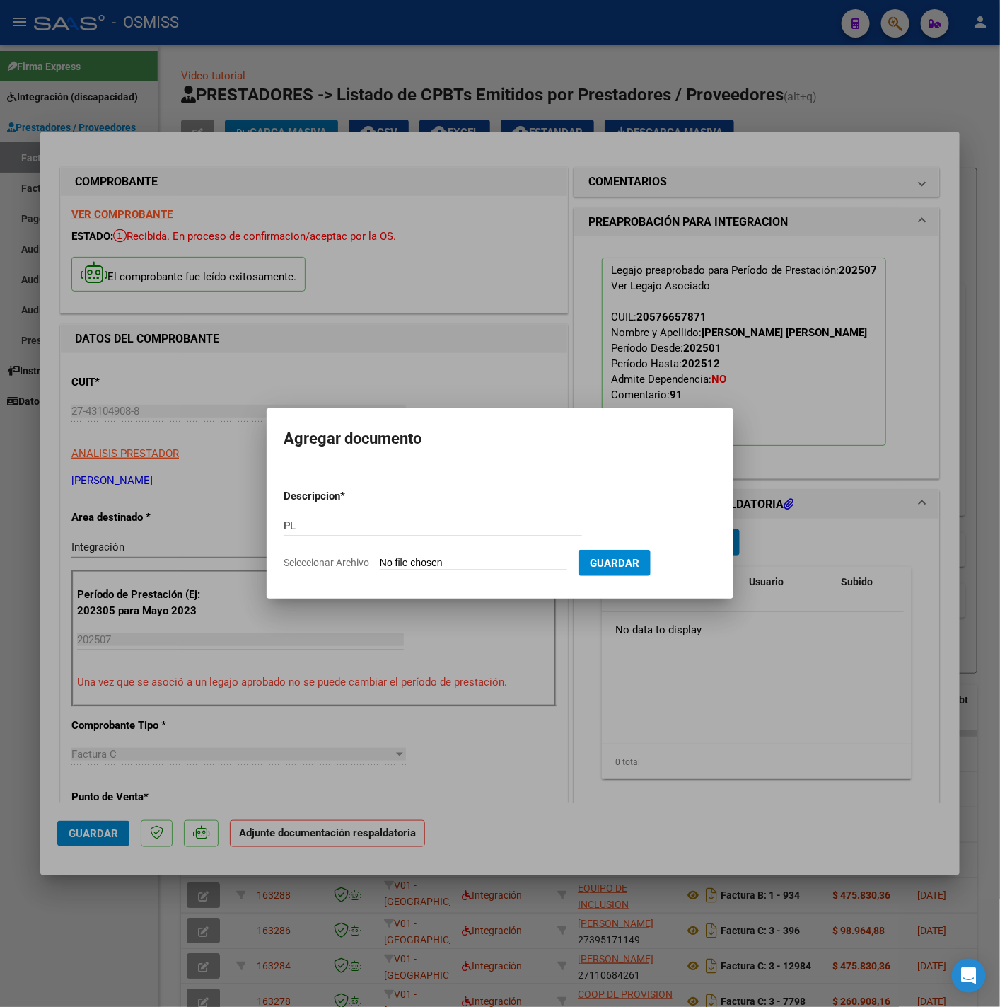
type input "C:\fakepath\Planilla de asistencia Julio Escobar - Carolina Ferrara.pdf"
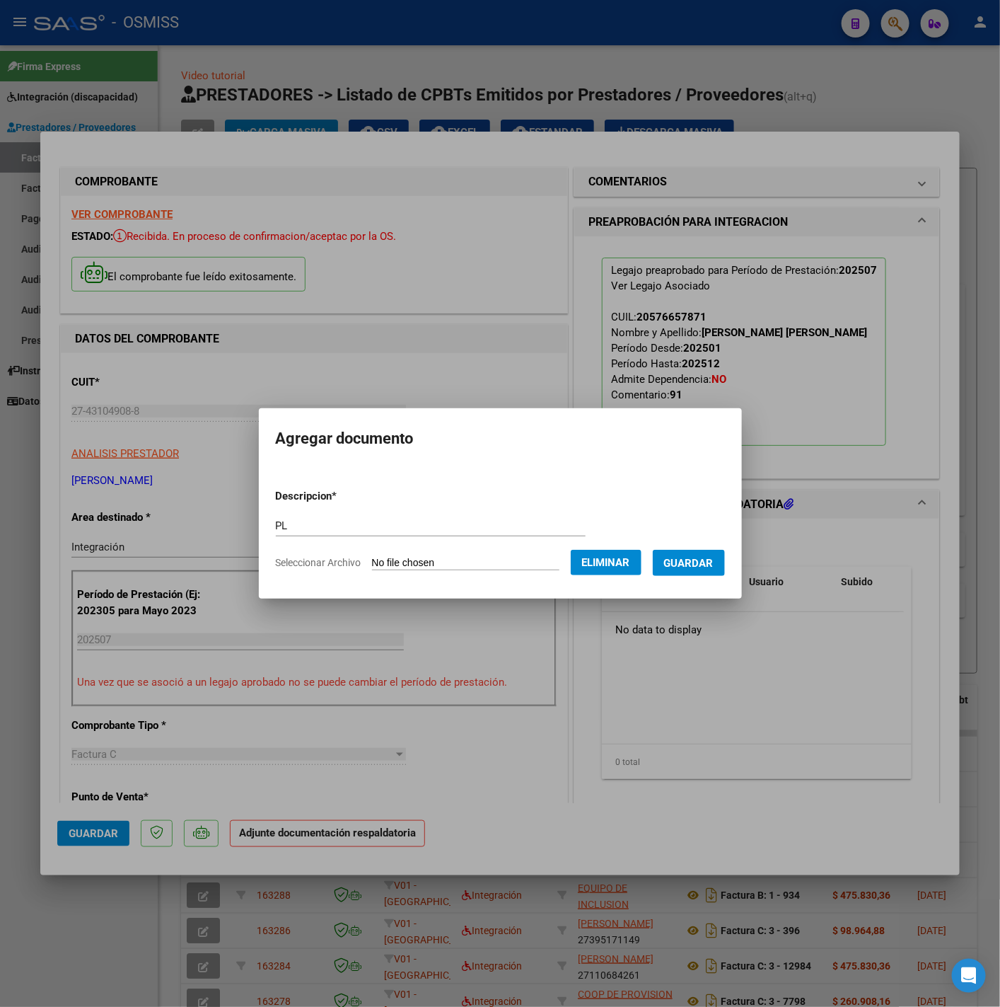
drag, startPoint x: 692, startPoint y: 554, endPoint x: 533, endPoint y: 631, distance: 176.3
click at [692, 557] on span "Guardar" at bounding box center [689, 563] width 50 height 13
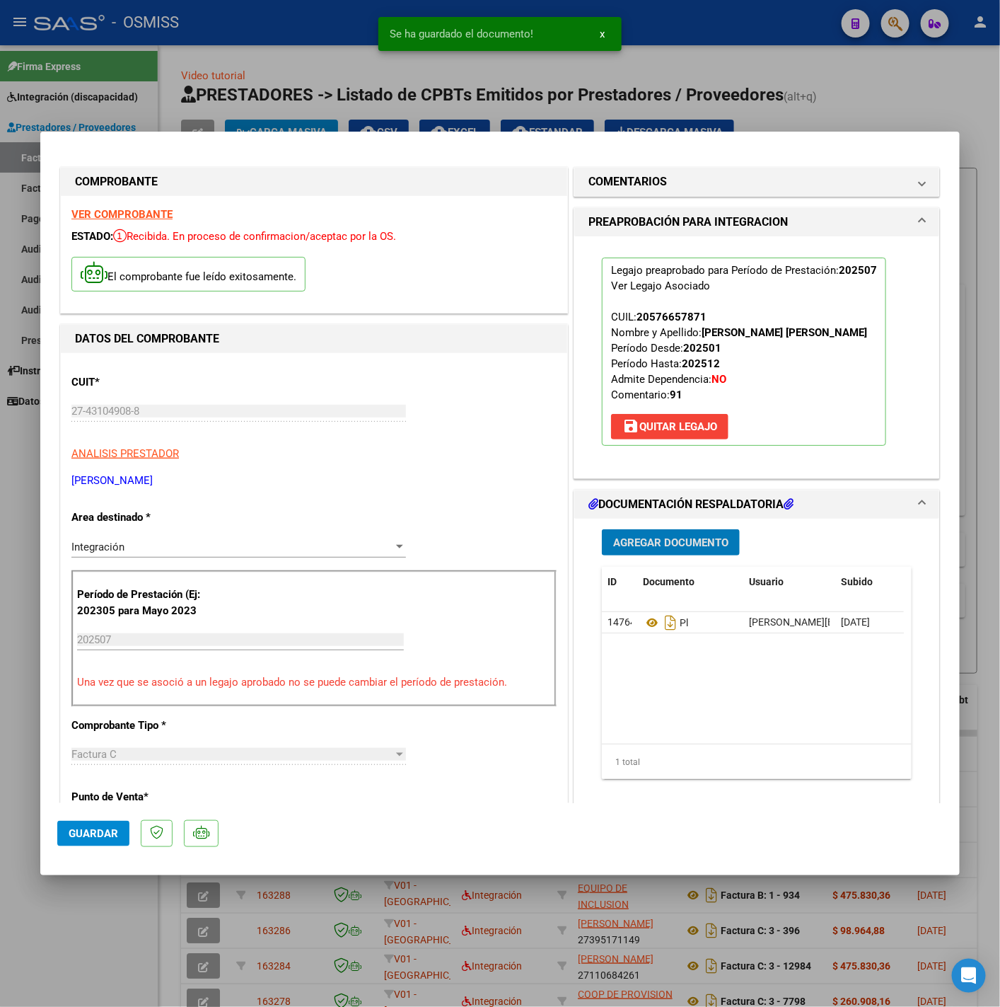
click at [79, 832] on span "Guardar" at bounding box center [94, 833] width 50 height 13
drag, startPoint x: 98, startPoint y: 917, endPoint x: 157, endPoint y: 865, distance: 79.2
click at [100, 911] on div at bounding box center [500, 503] width 1000 height 1007
type input "$ 0,00"
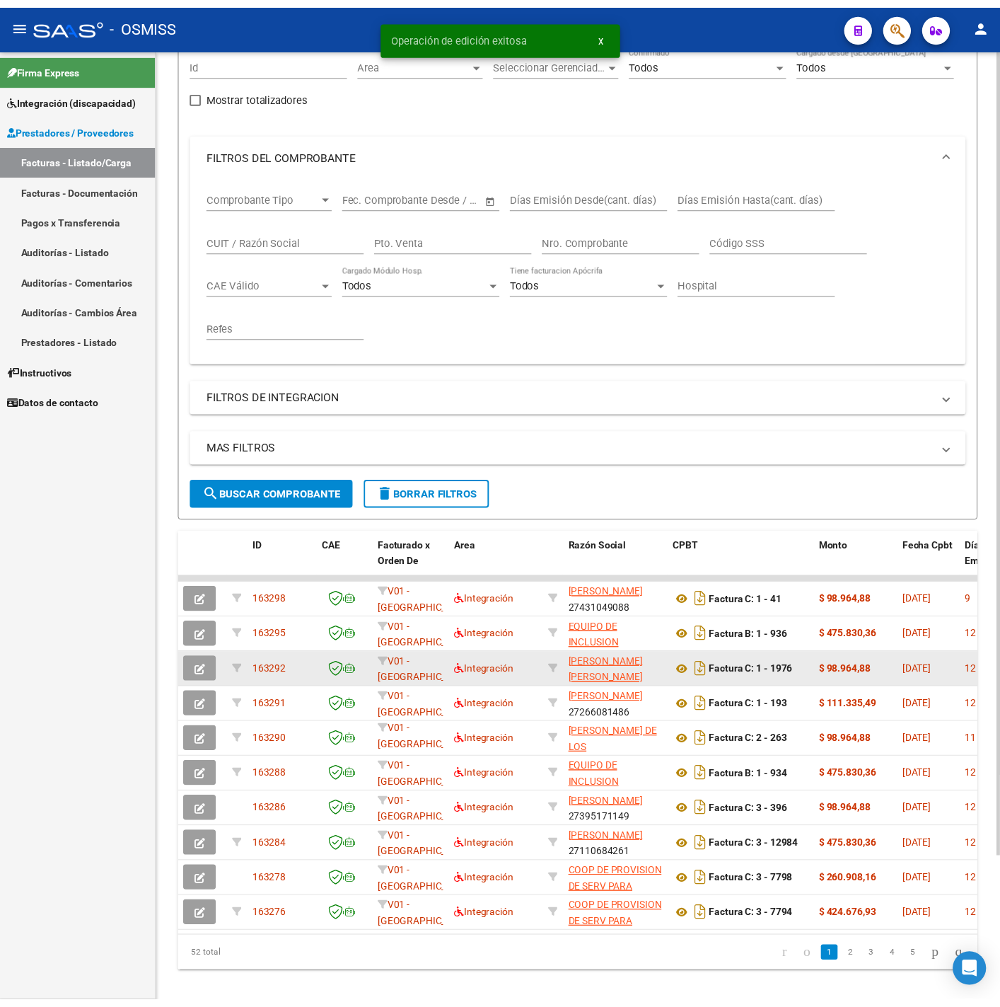
scroll to position [170, 0]
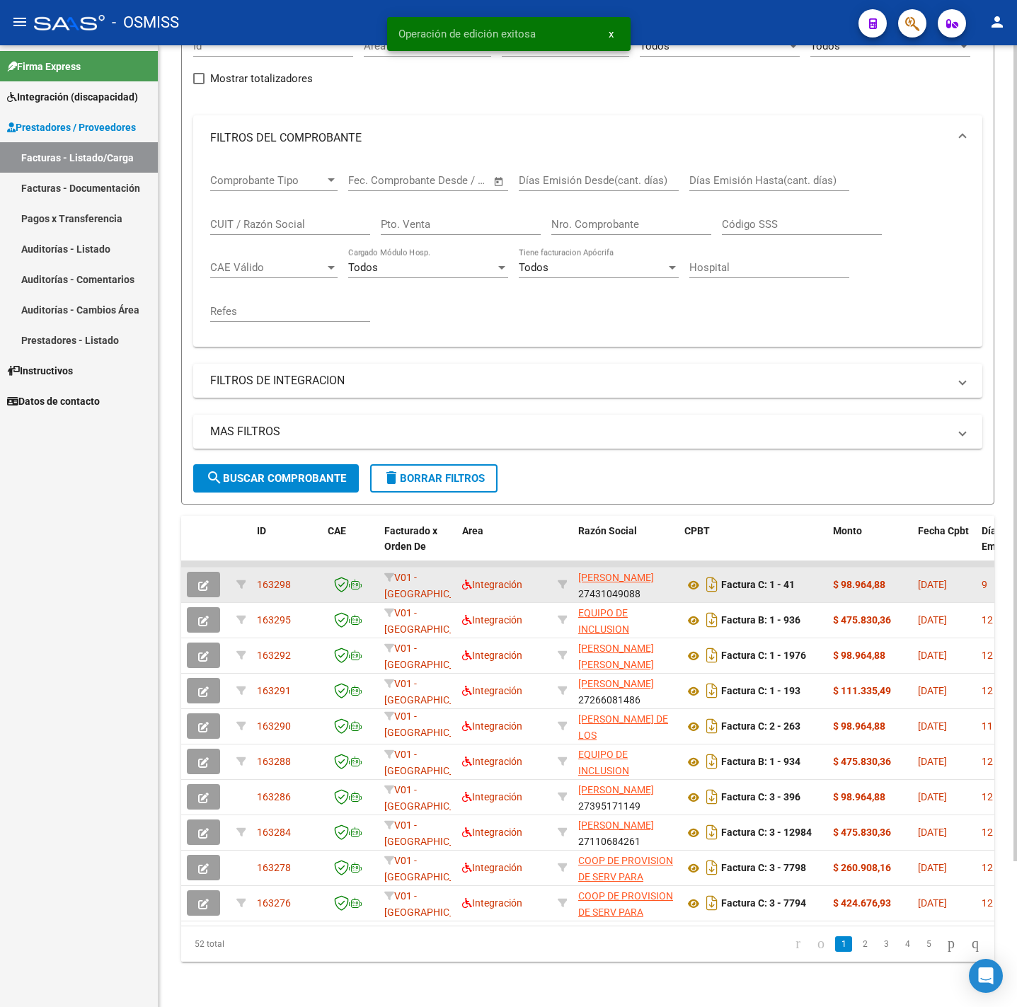
click at [204, 580] on icon "button" at bounding box center [203, 585] width 11 height 11
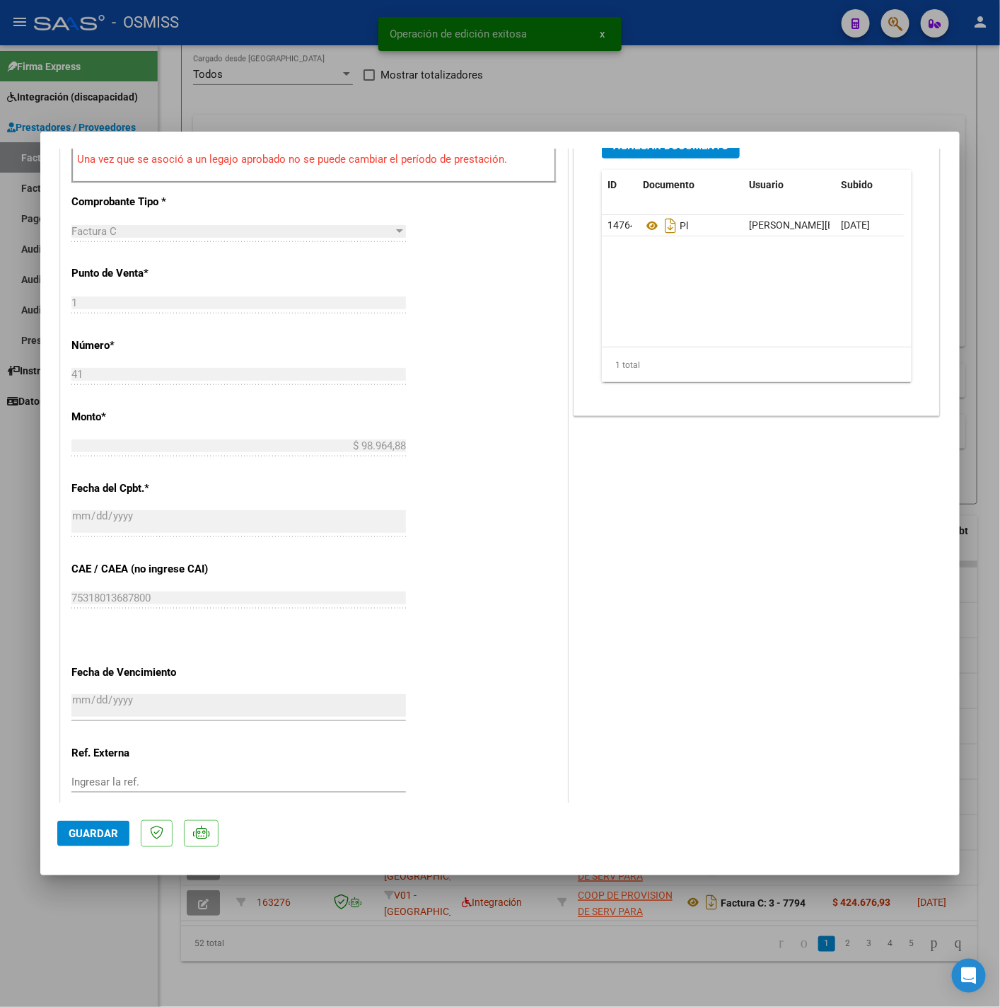
scroll to position [563, 0]
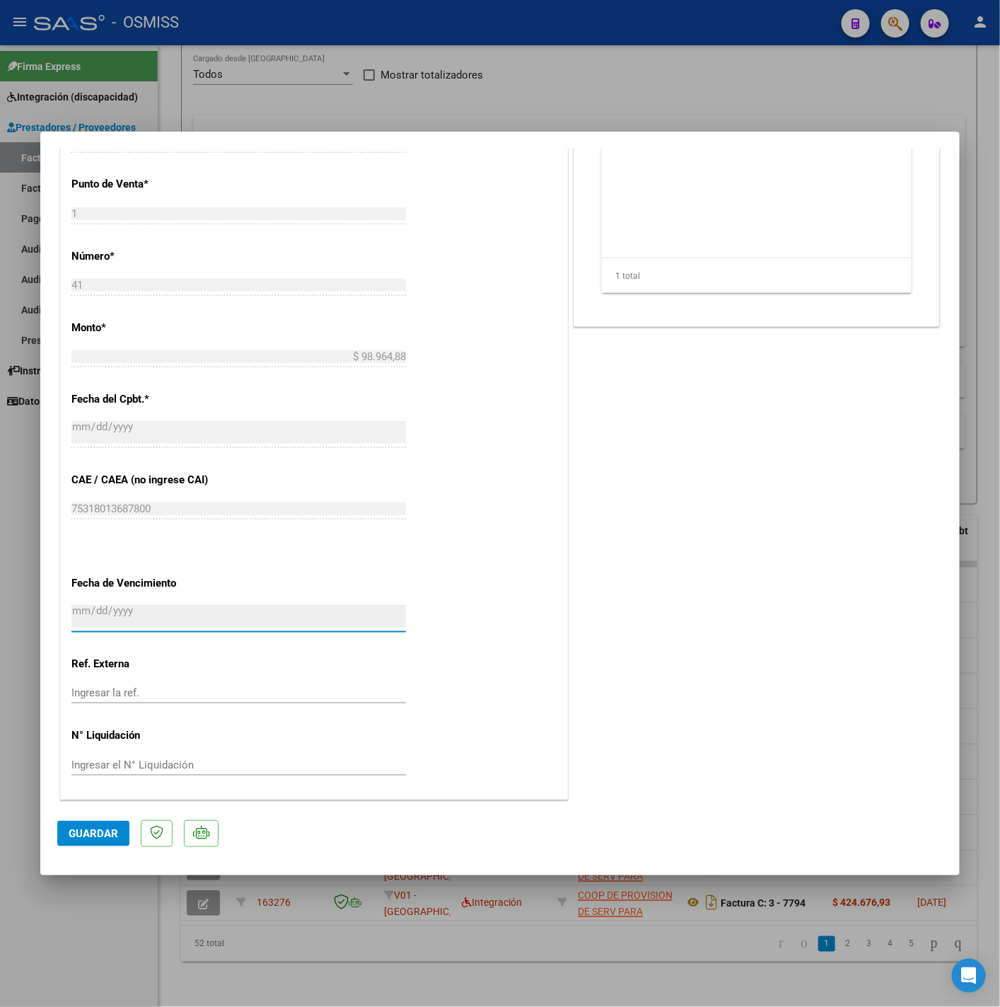
drag, startPoint x: 111, startPoint y: 616, endPoint x: 109, endPoint y: 609, distance: 7.4
click at [111, 616] on input "2052-08-14" at bounding box center [238, 616] width 335 height 23
click at [107, 607] on input "2052-08-14" at bounding box center [238, 616] width 335 height 23
click at [111, 607] on input "2052-08-14" at bounding box center [238, 616] width 335 height 23
click at [191, 603] on div "2052-08-14 Ingresar la fecha" at bounding box center [238, 617] width 335 height 30
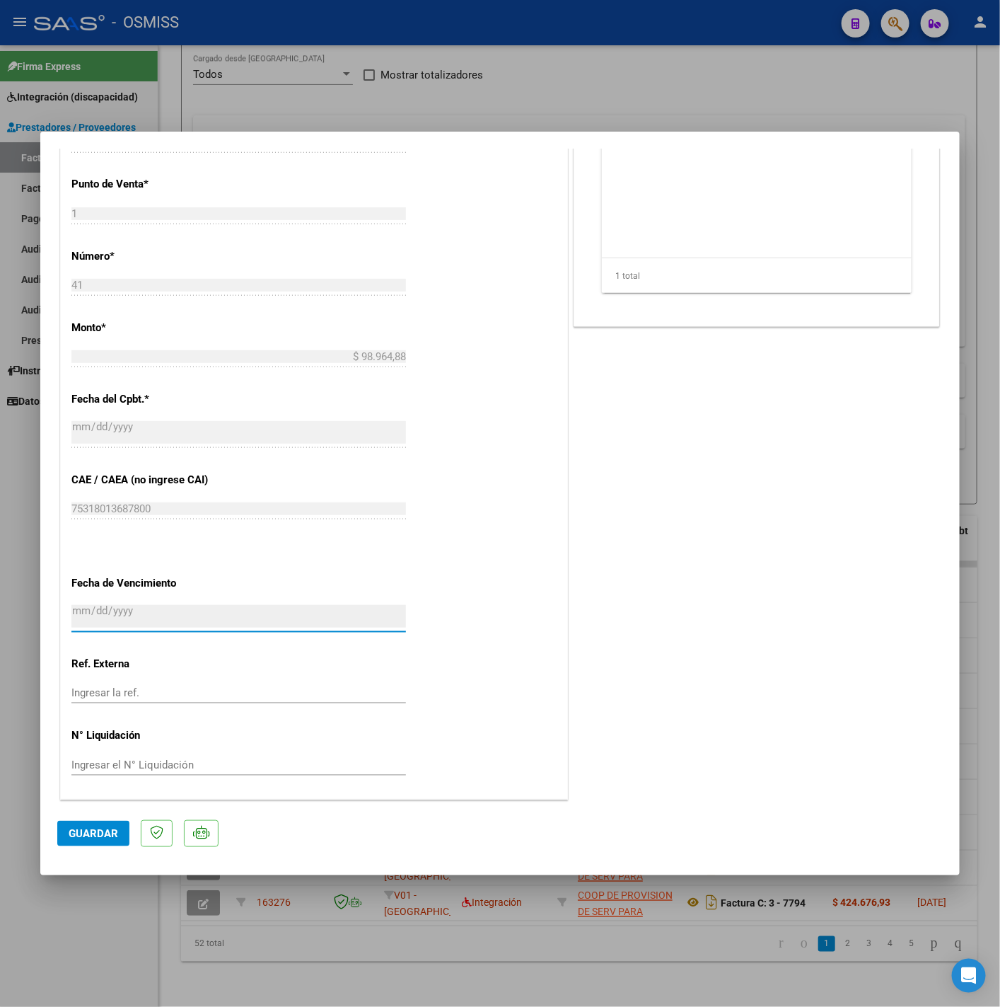
click at [200, 713] on div "Ingresar la ref." at bounding box center [238, 699] width 335 height 35
click at [117, 605] on input "2052-08-14" at bounding box center [238, 616] width 335 height 23
click at [122, 607] on input "2052-08-14" at bounding box center [238, 616] width 335 height 23
click at [127, 611] on input "2052-08-14" at bounding box center [238, 616] width 335 height 23
click at [196, 610] on input "2052-08-14" at bounding box center [238, 616] width 335 height 23
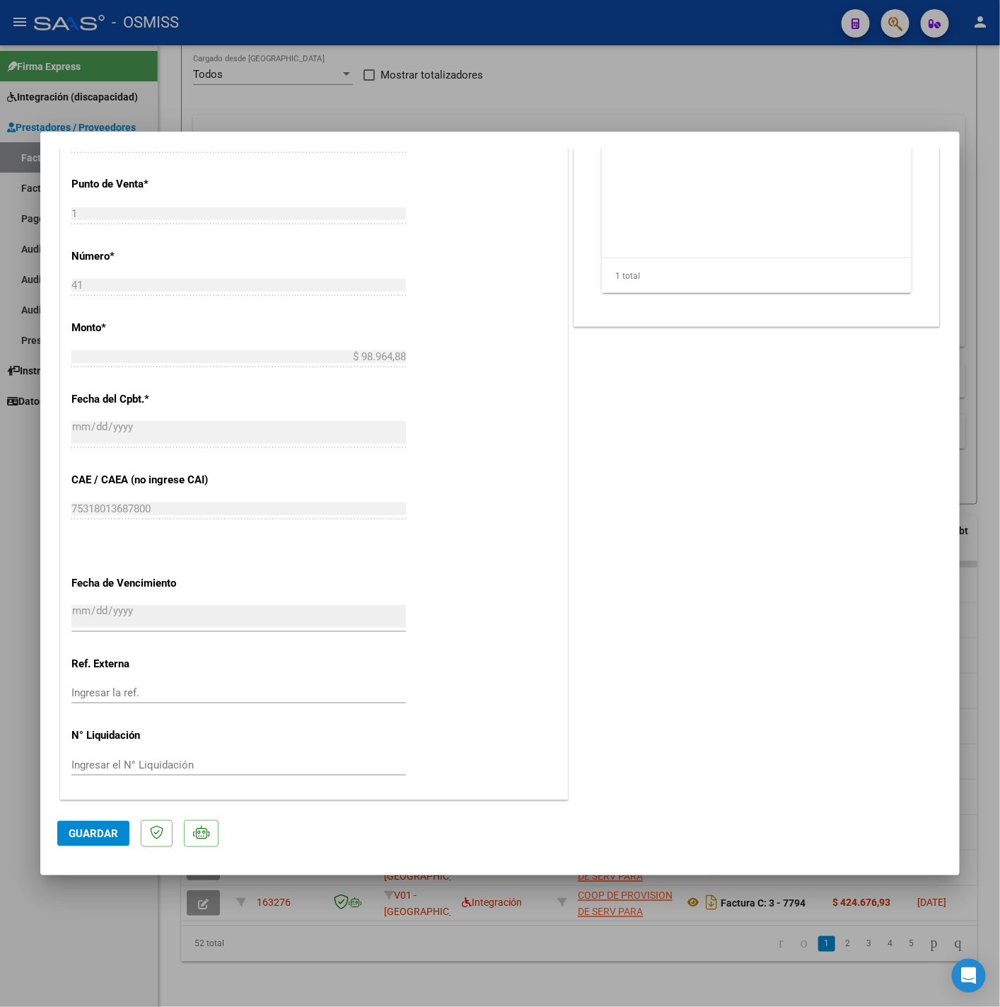
click at [480, 612] on div "CUIT * 27-43104908-8 Ingresar CUIT ANALISIS PRESTADOR FERRARA CAROLINA MICHELLE…" at bounding box center [314, 269] width 507 height 1058
click at [49, 892] on div at bounding box center [500, 503] width 1000 height 1007
type input "$ 0,00"
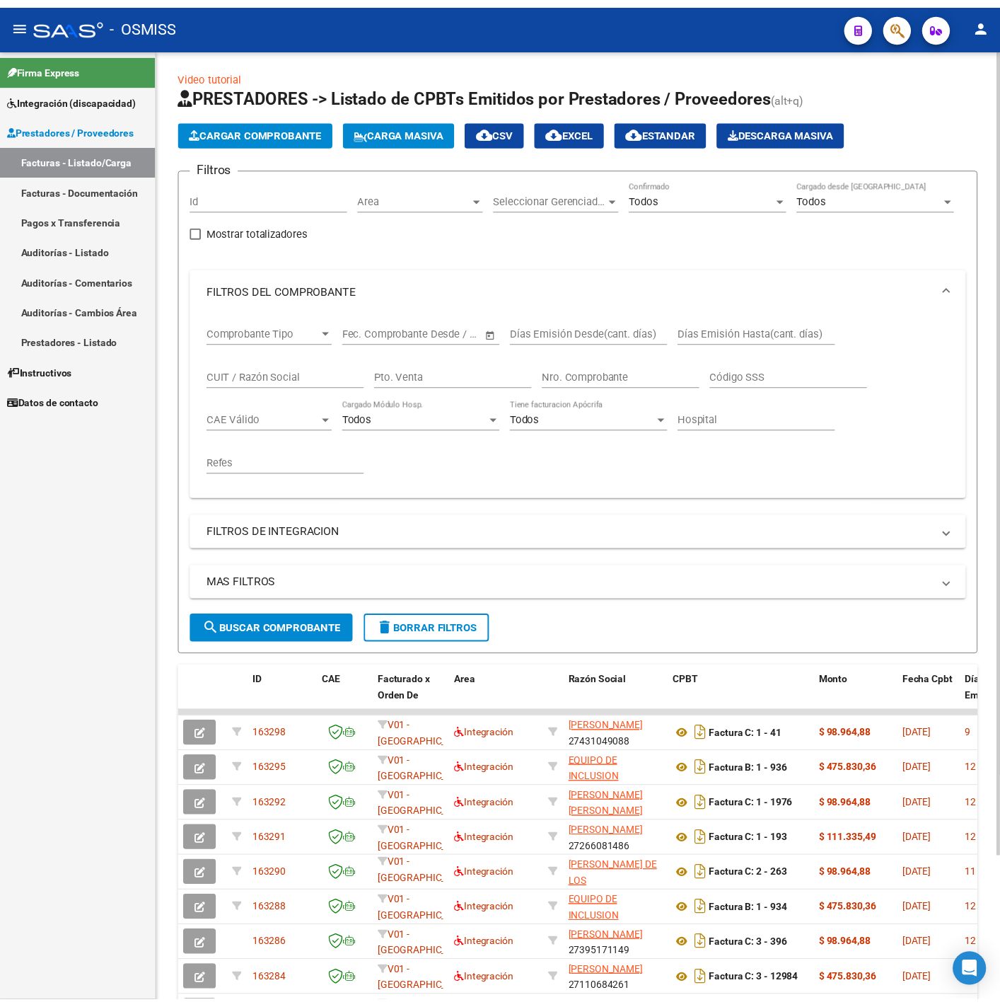
scroll to position [0, 0]
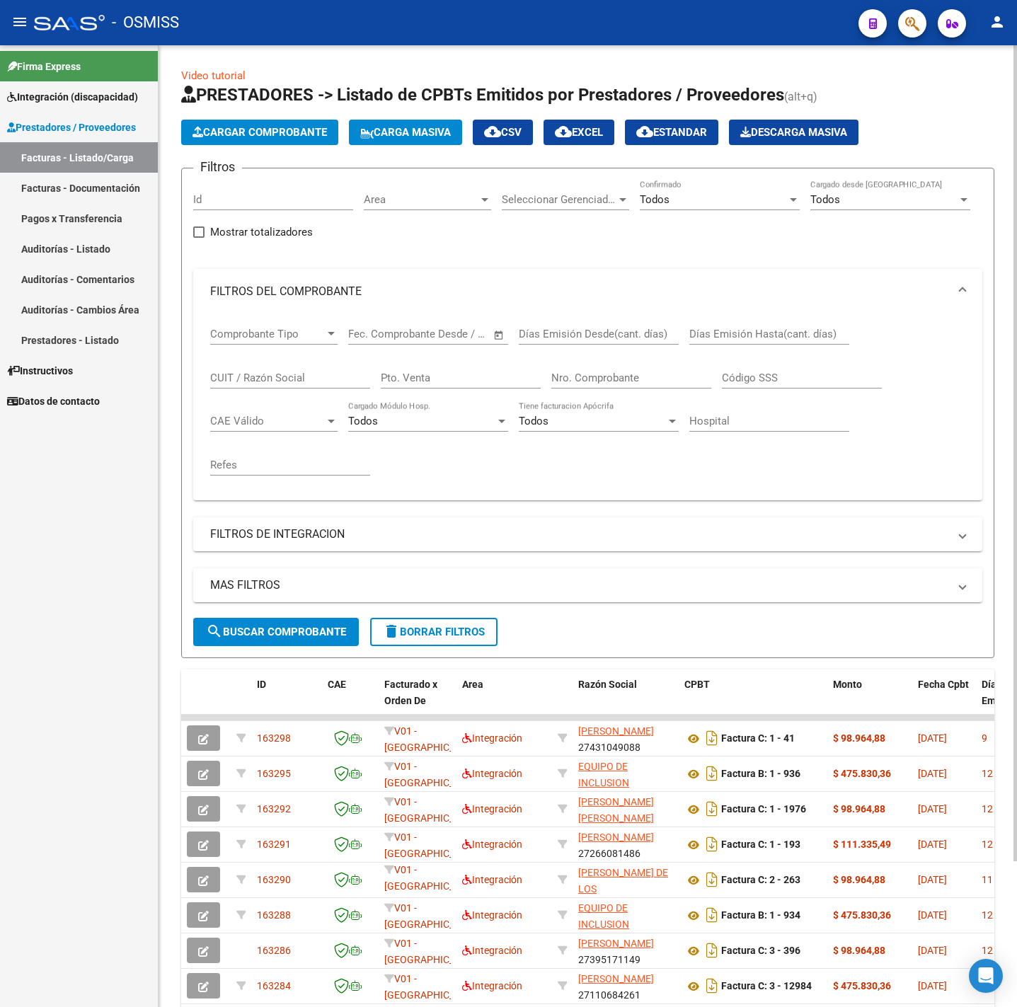
click at [292, 134] on span "Cargar Comprobante" at bounding box center [259, 132] width 134 height 13
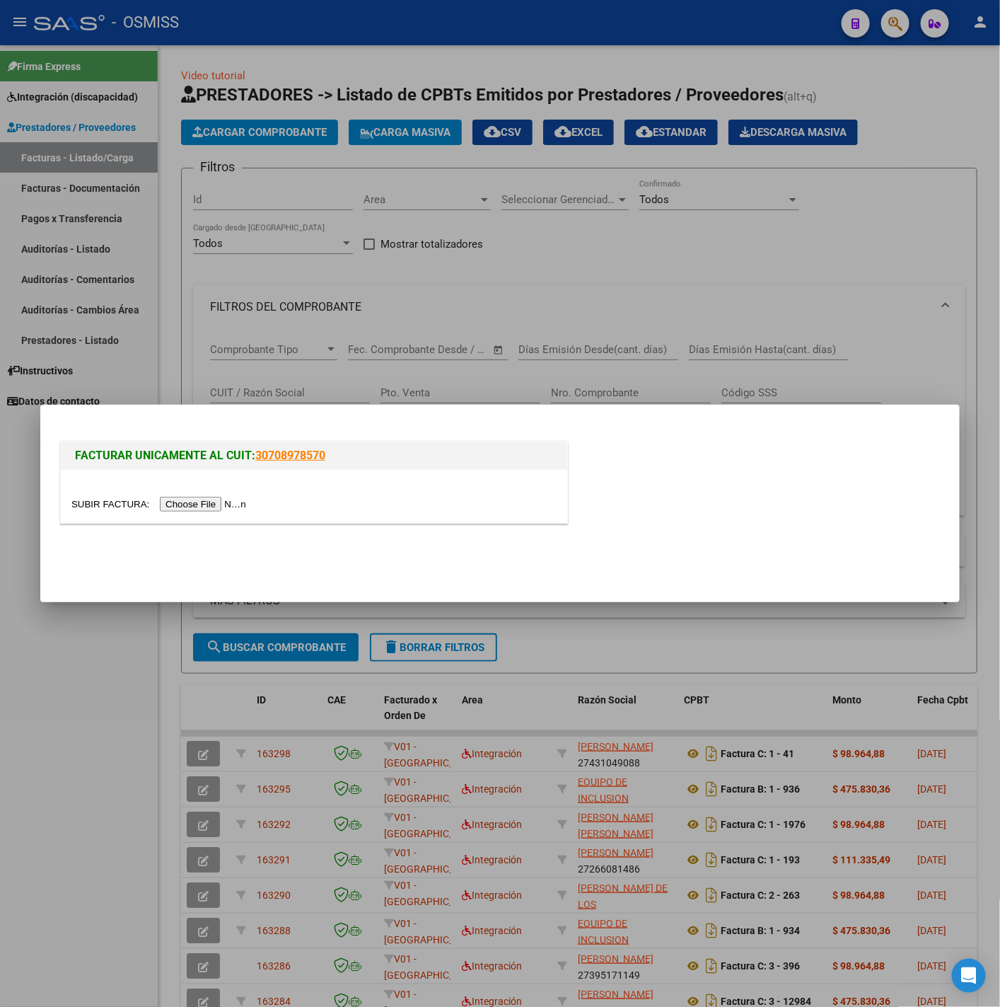
click at [179, 490] on div at bounding box center [314, 496] width 507 height 53
click at [197, 500] on input "file" at bounding box center [160, 504] width 179 height 15
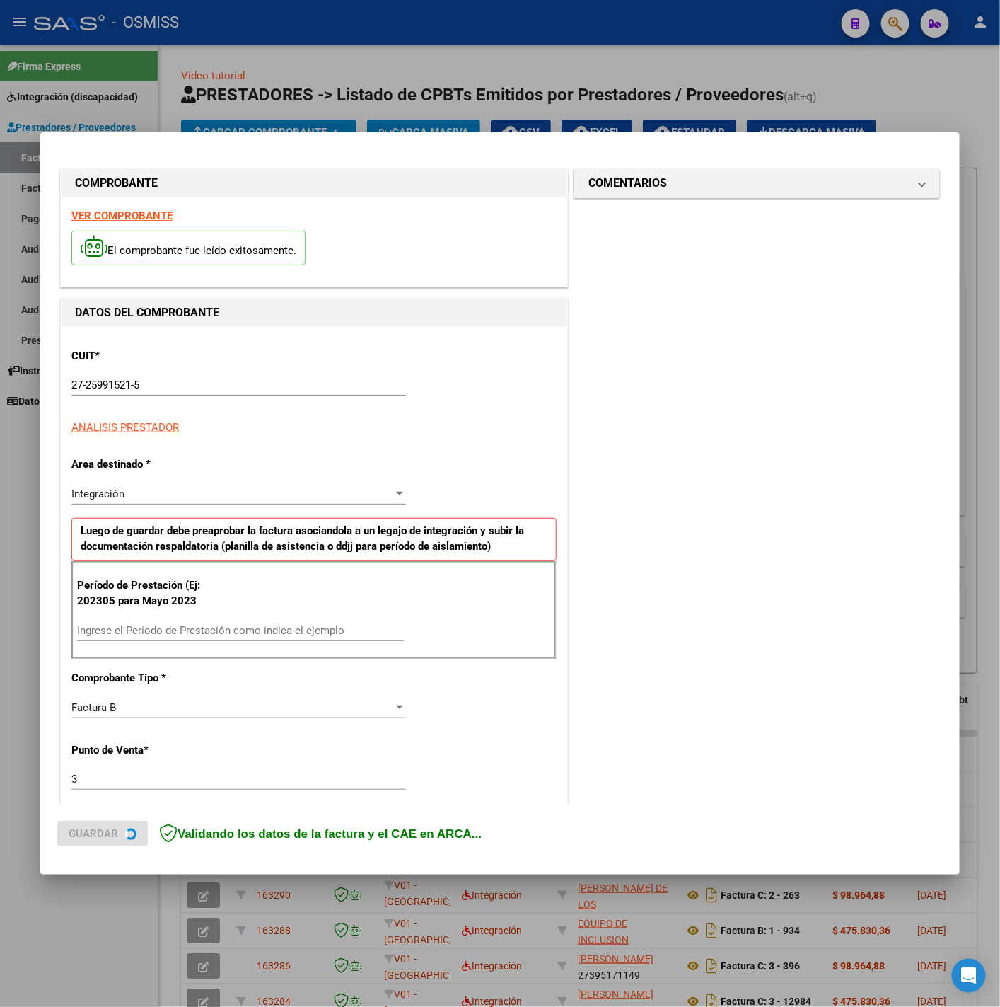
click at [139, 215] on strong "VER COMPROBANTE" at bounding box center [121, 215] width 101 height 13
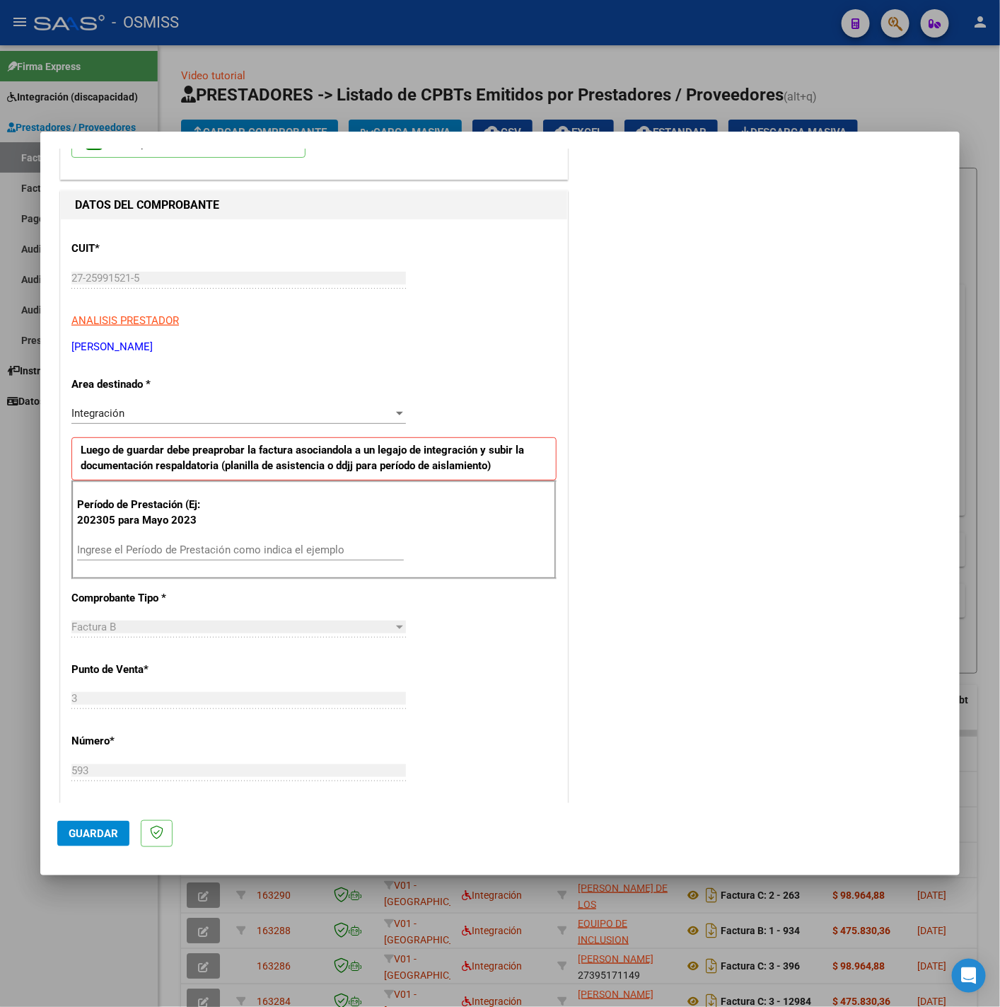
scroll to position [318, 0]
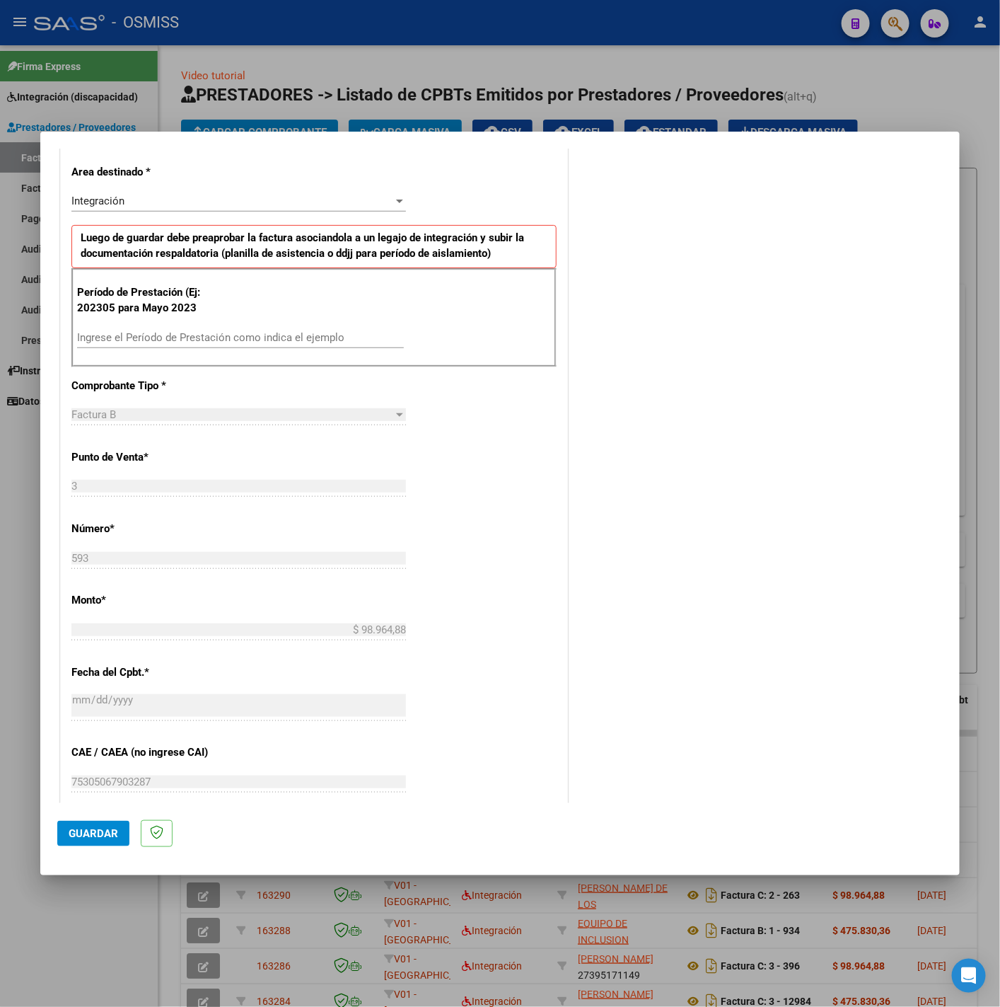
click at [221, 342] on input "Ingrese el Período de Prestación como indica el ejemplo" at bounding box center [240, 337] width 327 height 13
type input "202507"
click at [422, 512] on div "CUIT * 27-25991521-5 Ingresar CUIT ANALISIS PRESTADOR DUARTE AMORINA VIVIANA AR…" at bounding box center [314, 539] width 507 height 1065
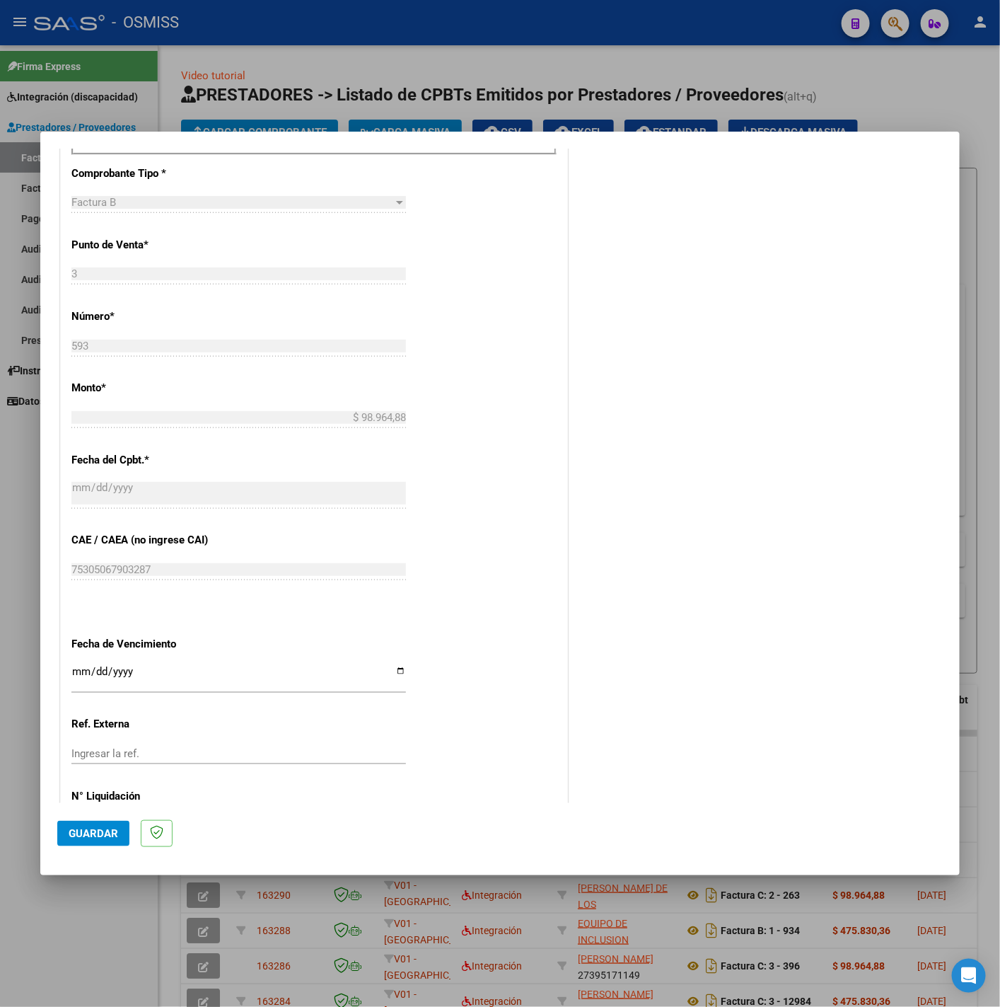
scroll to position [594, 0]
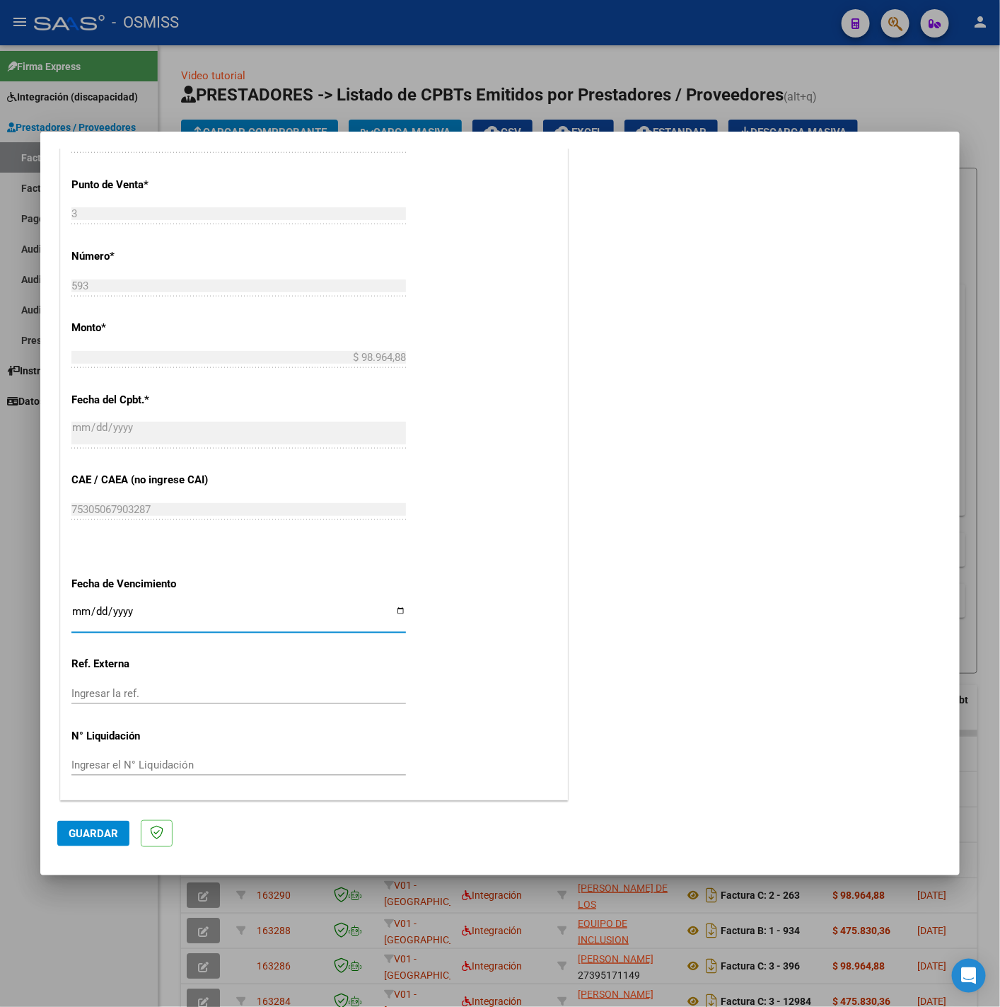
click at [81, 608] on input "Ingresar la fecha" at bounding box center [238, 617] width 335 height 23
type input "2025-08-11"
click at [96, 833] on span "Guardar" at bounding box center [94, 833] width 50 height 13
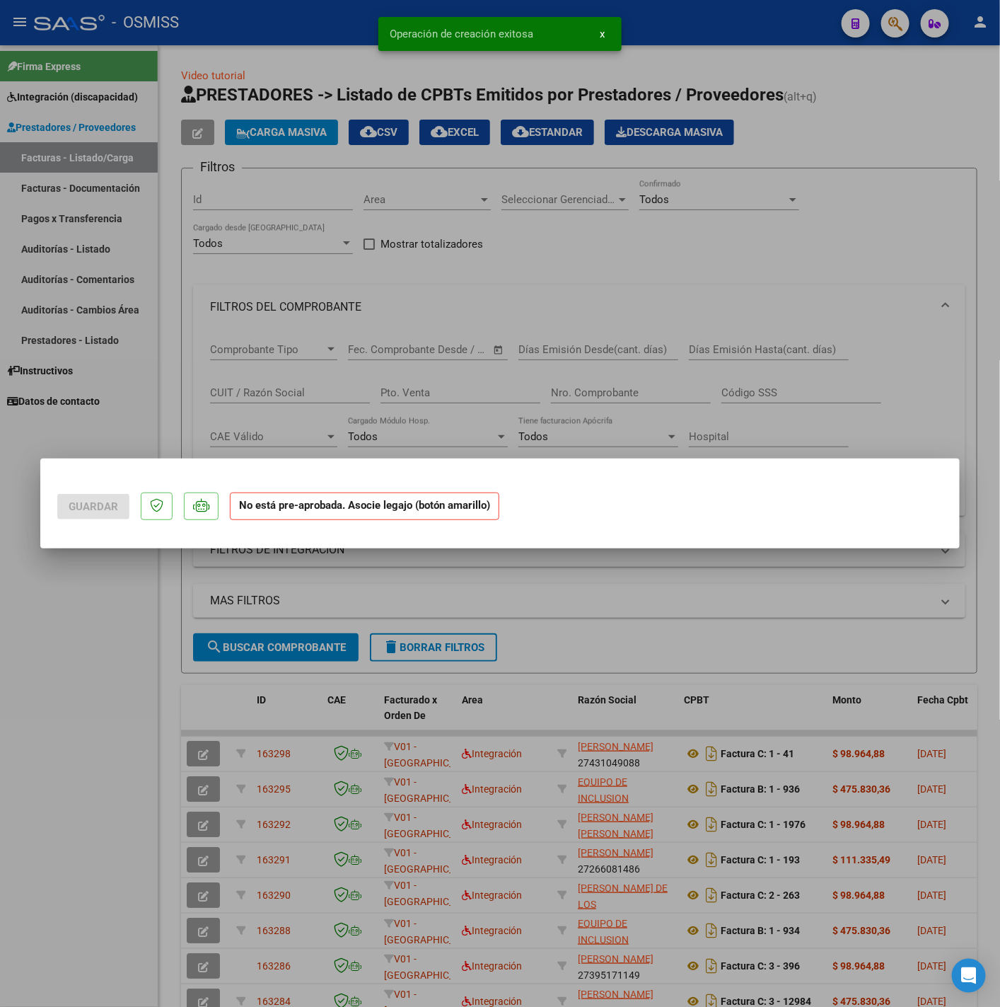
scroll to position [0, 0]
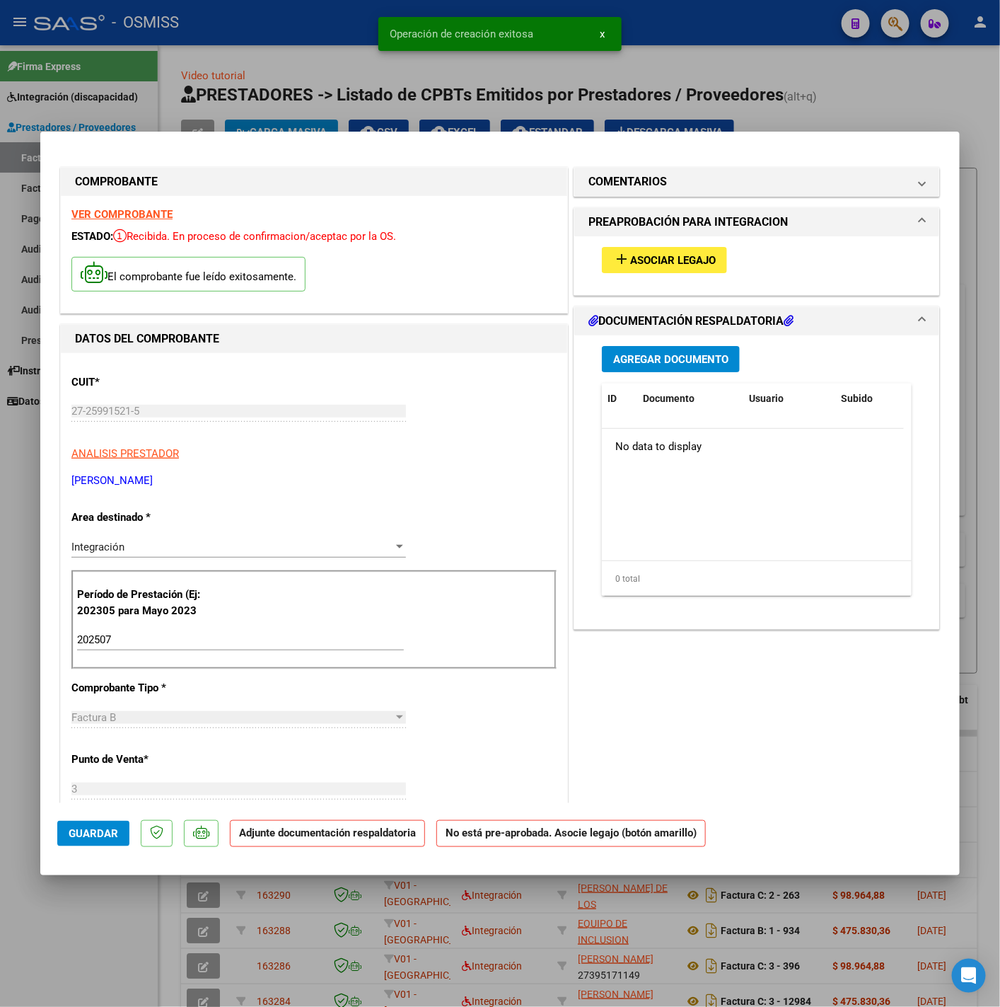
click at [613, 266] on mat-icon "add" at bounding box center [621, 258] width 17 height 17
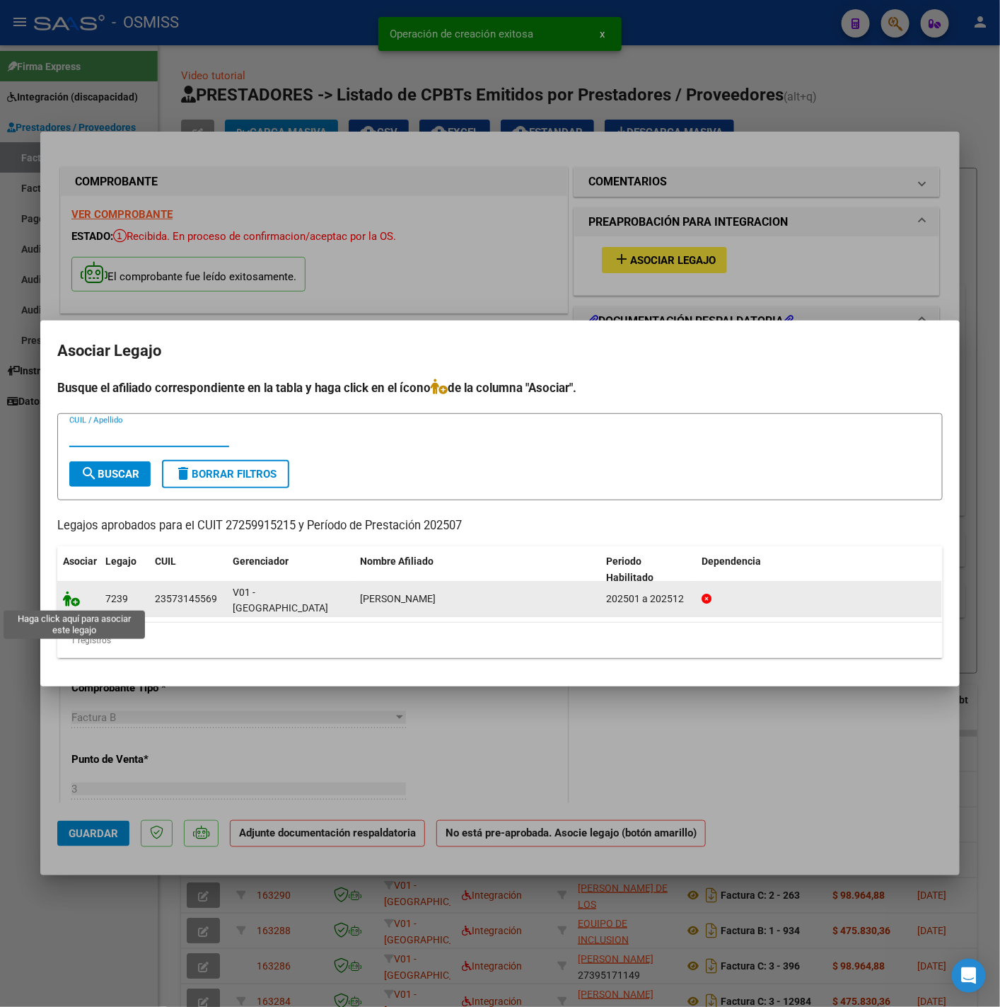
click at [71, 603] on icon at bounding box center [71, 599] width 17 height 16
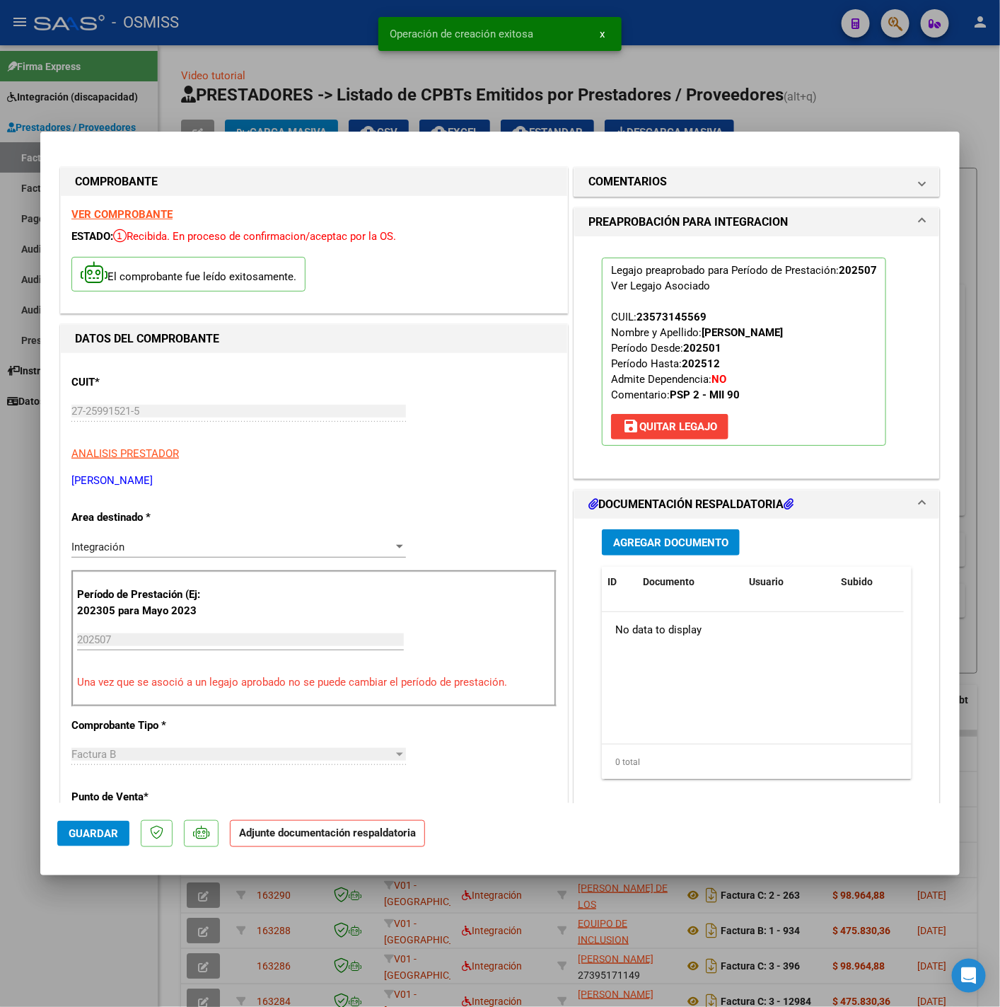
click at [695, 522] on div "Agregar Documento ID Documento Usuario Subido Acción No data to display 0 total…" at bounding box center [757, 660] width 331 height 282
click at [696, 537] on span "Agregar Documento" at bounding box center [670, 542] width 115 height 13
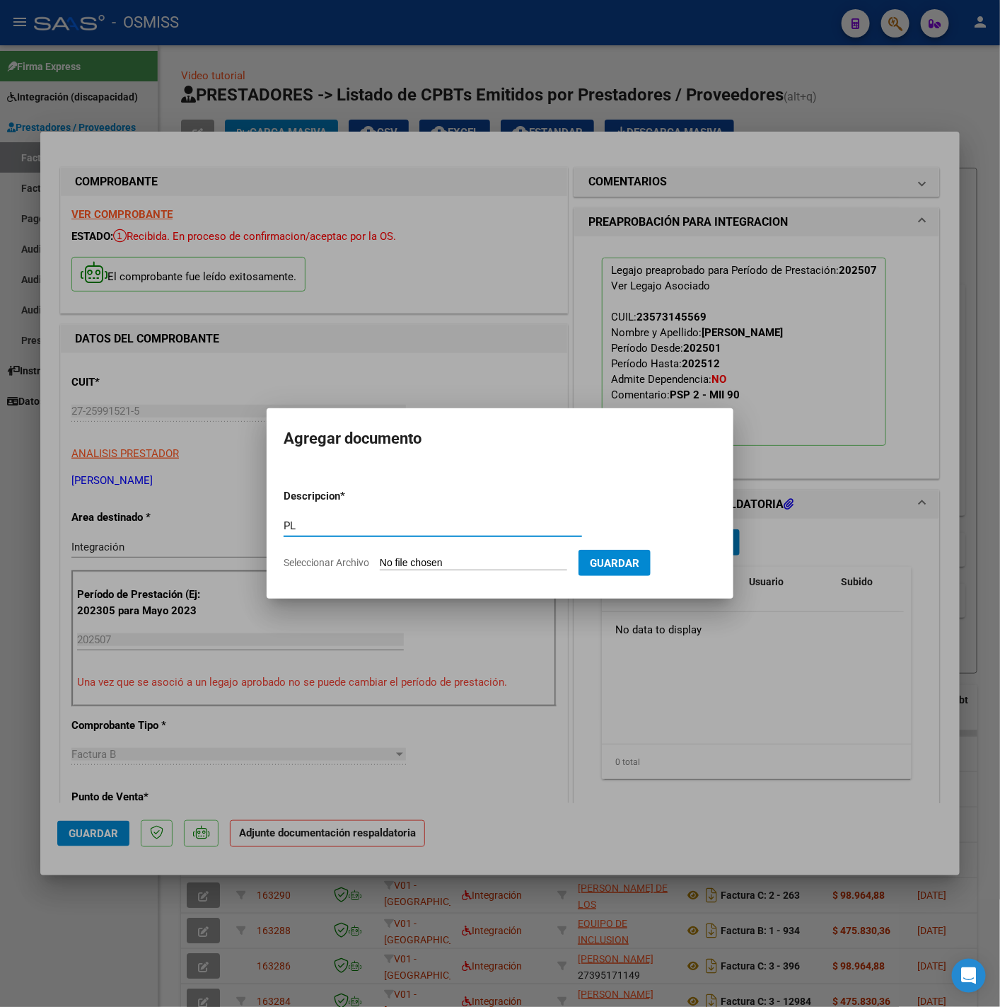
type input "PL"
click at [482, 565] on input "Seleccionar Archivo" at bounding box center [473, 563] width 187 height 13
type input "C:\fakepath\Planilla PSP- Coronel (Julio 2025) - Fundacion CIRER.pdf"
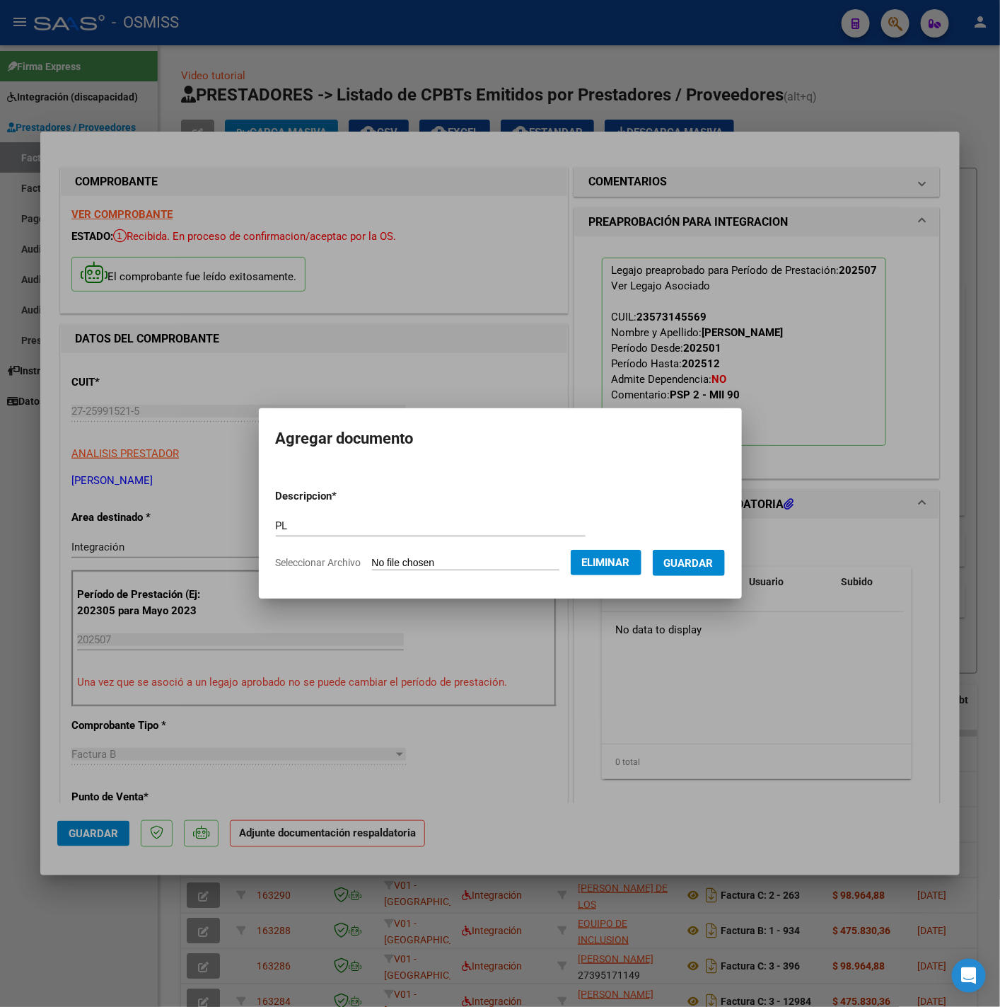
click at [705, 569] on button "Guardar" at bounding box center [689, 563] width 72 height 26
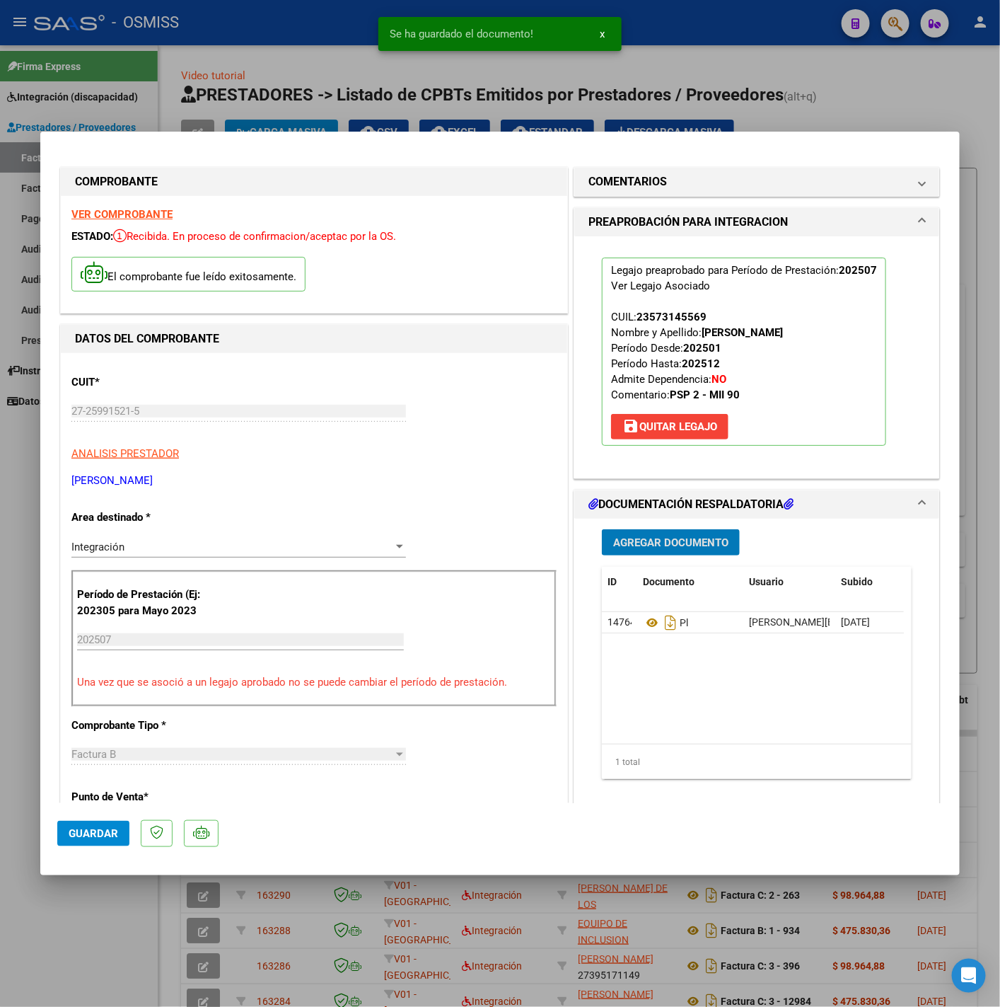
click at [111, 836] on span "Guardar" at bounding box center [94, 833] width 50 height 13
click at [110, 932] on div at bounding box center [500, 503] width 1000 height 1007
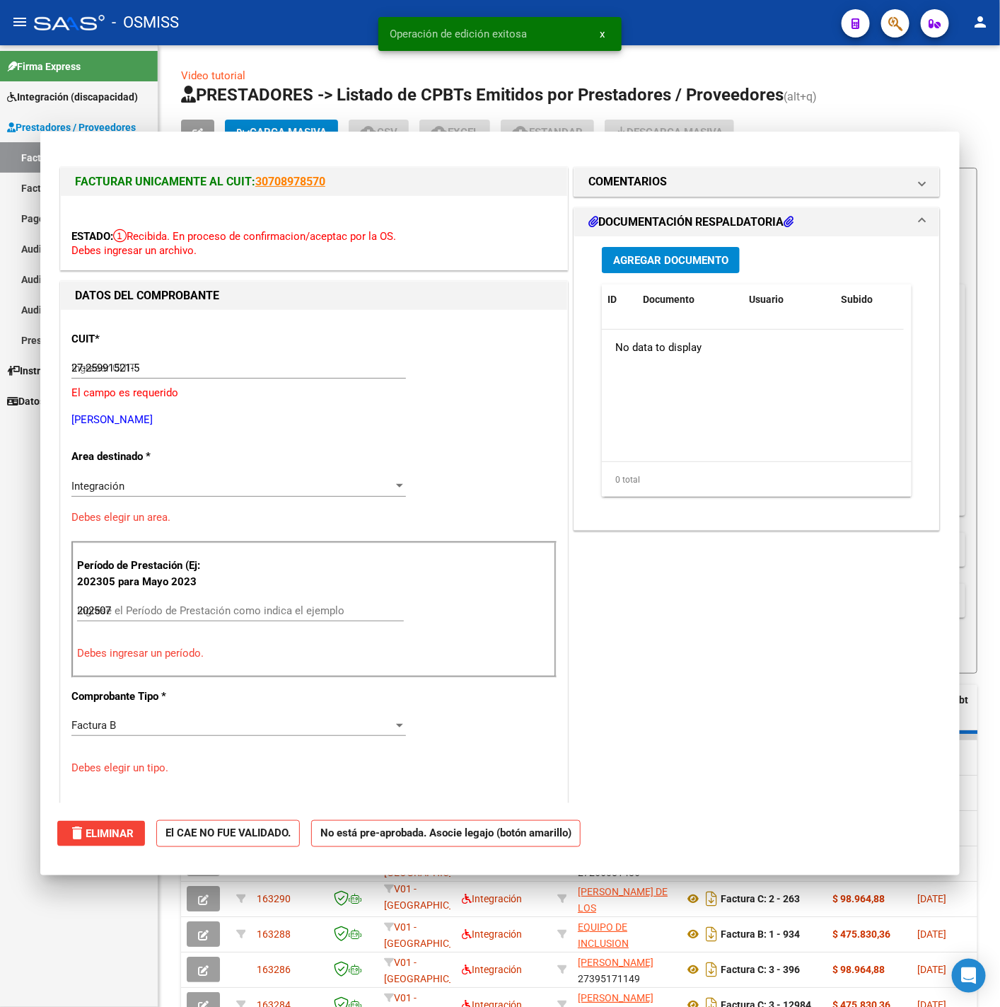
type input "$ 0,00"
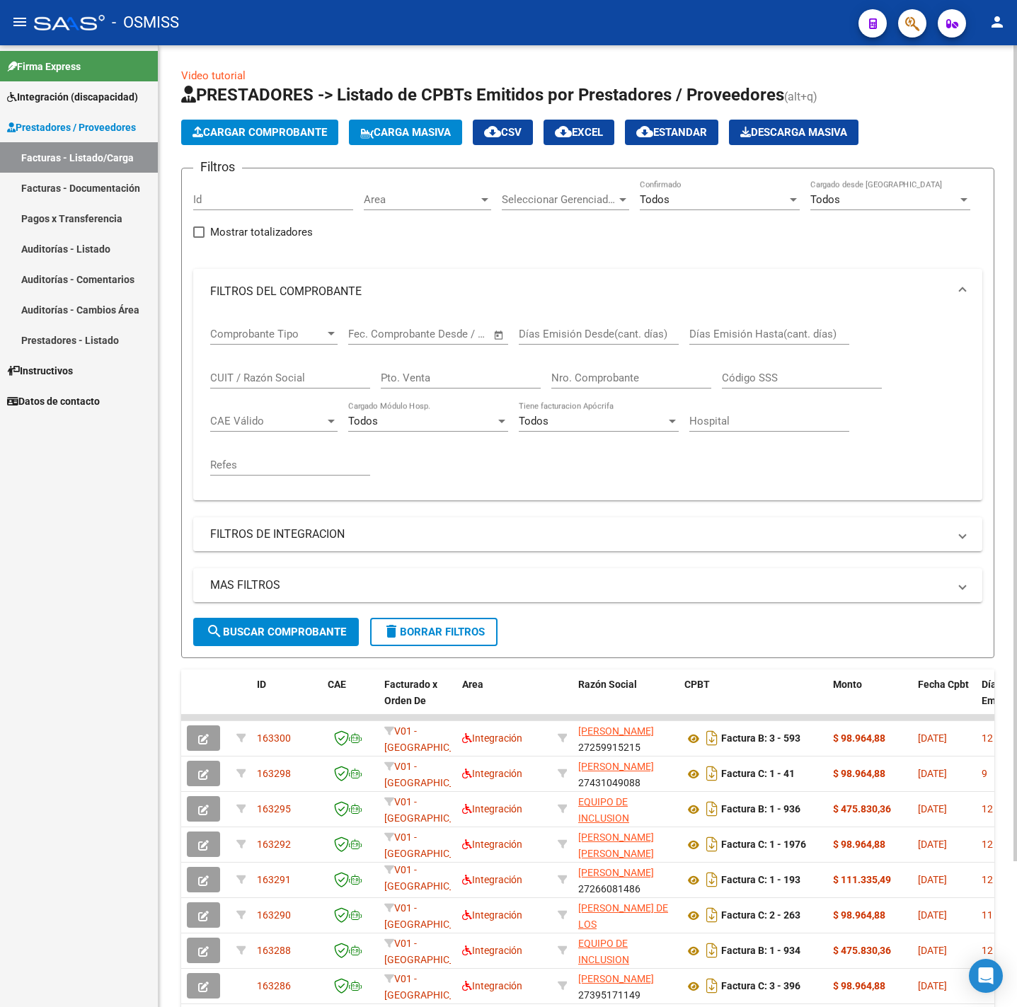
click at [302, 132] on span "Cargar Comprobante" at bounding box center [259, 132] width 134 height 13
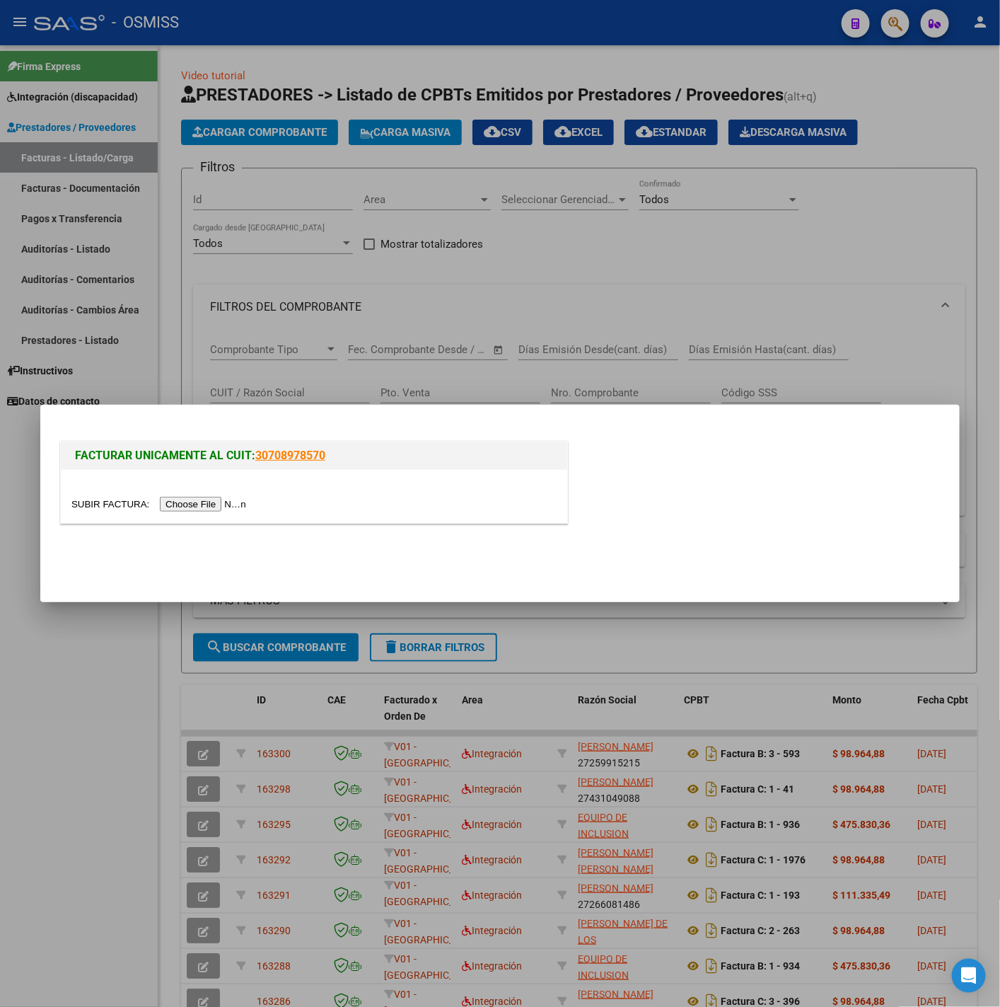
click at [243, 508] on input "file" at bounding box center [160, 504] width 179 height 15
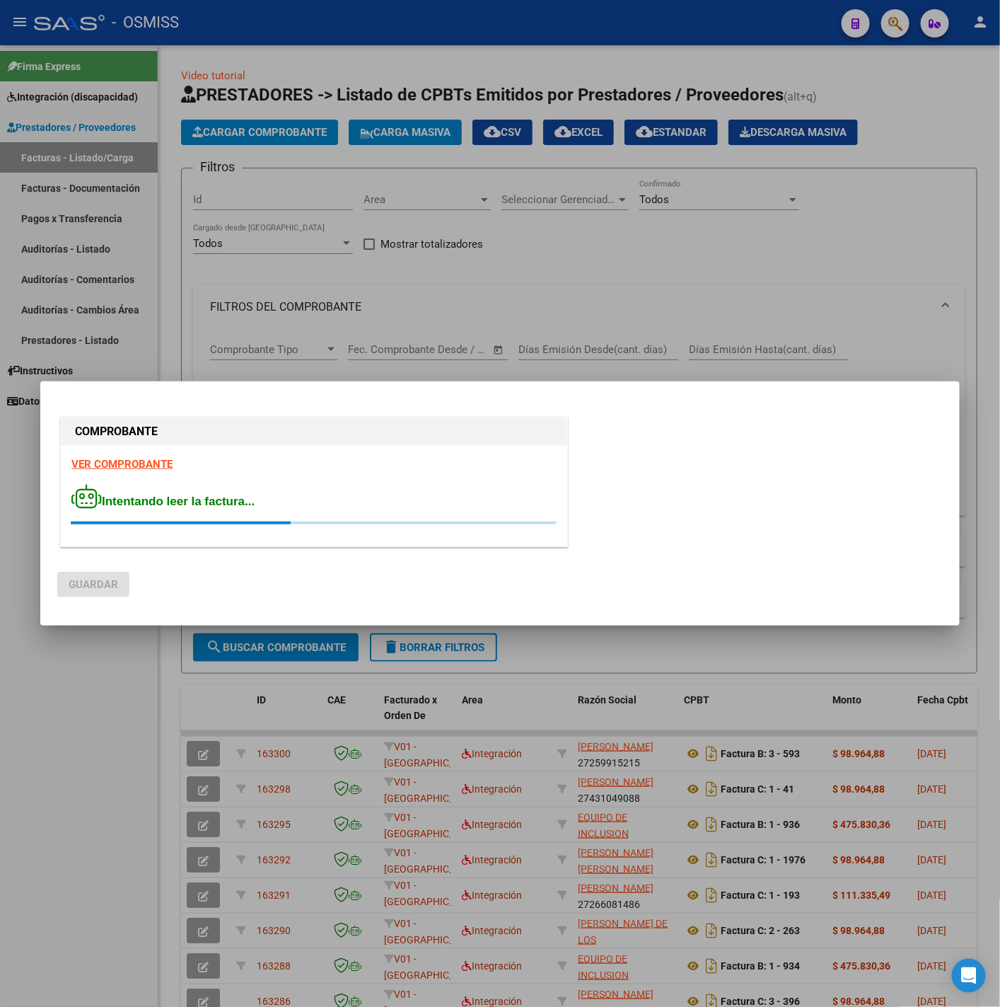
click at [149, 471] on strong "VER COMPROBANTE" at bounding box center [121, 464] width 101 height 13
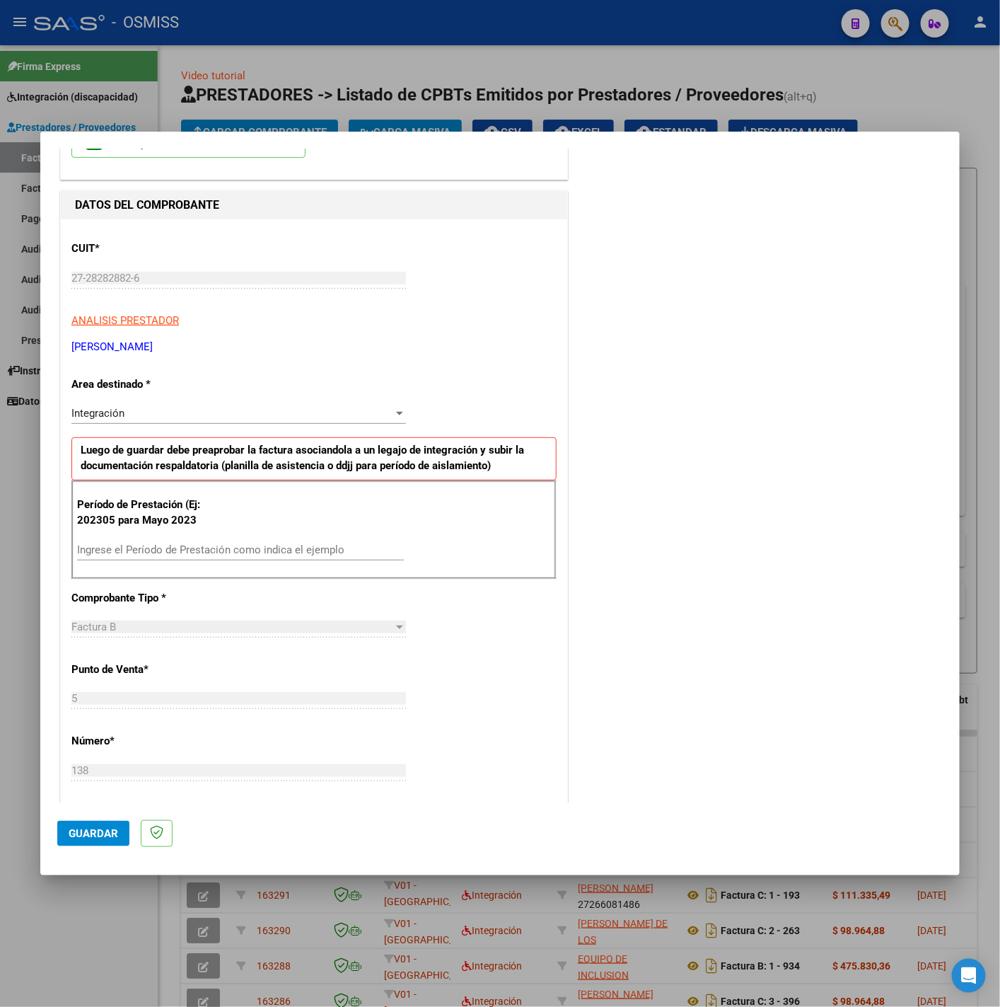
scroll to position [212, 0]
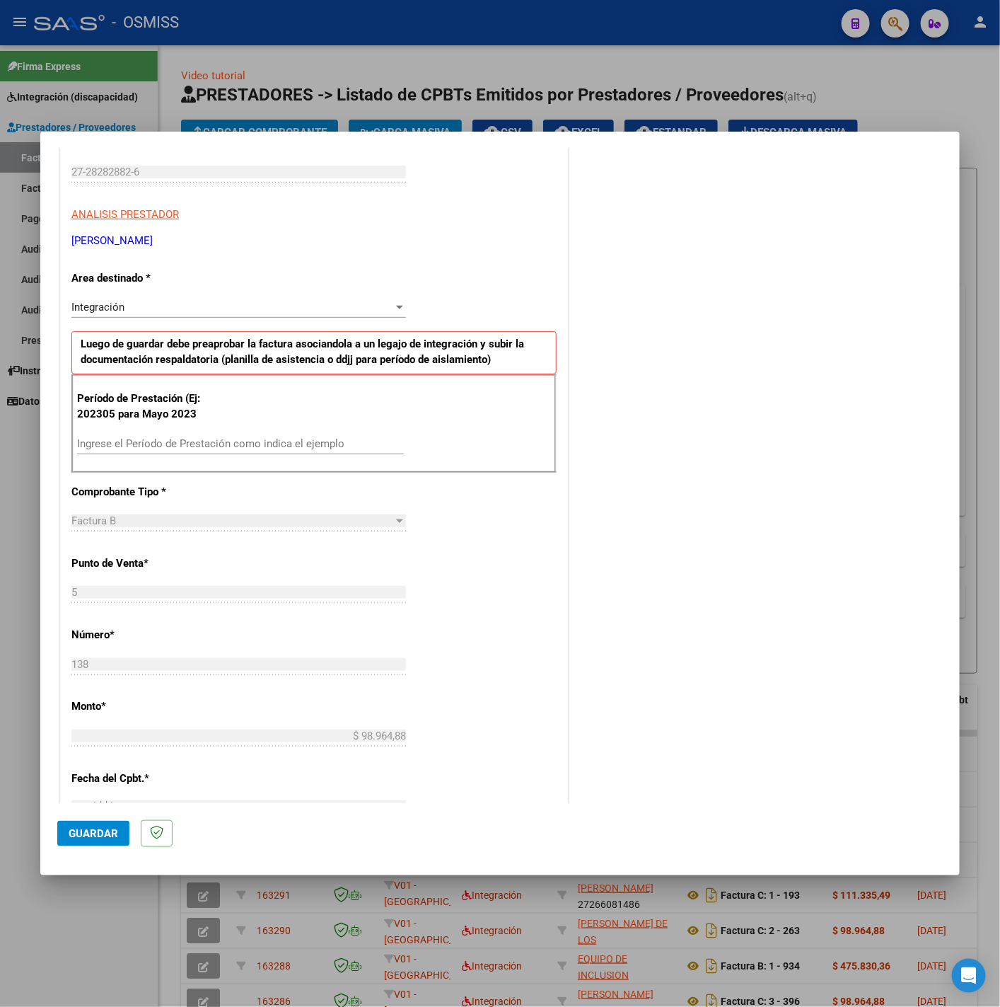
click at [202, 438] on div "Ingrese el Período de Prestación como indica el ejemplo" at bounding box center [240, 443] width 327 height 21
click at [213, 440] on input "Ingrese el Período de Prestación como indica el ejemplo" at bounding box center [240, 443] width 327 height 13
type input "202507"
click at [474, 538] on div "CUIT * 27-28282882-6 Ingresar CUIT ANALISIS PRESTADOR PAVON CONSTANZA AMANCAY A…" at bounding box center [314, 645] width 507 height 1065
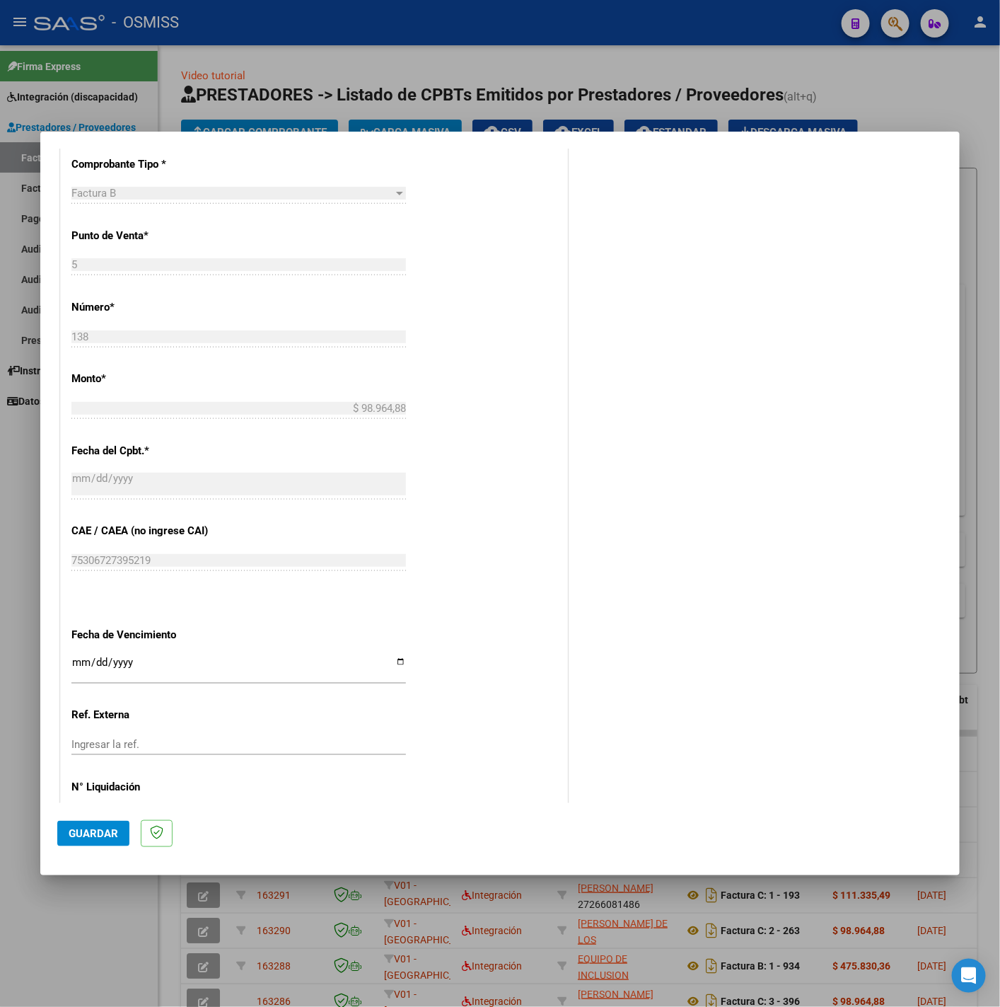
scroll to position [594, 0]
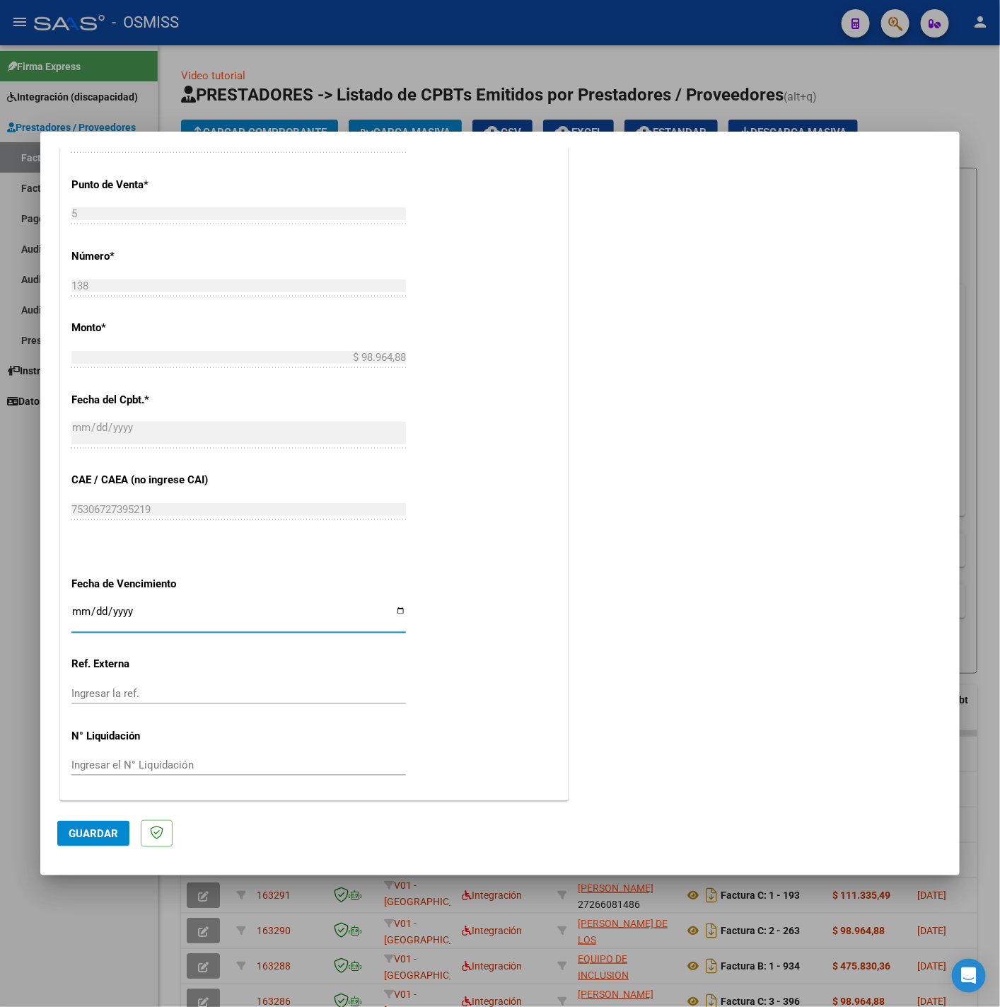
click at [79, 613] on input "Ingresar la fecha" at bounding box center [238, 617] width 335 height 23
type input "2025-08-11"
click at [83, 836] on span "Guardar" at bounding box center [94, 833] width 50 height 13
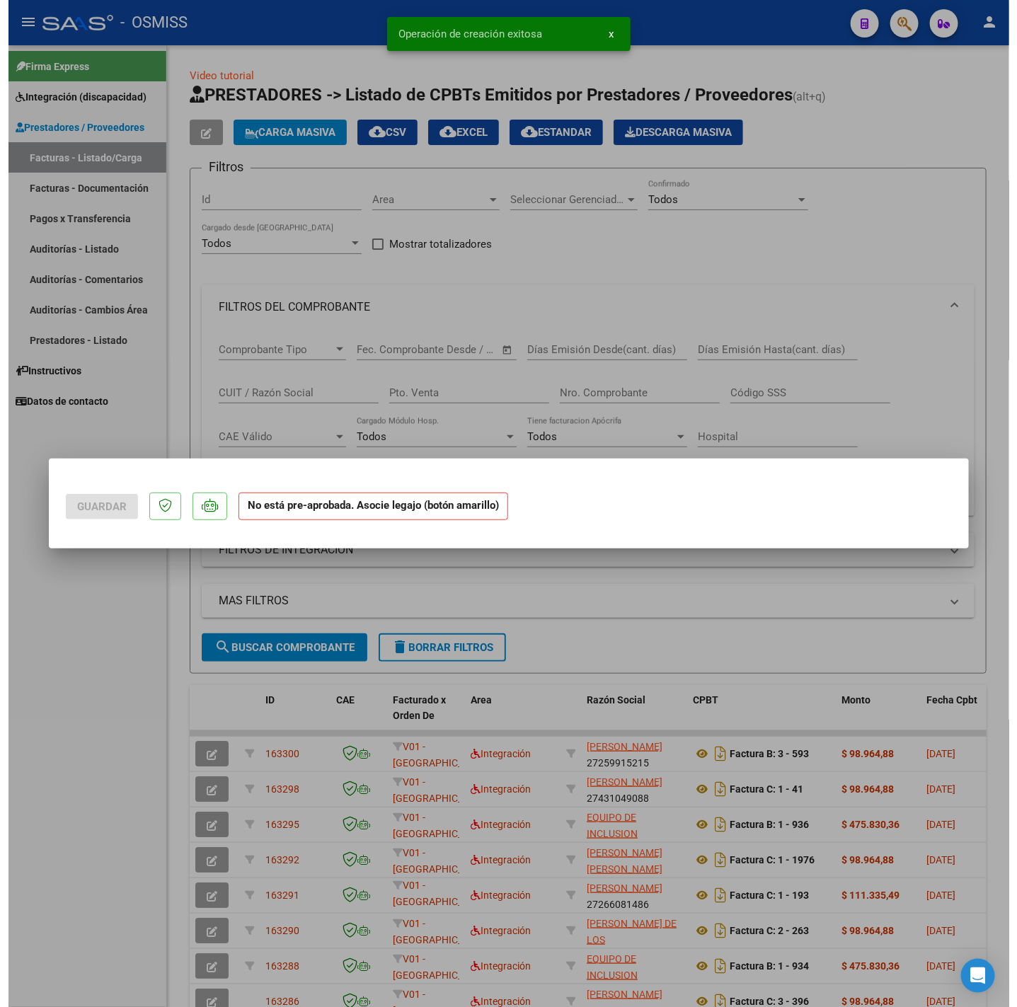
scroll to position [0, 0]
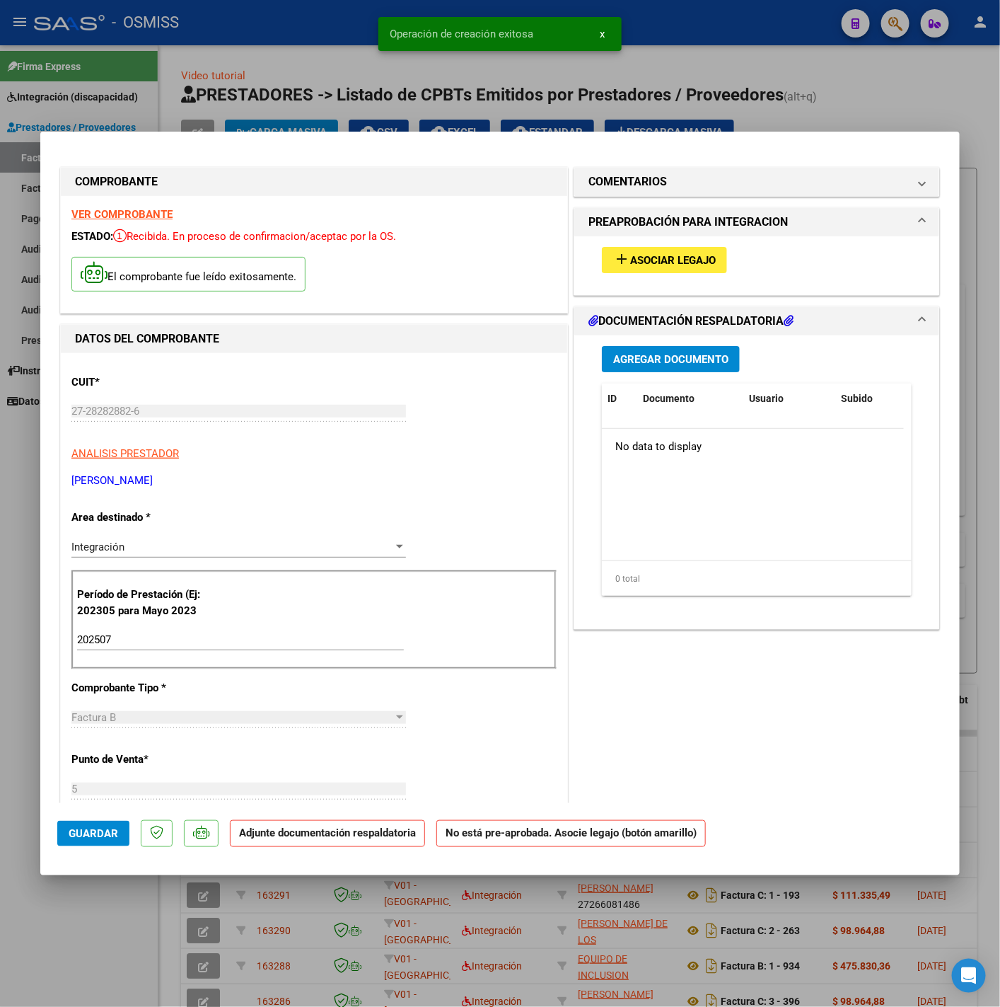
click at [637, 264] on span "Asociar Legajo" at bounding box center [673, 260] width 86 height 13
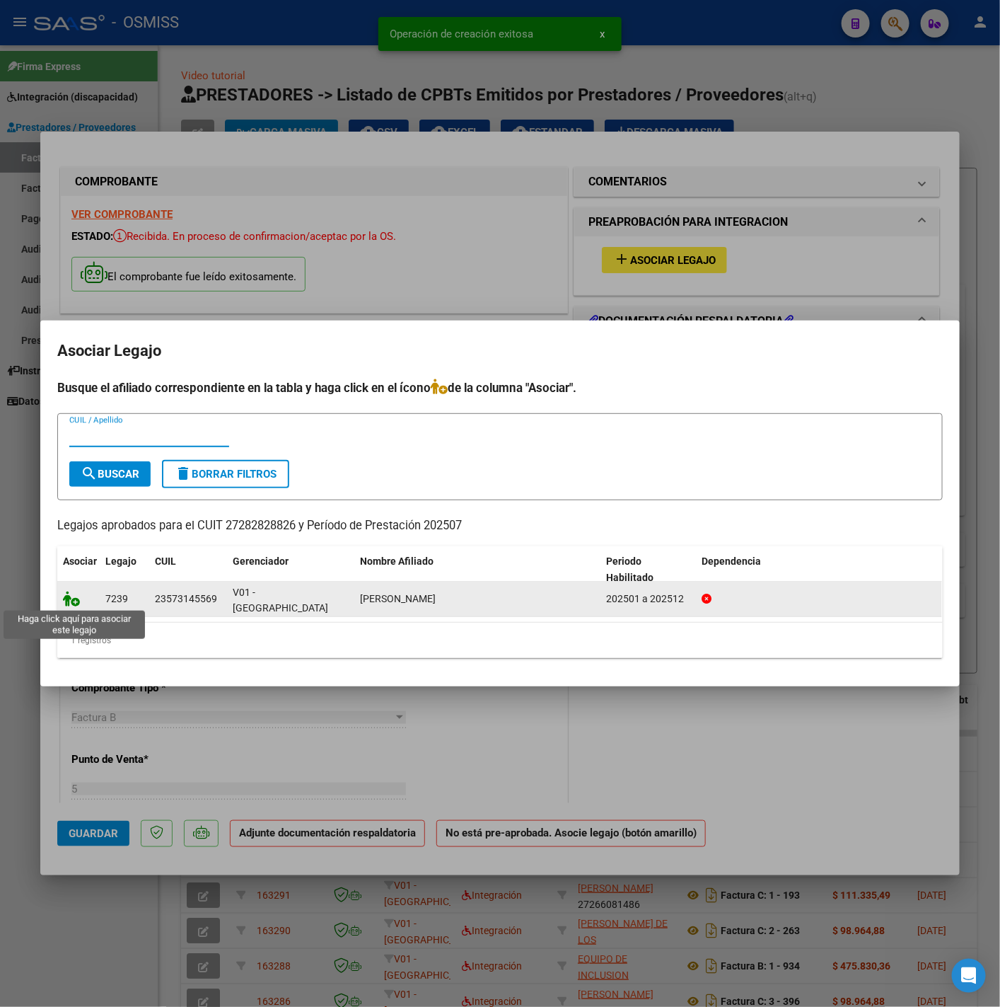
click at [71, 596] on icon at bounding box center [71, 599] width 17 height 16
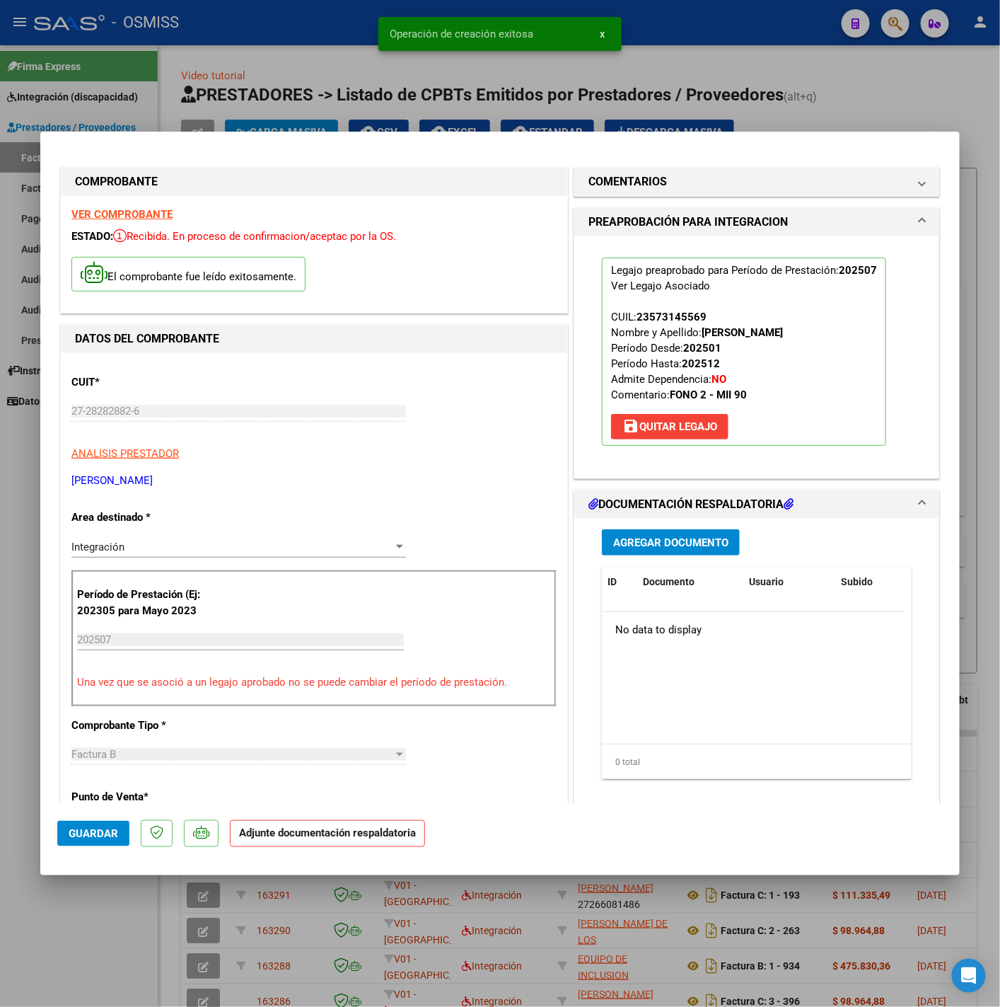
click at [656, 538] on span "Agregar Documento" at bounding box center [670, 542] width 115 height 13
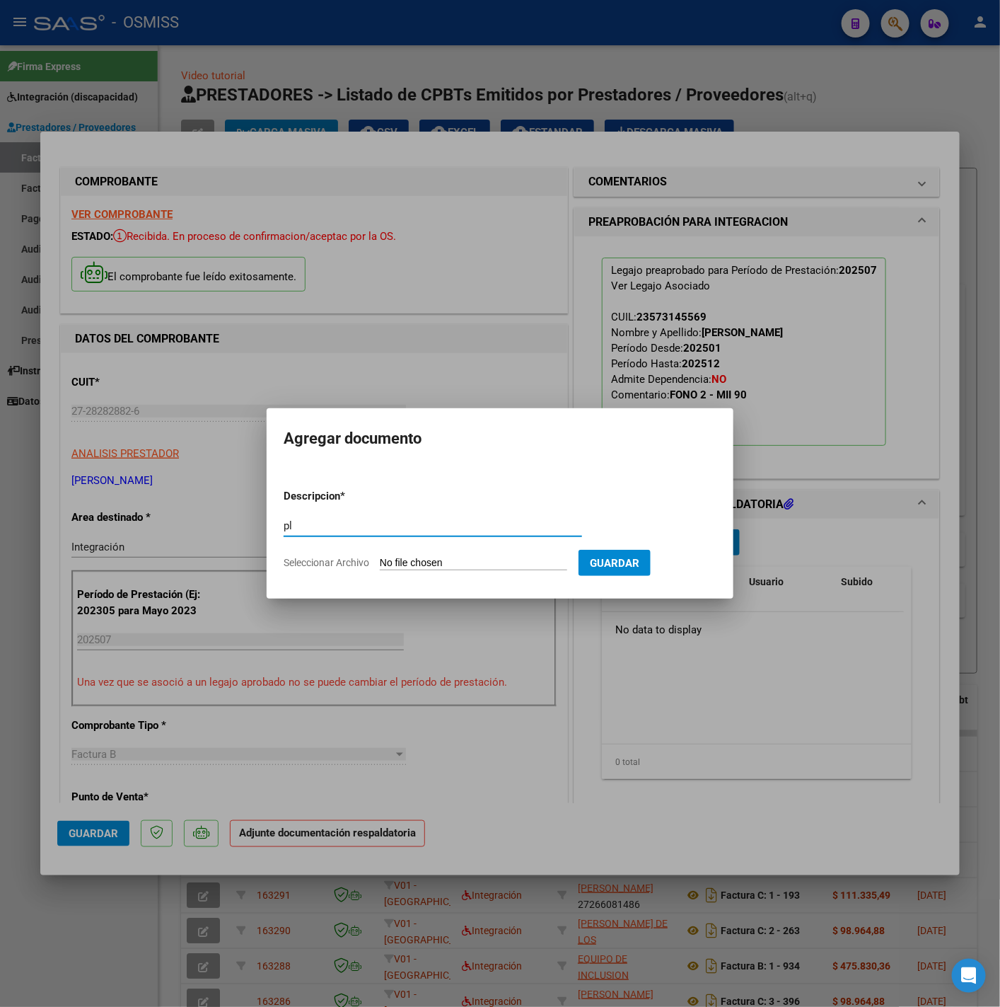
type input "p"
type input "PL"
click at [442, 559] on input "Seleccionar Archivo" at bounding box center [473, 563] width 187 height 13
type input "C:\fakepath\Planilla Fono- Coronel (Julio 2025) - Fundacion CIRER.pdf"
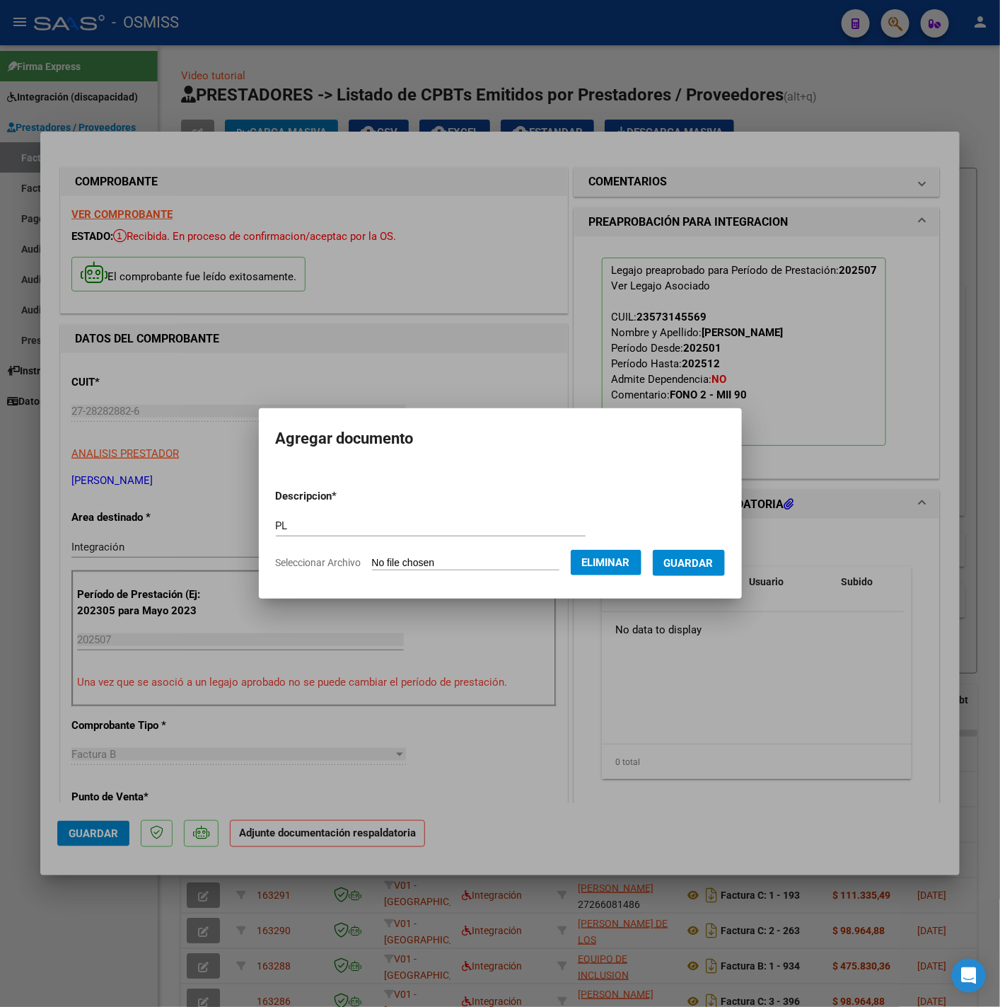
click at [703, 565] on span "Guardar" at bounding box center [689, 563] width 50 height 13
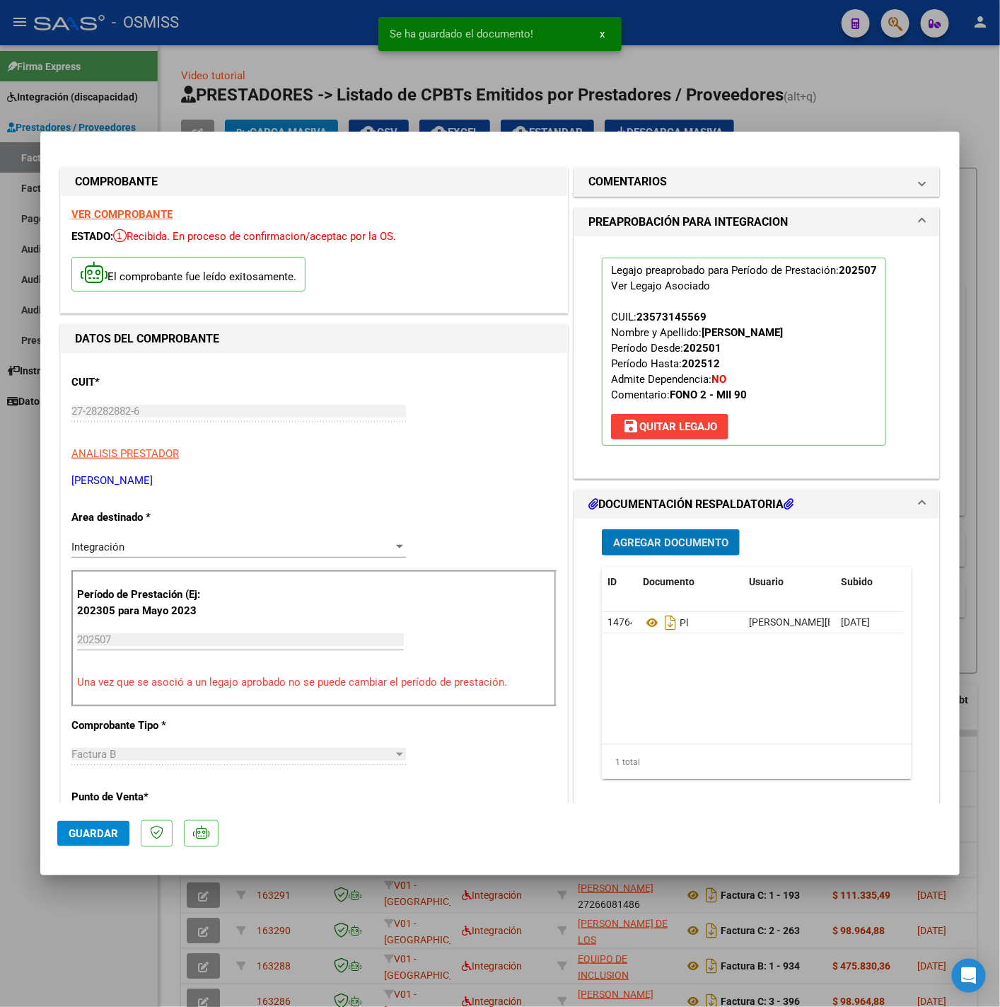
click at [104, 838] on span "Guardar" at bounding box center [94, 833] width 50 height 13
click at [85, 907] on div at bounding box center [500, 503] width 1000 height 1007
type input "$ 0,00"
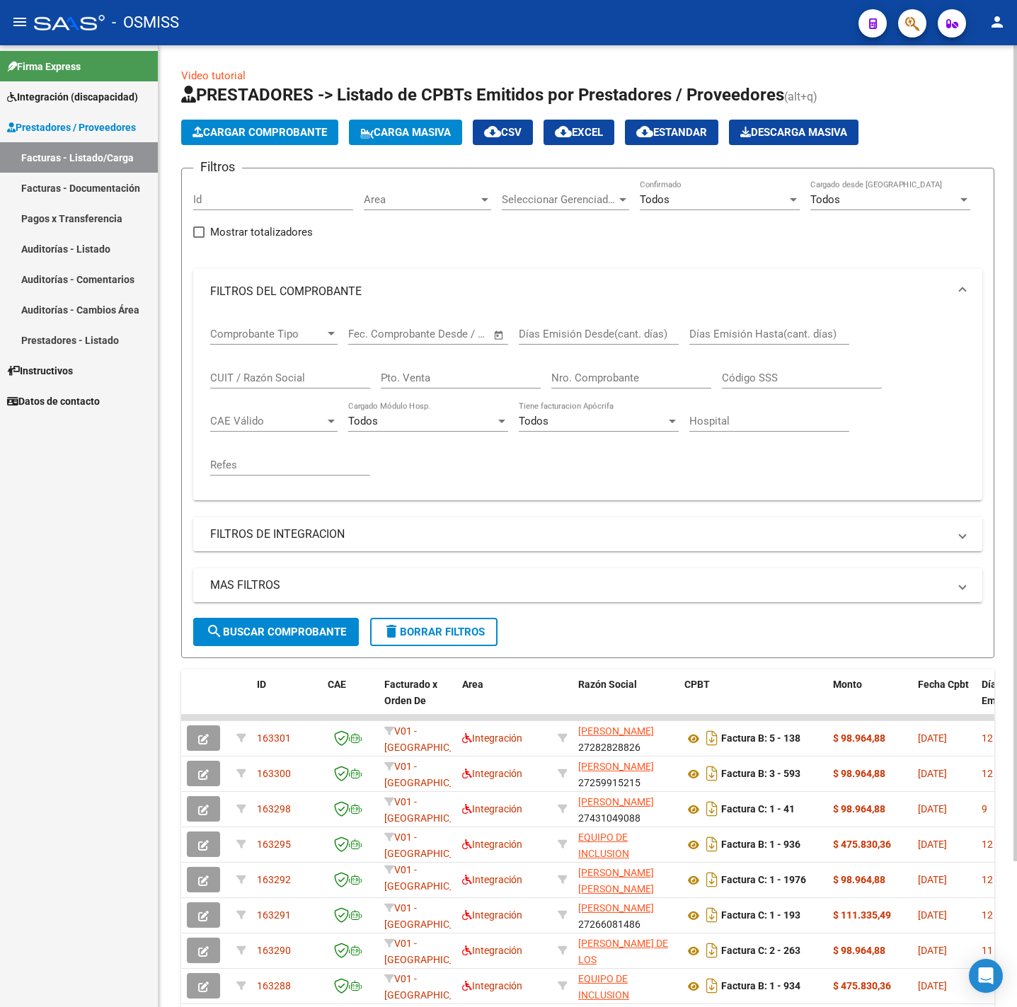
click at [247, 134] on span "Cargar Comprobante" at bounding box center [259, 132] width 134 height 13
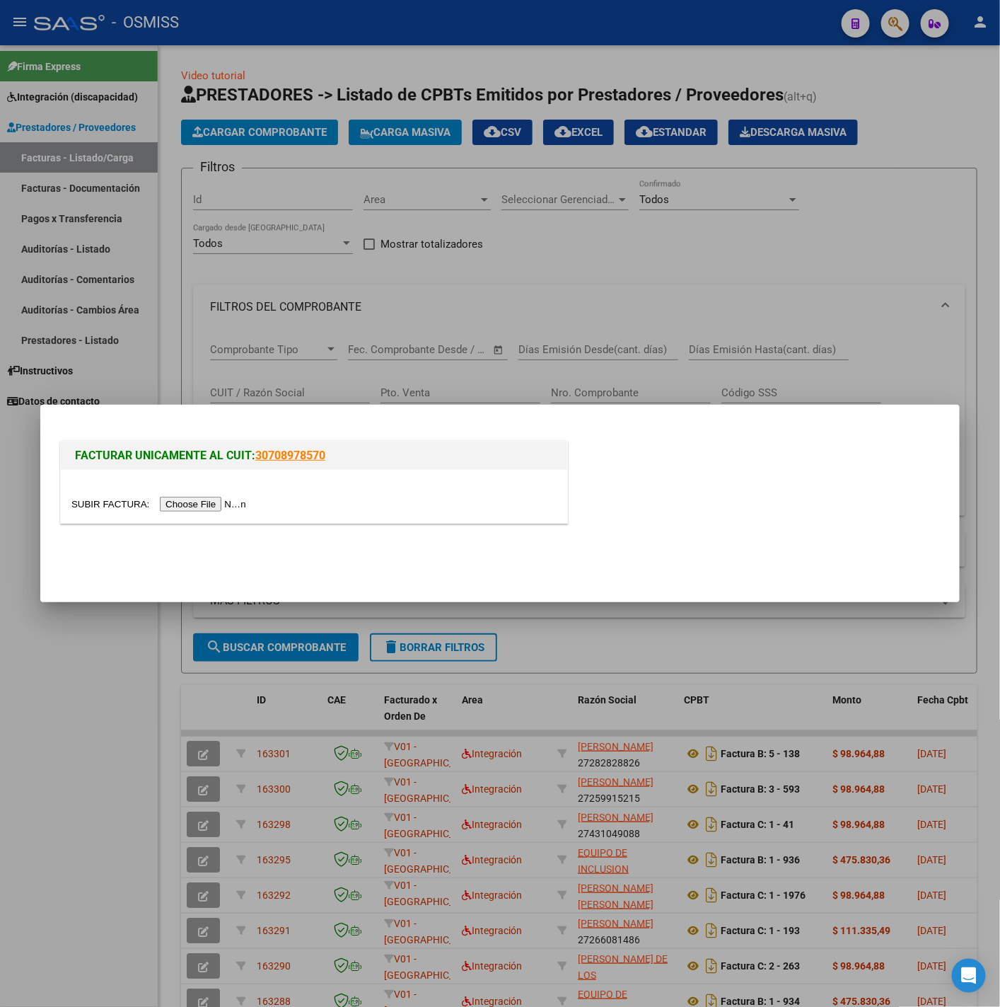
click at [212, 508] on input "file" at bounding box center [160, 504] width 179 height 15
click at [128, 701] on div at bounding box center [500, 503] width 1000 height 1007
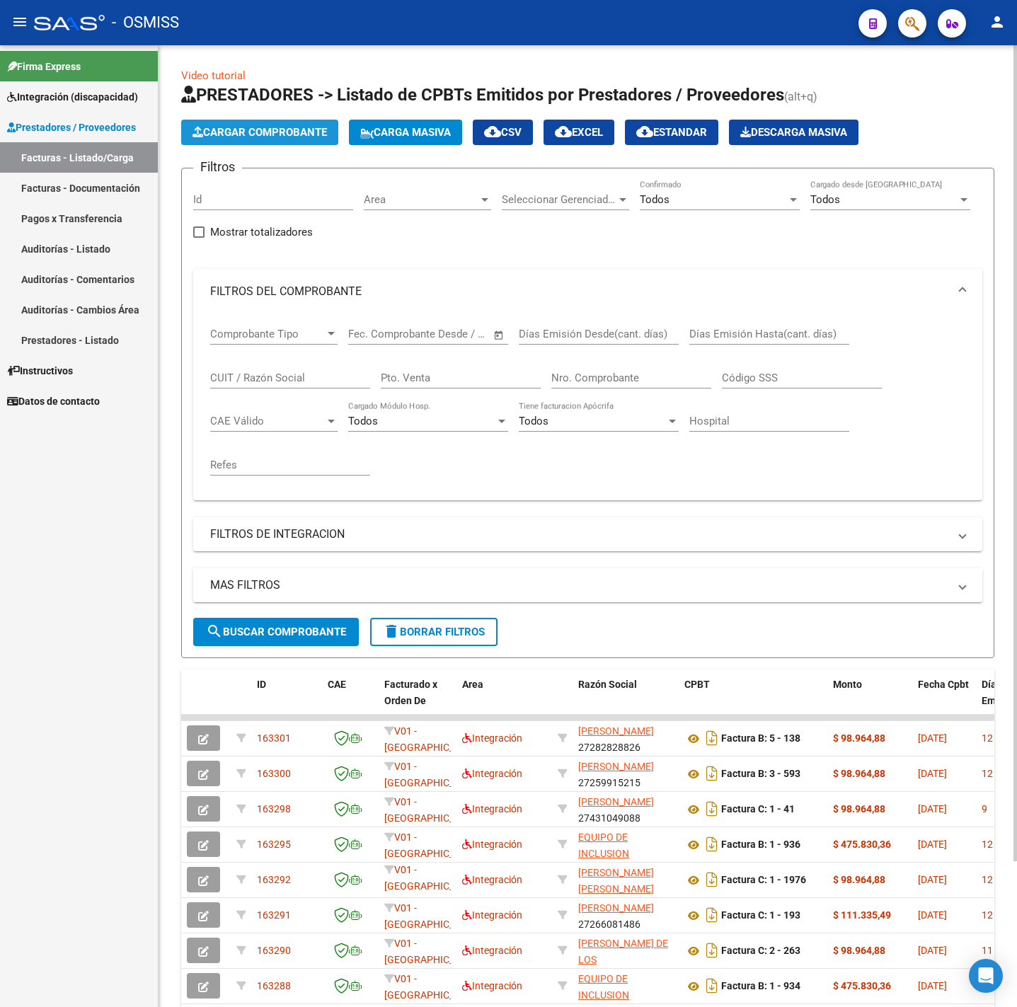
click at [253, 130] on span "Cargar Comprobante" at bounding box center [259, 132] width 134 height 13
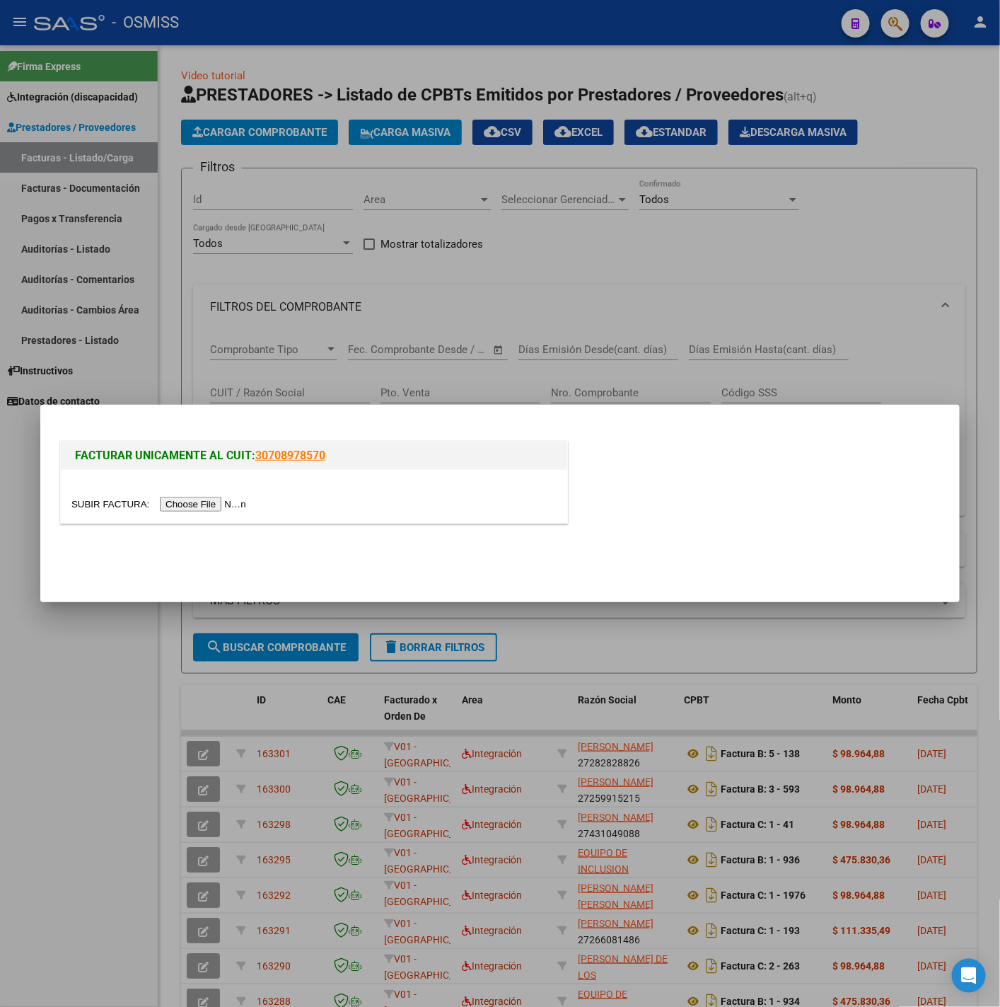
click at [219, 501] on input "file" at bounding box center [160, 504] width 179 height 15
click at [192, 508] on input "file" at bounding box center [160, 504] width 179 height 15
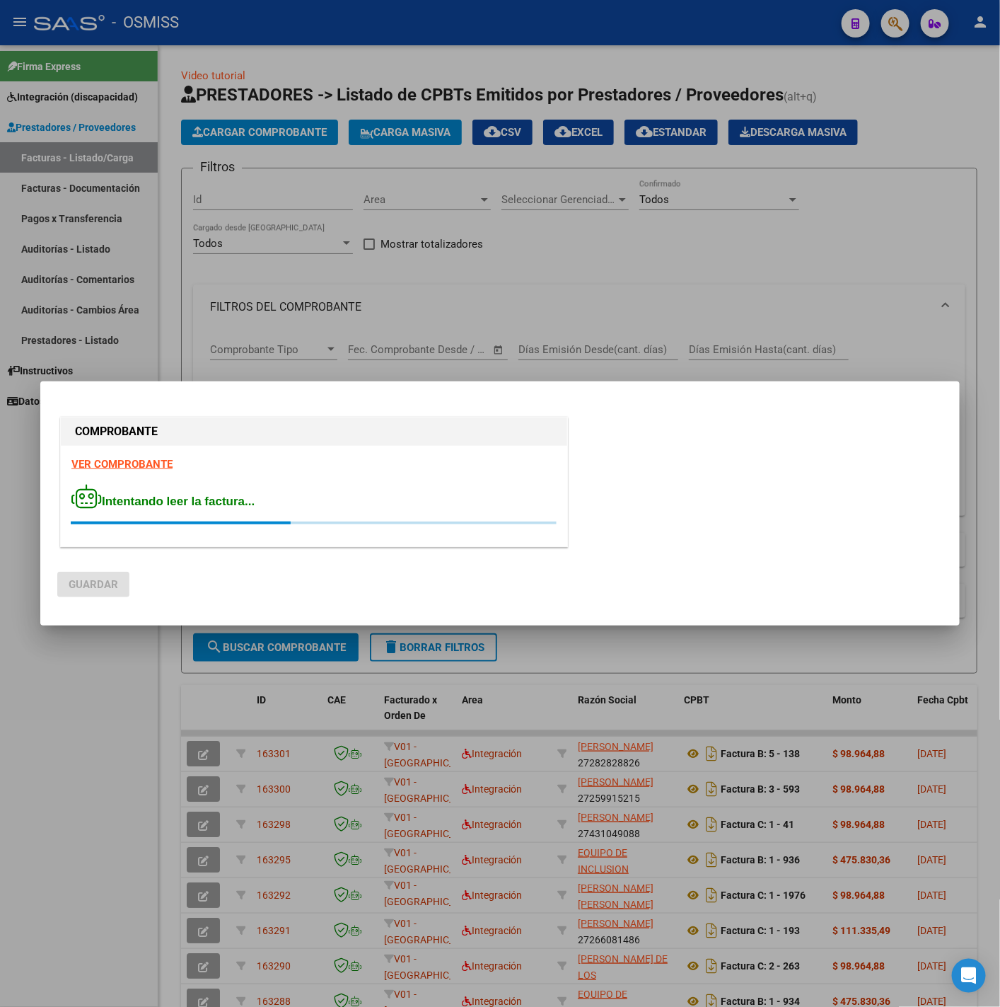
click at [109, 469] on strong "VER COMPROBANTE" at bounding box center [121, 464] width 101 height 13
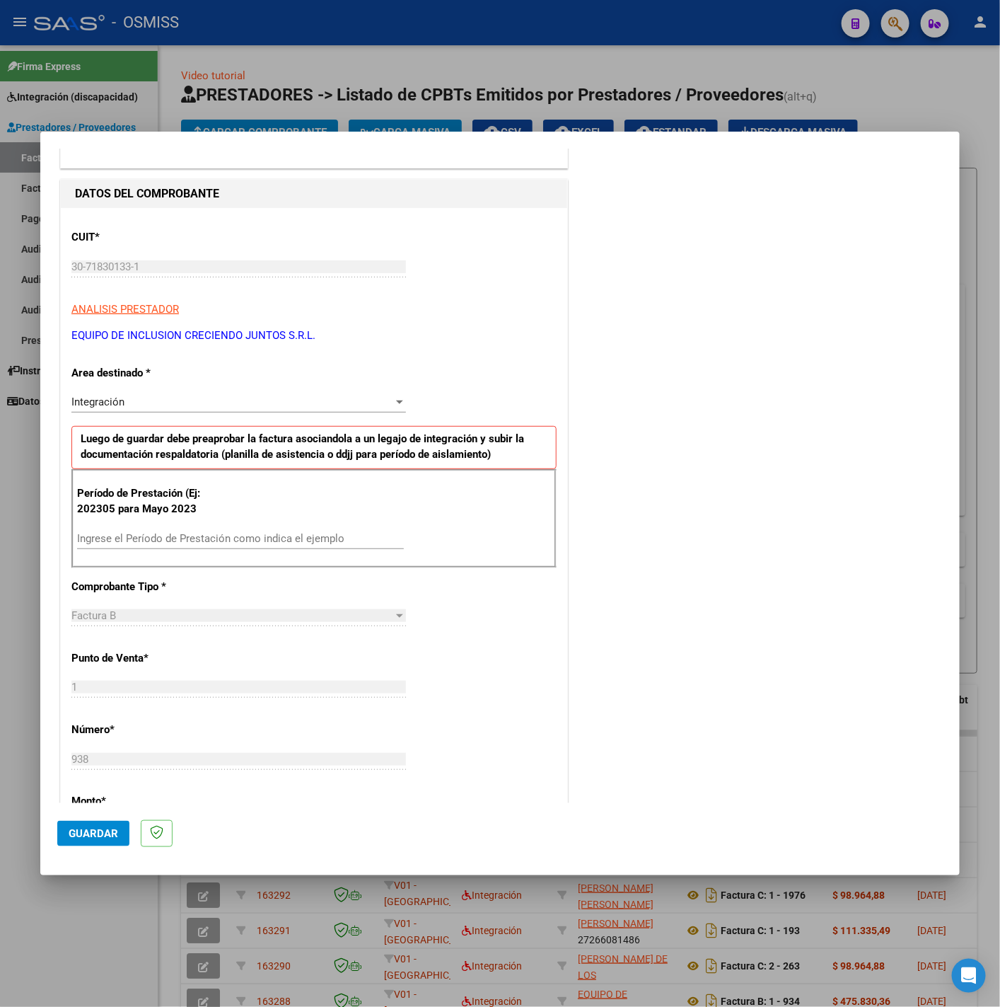
scroll to position [212, 0]
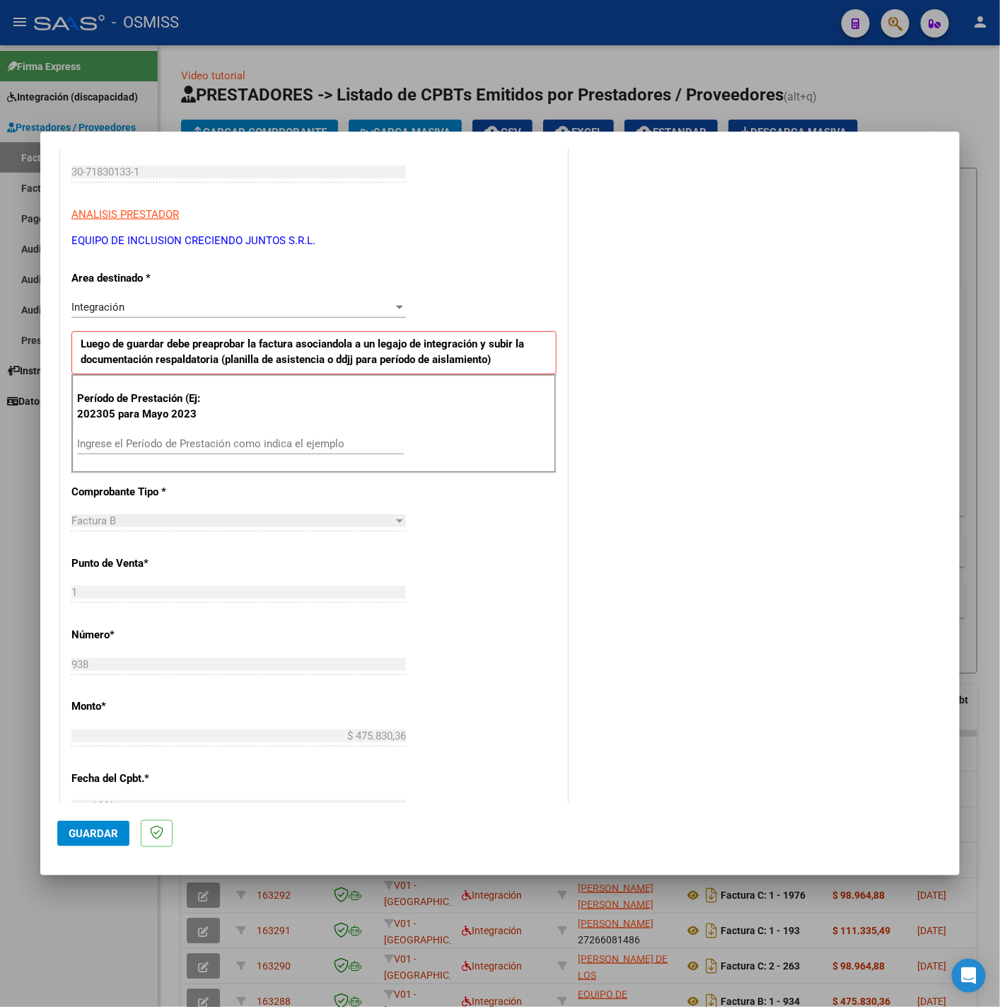
click at [189, 450] on input "Ingrese el Período de Prestación como indica el ejemplo" at bounding box center [240, 443] width 327 height 13
type input "202507"
click at [425, 560] on div "CUIT * 30-71830133-1 Ingresar CUIT ANALISIS PRESTADOR EQUIPO DE INCLUSION CRECI…" at bounding box center [314, 645] width 507 height 1065
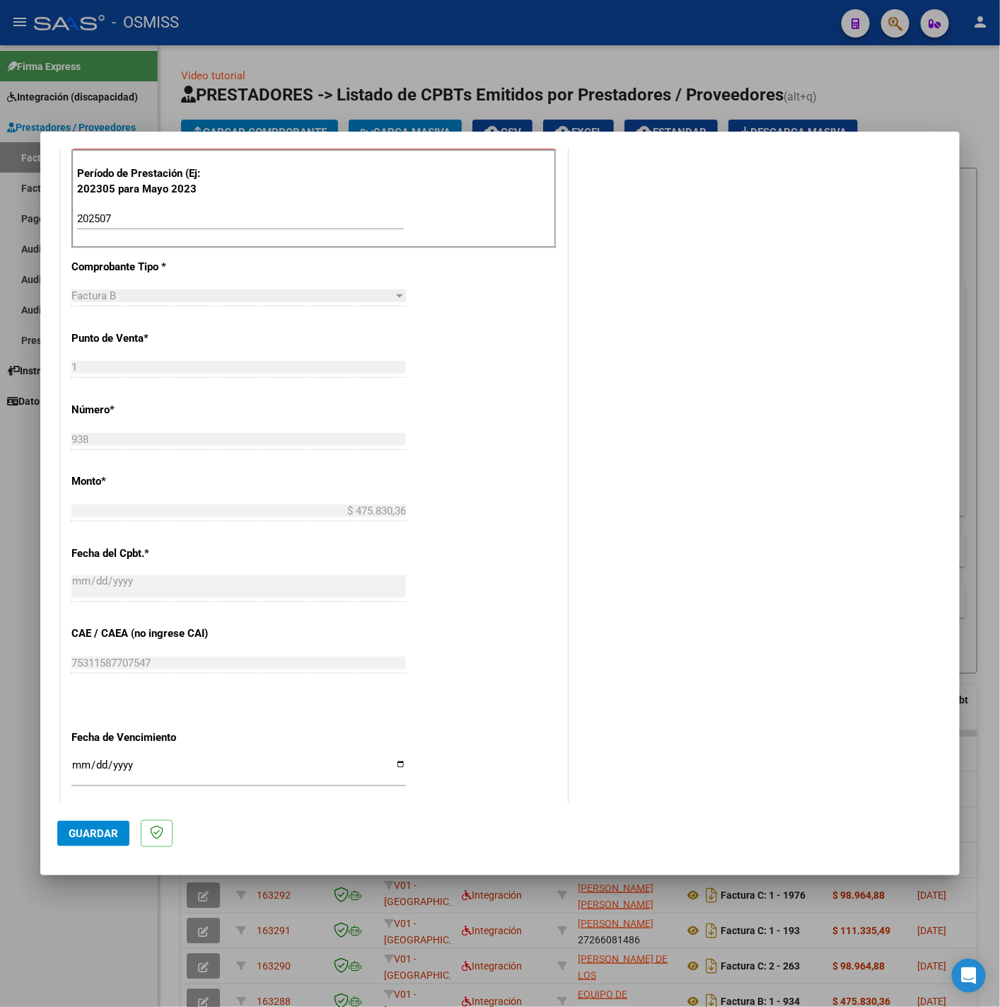
scroll to position [594, 0]
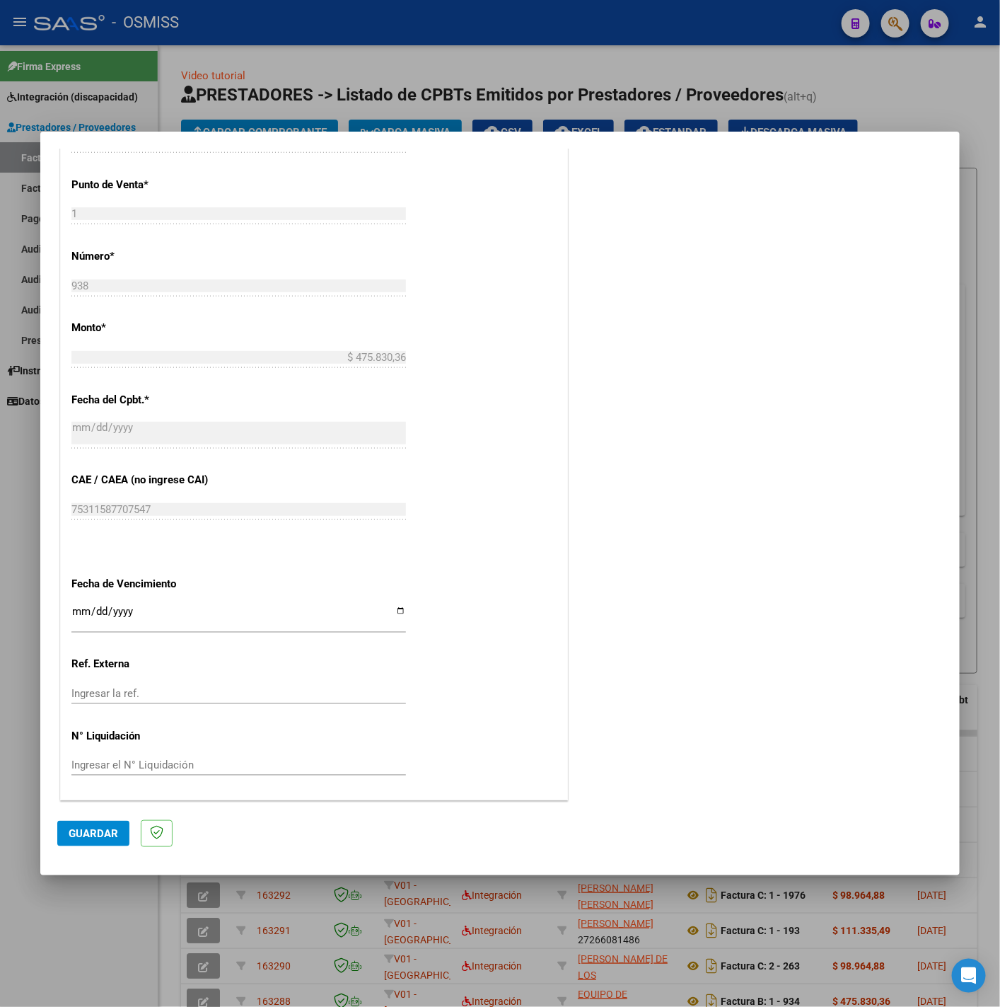
click at [81, 612] on input "Ingresar la fecha" at bounding box center [238, 617] width 335 height 23
type input "2025-08-11"
click at [92, 829] on span "Guardar" at bounding box center [94, 833] width 50 height 13
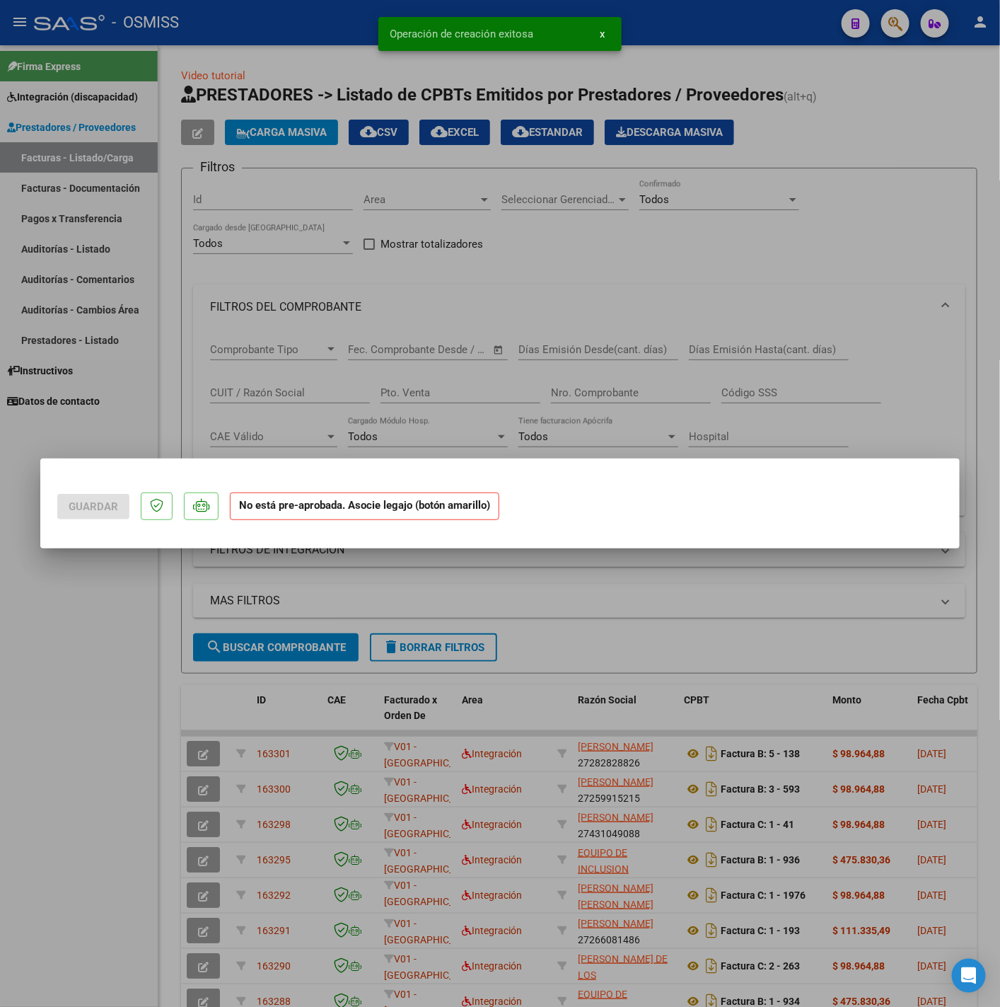
scroll to position [0, 0]
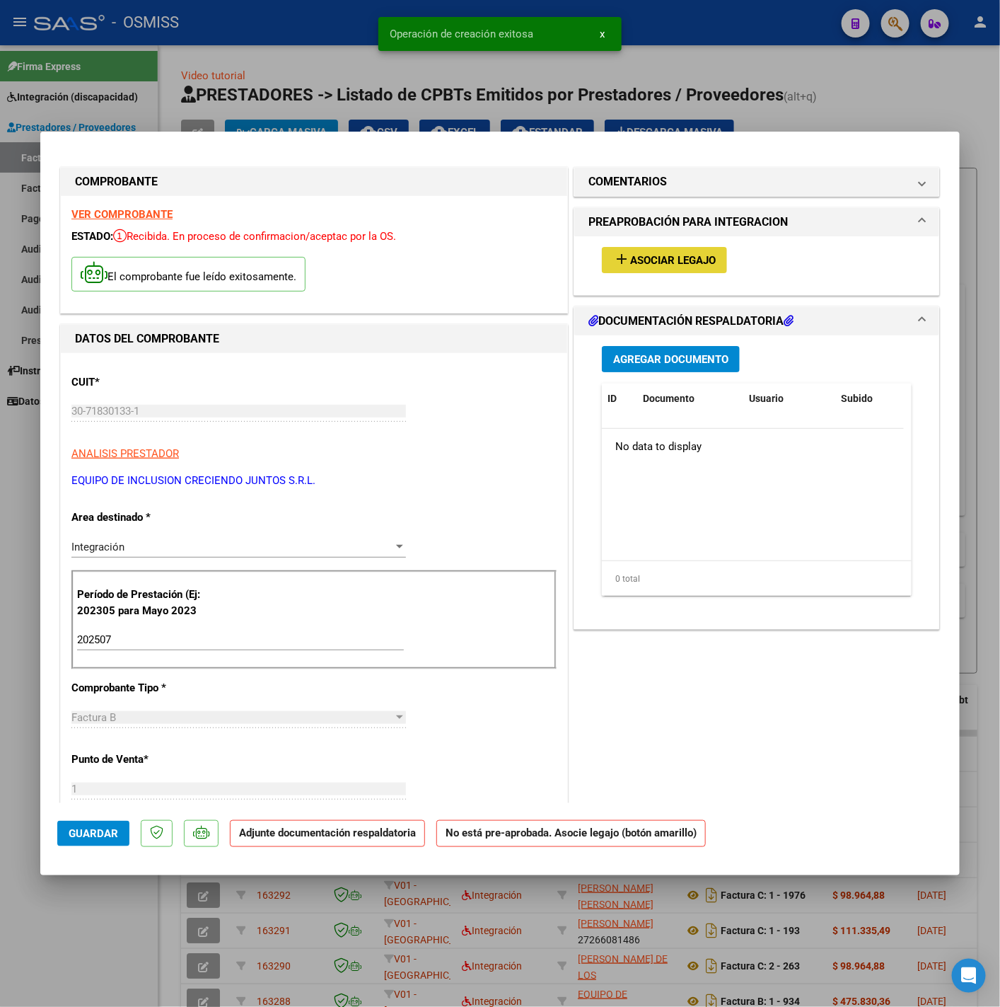
click at [673, 259] on span "Asociar Legajo" at bounding box center [673, 260] width 86 height 13
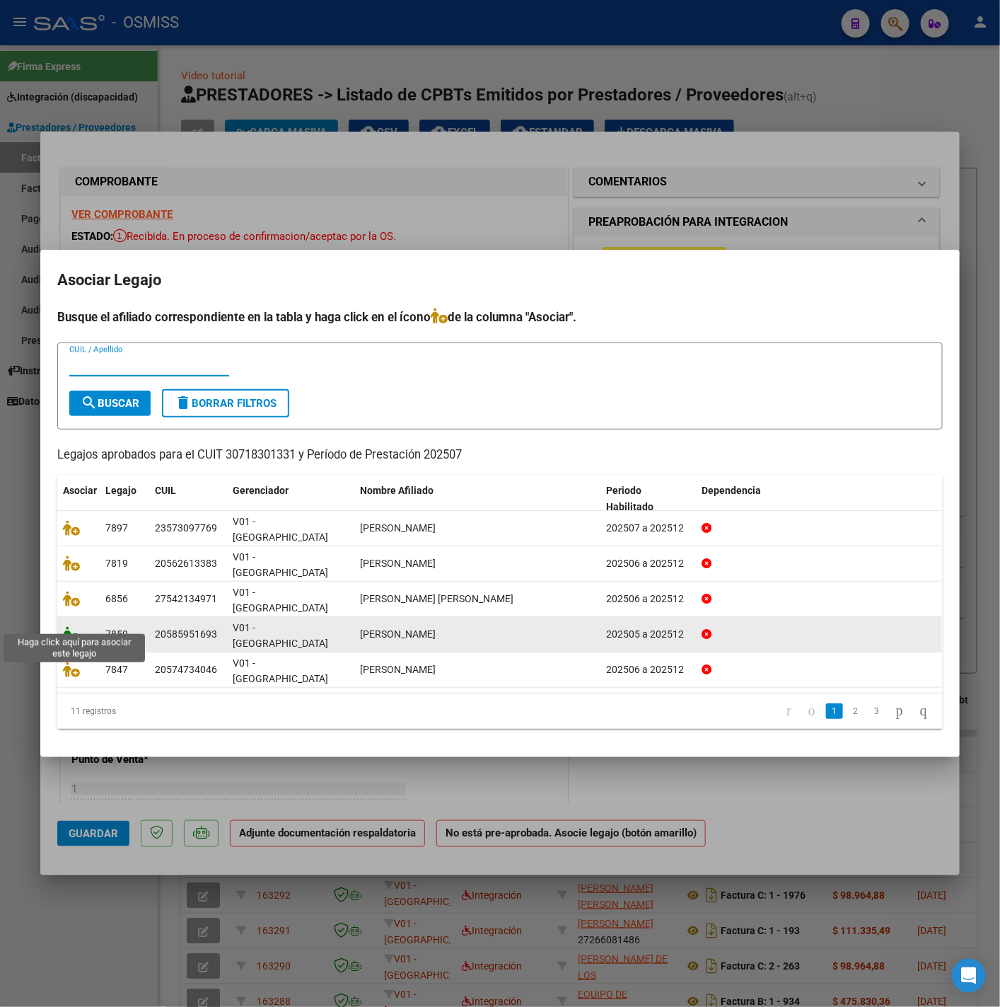
click at [67, 627] on icon at bounding box center [71, 634] width 17 height 16
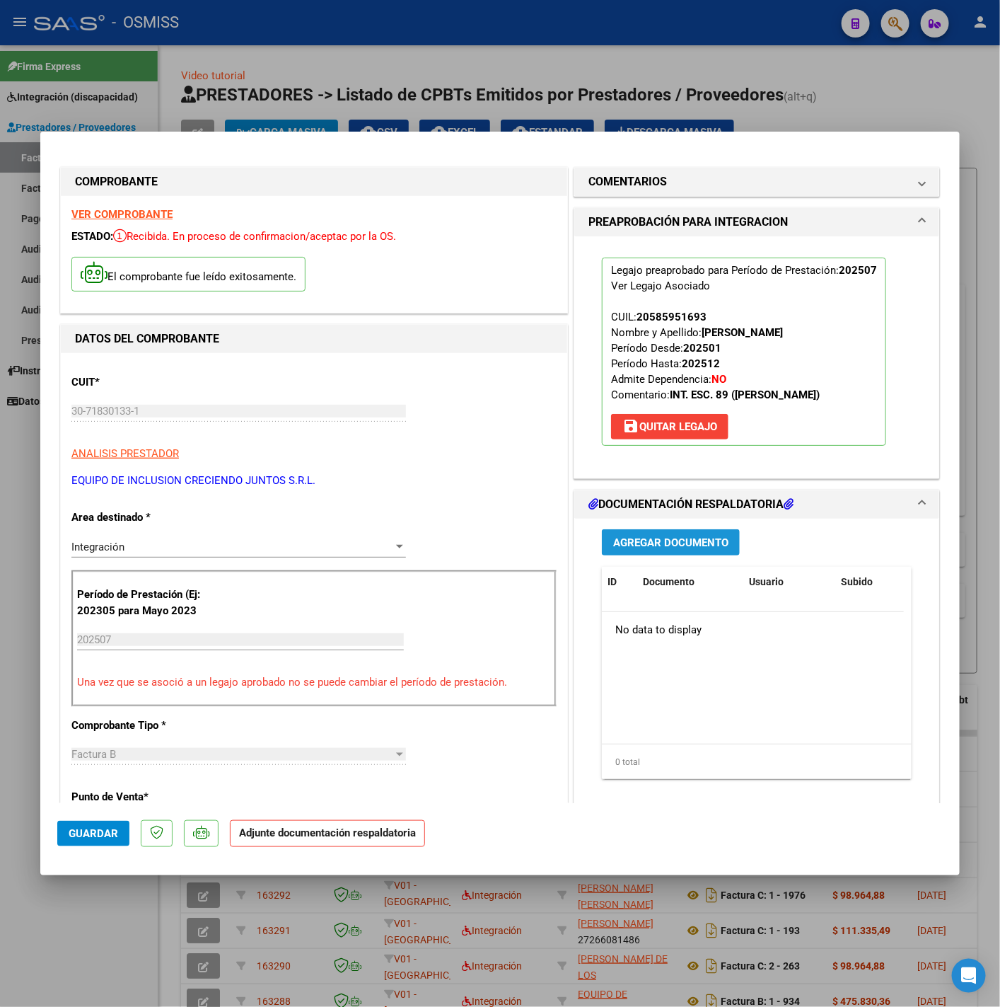
click at [644, 552] on button "Agregar Documento" at bounding box center [671, 542] width 138 height 26
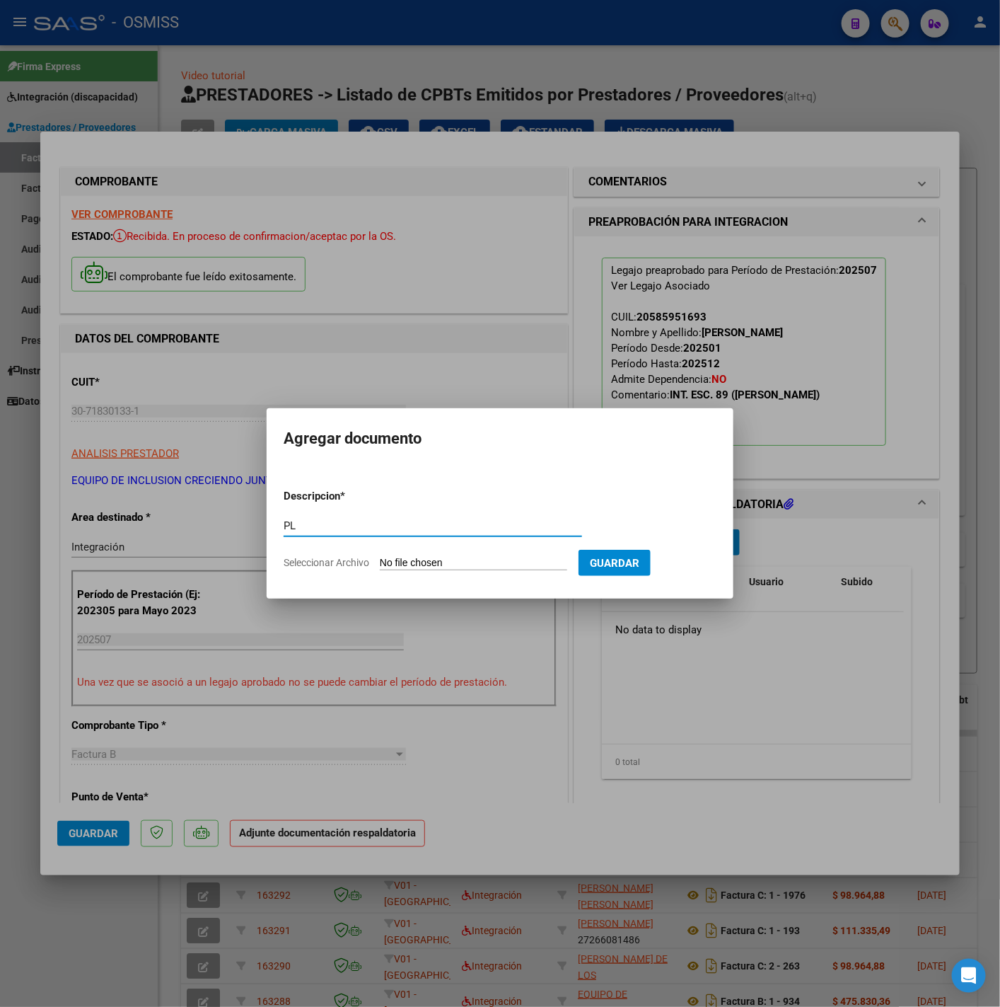
type input "PL"
click at [415, 560] on input "Seleccionar Archivo" at bounding box center [473, 563] width 187 height 13
type input "C:\fakepath\Planilla de asistencia Miranda Satino Julio 25 - Natasha Serrano.pdf"
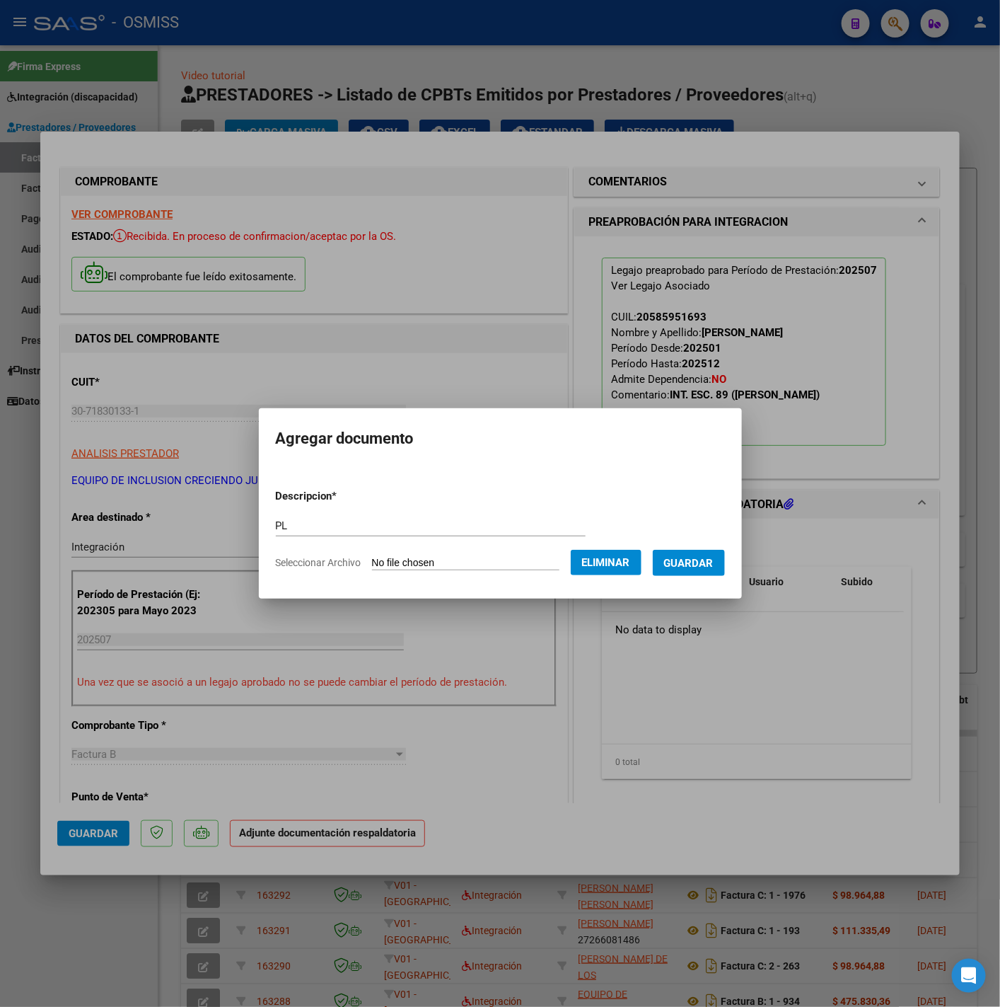
click at [708, 557] on span "Guardar" at bounding box center [689, 563] width 50 height 13
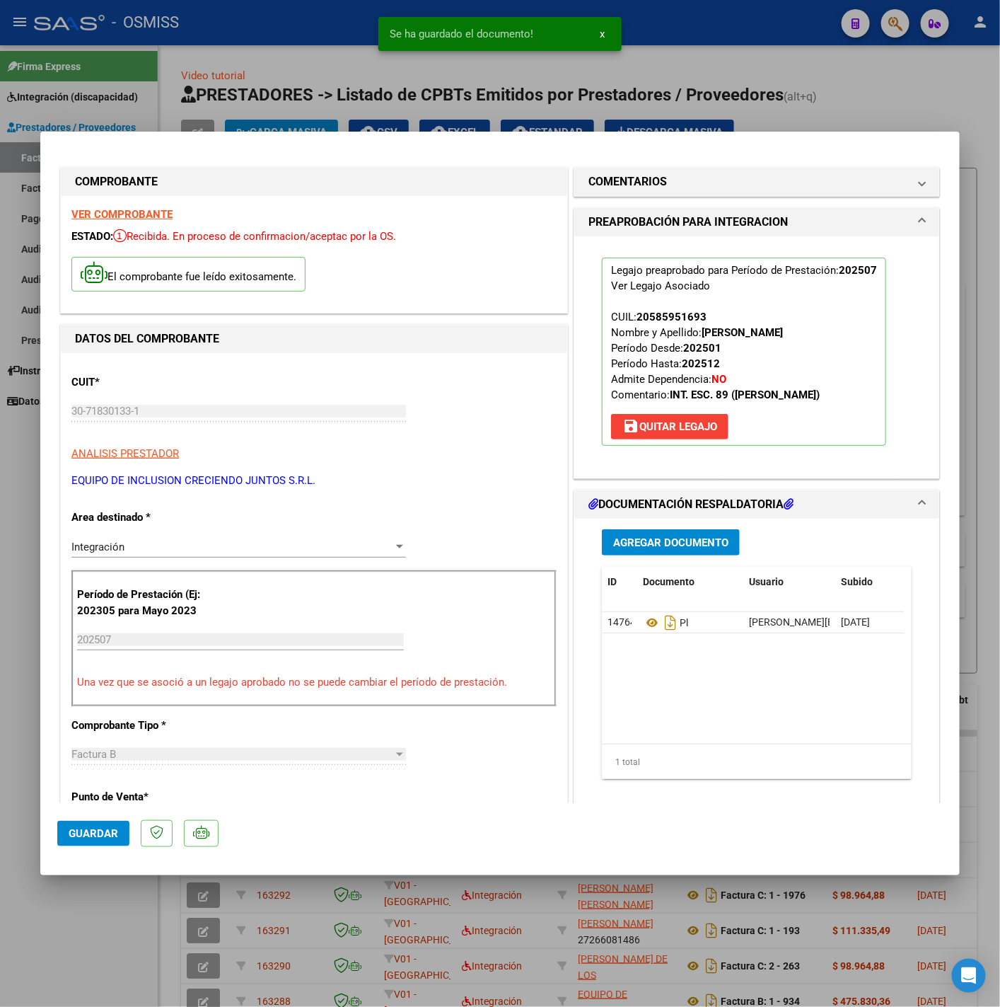
click at [83, 848] on mat-dialog-actions "Guardar" at bounding box center [500, 831] width 886 height 56
click at [94, 839] on span "Guardar" at bounding box center [94, 833] width 50 height 13
click at [115, 907] on div at bounding box center [500, 503] width 1000 height 1007
type input "$ 0,00"
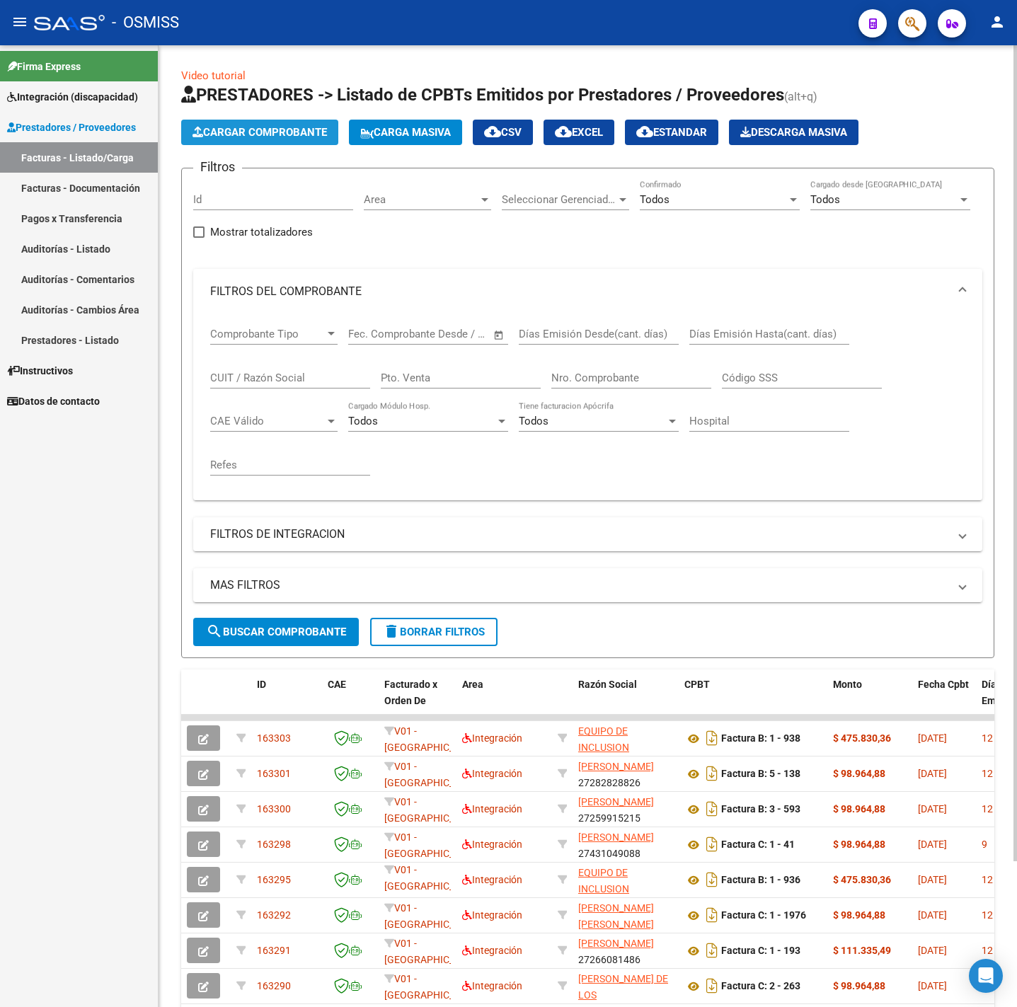
click at [276, 132] on span "Cargar Comprobante" at bounding box center [259, 132] width 134 height 13
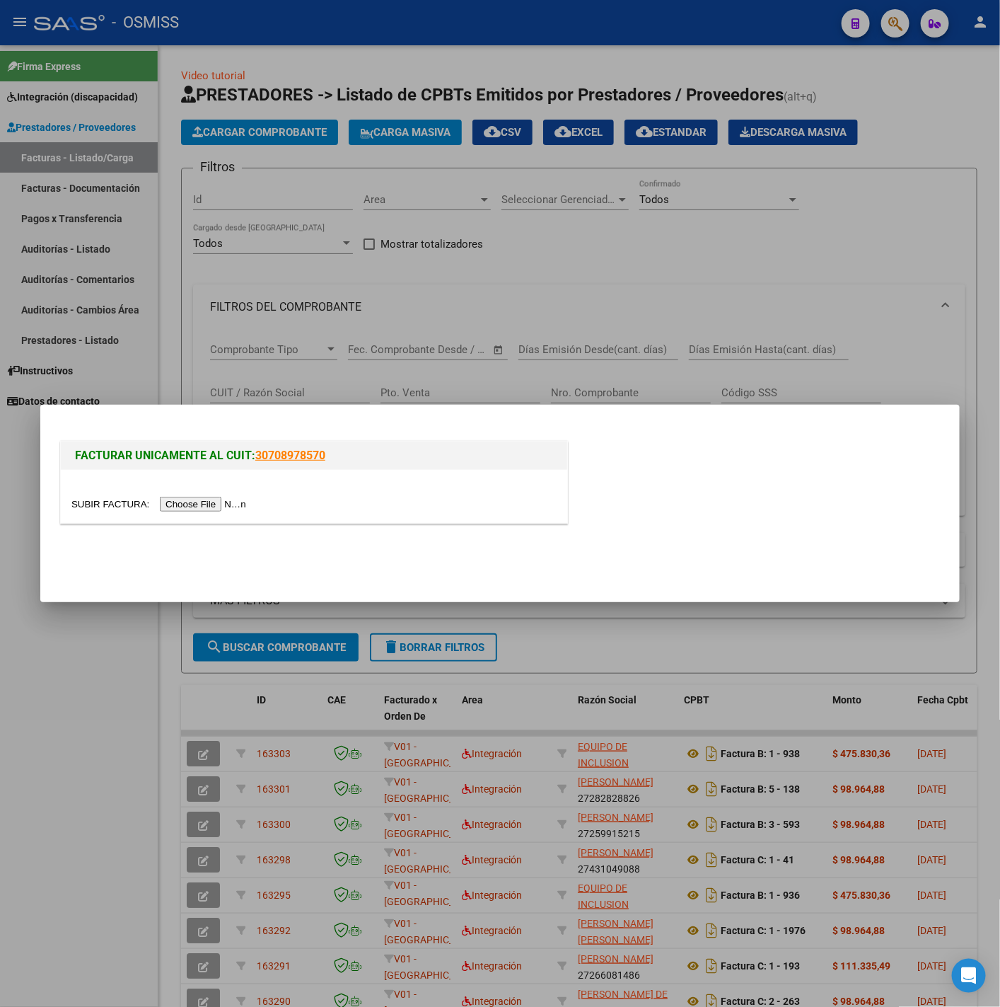
click at [210, 500] on input "file" at bounding box center [160, 504] width 179 height 15
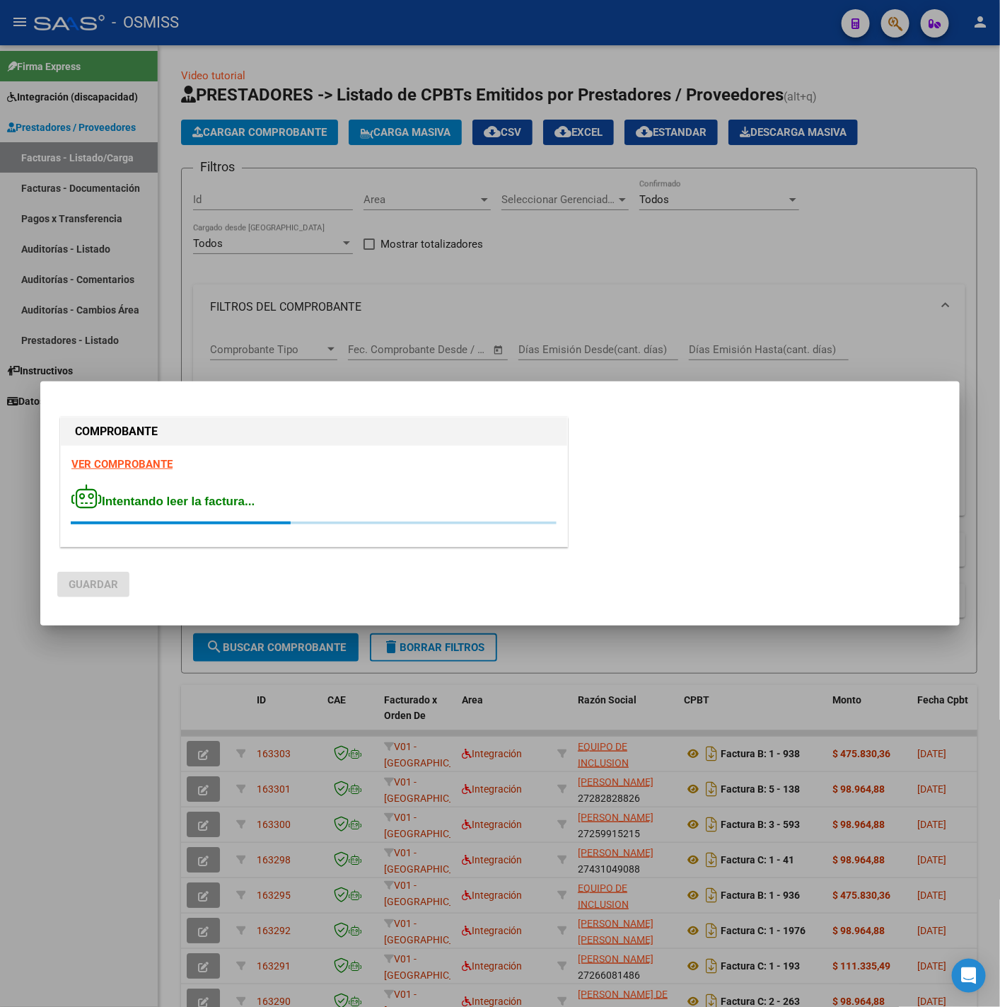
click at [115, 461] on strong "VER COMPROBANTE" at bounding box center [121, 464] width 101 height 13
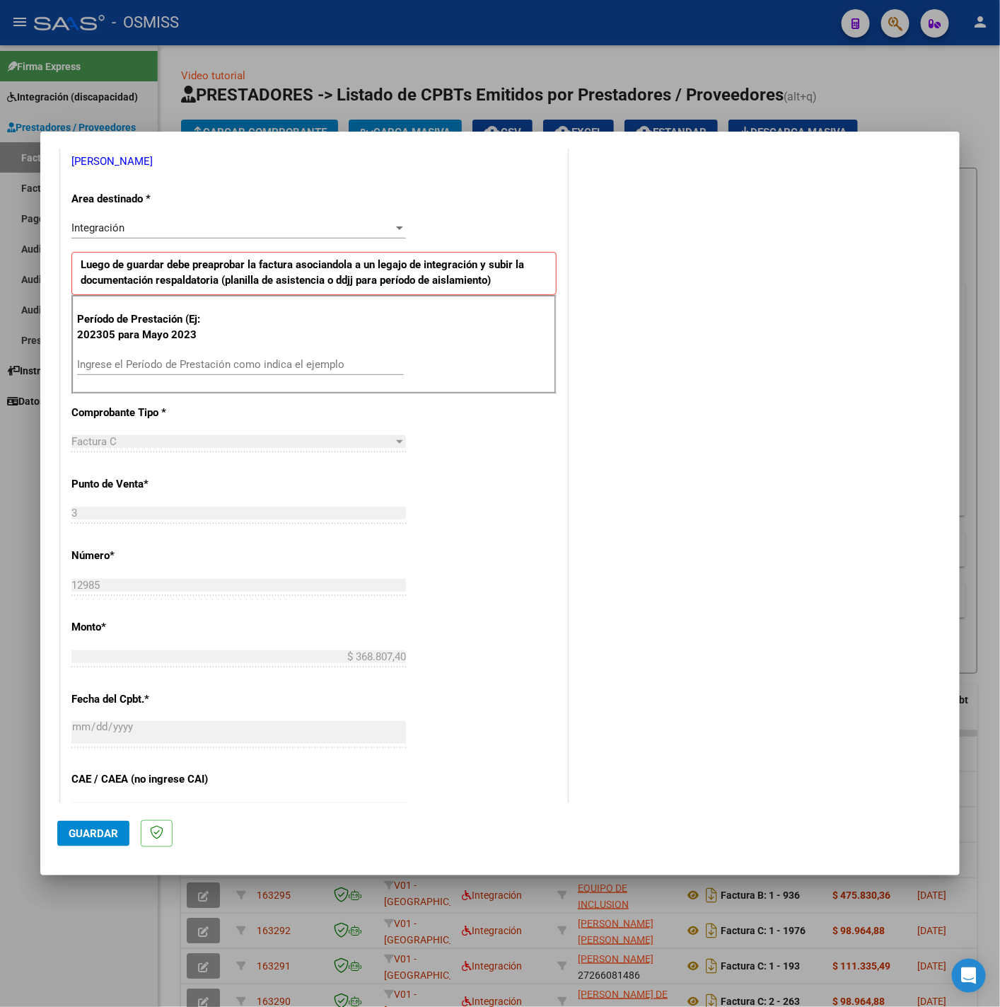
scroll to position [318, 0]
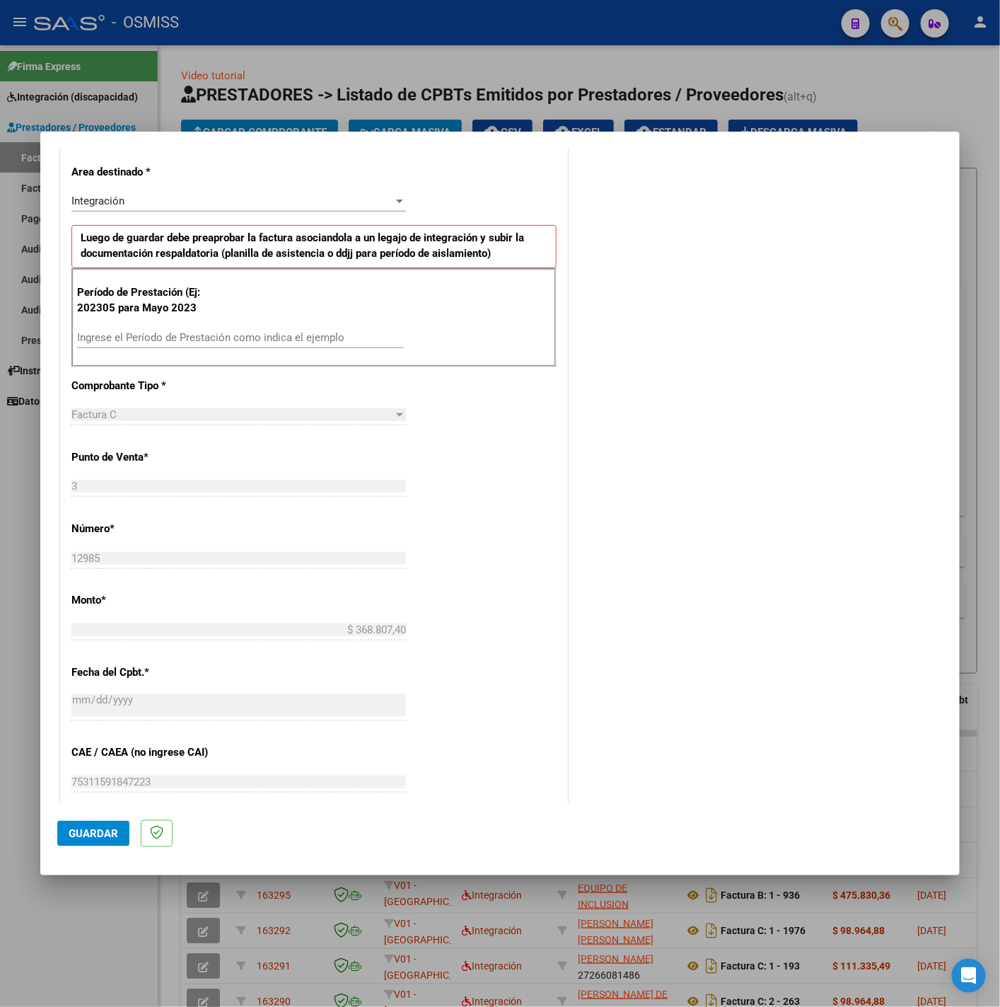
click at [173, 337] on input "Ingrese el Período de Prestación como indica el ejemplo" at bounding box center [240, 337] width 327 height 13
type input "202507"
click at [450, 493] on div "CUIT * 27-11068426-1 Ingresar CUIT ANALISIS PRESTADOR KOHAN LILIAN ELIZABETH AR…" at bounding box center [314, 539] width 507 height 1065
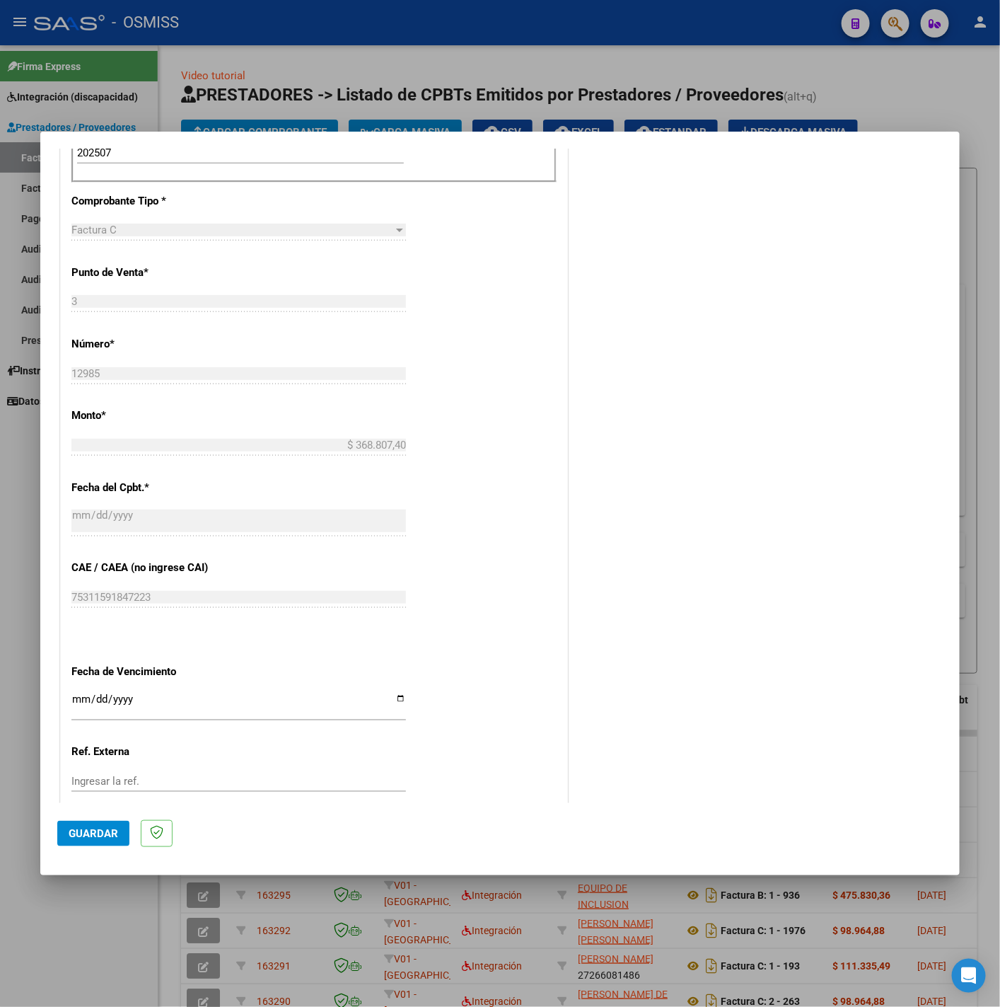
scroll to position [594, 0]
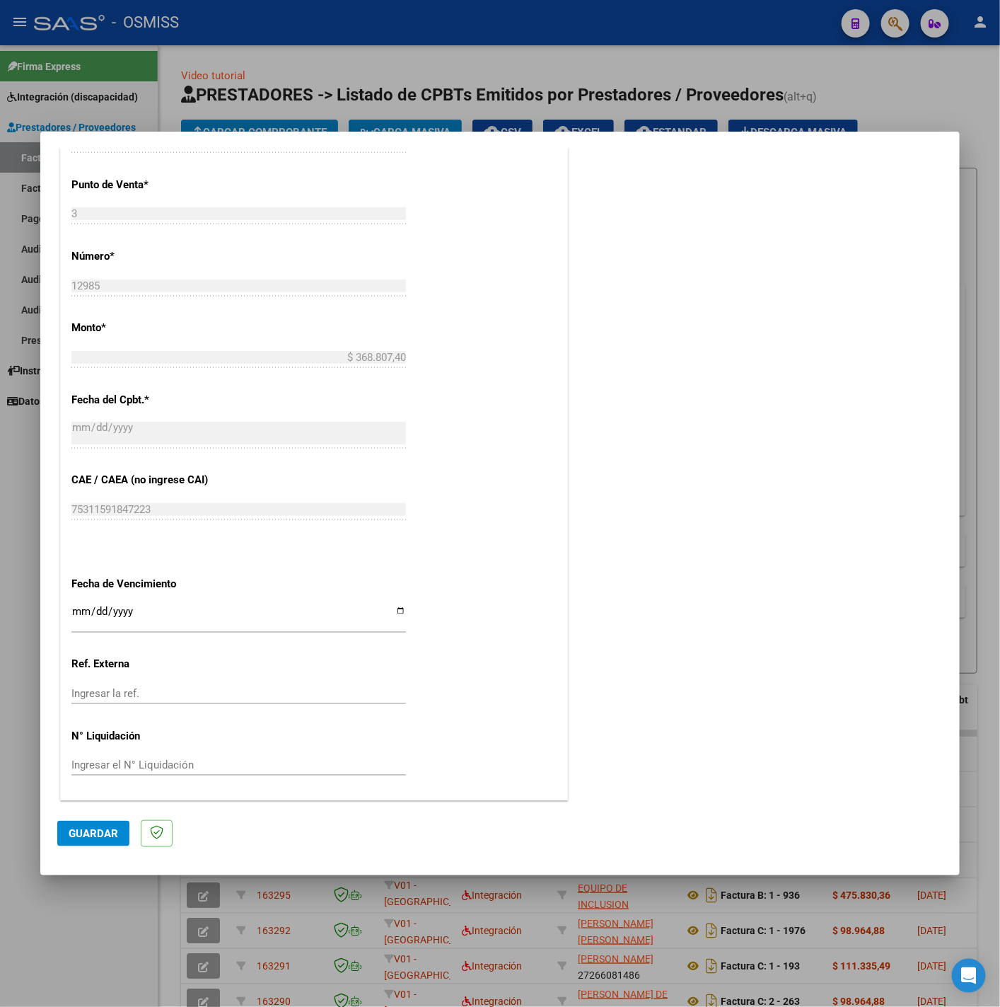
click at [79, 610] on input "Ingresar la fecha" at bounding box center [238, 617] width 335 height 23
type input "2025-08-11"
click at [115, 841] on button "Guardar" at bounding box center [93, 833] width 72 height 25
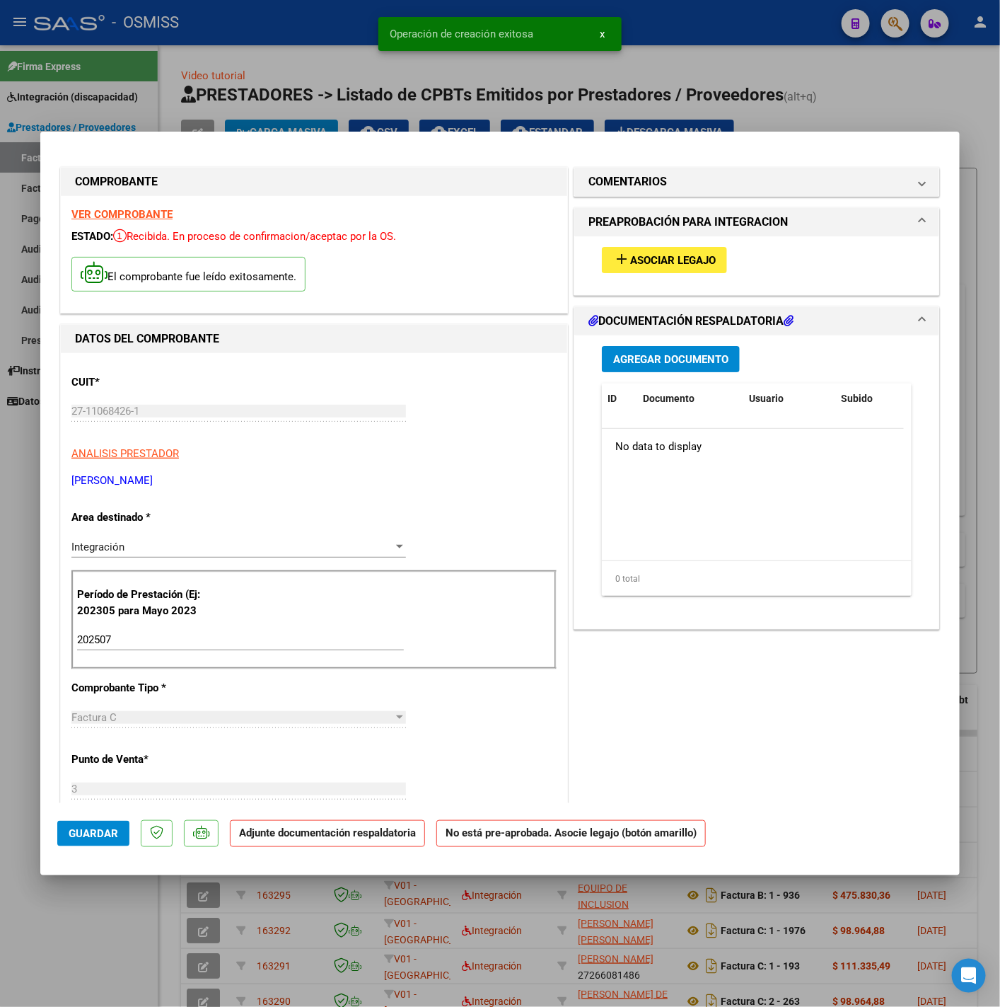
click at [658, 266] on span "Asociar Legajo" at bounding box center [673, 260] width 86 height 13
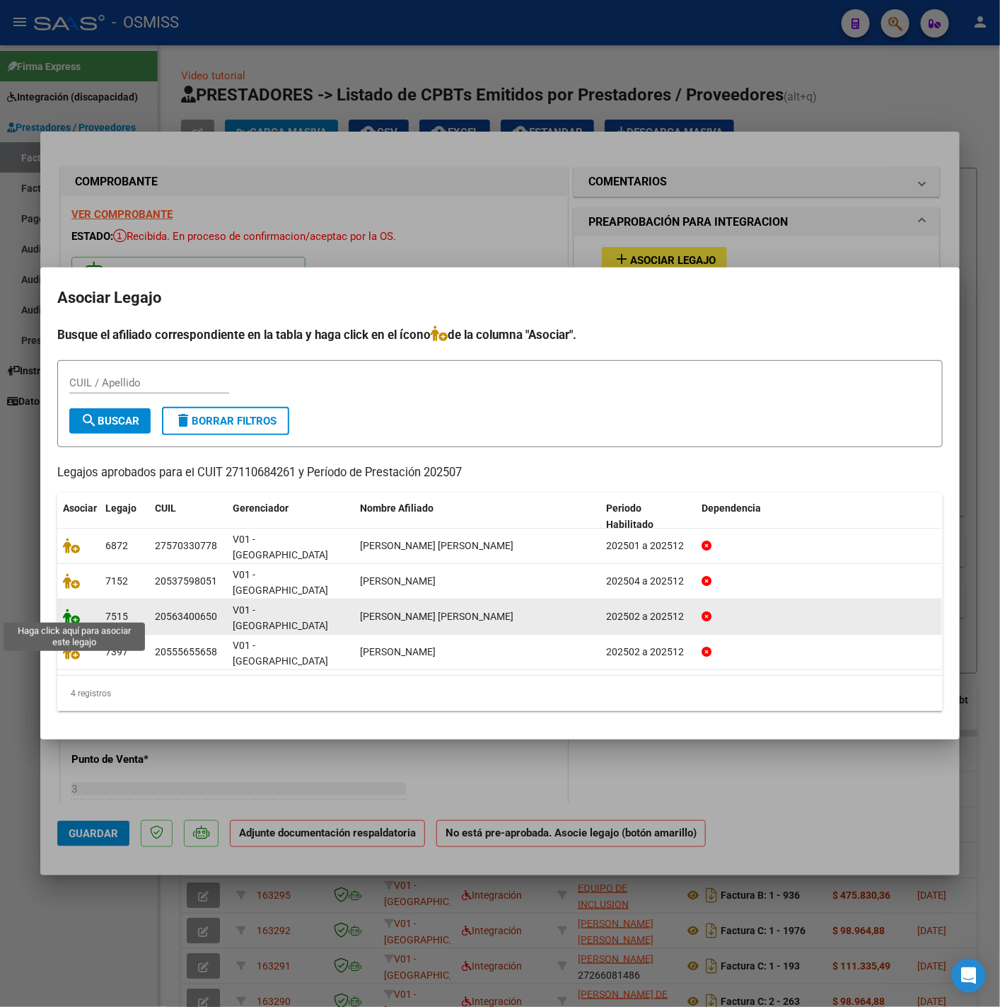
click at [72, 614] on icon at bounding box center [71, 616] width 17 height 16
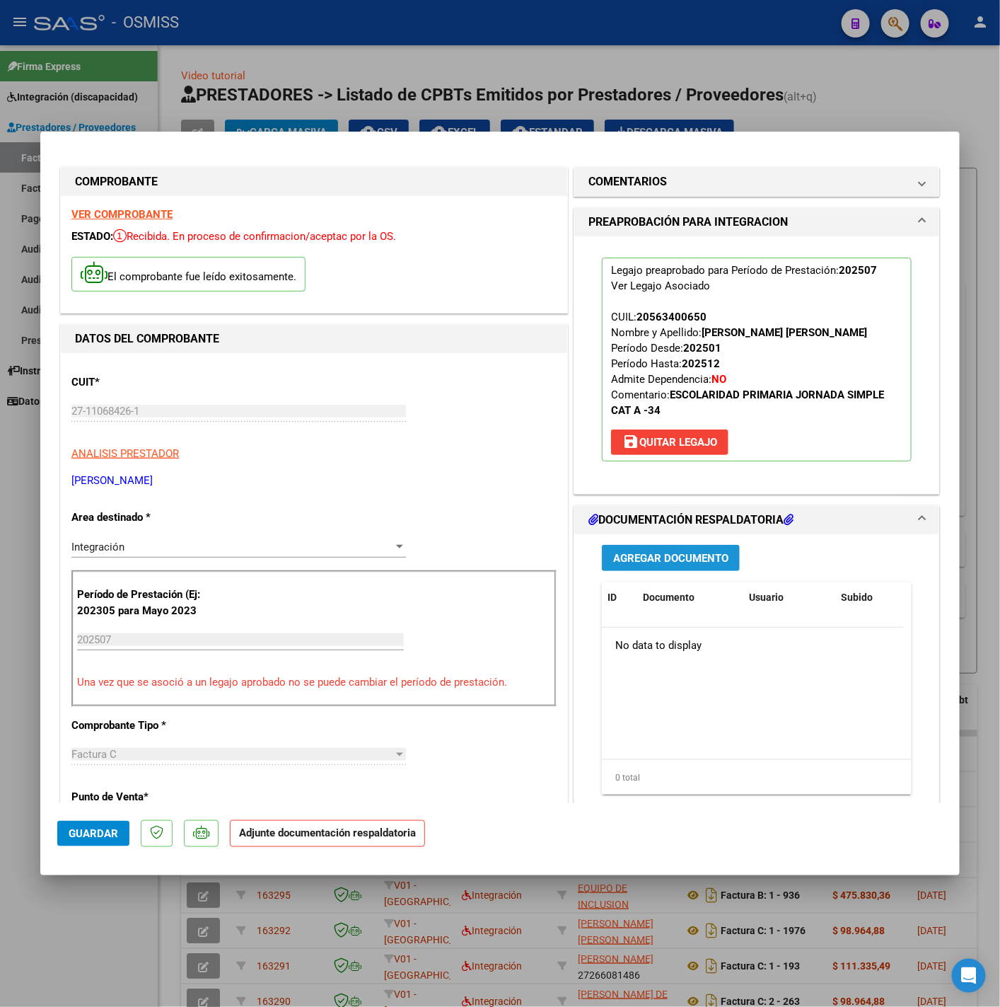
click at [671, 558] on span "Agregar Documento" at bounding box center [670, 558] width 115 height 13
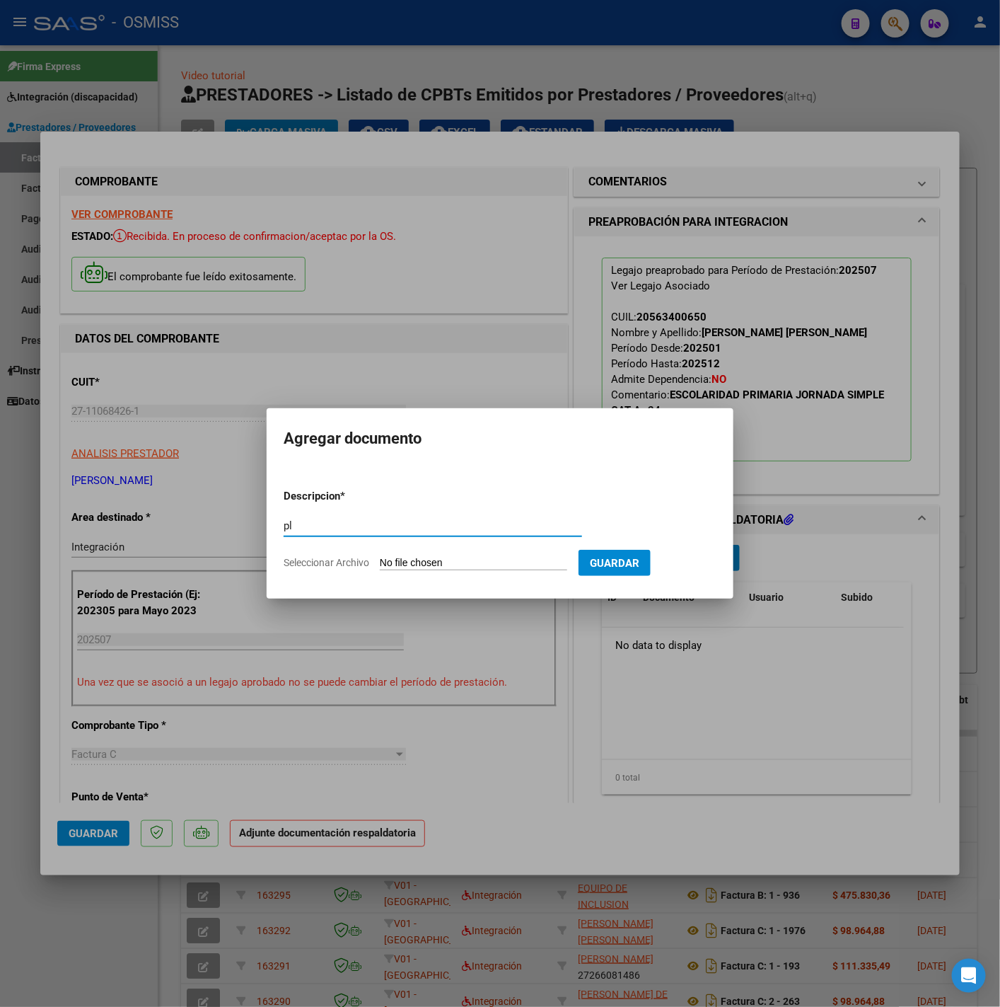
type input "pl"
click at [429, 556] on app-file-uploader "Seleccionar Archivo" at bounding box center [431, 562] width 295 height 13
click at [429, 558] on input "Seleccionar Archivo" at bounding box center [473, 563] width 187 height 13
type input "C:\fakepath\JUL 2025 VENENCIO PEREZ - casa autorizacion.pdf"
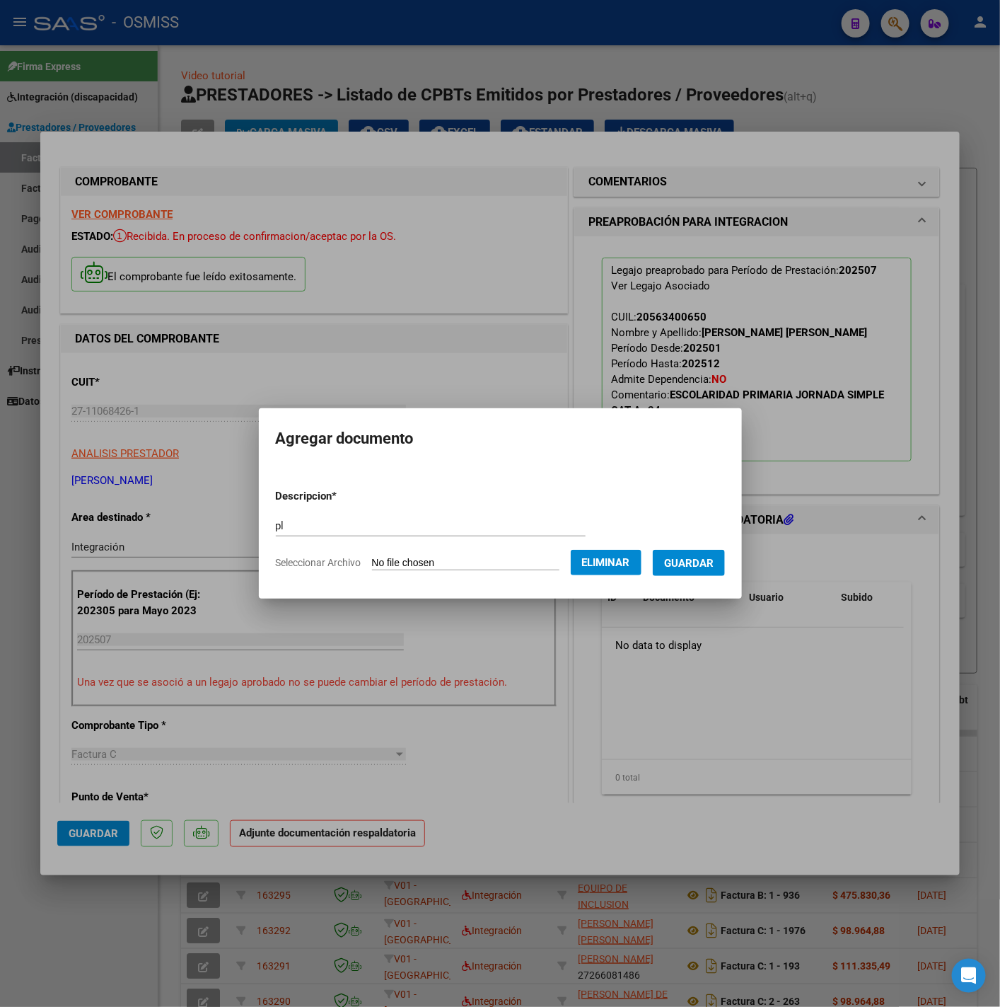
click at [693, 565] on span "Guardar" at bounding box center [689, 563] width 50 height 13
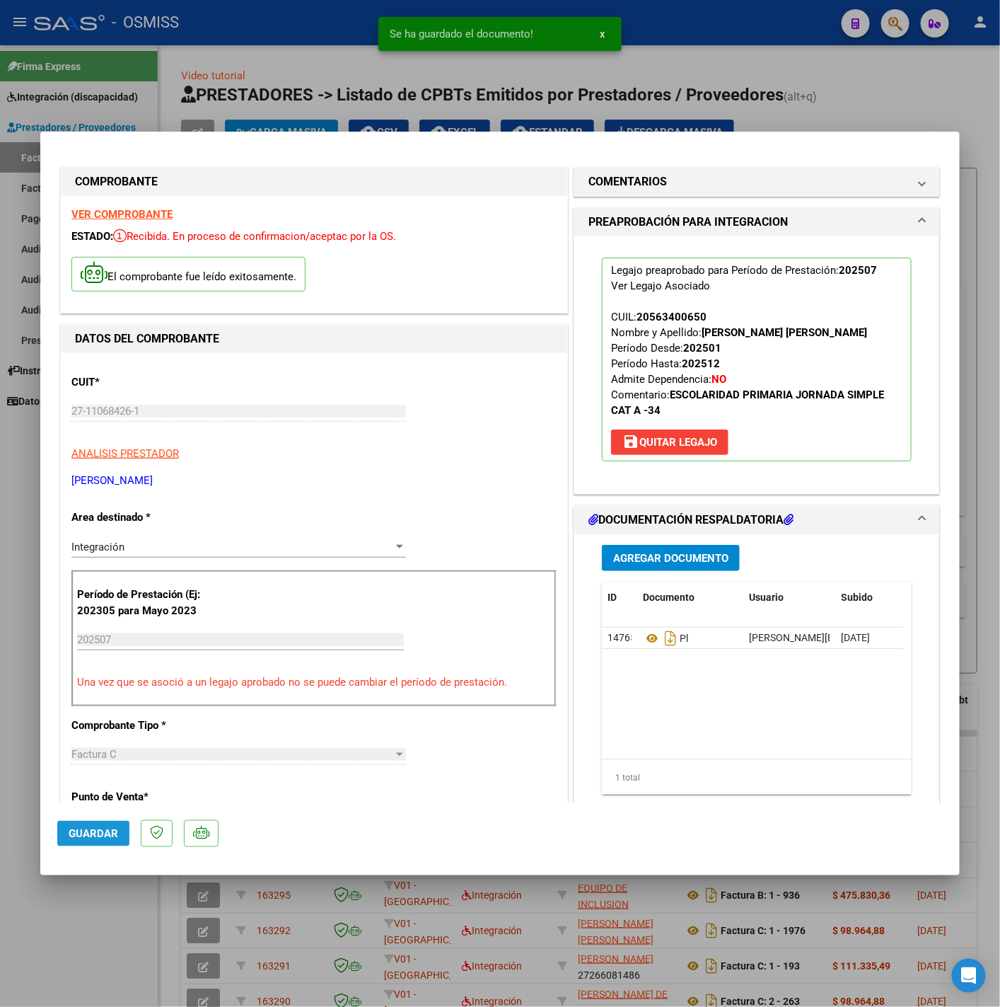
click at [115, 831] on span "Guardar" at bounding box center [94, 833] width 50 height 13
click at [96, 939] on div at bounding box center [500, 503] width 1000 height 1007
type input "$ 0,00"
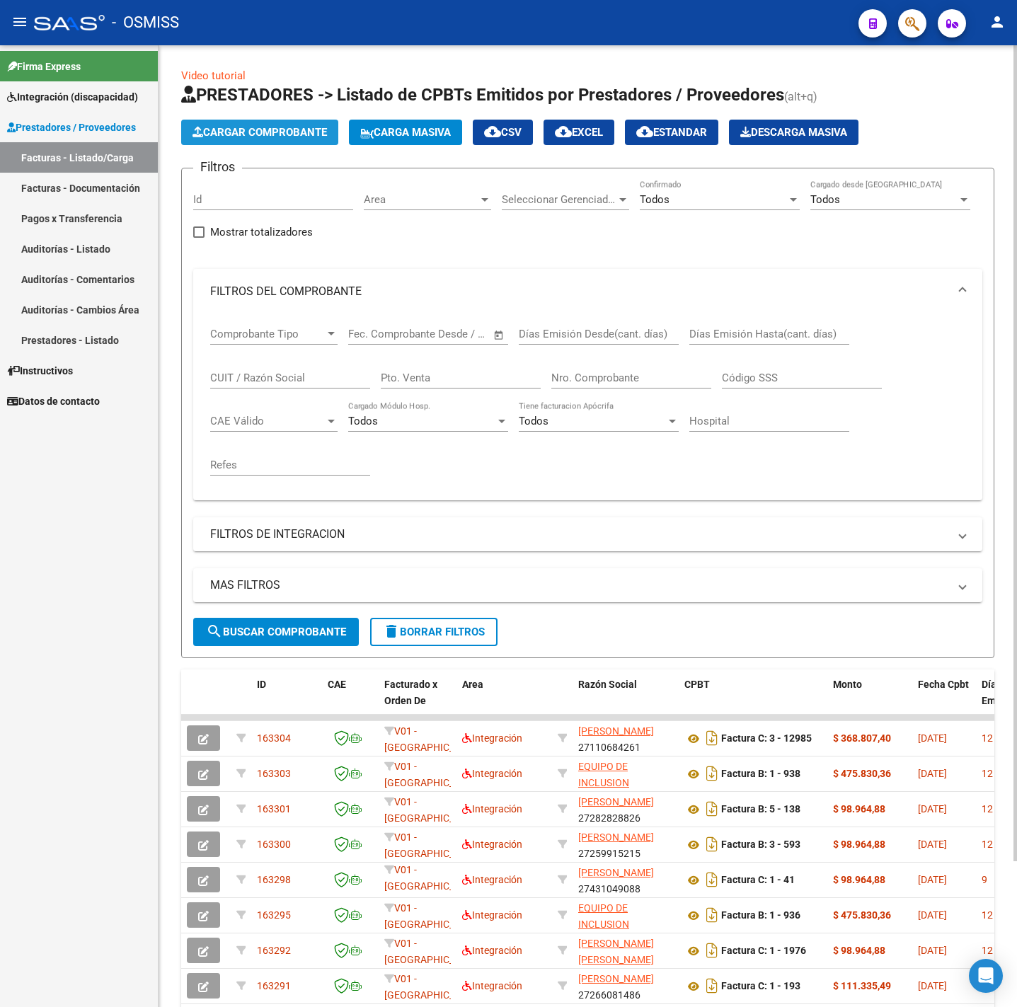
click at [316, 141] on button "Cargar Comprobante" at bounding box center [259, 132] width 157 height 25
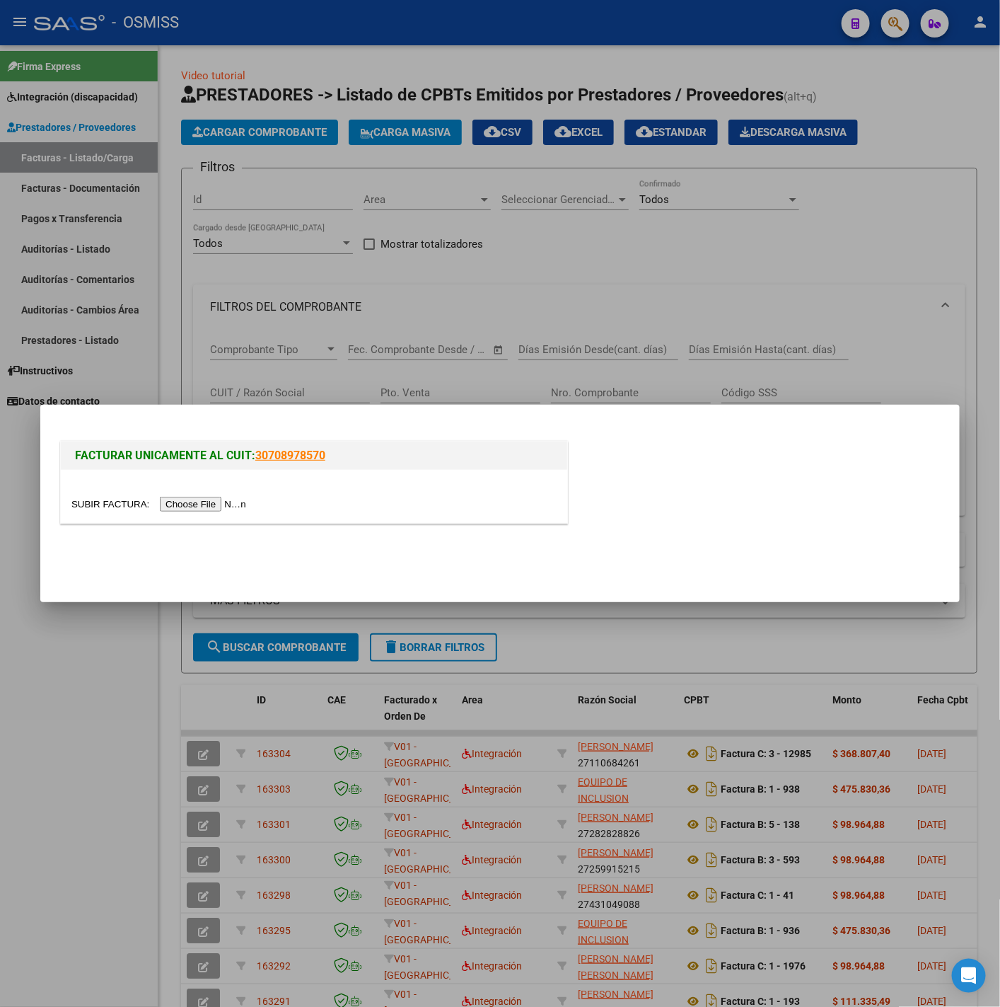
click at [238, 500] on input "file" at bounding box center [160, 504] width 179 height 15
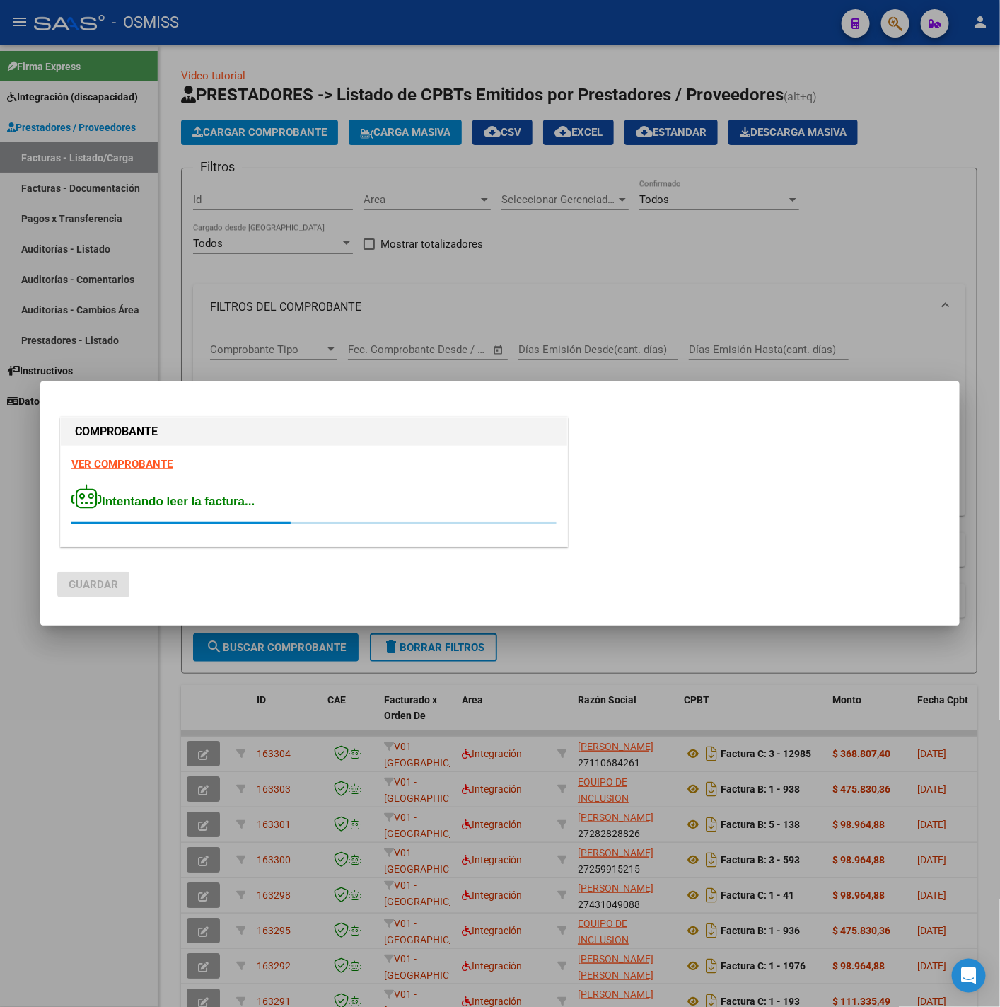
click at [141, 469] on strong "VER COMPROBANTE" at bounding box center [121, 464] width 101 height 13
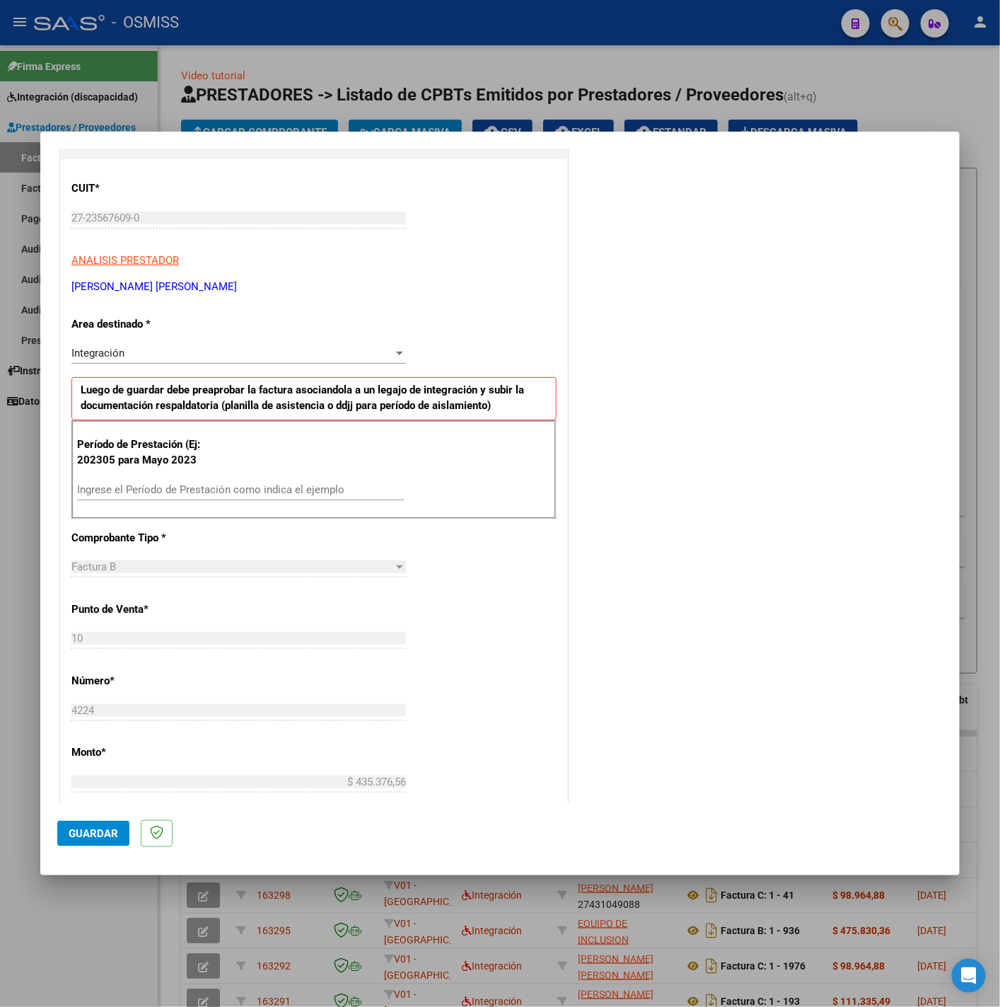
scroll to position [212, 0]
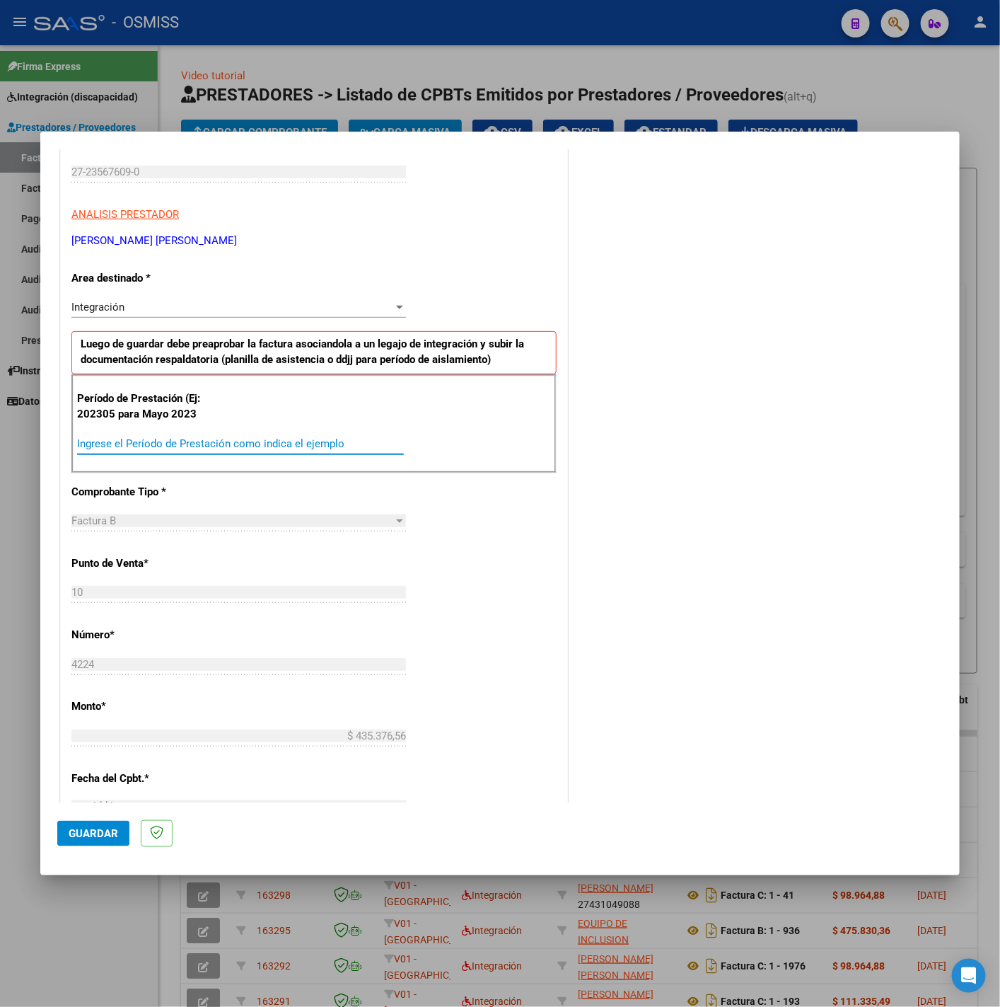
click at [272, 449] on input "Ingrese el Período de Prestación como indica el ejemplo" at bounding box center [240, 443] width 327 height 13
type input "202507"
click at [478, 548] on div "CUIT * 27-23567609-0 Ingresar CUIT ANALISIS PRESTADOR URRIZA MARIA ALEJANDRA AR…" at bounding box center [314, 645] width 507 height 1065
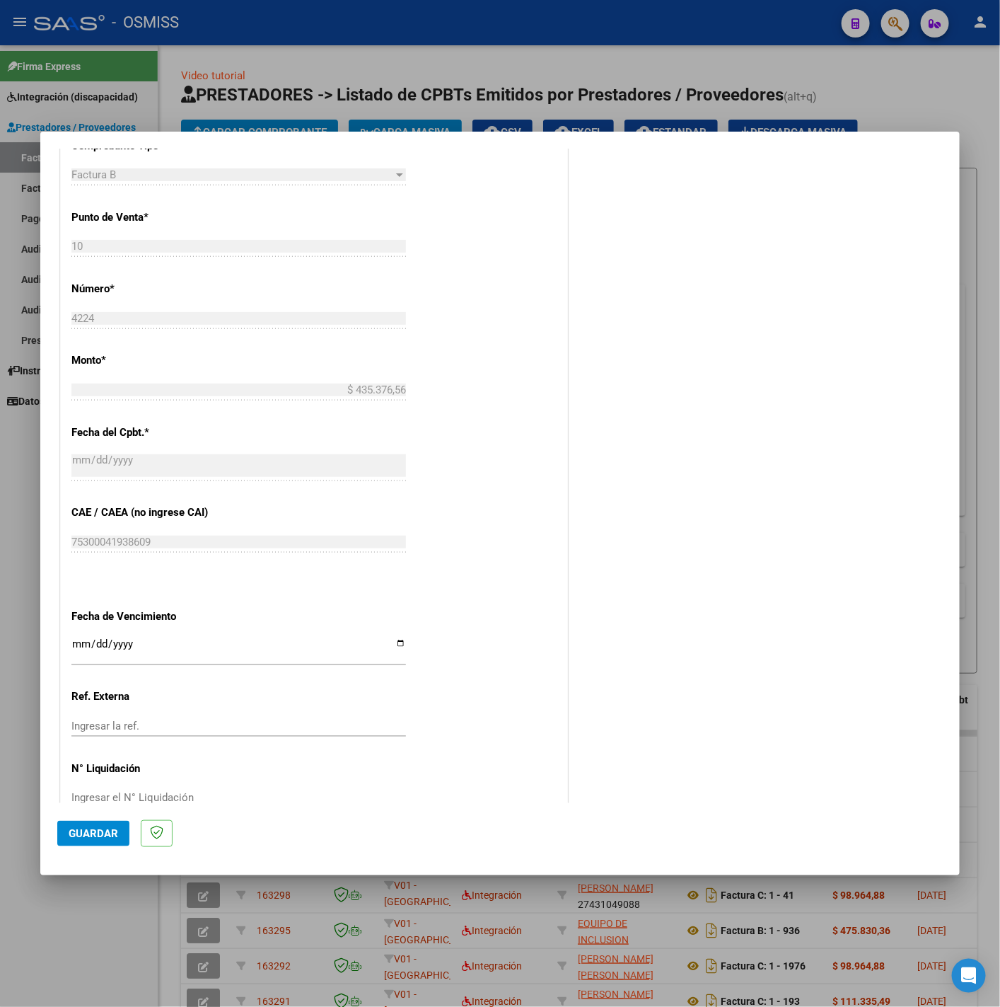
scroll to position [594, 0]
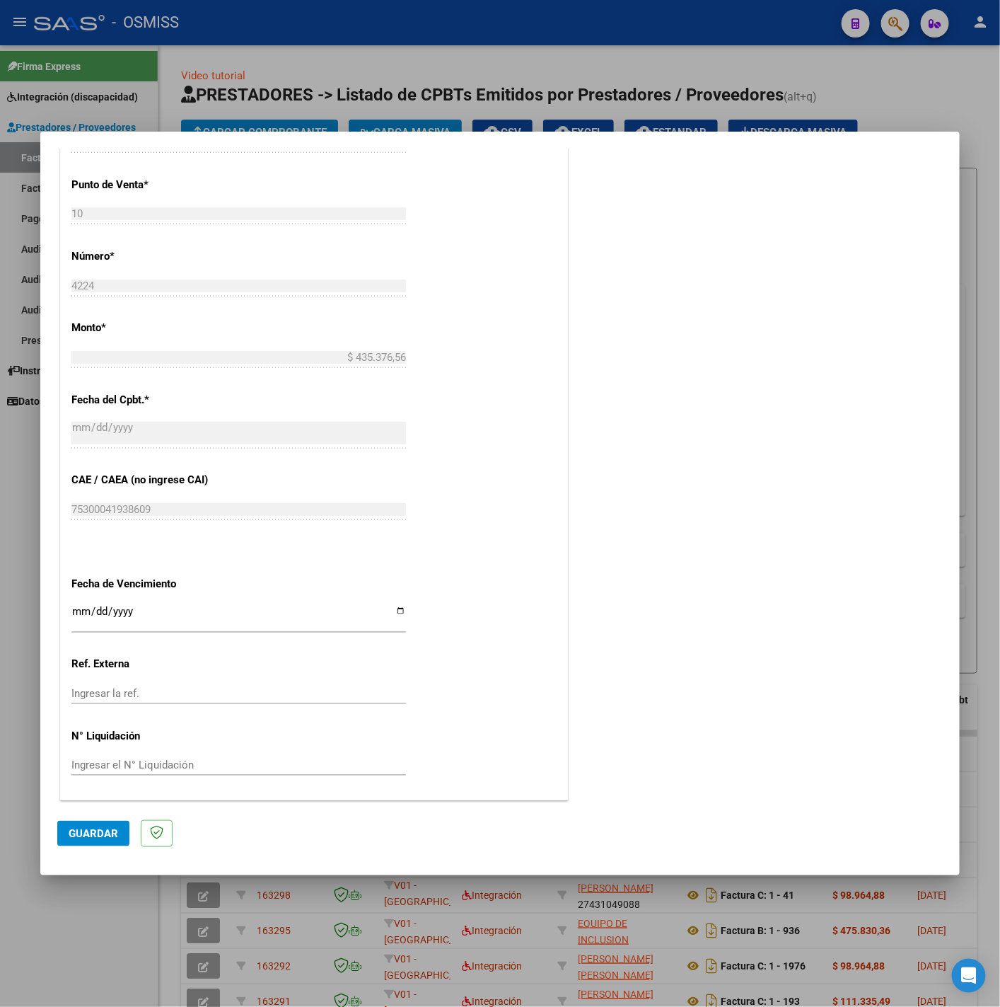
click at [81, 616] on input "Ingresar la fecha" at bounding box center [238, 617] width 335 height 23
type input "2025-08-11"
click at [96, 833] on span "Guardar" at bounding box center [94, 833] width 50 height 13
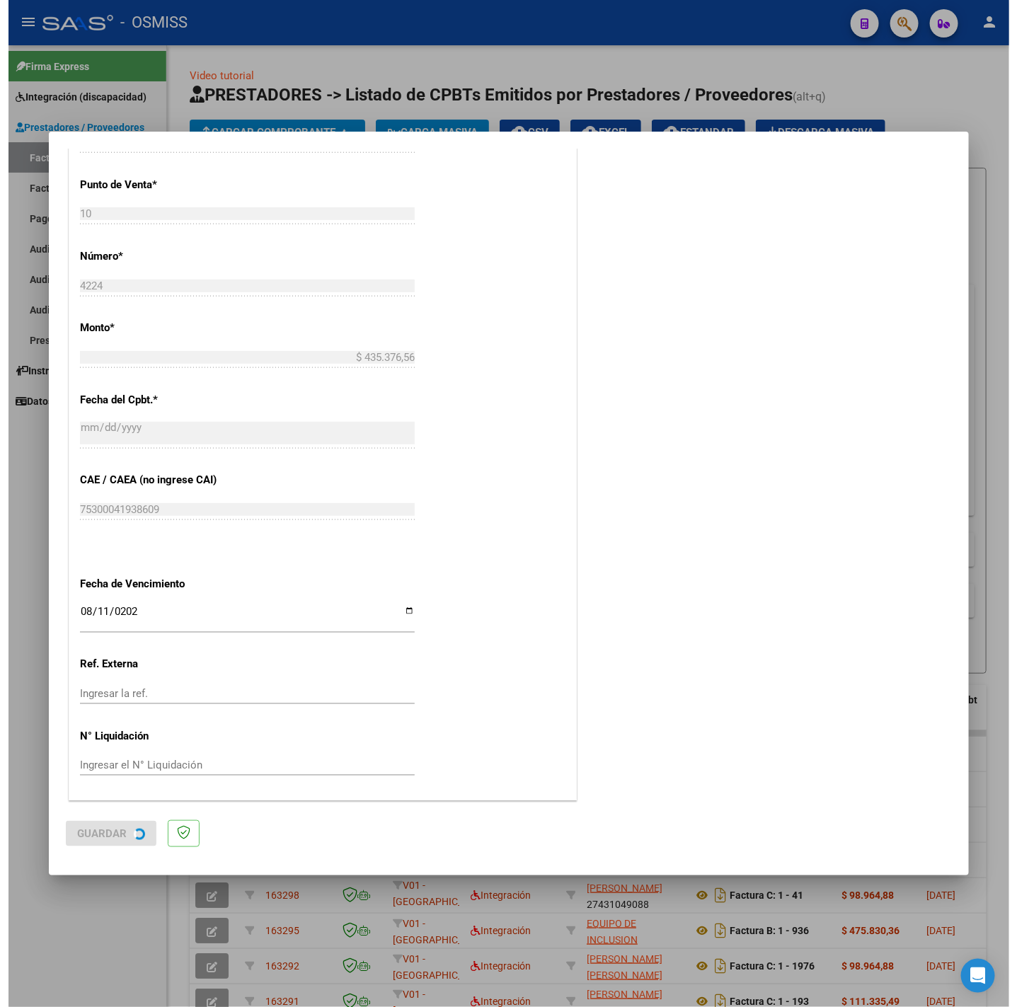
scroll to position [0, 0]
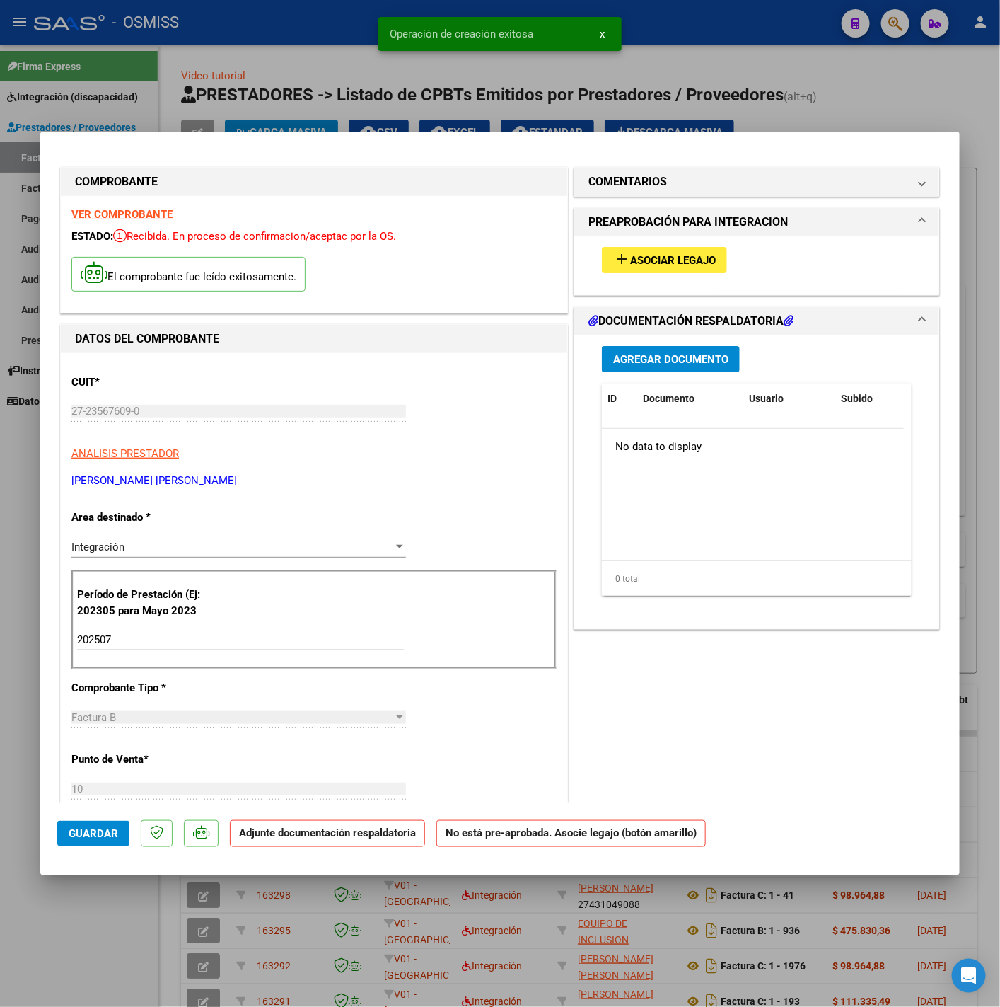
click at [692, 255] on span "Asociar Legajo" at bounding box center [673, 260] width 86 height 13
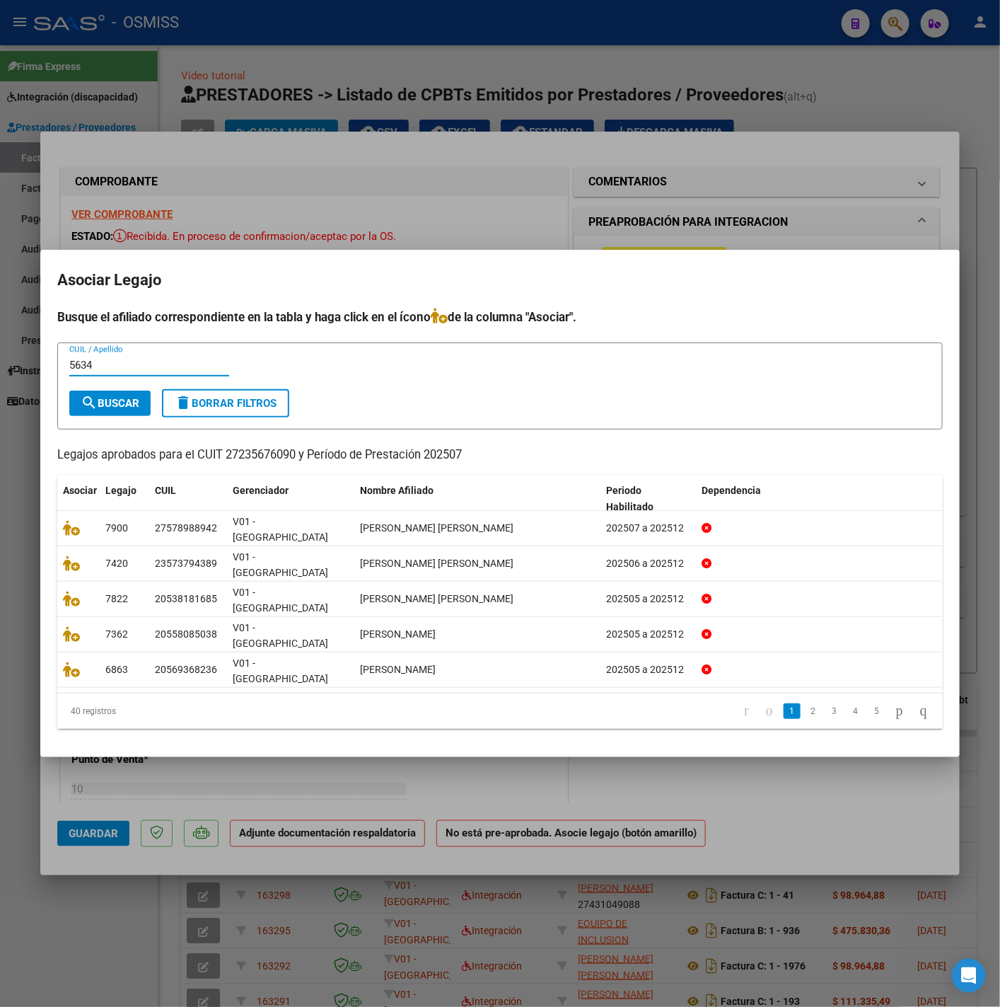
type input "5634"
click at [111, 410] on span "search Buscar" at bounding box center [110, 403] width 59 height 13
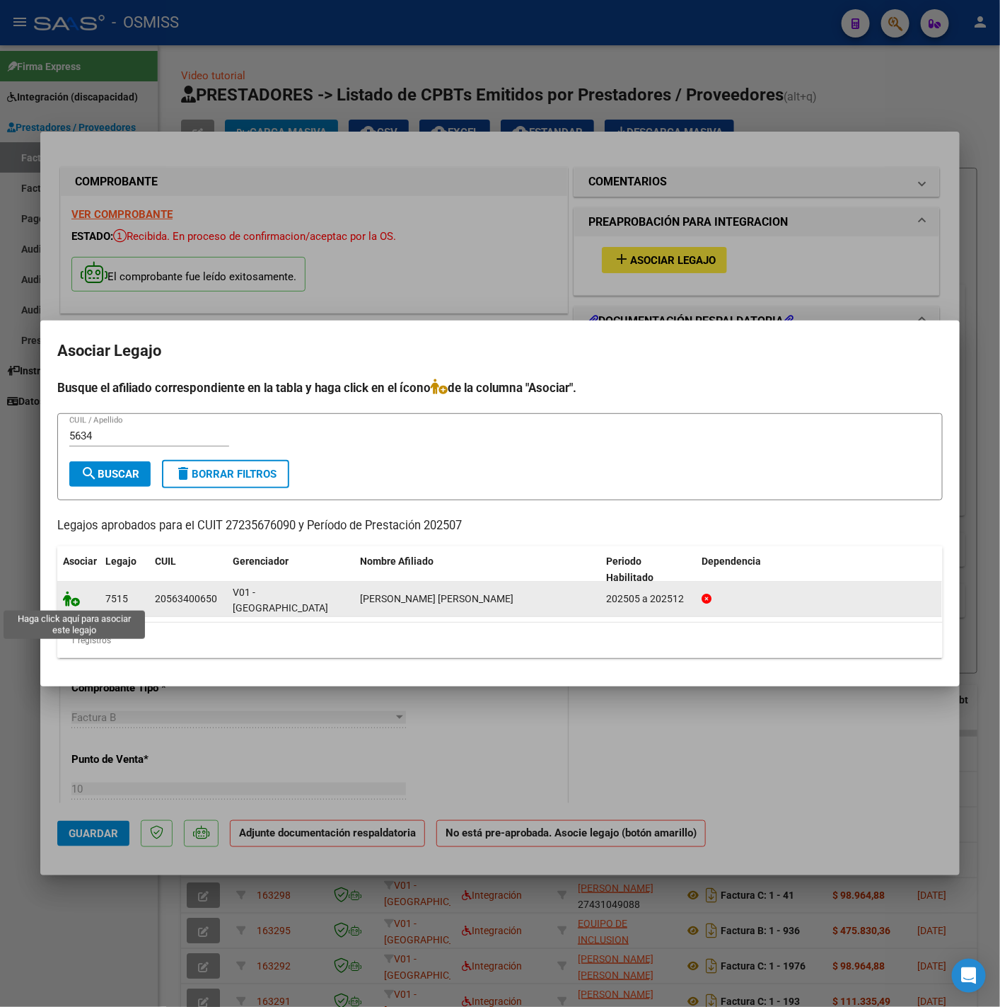
click at [69, 599] on icon at bounding box center [71, 599] width 17 height 16
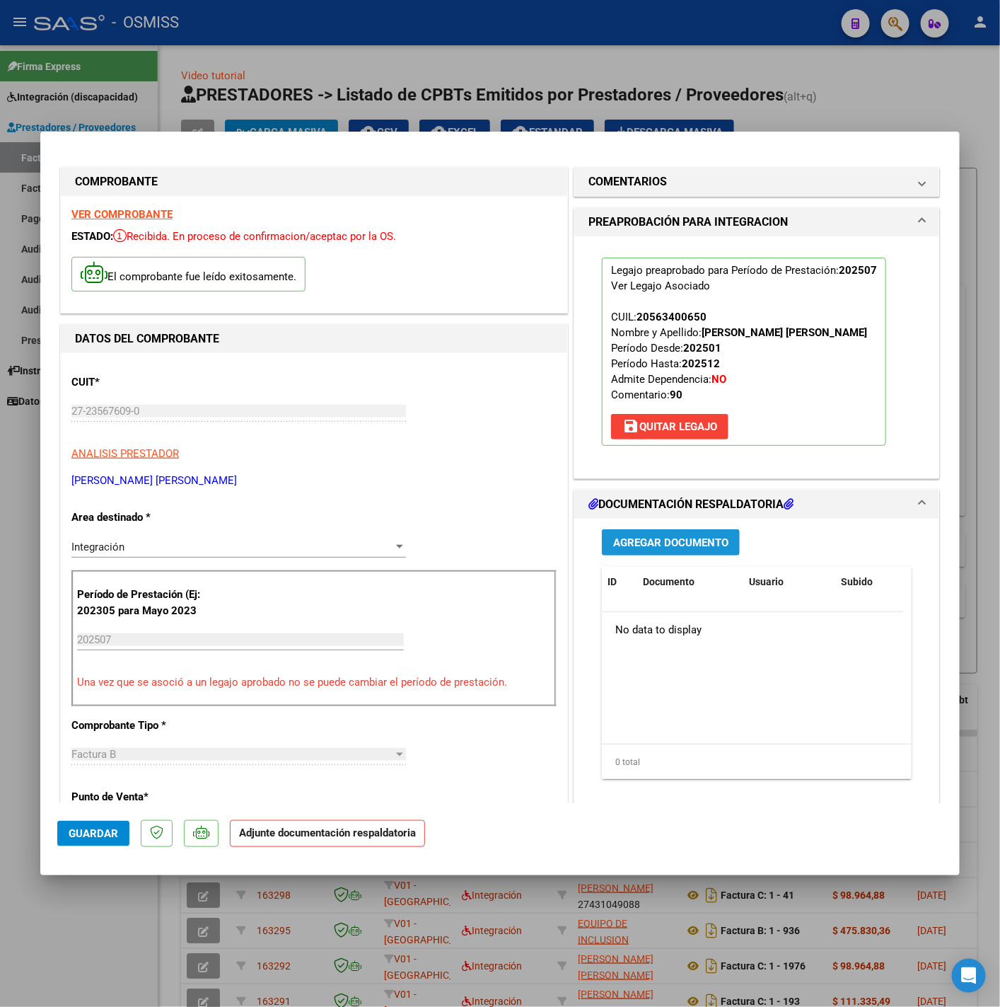
click at [705, 543] on span "Agregar Documento" at bounding box center [670, 542] width 115 height 13
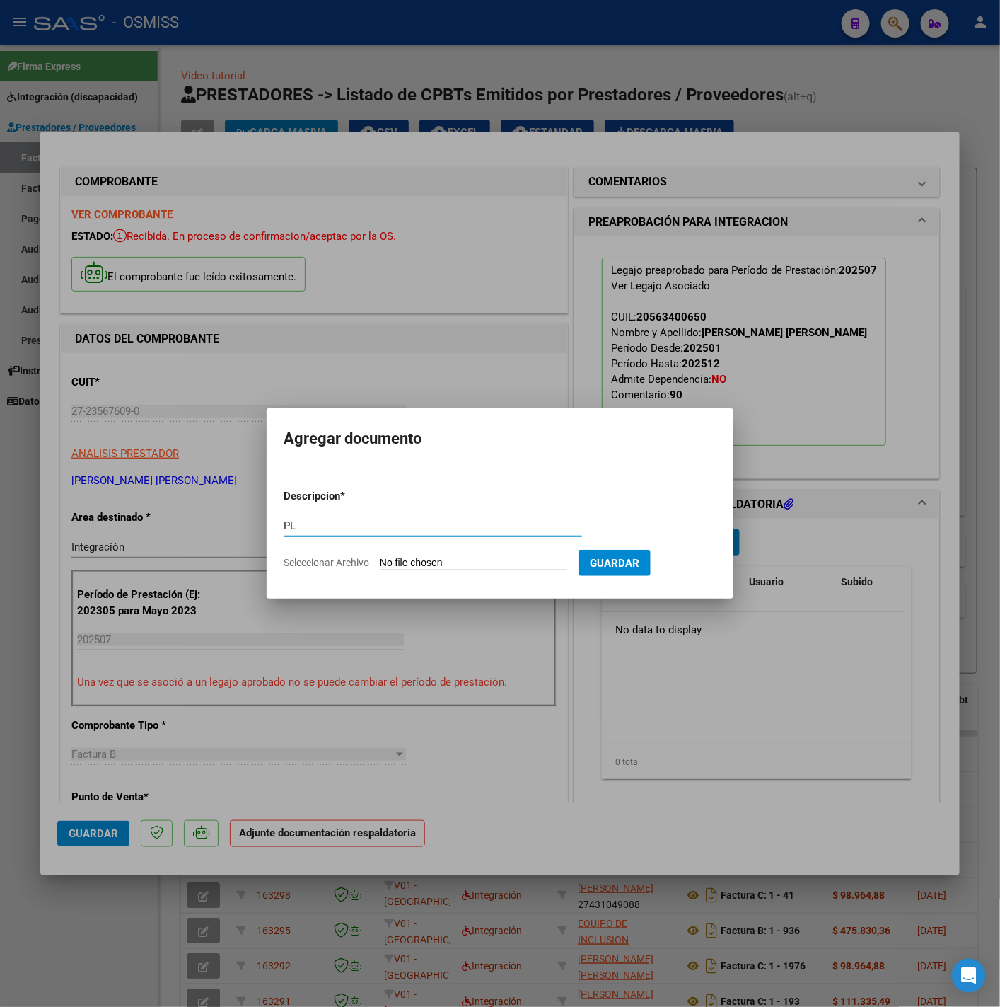
type input "PL"
click at [509, 570] on input "Seleccionar Archivo" at bounding box center [473, 563] width 187 height 13
type input "C:\fakepath\PEREZ VENENCIO BENJAMIN TOBIAS ASIST REHA 2025-07 - Noelia Campos.P…"
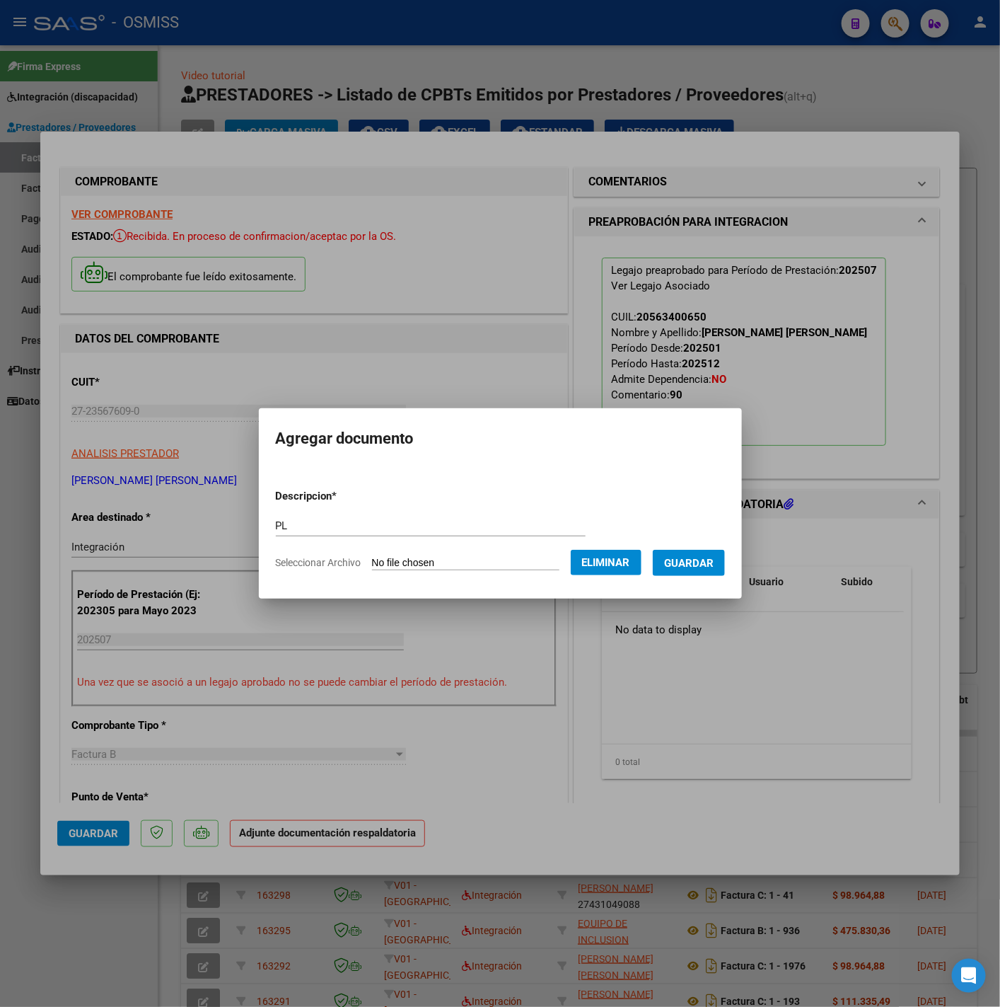
click at [699, 572] on button "Guardar" at bounding box center [689, 563] width 72 height 26
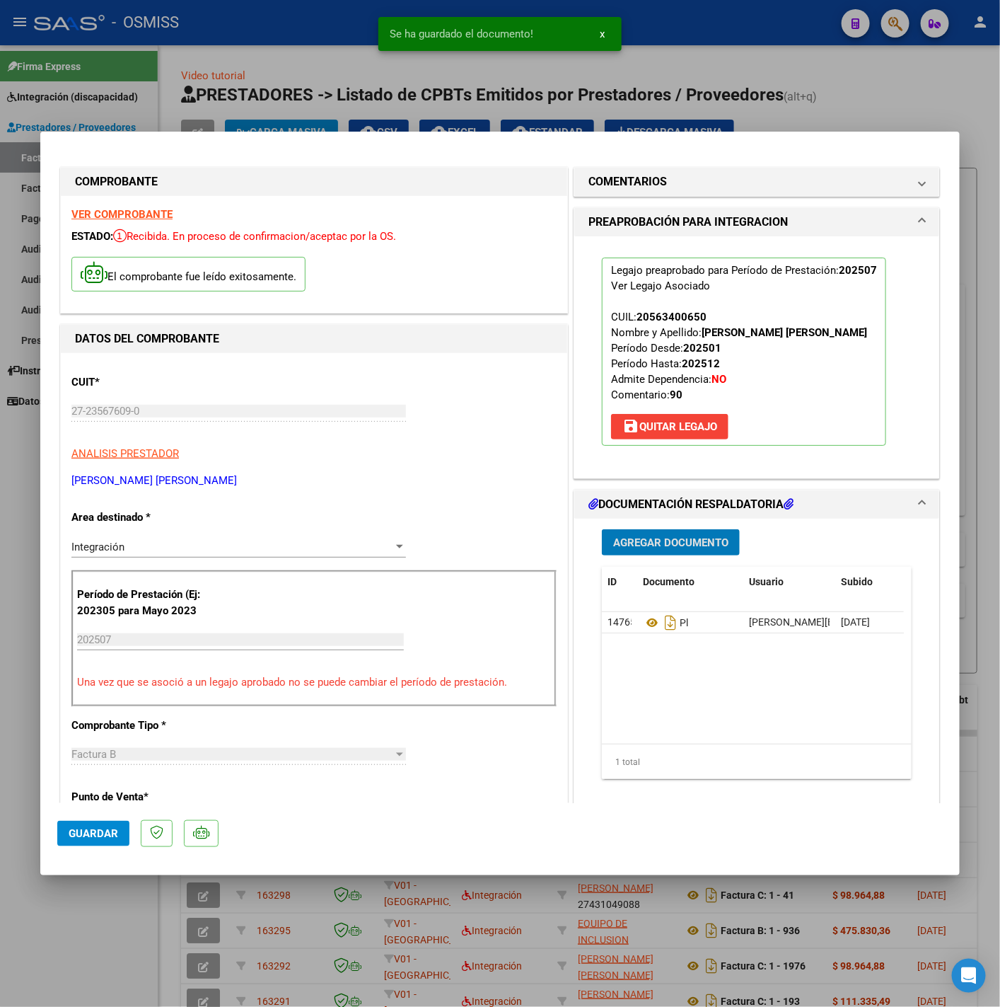
click at [115, 835] on span "Guardar" at bounding box center [94, 833] width 50 height 13
click at [108, 943] on div at bounding box center [500, 503] width 1000 height 1007
type input "$ 0,00"
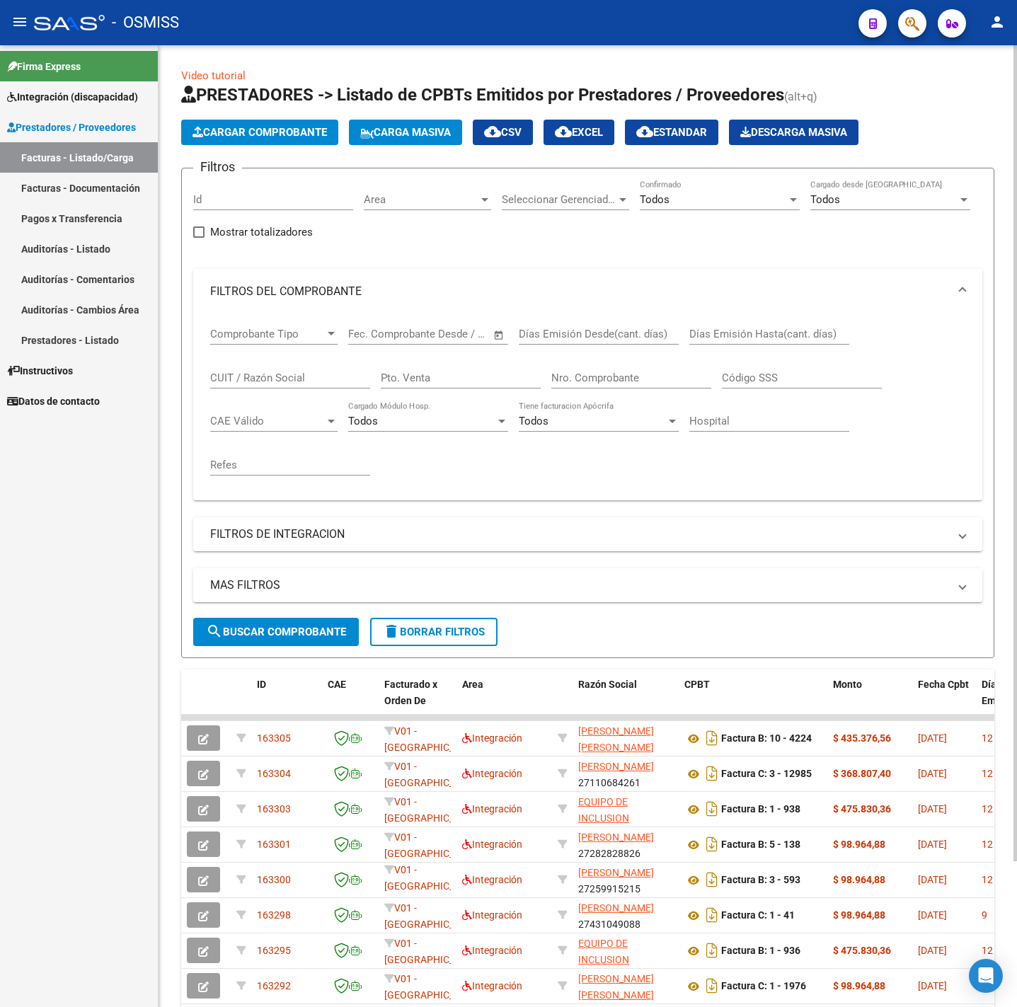
click at [266, 132] on span "Cargar Comprobante" at bounding box center [259, 132] width 134 height 13
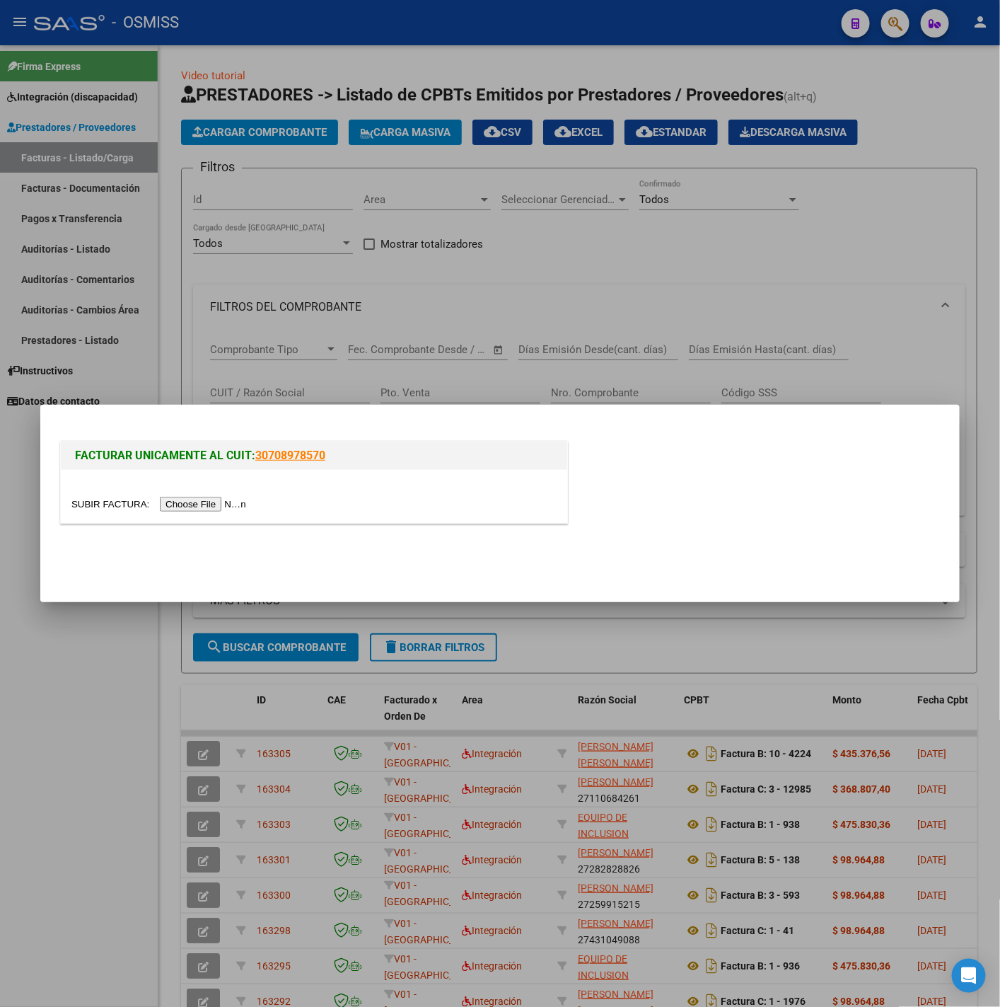
click at [198, 503] on input "file" at bounding box center [160, 504] width 179 height 15
click at [166, 504] on input "file" at bounding box center [160, 504] width 179 height 15
click at [240, 505] on input "file" at bounding box center [160, 504] width 179 height 15
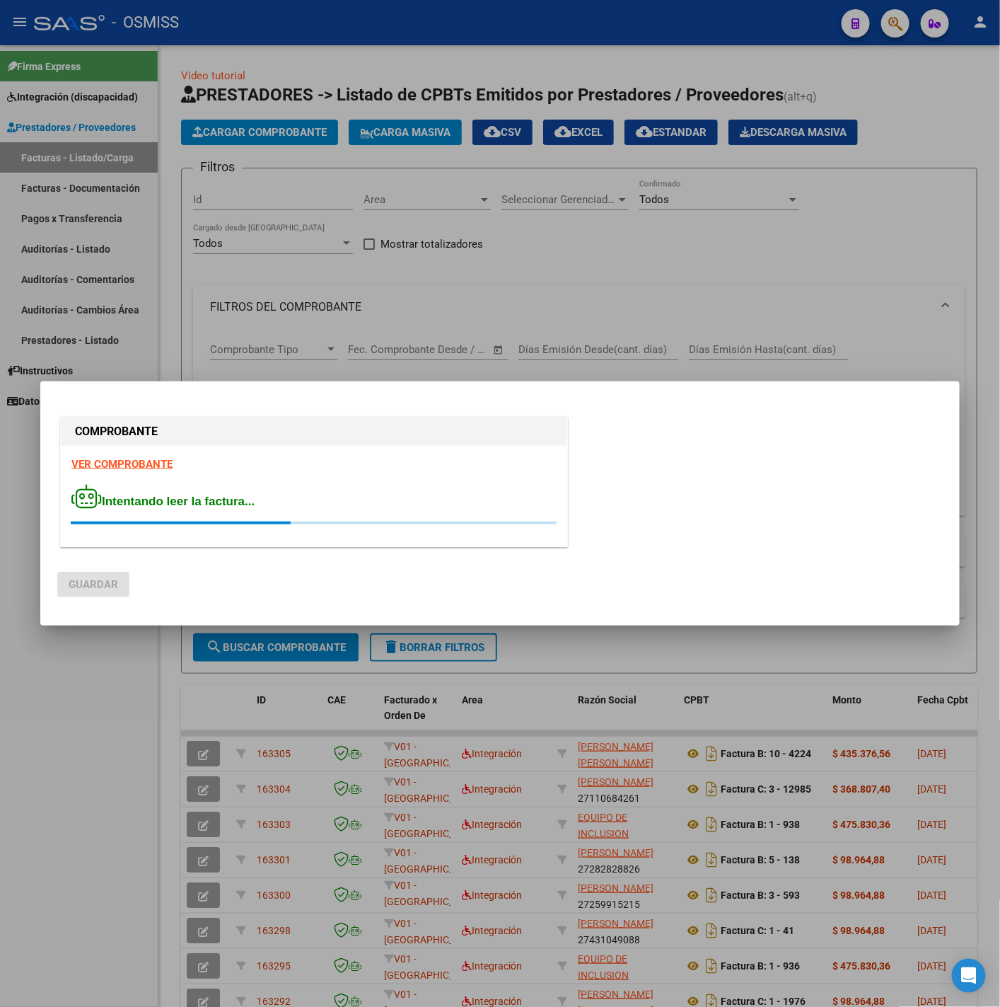
click at [138, 463] on strong "VER COMPROBANTE" at bounding box center [121, 464] width 101 height 13
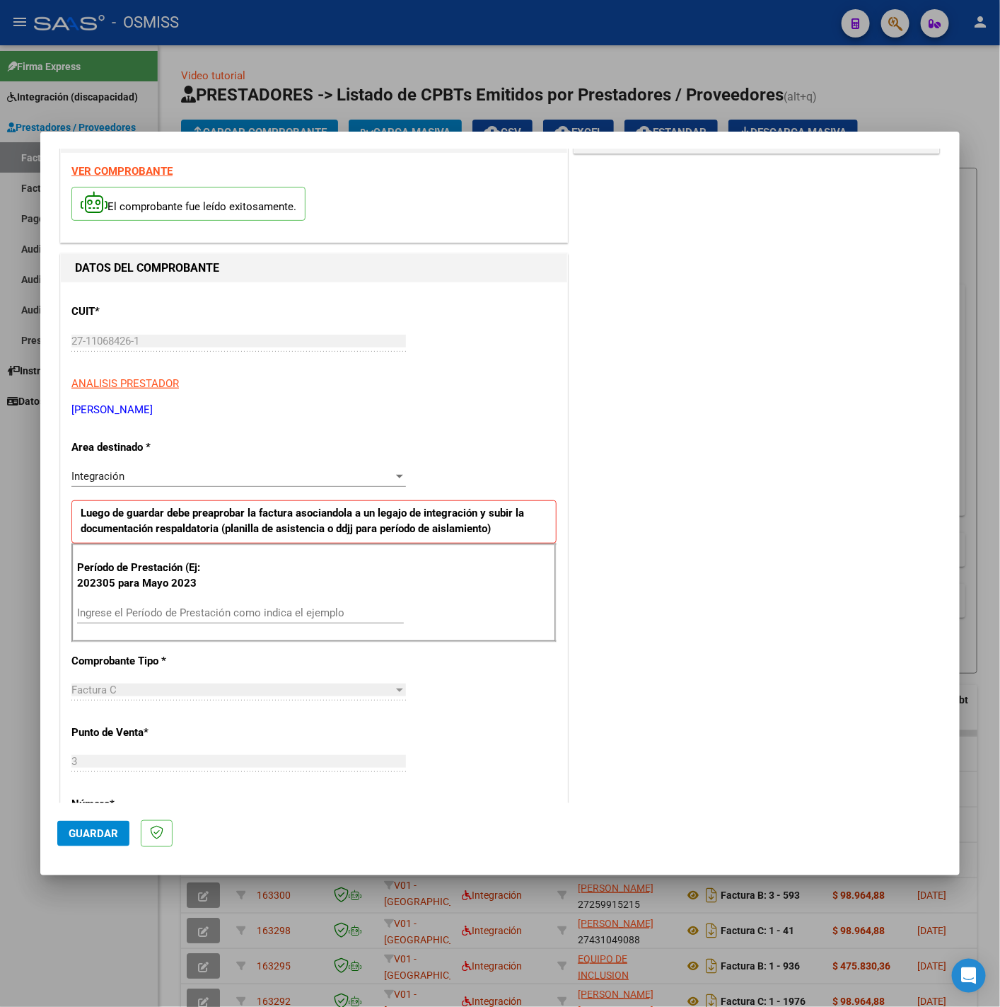
scroll to position [212, 0]
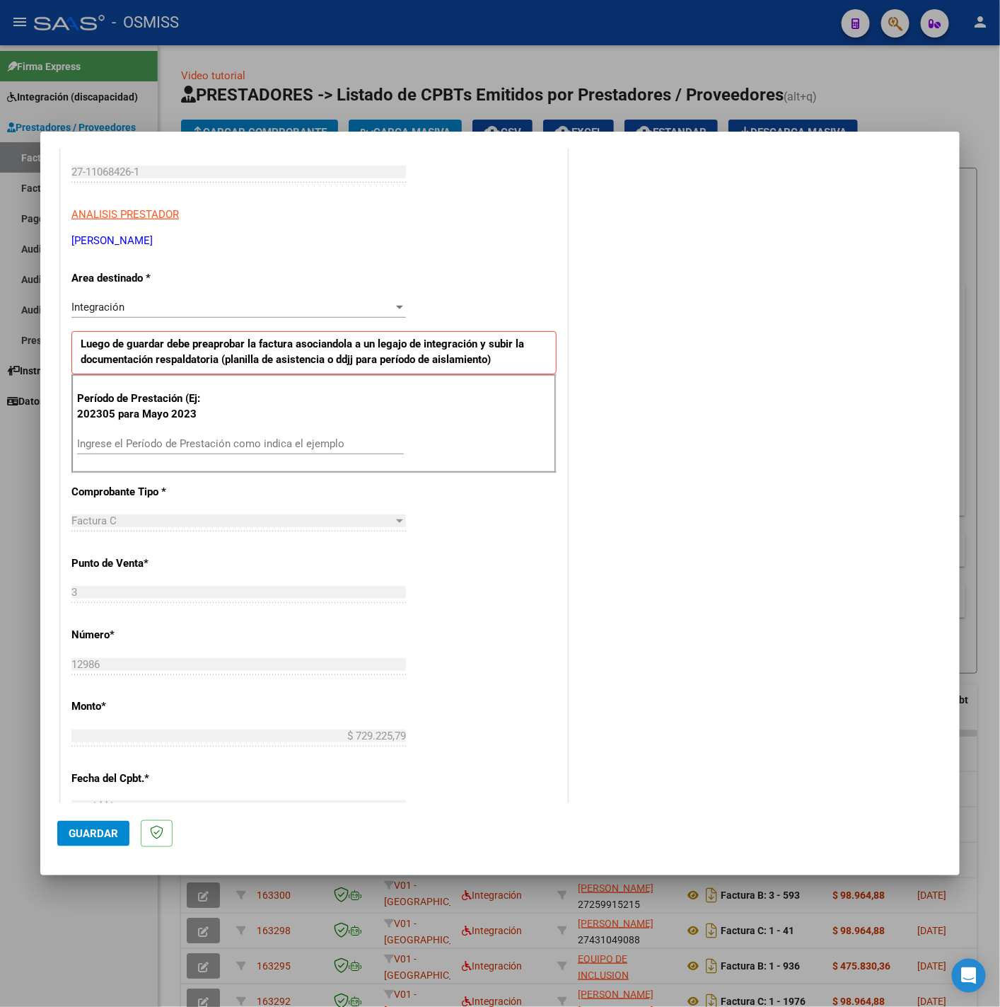
click at [174, 450] on input "Ingrese el Período de Prestación como indica el ejemplo" at bounding box center [240, 443] width 327 height 13
type input "202507"
click at [492, 589] on div "CUIT * 27-11068426-1 Ingresar CUIT ANALISIS PRESTADOR KOHAN LILIAN ELIZABETH AR…" at bounding box center [314, 645] width 507 height 1065
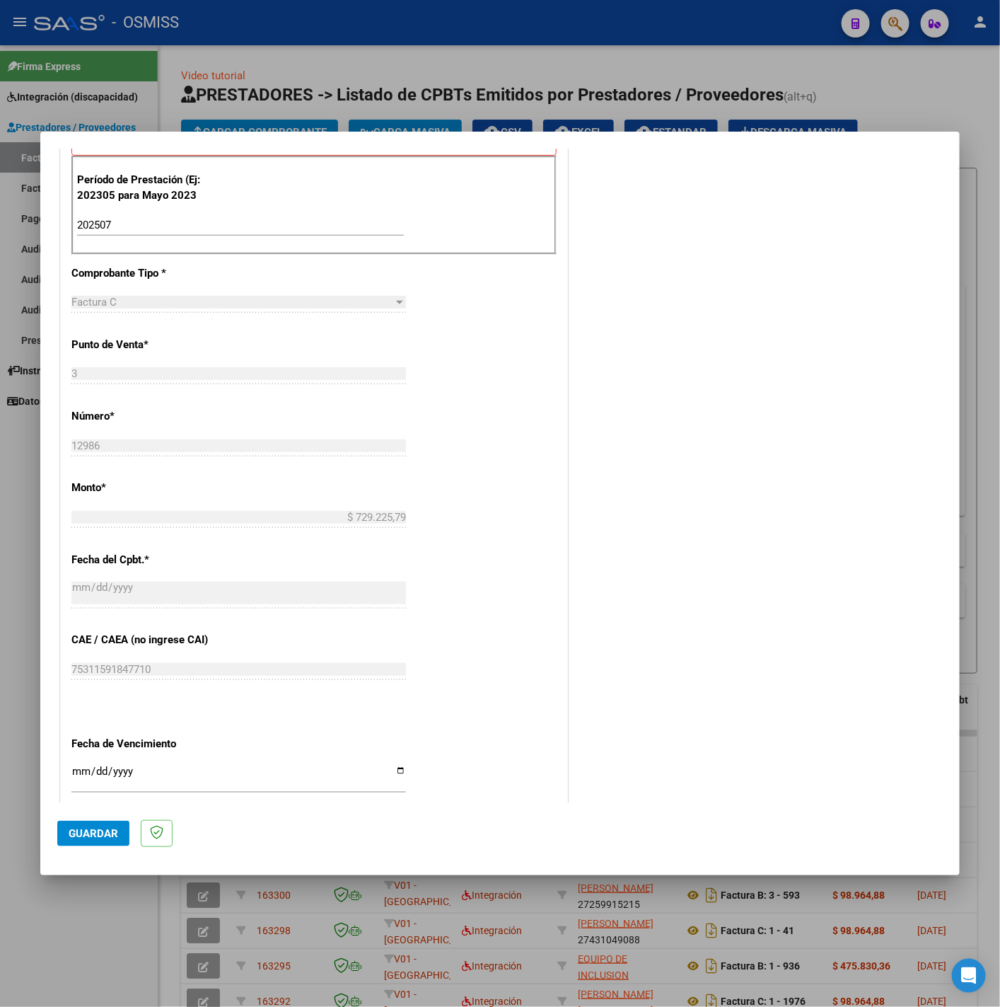
scroll to position [594, 0]
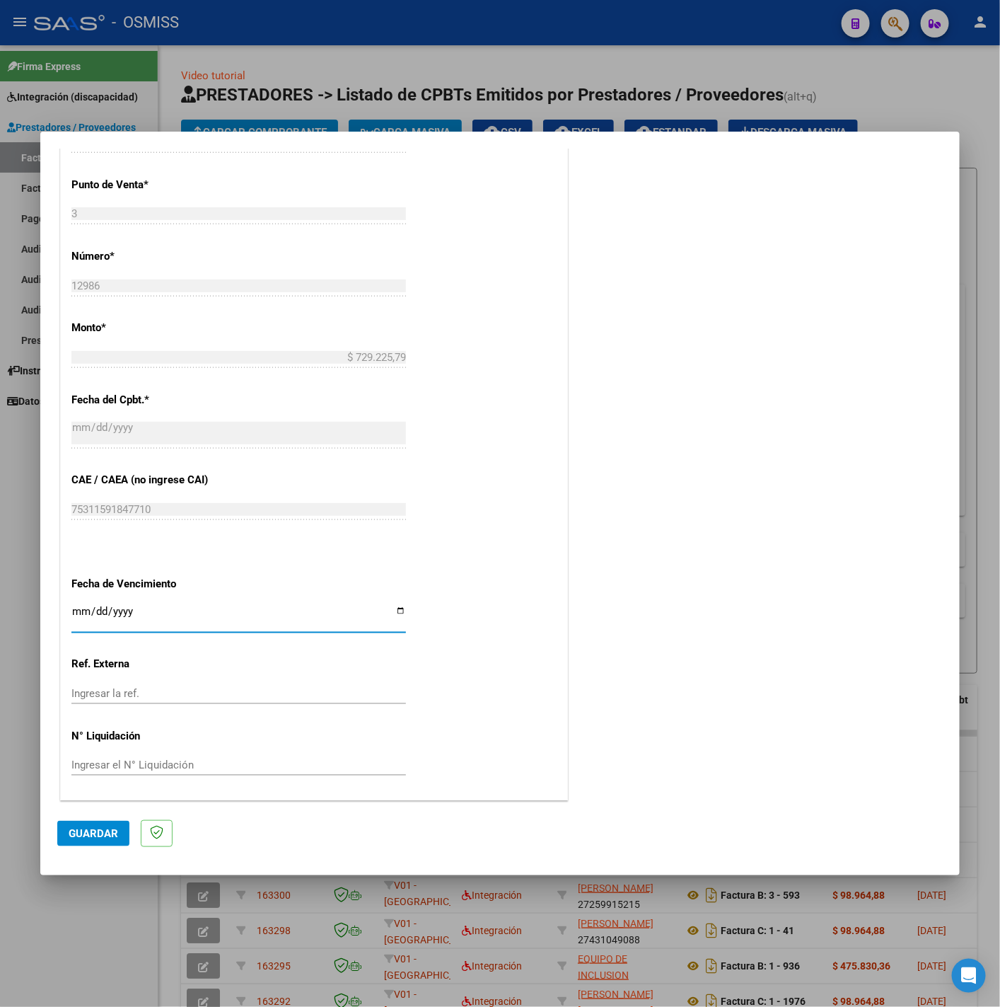
click at [75, 609] on input "Ingresar la fecha" at bounding box center [238, 617] width 335 height 23
type input "2025-08-11"
click at [120, 834] on button "Guardar" at bounding box center [93, 833] width 72 height 25
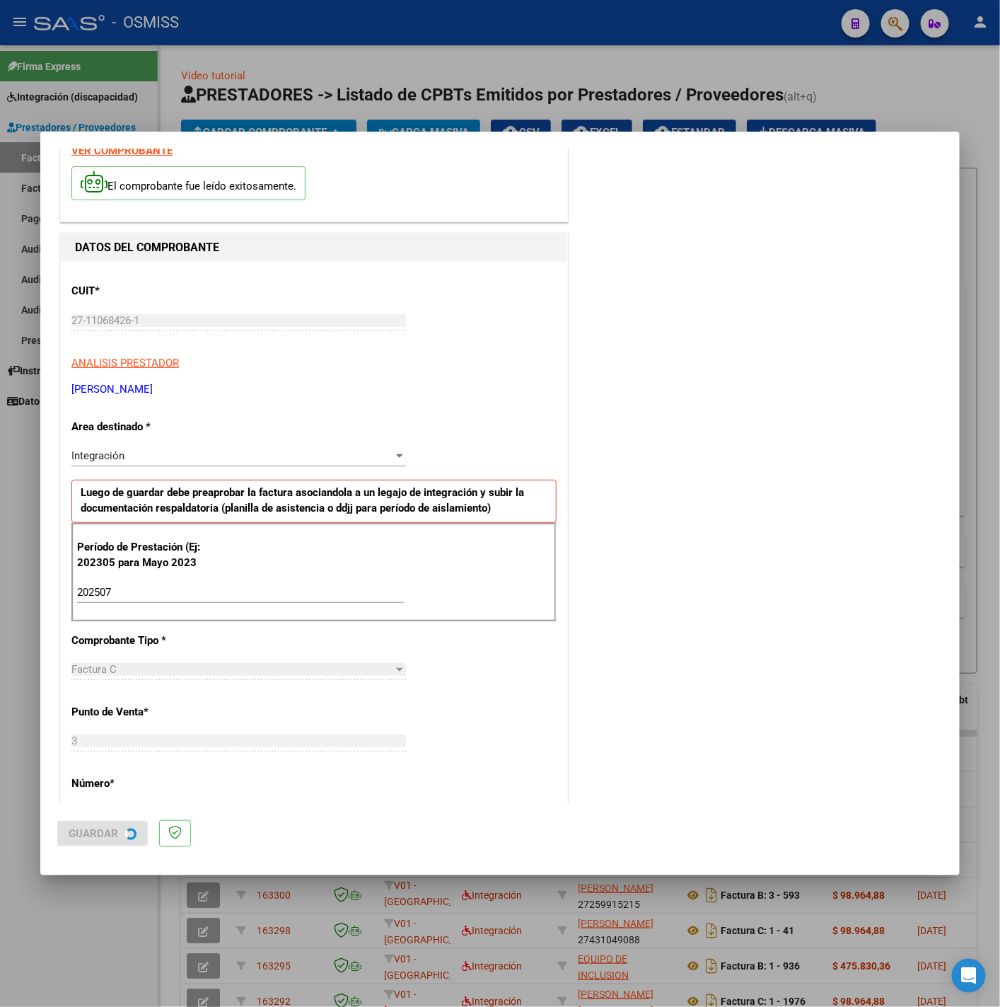
scroll to position [0, 0]
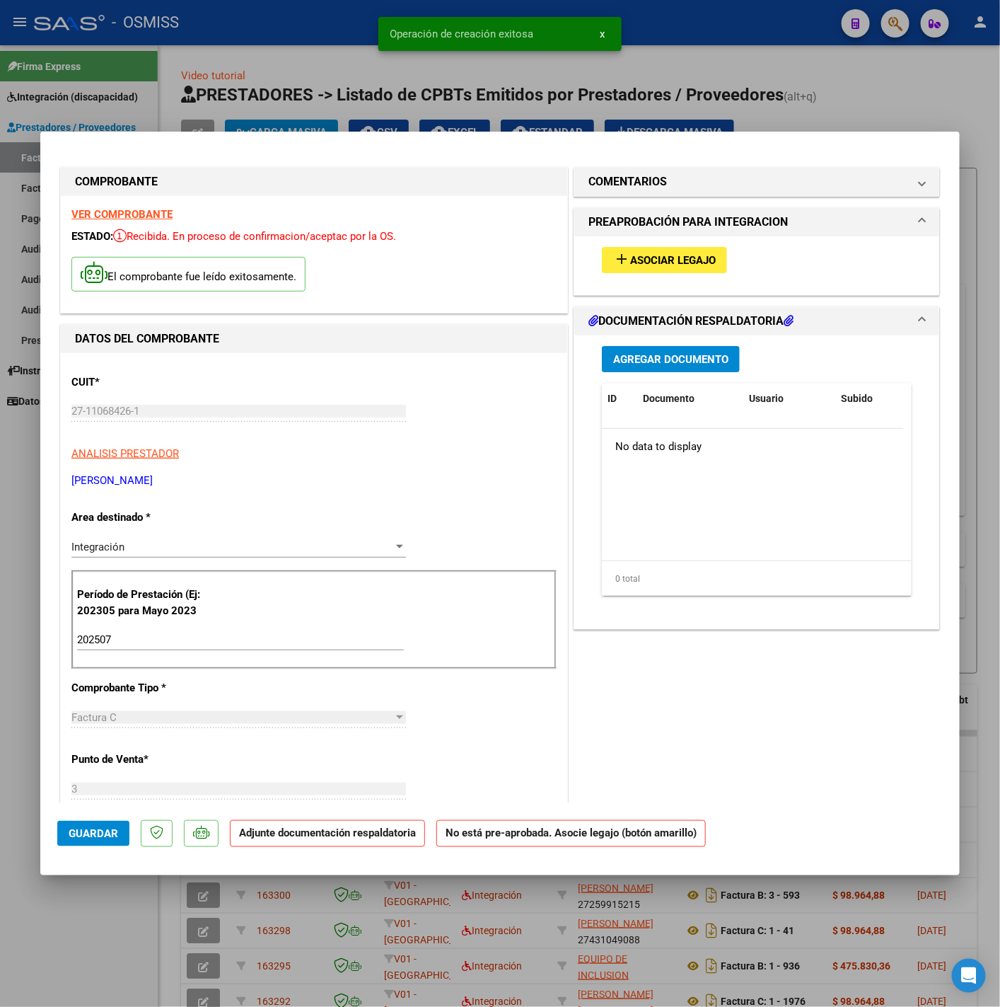
click at [657, 266] on span "Asociar Legajo" at bounding box center [673, 260] width 86 height 13
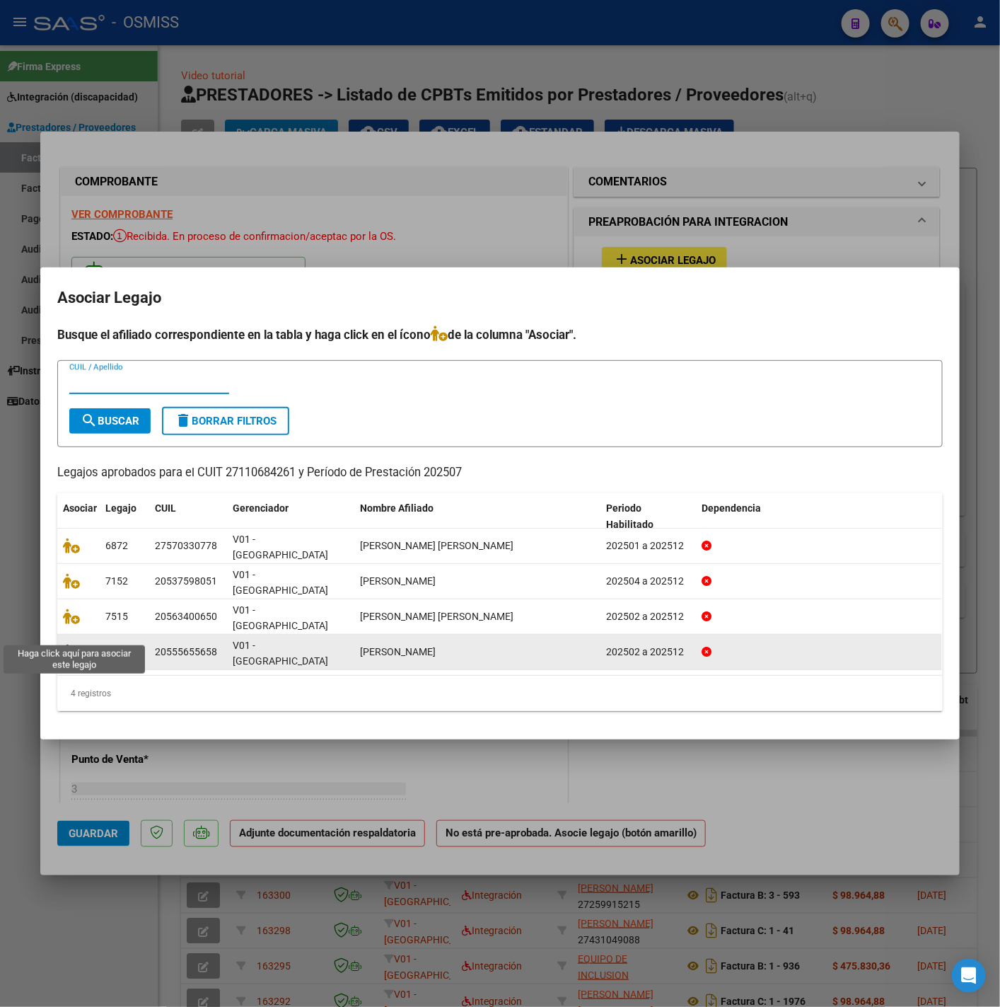
click at [73, 644] on icon at bounding box center [71, 652] width 17 height 16
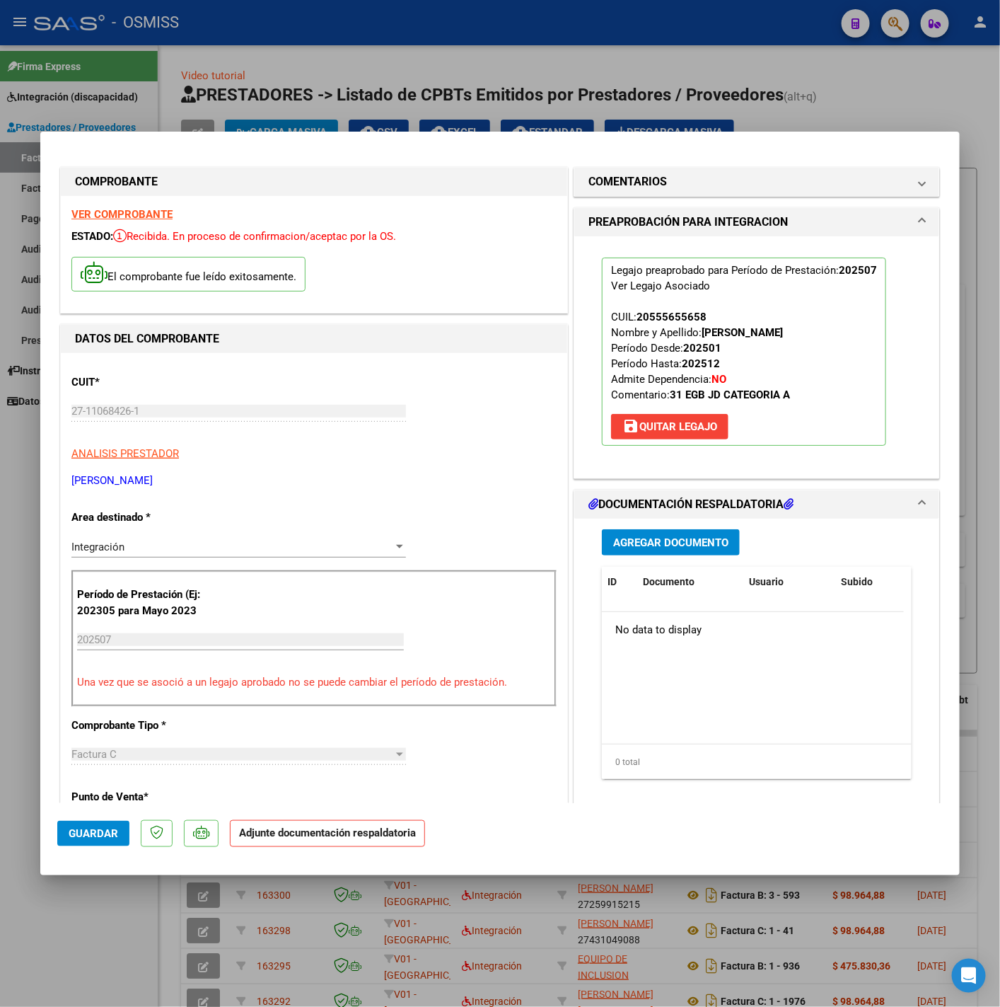
click at [622, 535] on button "Agregar Documento" at bounding box center [671, 542] width 138 height 26
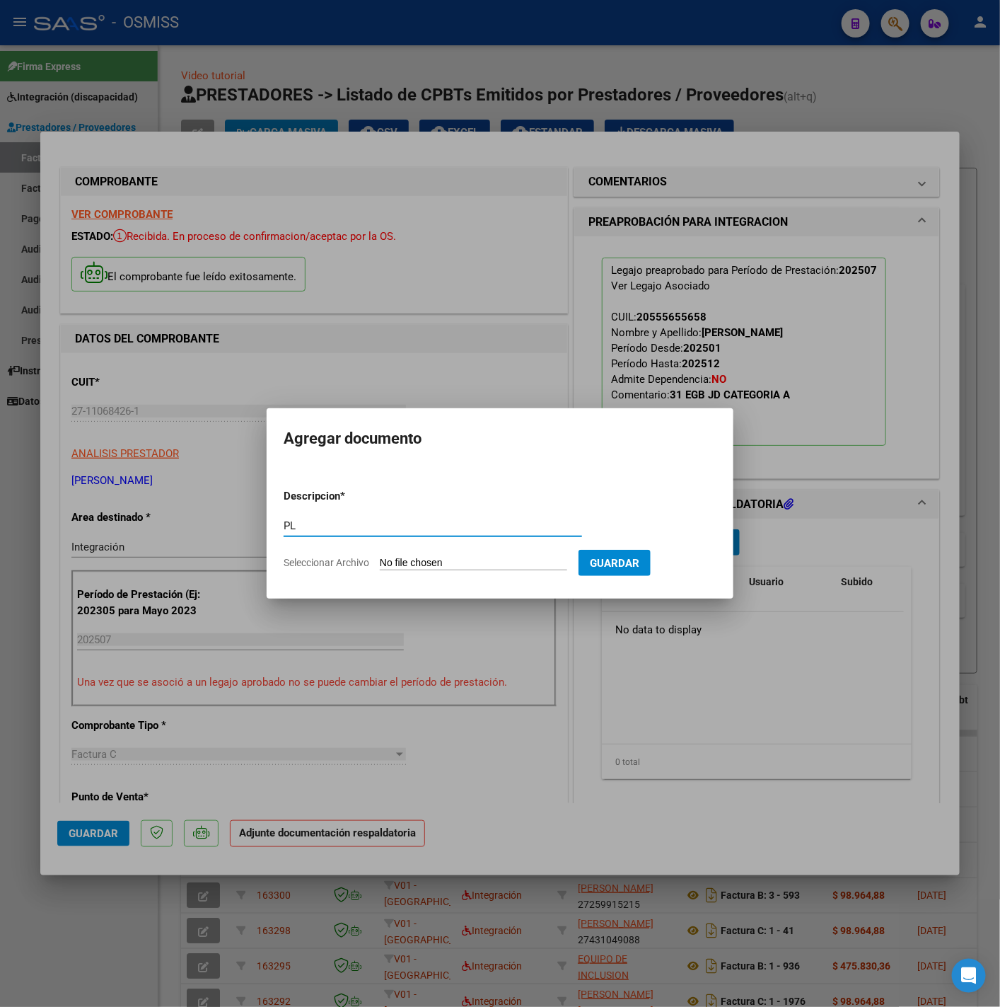
type input "PL"
click at [478, 565] on input "Seleccionar Archivo" at bounding box center [473, 563] width 187 height 13
type input "C:\fakepath\JUL 2025 RETAMAR PLANILLA ASISTENCIA - casa autorizacion.pdf"
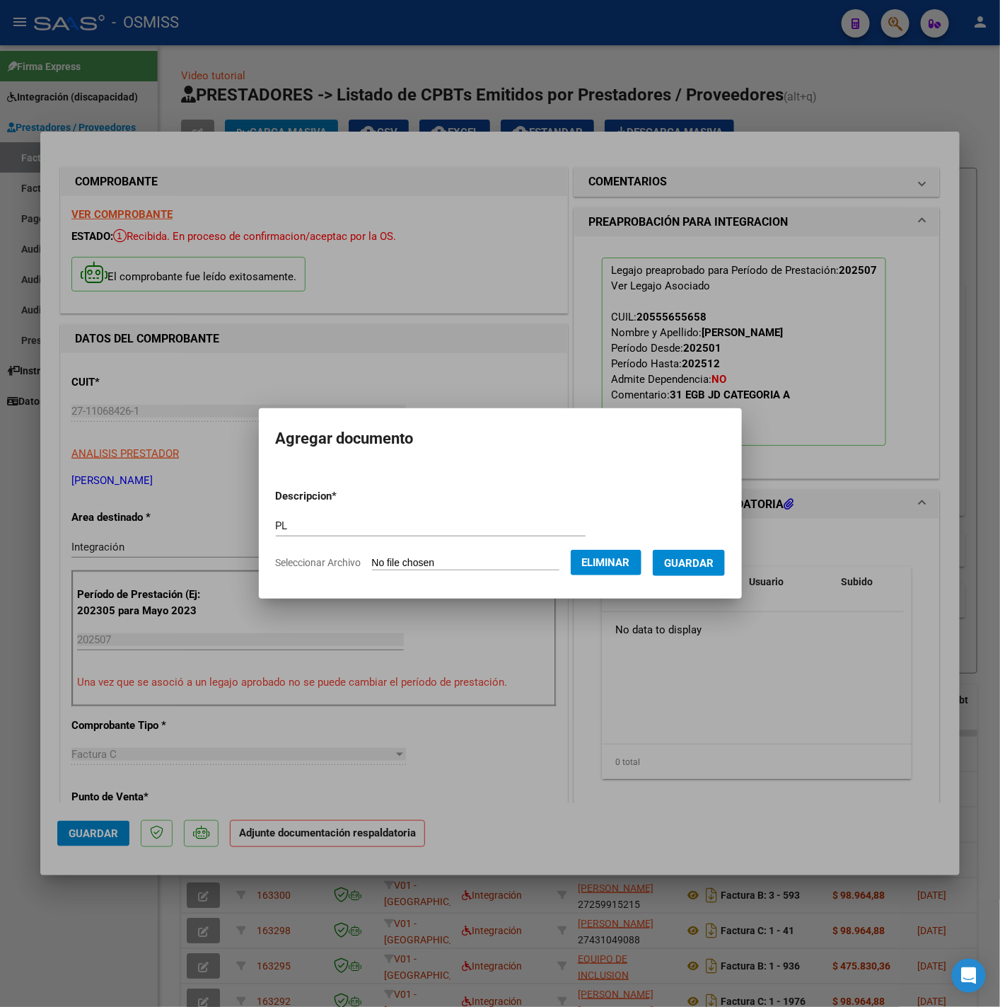
click at [700, 565] on span "Guardar" at bounding box center [689, 563] width 50 height 13
click at [102, 830] on span "Guardar" at bounding box center [94, 833] width 50 height 13
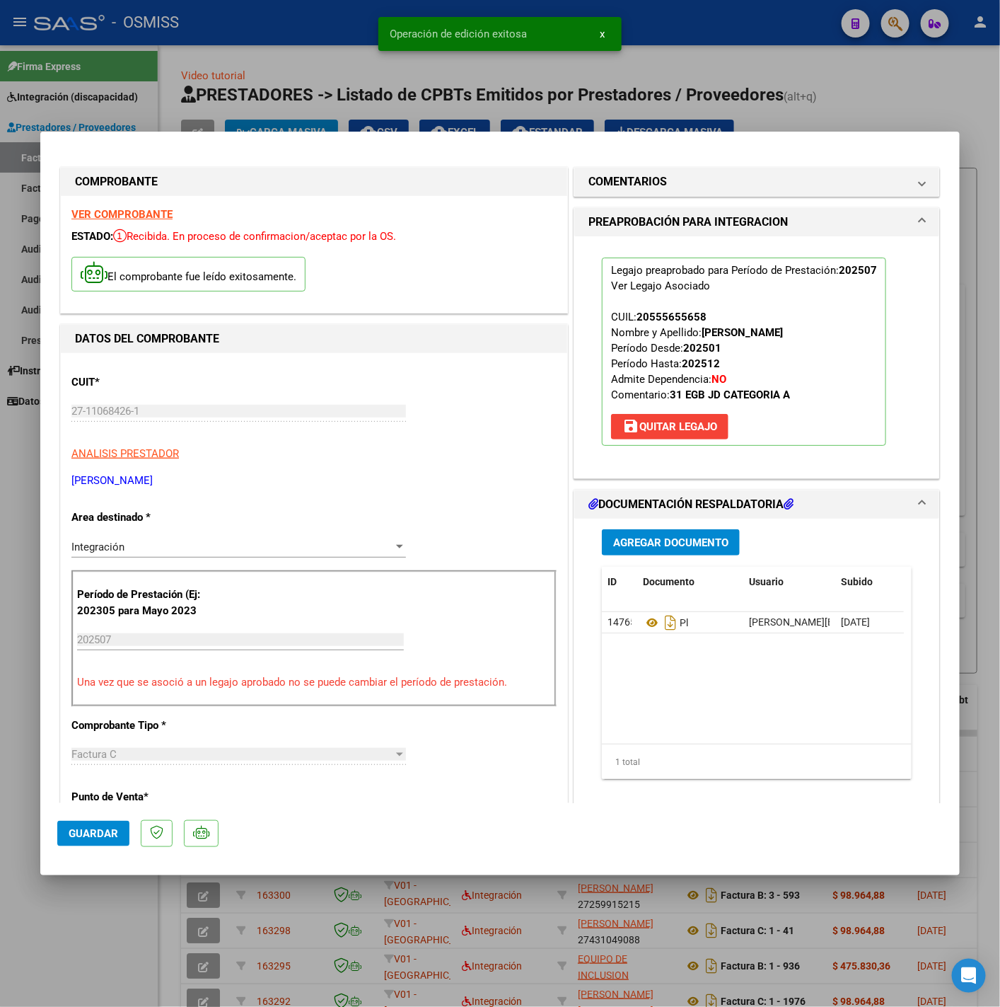
click at [88, 923] on div at bounding box center [500, 503] width 1000 height 1007
type input "$ 0,00"
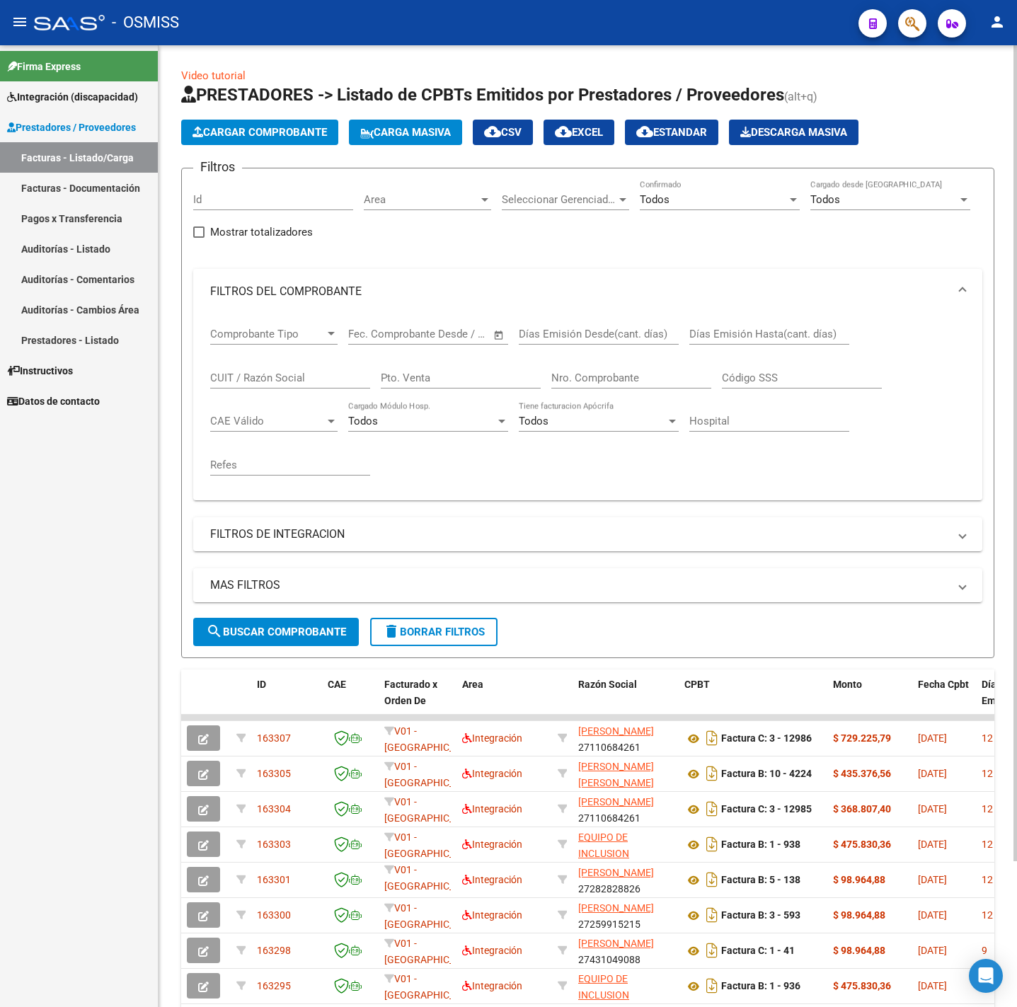
click at [255, 138] on span "Cargar Comprobante" at bounding box center [259, 132] width 134 height 13
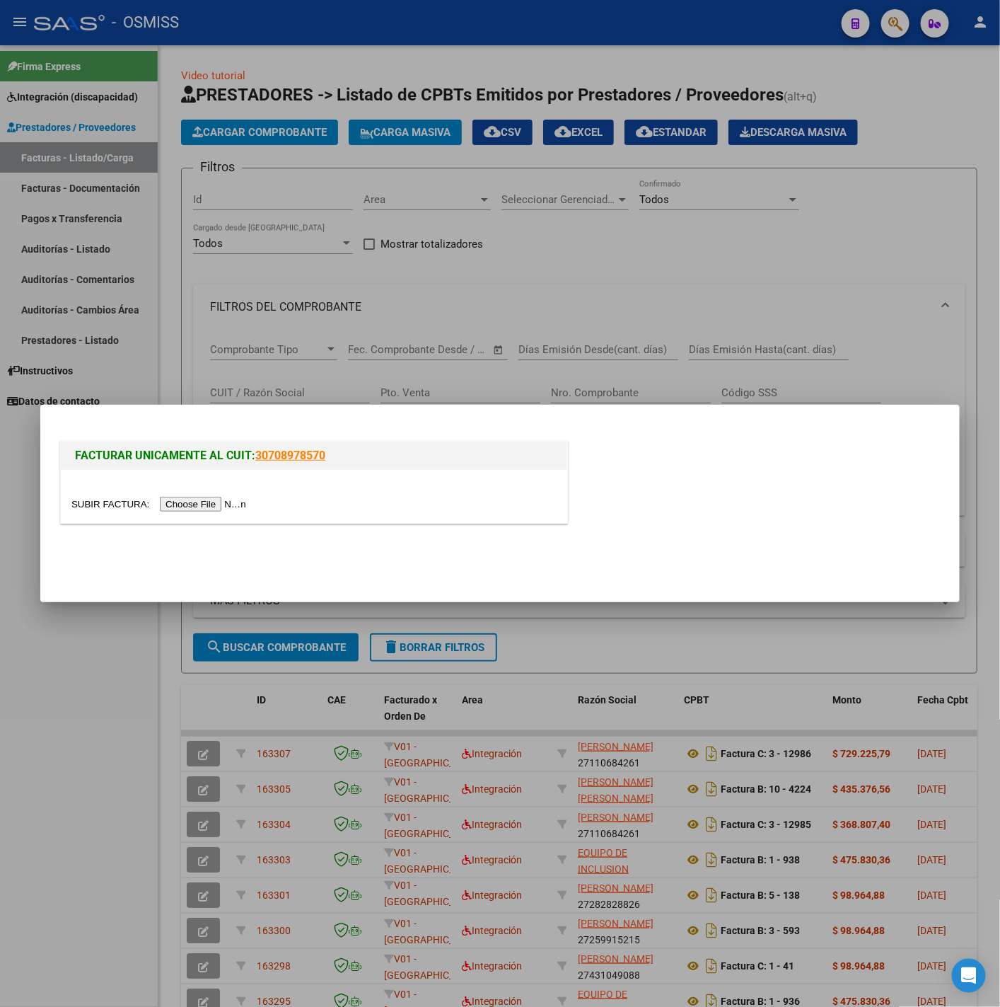
click at [200, 512] on input "file" at bounding box center [160, 504] width 179 height 15
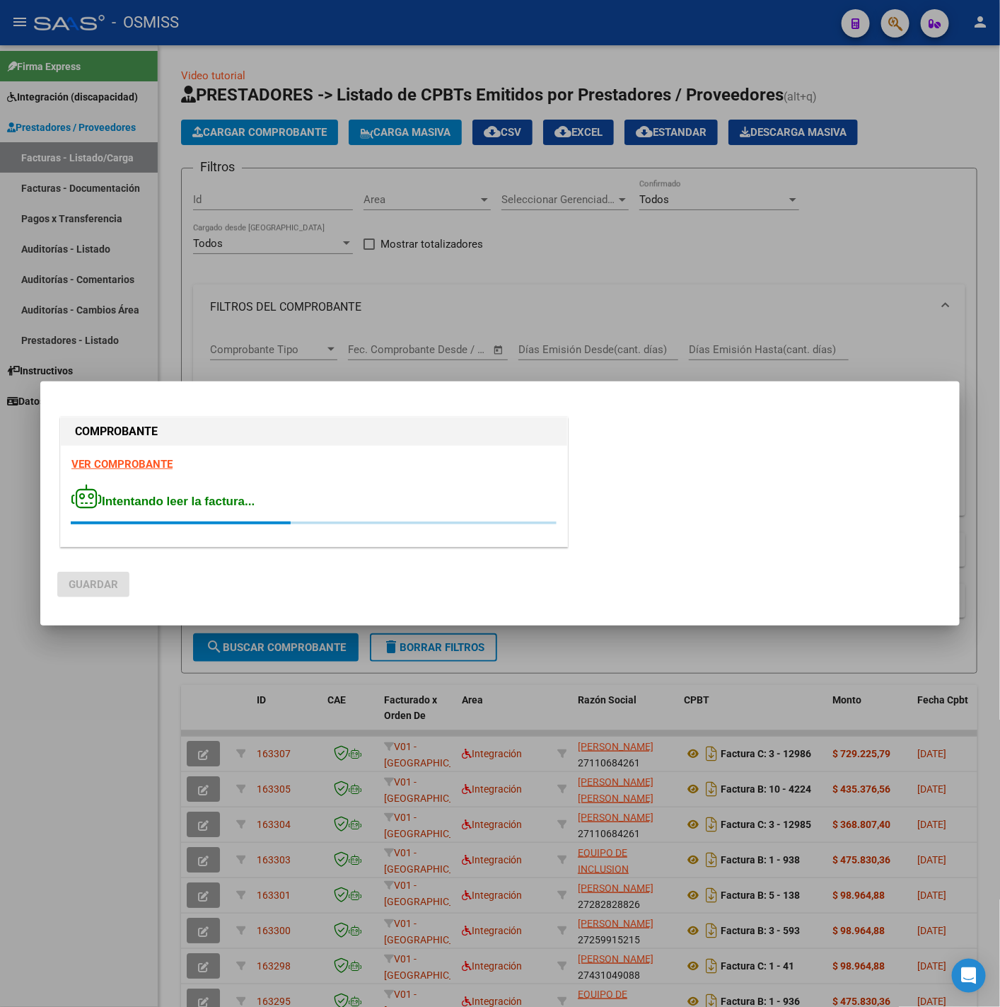
click at [146, 466] on strong "VER COMPROBANTE" at bounding box center [121, 464] width 101 height 13
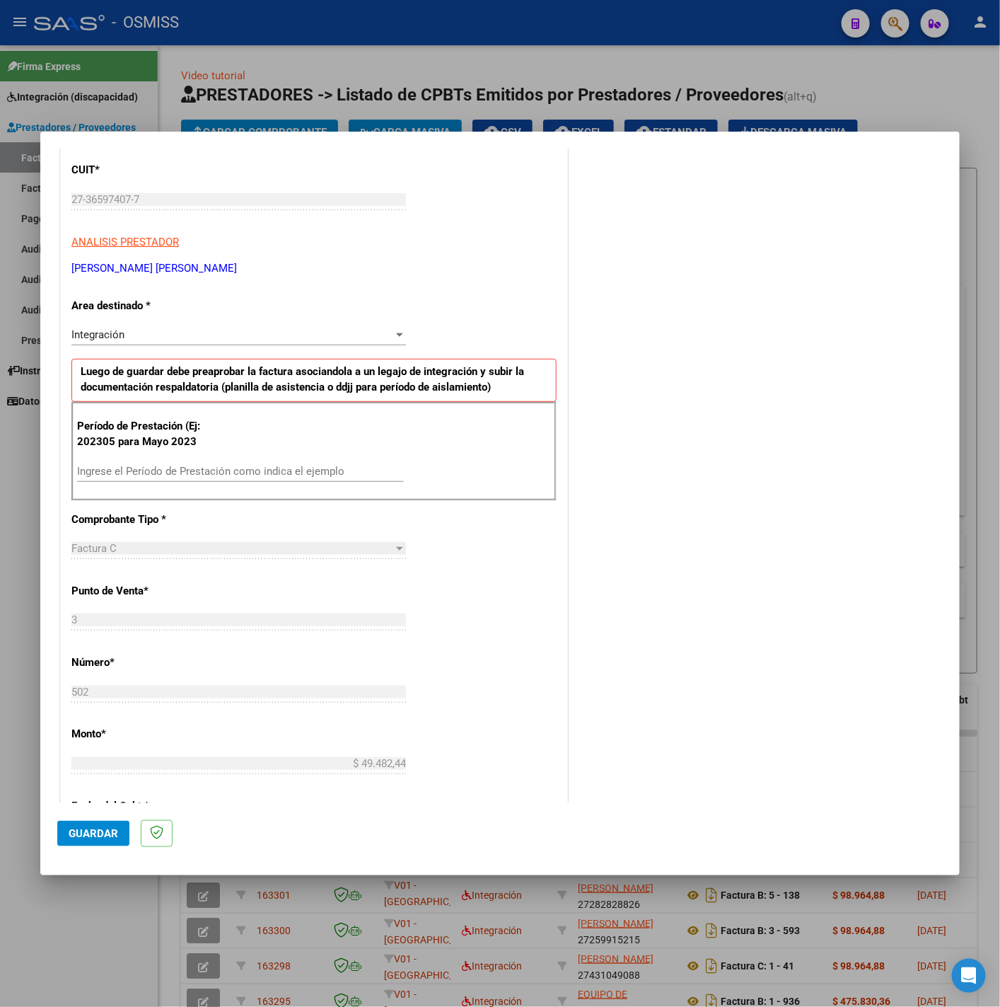
scroll to position [212, 0]
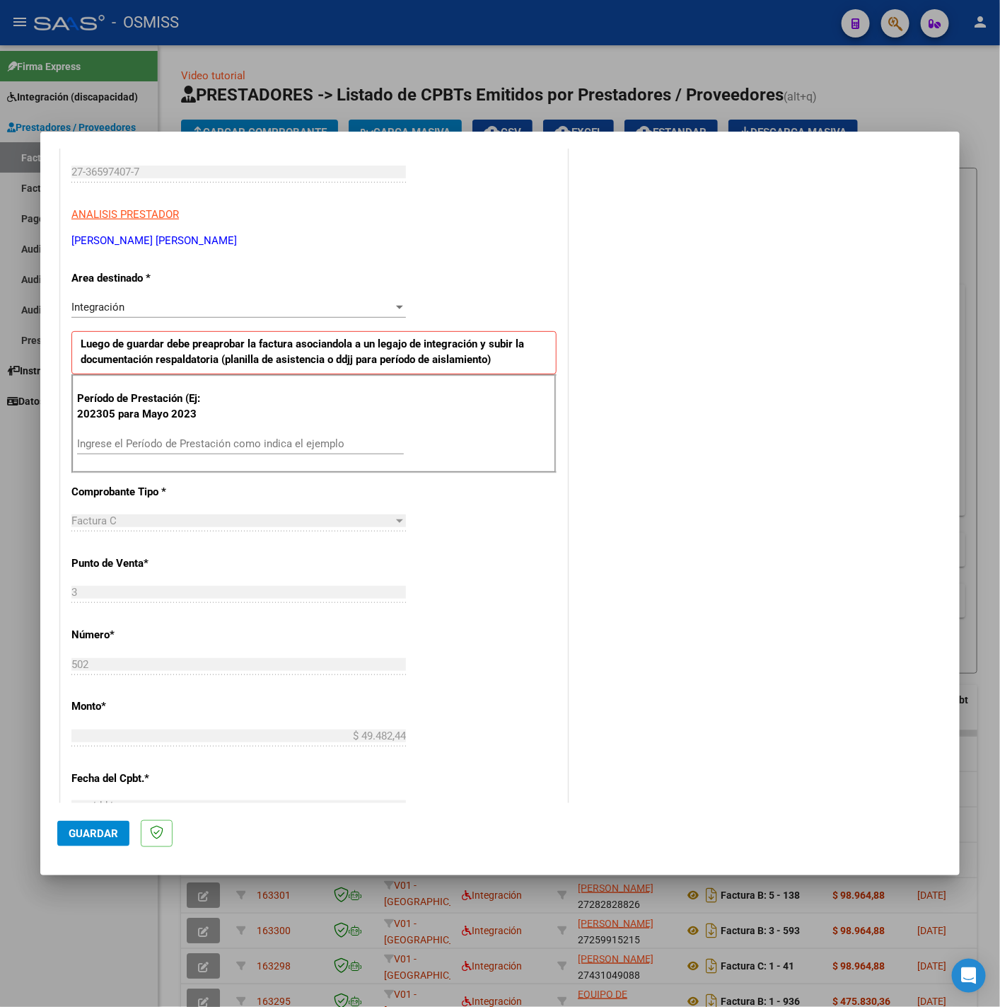
click at [268, 446] on input "Ingrese el Período de Prestación como indica el ejemplo" at bounding box center [240, 443] width 327 height 13
type input "202507"
click at [480, 613] on div "CUIT * 27-36597407-7 Ingresar CUIT ANALISIS PRESTADOR CASTRO SANCHO AGUSTINA MI…" at bounding box center [314, 645] width 507 height 1065
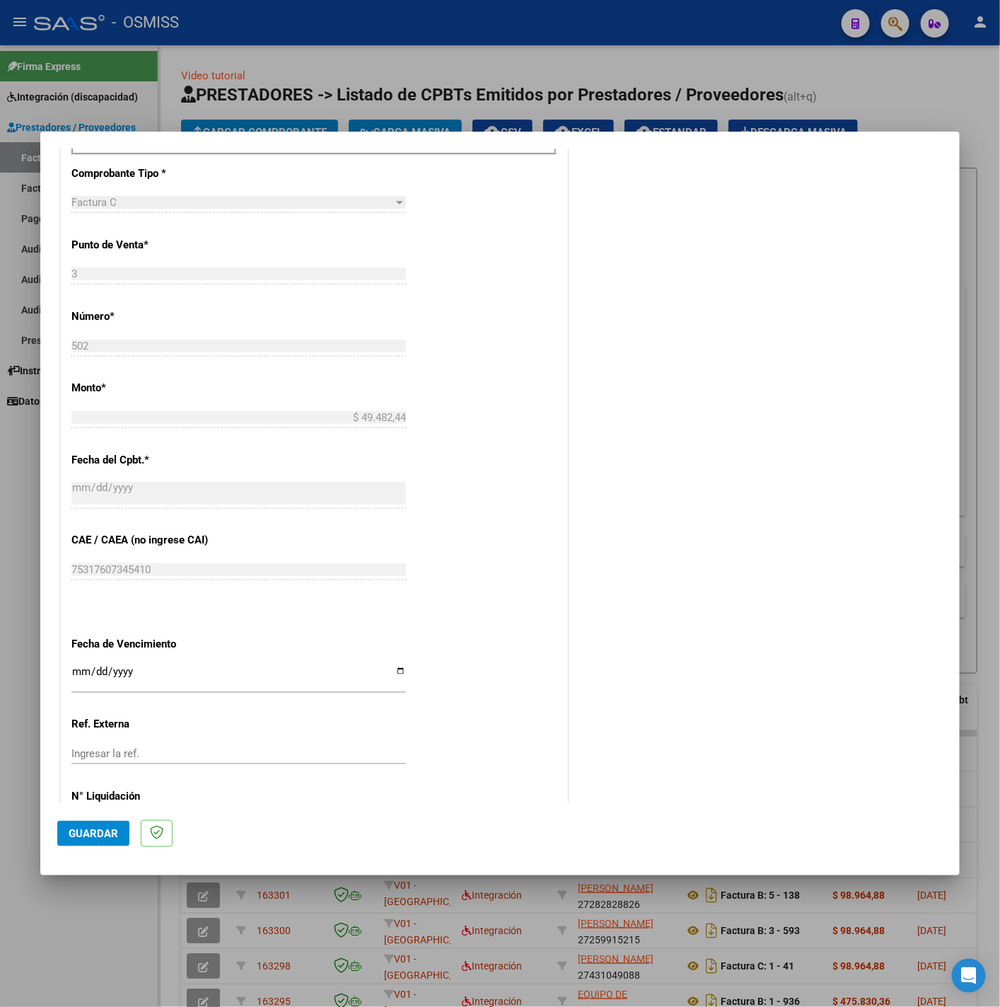
scroll to position [594, 0]
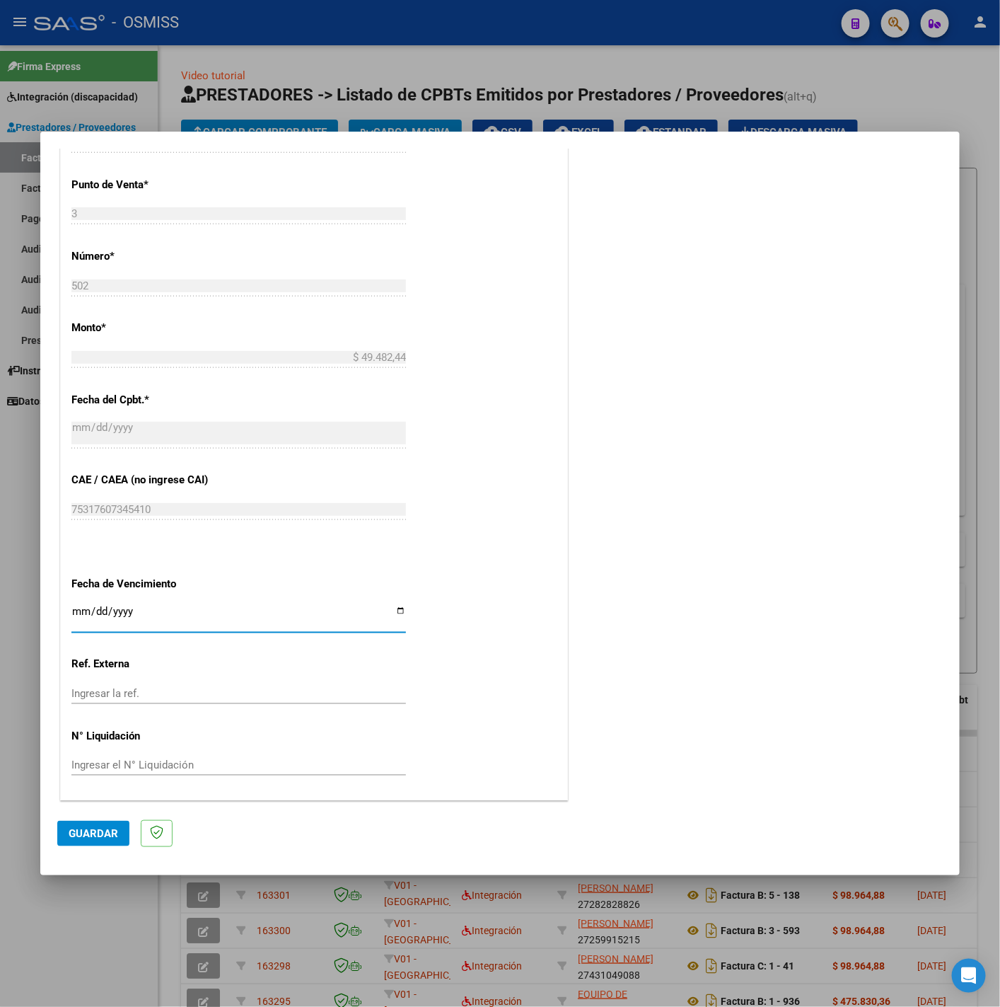
click at [72, 608] on input "Ingresar la fecha" at bounding box center [238, 617] width 335 height 23
type input "2025-08-11"
click at [112, 827] on span "Guardar" at bounding box center [94, 833] width 50 height 13
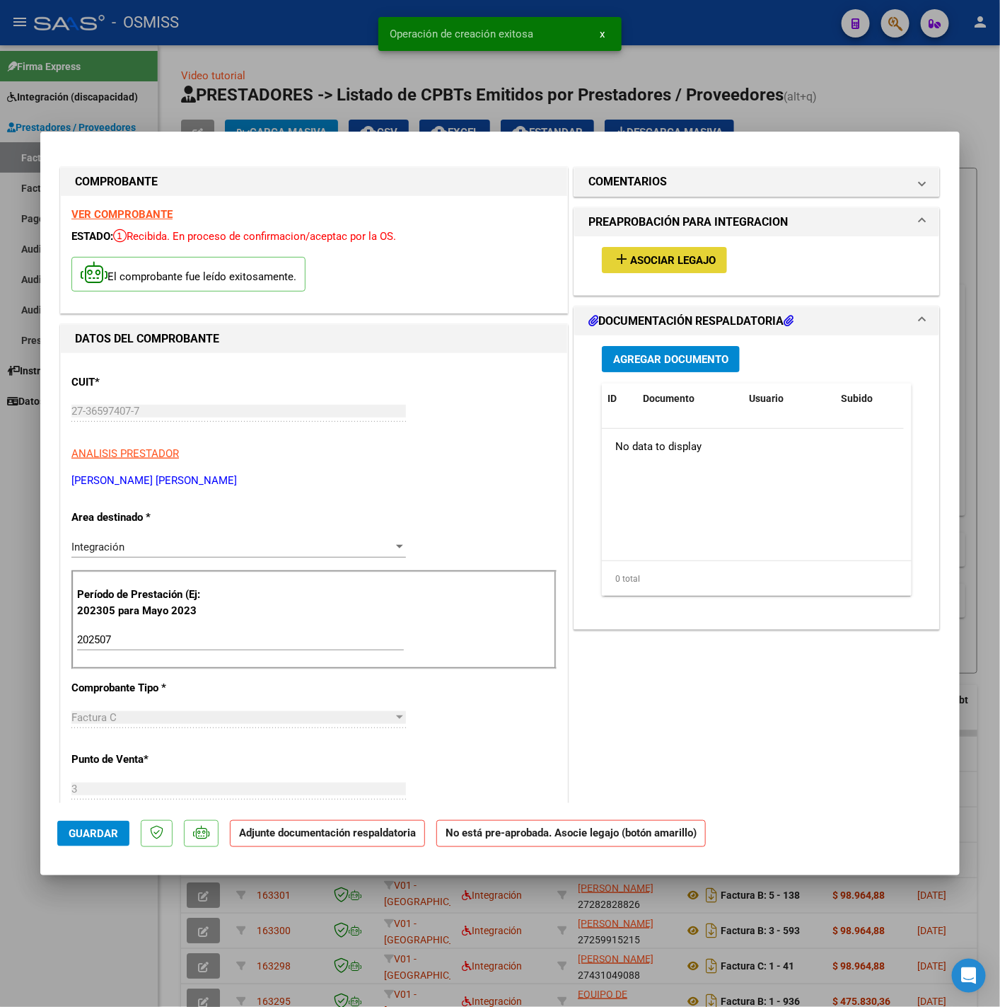
click at [686, 260] on span "Asociar Legajo" at bounding box center [673, 260] width 86 height 13
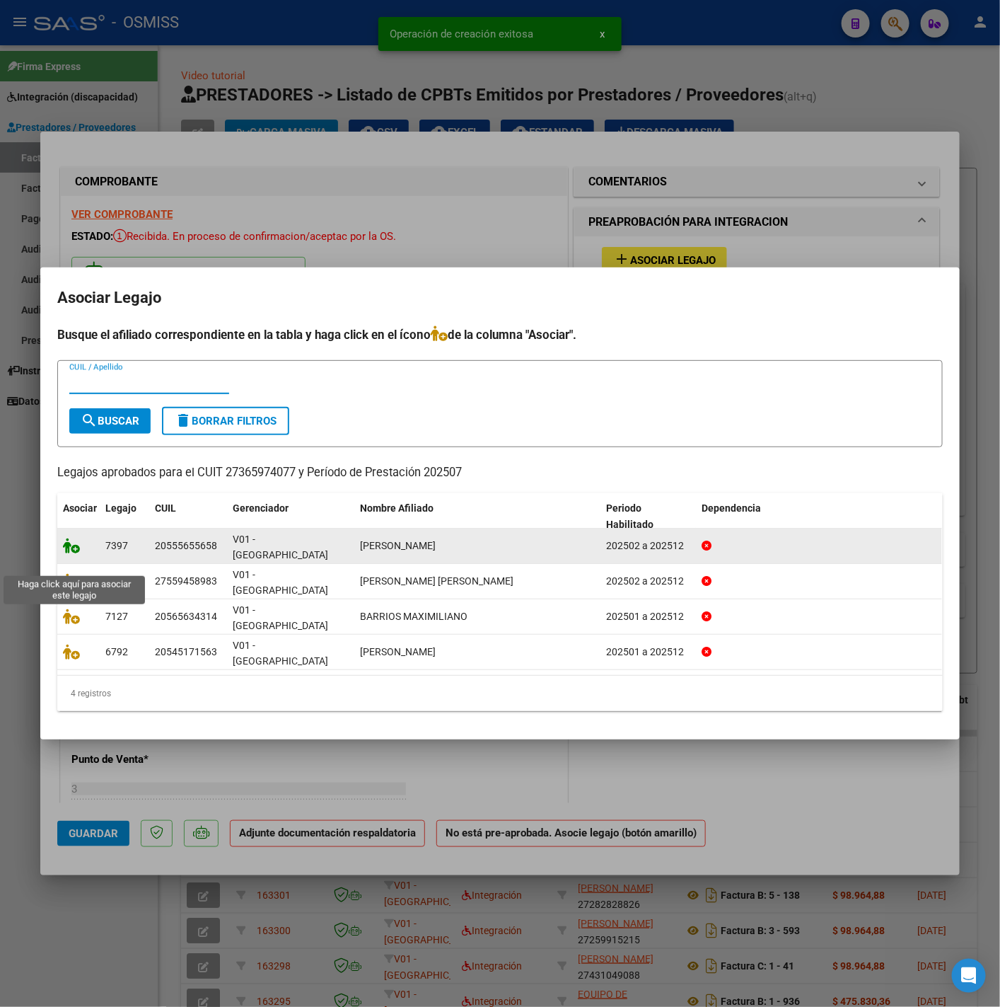
click at [74, 553] on icon at bounding box center [71, 546] width 17 height 16
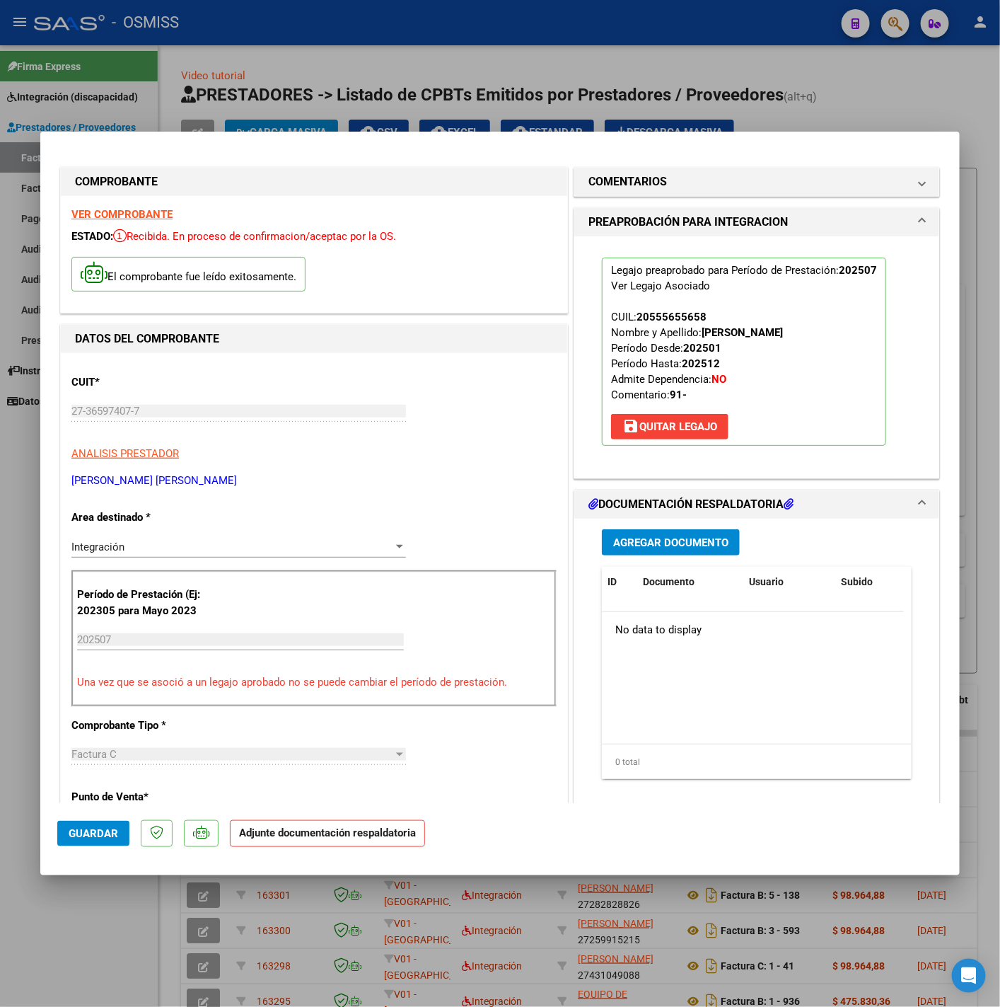
click at [644, 529] on div "Agregar Documento ID Documento Usuario Subido Acción No data to display 0 total…" at bounding box center [757, 660] width 331 height 282
click at [656, 535] on button "Agregar Documento" at bounding box center [671, 542] width 138 height 26
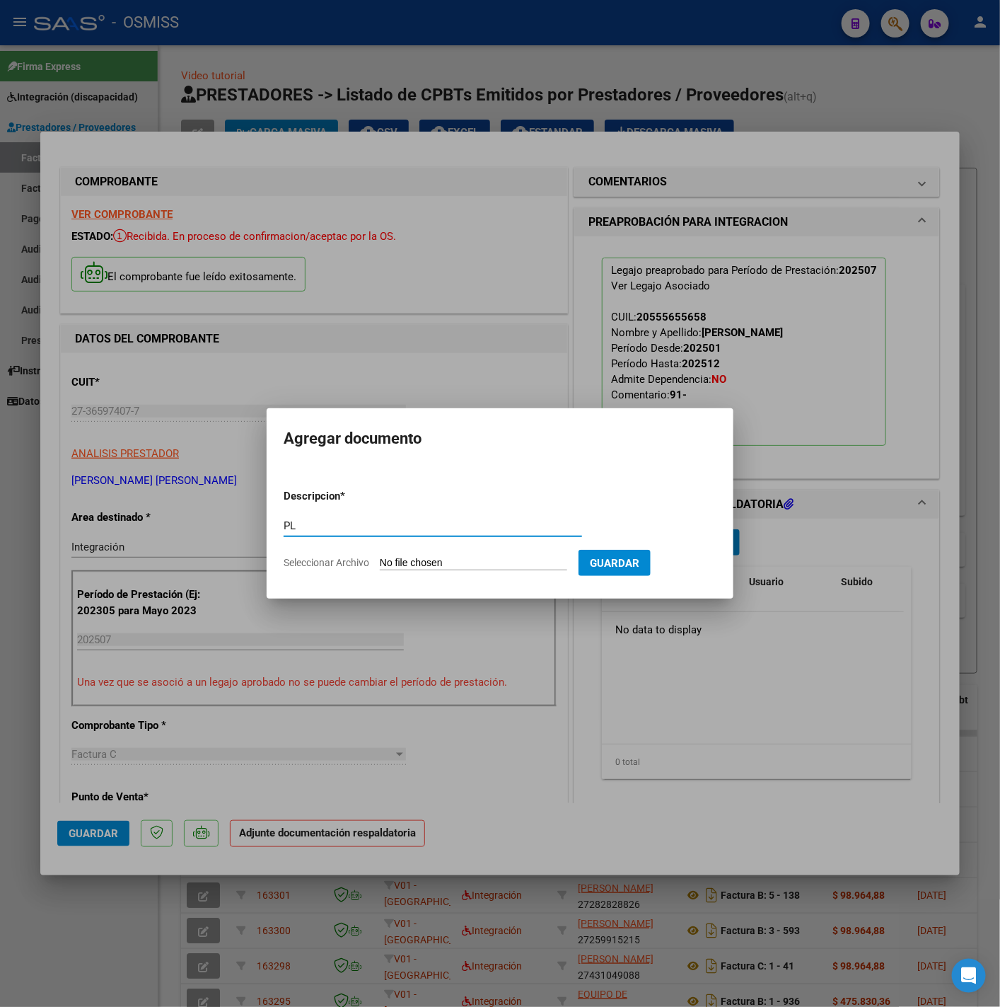
type input "PL"
click at [485, 562] on input "Seleccionar Archivo" at bounding box center [473, 563] width 187 height 13
type input "C:\fakepath\plani - Agustina Castro (19).pdf"
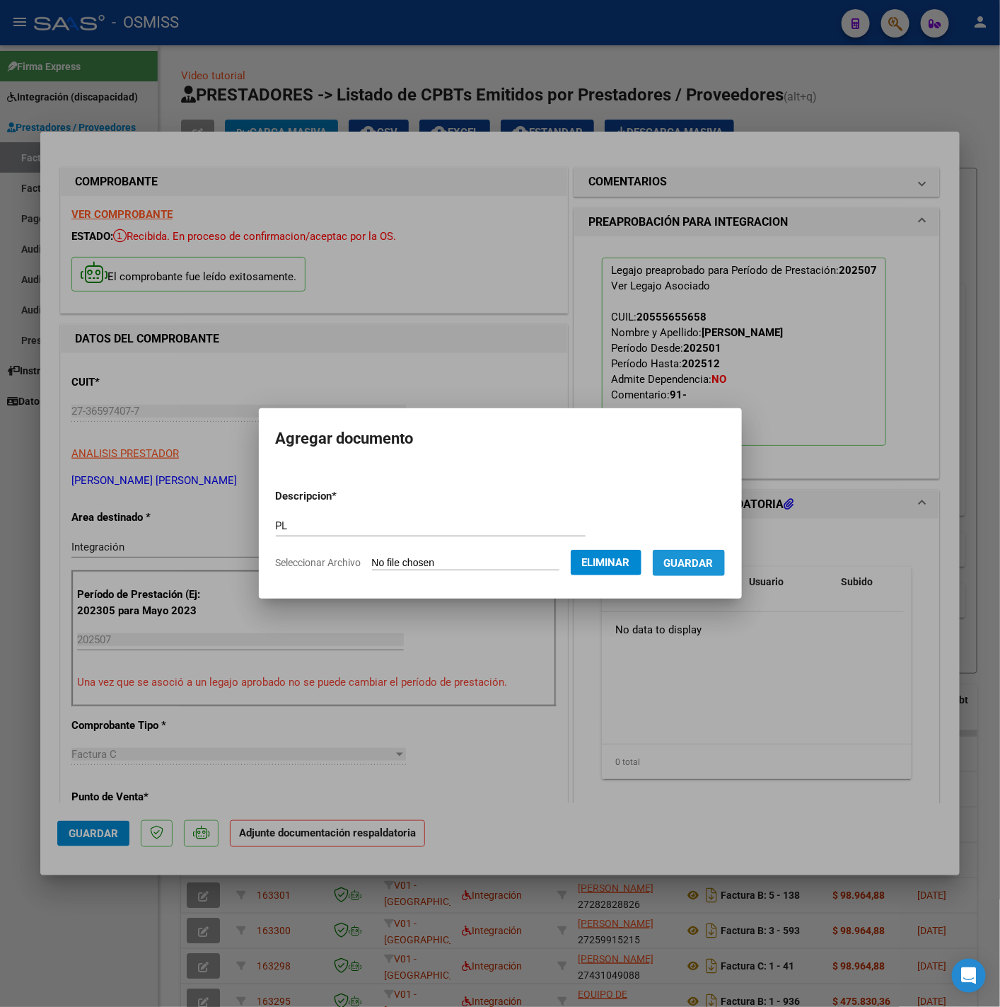
click at [690, 557] on span "Guardar" at bounding box center [689, 563] width 50 height 13
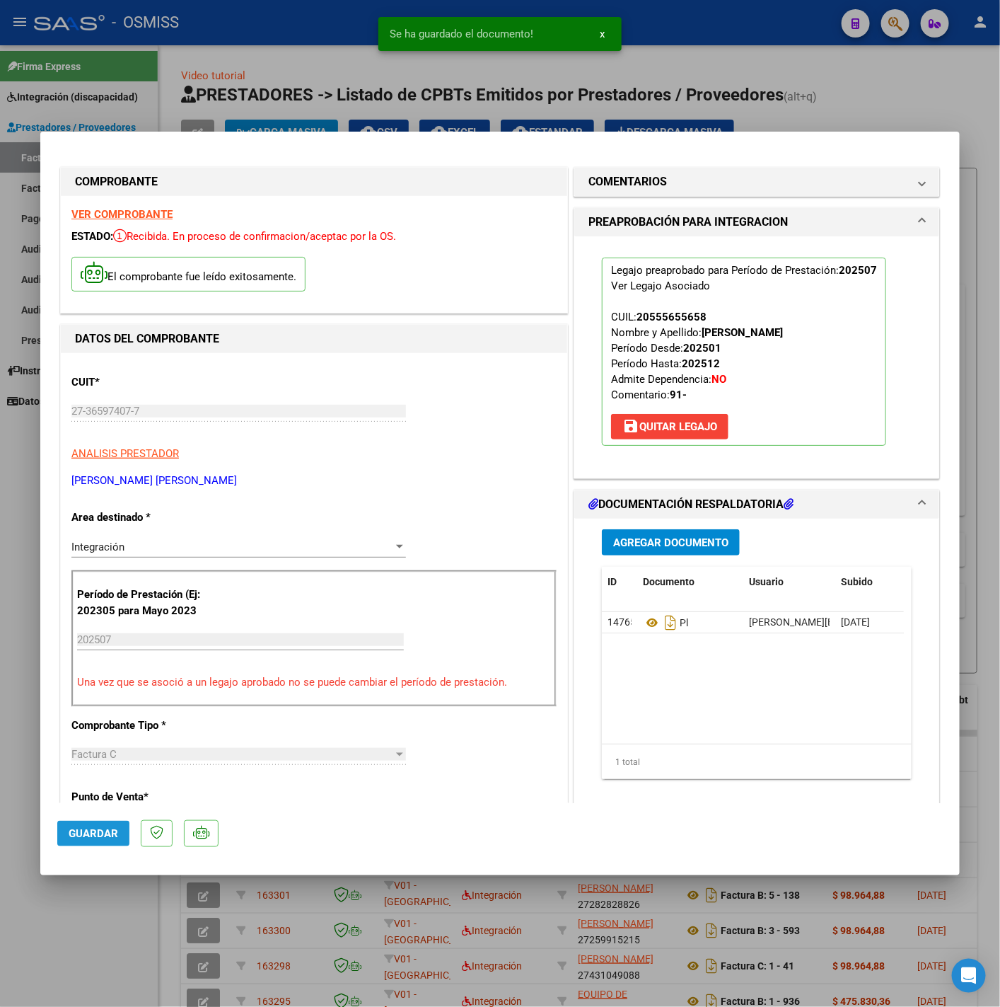
click at [112, 824] on button "Guardar" at bounding box center [93, 833] width 72 height 25
click at [100, 941] on div at bounding box center [500, 503] width 1000 height 1007
type input "$ 0,00"
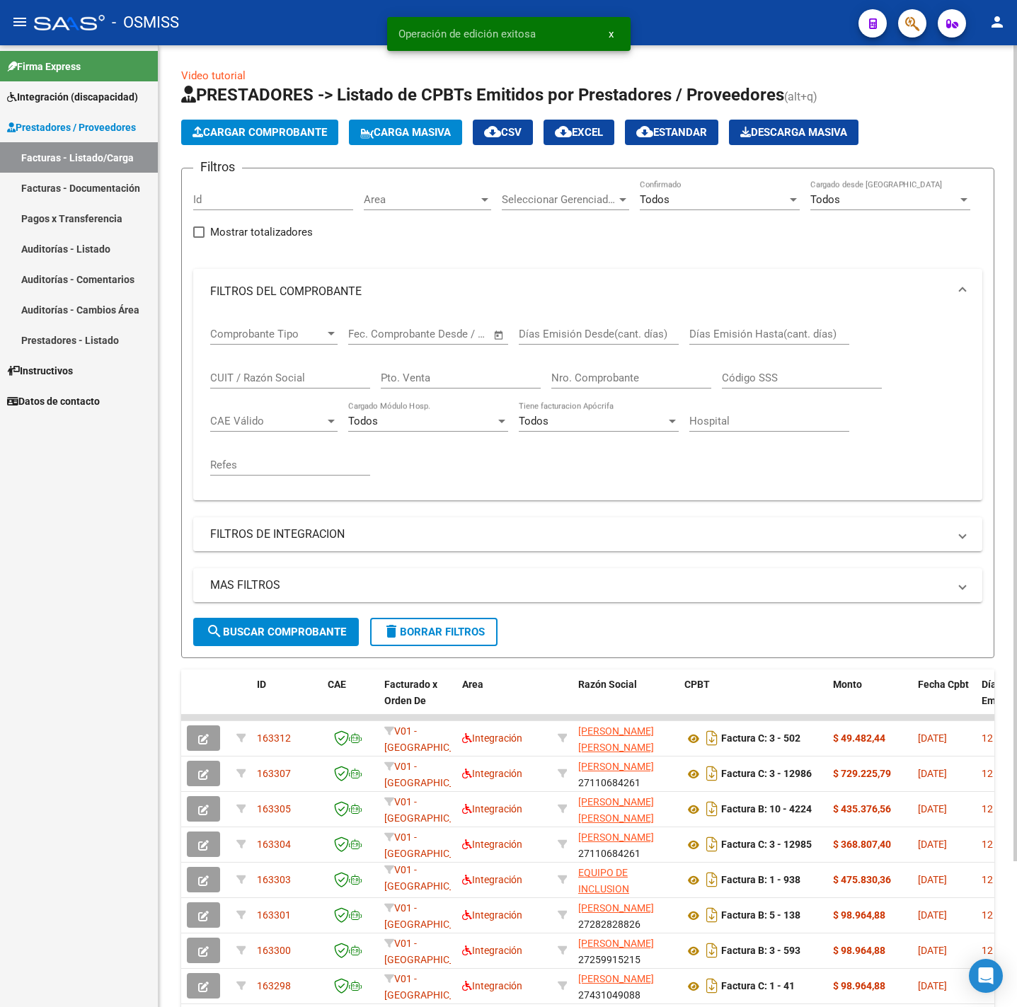
click at [301, 132] on span "Cargar Comprobante" at bounding box center [259, 132] width 134 height 13
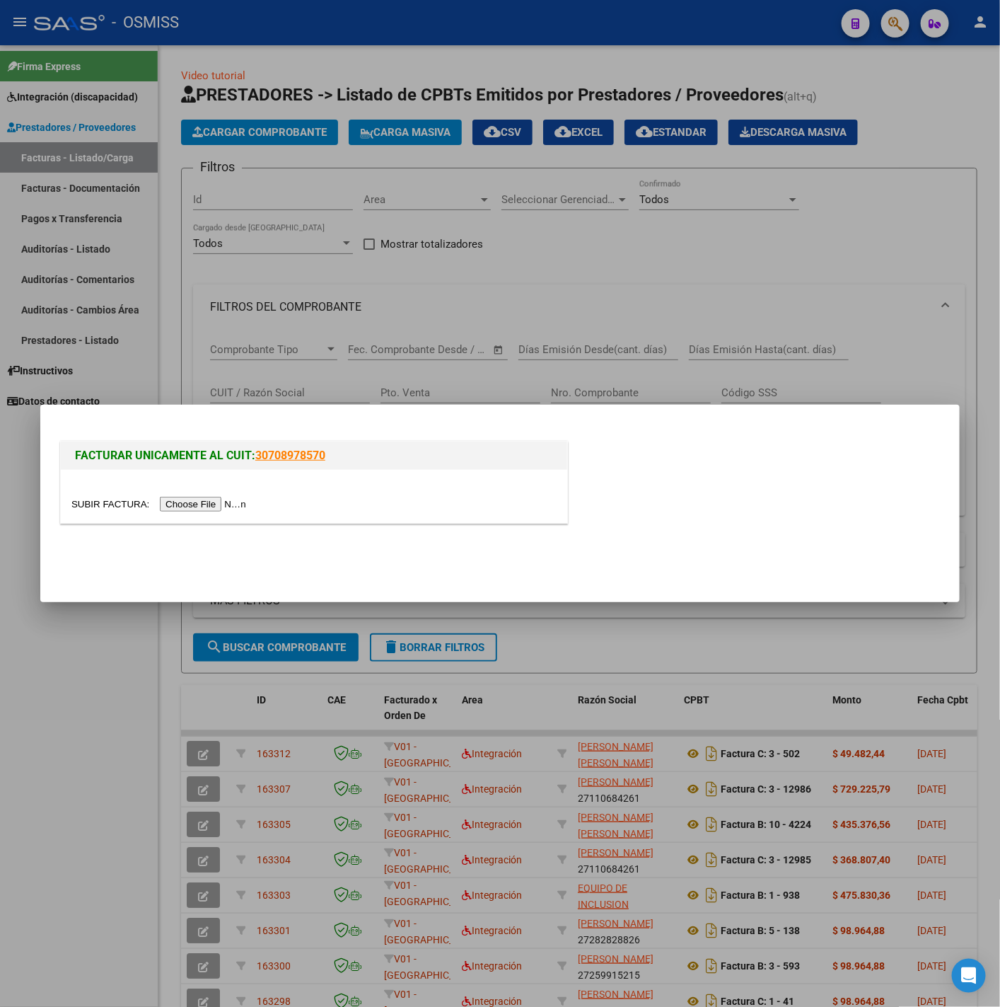
click at [244, 503] on input "file" at bounding box center [160, 504] width 179 height 15
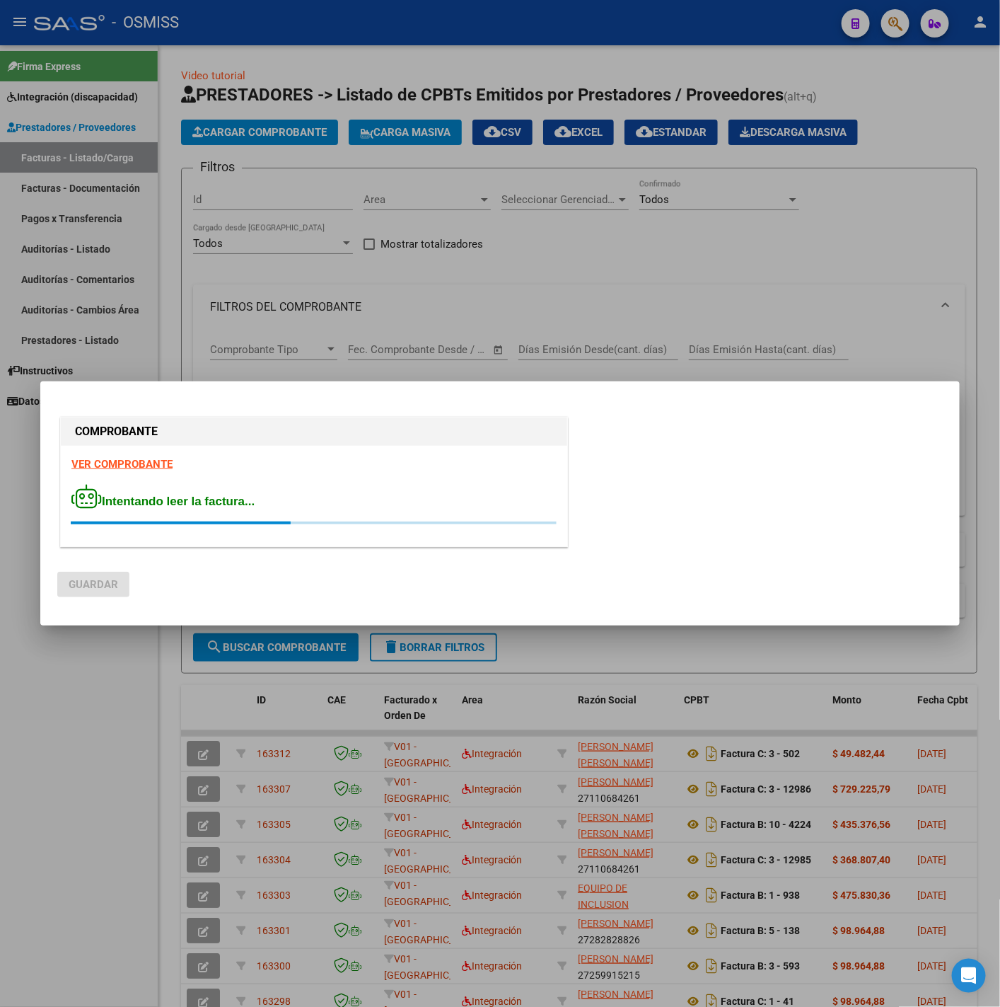
click at [145, 466] on strong "VER COMPROBANTE" at bounding box center [121, 464] width 101 height 13
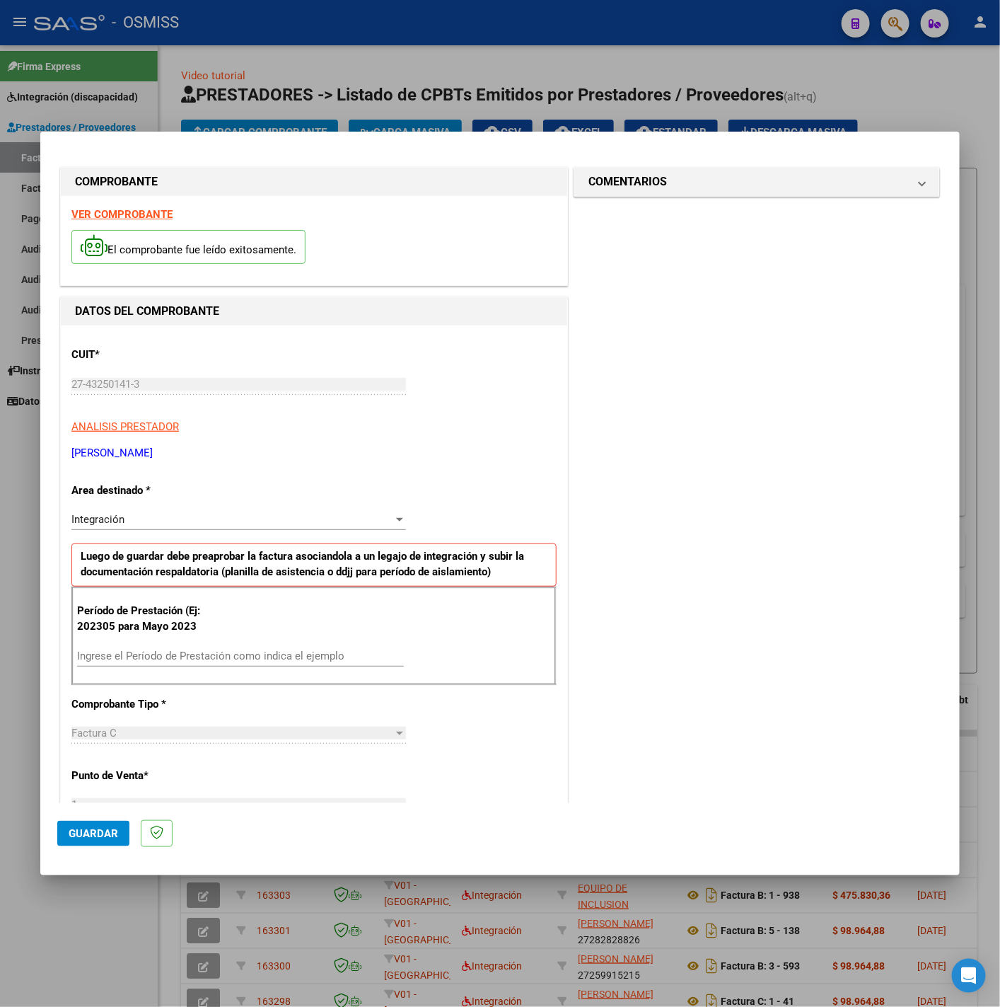
scroll to position [212, 0]
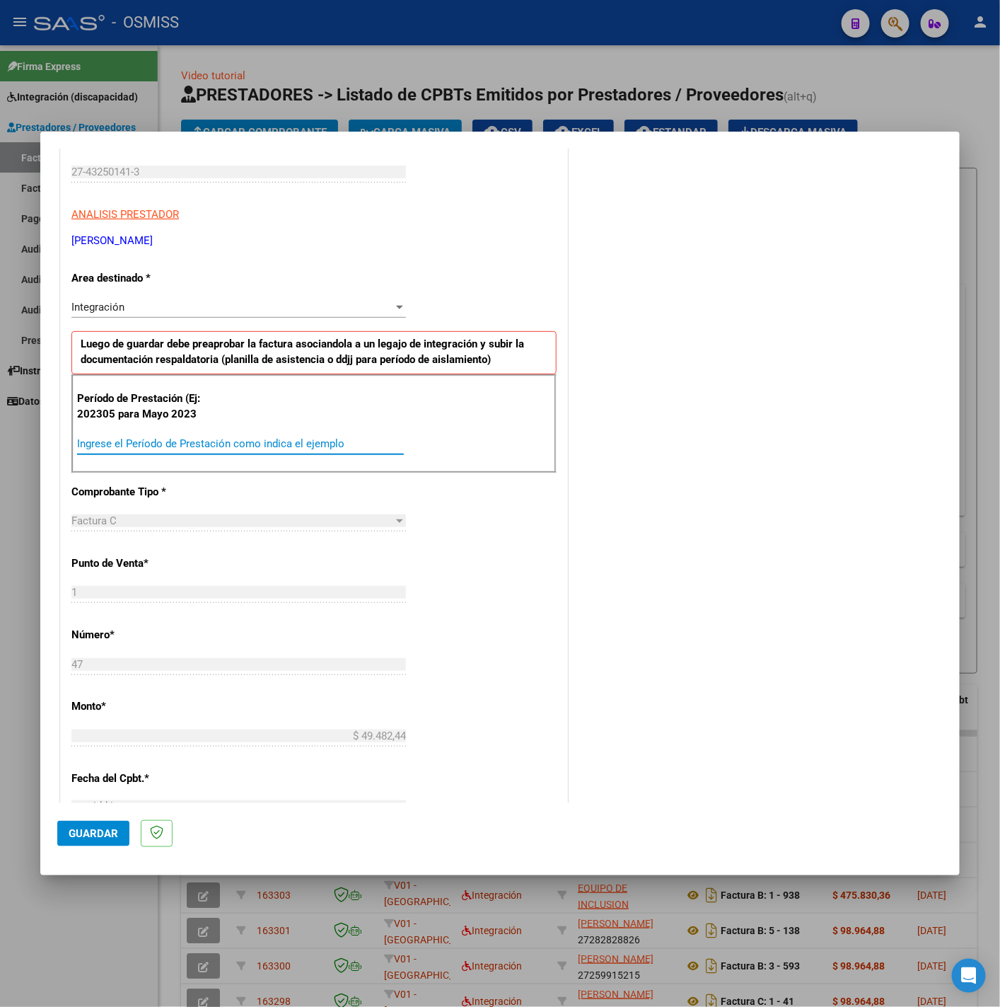
click at [192, 448] on input "Ingrese el Período de Prestación como indica el ejemplo" at bounding box center [240, 443] width 327 height 13
type input "202507"
click at [459, 533] on div "CUIT * 27-43250141-3 Ingresar CUIT ANALISIS PRESTADOR CARRIZO ROMINA ABIGAIL AR…" at bounding box center [314, 645] width 507 height 1065
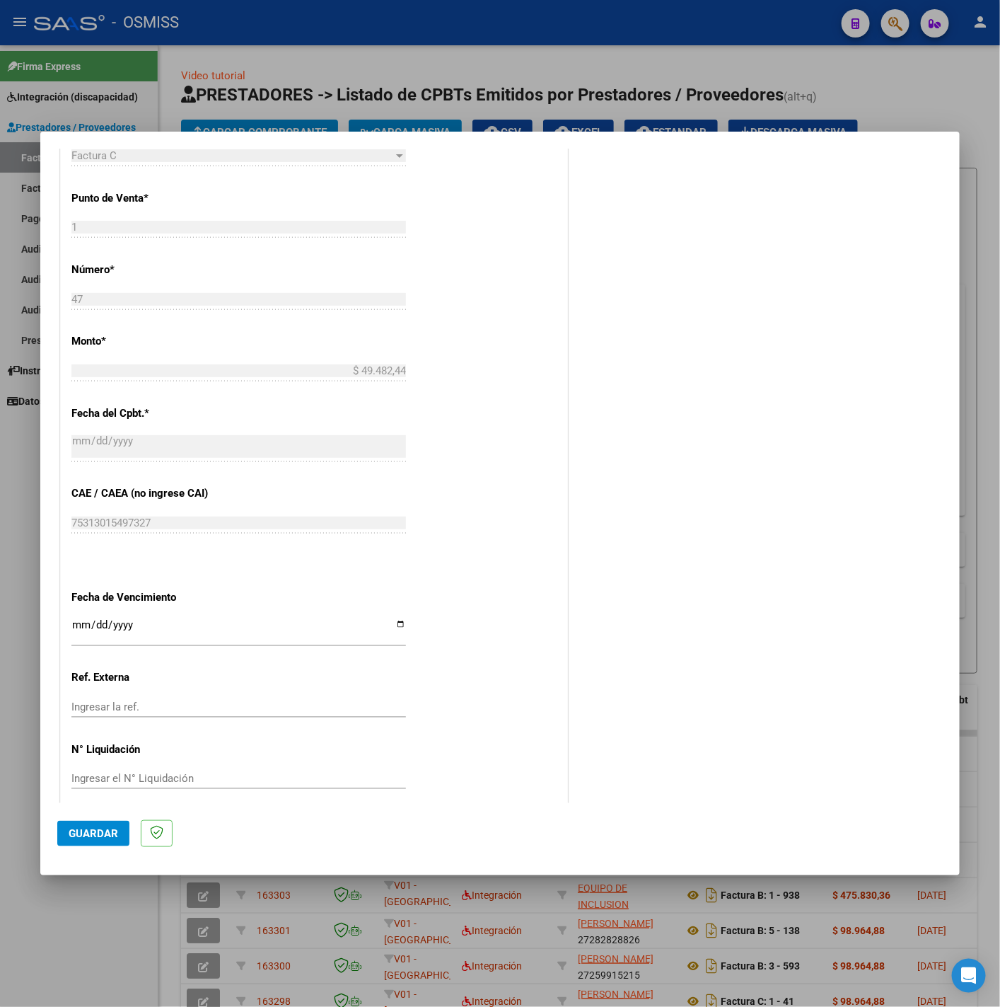
scroll to position [594, 0]
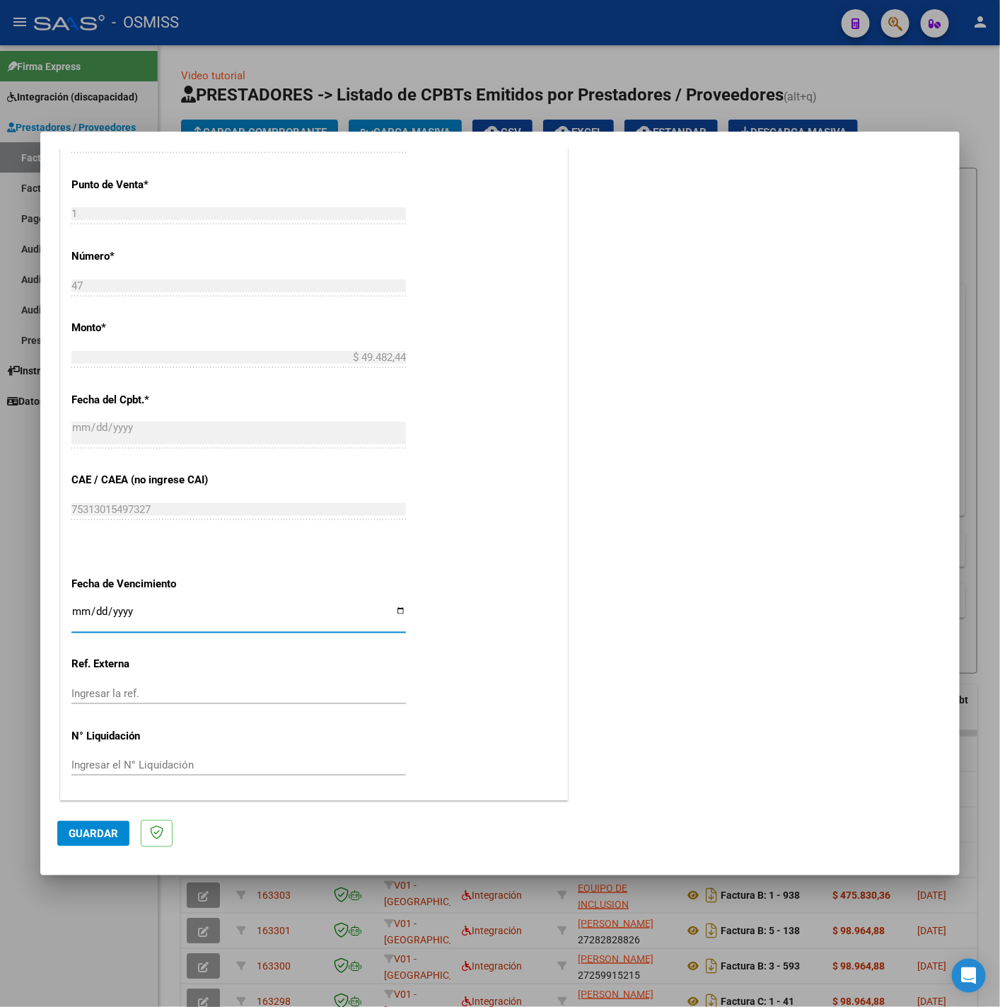
click at [75, 616] on input "Ingresar la fecha" at bounding box center [238, 617] width 335 height 23
type input "2025-08-14"
click at [117, 824] on button "Guardar" at bounding box center [93, 833] width 72 height 25
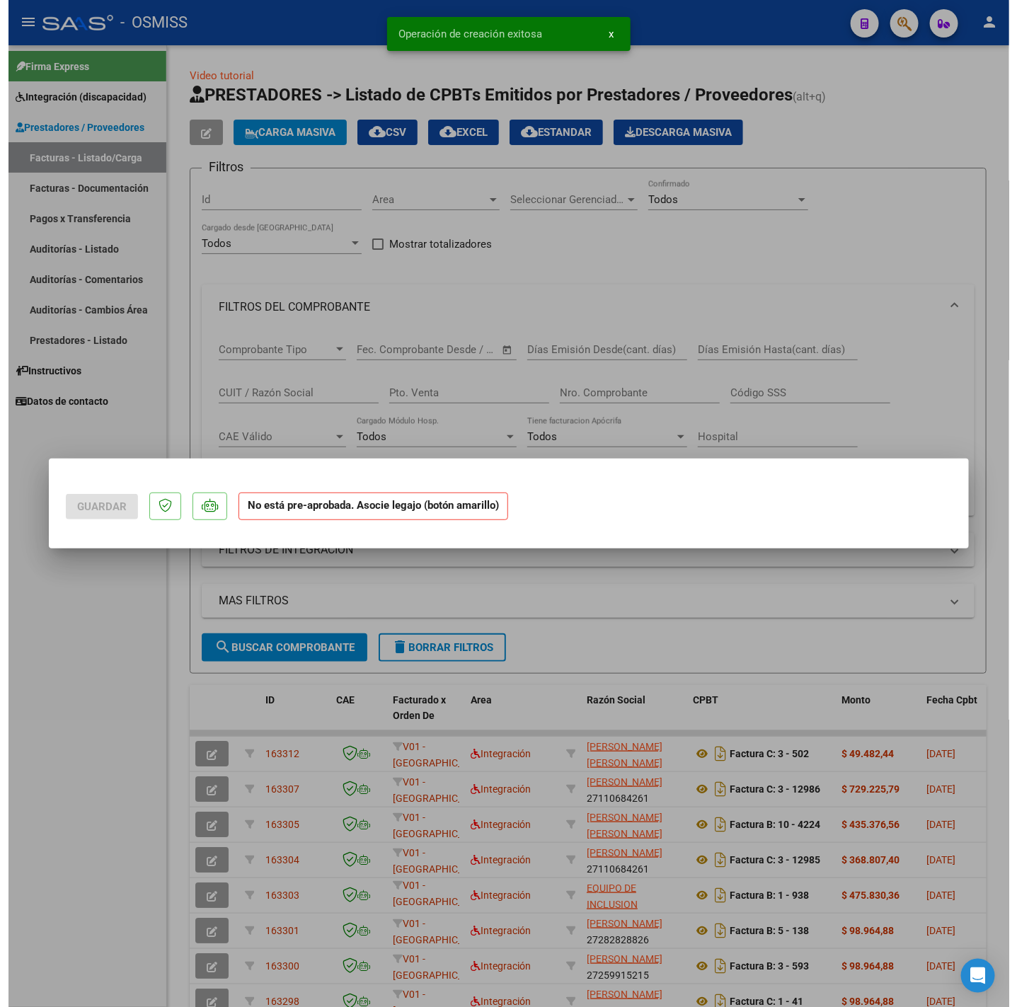
scroll to position [0, 0]
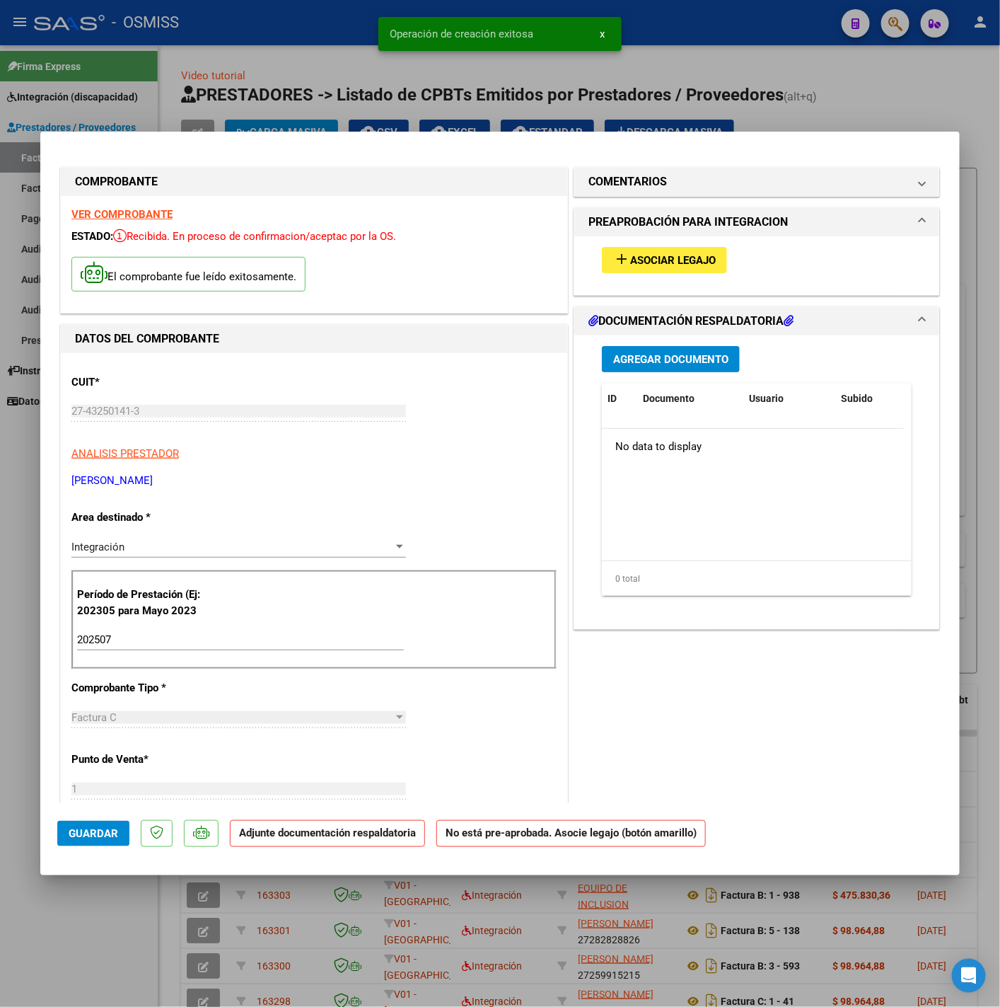
click at [654, 258] on span "Asociar Legajo" at bounding box center [673, 260] width 86 height 13
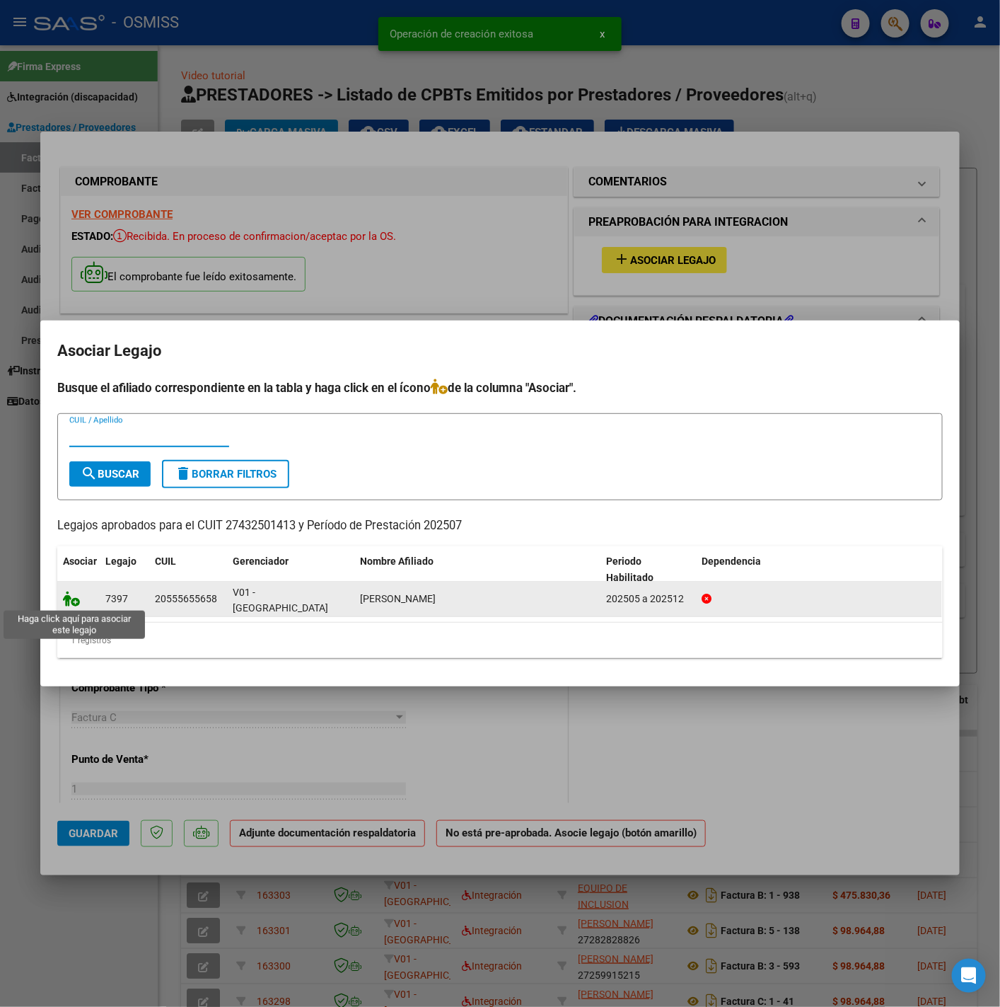
click at [71, 601] on icon at bounding box center [71, 599] width 17 height 16
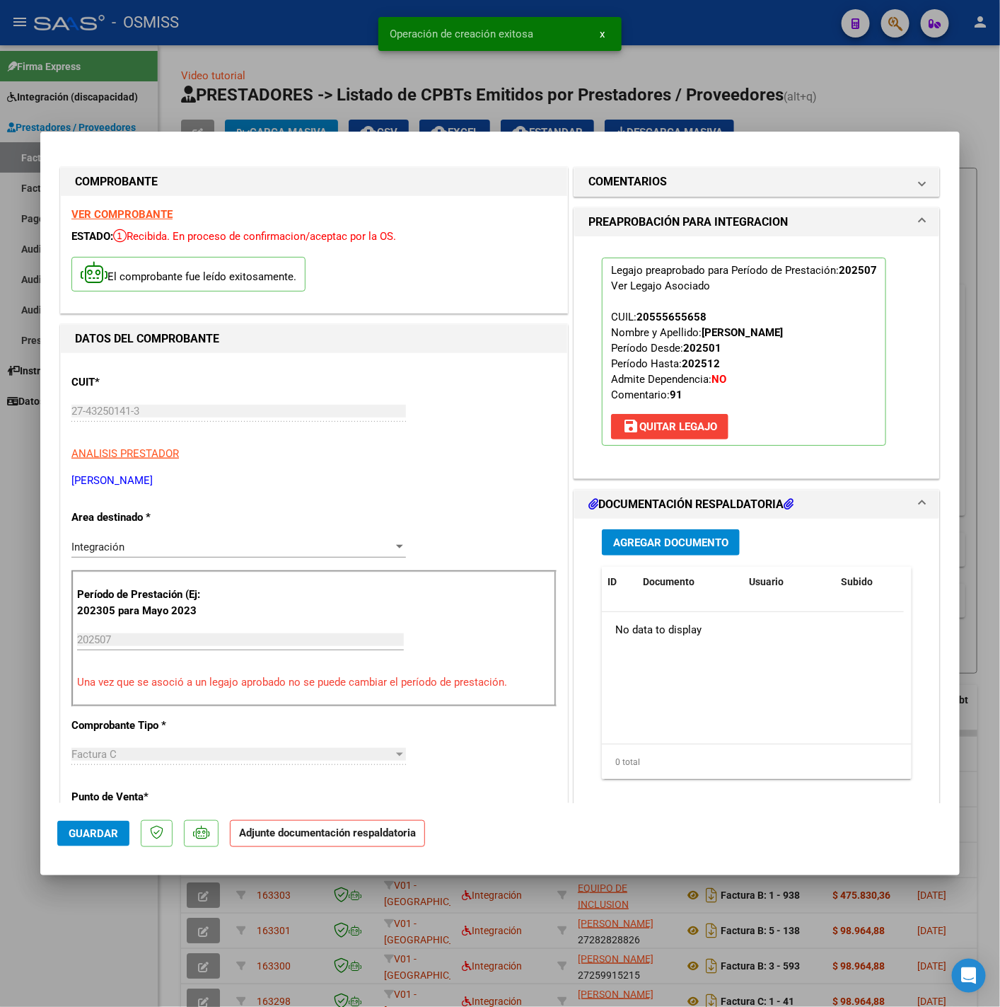
drag, startPoint x: 683, startPoint y: 525, endPoint x: 688, endPoint y: 538, distance: 13.7
click at [688, 537] on div "Agregar Documento ID Documento Usuario Subido Acción No data to display 0 total…" at bounding box center [757, 660] width 331 height 282
click at [688, 538] on span "Agregar Documento" at bounding box center [670, 542] width 115 height 13
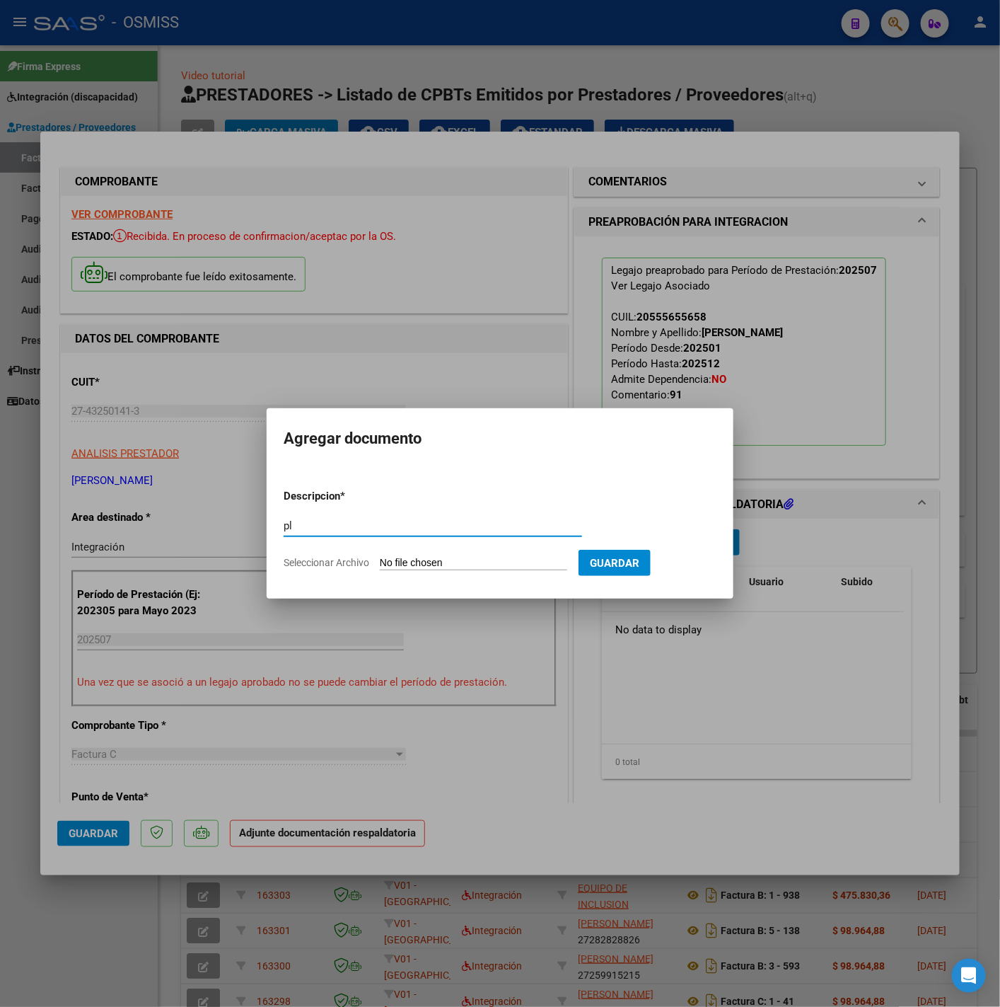
type input "p"
type input "PL"
click at [520, 561] on input "Seleccionar Archivo" at bounding box center [473, 563] width 187 height 13
type input "C:\fakepath\Retamar asistencia julio (1) - Romina Carrizo (1).pdf"
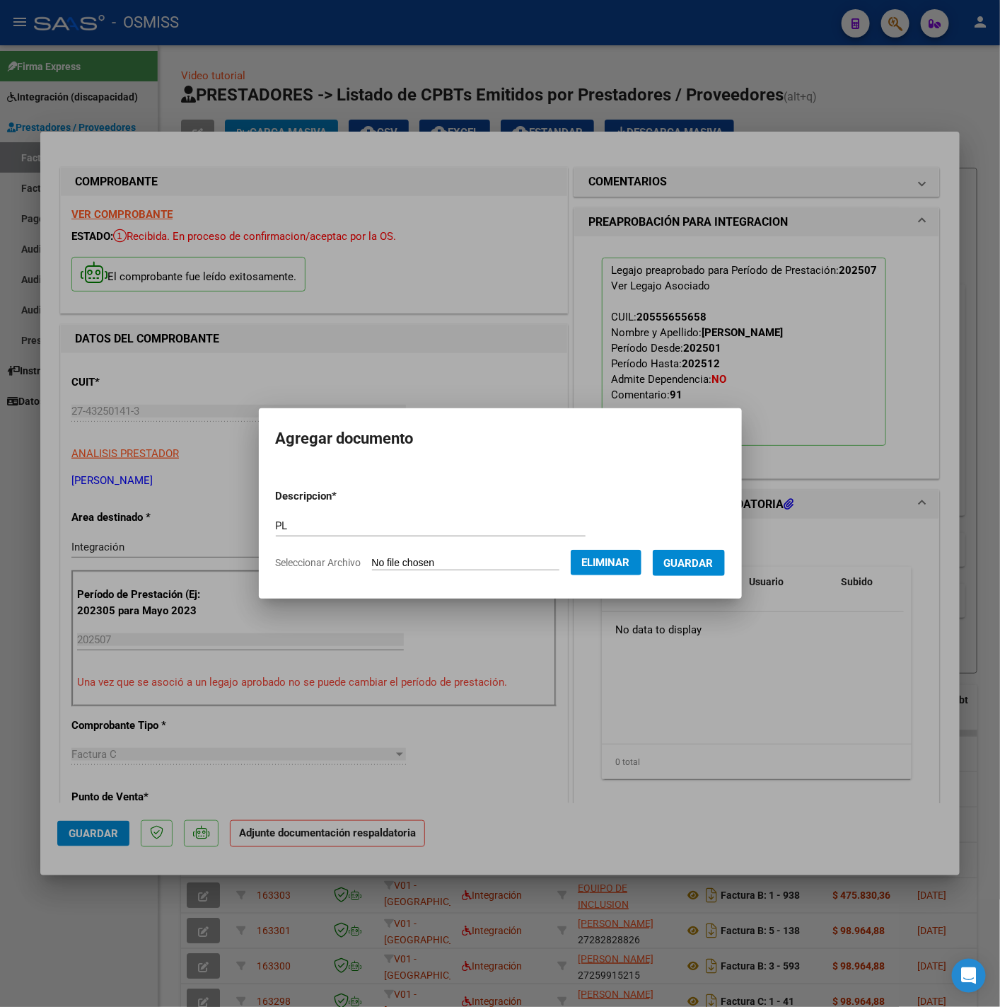
click at [705, 565] on span "Guardar" at bounding box center [689, 563] width 50 height 13
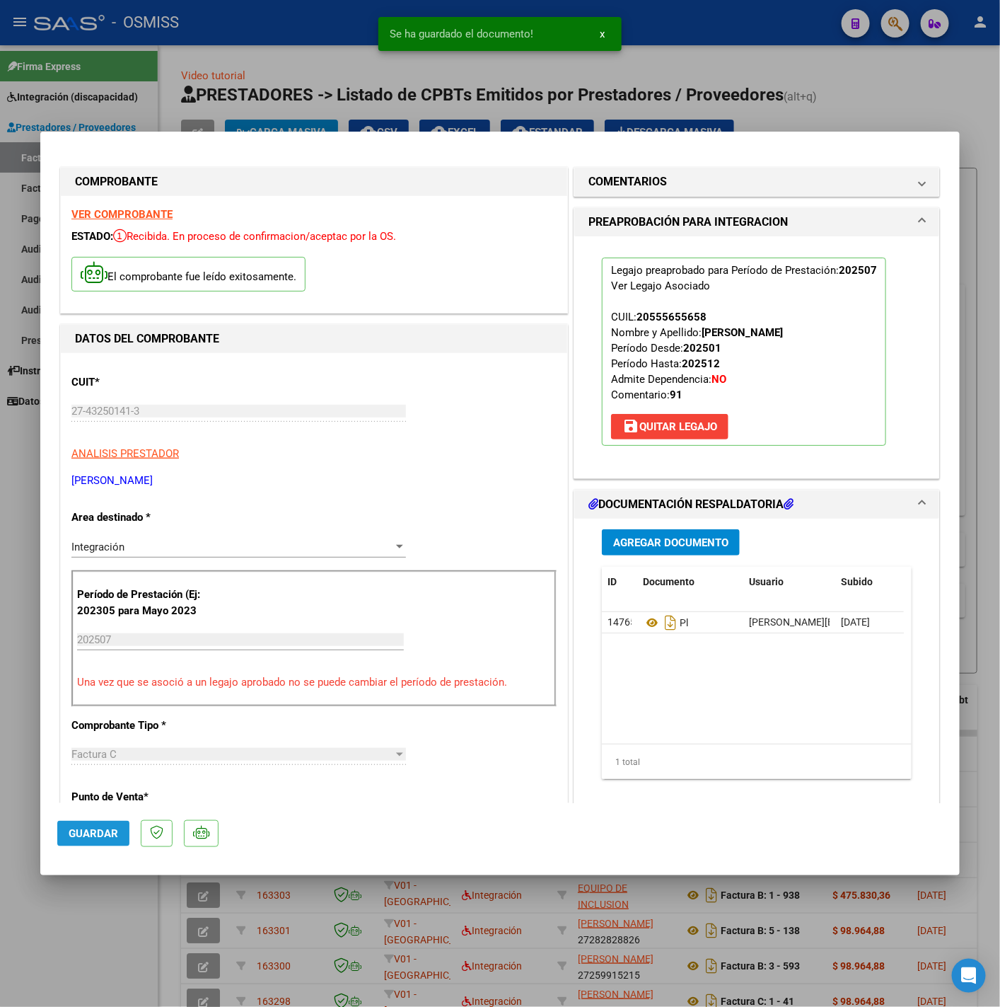
click at [126, 826] on button "Guardar" at bounding box center [93, 833] width 72 height 25
click at [108, 909] on div at bounding box center [500, 503] width 1000 height 1007
type input "$ 0,00"
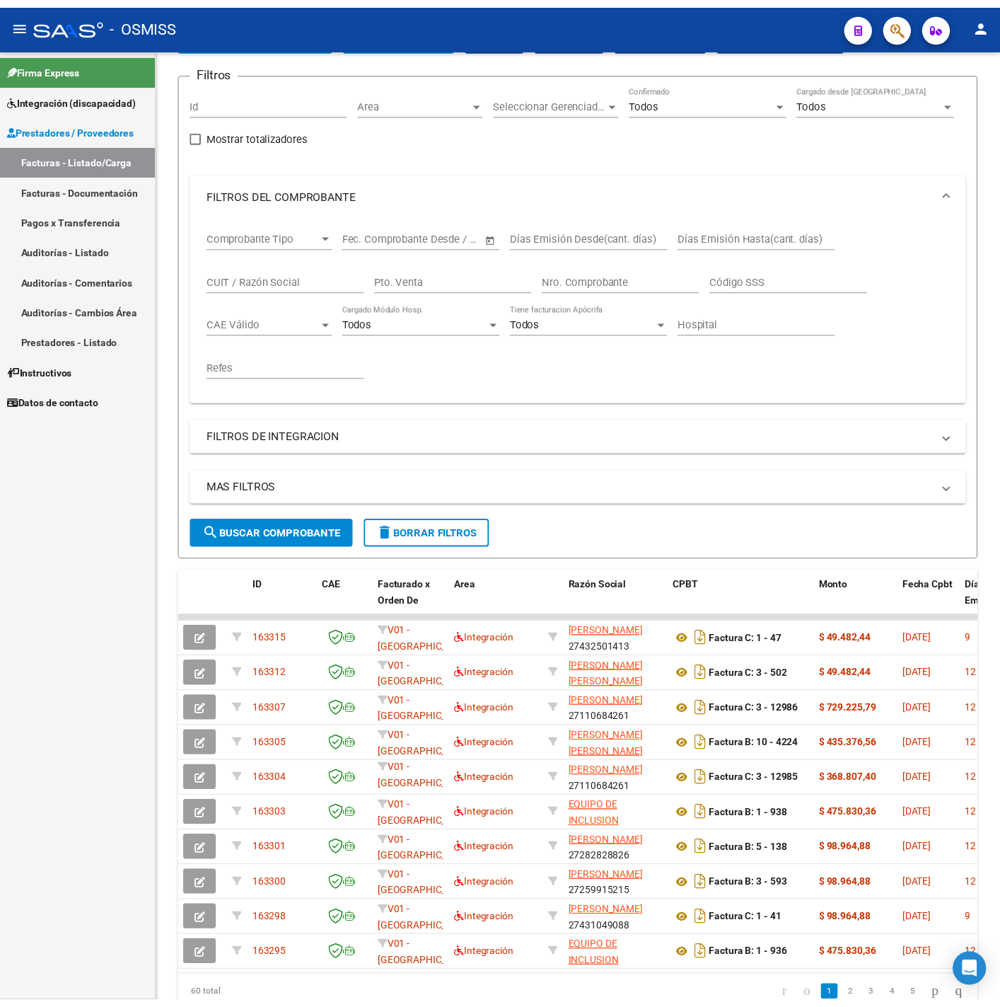
scroll to position [66, 0]
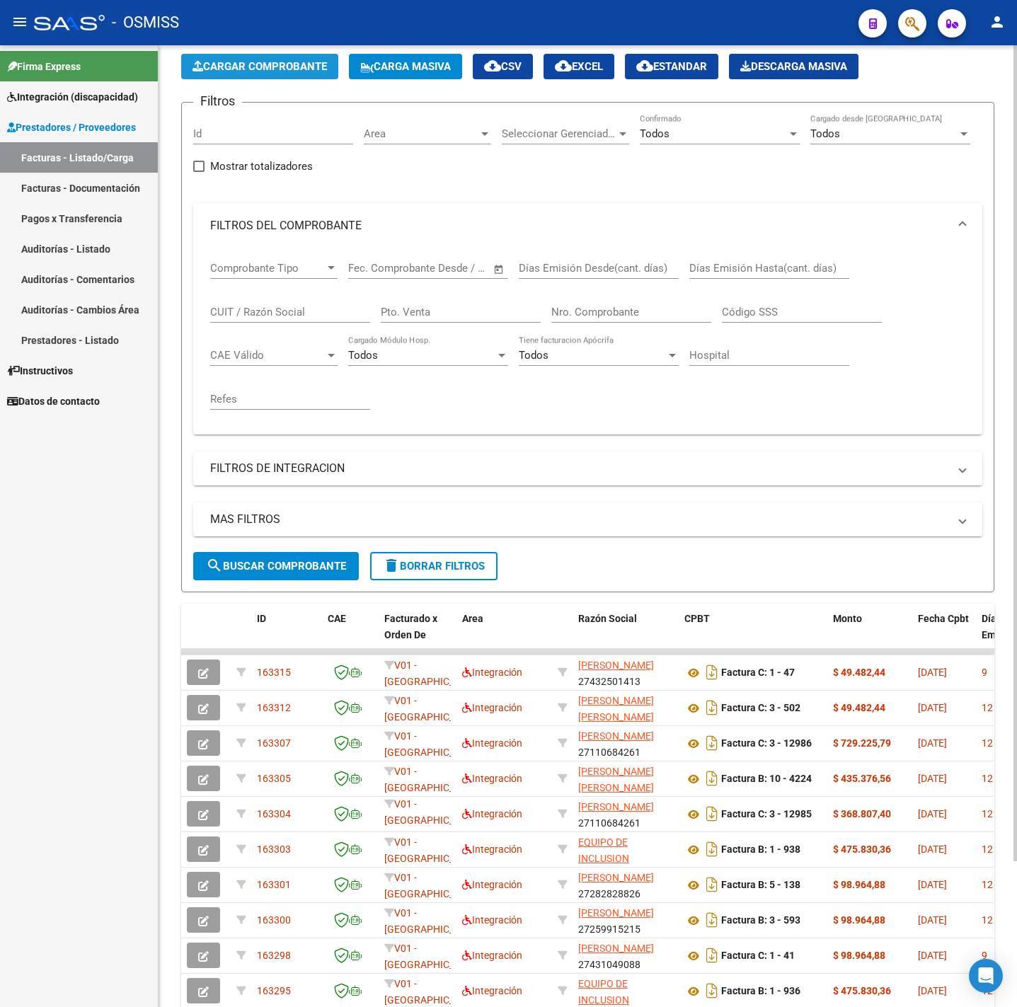
click at [270, 68] on span "Cargar Comprobante" at bounding box center [259, 66] width 134 height 13
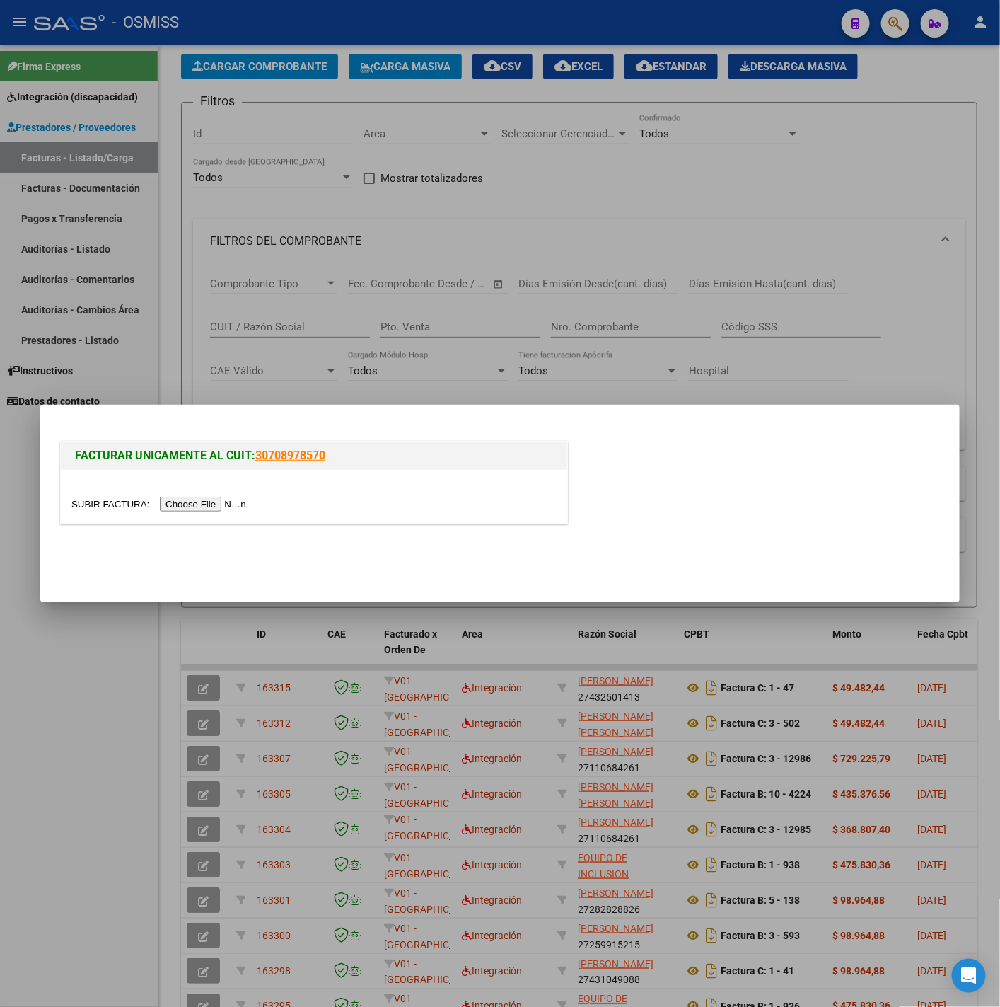
click at [210, 505] on input "file" at bounding box center [160, 504] width 179 height 15
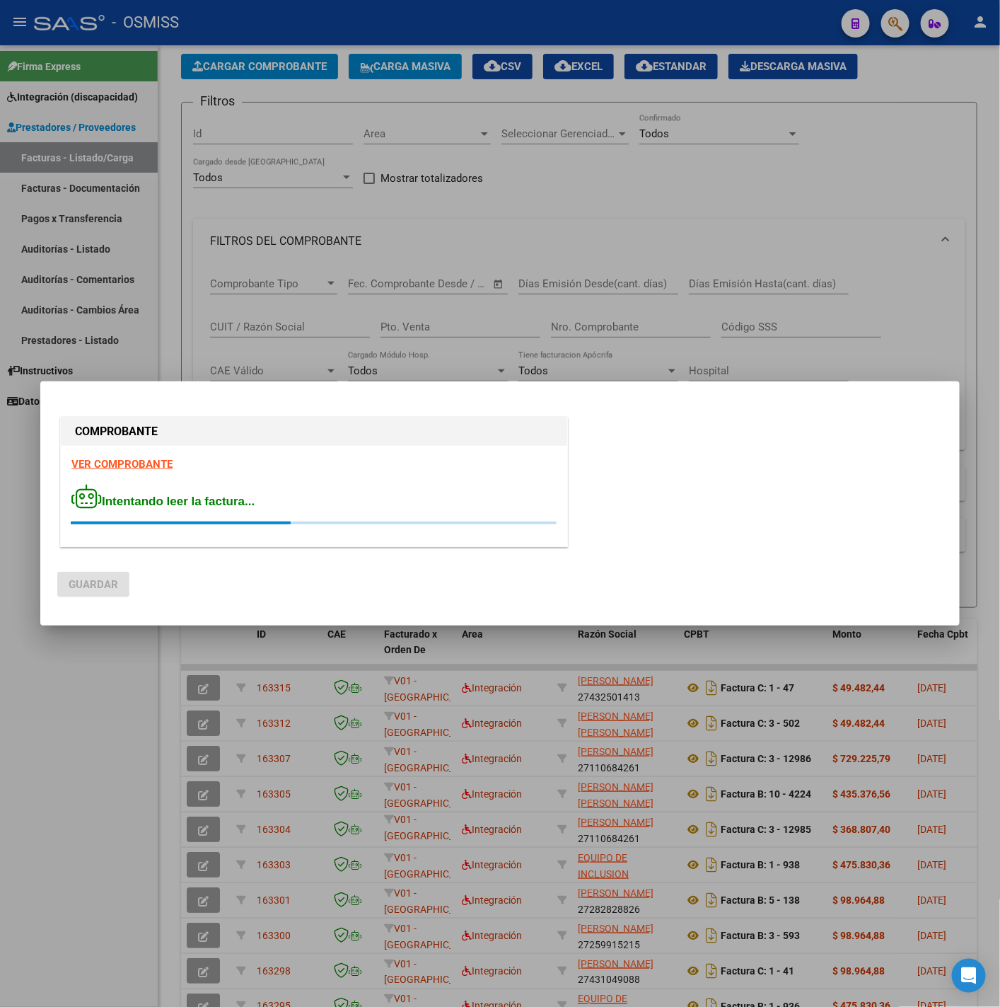
click at [100, 465] on strong "VER COMPROBANTE" at bounding box center [121, 464] width 101 height 13
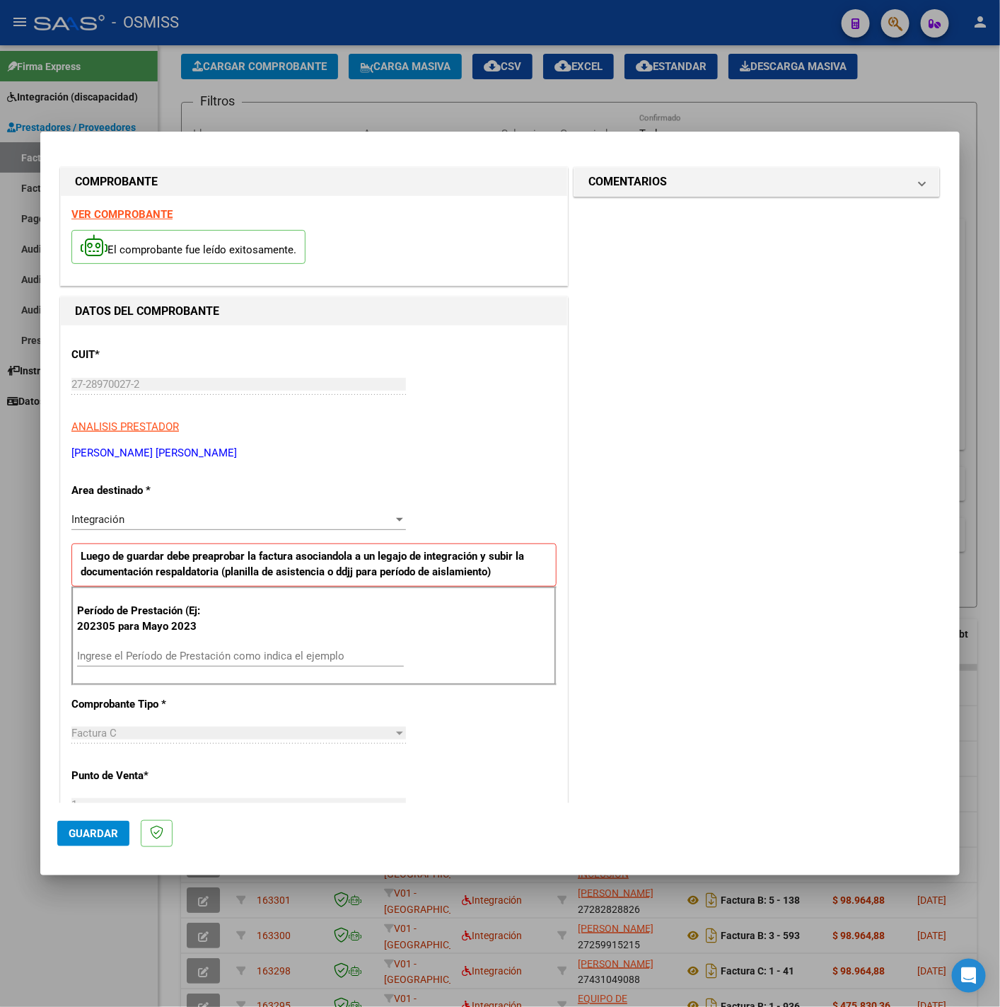
click at [13, 471] on div at bounding box center [500, 503] width 1000 height 1007
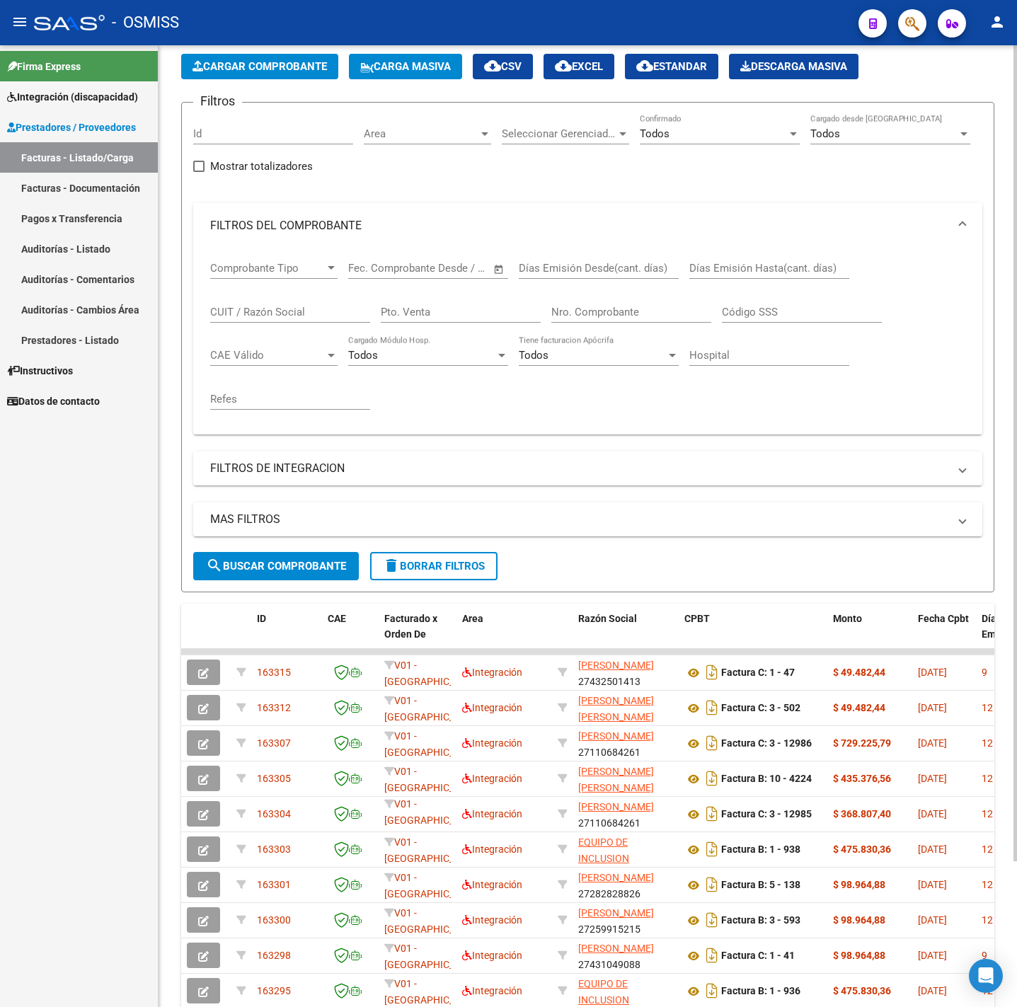
click at [291, 79] on button "Cargar Comprobante" at bounding box center [259, 66] width 157 height 25
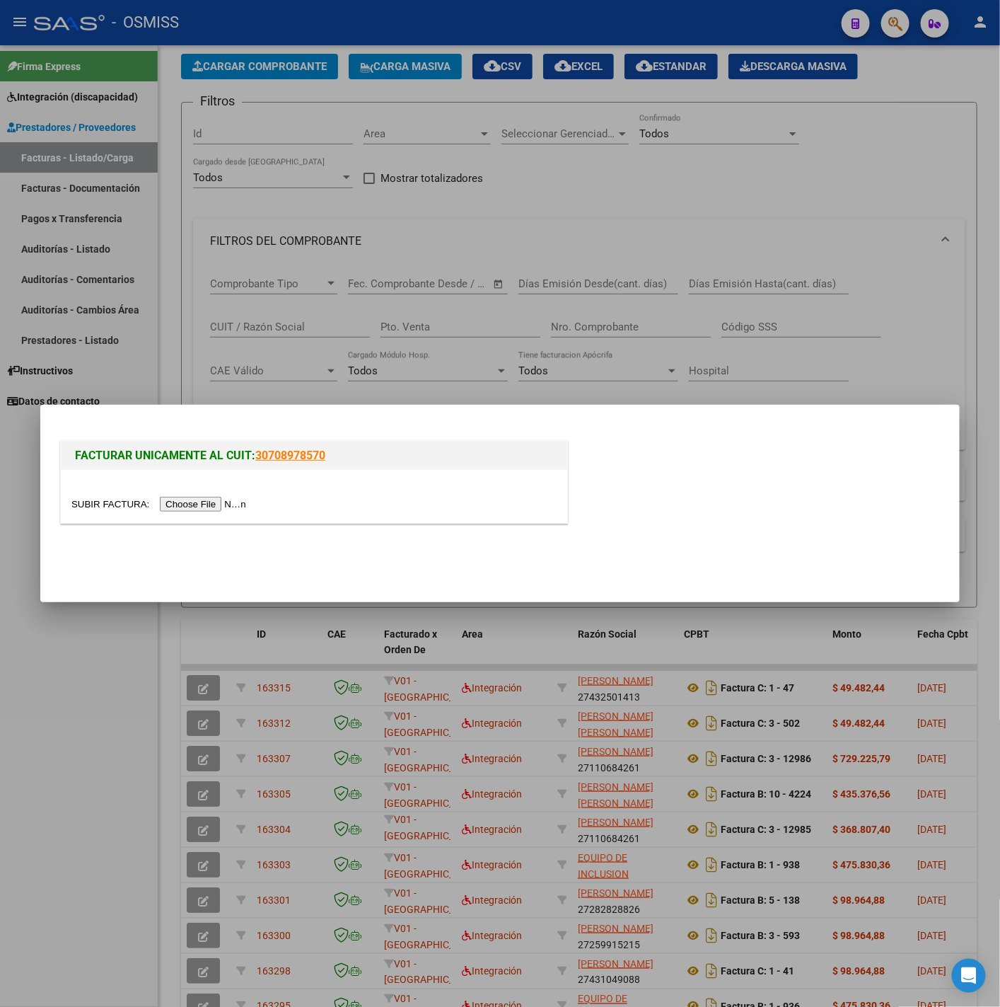
click at [183, 506] on input "file" at bounding box center [160, 504] width 179 height 15
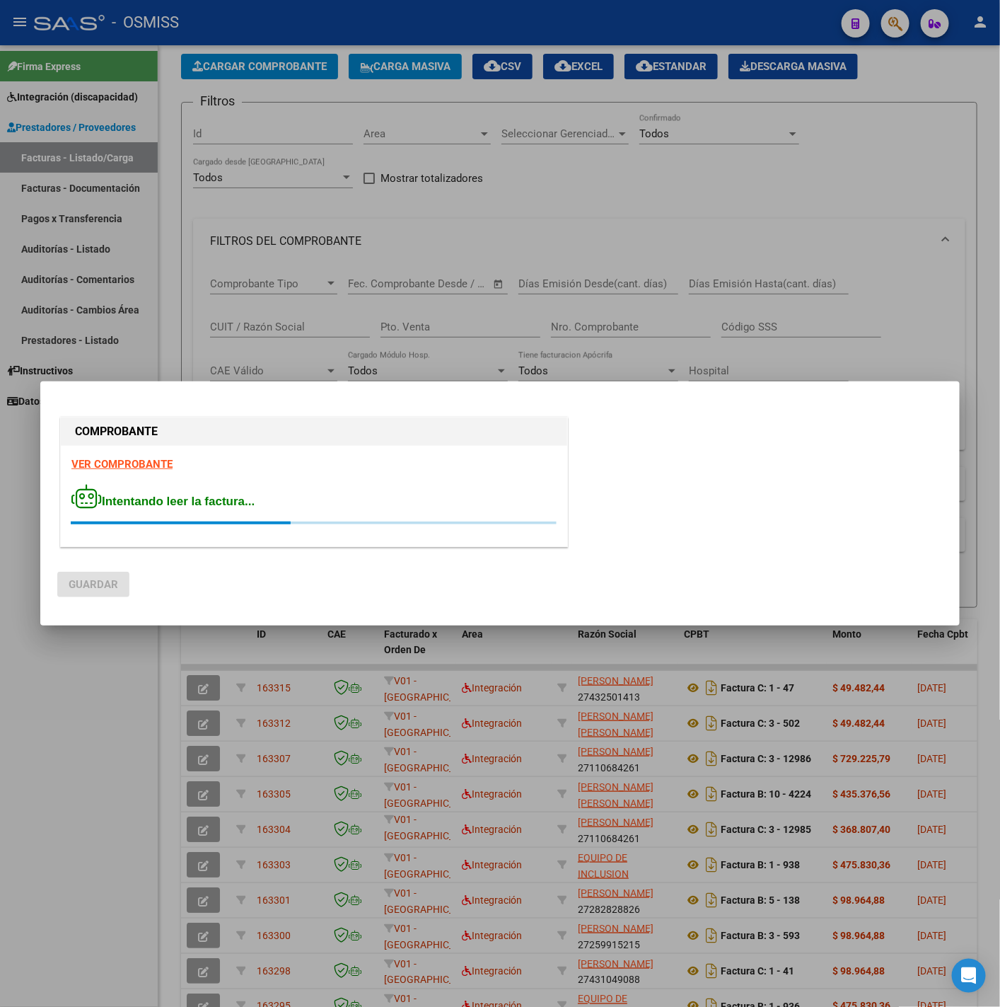
click at [119, 461] on strong "VER COMPROBANTE" at bounding box center [121, 464] width 101 height 13
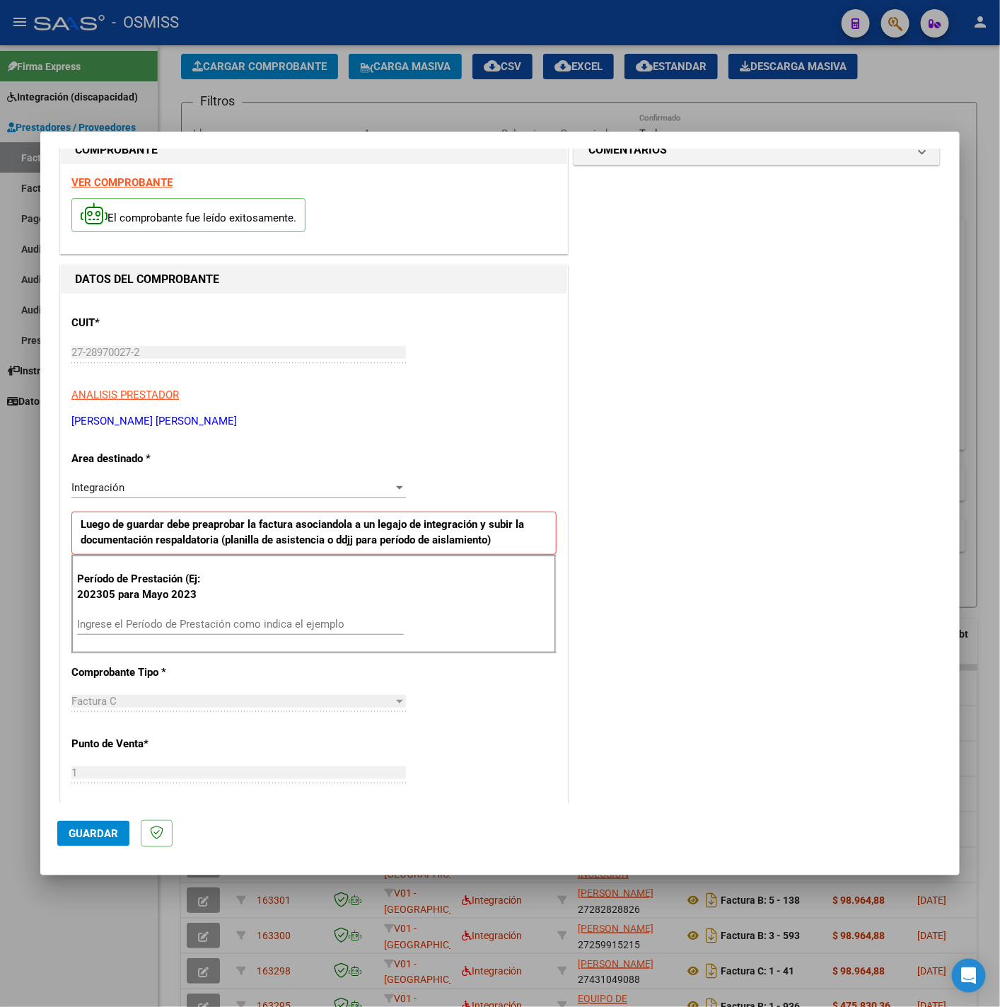
scroll to position [212, 0]
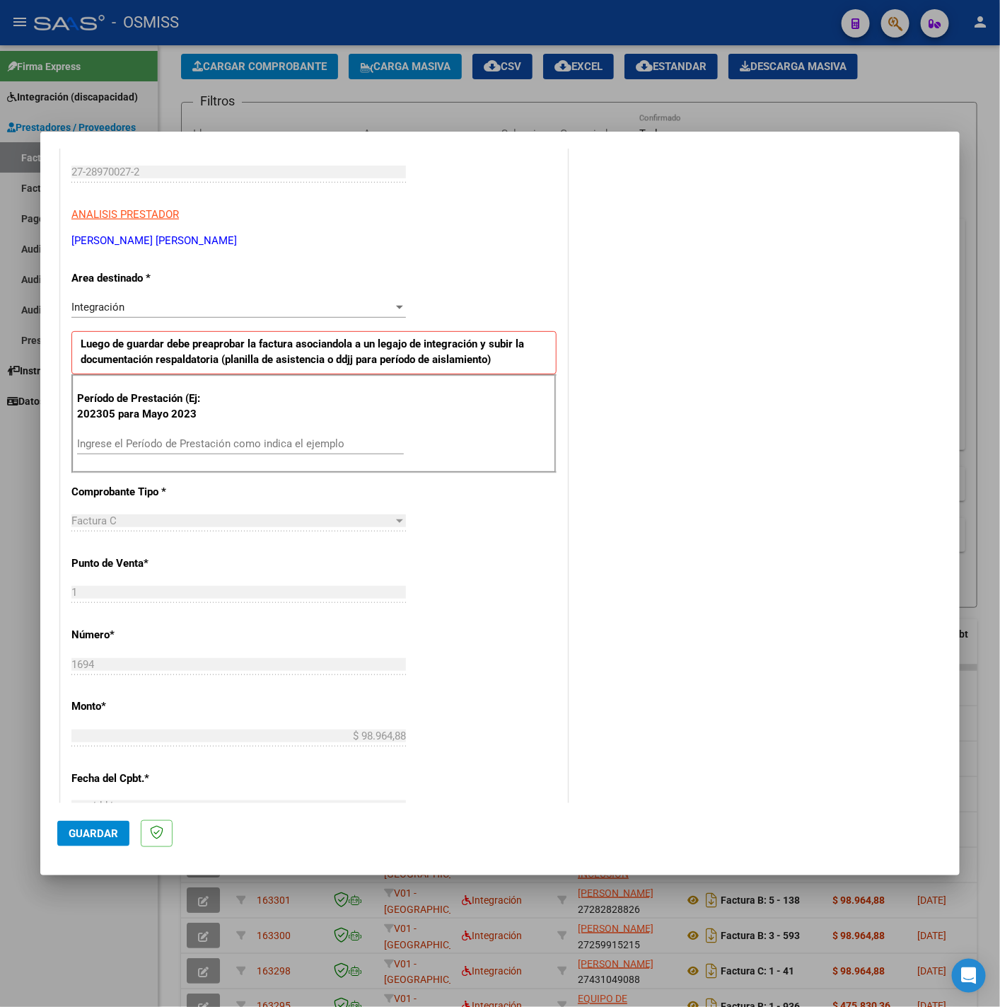
click at [192, 444] on input "Ingrese el Período de Prestación como indica el ejemplo" at bounding box center [240, 443] width 327 height 13
type input "202507"
click at [461, 561] on div "CUIT * 27-28970027-2 Ingresar CUIT ANALISIS PRESTADOR MEDINA STELLA MARIS ARCA …" at bounding box center [314, 645] width 507 height 1065
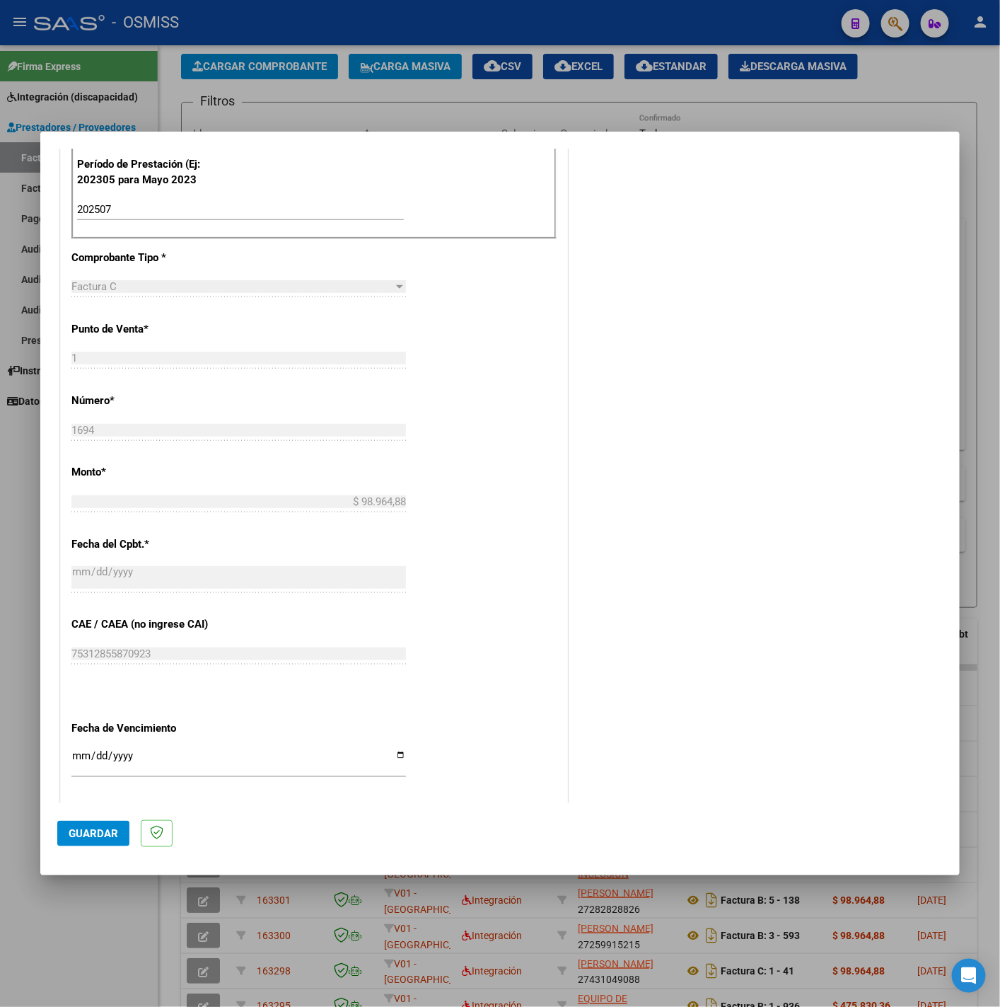
scroll to position [594, 0]
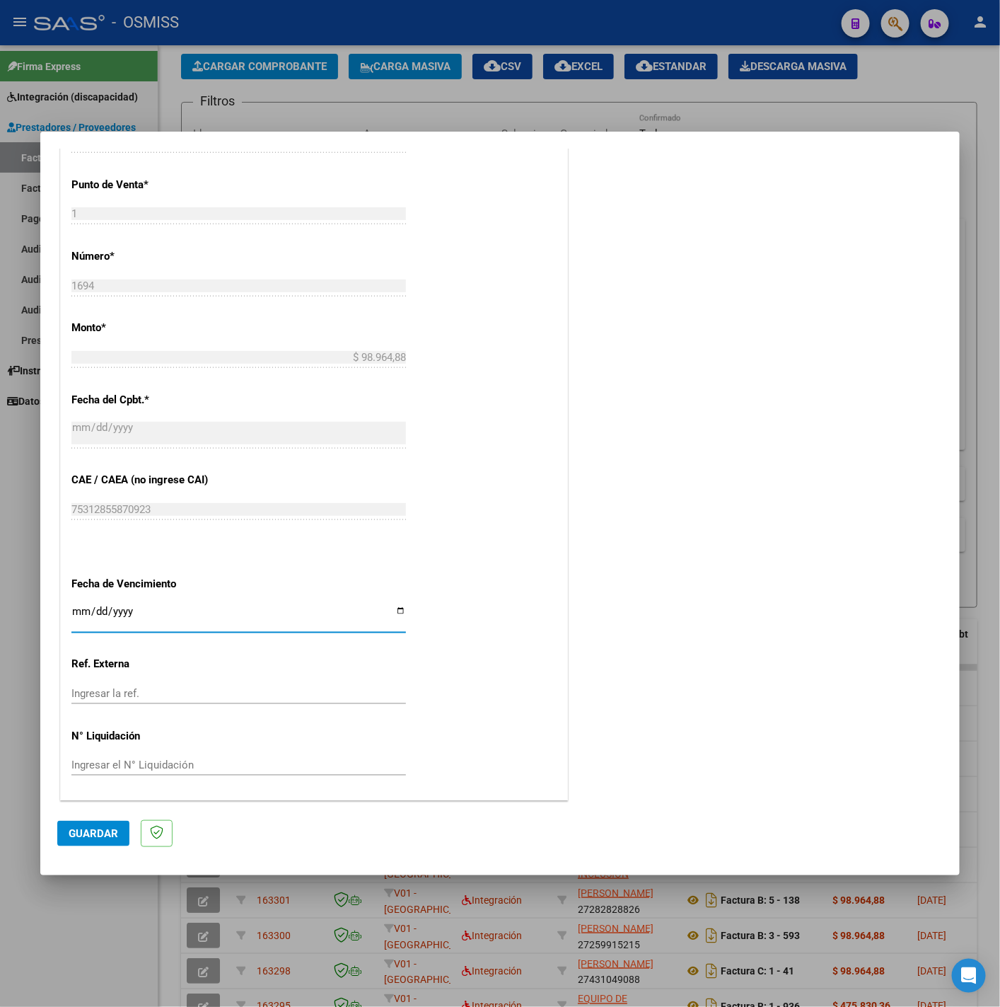
click at [76, 613] on input "Ingresar la fecha" at bounding box center [238, 617] width 335 height 23
type input "2025-08-13"
click at [98, 839] on span "Guardar" at bounding box center [94, 833] width 50 height 13
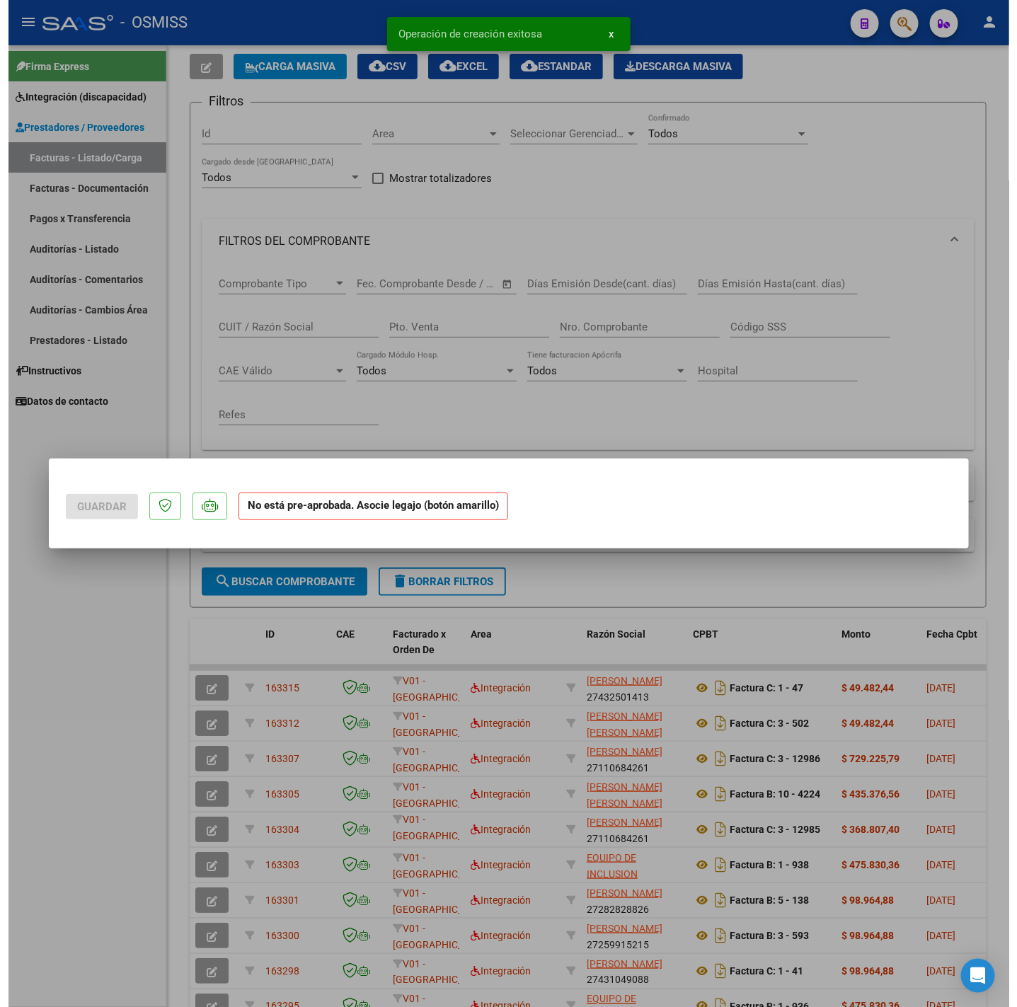
scroll to position [0, 0]
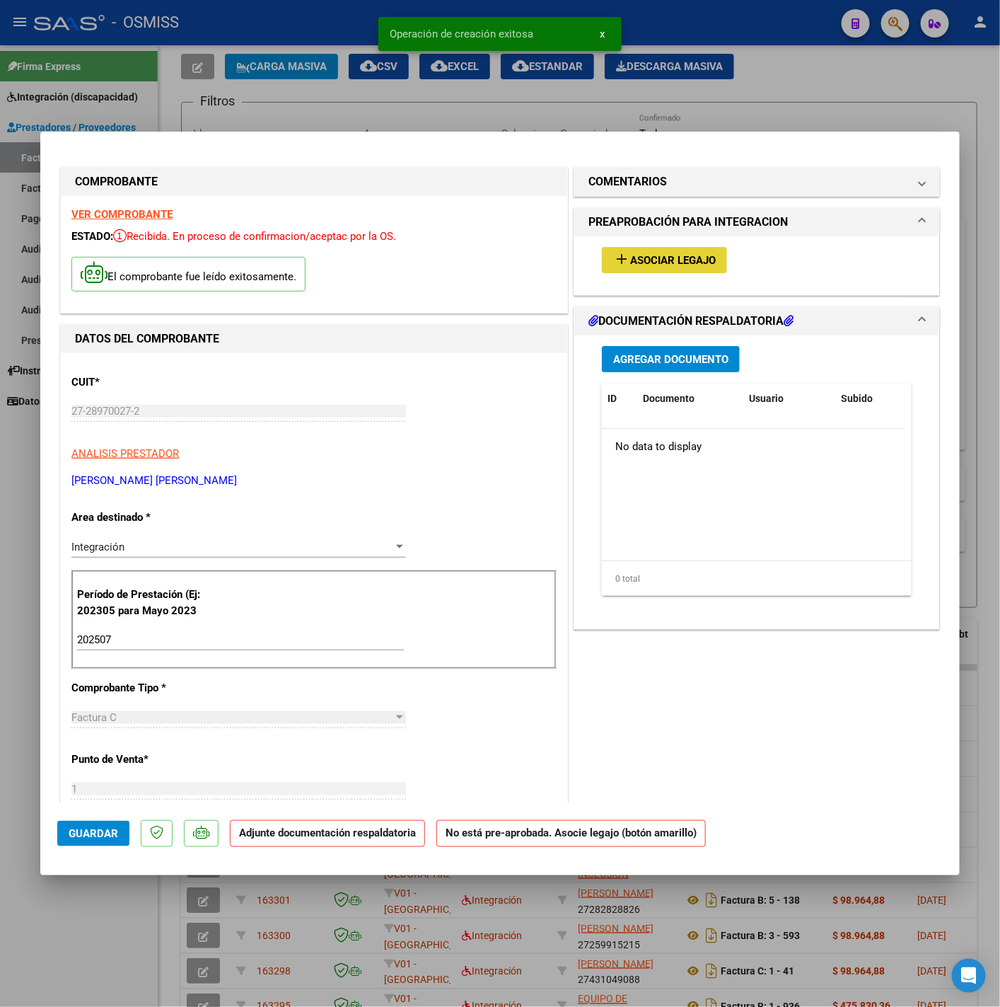
click at [630, 266] on span "Asociar Legajo" at bounding box center [673, 260] width 86 height 13
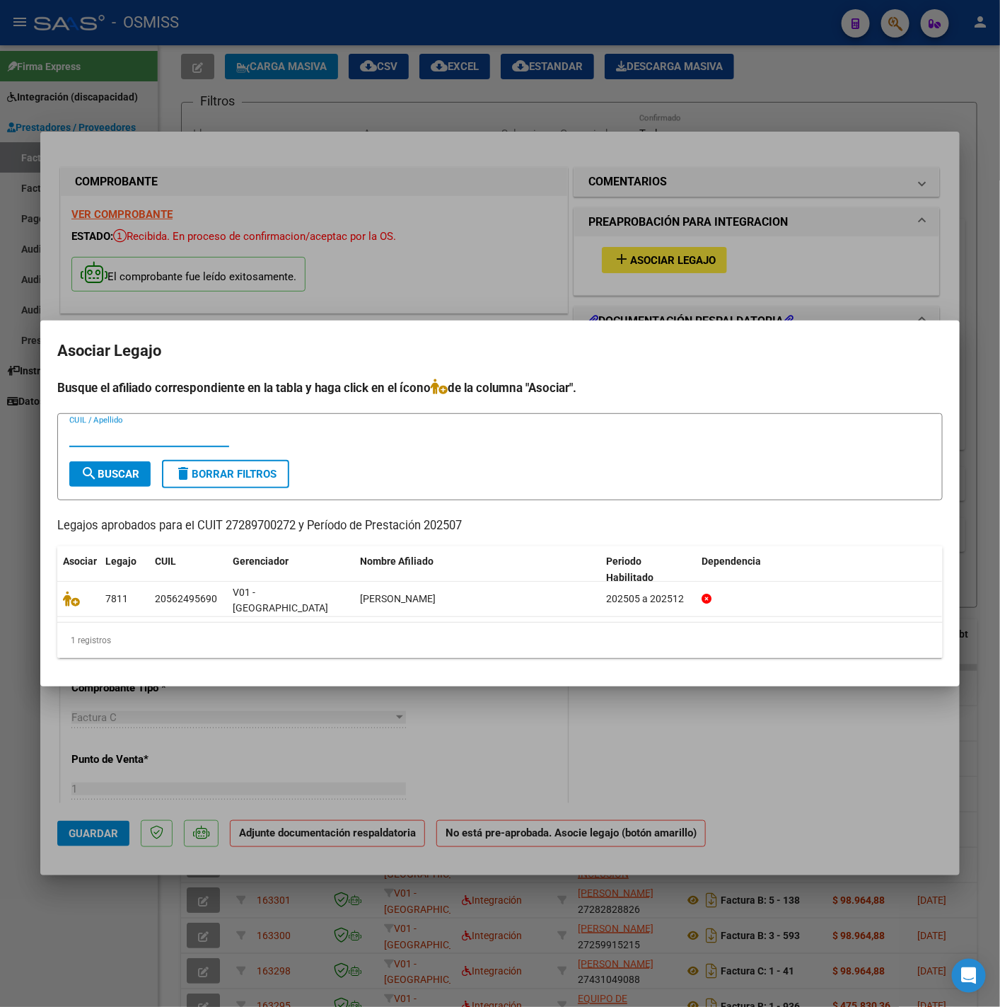
click at [187, 442] on input "CUIL / Apellido" at bounding box center [149, 435] width 160 height 13
type input "56249"
click at [96, 482] on mat-icon "search" at bounding box center [89, 473] width 17 height 17
click at [62, 930] on div at bounding box center [500, 503] width 1000 height 1007
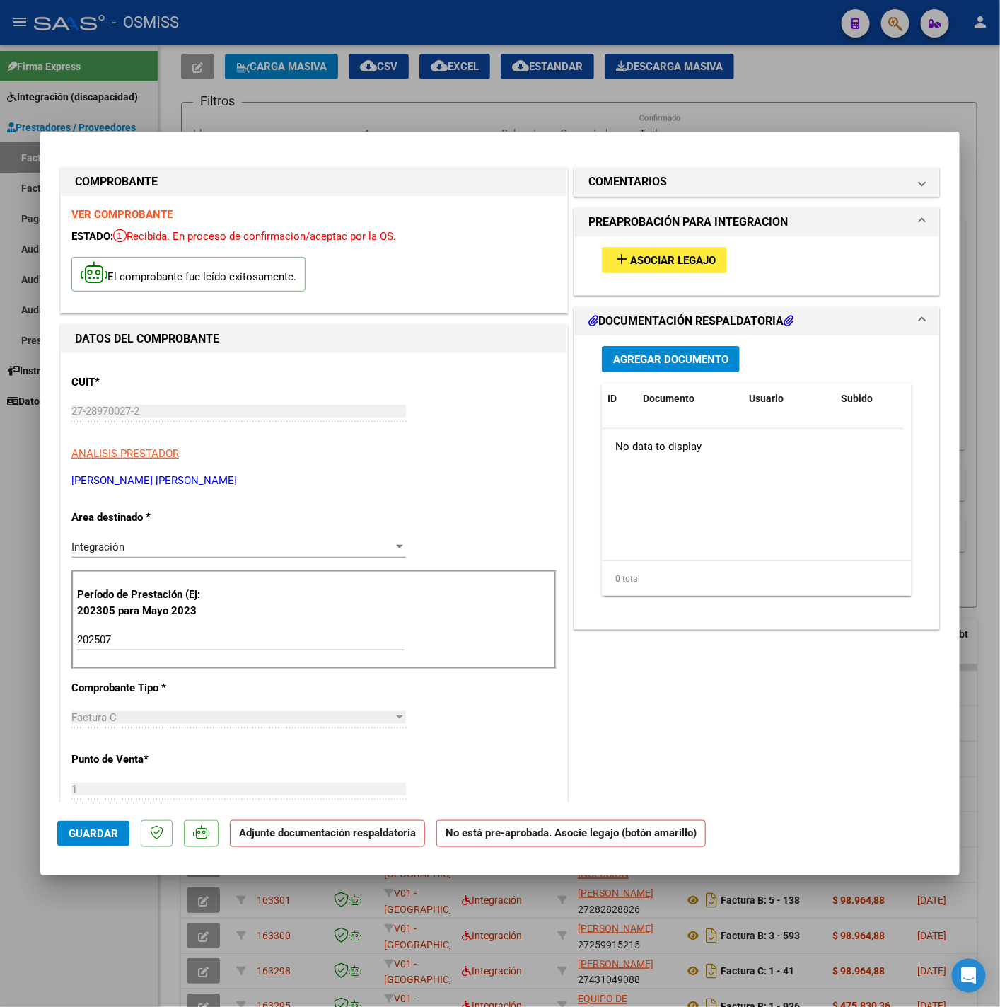
click at [151, 924] on div at bounding box center [500, 503] width 1000 height 1007
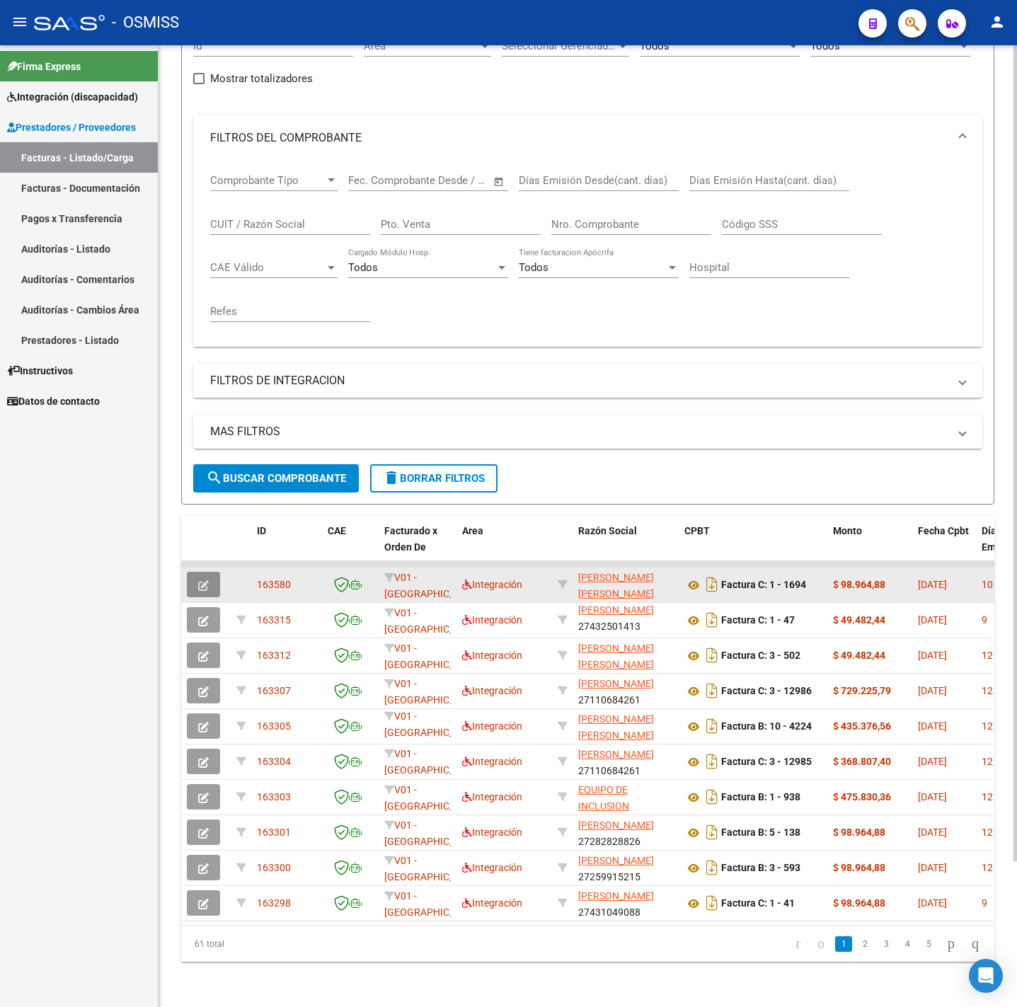
click at [195, 572] on button "button" at bounding box center [203, 584] width 33 height 25
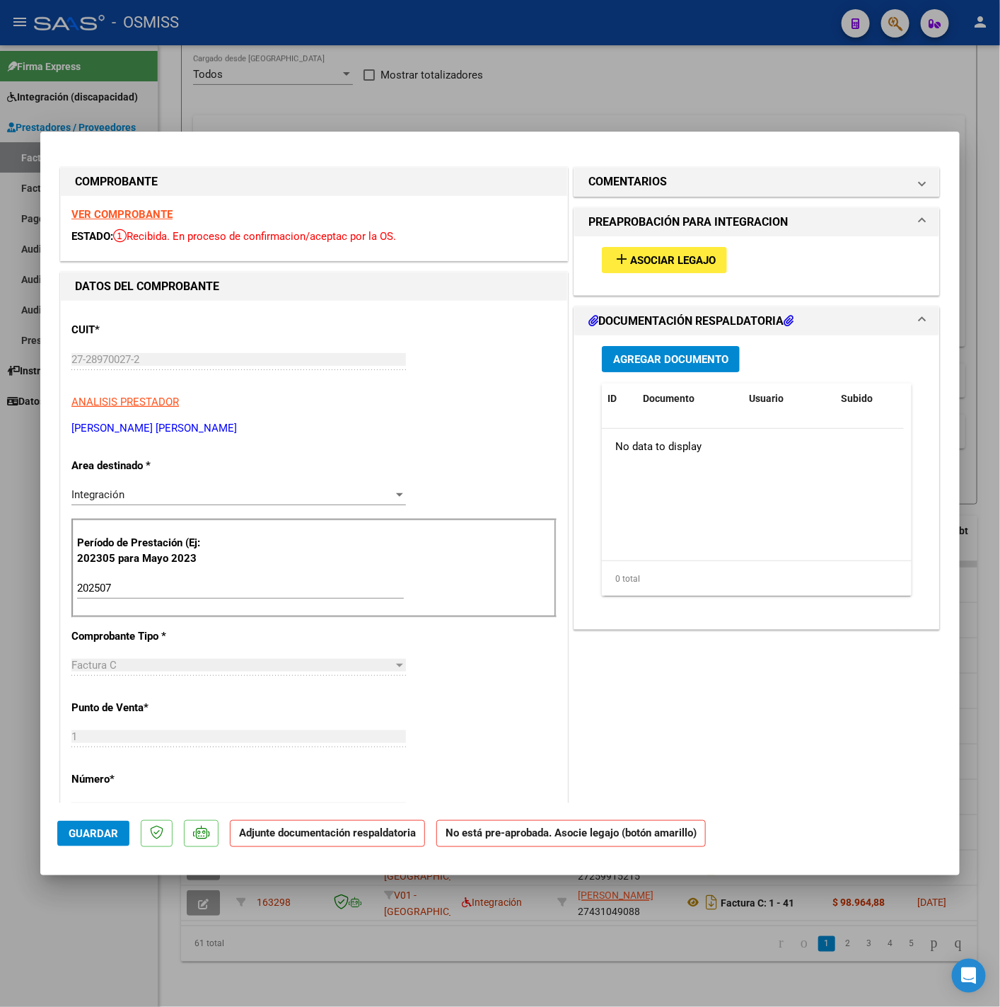
click at [637, 350] on button "Agregar Documento" at bounding box center [671, 359] width 138 height 26
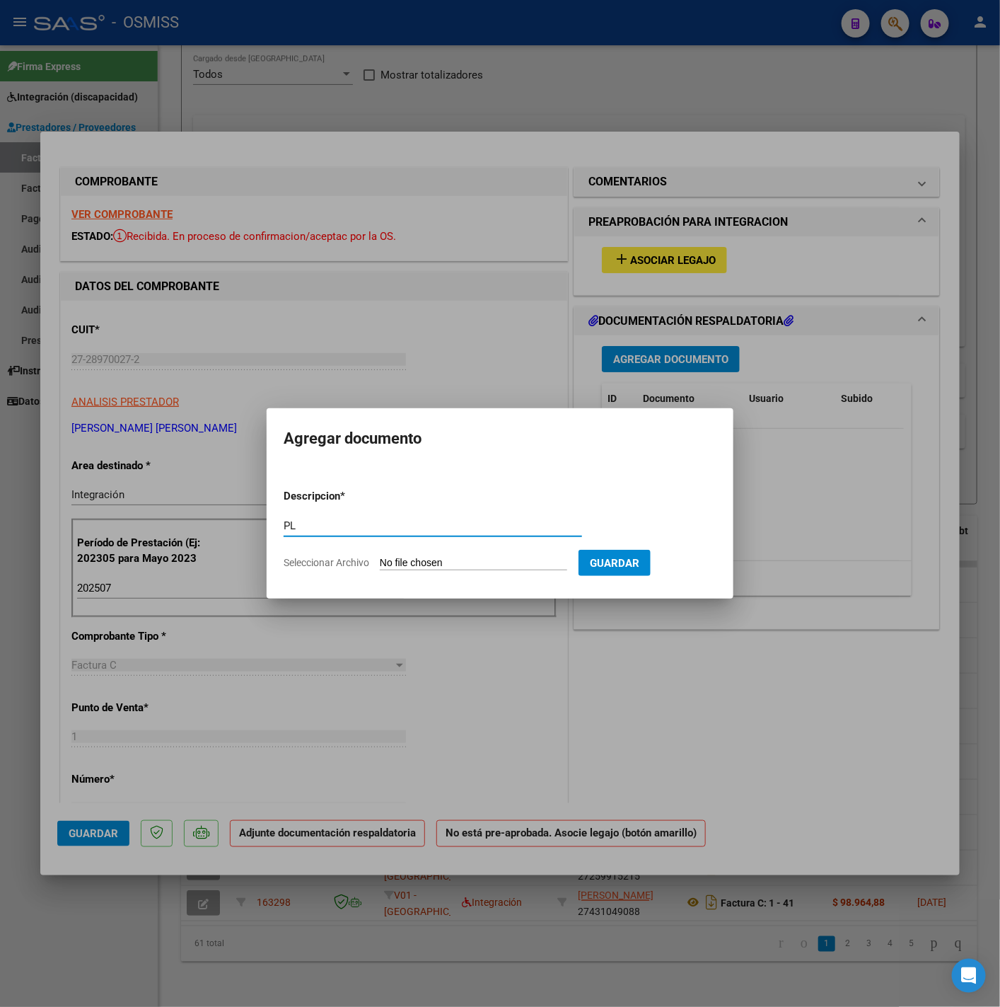
click at [451, 554] on form "Descripcion * PL Escriba aquí una descripcion Seleccionar Archivo Guardar" at bounding box center [500, 529] width 433 height 103
click at [461, 563] on input "Seleccionar Archivo" at bounding box center [473, 563] width 187 height 13
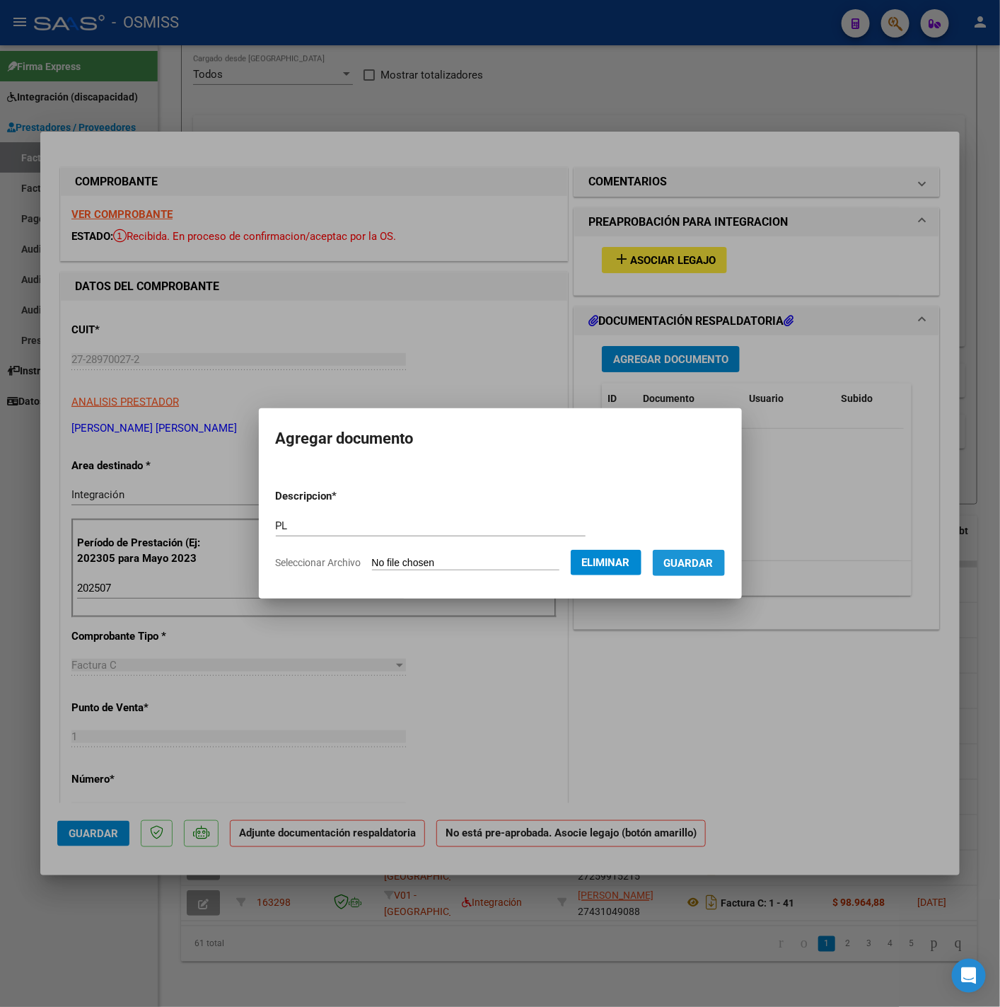
click at [699, 565] on span "Guardar" at bounding box center [689, 563] width 50 height 13
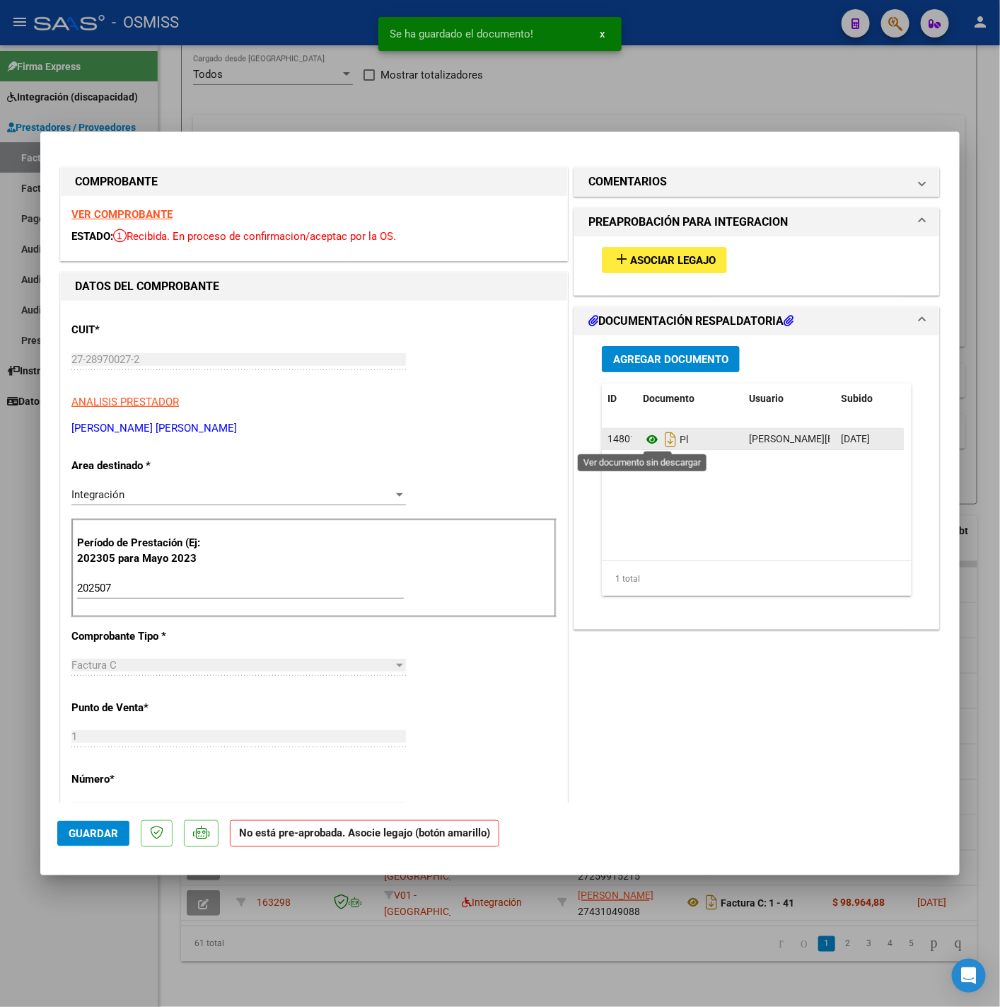
click at [644, 439] on icon at bounding box center [652, 439] width 18 height 17
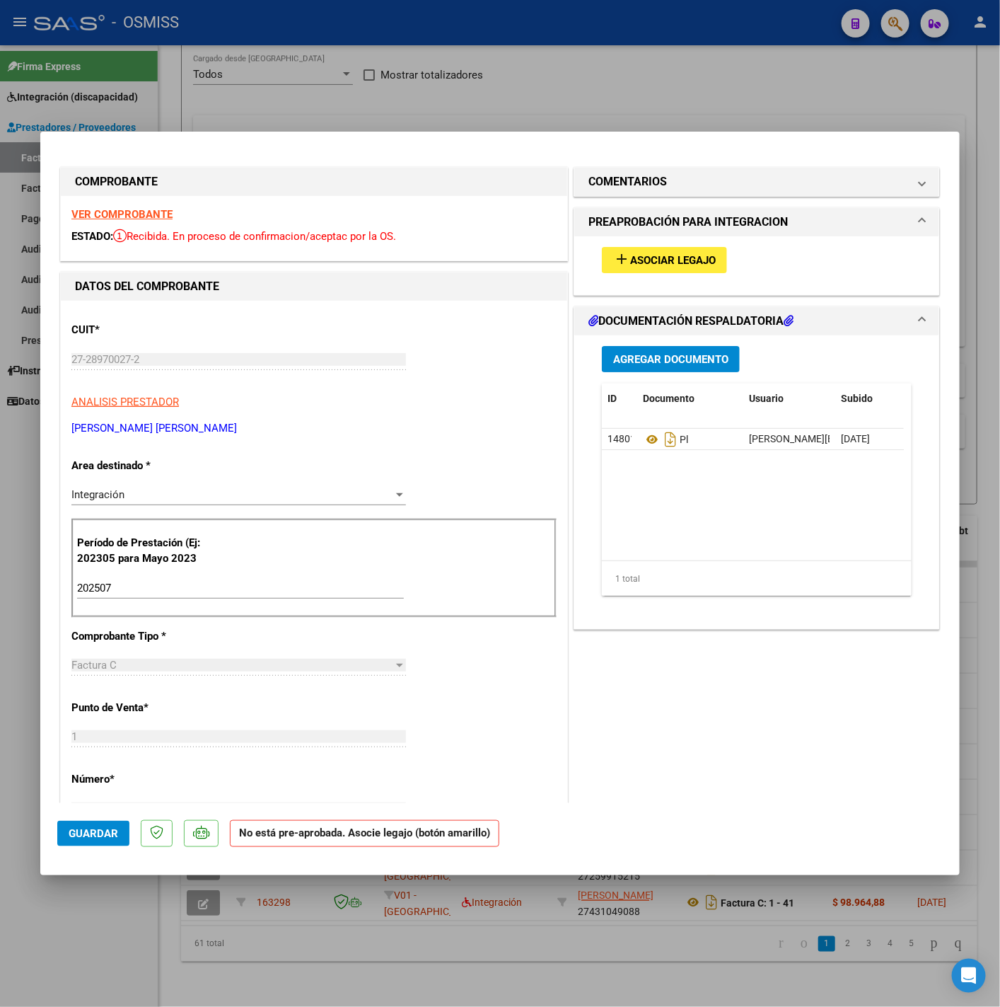
click at [108, 837] on span "Guardar" at bounding box center [94, 833] width 50 height 13
click at [109, 919] on div at bounding box center [500, 503] width 1000 height 1007
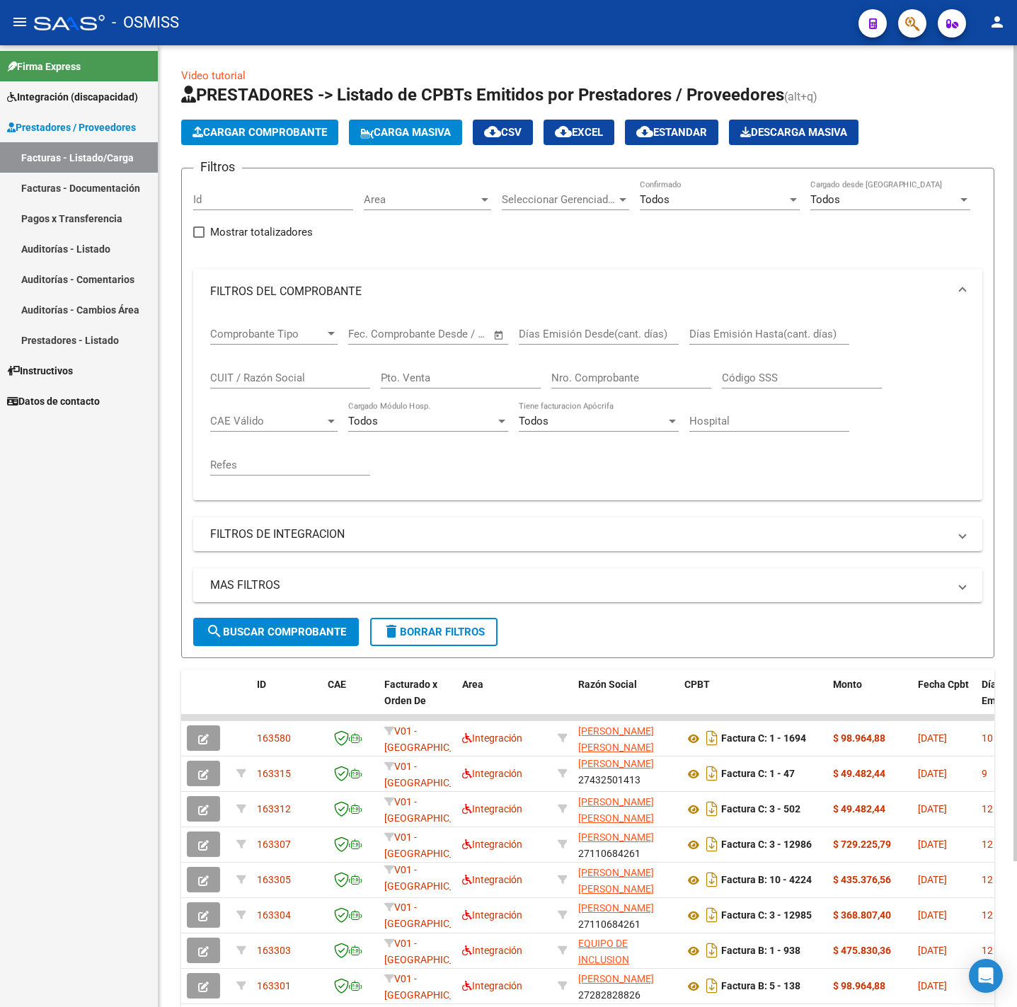
click at [270, 132] on span "Cargar Comprobante" at bounding box center [259, 132] width 134 height 13
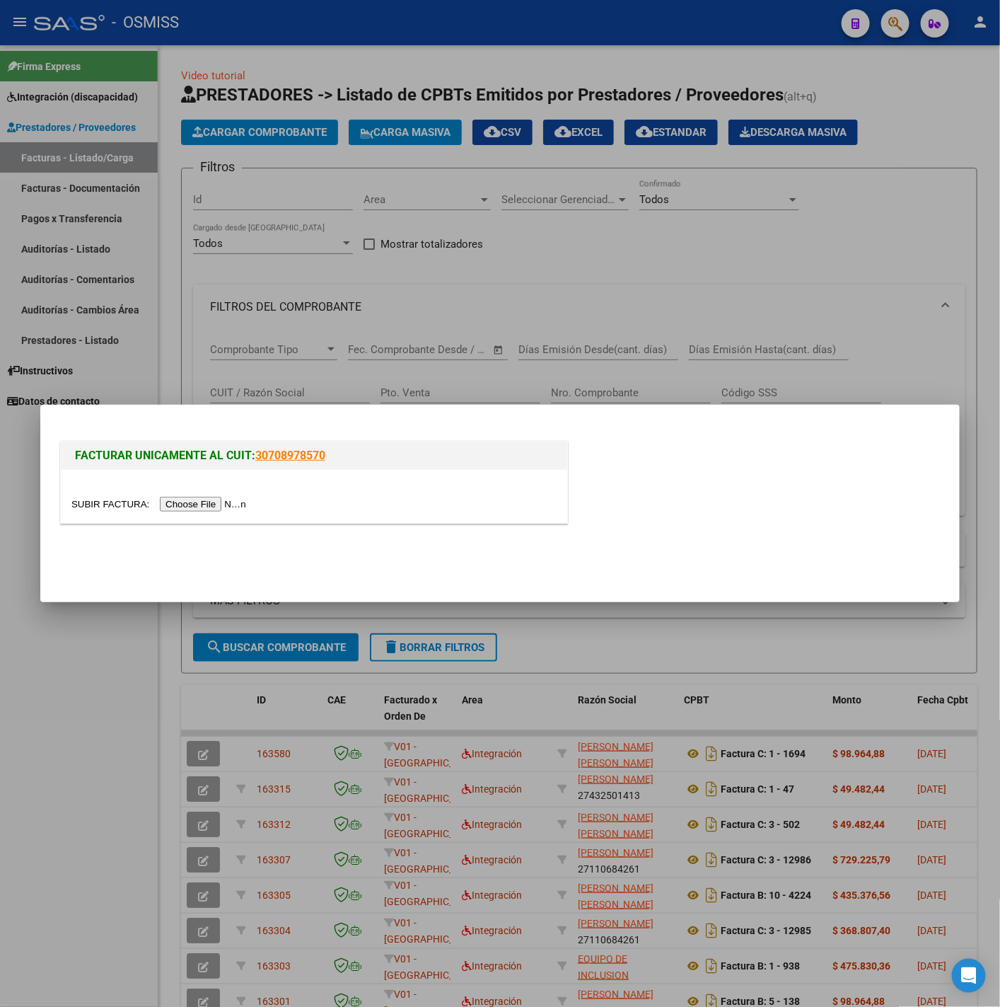
click at [202, 505] on input "file" at bounding box center [160, 504] width 179 height 15
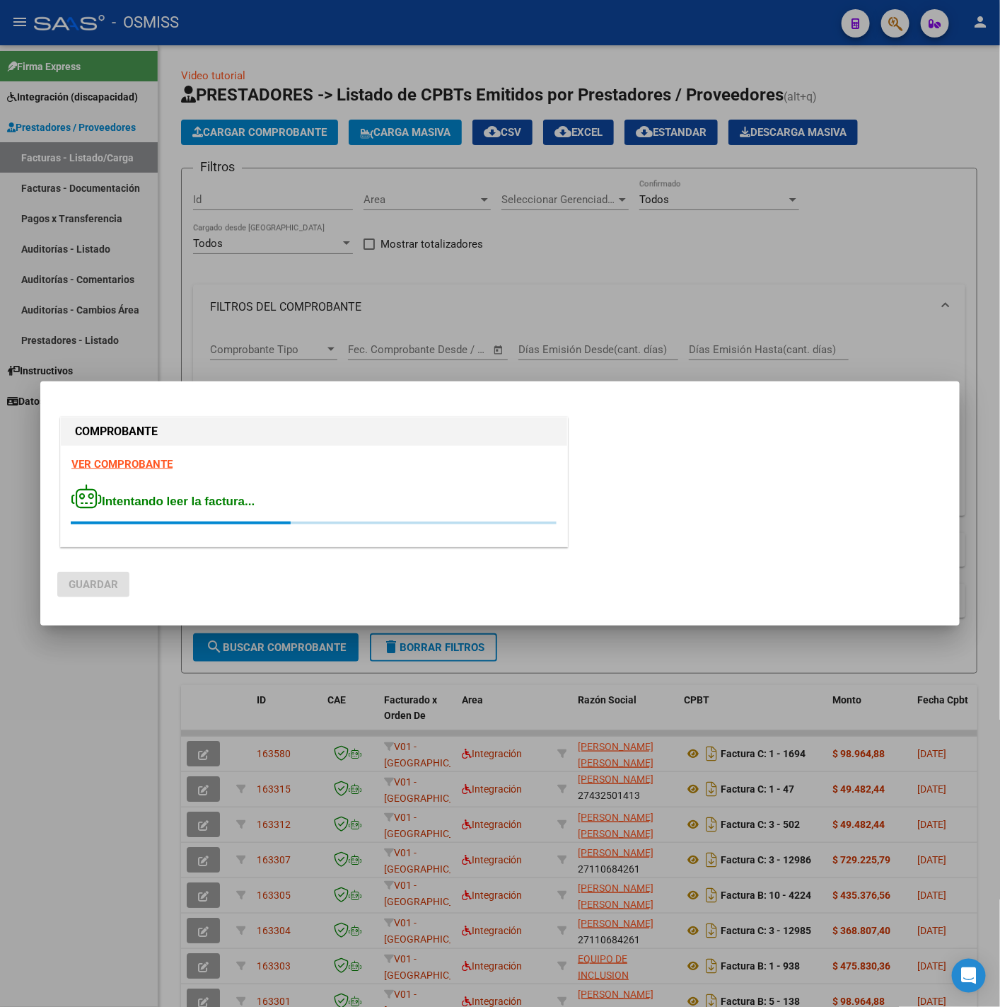
click at [120, 463] on strong "VER COMPROBANTE" at bounding box center [121, 464] width 101 height 13
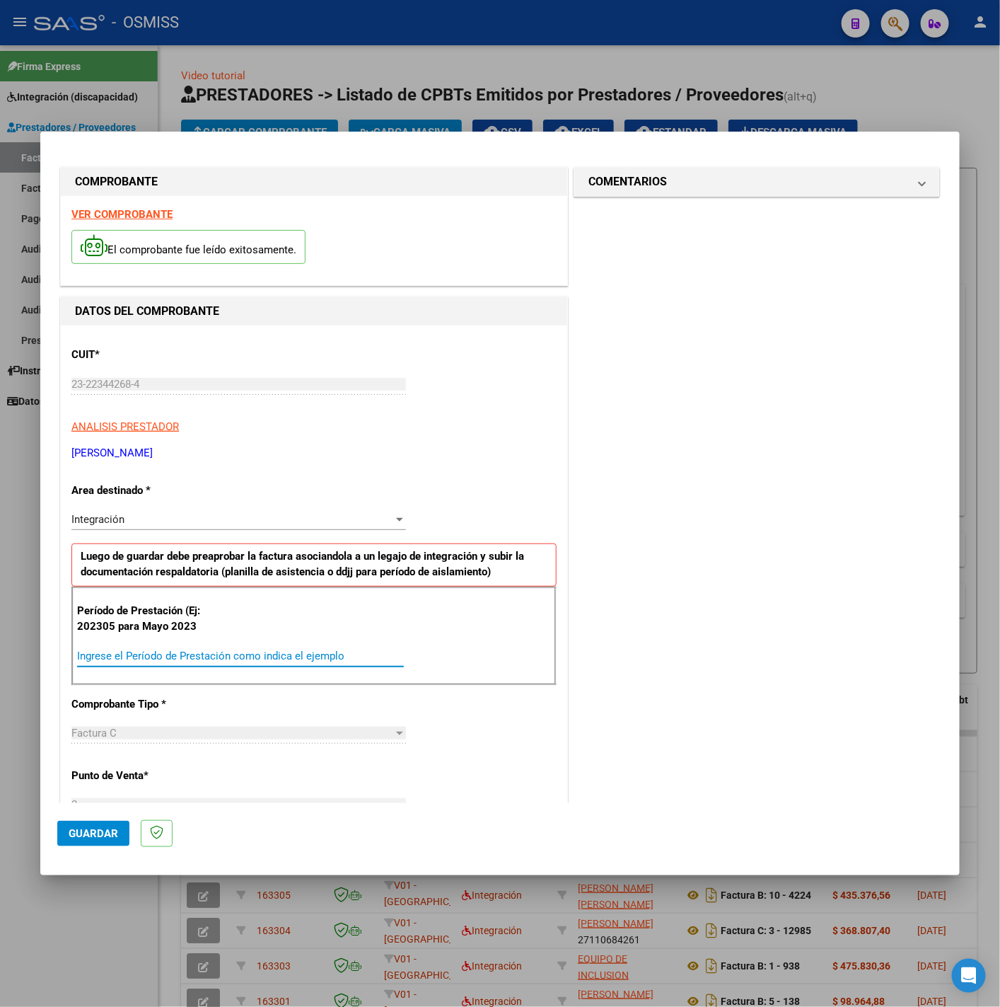
click at [202, 654] on input "Ingrese el Período de Prestación como indica el ejemplo" at bounding box center [240, 656] width 327 height 13
click at [427, 742] on div "CUIT * 23-22344268-4 Ingresar CUIT ANALISIS PRESTADOR GANDIOLA ROXANA ANDREA AR…" at bounding box center [314, 857] width 507 height 1065
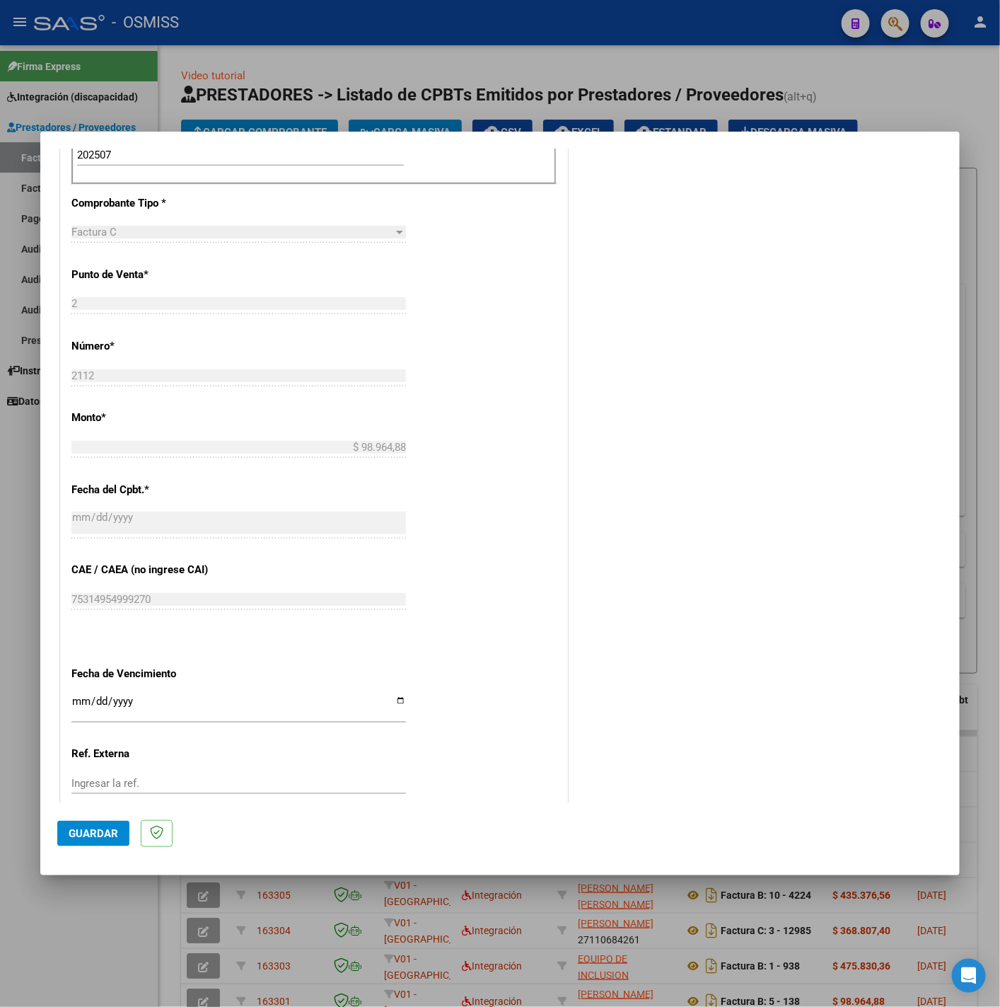
scroll to position [594, 0]
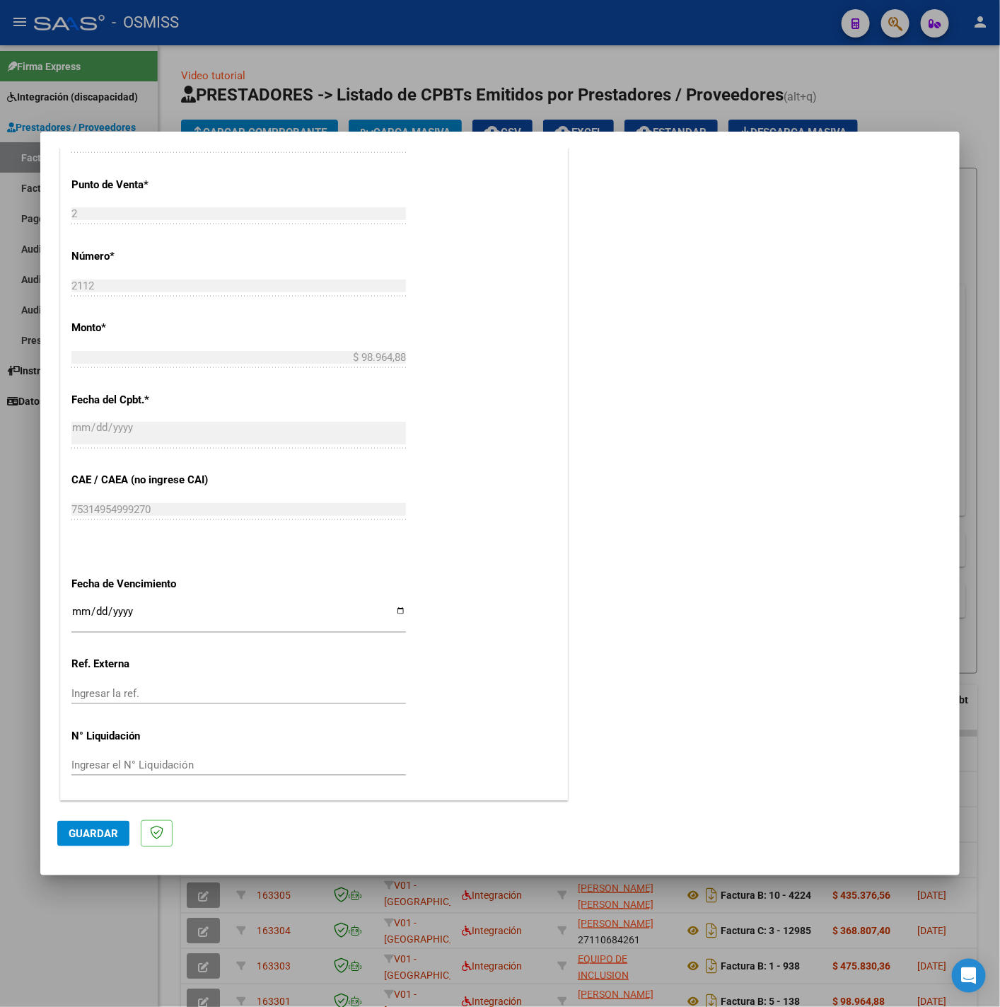
click at [71, 607] on input "Ingresar la fecha" at bounding box center [238, 617] width 335 height 23
click at [81, 824] on button "Guardar" at bounding box center [93, 833] width 72 height 25
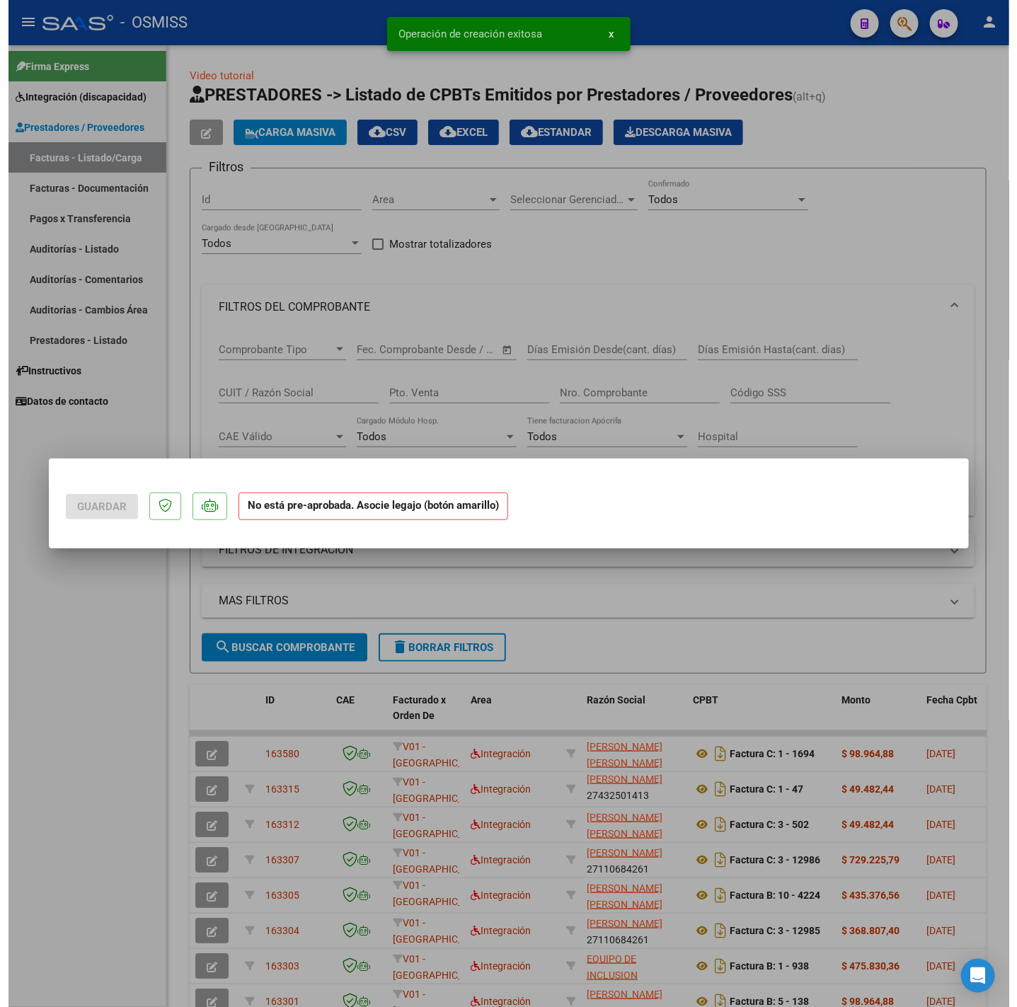
scroll to position [0, 0]
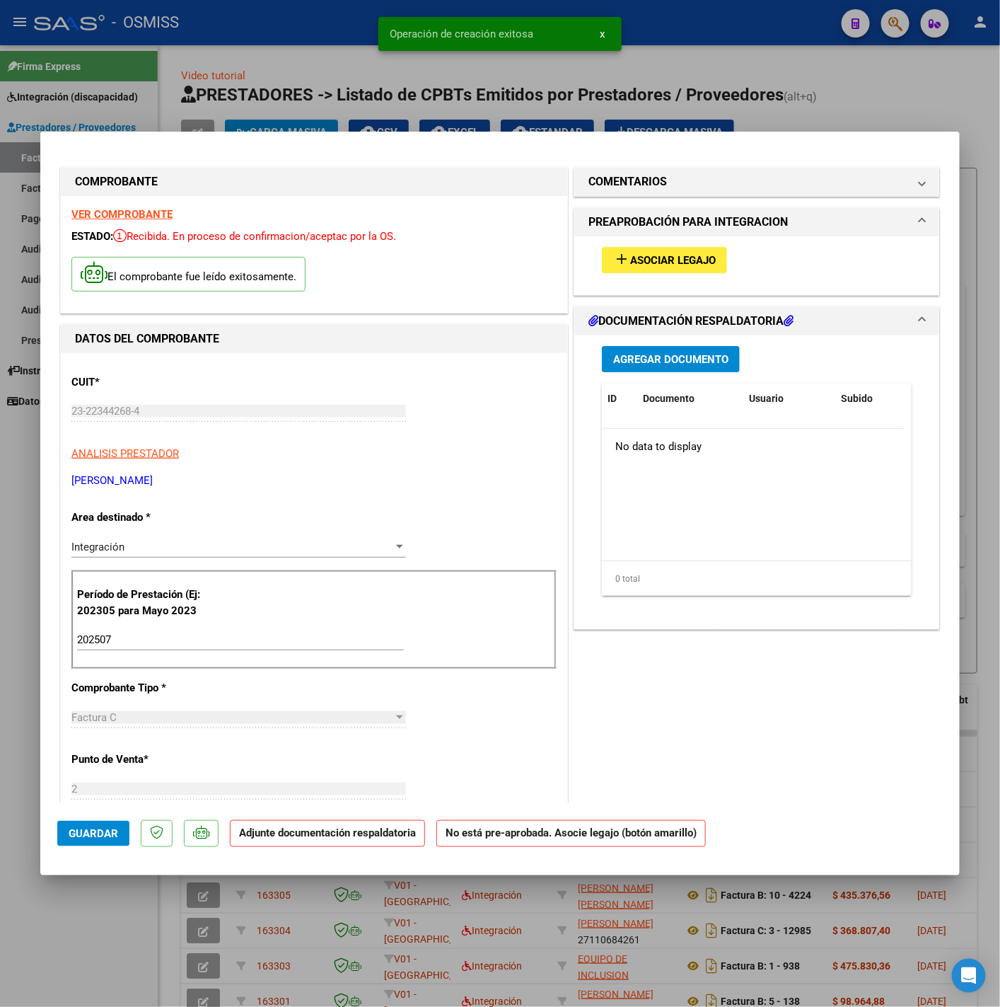
click at [671, 254] on span "Asociar Legajo" at bounding box center [673, 260] width 86 height 13
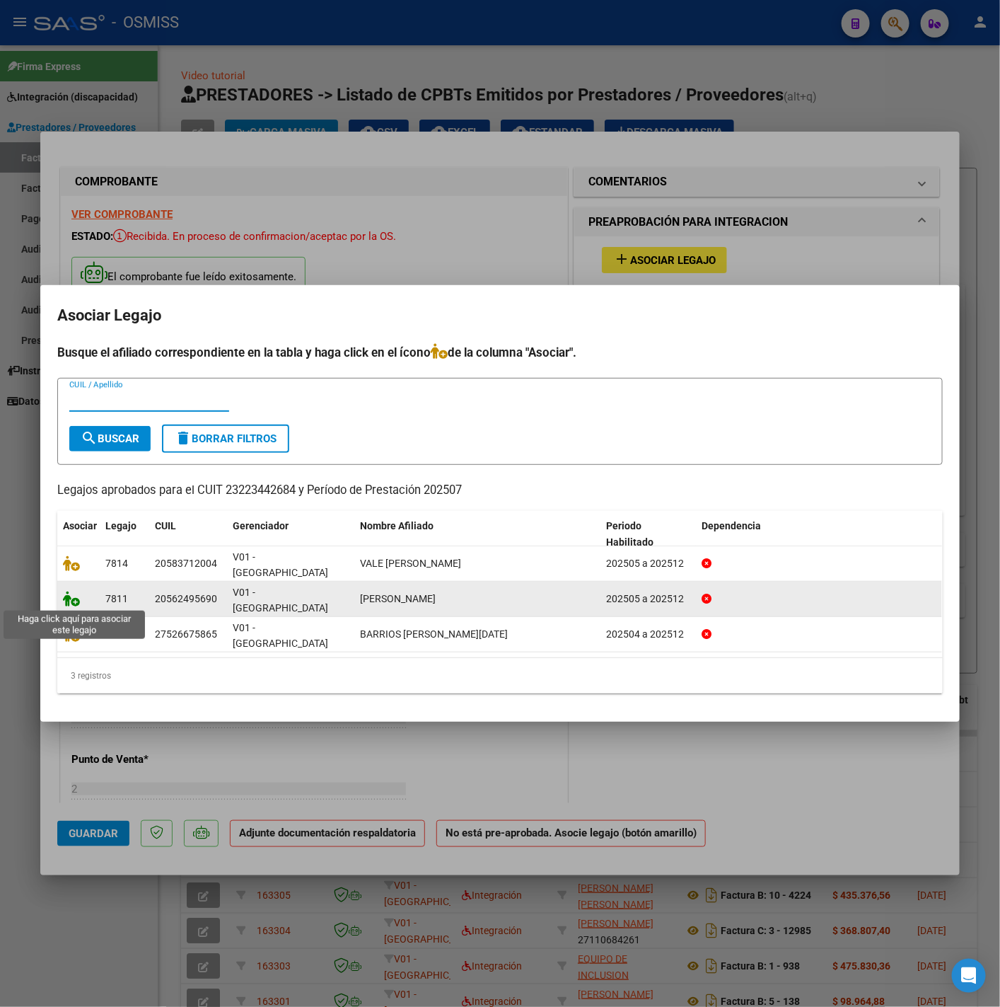
click at [72, 601] on icon at bounding box center [71, 599] width 17 height 16
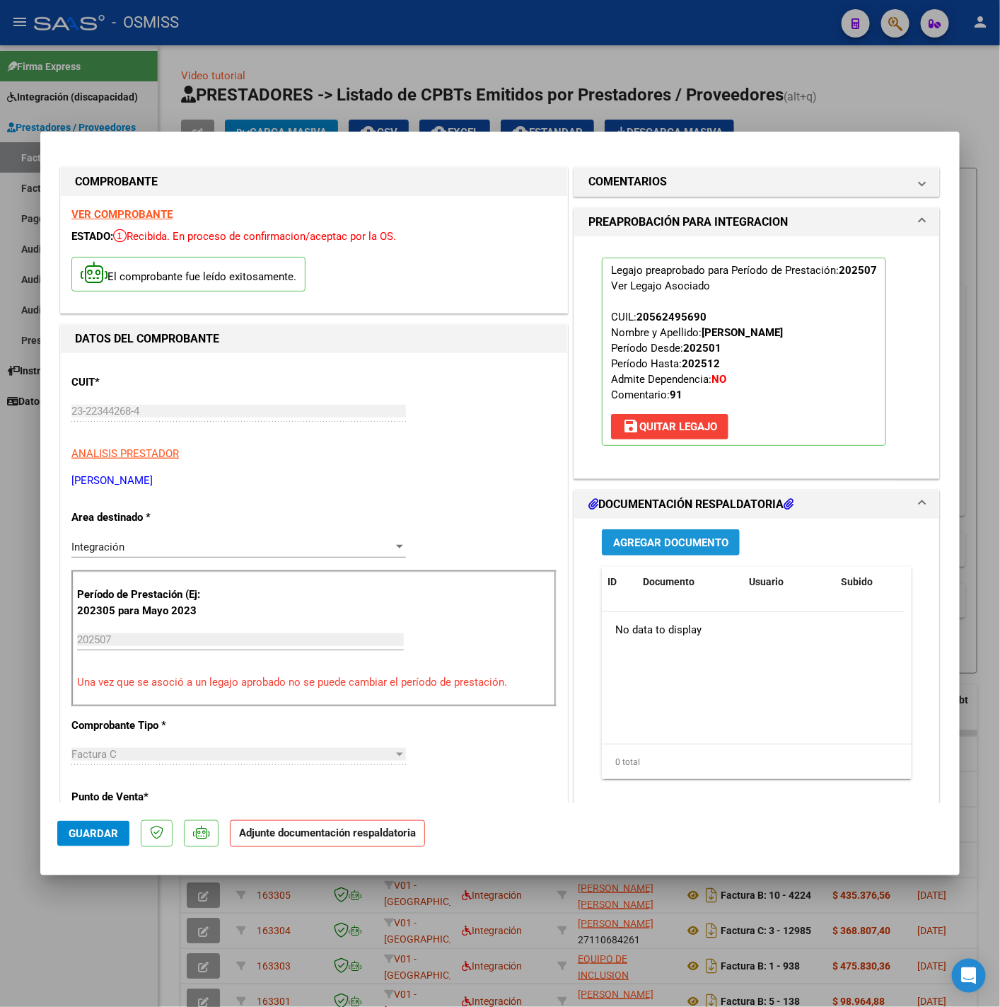
click at [657, 546] on span "Agregar Documento" at bounding box center [670, 542] width 115 height 13
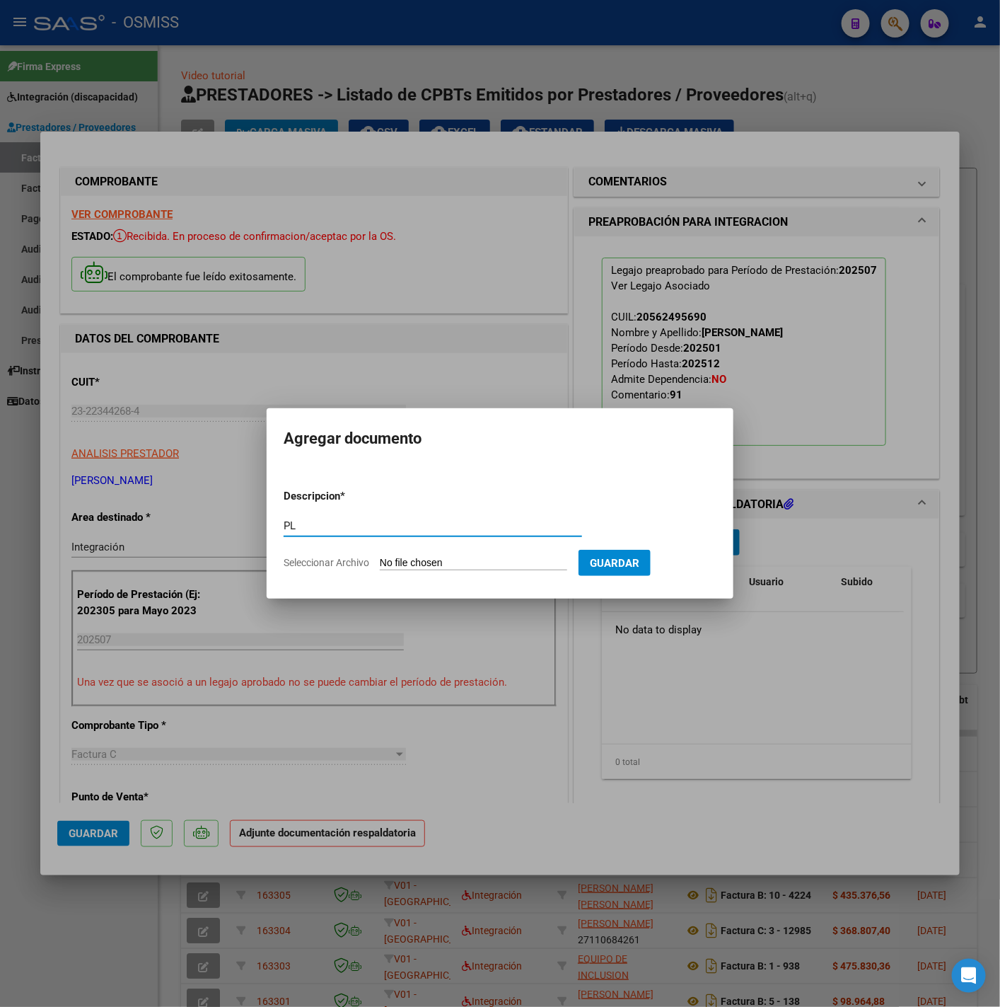
click at [492, 557] on input "Seleccionar Archivo" at bounding box center [473, 563] width 187 height 13
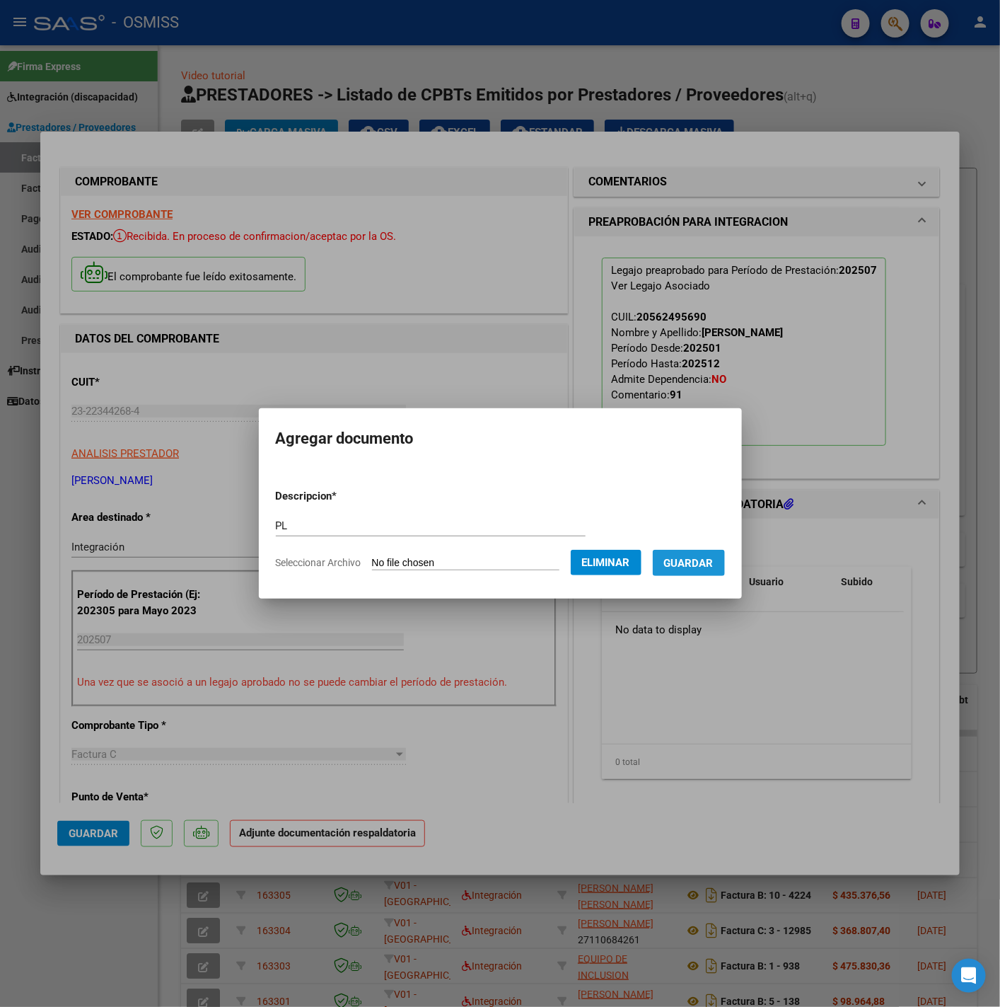
click at [695, 567] on span "Guardar" at bounding box center [689, 563] width 50 height 13
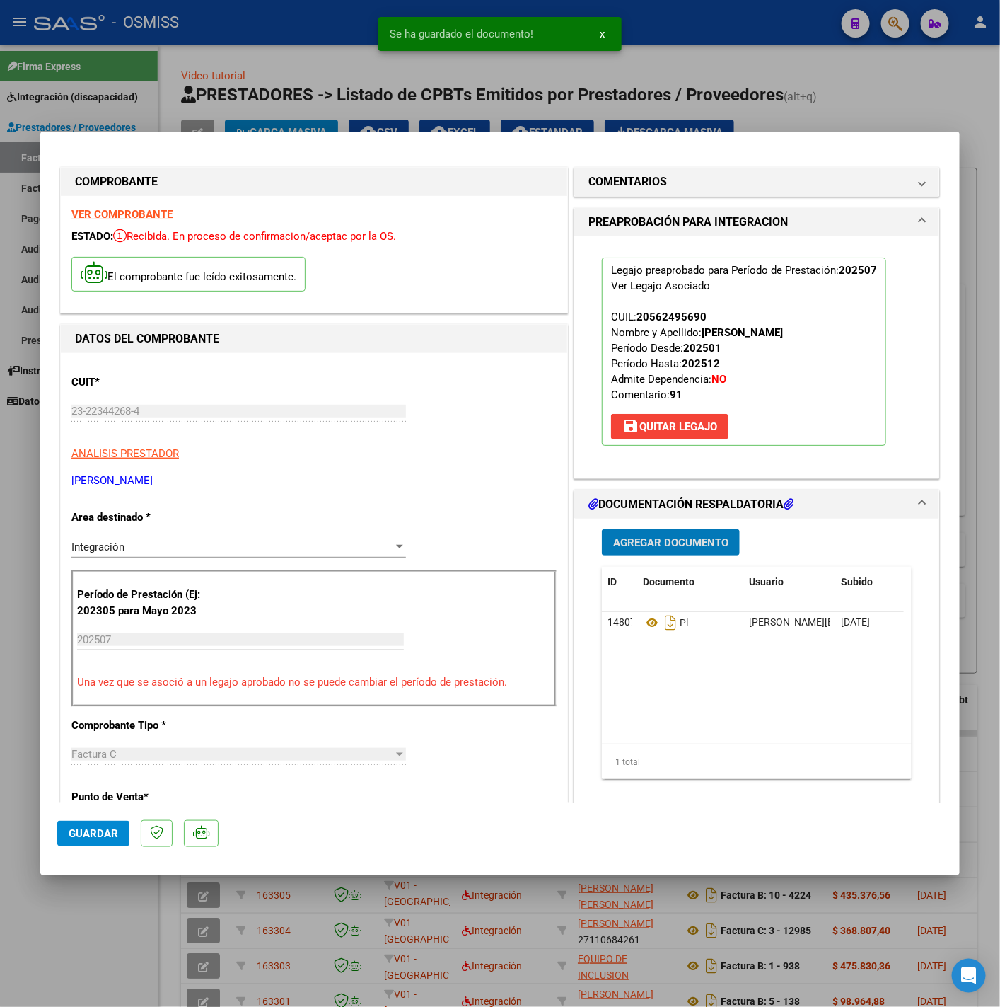
click at [104, 829] on span "Guardar" at bounding box center [94, 833] width 50 height 13
click at [112, 926] on div at bounding box center [500, 503] width 1000 height 1007
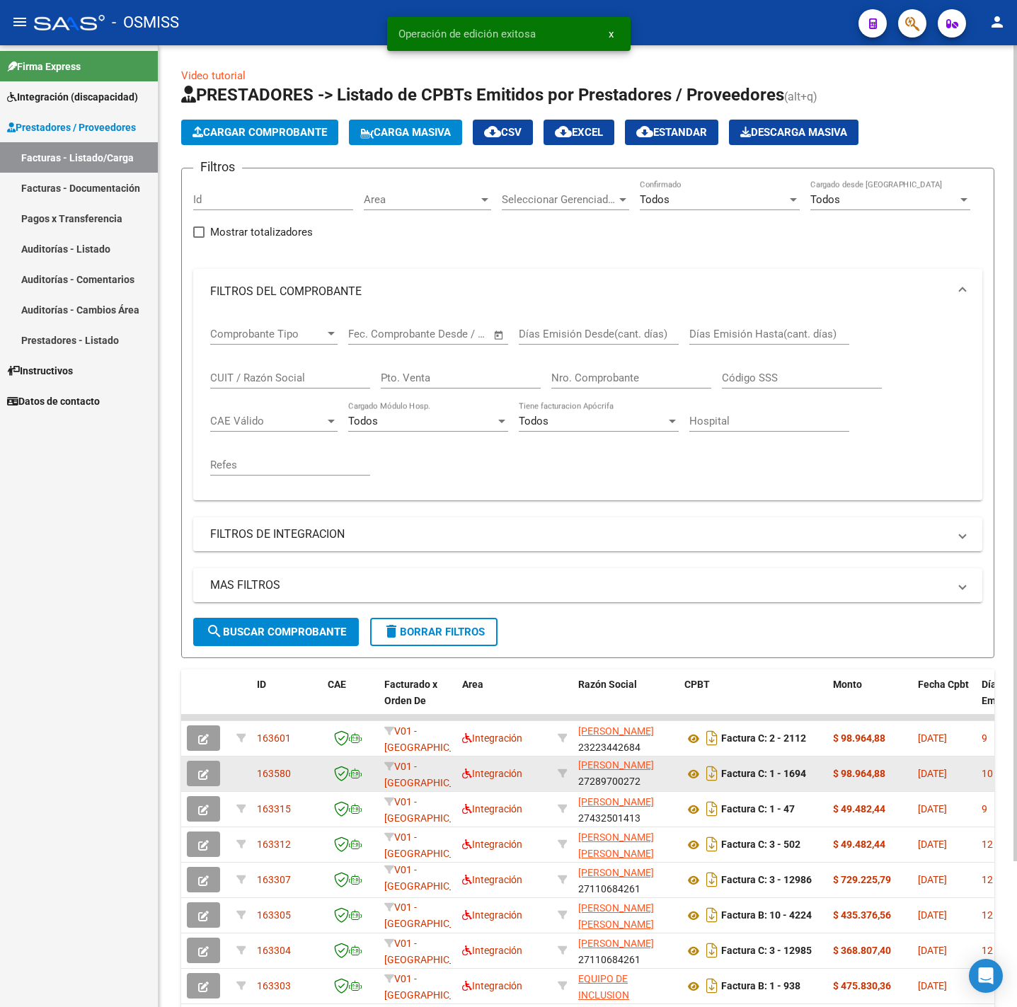
click at [207, 778] on icon "button" at bounding box center [203, 774] width 11 height 11
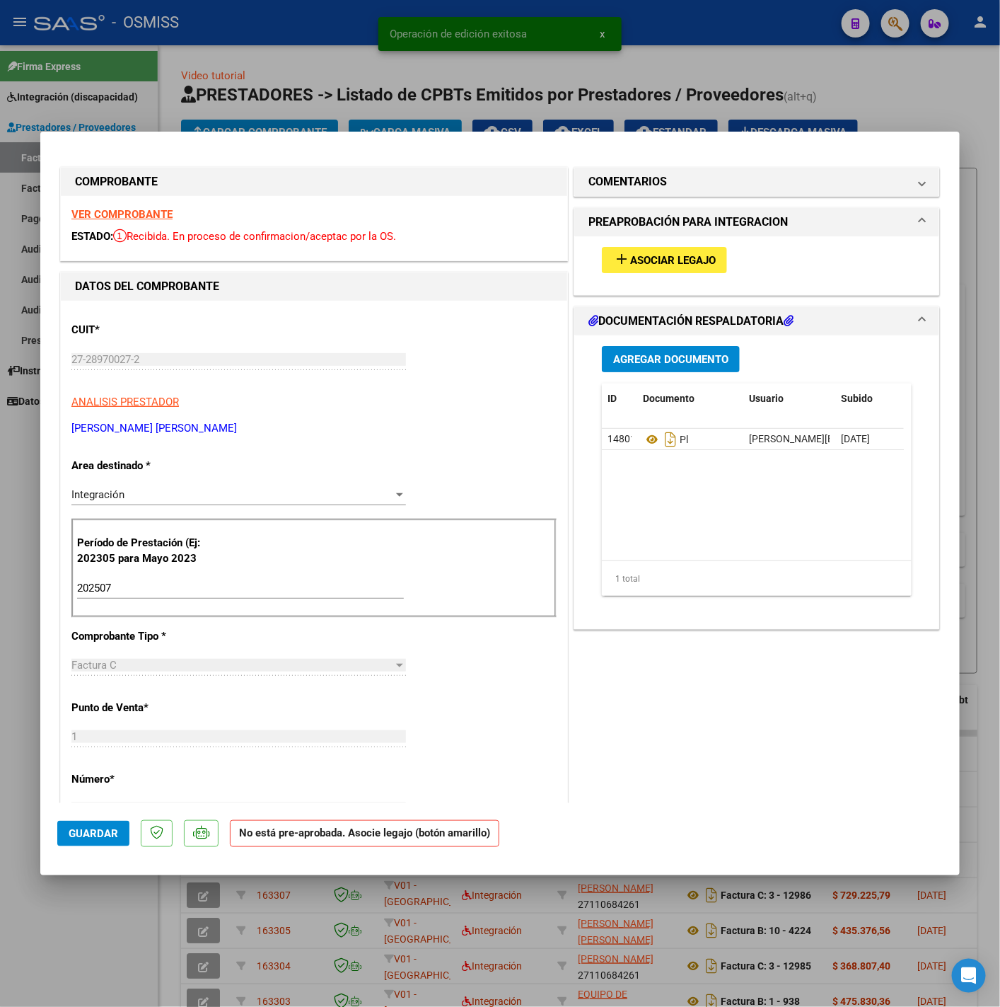
click at [676, 257] on span "Asociar Legajo" at bounding box center [673, 260] width 86 height 13
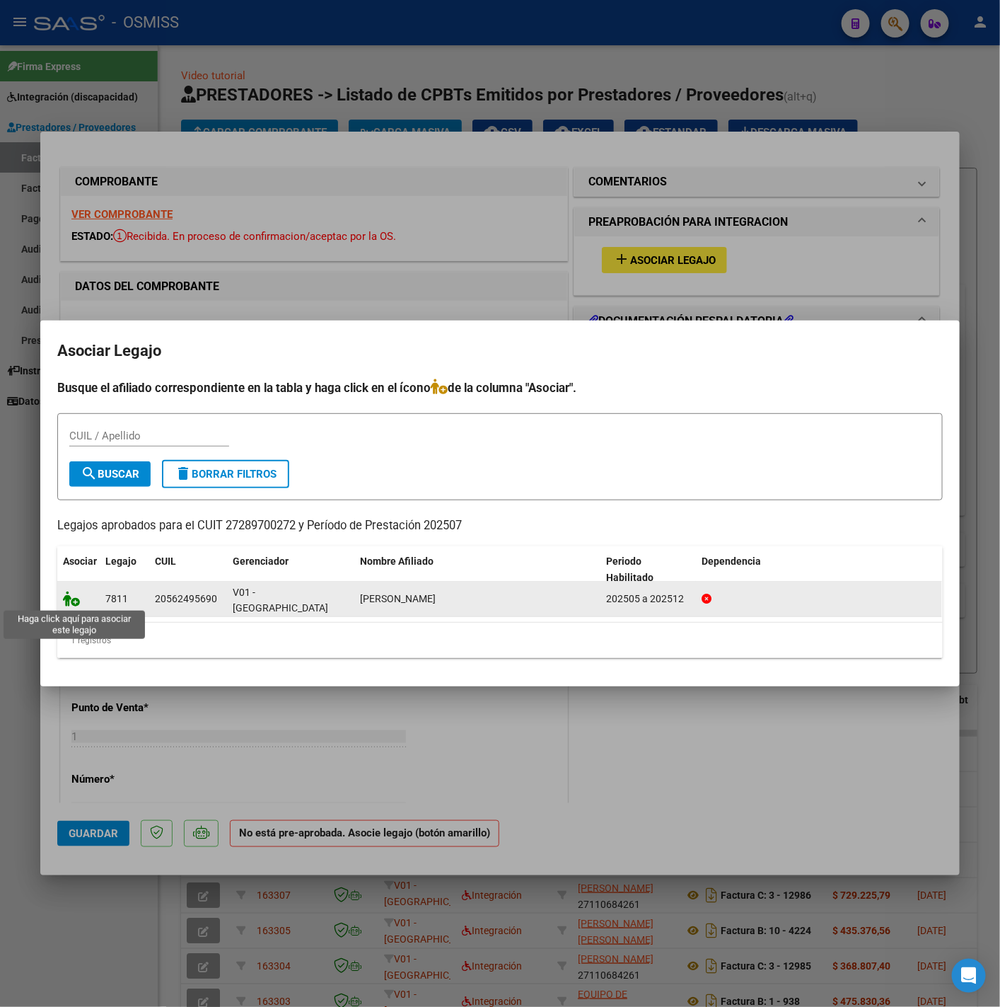
click at [69, 601] on icon at bounding box center [71, 599] width 17 height 16
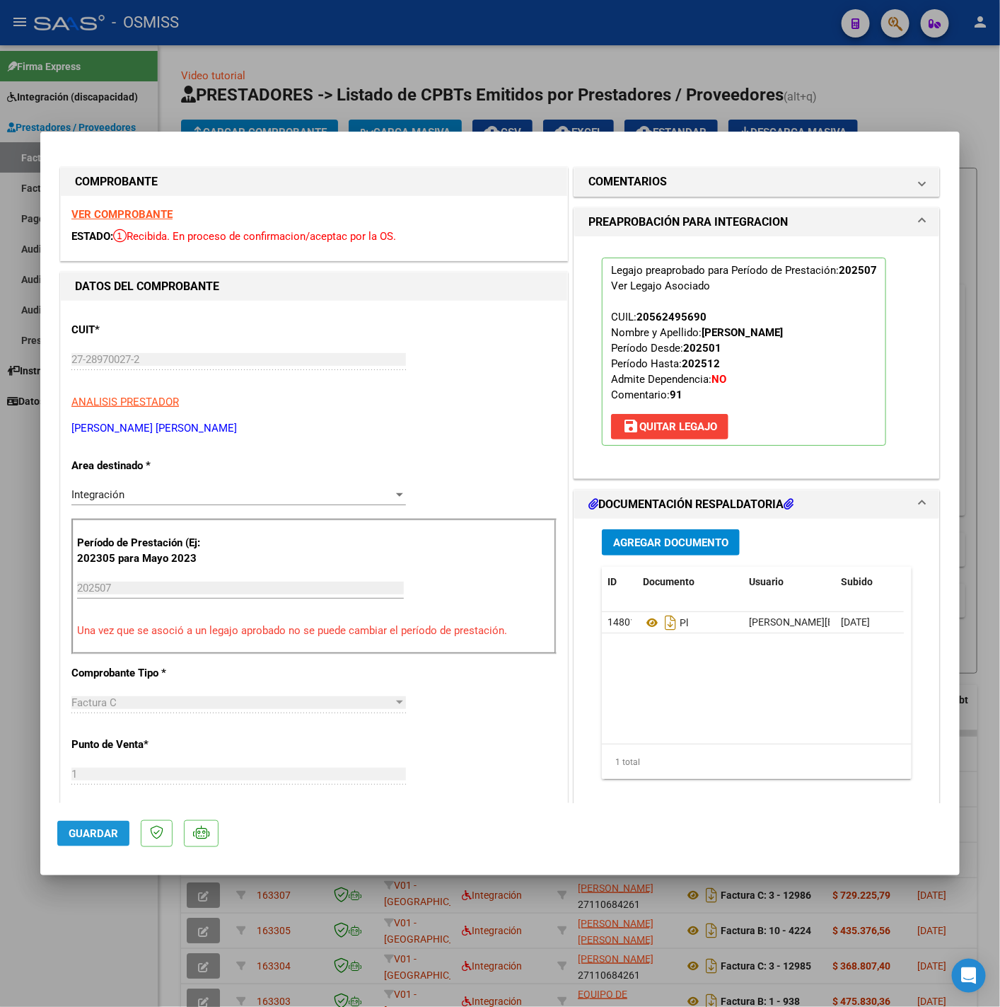
click at [112, 832] on span "Guardar" at bounding box center [94, 833] width 50 height 13
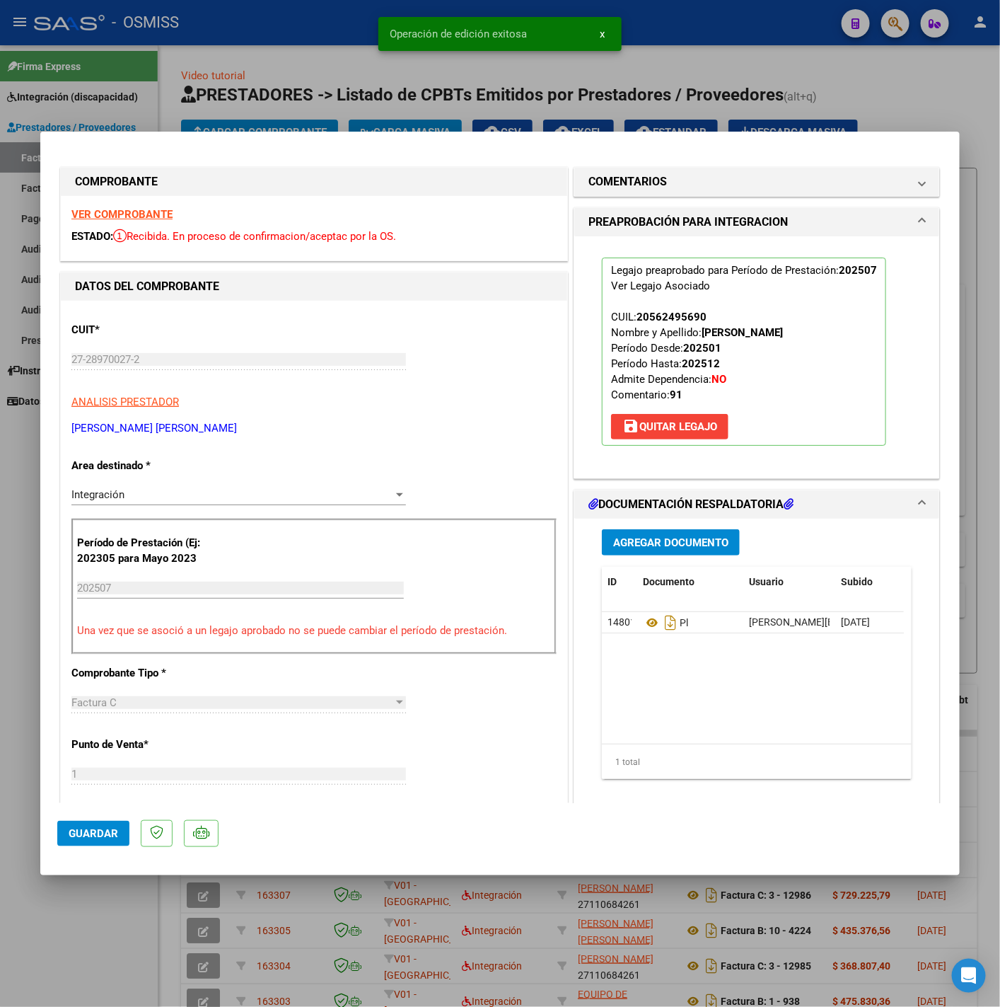
drag, startPoint x: 88, startPoint y: 906, endPoint x: 96, endPoint y: 881, distance: 26.8
click at [88, 907] on div at bounding box center [500, 503] width 1000 height 1007
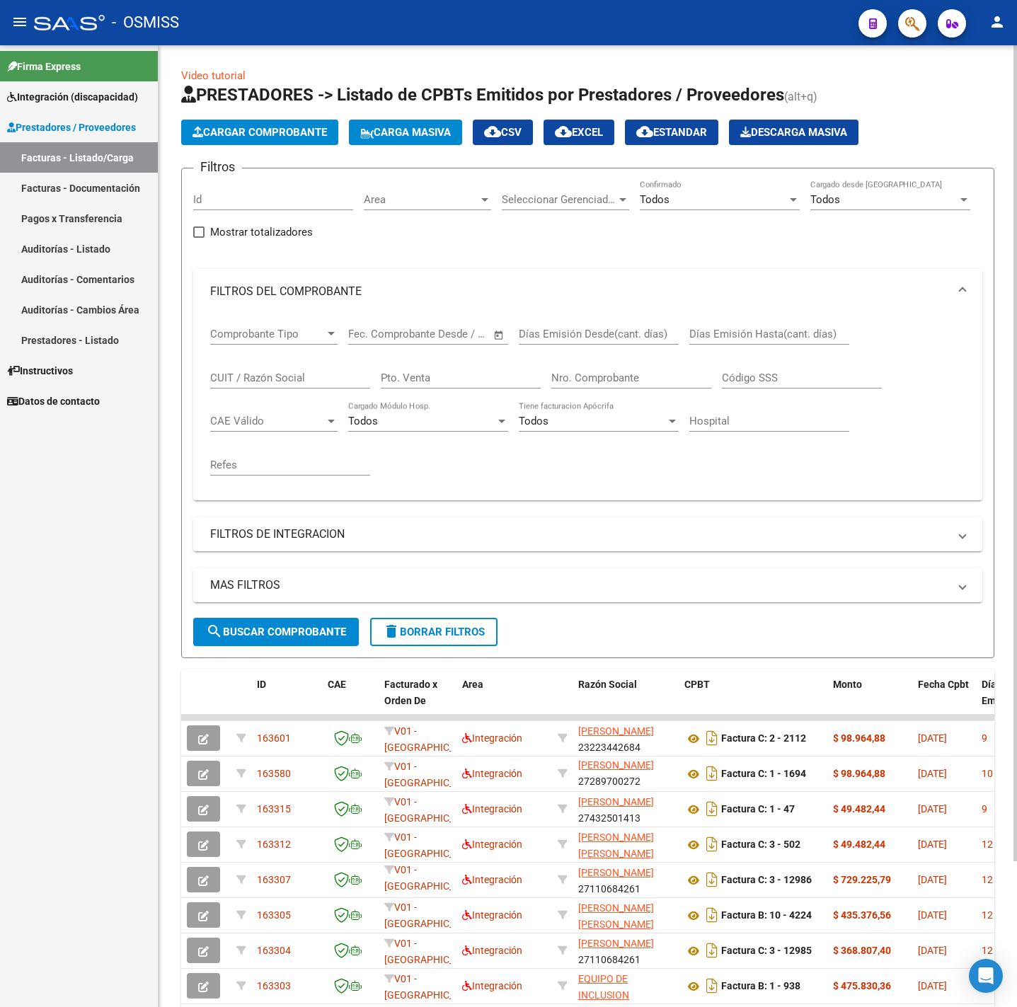
click at [328, 120] on button "Cargar Comprobante" at bounding box center [259, 132] width 157 height 25
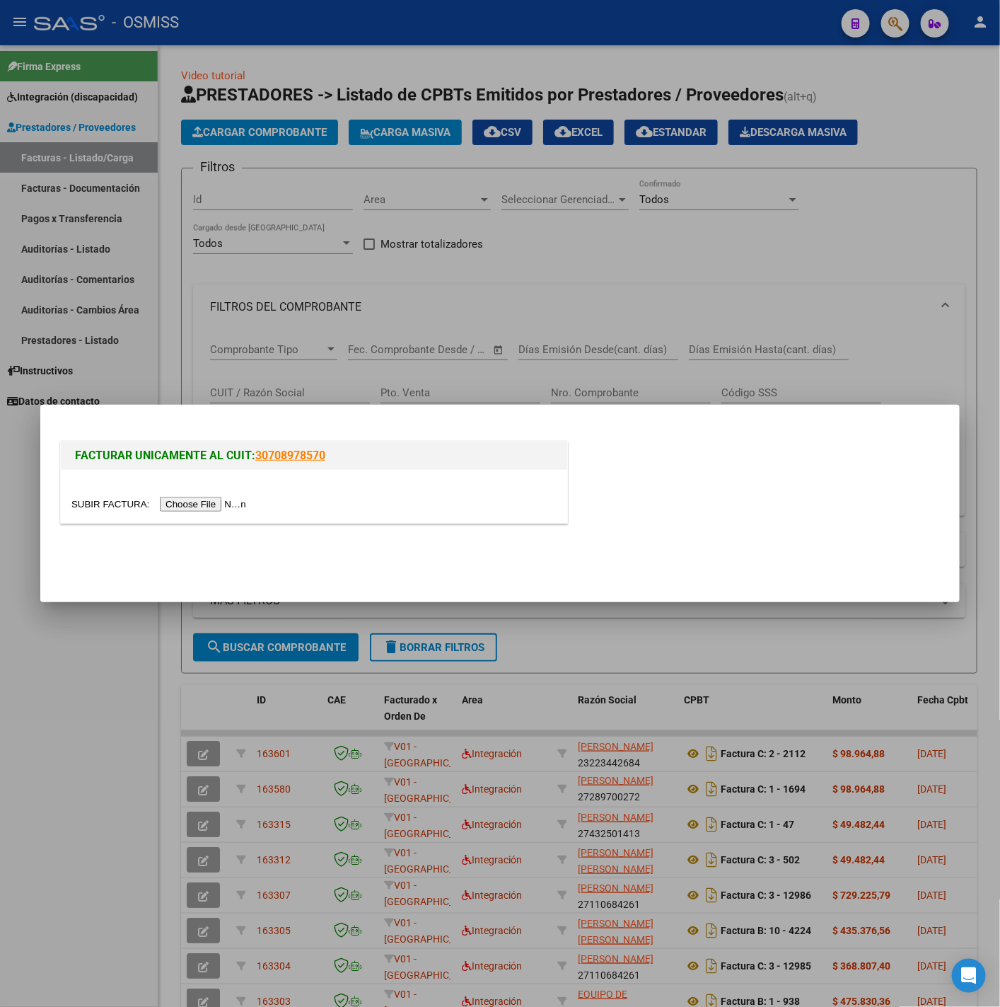
click at [208, 497] on div at bounding box center [313, 504] width 485 height 16
click at [206, 495] on div at bounding box center [314, 496] width 507 height 53
click at [221, 501] on input "file" at bounding box center [160, 504] width 179 height 15
click at [208, 503] on input "file" at bounding box center [160, 504] width 179 height 15
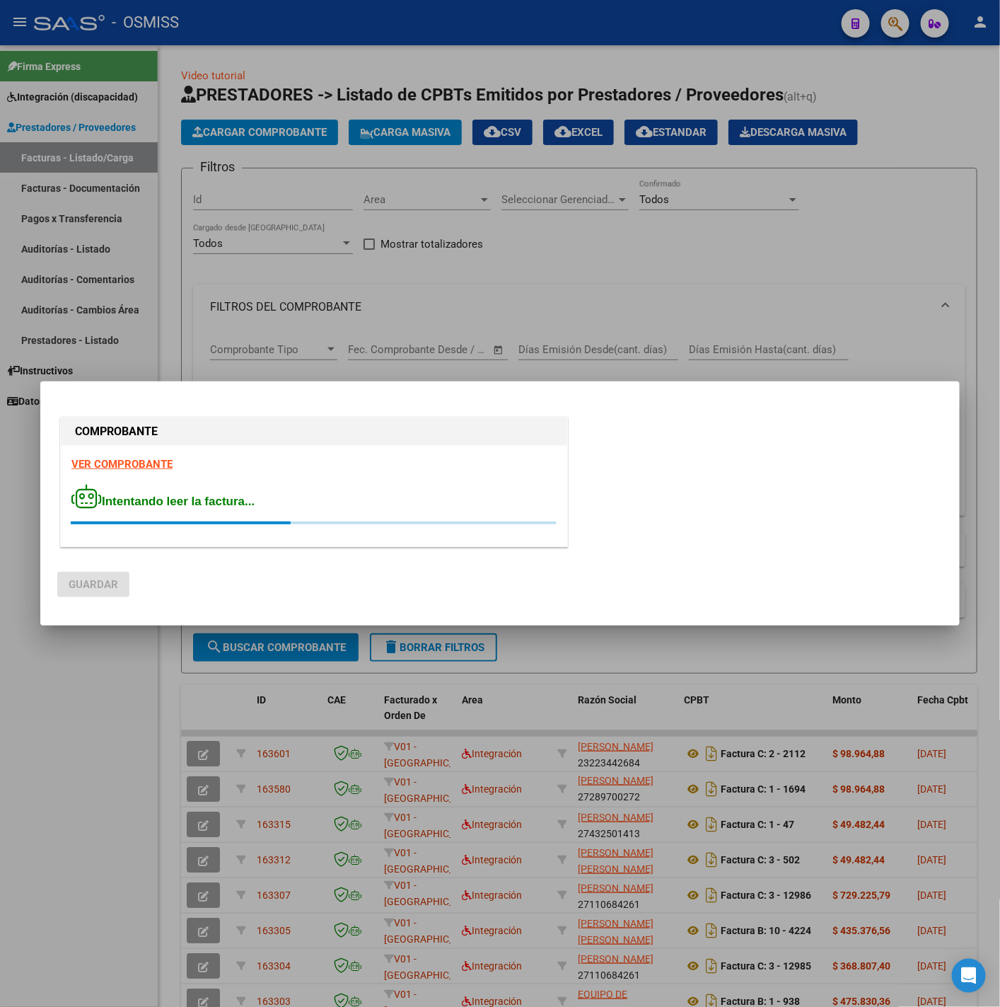
click at [127, 465] on strong "VER COMPROBANTE" at bounding box center [121, 464] width 101 height 13
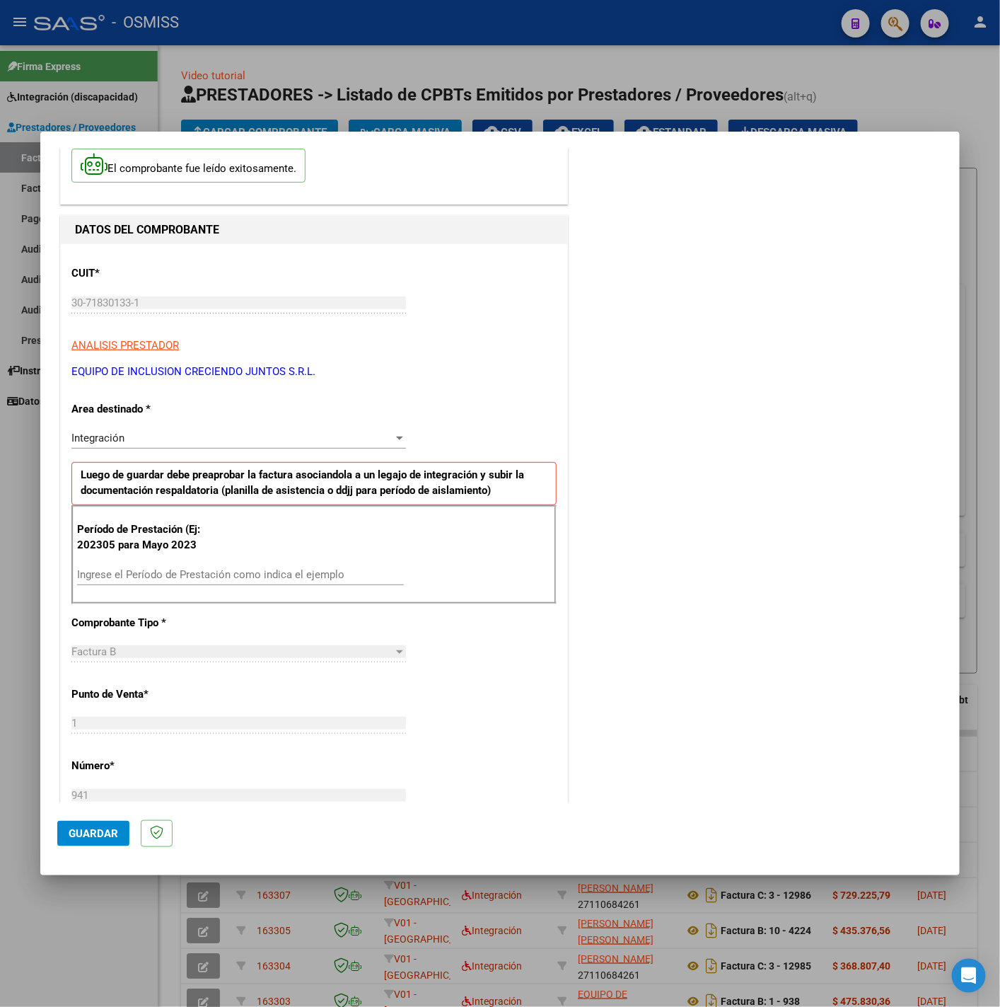
scroll to position [106, 0]
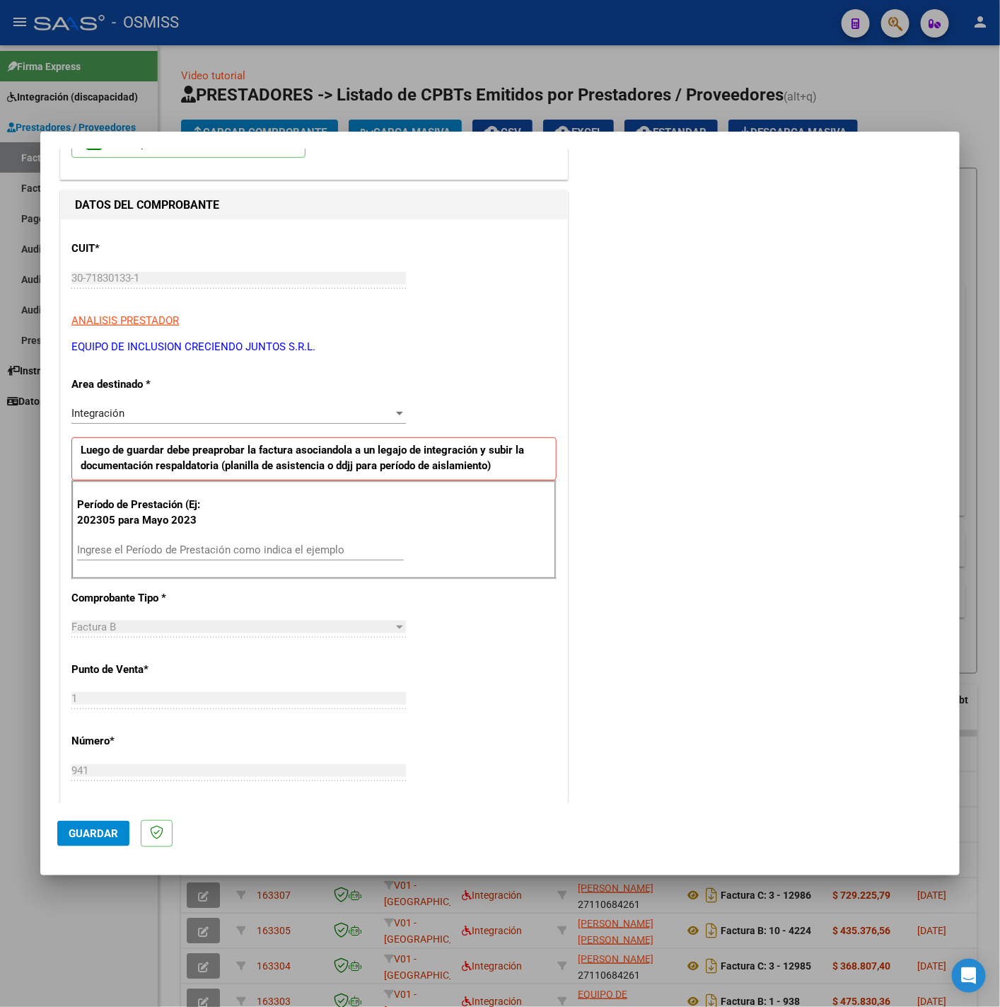
click at [230, 546] on input "Ingrese el Período de Prestación como indica el ejemplo" at bounding box center [240, 549] width 327 height 13
click at [501, 630] on div "CUIT * 30-71830133-1 Ingresar CUIT ANALISIS PRESTADOR EQUIPO DE INCLUSION CRECI…" at bounding box center [314, 751] width 507 height 1065
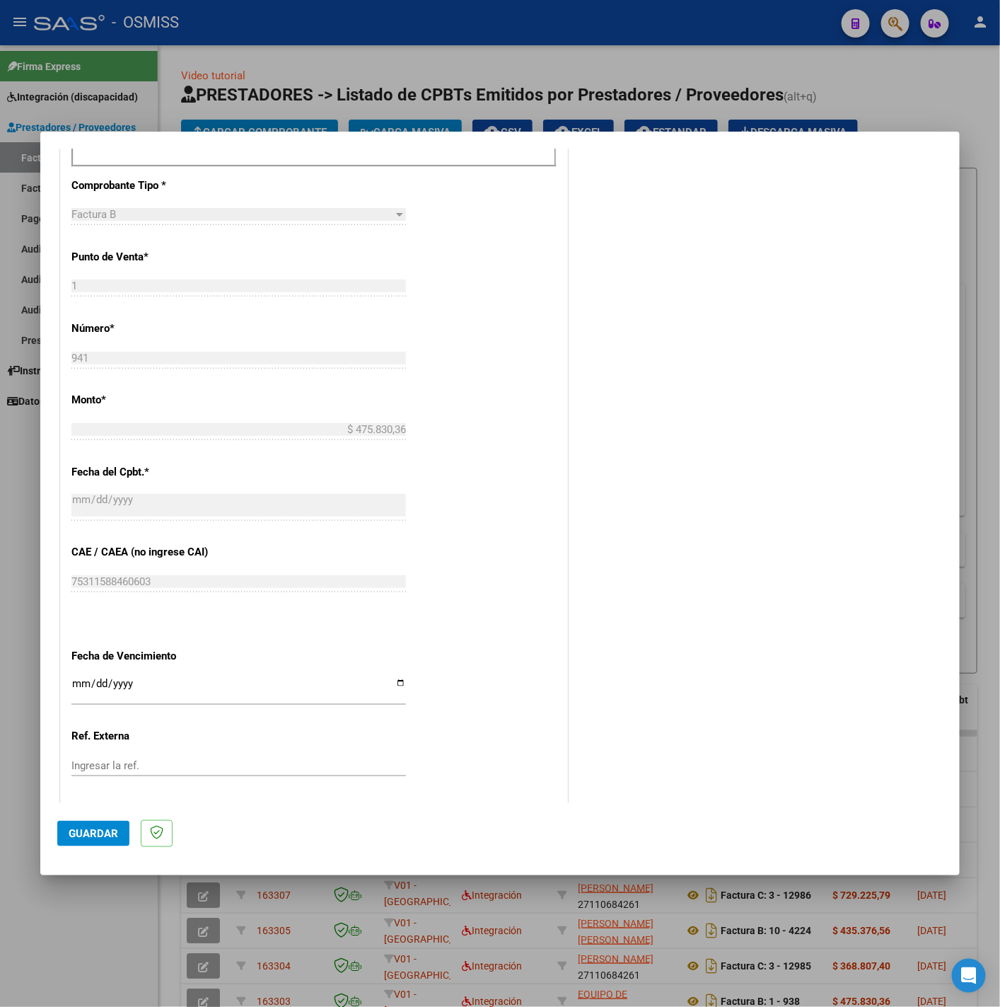
scroll to position [594, 0]
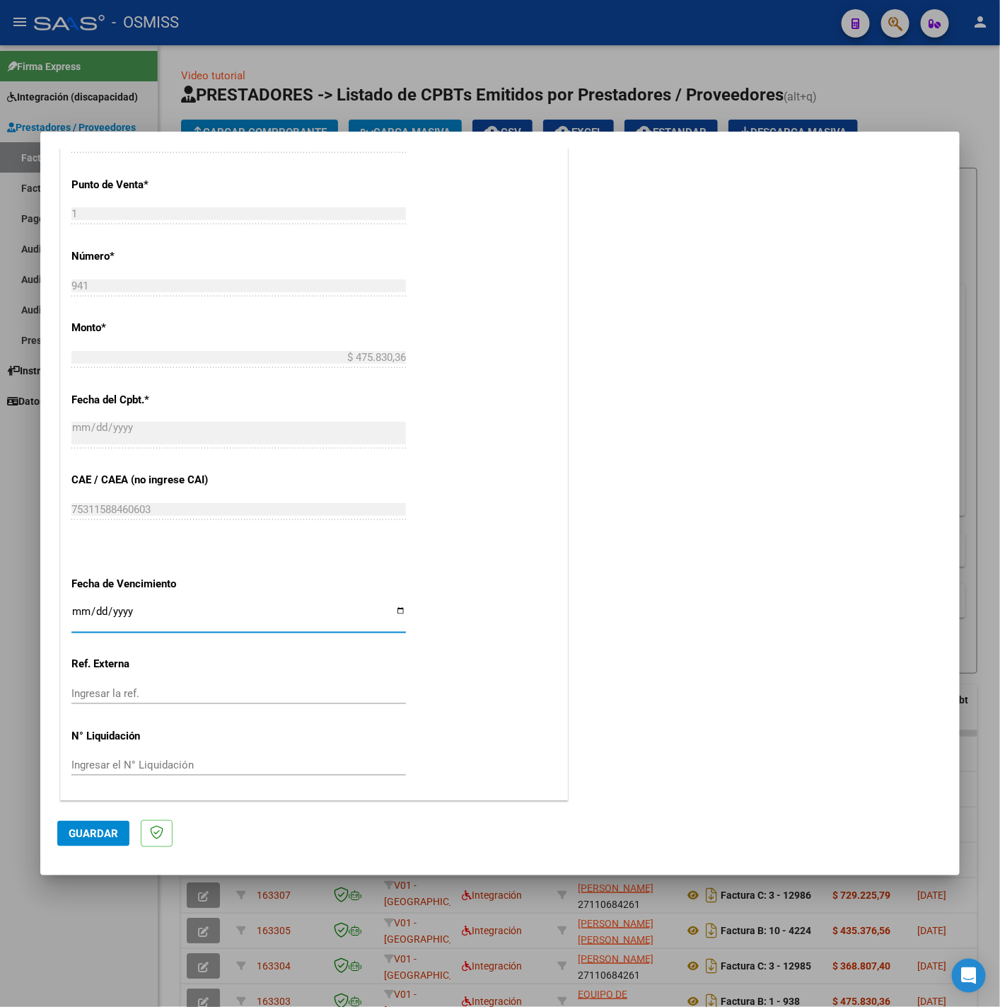
click at [73, 613] on input "Ingresar la fecha" at bounding box center [238, 617] width 335 height 23
click at [105, 839] on span "Guardar" at bounding box center [94, 833] width 50 height 13
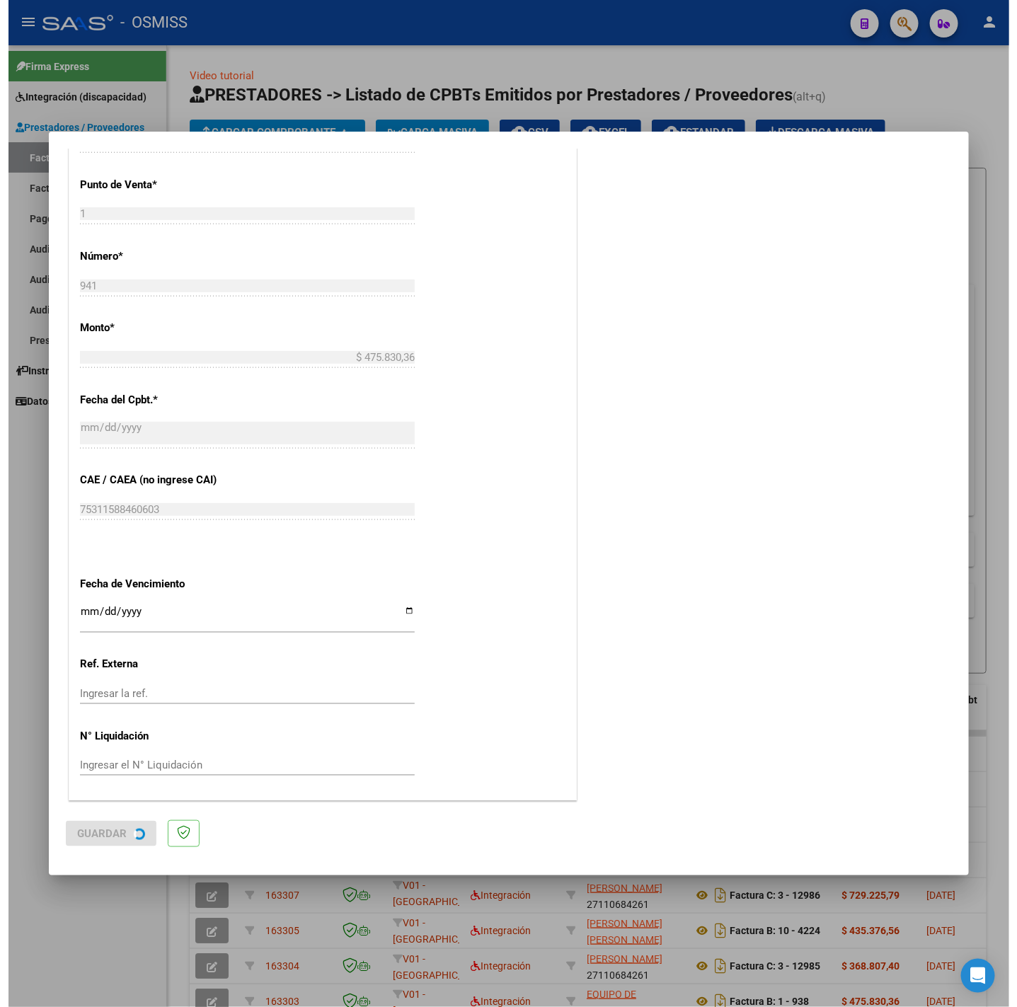
scroll to position [0, 0]
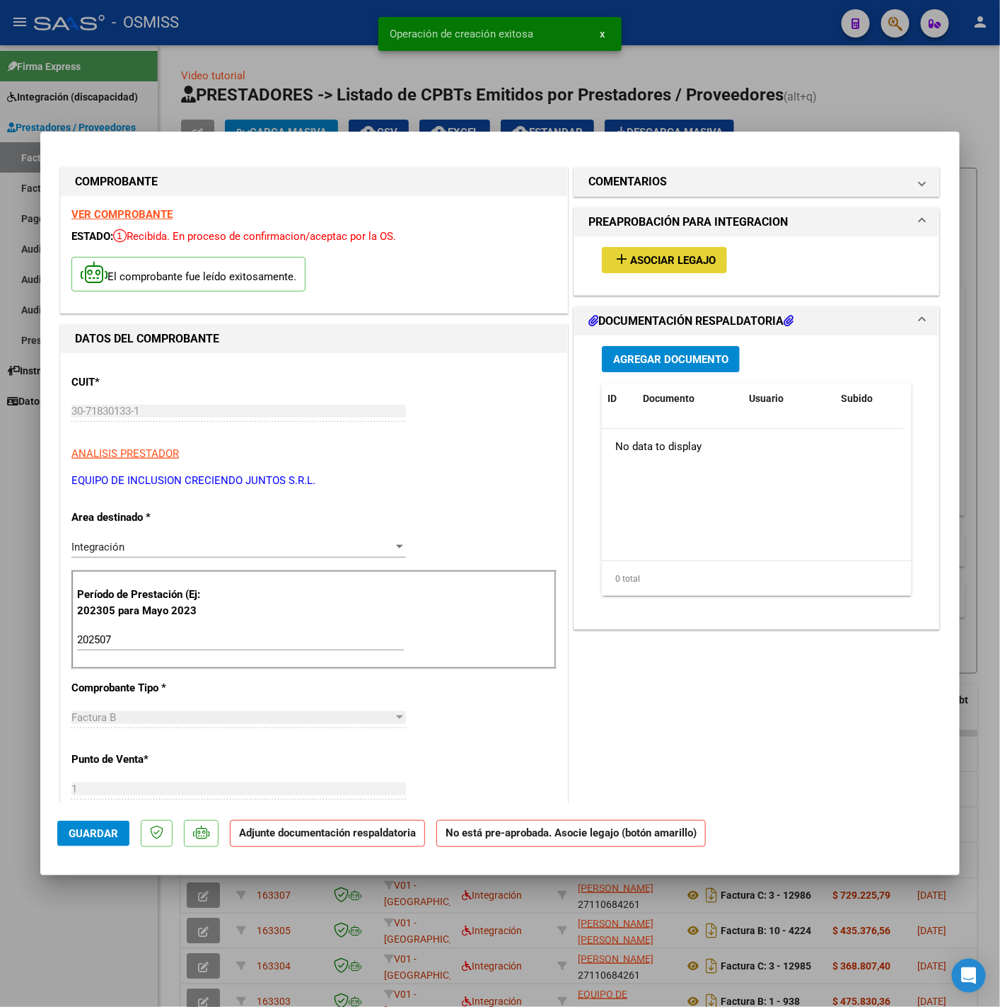
click at [667, 258] on span "Asociar Legajo" at bounding box center [673, 260] width 86 height 13
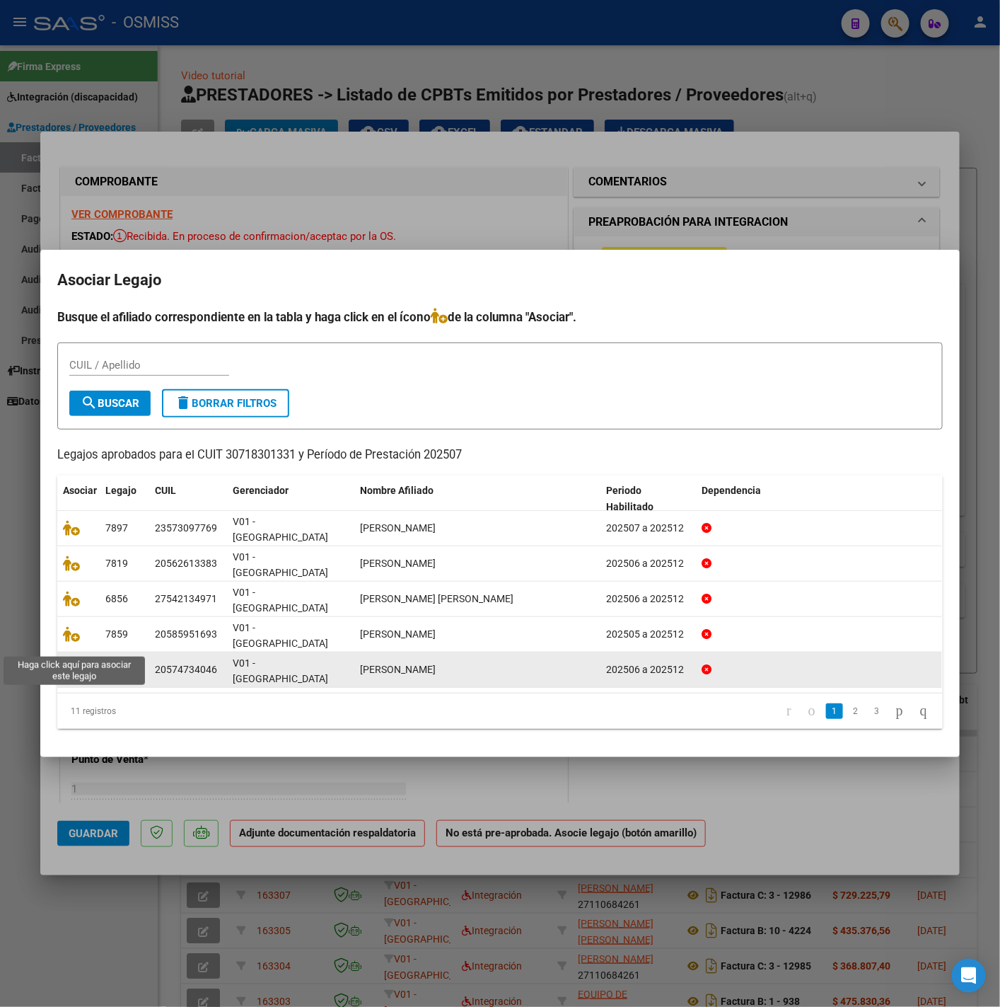
click at [68, 662] on icon at bounding box center [71, 670] width 17 height 16
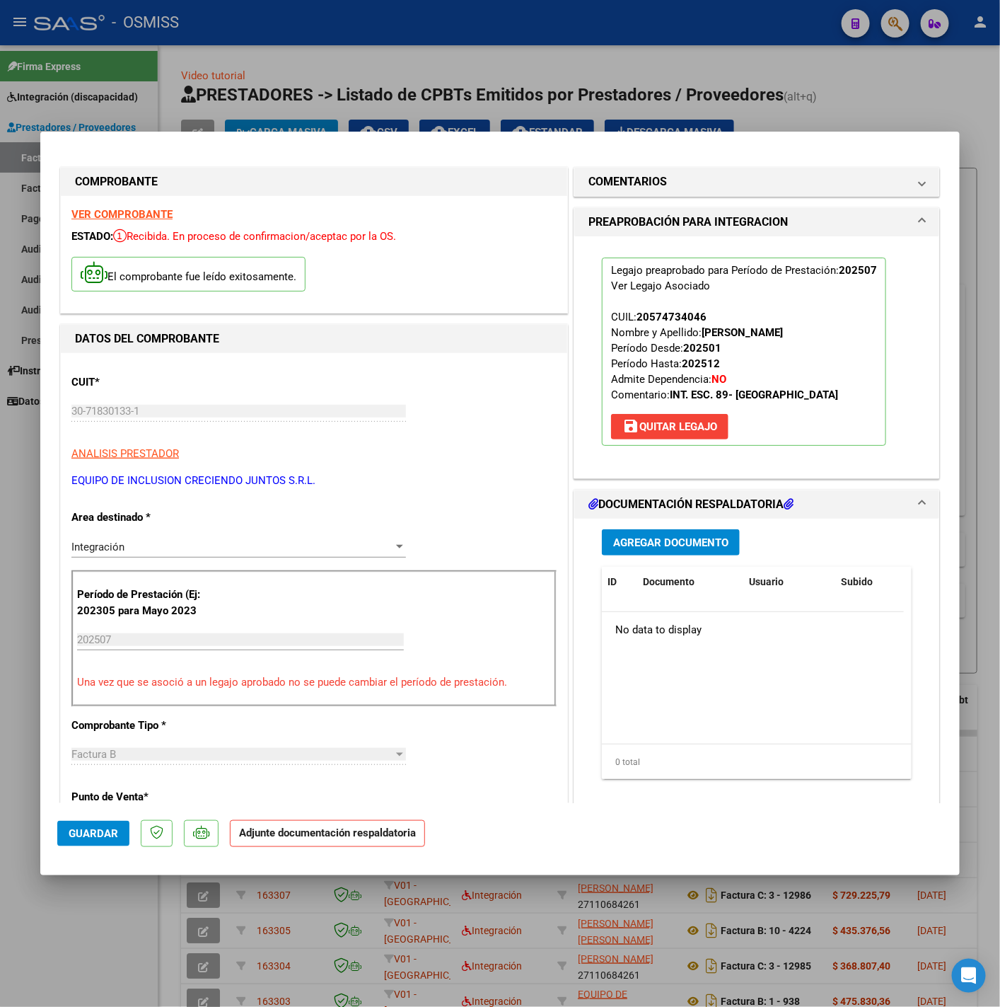
click at [642, 529] on div "Agregar Documento ID Documento Usuario Subido Acción No data to display 0 total…" at bounding box center [757, 660] width 331 height 282
click at [650, 537] on span "Agregar Documento" at bounding box center [670, 542] width 115 height 13
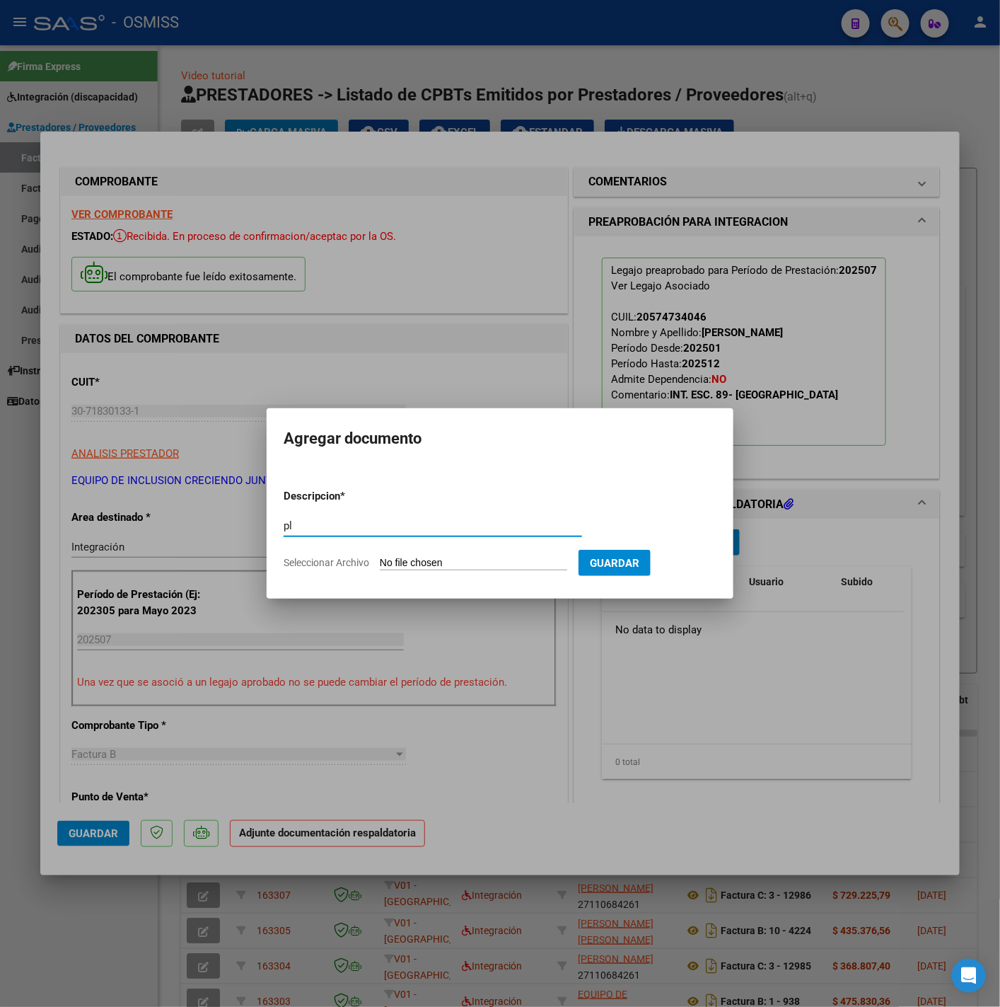
click at [465, 567] on input "Seleccionar Archivo" at bounding box center [473, 563] width 187 height 13
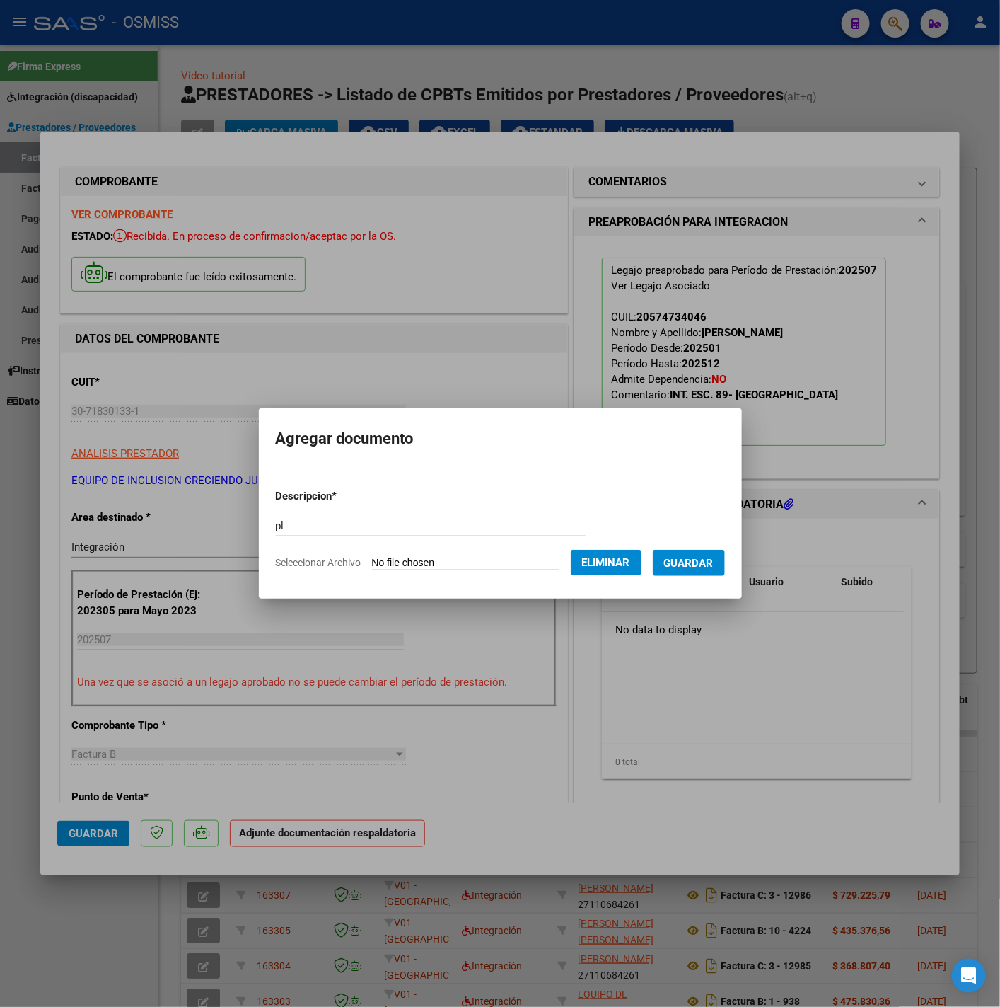
click at [692, 571] on button "Guardar" at bounding box center [689, 563] width 72 height 26
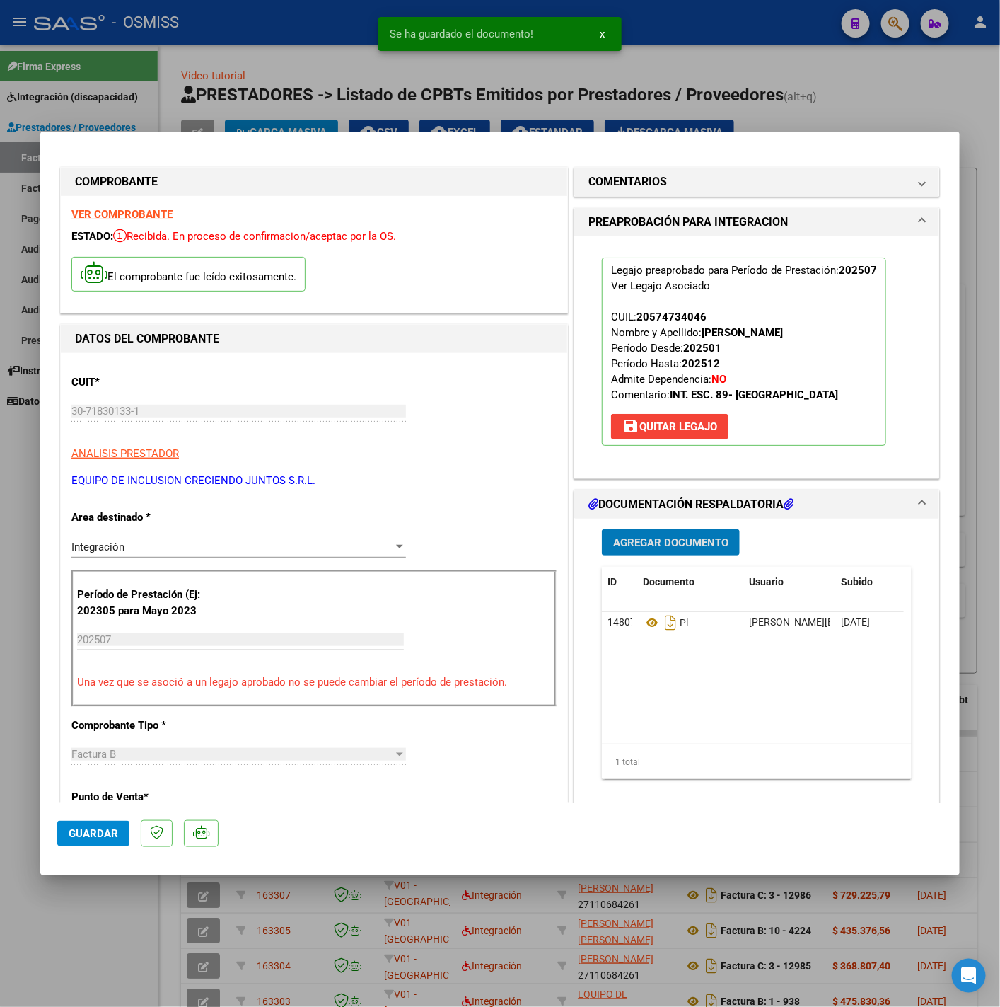
click at [87, 850] on mat-dialog-actions "Guardar" at bounding box center [500, 831] width 886 height 56
click at [88, 830] on span "Guardar" at bounding box center [94, 833] width 50 height 13
click at [96, 916] on div at bounding box center [500, 503] width 1000 height 1007
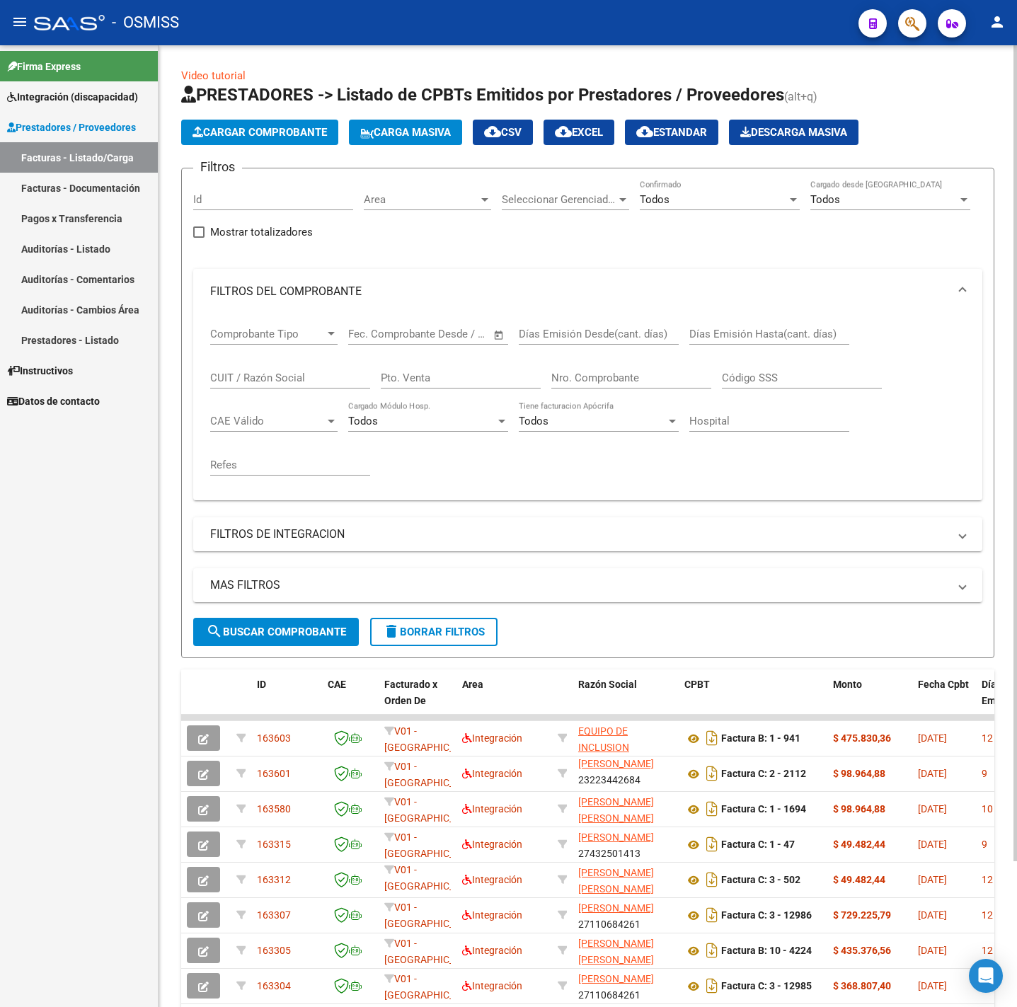
click at [248, 134] on span "Cargar Comprobante" at bounding box center [259, 132] width 134 height 13
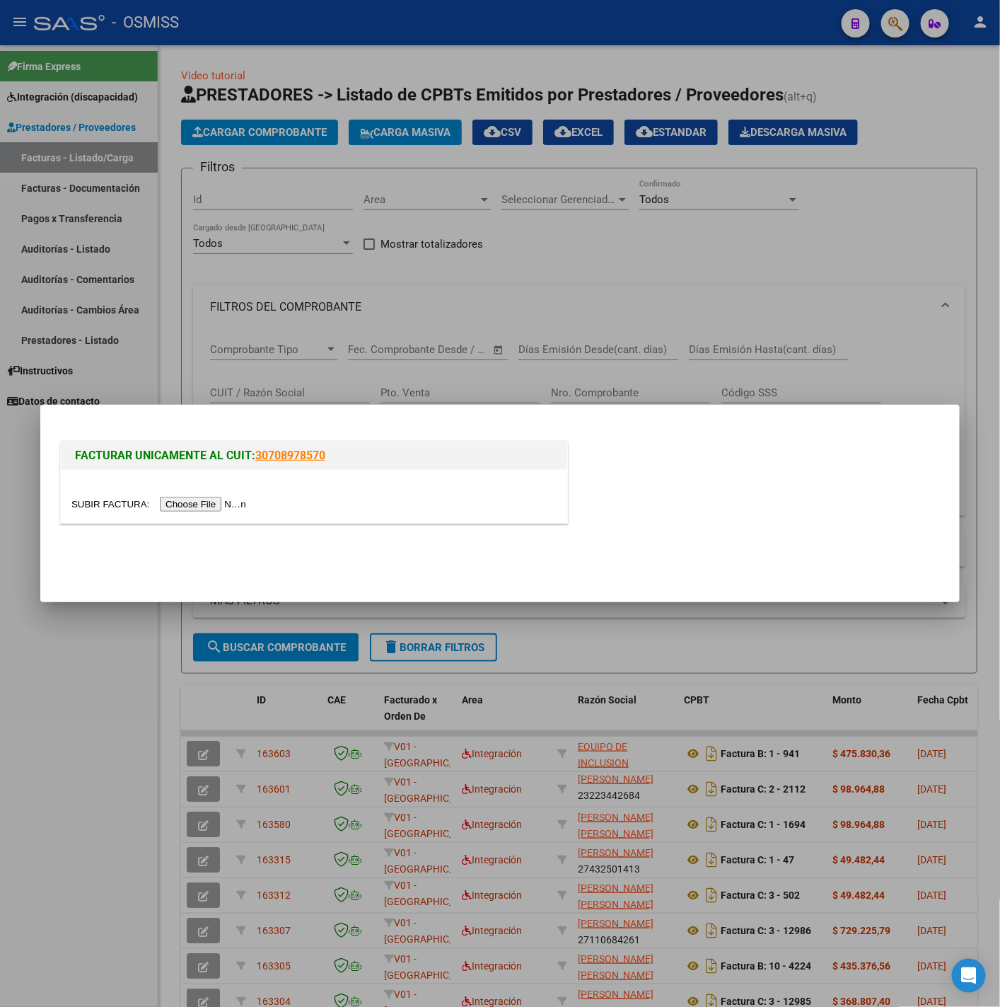
click at [191, 502] on input "file" at bounding box center [160, 504] width 179 height 15
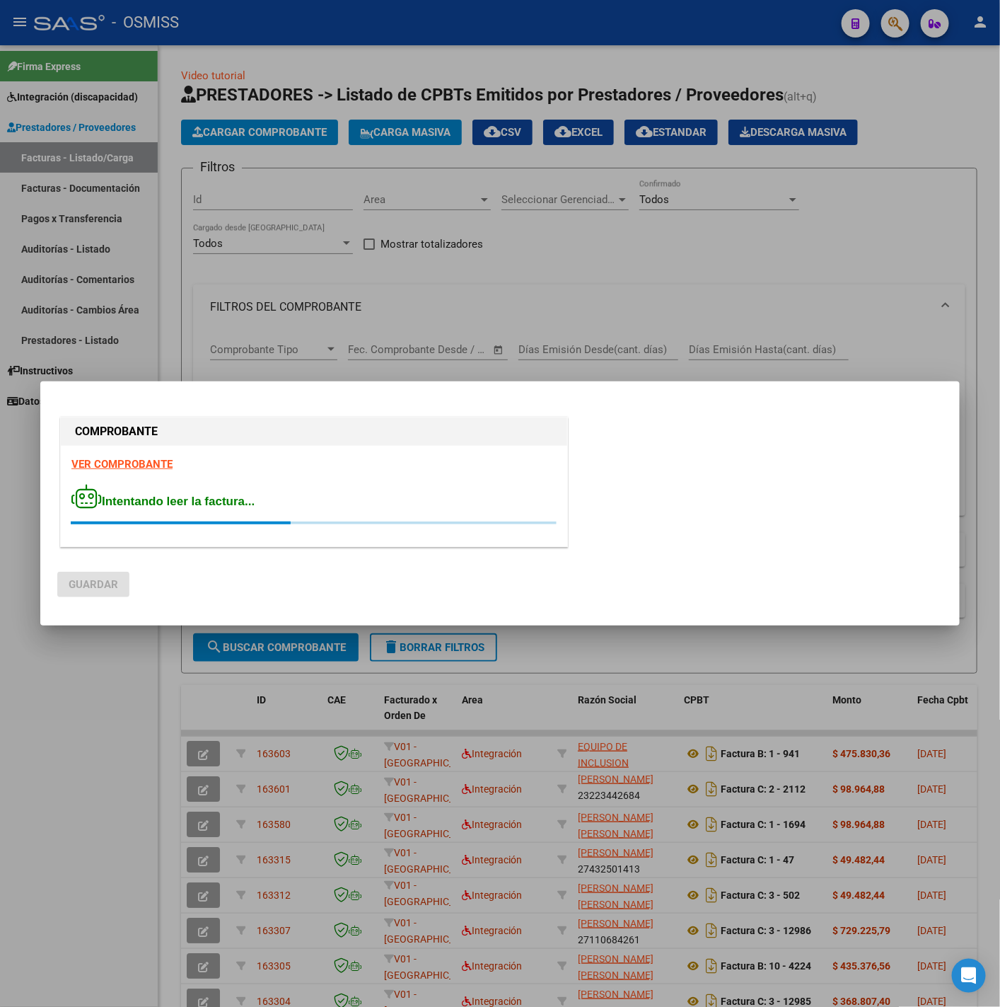
drag, startPoint x: 175, startPoint y: 466, endPoint x: 139, endPoint y: 466, distance: 36.1
click at [158, 466] on div "VER COMPROBANTE Intentando leer la factura..." at bounding box center [314, 496] width 507 height 100
click at [139, 466] on strong "VER COMPROBANTE" at bounding box center [121, 464] width 101 height 13
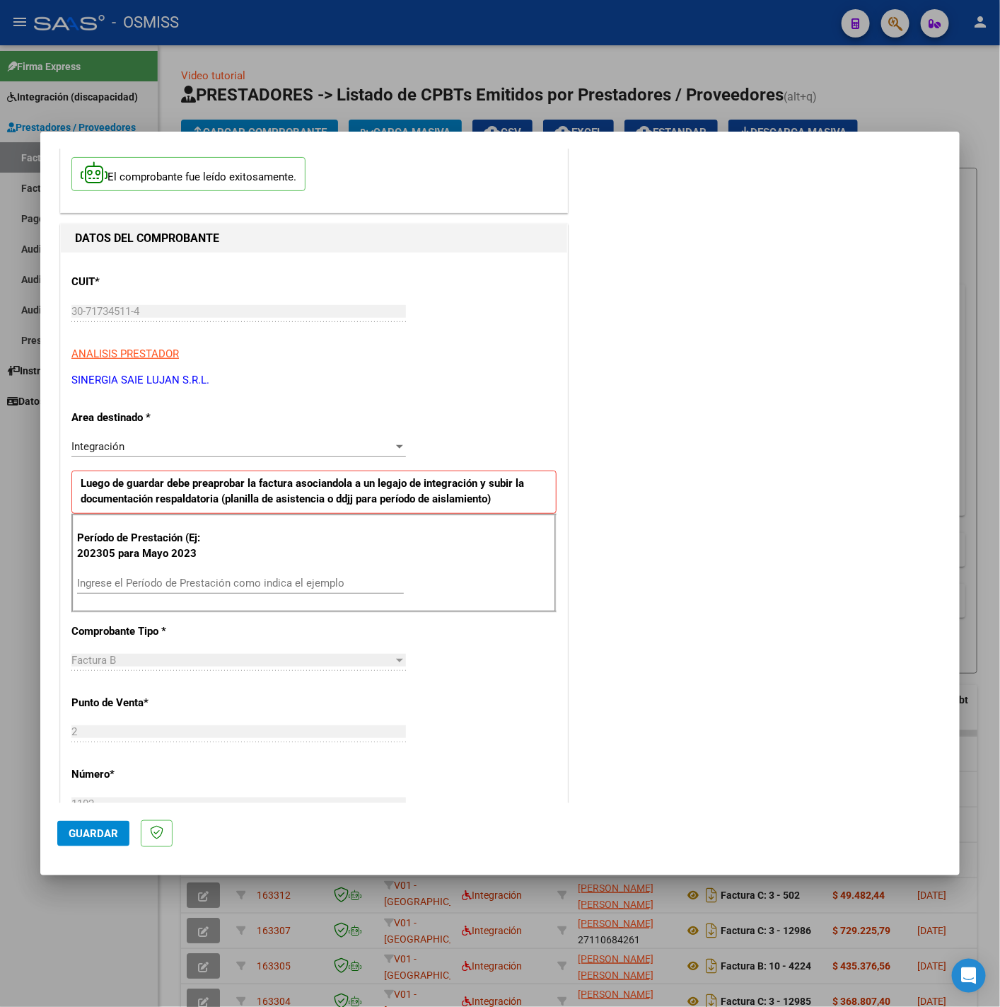
scroll to position [106, 0]
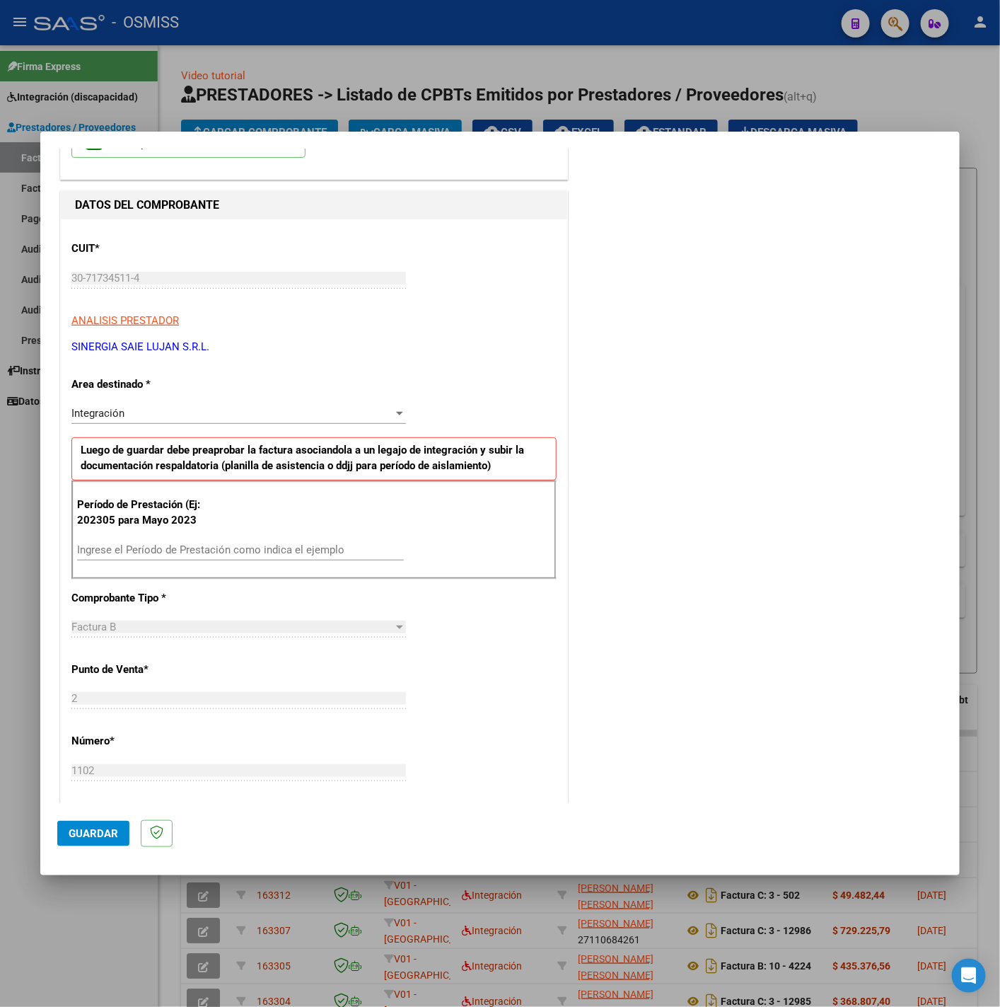
click at [212, 546] on input "Ingrese el Período de Prestación como indica el ejemplo" at bounding box center [240, 549] width 327 height 13
click at [509, 680] on div "CUIT * 30-71734511-4 Ingresar CUIT ANALISIS PRESTADOR SINERGIA SAIE LUJAN S.R.L…" at bounding box center [314, 751] width 507 height 1065
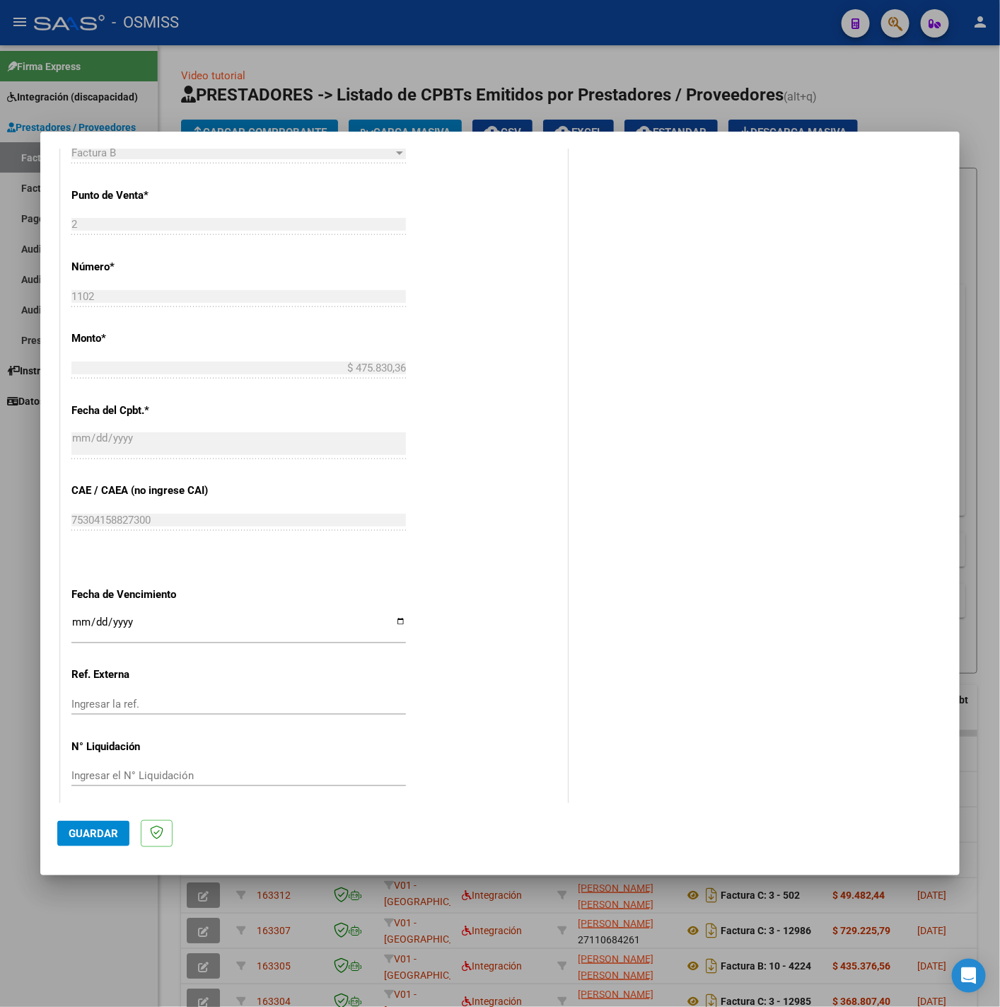
scroll to position [594, 0]
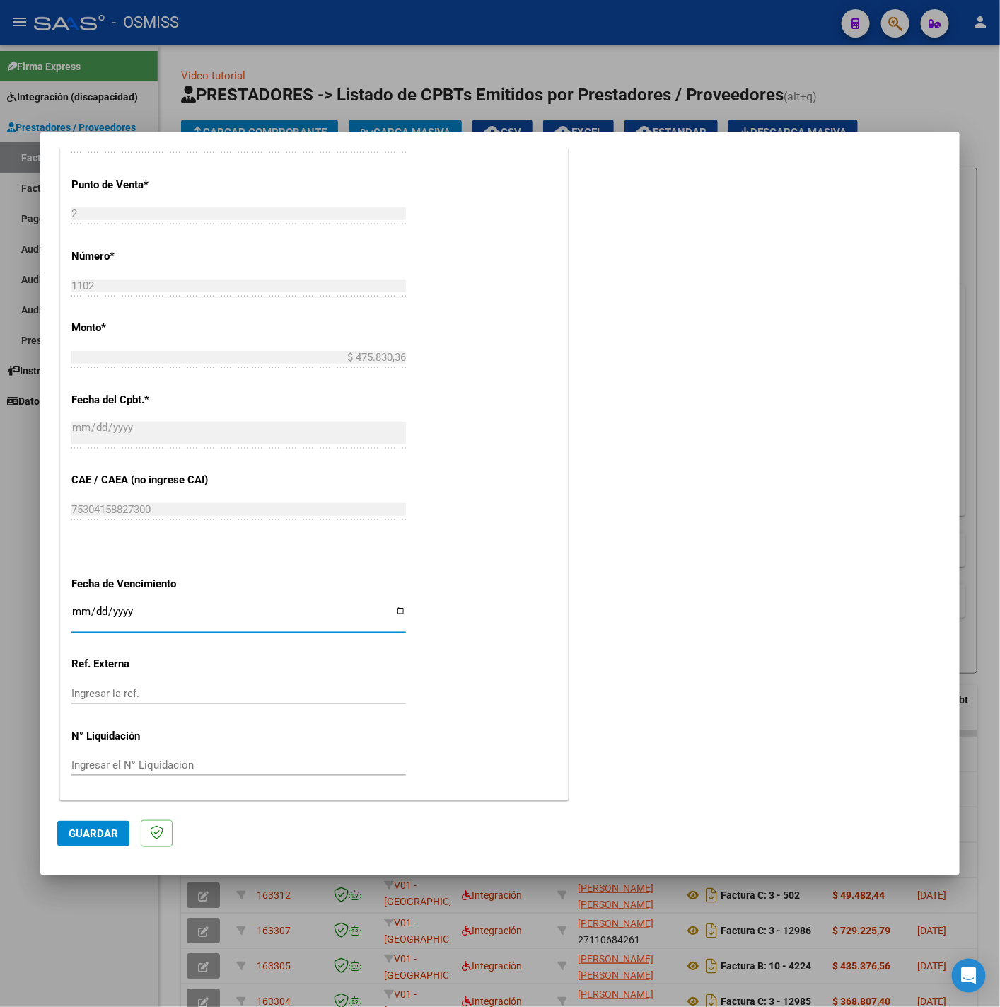
click at [79, 611] on input "Ingresar la fecha" at bounding box center [238, 617] width 335 height 23
click at [83, 827] on span "Guardar" at bounding box center [94, 833] width 50 height 13
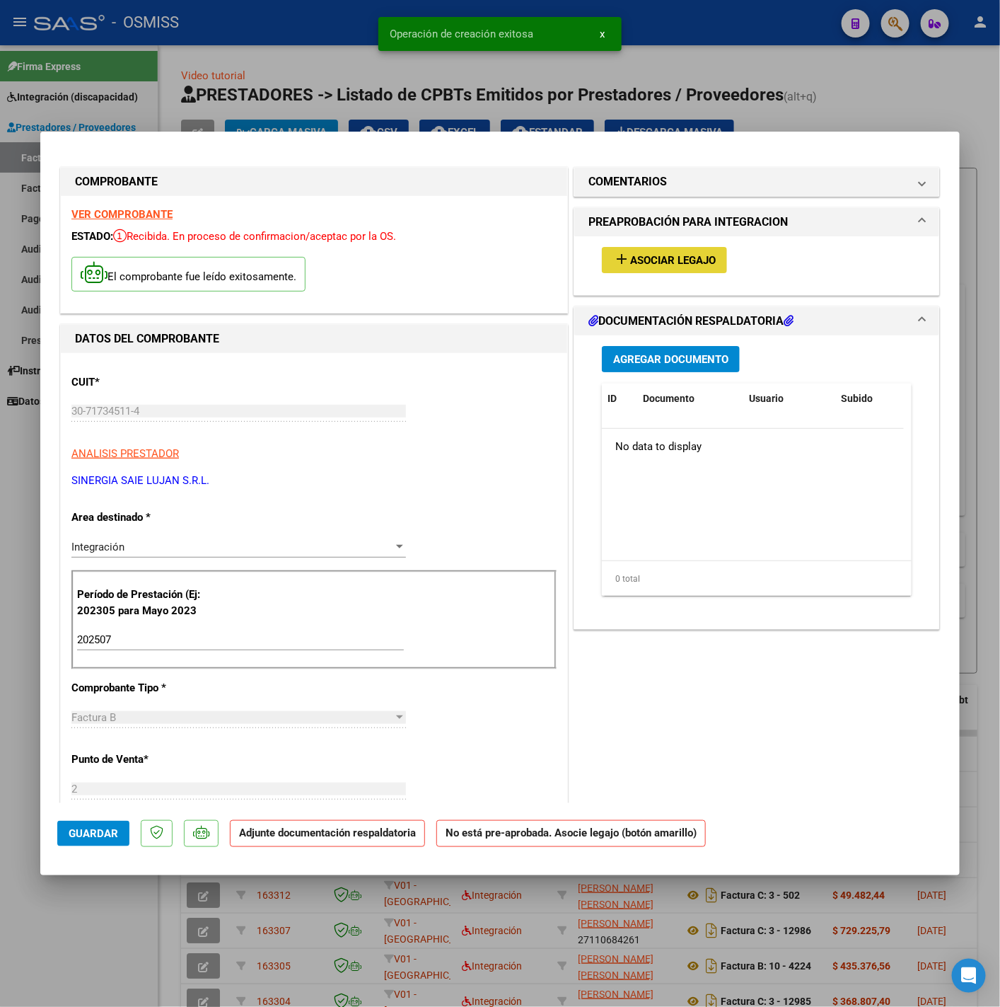
click at [641, 259] on span "Asociar Legajo" at bounding box center [673, 260] width 86 height 13
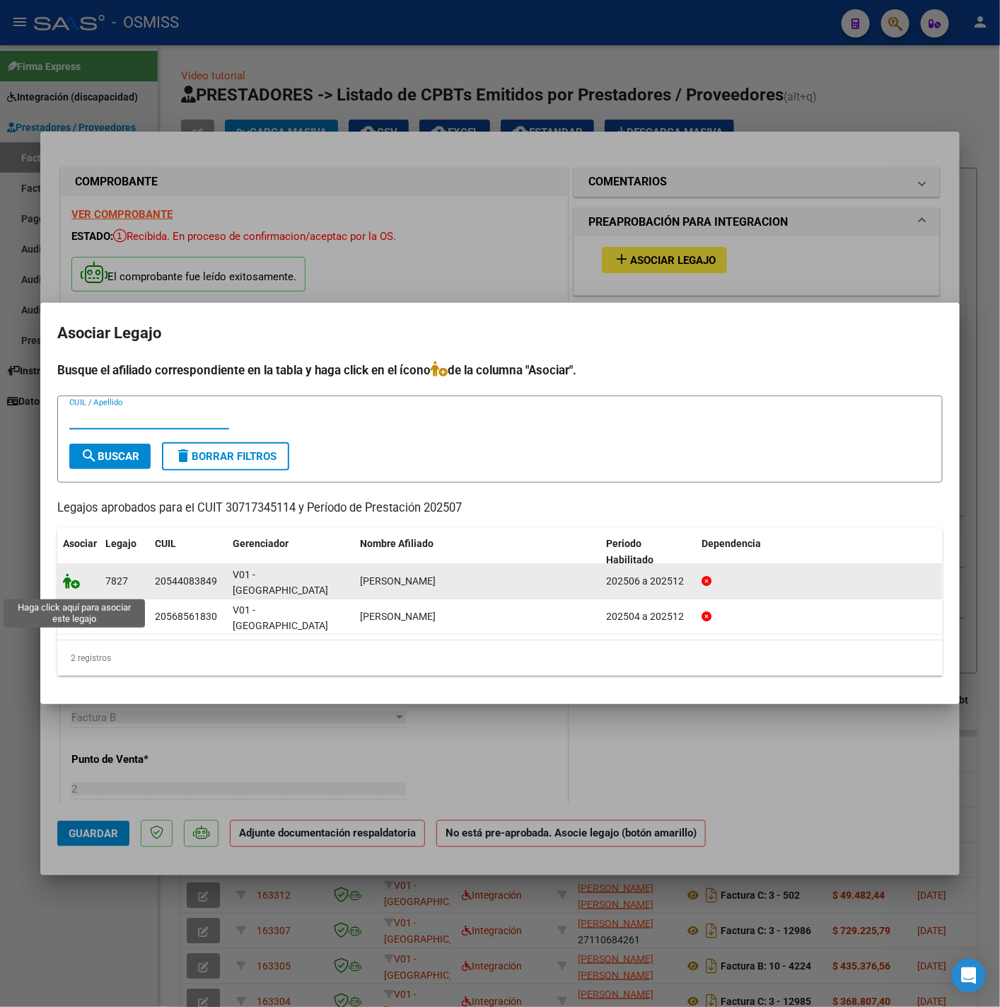
click at [70, 587] on icon at bounding box center [71, 581] width 17 height 16
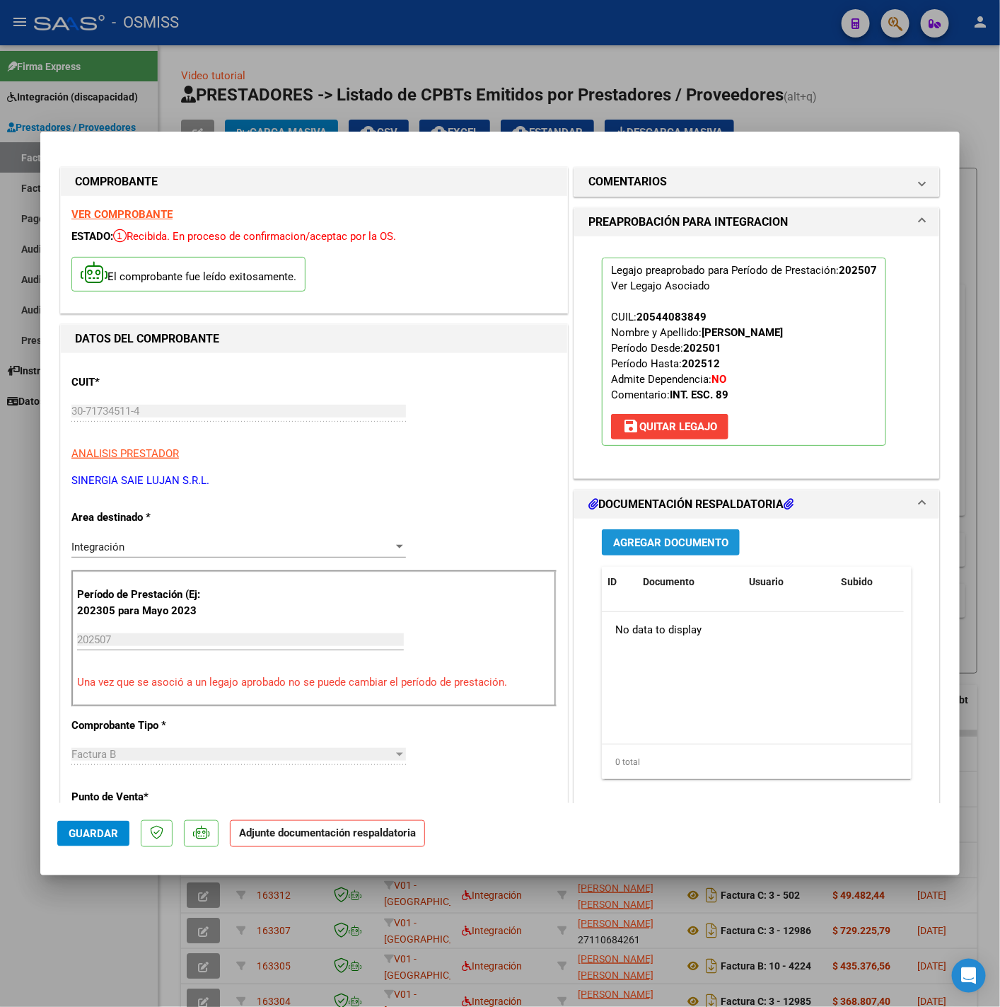
click at [657, 538] on span "Agregar Documento" at bounding box center [670, 542] width 115 height 13
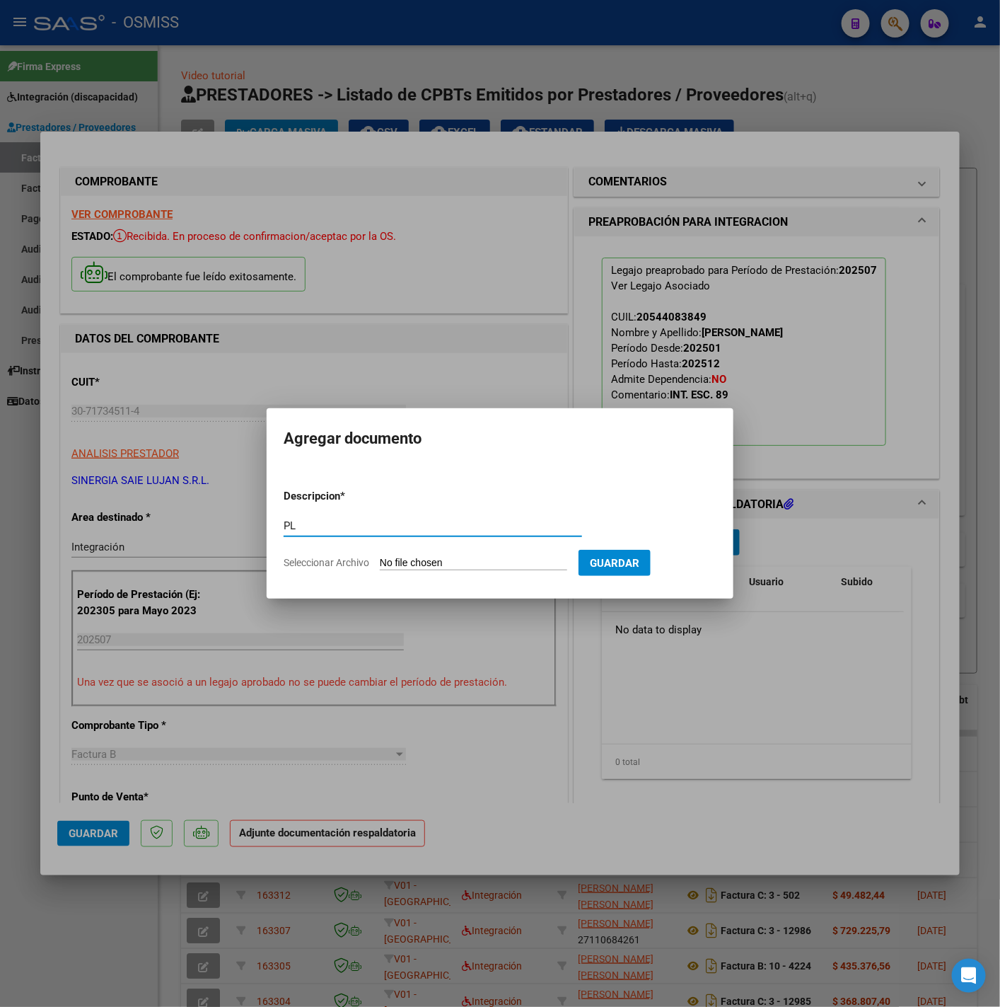
click at [463, 565] on input "Seleccionar Archivo" at bounding box center [473, 563] width 187 height 13
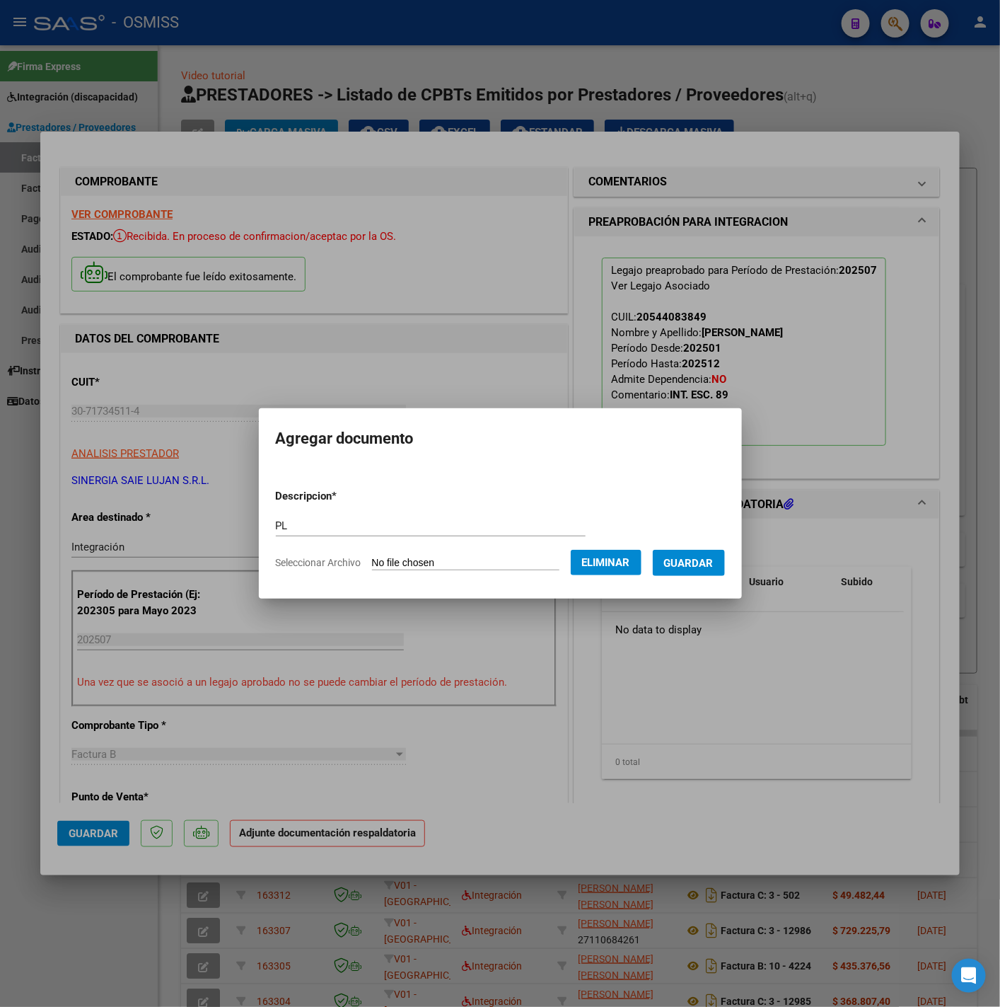
click at [710, 576] on form "Descripcion * PL Escriba aquí una descripcion Seleccionar Archivo Eliminar Guar…" at bounding box center [500, 529] width 449 height 103
click at [709, 567] on span "Guardar" at bounding box center [689, 563] width 50 height 13
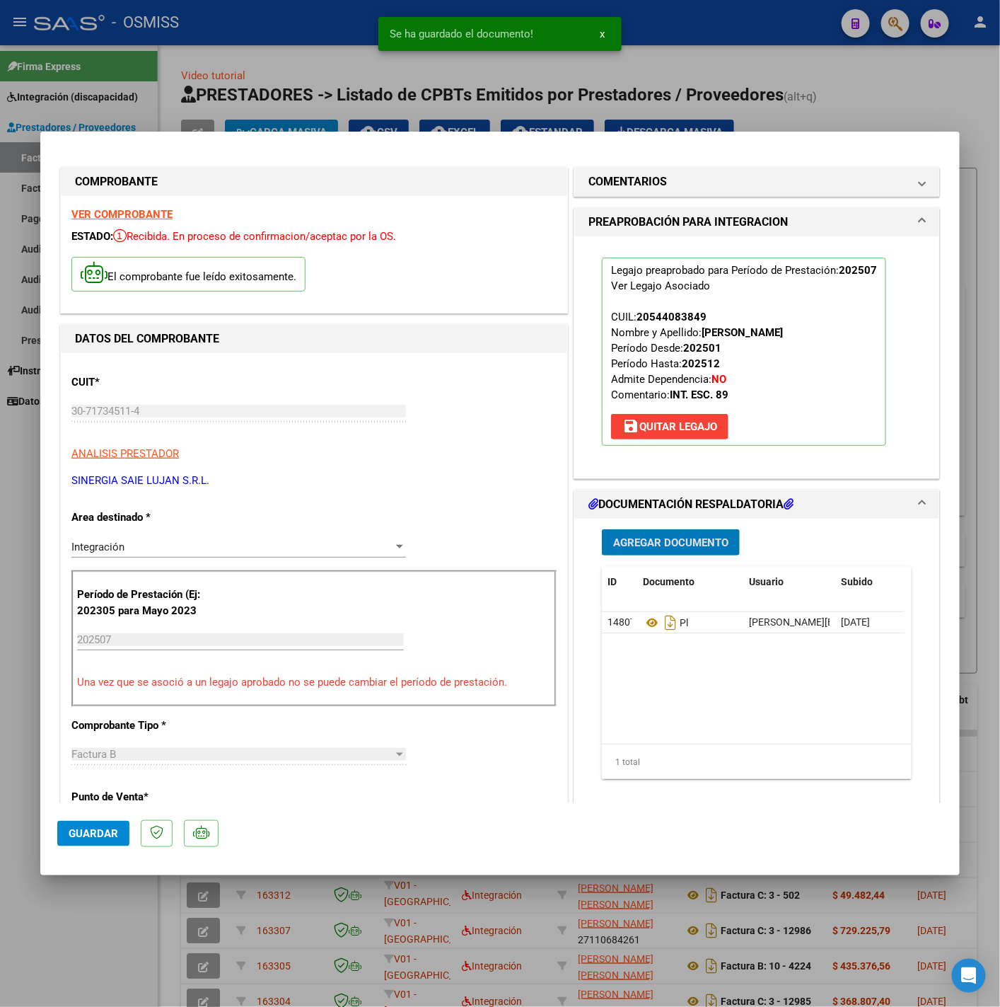
click at [112, 830] on span "Guardar" at bounding box center [94, 833] width 50 height 13
drag, startPoint x: 83, startPoint y: 924, endPoint x: 52, endPoint y: 767, distance: 160.3
click at [83, 924] on div at bounding box center [500, 503] width 1000 height 1007
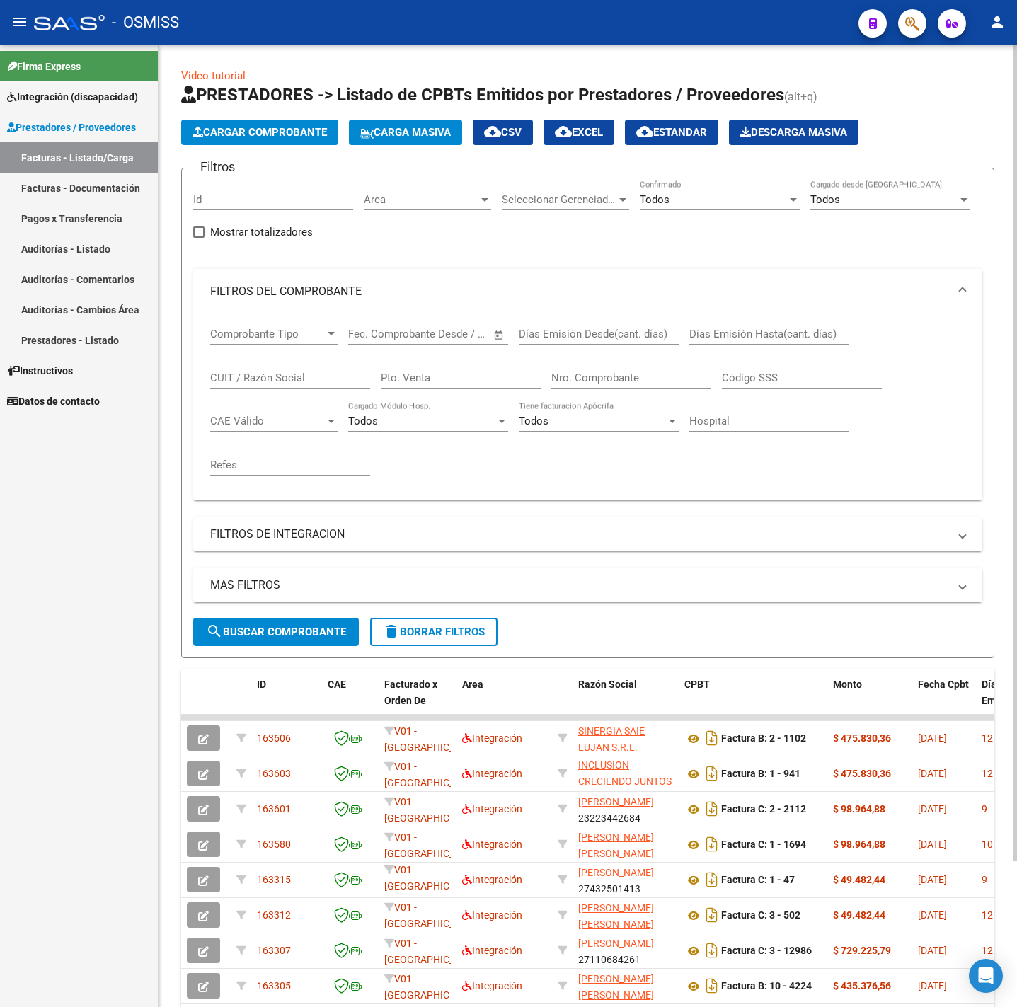
click at [270, 134] on span "Cargar Comprobante" at bounding box center [259, 132] width 134 height 13
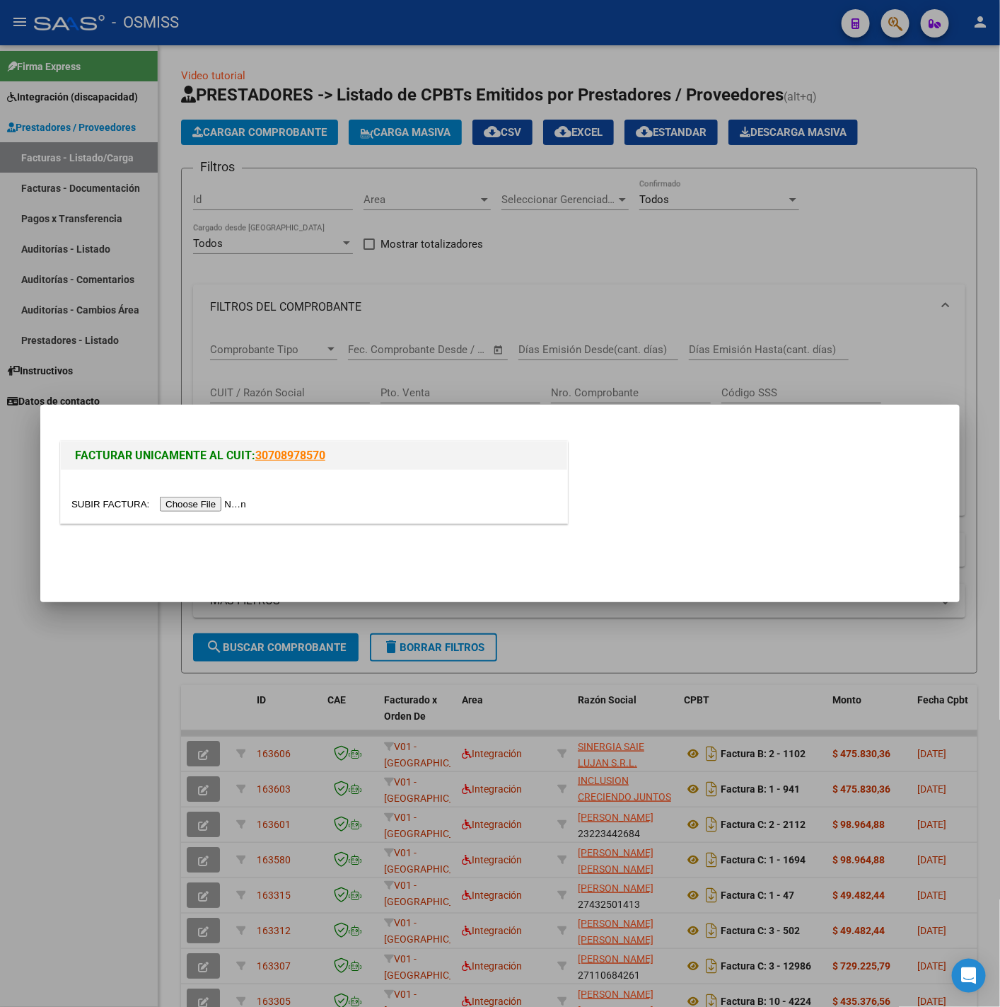
click at [204, 490] on div at bounding box center [314, 496] width 507 height 53
click at [202, 506] on input "file" at bounding box center [160, 504] width 179 height 15
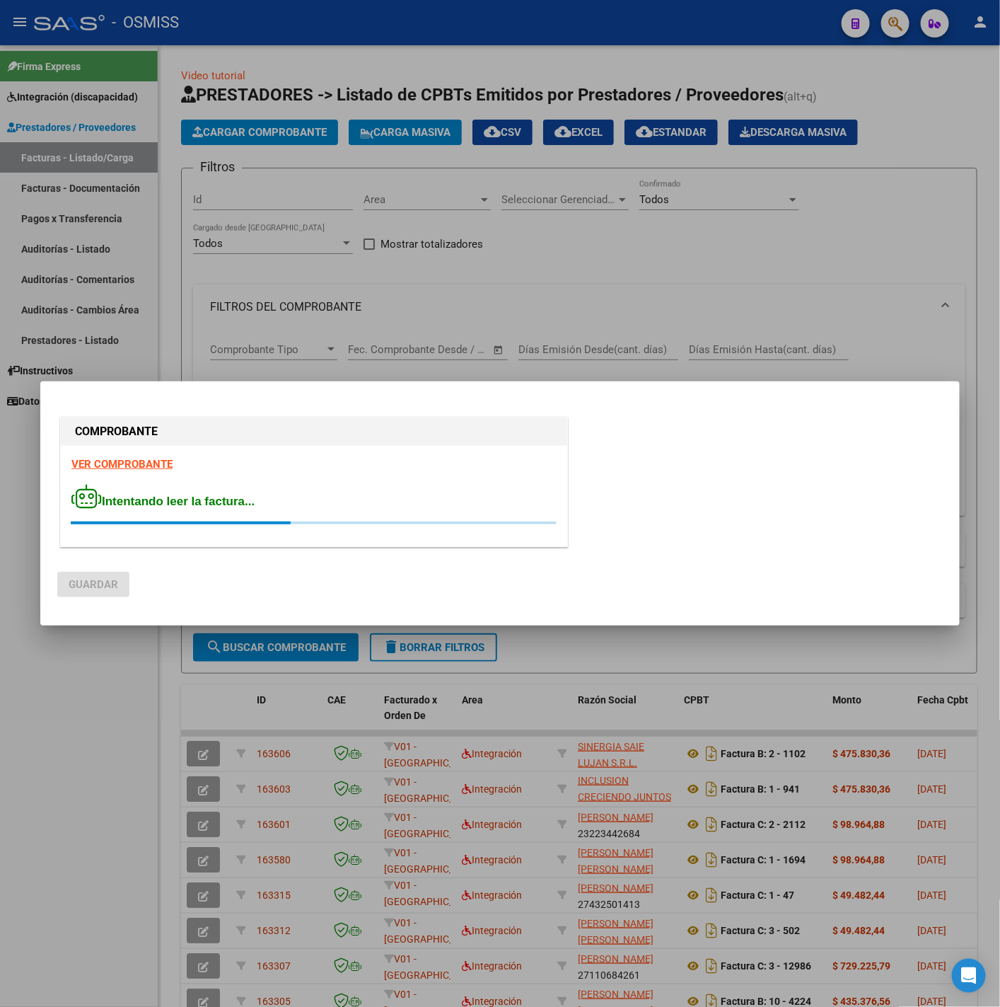
click at [98, 463] on strong "VER COMPROBANTE" at bounding box center [121, 464] width 101 height 13
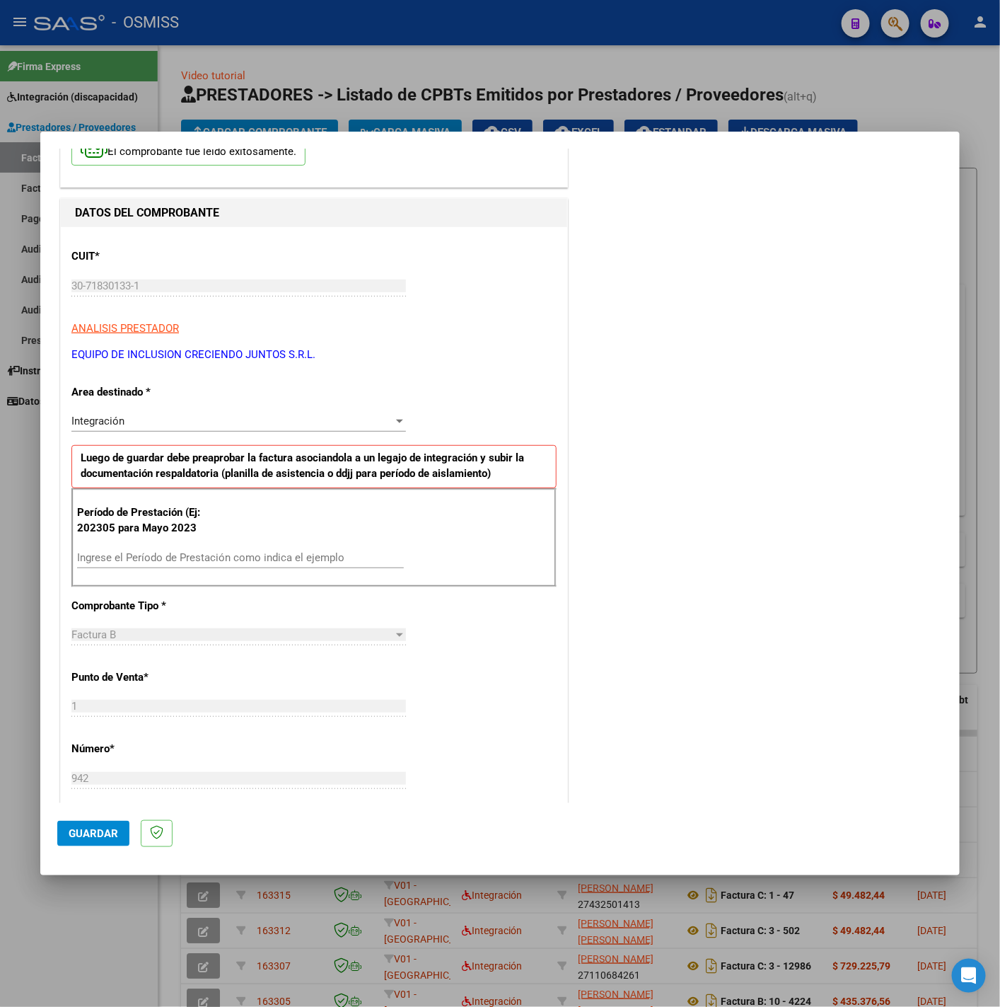
scroll to position [106, 0]
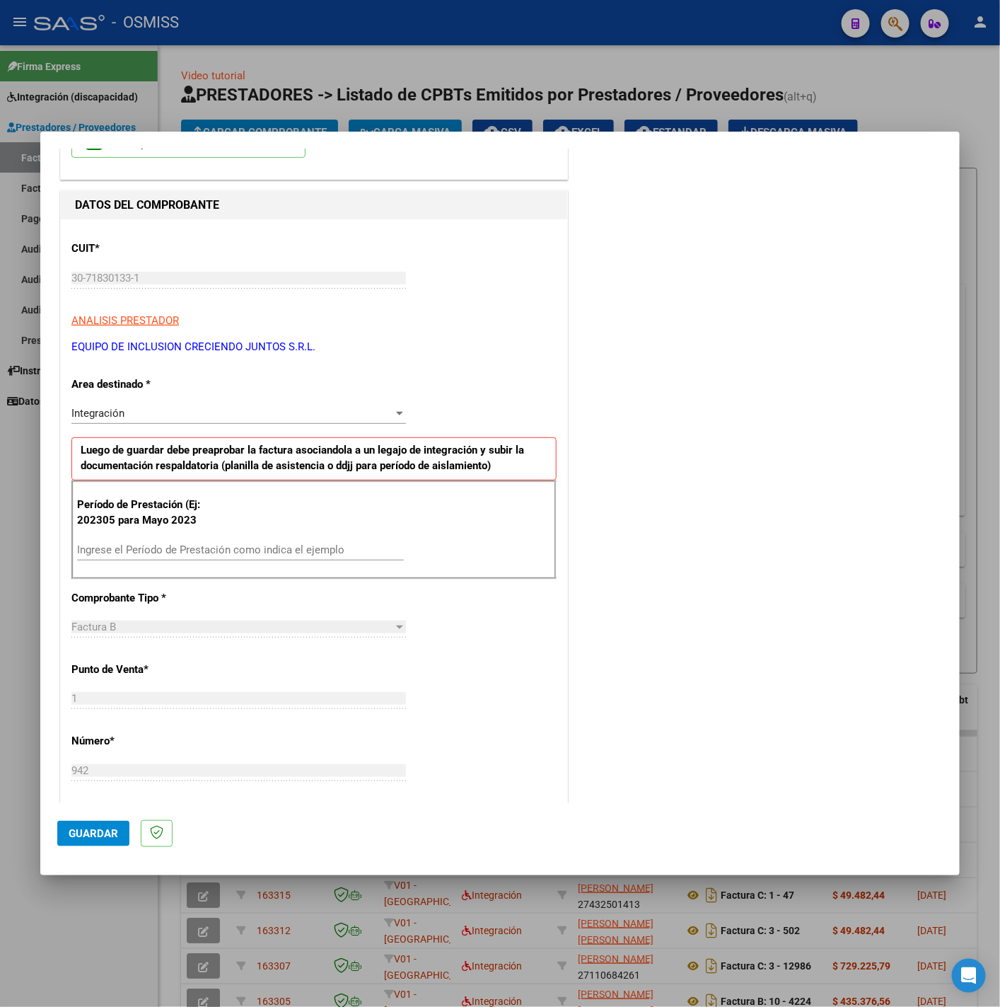
click at [159, 548] on input "Ingrese el Período de Prestación como indica el ejemplo" at bounding box center [240, 549] width 327 height 13
click at [468, 623] on div "CUIT * 30-71830133-1 Ingresar CUIT ANALISIS PRESTADOR EQUIPO DE INCLUSION CRECI…" at bounding box center [314, 751] width 507 height 1065
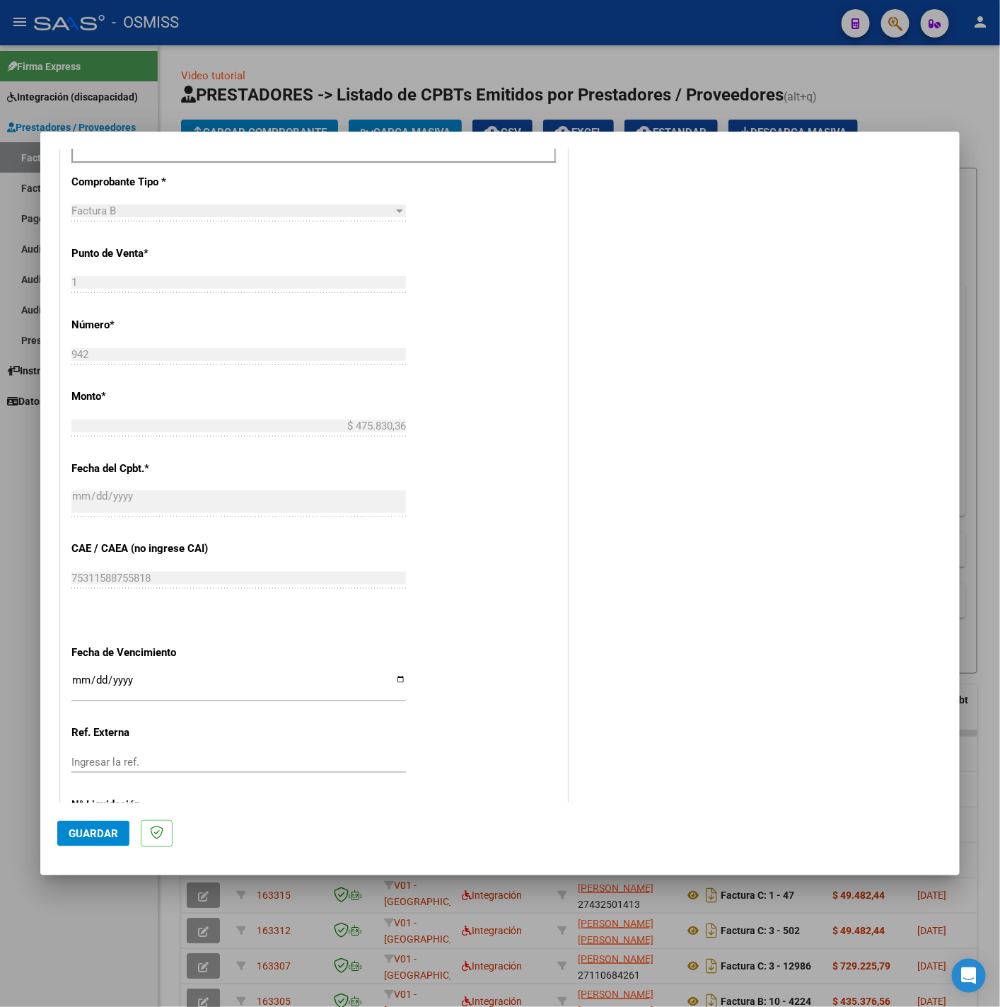
scroll to position [594, 0]
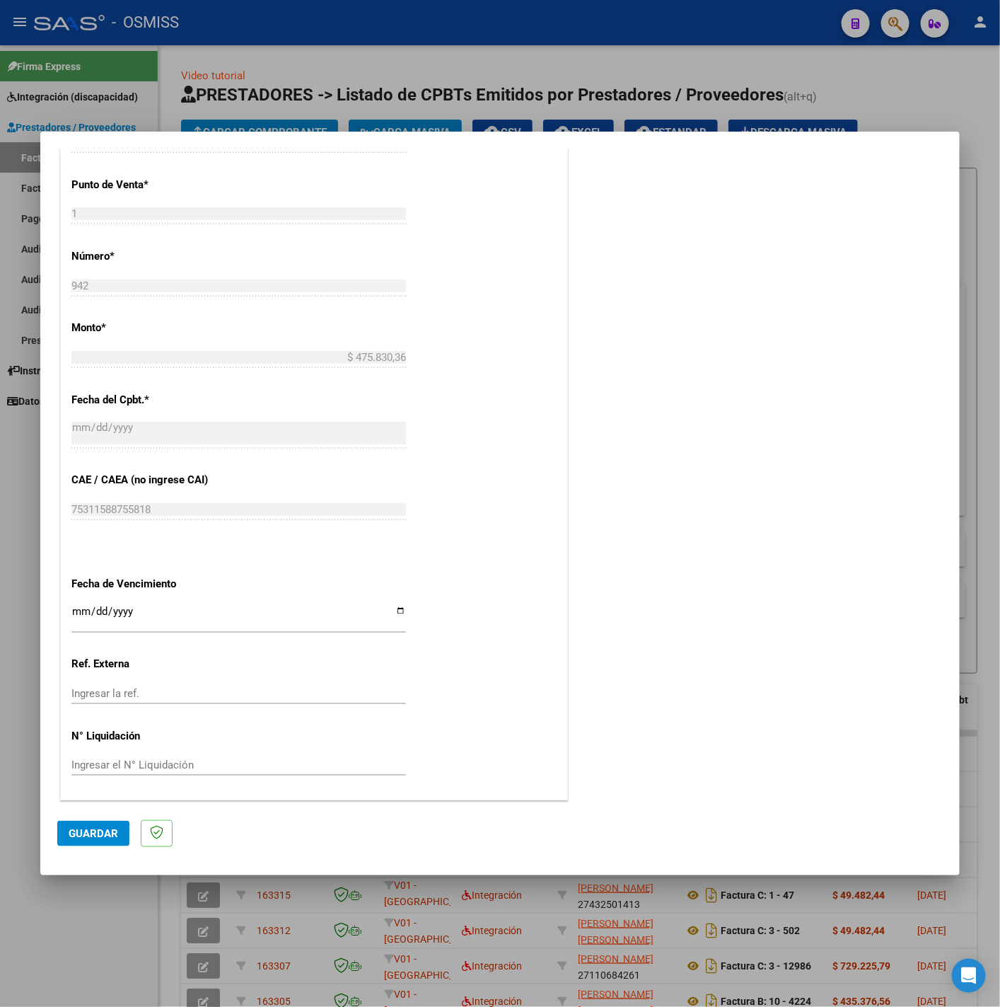
drag, startPoint x: 103, startPoint y: 934, endPoint x: 367, endPoint y: 297, distance: 689.6
click at [103, 930] on div at bounding box center [500, 503] width 1000 height 1007
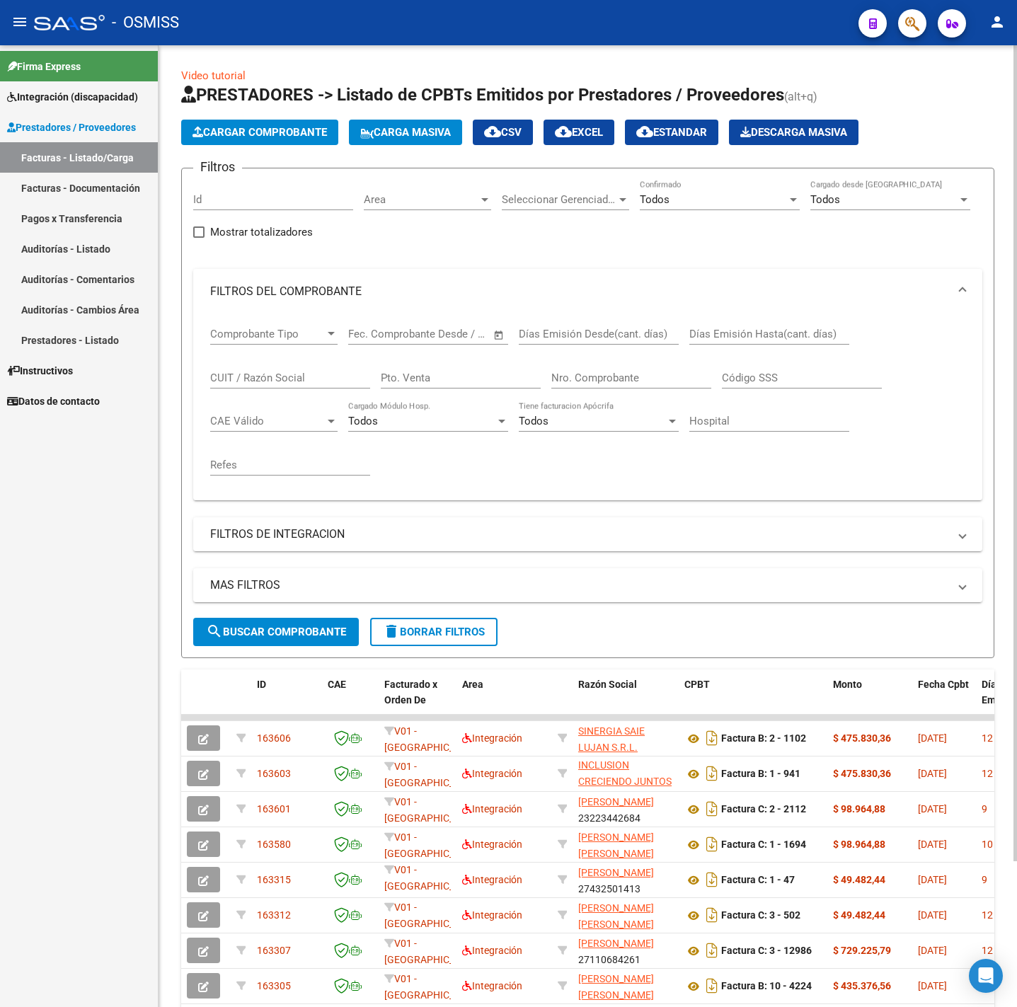
click at [281, 126] on span "Cargar Comprobante" at bounding box center [259, 132] width 134 height 13
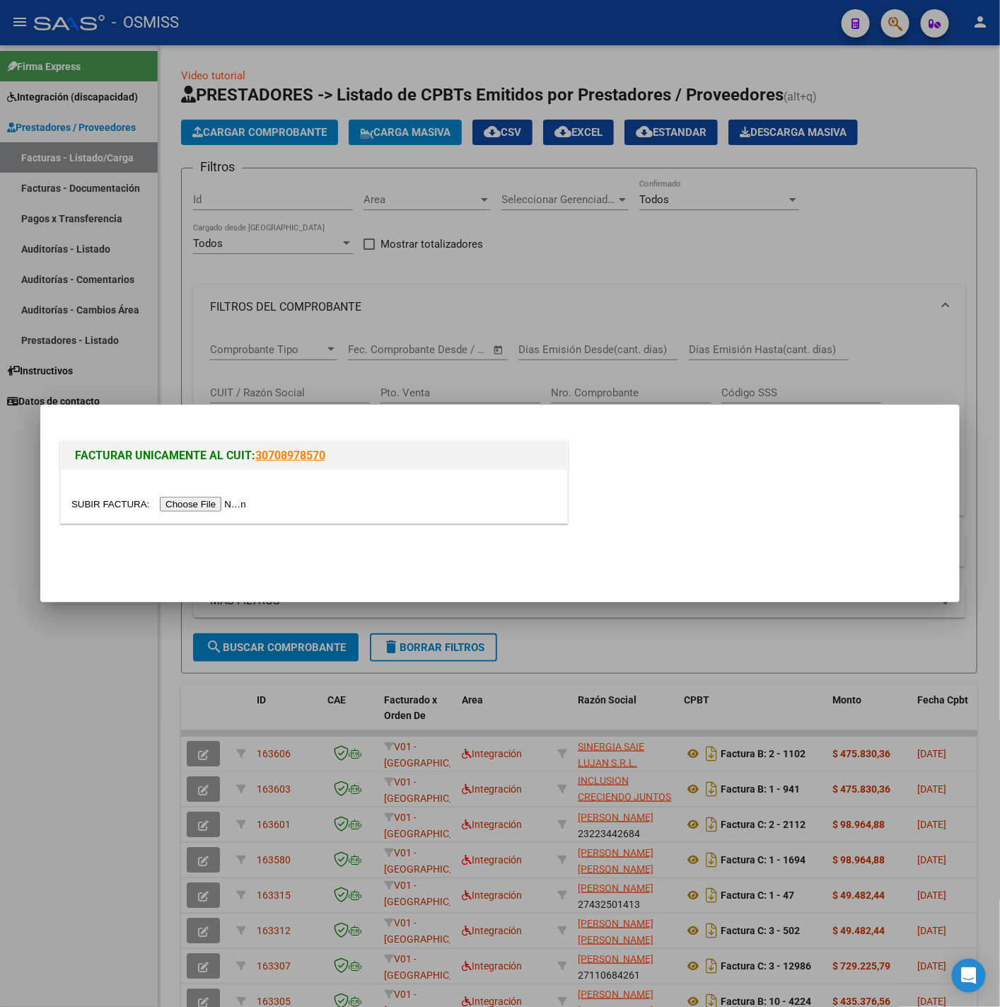
click at [219, 502] on input "file" at bounding box center [160, 504] width 179 height 15
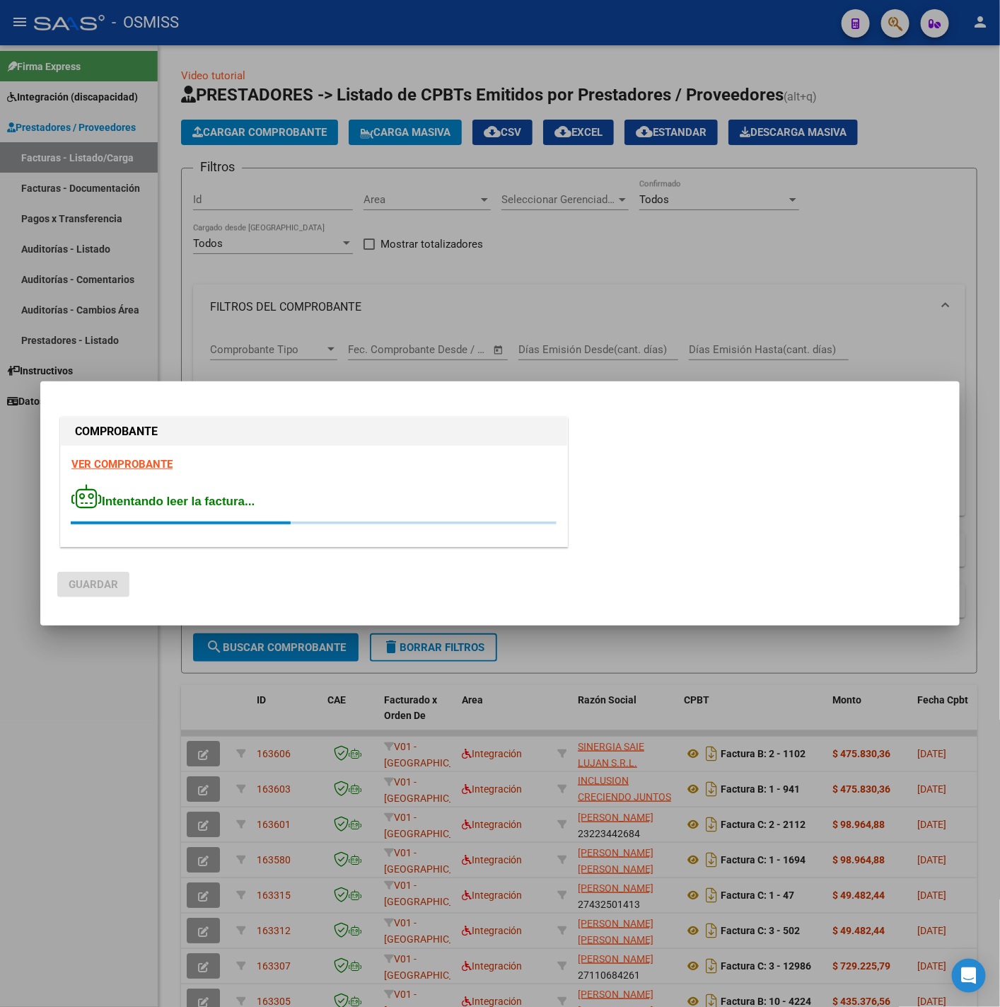
click at [115, 461] on strong "VER COMPROBANTE" at bounding box center [121, 464] width 101 height 13
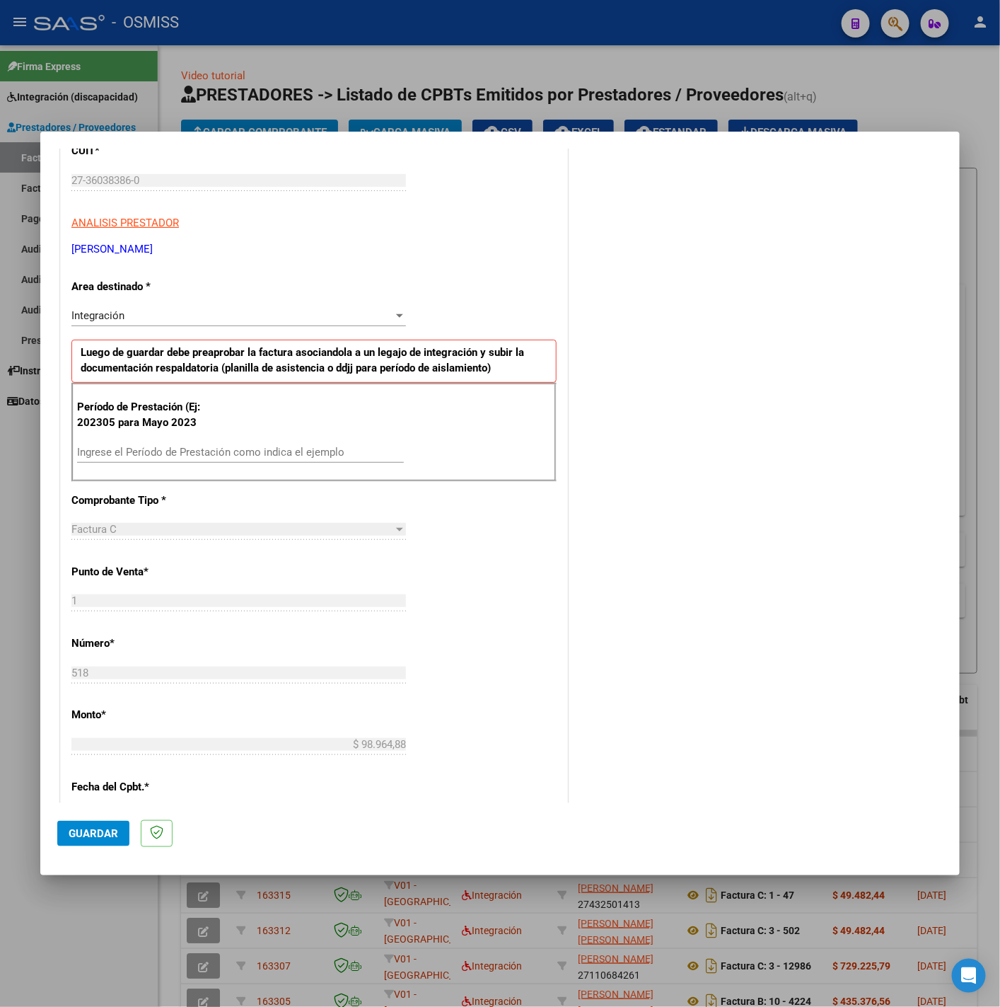
scroll to position [212, 0]
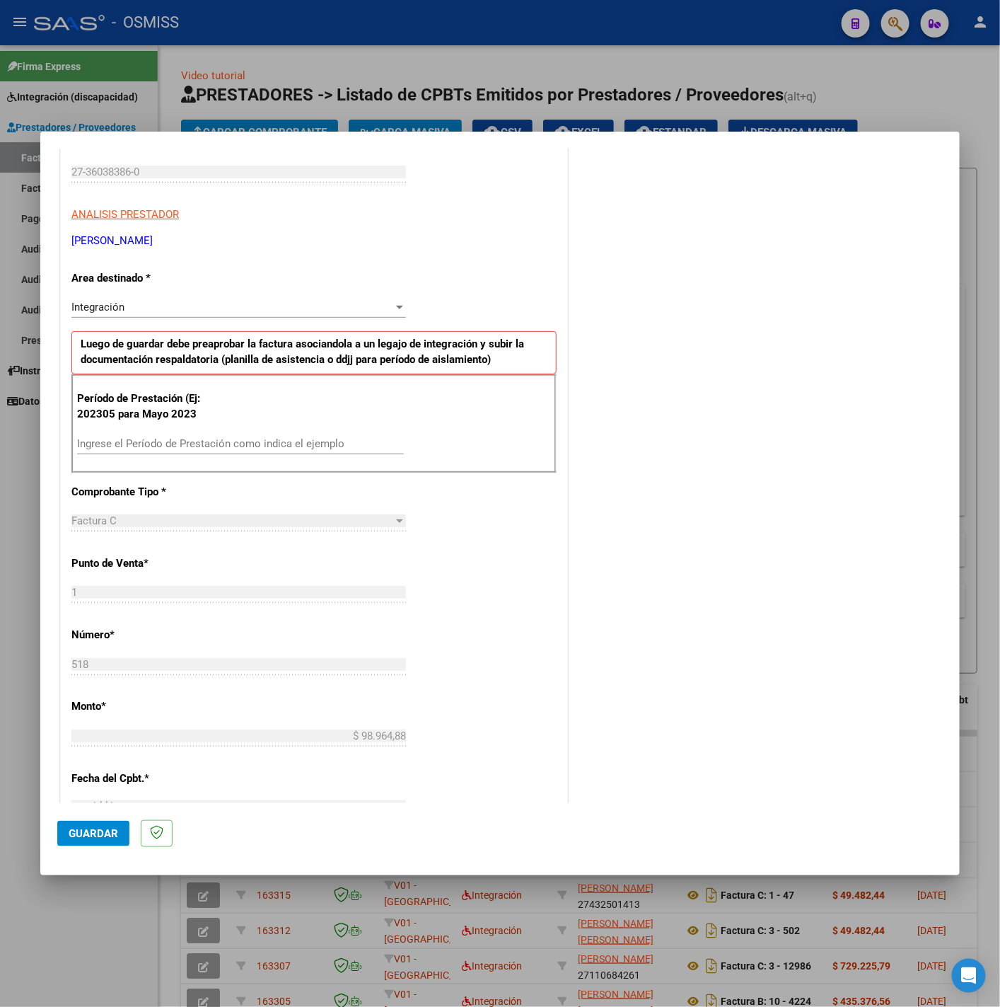
click at [242, 450] on input "Ingrese el Período de Prestación como indica el ejemplo" at bounding box center [240, 443] width 327 height 13
click at [522, 544] on div "CUIT * 27-36038386-0 Ingresar CUIT ANALISIS PRESTADOR RAO VALERIA SOLEDAD ARCA …" at bounding box center [314, 645] width 507 height 1065
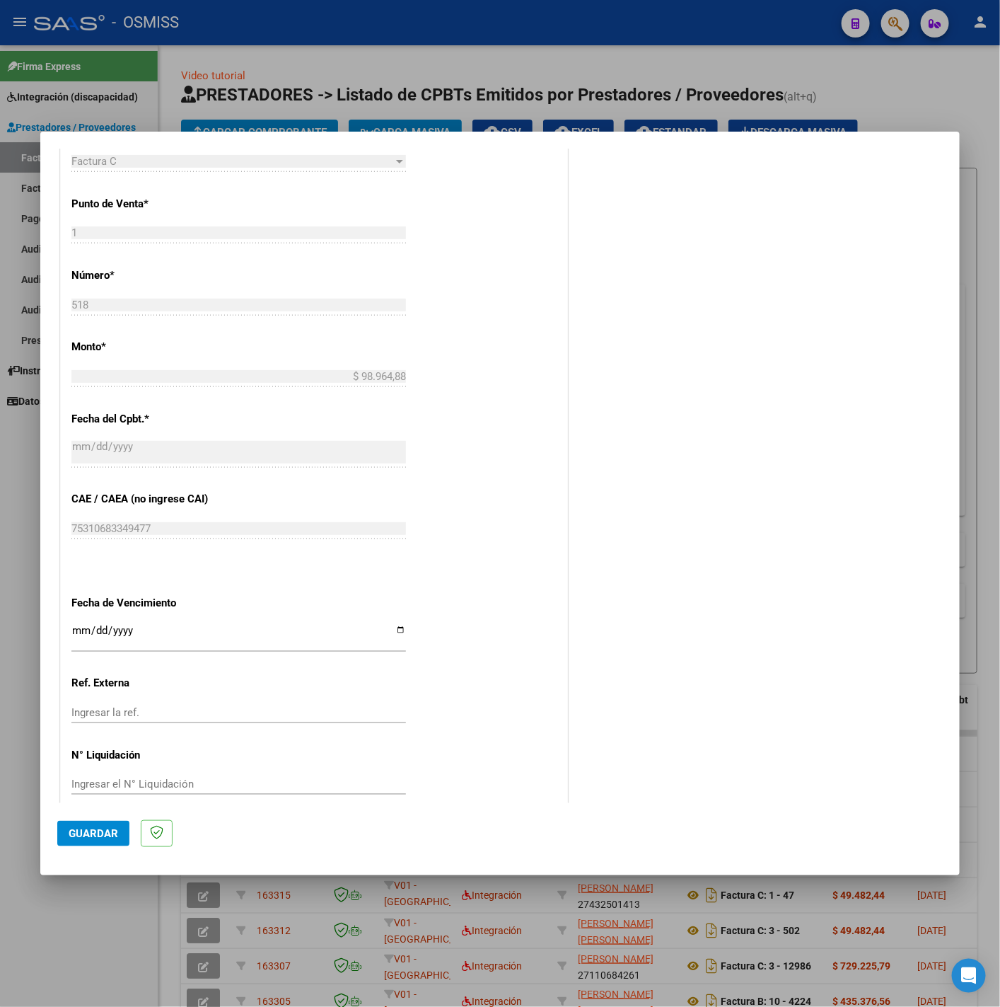
scroll to position [594, 0]
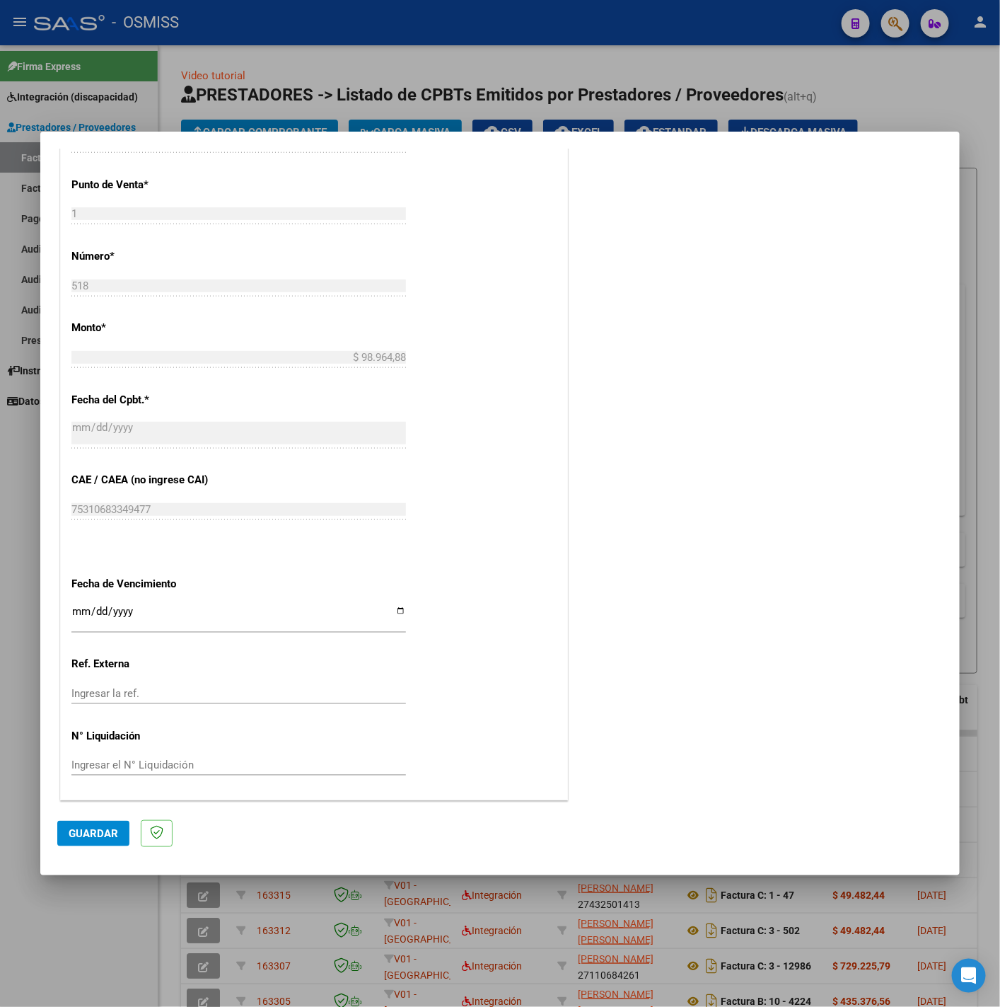
click at [73, 618] on input "Ingresar la fecha" at bounding box center [238, 617] width 335 height 23
click at [98, 827] on span "Guardar" at bounding box center [94, 833] width 50 height 13
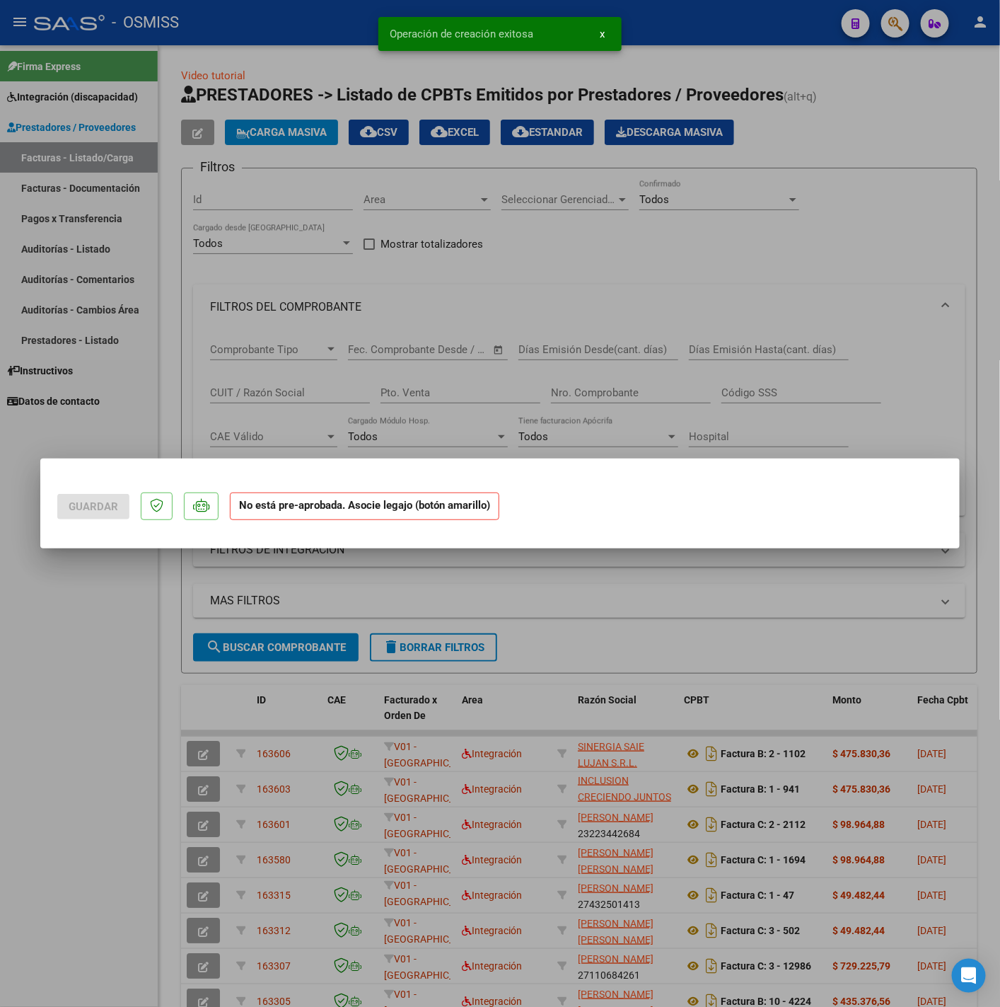
scroll to position [0, 0]
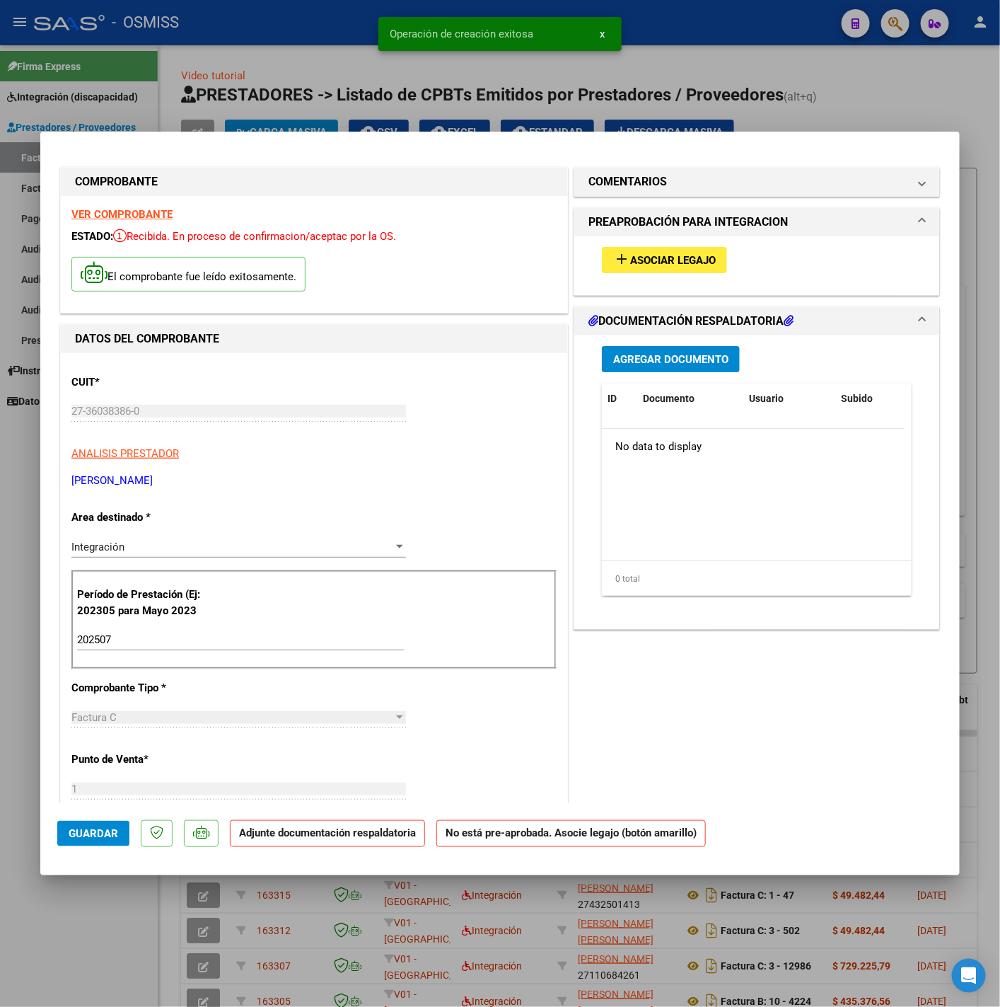
click at [671, 272] on button "add Asociar Legajo" at bounding box center [664, 260] width 125 height 26
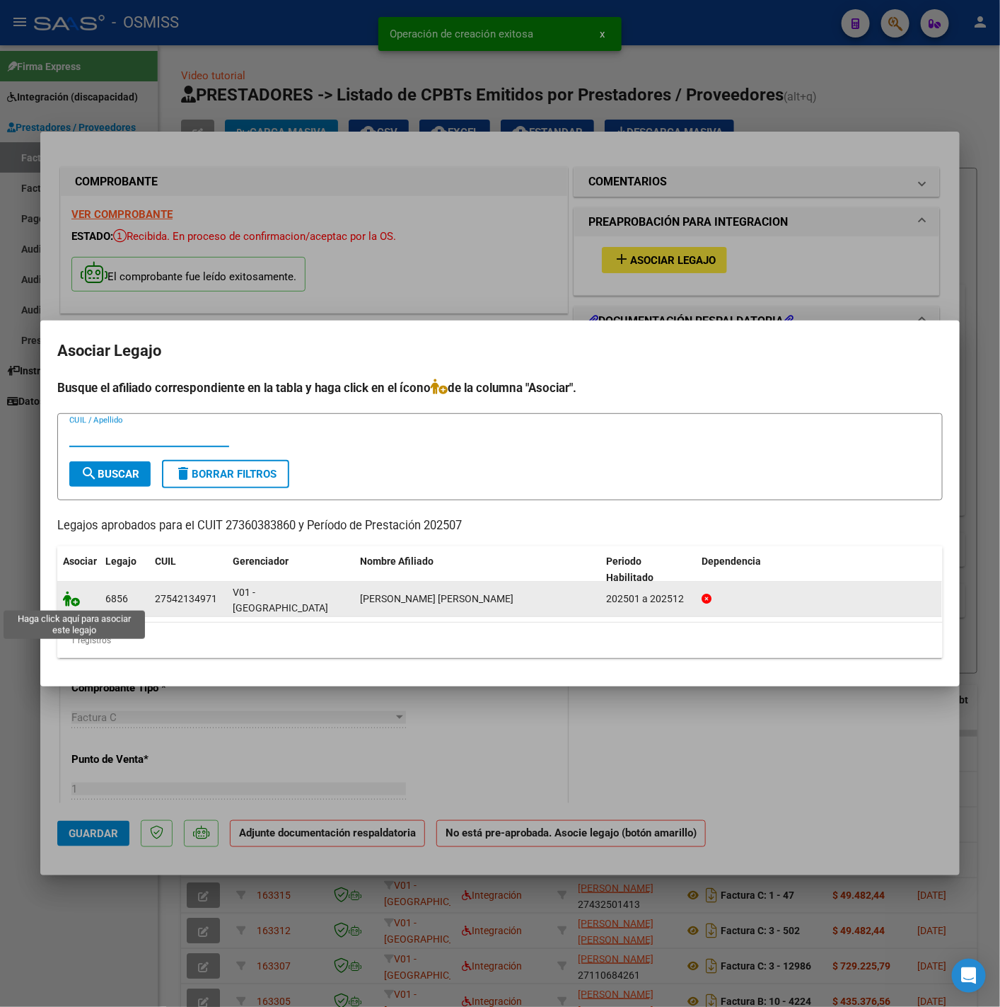
click at [72, 606] on icon at bounding box center [71, 599] width 17 height 16
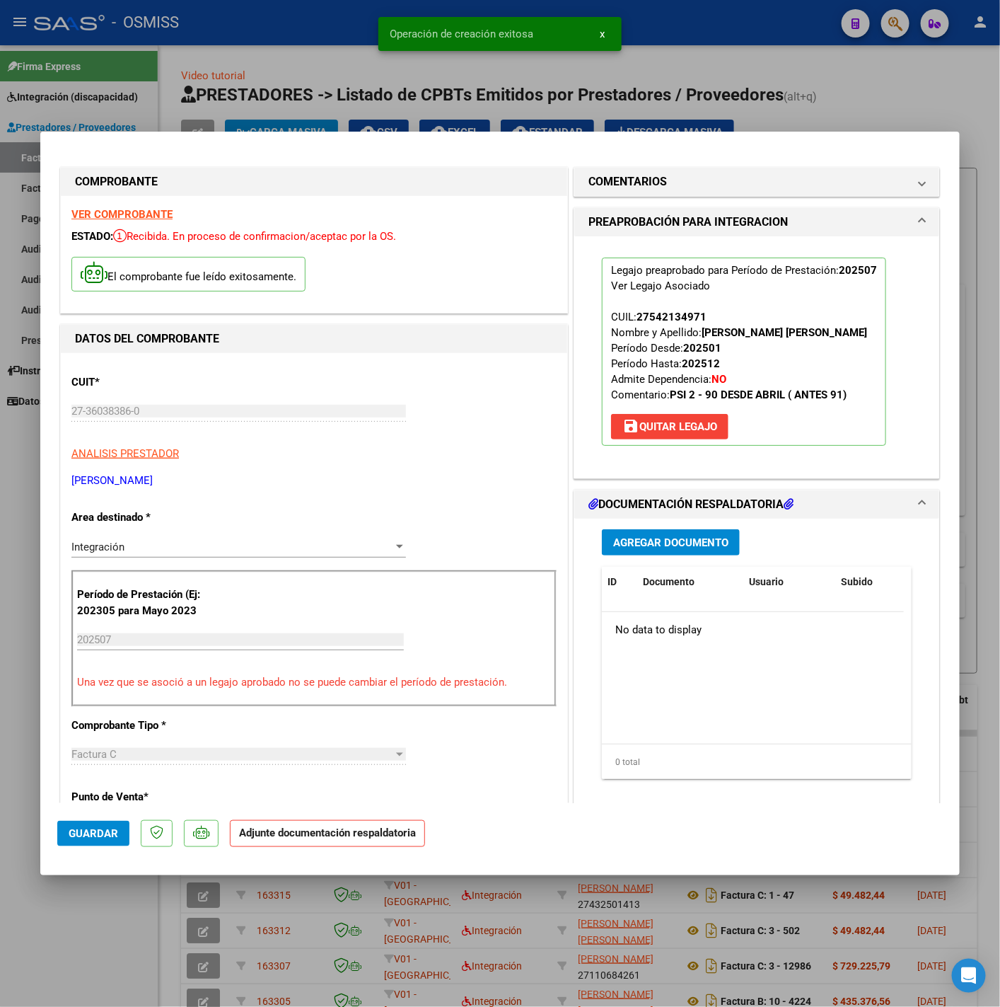
click at [640, 525] on div "Agregar Documento ID Documento Usuario Subido Acción No data to display 0 total…" at bounding box center [757, 660] width 331 height 282
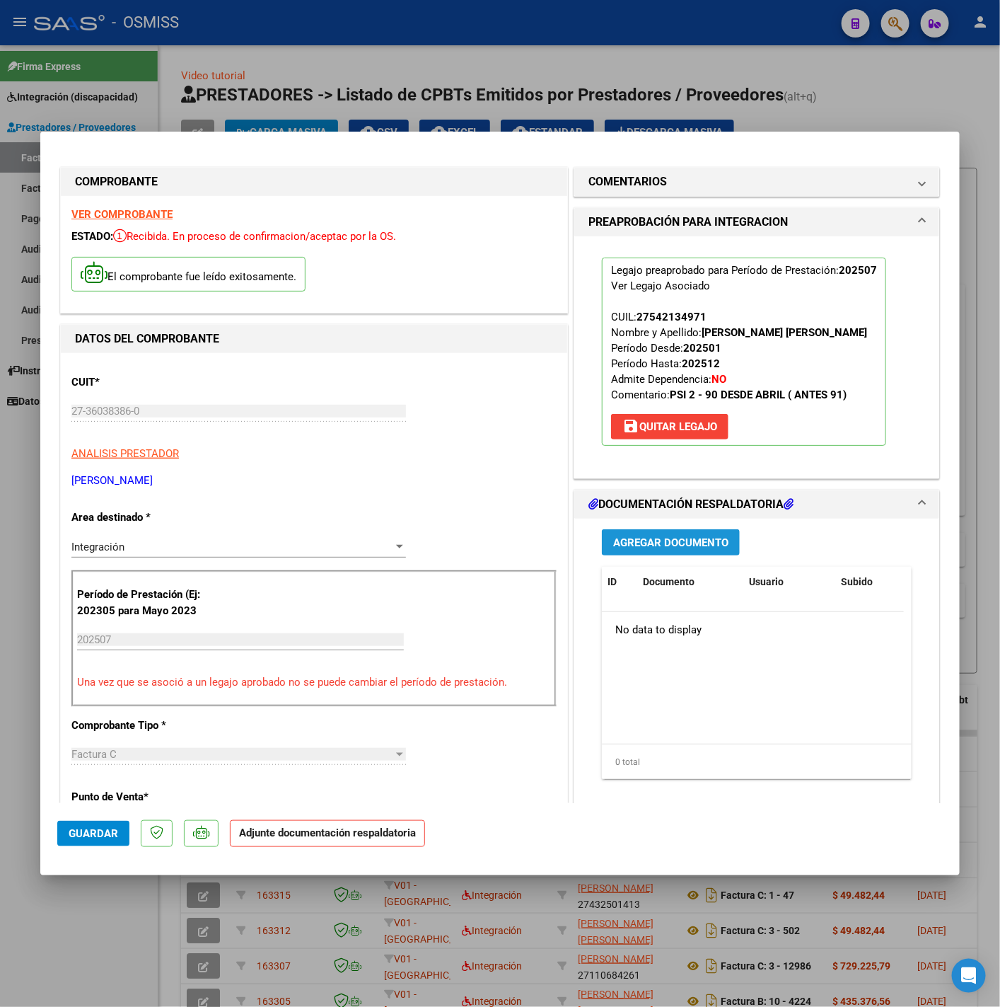
click at [642, 533] on button "Agregar Documento" at bounding box center [671, 542] width 138 height 26
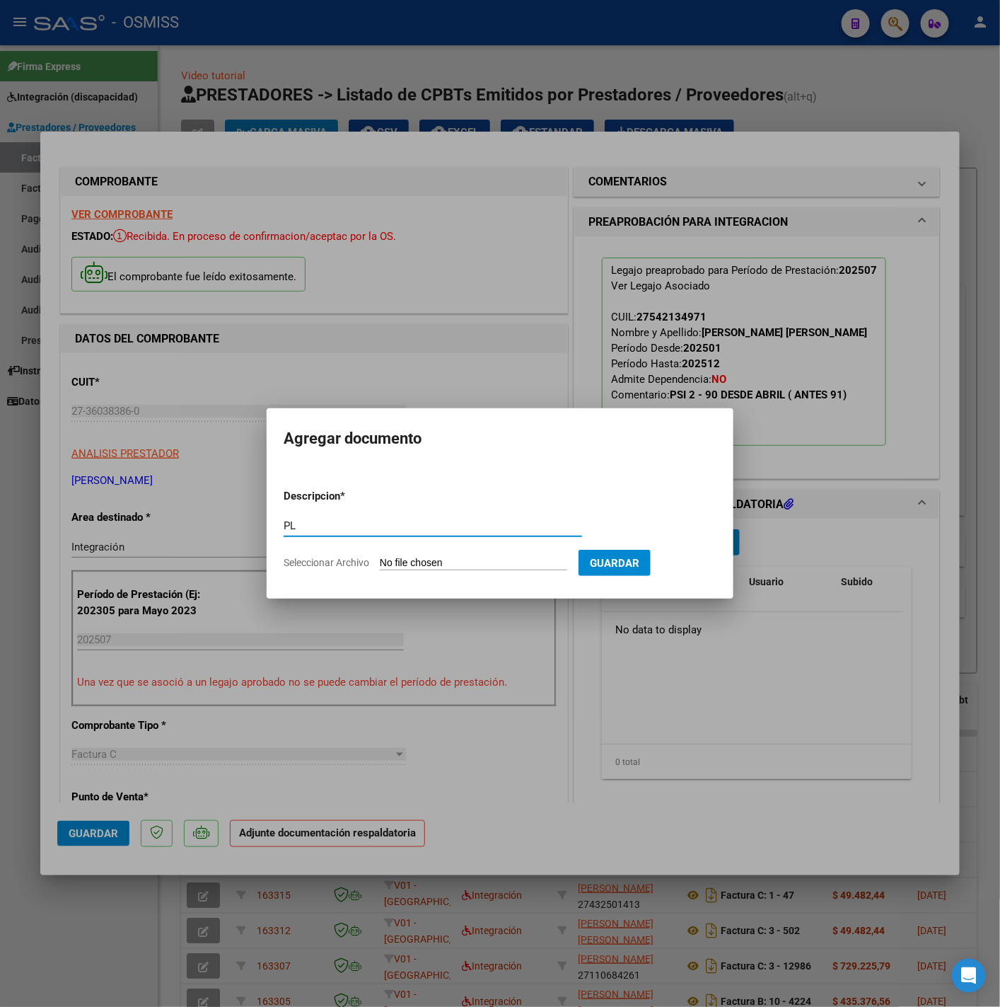
click at [535, 557] on input "Seleccionar Archivo" at bounding box center [473, 563] width 187 height 13
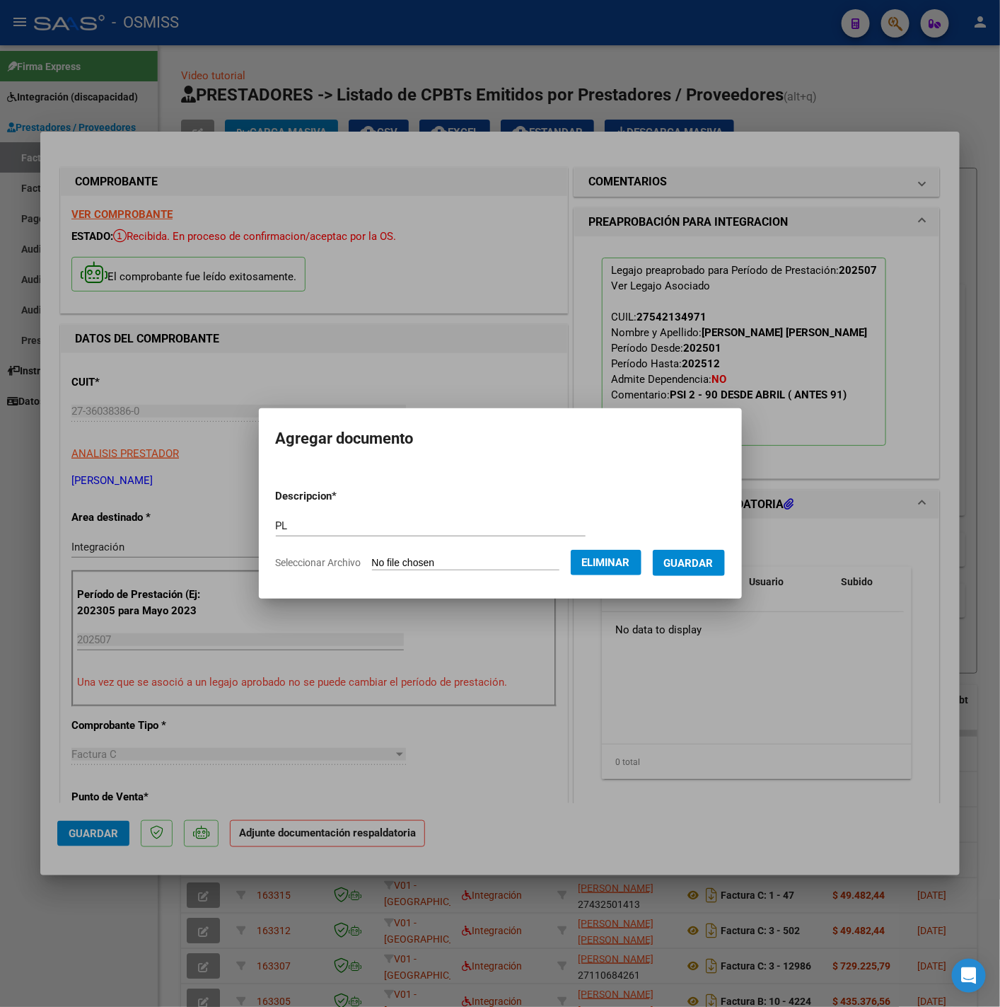
click at [701, 576] on form "Descripcion * PL Escriba aquí una descripcion Seleccionar Archivo Eliminar Guar…" at bounding box center [500, 529] width 449 height 103
click at [693, 565] on span "Guardar" at bounding box center [689, 563] width 50 height 13
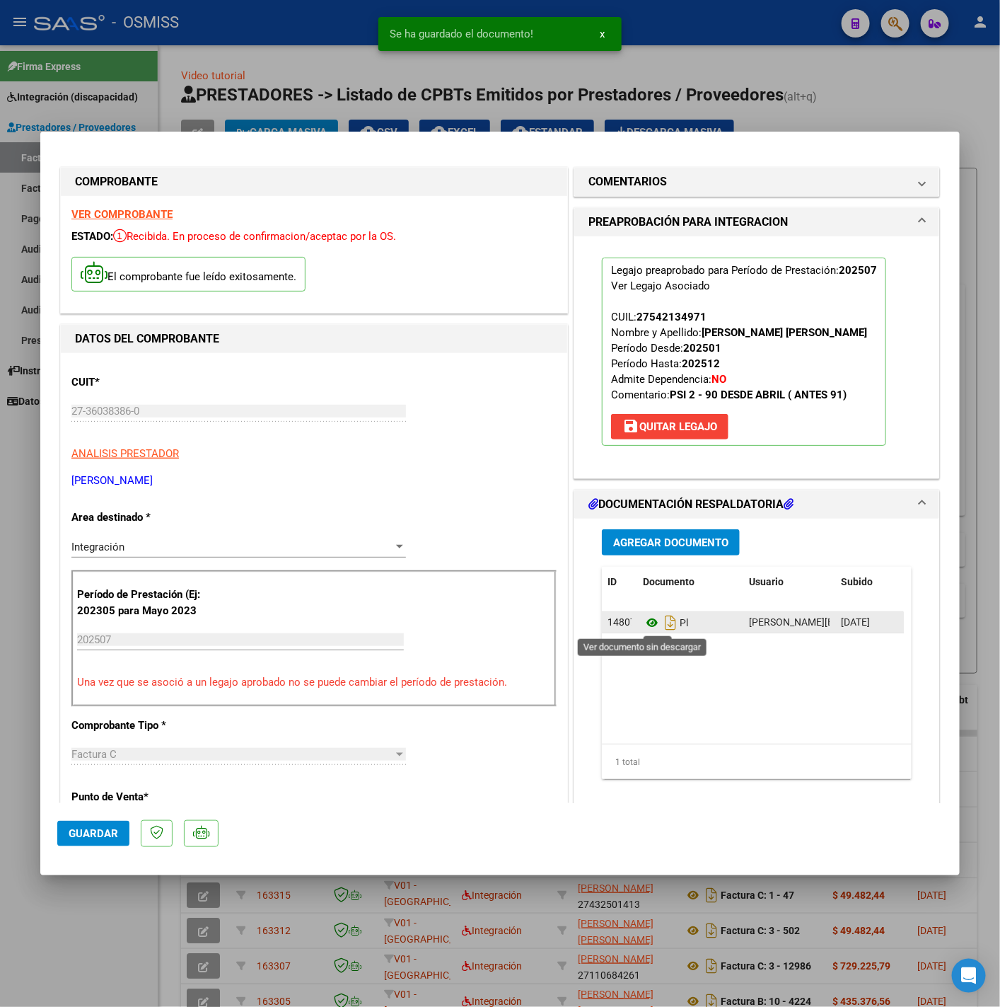
click at [643, 621] on icon at bounding box center [652, 622] width 18 height 17
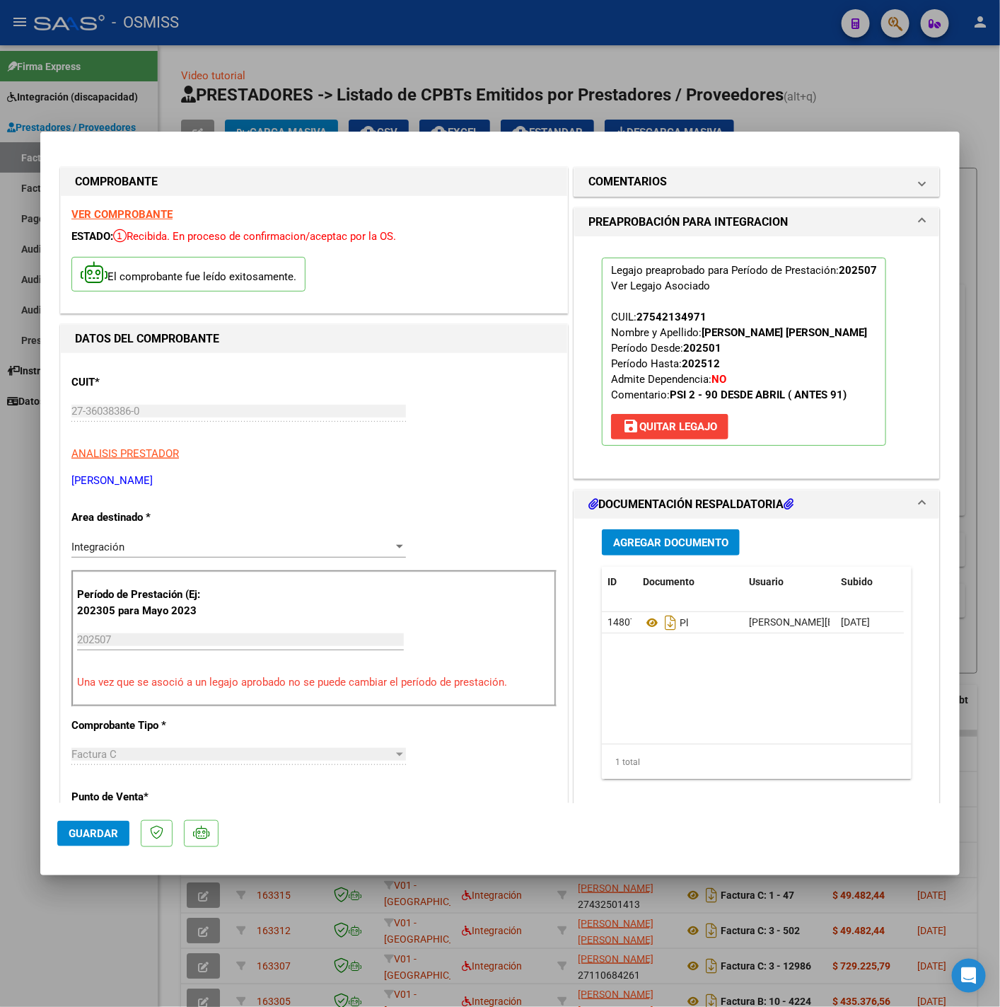
drag, startPoint x: 105, startPoint y: 813, endPoint x: 104, endPoint y: 824, distance: 10.6
click at [105, 817] on mat-dialog-actions "Guardar" at bounding box center [500, 831] width 886 height 56
click at [96, 834] on span "Guardar" at bounding box center [94, 833] width 50 height 13
click at [36, 930] on div at bounding box center [500, 503] width 1000 height 1007
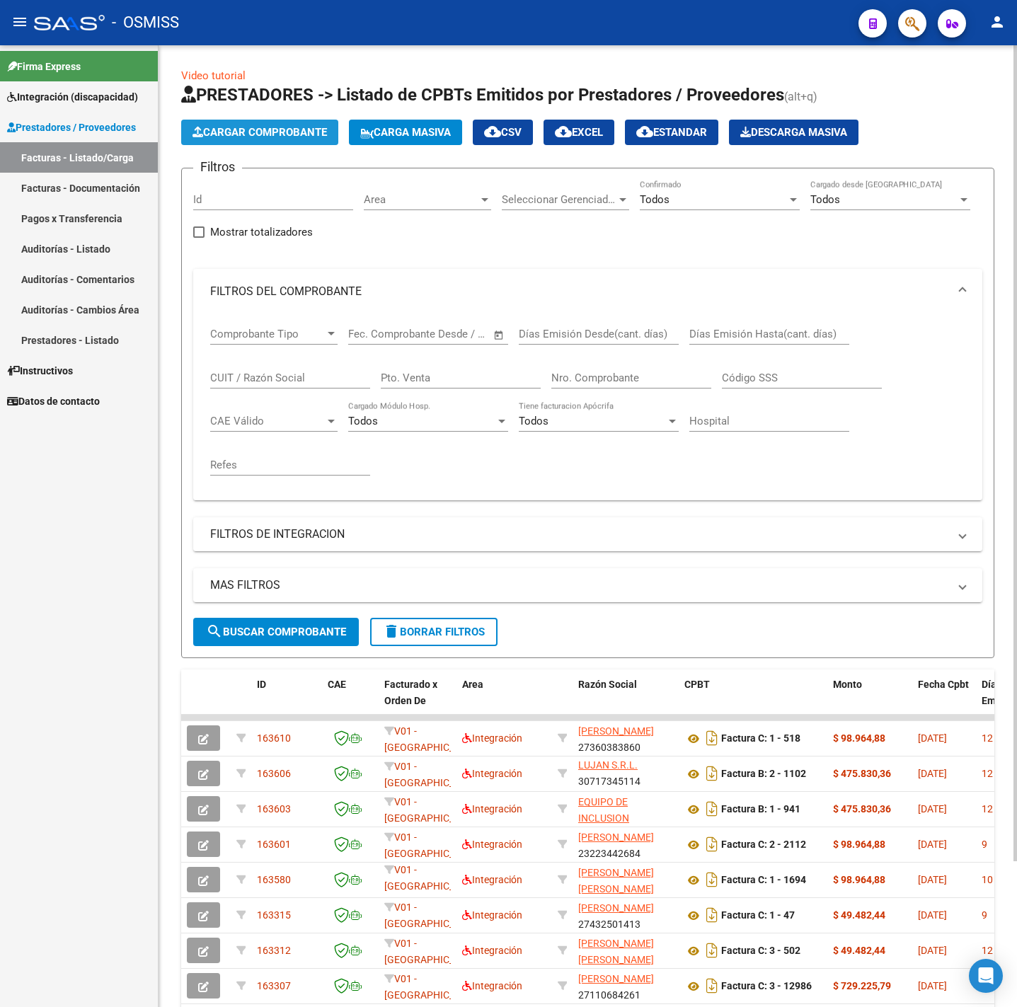
click at [248, 126] on span "Cargar Comprobante" at bounding box center [259, 132] width 134 height 13
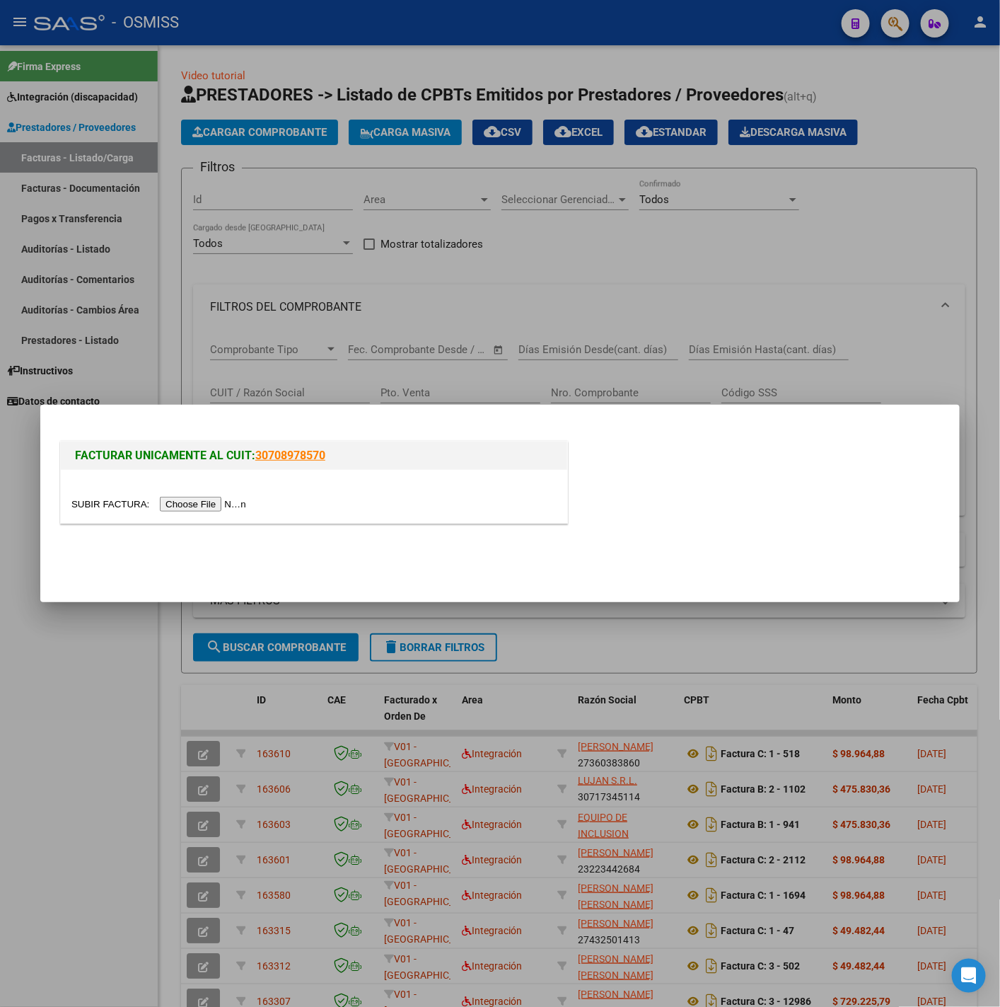
click at [191, 496] on div at bounding box center [313, 504] width 485 height 16
click at [181, 505] on input "file" at bounding box center [160, 504] width 179 height 15
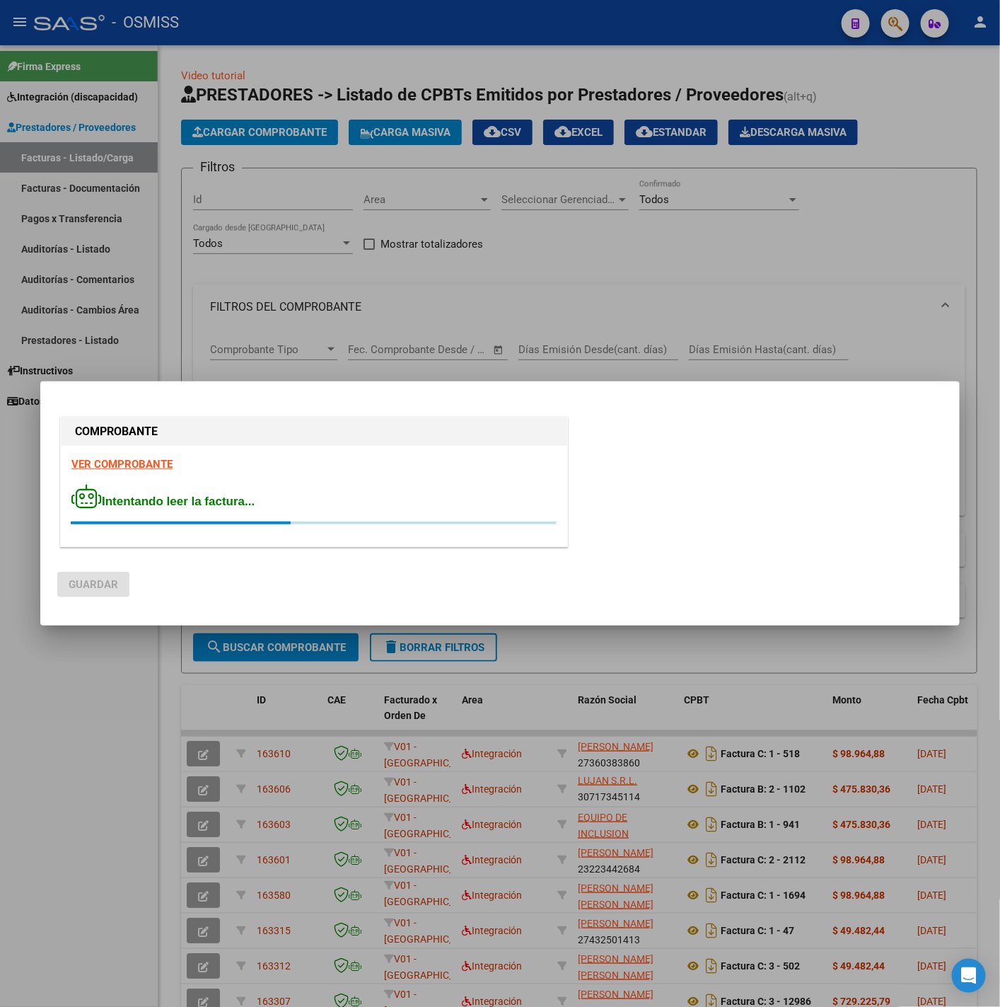
click at [115, 461] on strong "VER COMPROBANTE" at bounding box center [121, 464] width 101 height 13
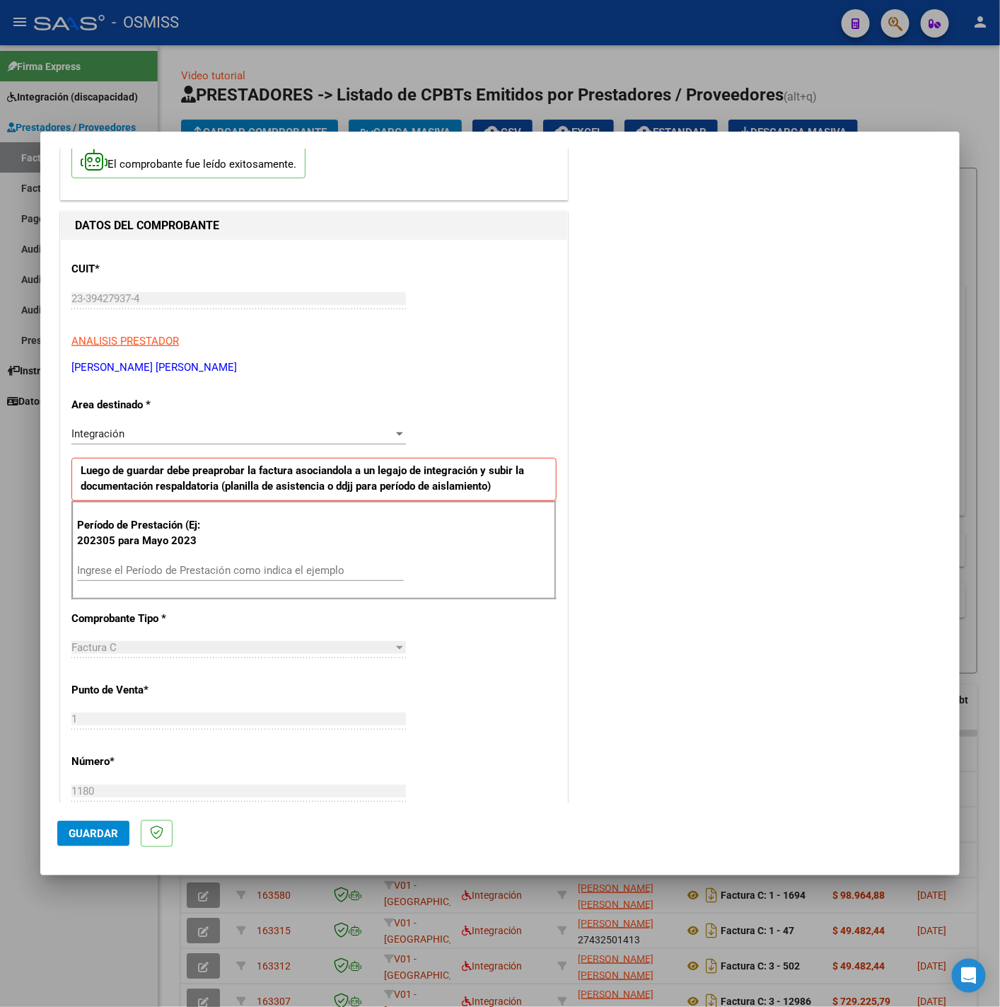
scroll to position [106, 0]
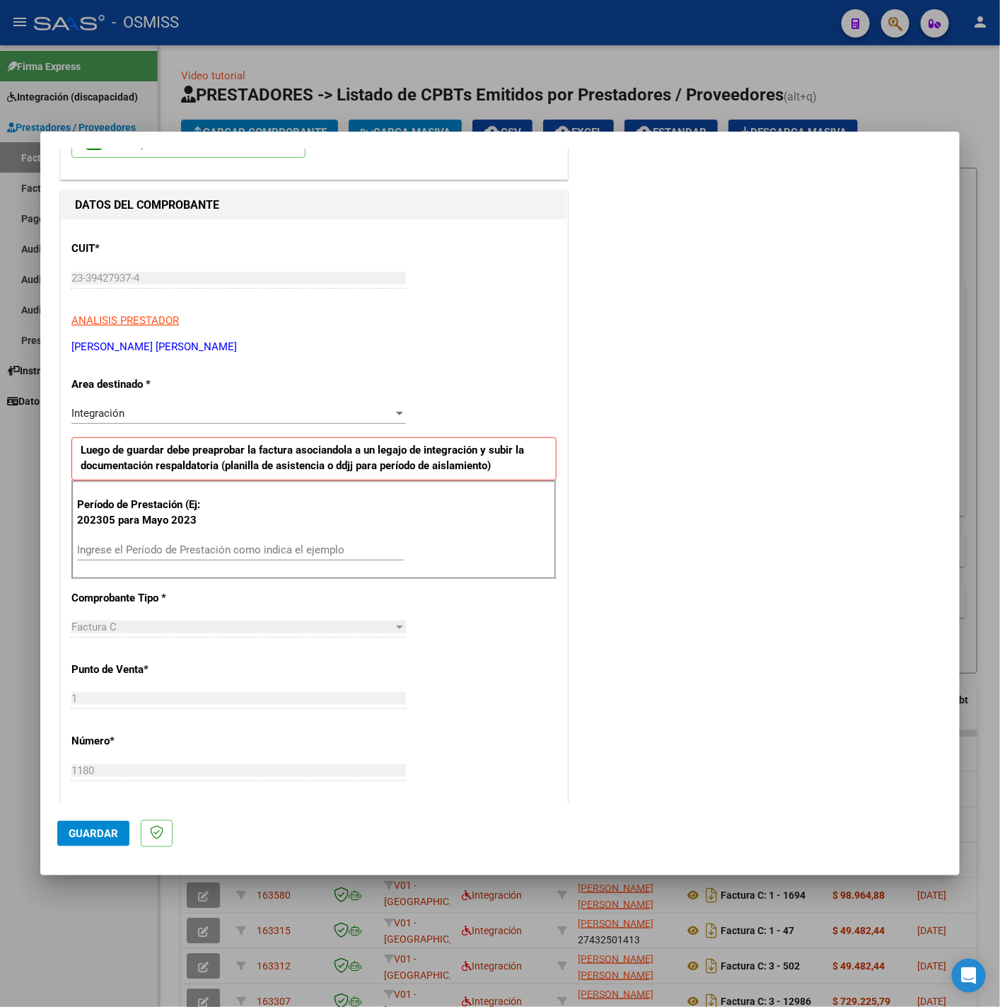
click at [240, 550] on input "Ingrese el Período de Prestación como indica el ejemplo" at bounding box center [240, 549] width 327 height 13
click at [429, 618] on div "CUIT * 23-39427937-4 Ingresar CUIT ANALISIS PRESTADOR DEL VALLE MILAGROS ALDANA…" at bounding box center [314, 751] width 507 height 1065
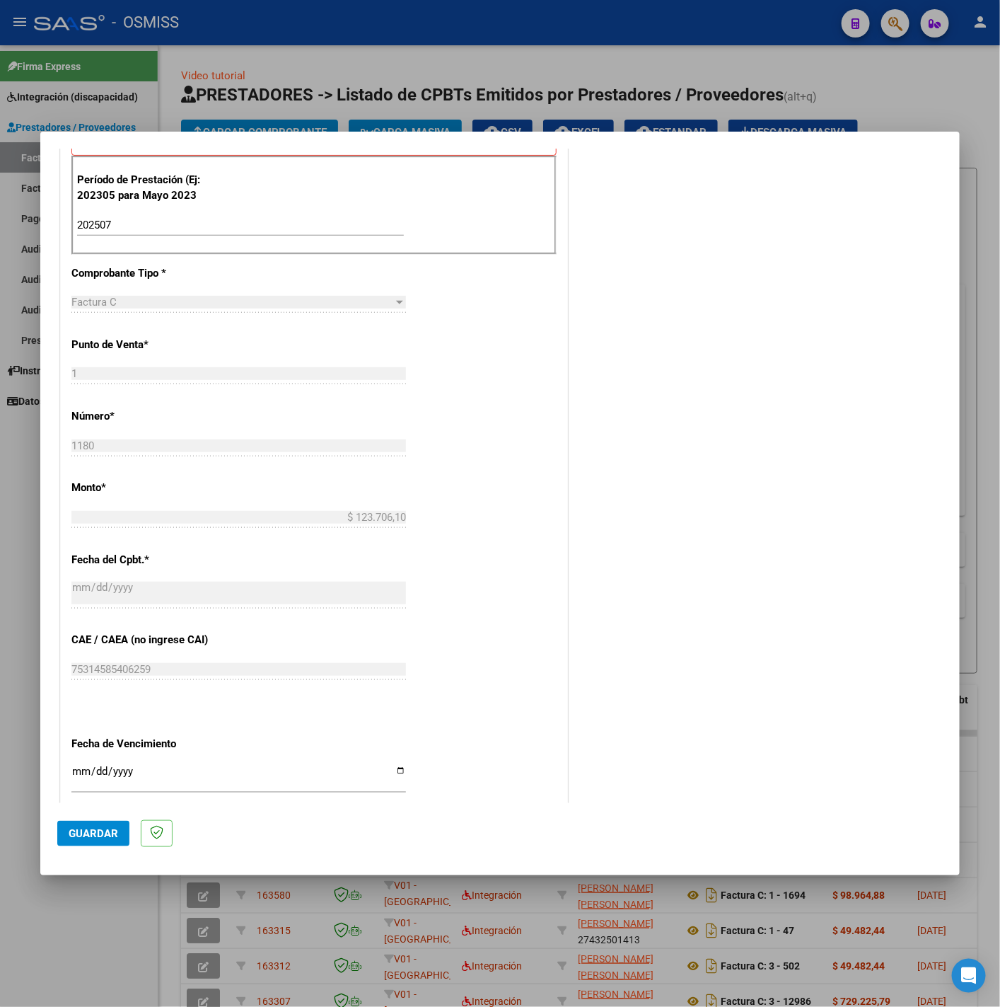
scroll to position [594, 0]
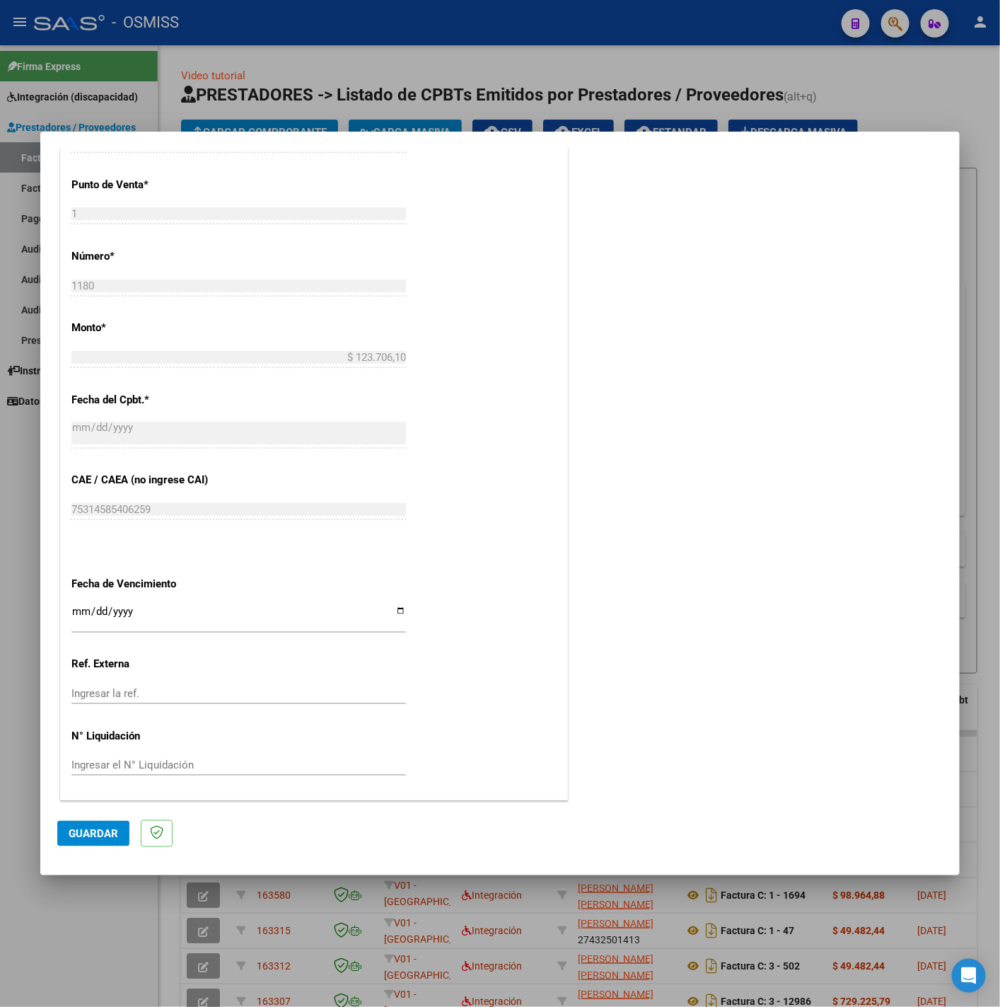
click at [77, 611] on input "Ingresar la fecha" at bounding box center [238, 617] width 335 height 23
click at [83, 818] on mat-dialog-actions "Guardar" at bounding box center [500, 831] width 886 height 56
click at [83, 822] on button "Guardar" at bounding box center [93, 833] width 72 height 25
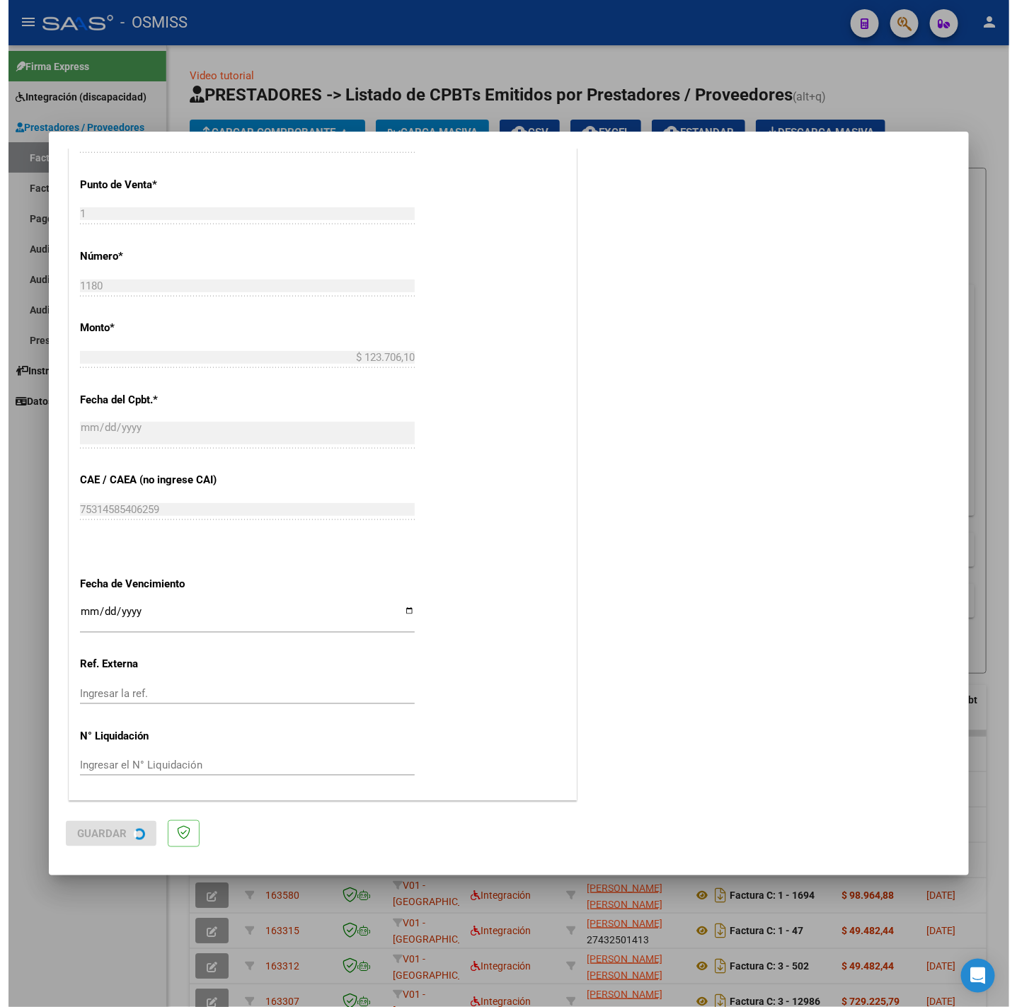
scroll to position [0, 0]
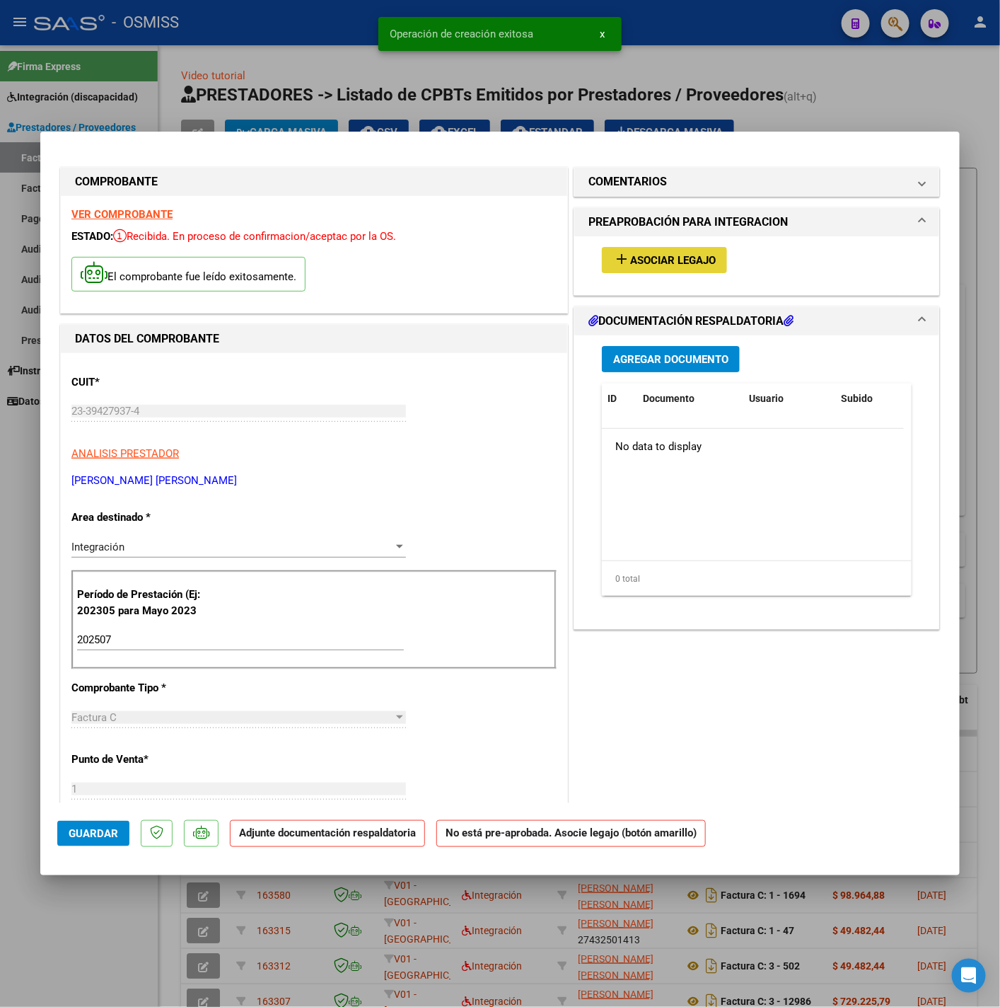
click at [657, 266] on span "Asociar Legajo" at bounding box center [673, 260] width 86 height 13
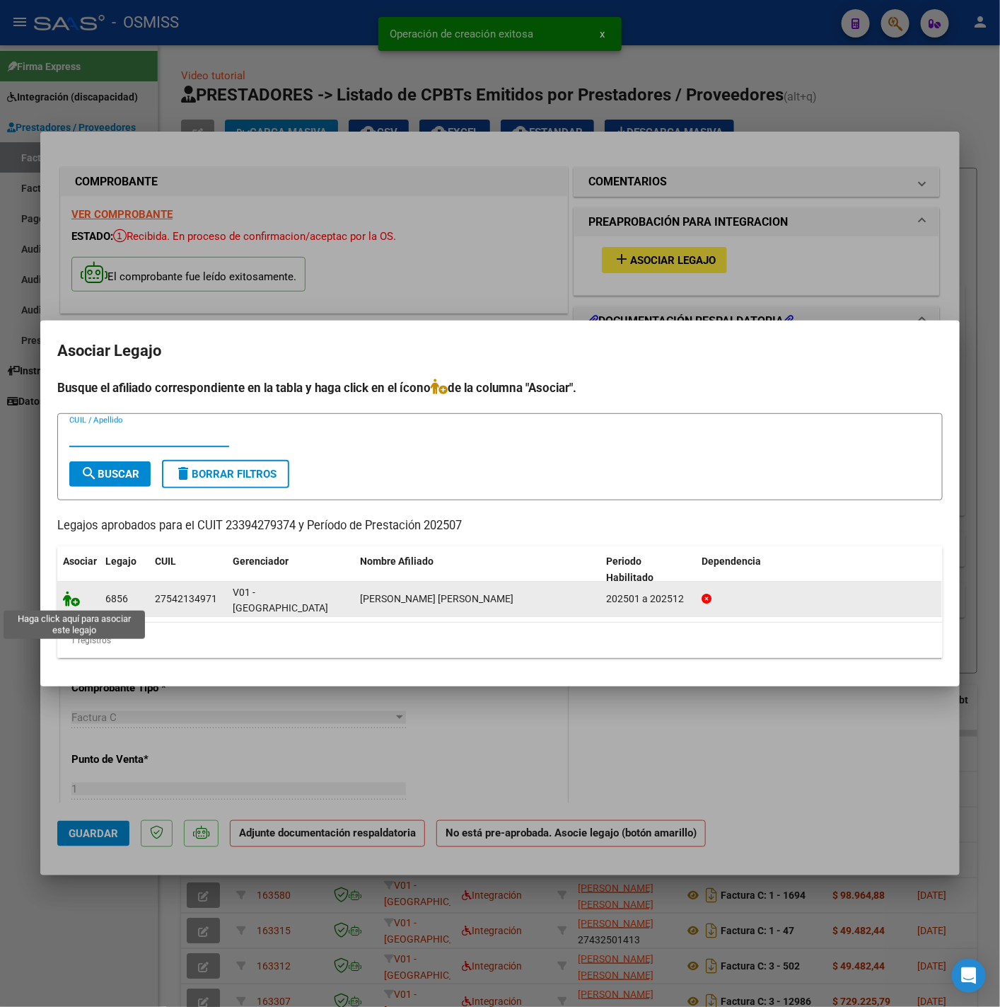
click at [79, 601] on icon at bounding box center [71, 599] width 17 height 16
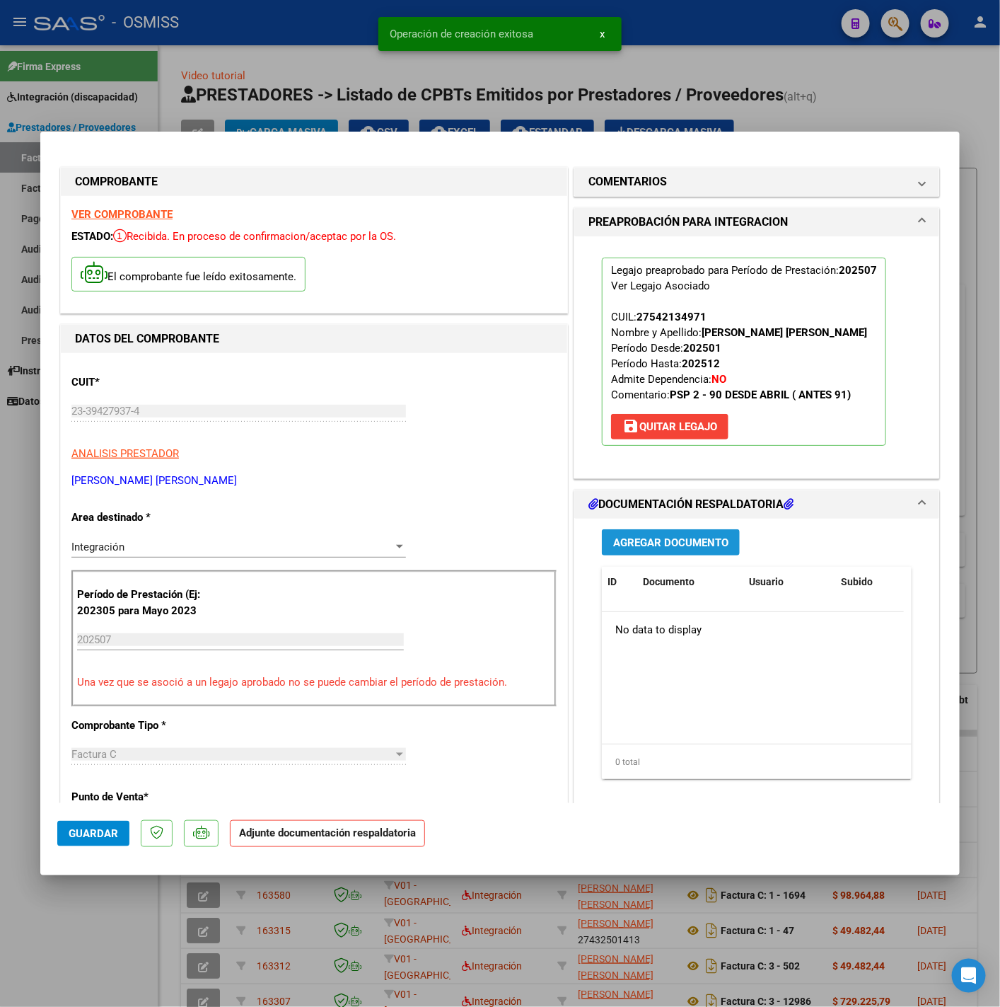
click at [660, 540] on span "Agregar Documento" at bounding box center [670, 542] width 115 height 13
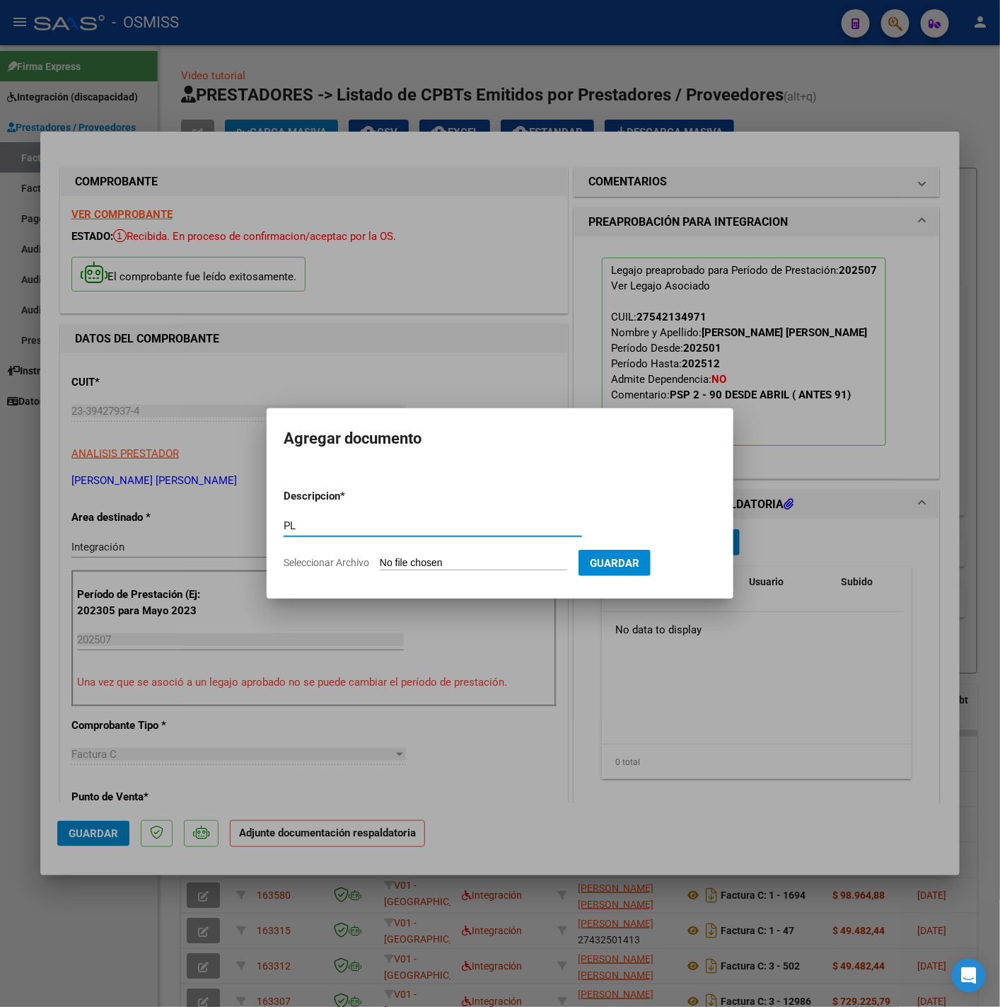
click at [444, 563] on input "Seleccionar Archivo" at bounding box center [473, 563] width 187 height 13
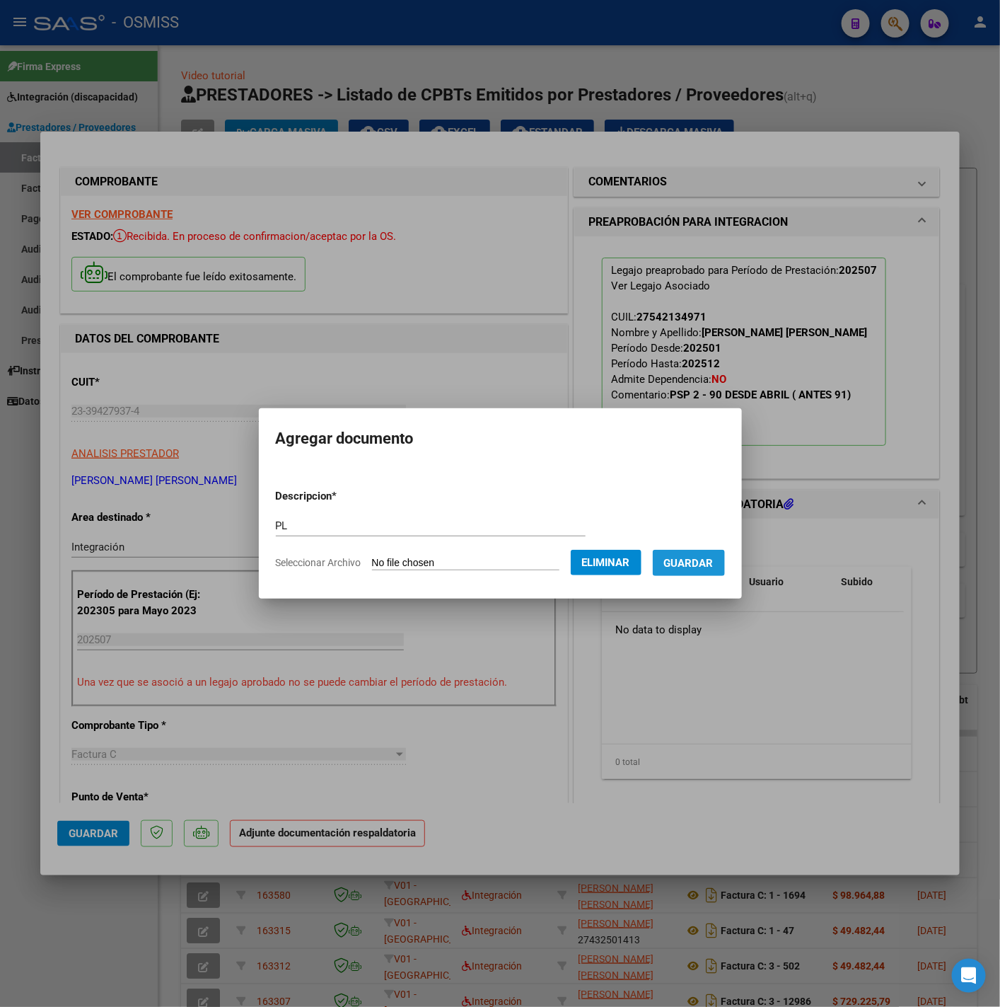
click at [688, 567] on span "Guardar" at bounding box center [689, 563] width 50 height 13
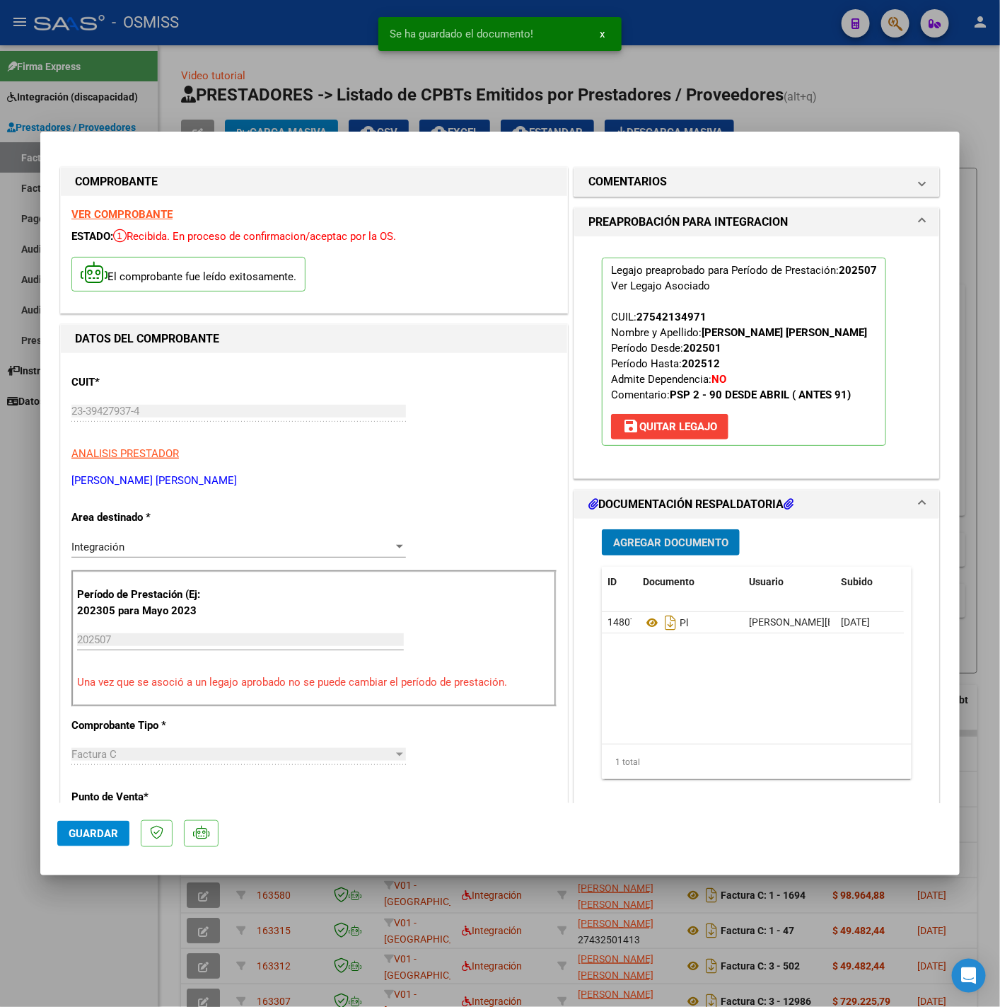
click at [106, 831] on span "Guardar" at bounding box center [94, 833] width 50 height 13
click at [81, 945] on div at bounding box center [500, 503] width 1000 height 1007
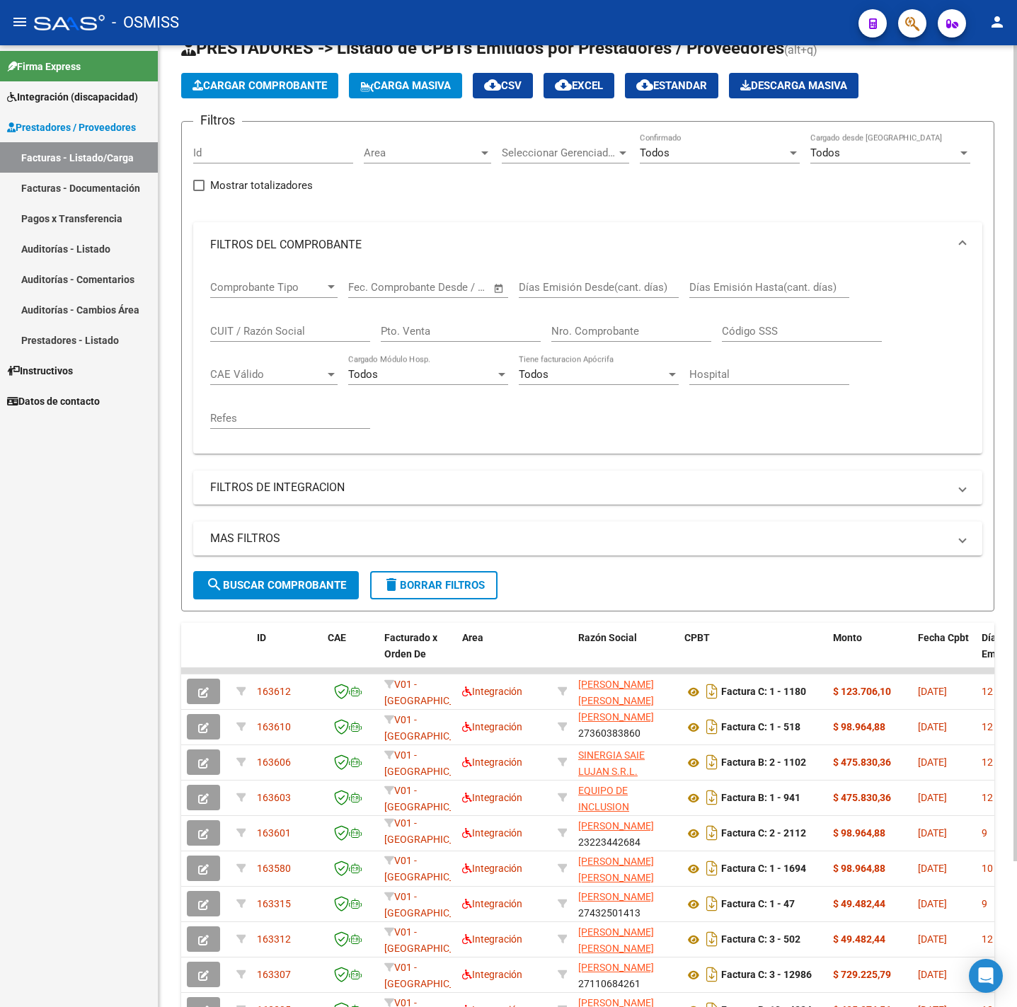
scroll to position [172, 0]
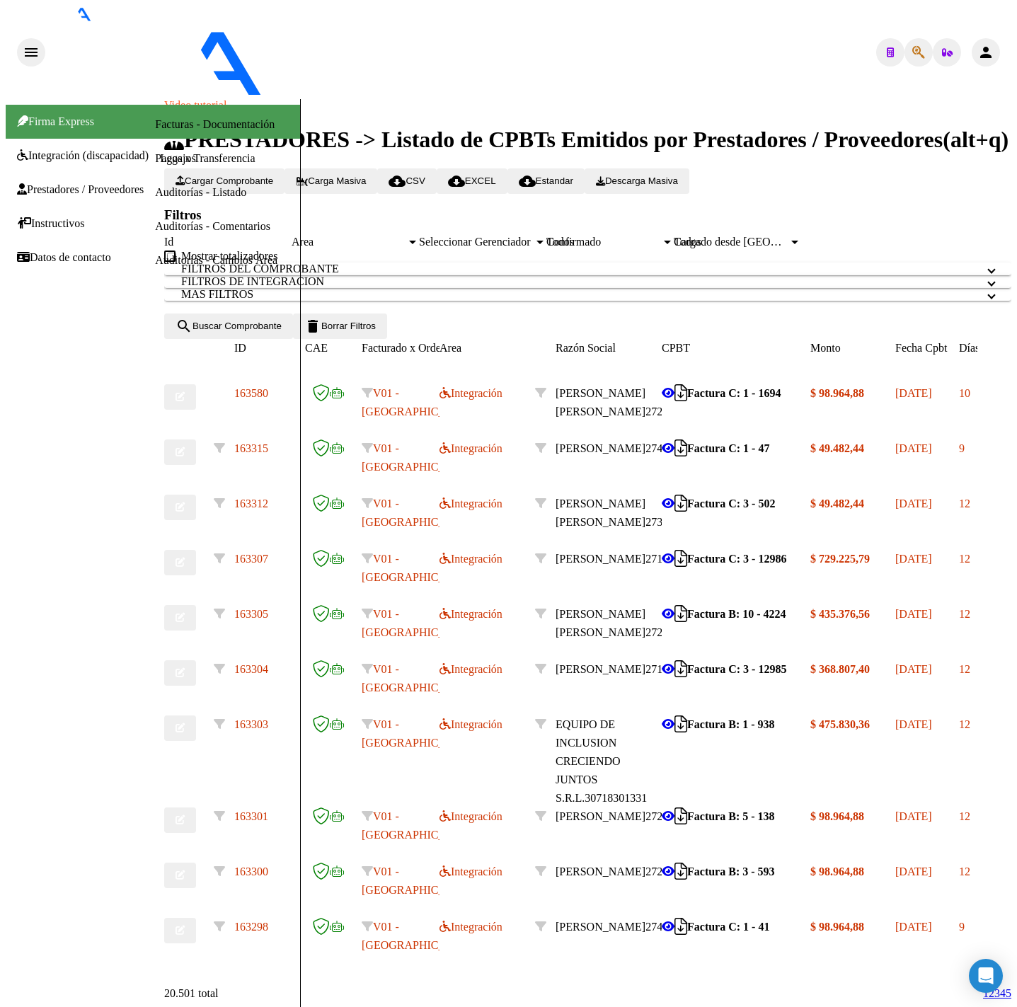
click at [102, 149] on span "Integración (discapacidad)" at bounding box center [83, 155] width 132 height 13
click at [160, 152] on link "Legajos" at bounding box center [178, 158] width 36 height 12
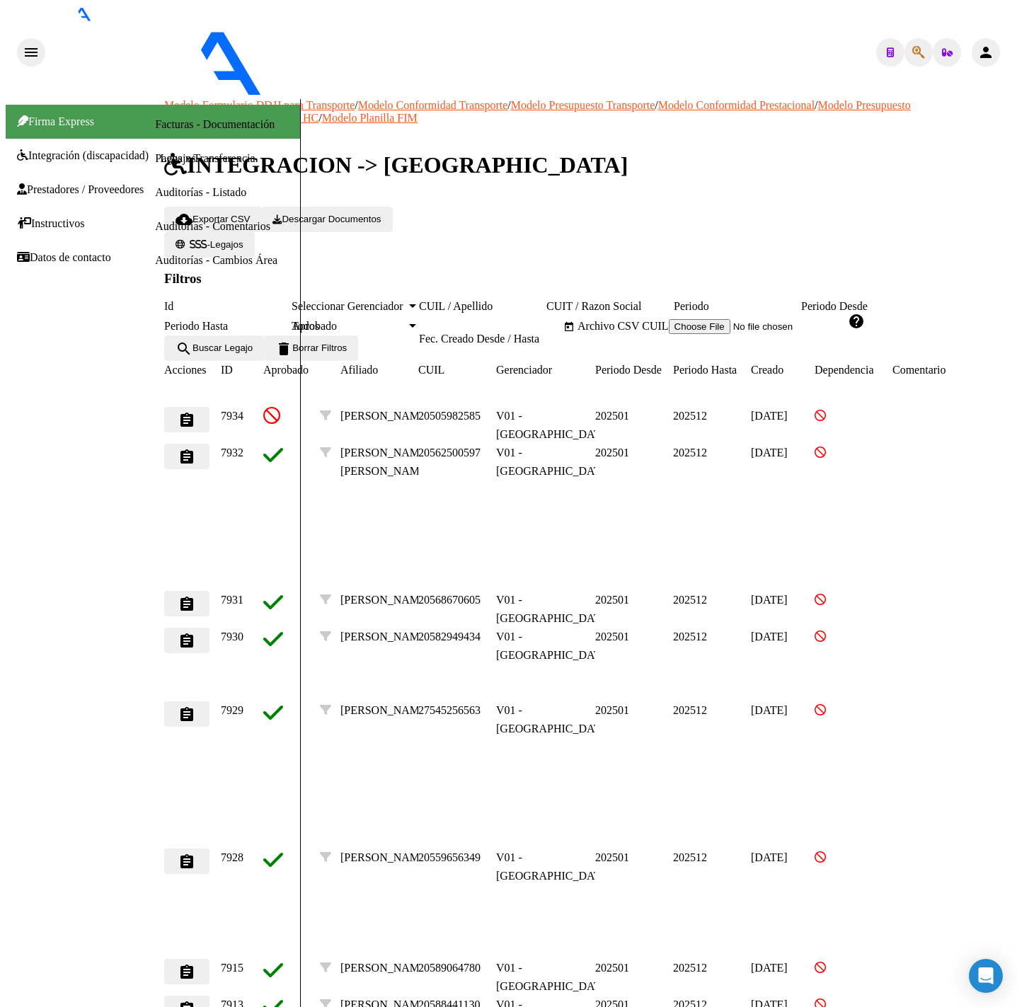
click at [546, 300] on input "CUIL / Apellido" at bounding box center [482, 306] width 127 height 13
type input "[PERSON_NAME]"
click at [264, 361] on button "search Buscar Legajo" at bounding box center [214, 347] width 100 height 25
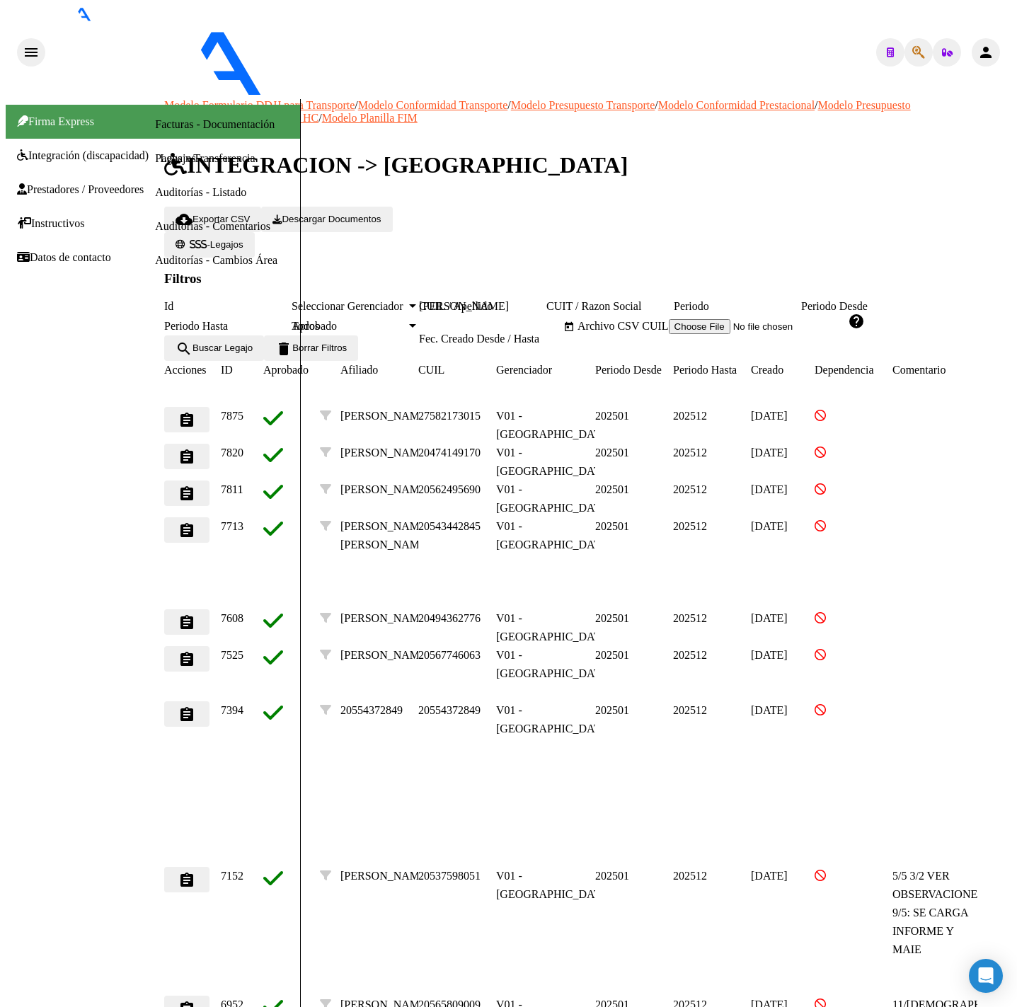
click at [209, 506] on button "assignment" at bounding box center [186, 492] width 45 height 25
